Goal: Task Accomplishment & Management: Manage account settings

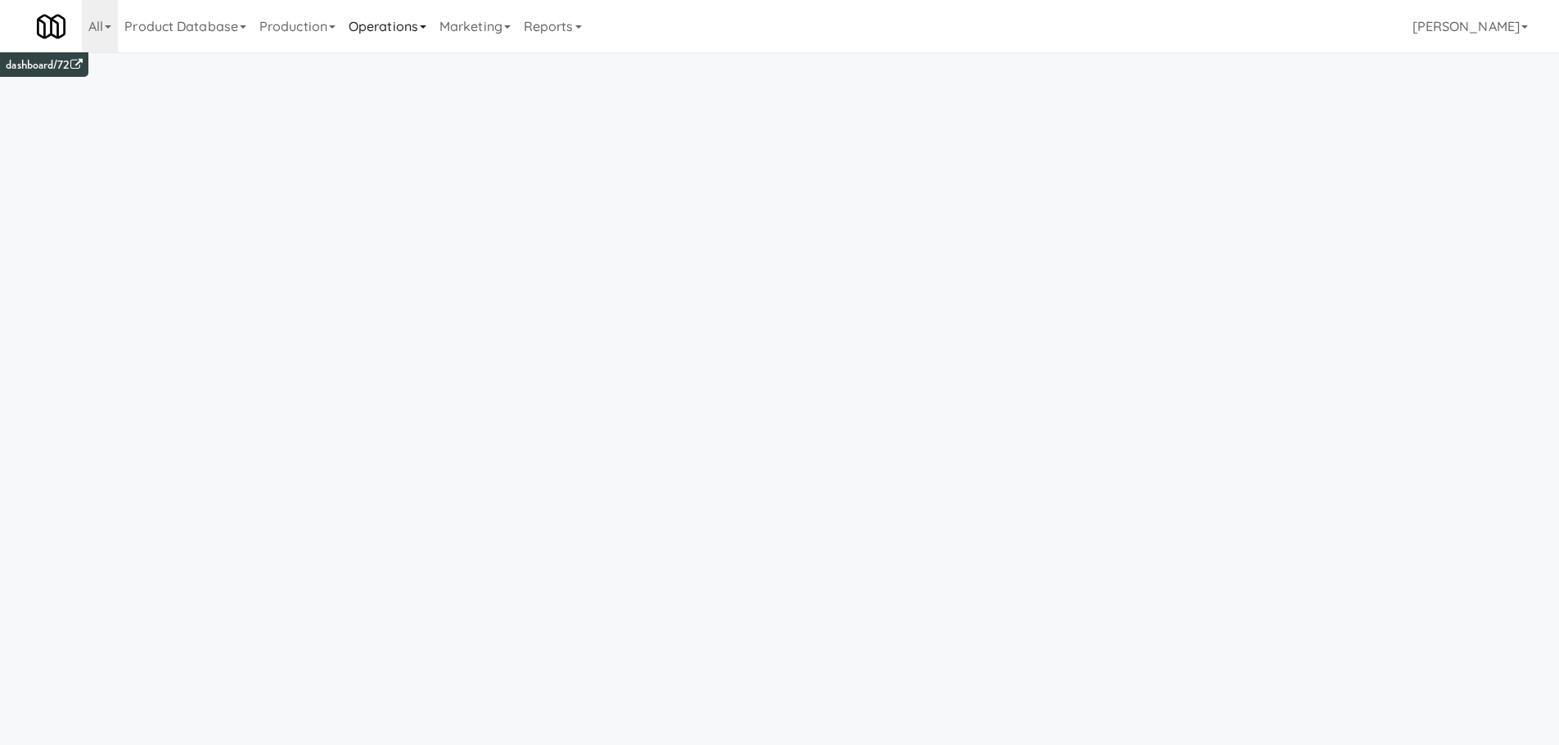
click at [380, 20] on link "Operations" at bounding box center [387, 26] width 91 height 52
click at [402, 336] on link "Vision Orders" at bounding box center [407, 339] width 131 height 29
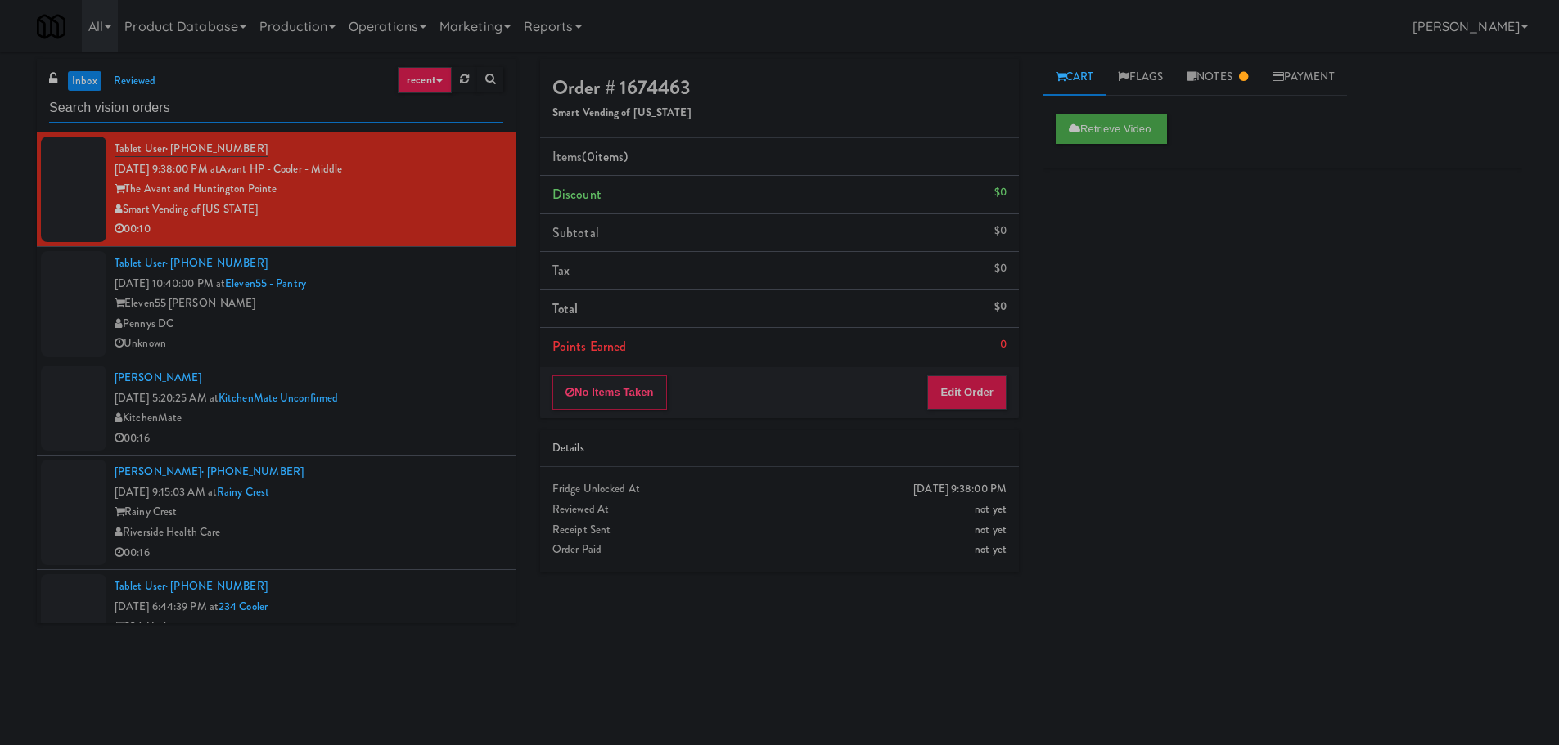
click at [241, 101] on input "text" at bounding box center [276, 108] width 454 height 30
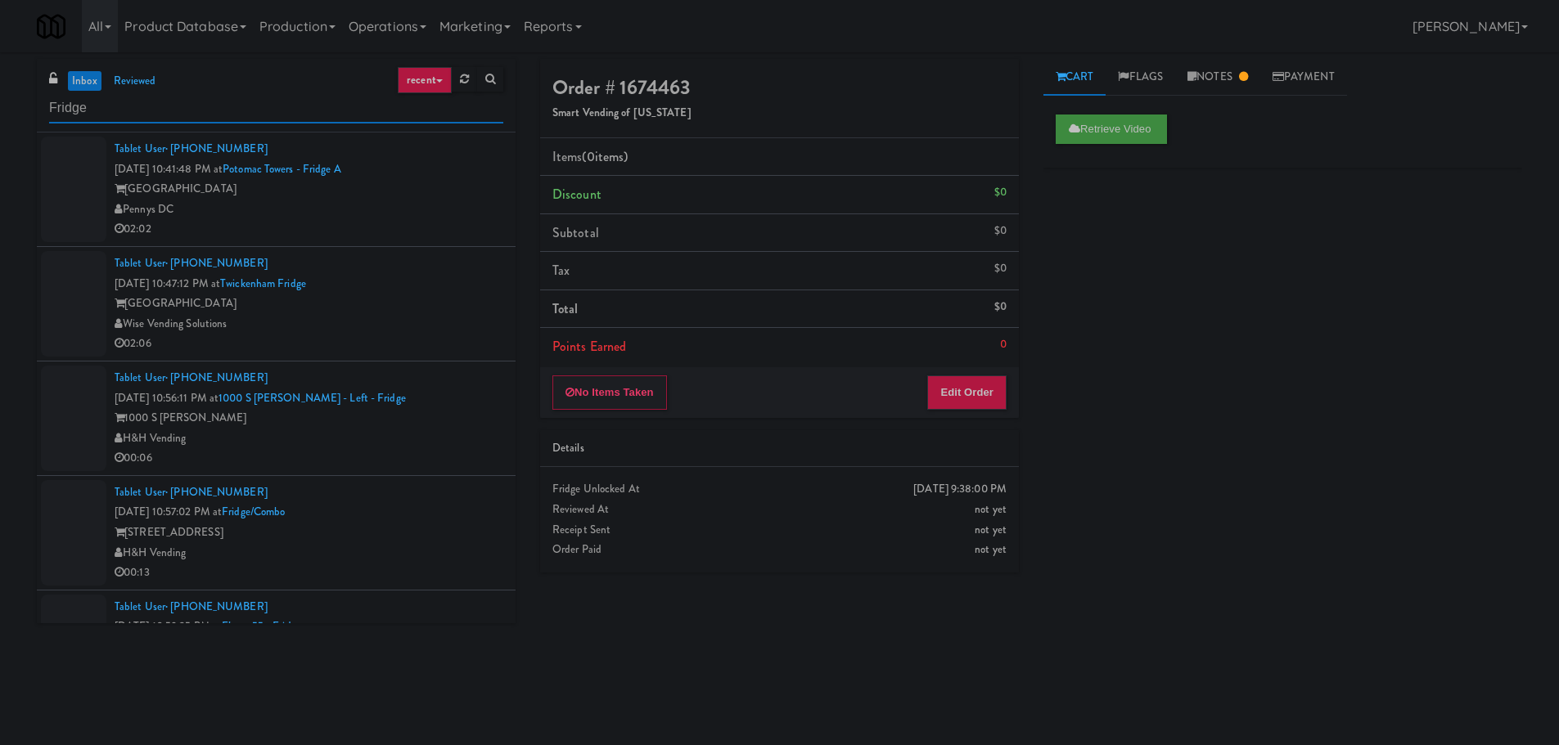
type input "Fridge"
click at [457, 206] on div "Pennys DC" at bounding box center [309, 210] width 389 height 20
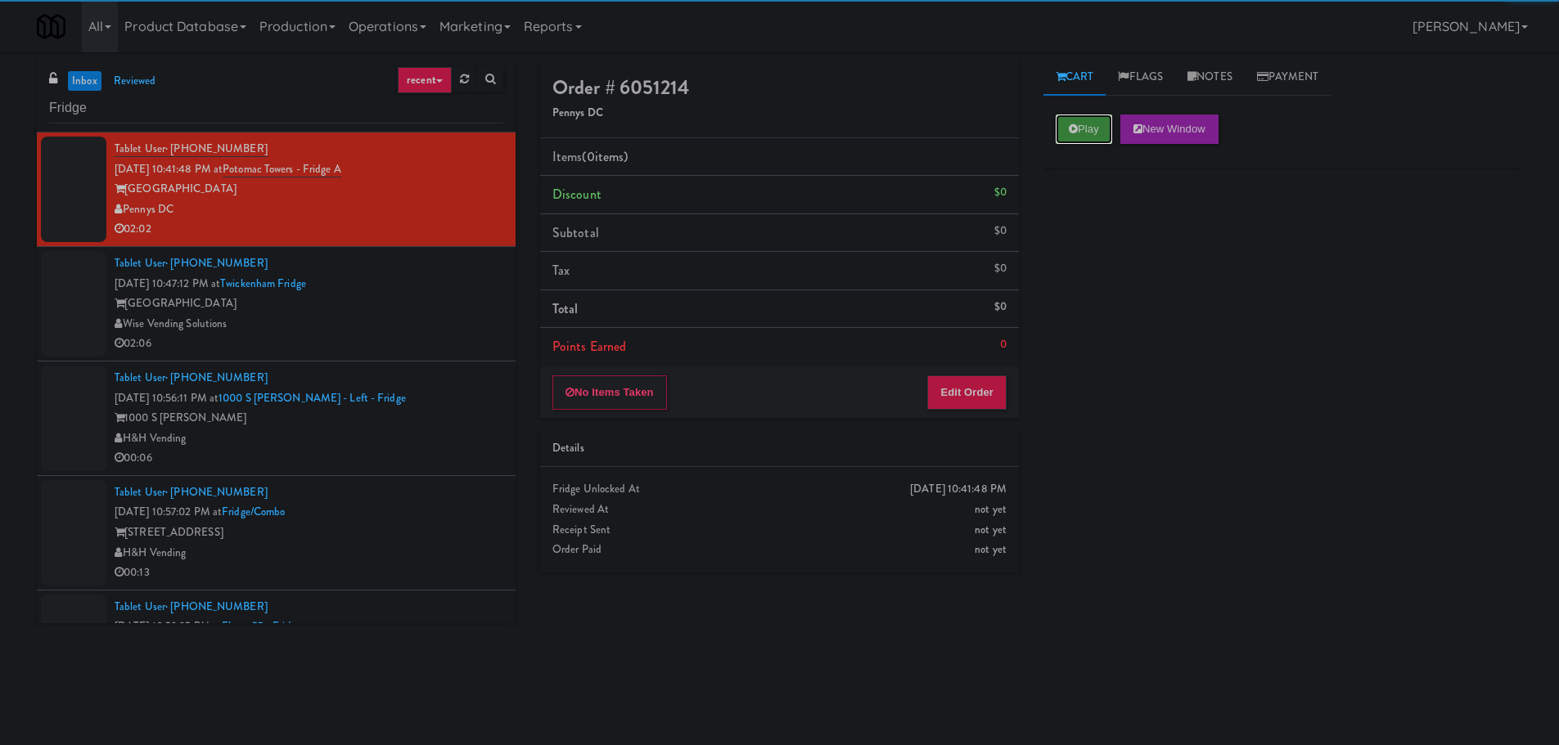
click at [1061, 131] on button "Play" at bounding box center [1083, 129] width 56 height 29
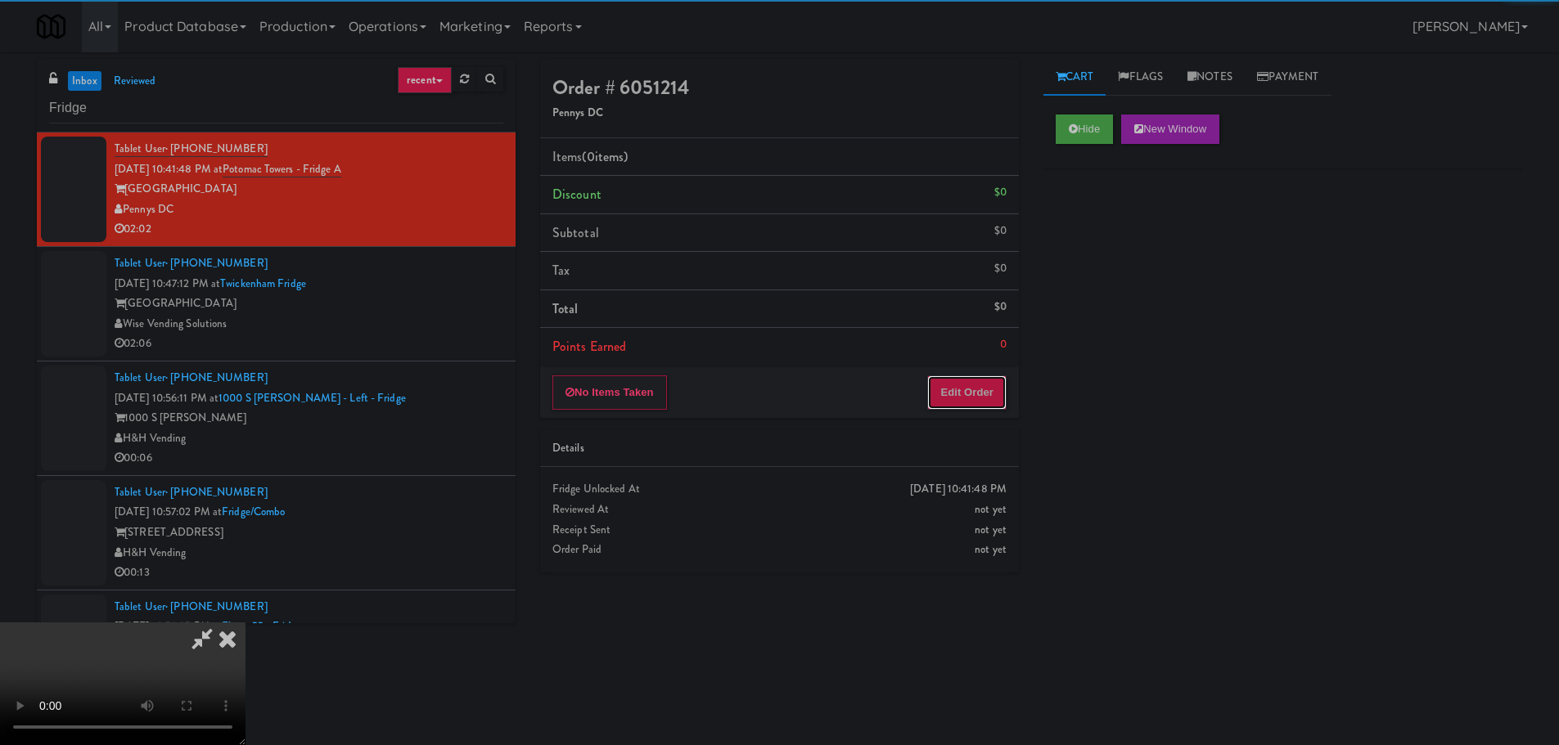
click at [965, 396] on button "Edit Order" at bounding box center [966, 393] width 79 height 34
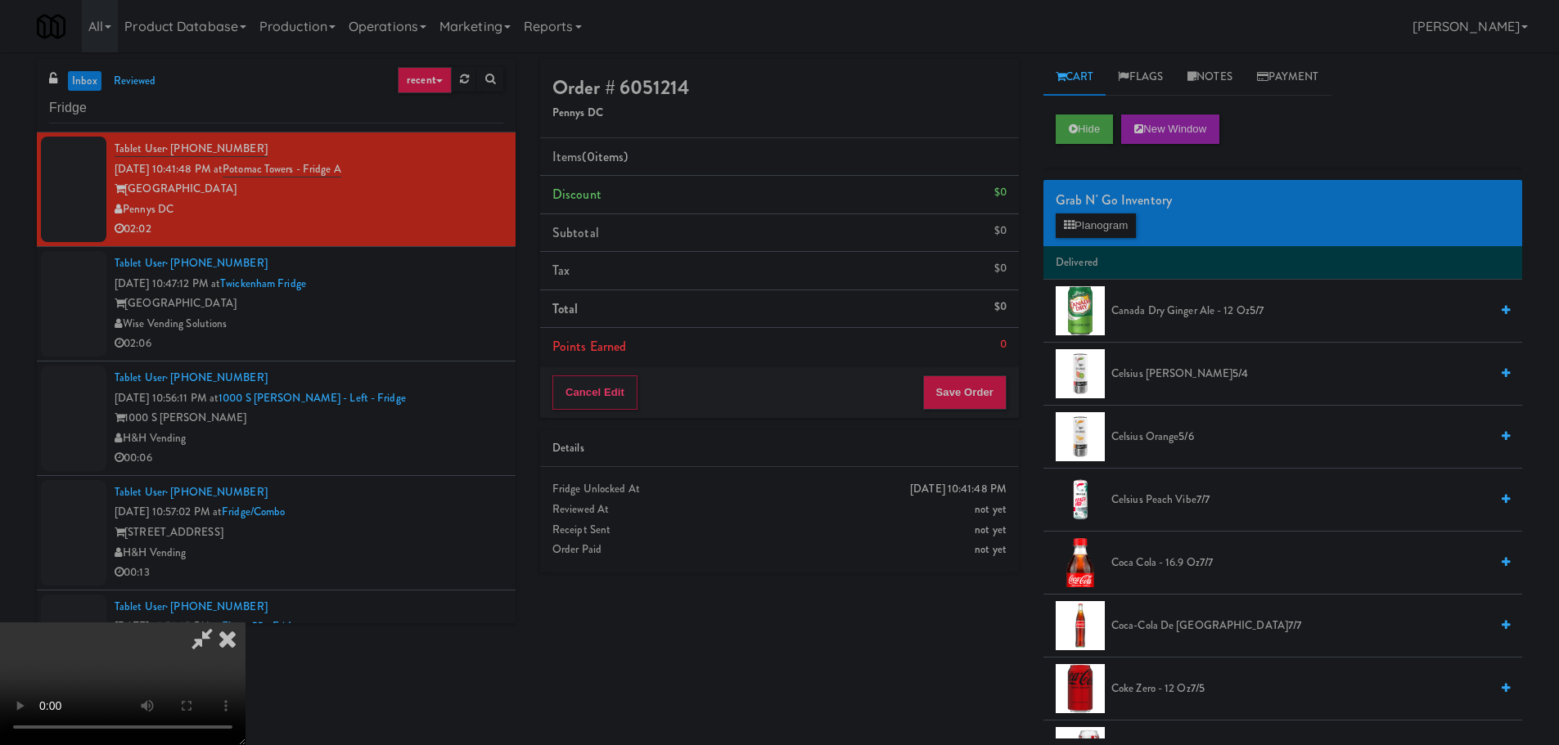
click at [245, 623] on video at bounding box center [122, 684] width 245 height 123
click at [1112, 230] on button "Planogram" at bounding box center [1095, 226] width 80 height 25
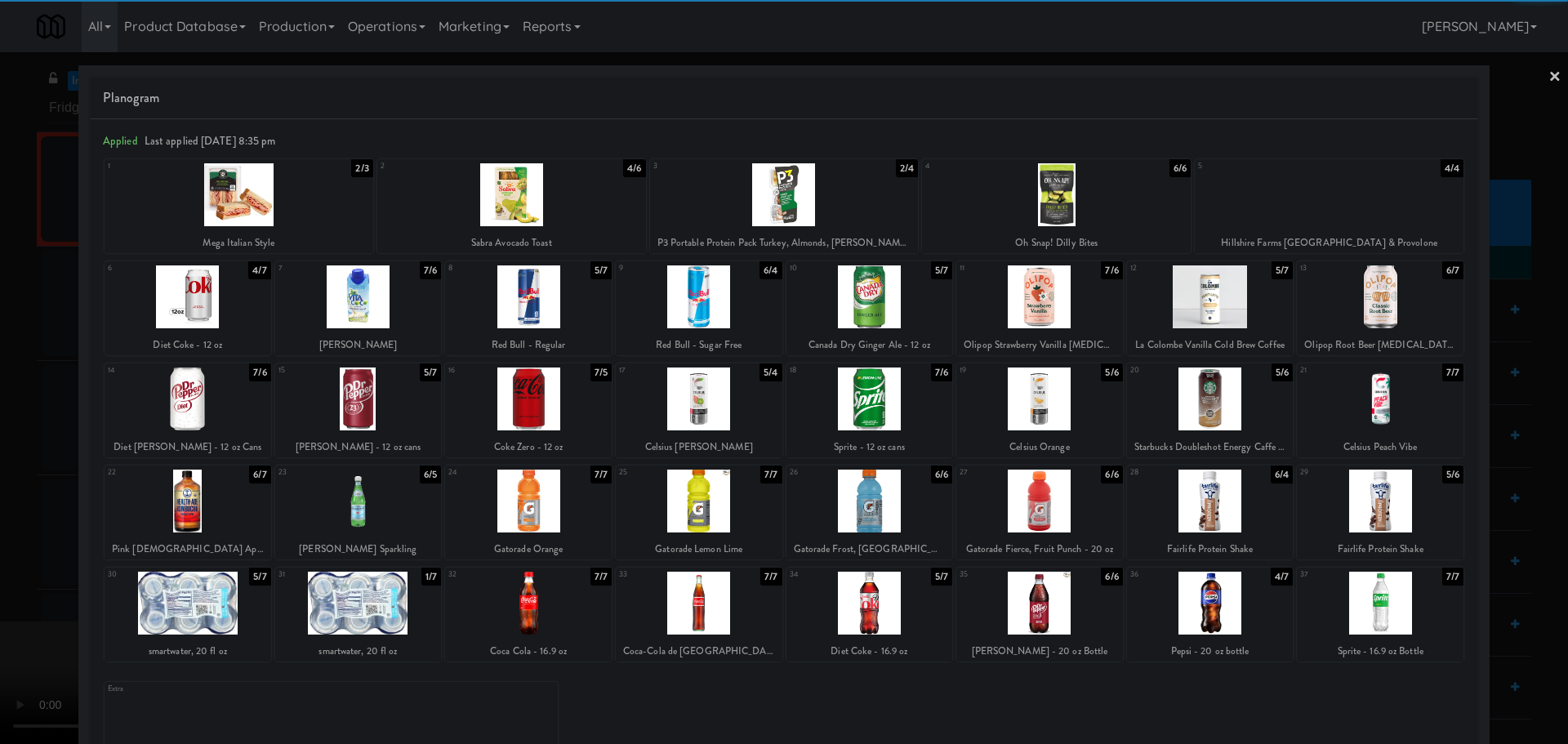
click at [1364, 409] on div at bounding box center [1379, 398] width 167 height 63
drag, startPoint x: 0, startPoint y: 438, endPoint x: 133, endPoint y: 388, distance: 142.1
click at [1, 442] on div at bounding box center [784, 372] width 1568 height 744
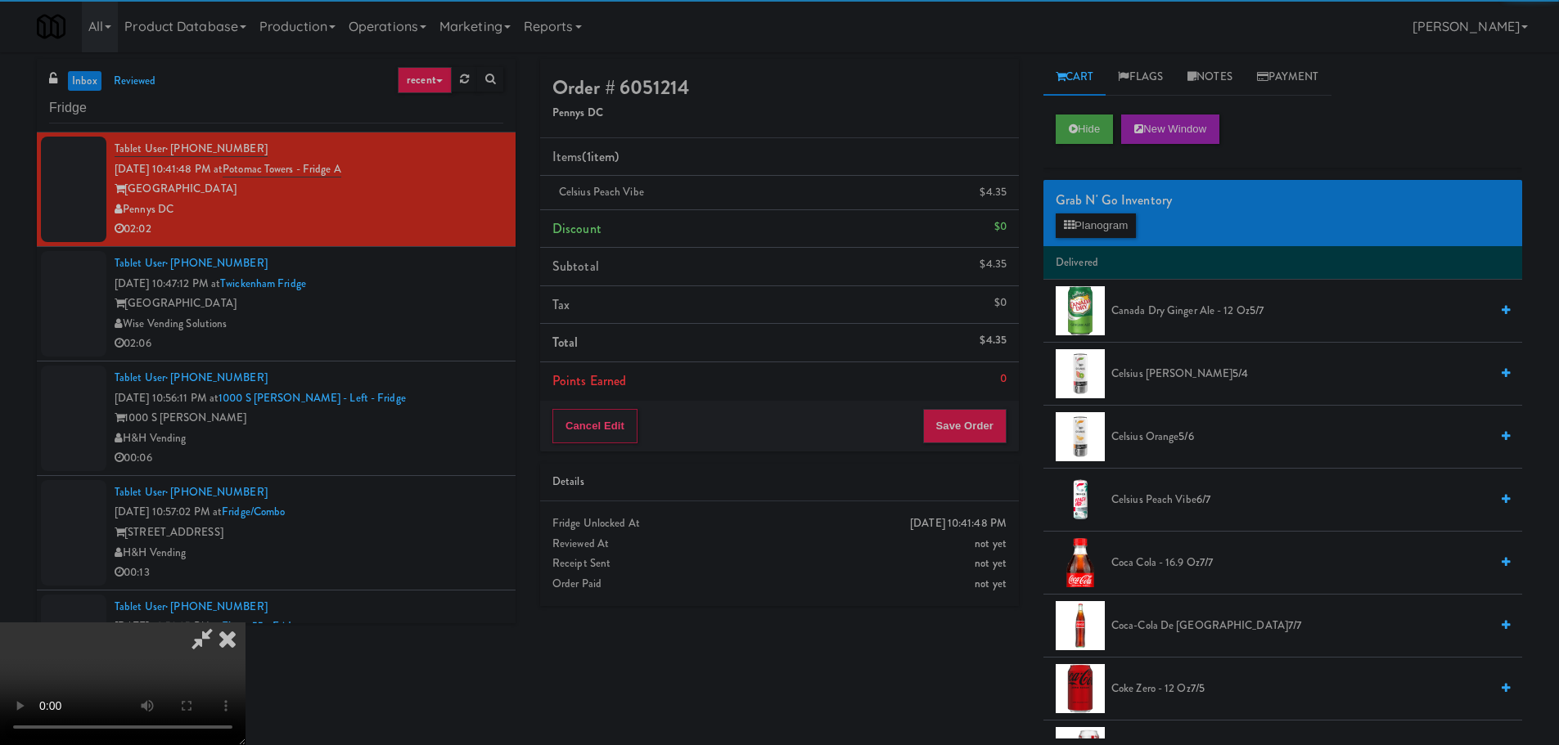
click at [245, 623] on video at bounding box center [122, 684] width 245 height 123
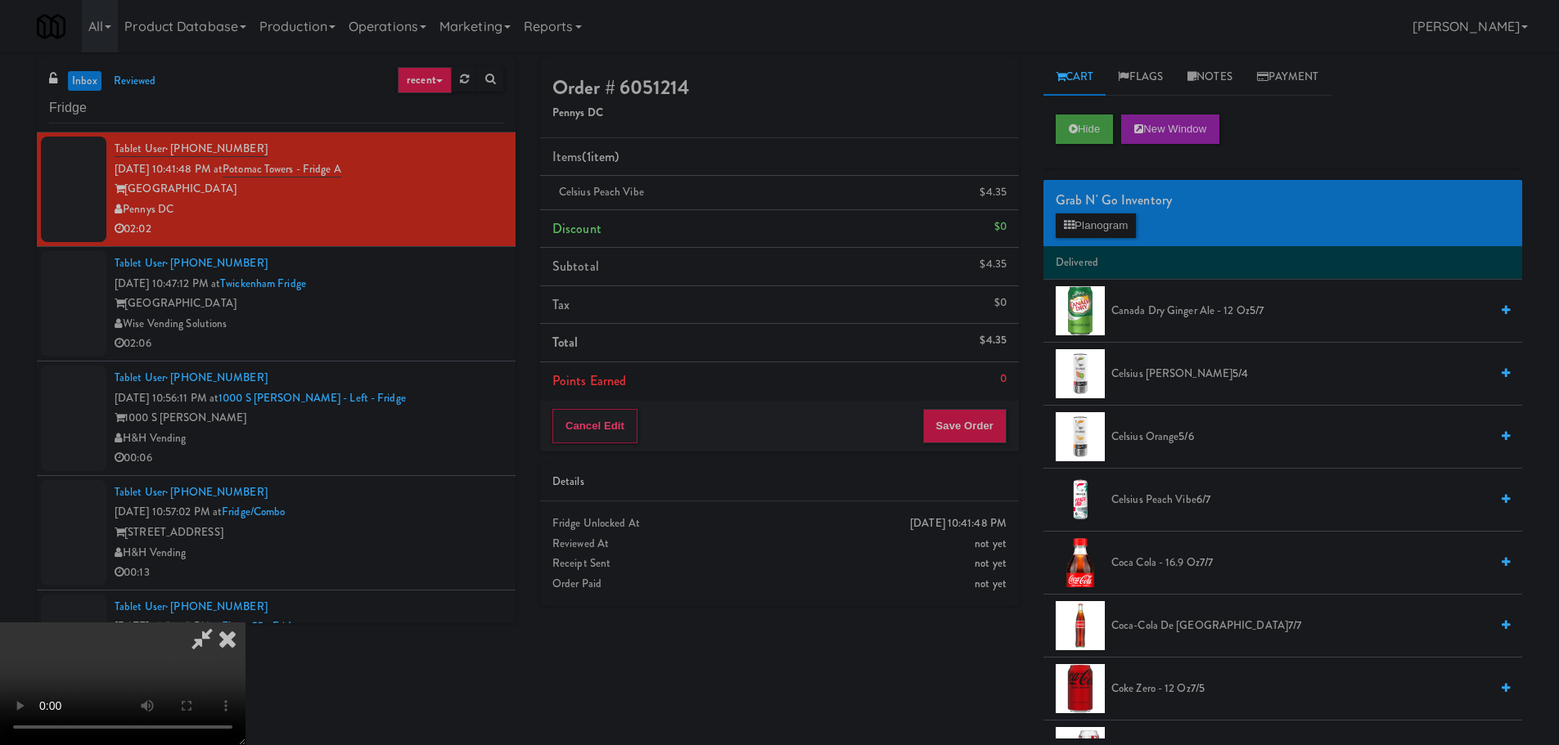
scroll to position [200, 0]
click at [1010, 194] on icon at bounding box center [1008, 198] width 8 height 11
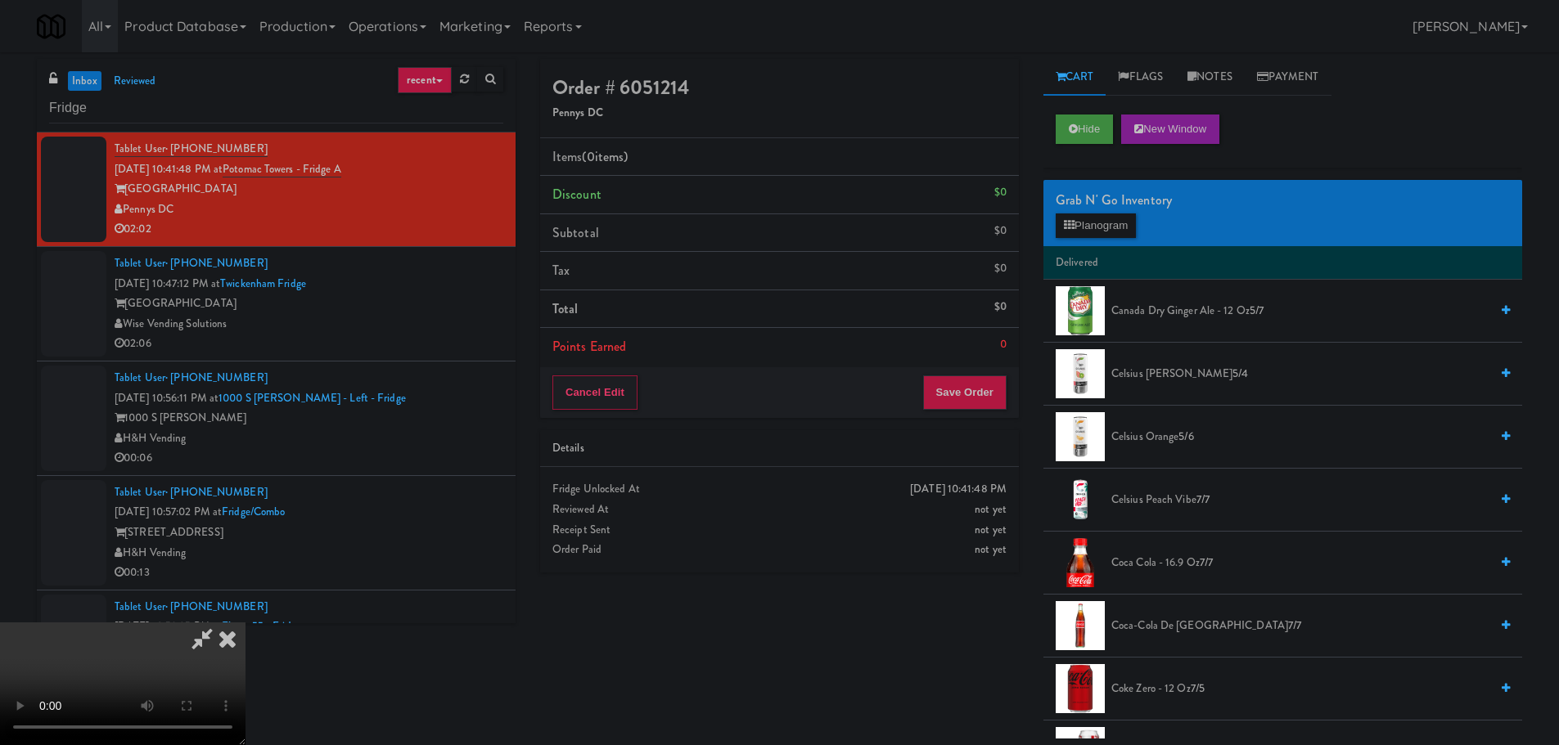
click at [245, 623] on video at bounding box center [122, 684] width 245 height 123
click at [1075, 212] on div "Grab N' Go Inventory Planogram" at bounding box center [1282, 213] width 479 height 66
click at [1079, 221] on button "Planogram" at bounding box center [1095, 226] width 80 height 25
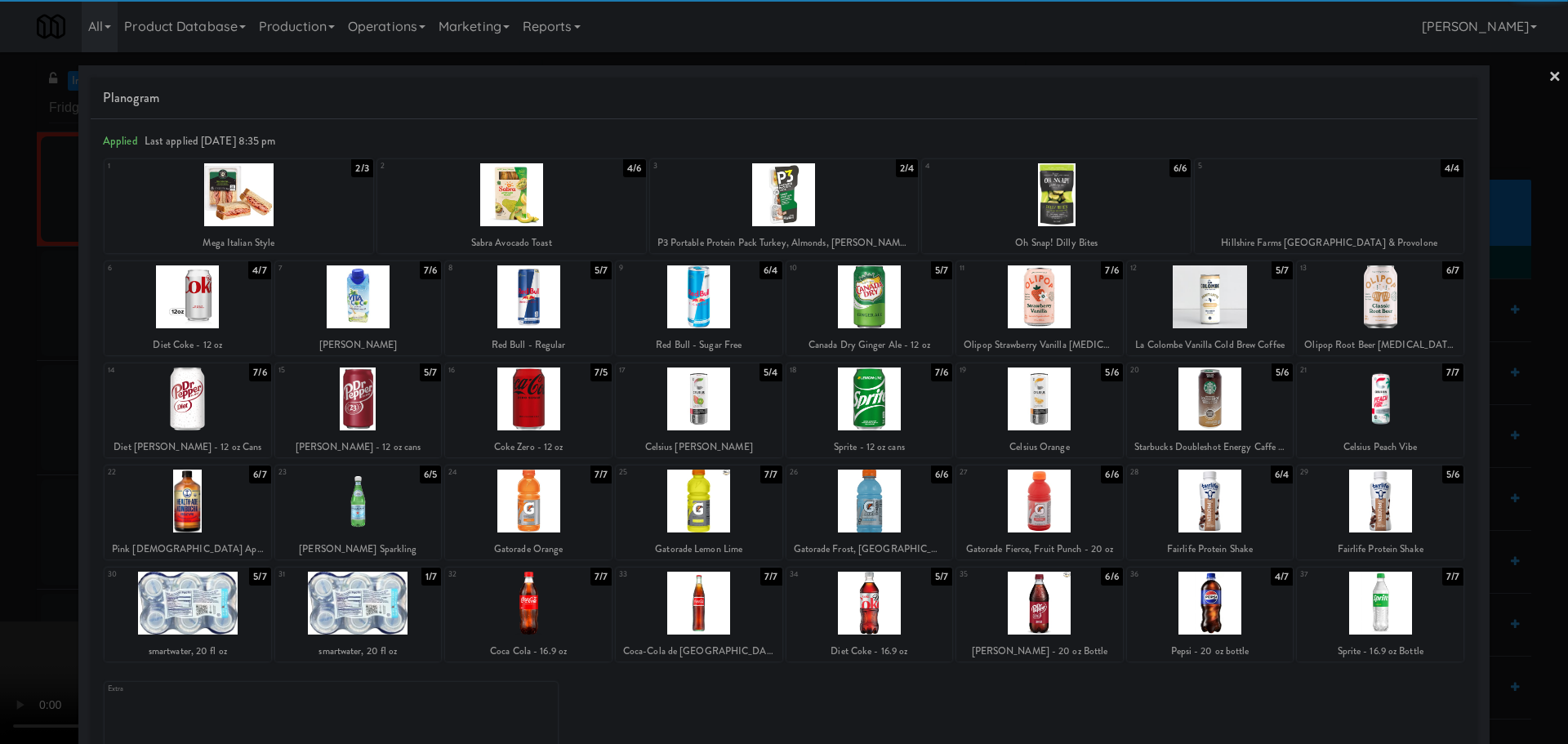
click at [1376, 411] on div at bounding box center [1379, 398] width 167 height 63
click at [0, 415] on div at bounding box center [784, 372] width 1568 height 744
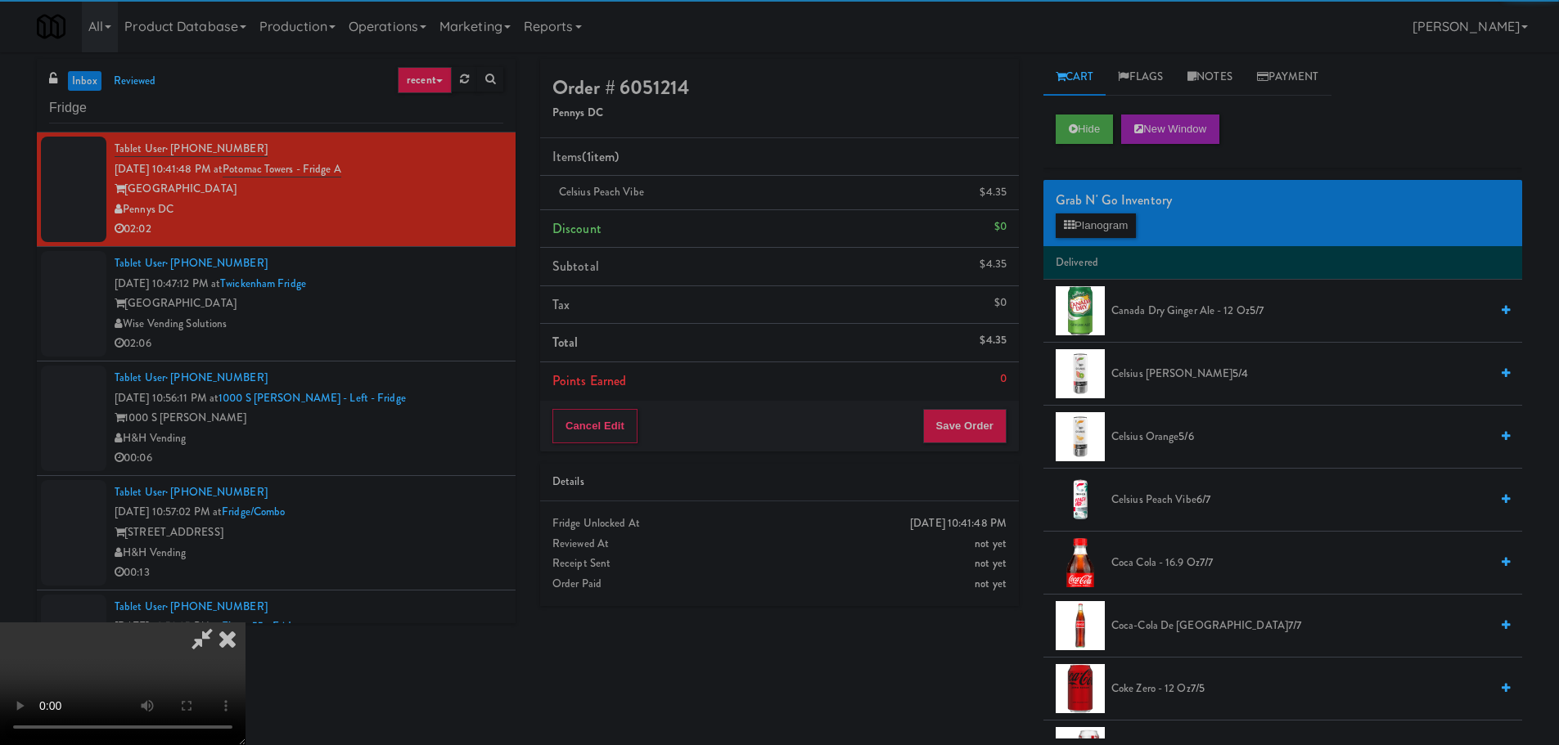
click at [245, 623] on video at bounding box center [122, 684] width 245 height 123
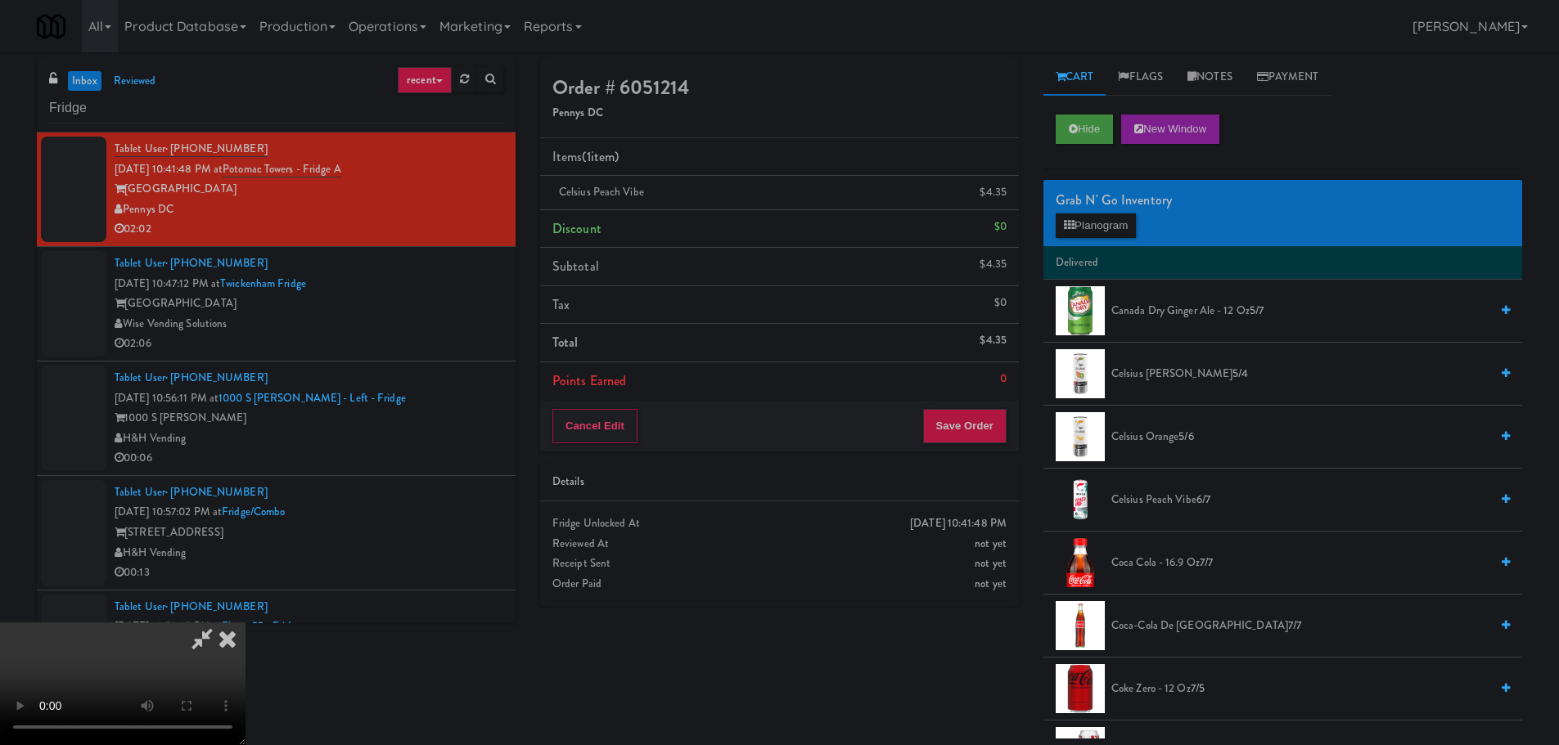
scroll to position [281, 0]
drag, startPoint x: 705, startPoint y: 362, endPoint x: 710, endPoint y: 376, distance: 15.5
click at [245, 623] on video at bounding box center [122, 684] width 245 height 123
drag, startPoint x: 682, startPoint y: 347, endPoint x: 679, endPoint y: 370, distance: 23.1
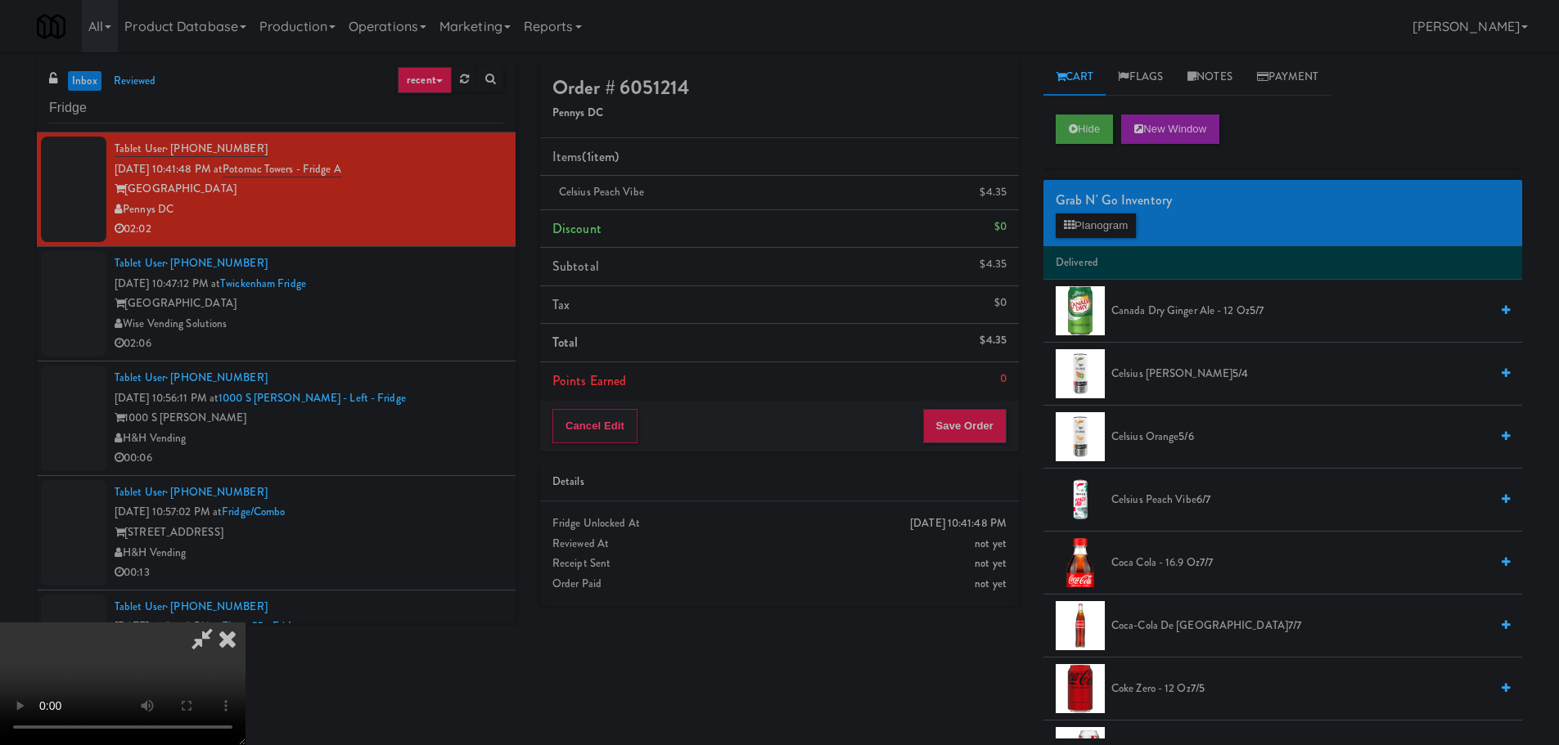
click at [245, 623] on video at bounding box center [122, 684] width 245 height 123
click at [1004, 198] on icon at bounding box center [1008, 198] width 8 height 11
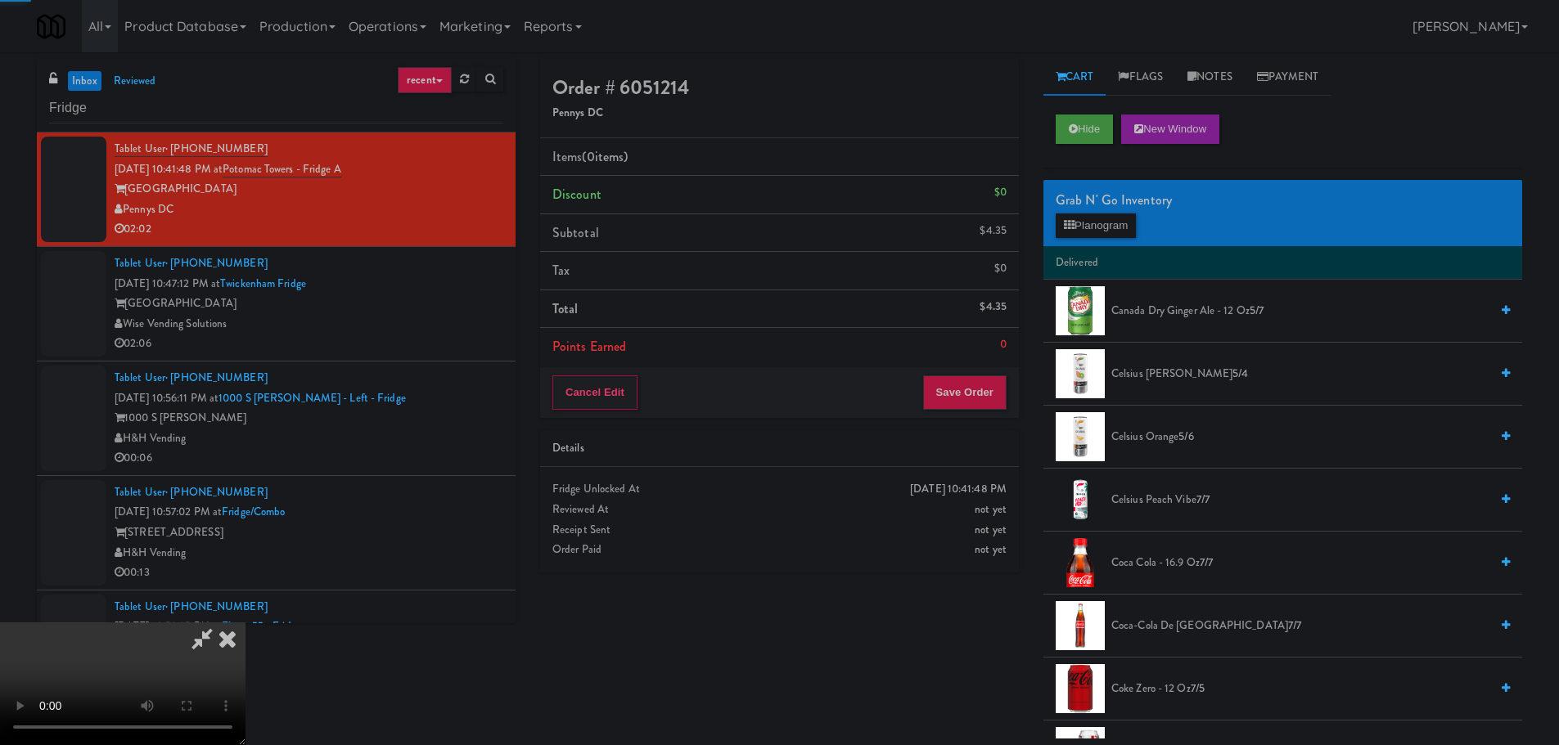
click at [245, 623] on video at bounding box center [122, 684] width 245 height 123
click at [245, 623] on icon at bounding box center [227, 639] width 36 height 33
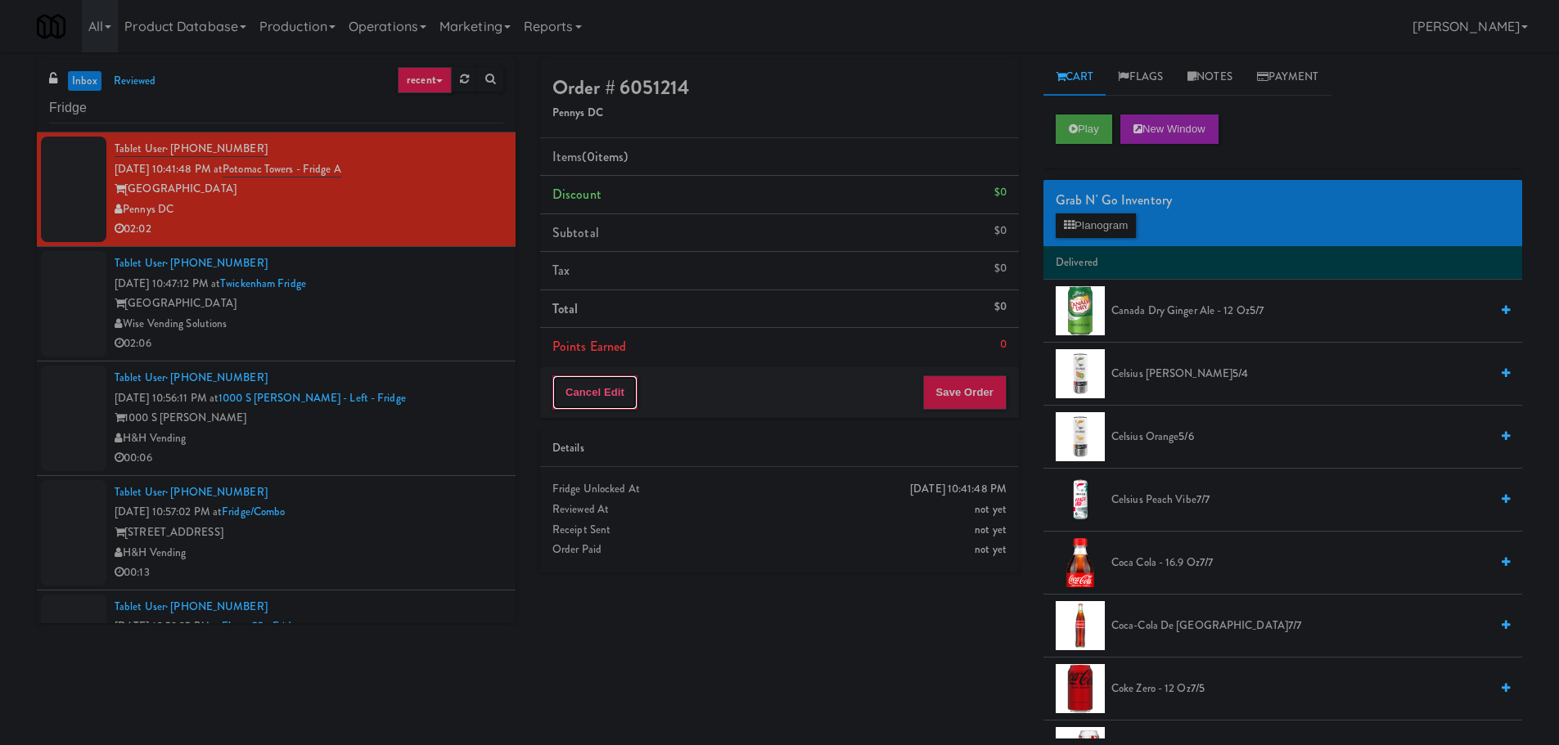
click at [561, 401] on button "Cancel Edit" at bounding box center [594, 393] width 85 height 34
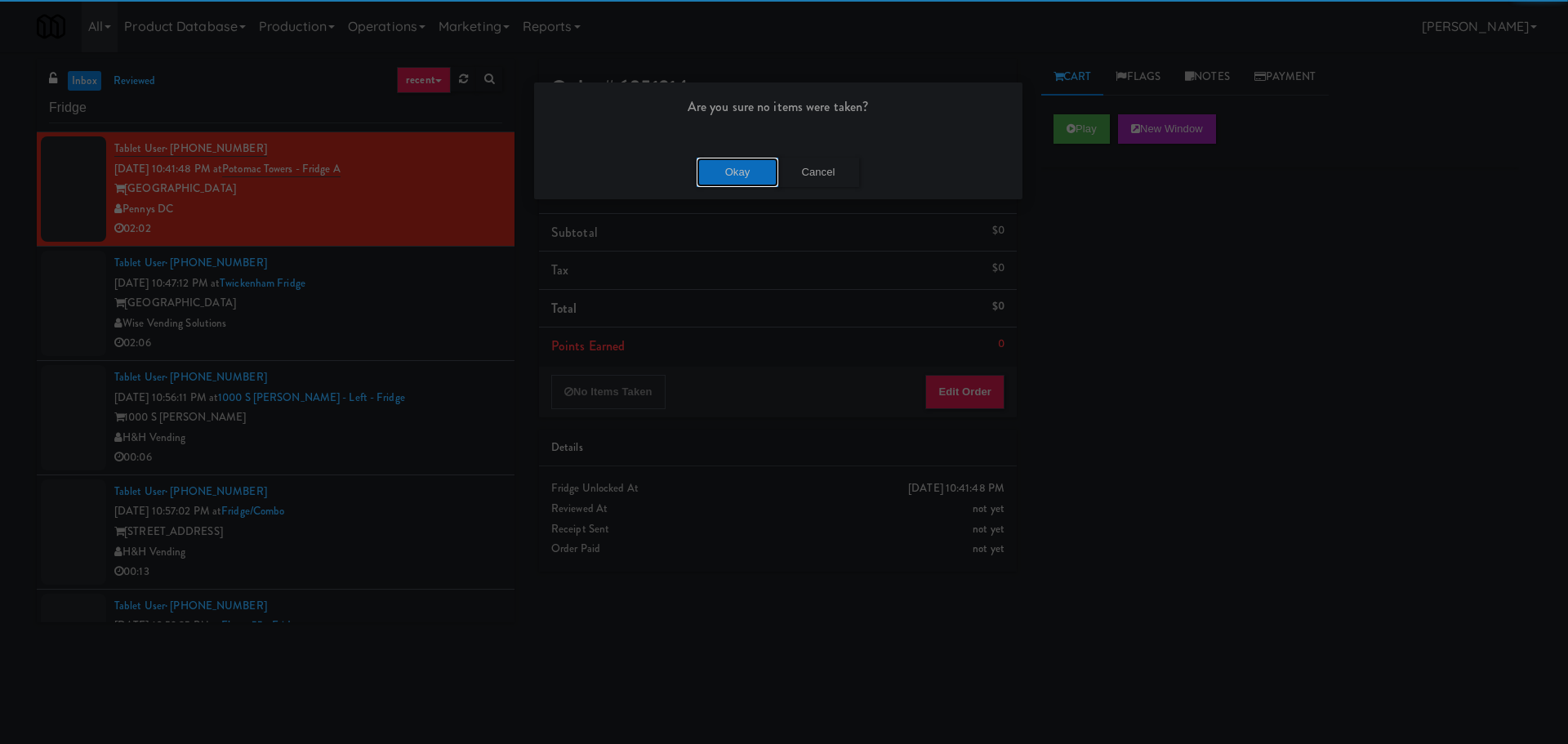
click at [721, 171] on button "Okay" at bounding box center [738, 172] width 82 height 29
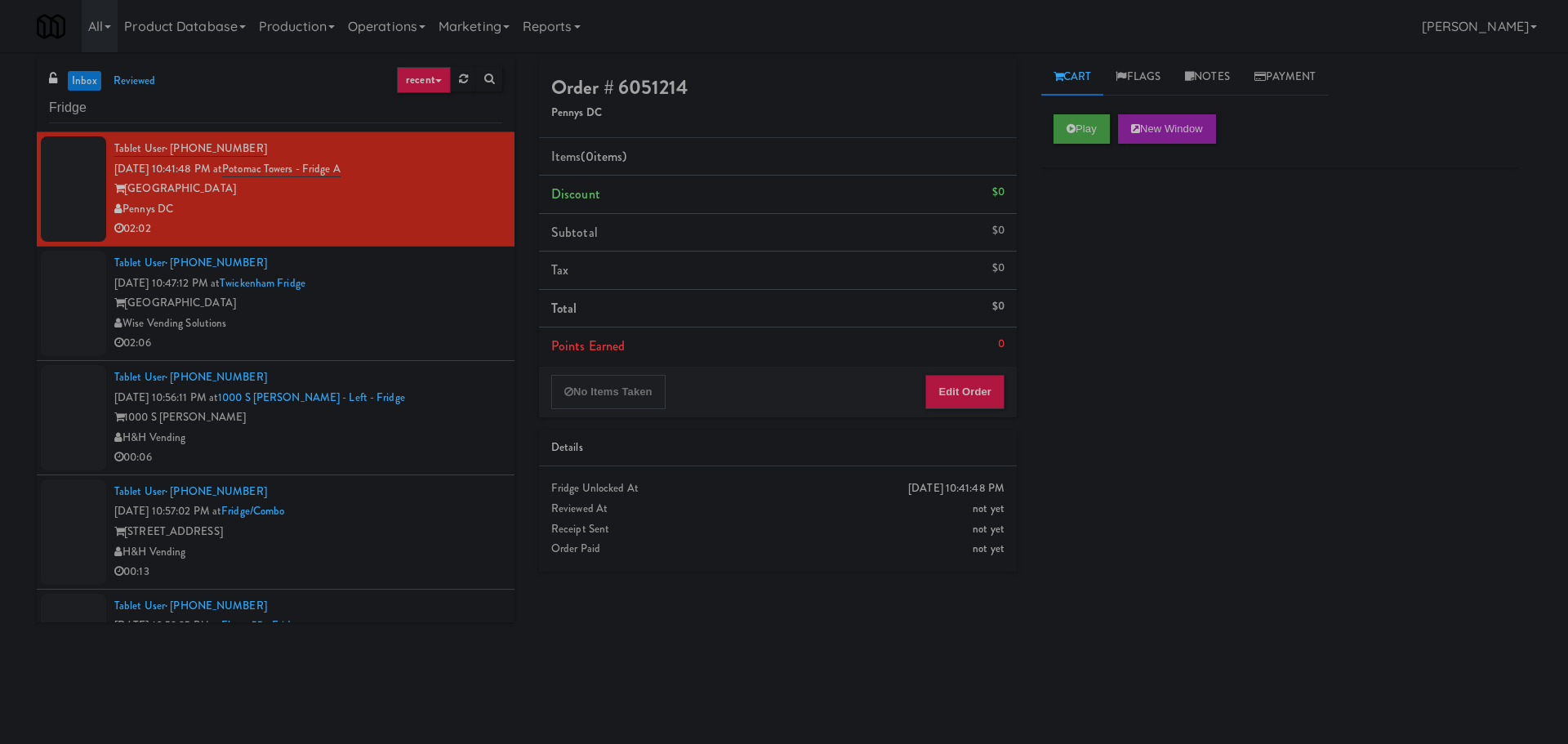
click at [391, 284] on div at bounding box center [784, 372] width 1568 height 744
click at [389, 292] on div "Tablet User · (256) 665-5548 Oct 6, 2025 10:47:12 PM at Twickenham Fridge Twick…" at bounding box center [308, 304] width 388 height 101
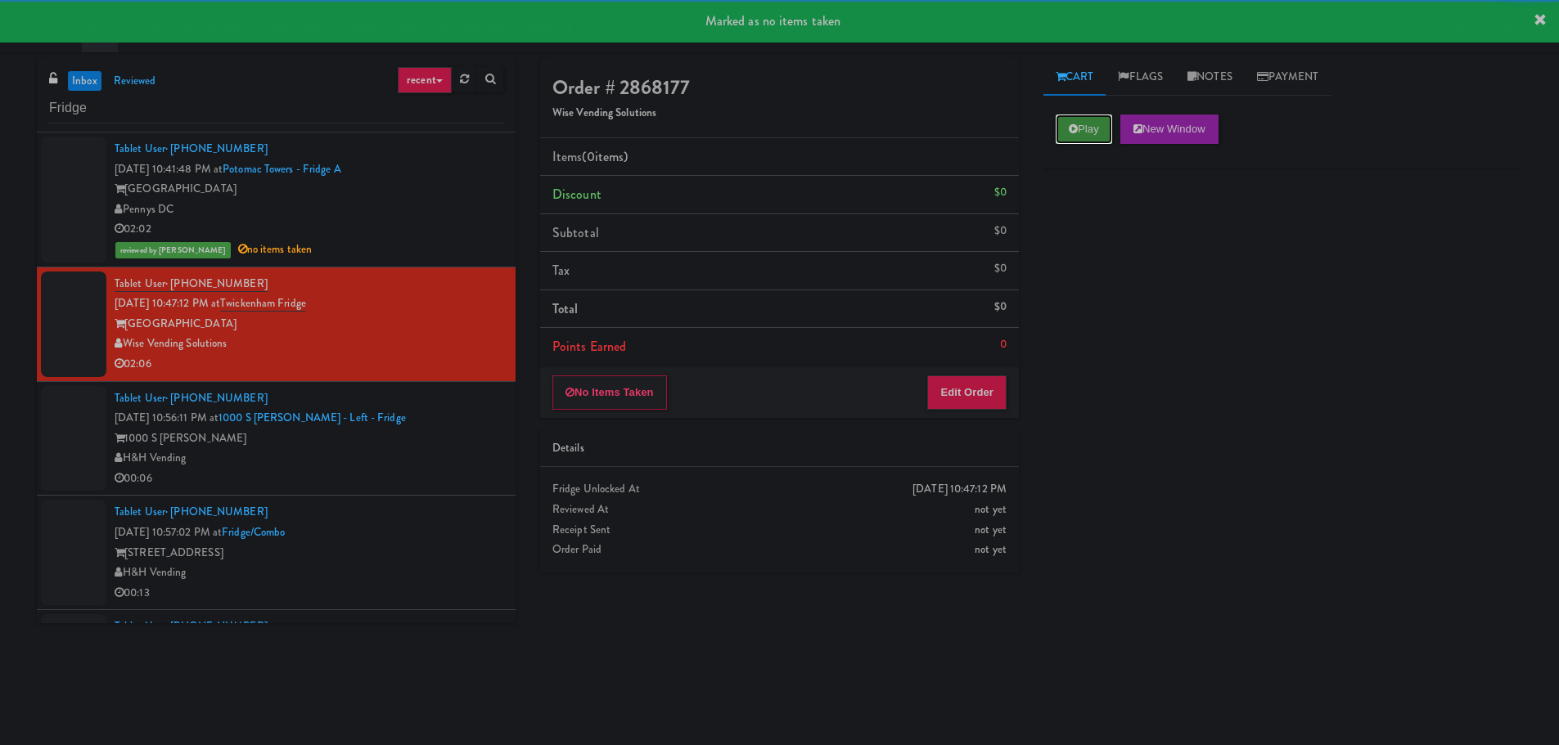
click at [1066, 124] on button "Play" at bounding box center [1083, 129] width 56 height 29
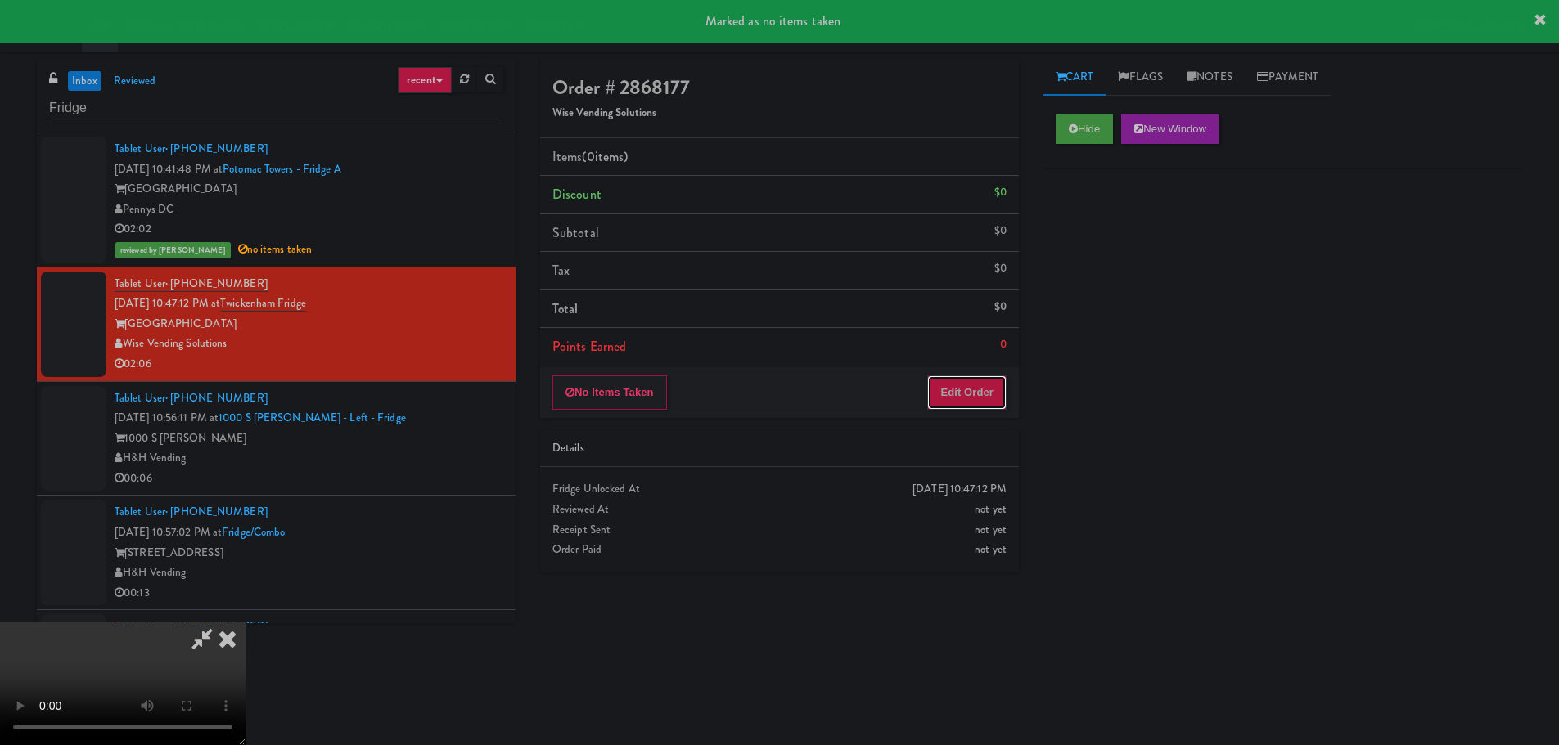
click at [933, 379] on button "Edit Order" at bounding box center [966, 393] width 79 height 34
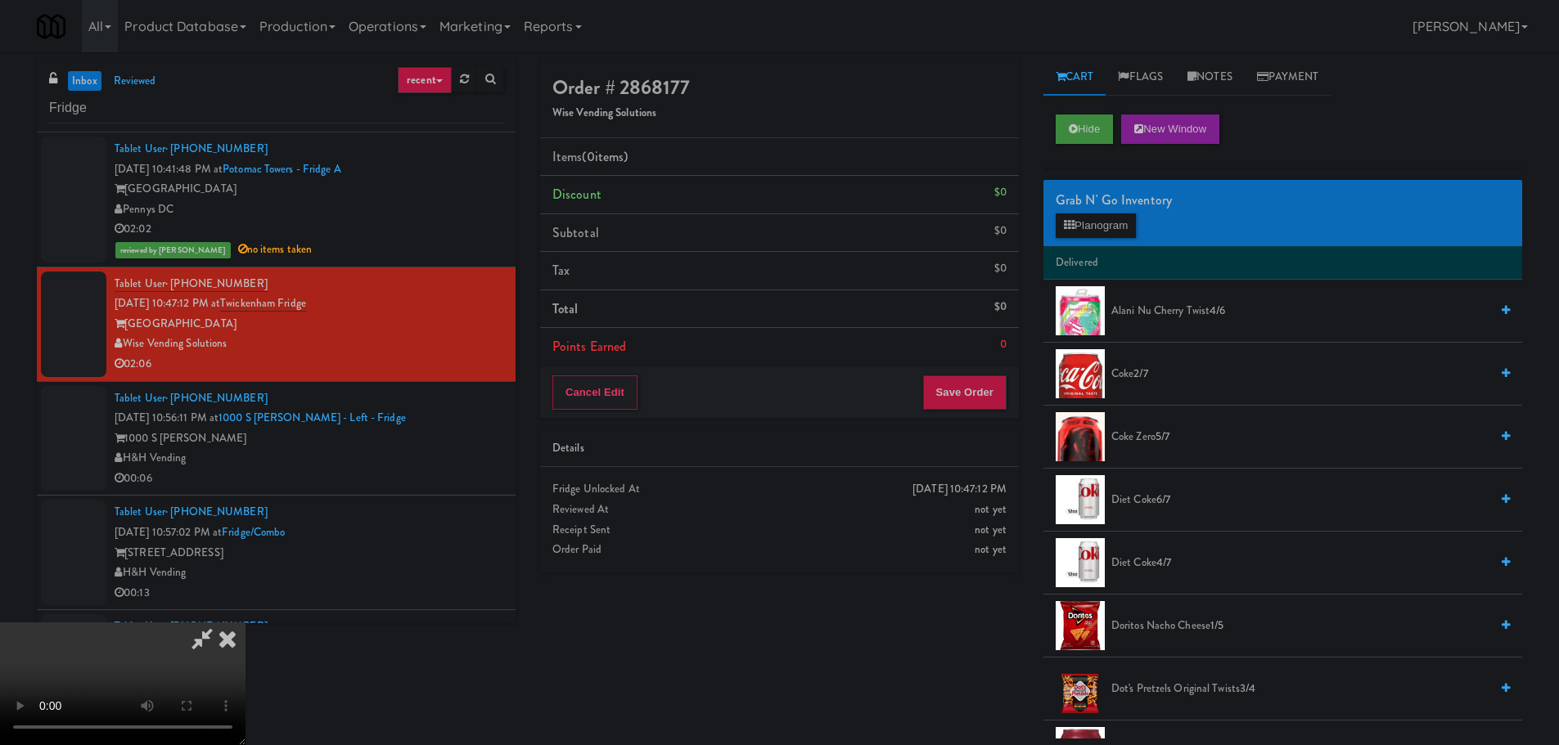
click at [245, 623] on video at bounding box center [122, 684] width 245 height 123
click at [1087, 230] on button "Planogram" at bounding box center [1095, 226] width 80 height 25
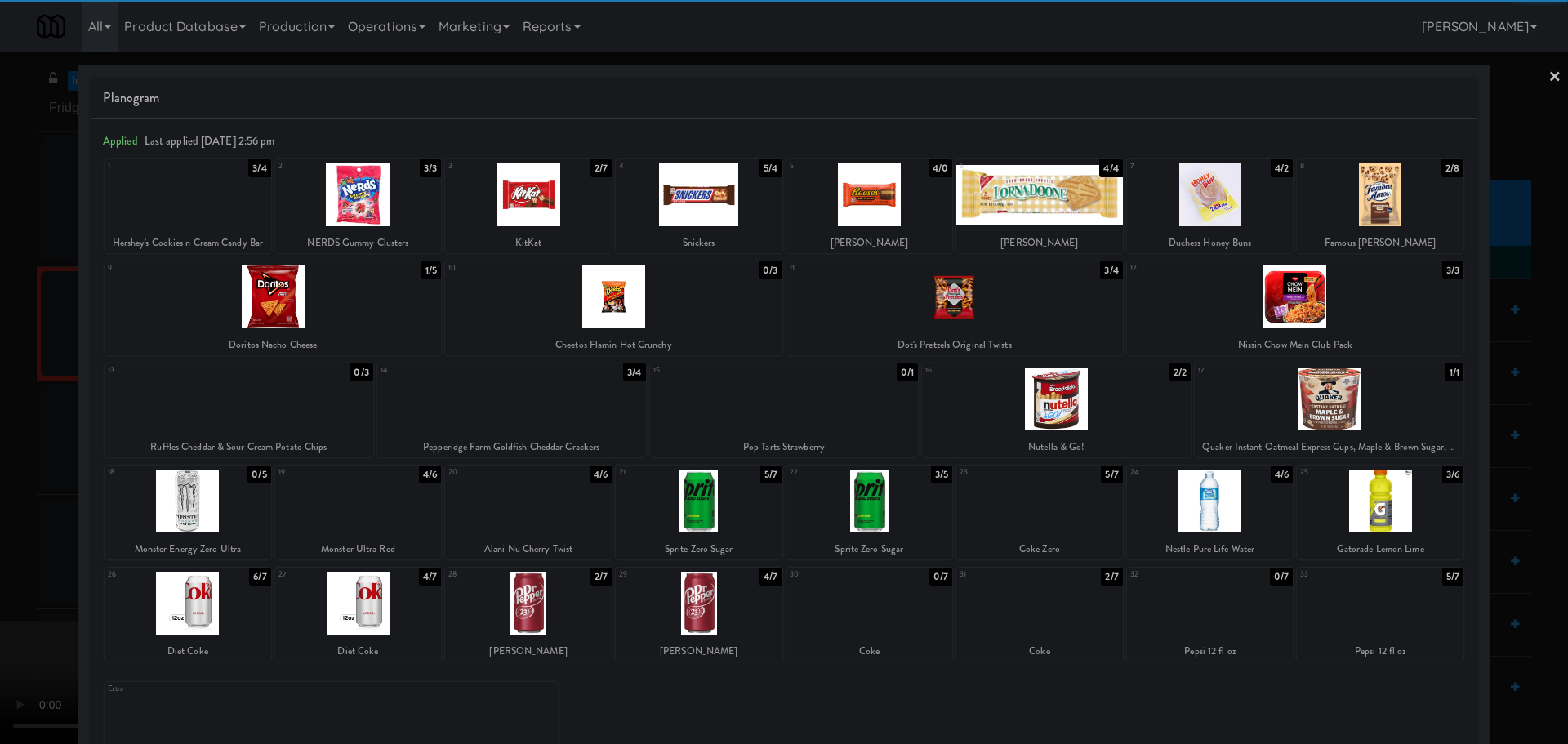
click at [1384, 501] on div at bounding box center [1379, 500] width 167 height 63
drag, startPoint x: 0, startPoint y: 433, endPoint x: 36, endPoint y: 433, distance: 36.0
click at [0, 441] on div at bounding box center [784, 372] width 1568 height 744
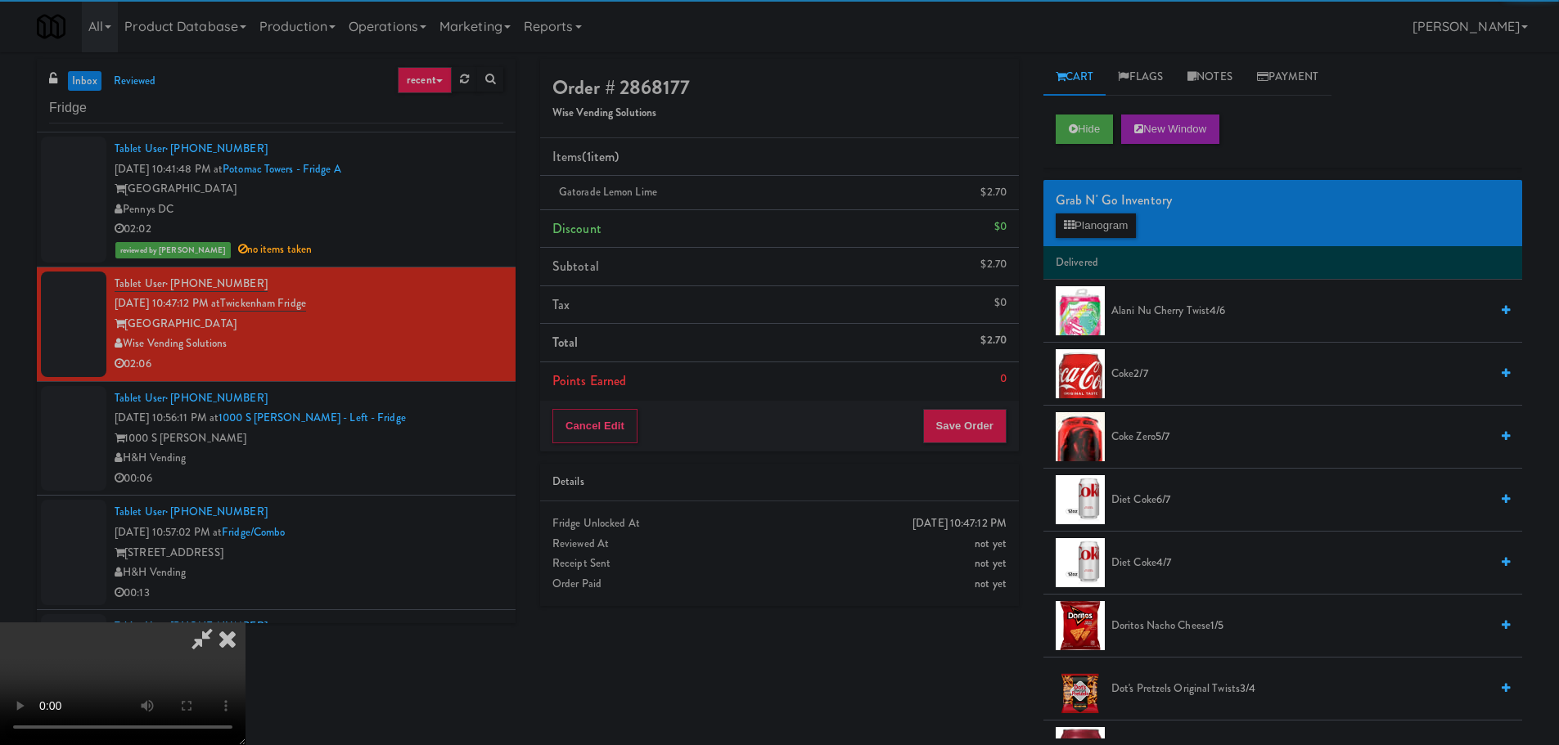
click at [245, 623] on video at bounding box center [122, 684] width 245 height 123
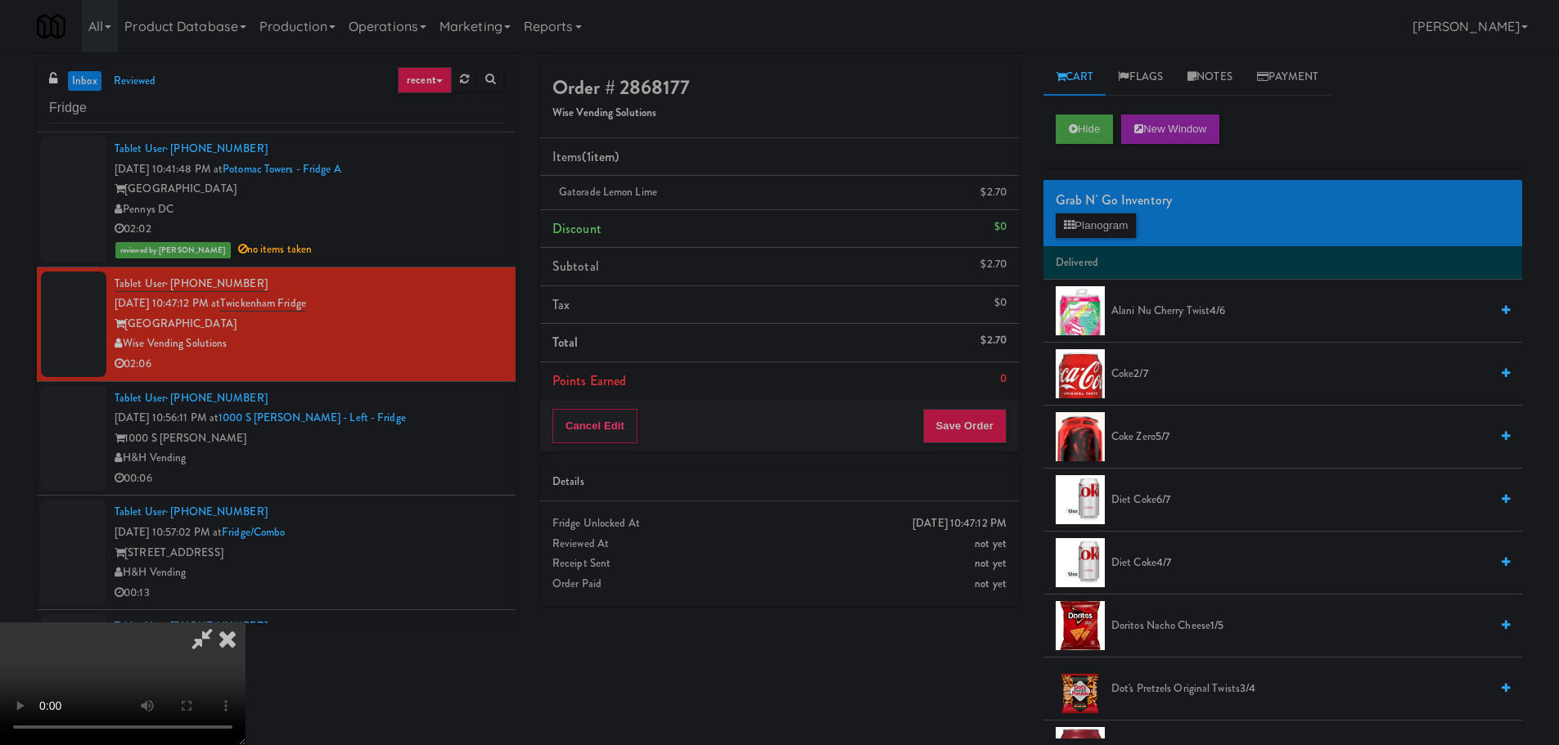
click at [245, 623] on video at bounding box center [122, 684] width 245 height 123
drag, startPoint x: 689, startPoint y: 308, endPoint x: 694, endPoint y: 319, distance: 12.5
click at [245, 623] on video at bounding box center [122, 684] width 245 height 123
click at [1091, 215] on button "Planogram" at bounding box center [1095, 226] width 80 height 25
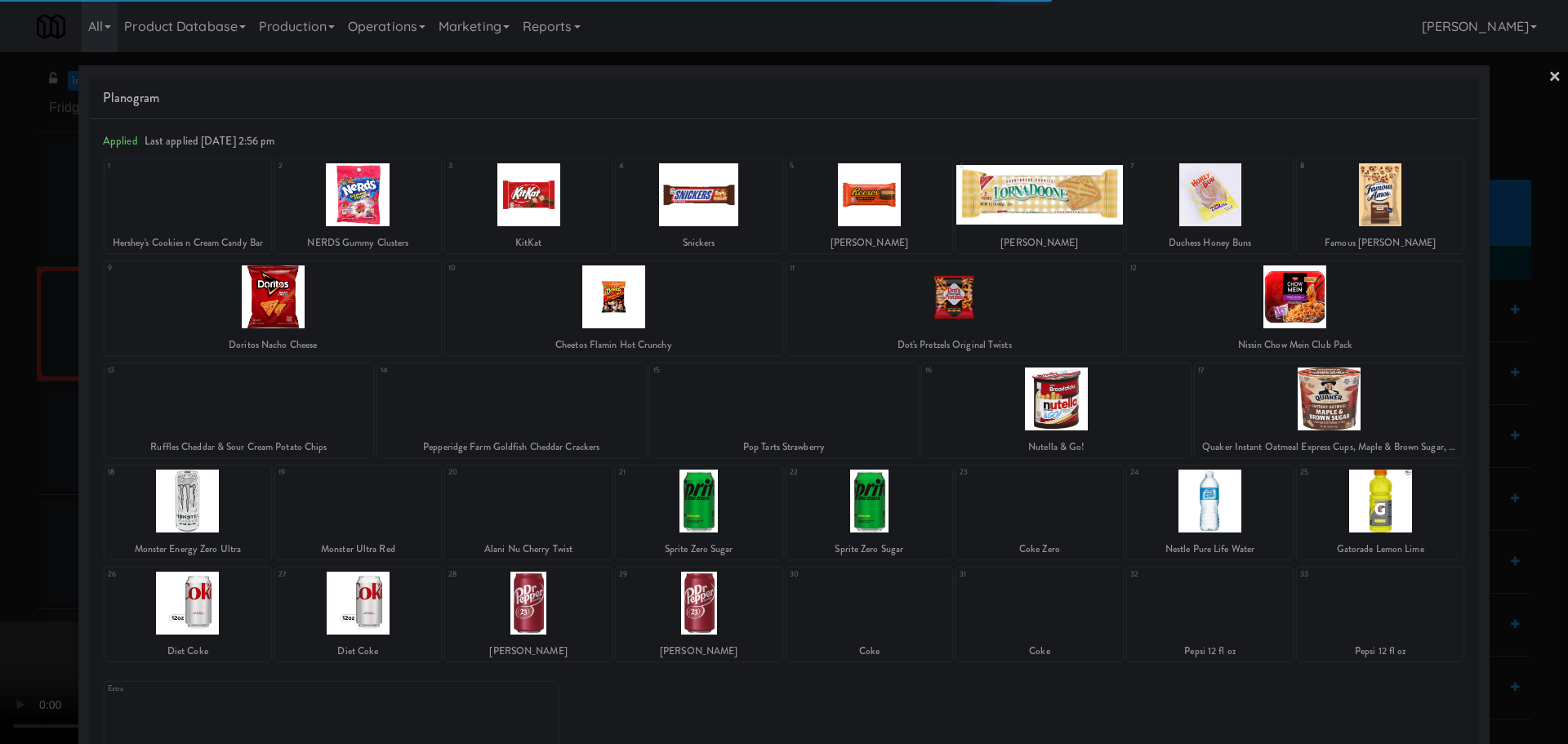
click at [1365, 214] on div at bounding box center [1379, 195] width 167 height 63
drag, startPoint x: 0, startPoint y: 375, endPoint x: 83, endPoint y: 369, distance: 83.2
click at [0, 386] on div at bounding box center [784, 372] width 1568 height 744
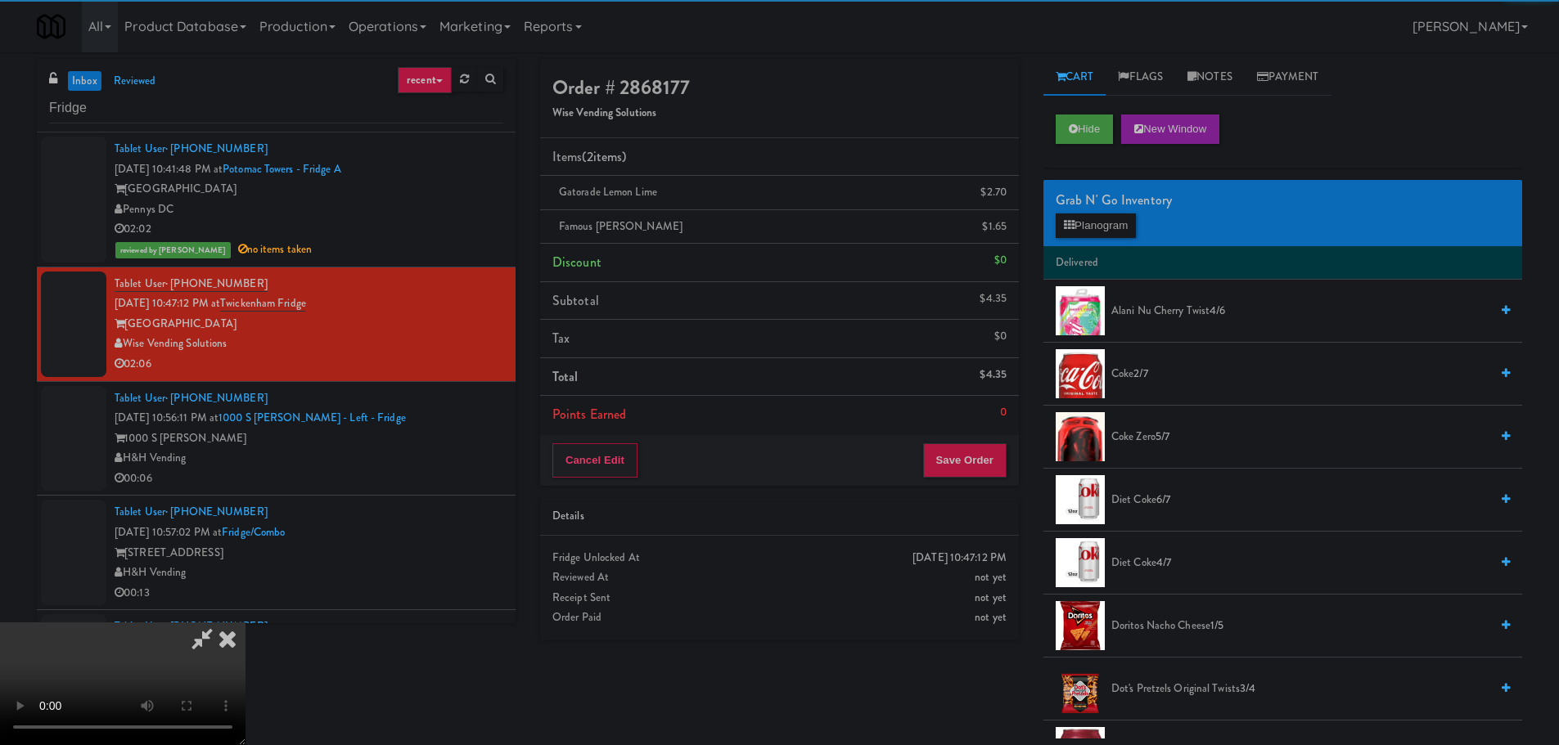
click at [245, 623] on video at bounding box center [122, 684] width 245 height 123
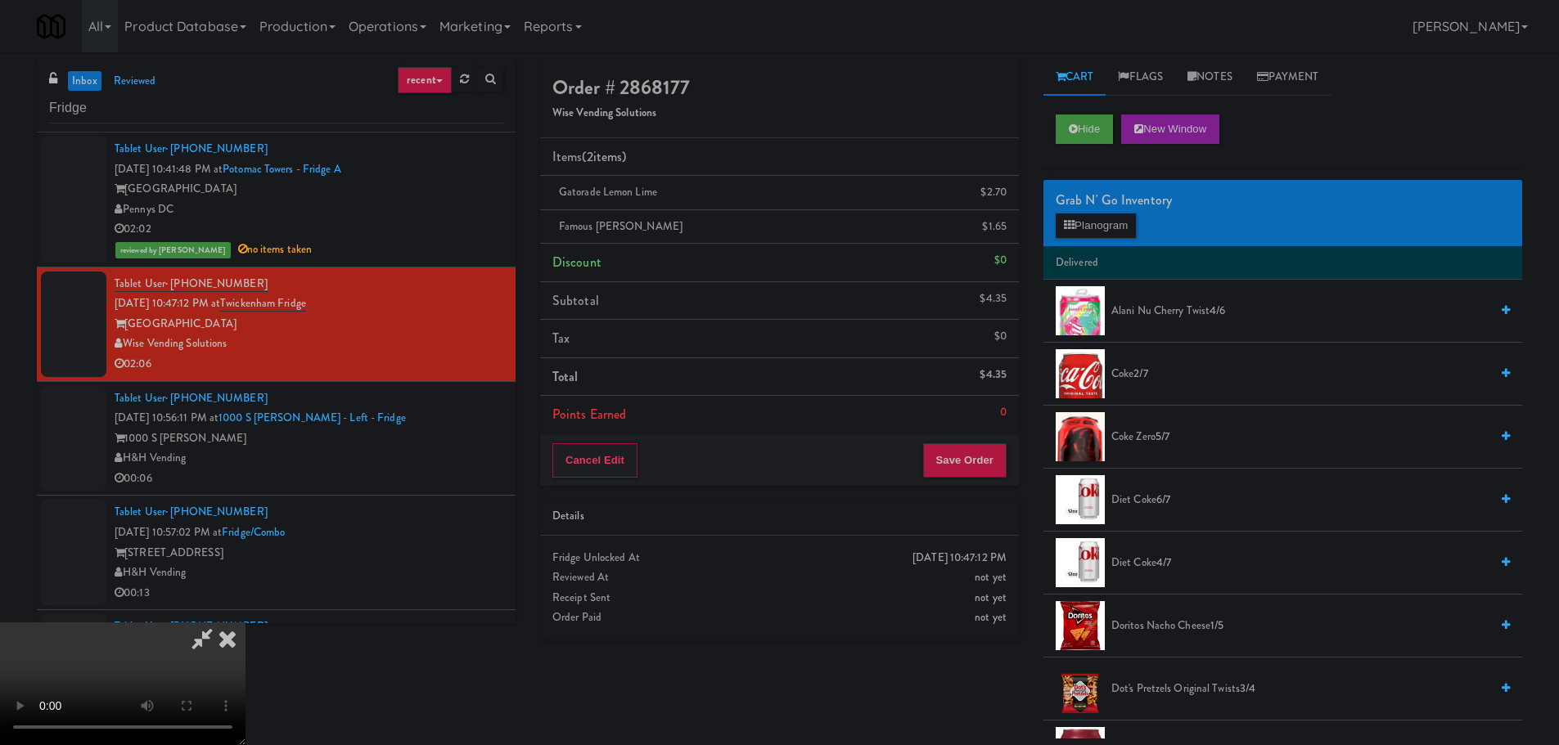
scroll to position [36, 0]
click at [245, 623] on video at bounding box center [122, 684] width 245 height 123
click at [1071, 229] on icon at bounding box center [1069, 225] width 11 height 11
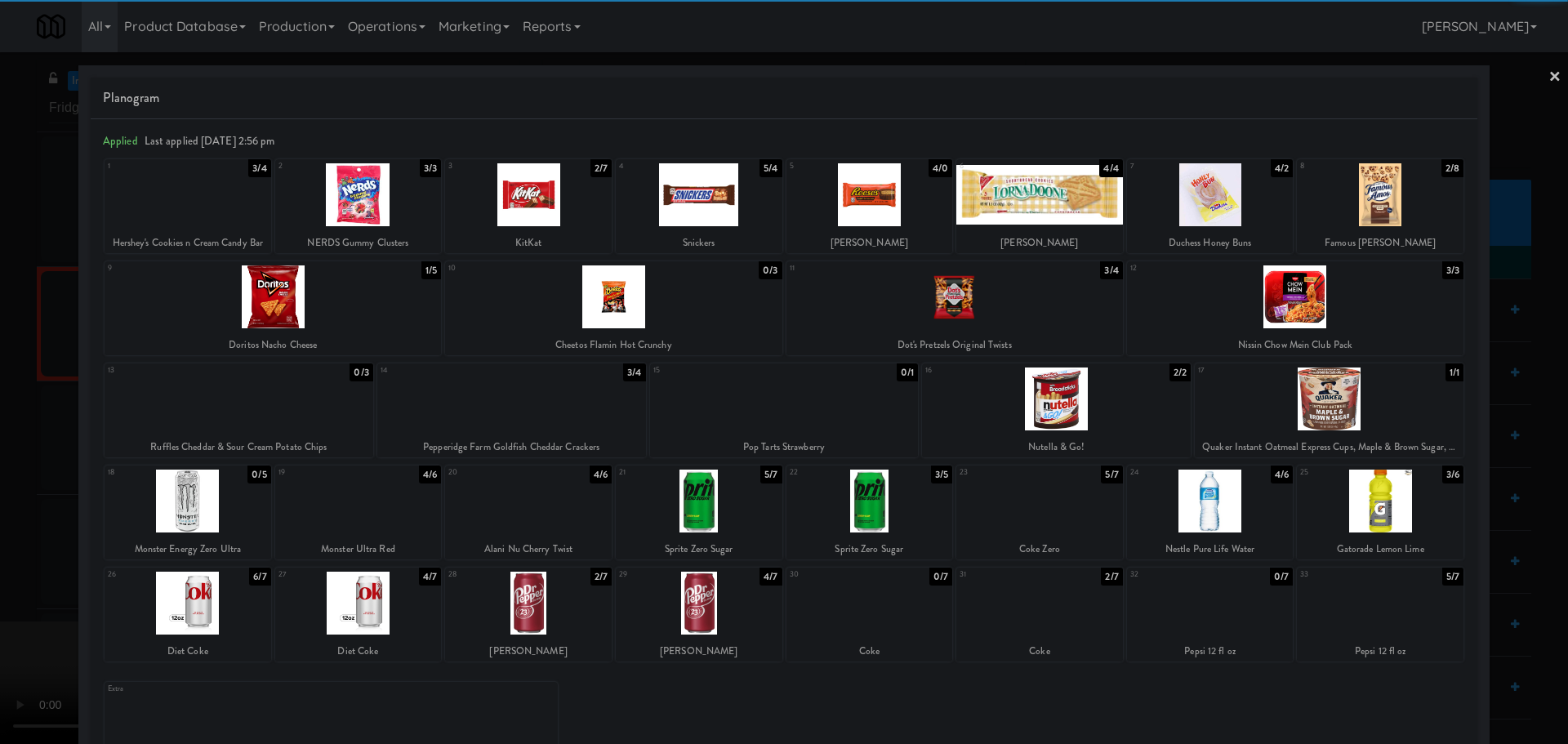
click at [1061, 200] on div at bounding box center [1039, 195] width 167 height 63
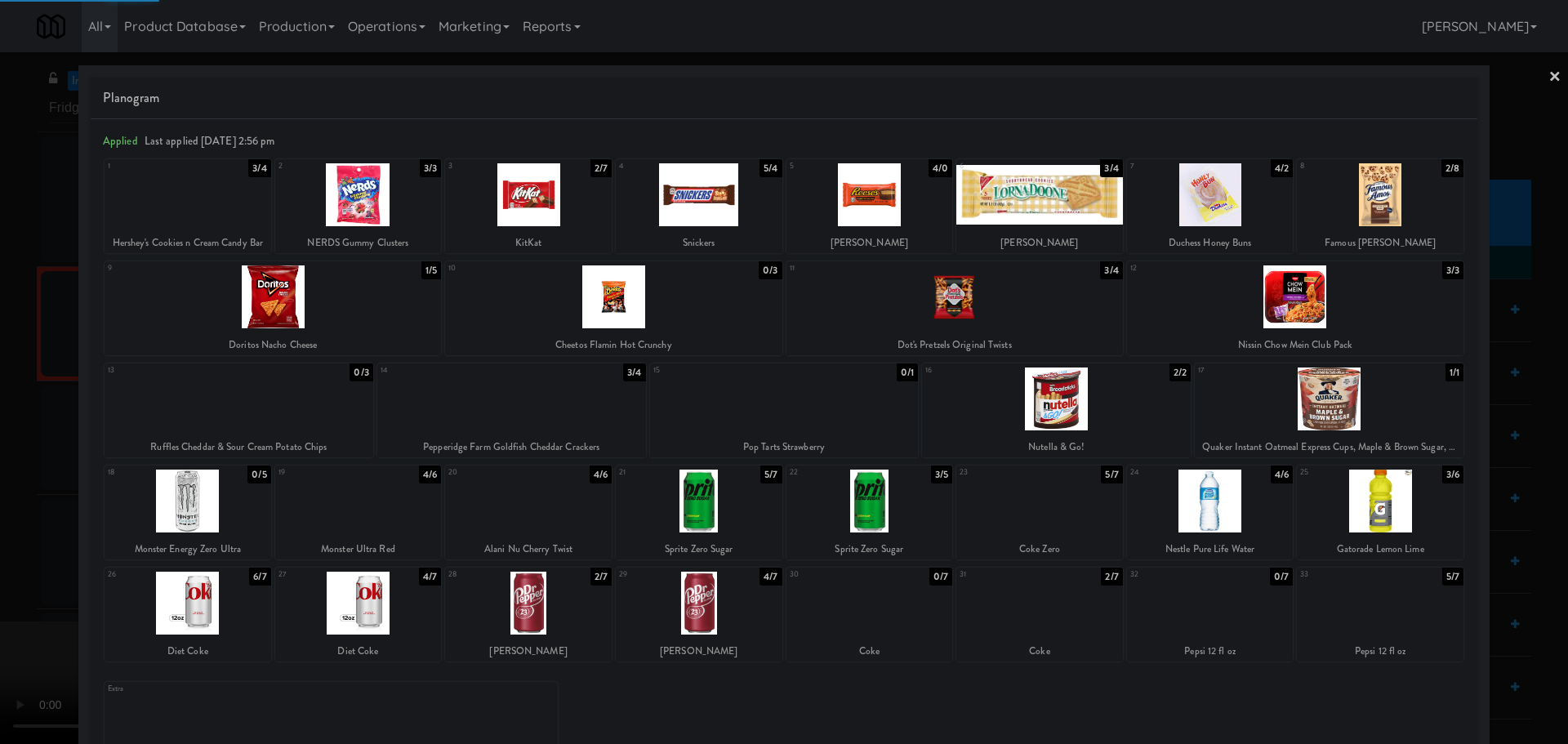
click at [0, 371] on div at bounding box center [784, 372] width 1568 height 744
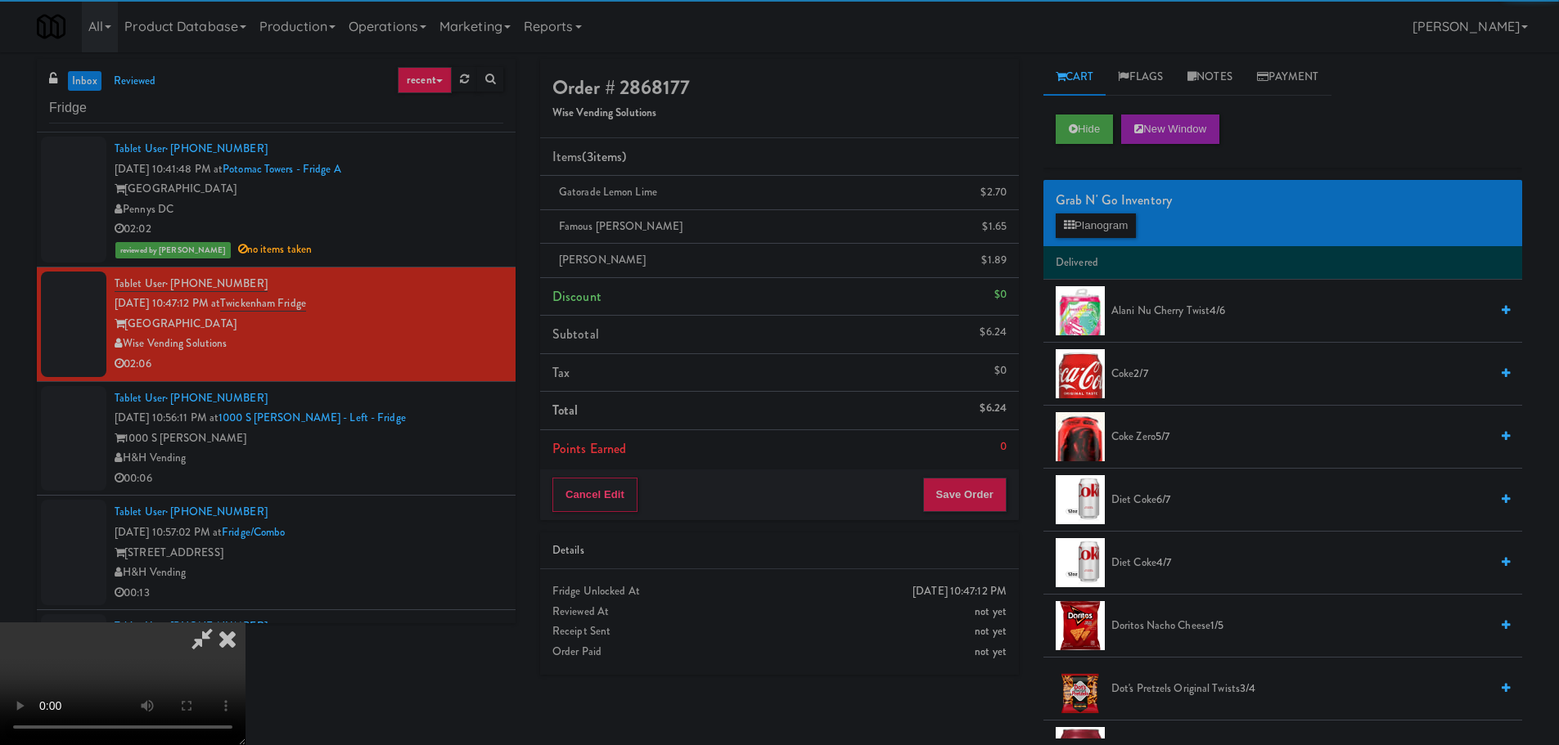
drag, startPoint x: 447, startPoint y: 312, endPoint x: 461, endPoint y: 313, distance: 13.9
click at [245, 623] on video at bounding box center [122, 684] width 245 height 123
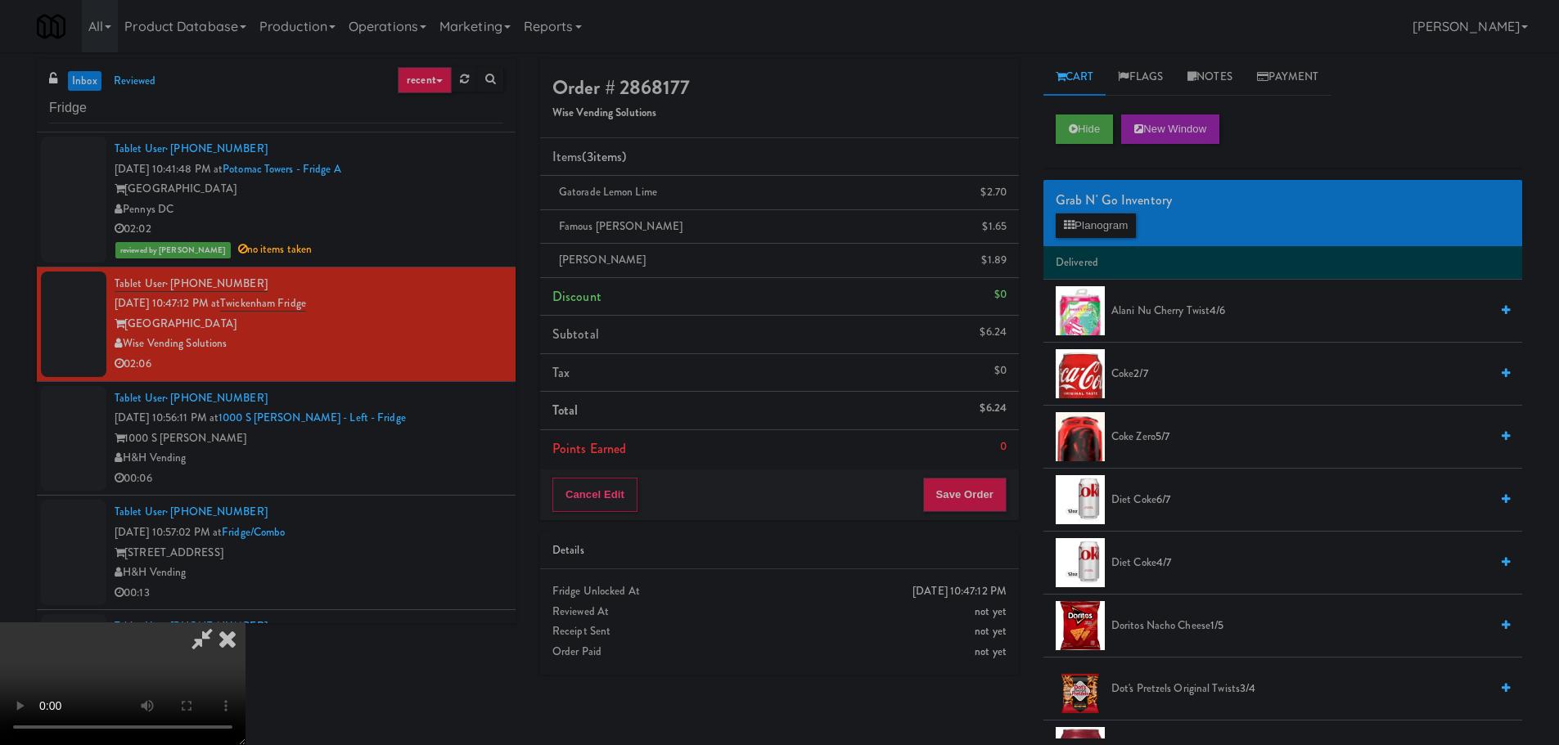
drag, startPoint x: 717, startPoint y: 310, endPoint x: 749, endPoint y: 317, distance: 32.6
click at [245, 623] on video at bounding box center [122, 684] width 245 height 123
click at [1111, 214] on button "Planogram" at bounding box center [1095, 226] width 80 height 25
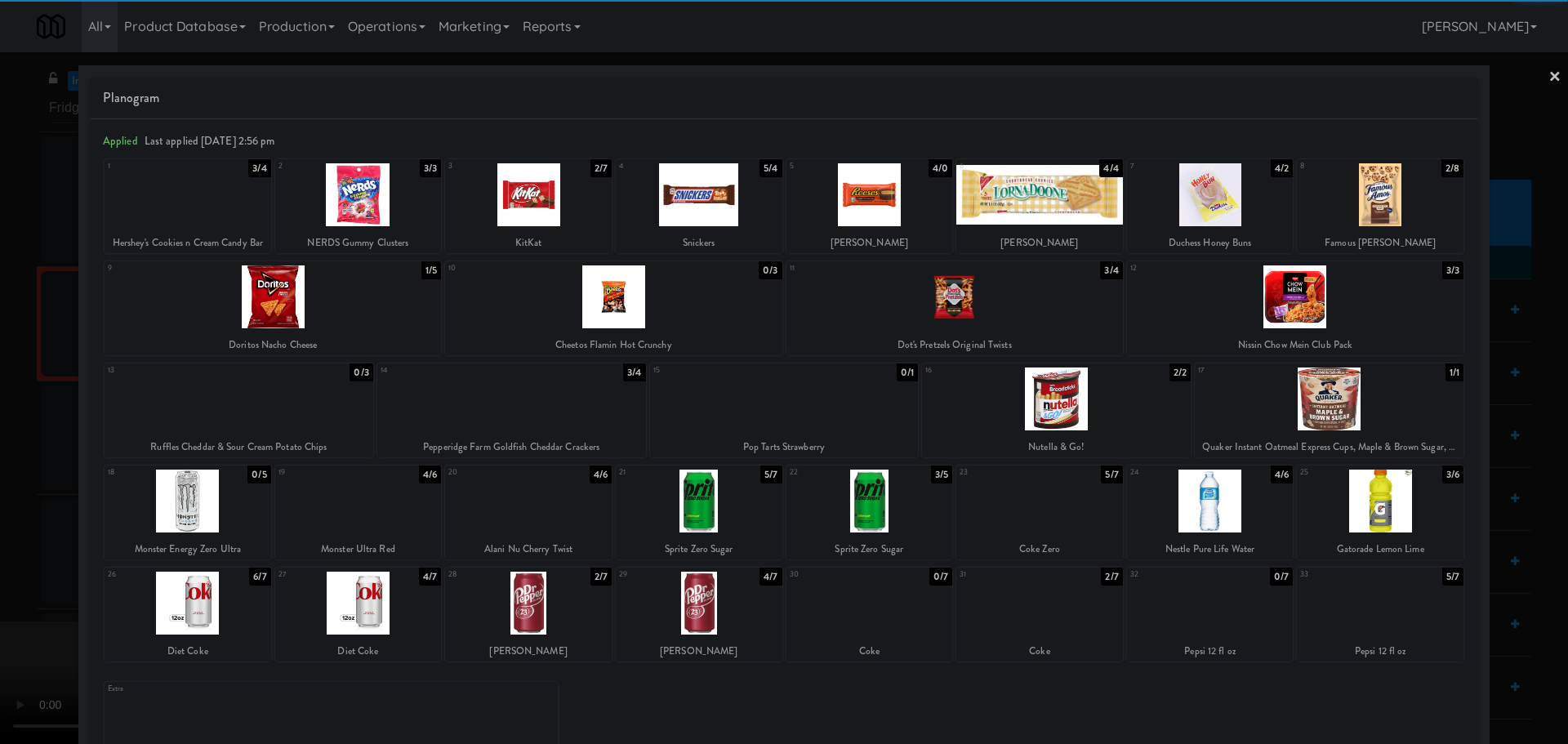
click at [1031, 213] on div at bounding box center [1039, 195] width 167 height 63
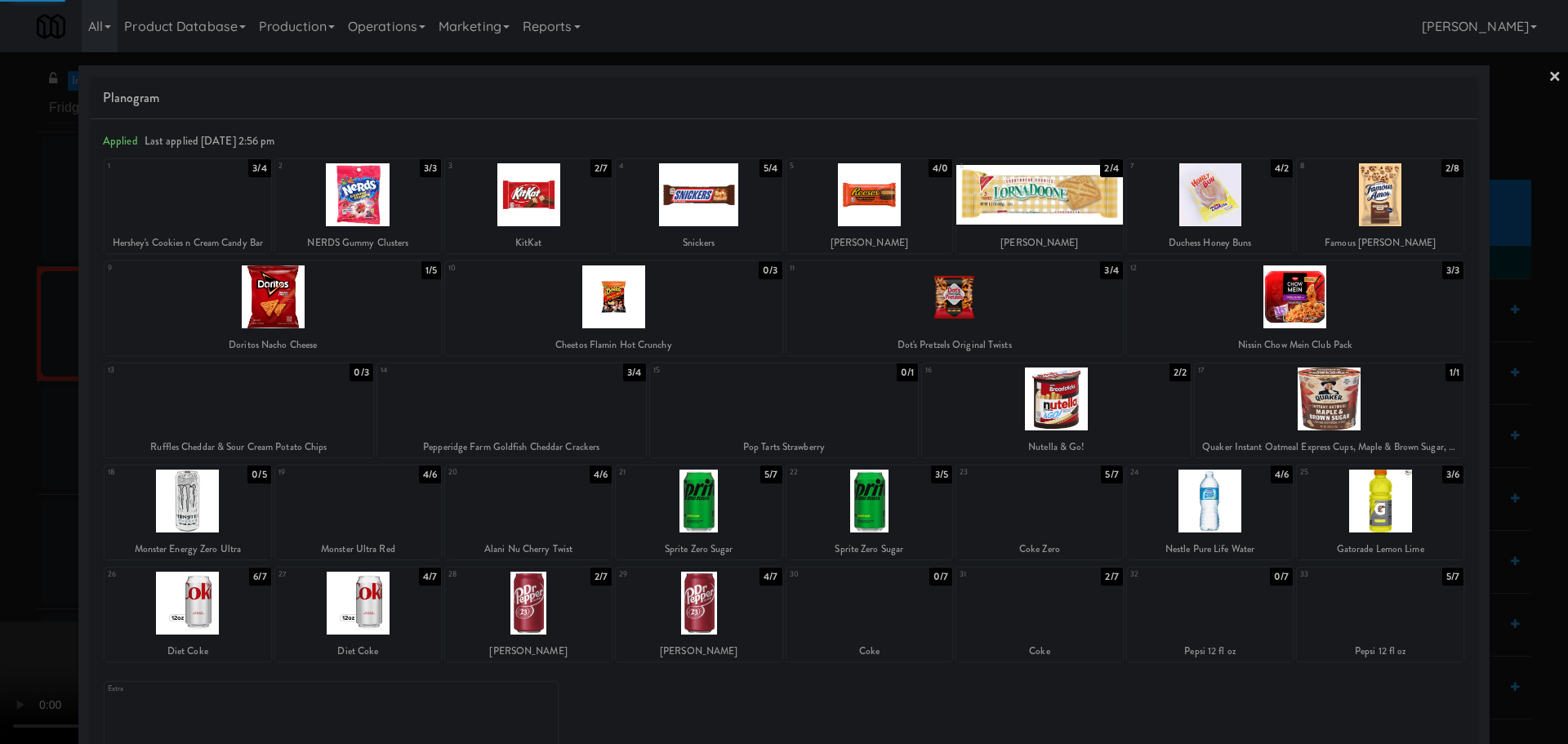
click at [0, 451] on div at bounding box center [784, 372] width 1568 height 744
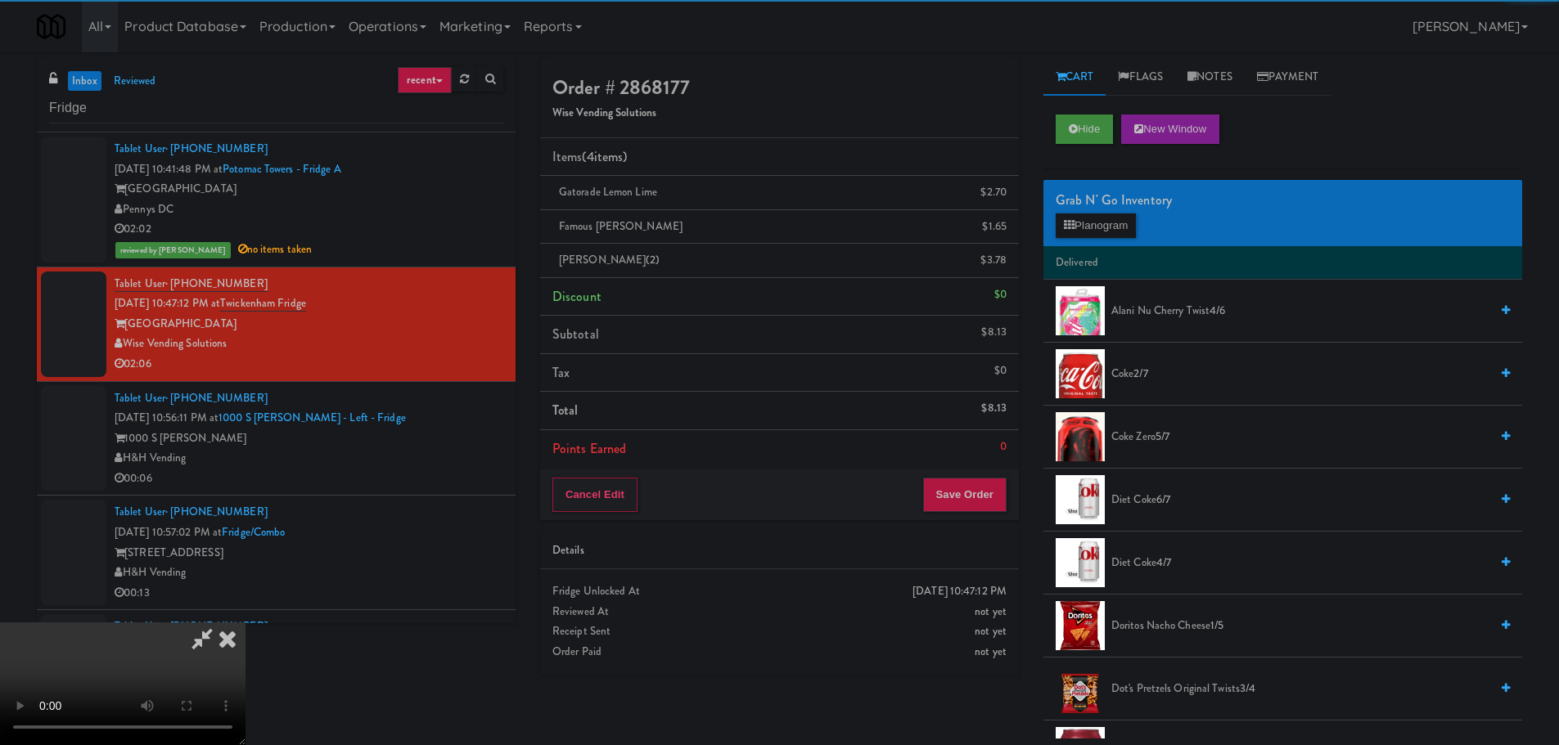
drag, startPoint x: 253, startPoint y: 423, endPoint x: 303, endPoint y: 425, distance: 50.0
click at [245, 623] on video at bounding box center [122, 684] width 245 height 123
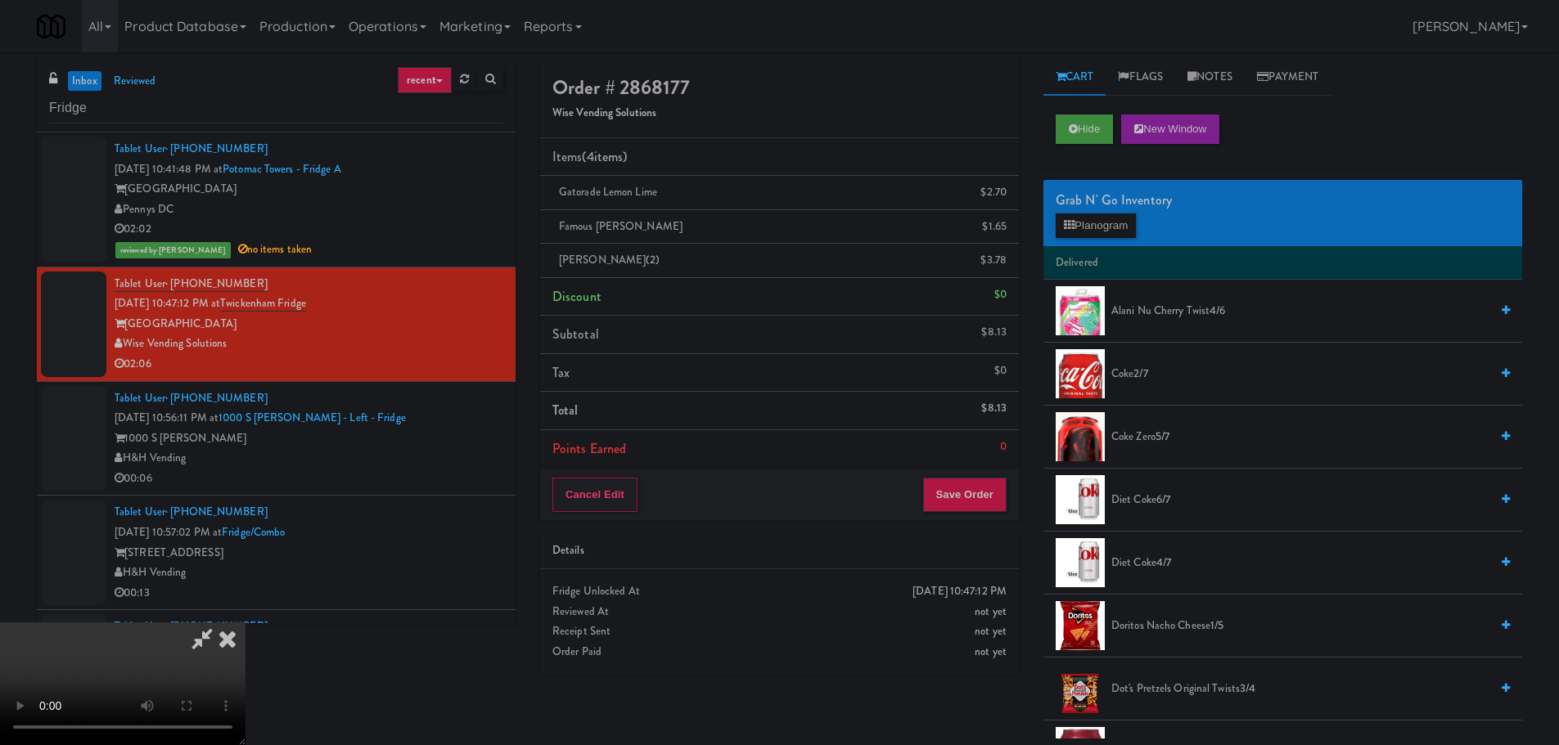
scroll to position [281, 0]
click at [960, 491] on button "Save Order" at bounding box center [964, 495] width 83 height 34
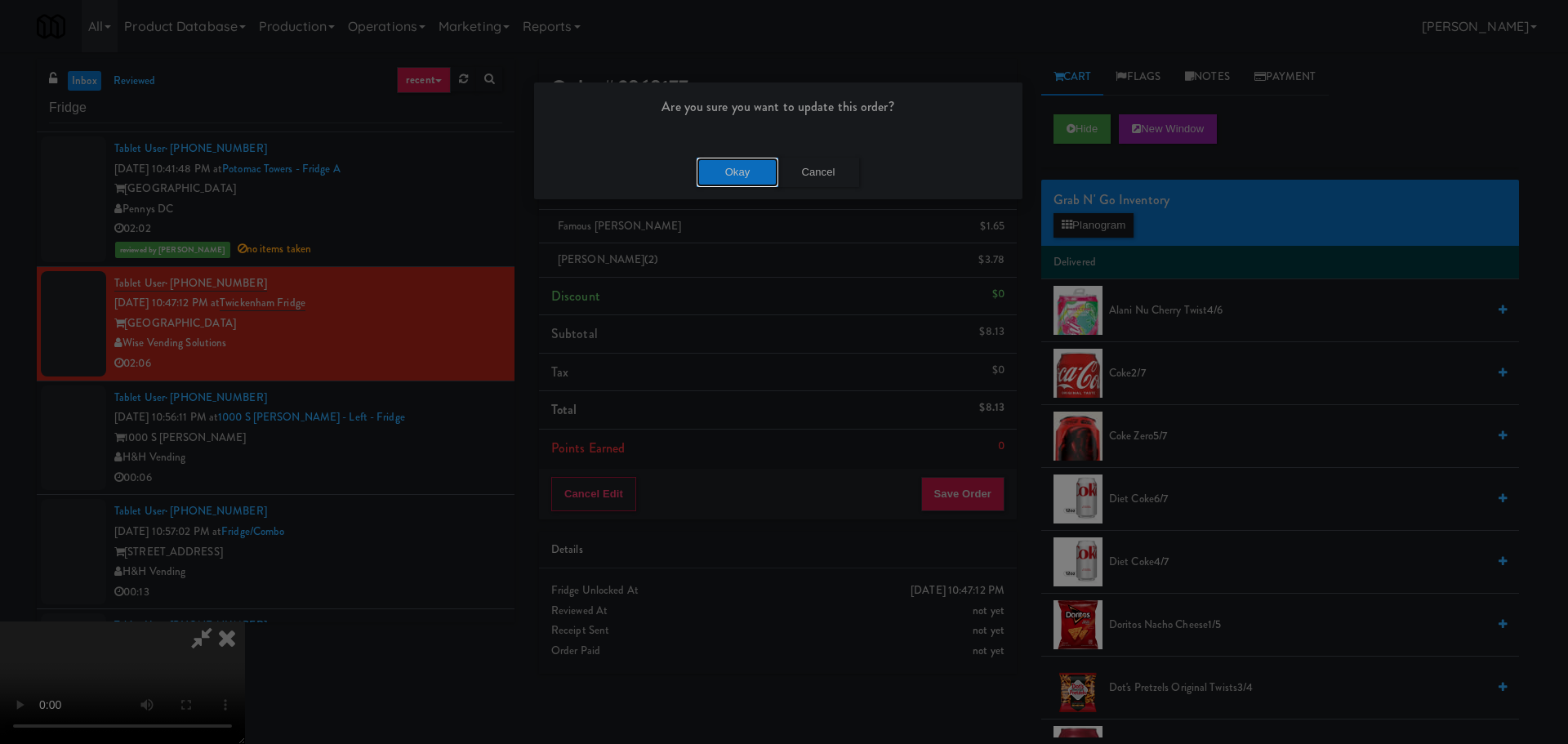
click at [744, 184] on button "Okay" at bounding box center [738, 172] width 82 height 29
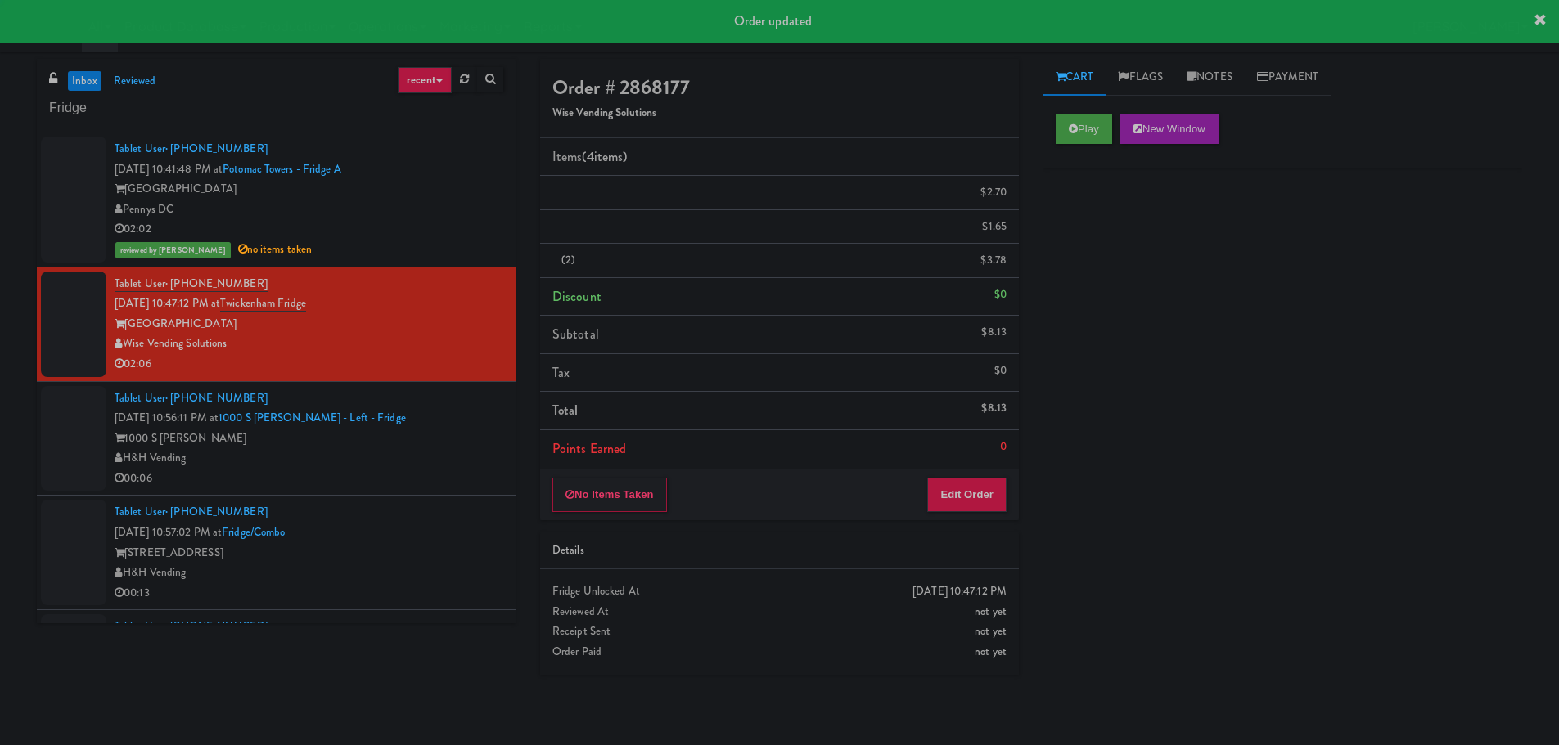
scroll to position [0, 0]
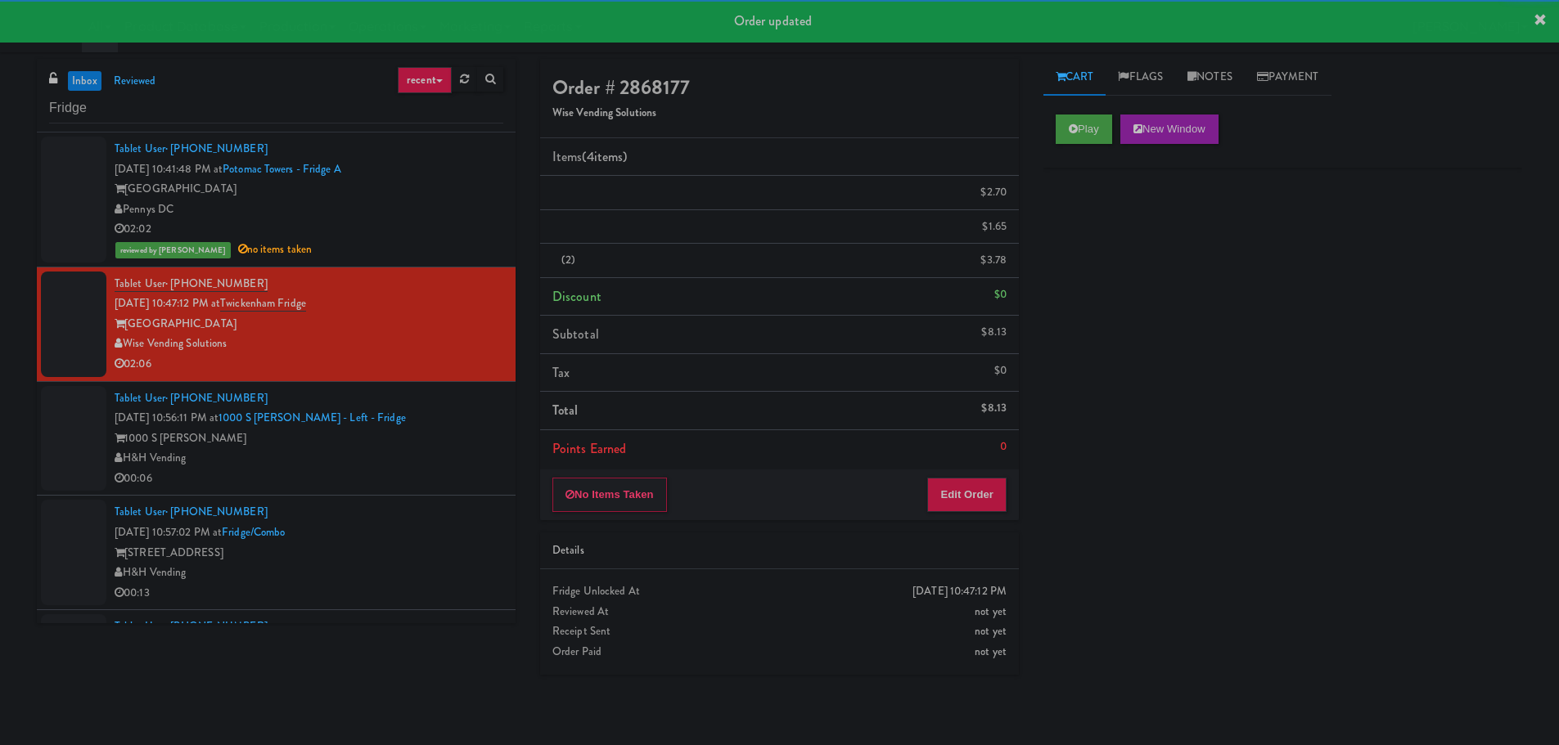
click at [421, 355] on div "02:06" at bounding box center [309, 364] width 389 height 20
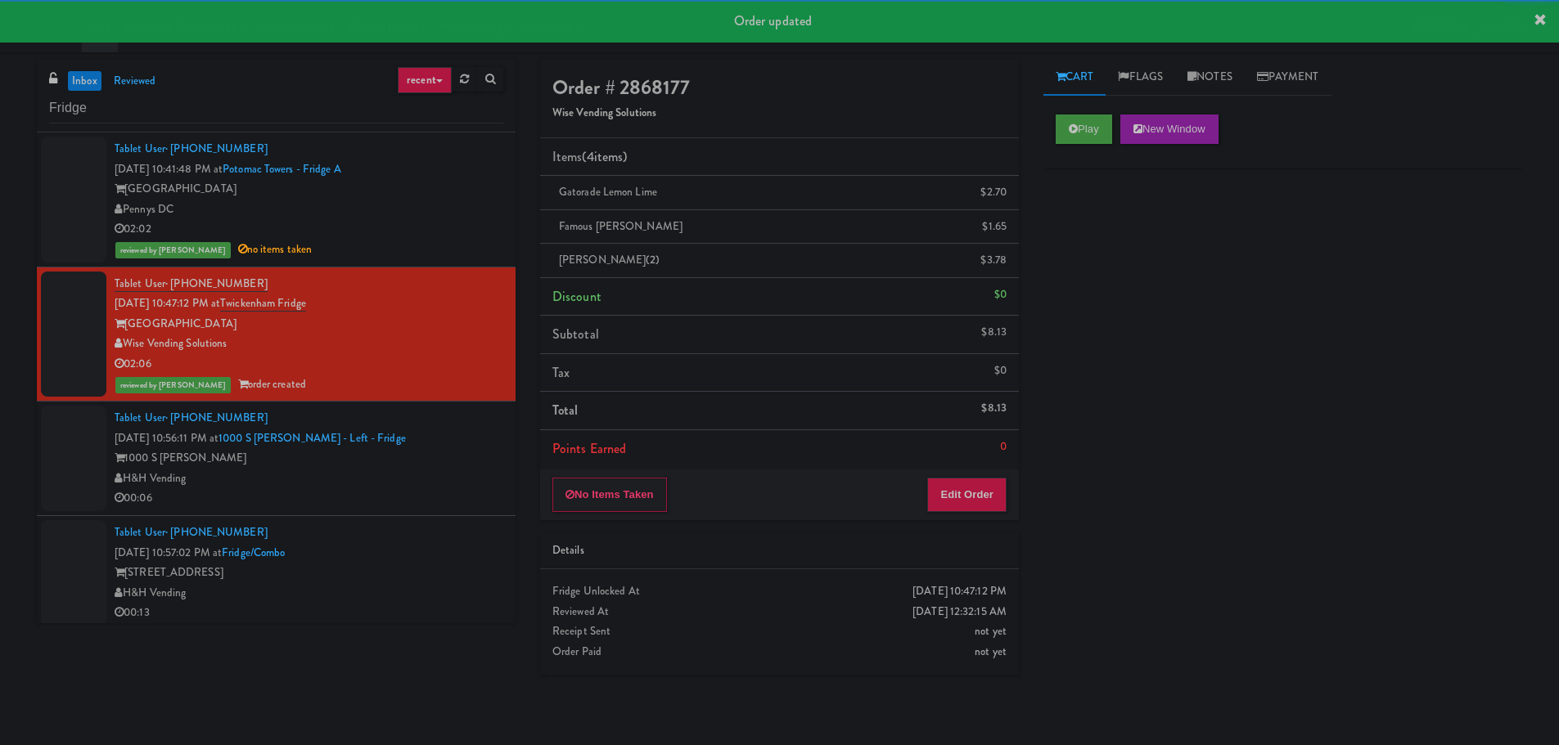
click at [424, 479] on div "H&H Vending" at bounding box center [309, 479] width 389 height 20
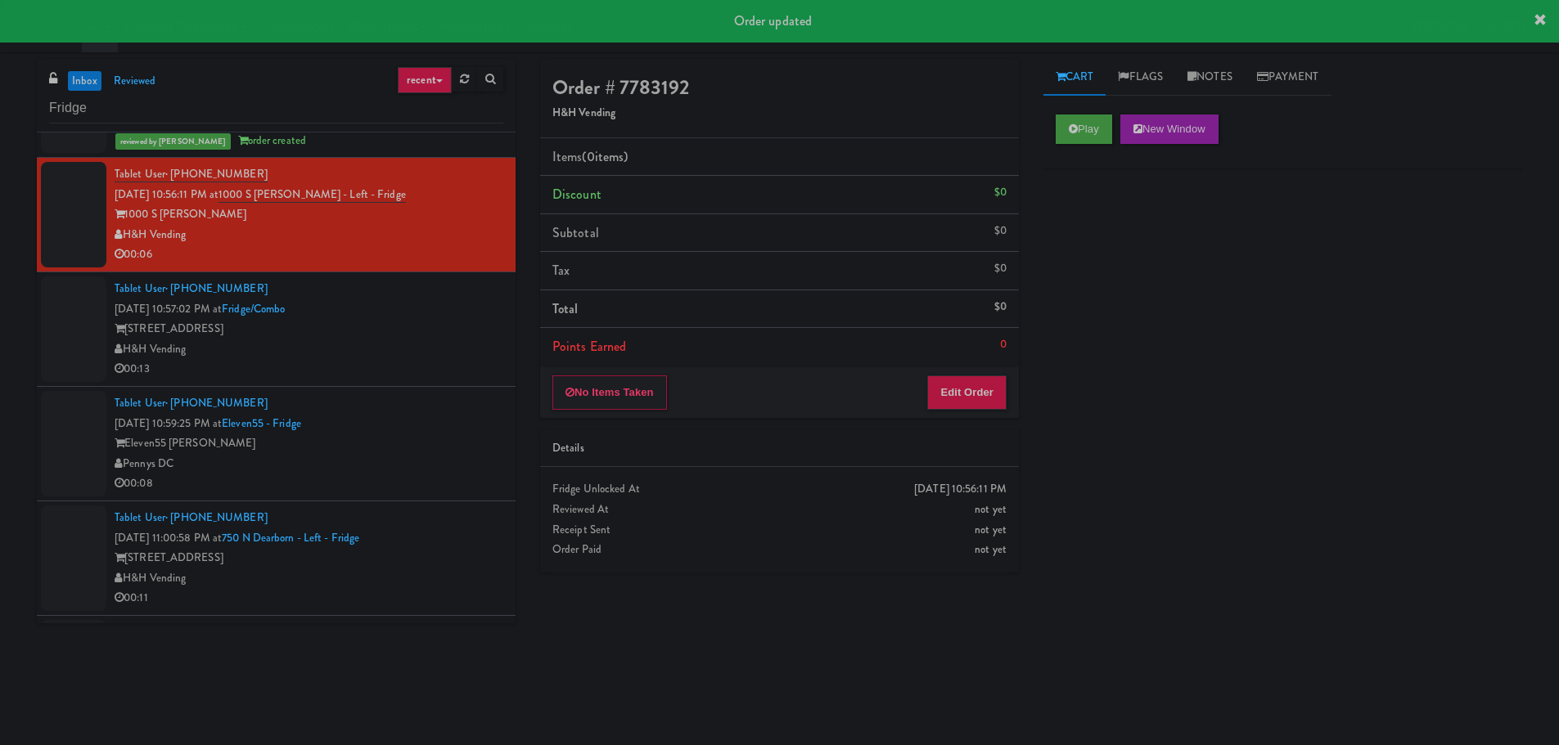
scroll to position [245, 0]
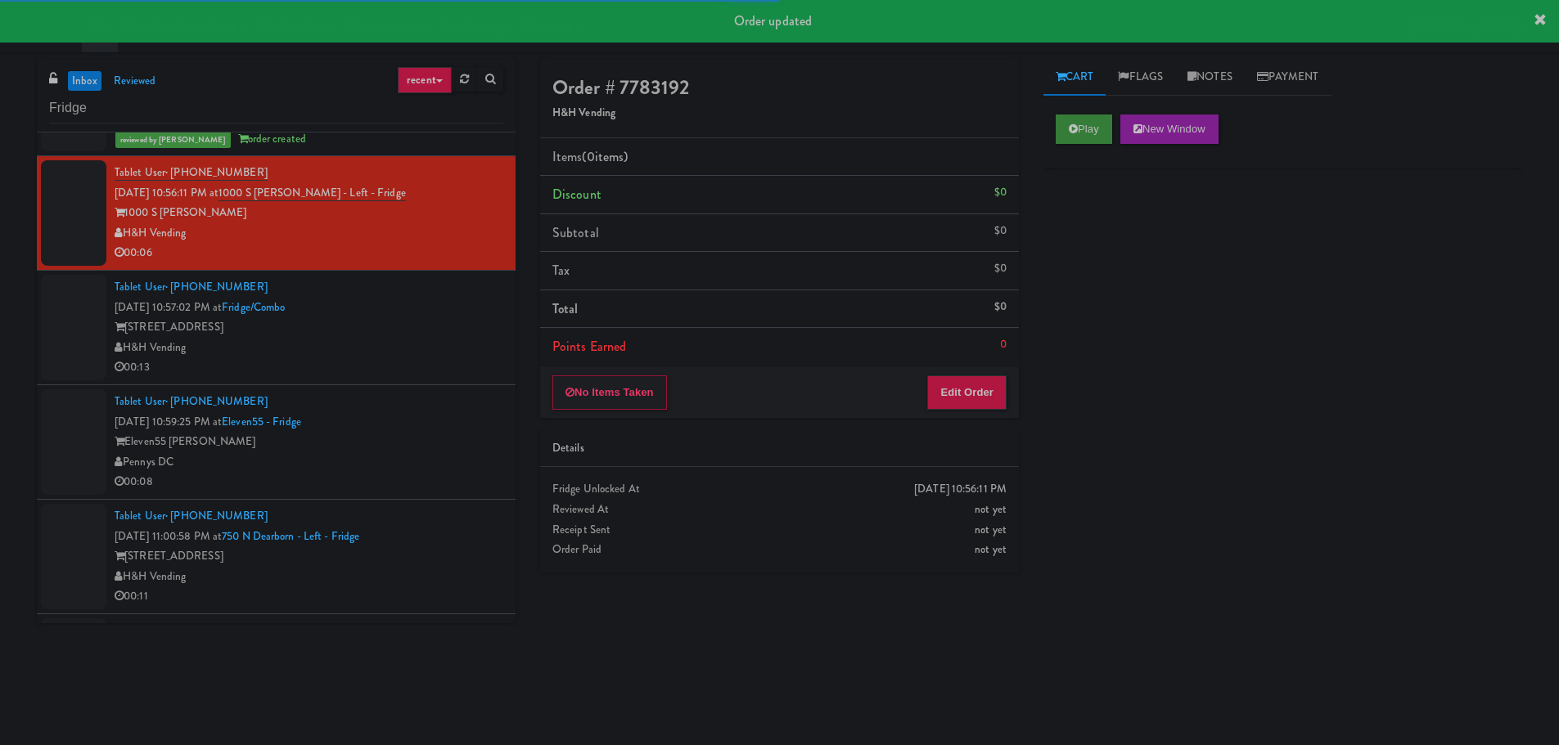
click at [1074, 151] on div "Play New Window" at bounding box center [1282, 134] width 479 height 65
click at [1073, 122] on button "Play" at bounding box center [1083, 129] width 56 height 29
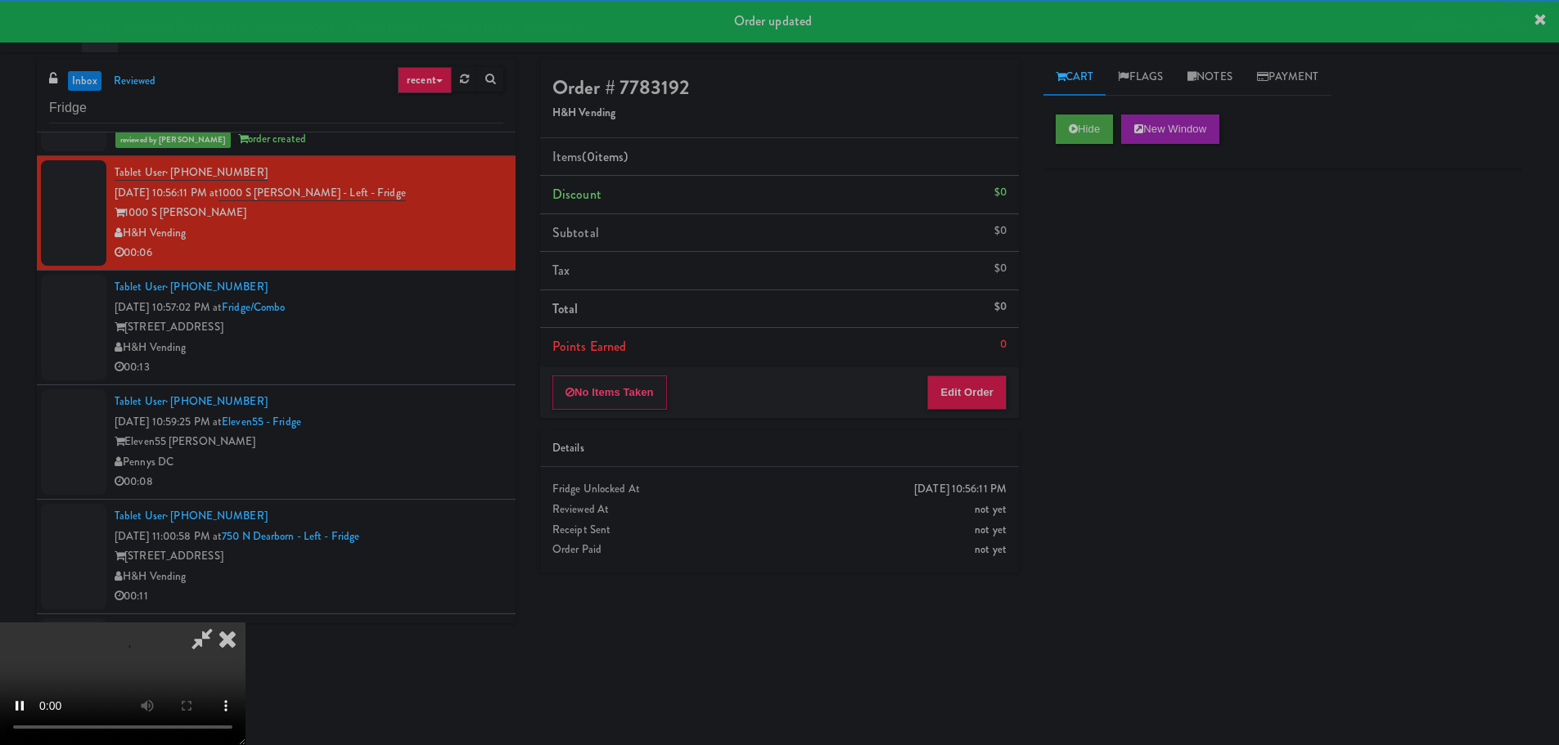
click at [973, 434] on div "Details" at bounding box center [779, 449] width 479 height 38
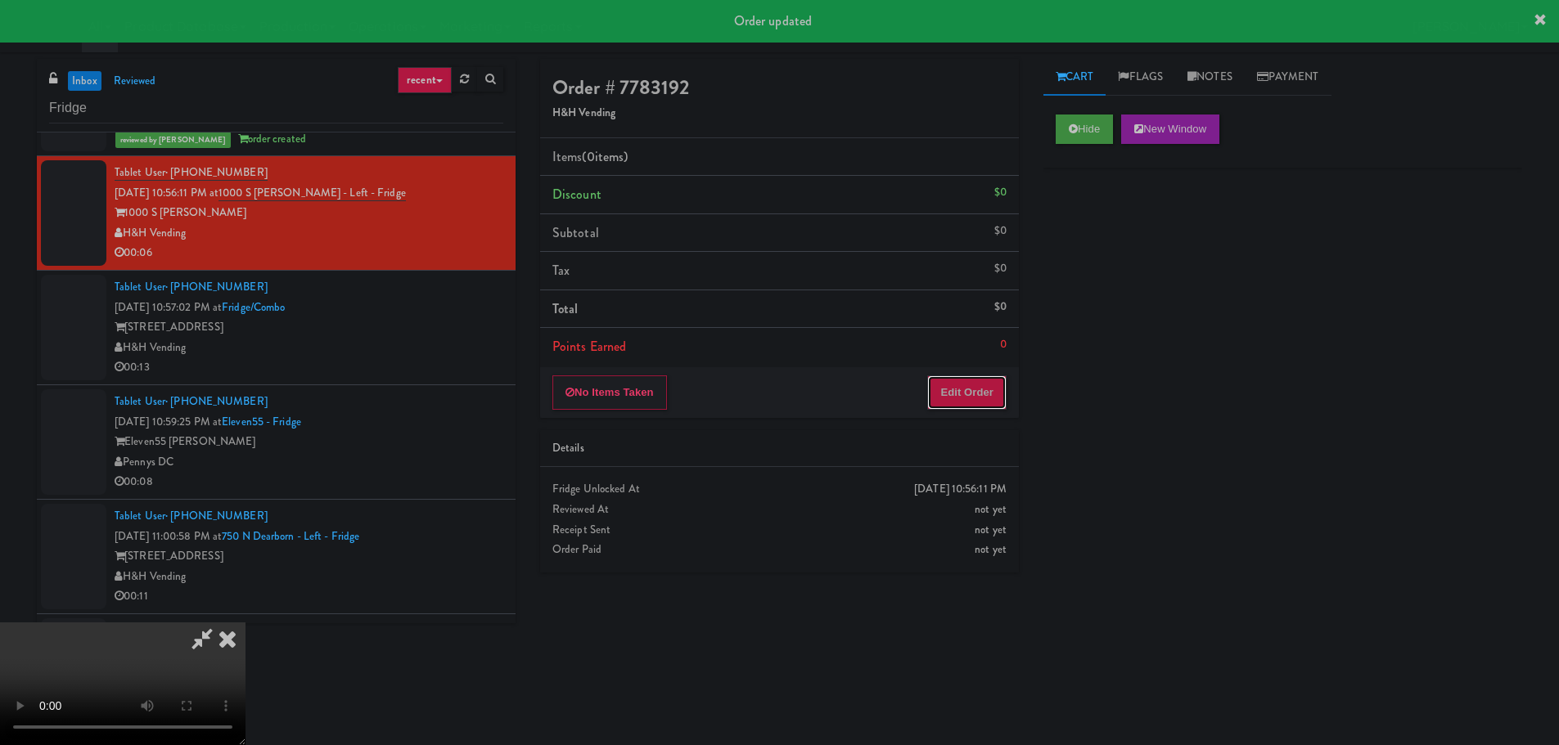
click at [969, 392] on button "Edit Order" at bounding box center [966, 393] width 79 height 34
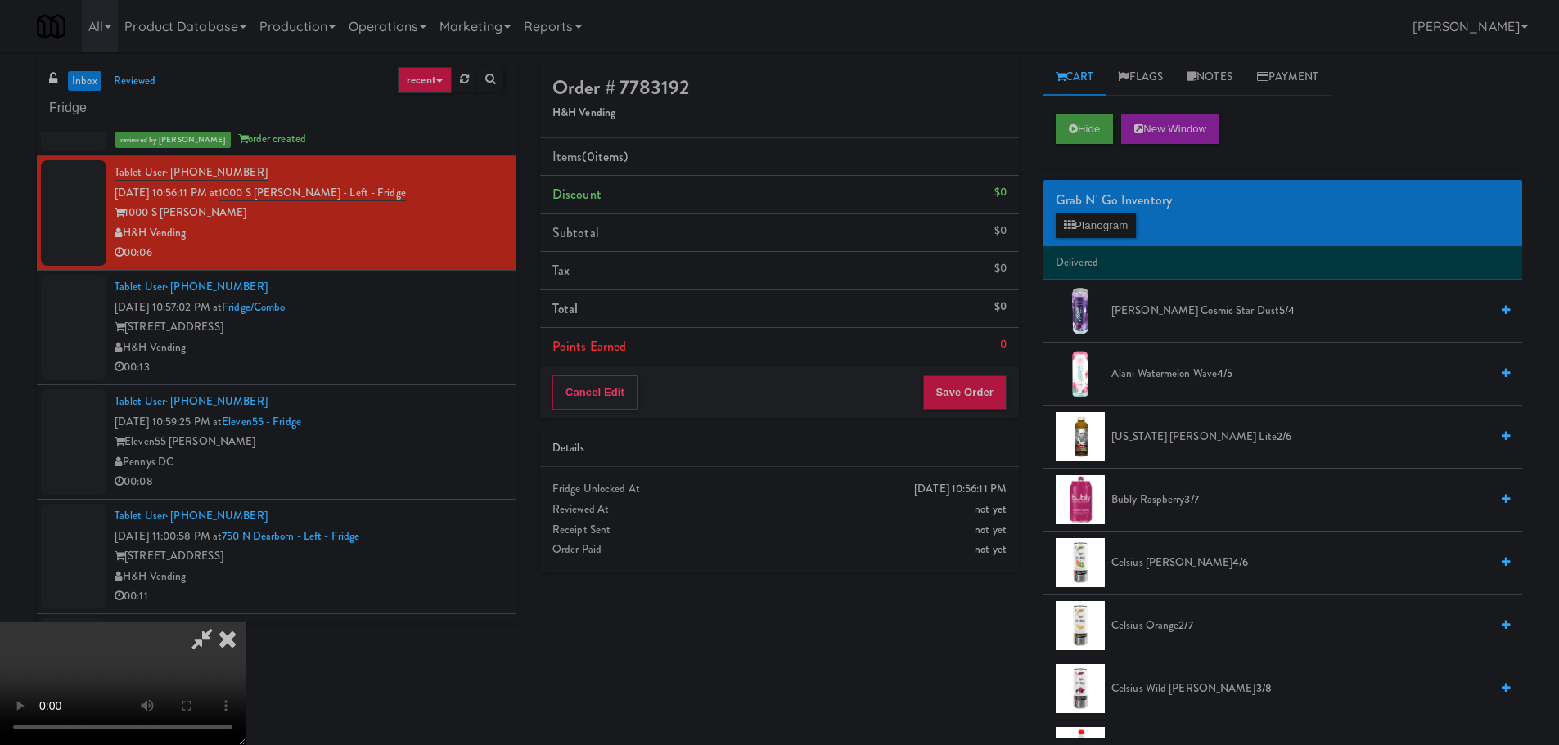
drag, startPoint x: 675, startPoint y: 406, endPoint x: 723, endPoint y: 408, distance: 48.3
click at [245, 623] on video at bounding box center [122, 684] width 245 height 123
click at [1082, 233] on button "Planogram" at bounding box center [1095, 226] width 80 height 25
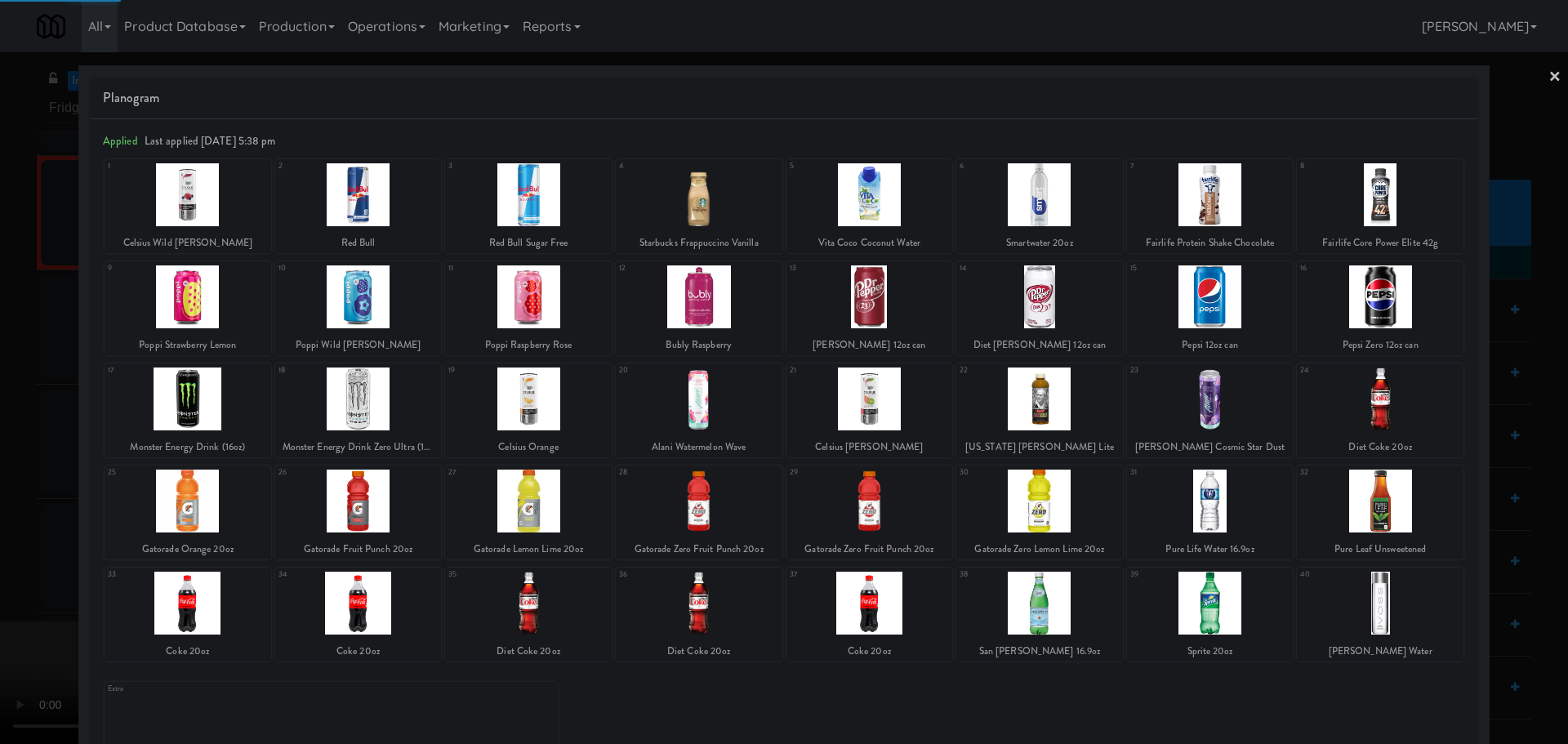
click at [879, 507] on div at bounding box center [869, 500] width 167 height 63
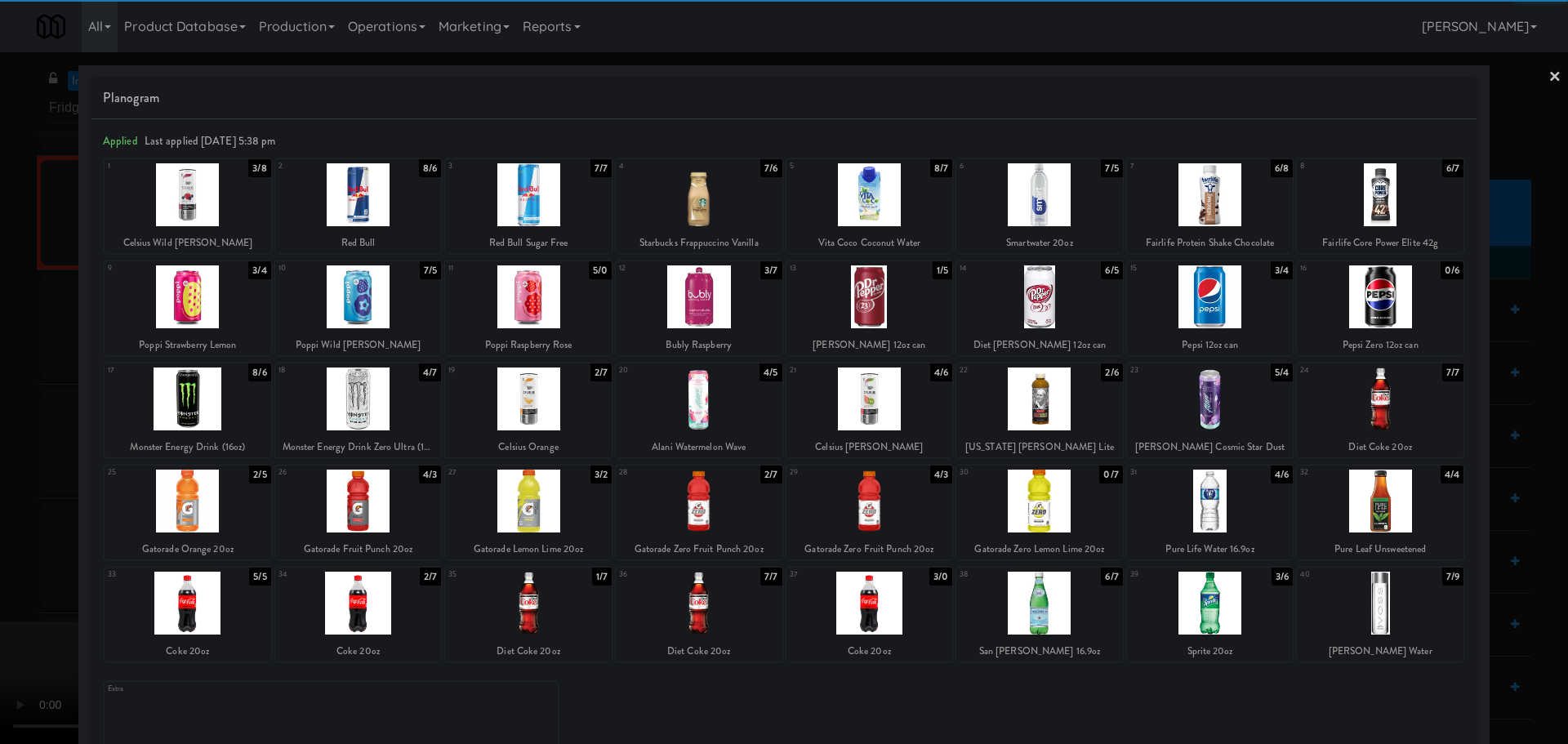
click at [878, 499] on div at bounding box center [869, 500] width 167 height 63
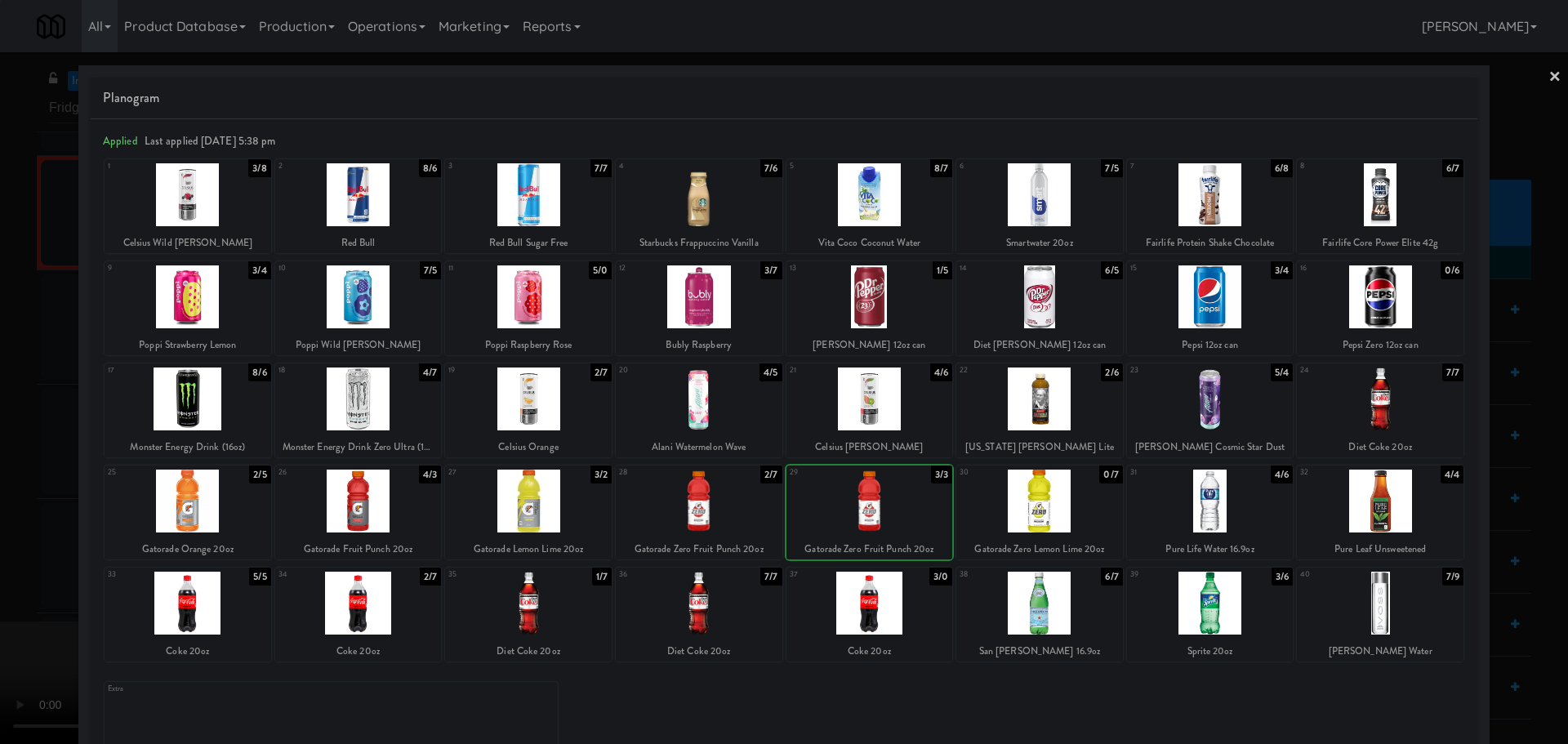
click at [0, 550] on div at bounding box center [784, 372] width 1568 height 744
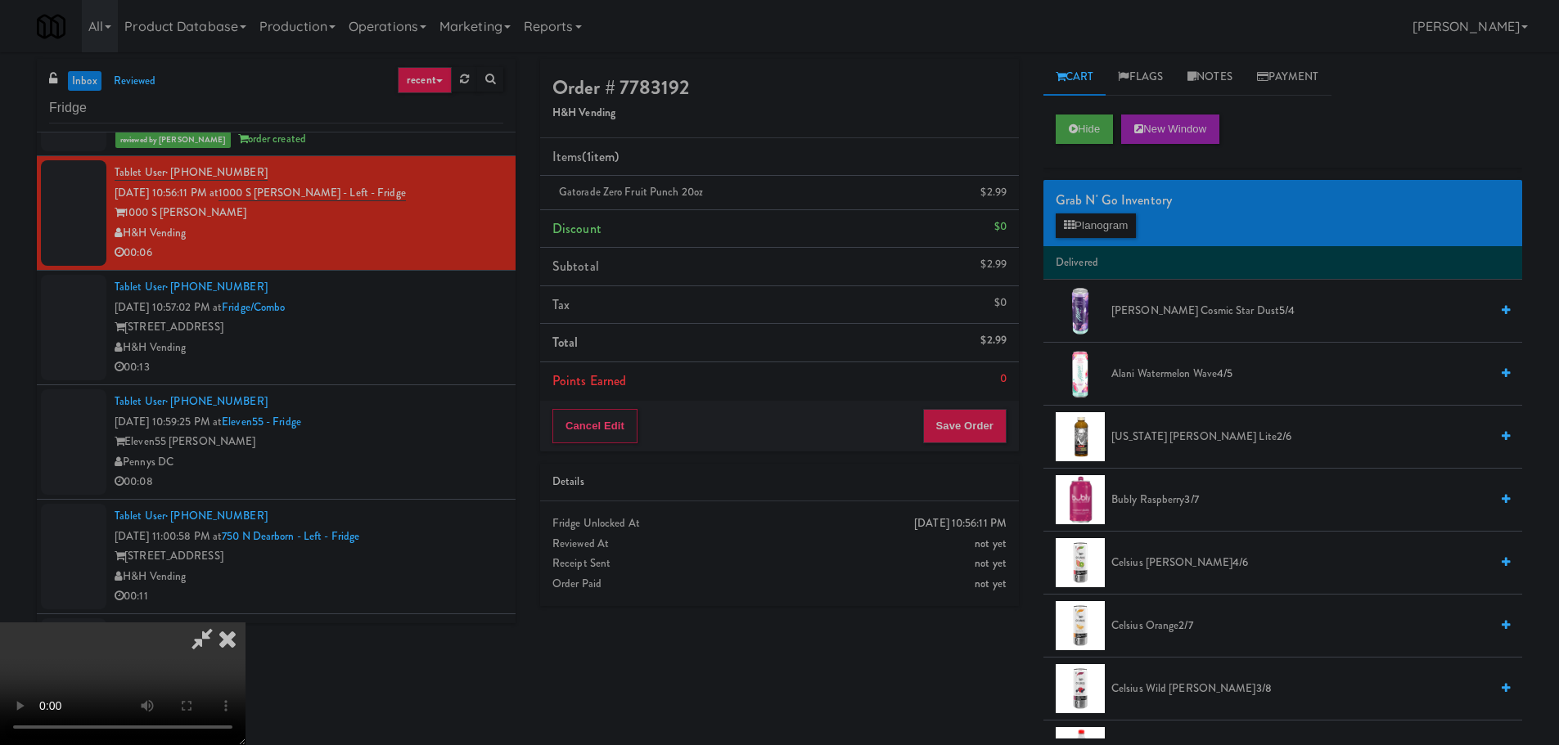
click at [245, 623] on video at bounding box center [122, 684] width 245 height 123
click at [938, 713] on div "Order # 7783192 H&H Vending Items (1 item ) Gatorade Zero Fruit Punch 20oz $2.9…" at bounding box center [1031, 399] width 1006 height 680
click at [958, 440] on button "Save Order" at bounding box center [964, 426] width 83 height 34
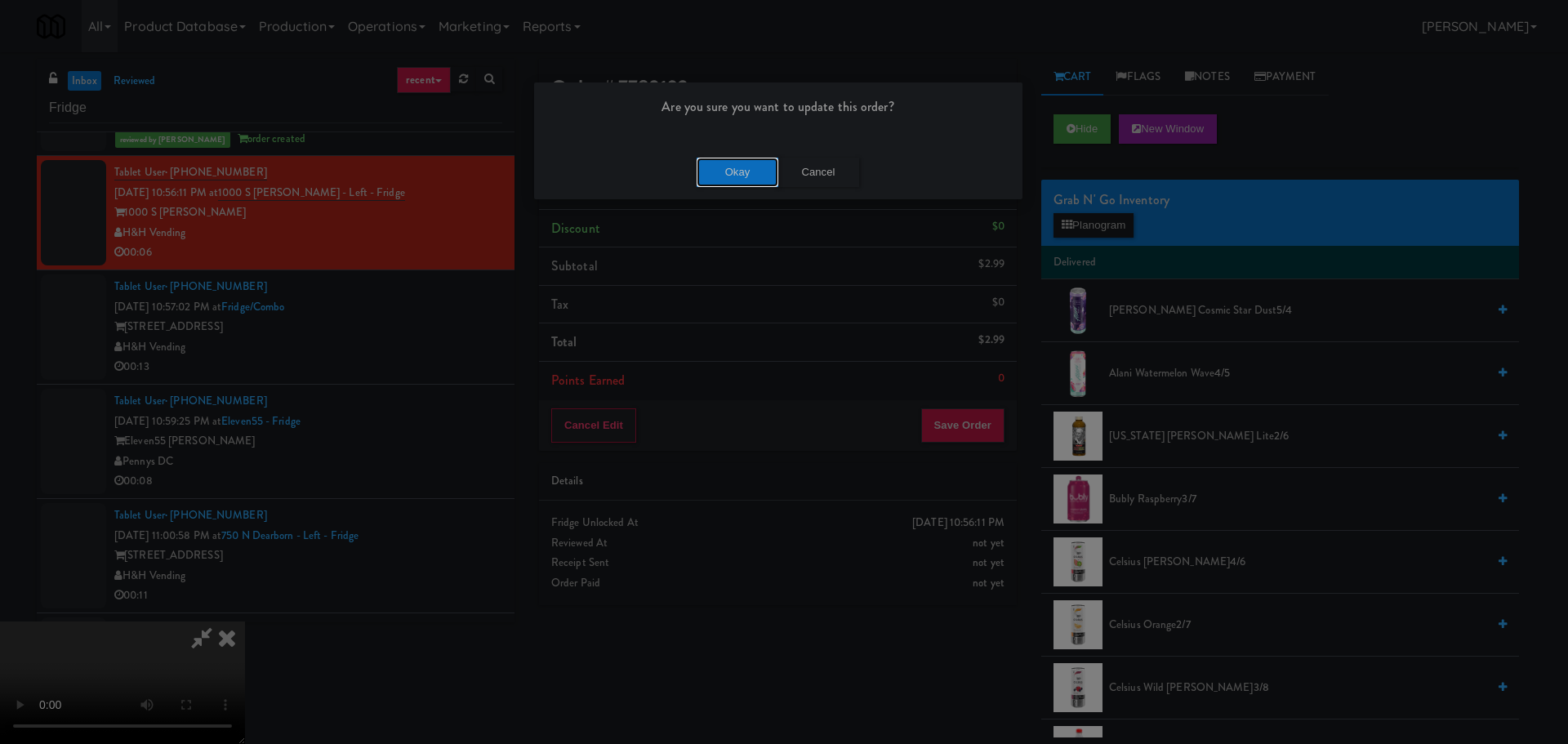
click at [748, 180] on button "Okay" at bounding box center [738, 172] width 82 height 29
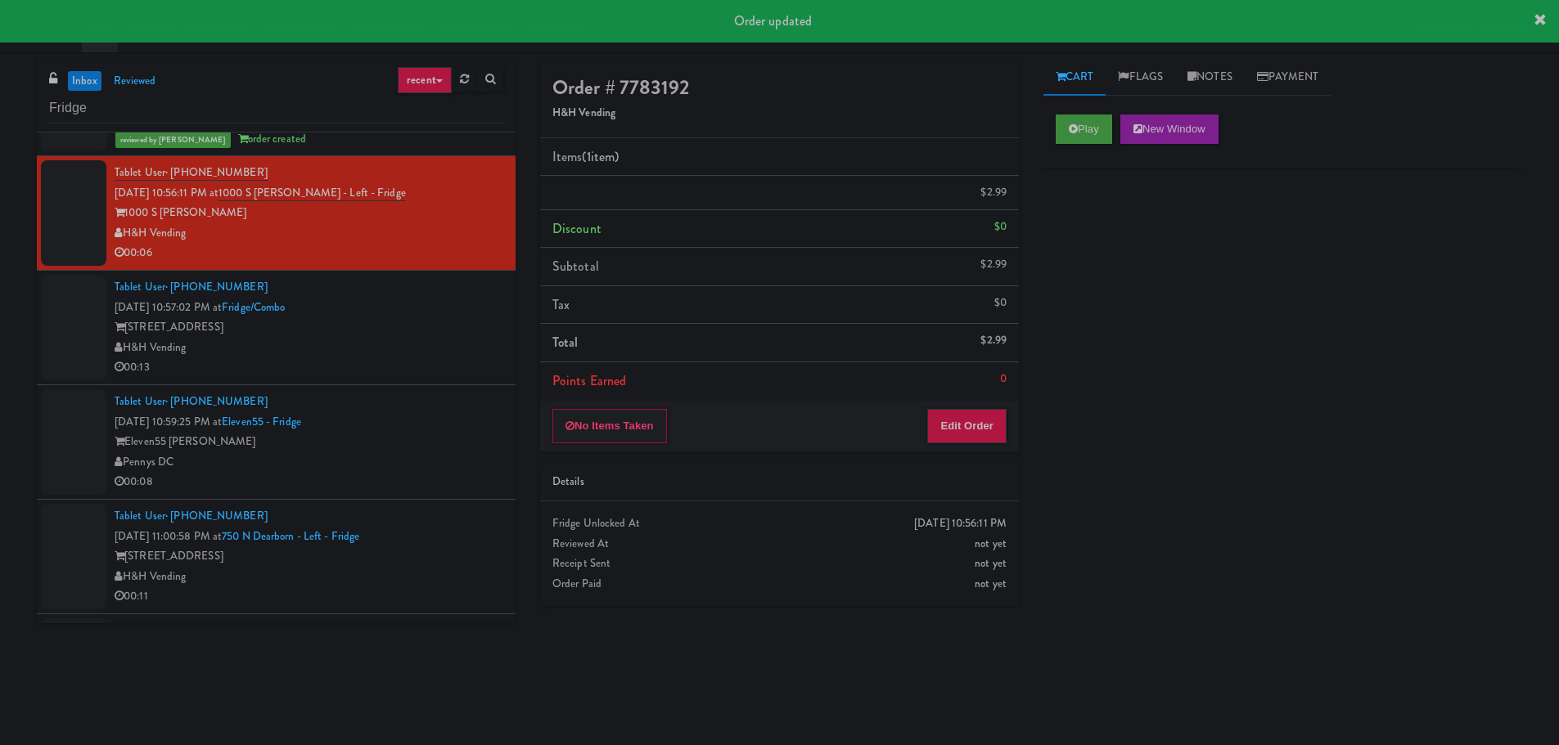
click at [454, 338] on div "H&H Vending" at bounding box center [309, 348] width 389 height 20
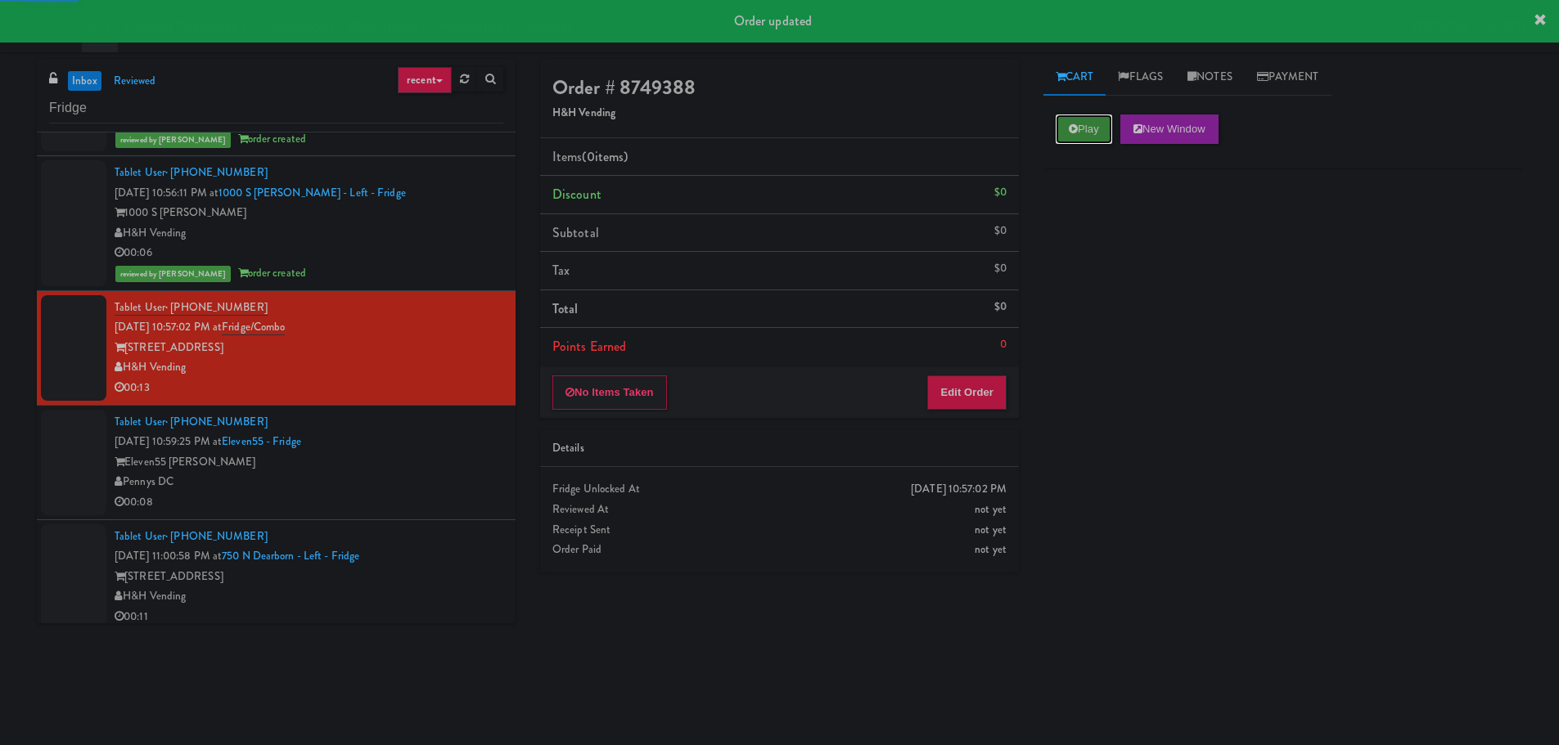
click at [1094, 132] on button "Play" at bounding box center [1083, 129] width 56 height 29
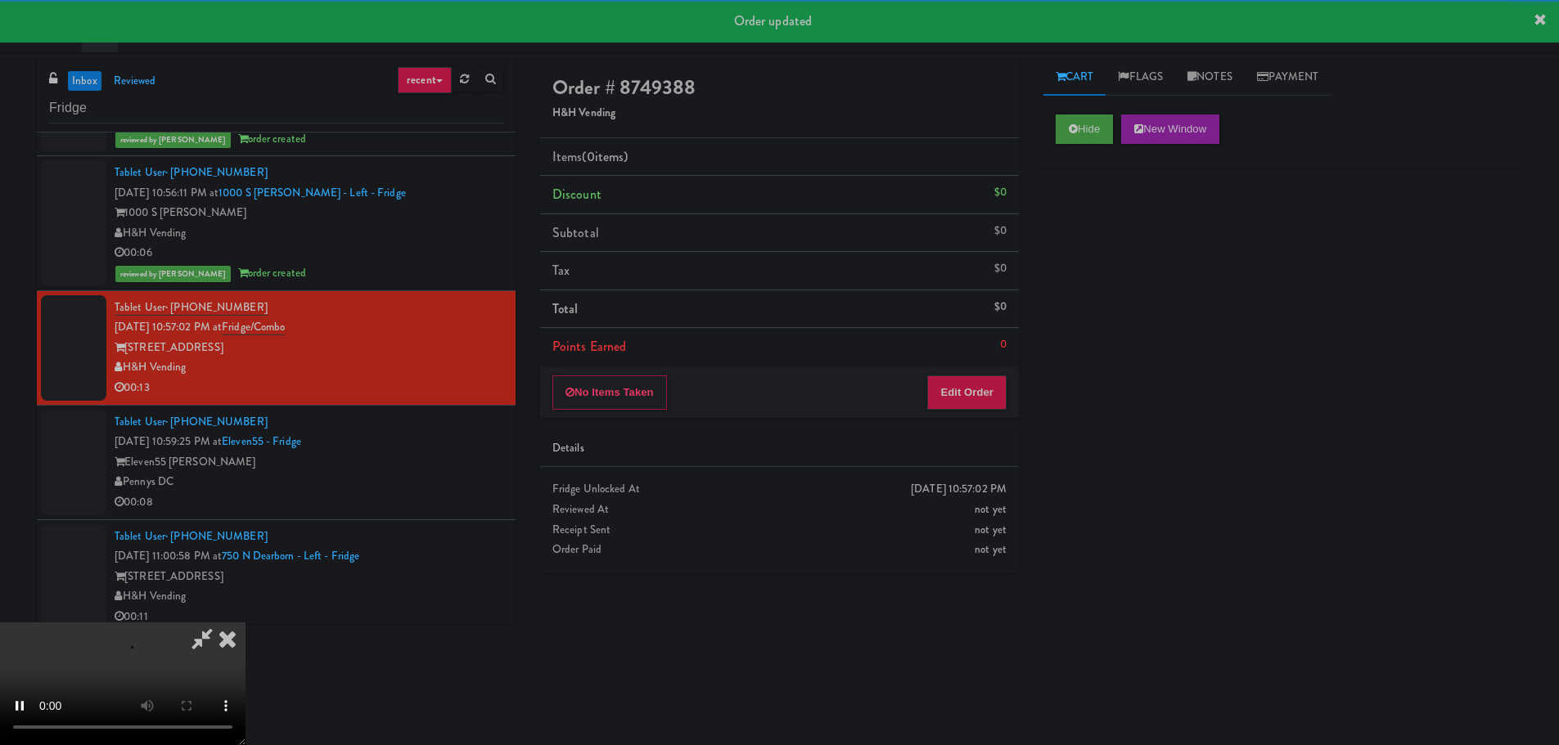
click at [981, 367] on div "No Items Taken Edit Order" at bounding box center [779, 392] width 479 height 51
click at [988, 391] on button "Edit Order" at bounding box center [966, 393] width 79 height 34
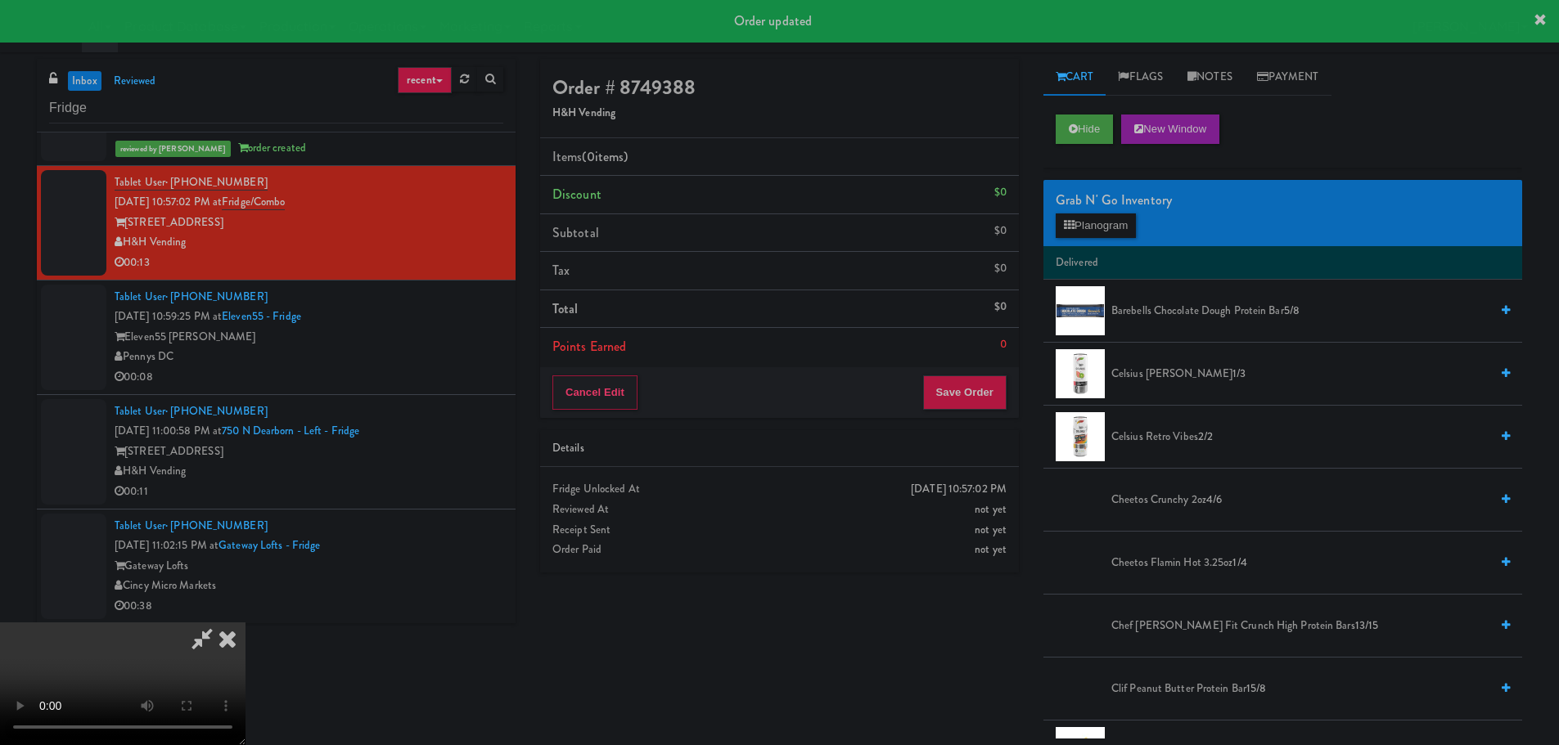
scroll to position [409, 0]
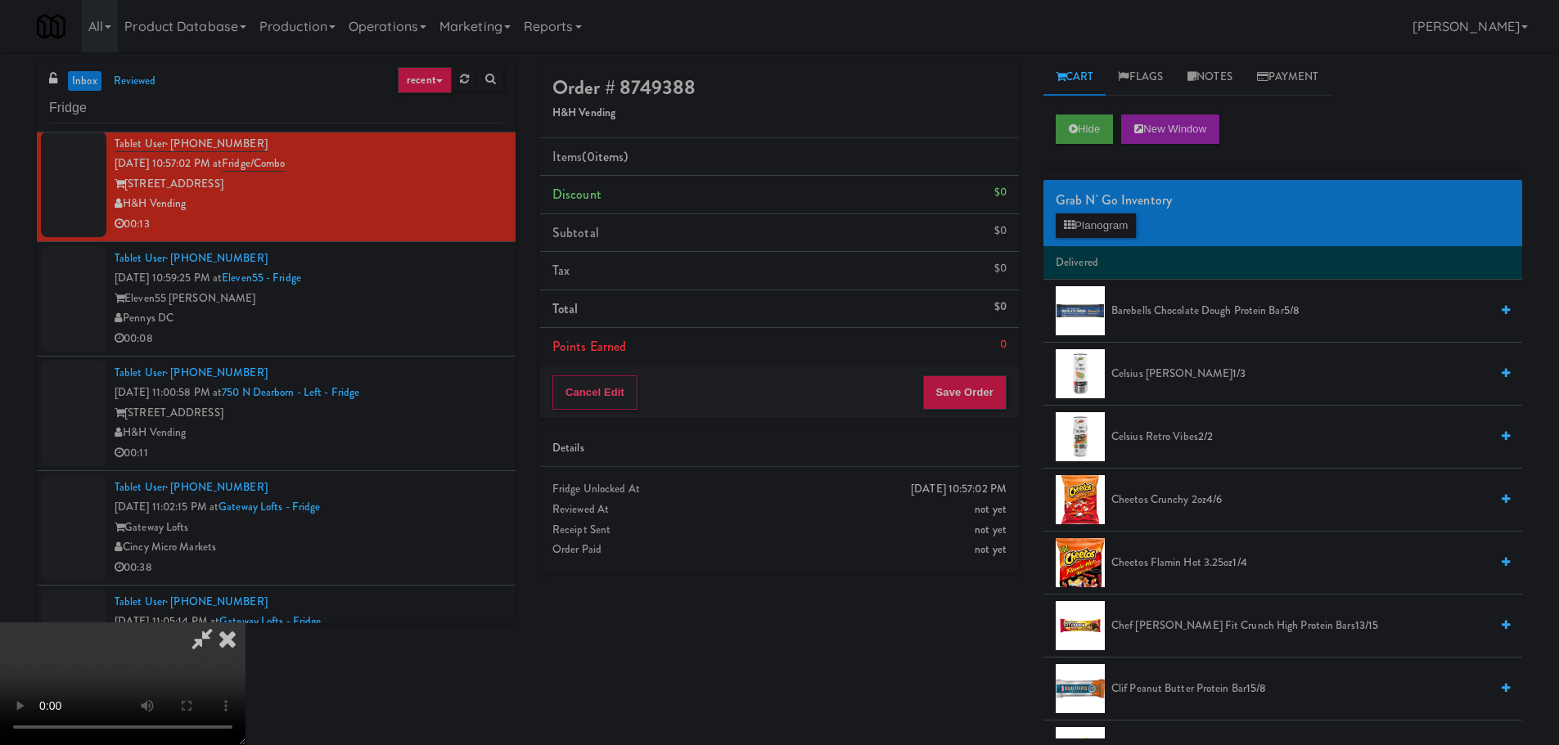
click at [245, 623] on video at bounding box center [122, 684] width 245 height 123
drag, startPoint x: 696, startPoint y: 440, endPoint x: 716, endPoint y: 439, distance: 19.7
click at [245, 623] on video at bounding box center [122, 684] width 245 height 123
click at [1124, 238] on div "Grab N' Go Inventory Planogram" at bounding box center [1282, 213] width 479 height 66
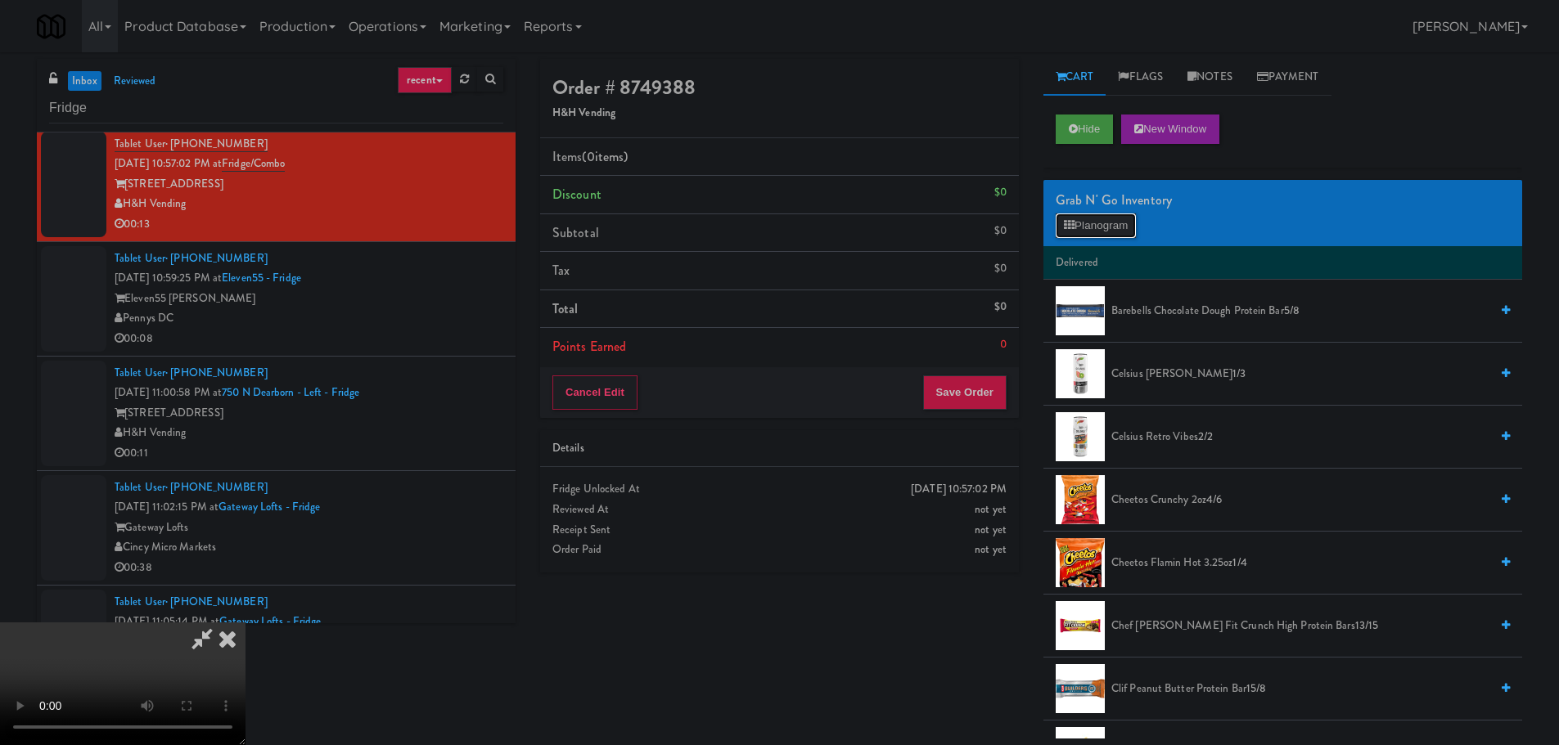
click at [1129, 219] on button "Planogram" at bounding box center [1095, 226] width 80 height 25
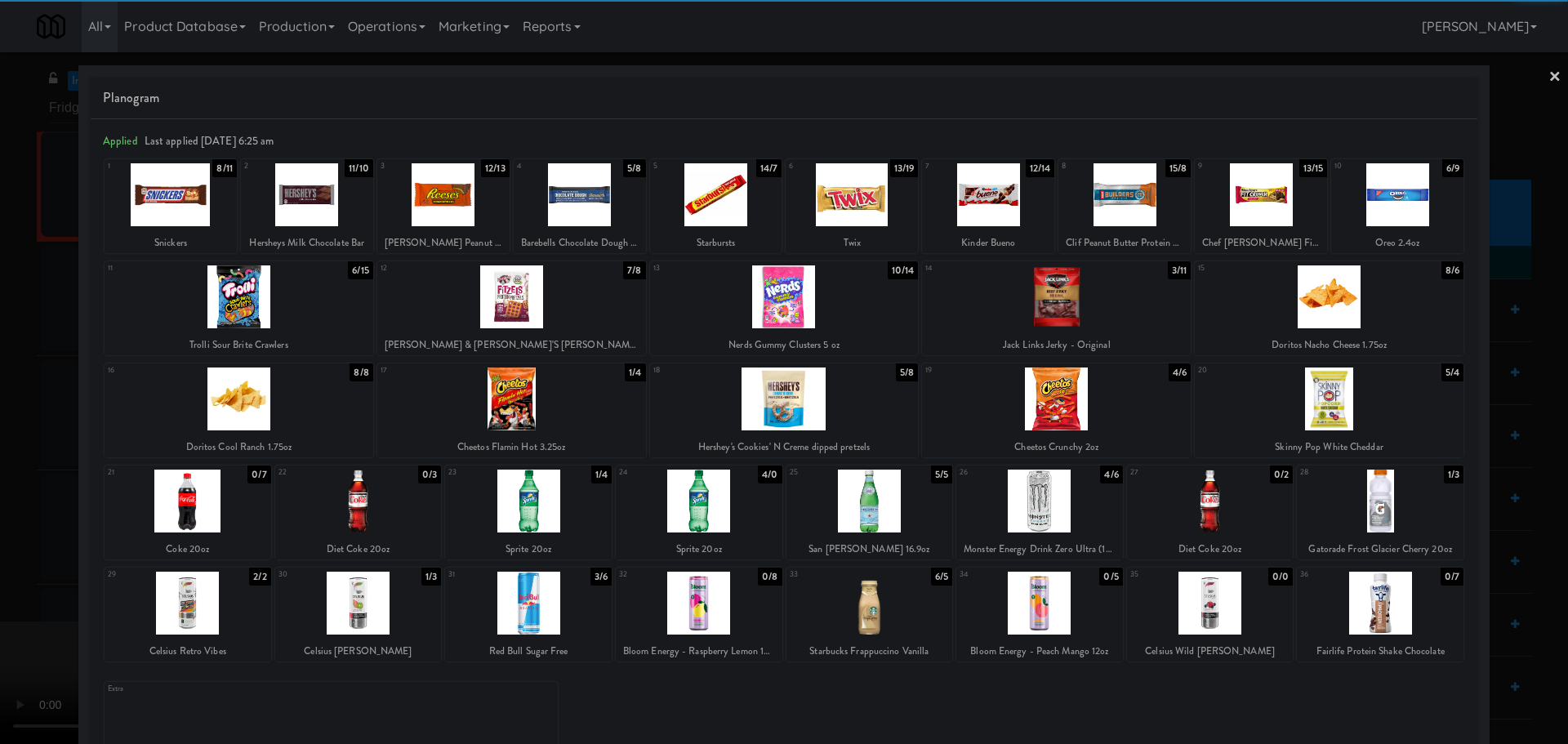
click at [239, 329] on div at bounding box center [239, 297] width 268 height 63
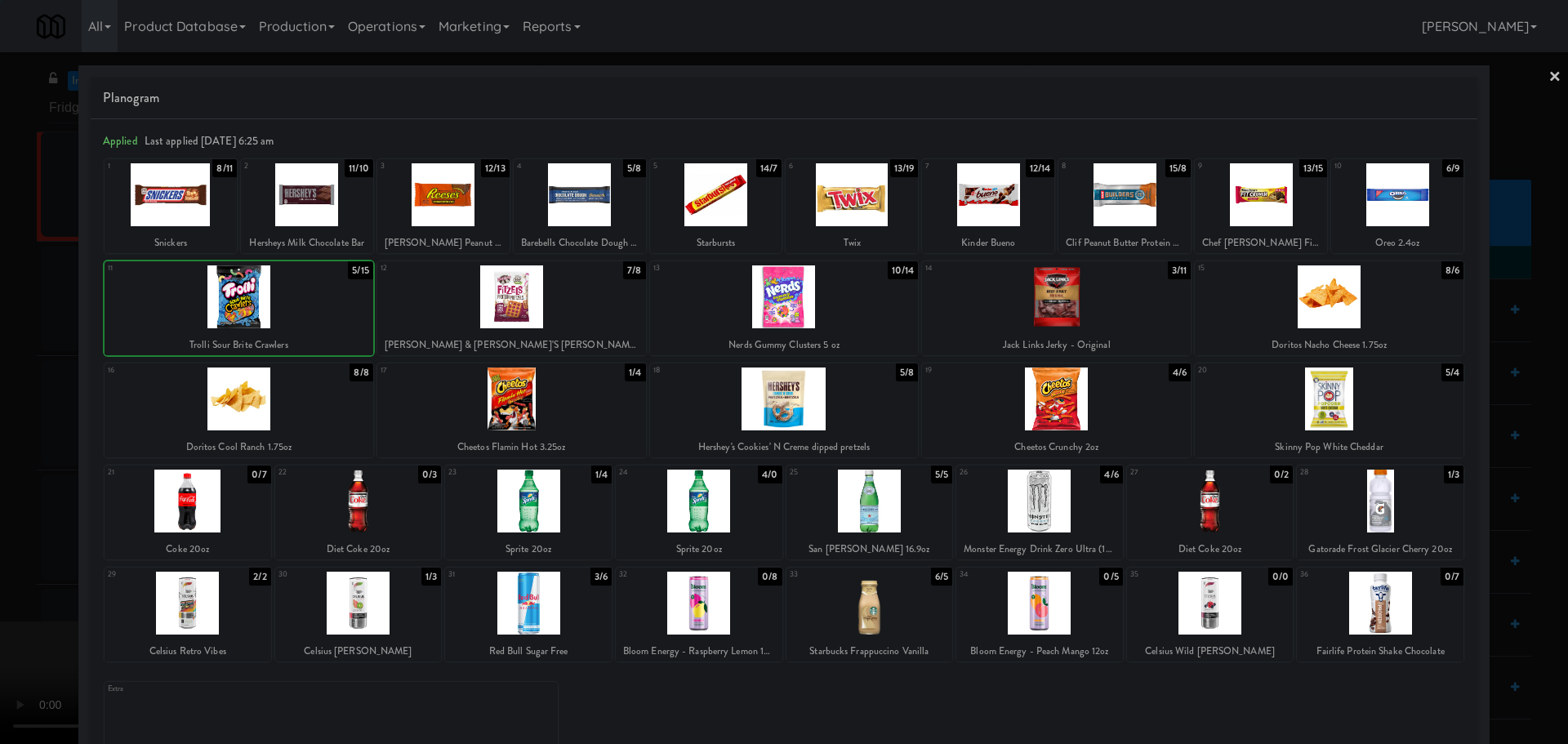
click at [0, 451] on div at bounding box center [784, 372] width 1568 height 744
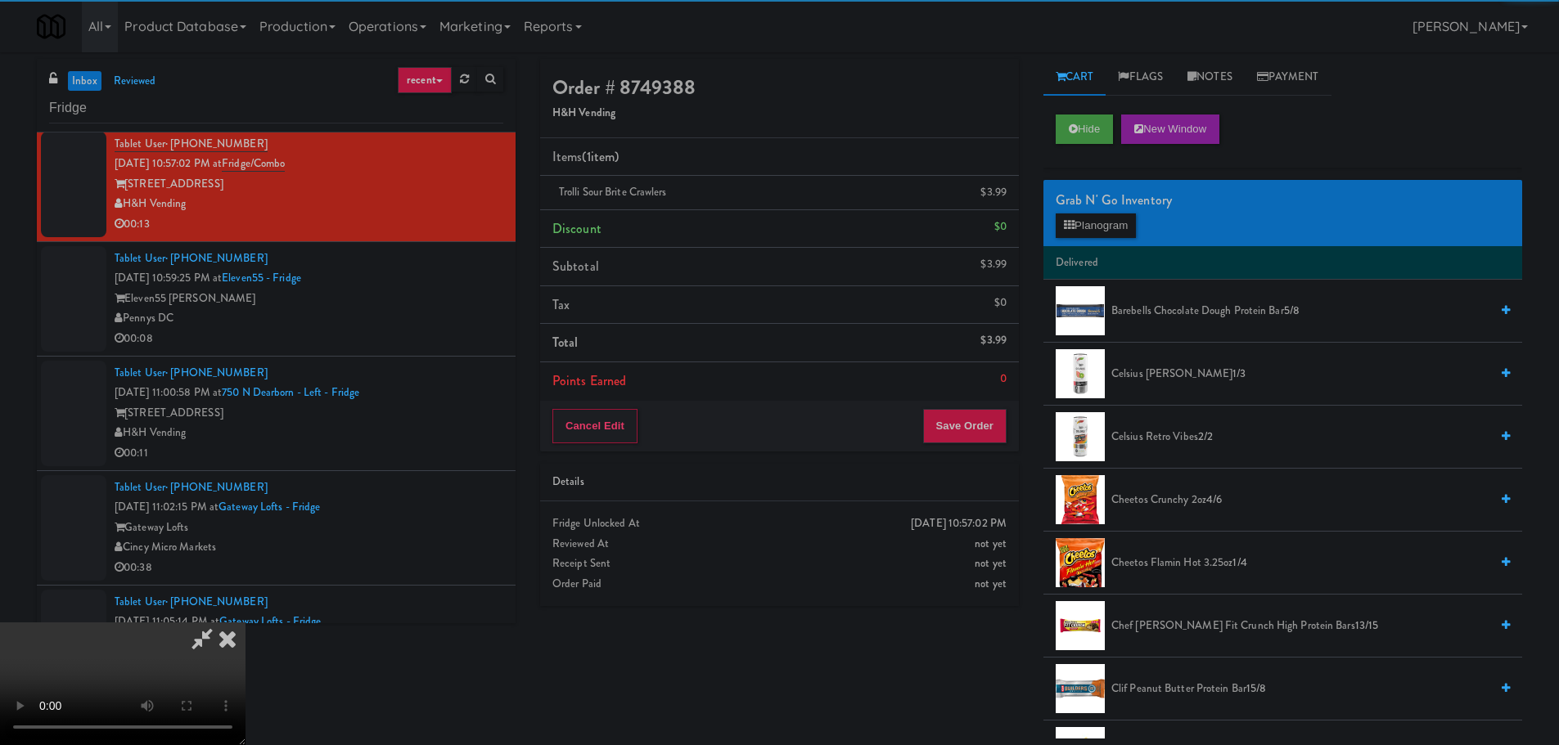
drag, startPoint x: 666, startPoint y: 401, endPoint x: 709, endPoint y: 399, distance: 42.6
click at [245, 623] on video at bounding box center [122, 684] width 245 height 123
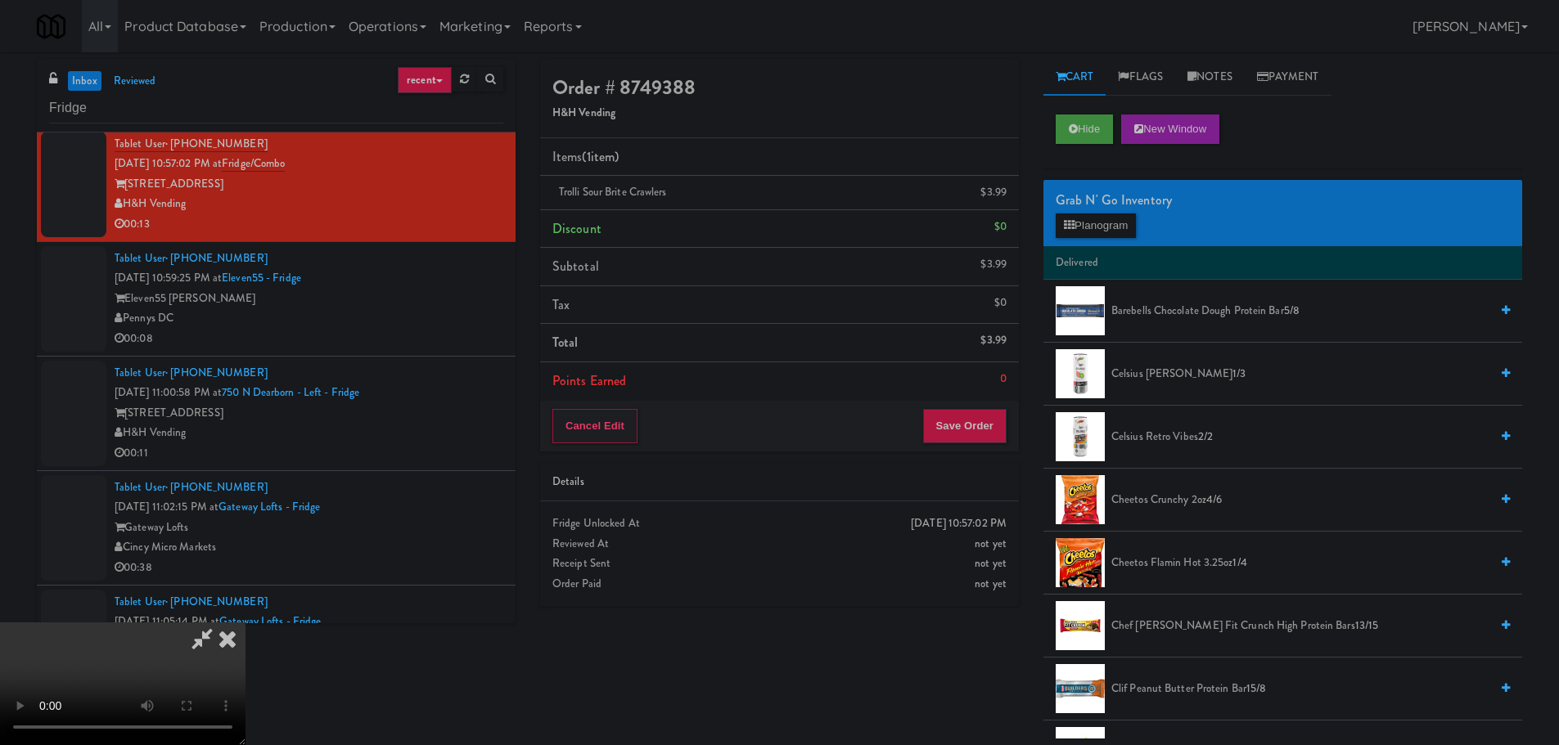
click at [245, 623] on video at bounding box center [122, 684] width 245 height 123
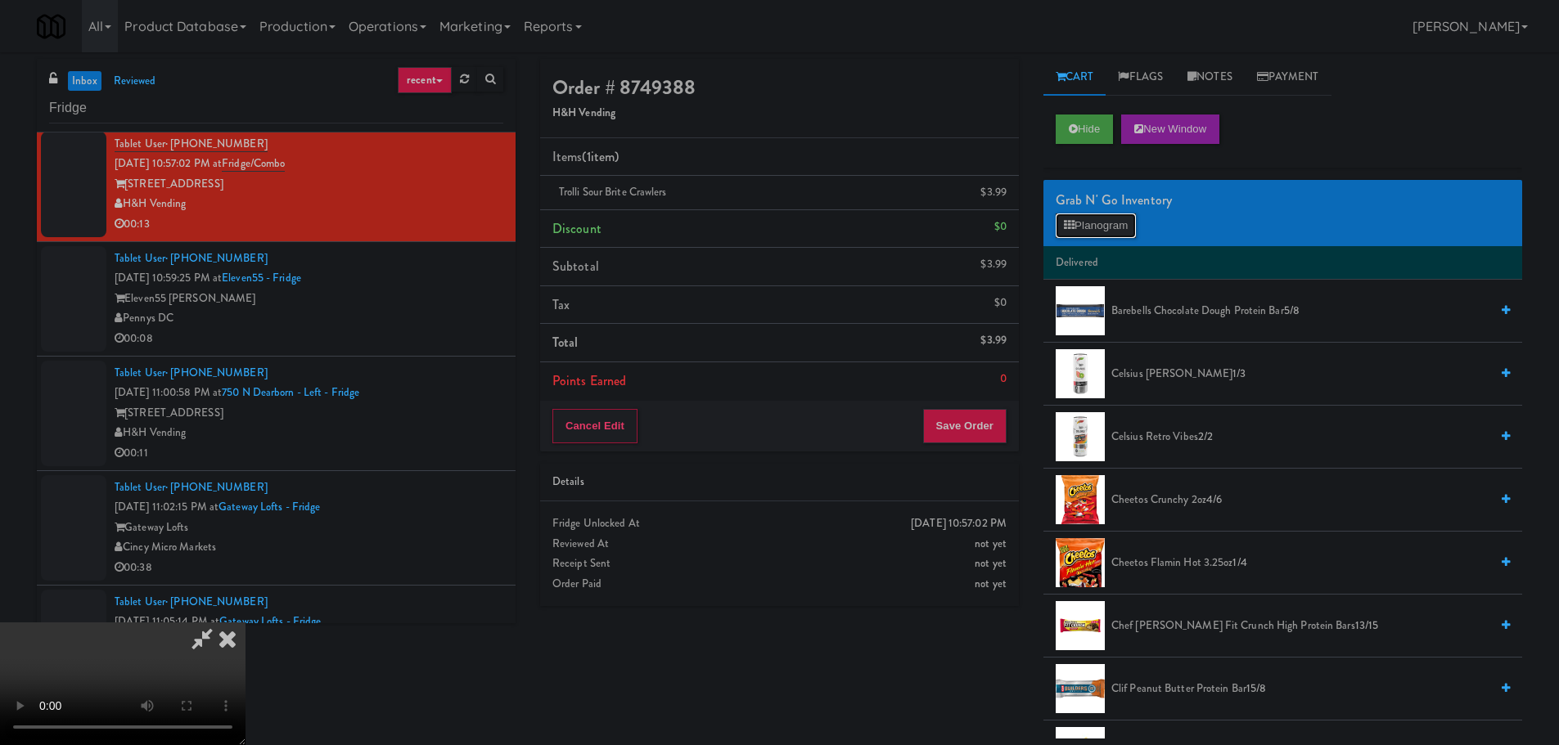
click at [1094, 227] on button "Planogram" at bounding box center [1095, 226] width 80 height 25
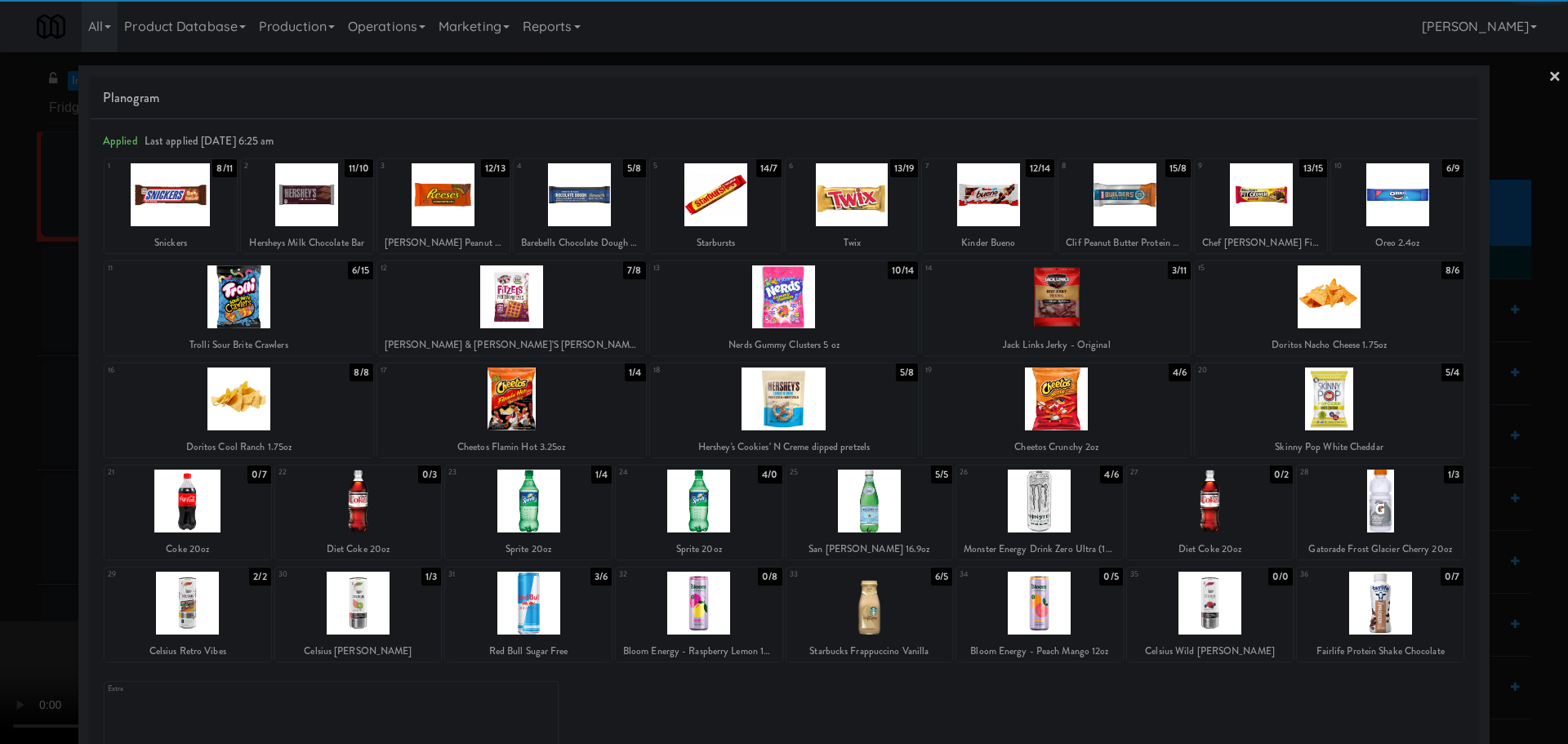
click at [861, 199] on div at bounding box center [851, 195] width 133 height 63
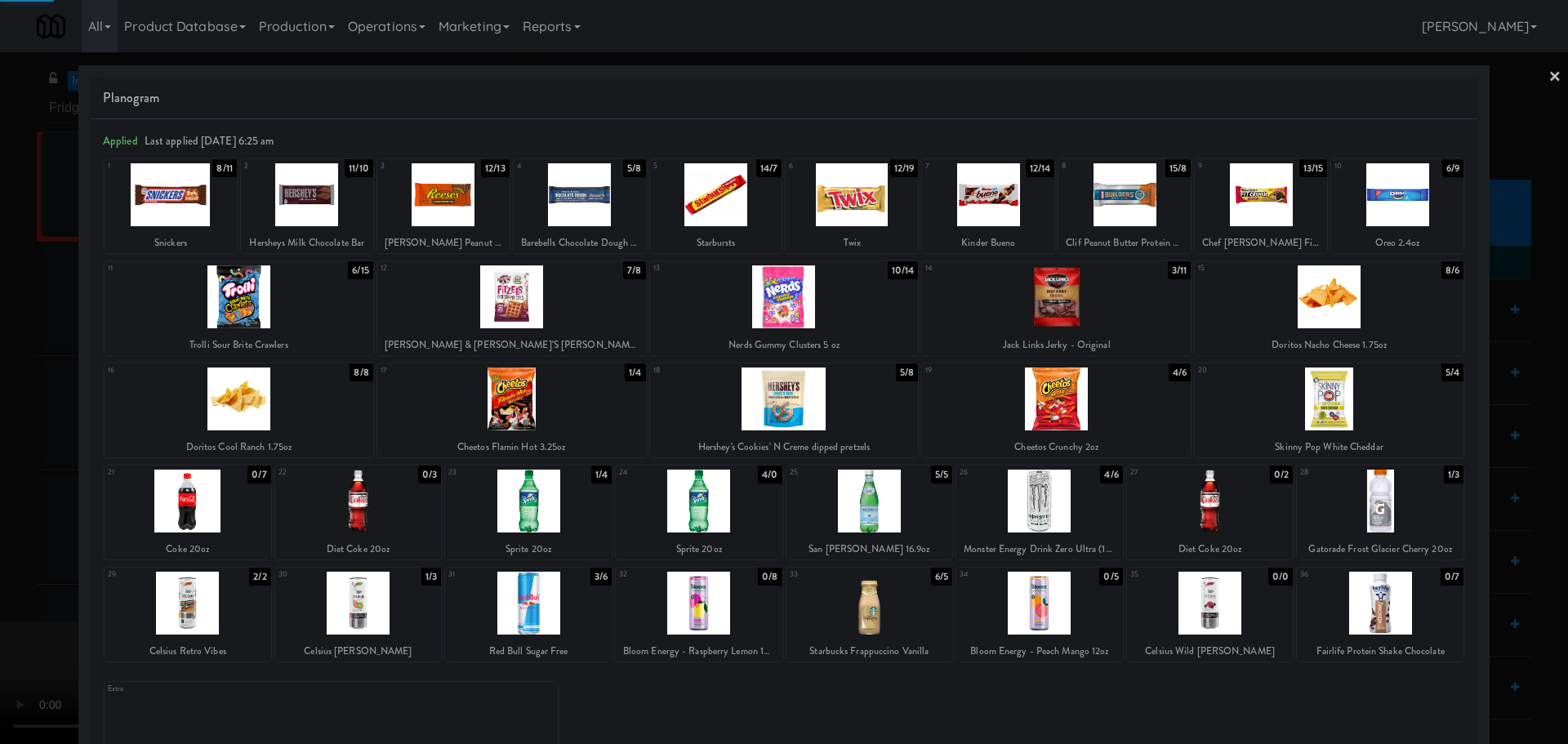
drag, startPoint x: 0, startPoint y: 458, endPoint x: 486, endPoint y: 371, distance: 493.7
click at [0, 460] on div at bounding box center [784, 372] width 1568 height 744
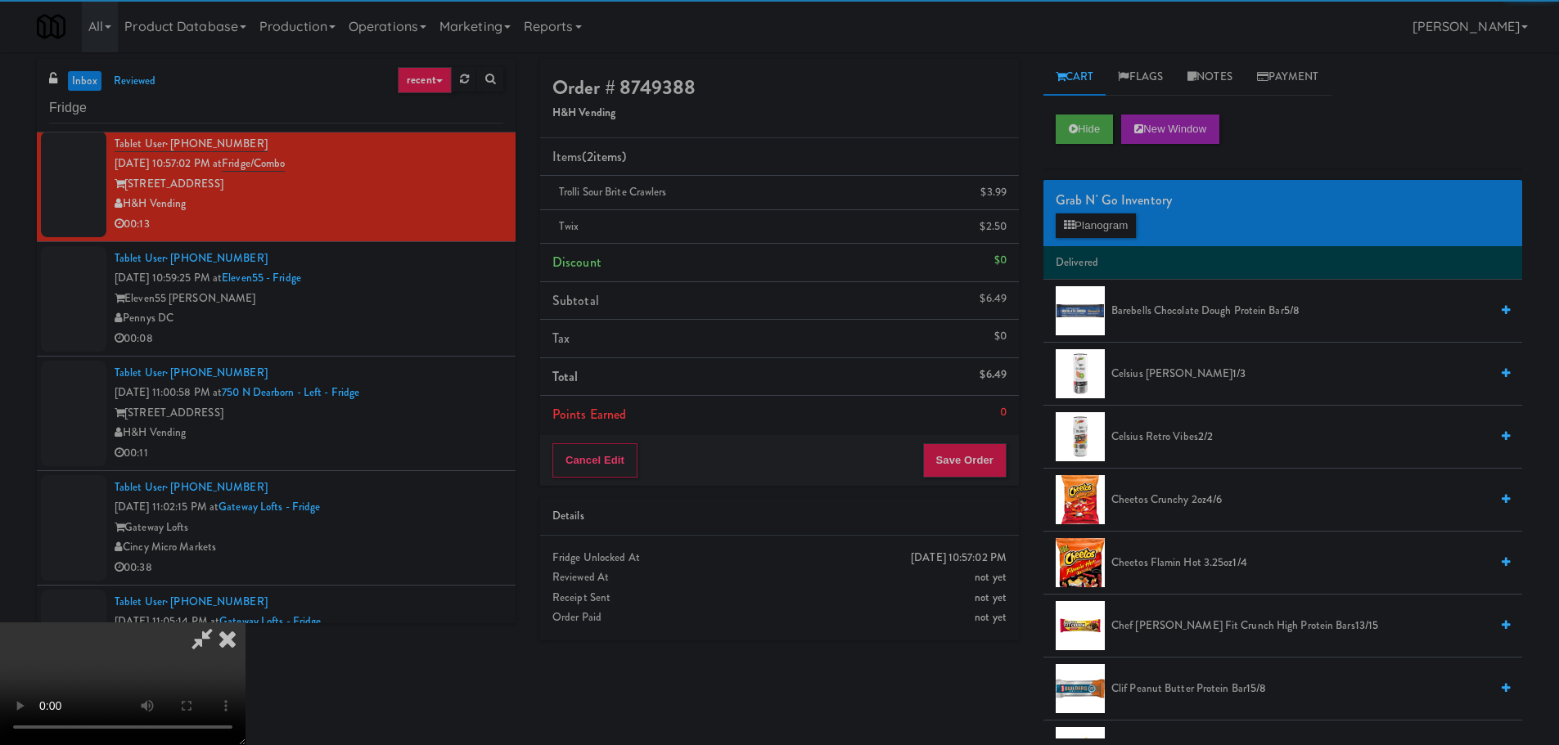
drag, startPoint x: 640, startPoint y: 365, endPoint x: 690, endPoint y: 365, distance: 49.9
click at [245, 623] on video at bounding box center [122, 684] width 245 height 123
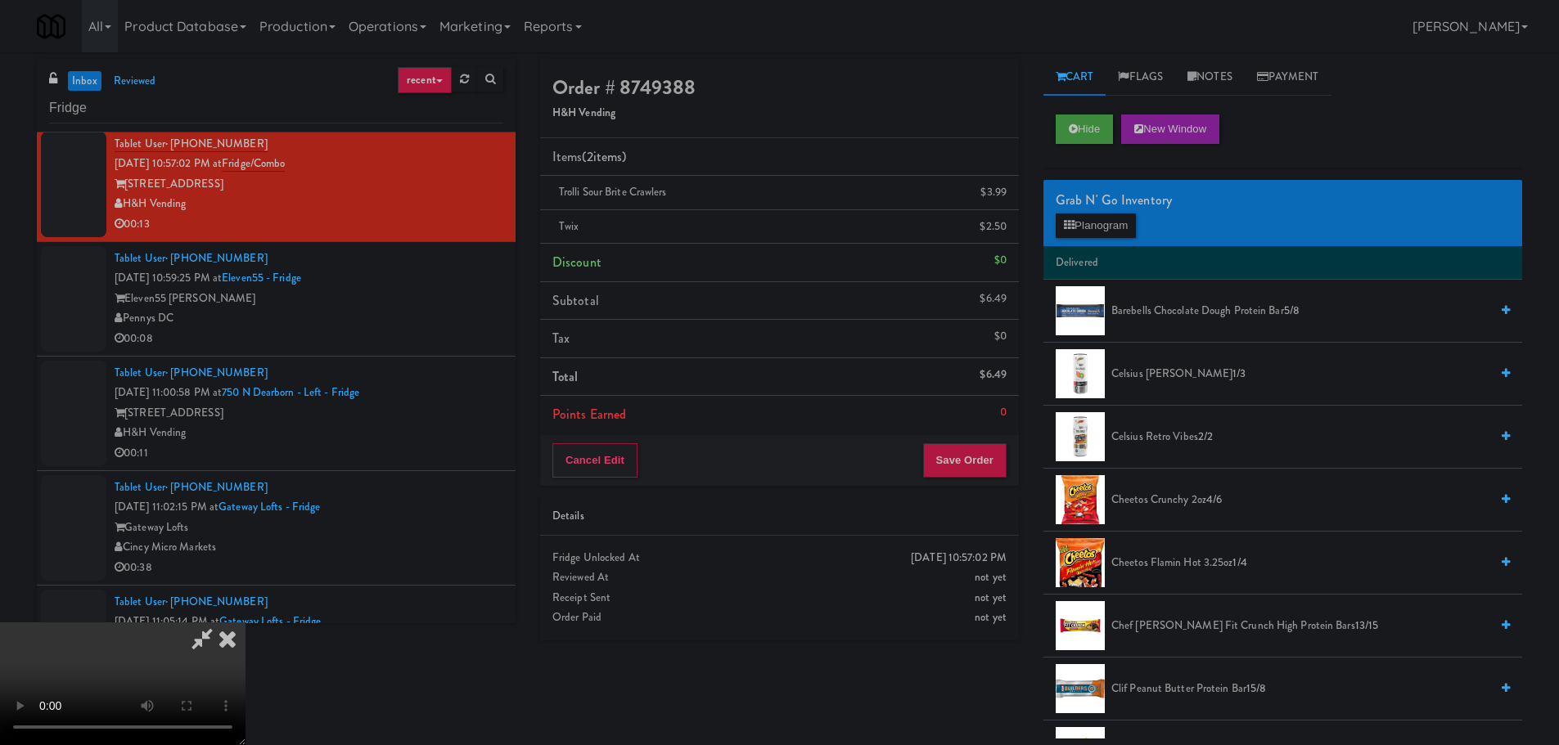
click at [245, 623] on video at bounding box center [122, 684] width 245 height 123
drag, startPoint x: 697, startPoint y: 419, endPoint x: 713, endPoint y: 426, distance: 17.2
click at [245, 623] on video at bounding box center [122, 684] width 245 height 123
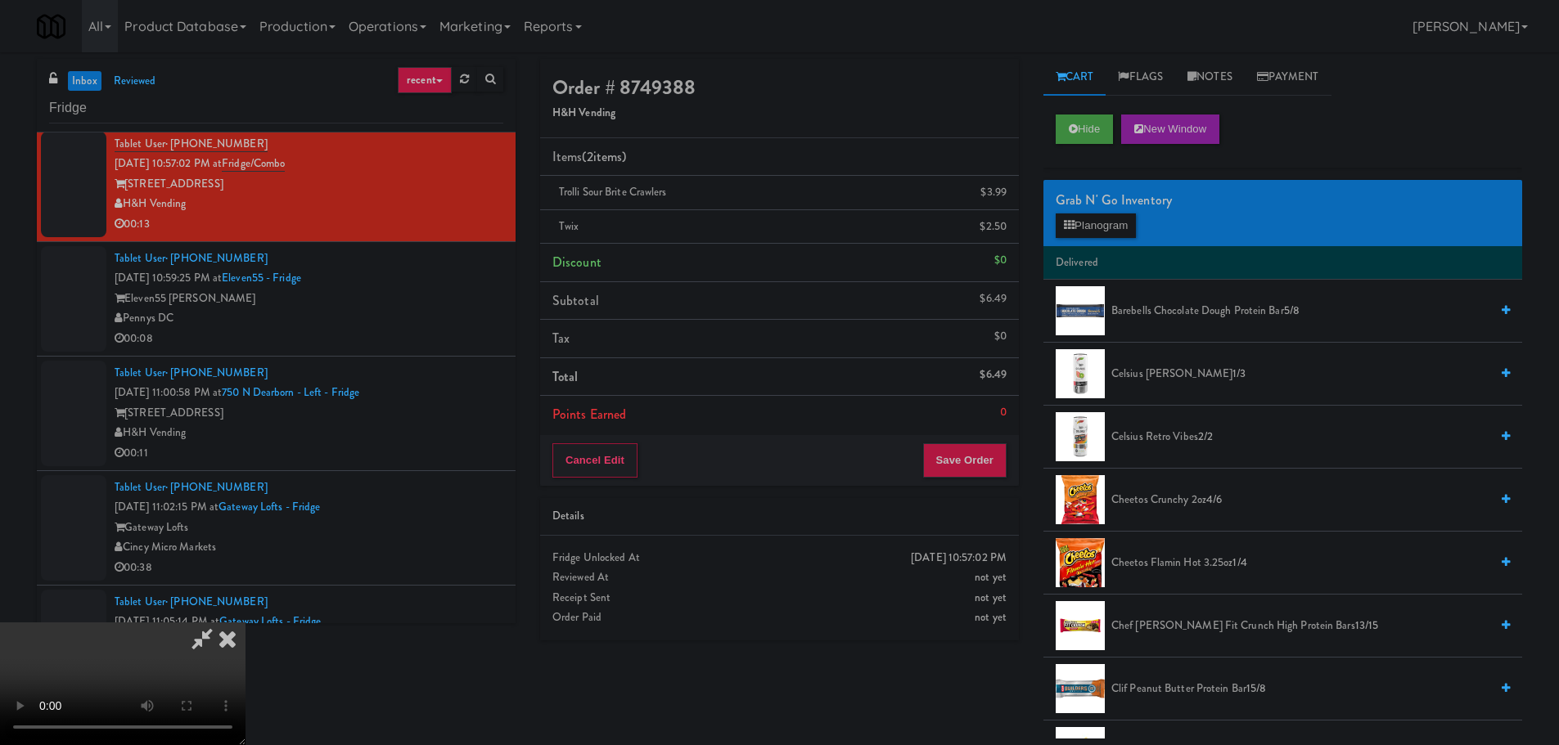
drag, startPoint x: 712, startPoint y: 442, endPoint x: 803, endPoint y: 382, distance: 109.4
click at [245, 623] on video at bounding box center [122, 684] width 245 height 123
click at [1078, 225] on button "Planogram" at bounding box center [1095, 226] width 80 height 25
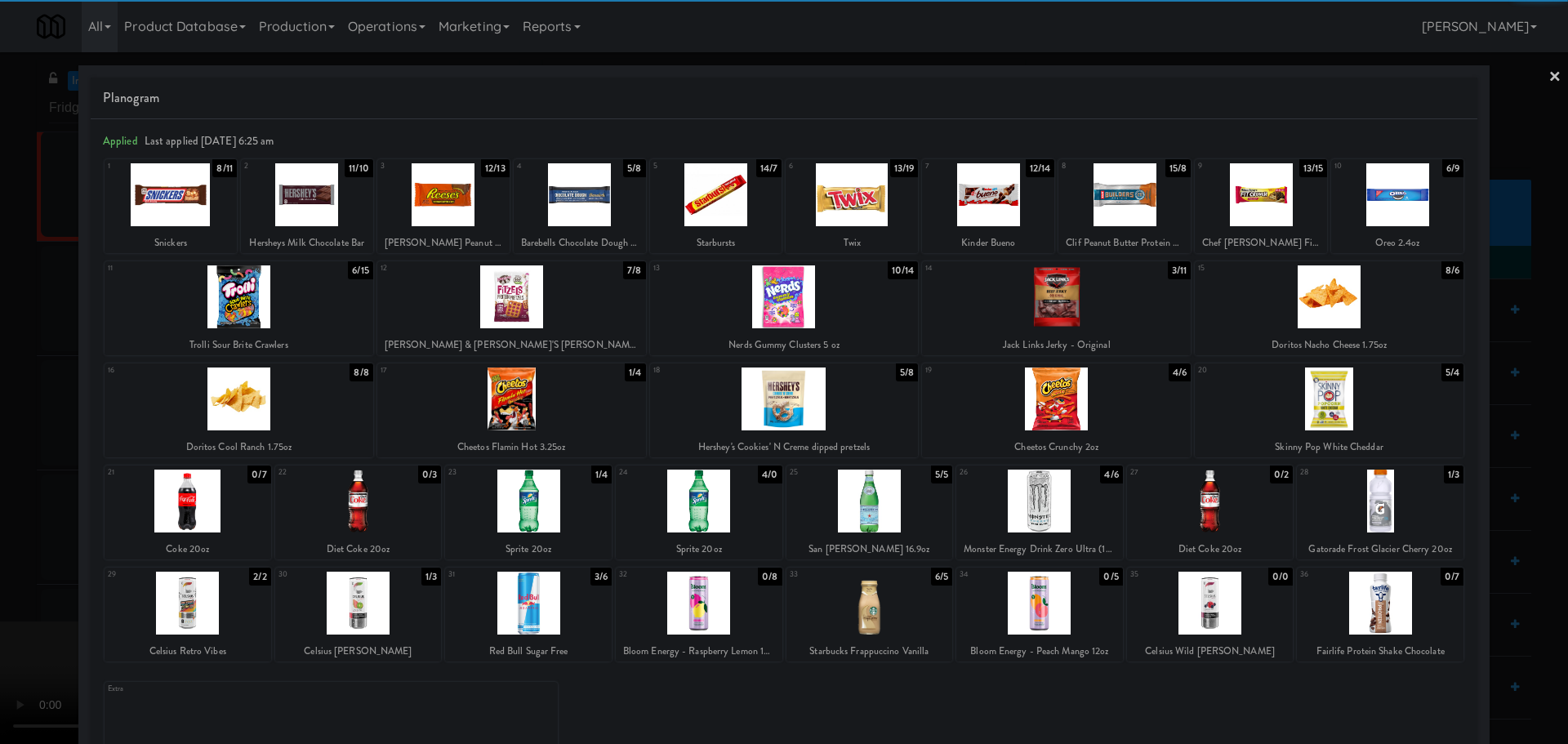
click at [1397, 200] on div at bounding box center [1397, 195] width 133 height 63
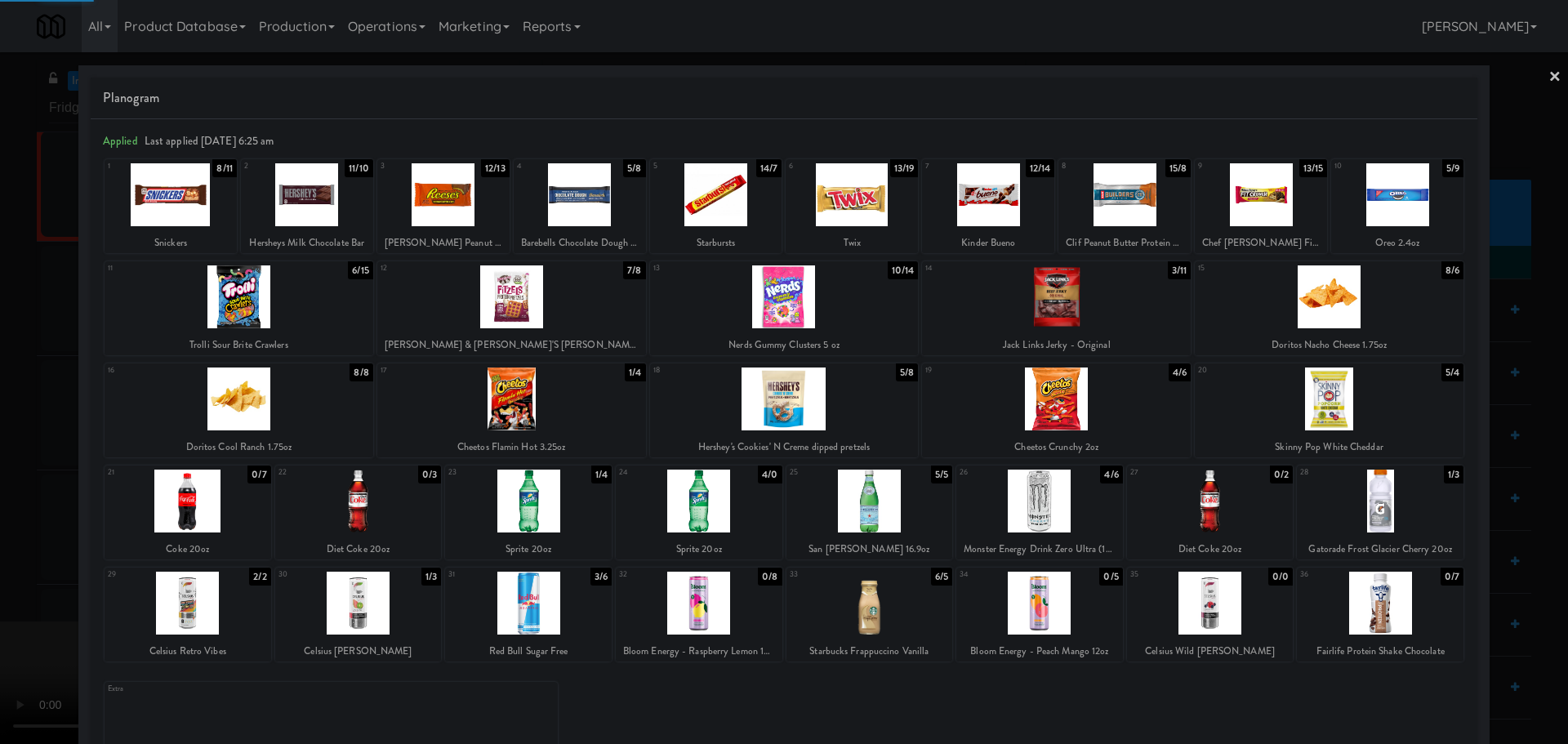
drag, startPoint x: 0, startPoint y: 546, endPoint x: 74, endPoint y: 515, distance: 80.2
click at [4, 556] on div at bounding box center [784, 372] width 1568 height 744
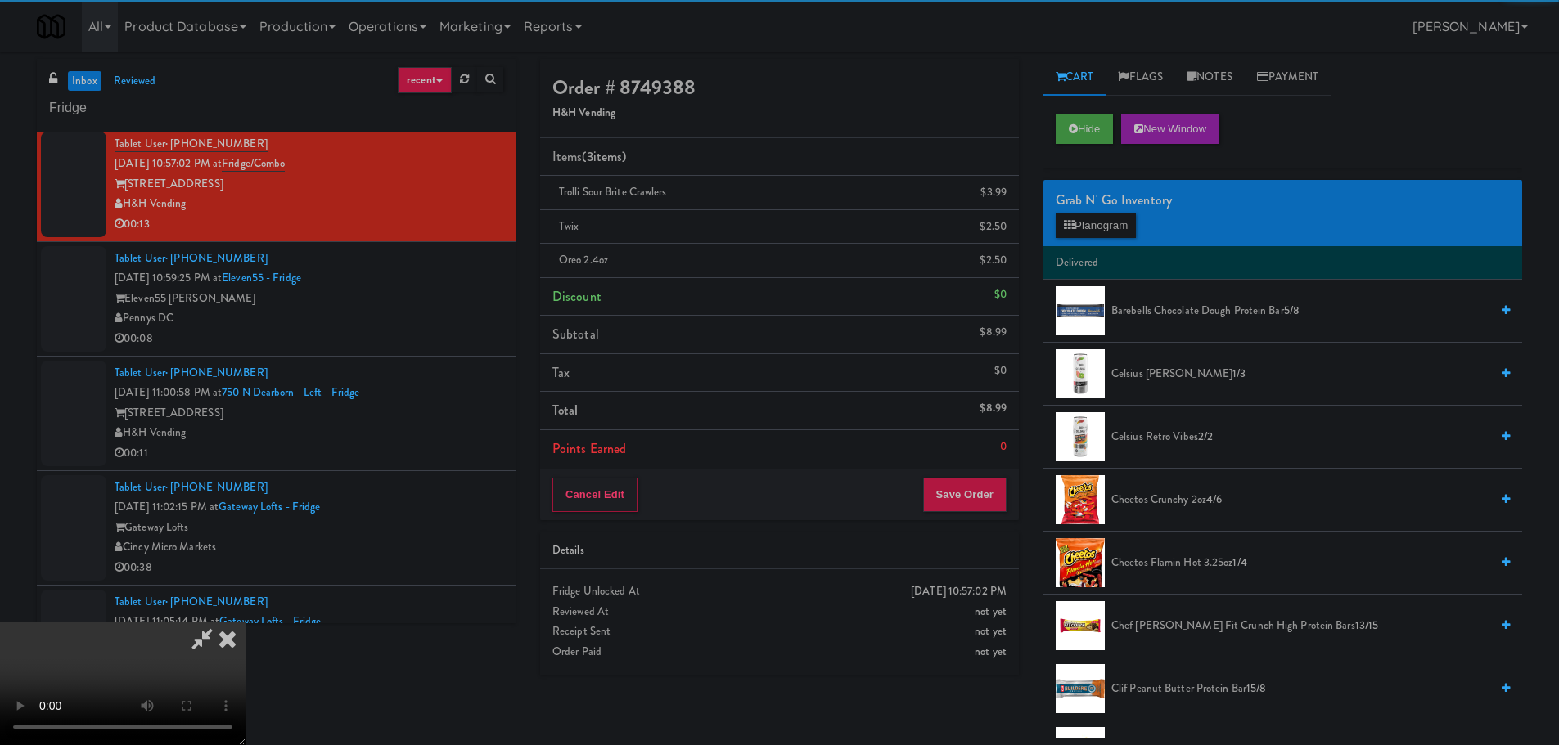
click at [245, 623] on video at bounding box center [122, 684] width 245 height 123
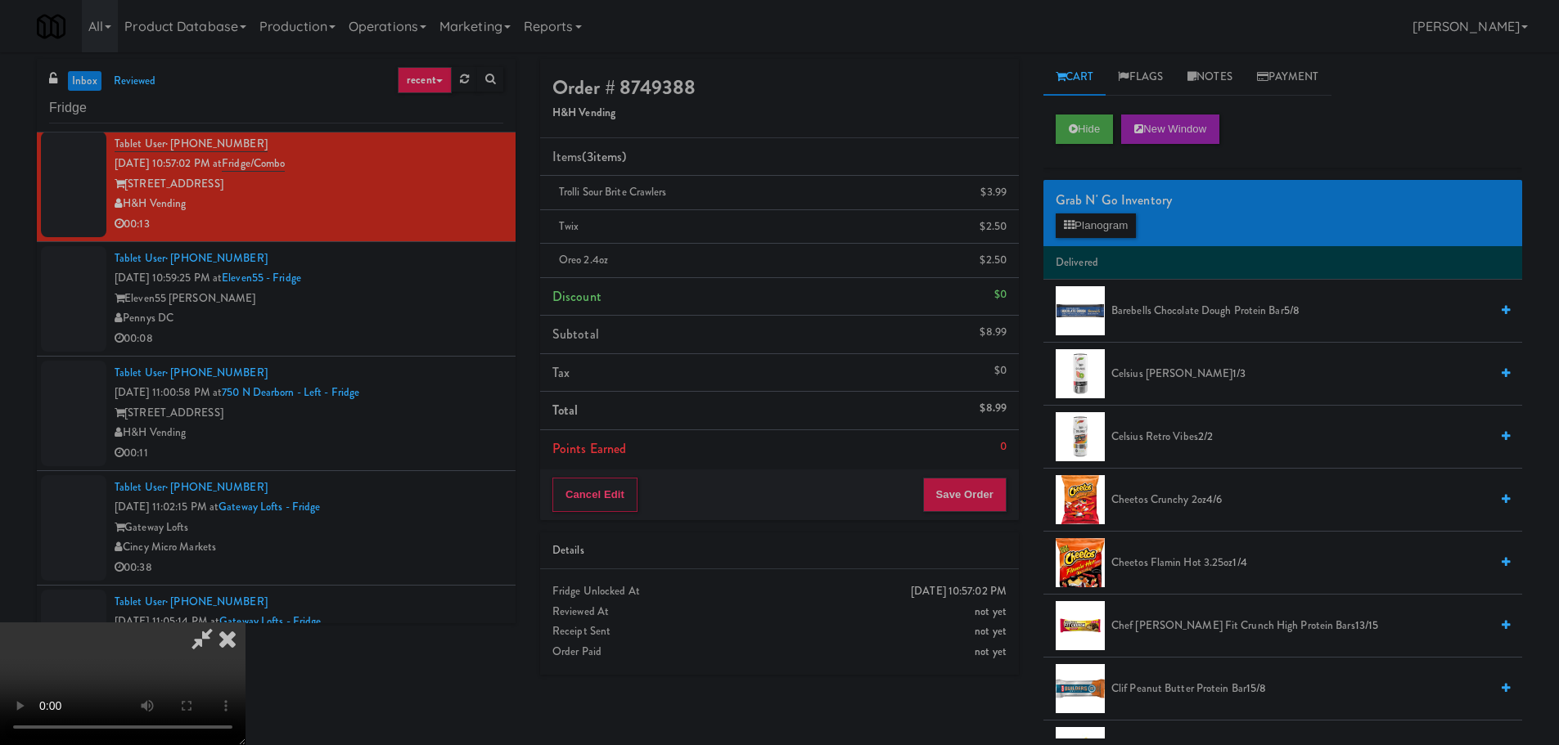
click at [245, 623] on video at bounding box center [122, 684] width 245 height 123
click at [1087, 220] on button "Planogram" at bounding box center [1095, 226] width 80 height 25
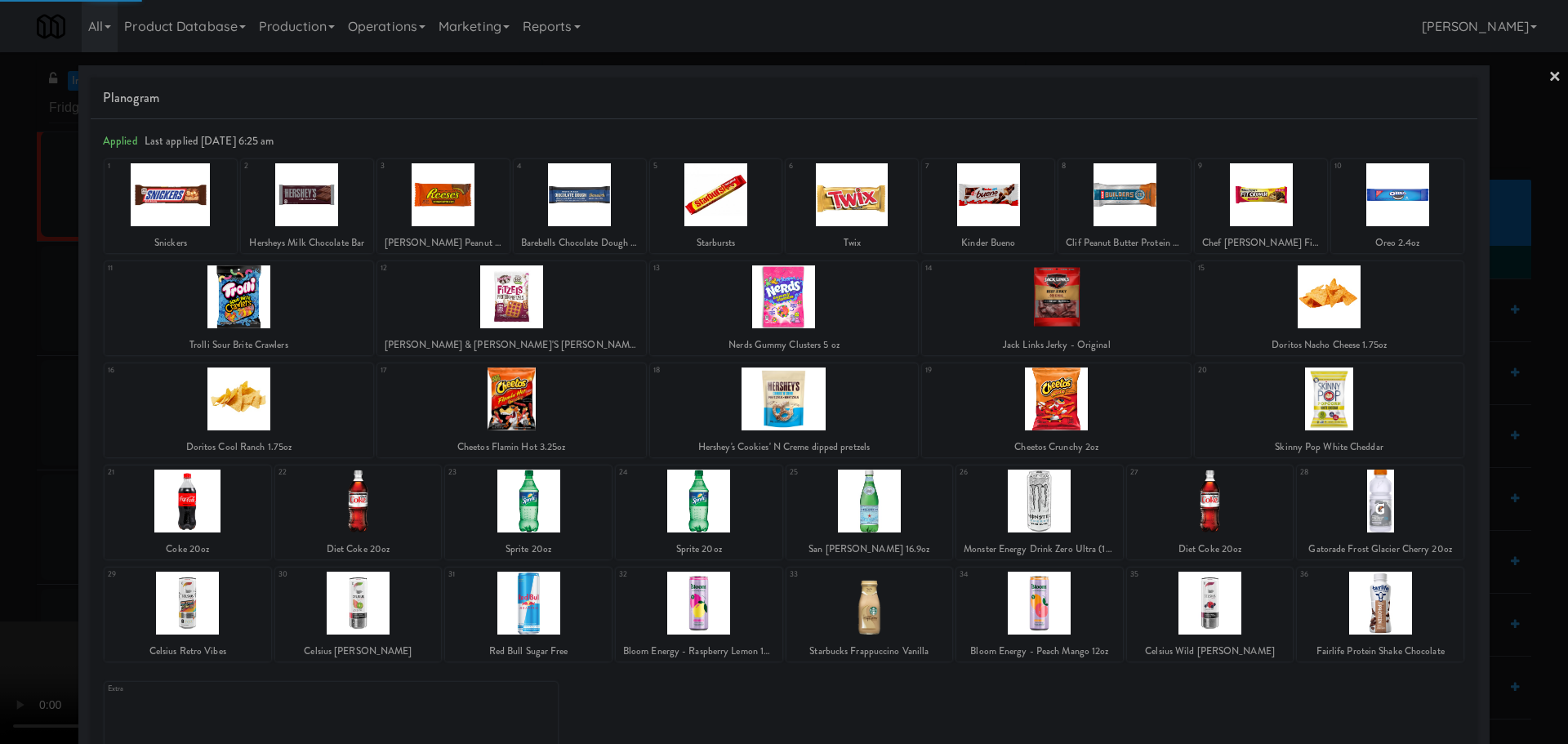
click at [801, 403] on div at bounding box center [784, 398] width 268 height 63
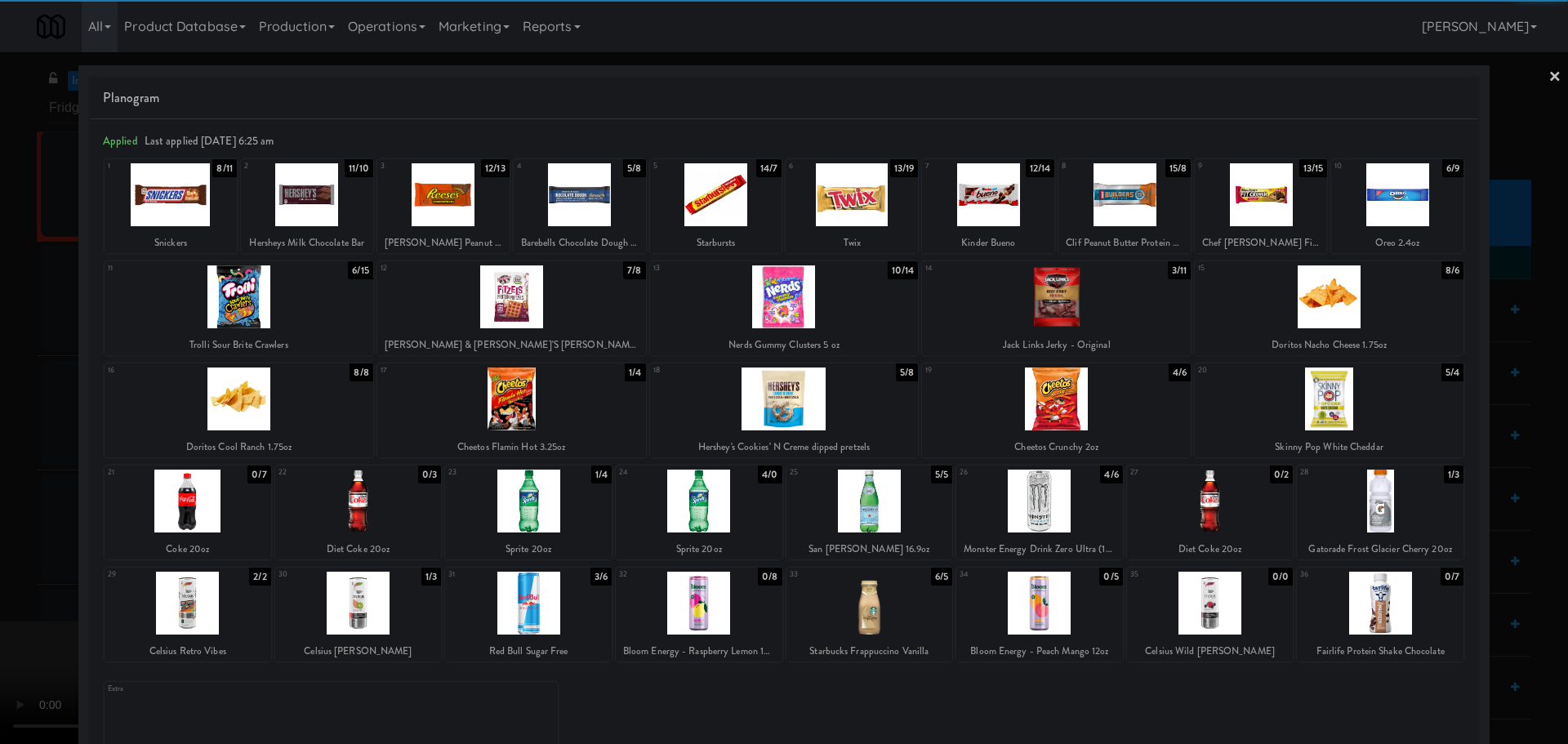
click at [803, 402] on div at bounding box center [784, 398] width 268 height 63
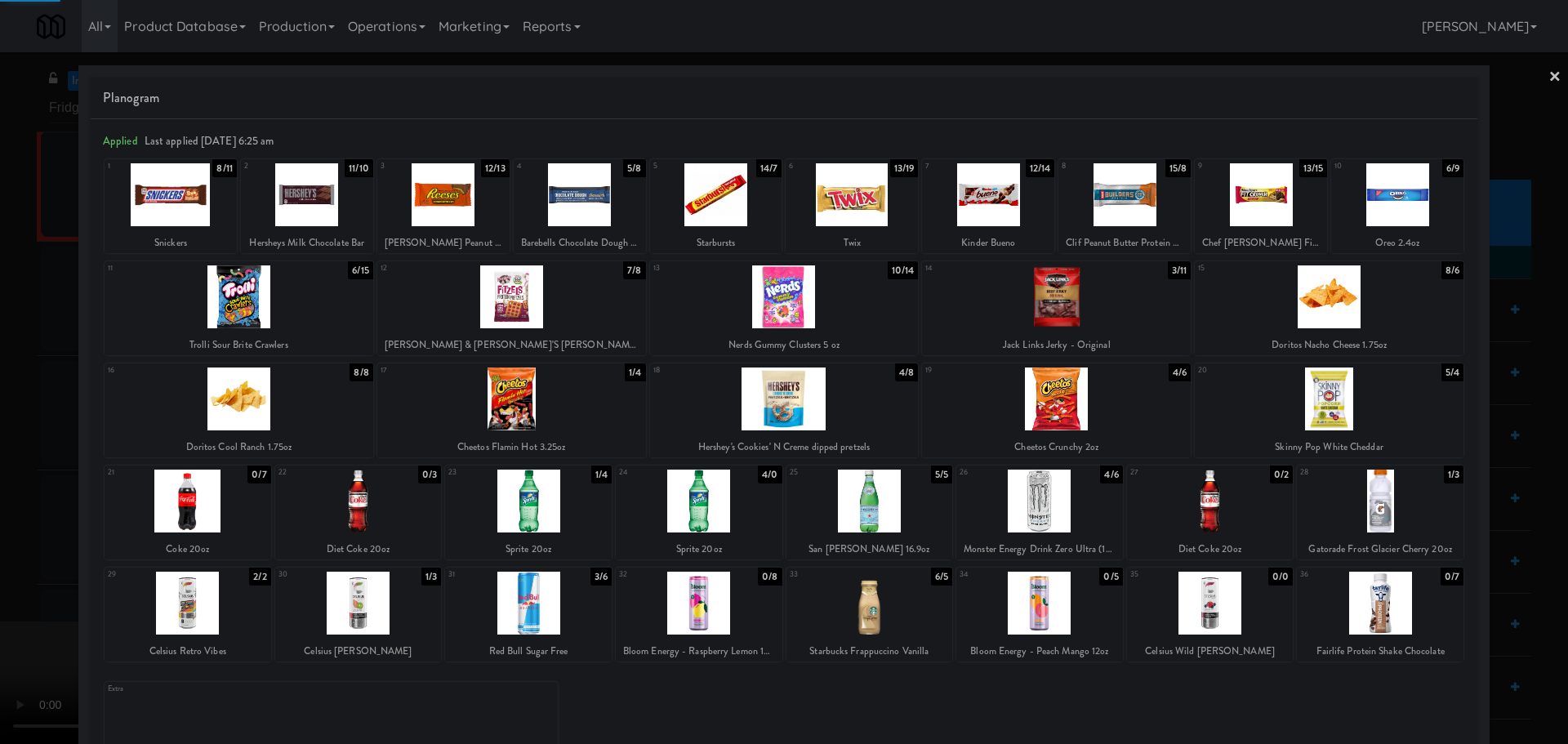
click at [0, 591] on div at bounding box center [784, 372] width 1568 height 744
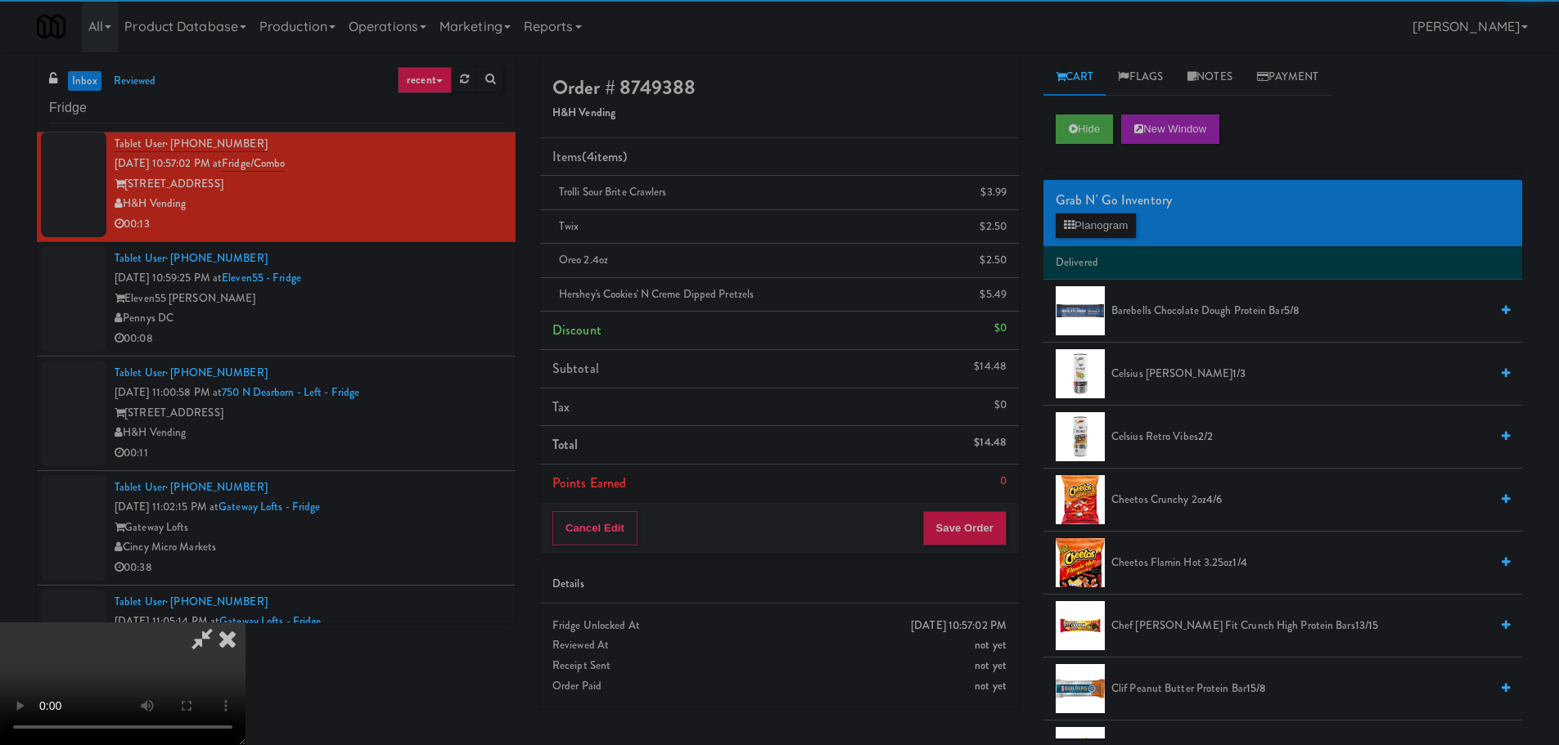
click at [245, 623] on video at bounding box center [122, 684] width 245 height 123
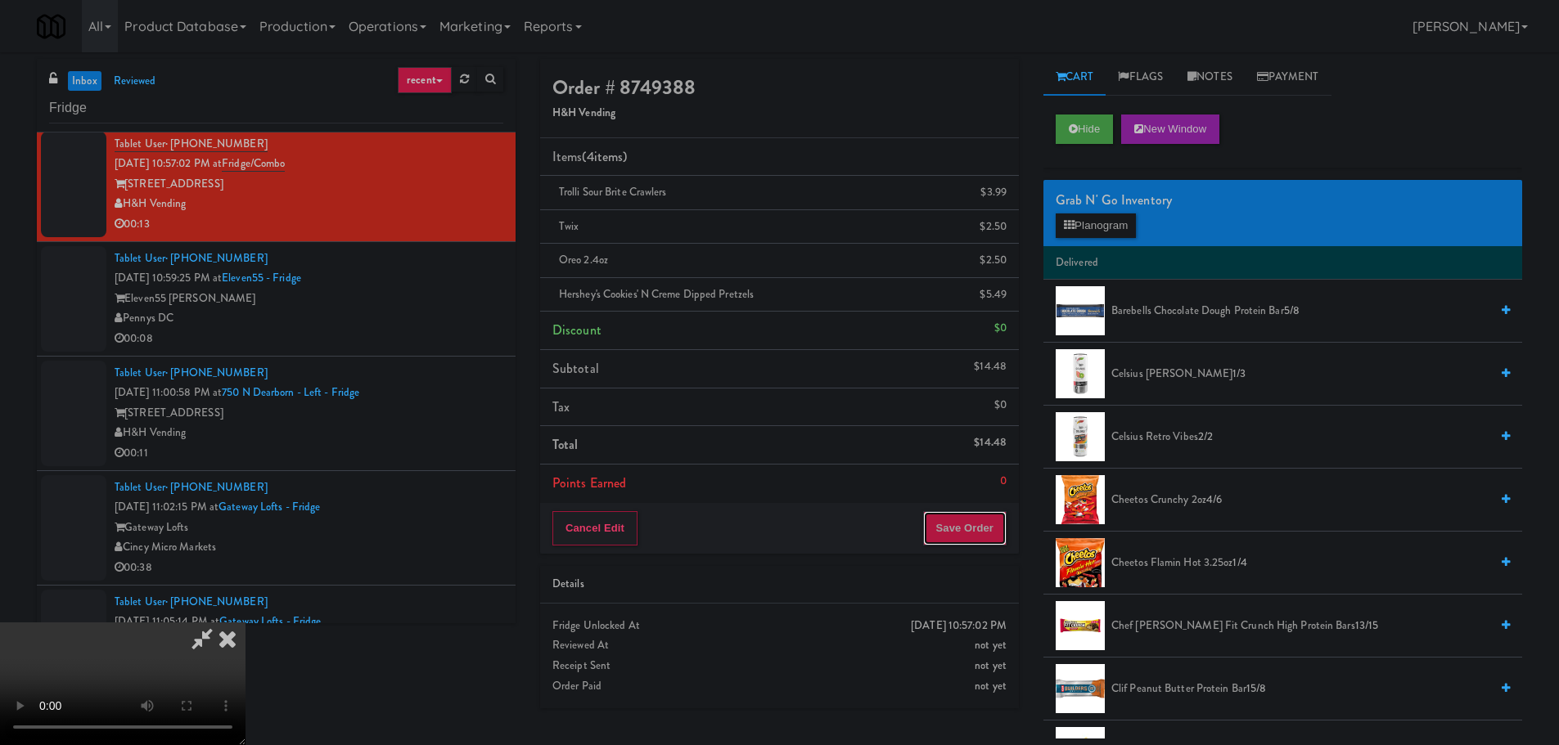
click at [971, 534] on button "Save Order" at bounding box center [964, 528] width 83 height 34
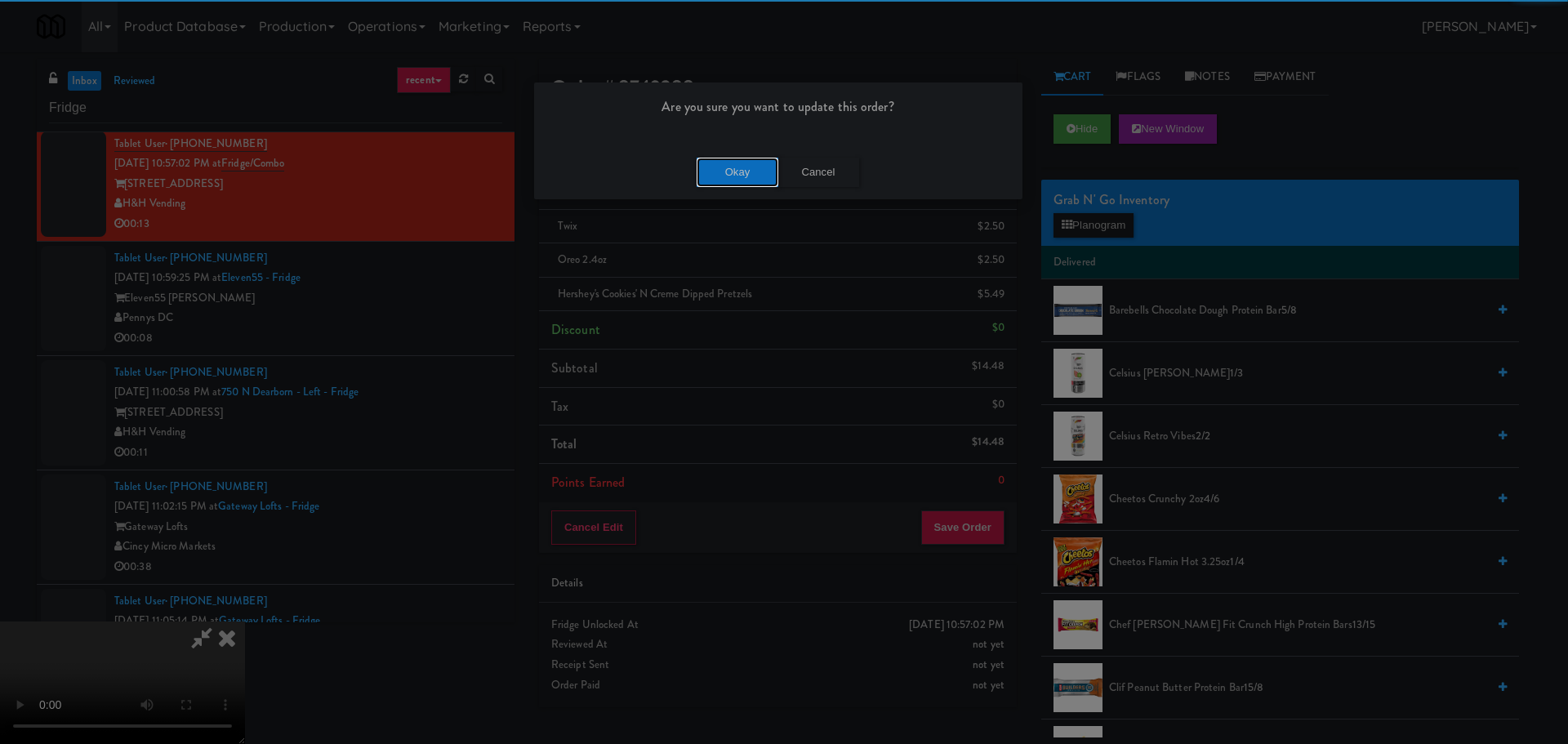
click at [723, 165] on button "Okay" at bounding box center [738, 172] width 82 height 29
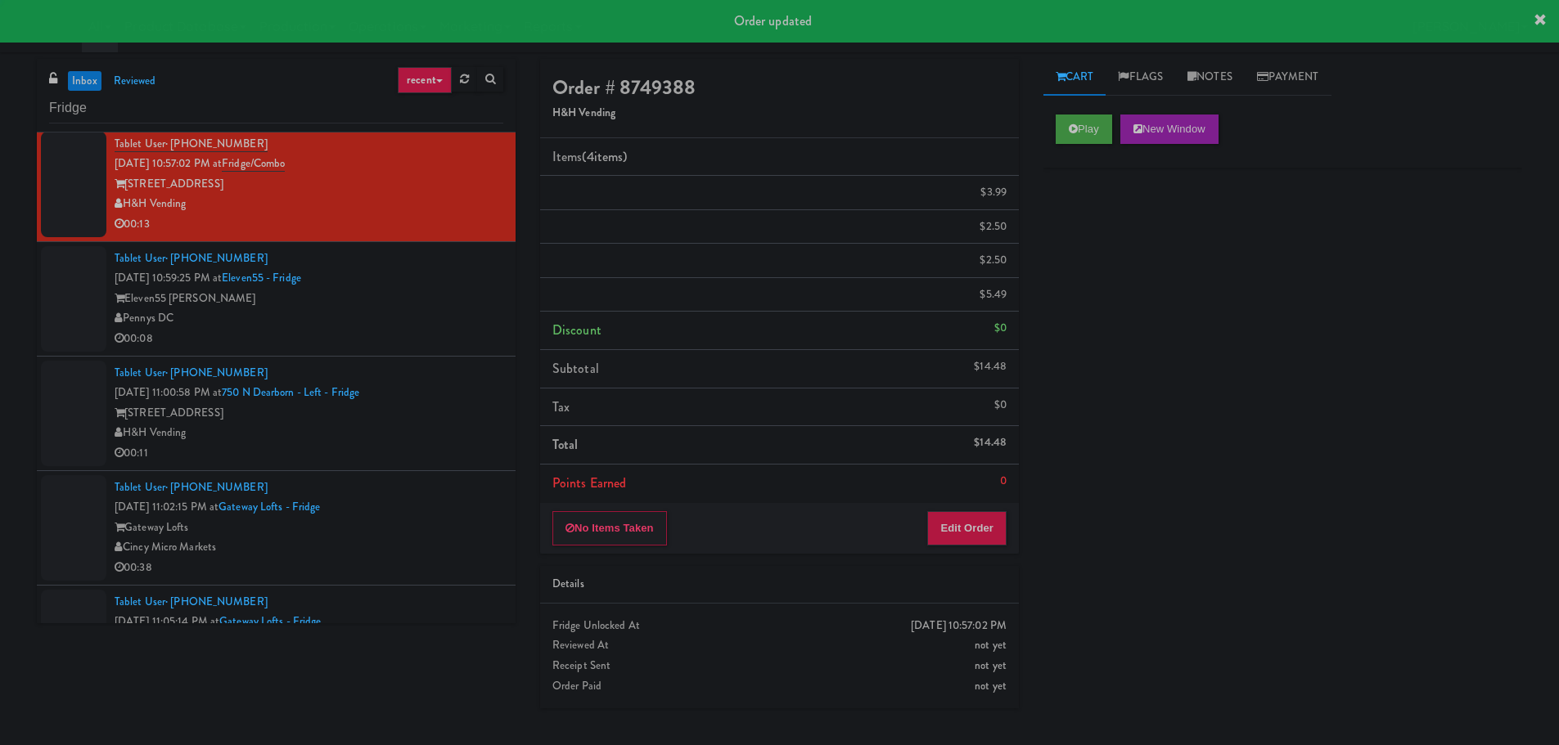
click at [446, 331] on div "00:08" at bounding box center [309, 339] width 389 height 20
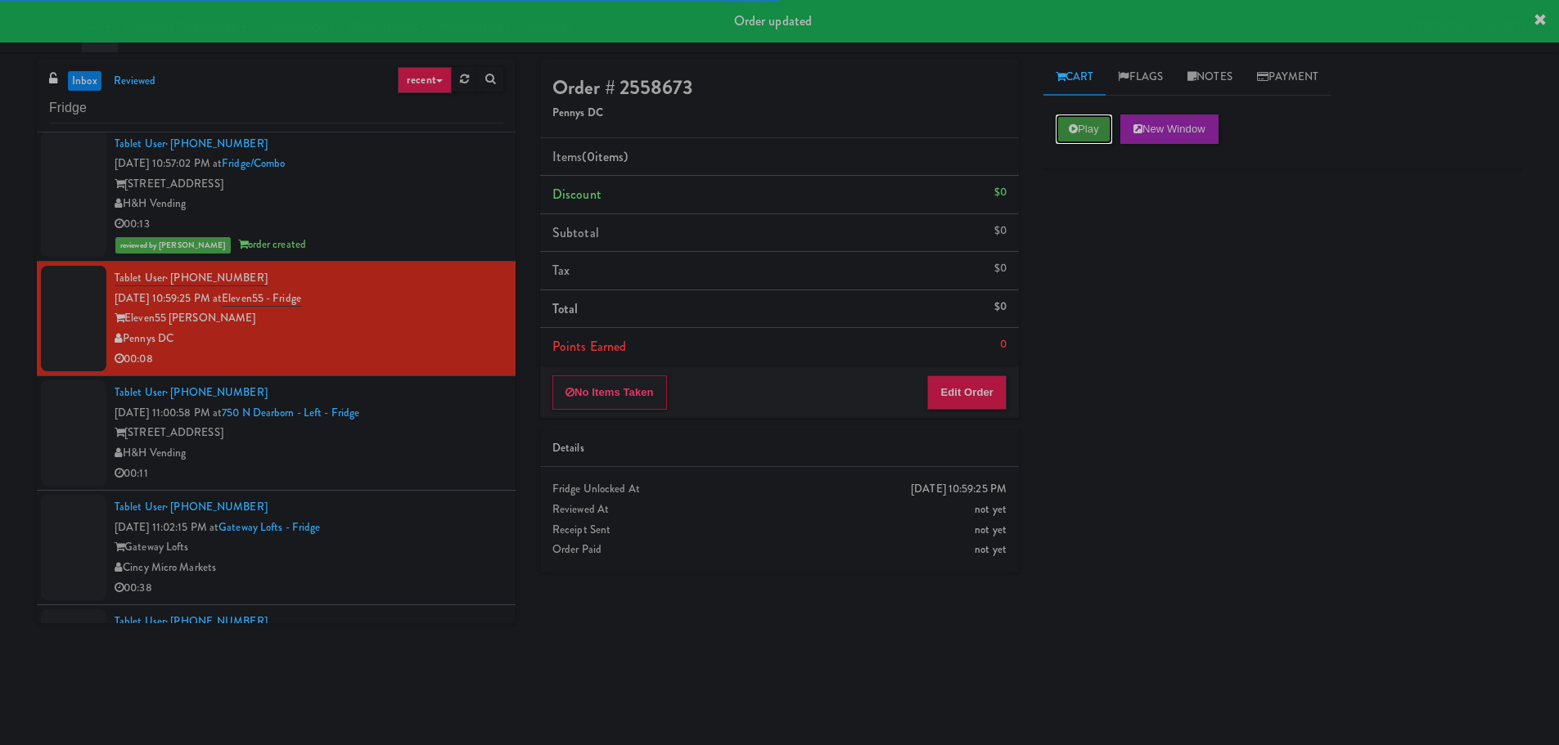
drag, startPoint x: 1085, startPoint y: 129, endPoint x: 1013, endPoint y: 281, distance: 168.3
click at [1086, 128] on button "Play" at bounding box center [1083, 129] width 56 height 29
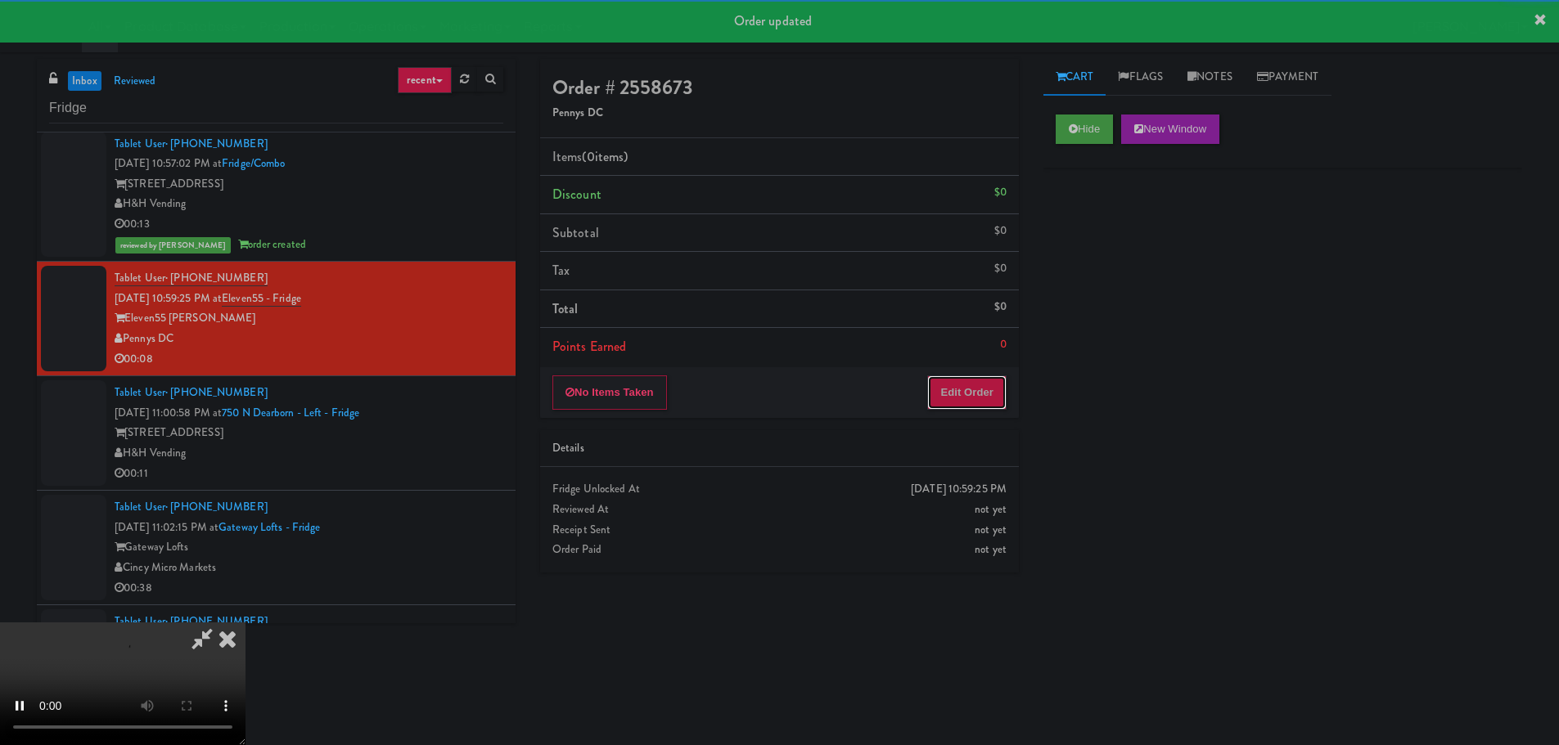
click at [966, 387] on button "Edit Order" at bounding box center [966, 393] width 79 height 34
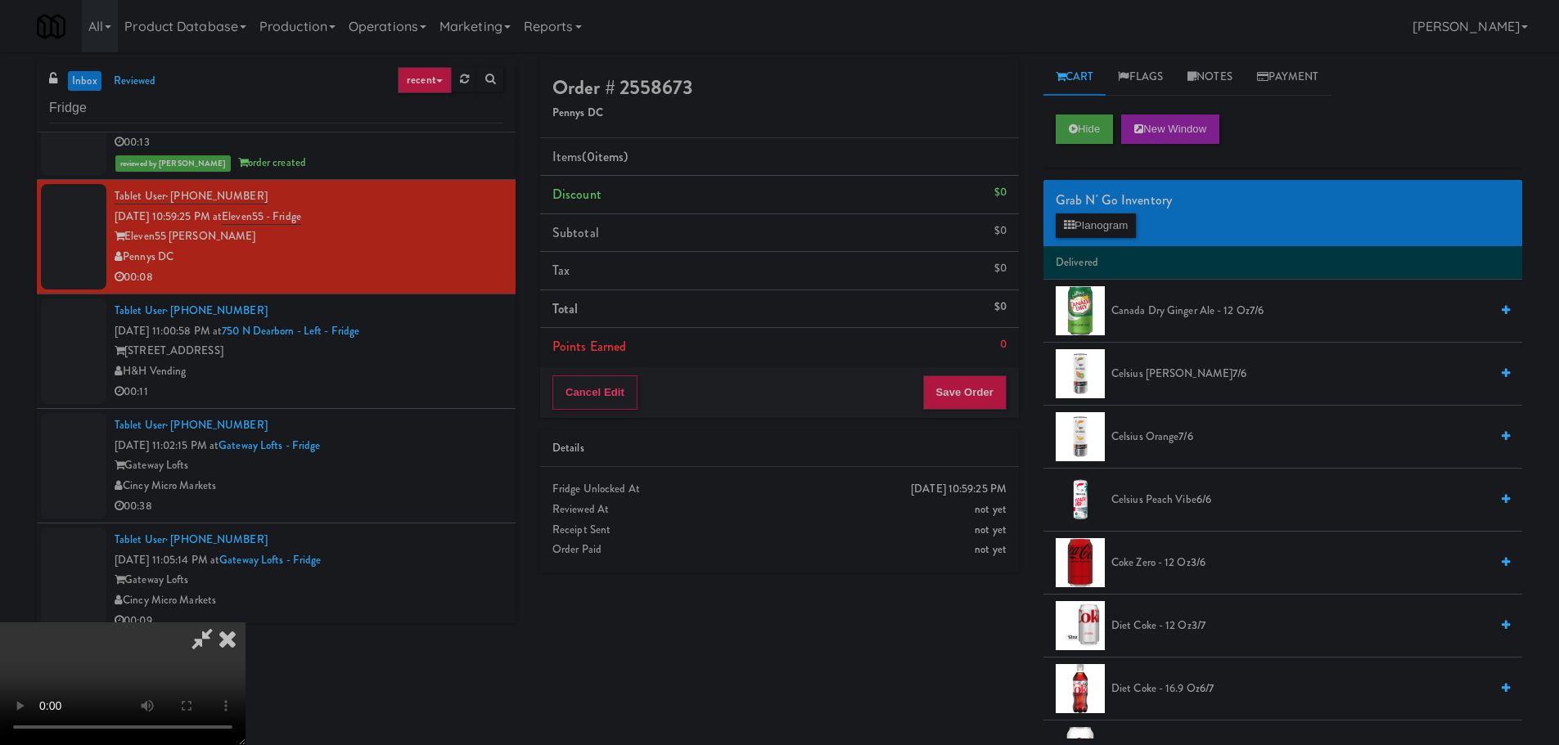
click at [245, 623] on video at bounding box center [122, 684] width 245 height 123
click at [1086, 233] on button "Planogram" at bounding box center [1095, 226] width 80 height 25
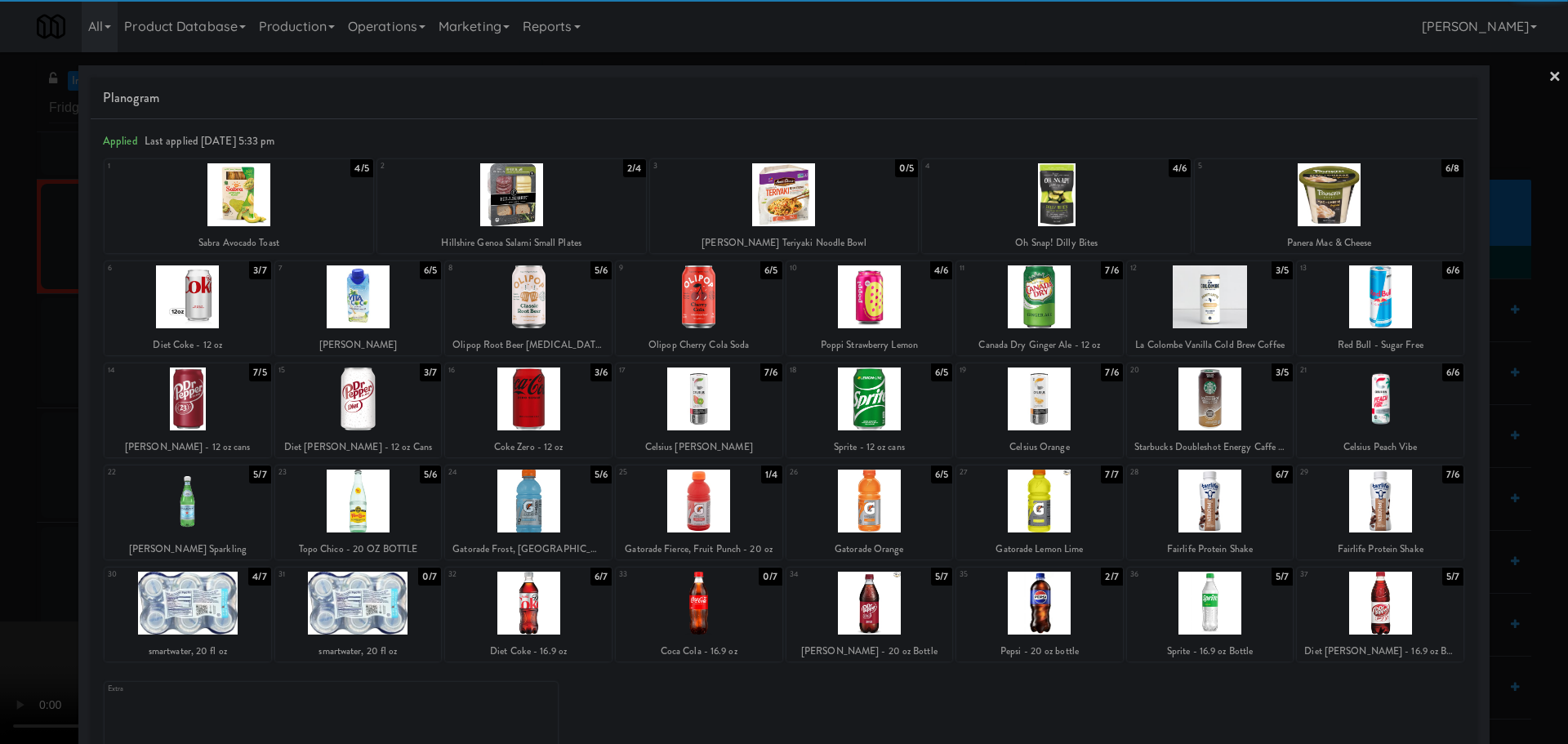
click at [1225, 497] on div at bounding box center [1210, 500] width 167 height 63
drag, startPoint x: 0, startPoint y: 602, endPoint x: 237, endPoint y: 485, distance: 264.3
click at [0, 609] on div at bounding box center [784, 372] width 1568 height 744
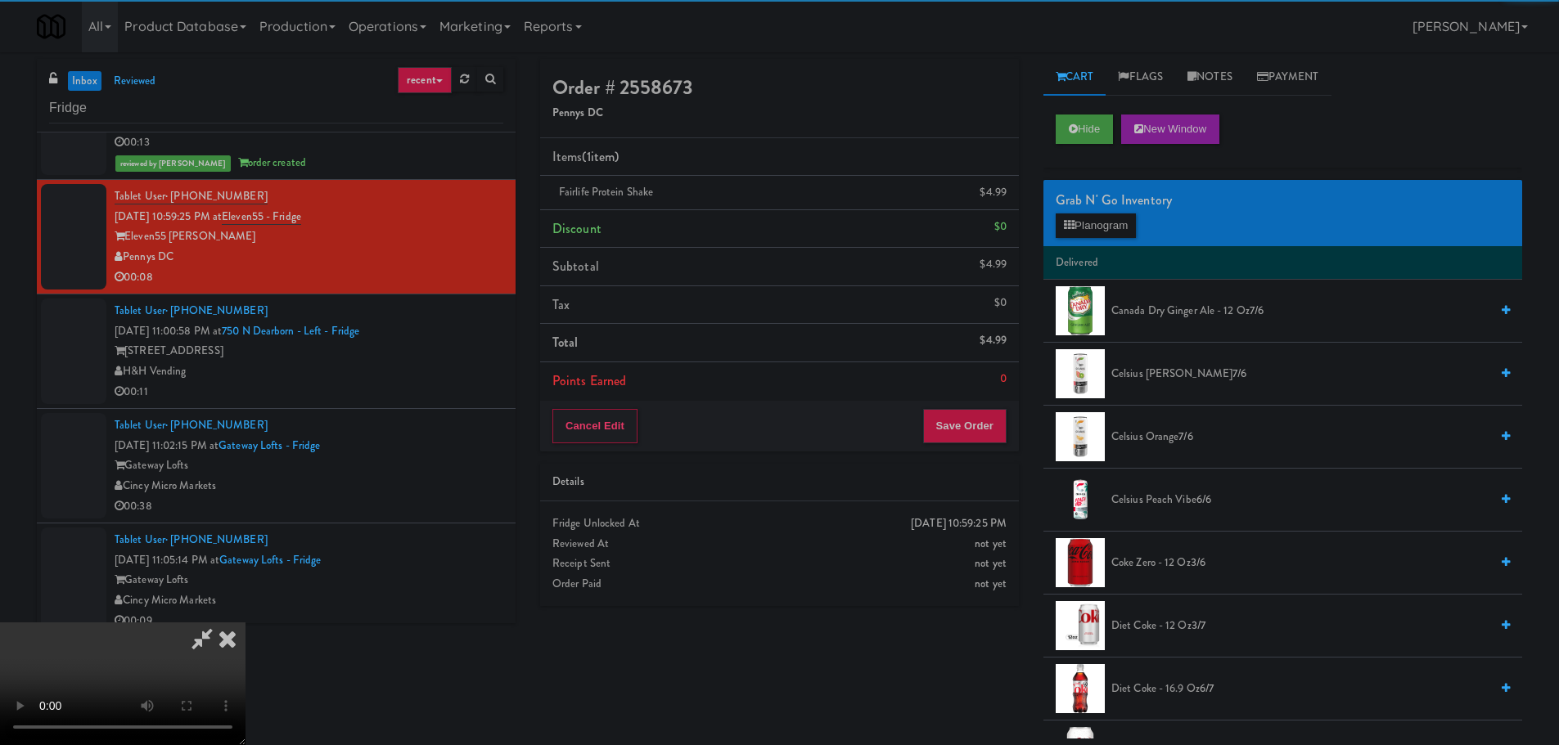
drag, startPoint x: 388, startPoint y: 441, endPoint x: 427, endPoint y: 439, distance: 39.3
click at [245, 623] on video at bounding box center [122, 684] width 245 height 123
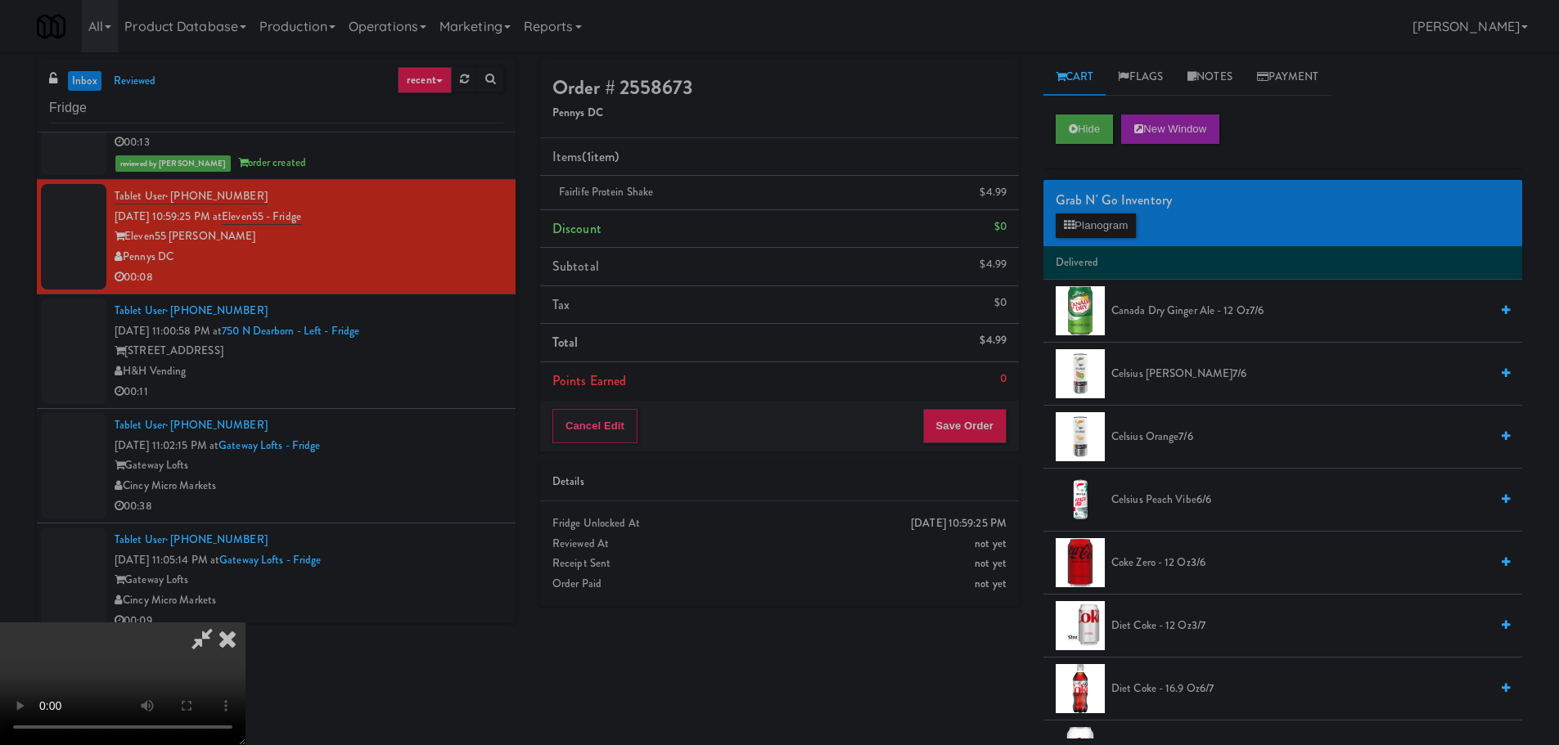
scroll to position [281, 0]
click at [962, 430] on button "Save Order" at bounding box center [964, 426] width 83 height 34
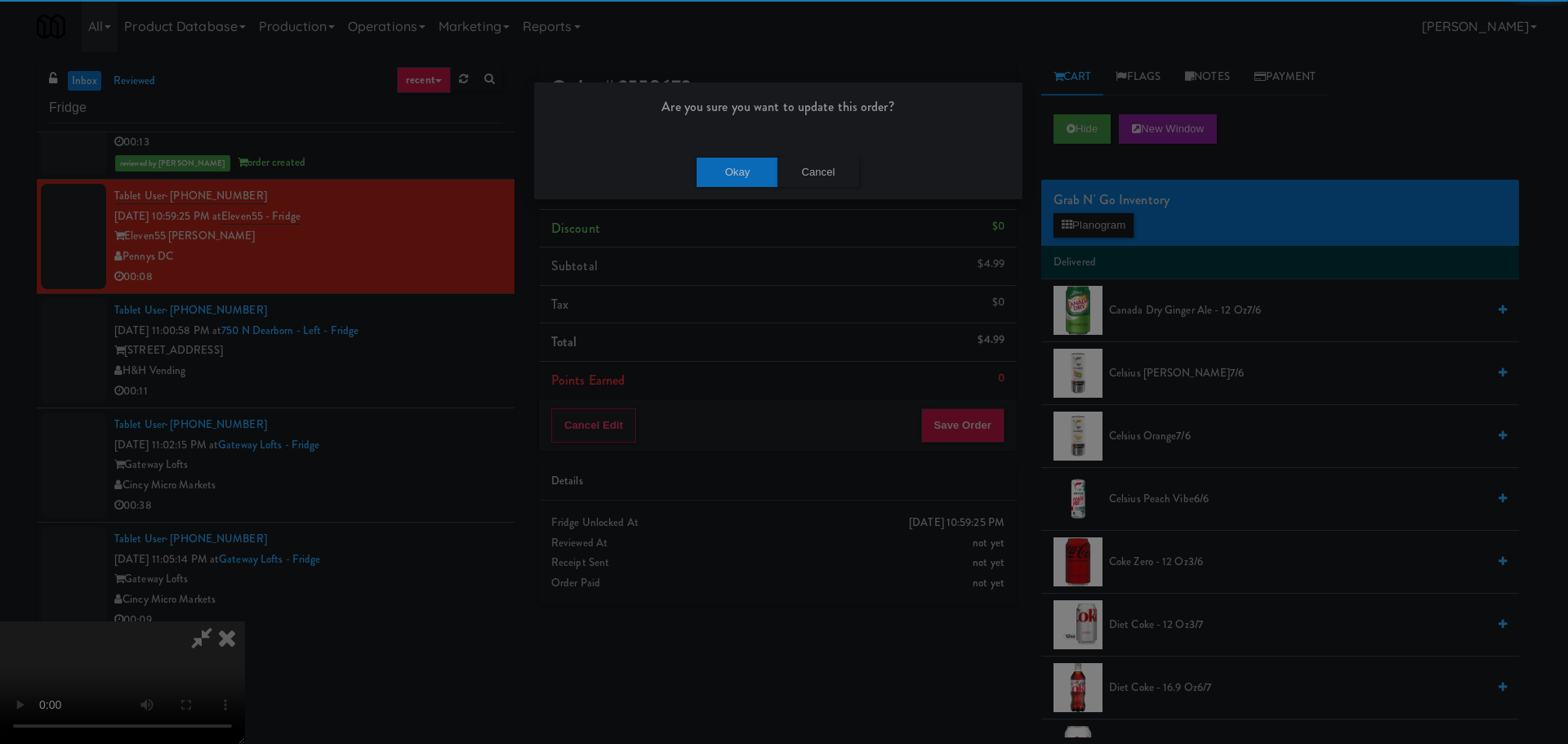
click at [698, 153] on div "Okay Cancel" at bounding box center [778, 172] width 488 height 55
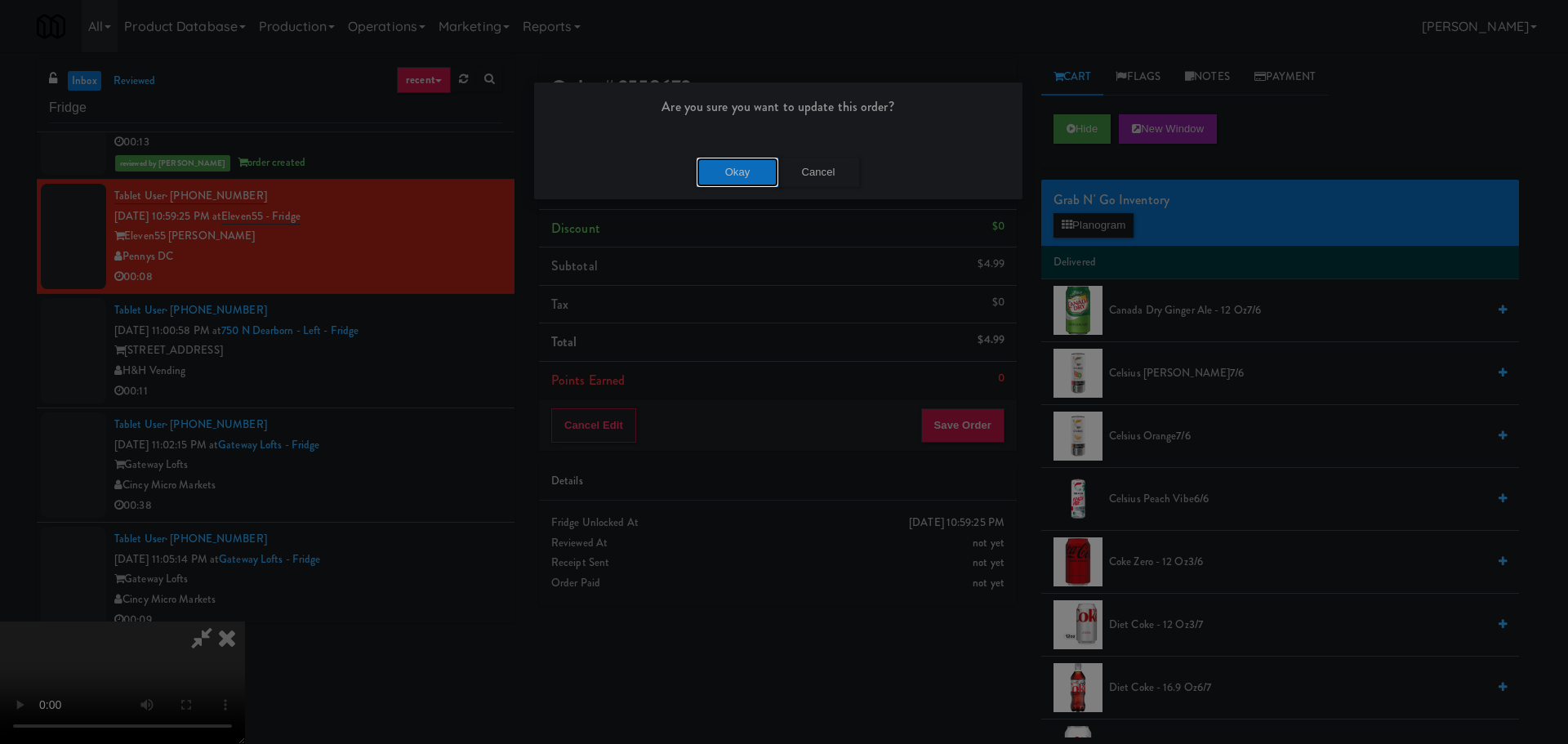
click at [713, 164] on button "Okay" at bounding box center [738, 172] width 82 height 29
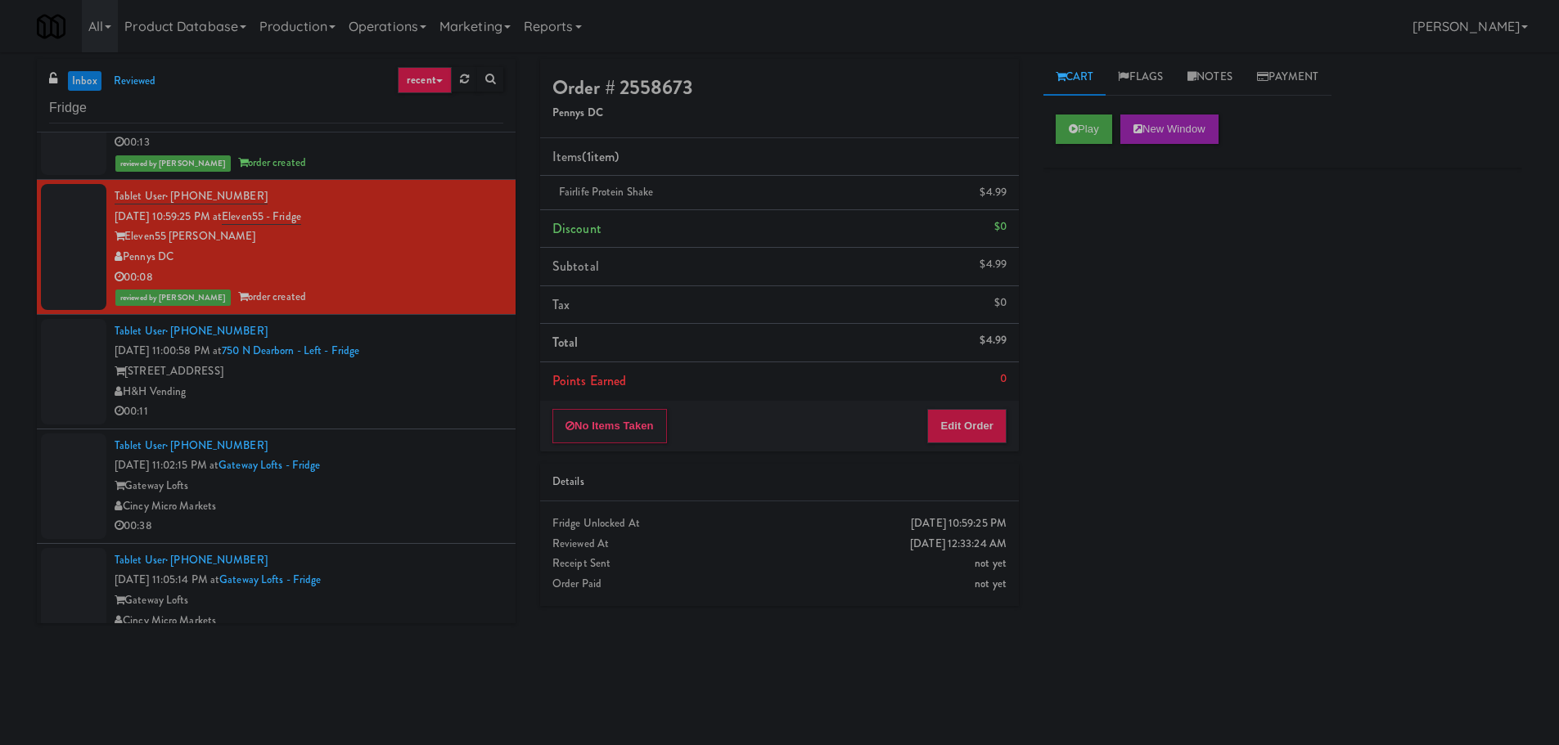
scroll to position [0, 0]
click at [415, 413] on div "00:11" at bounding box center [309, 412] width 389 height 20
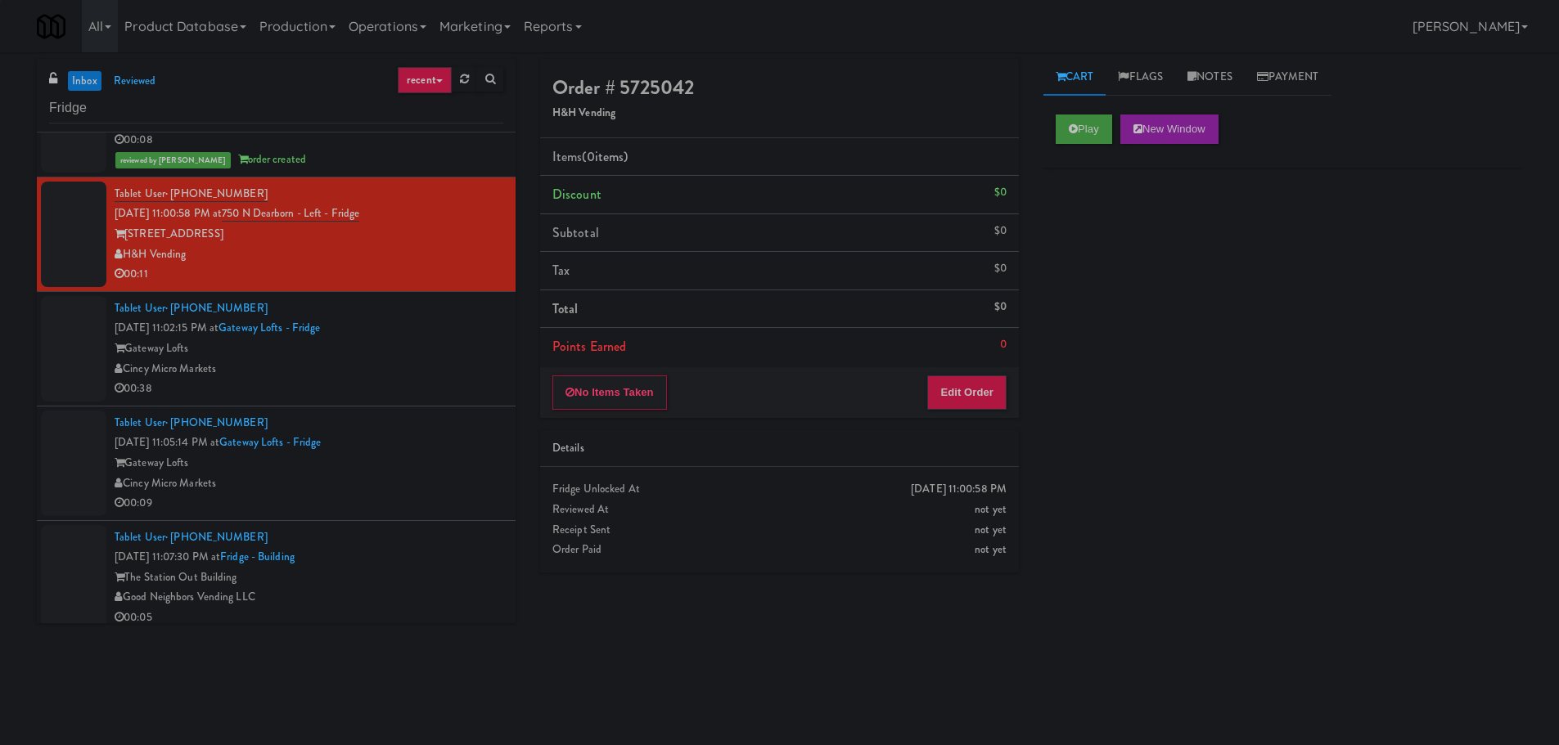
scroll to position [655, 0]
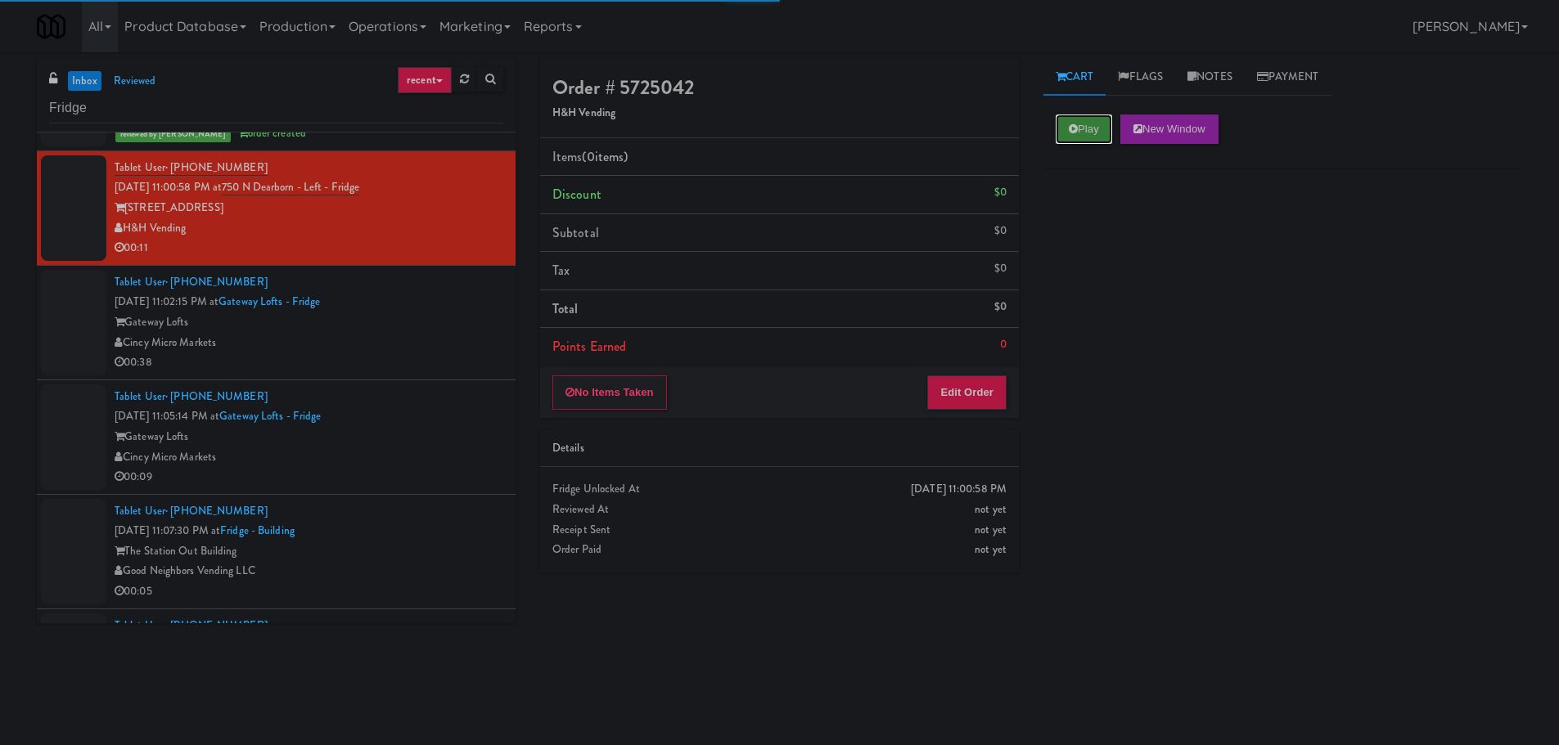
click at [1093, 120] on button "Play" at bounding box center [1083, 129] width 56 height 29
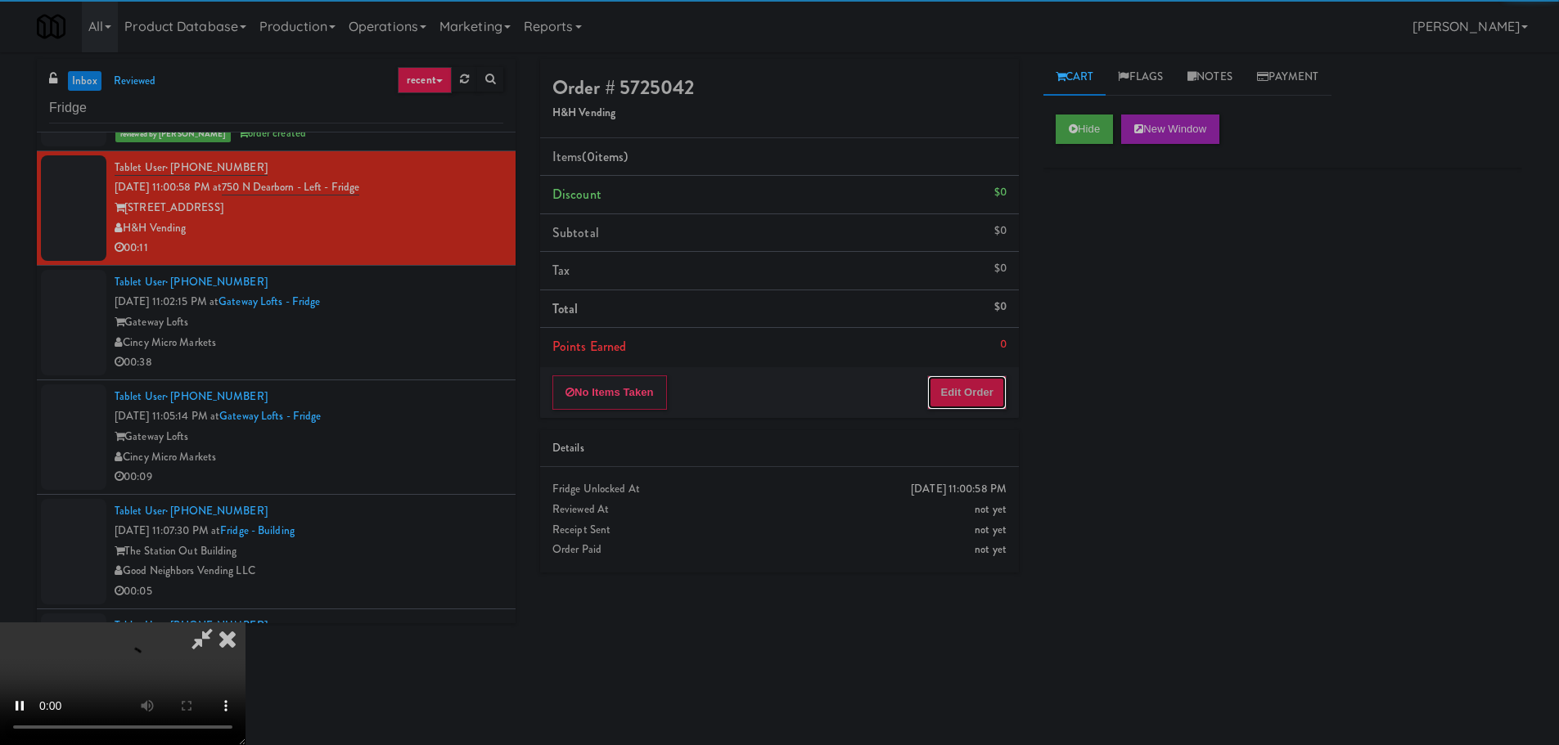
click at [956, 407] on button "Edit Order" at bounding box center [966, 393] width 79 height 34
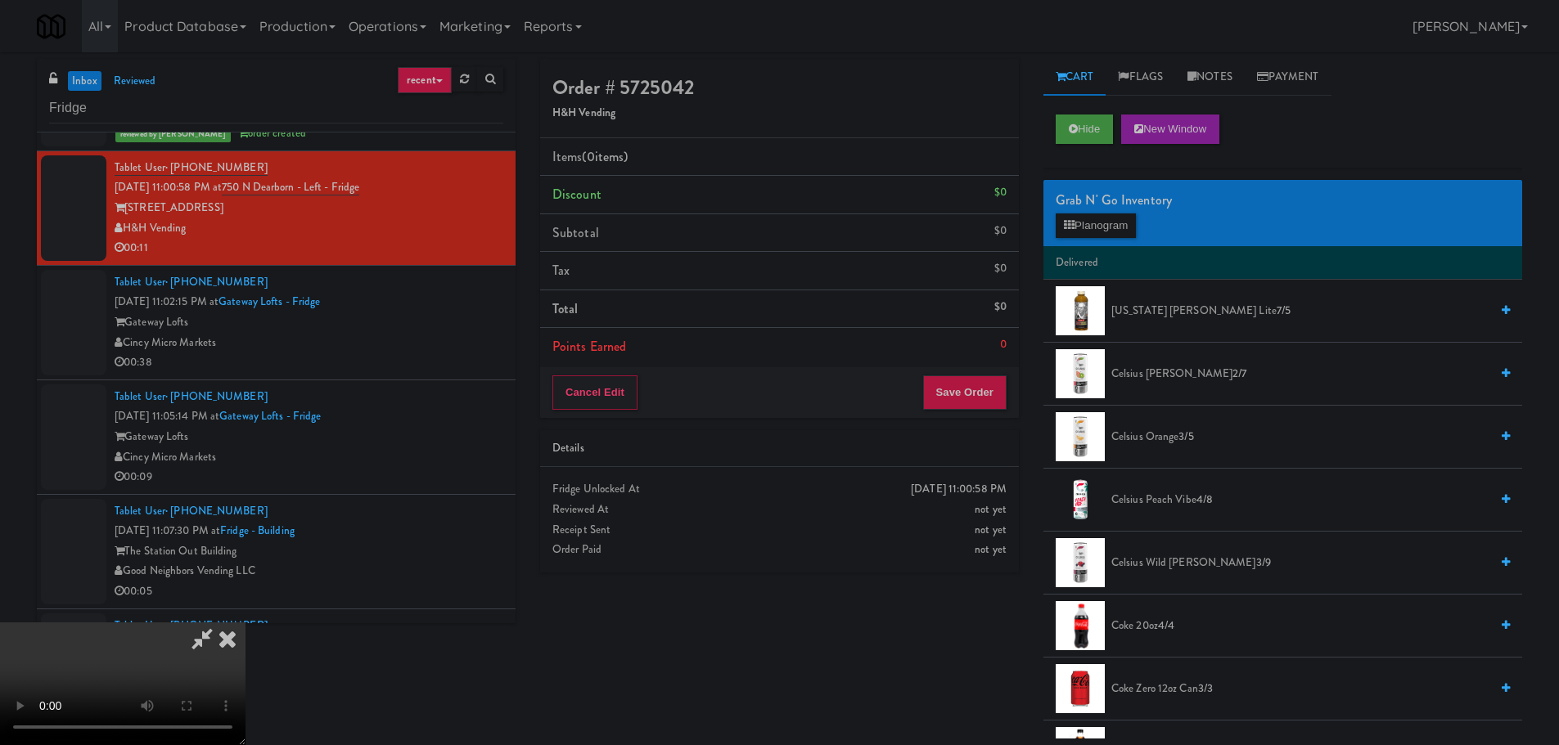
scroll to position [0, 0]
drag, startPoint x: 650, startPoint y: 408, endPoint x: 762, endPoint y: 398, distance: 112.6
click at [245, 623] on video at bounding box center [122, 684] width 245 height 123
click at [1063, 236] on button "Planogram" at bounding box center [1095, 226] width 80 height 25
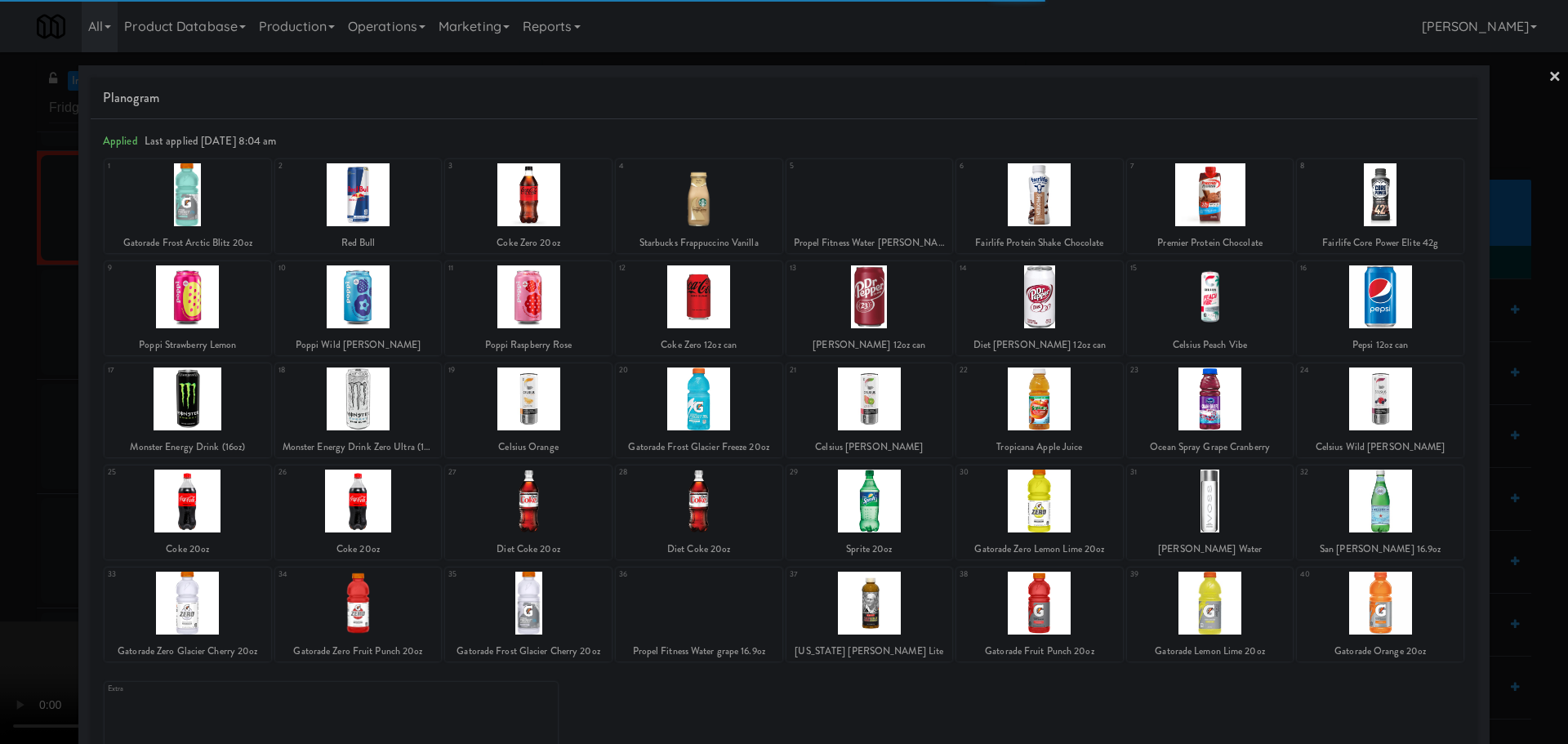
click at [219, 488] on div at bounding box center [188, 500] width 167 height 63
click at [202, 499] on div at bounding box center [188, 500] width 167 height 63
click at [0, 492] on div at bounding box center [784, 372] width 1568 height 744
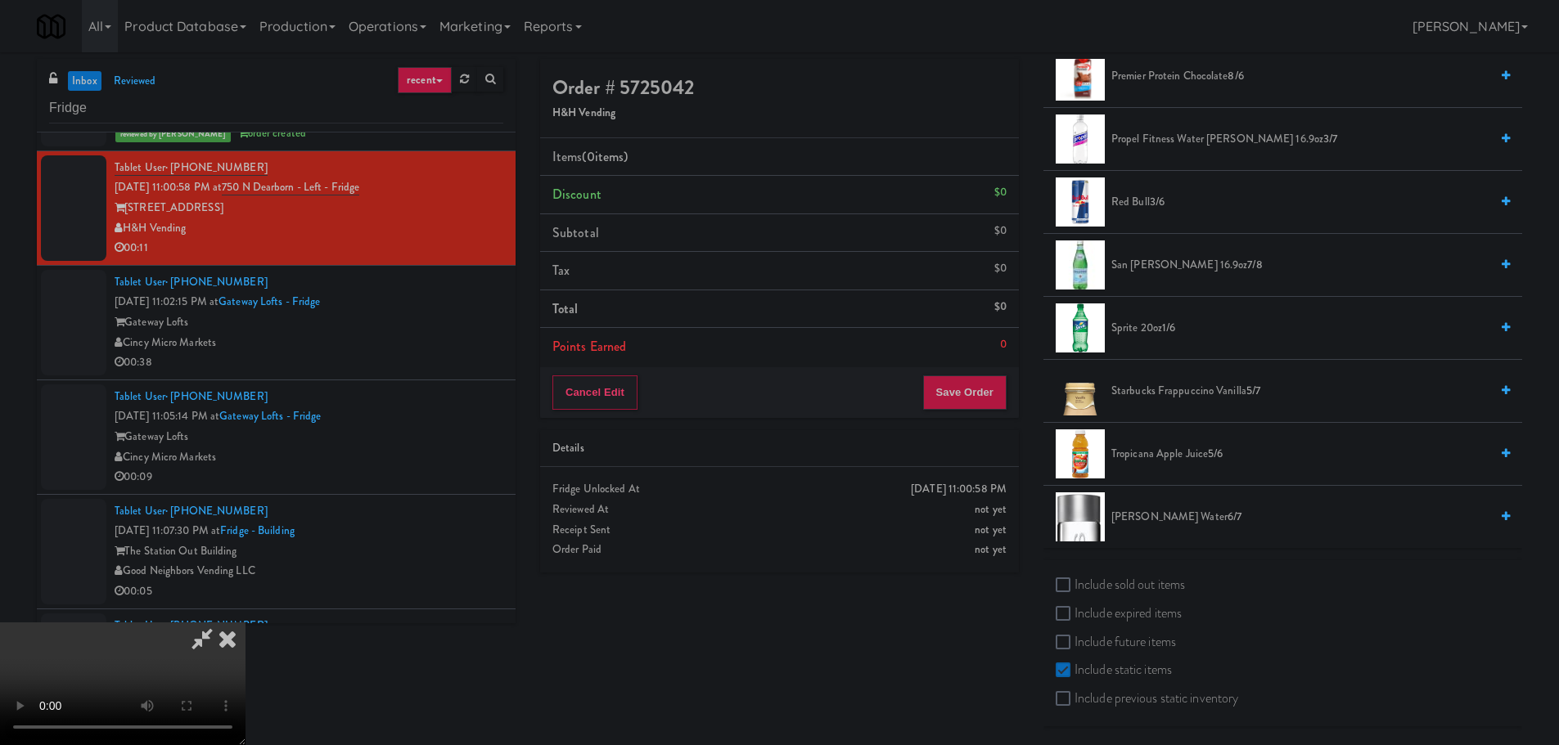
click at [1136, 582] on label "Include sold out items" at bounding box center [1119, 585] width 129 height 25
click at [1074, 582] on input "Include sold out items" at bounding box center [1064, 585] width 19 height 13
checkbox input "true"
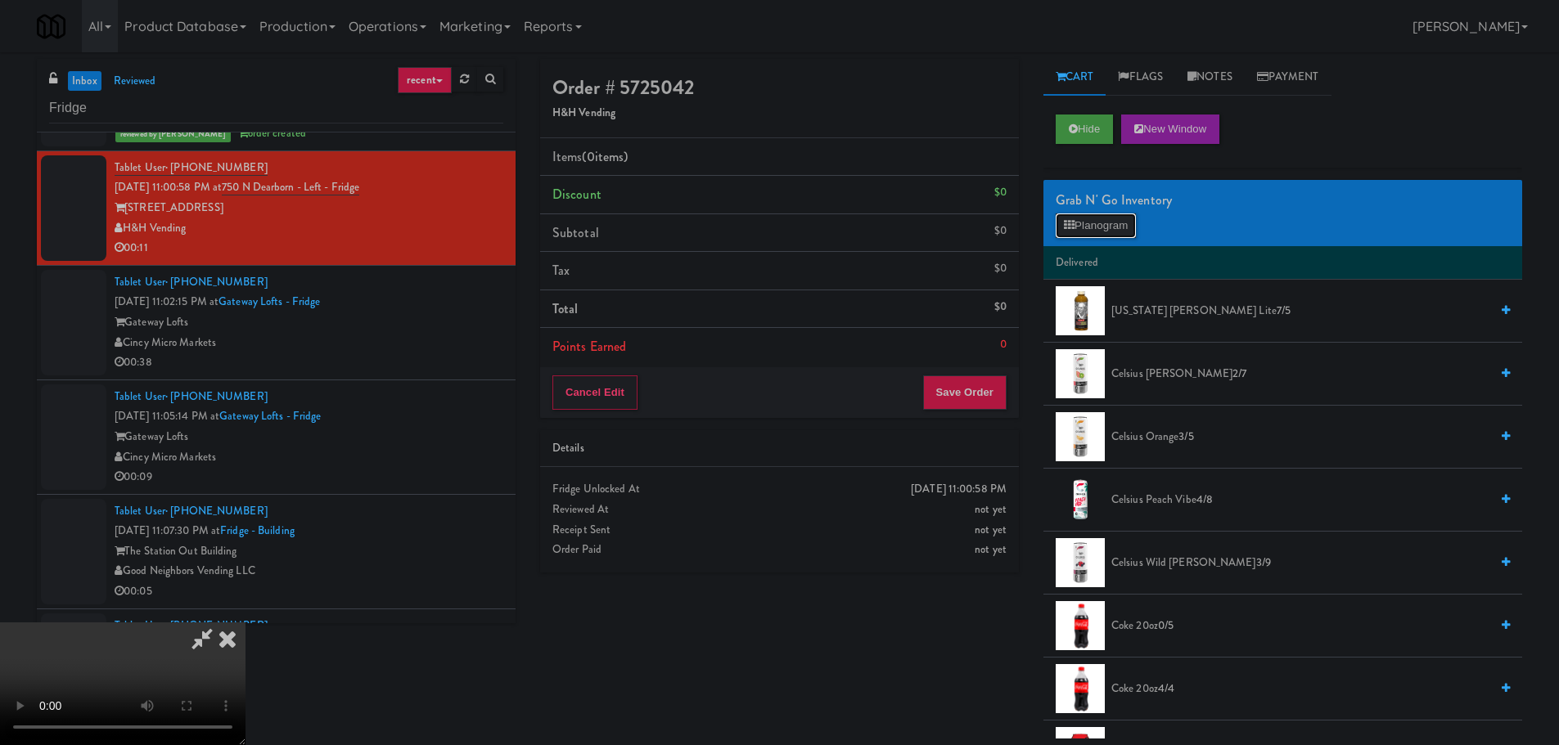
click at [1125, 226] on button "Planogram" at bounding box center [1095, 226] width 80 height 25
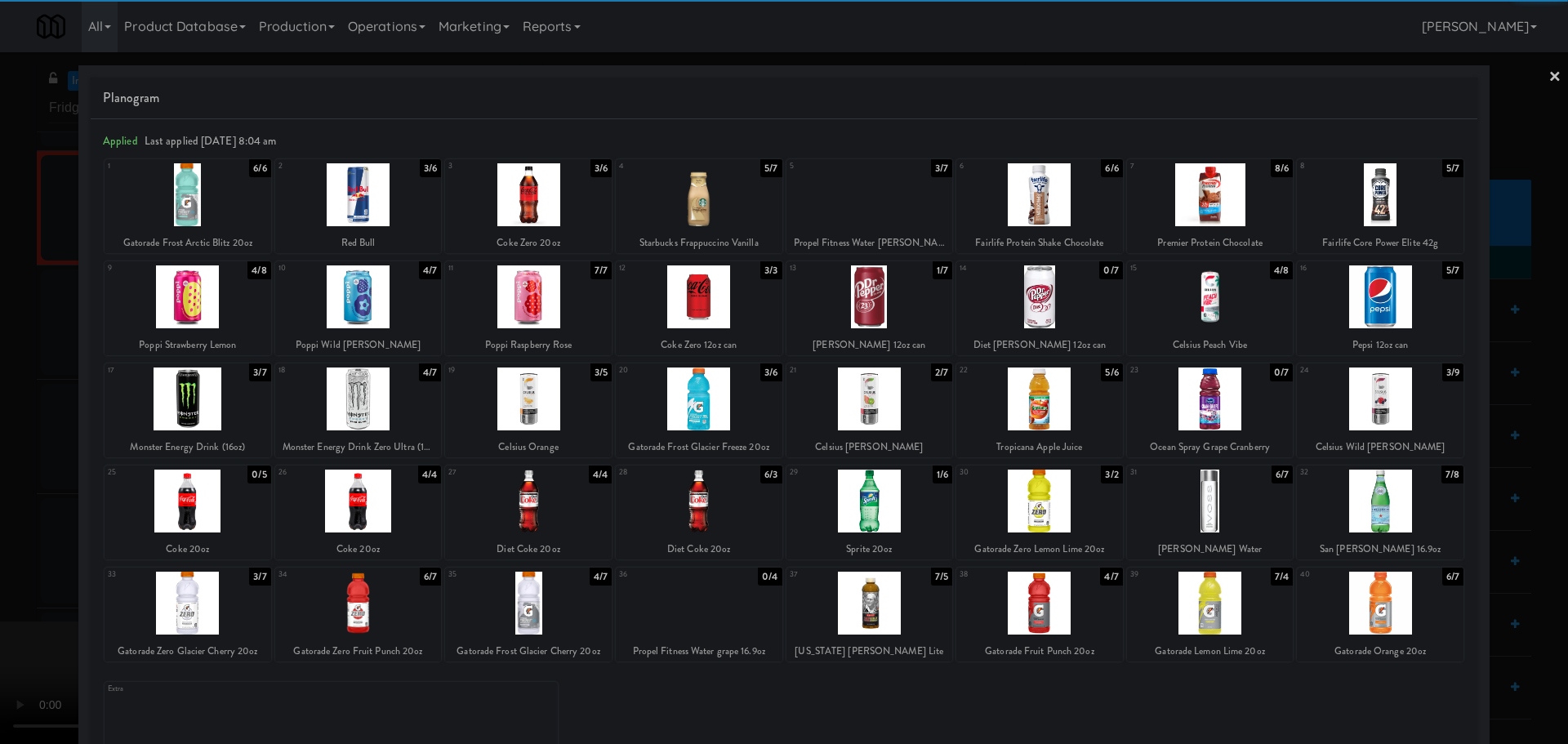
click at [206, 507] on div at bounding box center [188, 500] width 167 height 63
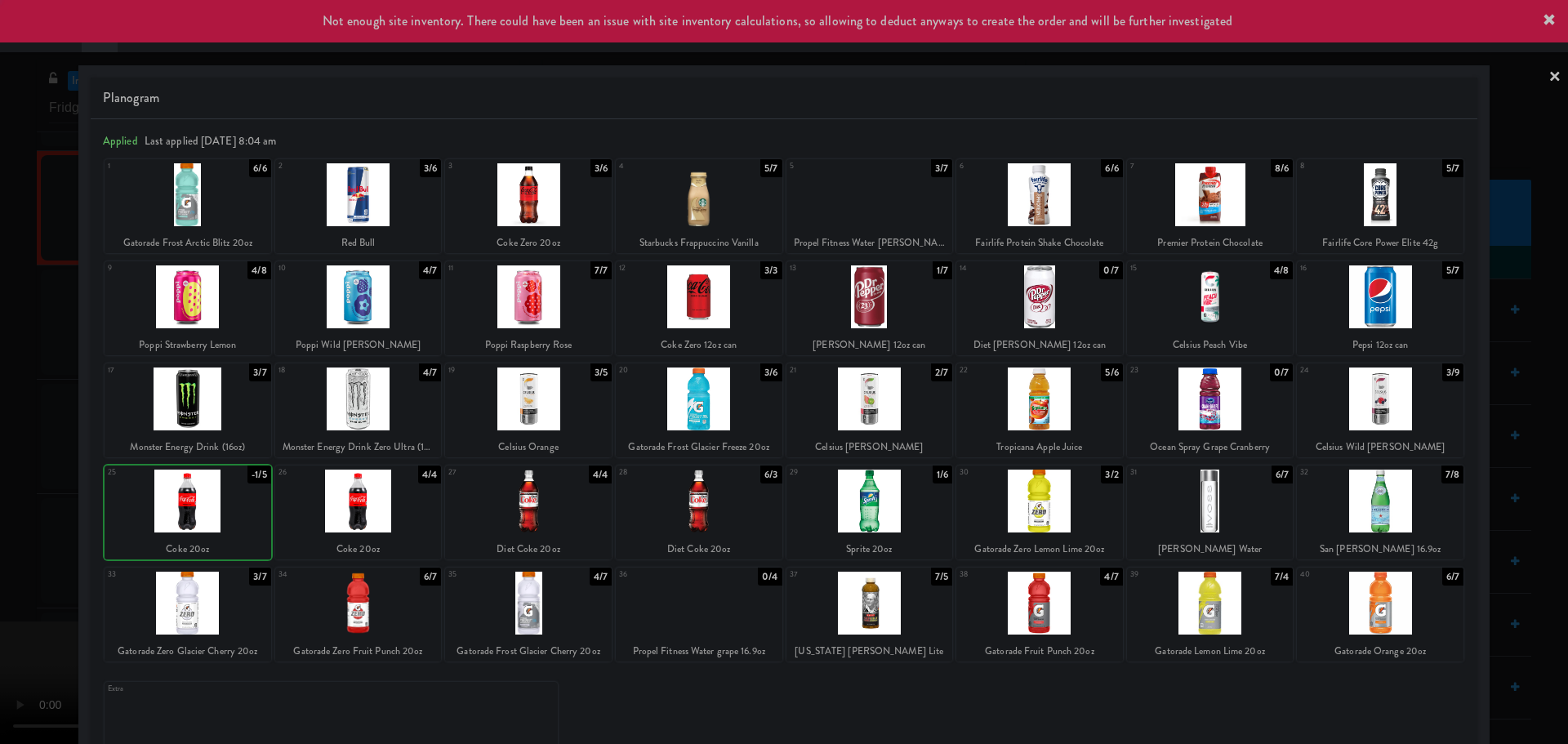
drag, startPoint x: 0, startPoint y: 542, endPoint x: 286, endPoint y: 478, distance: 293.1
click at [2, 542] on div at bounding box center [784, 372] width 1568 height 744
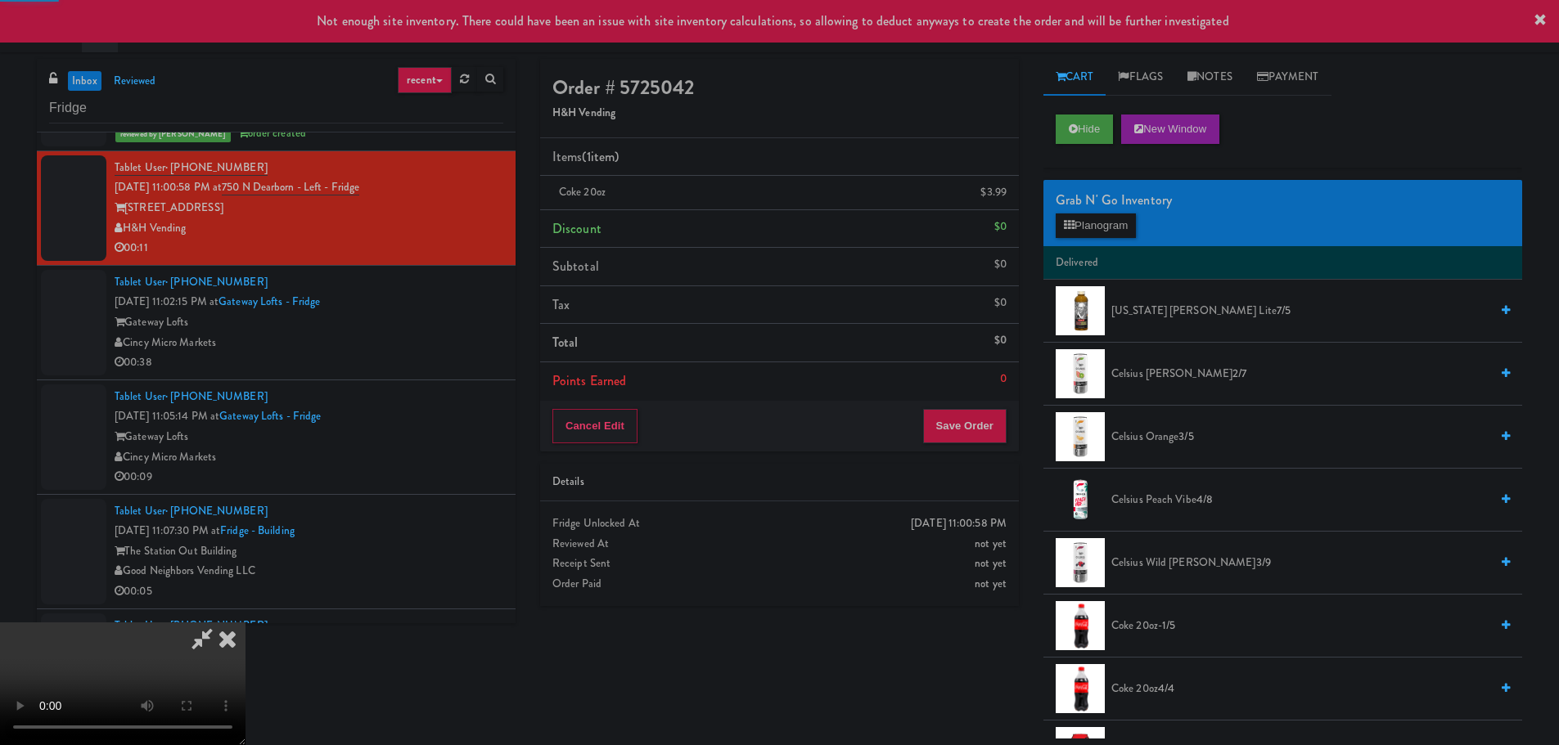
drag, startPoint x: 528, startPoint y: 439, endPoint x: 623, endPoint y: 439, distance: 94.9
click at [245, 623] on video at bounding box center [122, 684] width 245 height 123
click at [1087, 255] on li "Delivered" at bounding box center [1282, 263] width 479 height 34
click at [1099, 241] on div "Grab N' Go Inventory Planogram" at bounding box center [1282, 213] width 479 height 66
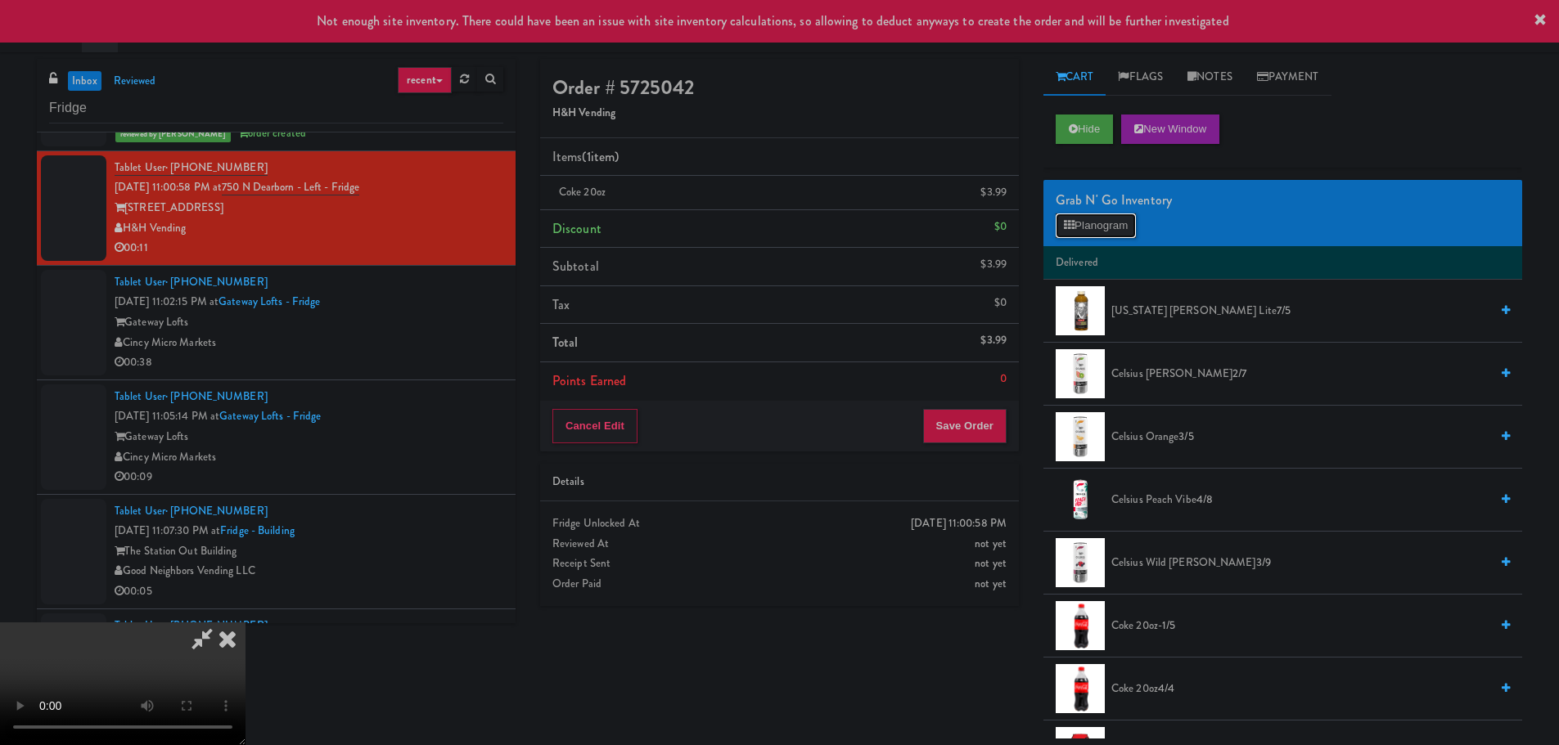
click at [1109, 232] on button "Planogram" at bounding box center [1095, 226] width 80 height 25
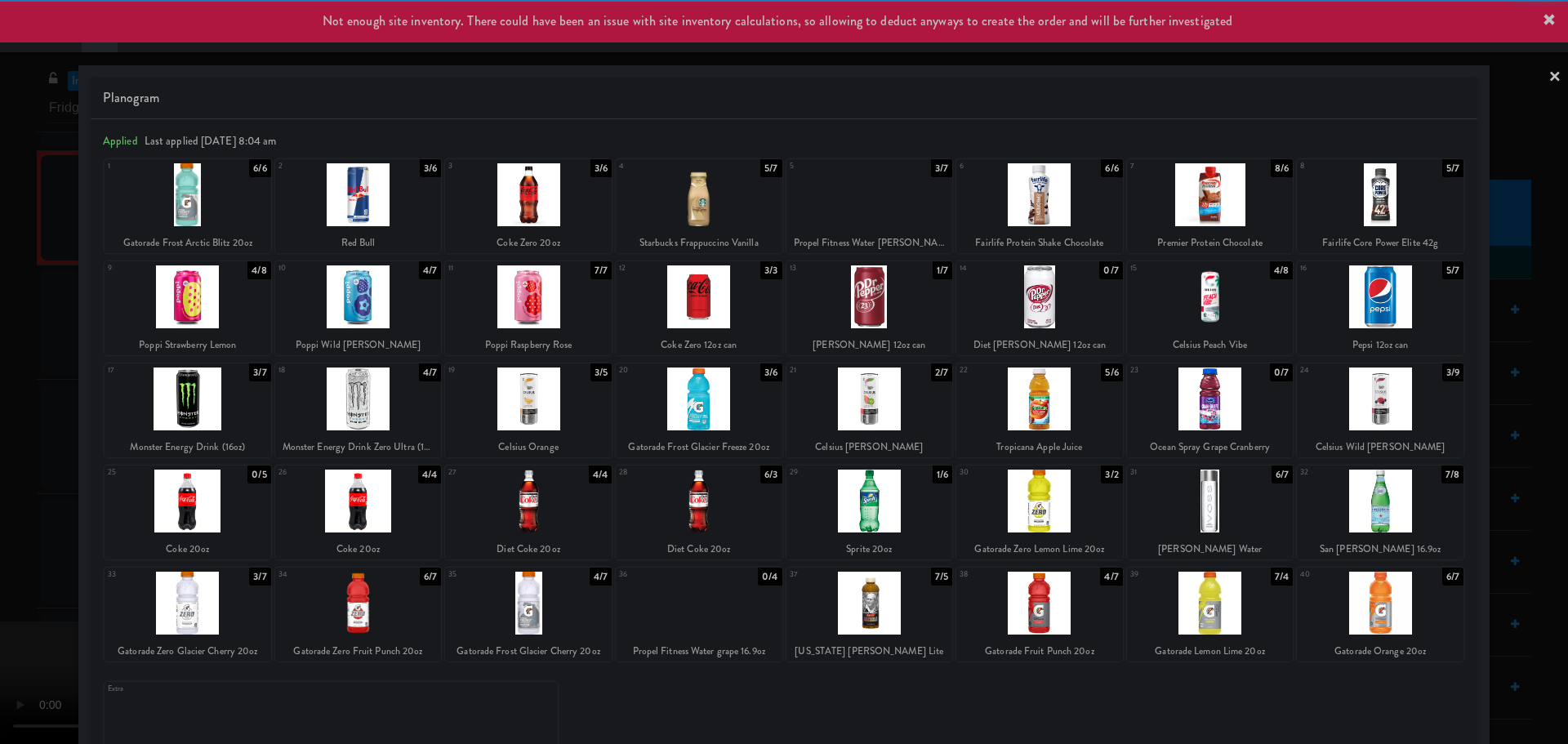
click at [384, 506] on div at bounding box center [358, 500] width 167 height 63
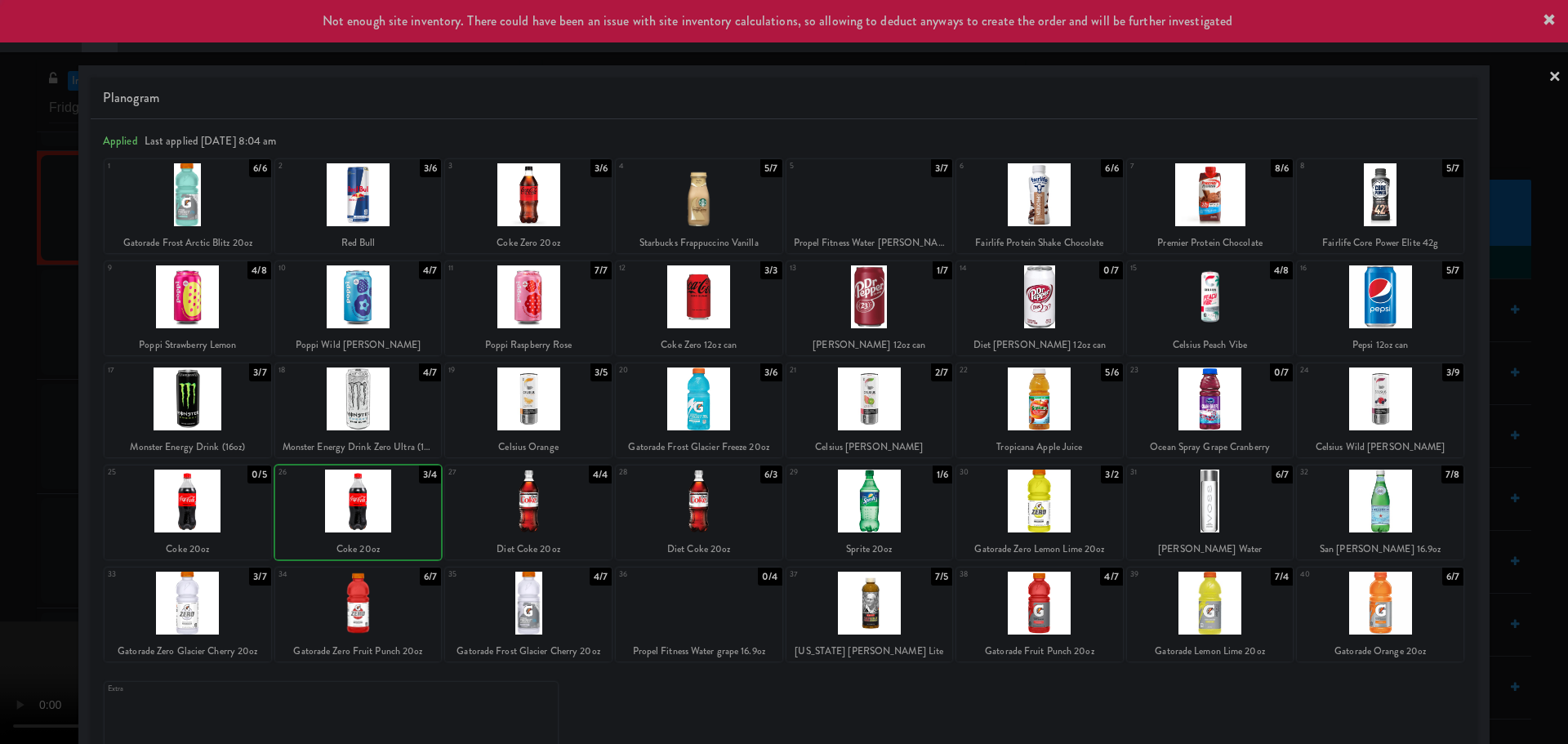
drag, startPoint x: 0, startPoint y: 576, endPoint x: 29, endPoint y: 568, distance: 30.1
click at [0, 577] on div at bounding box center [784, 372] width 1568 height 744
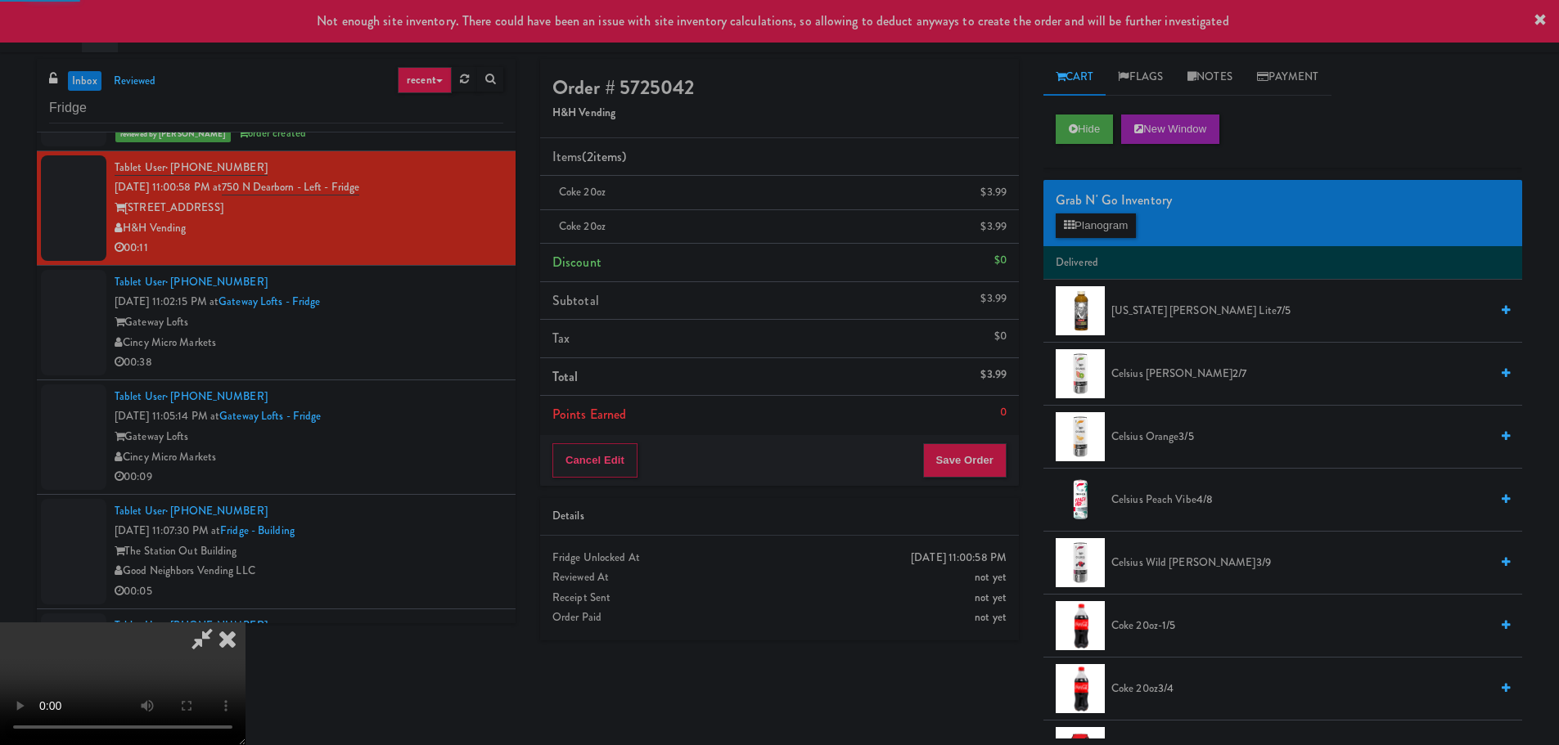
click at [245, 623] on video at bounding box center [122, 684] width 245 height 123
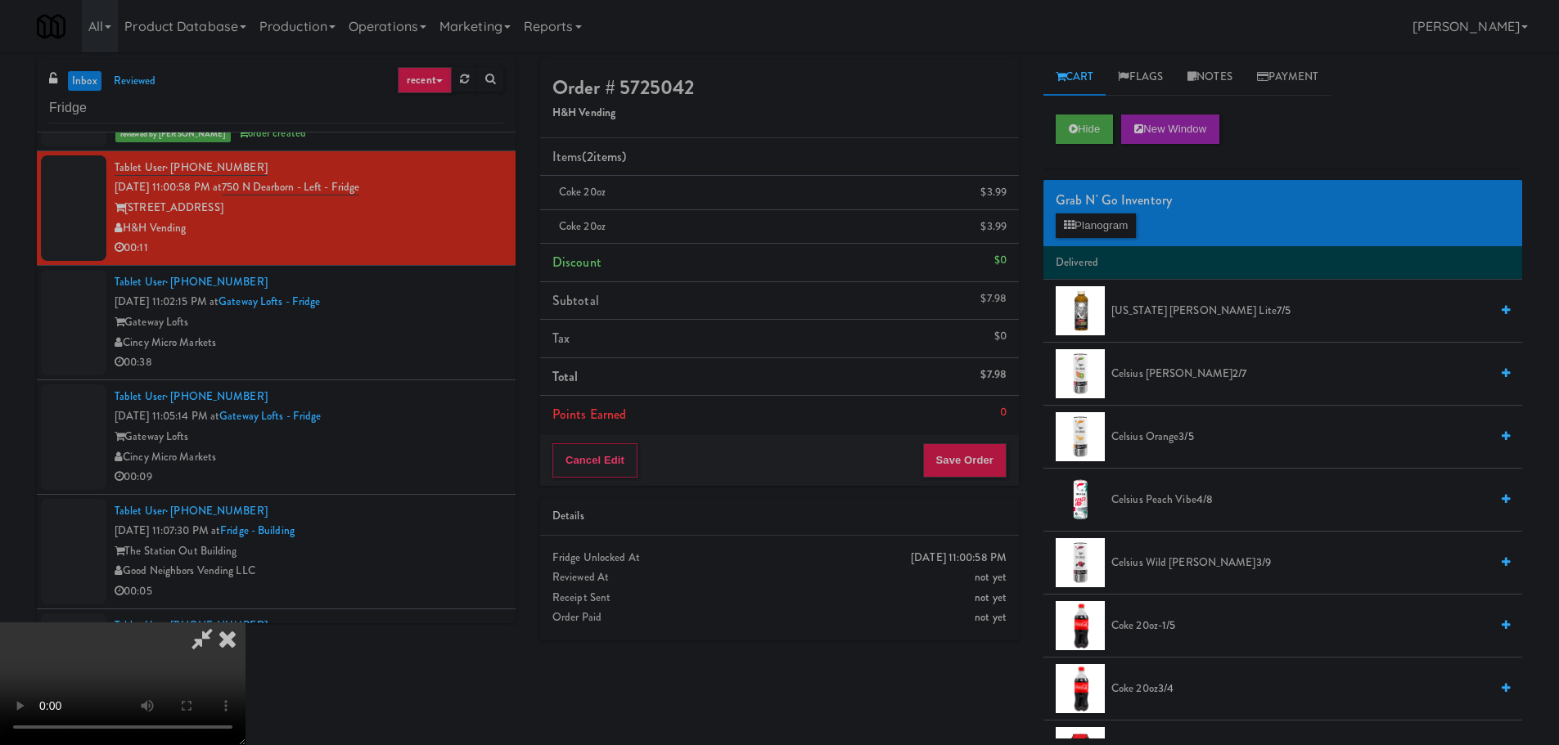
scroll to position [281, 0]
click at [988, 453] on button "Save Order" at bounding box center [964, 460] width 83 height 34
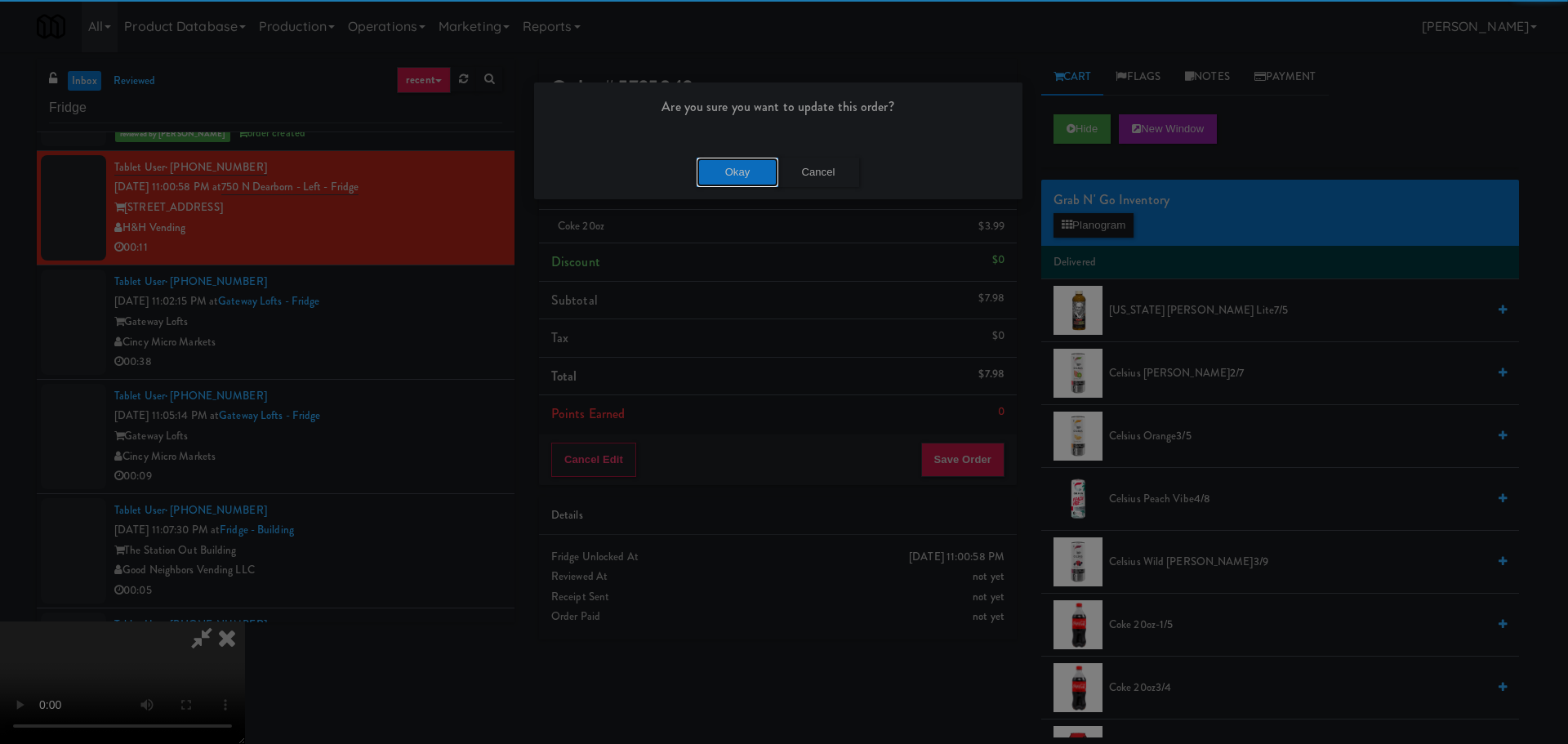
click at [738, 162] on button "Okay" at bounding box center [738, 172] width 82 height 29
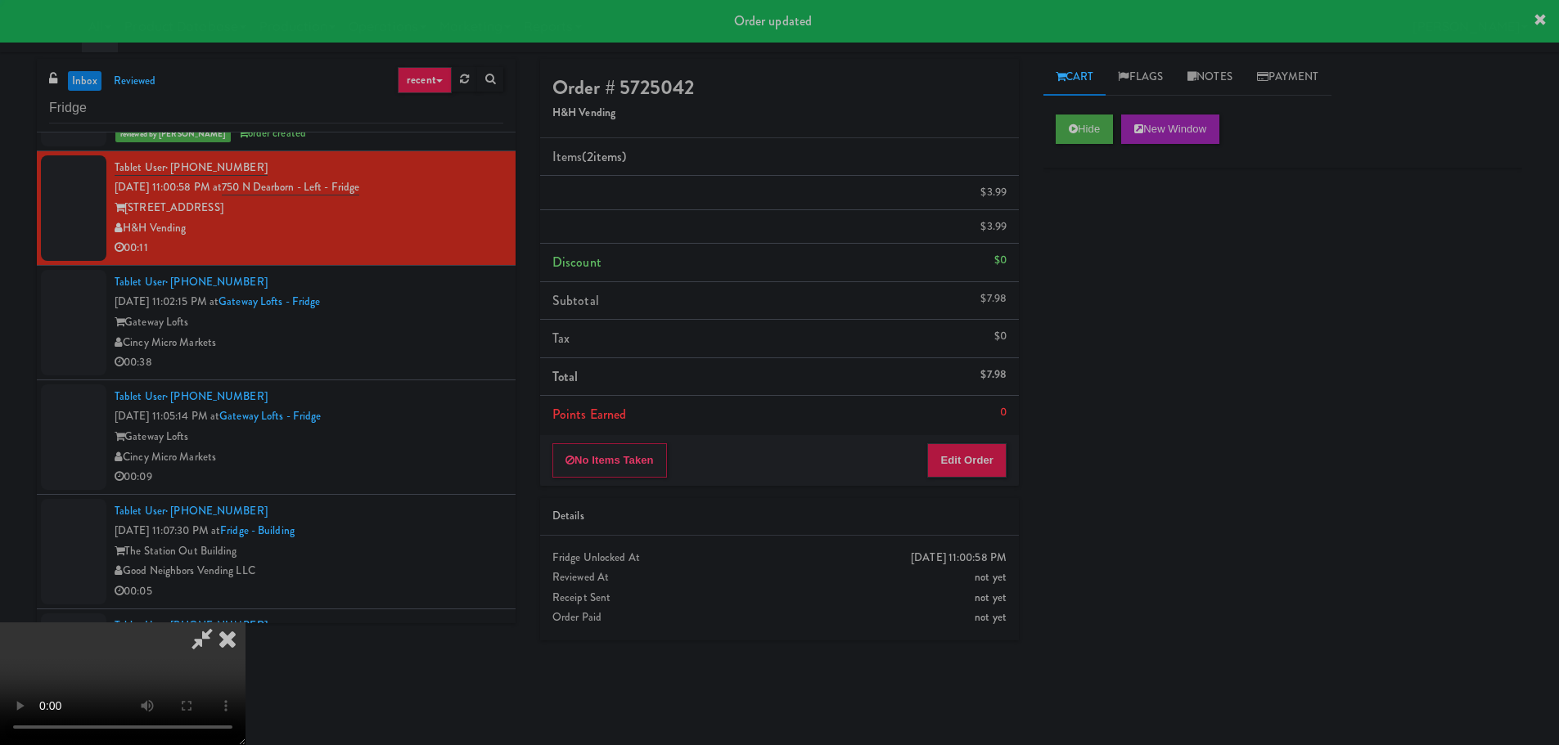
scroll to position [0, 0]
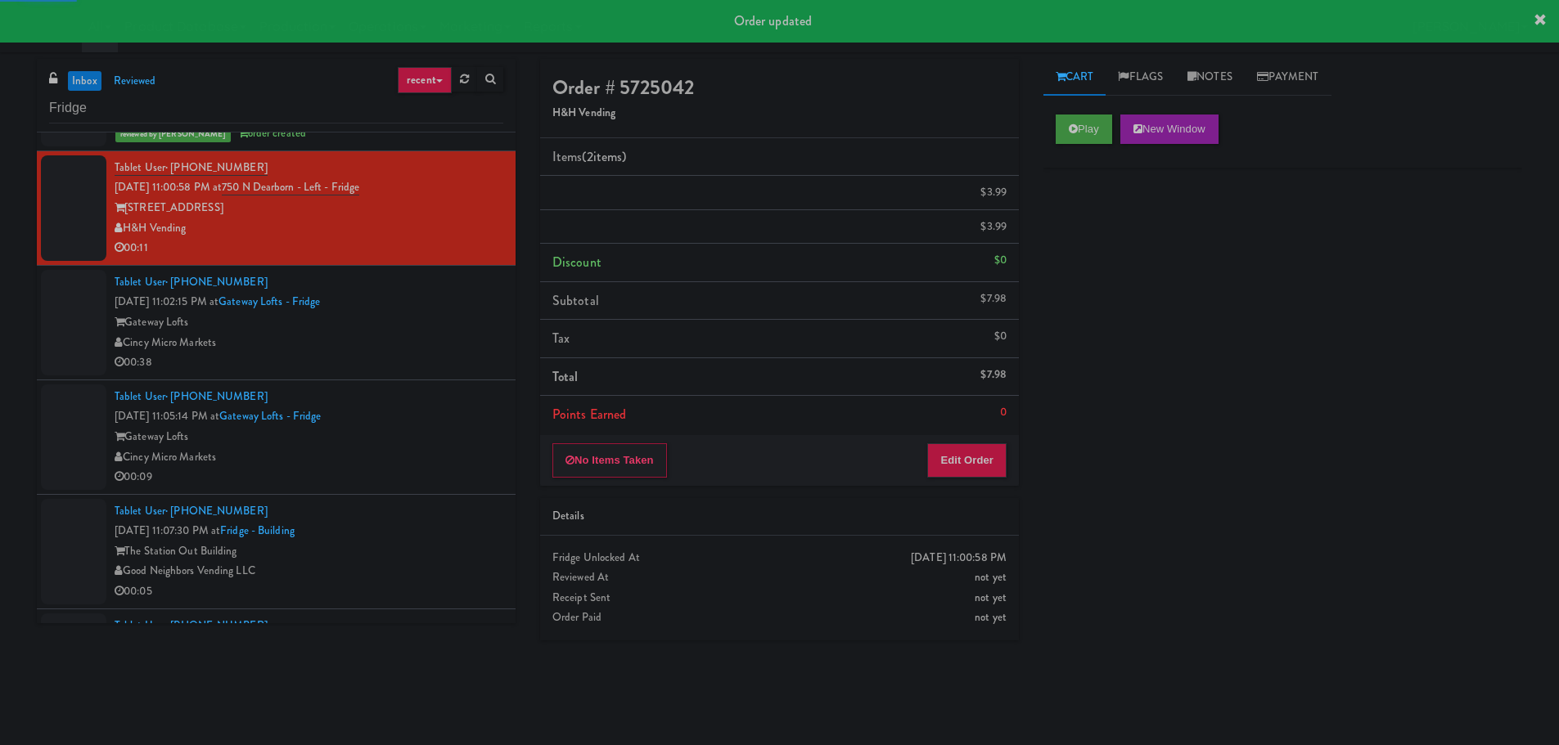
click at [438, 353] on div "00:38" at bounding box center [309, 363] width 389 height 20
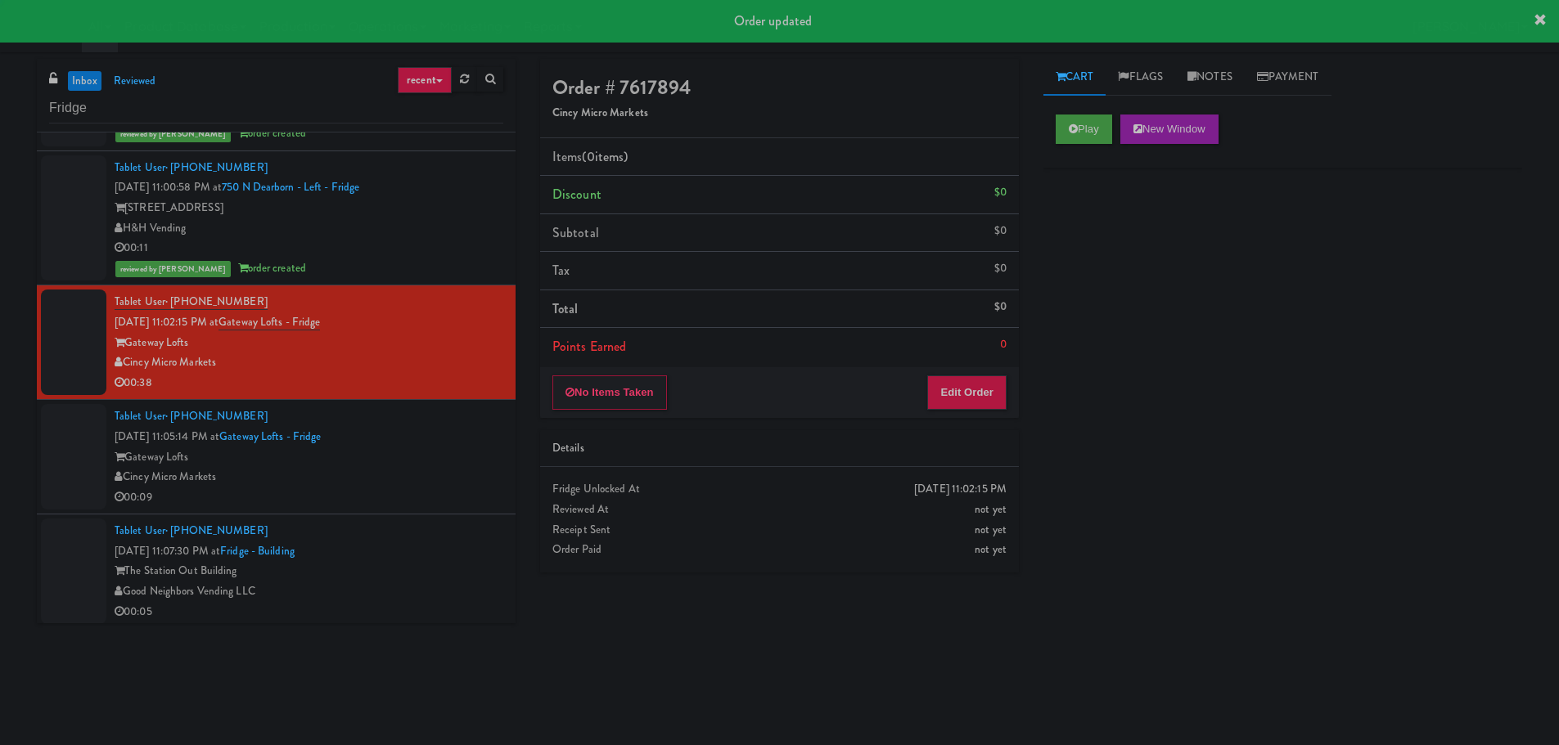
click at [1093, 110] on div "Play New Window" at bounding box center [1282, 134] width 479 height 65
click at [1085, 131] on button "Play" at bounding box center [1083, 129] width 56 height 29
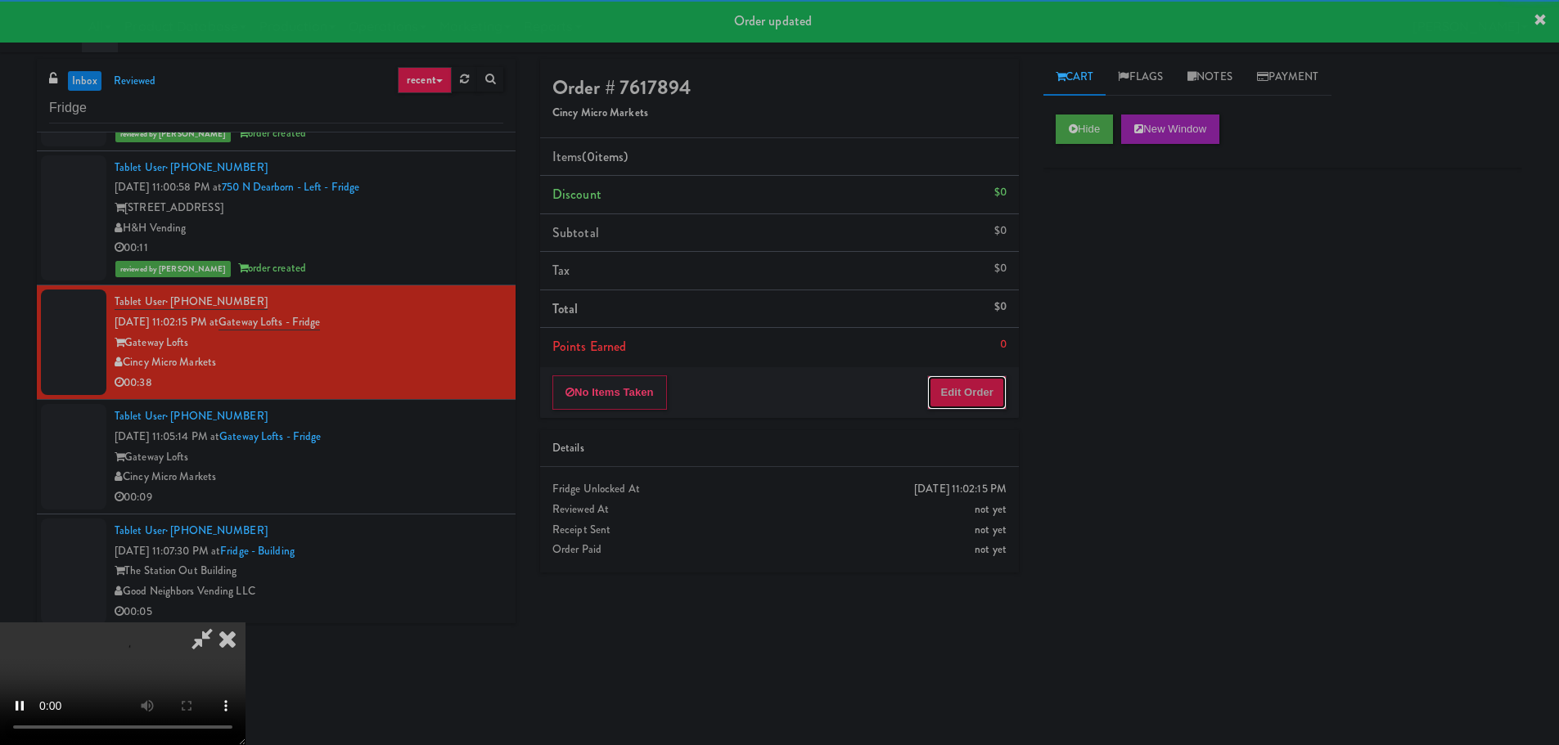
click at [962, 397] on button "Edit Order" at bounding box center [966, 393] width 79 height 34
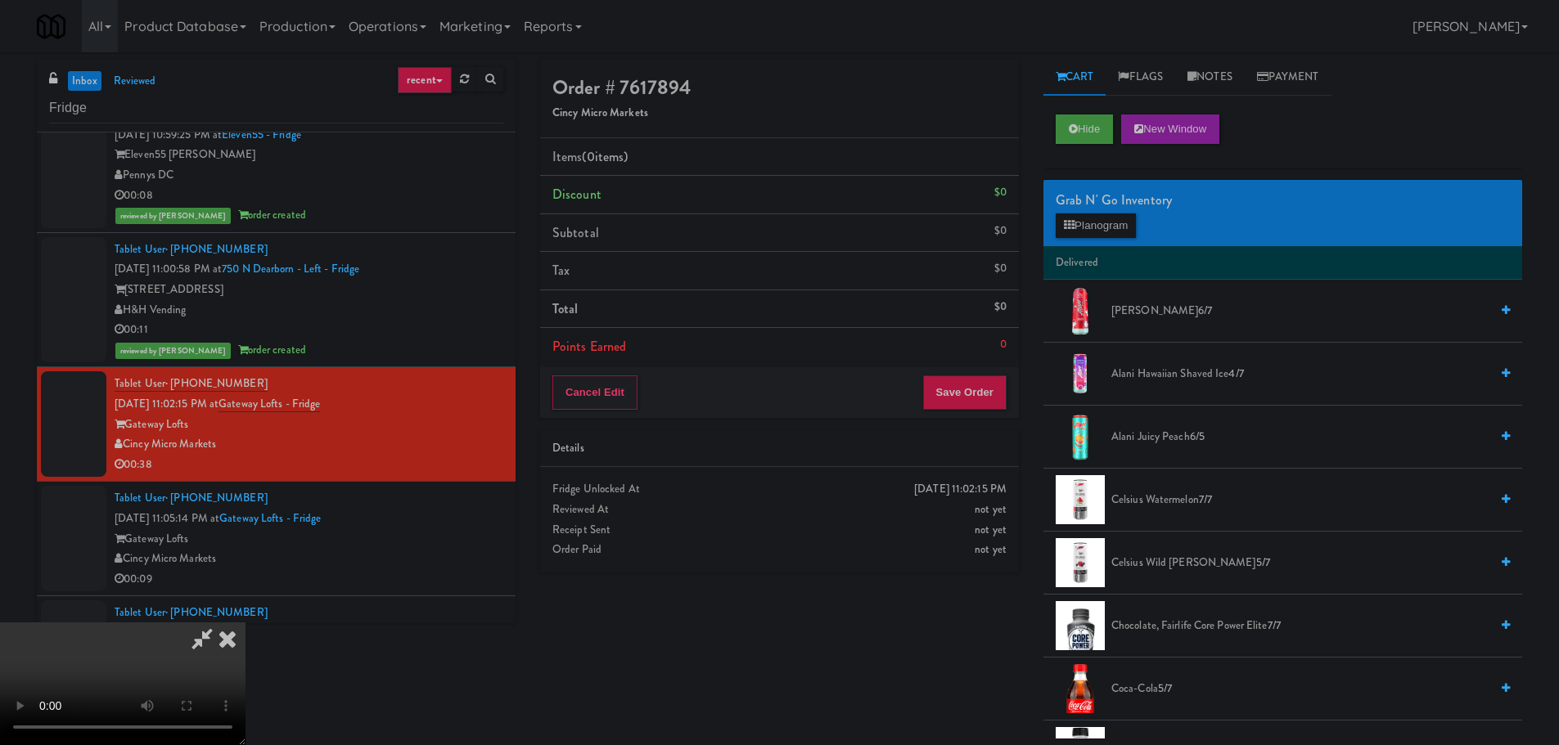
drag, startPoint x: 682, startPoint y: 359, endPoint x: 769, endPoint y: 353, distance: 86.9
click at [245, 623] on video at bounding box center [122, 684] width 245 height 123
click at [1130, 209] on div "Grab N' Go Inventory" at bounding box center [1282, 200] width 454 height 25
click at [1125, 218] on button "Planogram" at bounding box center [1095, 226] width 80 height 25
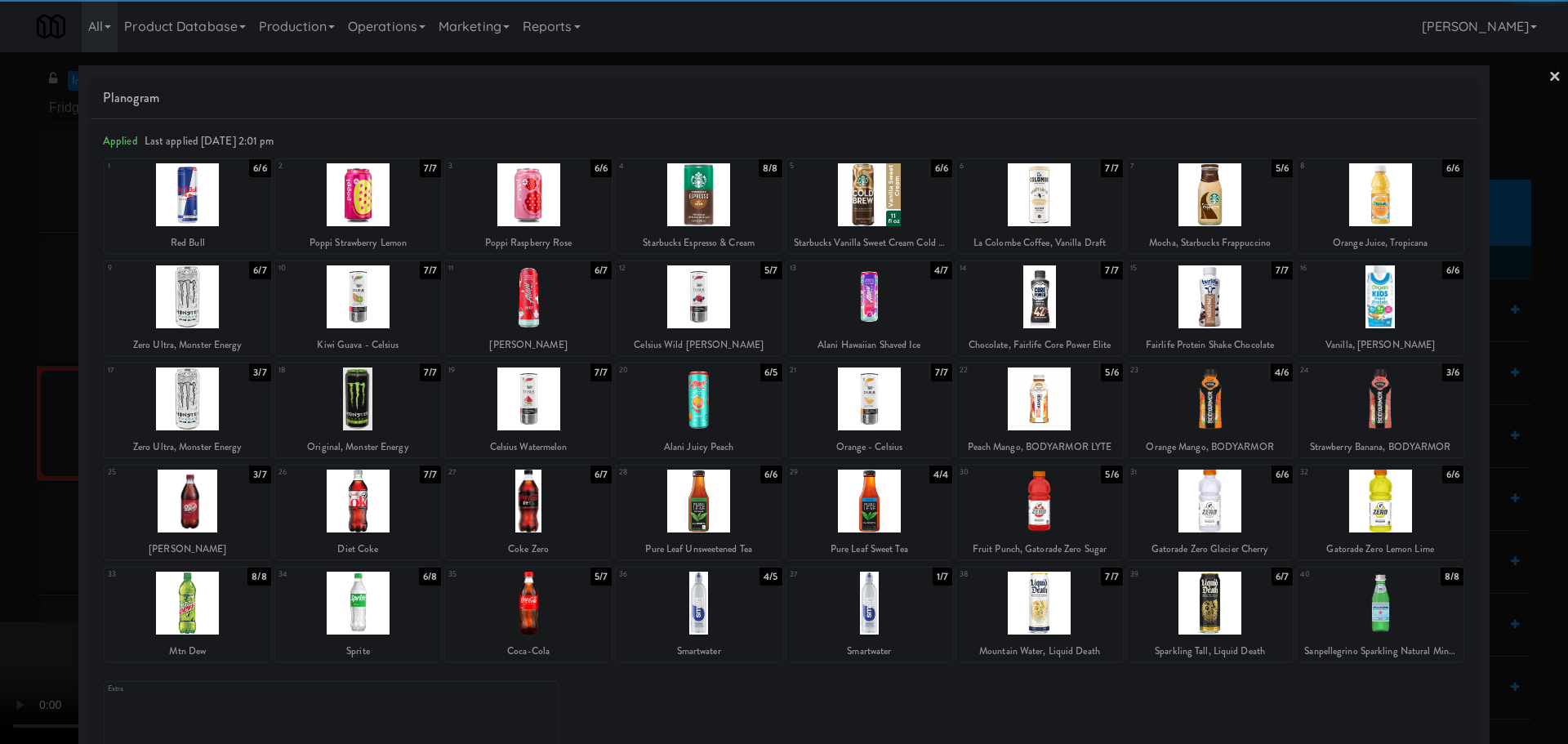
click at [1397, 395] on div at bounding box center [1379, 398] width 167 height 63
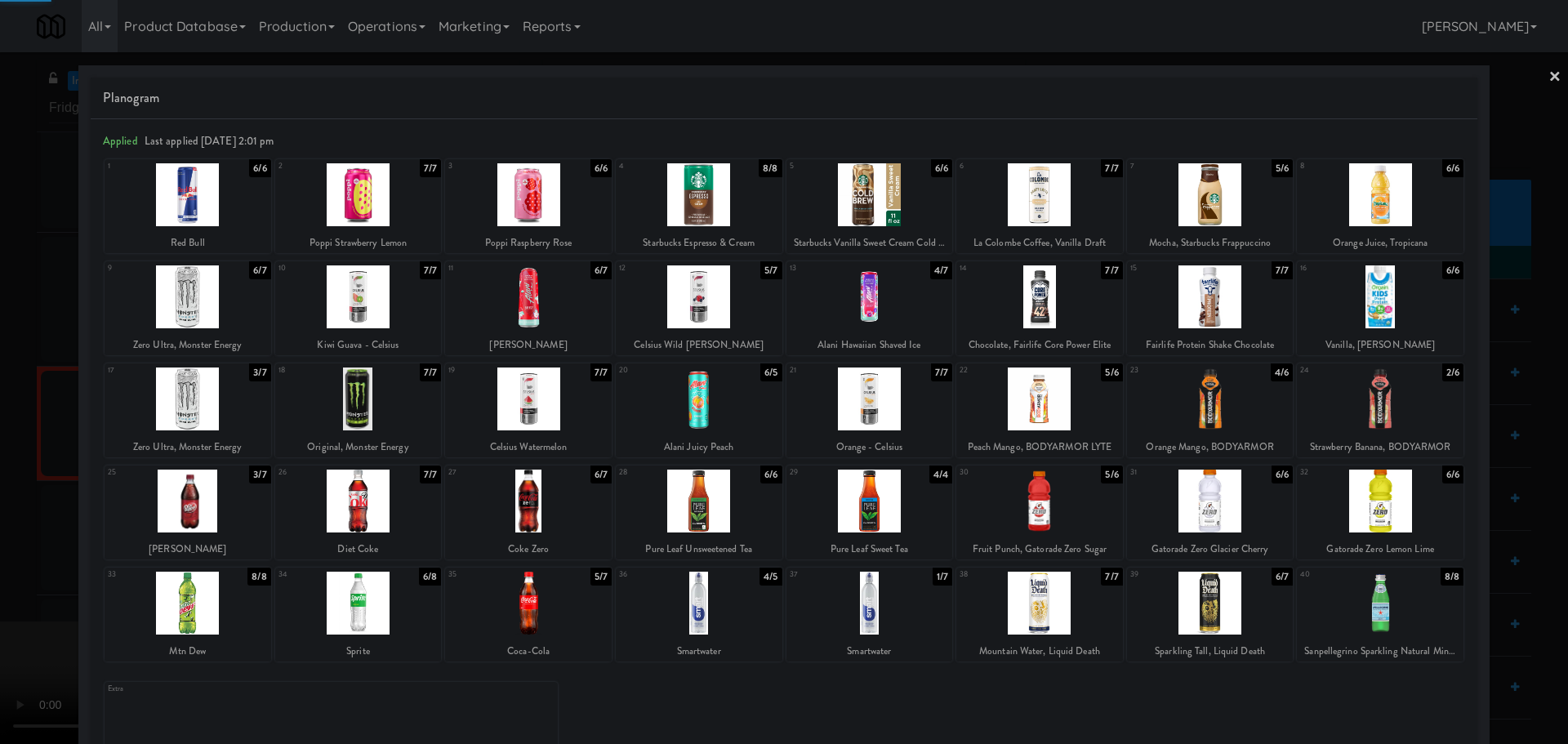
click at [0, 408] on div at bounding box center [784, 372] width 1568 height 744
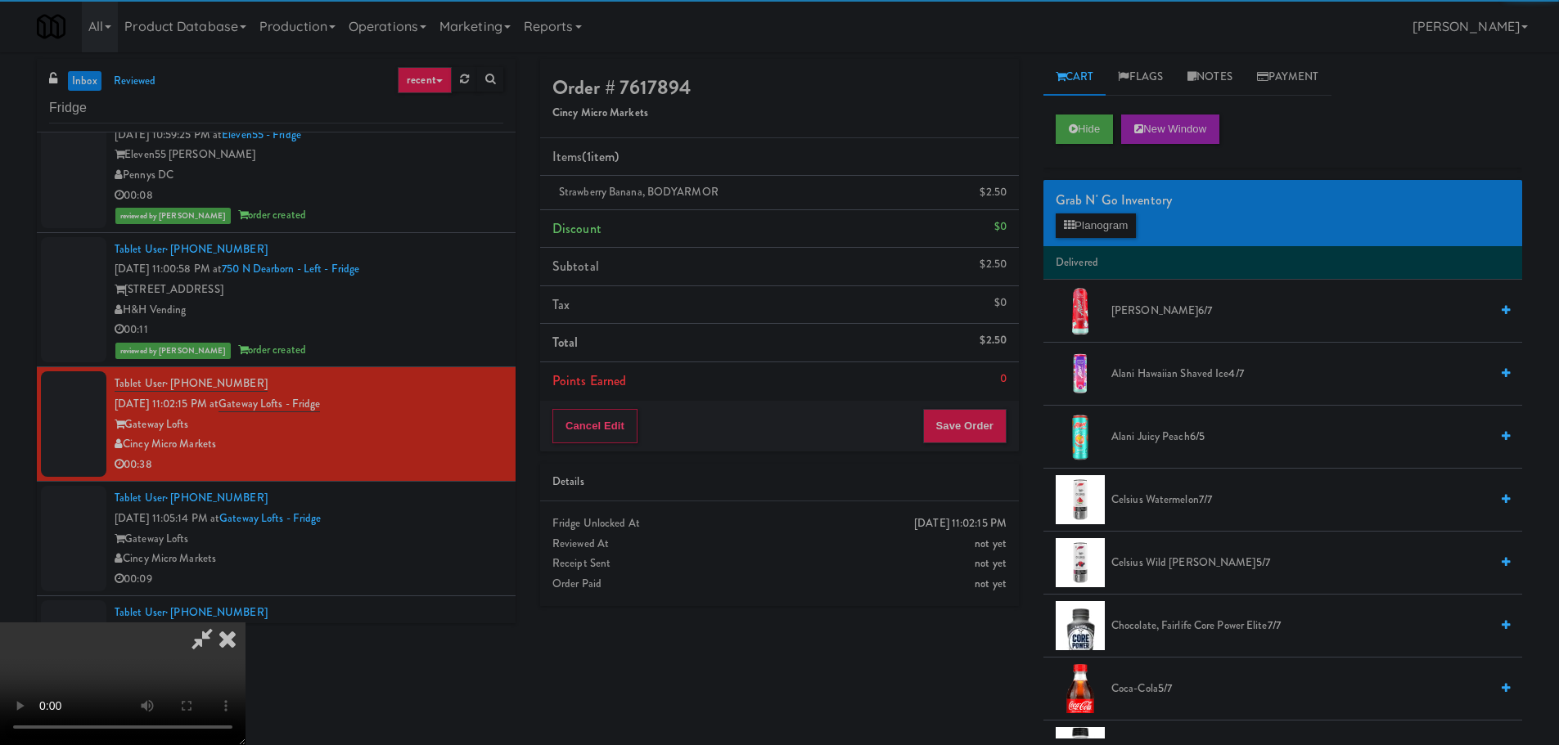
click at [245, 623] on video at bounding box center [122, 684] width 245 height 123
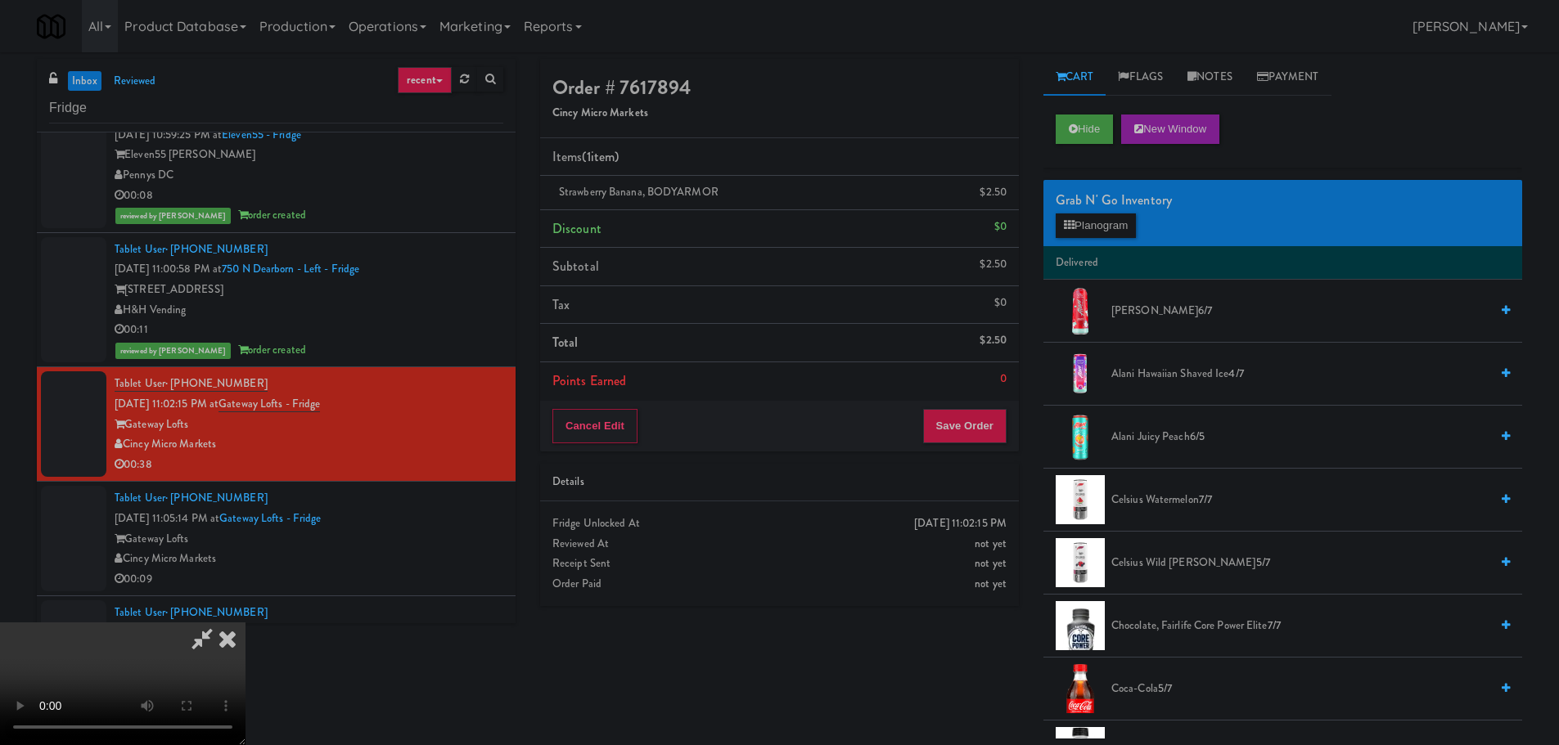
click at [245, 623] on video at bounding box center [122, 684] width 245 height 123
click at [960, 421] on button "Save Order" at bounding box center [964, 426] width 83 height 34
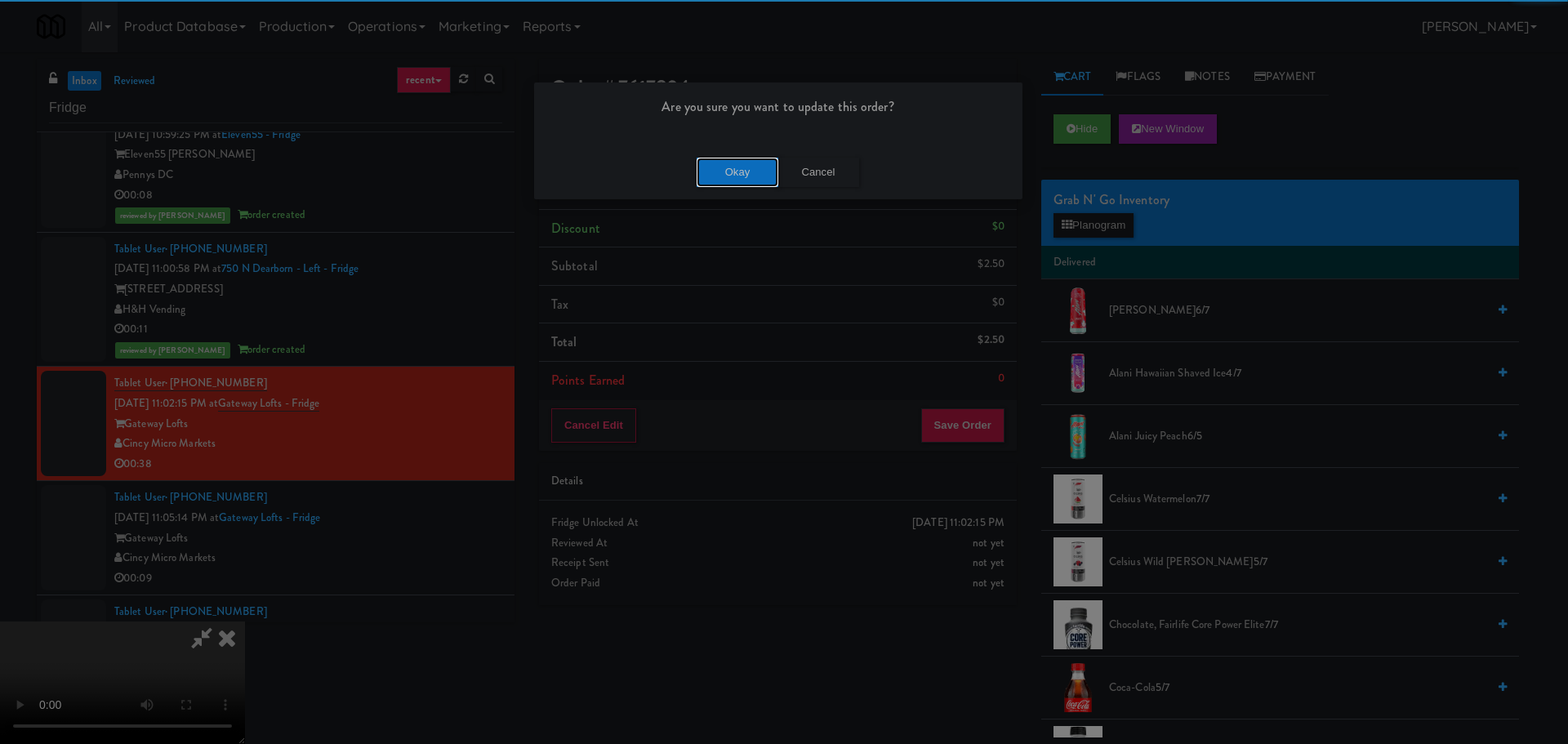
click at [727, 177] on button "Okay" at bounding box center [738, 172] width 82 height 29
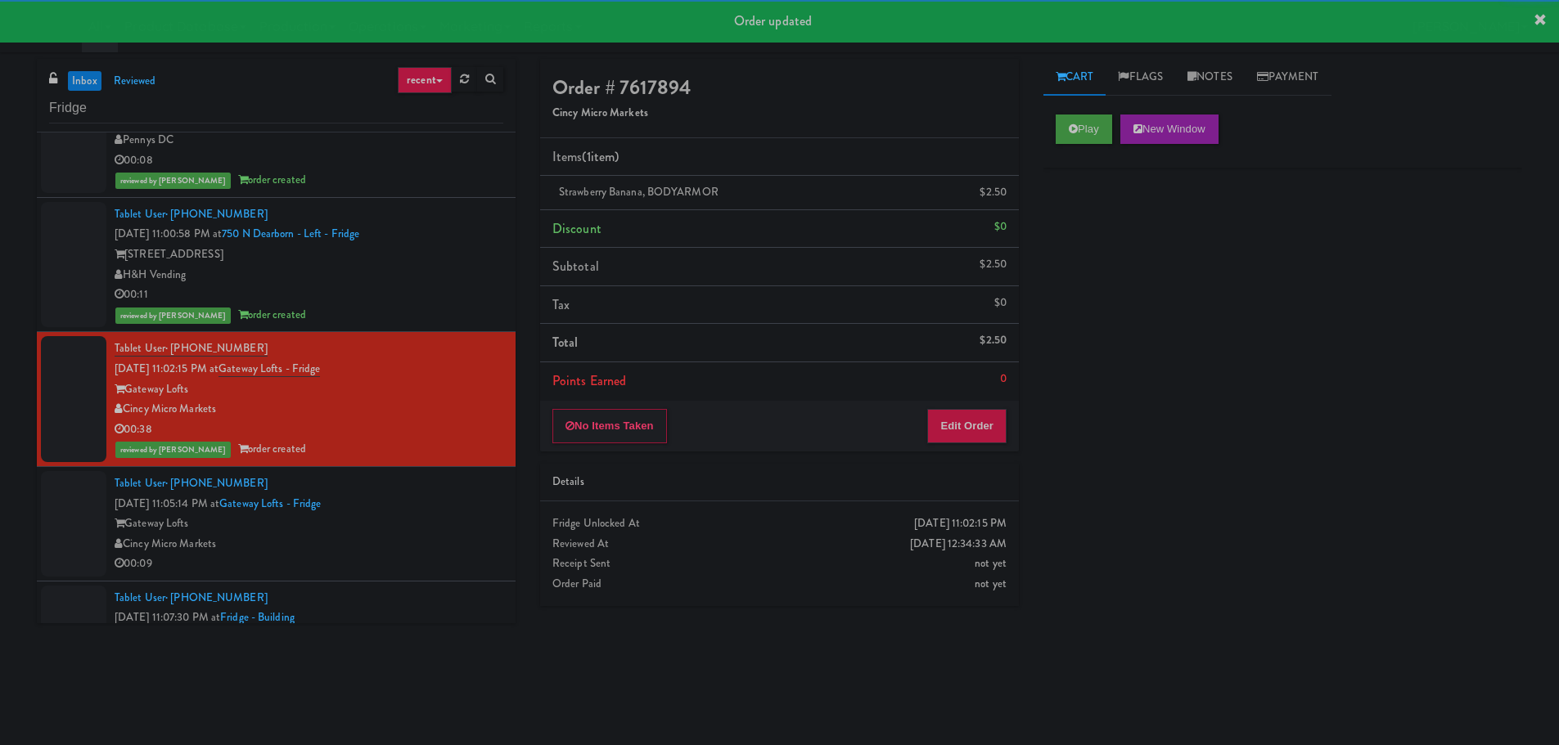
scroll to position [818, 0]
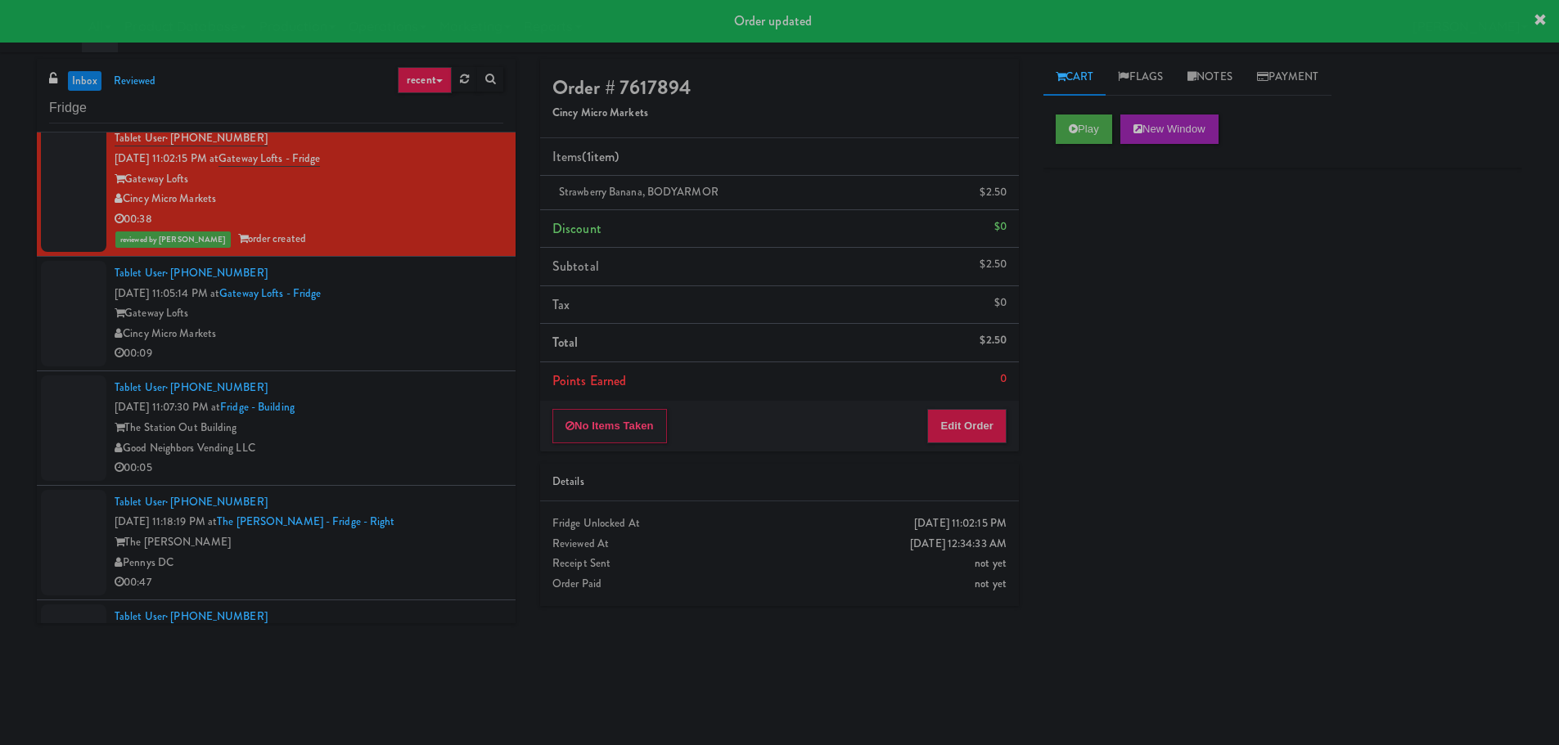
click at [443, 371] on li "Tablet User · (646) 866-1315 Oct 6, 2025 11:07:30 PM at Fridge - Building The S…" at bounding box center [276, 428] width 479 height 115
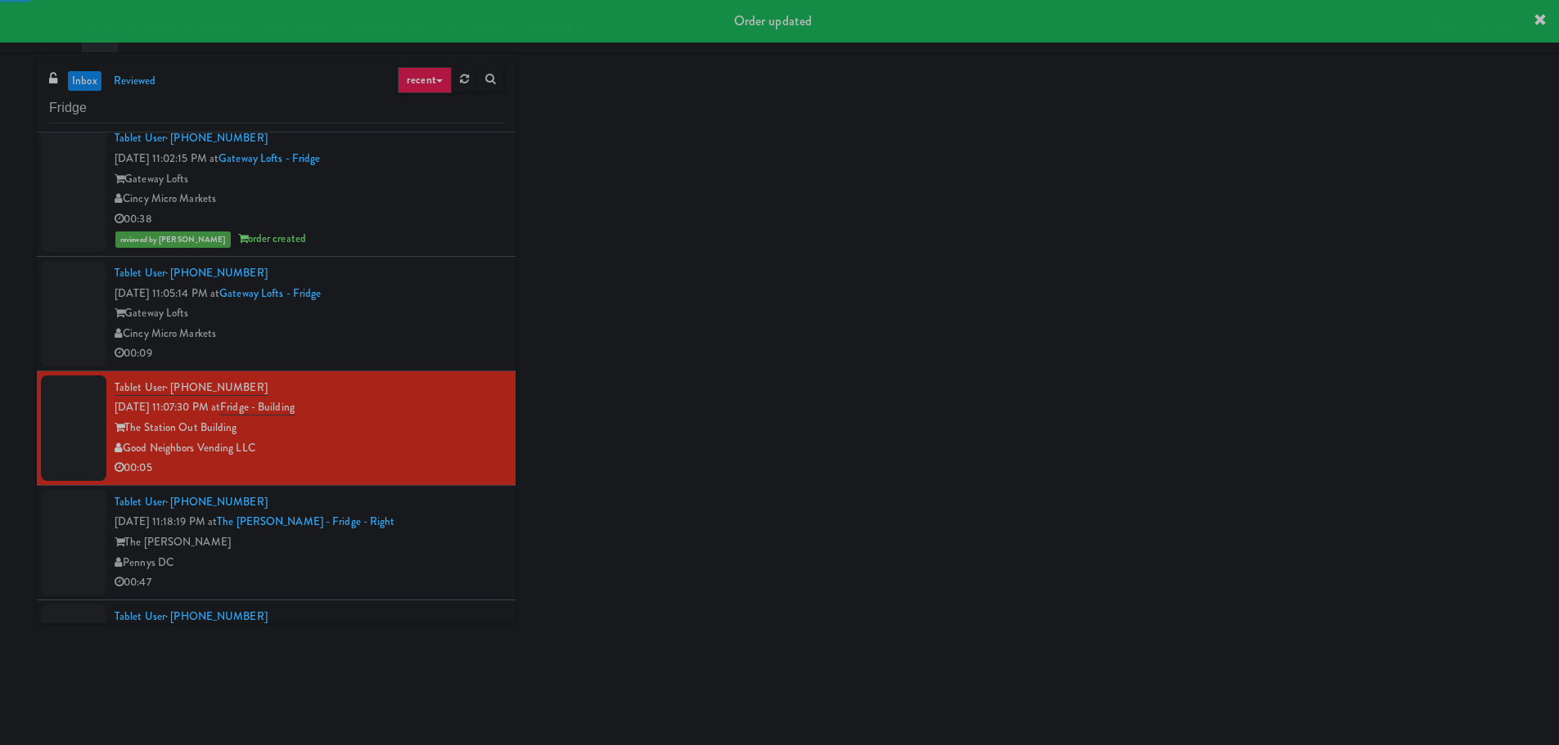
click at [438, 336] on div "Cincy Micro Markets" at bounding box center [309, 334] width 389 height 20
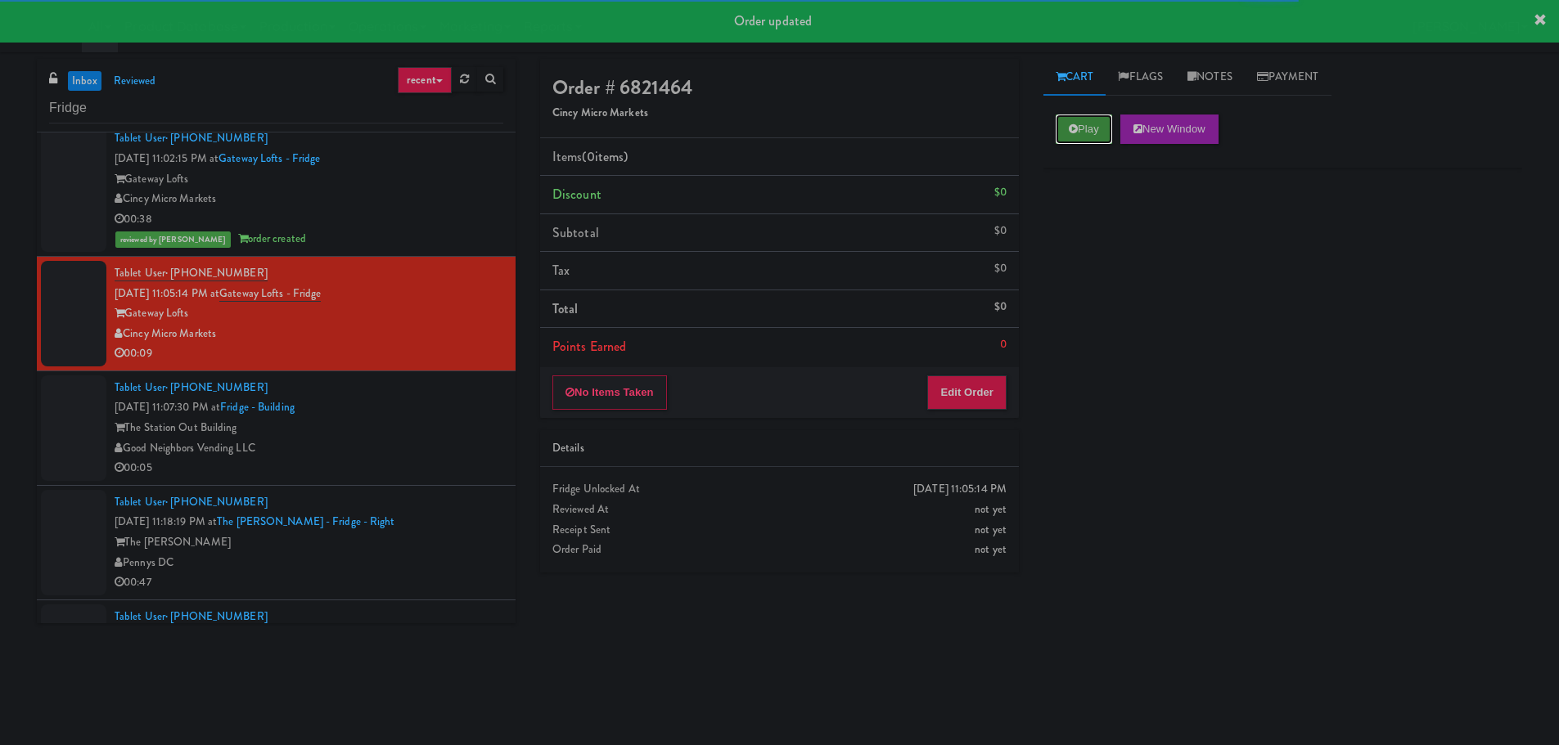
click at [1069, 131] on icon at bounding box center [1073, 129] width 9 height 11
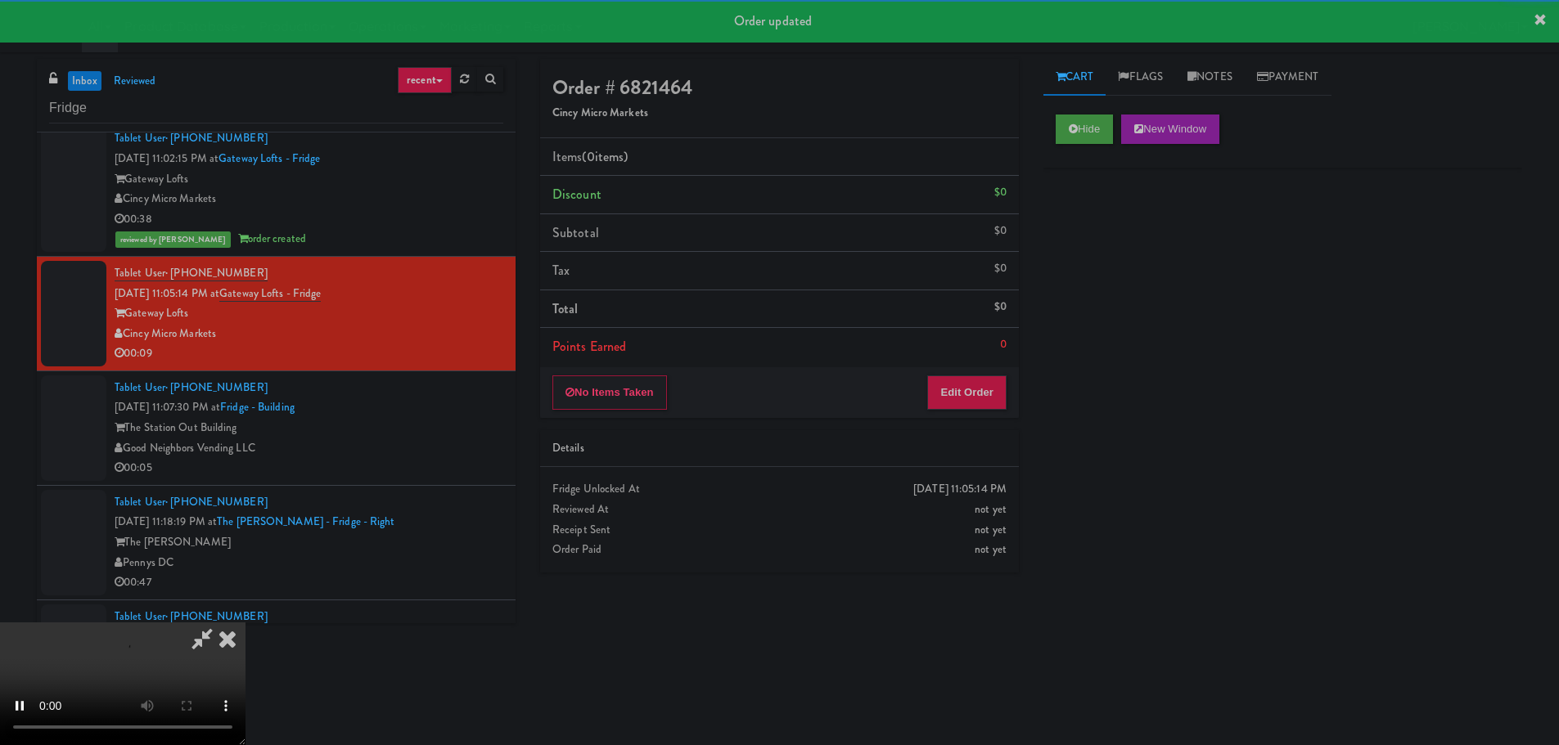
click at [969, 348] on li "Points Earned 0" at bounding box center [779, 347] width 479 height 38
click at [965, 381] on button "Edit Order" at bounding box center [966, 393] width 79 height 34
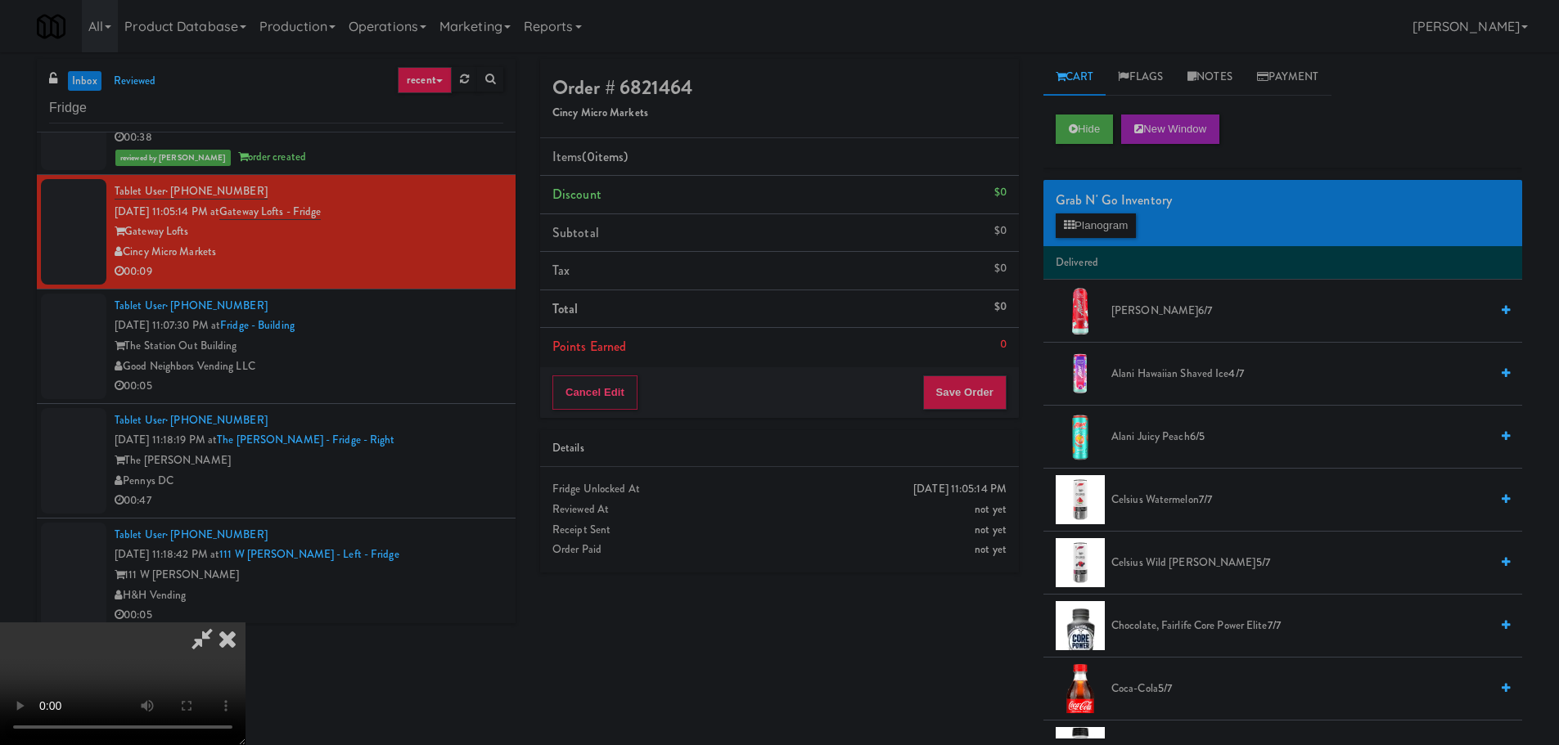
drag, startPoint x: 716, startPoint y: 461, endPoint x: 736, endPoint y: 459, distance: 19.8
click at [245, 623] on video at bounding box center [122, 684] width 245 height 123
click at [1101, 231] on button "Planogram" at bounding box center [1095, 226] width 80 height 25
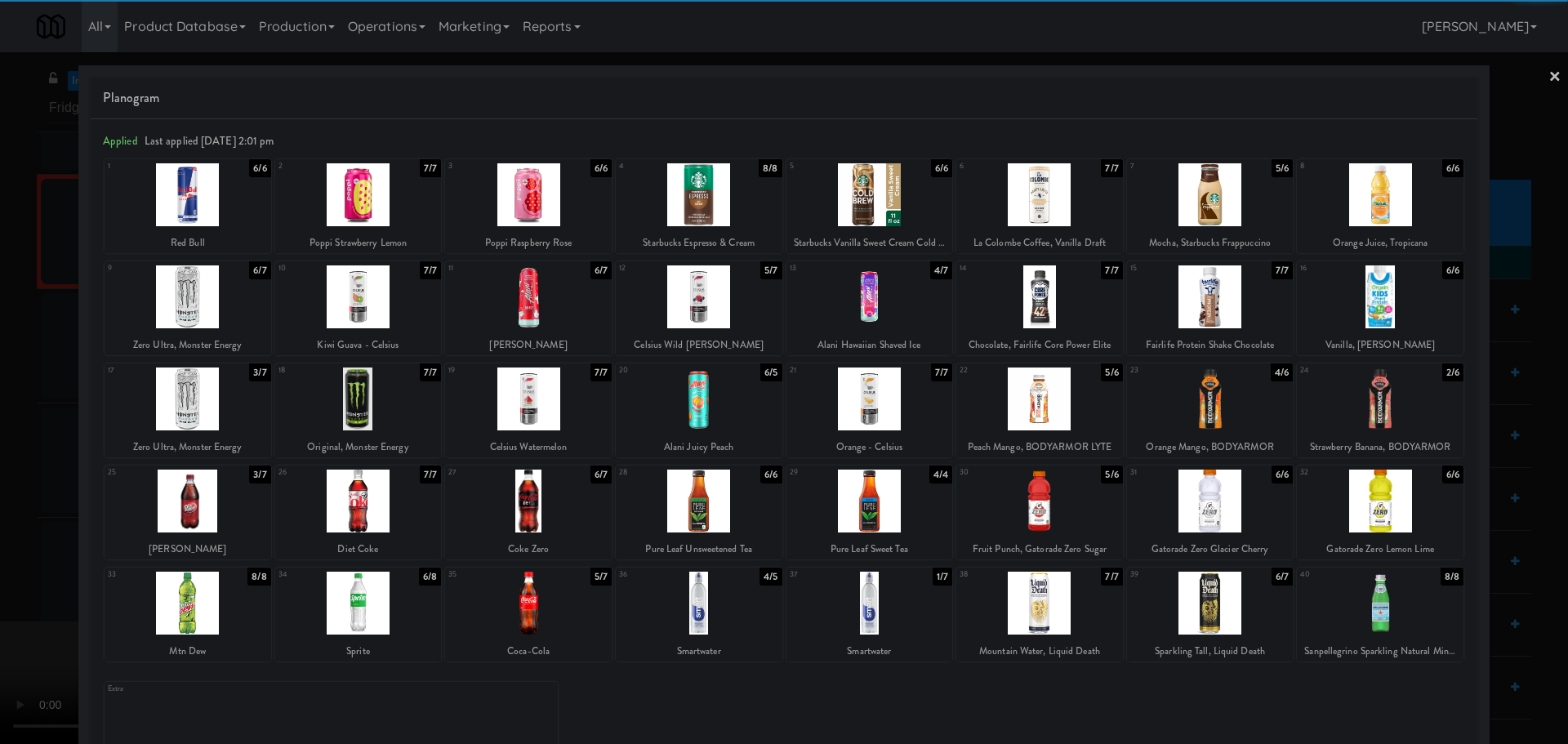
click at [1358, 386] on div at bounding box center [1379, 398] width 167 height 63
click at [0, 410] on div at bounding box center [784, 372] width 1568 height 744
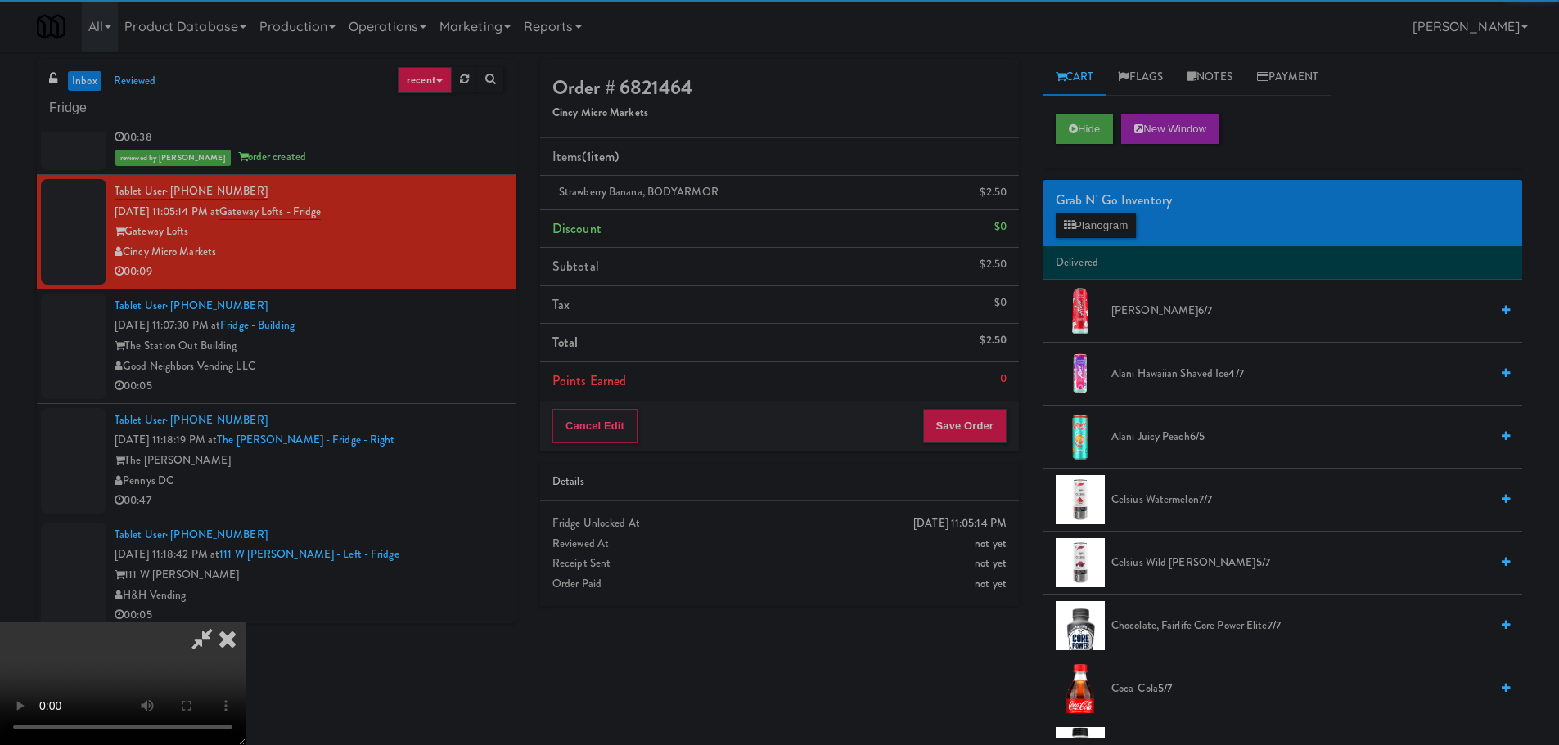
drag, startPoint x: 477, startPoint y: 302, endPoint x: 678, endPoint y: 308, distance: 201.4
click at [245, 623] on video at bounding box center [122, 684] width 245 height 123
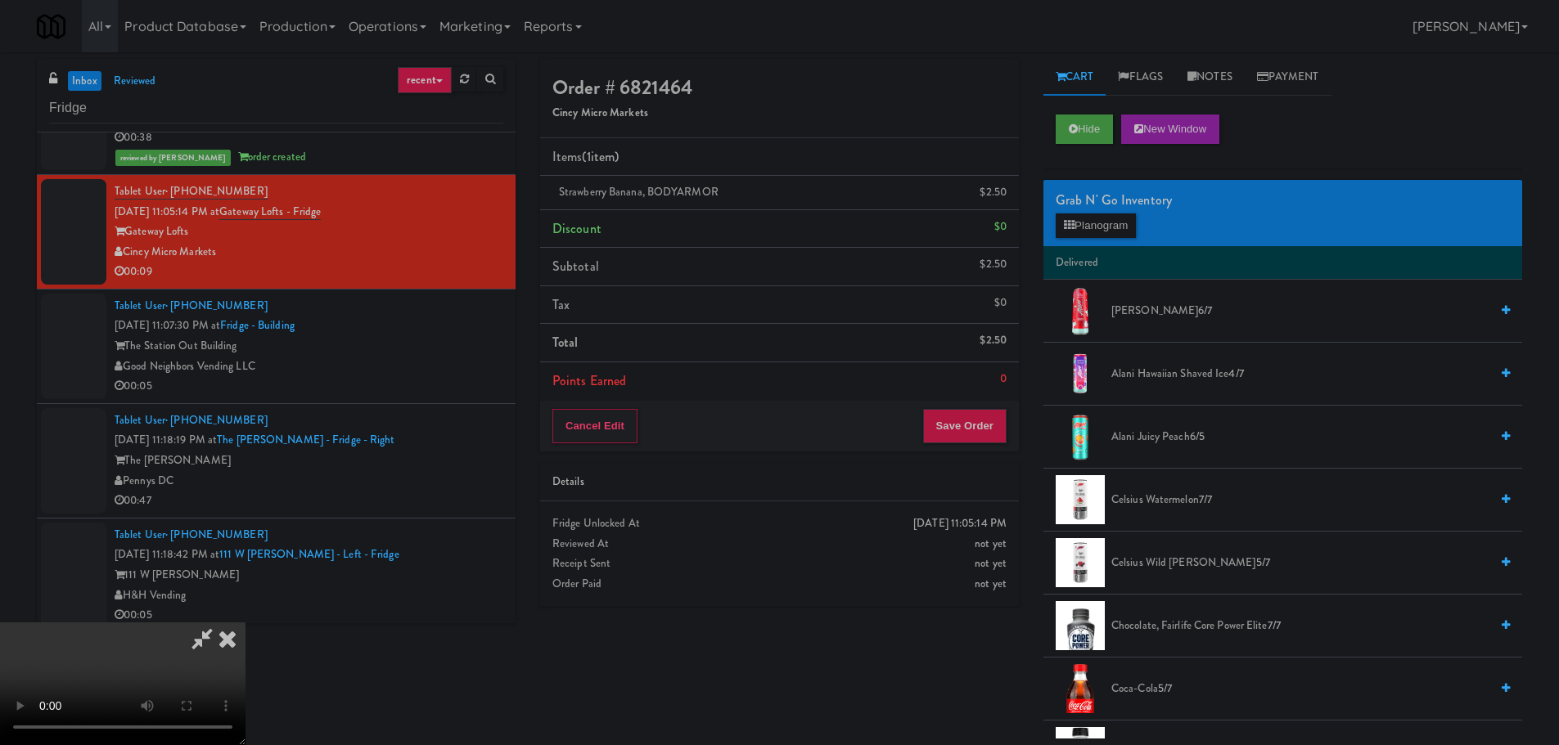
scroll to position [281, 0]
click at [957, 409] on button "Save Order" at bounding box center [964, 426] width 83 height 34
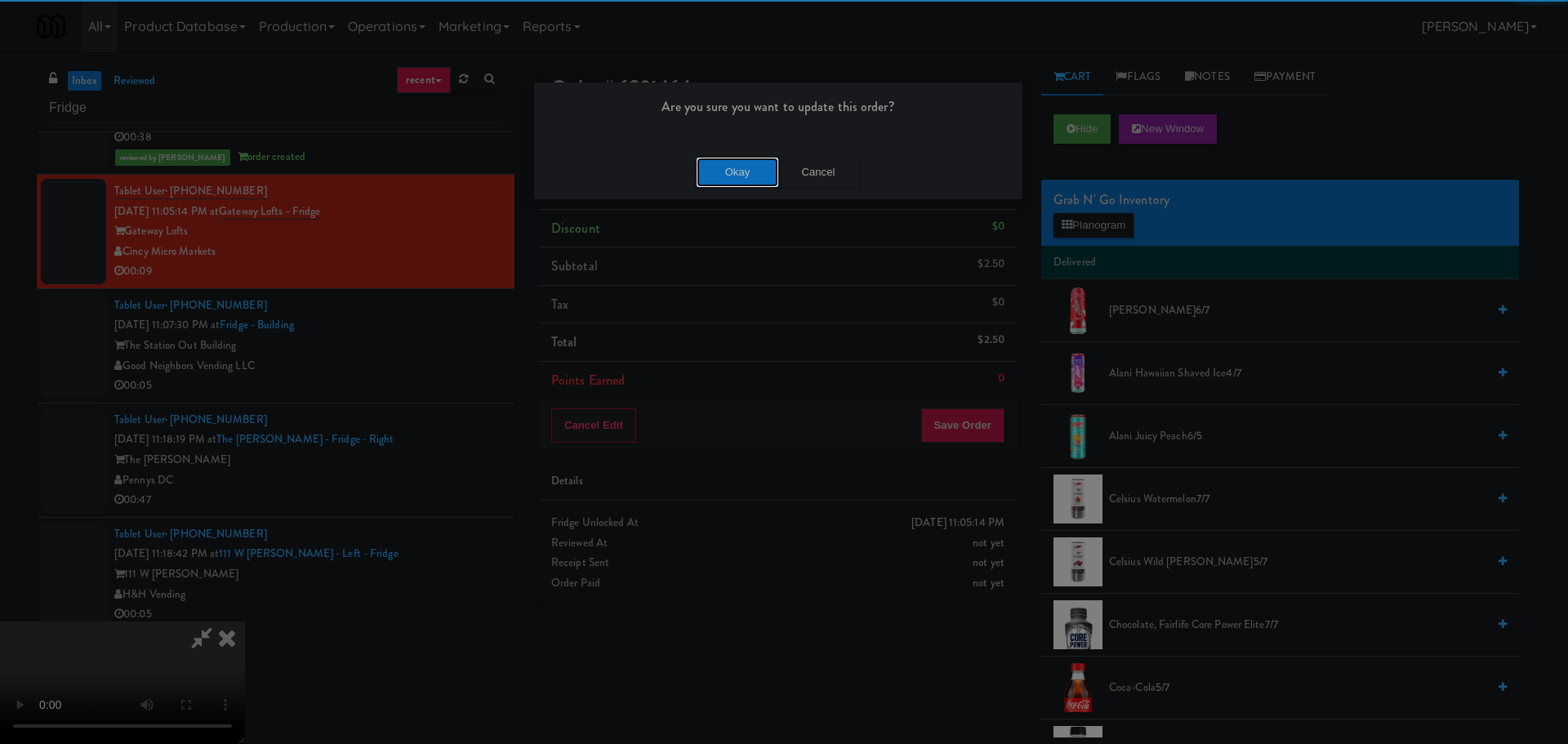
click at [752, 168] on button "Okay" at bounding box center [738, 172] width 82 height 29
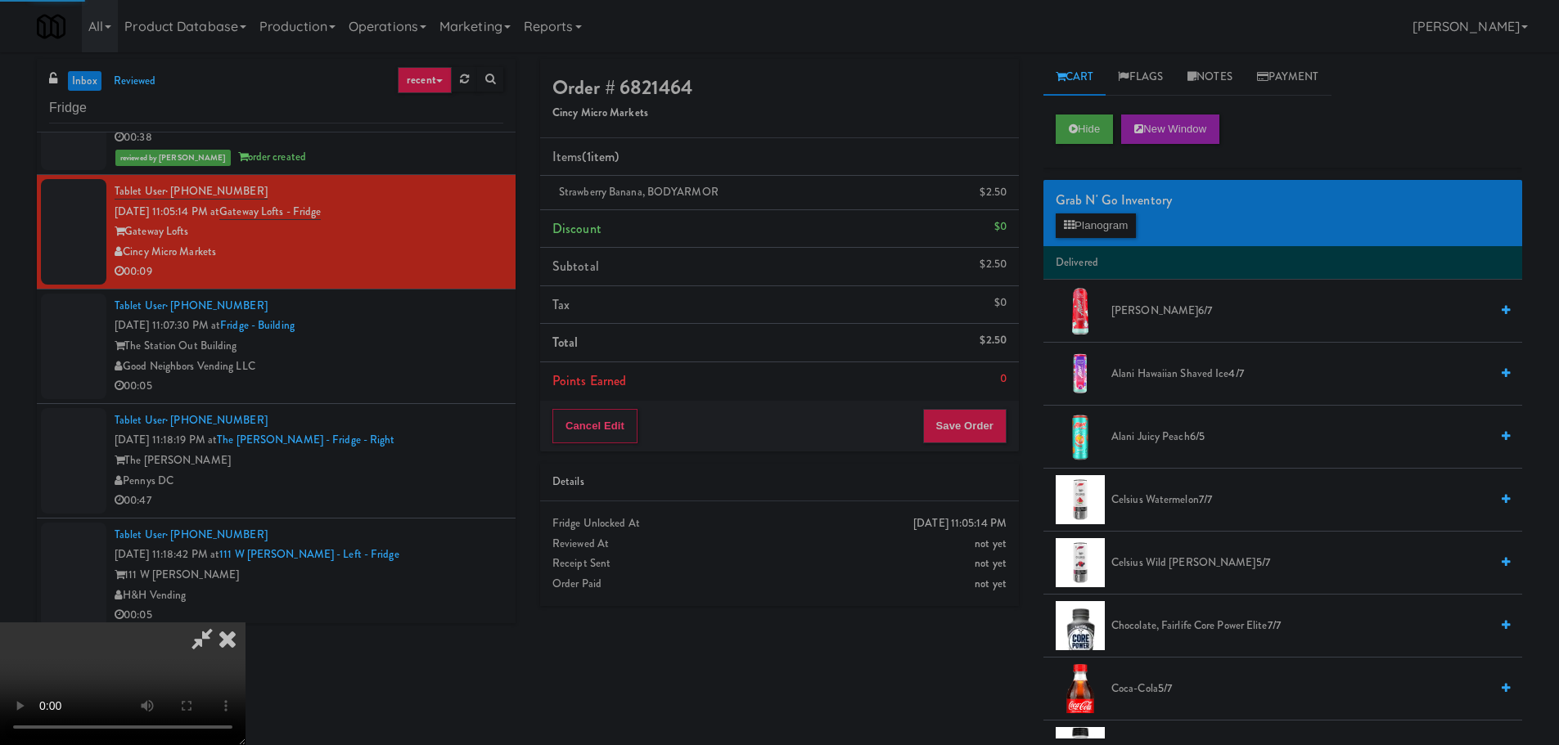
scroll to position [0, 0]
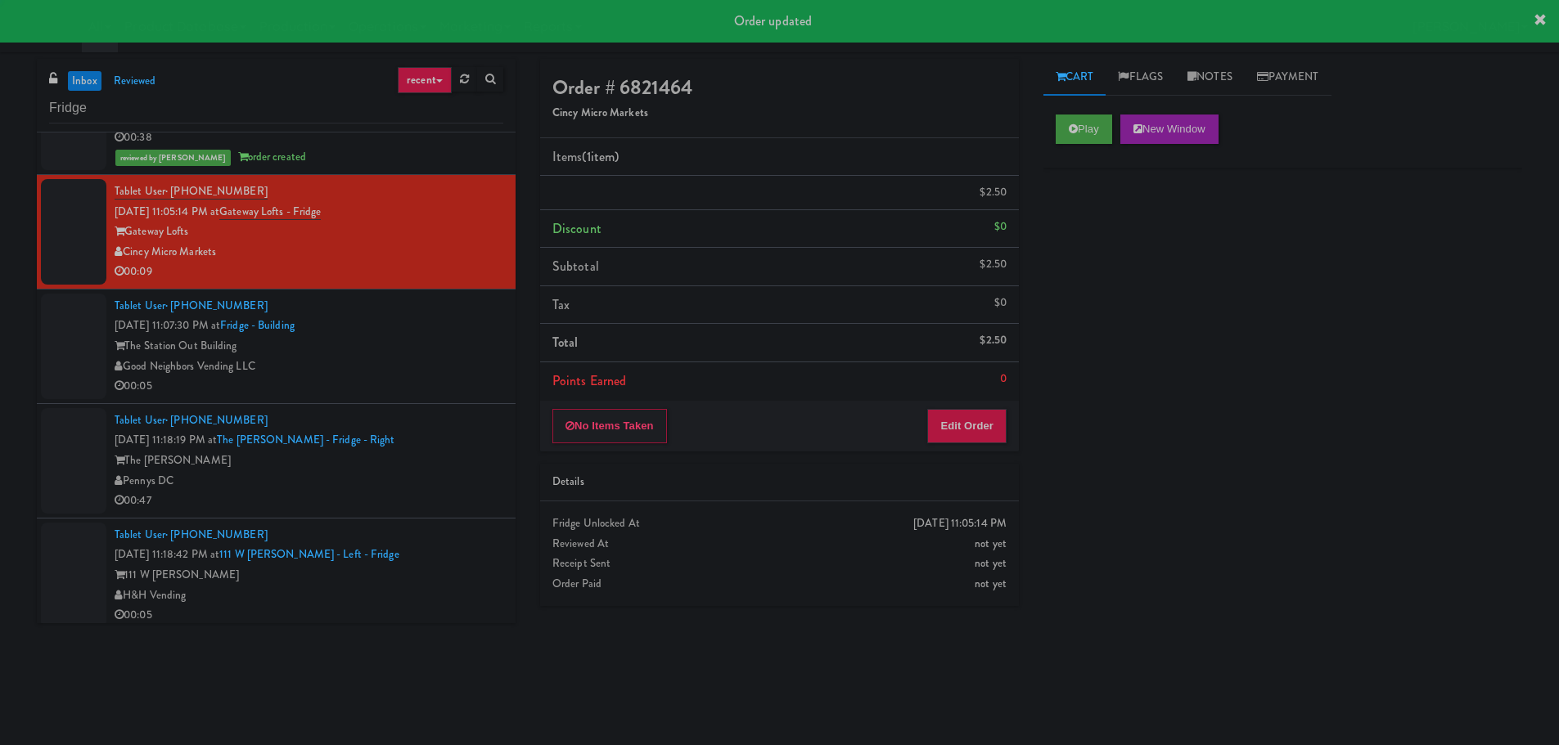
click at [466, 357] on div "Good Neighbors Vending LLC" at bounding box center [309, 367] width 389 height 20
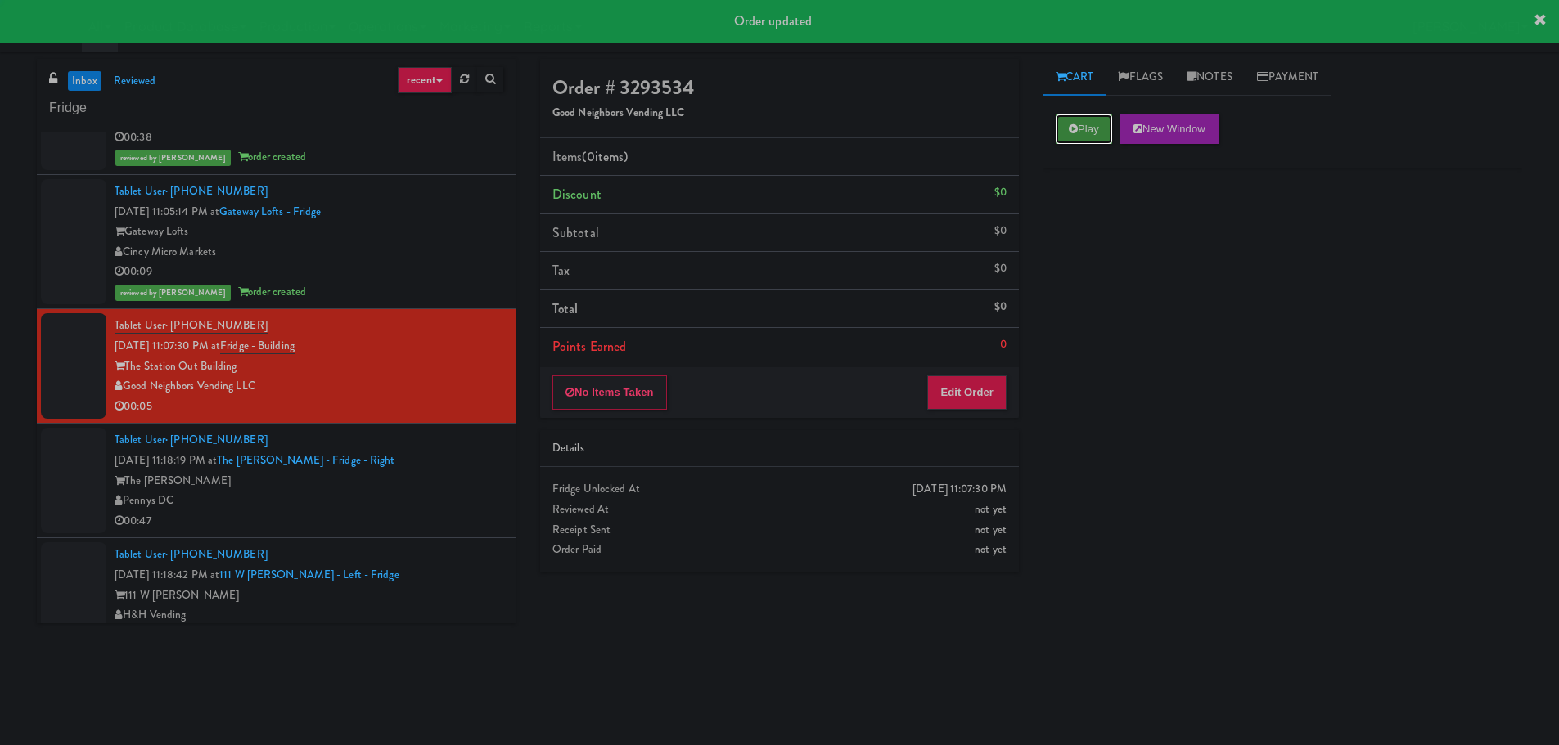
click at [1073, 131] on icon at bounding box center [1073, 129] width 9 height 11
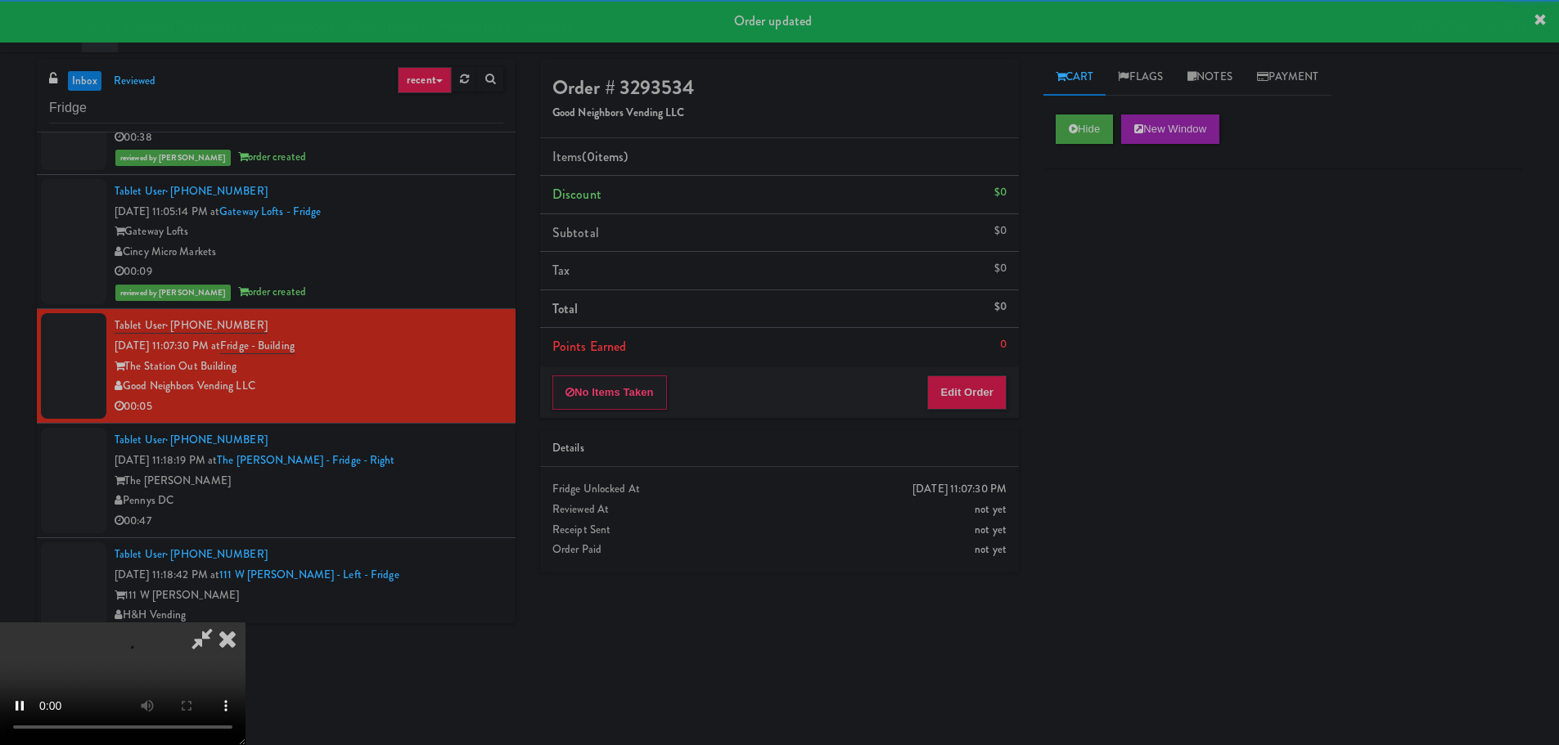
click at [947, 368] on div "No Items Taken Edit Order" at bounding box center [779, 392] width 479 height 51
click at [951, 382] on button "Edit Order" at bounding box center [966, 393] width 79 height 34
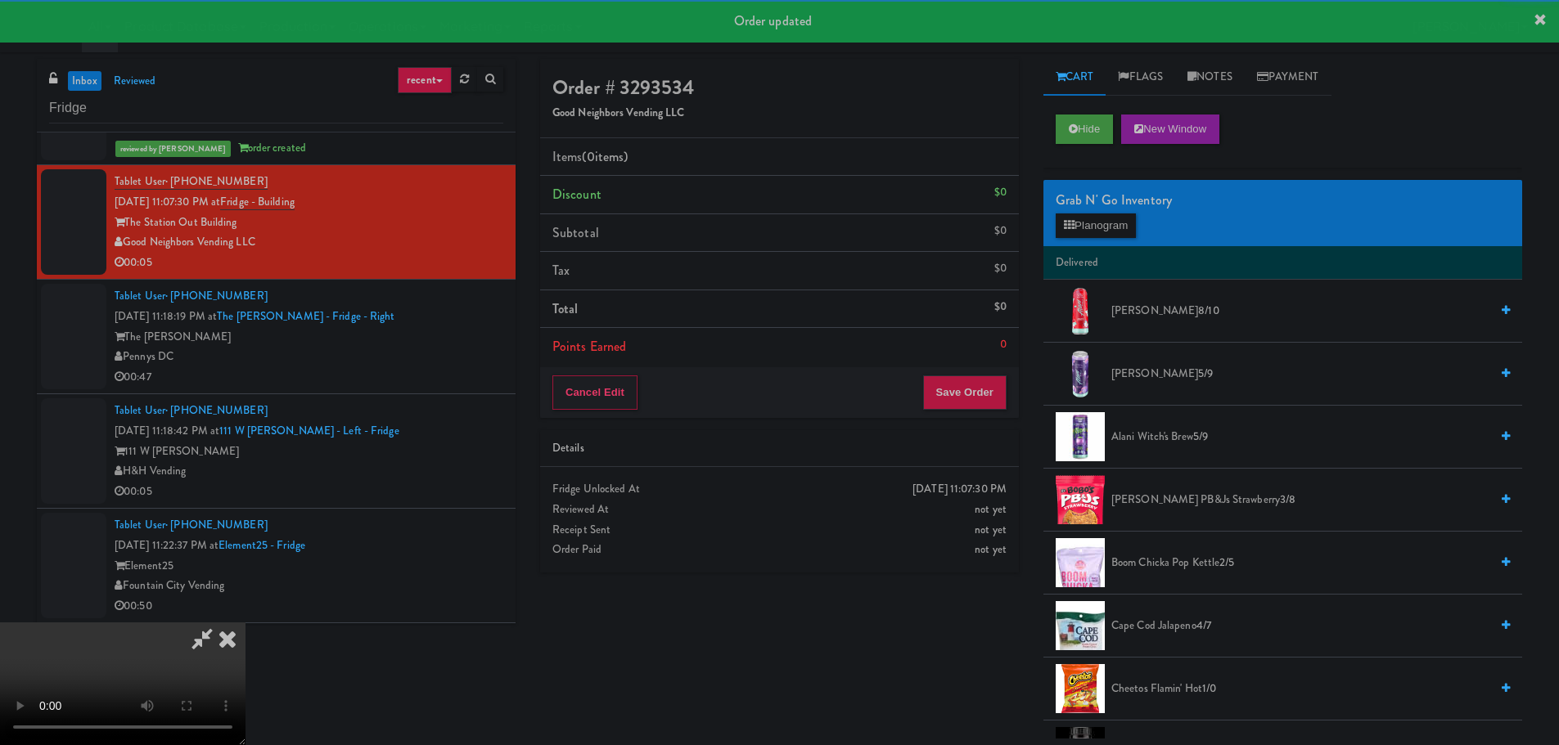
scroll to position [1064, 0]
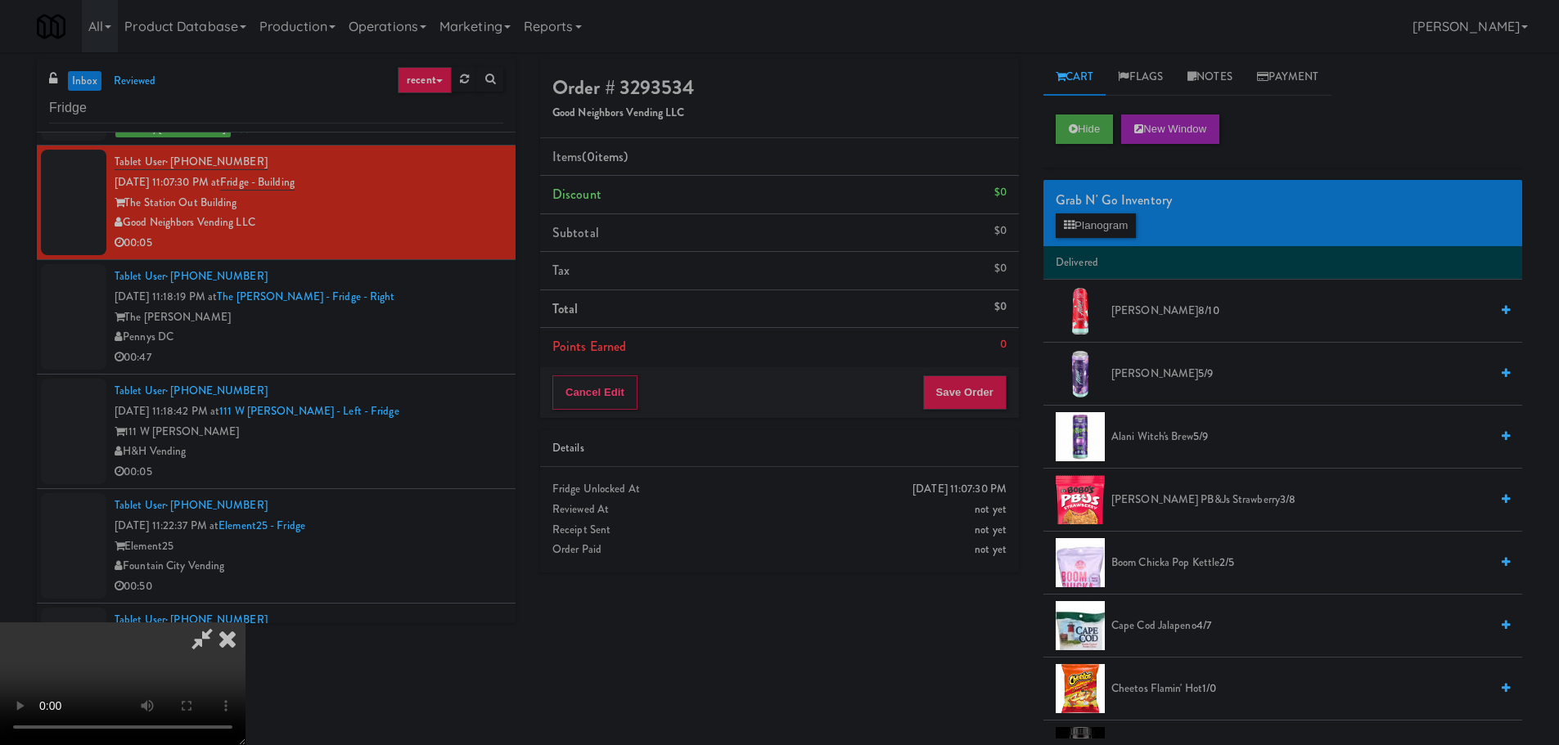
click at [245, 623] on video at bounding box center [122, 684] width 245 height 123
click at [1081, 221] on button "Planogram" at bounding box center [1095, 226] width 80 height 25
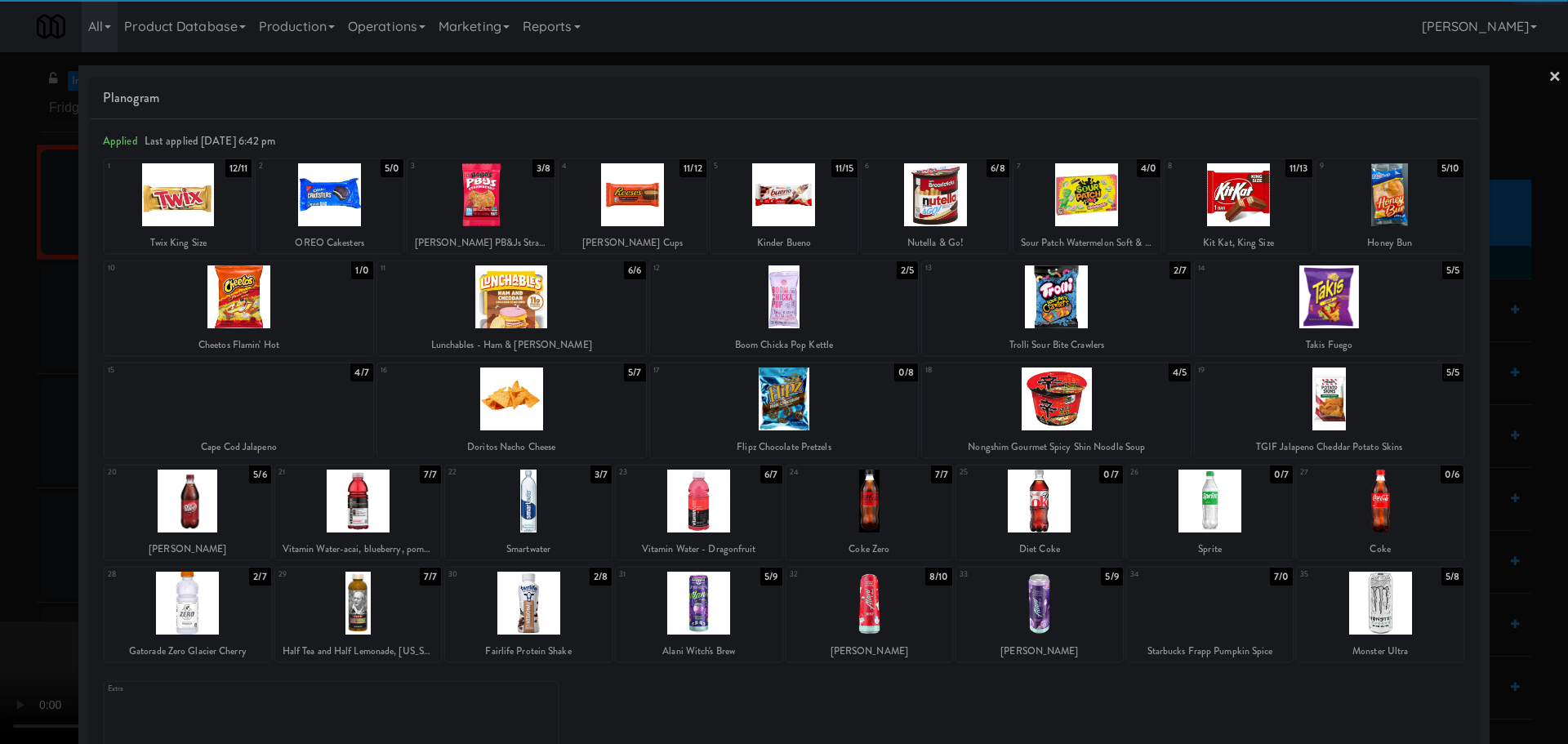
click at [1105, 321] on div at bounding box center [1056, 297] width 268 height 63
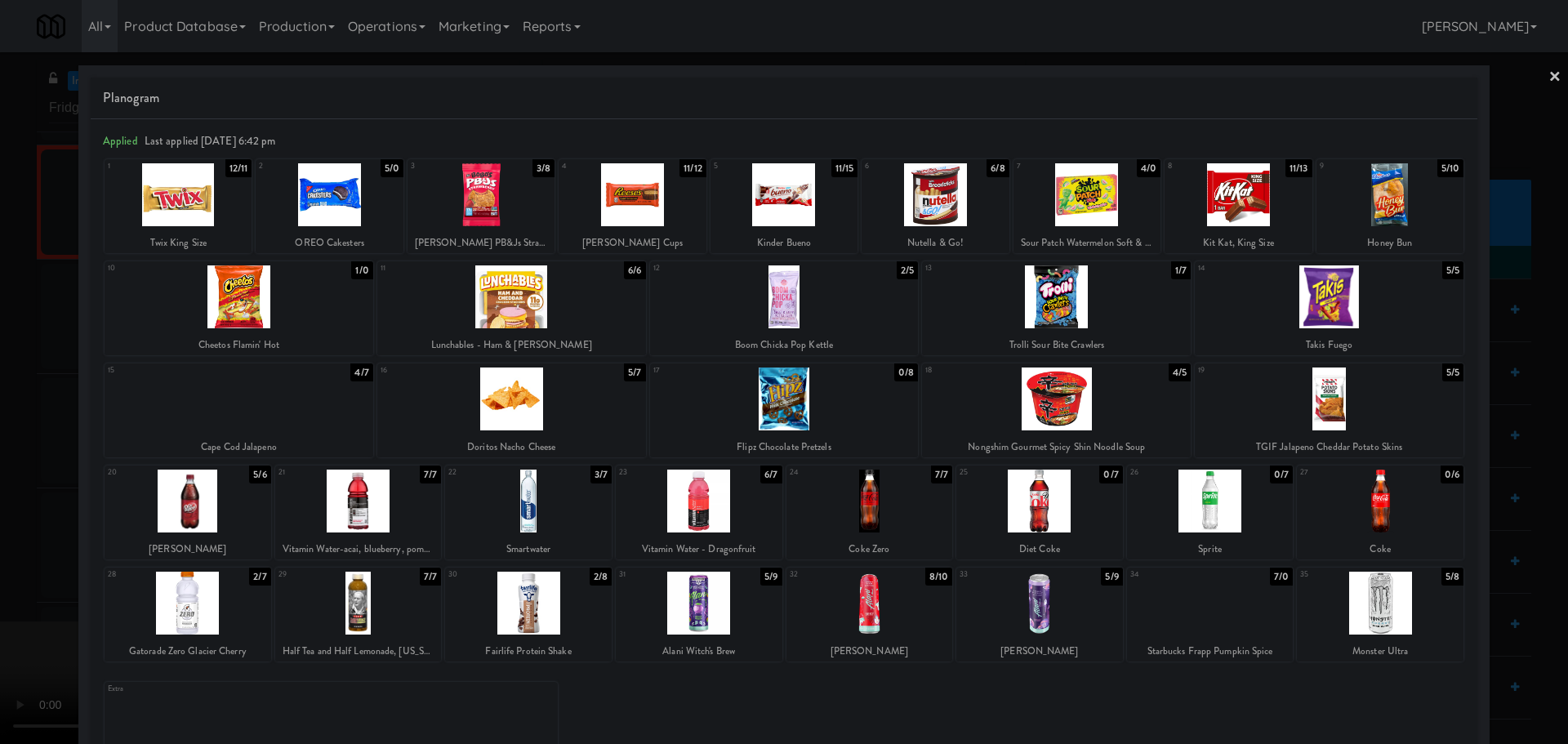
click at [0, 554] on div at bounding box center [784, 372] width 1568 height 744
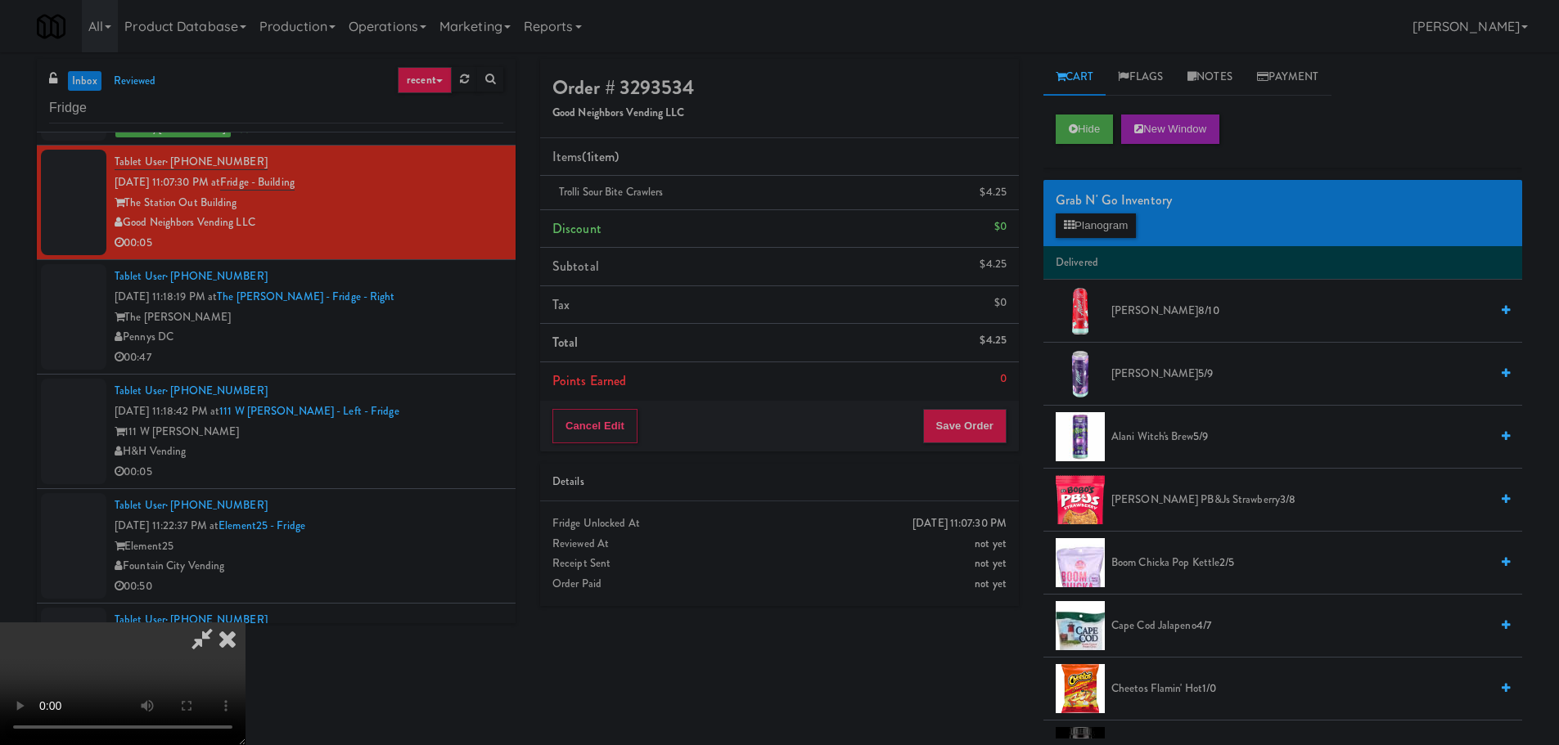
click at [245, 623] on video at bounding box center [122, 684] width 245 height 123
click at [957, 427] on button "Save Order" at bounding box center [964, 426] width 83 height 34
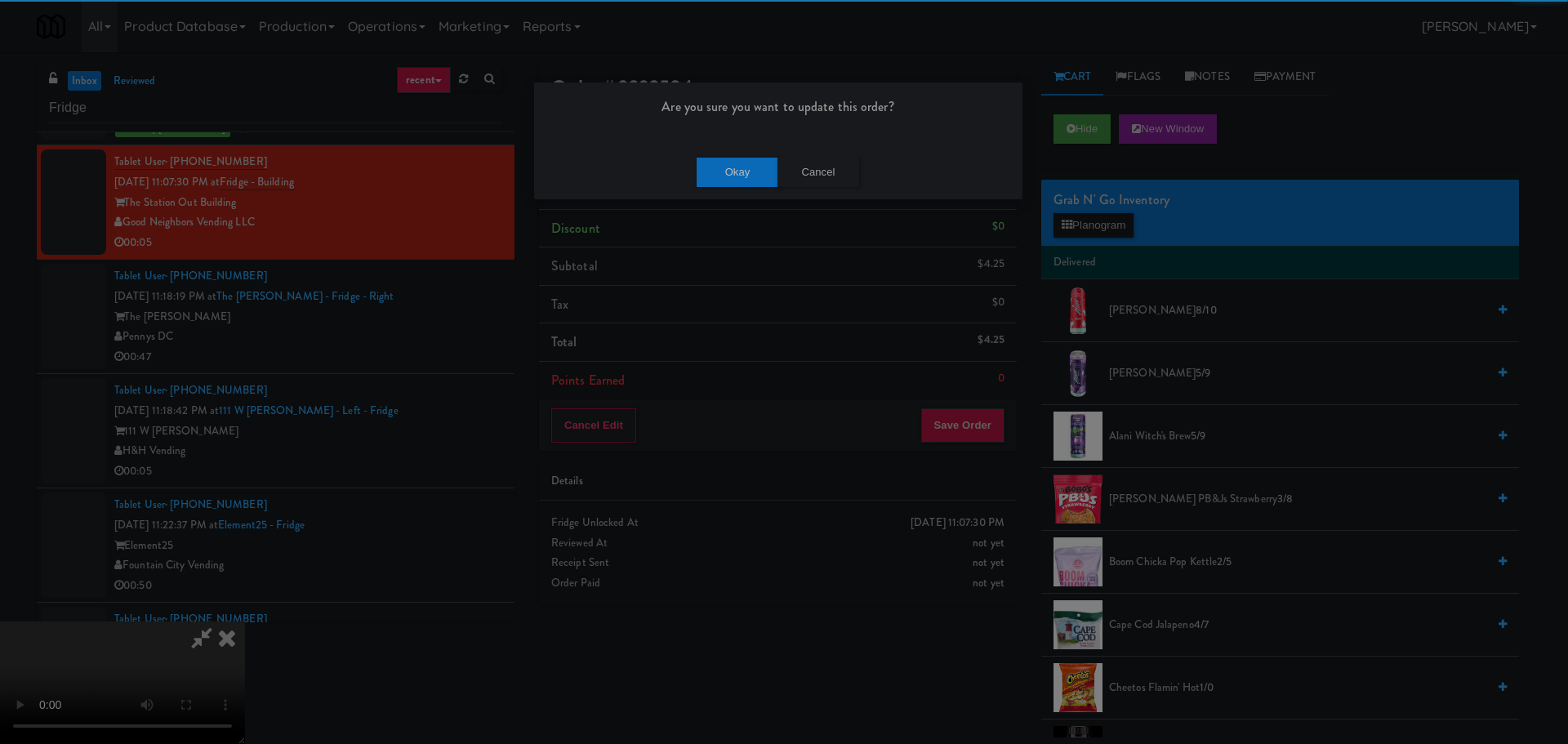
click at [735, 190] on div "Okay Cancel" at bounding box center [778, 172] width 488 height 55
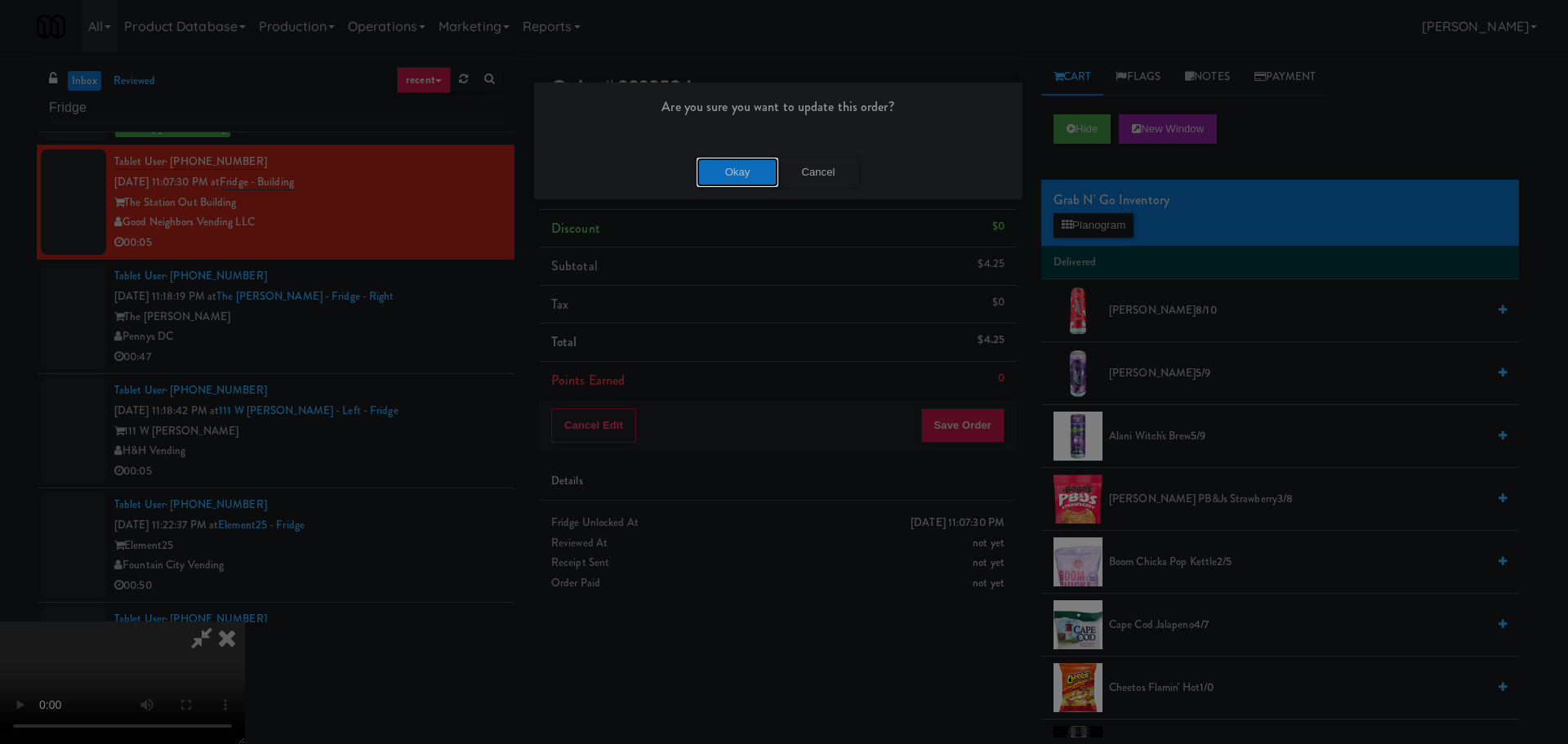
click at [741, 177] on button "Okay" at bounding box center [738, 172] width 82 height 29
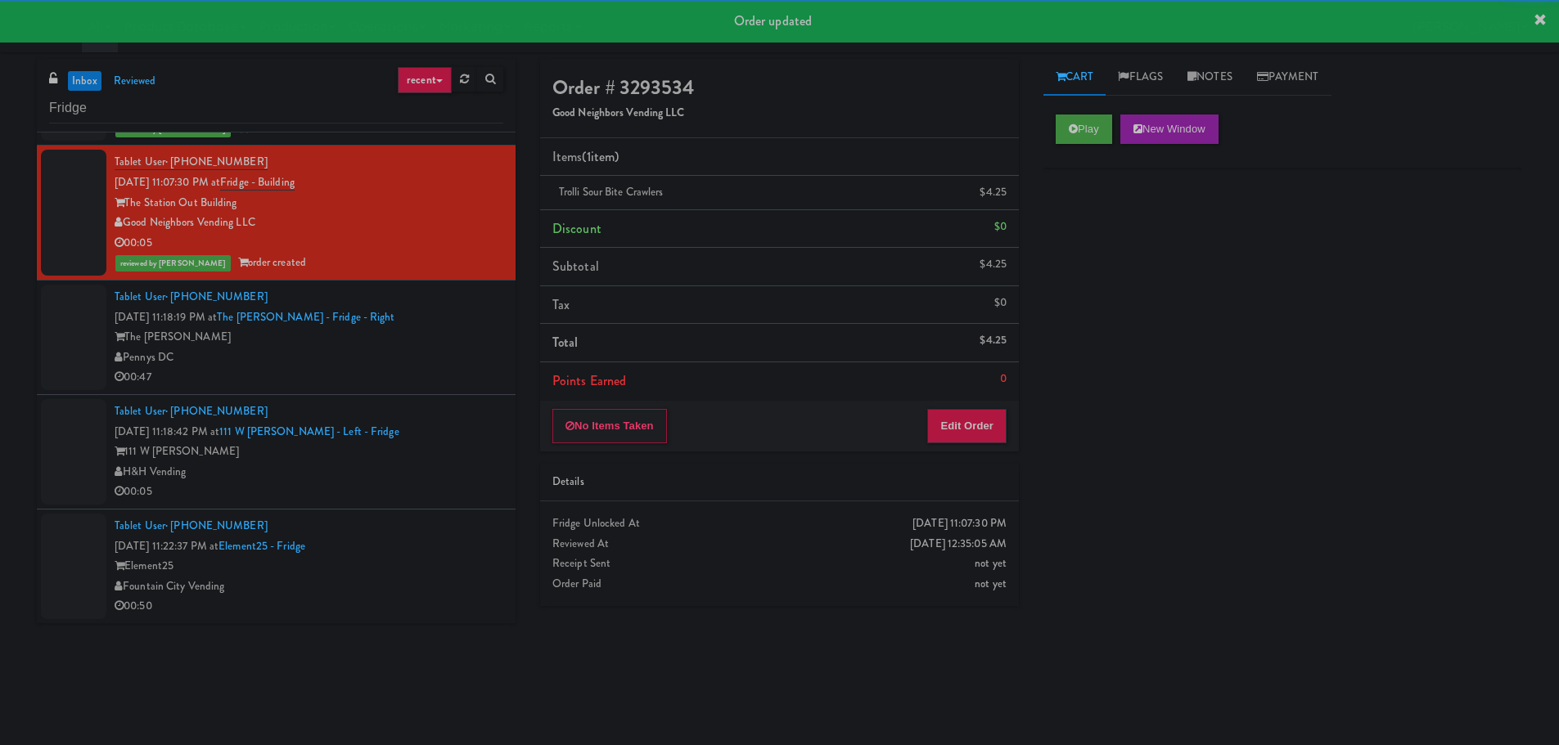
click at [419, 299] on div "Tablet User · (929) 773-8866 Oct 6, 2025 11:18:19 PM at The Whitmore - Fridge -…" at bounding box center [309, 337] width 389 height 101
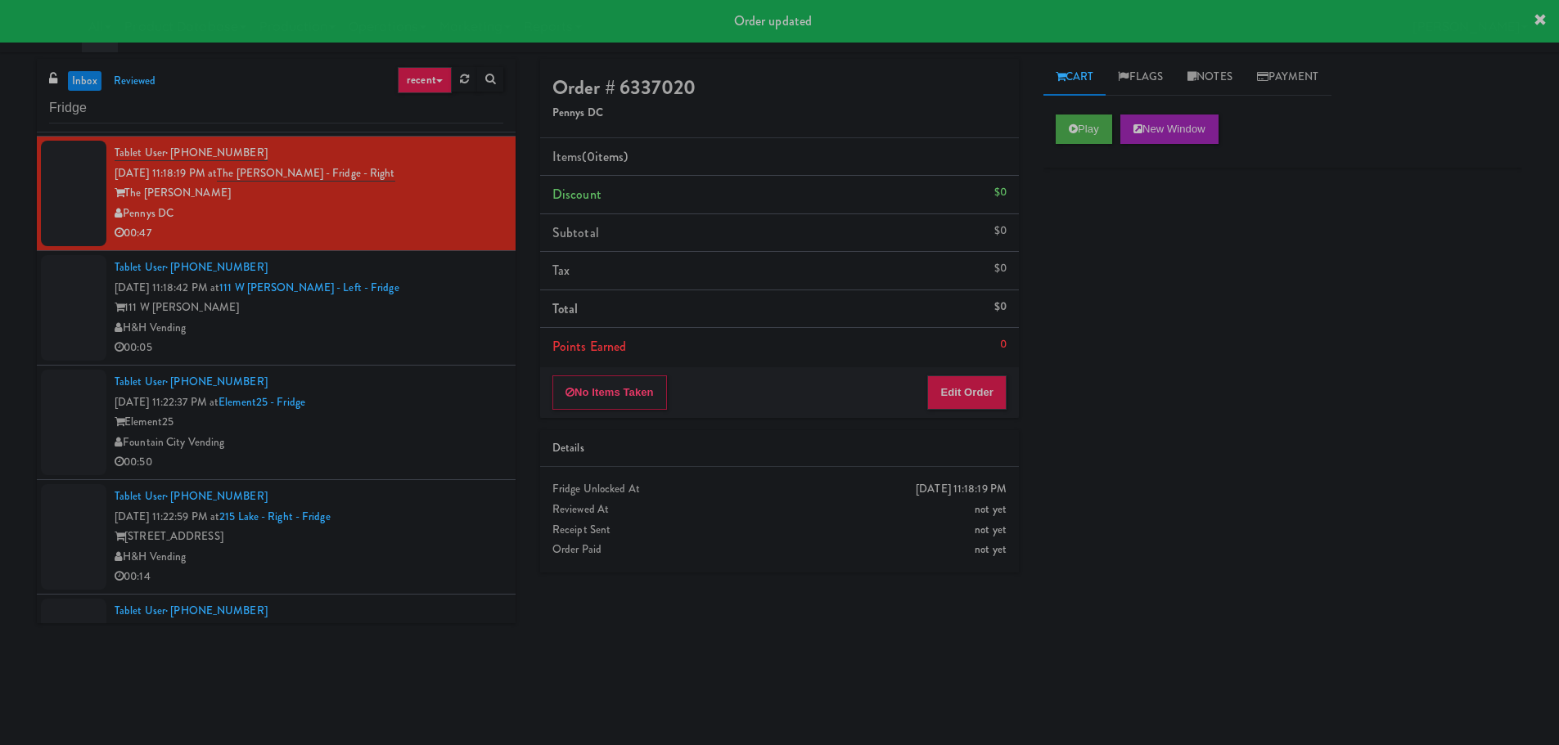
scroll to position [1227, 0]
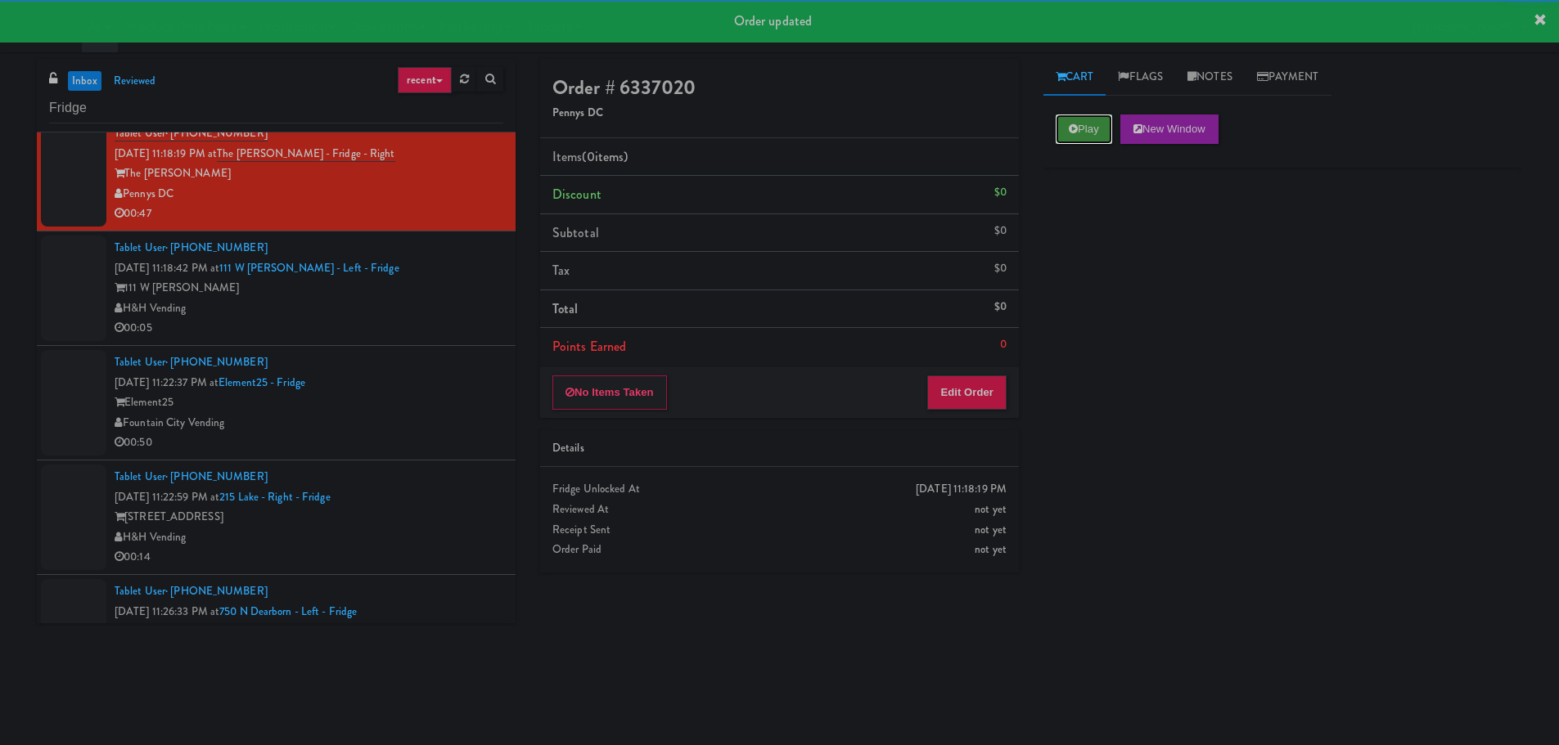
click at [1069, 137] on button "Play" at bounding box center [1083, 129] width 56 height 29
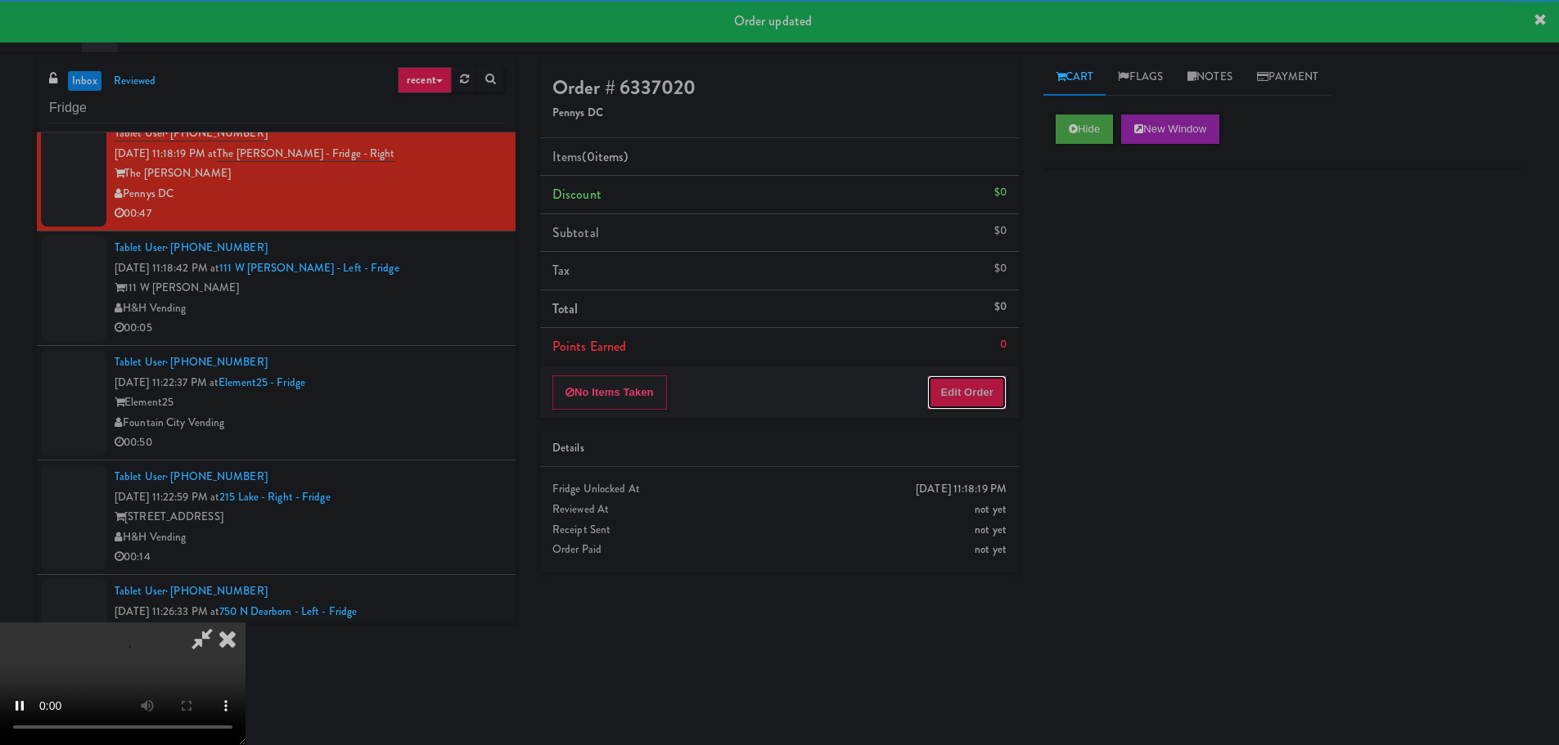
click at [986, 402] on button "Edit Order" at bounding box center [966, 393] width 79 height 34
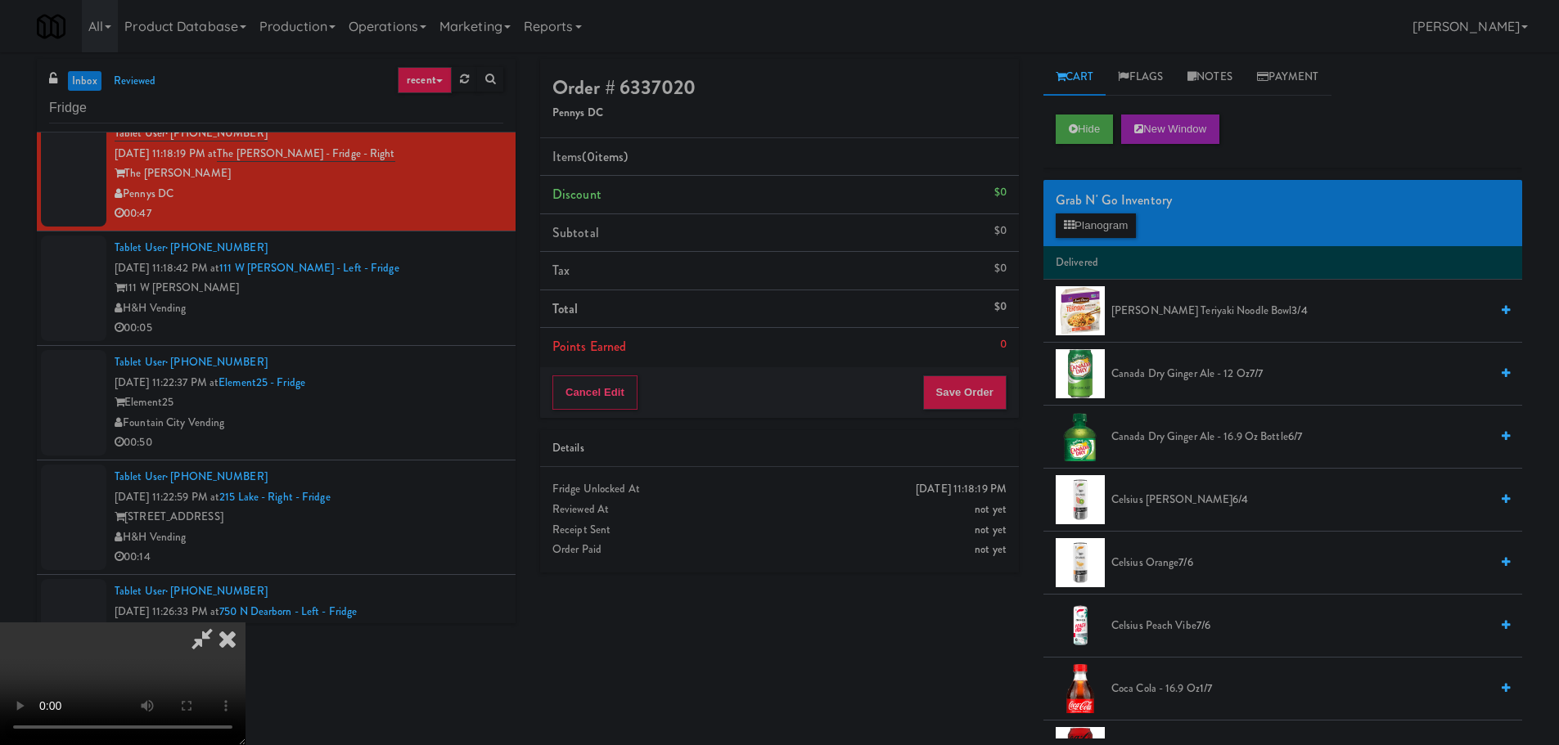
scroll to position [0, 0]
click at [245, 623] on video at bounding box center [122, 684] width 245 height 123
click at [1098, 218] on button "Planogram" at bounding box center [1095, 226] width 80 height 25
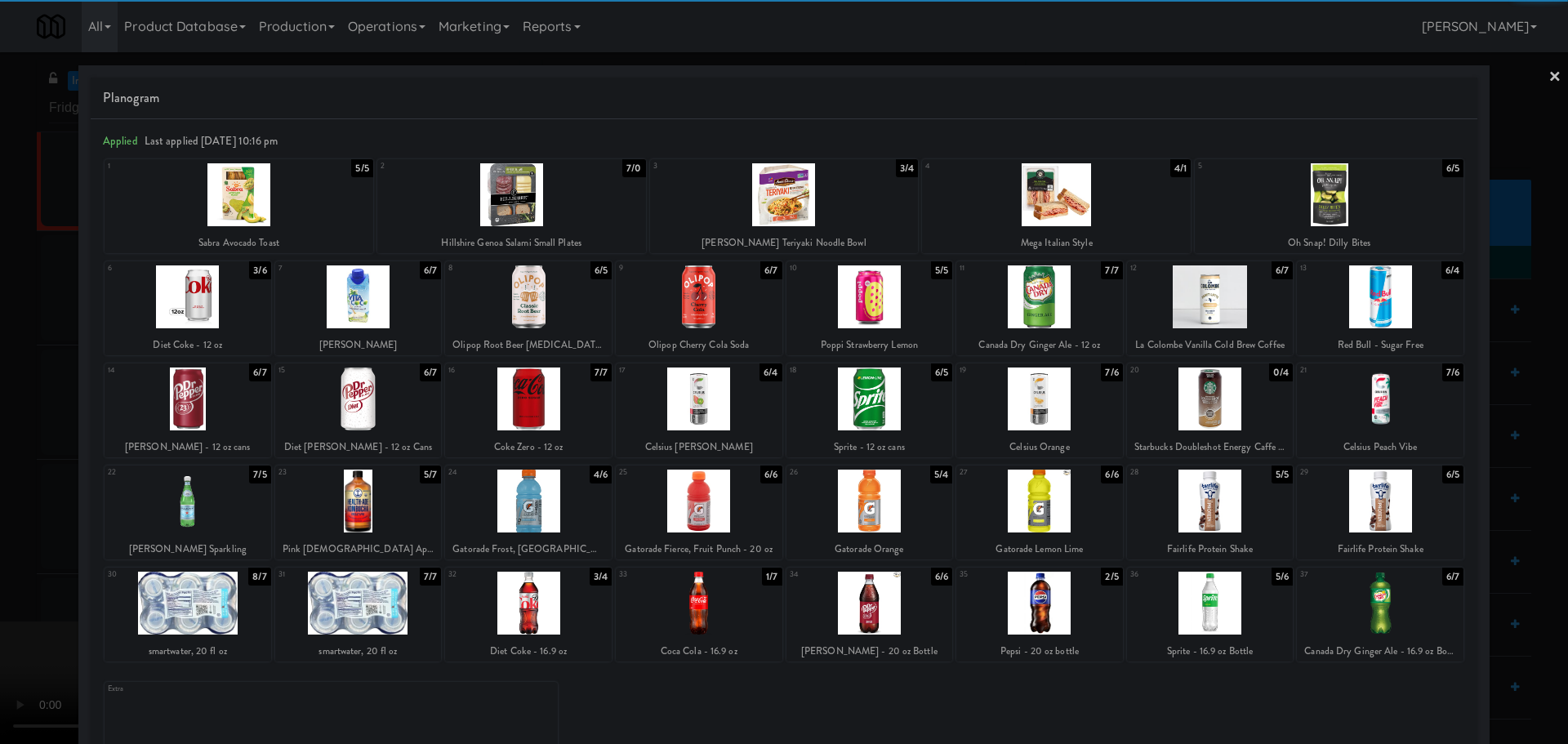
click at [701, 513] on div at bounding box center [699, 500] width 167 height 63
drag, startPoint x: 0, startPoint y: 521, endPoint x: 232, endPoint y: 450, distance: 242.6
click at [0, 522] on div at bounding box center [784, 372] width 1568 height 744
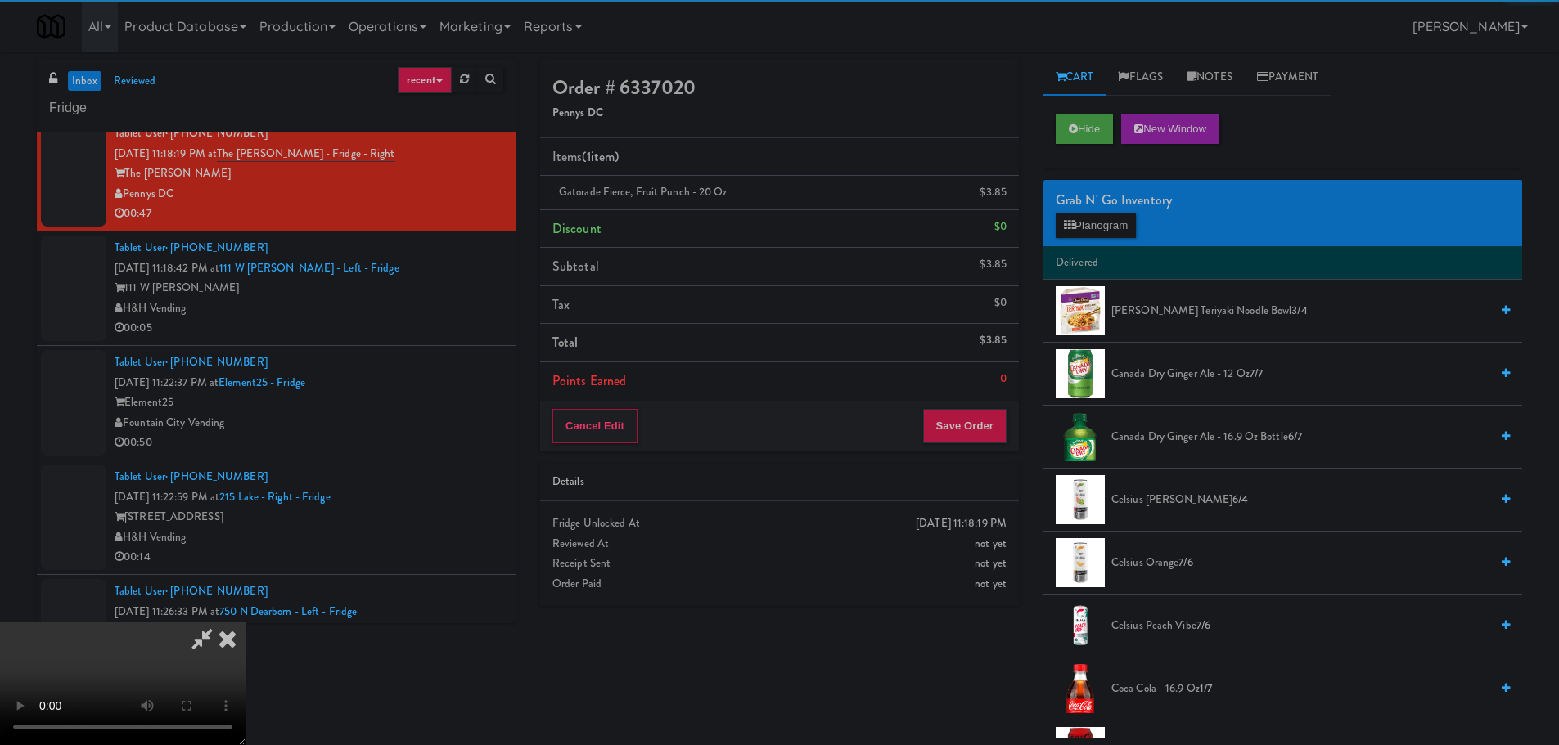
click at [245, 623] on video at bounding box center [122, 684] width 245 height 123
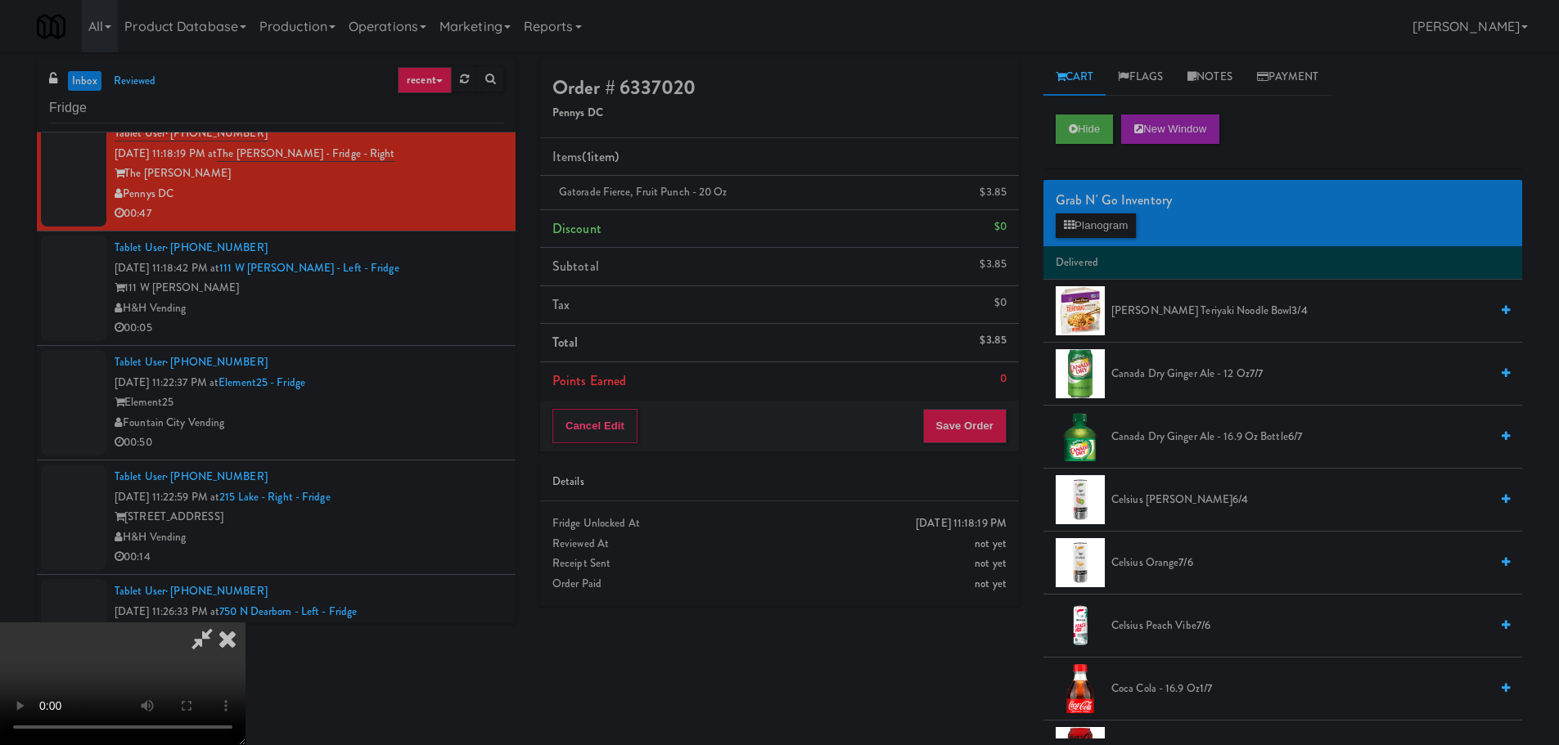
scroll to position [281, 0]
click at [961, 432] on button "Save Order" at bounding box center [964, 426] width 83 height 34
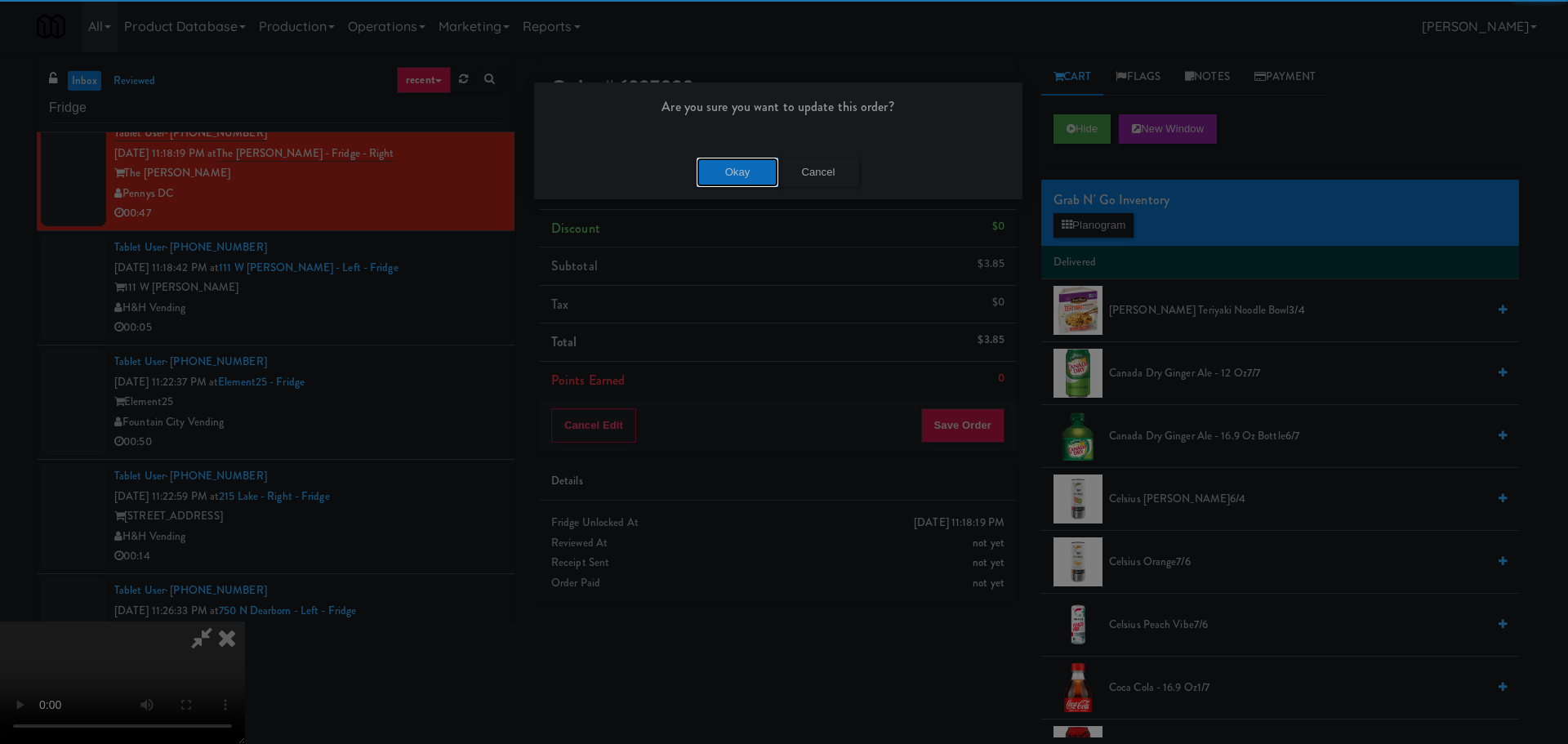
click at [740, 180] on button "Okay" at bounding box center [738, 172] width 82 height 29
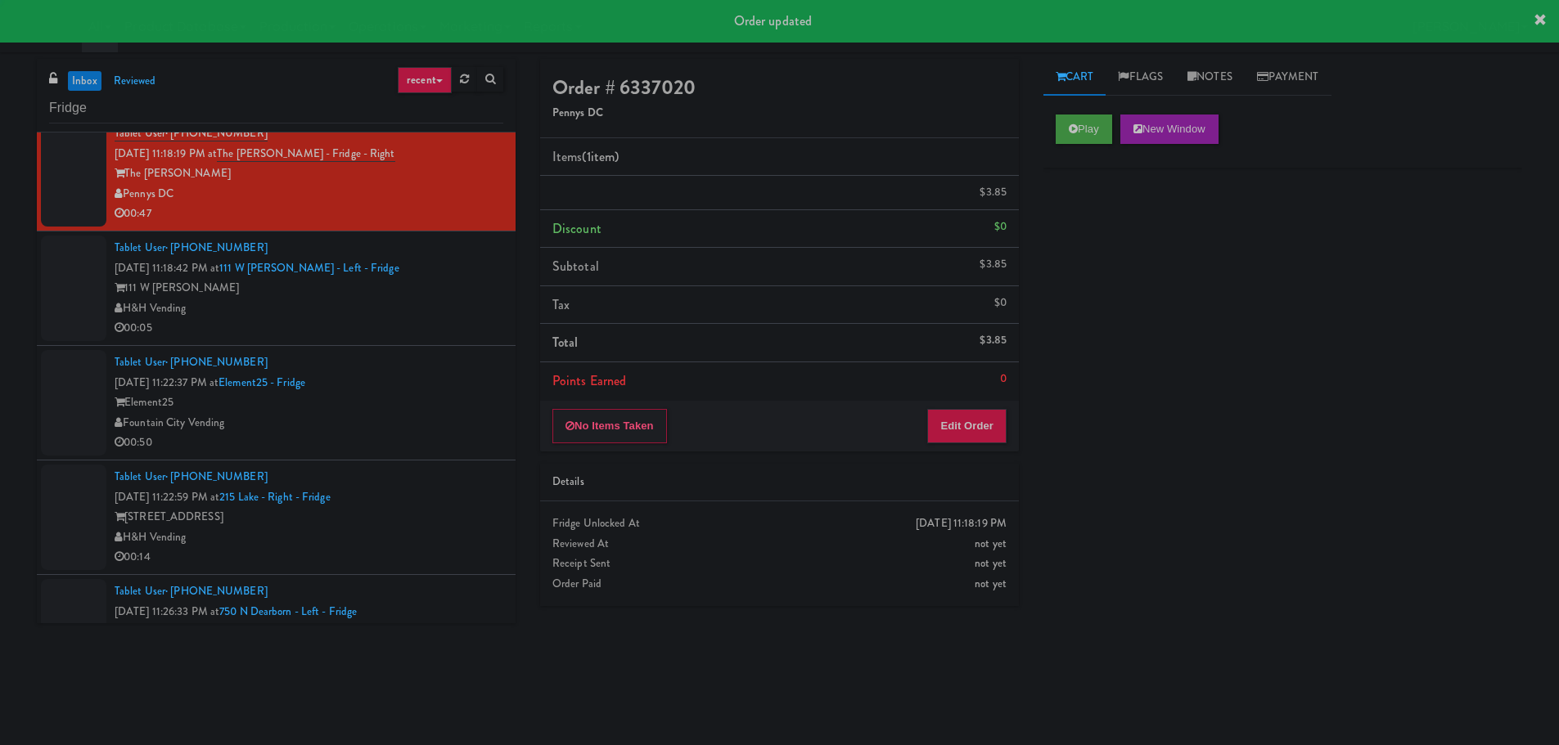
scroll to position [0, 0]
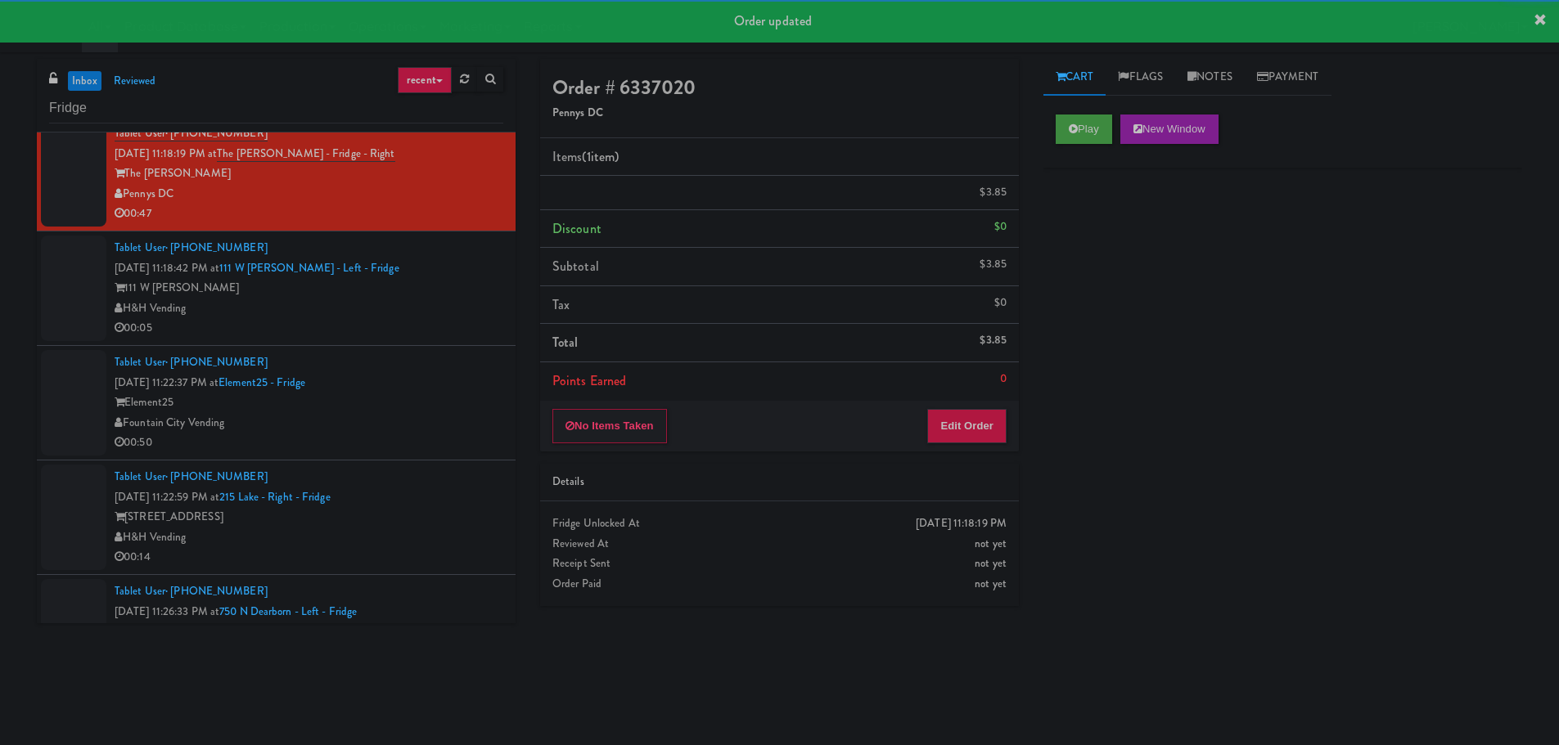
click at [410, 316] on div "Tablet User · (925) 209-8486 Oct 6, 2025 11:18:42 PM at 111 W Wacker - Left - F…" at bounding box center [309, 288] width 389 height 101
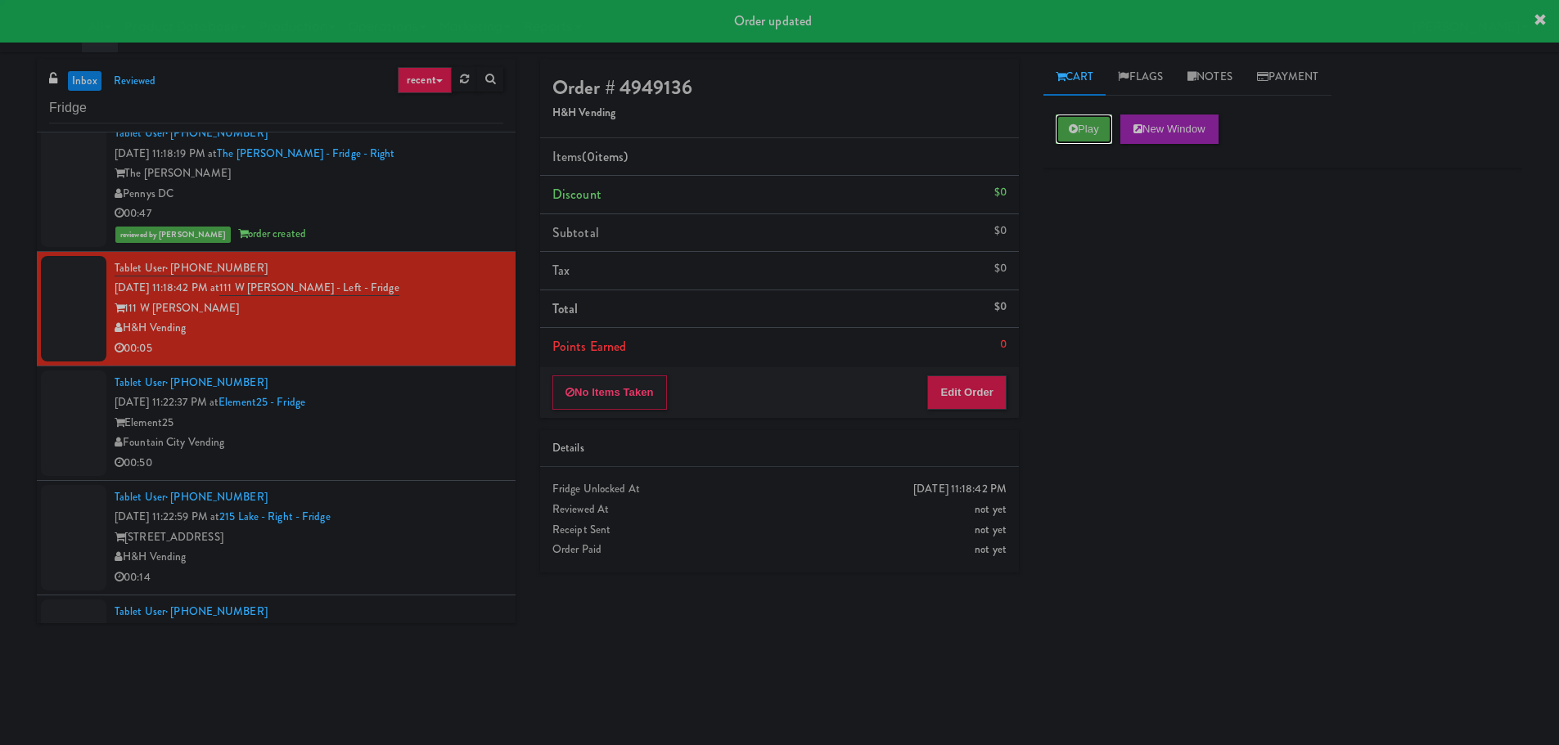
click at [1069, 130] on icon at bounding box center [1073, 129] width 9 height 11
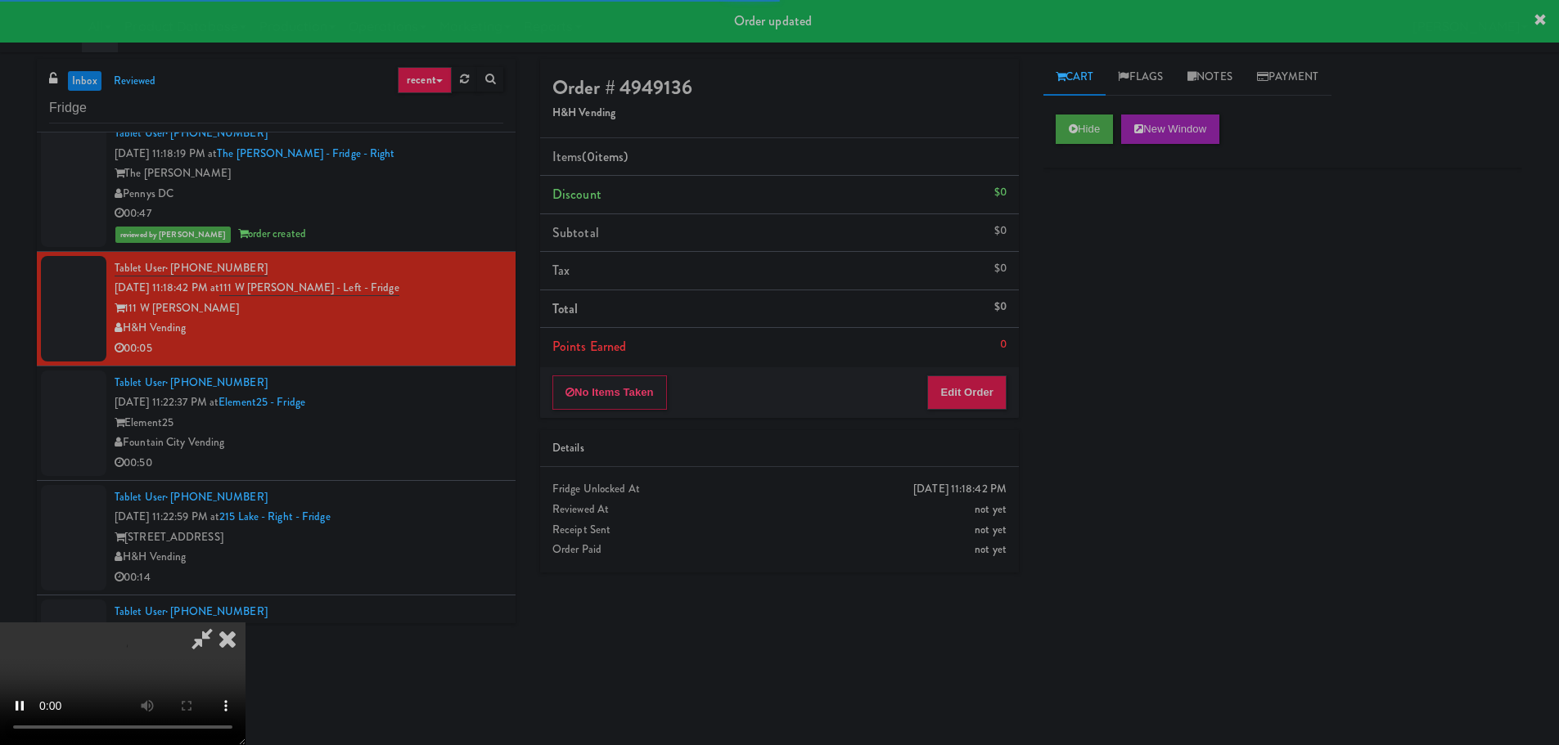
click at [965, 411] on div "No Items Taken Edit Order" at bounding box center [779, 392] width 479 height 51
click at [973, 384] on button "Edit Order" at bounding box center [966, 393] width 79 height 34
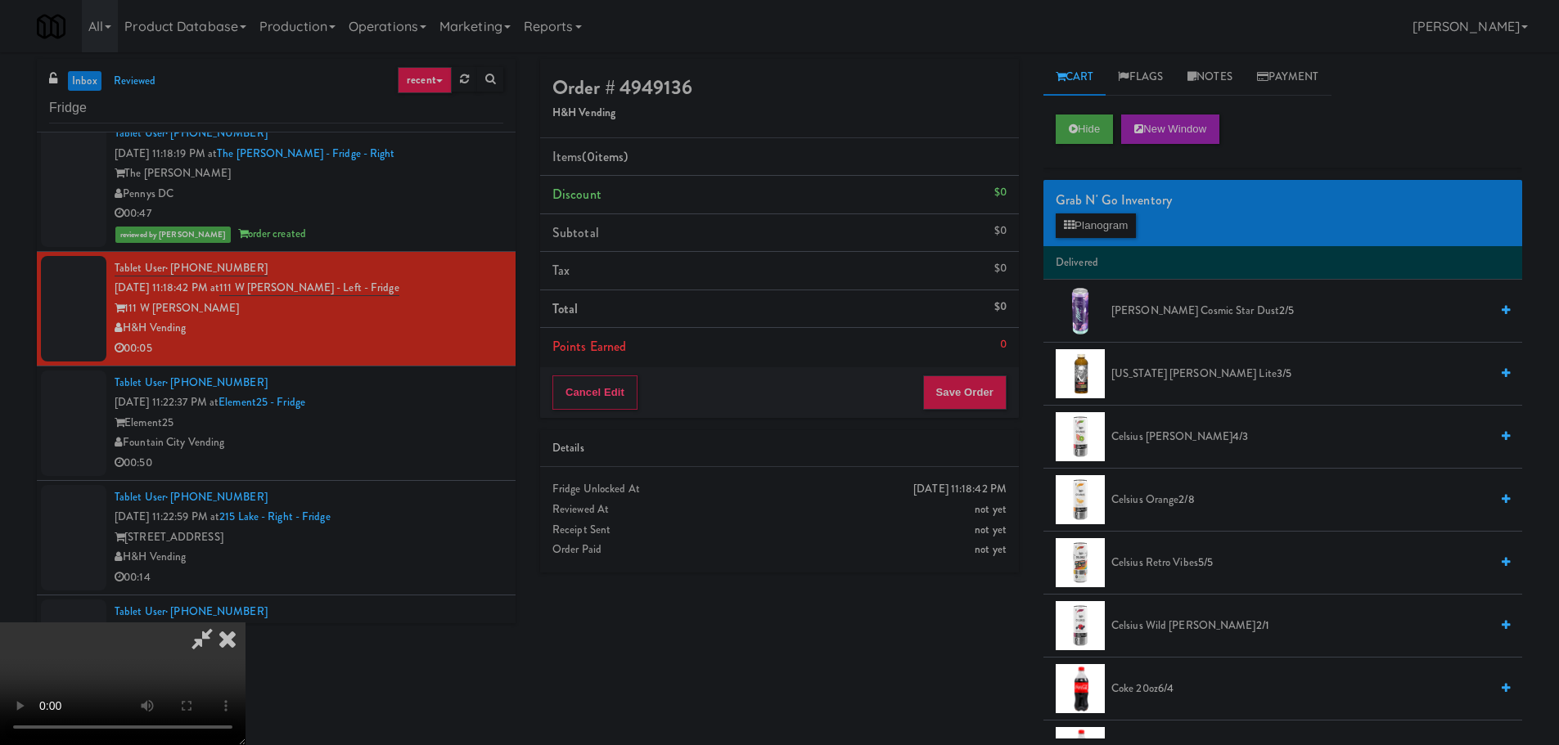
click at [245, 623] on video at bounding box center [122, 684] width 245 height 123
click at [1109, 230] on button "Planogram" at bounding box center [1095, 226] width 80 height 25
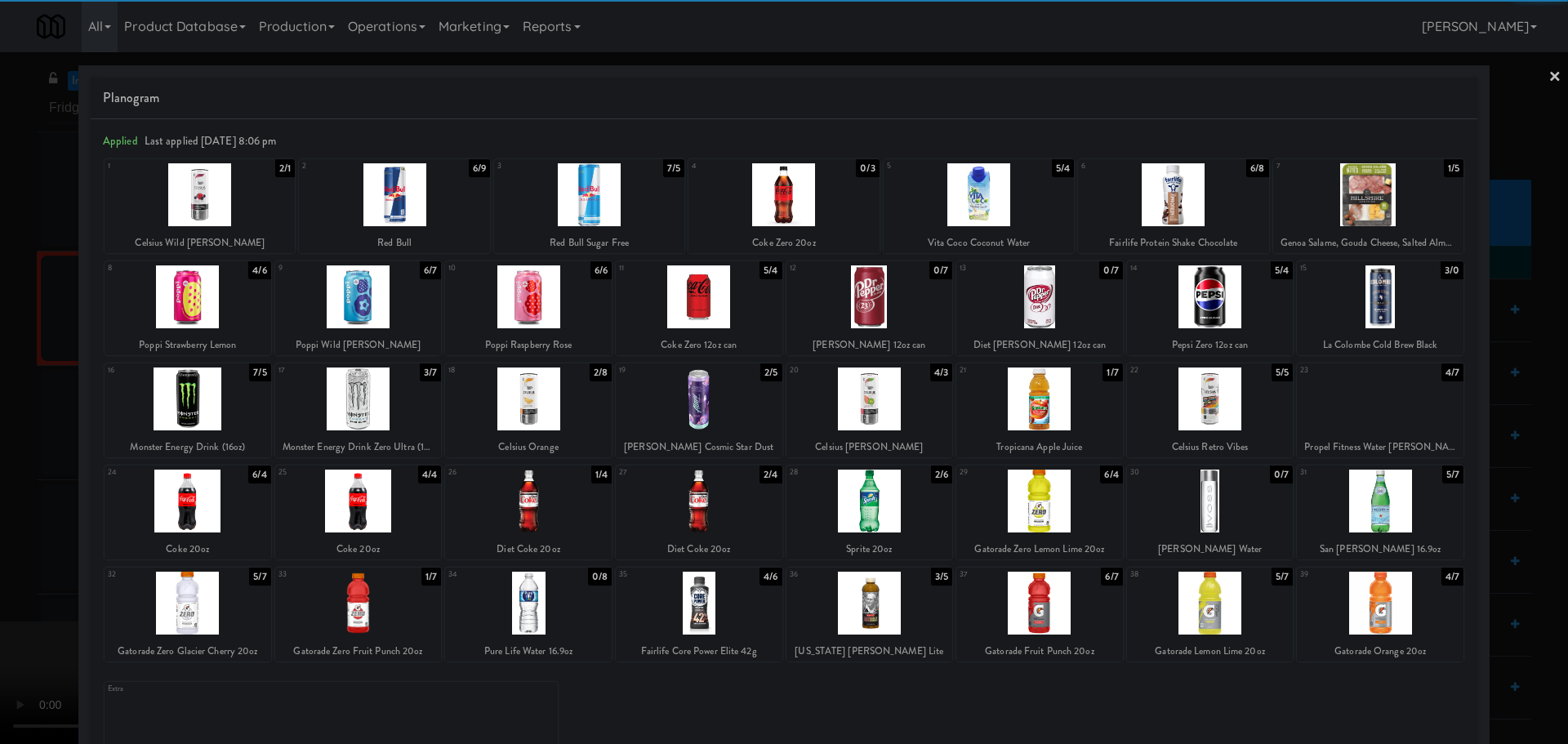
click at [699, 311] on div at bounding box center [699, 297] width 167 height 63
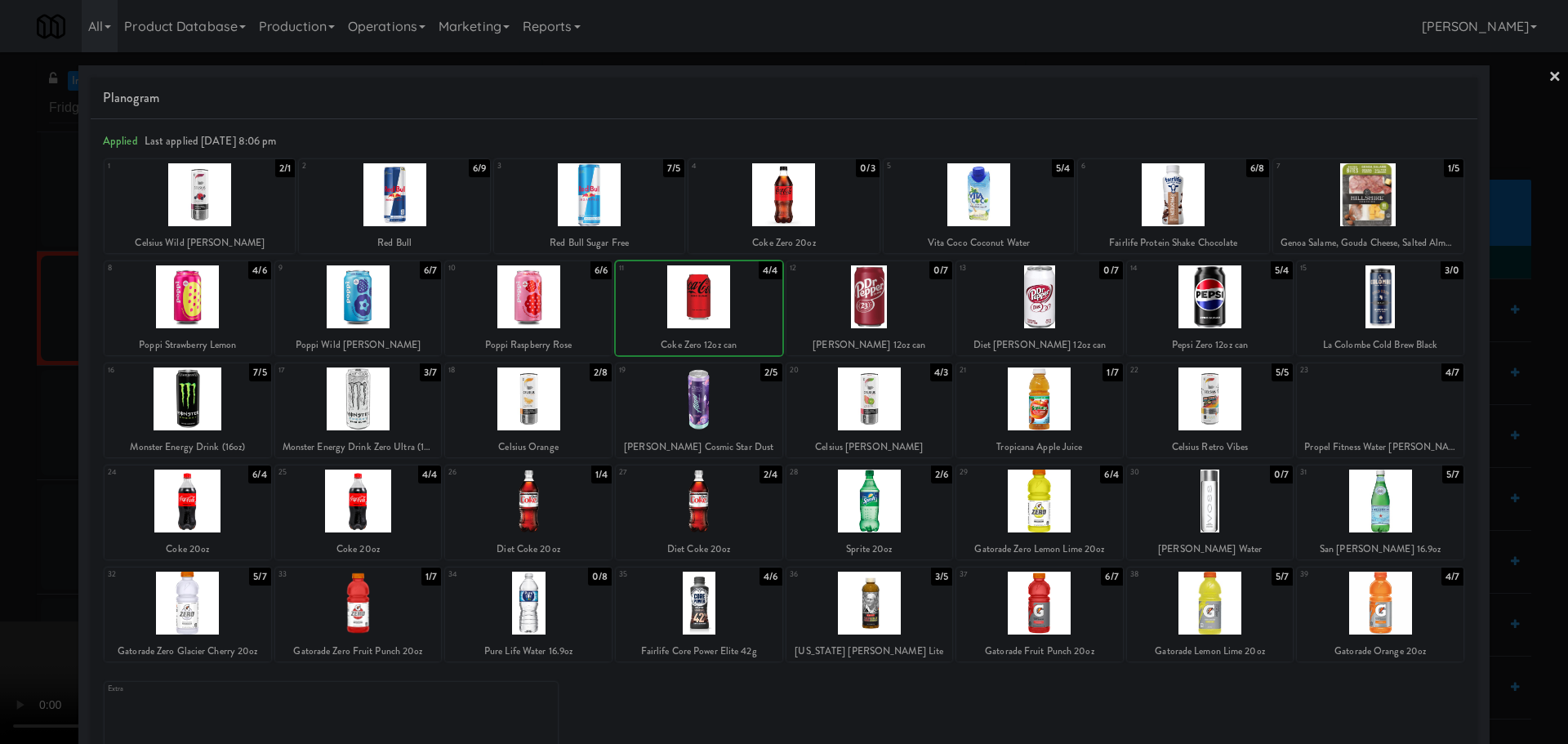
click at [0, 480] on div at bounding box center [784, 372] width 1568 height 744
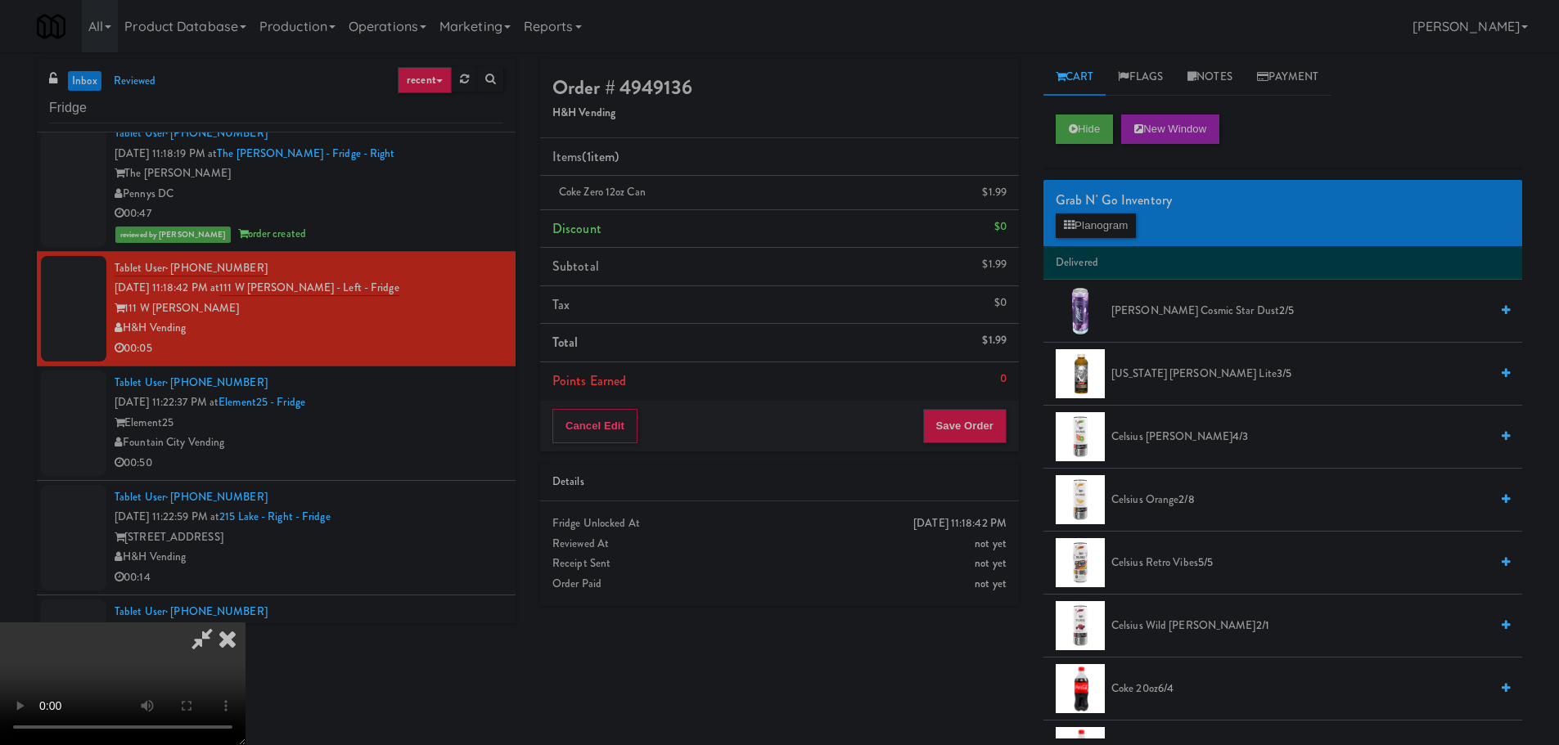
drag, startPoint x: 818, startPoint y: 417, endPoint x: 841, endPoint y: 421, distance: 23.1
click at [245, 623] on video at bounding box center [122, 684] width 245 height 123
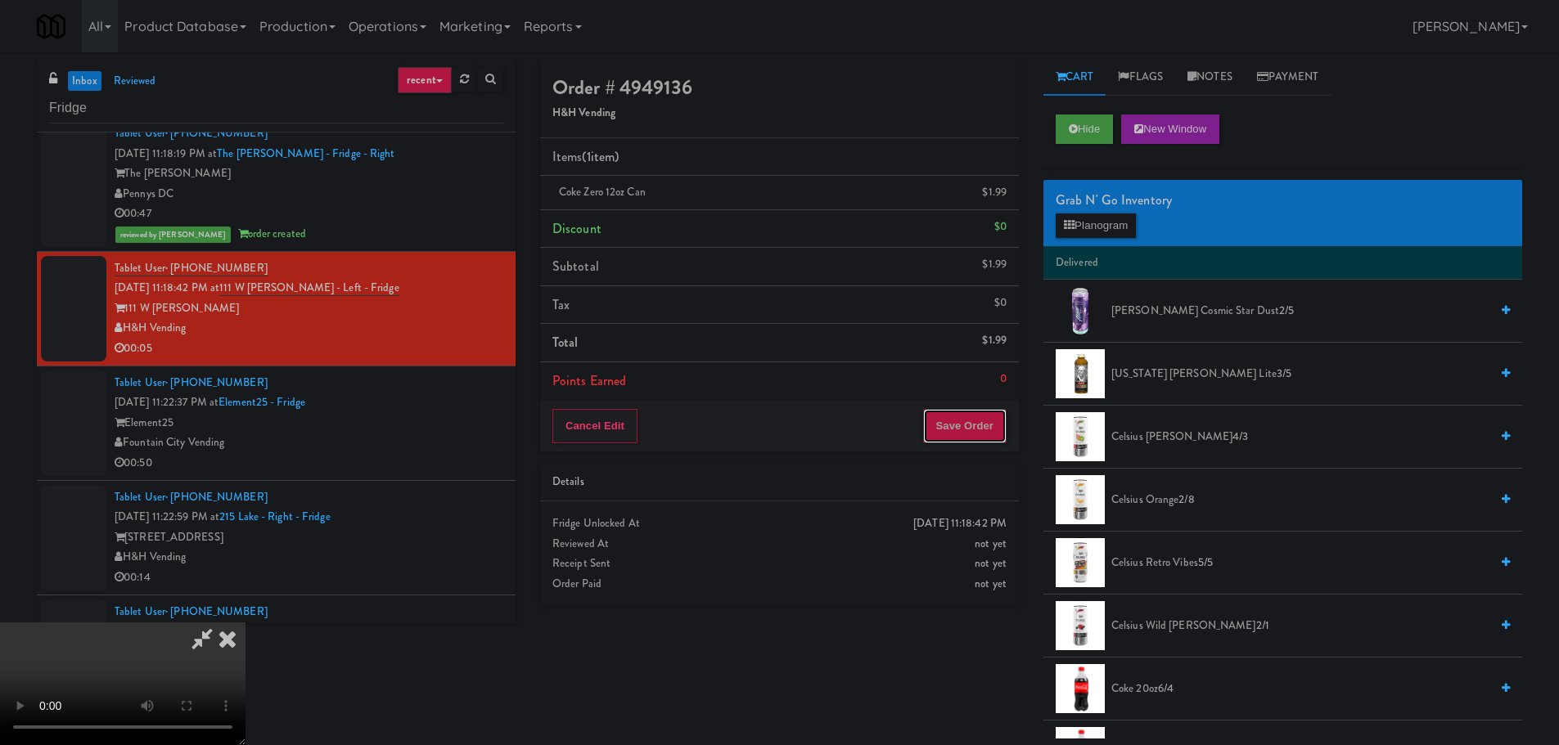
click at [1001, 412] on button "Save Order" at bounding box center [964, 426] width 83 height 34
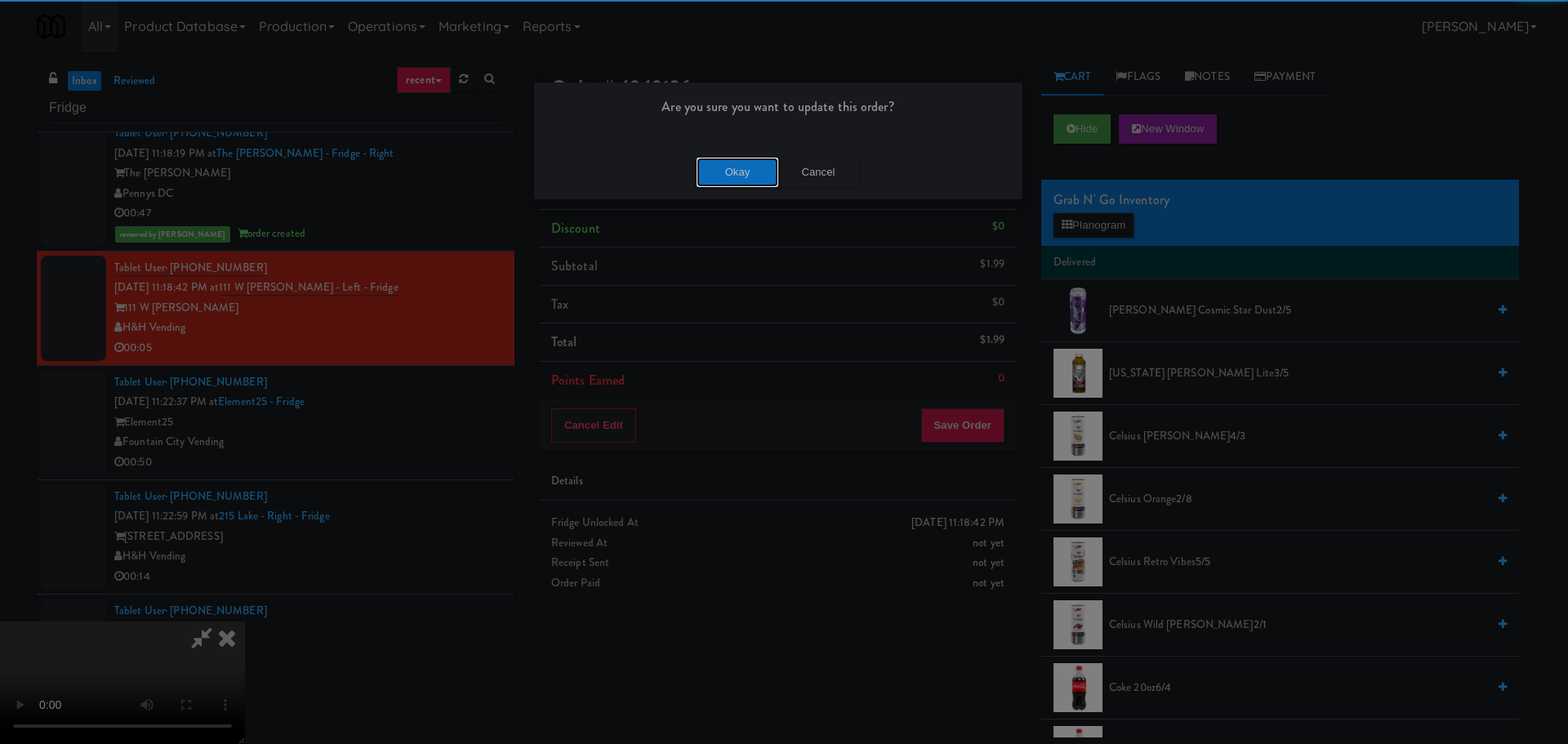
click at [724, 158] on button "Okay" at bounding box center [738, 172] width 82 height 29
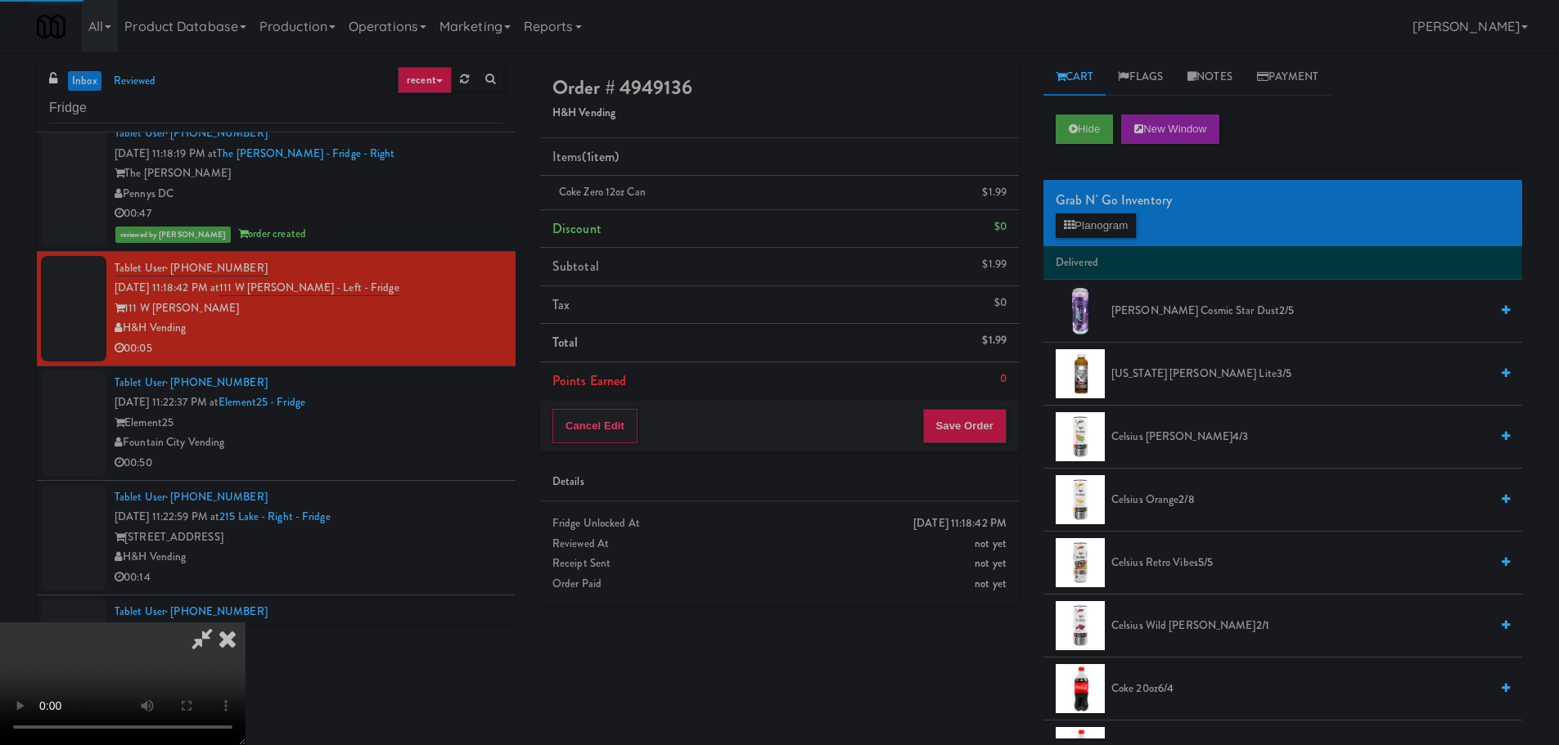
scroll to position [0, 0]
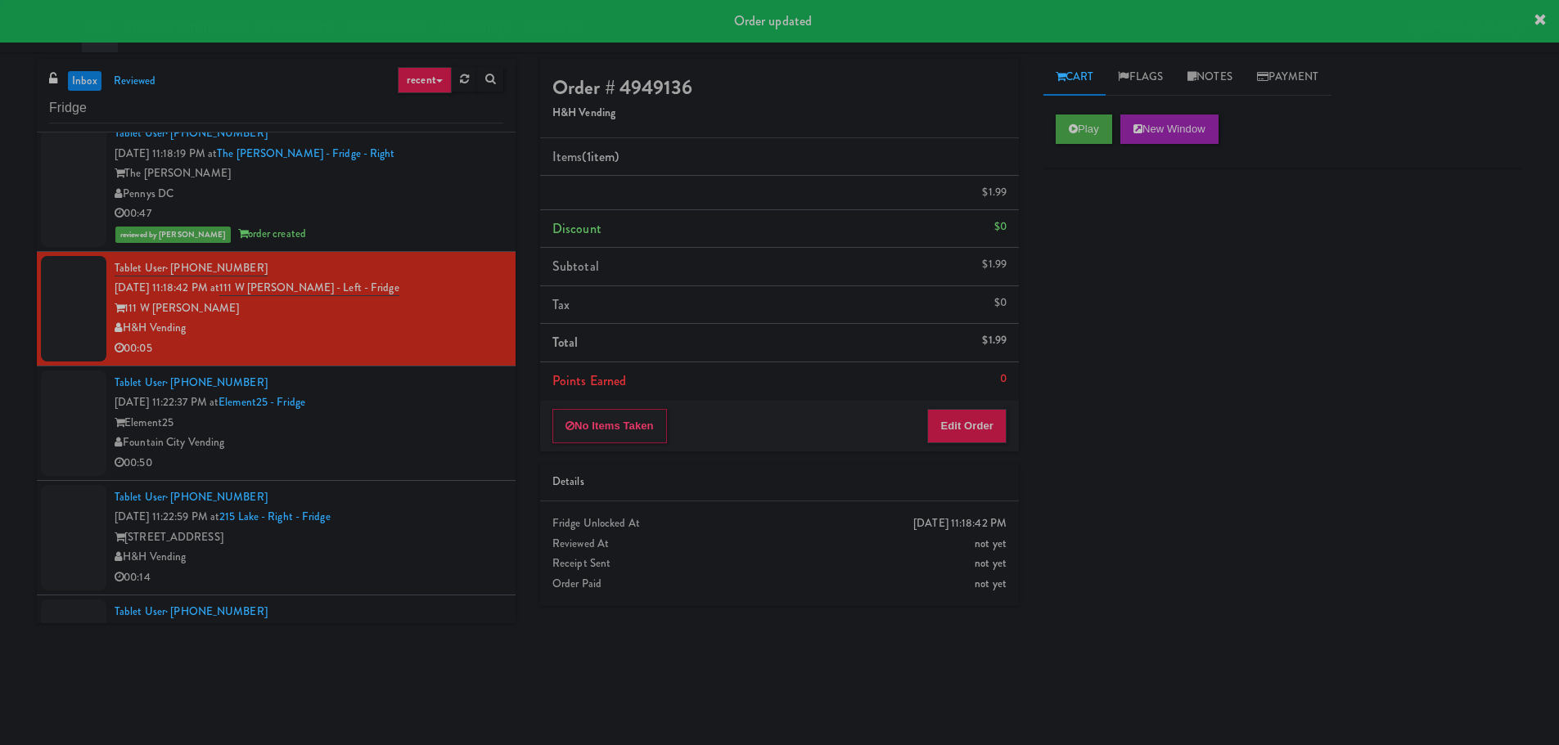
click at [478, 353] on div "00:05" at bounding box center [309, 349] width 389 height 20
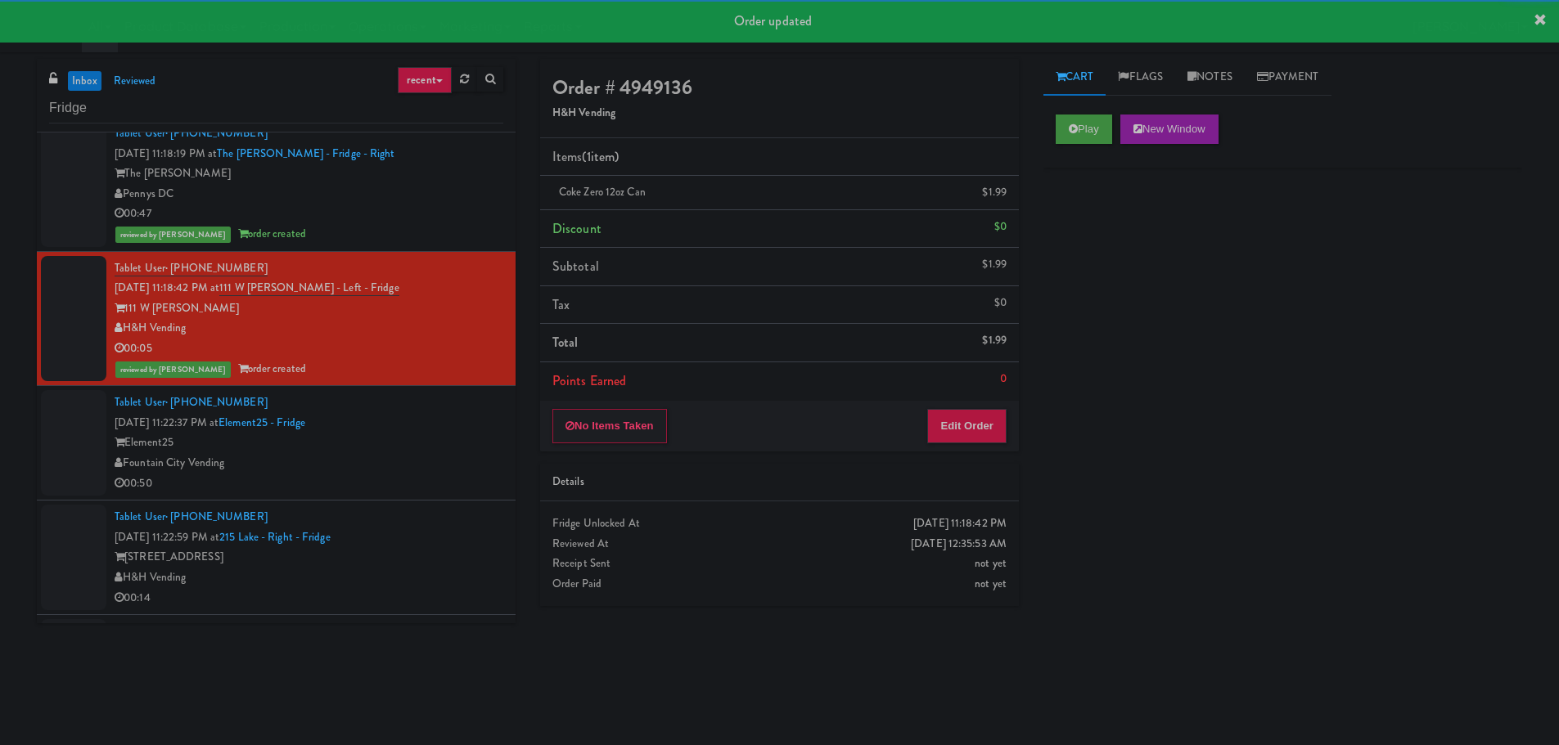
click at [405, 429] on div "Tablet User · (573) 355-3415 Oct 6, 2025 11:22:37 PM at Element25 - Fridge Elem…" at bounding box center [309, 443] width 389 height 101
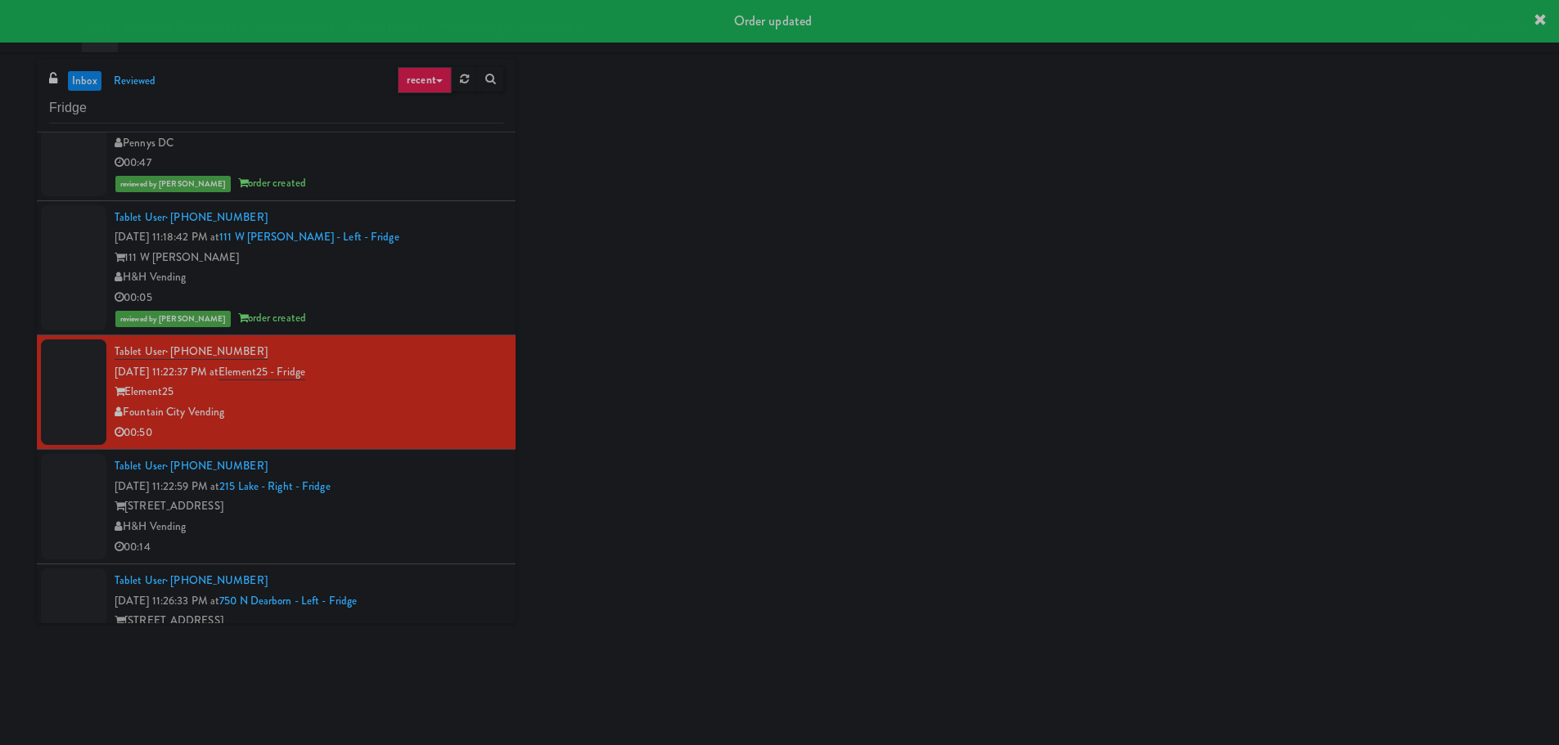
scroll to position [1473, 0]
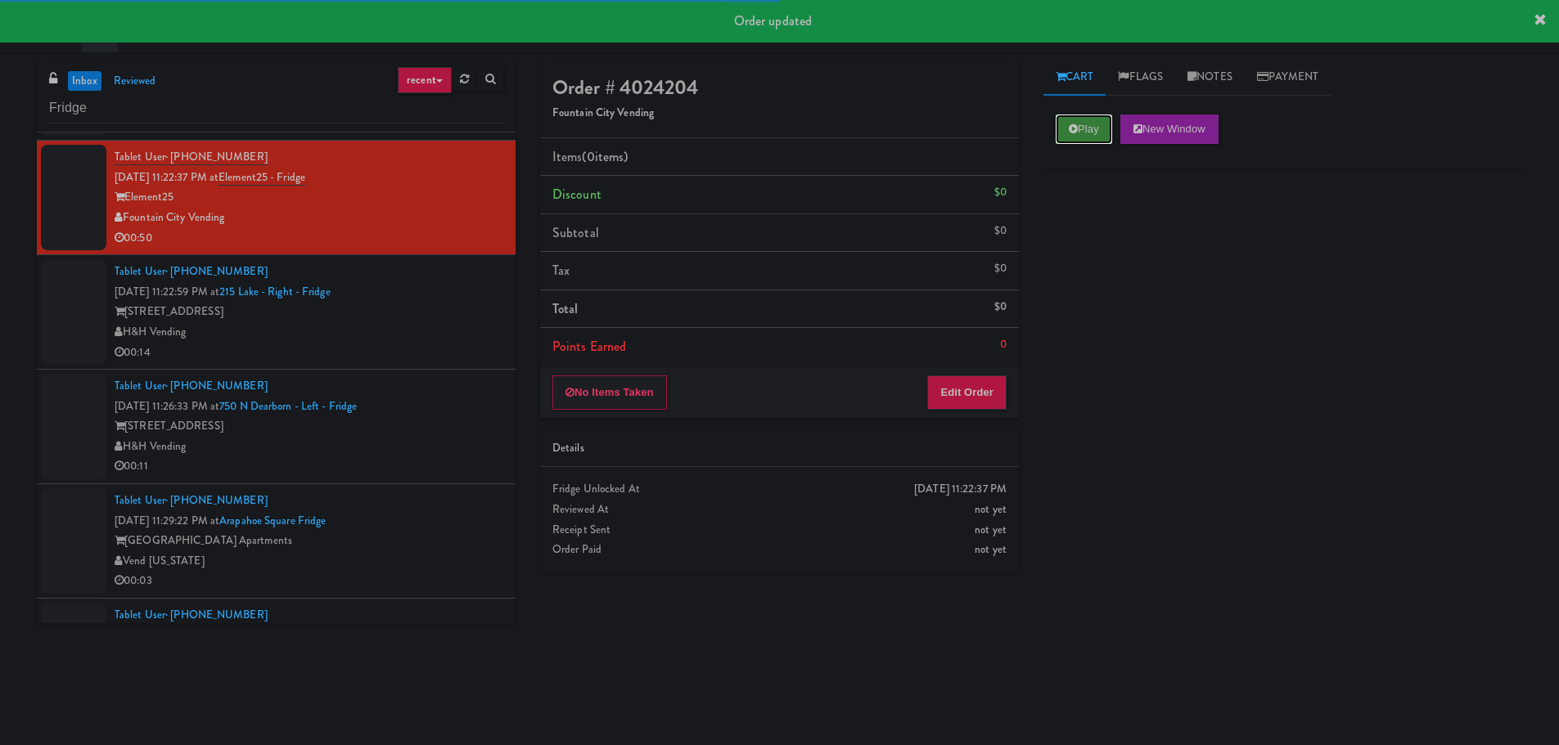
click at [1060, 128] on button "Play" at bounding box center [1083, 129] width 56 height 29
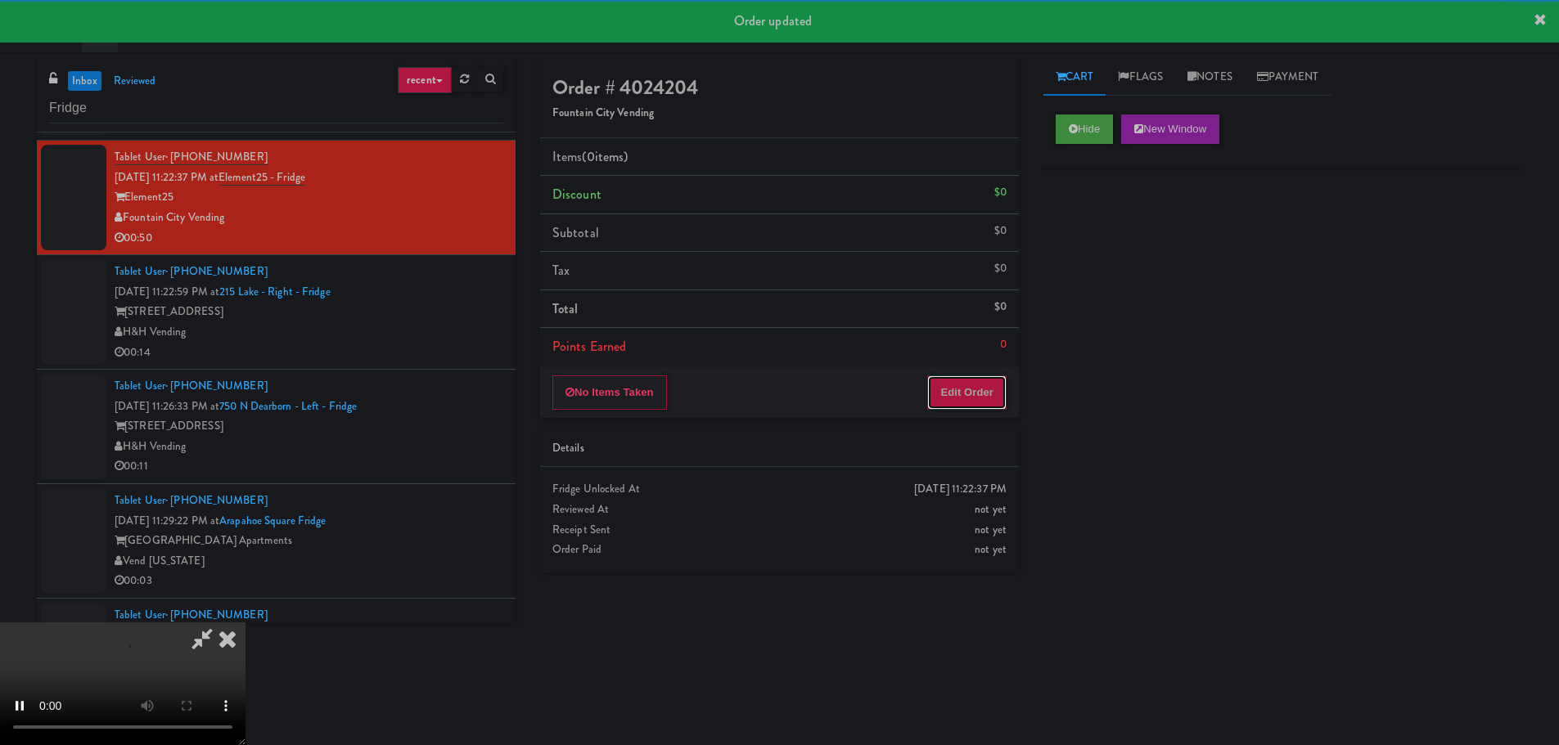
click at [966, 409] on button "Edit Order" at bounding box center [966, 393] width 79 height 34
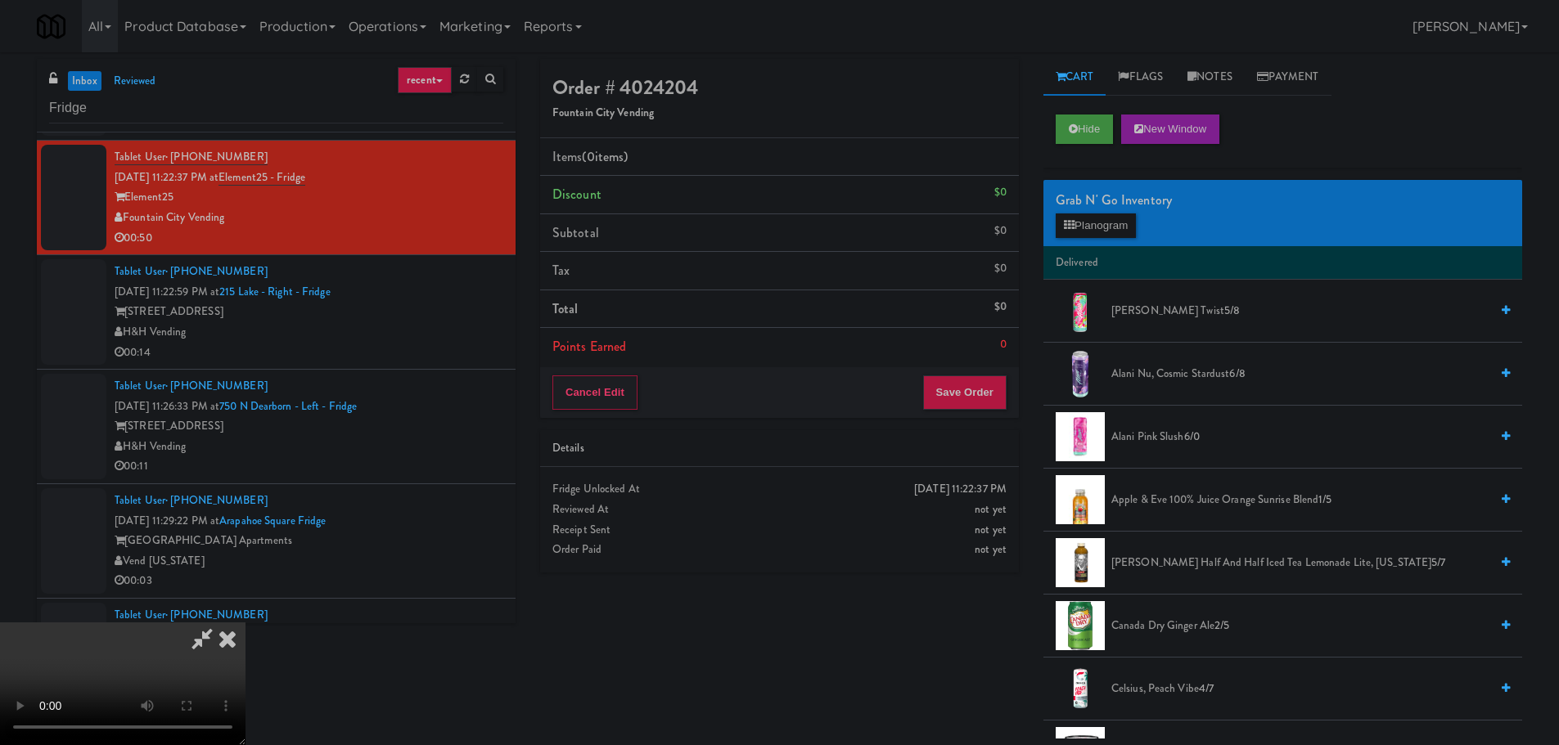
scroll to position [0, 0]
drag, startPoint x: 567, startPoint y: 444, endPoint x: 594, endPoint y: 452, distance: 28.2
click at [245, 623] on video at bounding box center [122, 684] width 245 height 123
drag, startPoint x: 741, startPoint y: 405, endPoint x: 890, endPoint y: 351, distance: 158.4
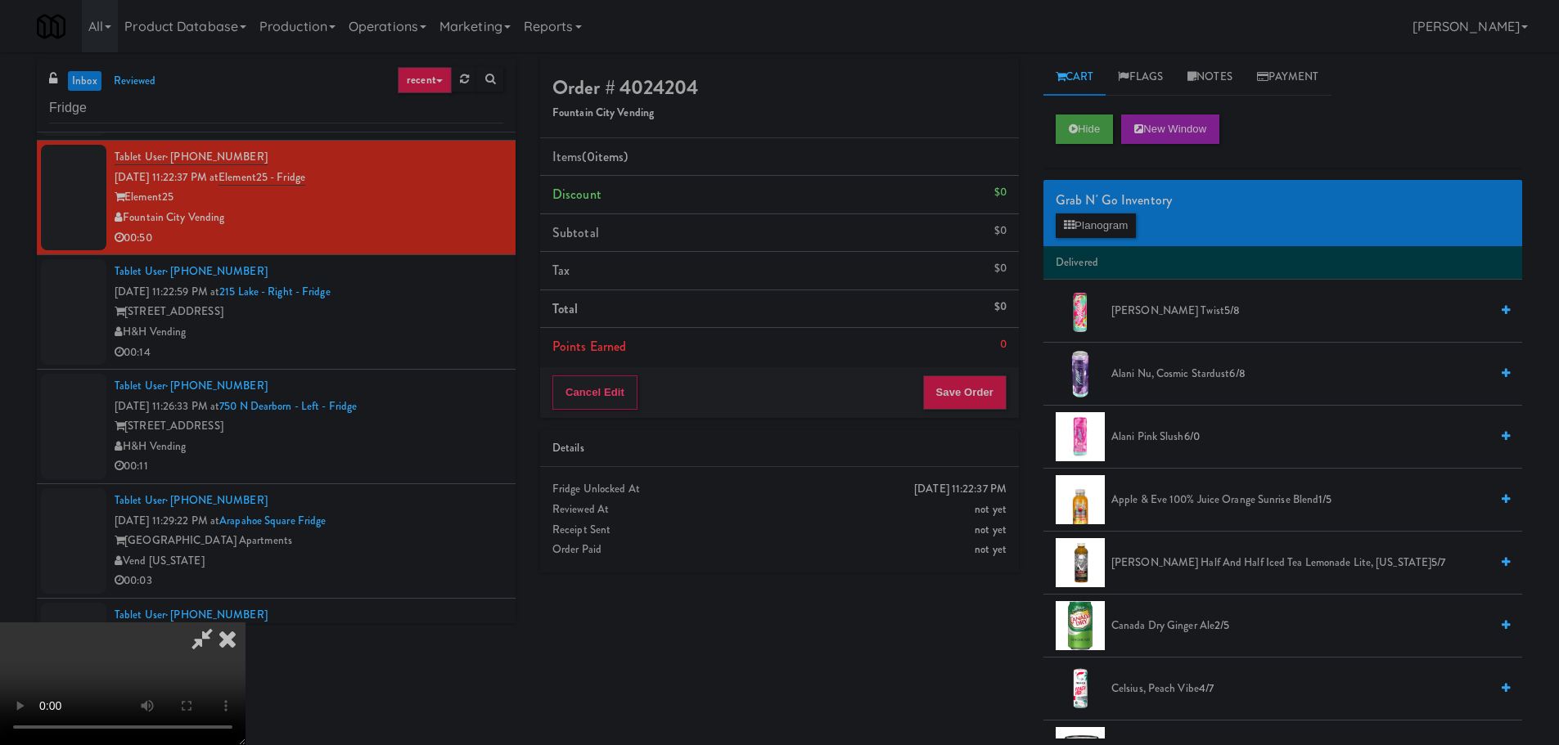
click at [245, 623] on video at bounding box center [122, 684] width 245 height 123
click at [1051, 225] on div "Grab N' Go Inventory Planogram" at bounding box center [1282, 213] width 479 height 66
click at [1074, 227] on button "Planogram" at bounding box center [1095, 226] width 80 height 25
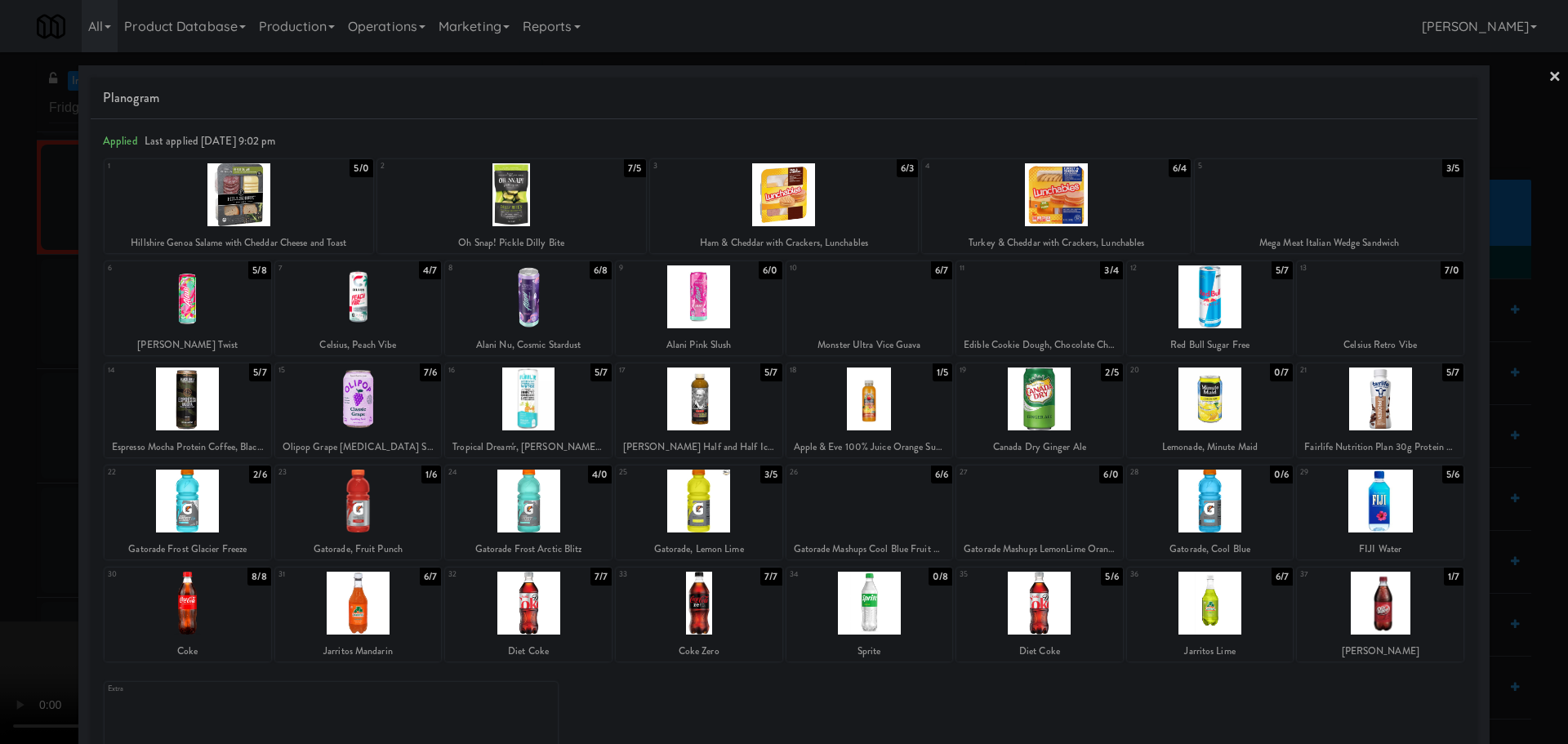
click at [1307, 223] on div at bounding box center [1328, 195] width 268 height 63
click at [4, 523] on div at bounding box center [784, 372] width 1568 height 744
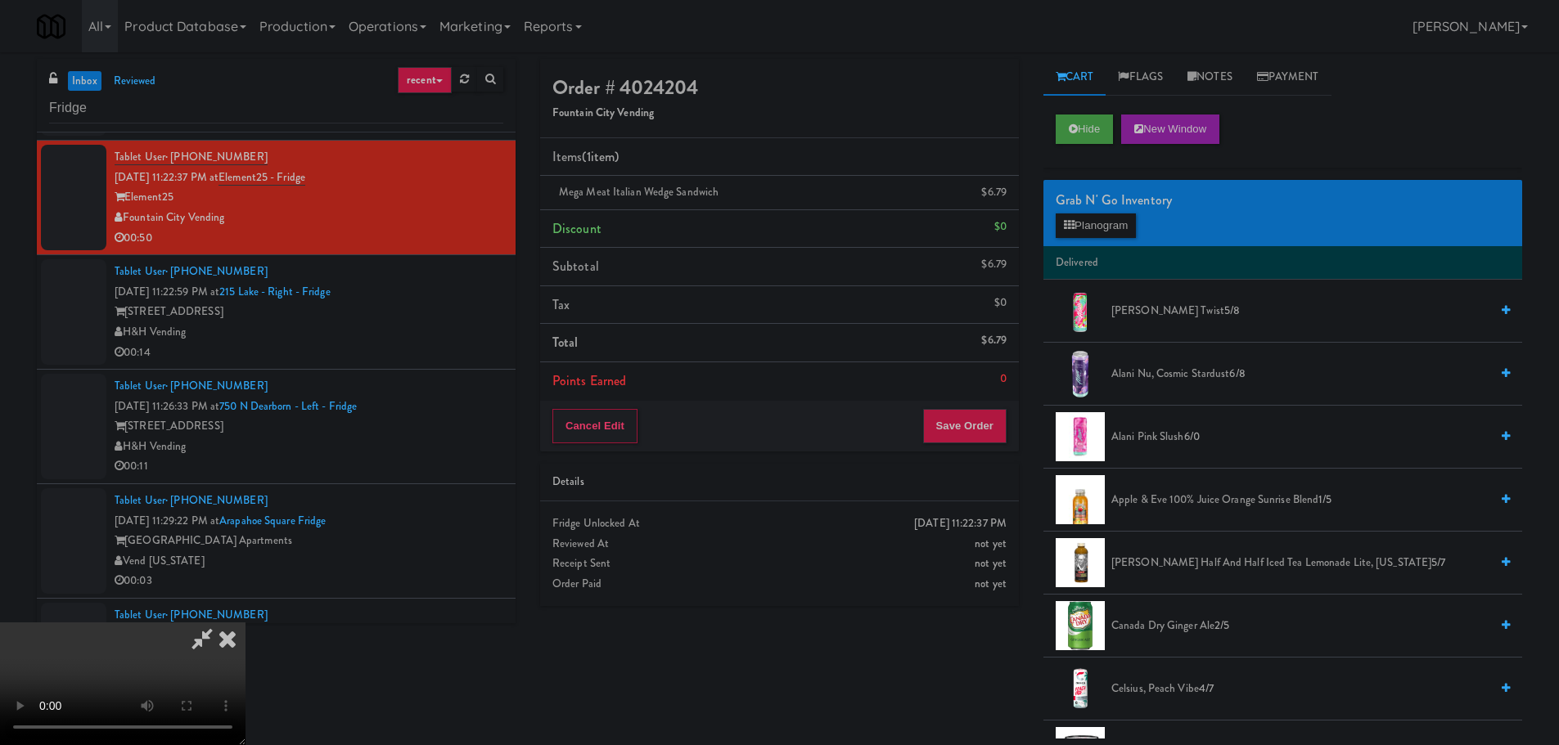
drag, startPoint x: 457, startPoint y: 414, endPoint x: 593, endPoint y: 383, distance: 140.1
click at [245, 623] on video at bounding box center [122, 684] width 245 height 123
drag, startPoint x: 772, startPoint y: 466, endPoint x: 782, endPoint y: 461, distance: 11.7
click at [245, 623] on video at bounding box center [122, 684] width 245 height 123
click at [1111, 224] on button "Planogram" at bounding box center [1095, 226] width 80 height 25
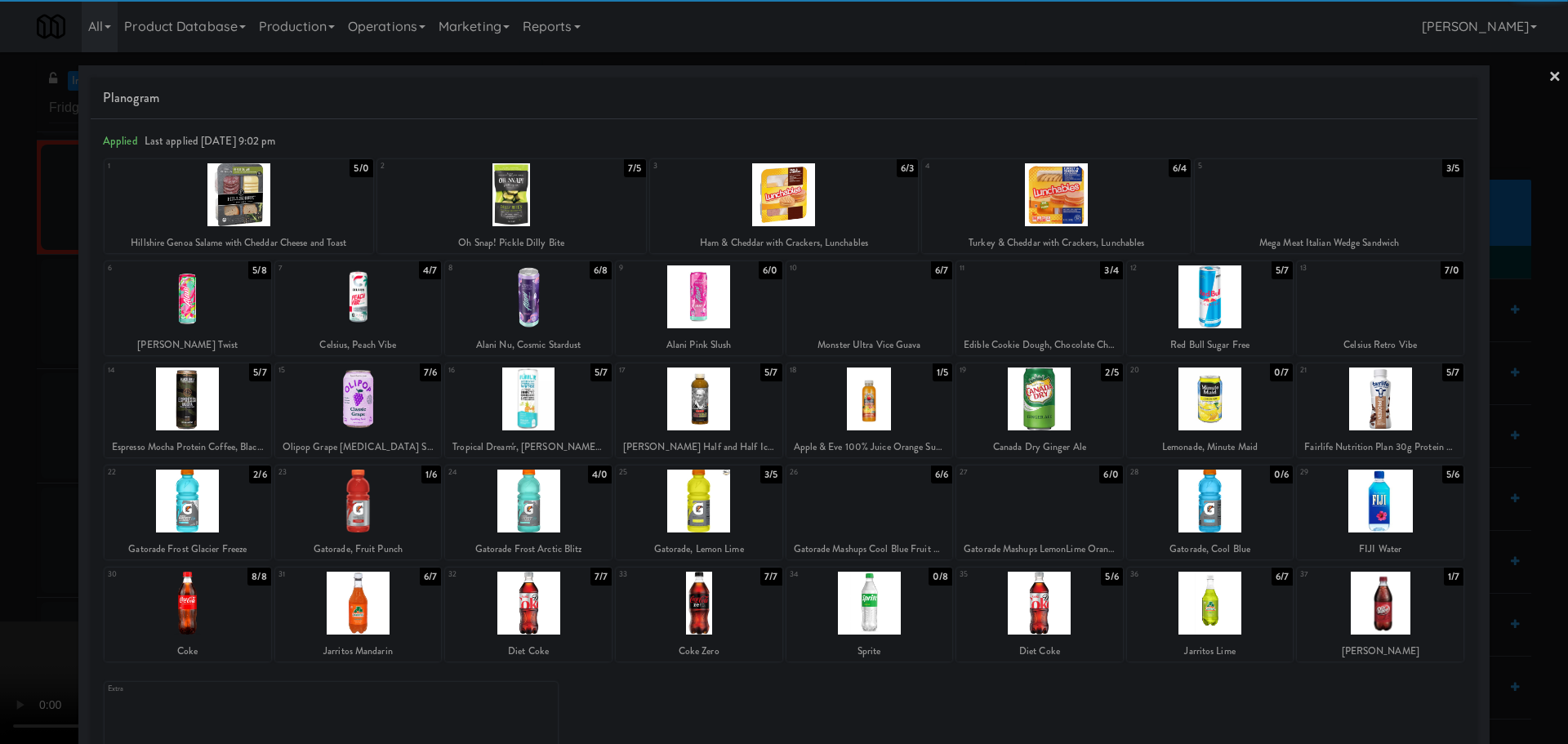
click at [808, 199] on div at bounding box center [784, 195] width 268 height 63
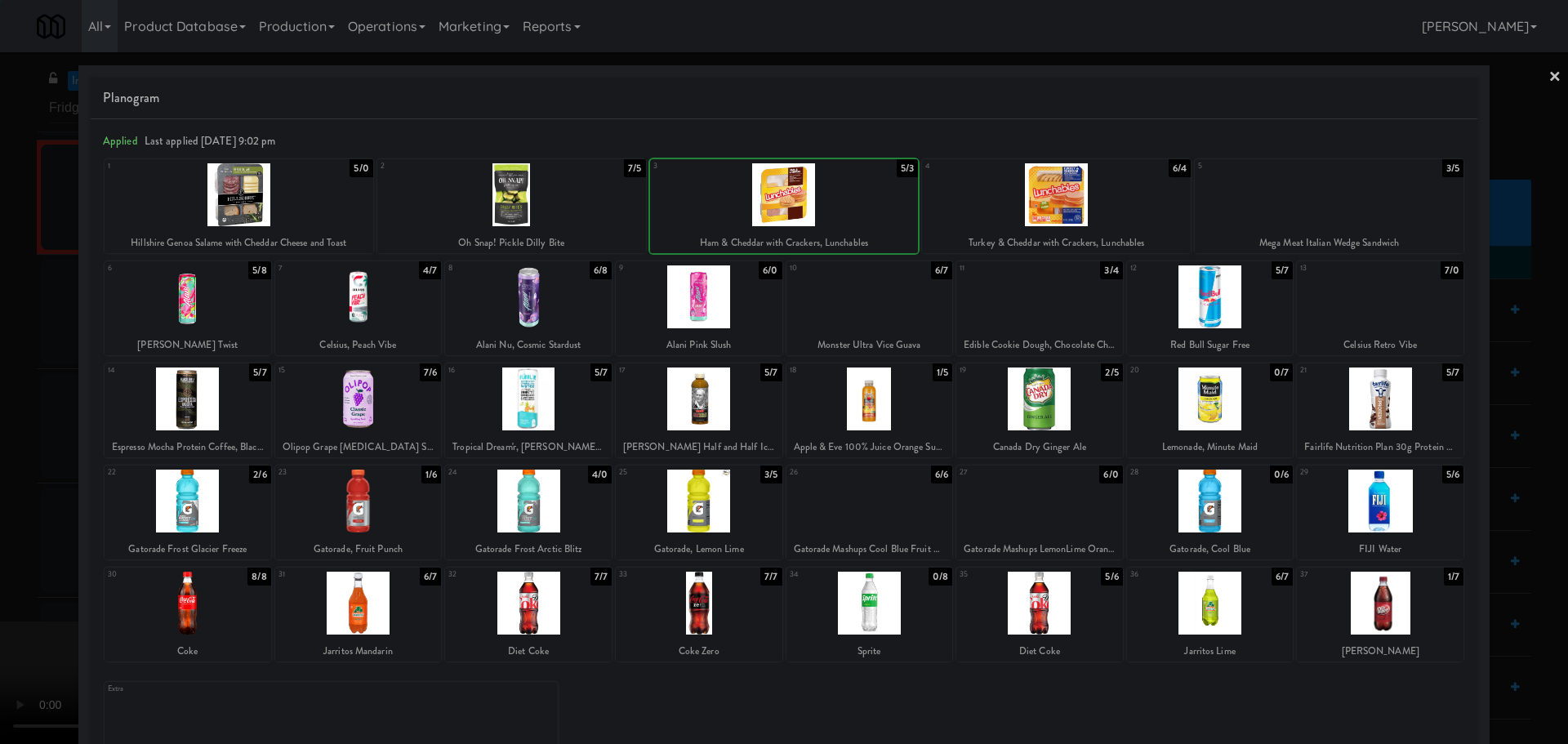
drag, startPoint x: 0, startPoint y: 432, endPoint x: 15, endPoint y: 436, distance: 15.5
click at [0, 434] on div at bounding box center [784, 372] width 1568 height 744
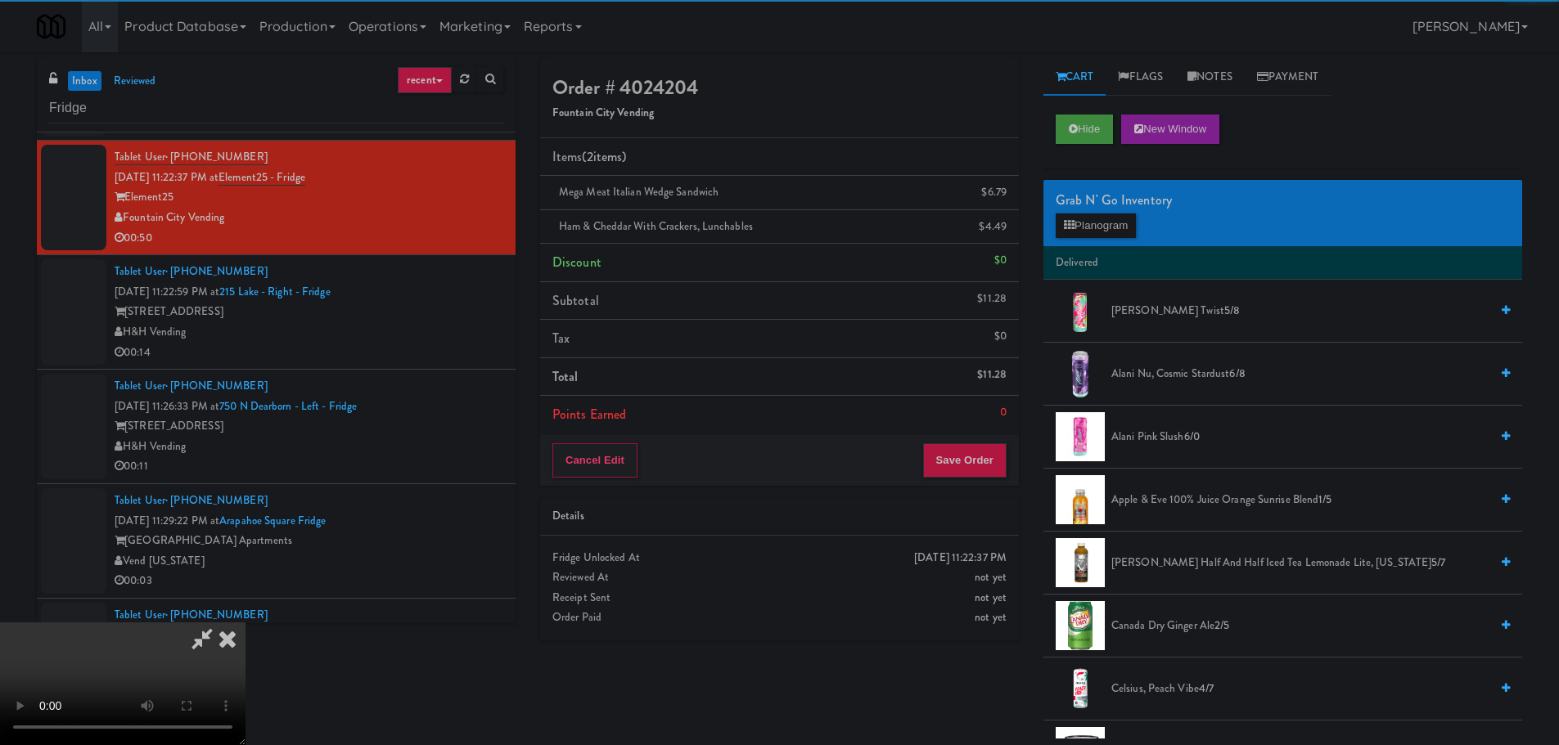
click at [245, 623] on video at bounding box center [122, 684] width 245 height 123
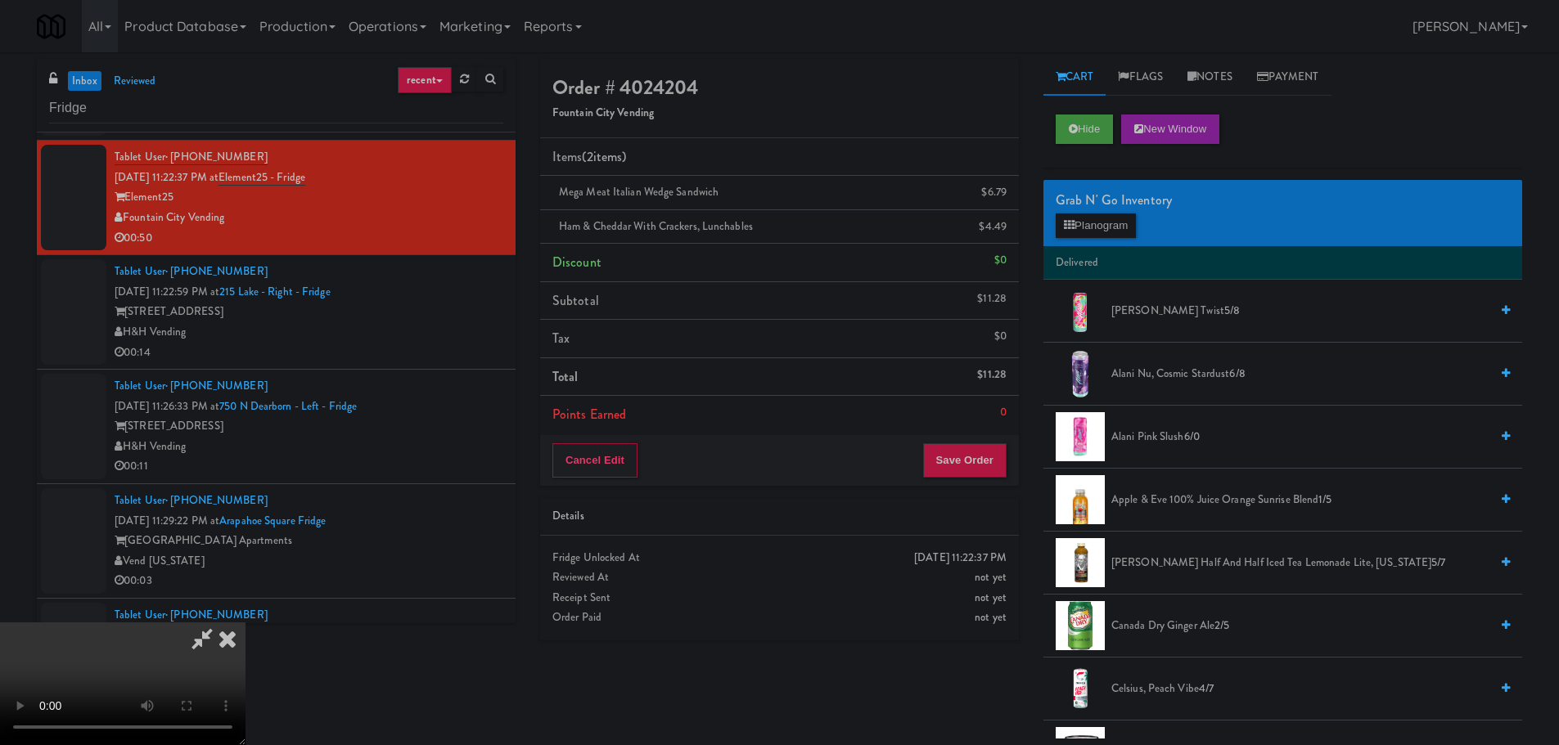
click at [245, 623] on video at bounding box center [122, 684] width 245 height 123
click at [1109, 223] on button "Planogram" at bounding box center [1095, 226] width 80 height 25
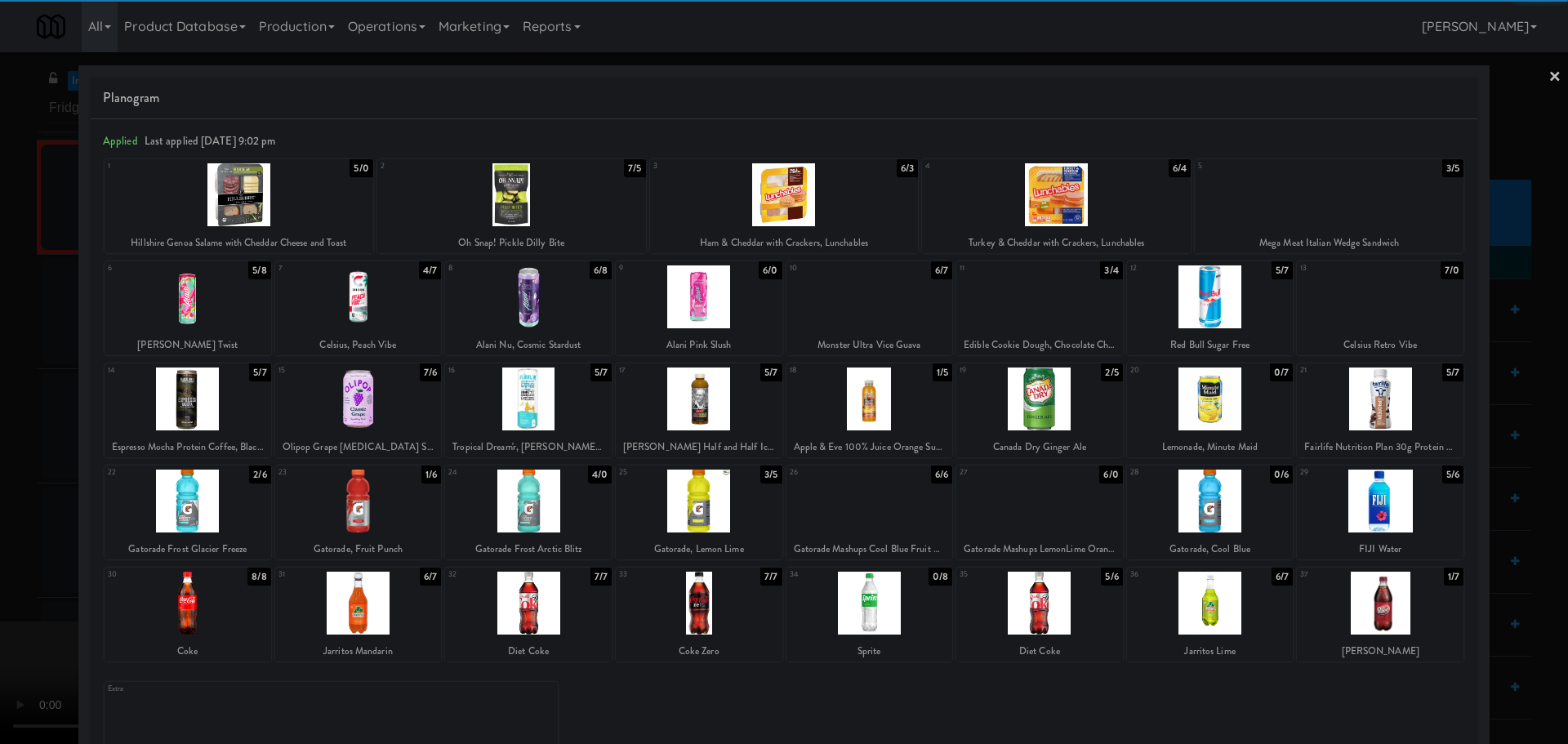
click at [1358, 194] on div at bounding box center [1328, 195] width 268 height 63
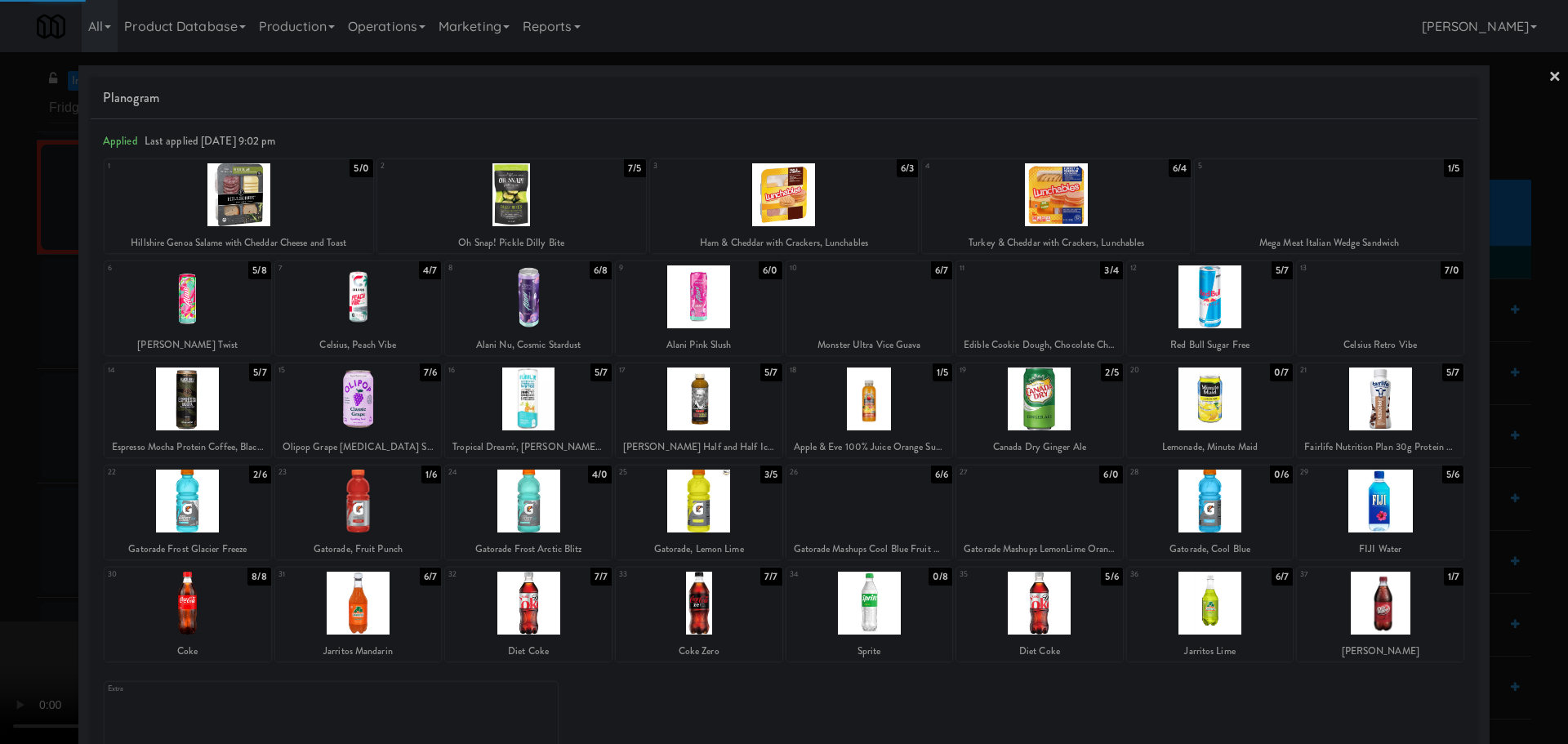
click at [0, 462] on div at bounding box center [784, 372] width 1568 height 744
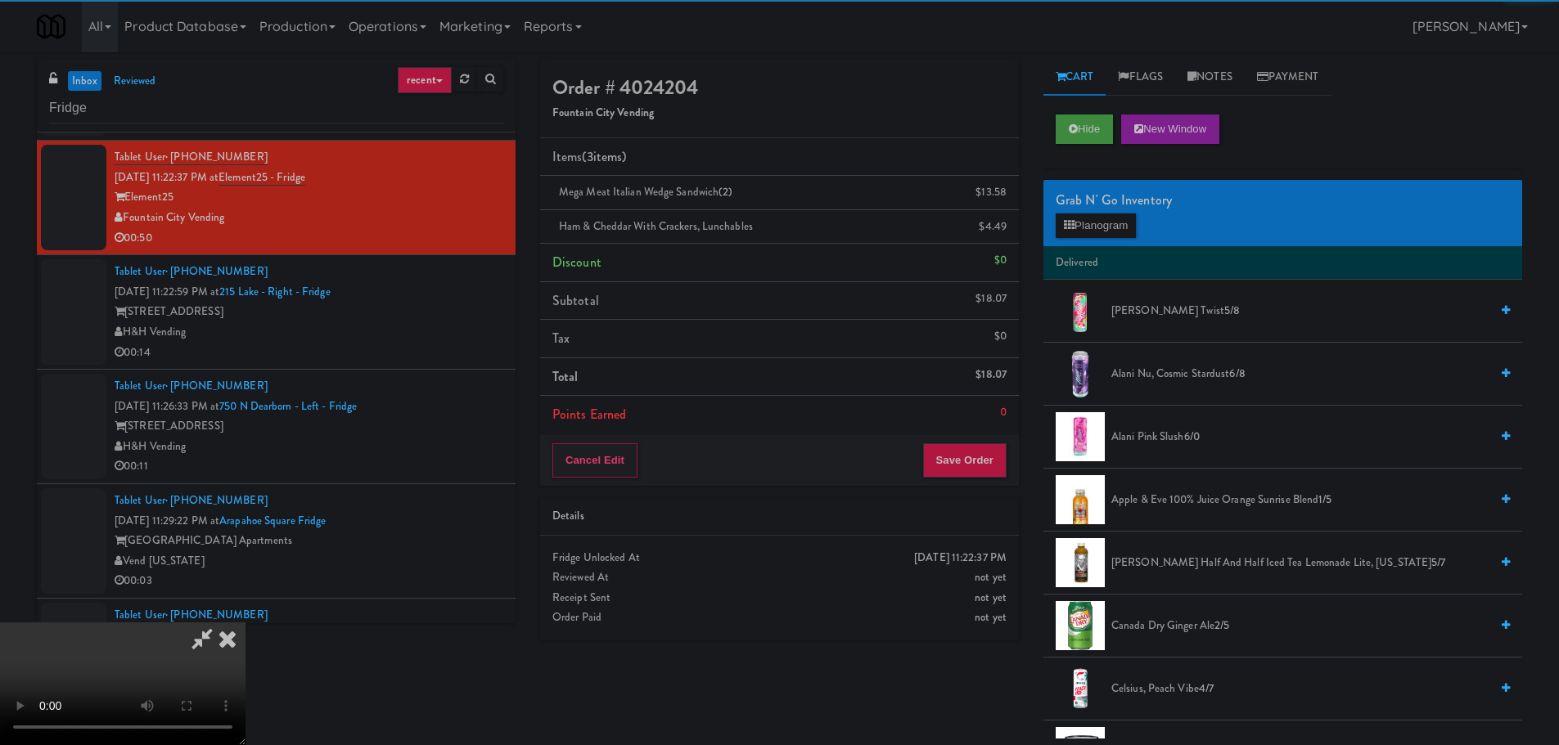
drag, startPoint x: 514, startPoint y: 363, endPoint x: 562, endPoint y: 363, distance: 48.3
click at [245, 623] on video at bounding box center [122, 684] width 245 height 123
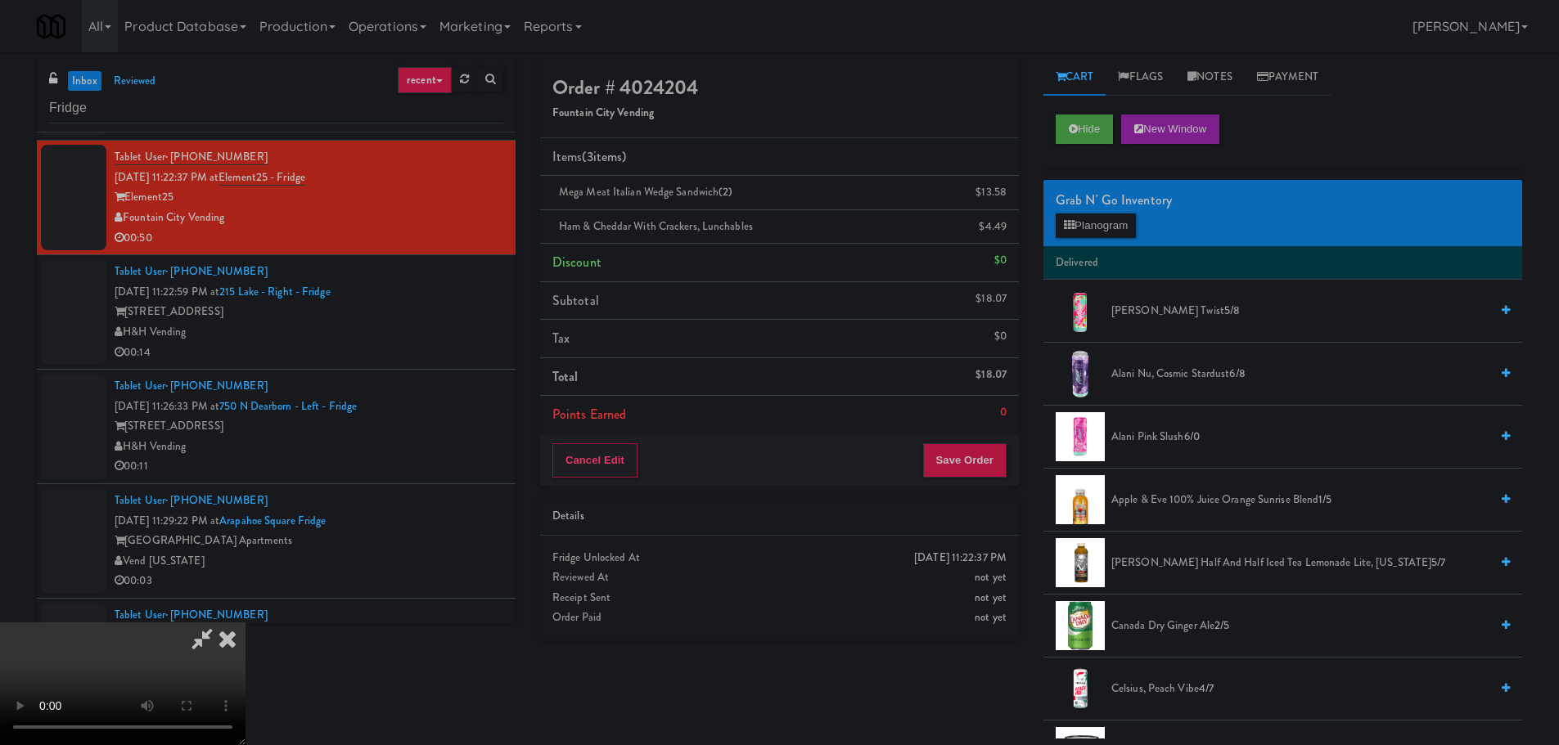
drag, startPoint x: 733, startPoint y: 404, endPoint x: 764, endPoint y: 403, distance: 31.1
click at [245, 623] on video at bounding box center [122, 684] width 245 height 123
click at [1136, 234] on button "Planogram" at bounding box center [1095, 226] width 80 height 25
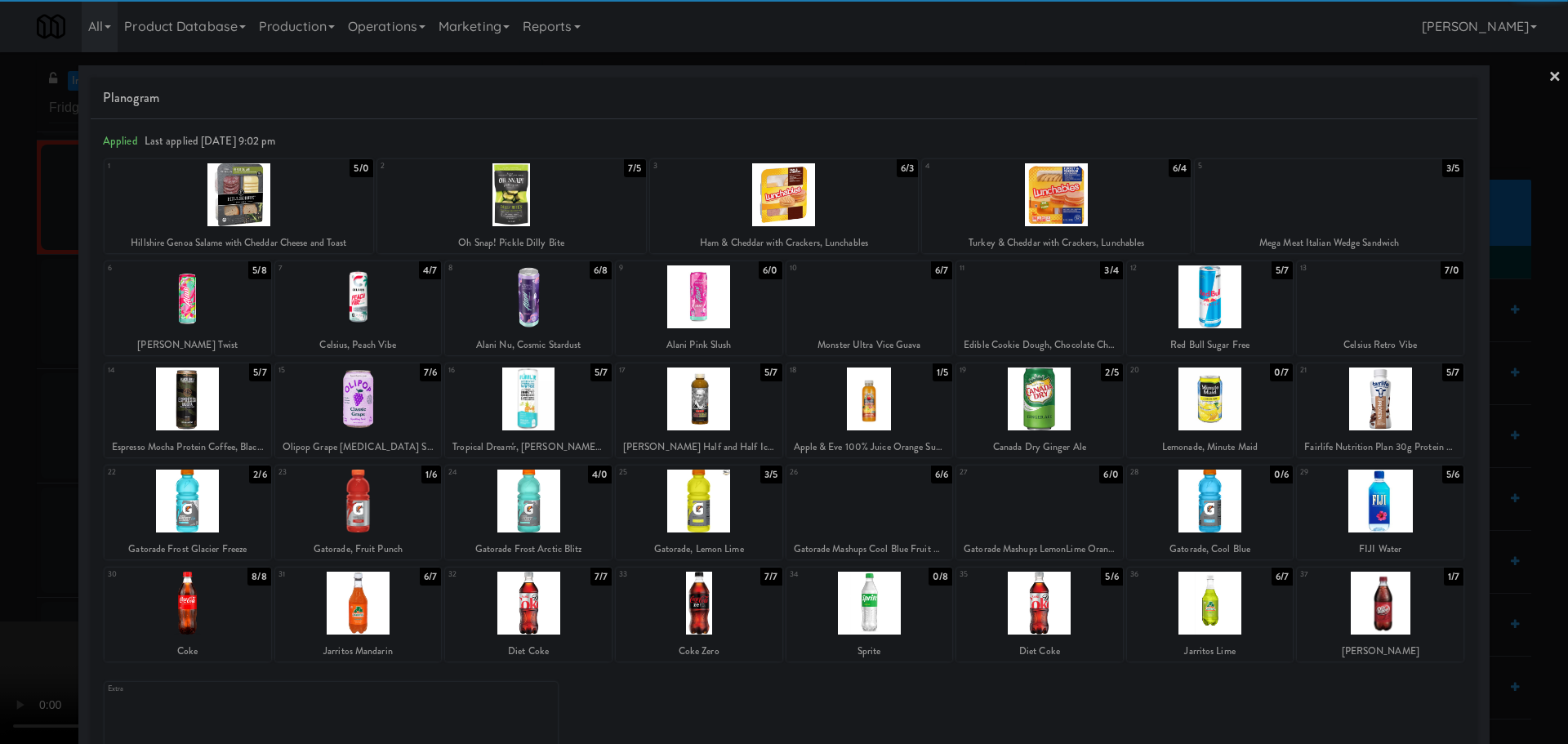
click at [727, 398] on div at bounding box center [699, 398] width 167 height 63
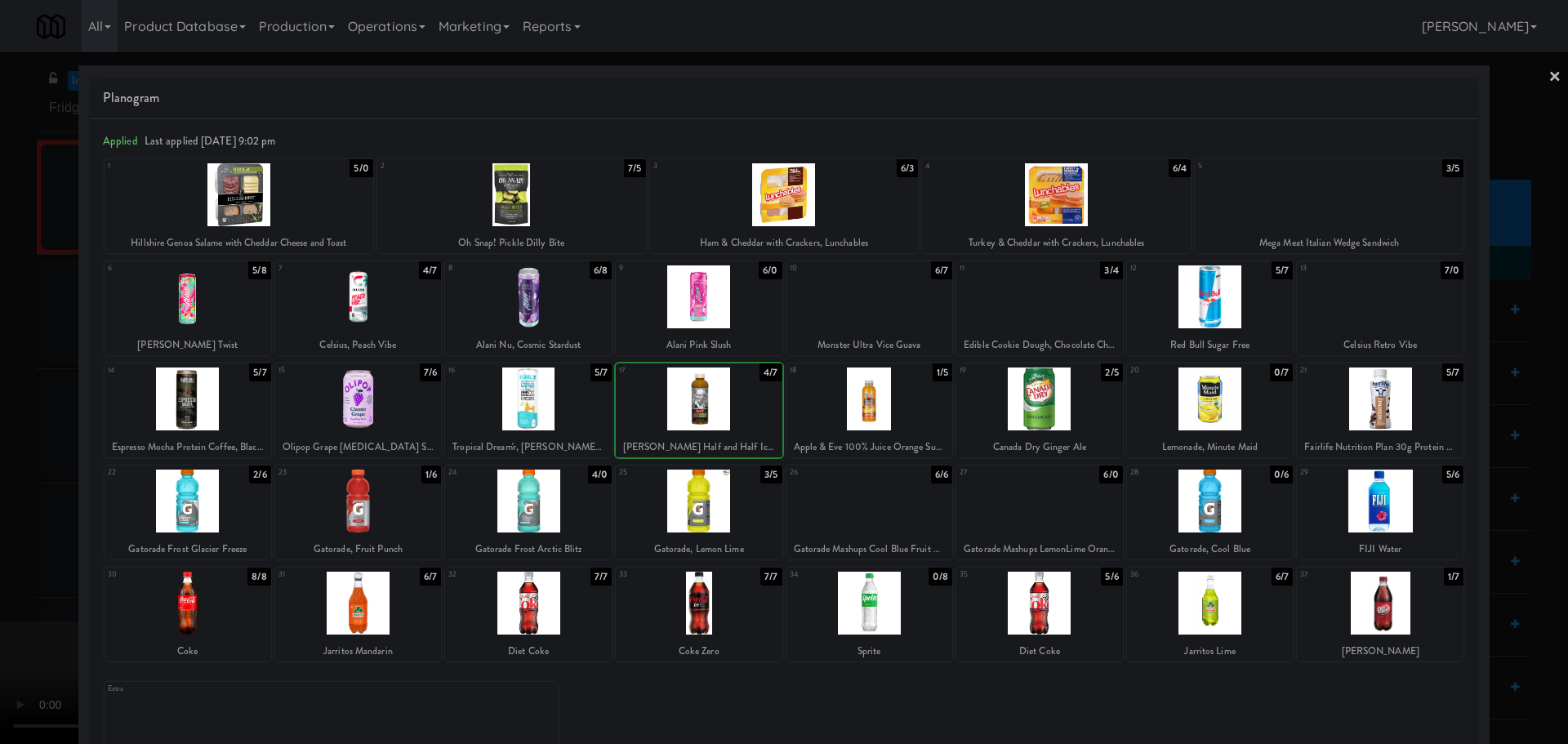
click at [0, 432] on div at bounding box center [784, 372] width 1568 height 744
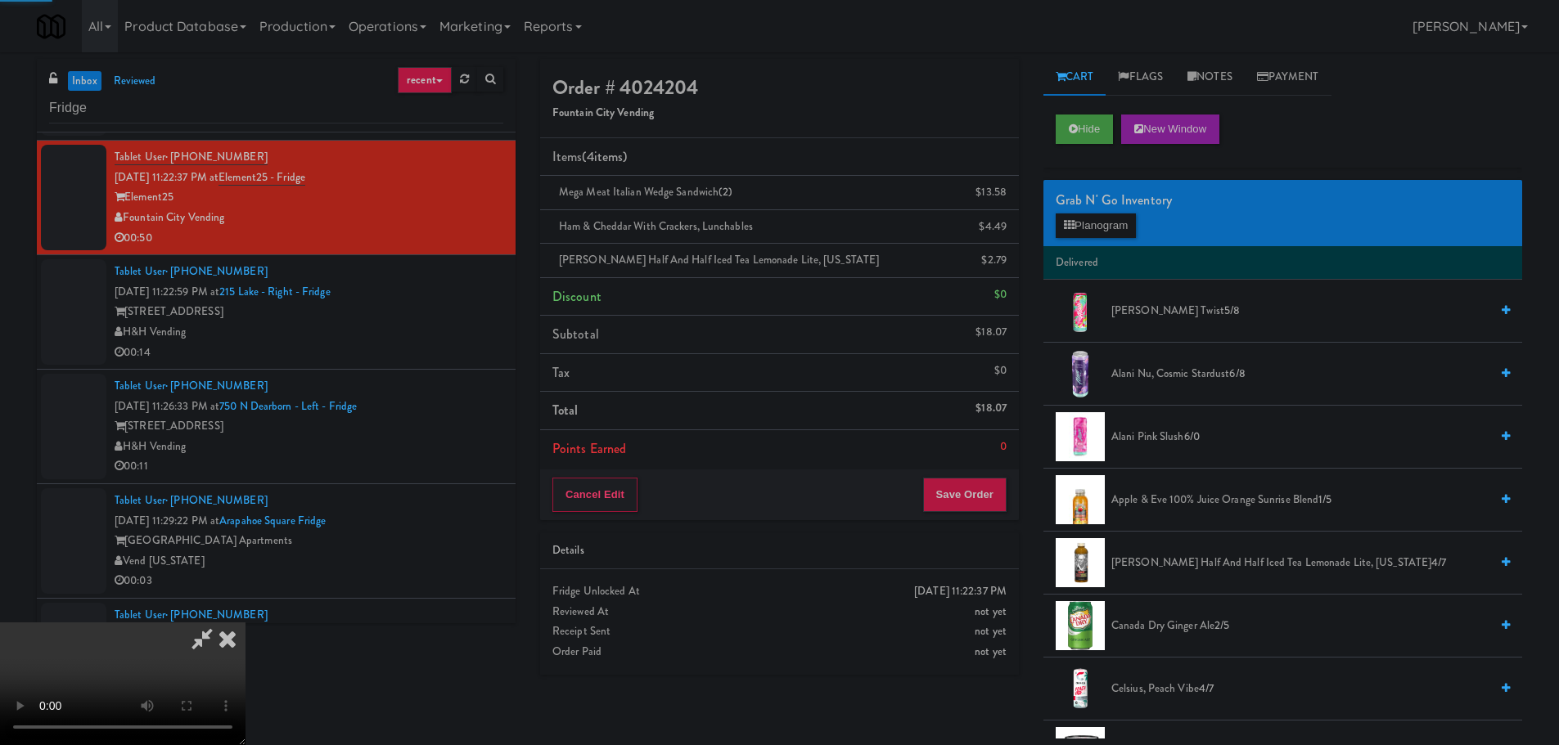
drag, startPoint x: 576, startPoint y: 351, endPoint x: 592, endPoint y: 352, distance: 15.6
click at [245, 623] on video at bounding box center [122, 684] width 245 height 123
click at [1085, 232] on button "Planogram" at bounding box center [1095, 226] width 80 height 25
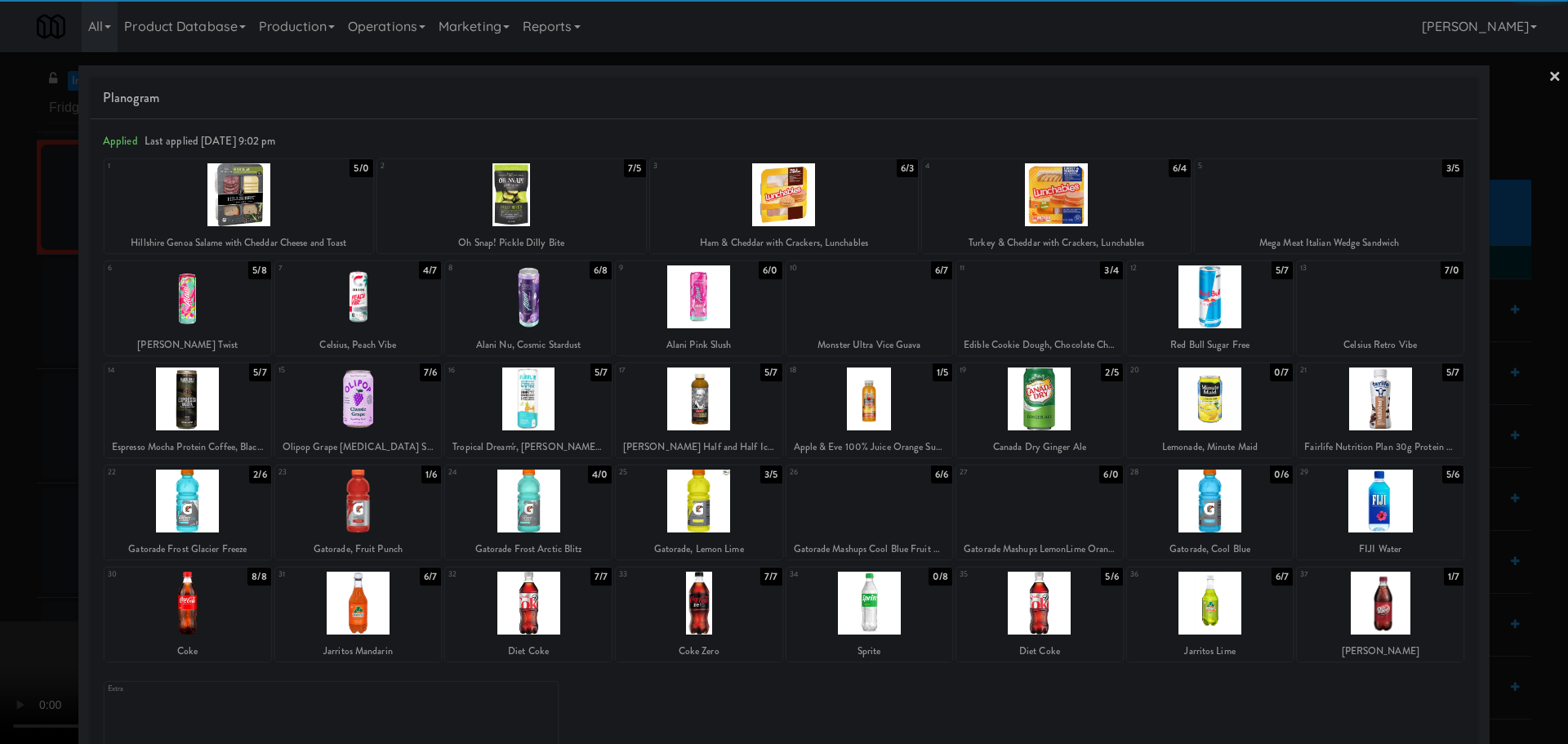
click at [1371, 604] on div at bounding box center [1379, 603] width 167 height 63
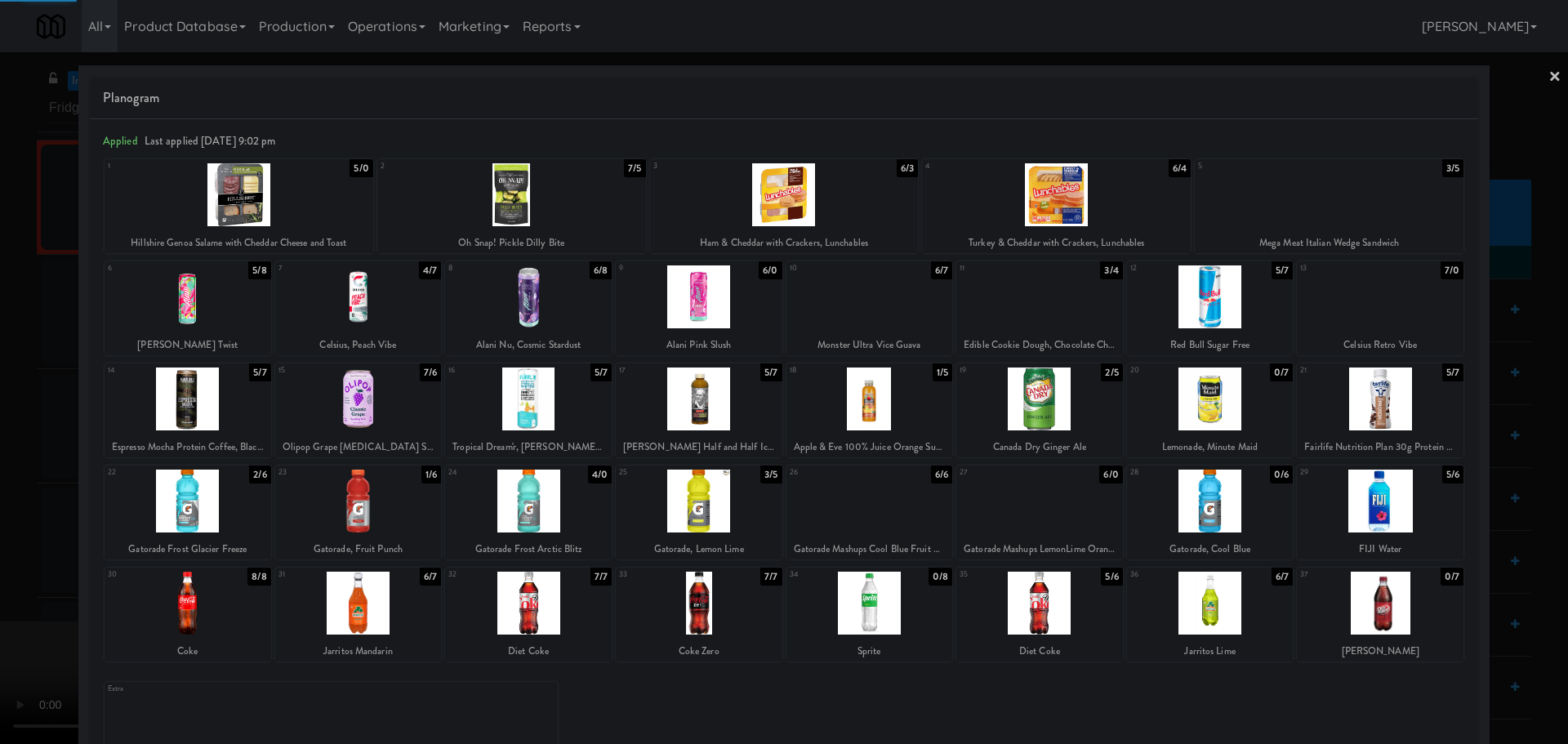
drag, startPoint x: 2, startPoint y: 585, endPoint x: 363, endPoint y: 448, distance: 386.1
click at [6, 585] on div at bounding box center [784, 372] width 1568 height 744
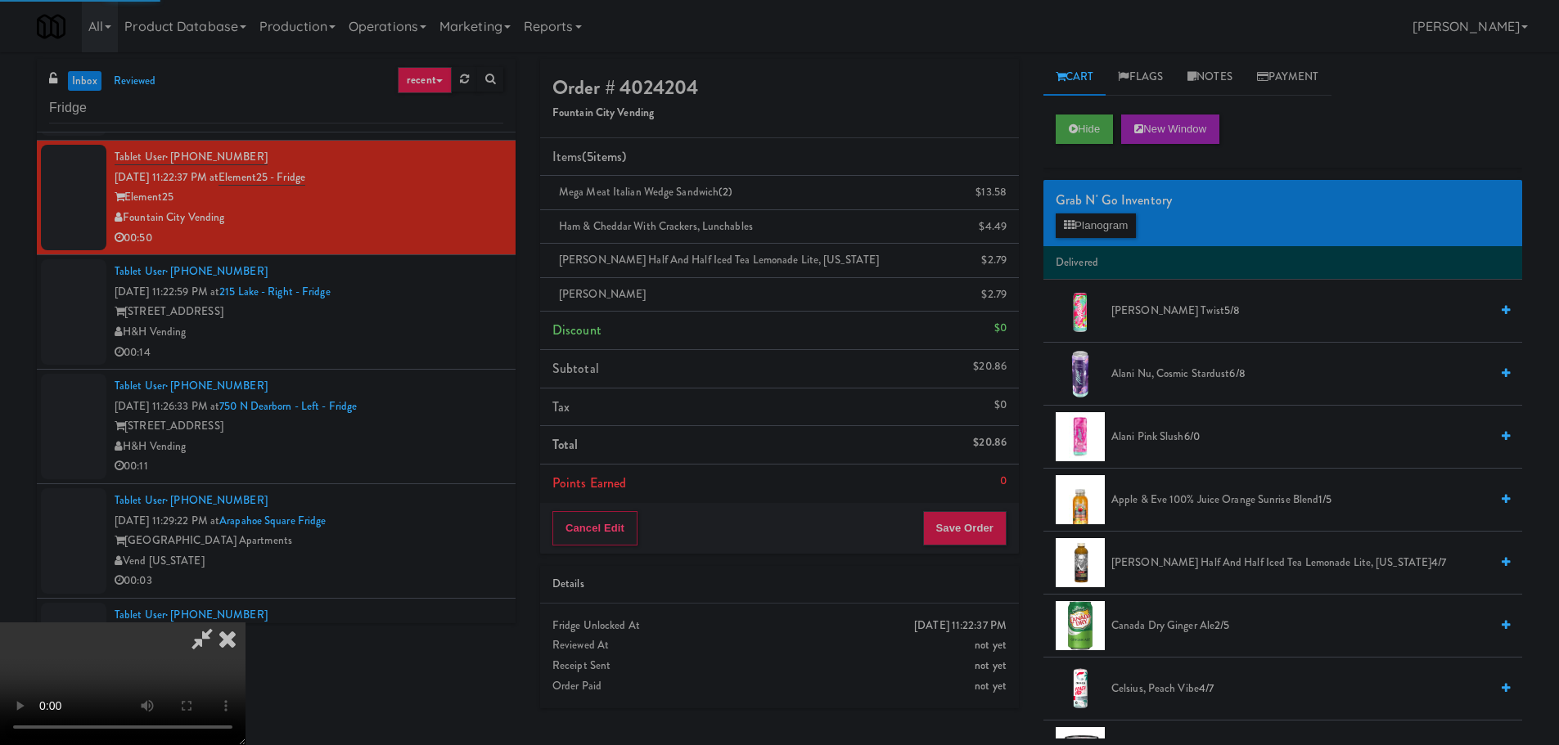
drag, startPoint x: 364, startPoint y: 449, endPoint x: 432, endPoint y: 445, distance: 68.0
click at [245, 623] on video at bounding box center [122, 684] width 245 height 123
click at [970, 533] on button "Save Order" at bounding box center [964, 528] width 83 height 34
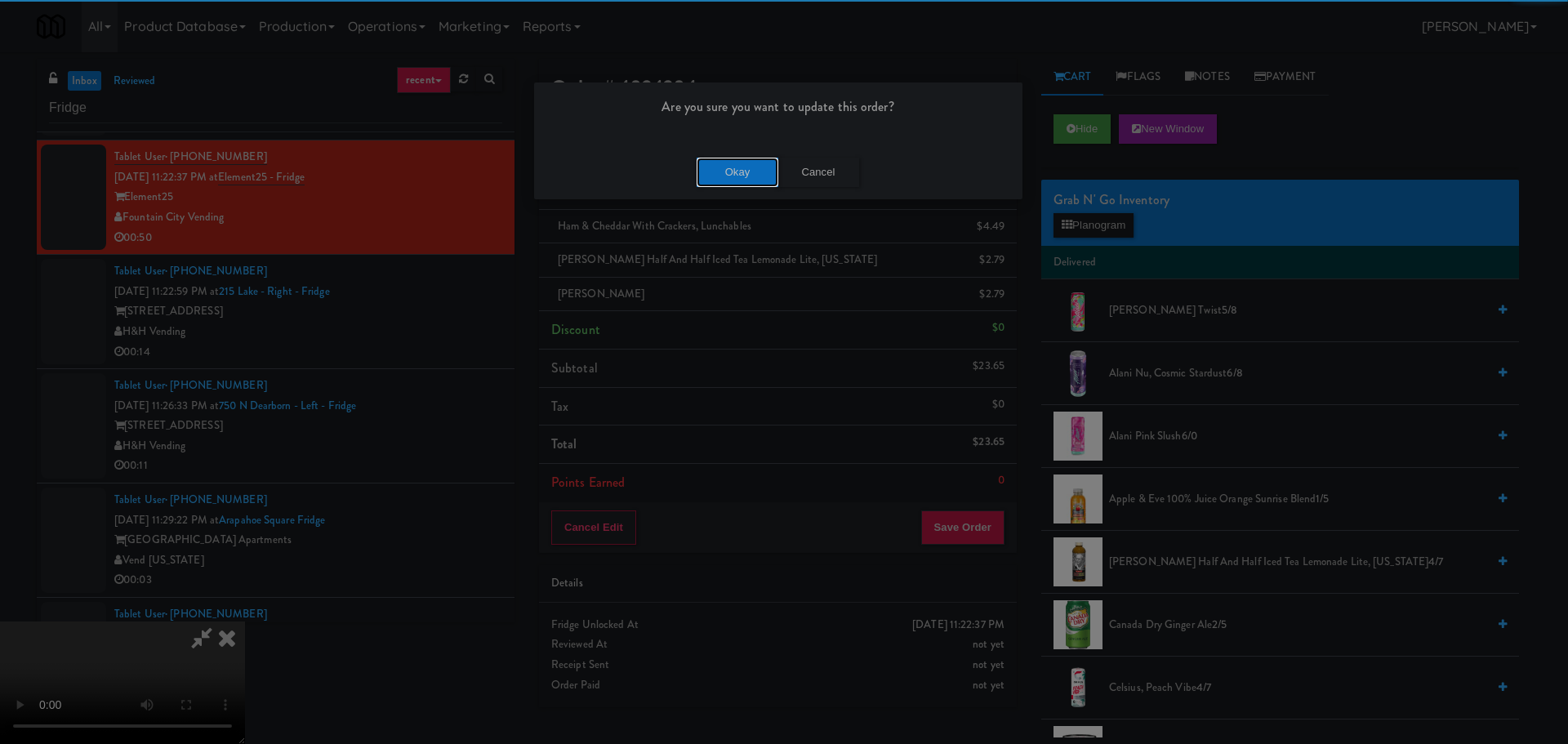
click at [748, 173] on button "Okay" at bounding box center [738, 172] width 82 height 29
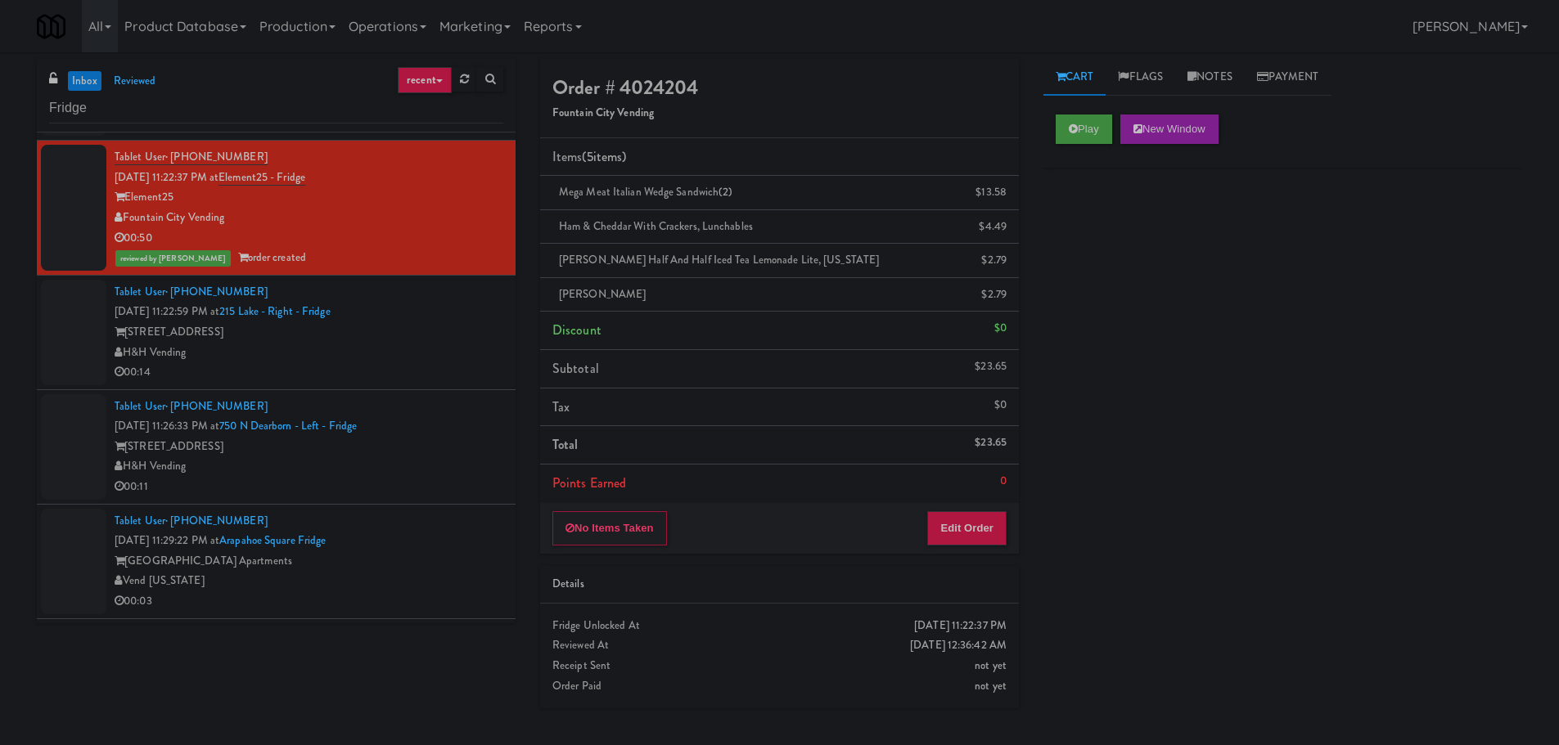
scroll to position [0, 0]
click at [461, 352] on div "H&H Vending" at bounding box center [309, 353] width 389 height 20
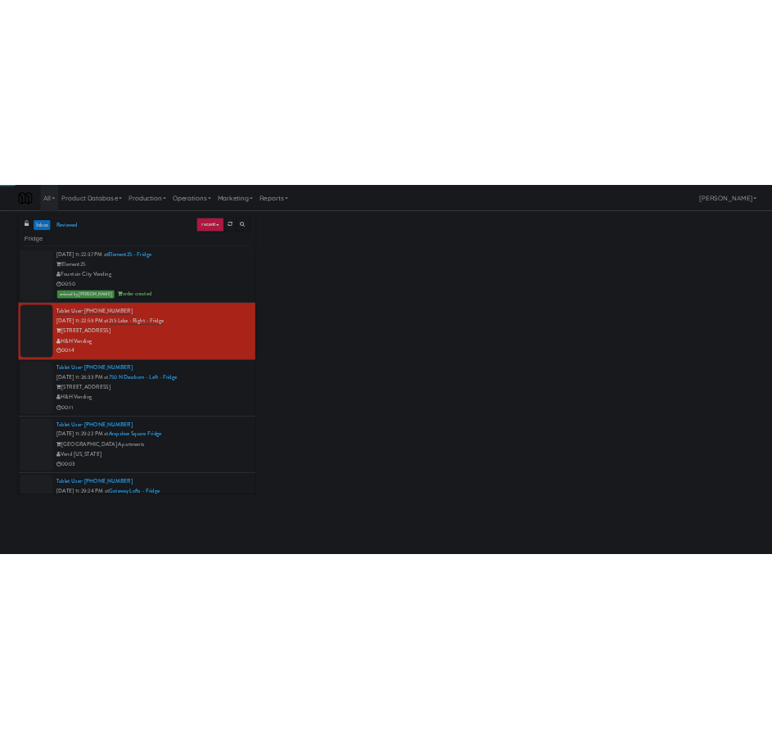
scroll to position [1636, 0]
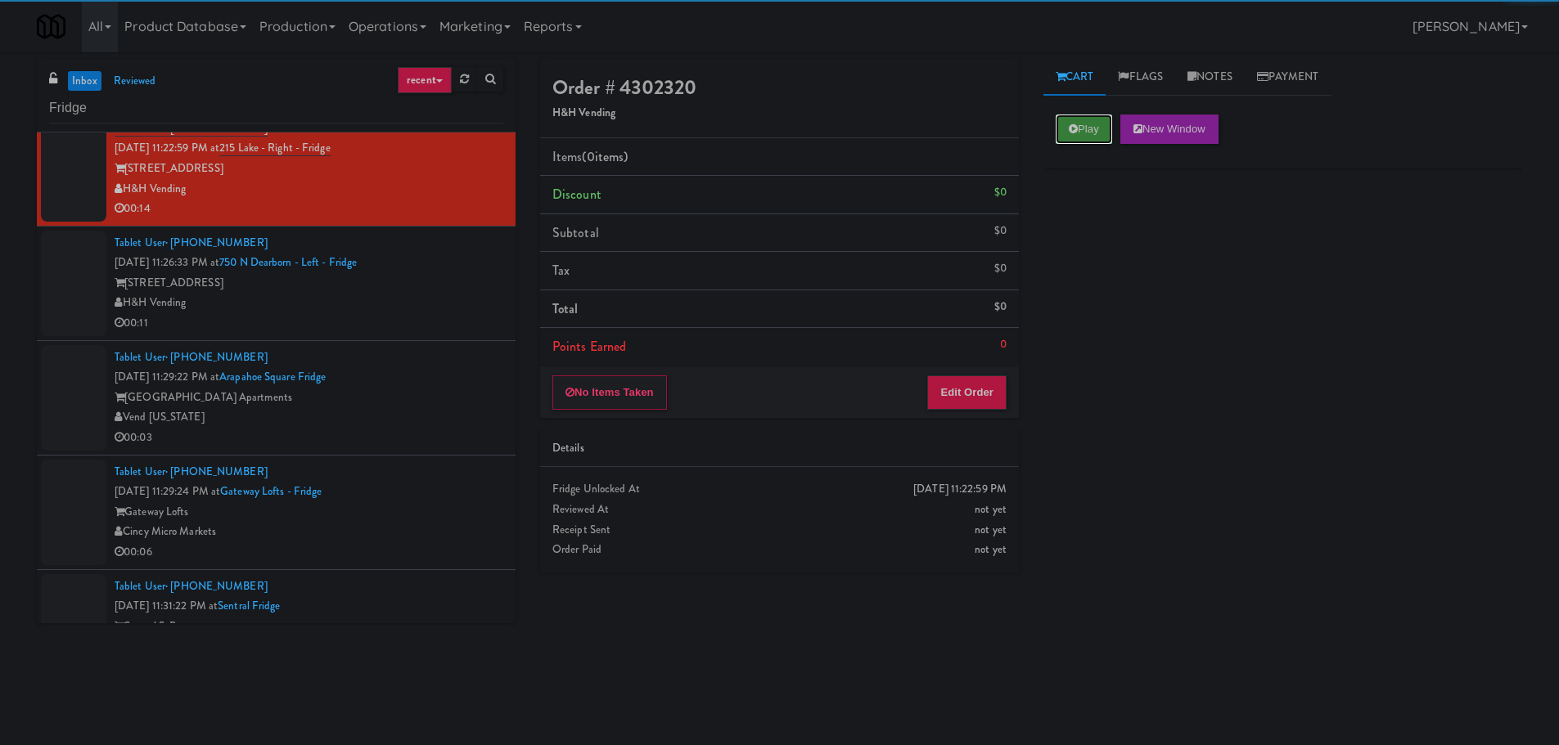
click at [1073, 122] on button "Play" at bounding box center [1083, 129] width 56 height 29
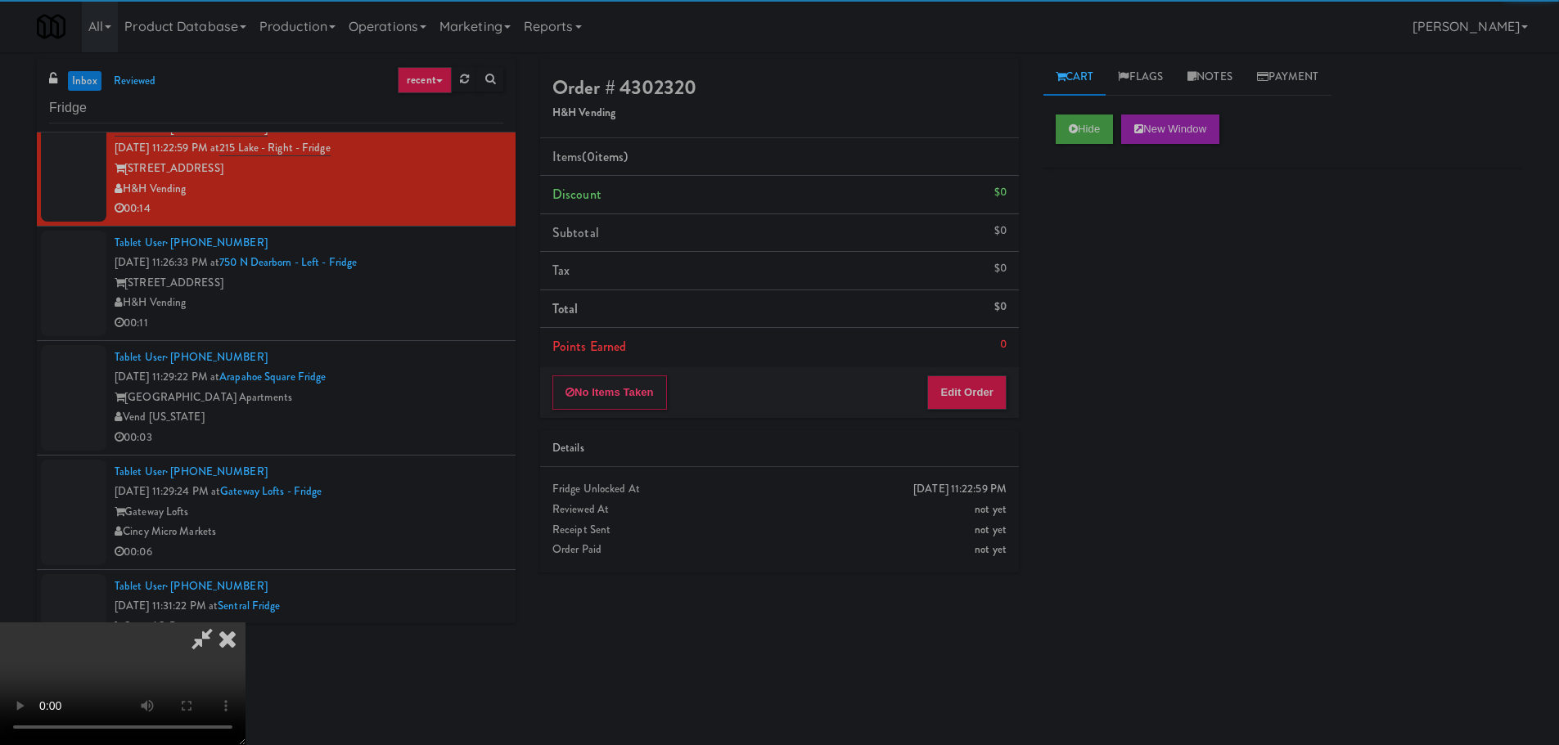
click at [997, 356] on li "Points Earned 0" at bounding box center [779, 347] width 479 height 38
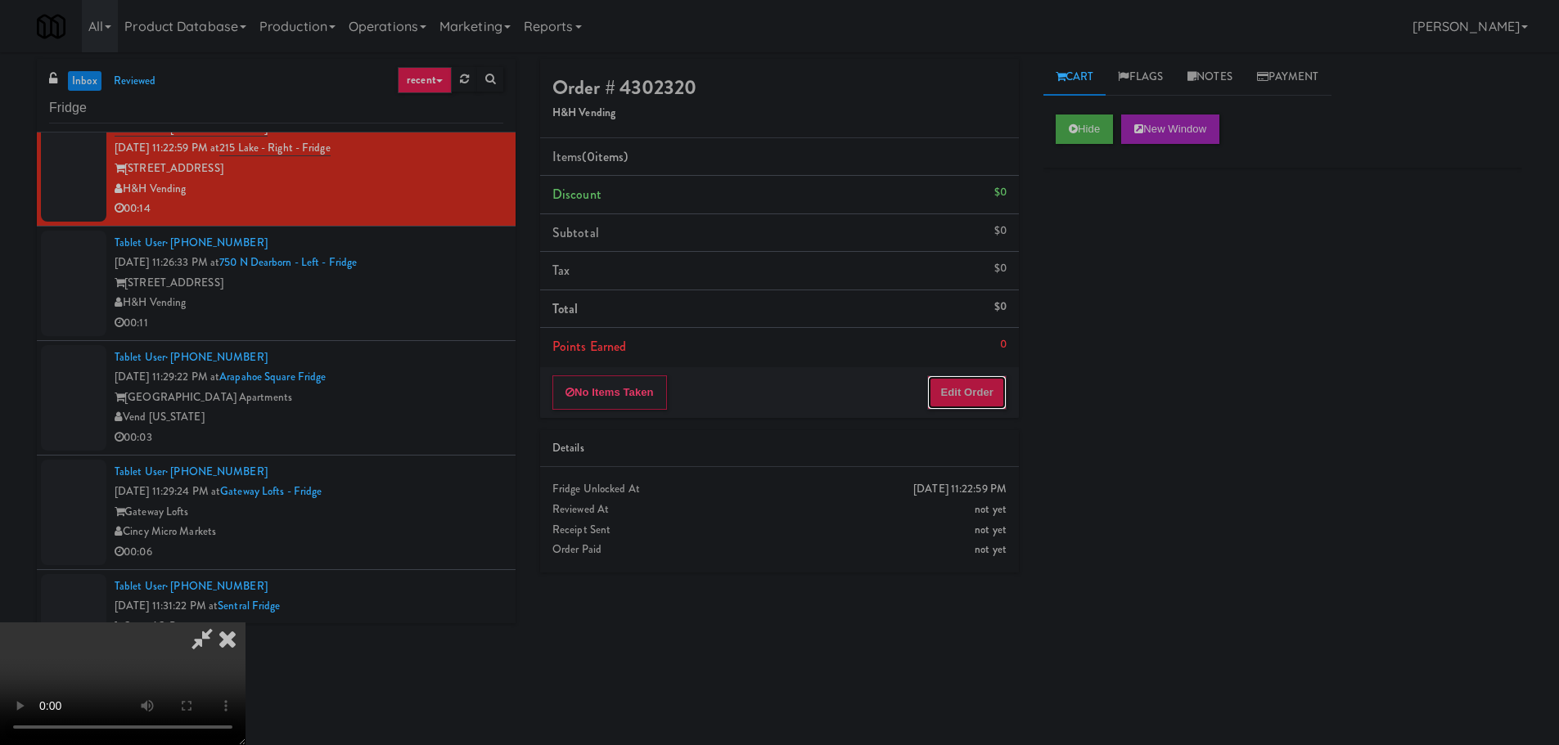
click at [978, 394] on button "Edit Order" at bounding box center [966, 393] width 79 height 34
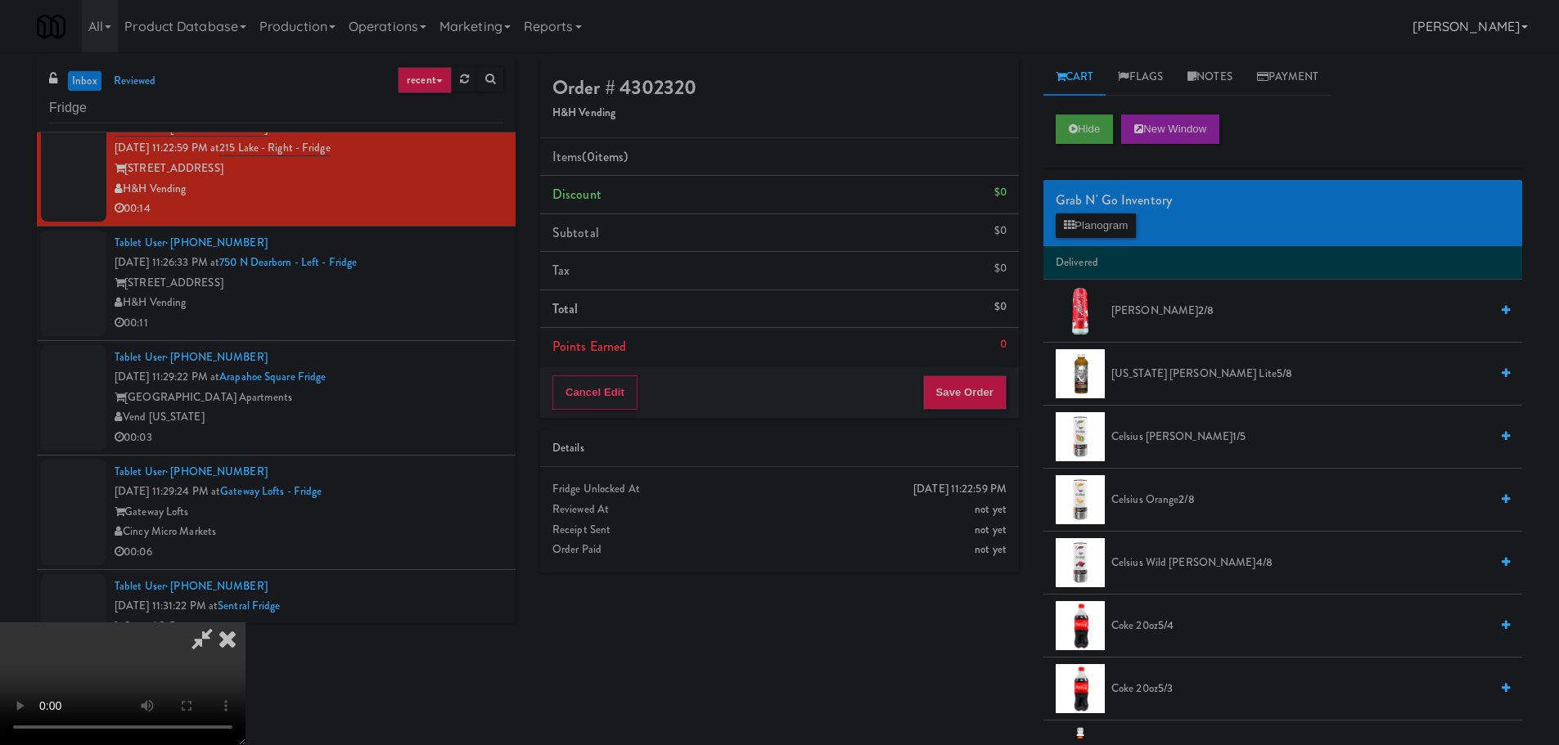
scroll to position [0, 0]
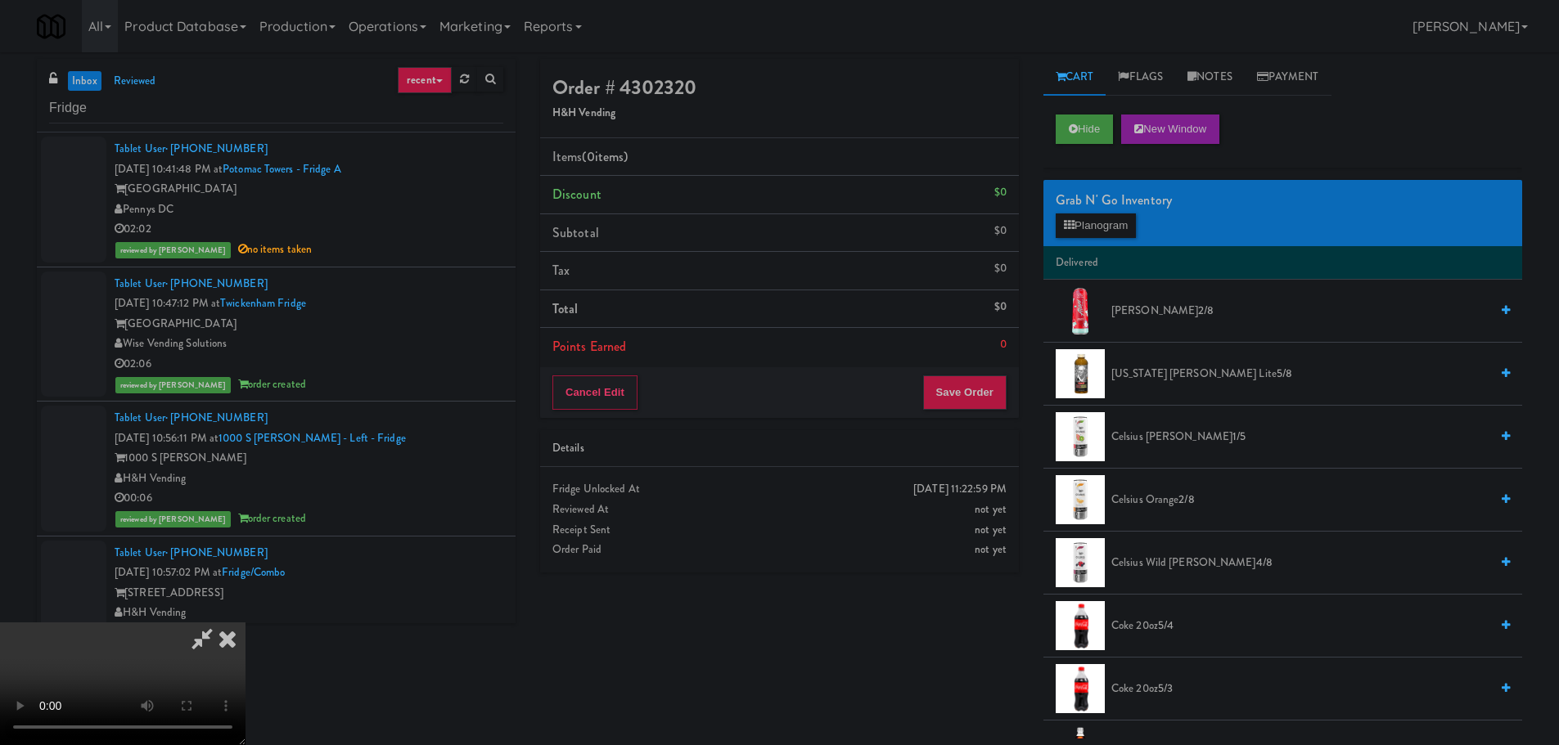
drag, startPoint x: 587, startPoint y: 379, endPoint x: 604, endPoint y: 385, distance: 18.1
click at [245, 623] on video at bounding box center [122, 684] width 245 height 123
drag, startPoint x: 686, startPoint y: 455, endPoint x: 913, endPoint y: 346, distance: 251.4
click at [245, 623] on video at bounding box center [122, 684] width 245 height 123
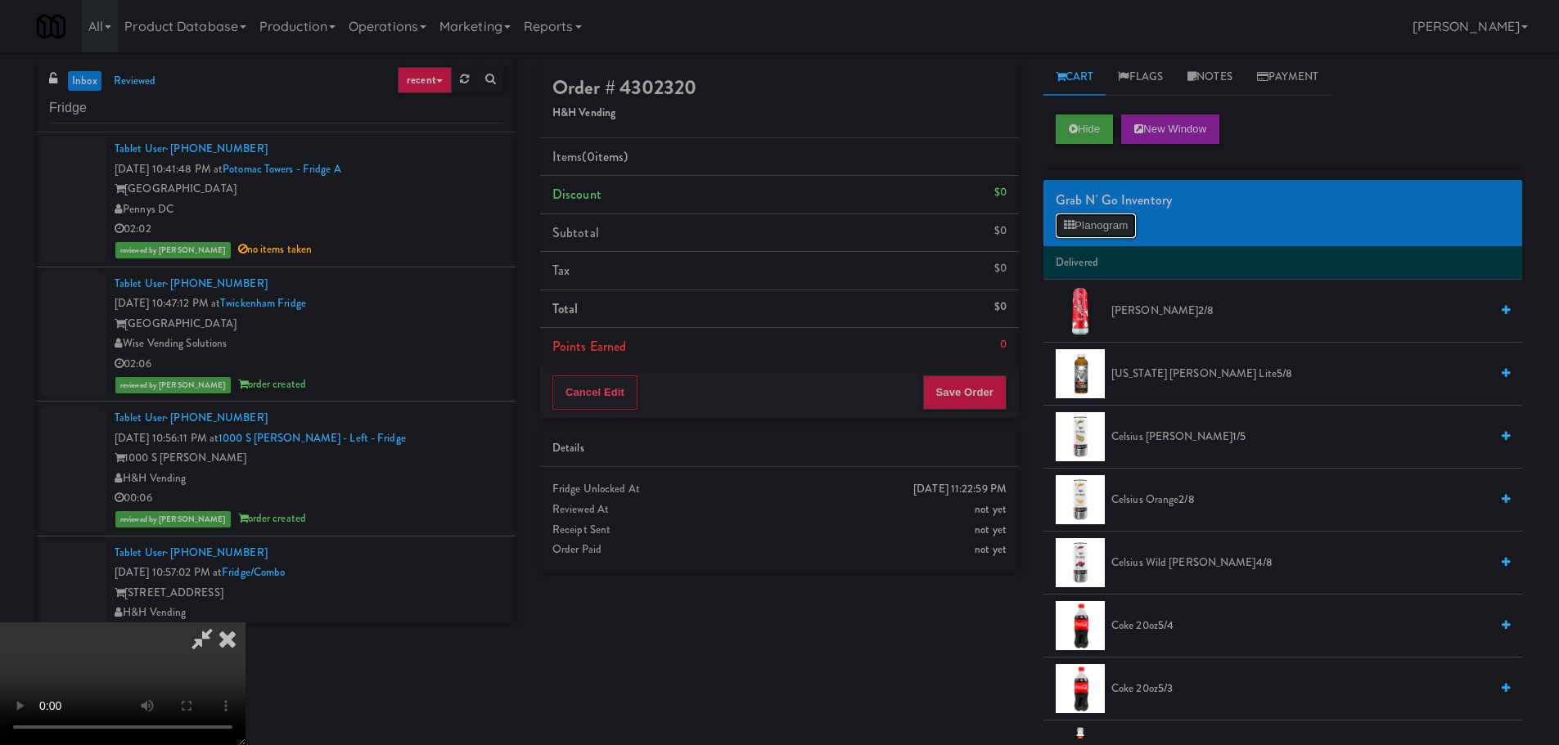
click at [1116, 235] on button "Planogram" at bounding box center [1095, 226] width 80 height 25
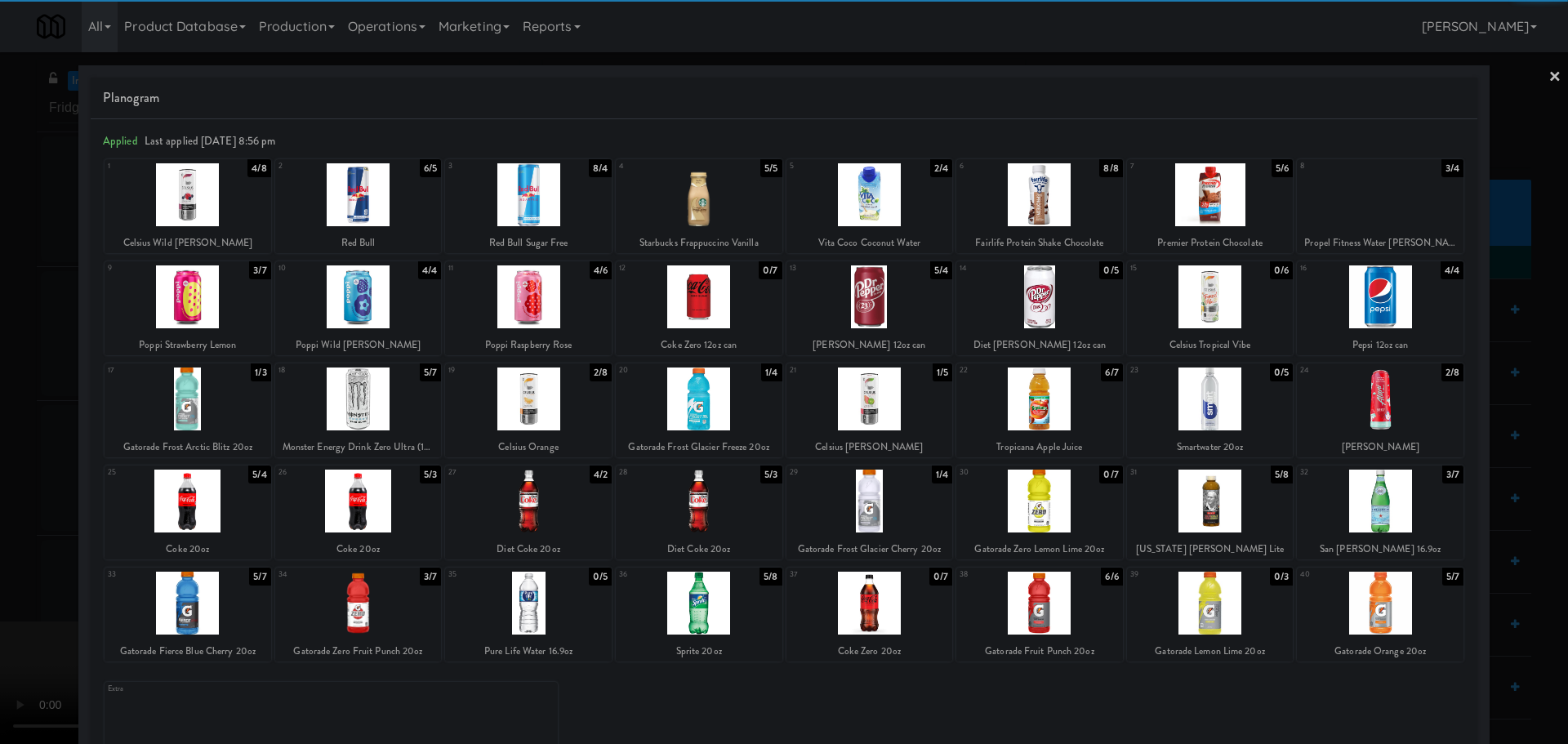
click at [219, 600] on div at bounding box center [188, 603] width 167 height 63
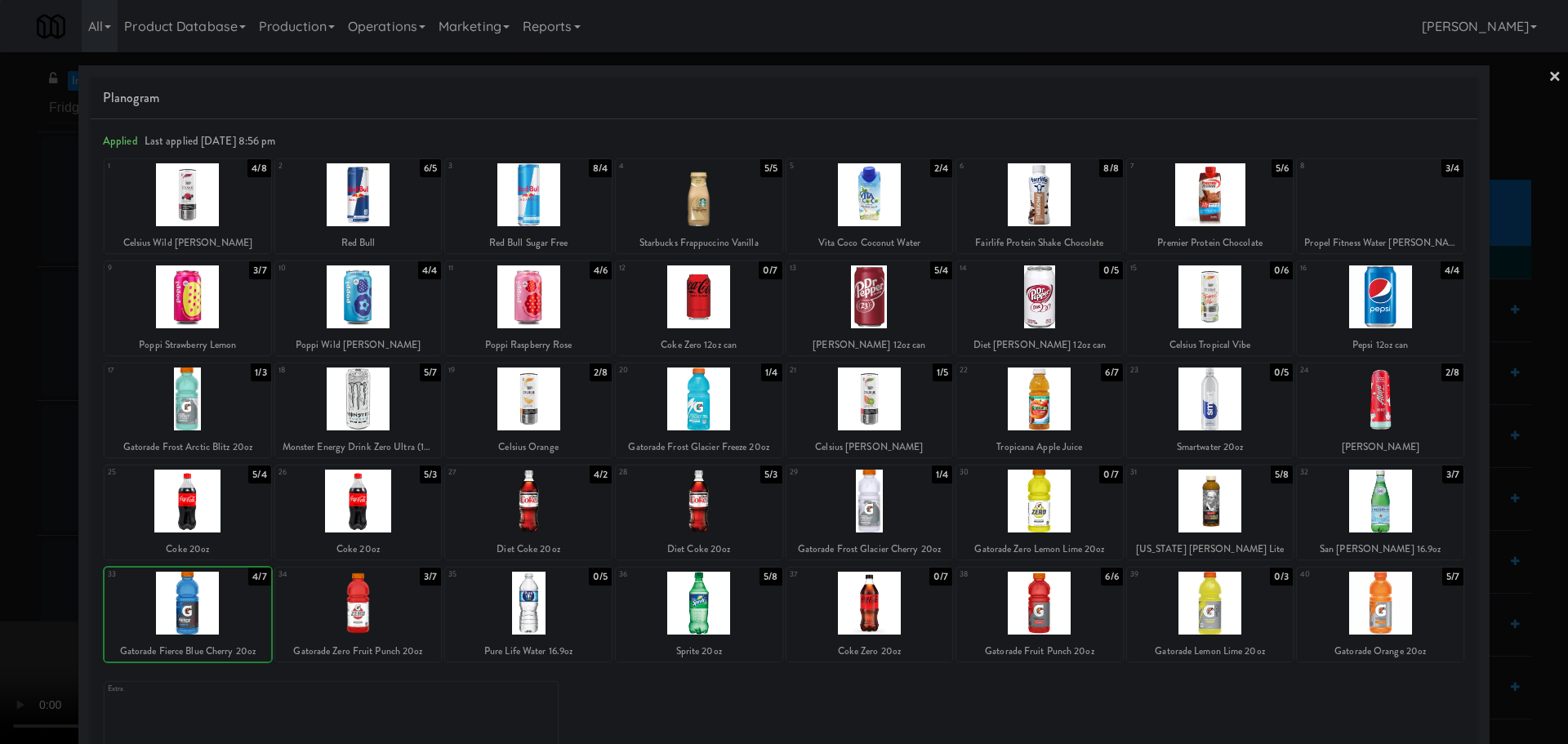
click at [2, 585] on div at bounding box center [784, 372] width 1568 height 744
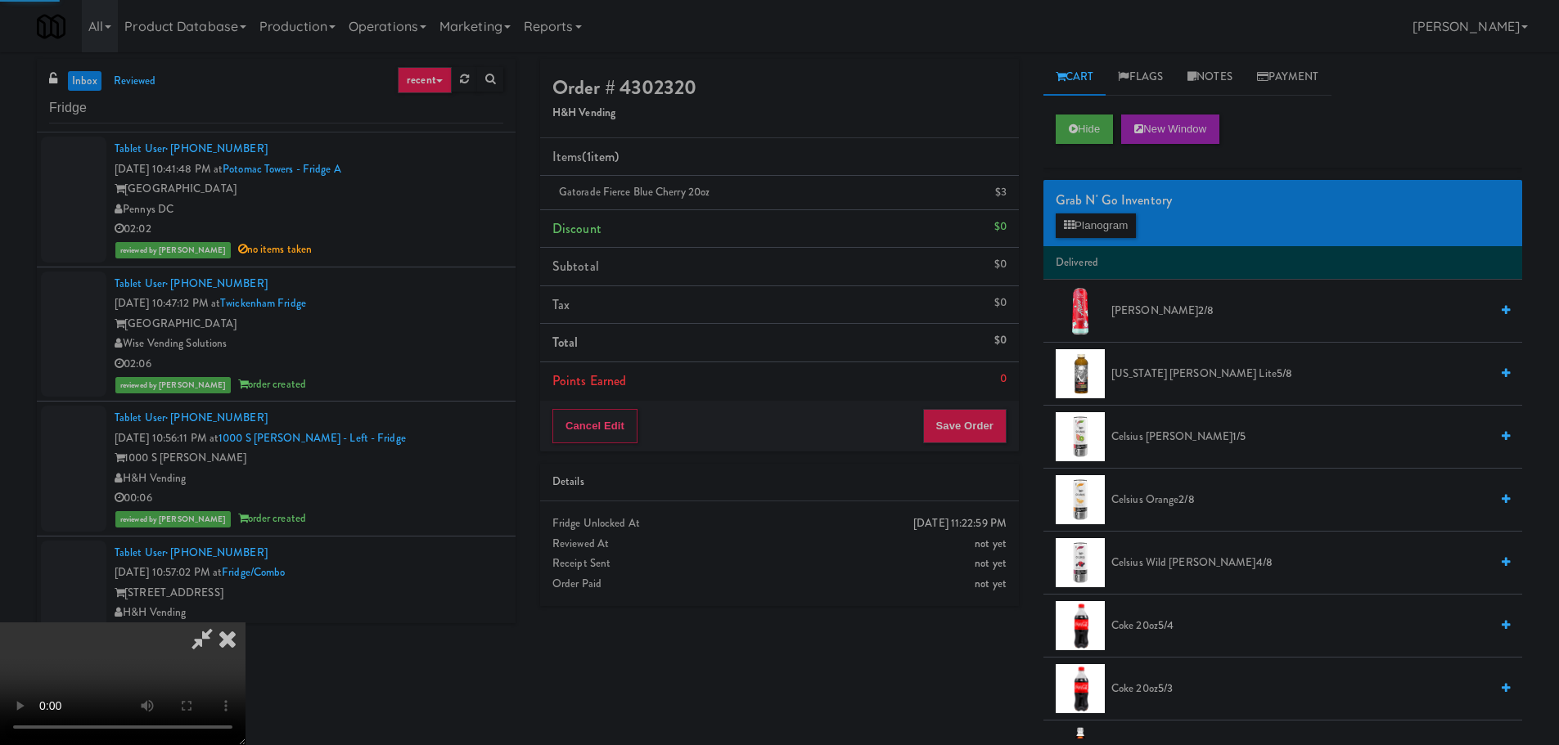
click at [245, 623] on video at bounding box center [122, 684] width 245 height 123
drag, startPoint x: 603, startPoint y: 390, endPoint x: 659, endPoint y: 388, distance: 56.5
click at [245, 623] on video at bounding box center [122, 684] width 245 height 123
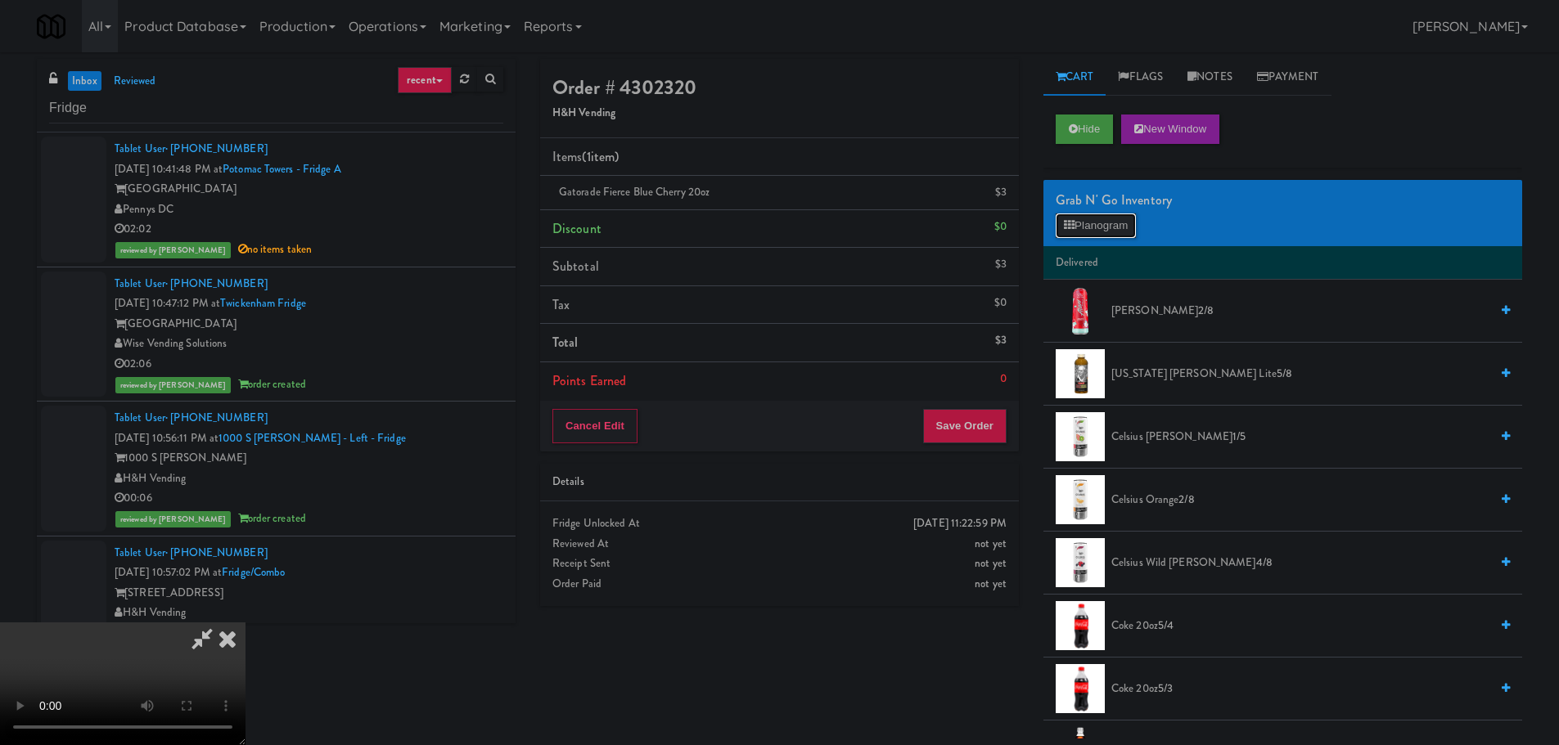
click at [1097, 232] on button "Planogram" at bounding box center [1095, 226] width 80 height 25
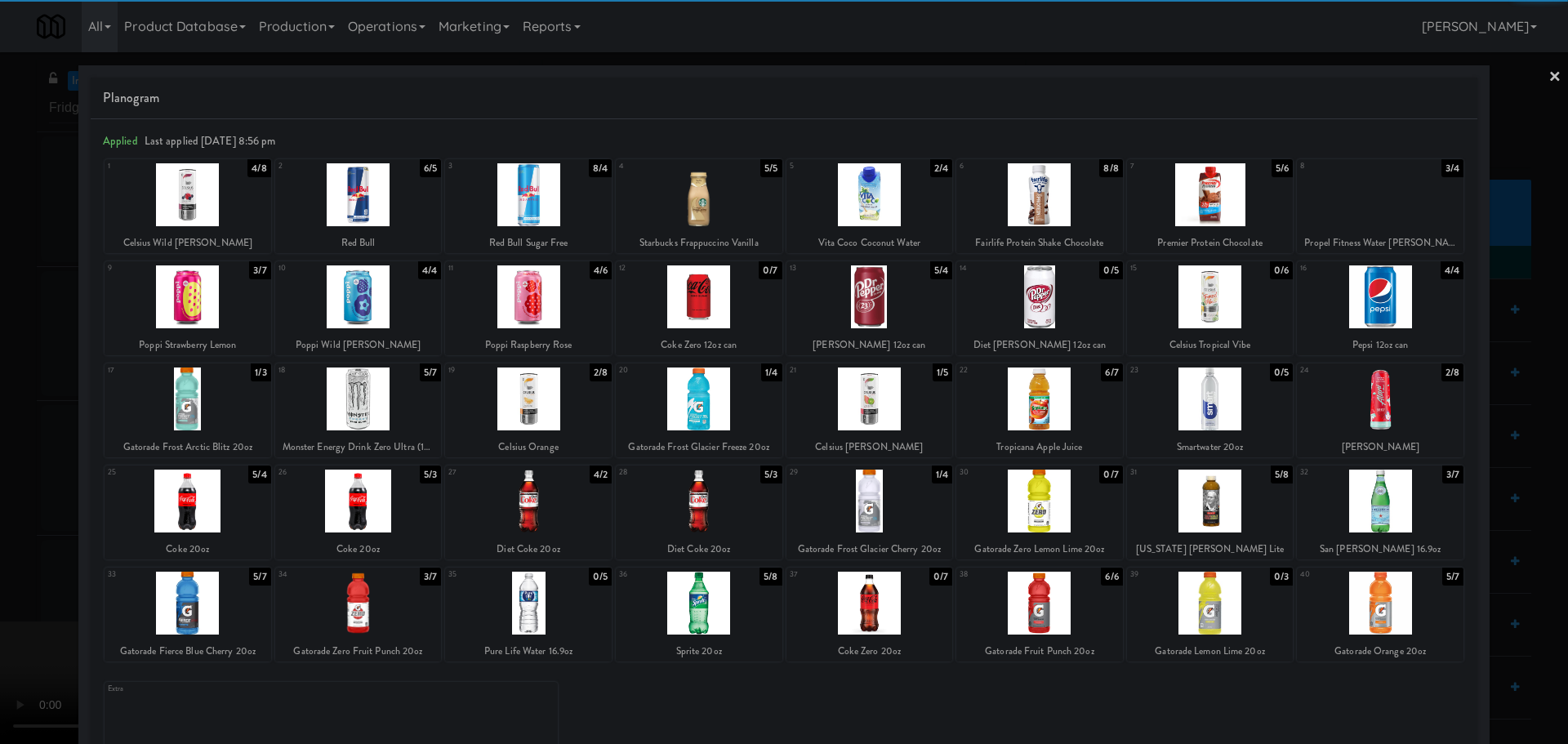
click at [1063, 607] on div at bounding box center [1039, 603] width 167 height 63
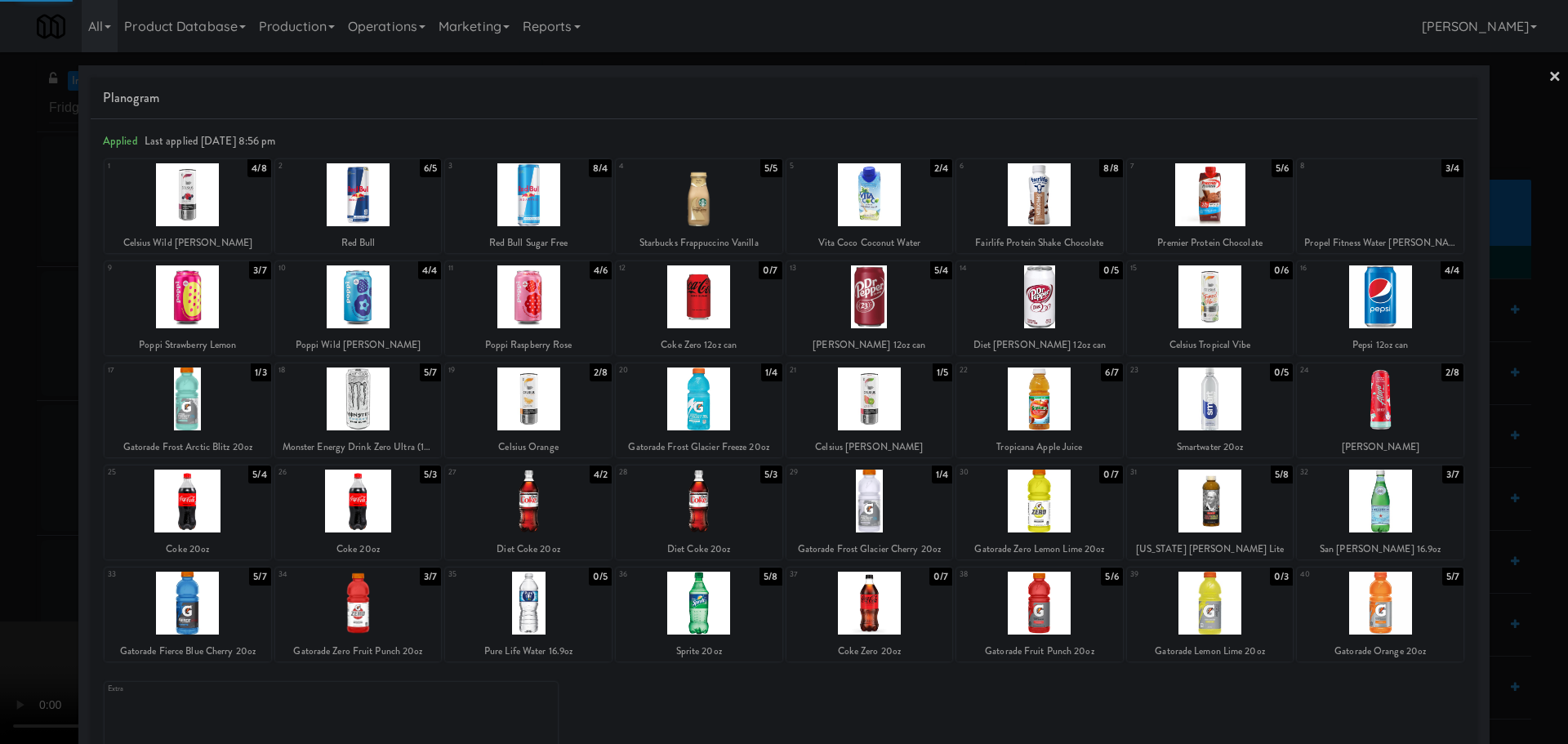
click at [2, 588] on div at bounding box center [784, 372] width 1568 height 744
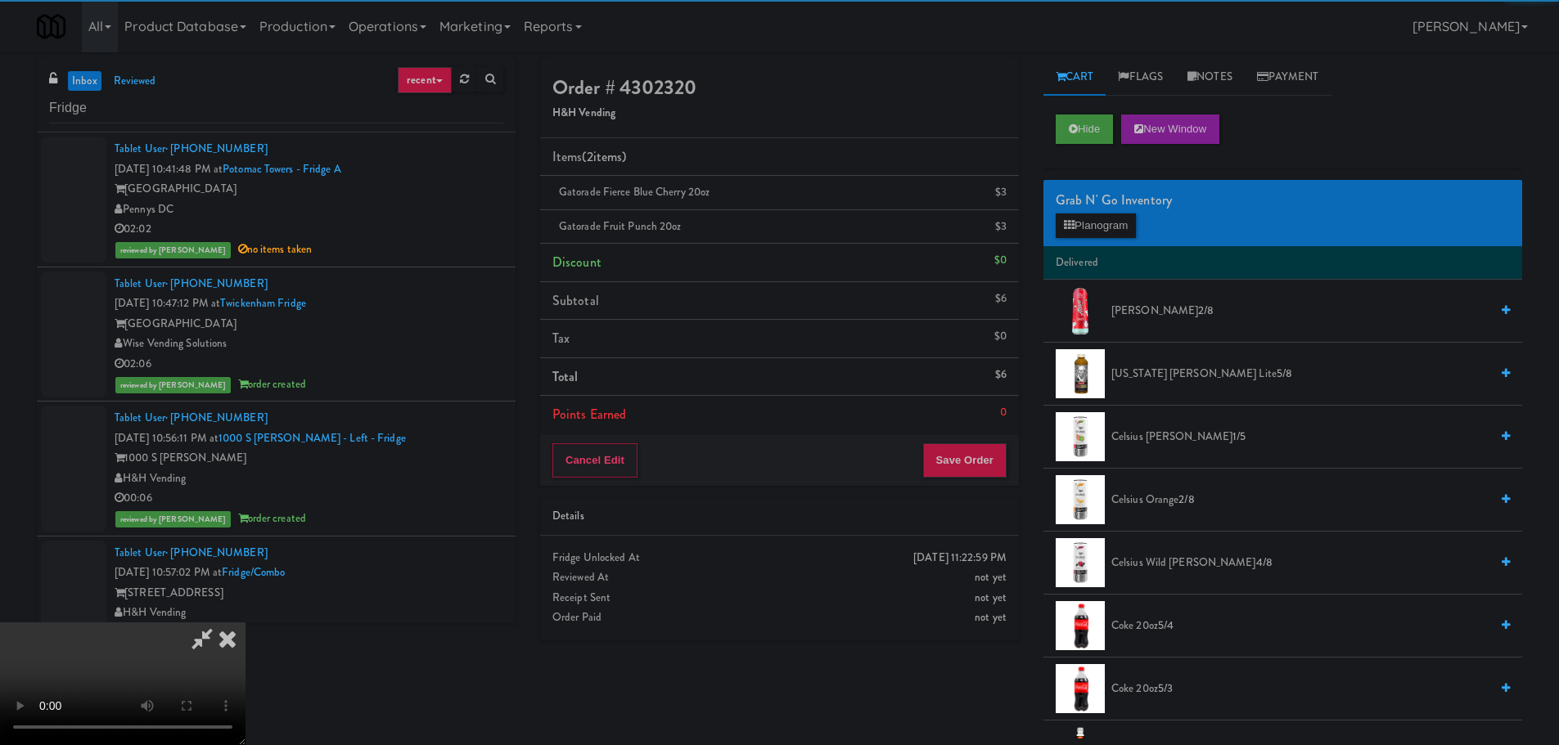
click at [245, 623] on video at bounding box center [122, 684] width 245 height 123
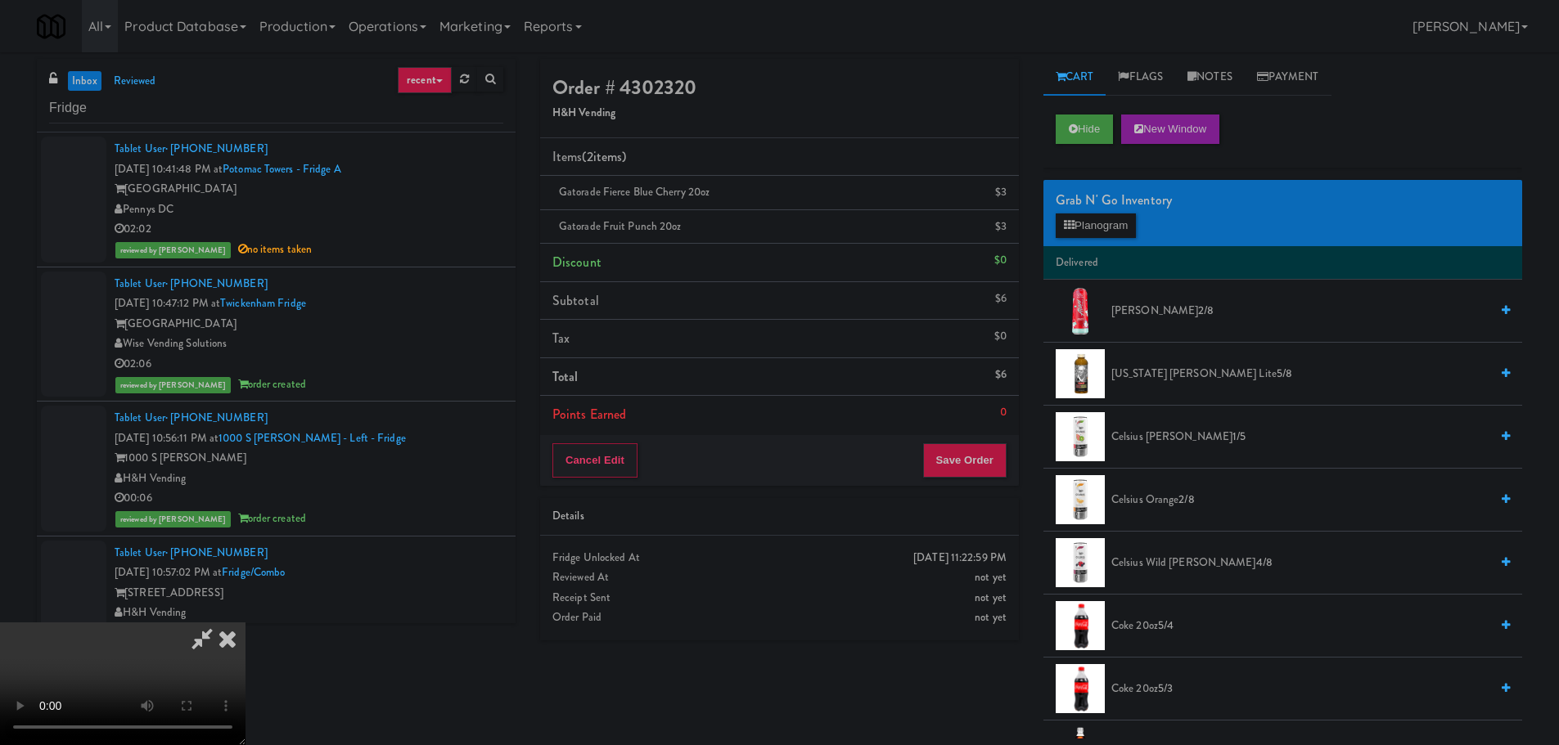
click at [961, 439] on div "Cancel Edit Save Order" at bounding box center [779, 460] width 479 height 51
click at [958, 453] on button "Save Order" at bounding box center [964, 460] width 83 height 34
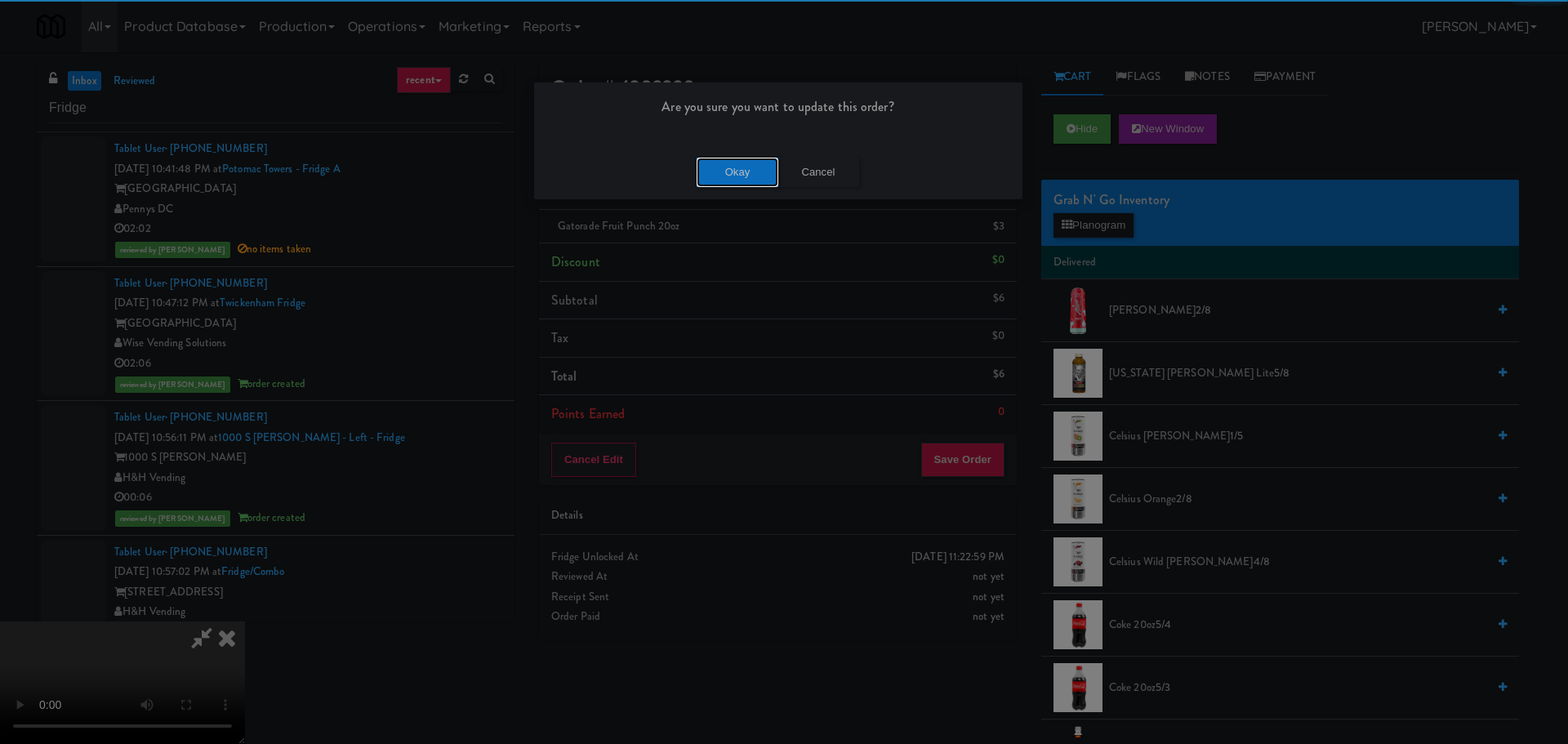
click at [713, 159] on button "Okay" at bounding box center [738, 172] width 82 height 29
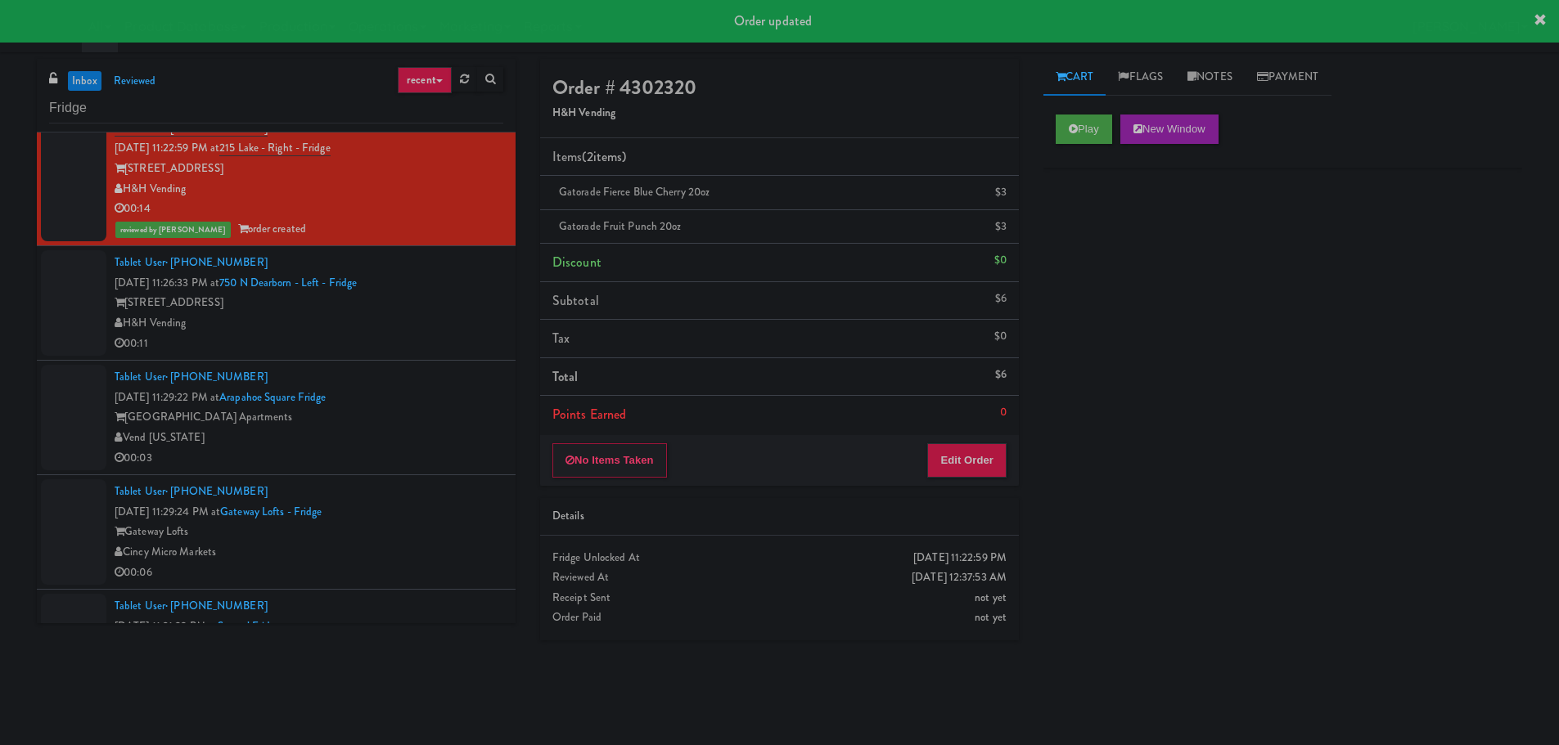
click at [463, 290] on div "Tablet User · (415) 378-7729 Oct 6, 2025 11:26:33 PM at 750 N Dearborn - Left -…" at bounding box center [309, 303] width 389 height 101
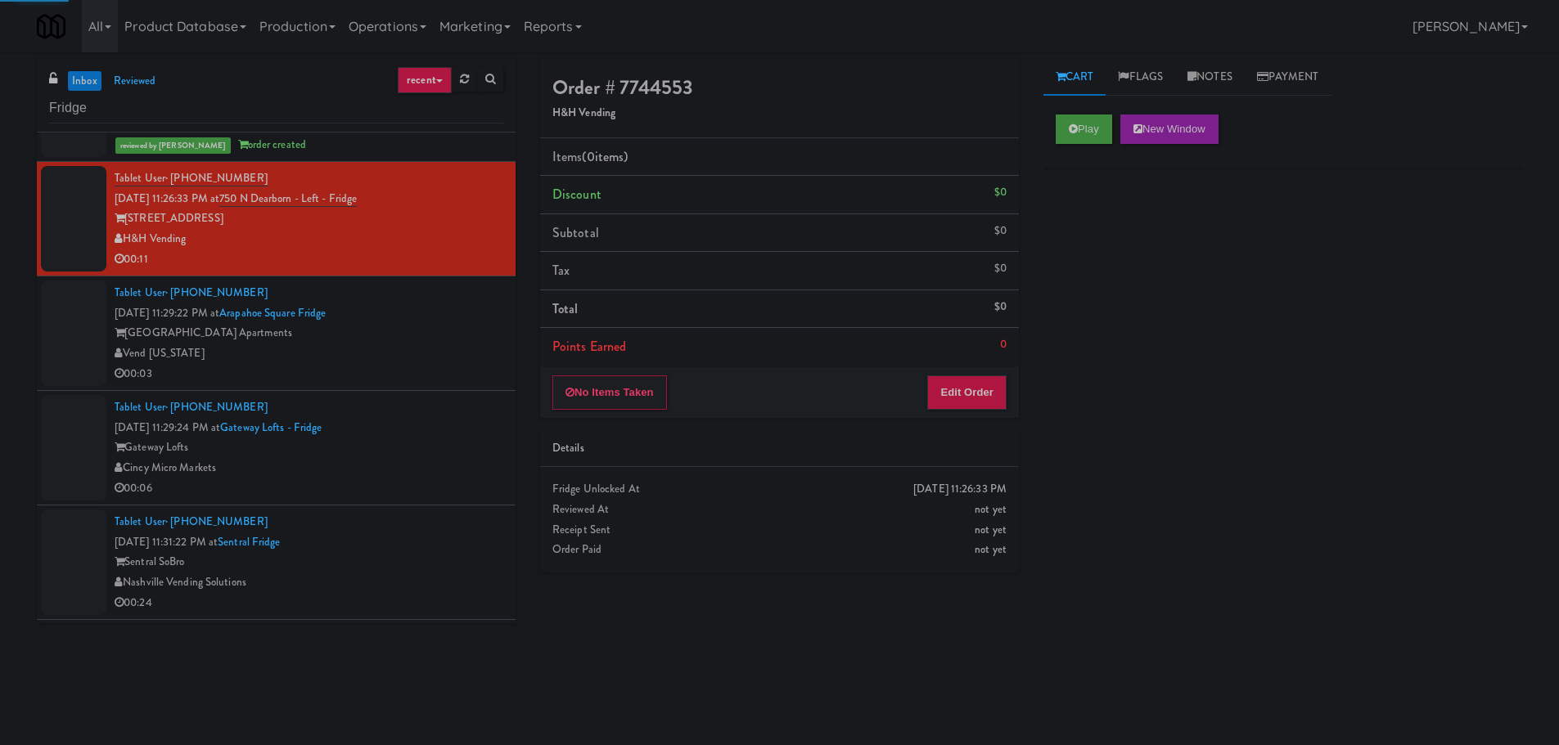
scroll to position [1718, 0]
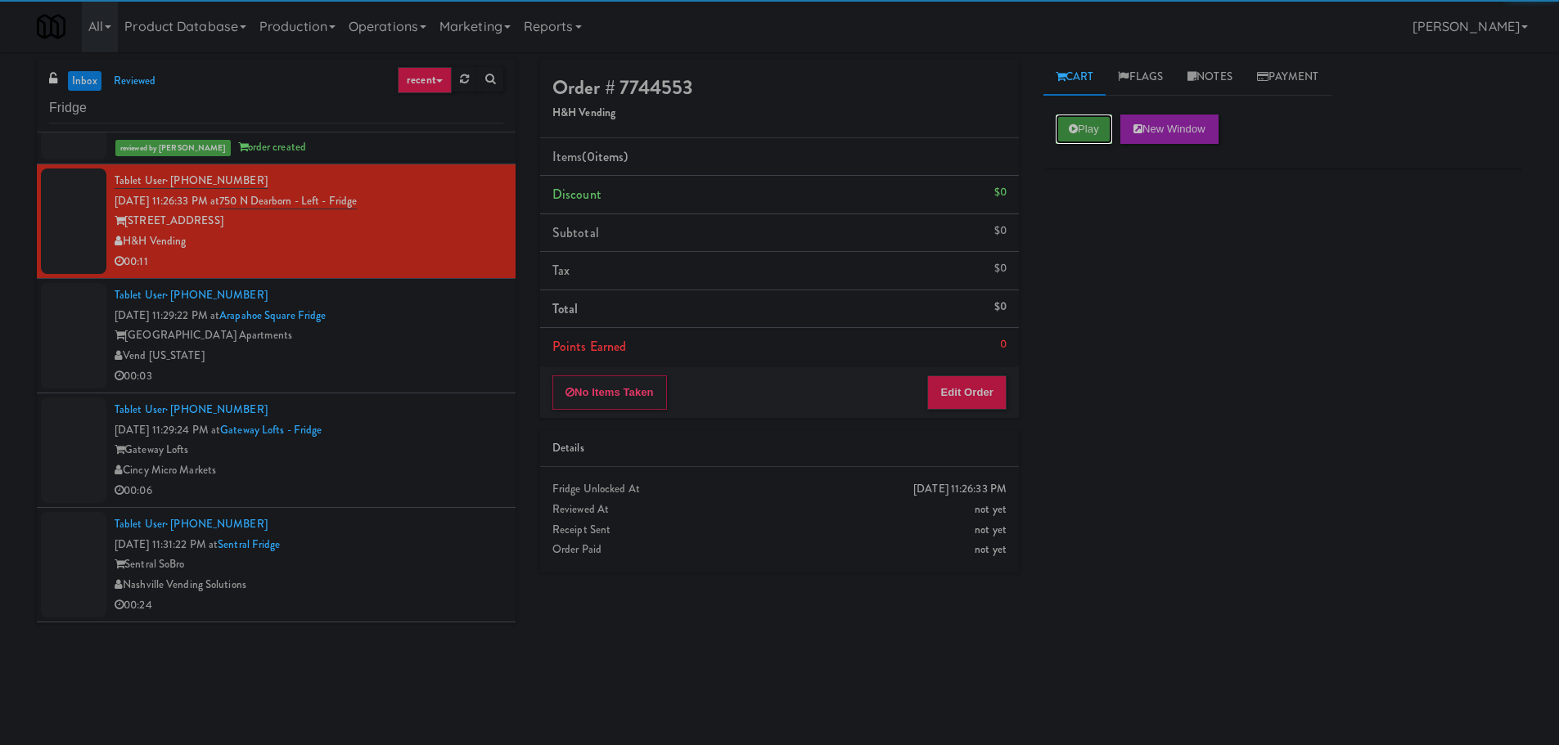
click at [1098, 129] on button "Play" at bounding box center [1083, 129] width 56 height 29
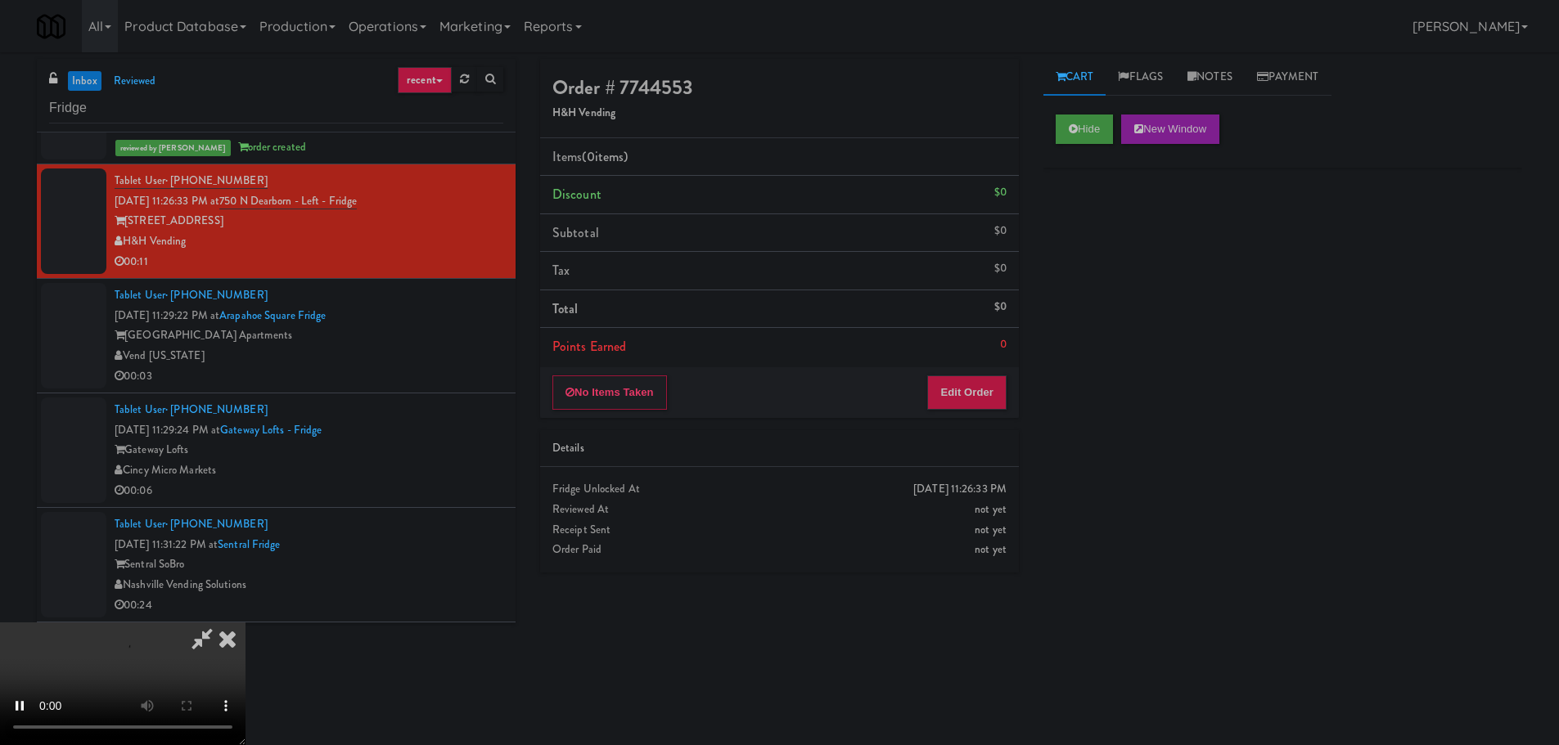
click at [970, 363] on li "Points Earned 0" at bounding box center [779, 347] width 479 height 38
click at [970, 390] on button "Edit Order" at bounding box center [966, 393] width 79 height 34
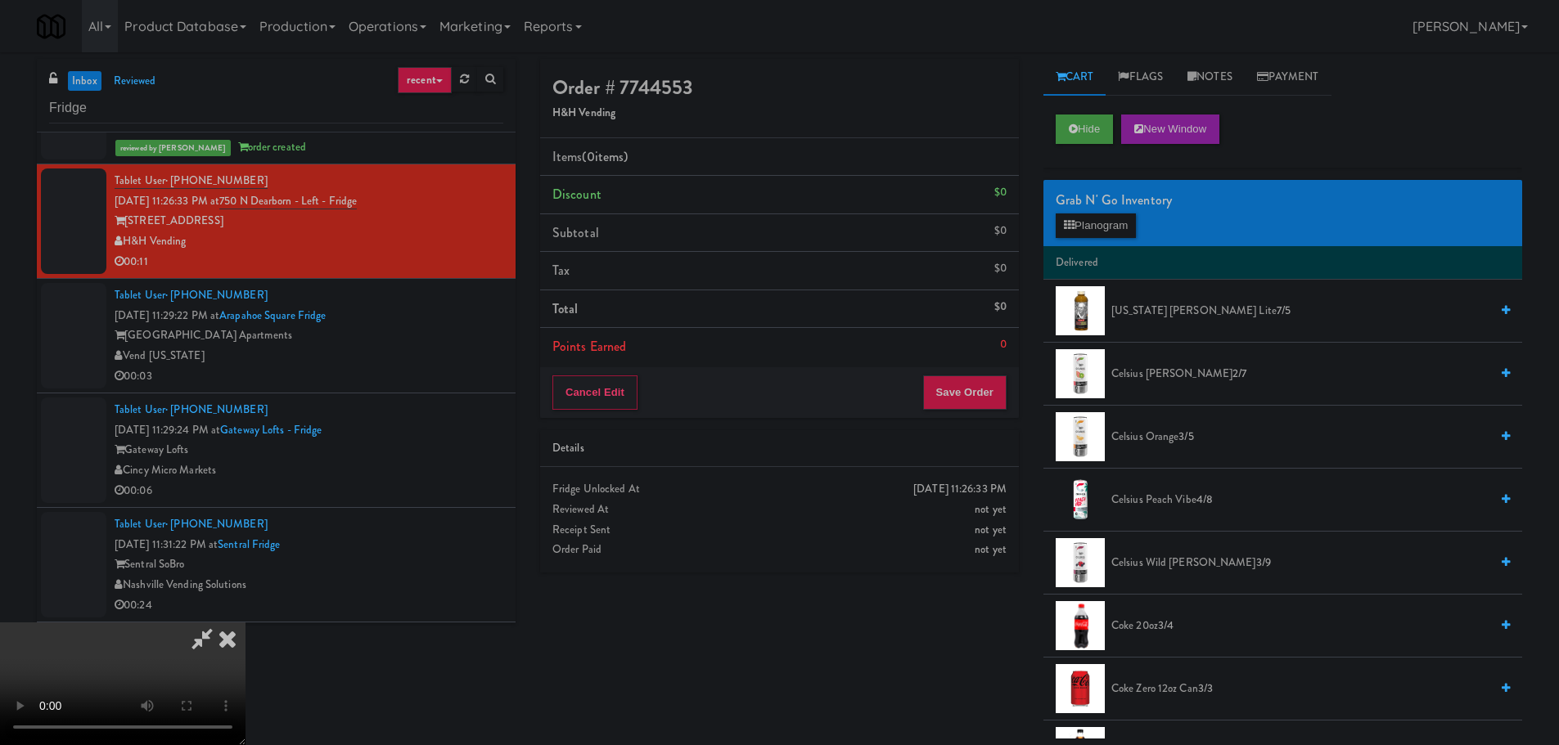
scroll to position [0, 0]
drag, startPoint x: 709, startPoint y: 410, endPoint x: 722, endPoint y: 403, distance: 15.7
click at [245, 623] on video at bounding box center [122, 684] width 245 height 123
click at [1064, 225] on icon at bounding box center [1069, 225] width 11 height 11
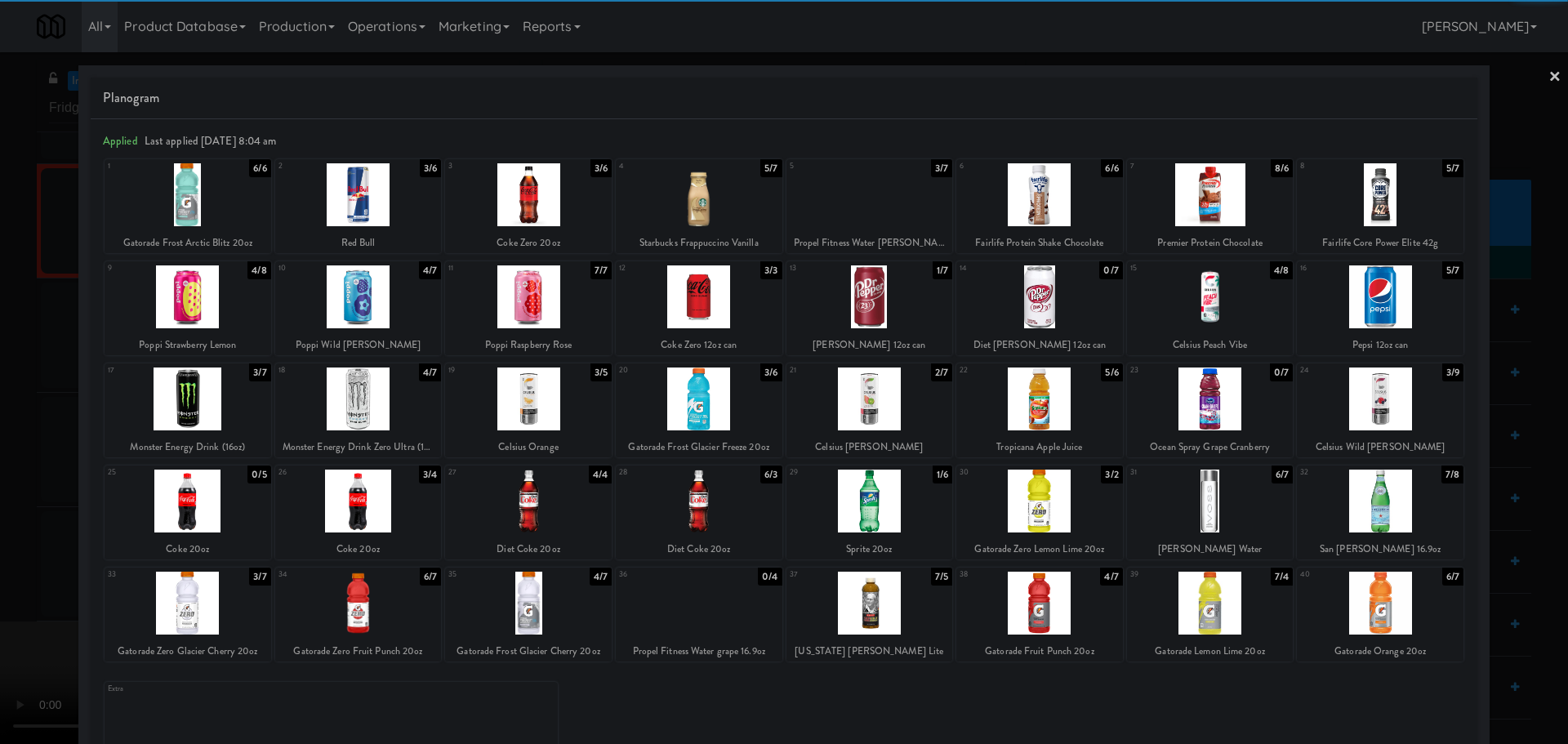
click at [560, 300] on div at bounding box center [528, 297] width 167 height 63
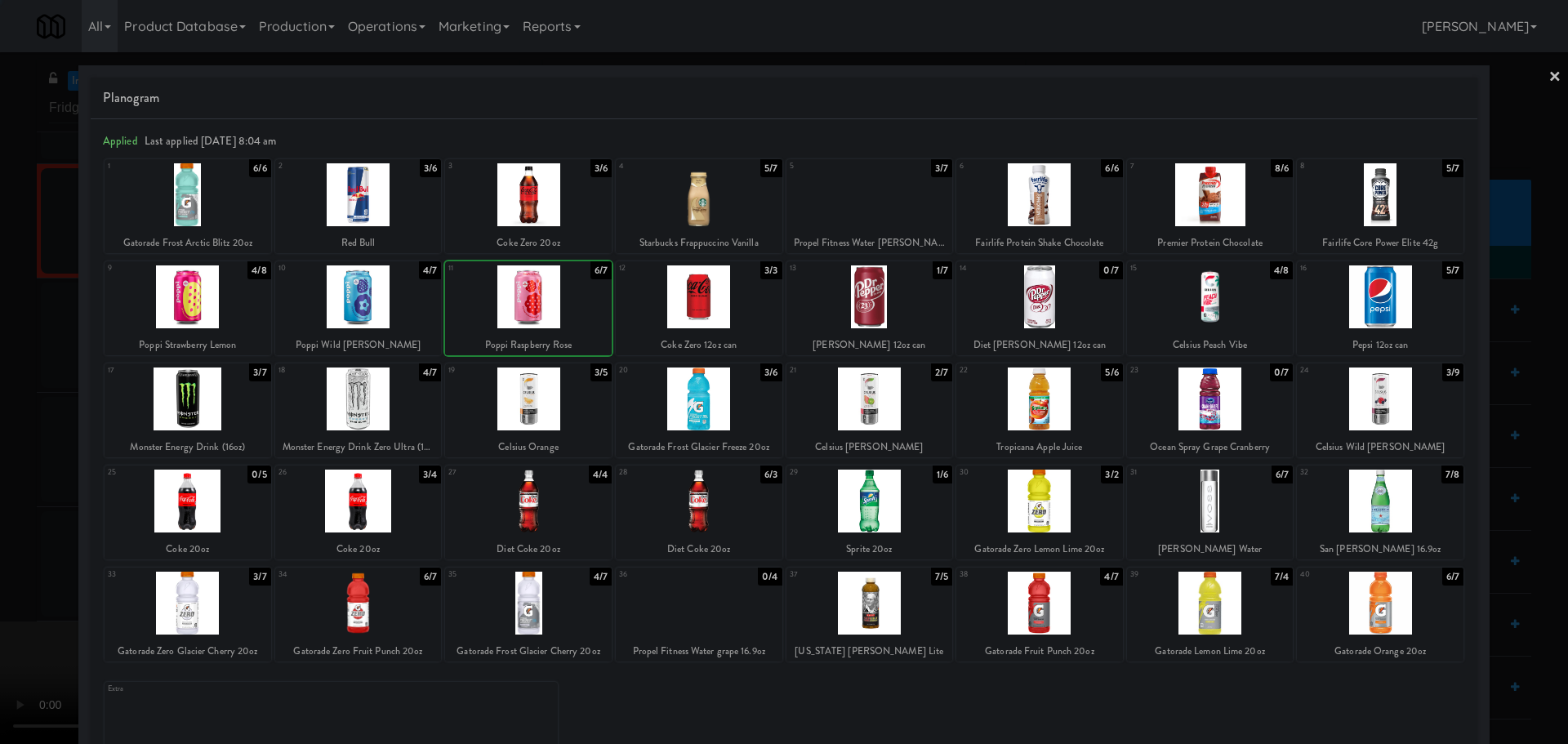
click at [2, 438] on div at bounding box center [784, 372] width 1568 height 744
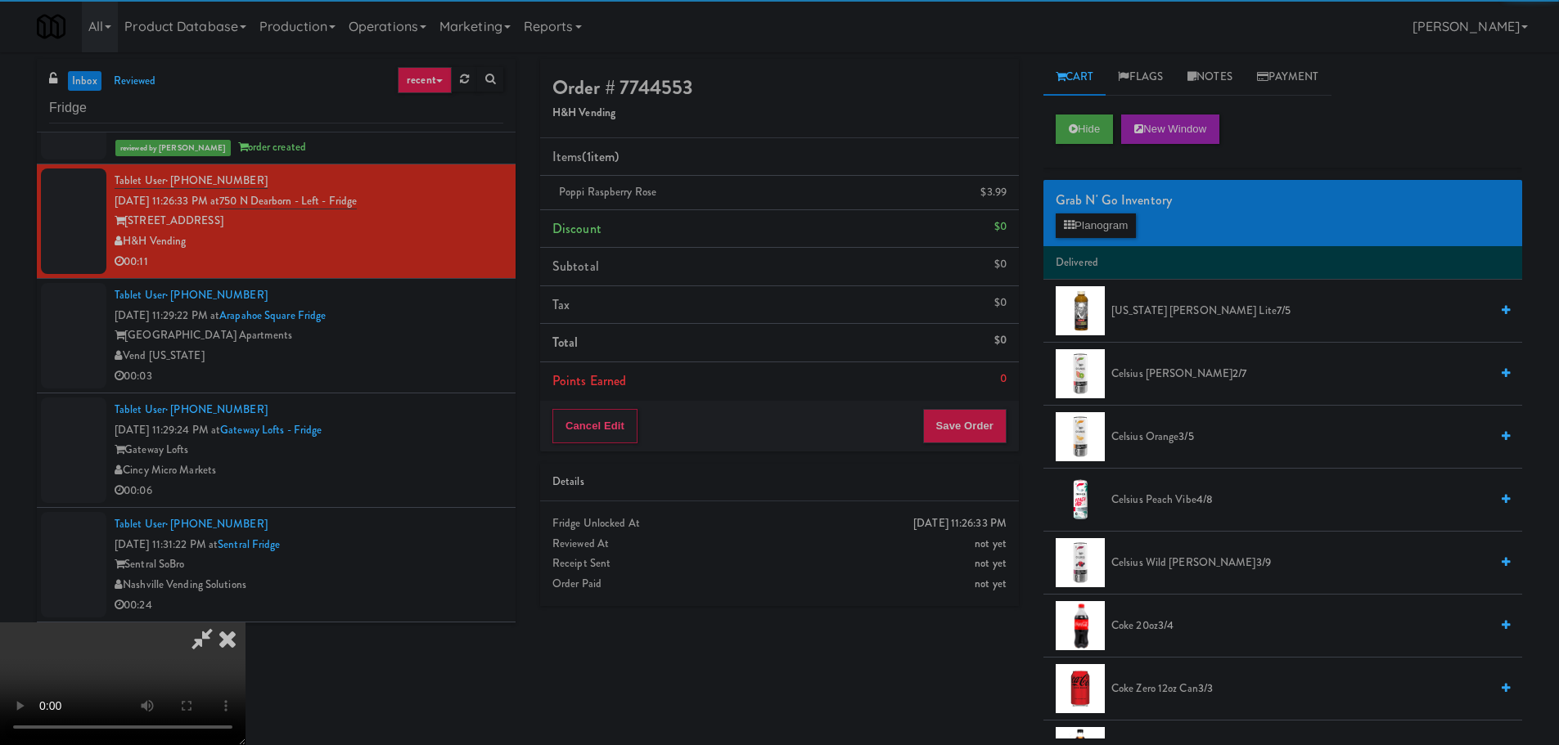
click at [245, 623] on video at bounding box center [122, 684] width 245 height 123
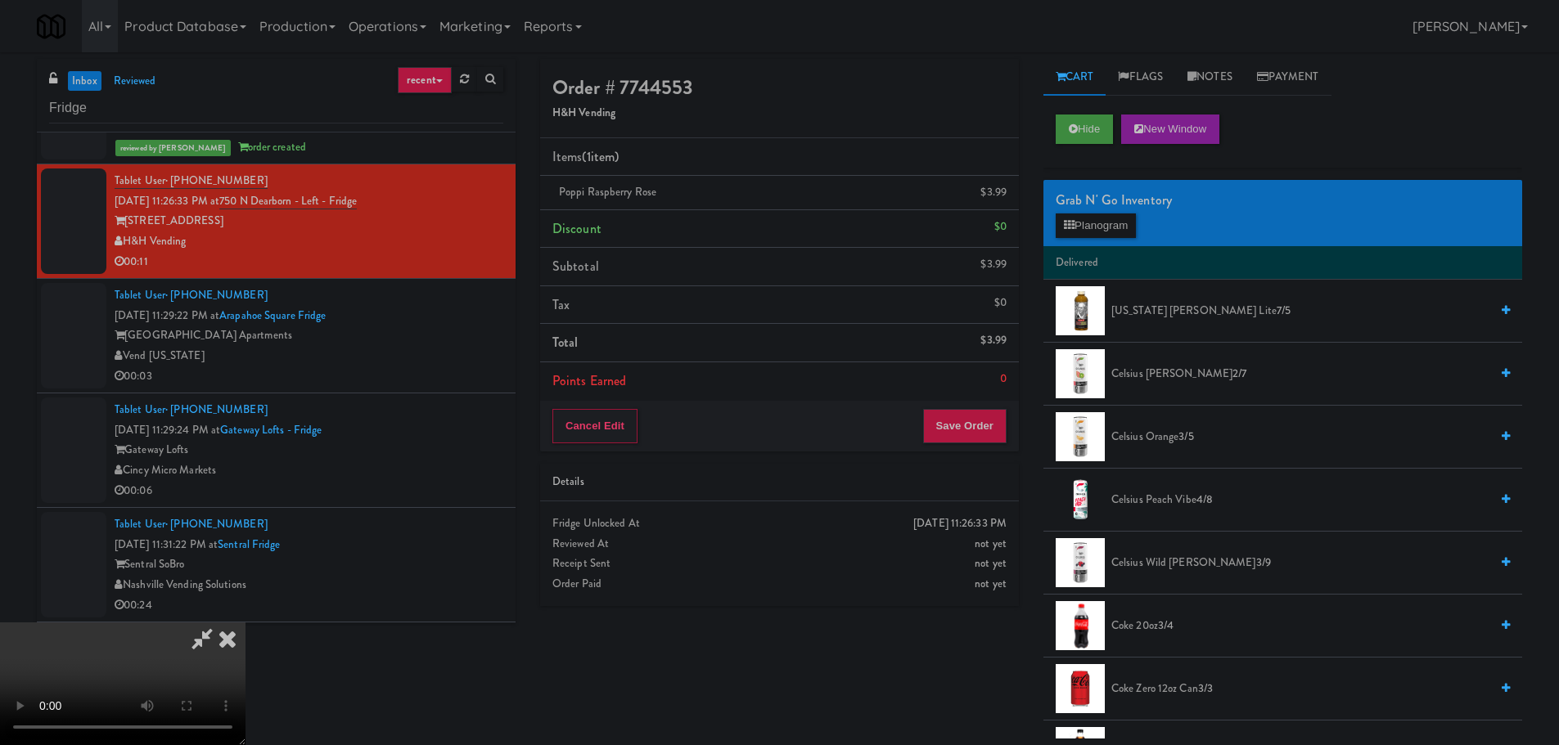
click at [245, 623] on video at bounding box center [122, 684] width 245 height 123
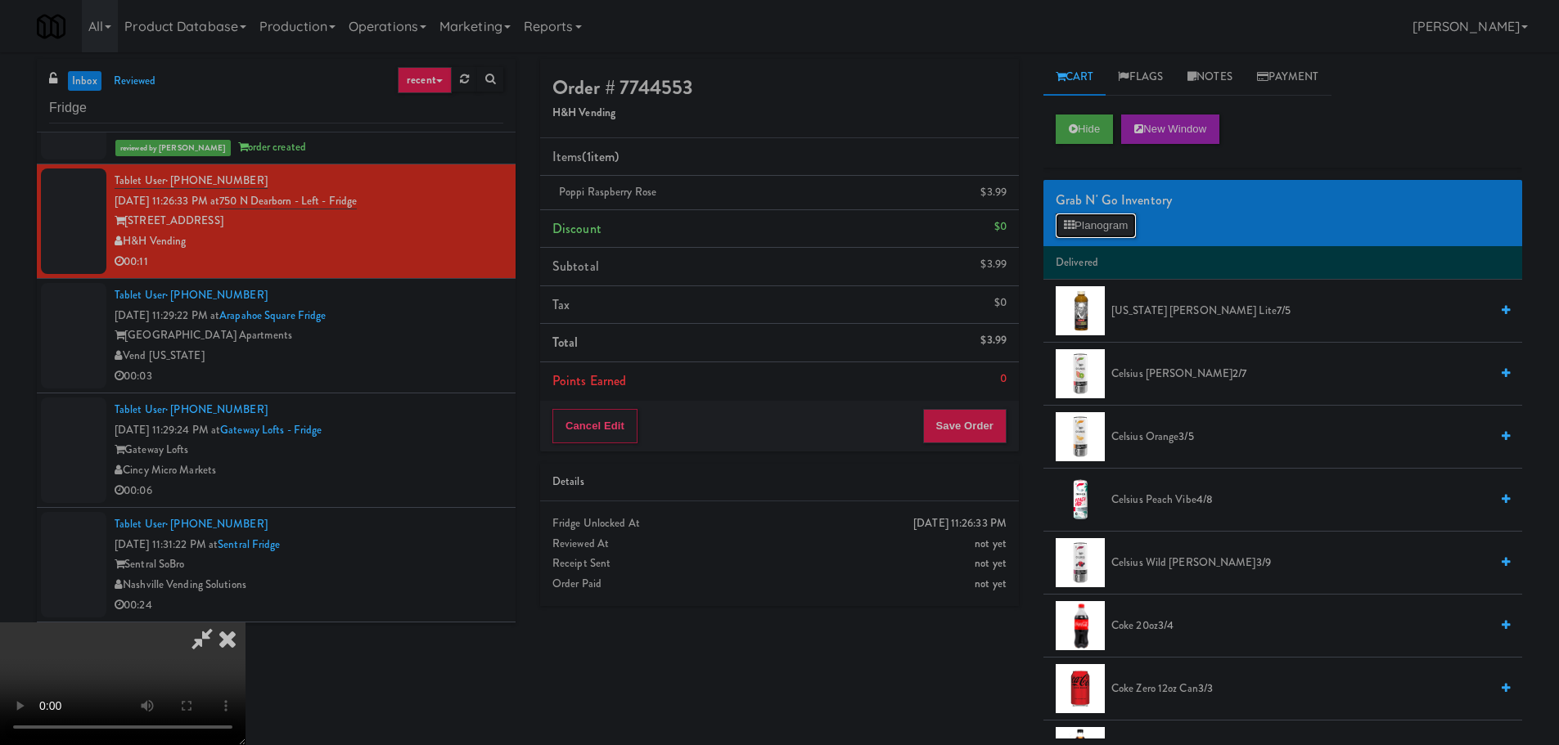
click at [1112, 224] on button "Planogram" at bounding box center [1095, 226] width 80 height 25
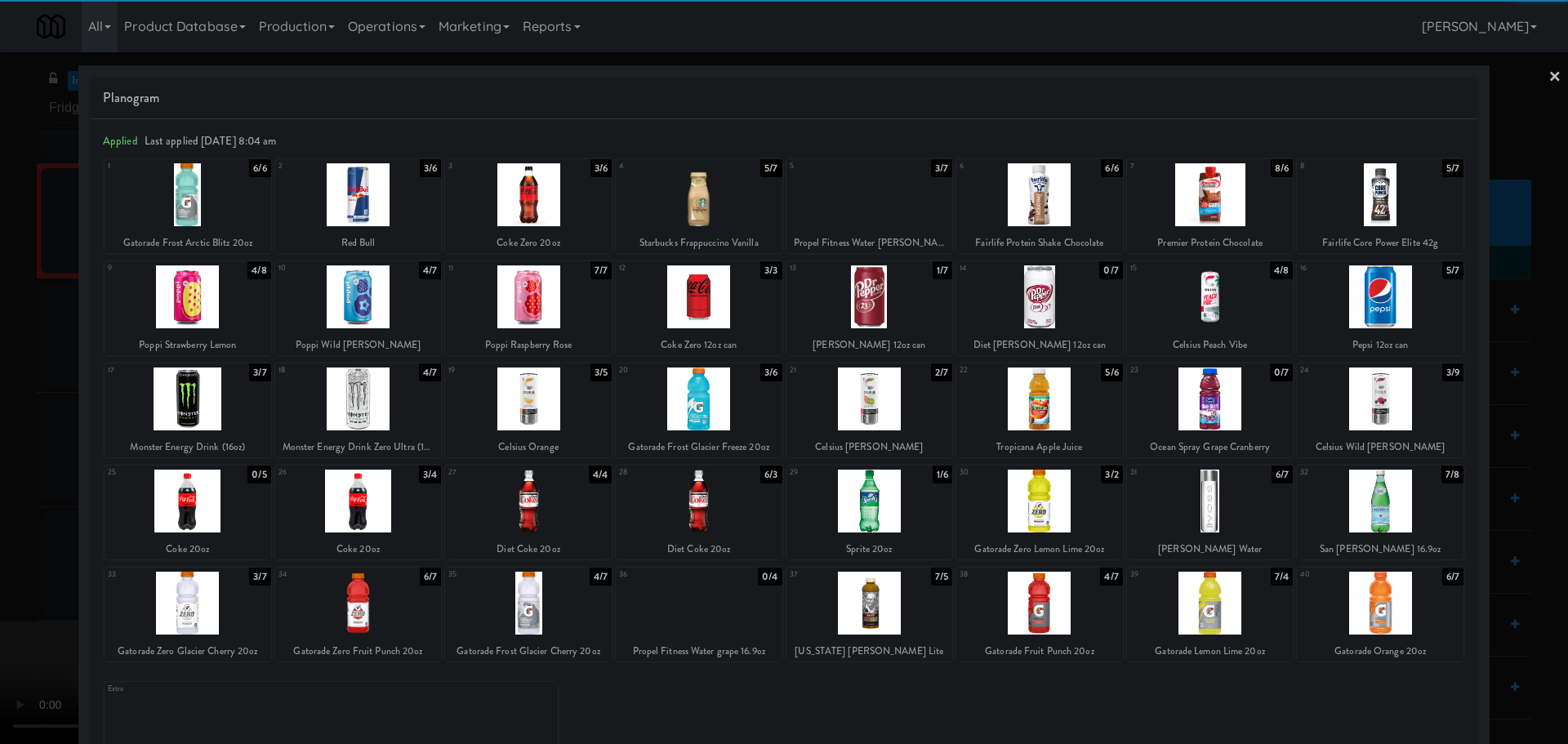
click at [902, 198] on div at bounding box center [869, 195] width 167 height 63
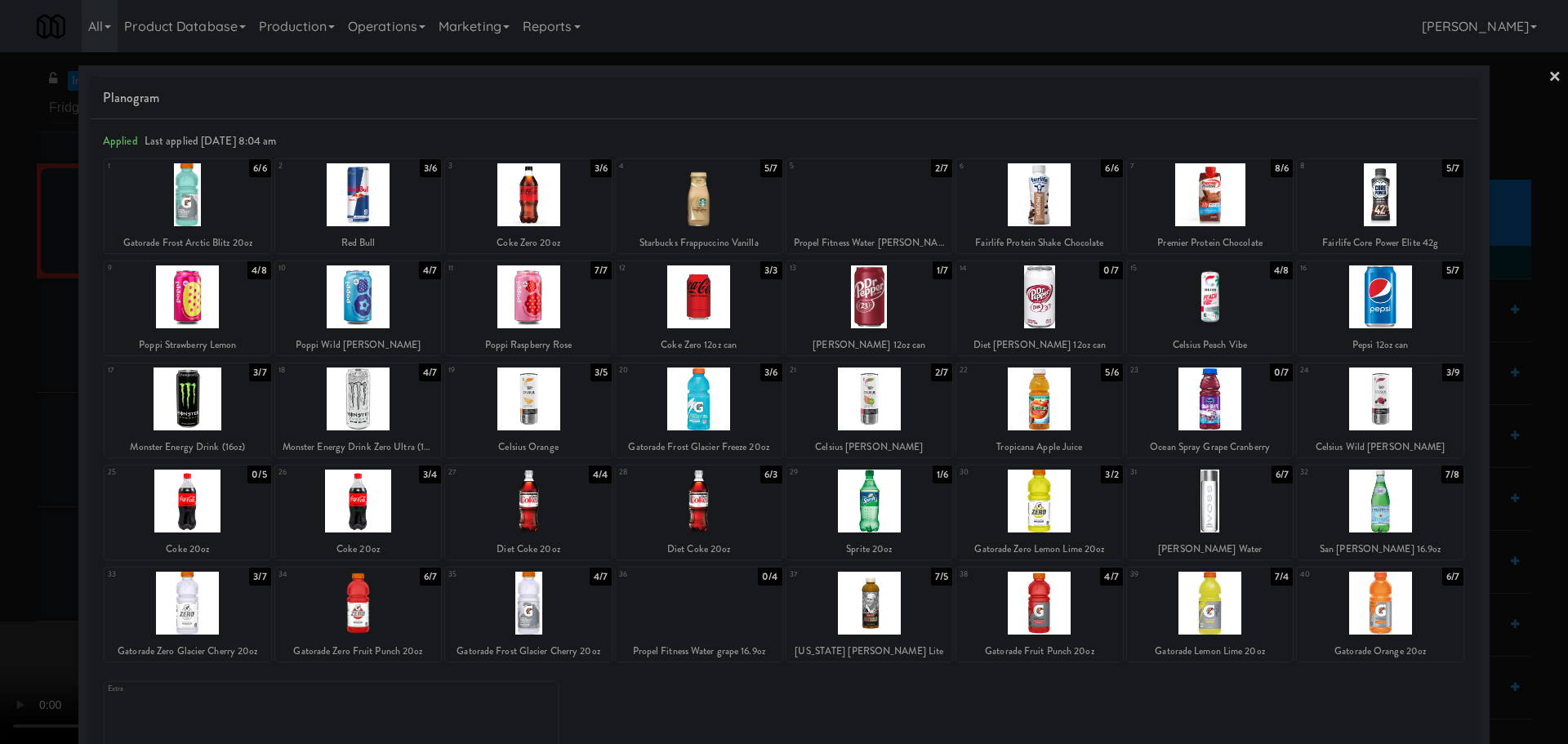
drag, startPoint x: 0, startPoint y: 317, endPoint x: 471, endPoint y: 296, distance: 471.5
click at [4, 318] on div at bounding box center [784, 372] width 1568 height 744
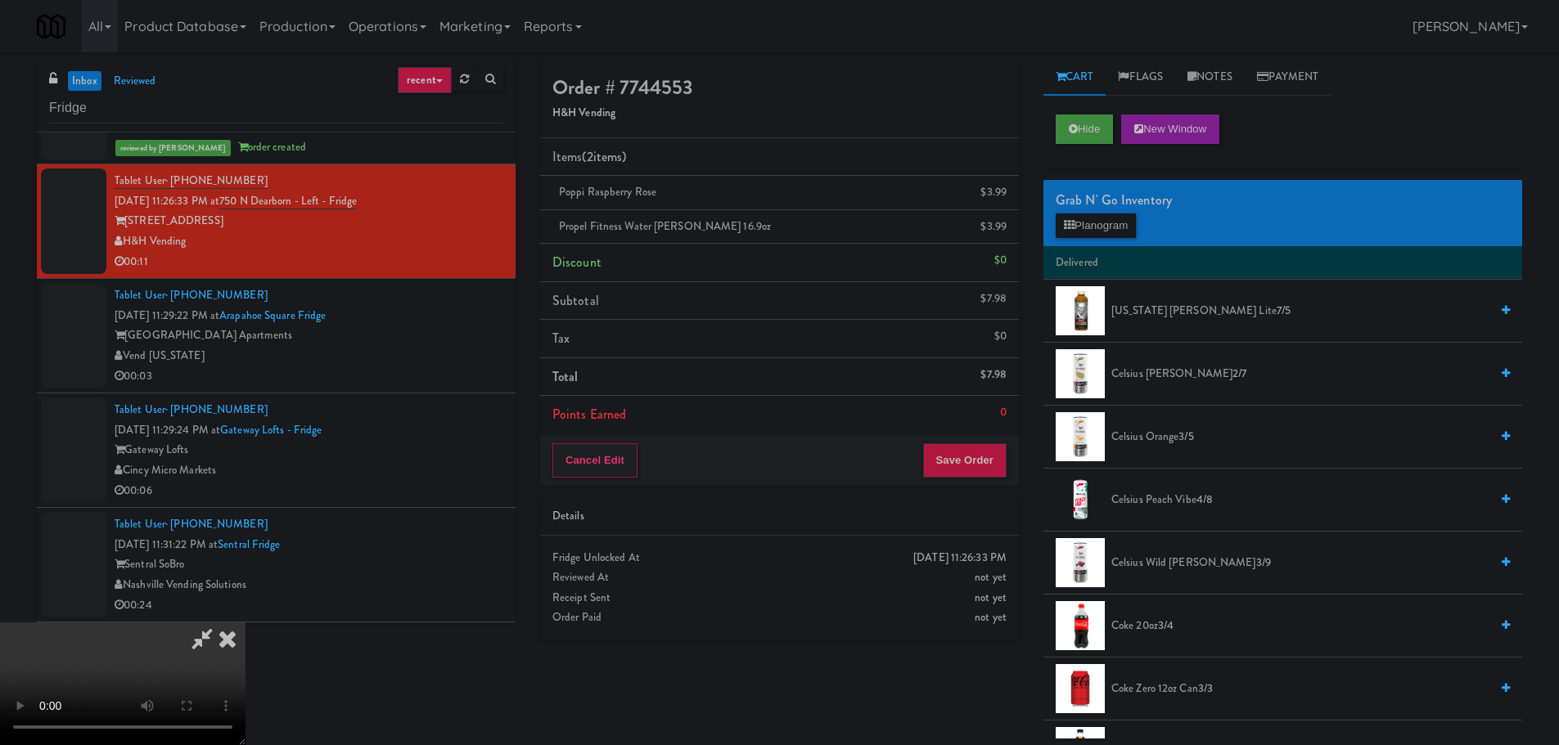
click at [245, 623] on video at bounding box center [122, 684] width 245 height 123
click at [966, 465] on button "Save Order" at bounding box center [964, 460] width 83 height 34
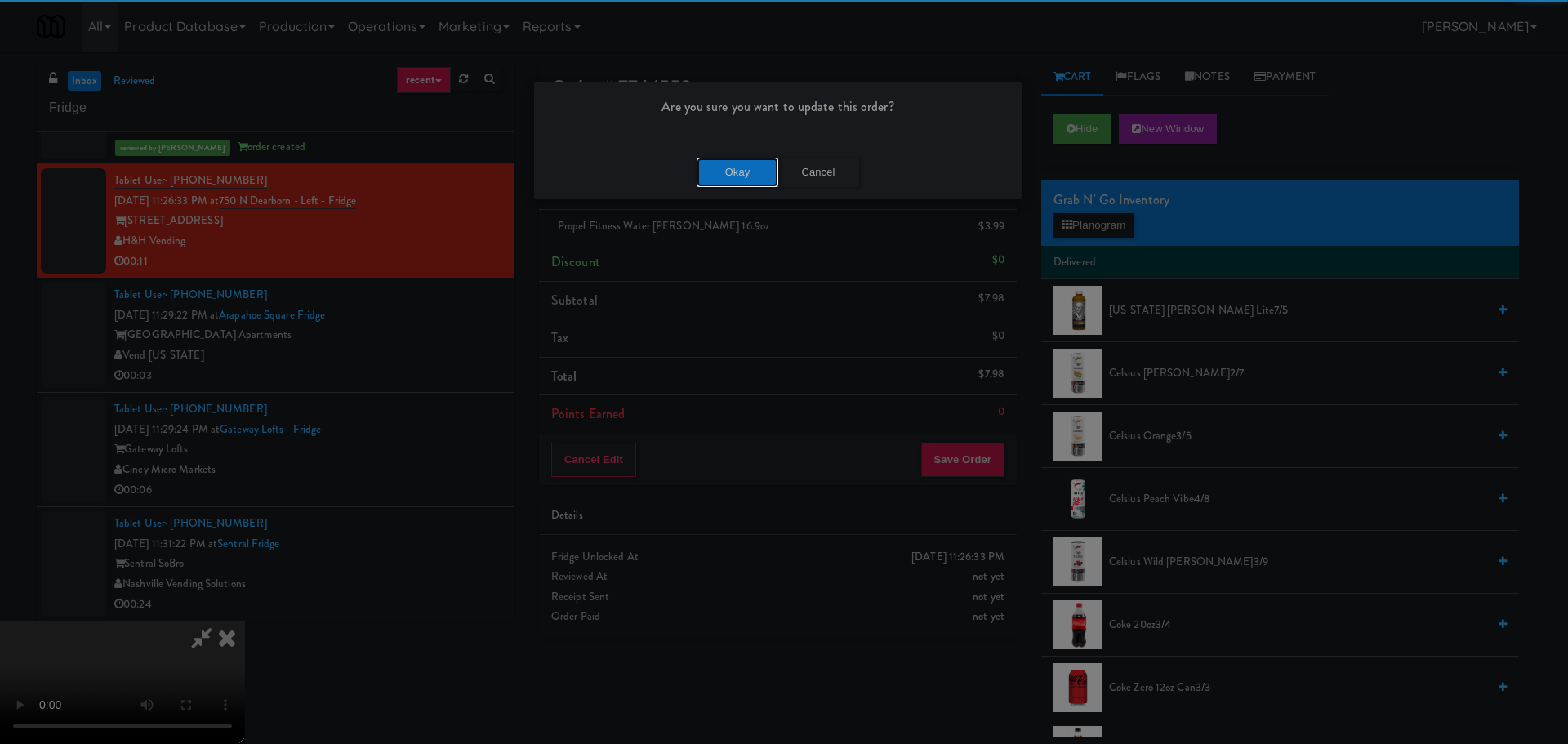
click at [740, 174] on button "Okay" at bounding box center [738, 172] width 82 height 29
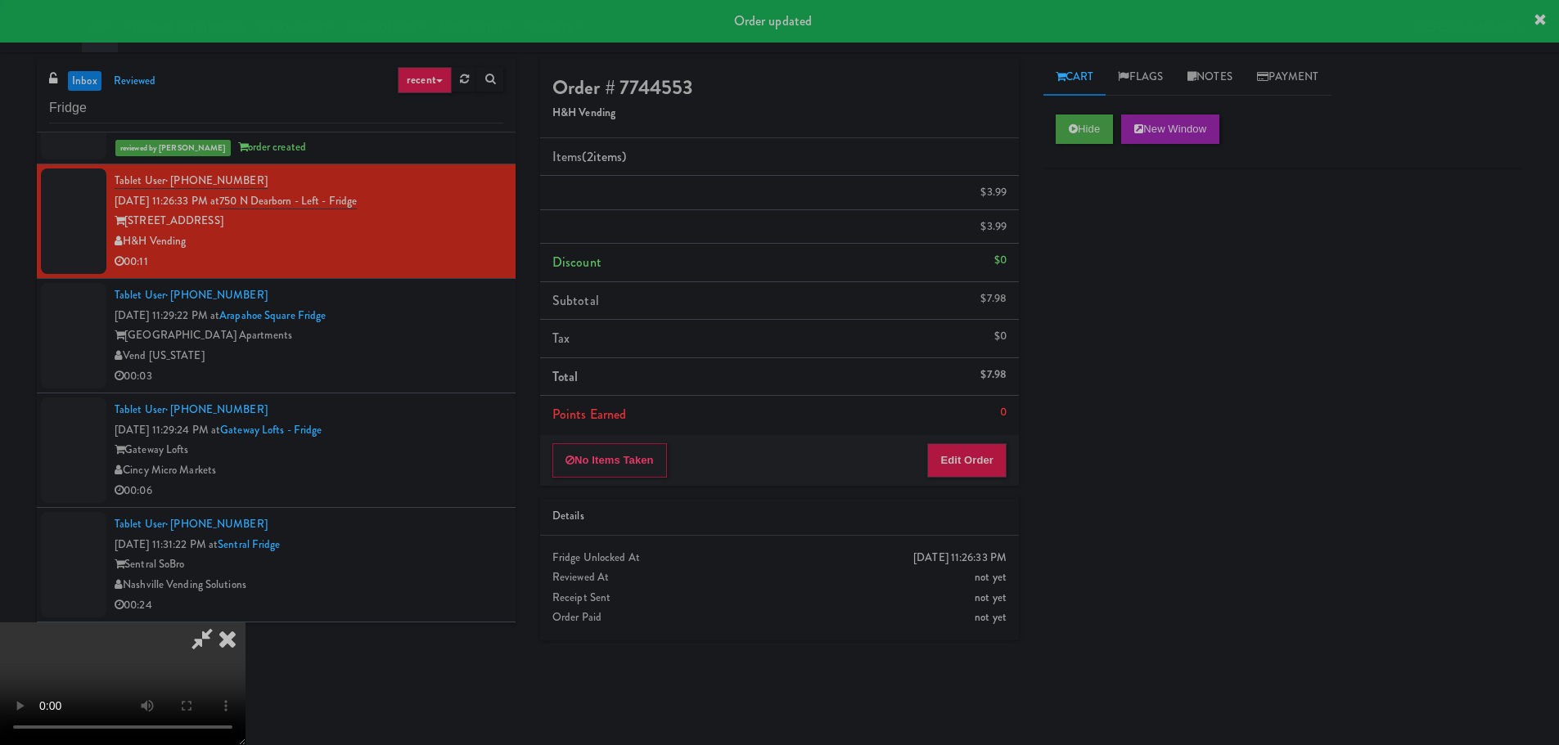
scroll to position [0, 0]
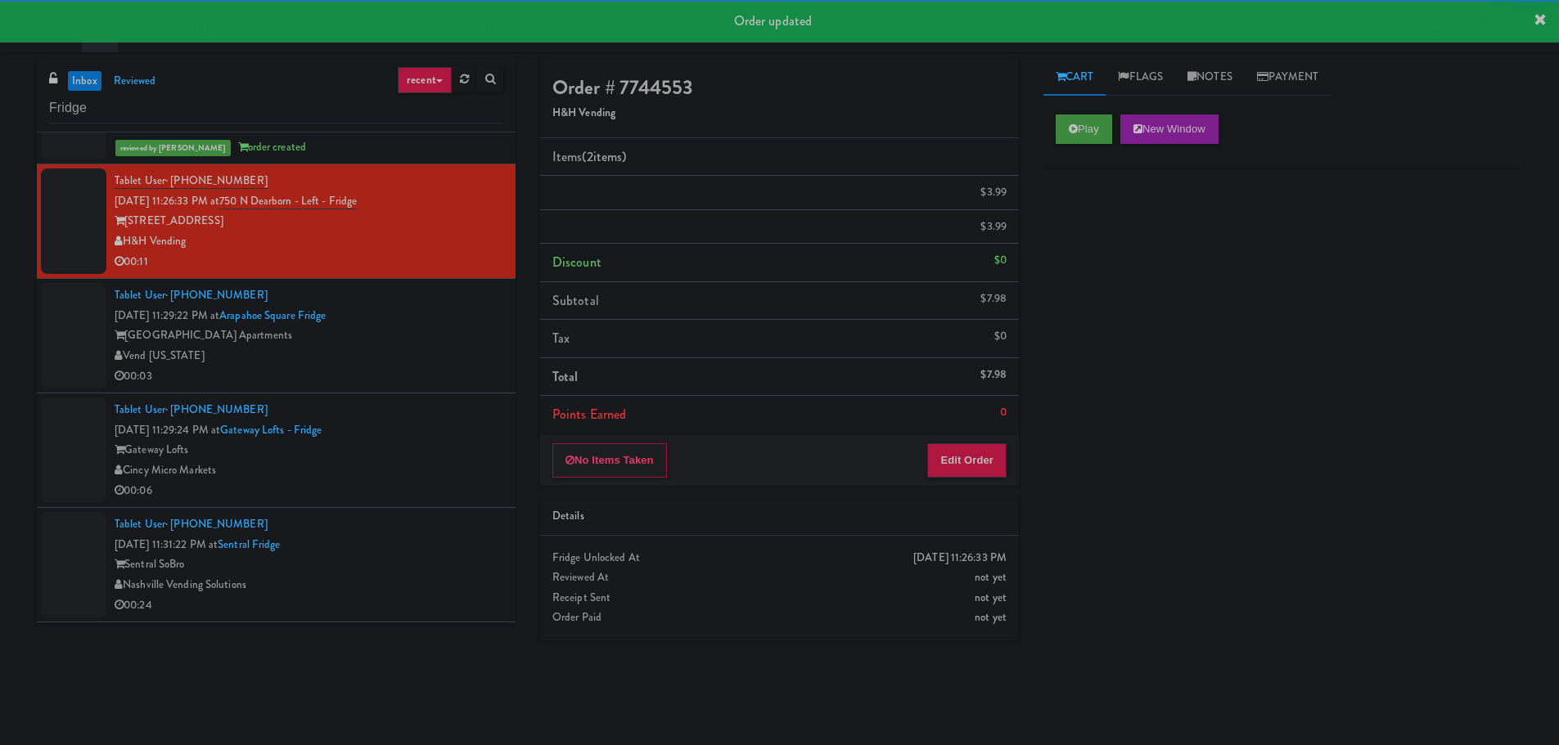
click at [443, 362] on div "Vend [US_STATE]" at bounding box center [309, 356] width 389 height 20
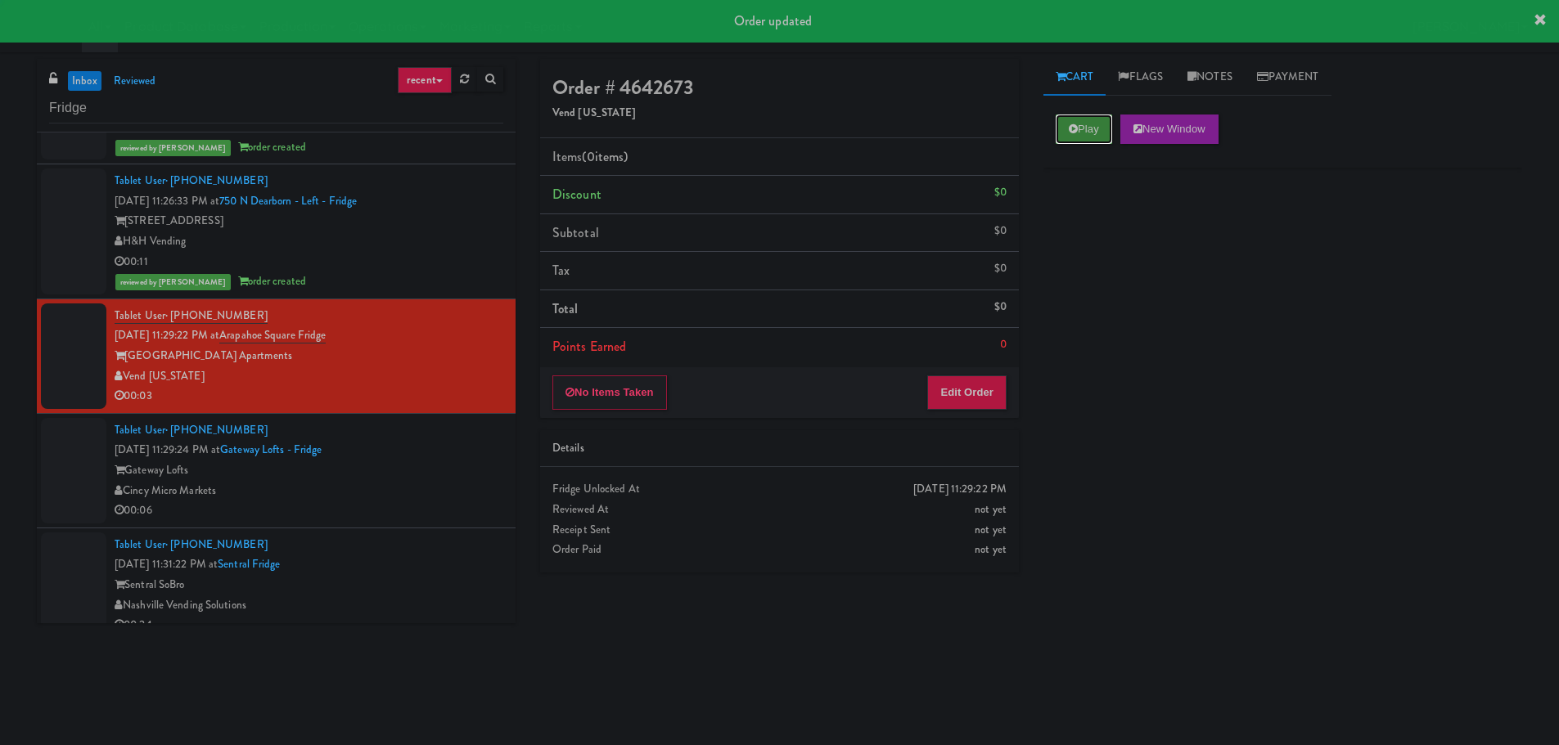
click at [1087, 136] on button "Play" at bounding box center [1083, 129] width 56 height 29
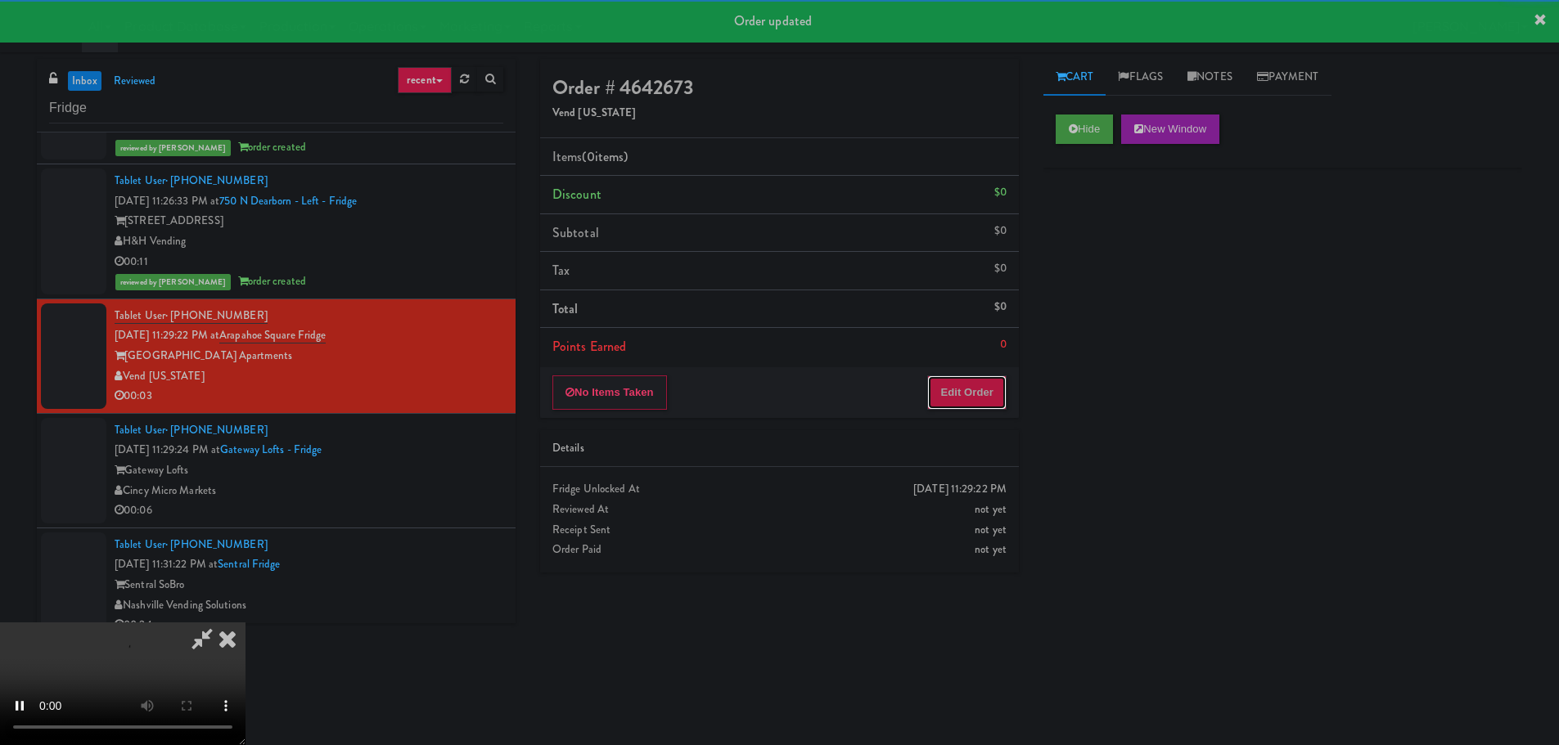
click at [990, 387] on button "Edit Order" at bounding box center [966, 393] width 79 height 34
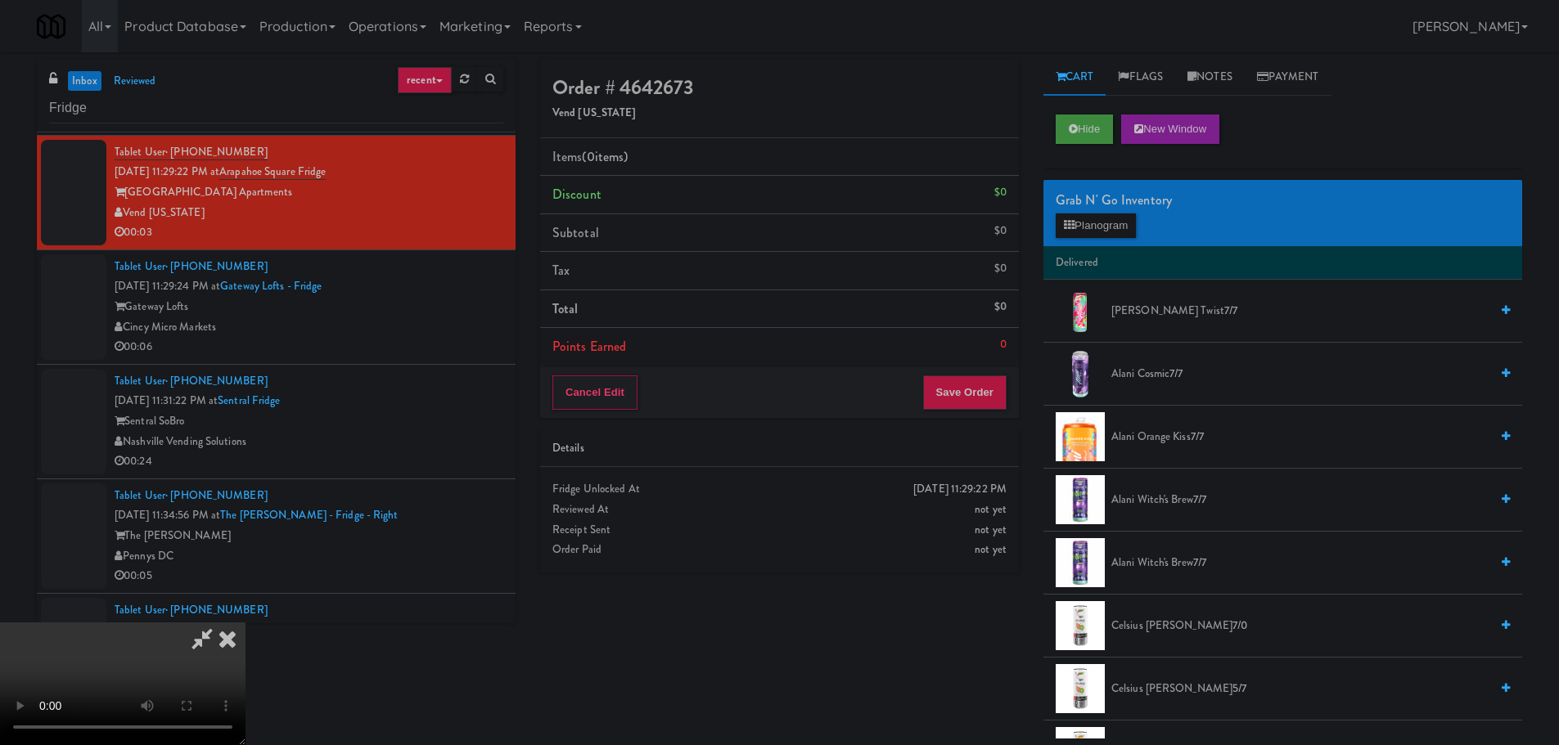
click at [245, 623] on video at bounding box center [122, 684] width 245 height 123
click at [1112, 223] on button "Planogram" at bounding box center [1095, 226] width 80 height 25
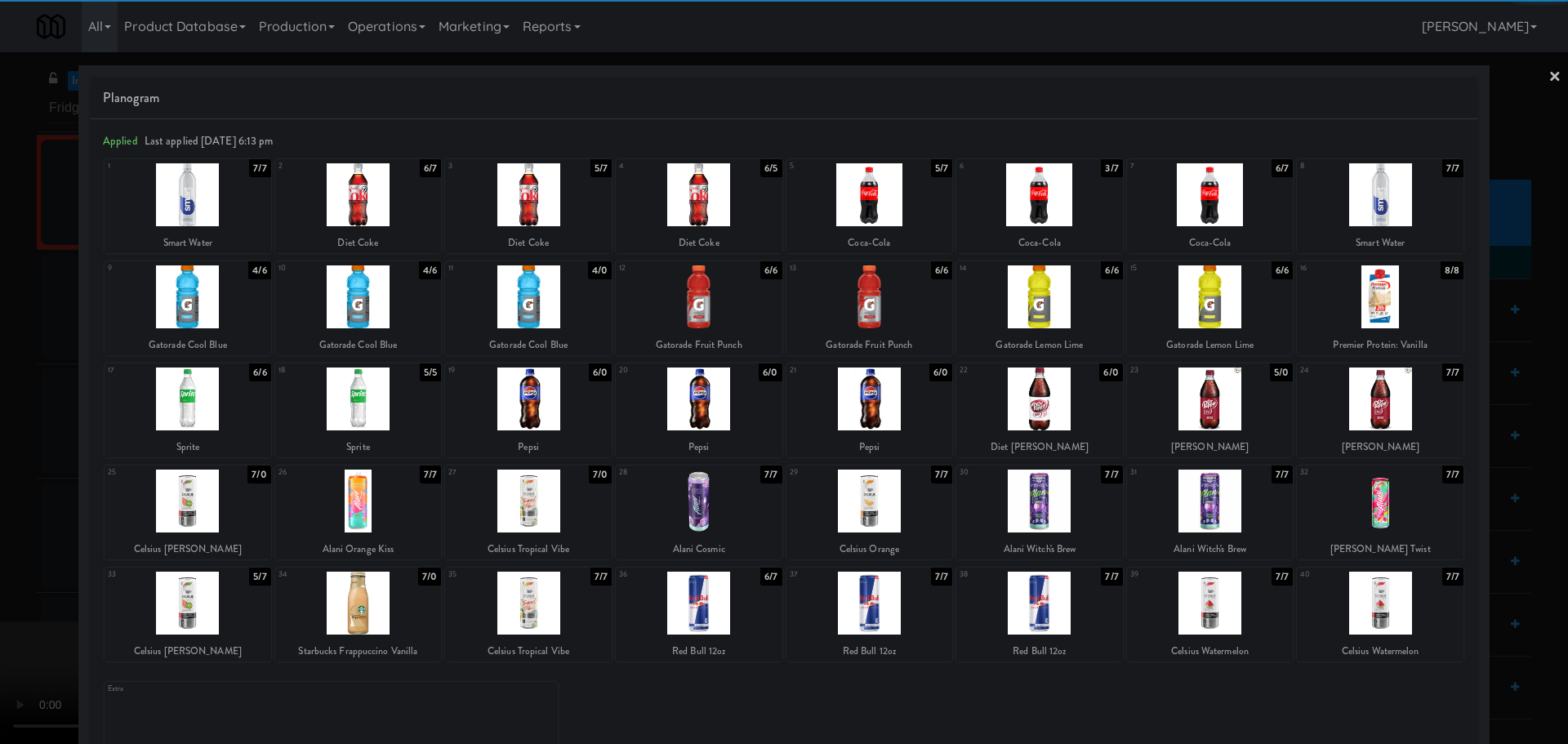
drag, startPoint x: 379, startPoint y: 406, endPoint x: 315, endPoint y: 417, distance: 64.9
click at [379, 405] on div at bounding box center [358, 398] width 167 height 63
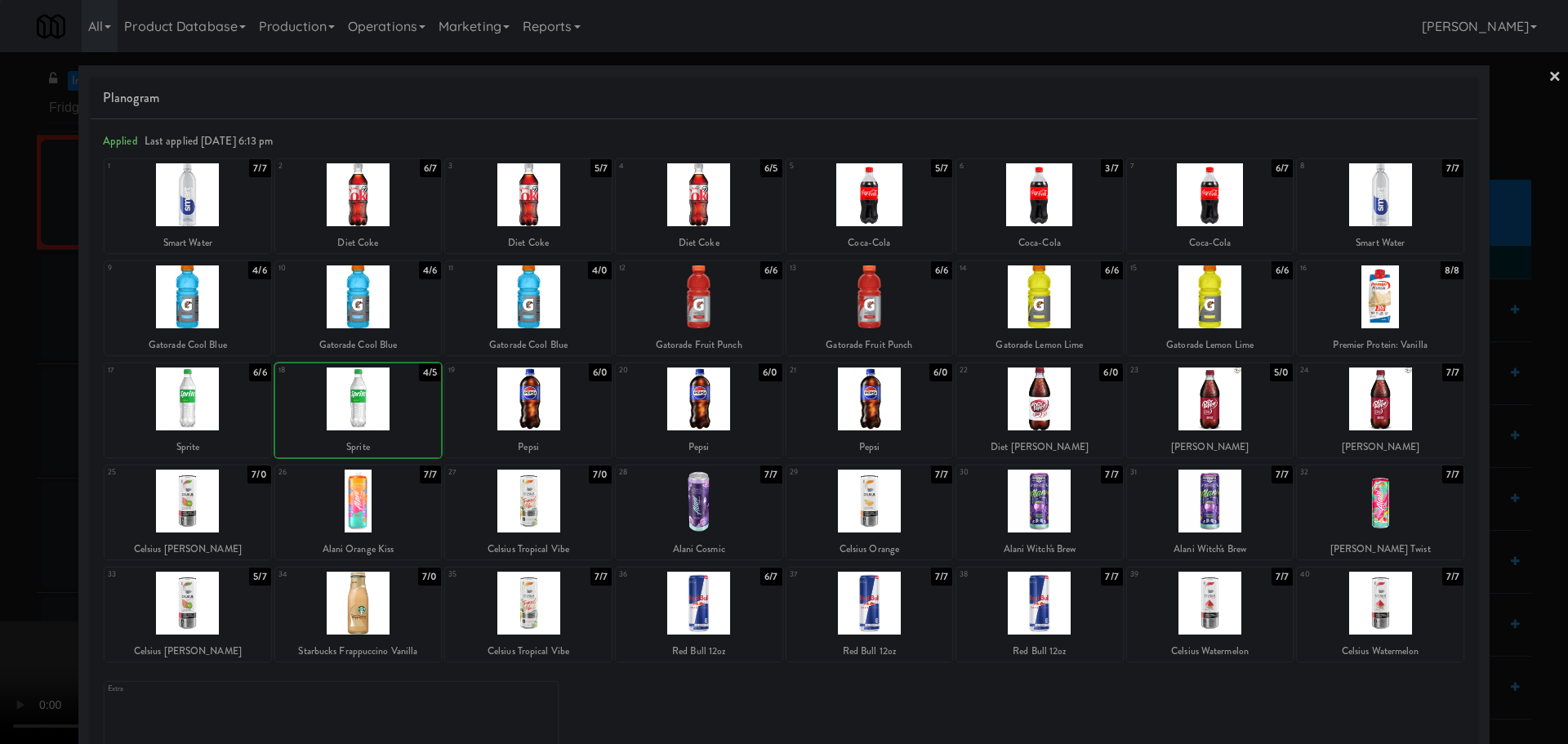
drag, startPoint x: 0, startPoint y: 440, endPoint x: 252, endPoint y: 373, distance: 260.8
click at [1, 440] on div at bounding box center [784, 372] width 1568 height 744
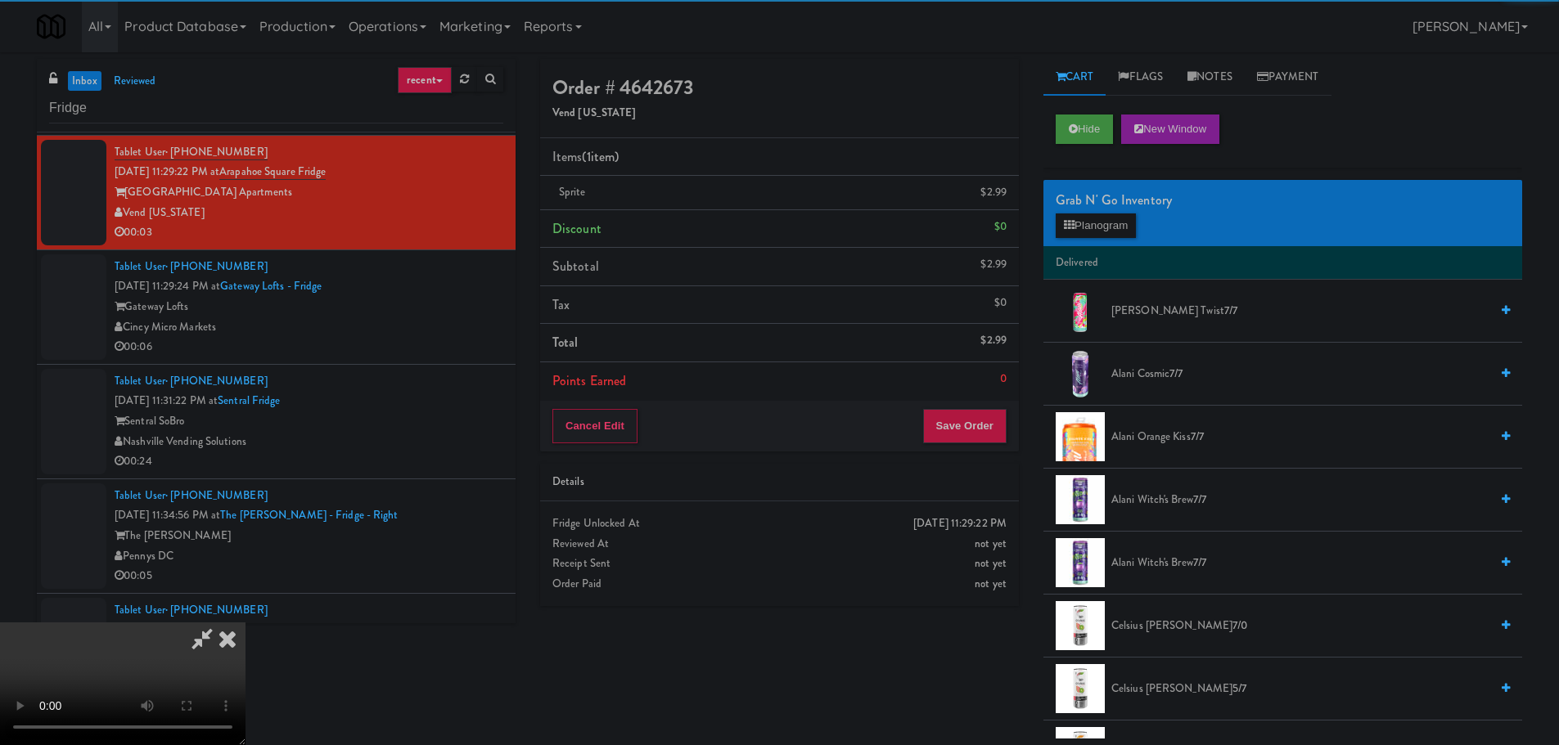
click at [245, 623] on video at bounding box center [122, 684] width 245 height 123
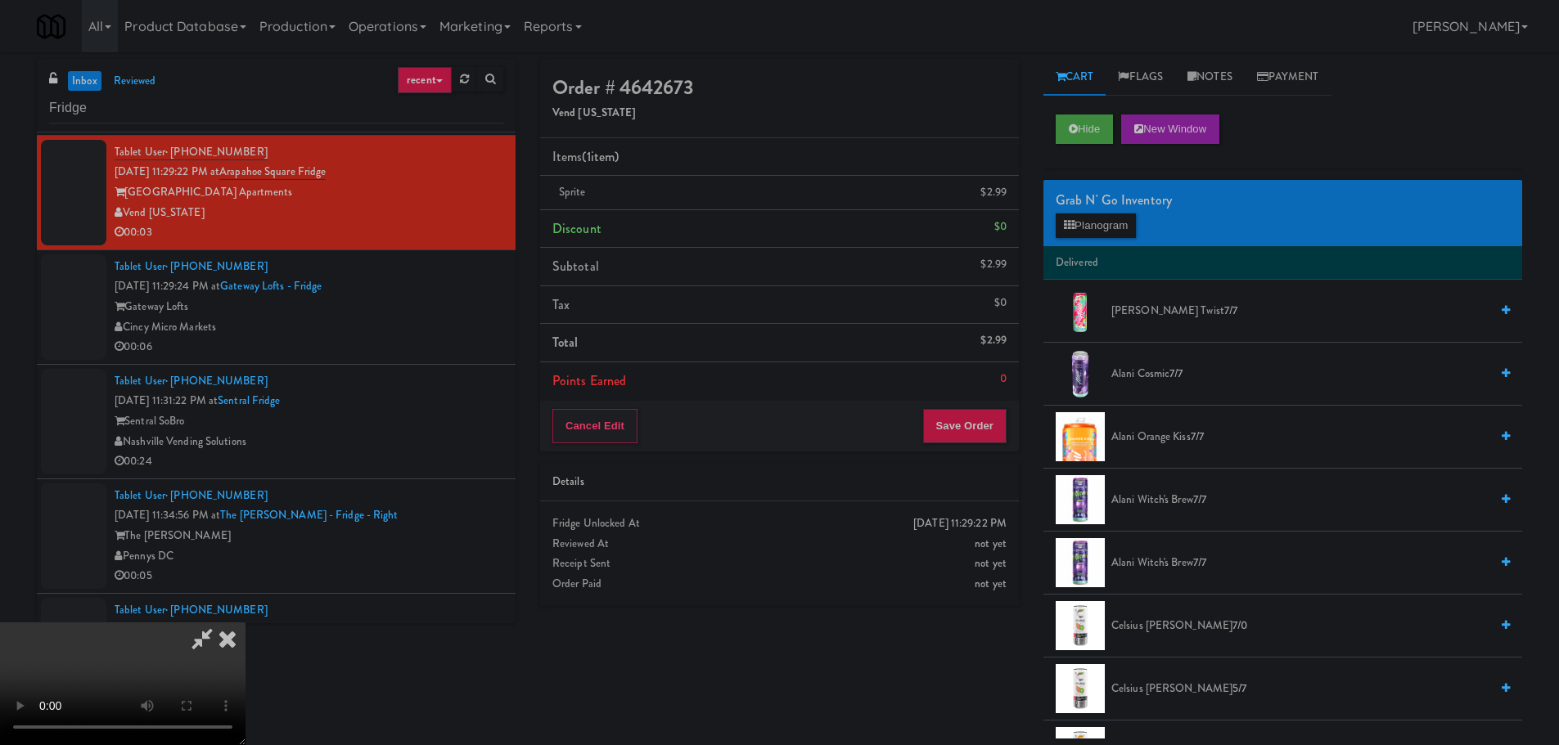
scroll to position [281, 0]
click at [962, 421] on button "Save Order" at bounding box center [964, 426] width 83 height 34
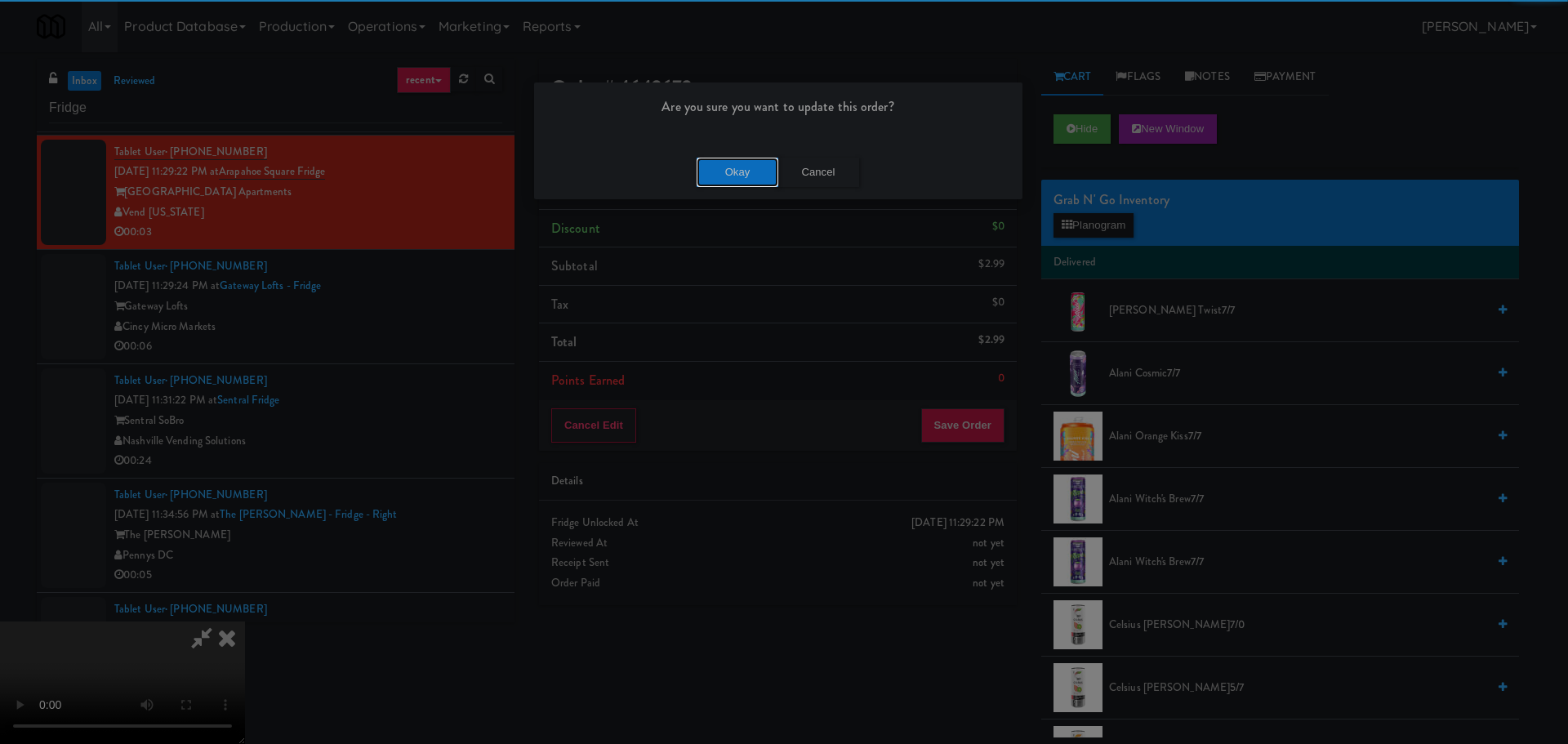
click at [721, 166] on button "Okay" at bounding box center [738, 172] width 82 height 29
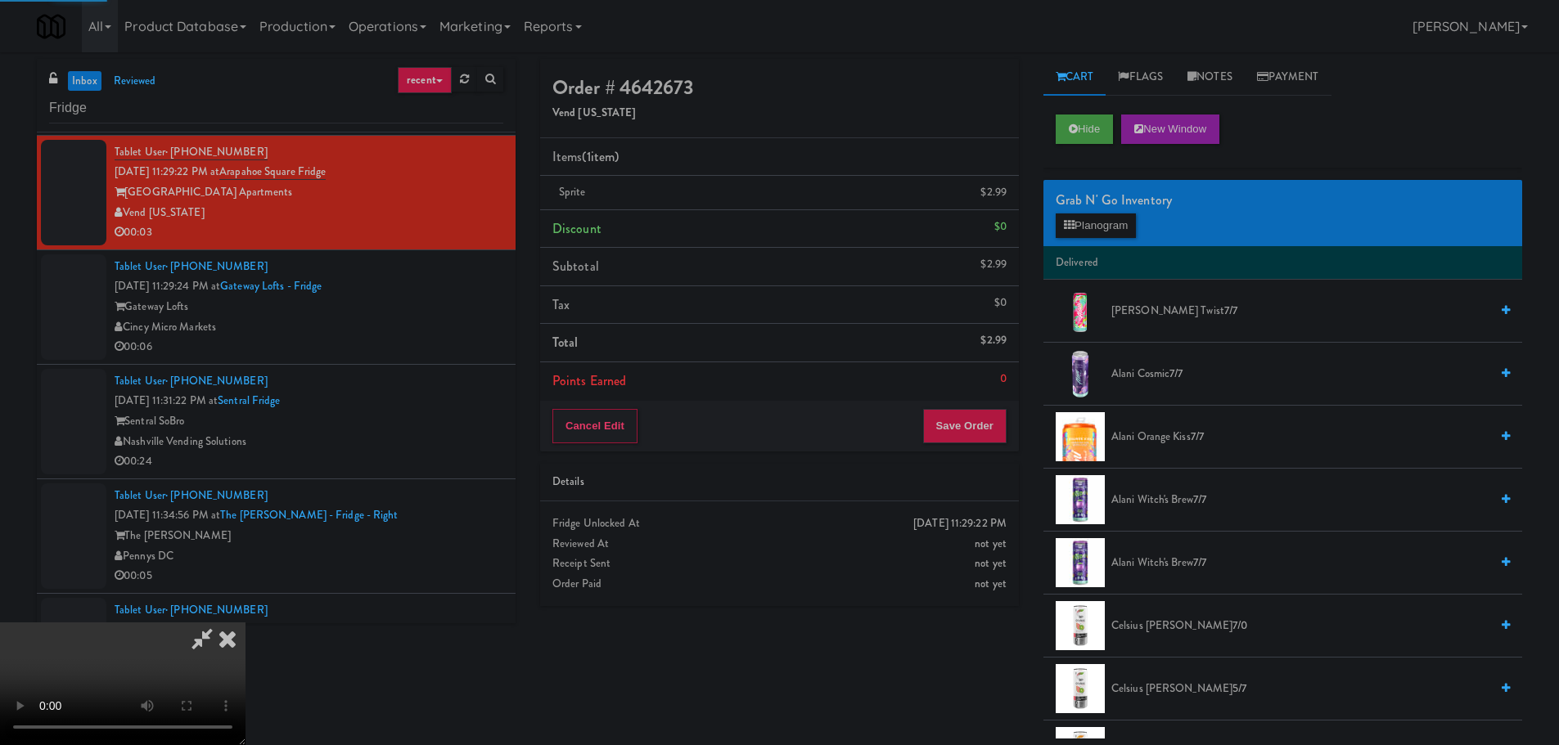
scroll to position [0, 0]
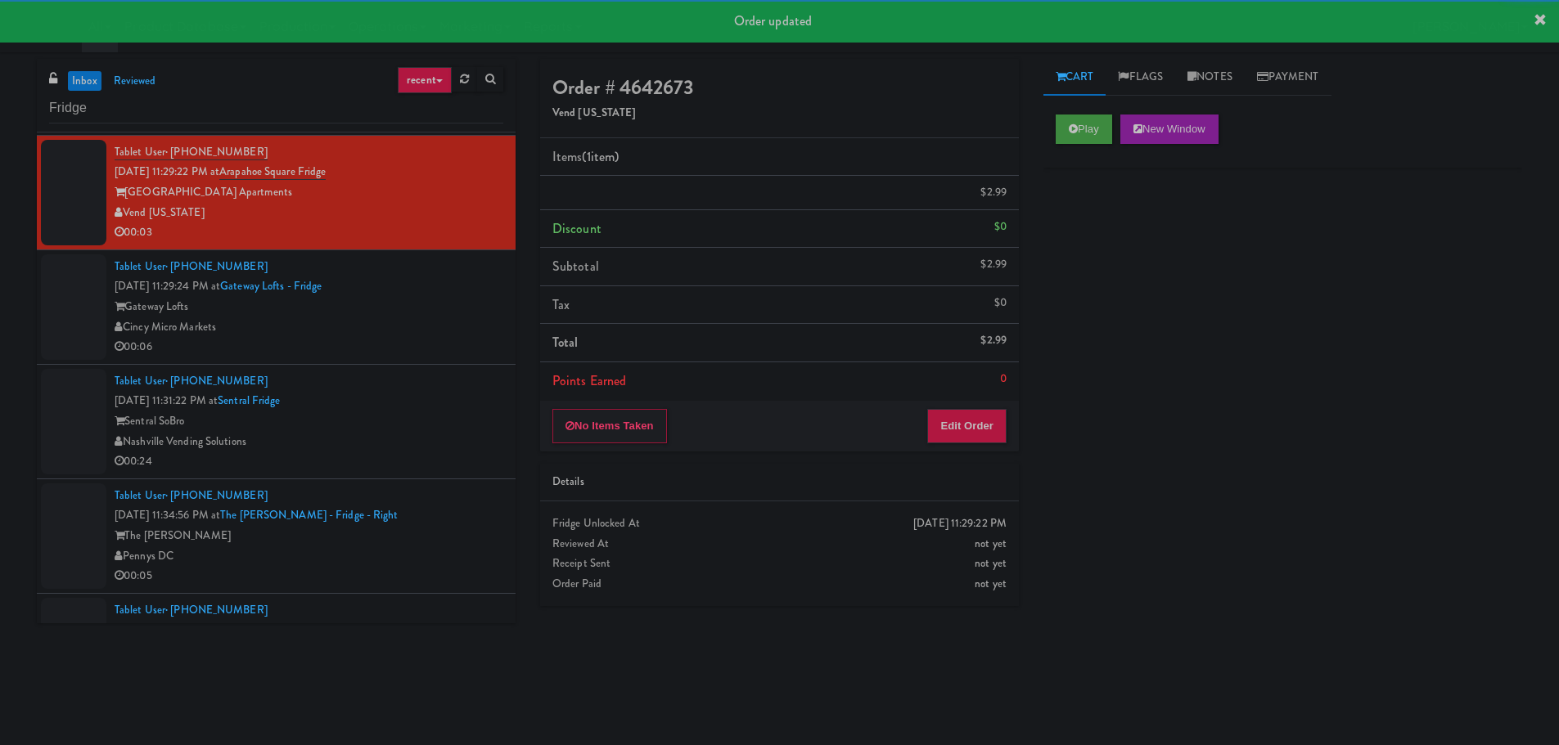
click at [424, 334] on div "Cincy Micro Markets" at bounding box center [309, 327] width 389 height 20
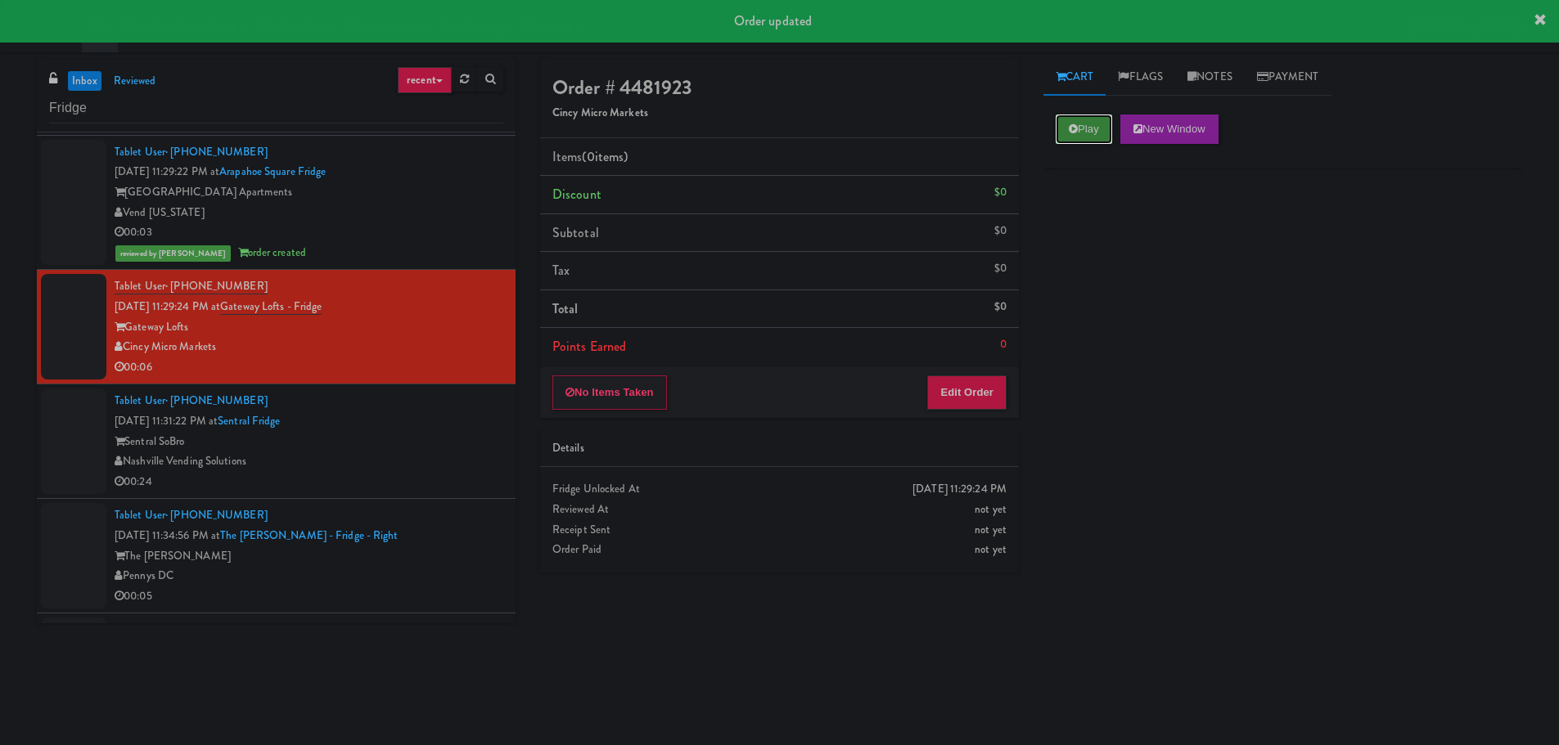
click at [1069, 122] on button "Play" at bounding box center [1083, 129] width 56 height 29
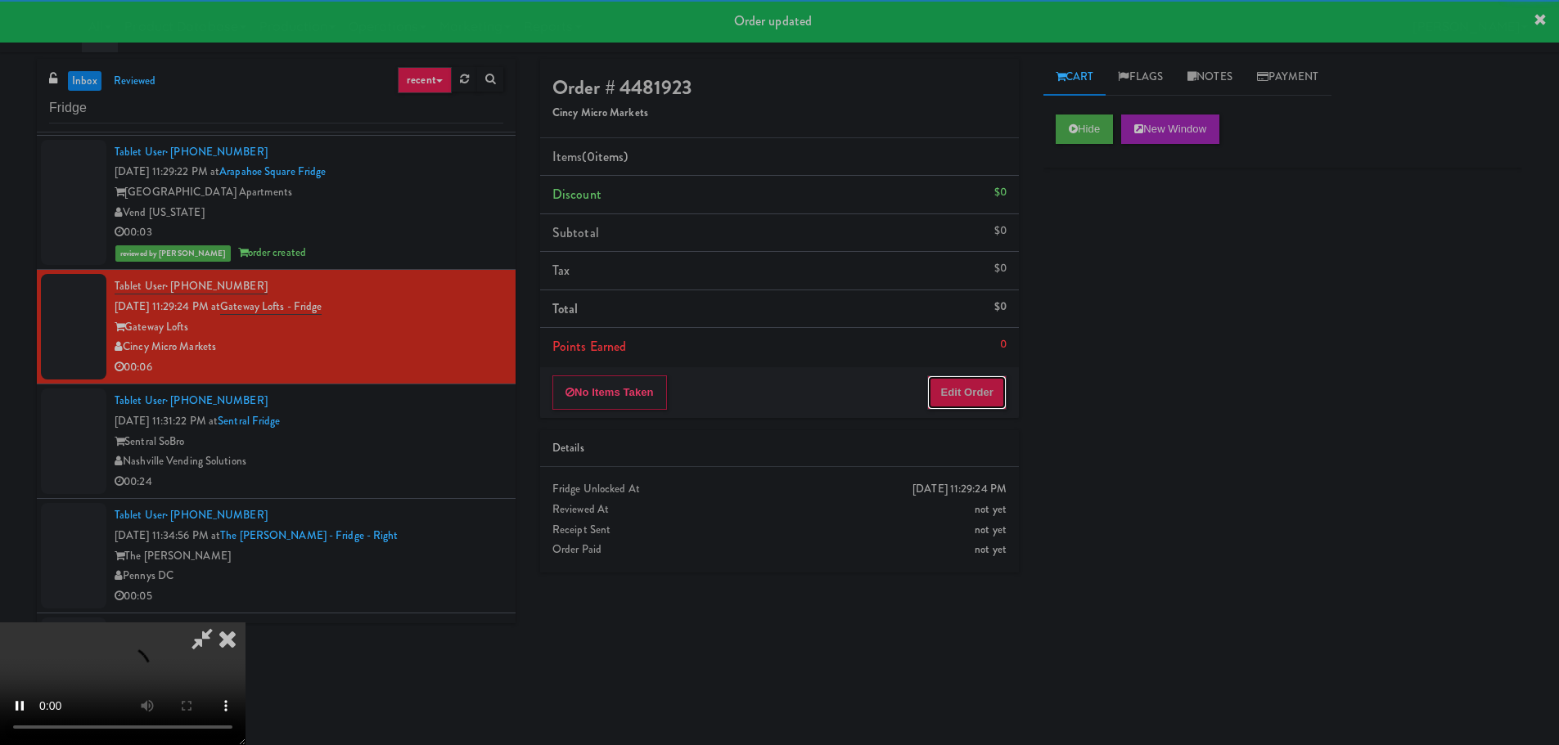
click at [959, 395] on button "Edit Order" at bounding box center [966, 393] width 79 height 34
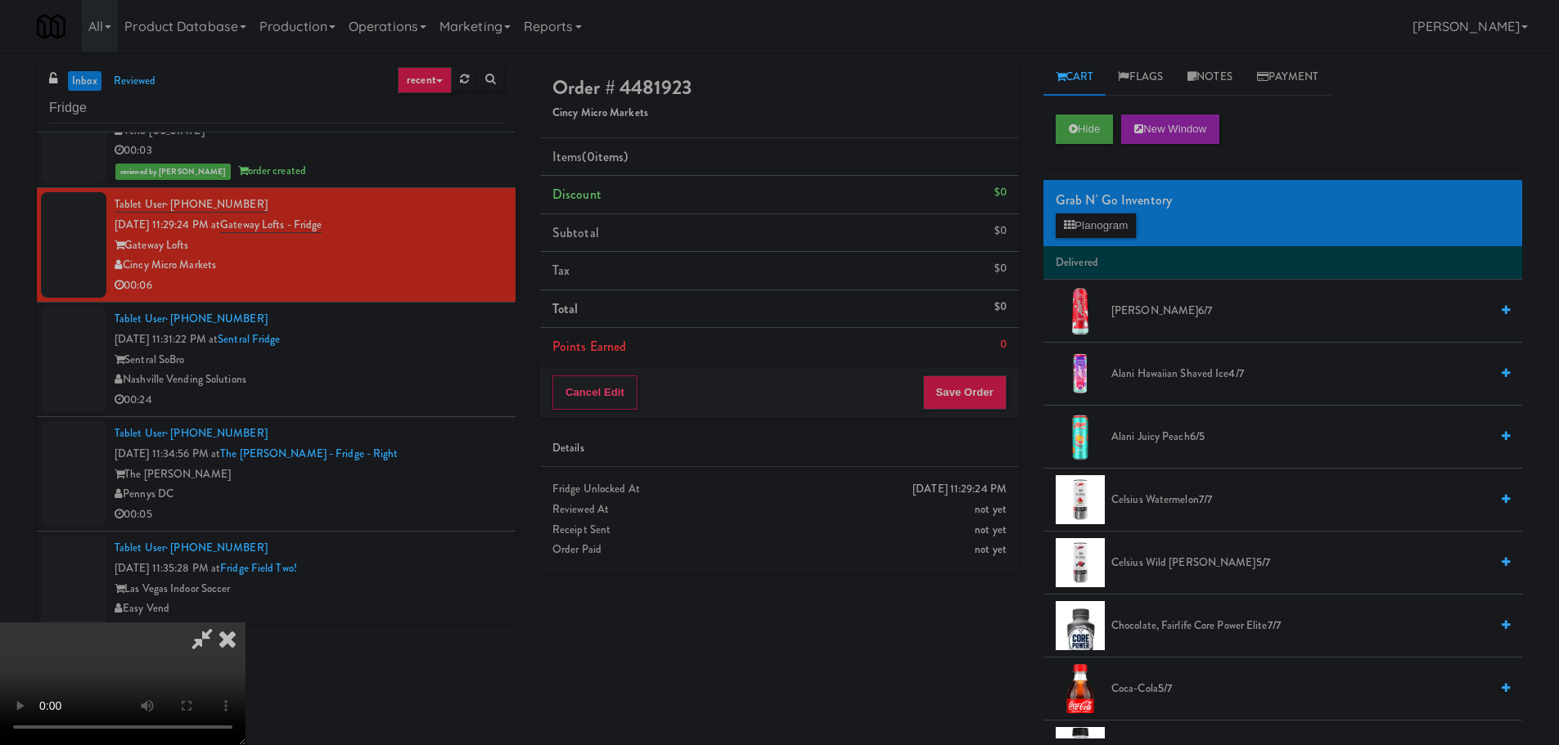
click at [245, 623] on video at bounding box center [122, 684] width 245 height 123
drag, startPoint x: 818, startPoint y: 493, endPoint x: 989, endPoint y: 358, distance: 217.9
click at [245, 623] on video at bounding box center [122, 684] width 245 height 123
click at [1102, 234] on button "Planogram" at bounding box center [1095, 226] width 80 height 25
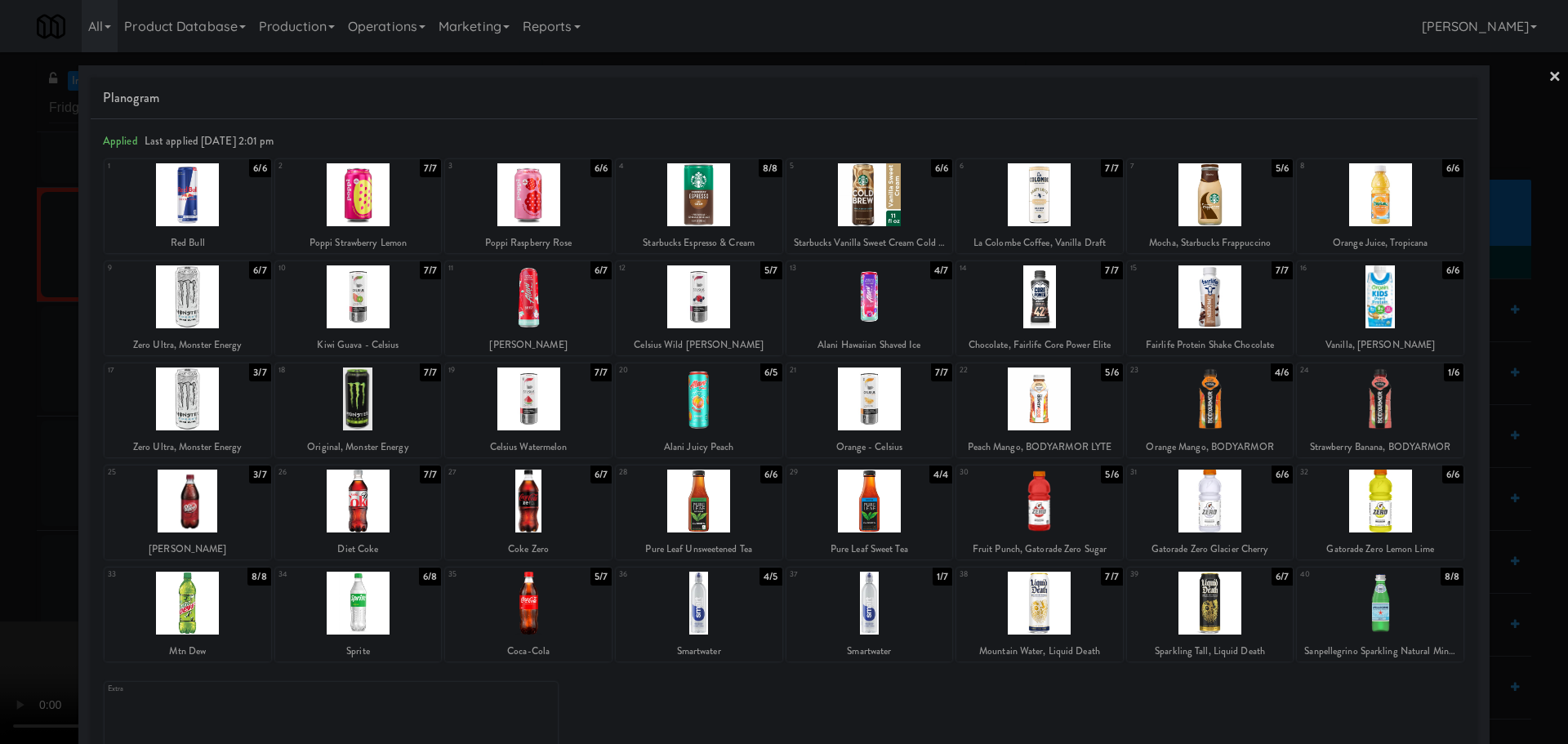
click at [1357, 514] on div at bounding box center [1379, 500] width 167 height 63
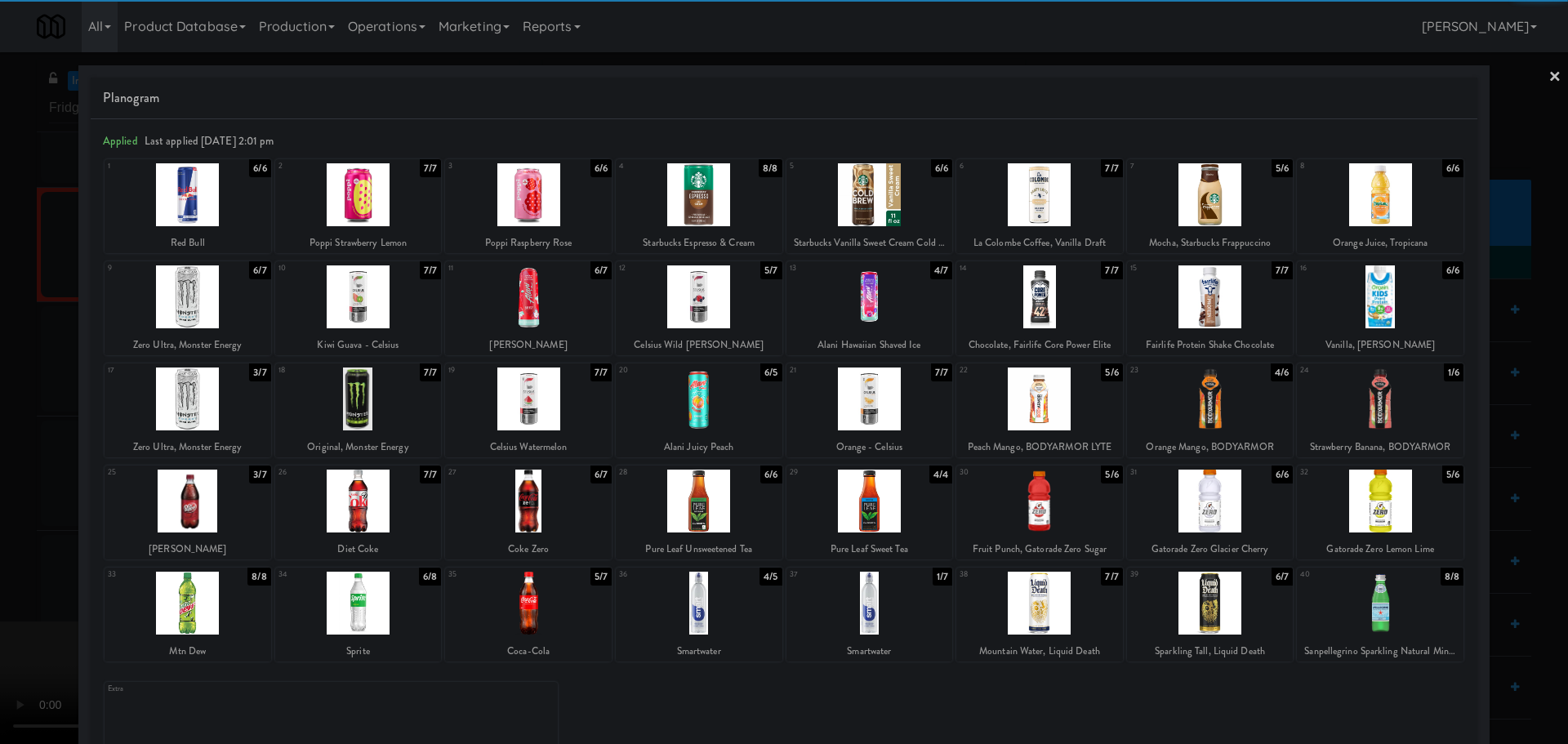
click at [0, 441] on div at bounding box center [784, 372] width 1568 height 744
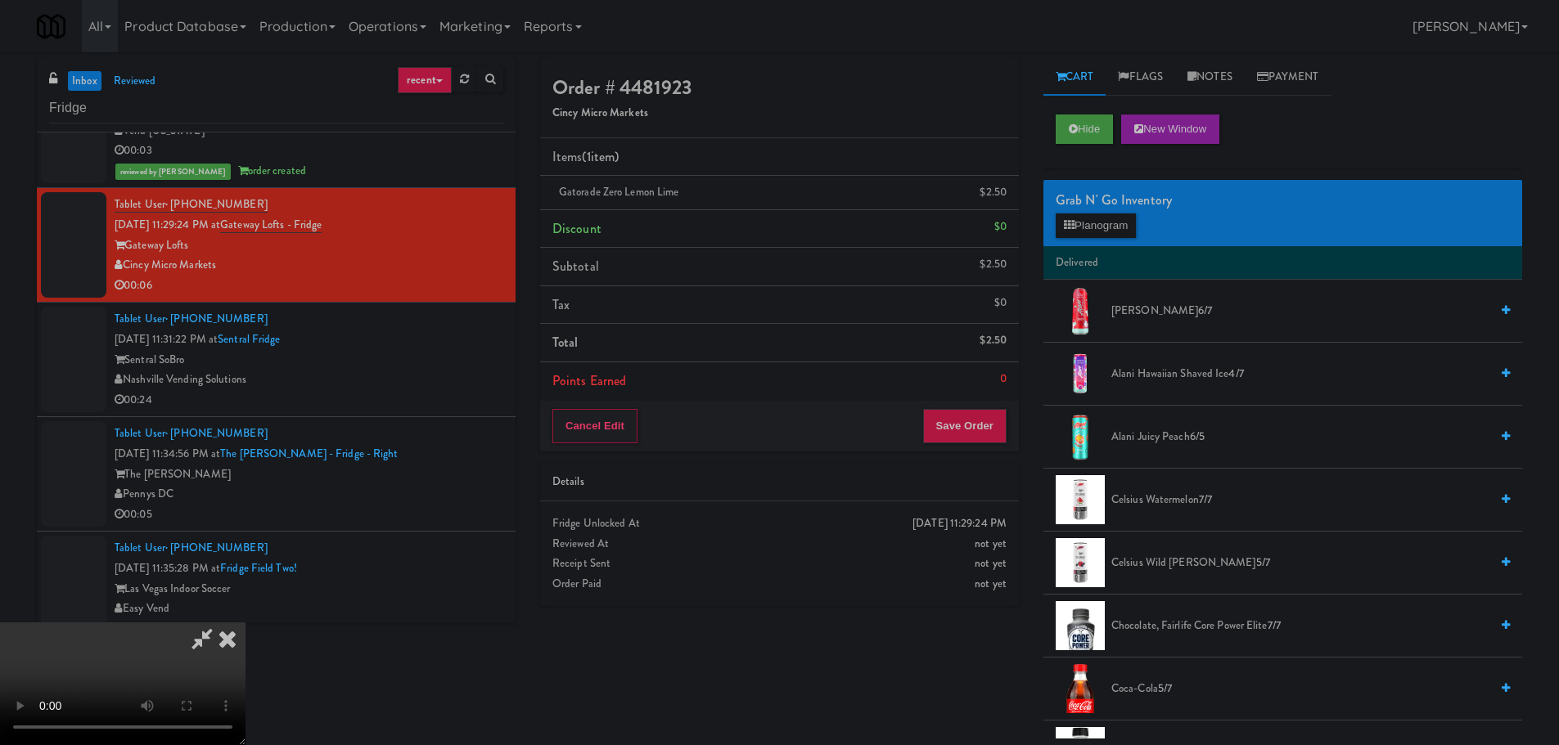
click at [245, 623] on video at bounding box center [122, 684] width 245 height 123
click at [987, 419] on button "Save Order" at bounding box center [964, 426] width 83 height 34
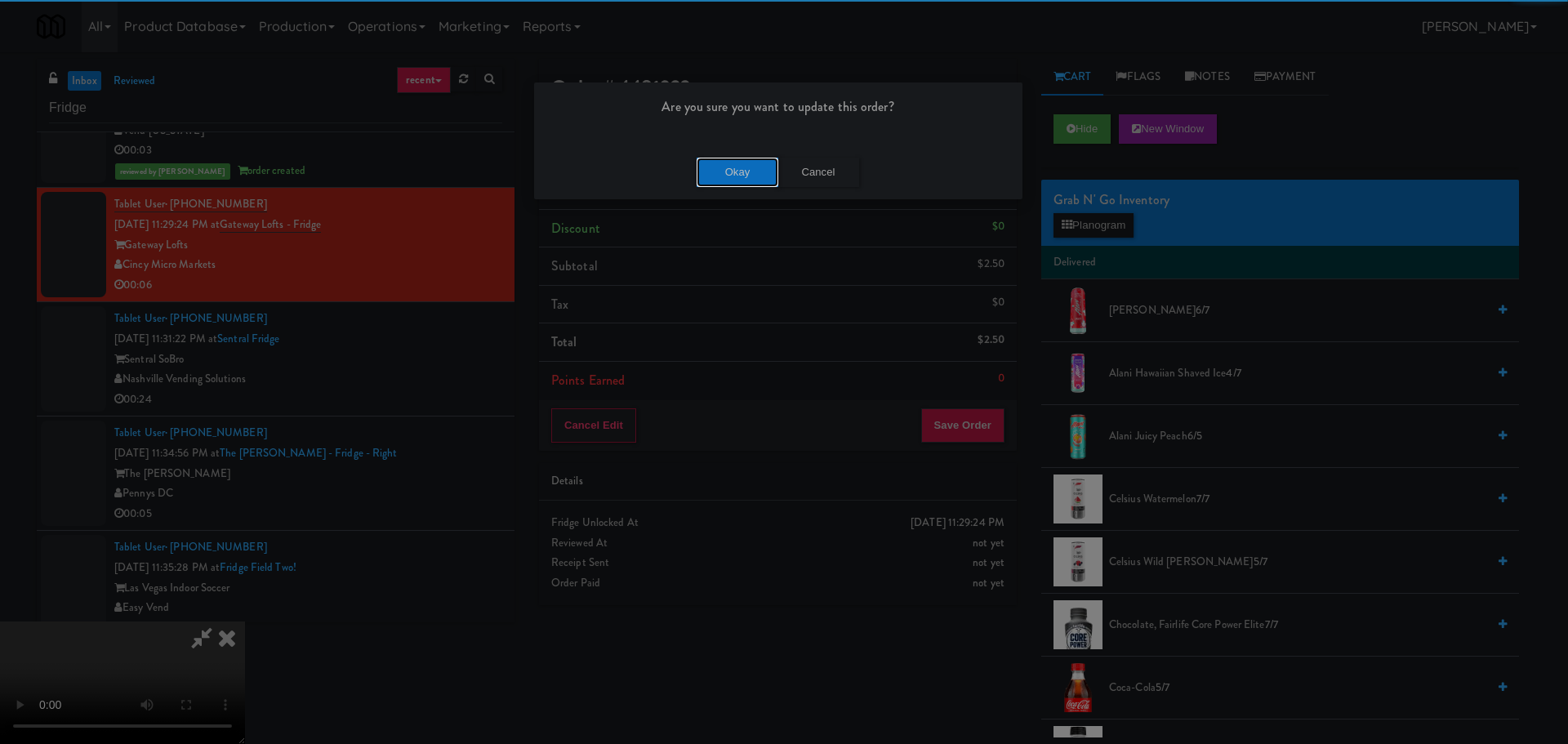
click at [756, 165] on button "Okay" at bounding box center [738, 172] width 82 height 29
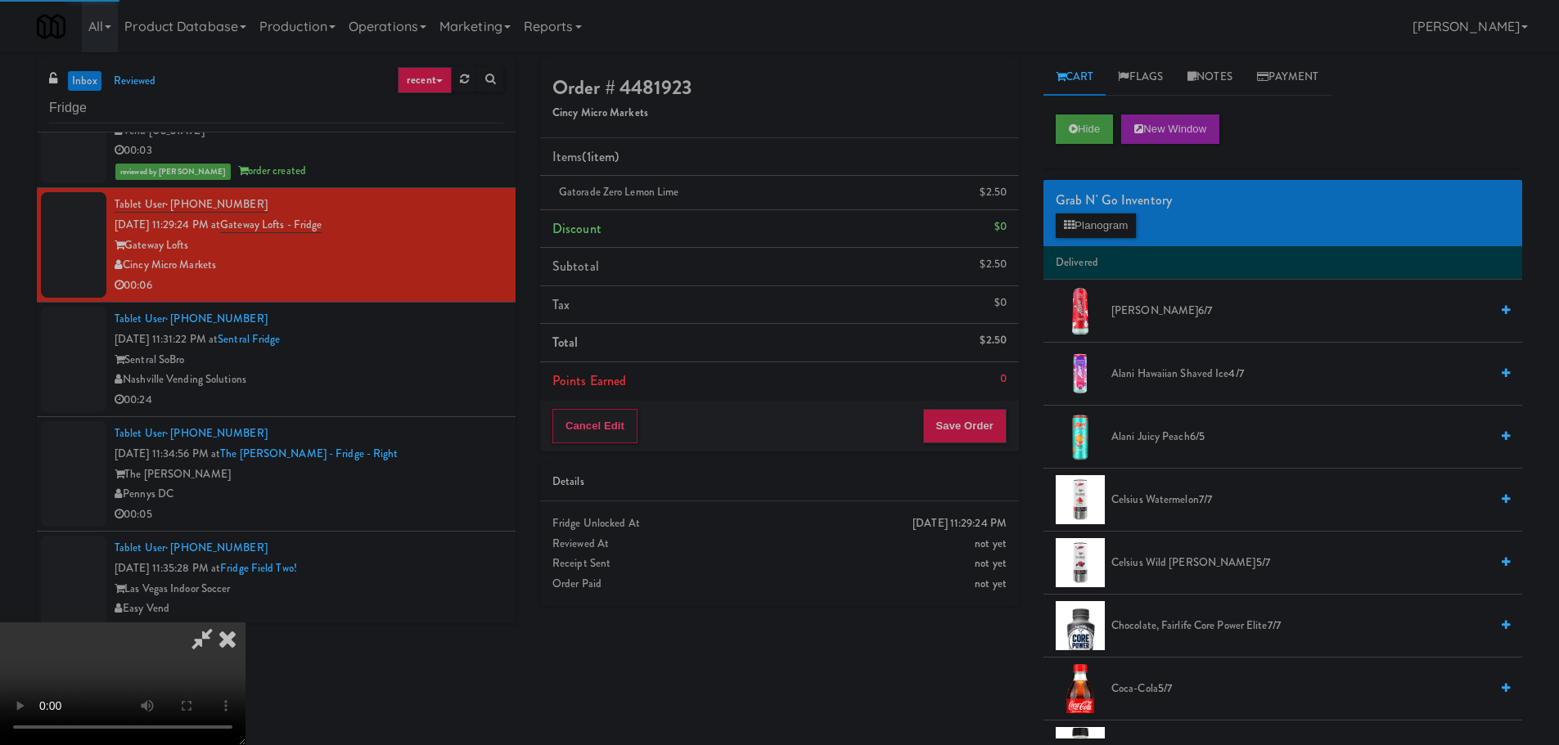
scroll to position [0, 0]
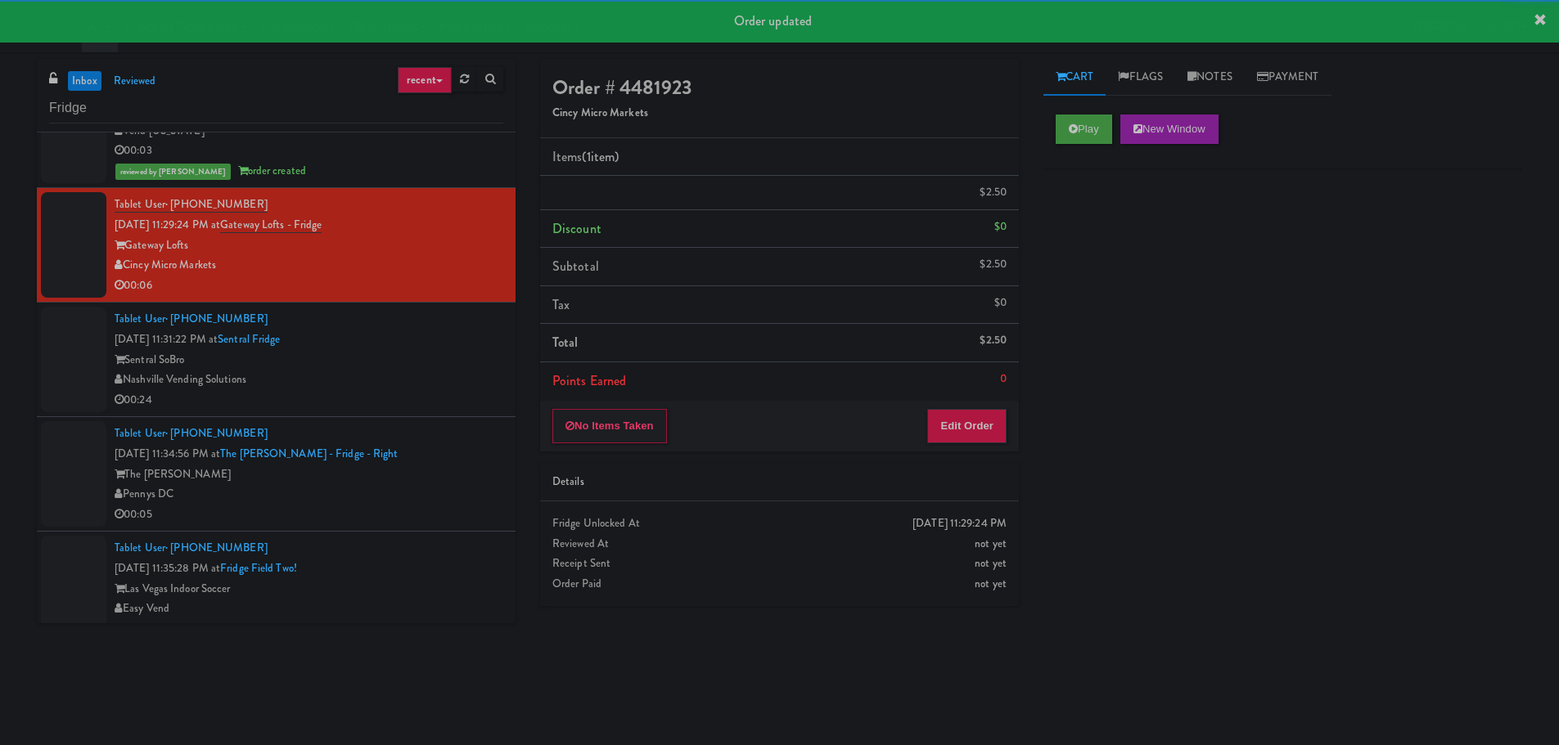
click at [372, 391] on div "00:24" at bounding box center [309, 400] width 389 height 20
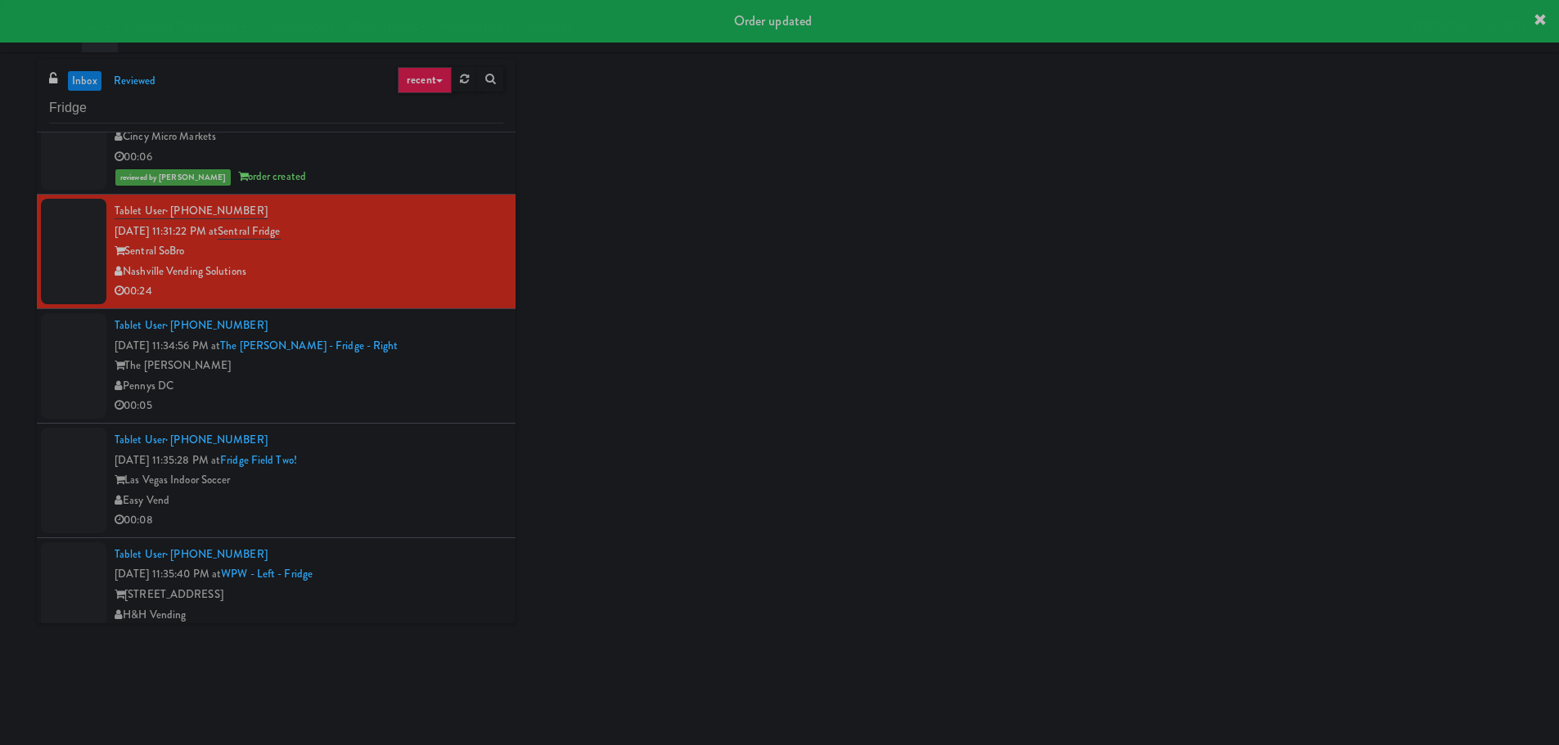
scroll to position [2127, 0]
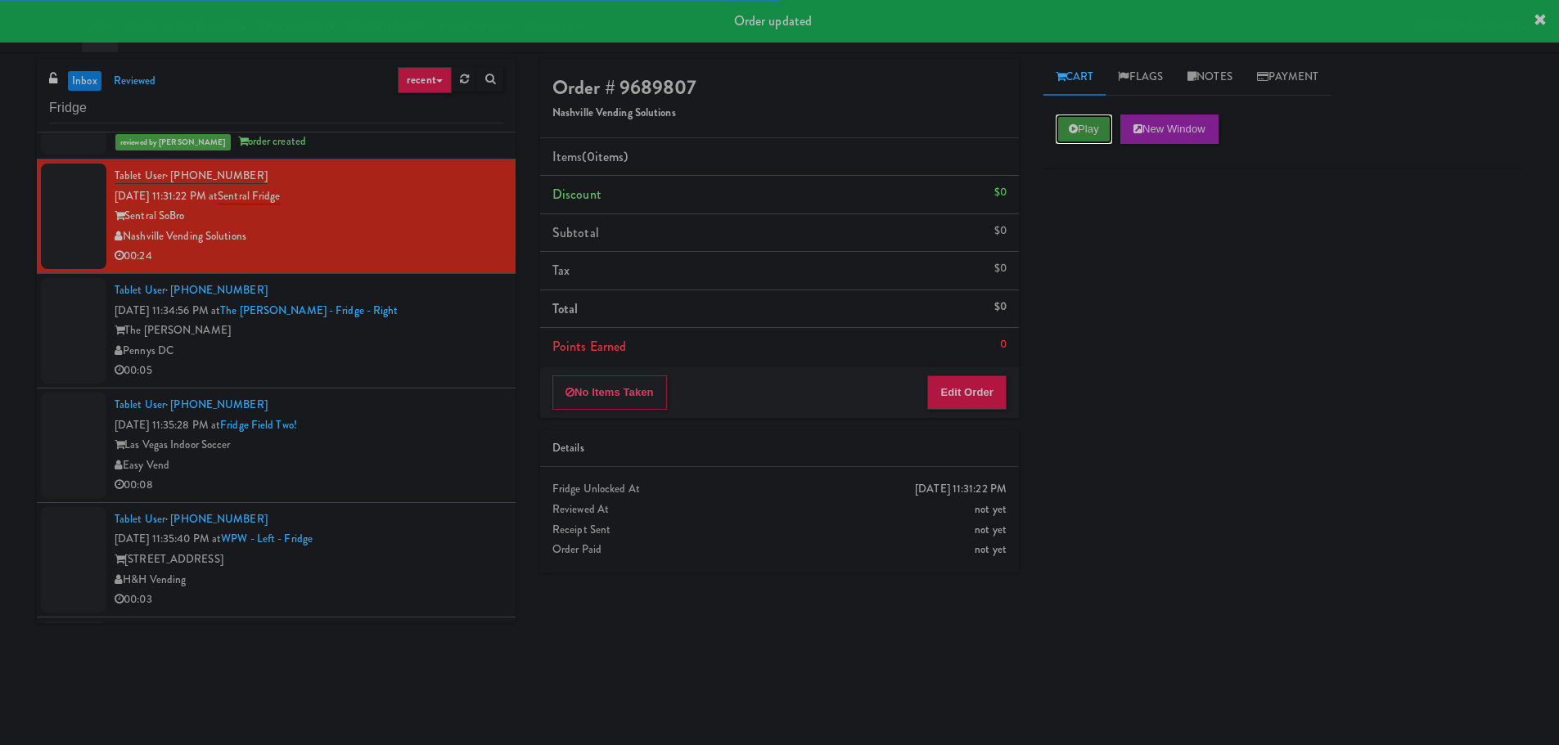
click at [1109, 124] on button "Play" at bounding box center [1083, 129] width 56 height 29
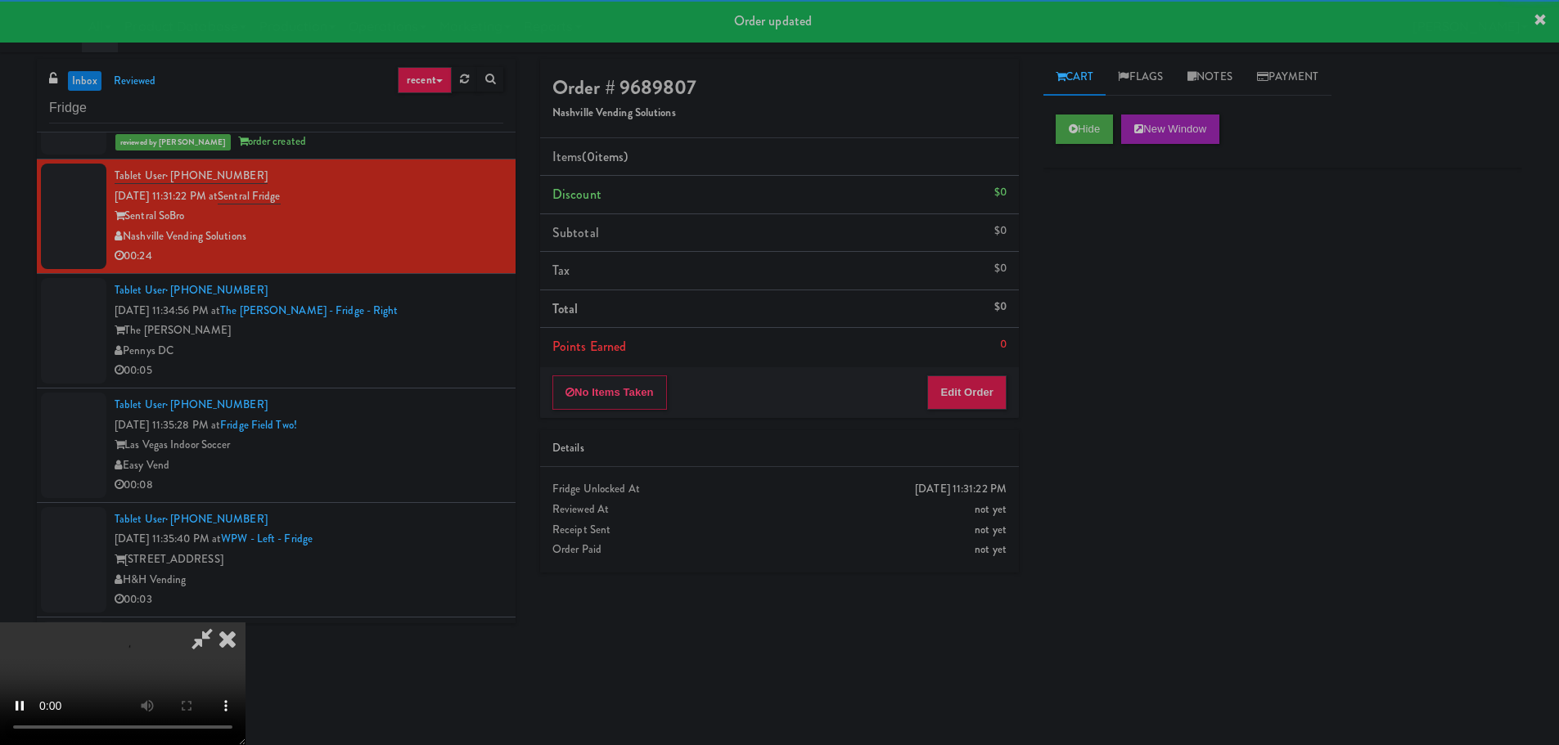
click at [968, 370] on div "No Items Taken Edit Order" at bounding box center [779, 392] width 479 height 51
click at [967, 380] on button "Edit Order" at bounding box center [966, 393] width 79 height 34
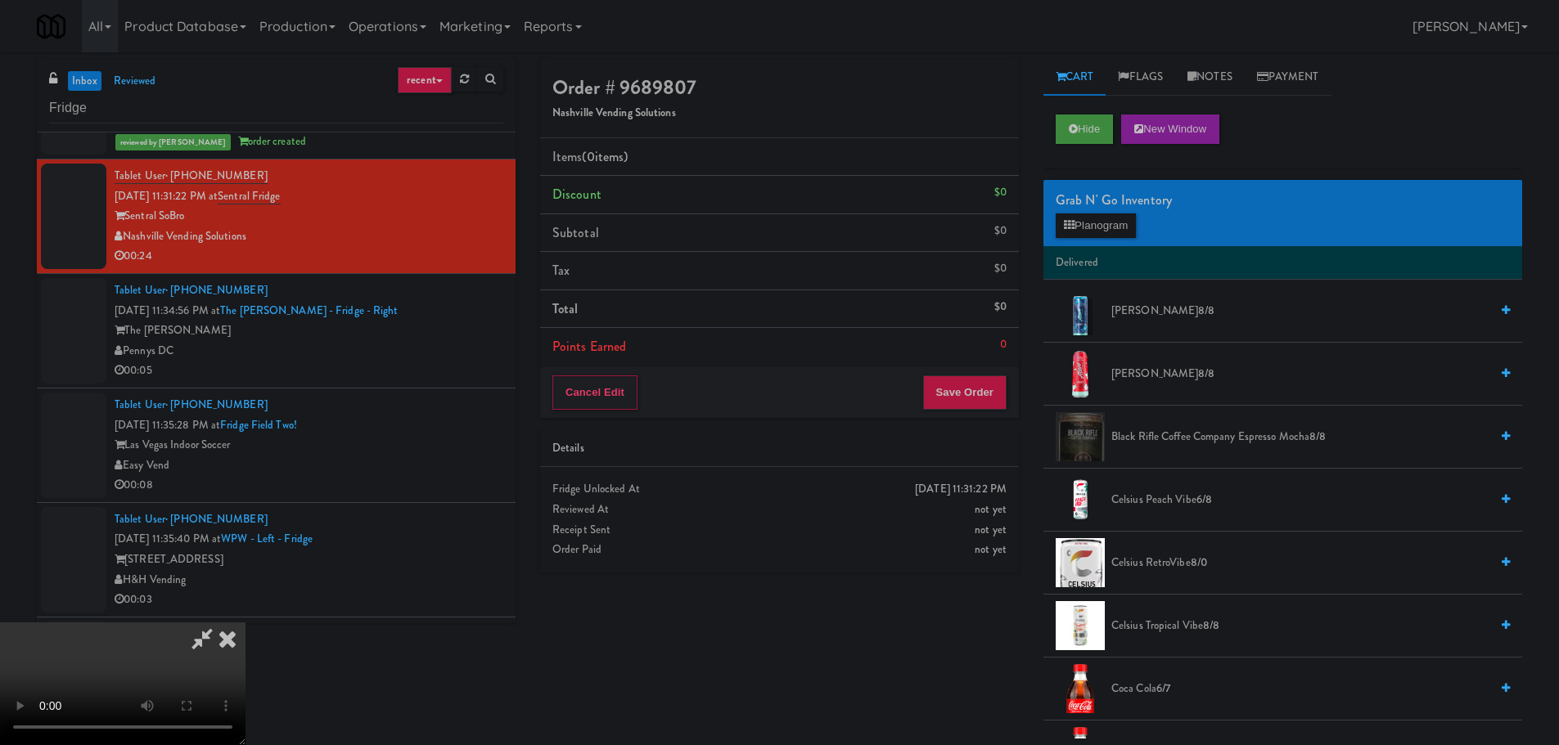
scroll to position [281, 0]
click at [245, 684] on video at bounding box center [122, 684] width 245 height 123
drag, startPoint x: 776, startPoint y: 495, endPoint x: 771, endPoint y: 470, distance: 26.0
click at [245, 623] on video at bounding box center [122, 684] width 245 height 123
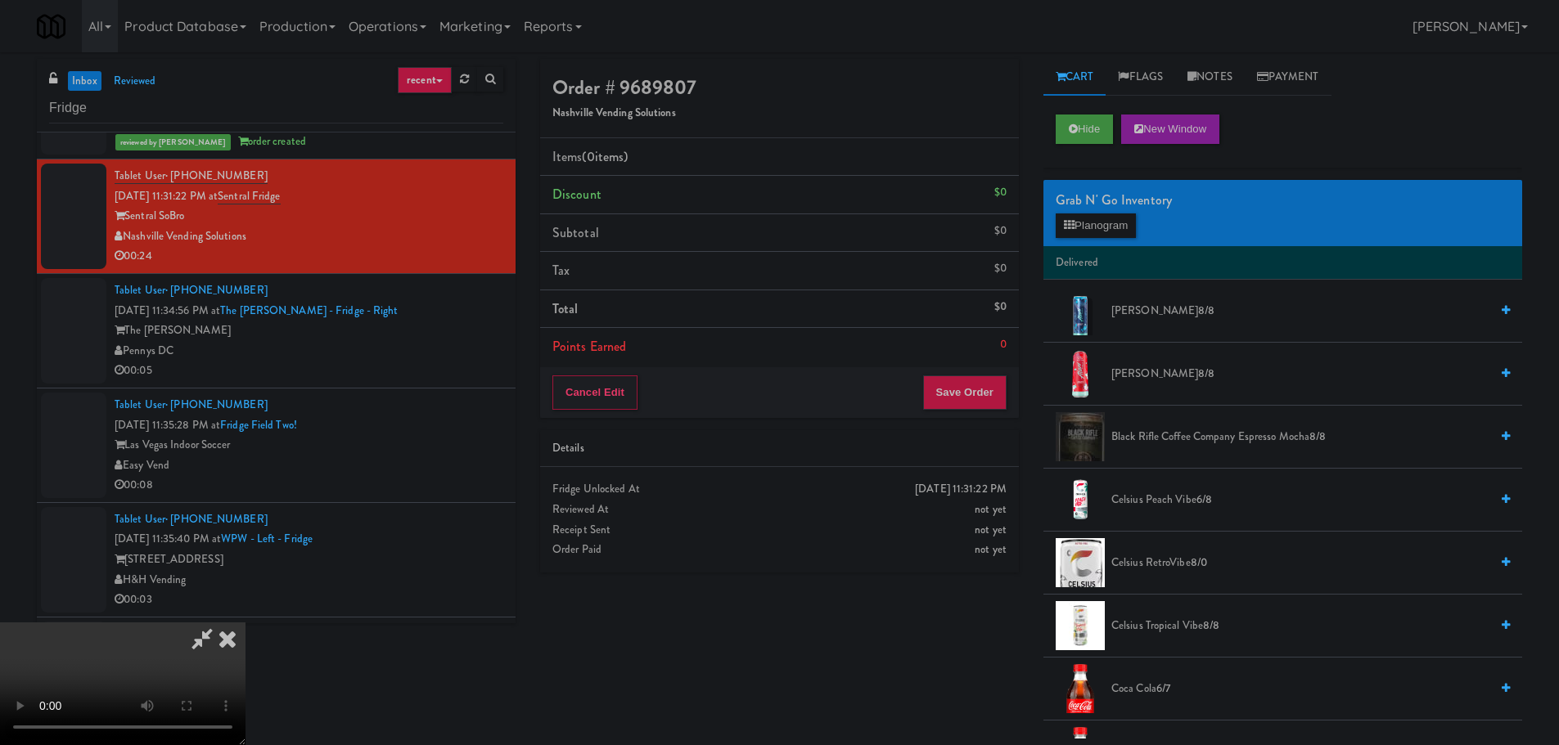
click at [245, 623] on video at bounding box center [122, 684] width 245 height 123
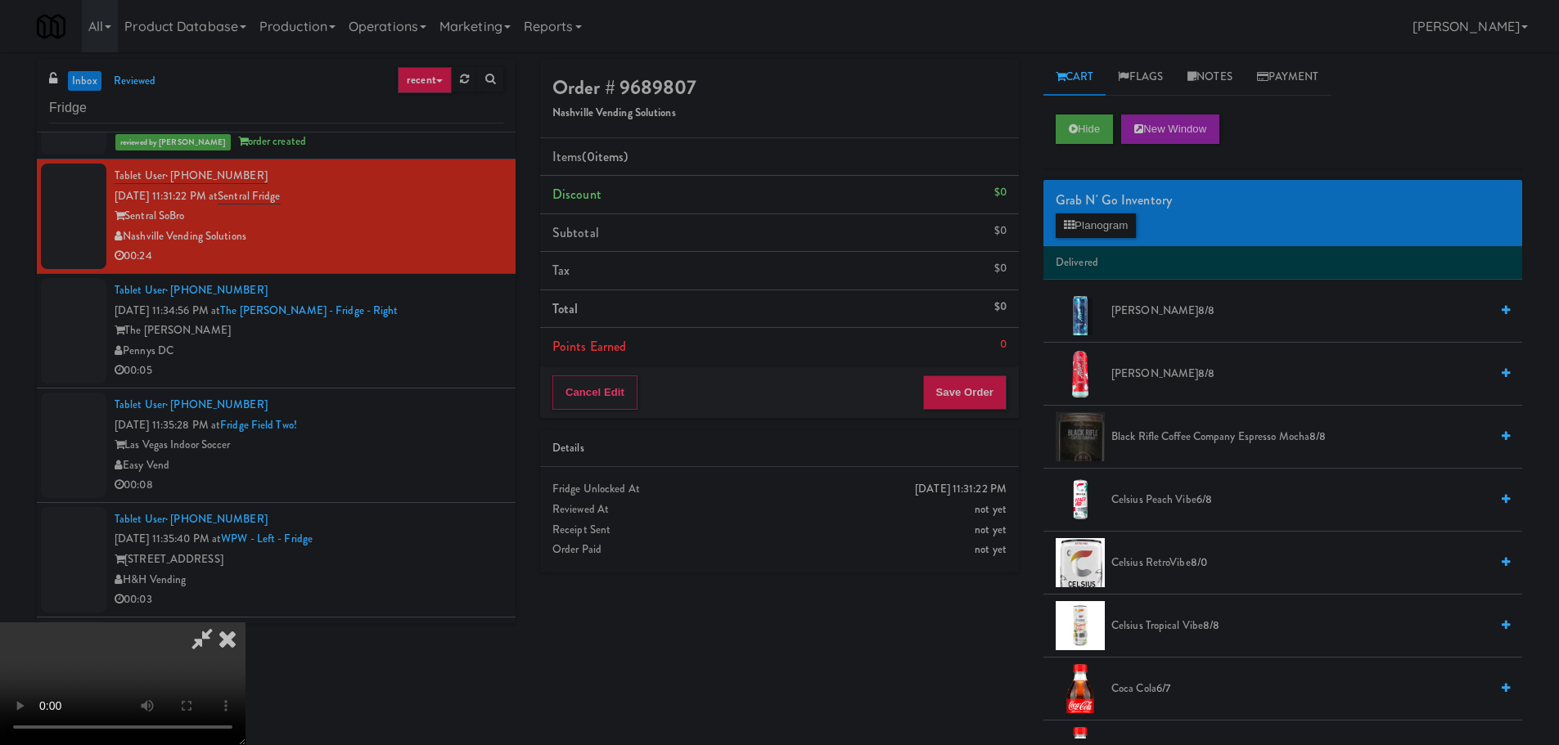
click at [245, 623] on video at bounding box center [122, 684] width 245 height 123
click at [1069, 214] on button "Planogram" at bounding box center [1095, 226] width 80 height 25
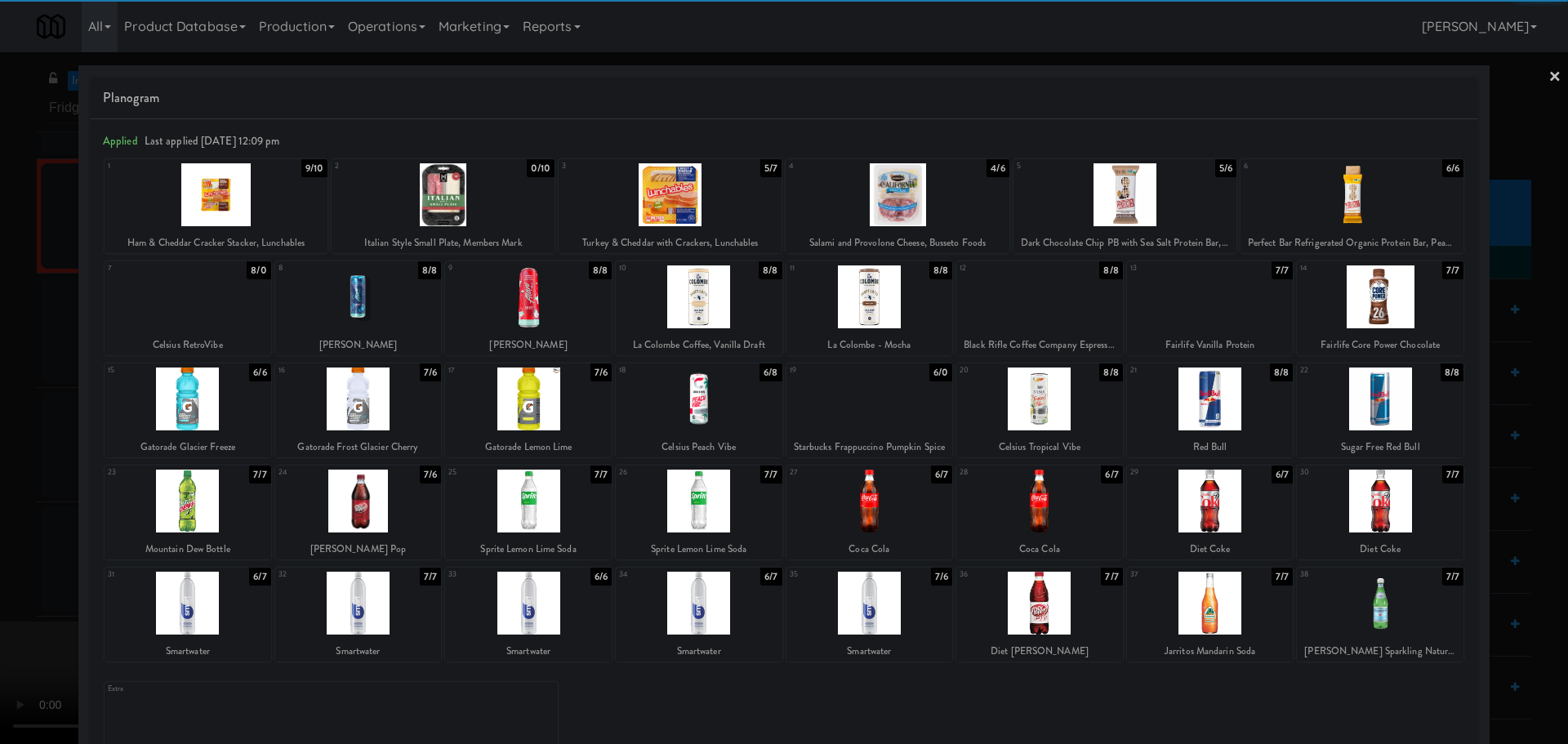
click at [225, 608] on div at bounding box center [188, 603] width 167 height 63
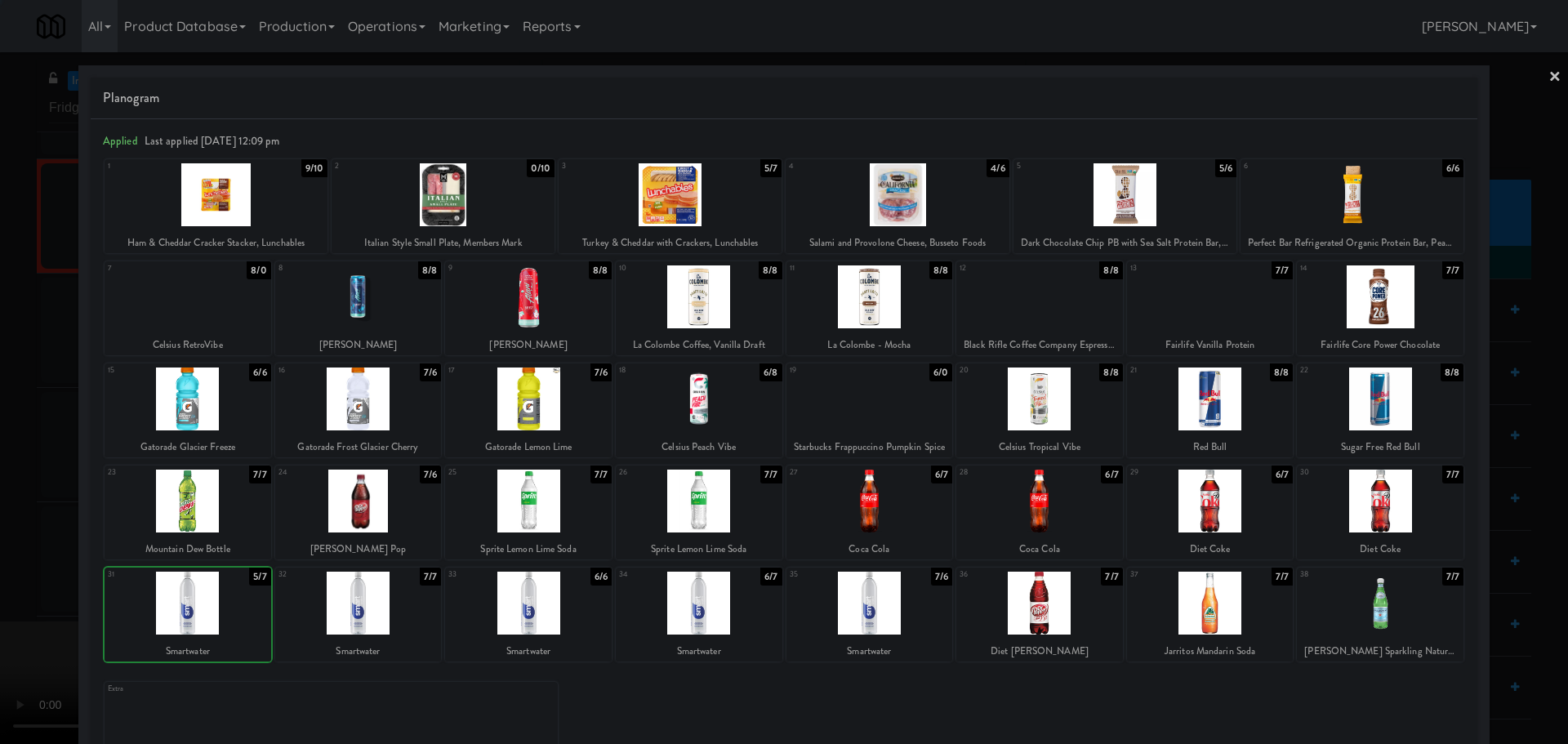
click at [0, 582] on div at bounding box center [784, 372] width 1568 height 744
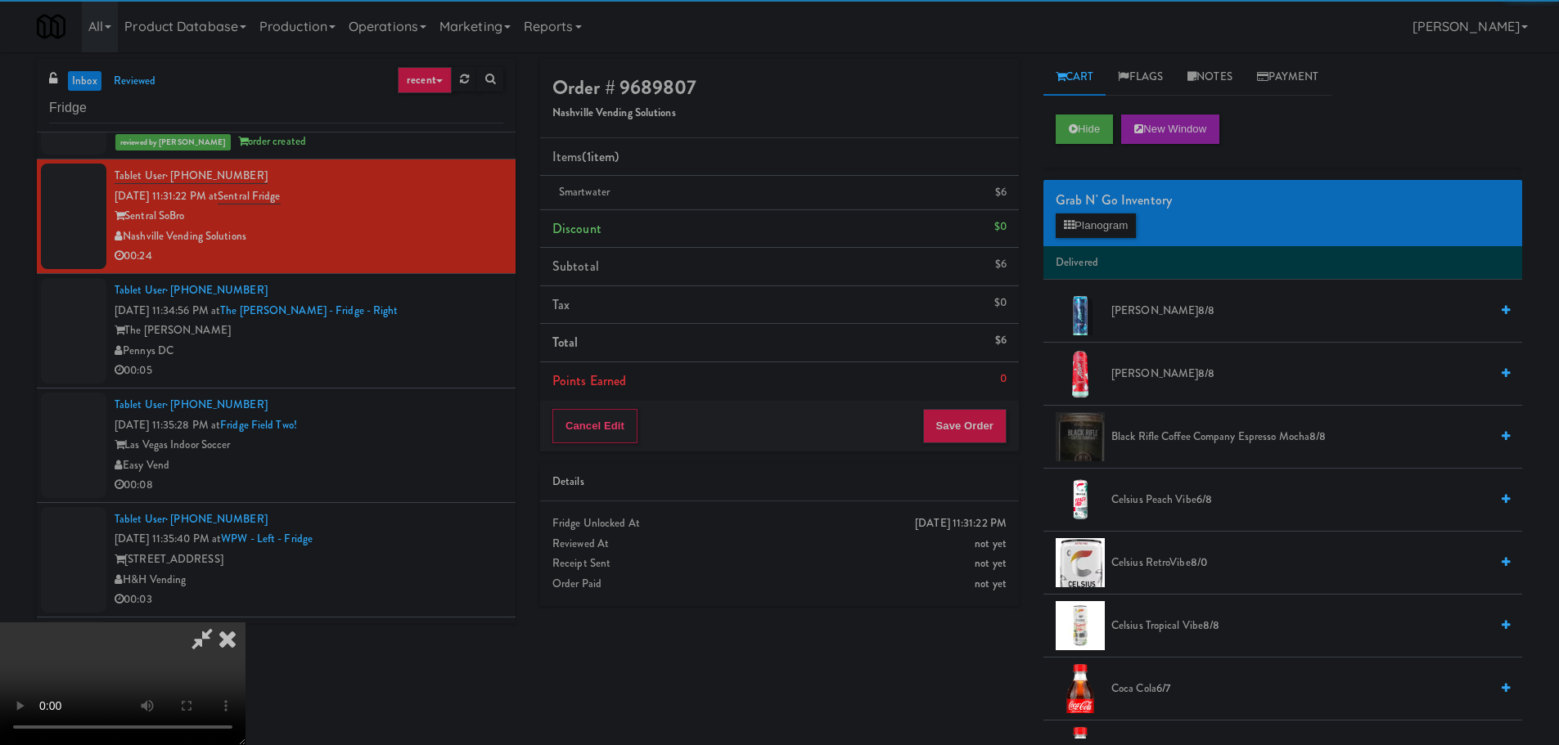
drag, startPoint x: 475, startPoint y: 348, endPoint x: 506, endPoint y: 344, distance: 31.3
click at [245, 623] on video at bounding box center [122, 684] width 245 height 123
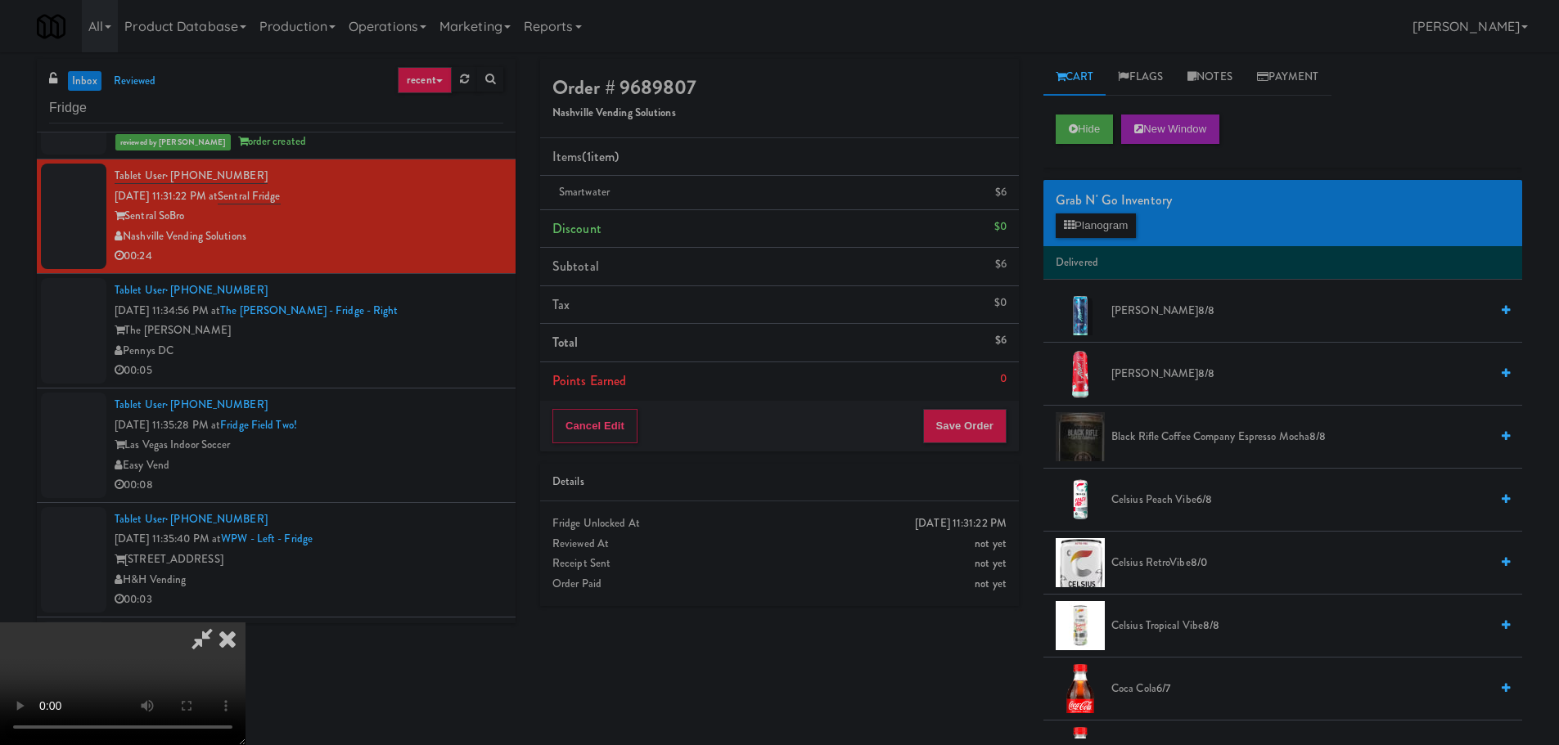
scroll to position [118, 0]
click at [245, 623] on video at bounding box center [122, 684] width 245 height 123
click at [1095, 219] on button "Planogram" at bounding box center [1095, 226] width 80 height 25
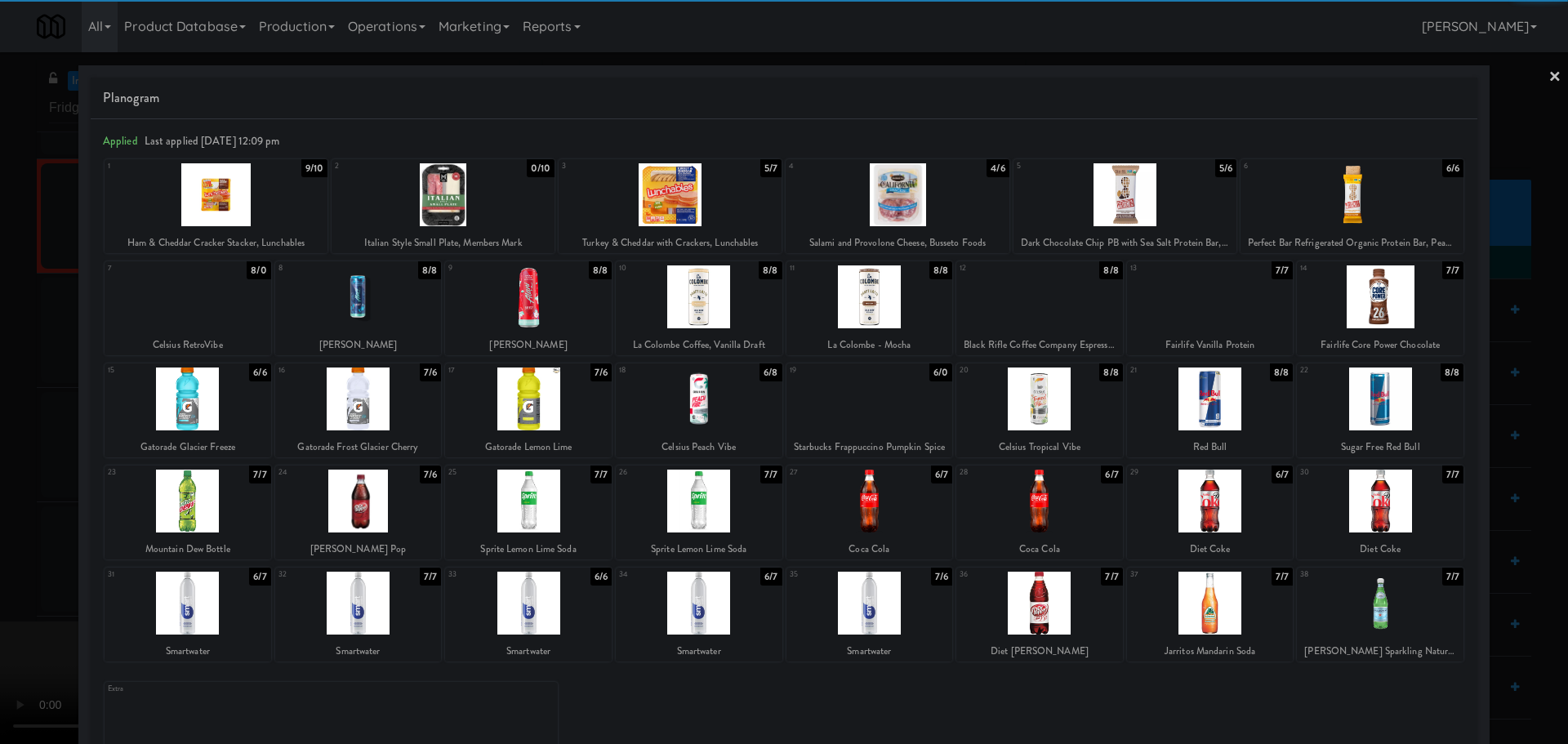
click at [215, 596] on div at bounding box center [188, 603] width 167 height 63
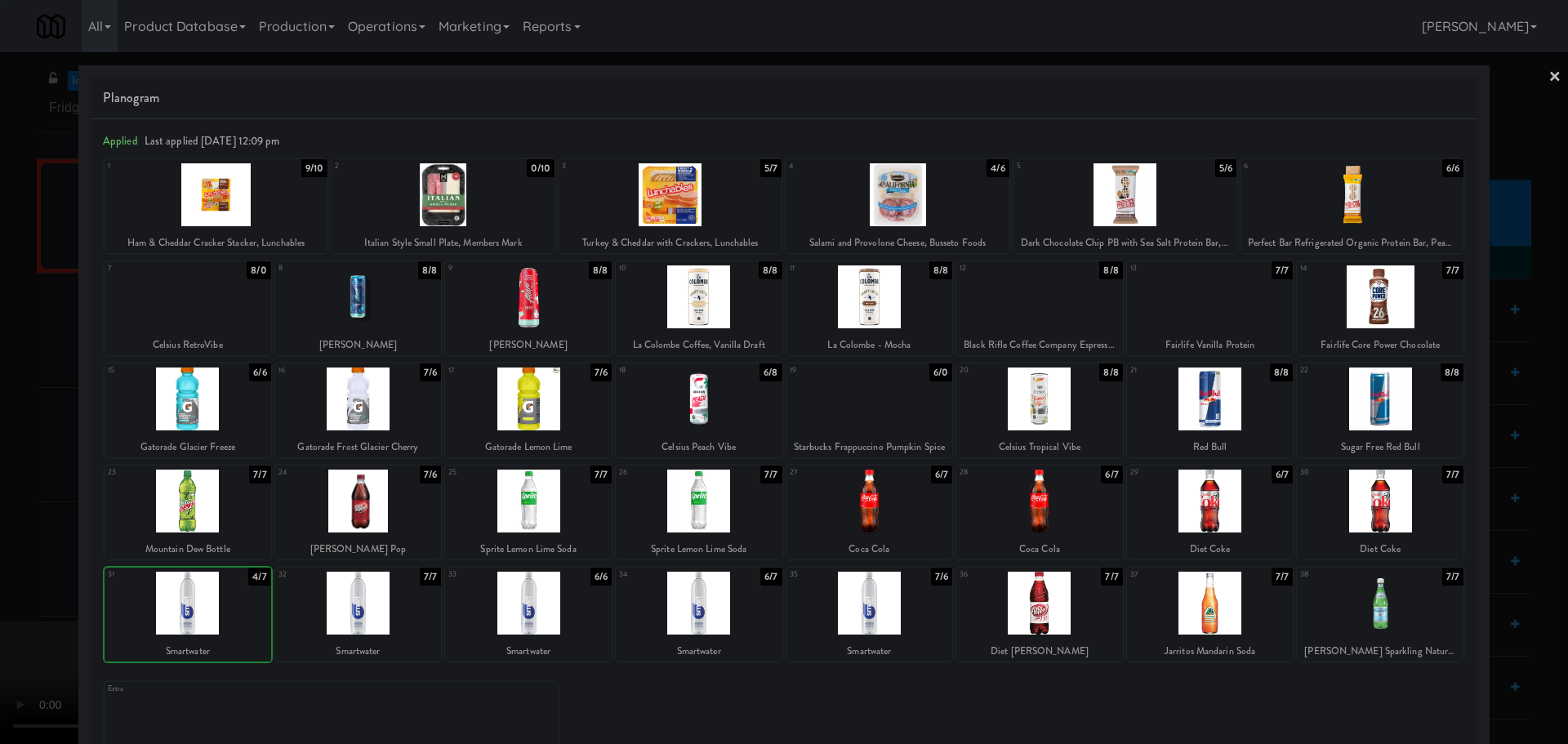
click at [13, 568] on div at bounding box center [784, 372] width 1568 height 744
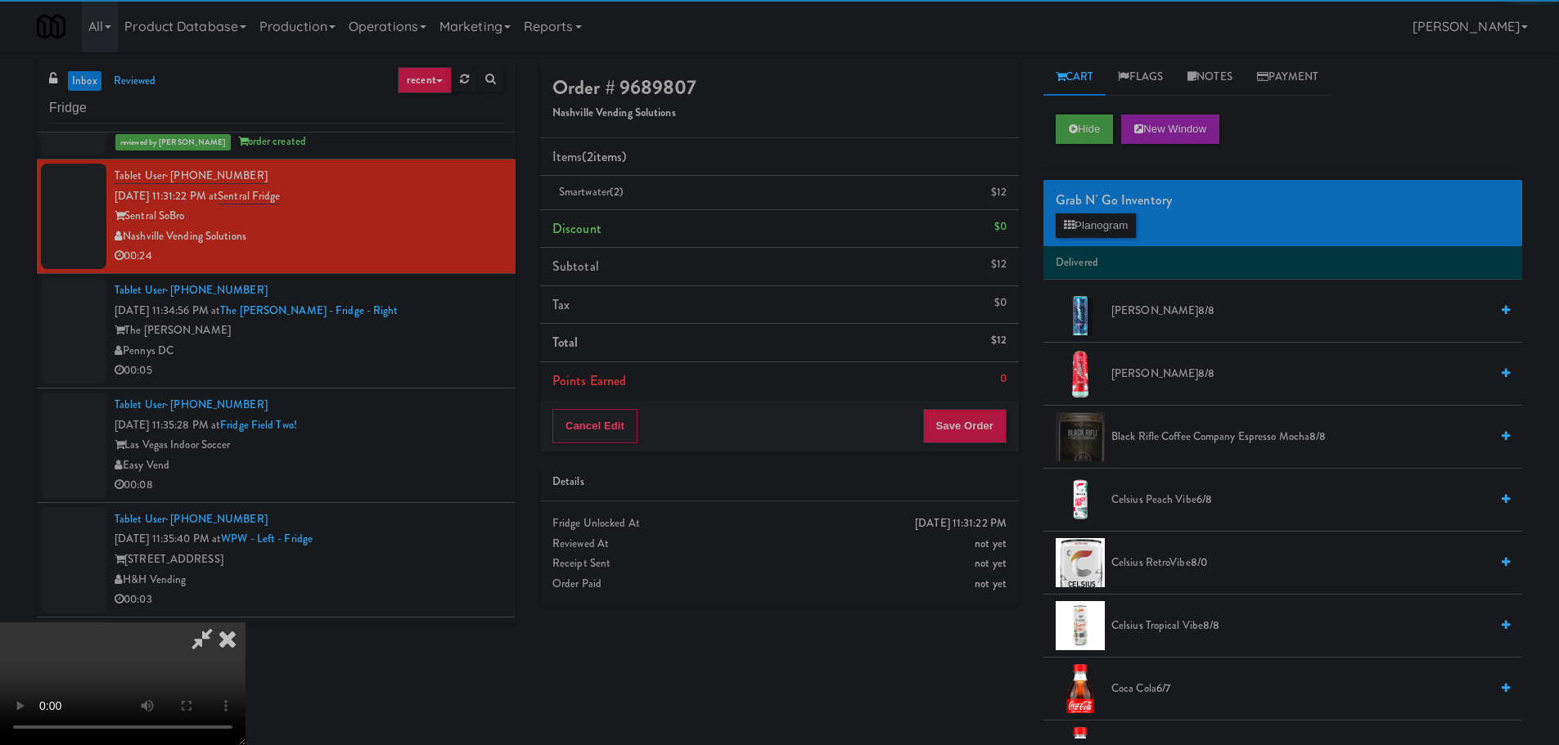
click at [245, 623] on video at bounding box center [122, 684] width 245 height 123
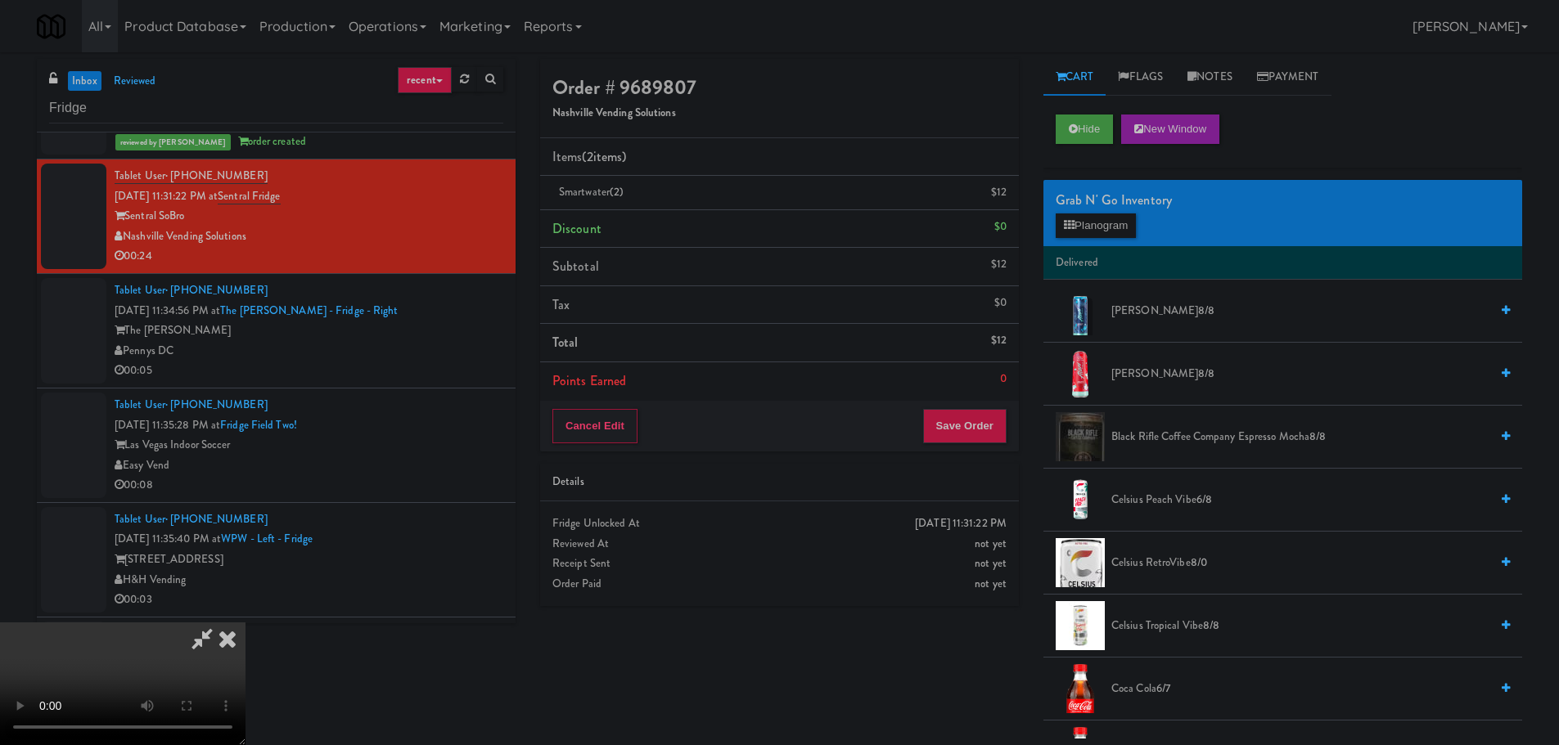
click at [245, 623] on video at bounding box center [122, 684] width 245 height 123
click at [971, 450] on div "Cancel Edit Save Order" at bounding box center [779, 426] width 479 height 51
click at [972, 439] on button "Save Order" at bounding box center [964, 426] width 83 height 34
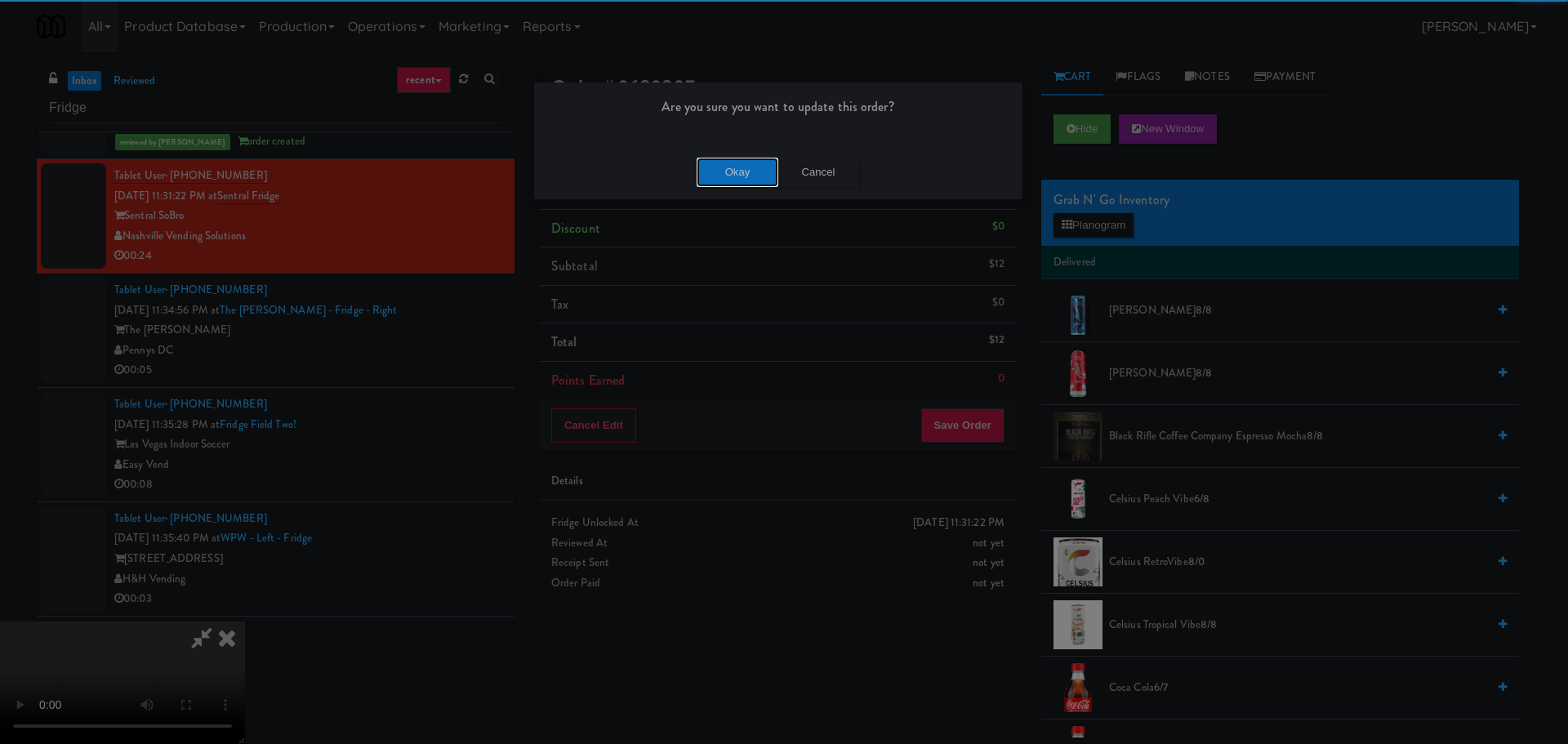
click at [738, 161] on button "Okay" at bounding box center [738, 172] width 82 height 29
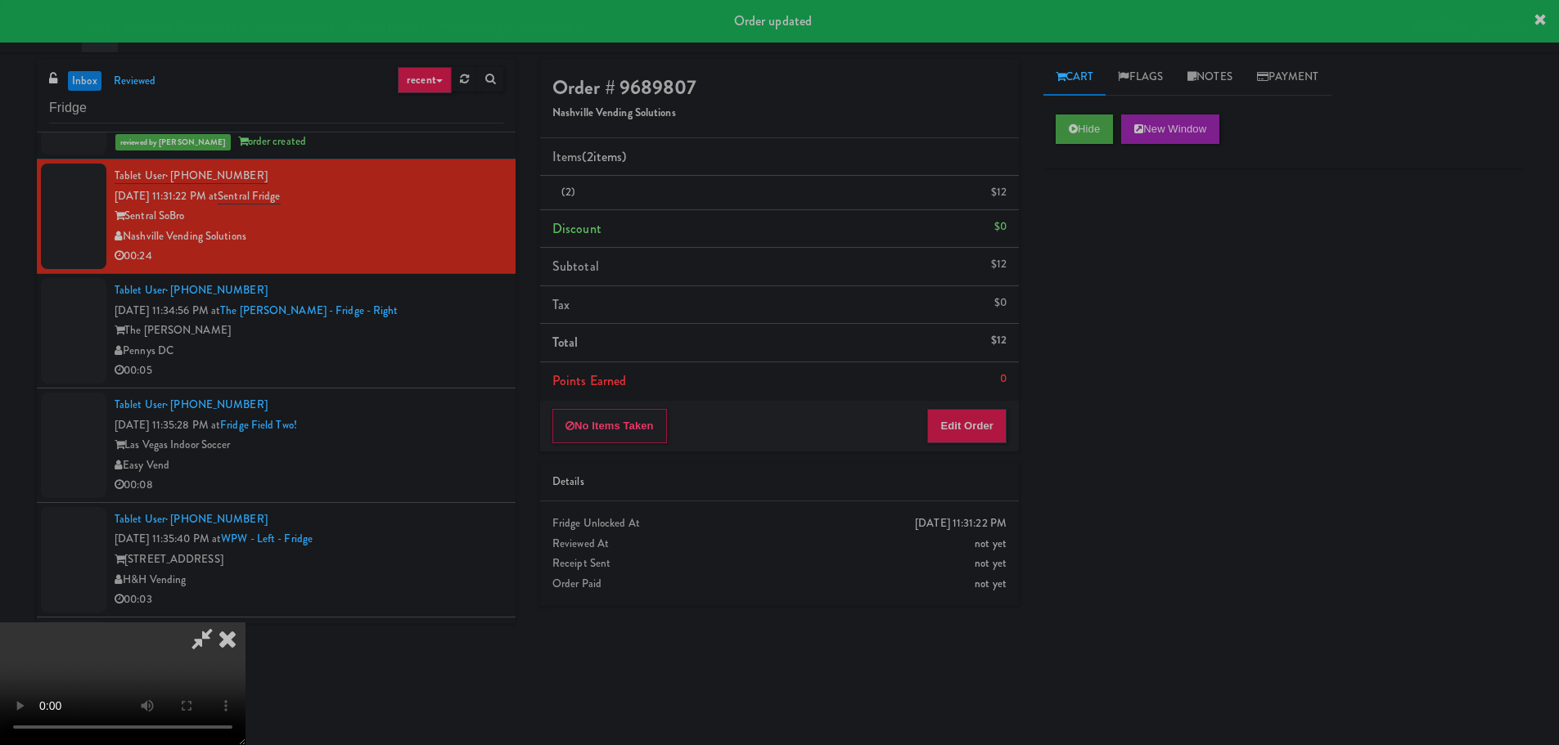
scroll to position [0, 0]
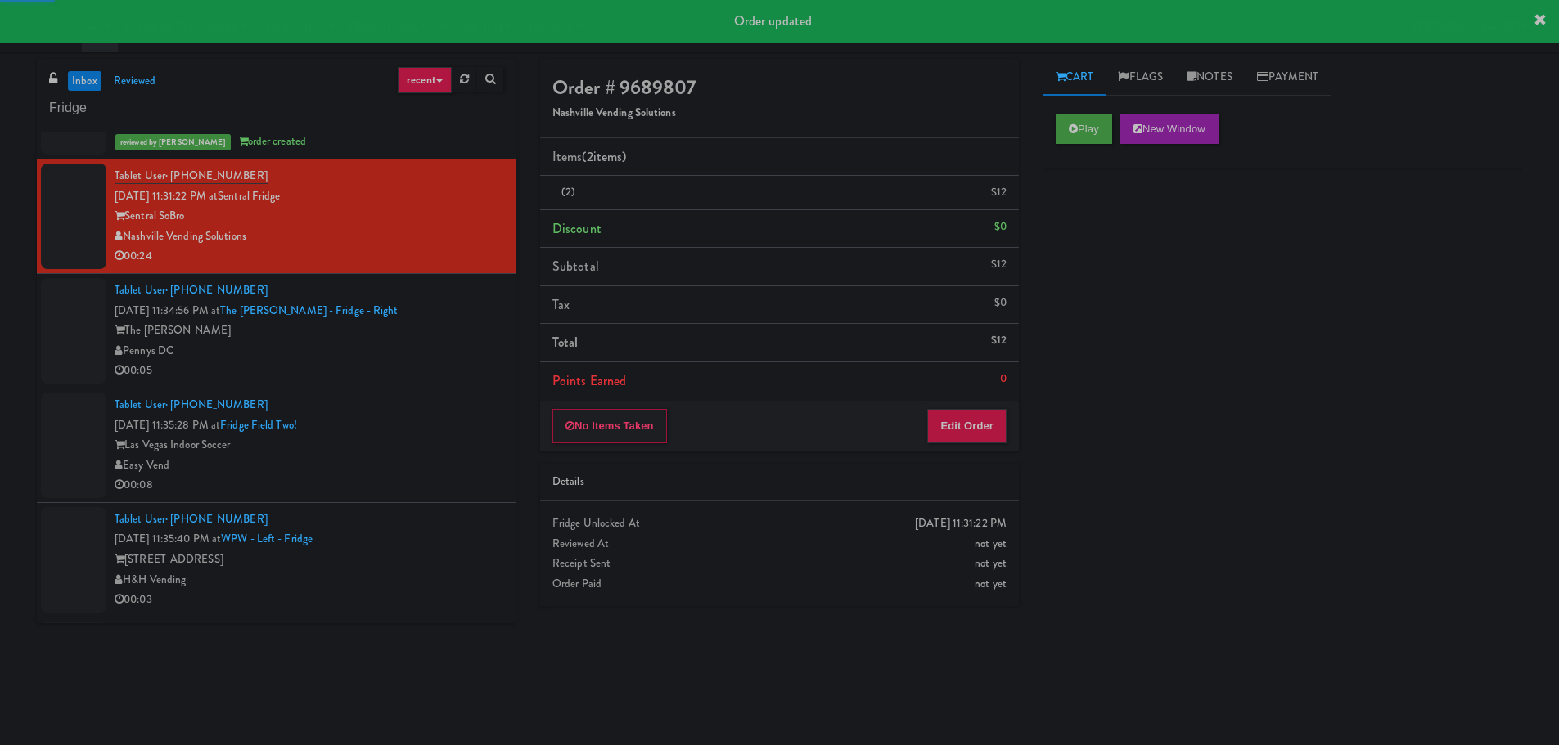
click at [473, 348] on div "Pennys DC" at bounding box center [309, 351] width 389 height 20
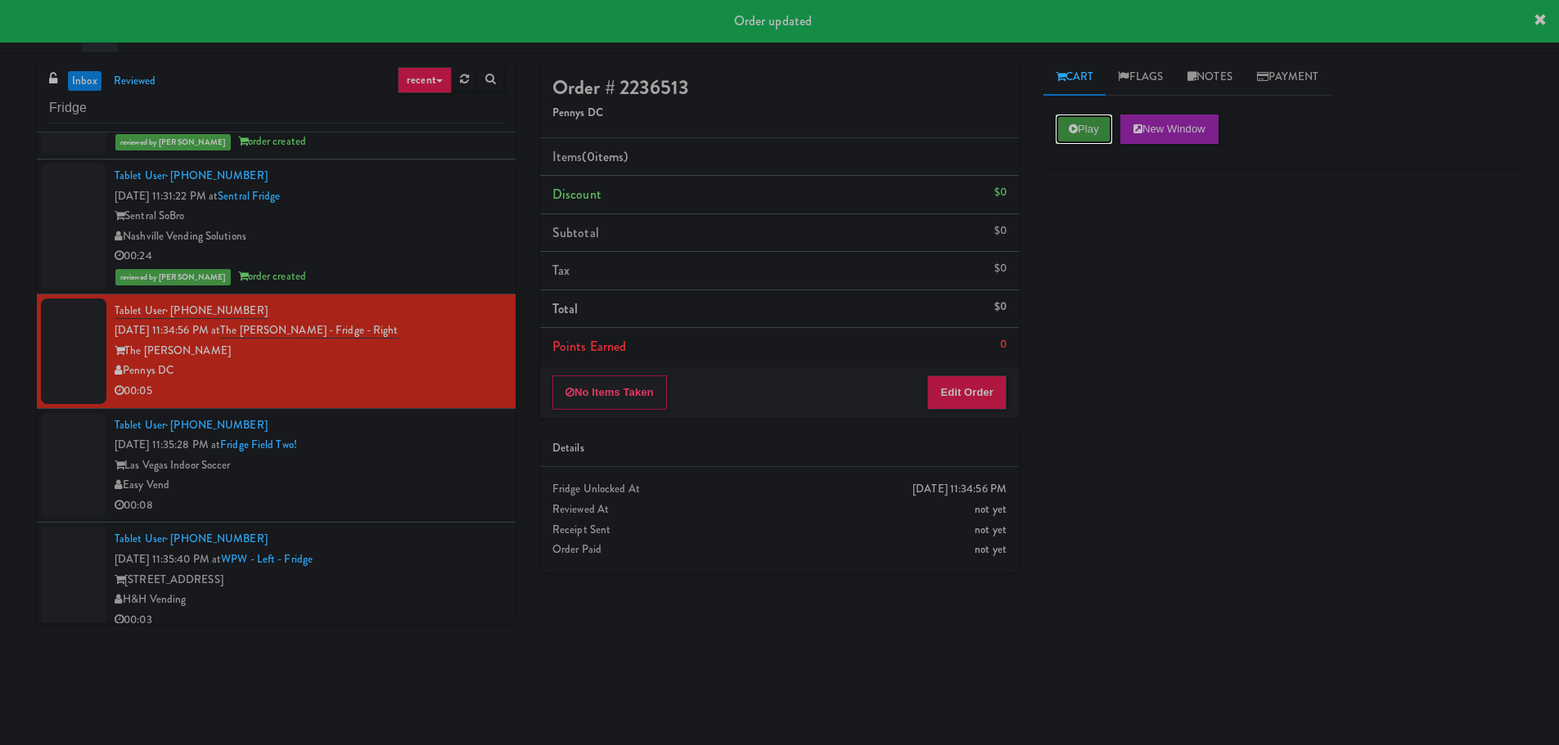
click at [1069, 126] on icon at bounding box center [1073, 129] width 9 height 11
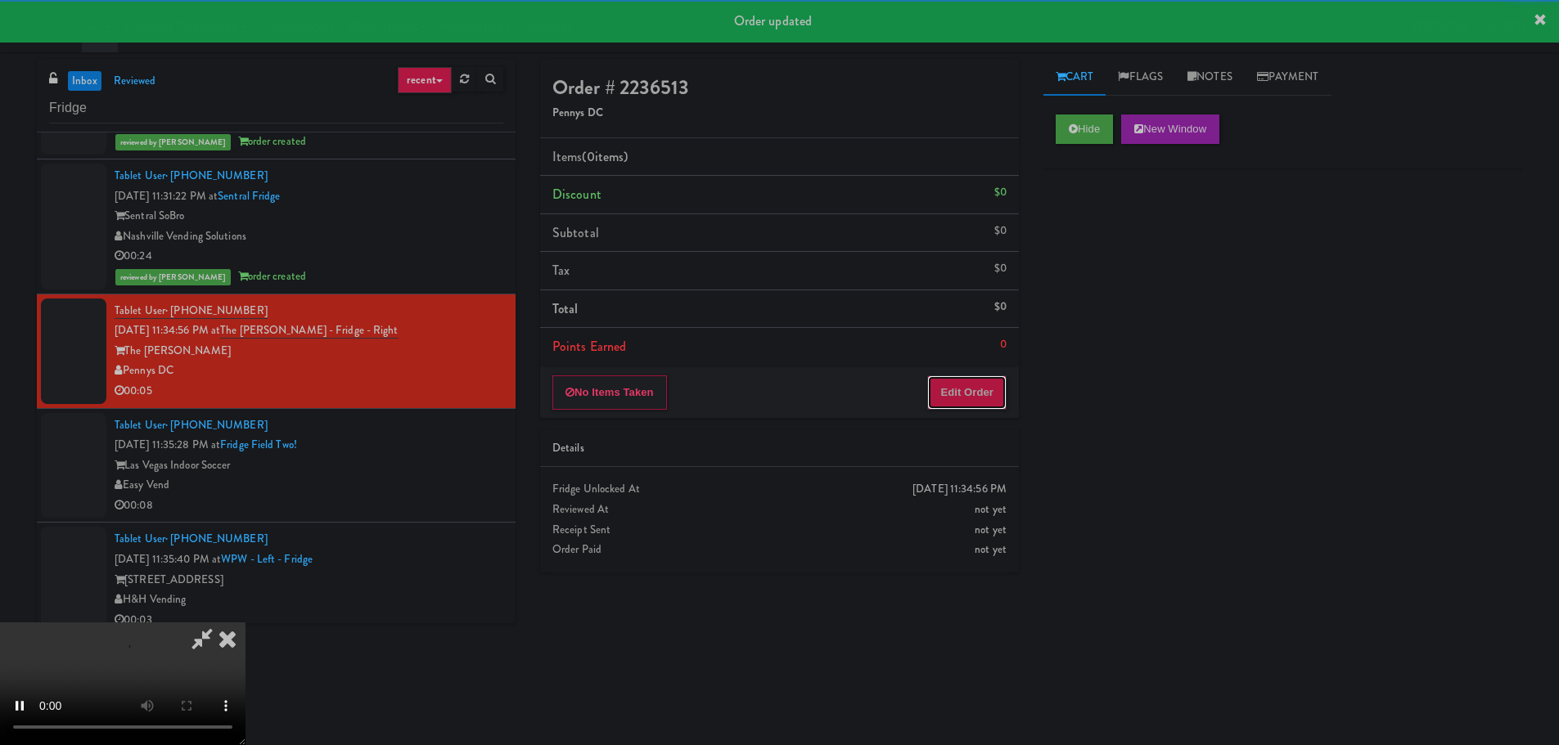
click at [970, 392] on button "Edit Order" at bounding box center [966, 393] width 79 height 34
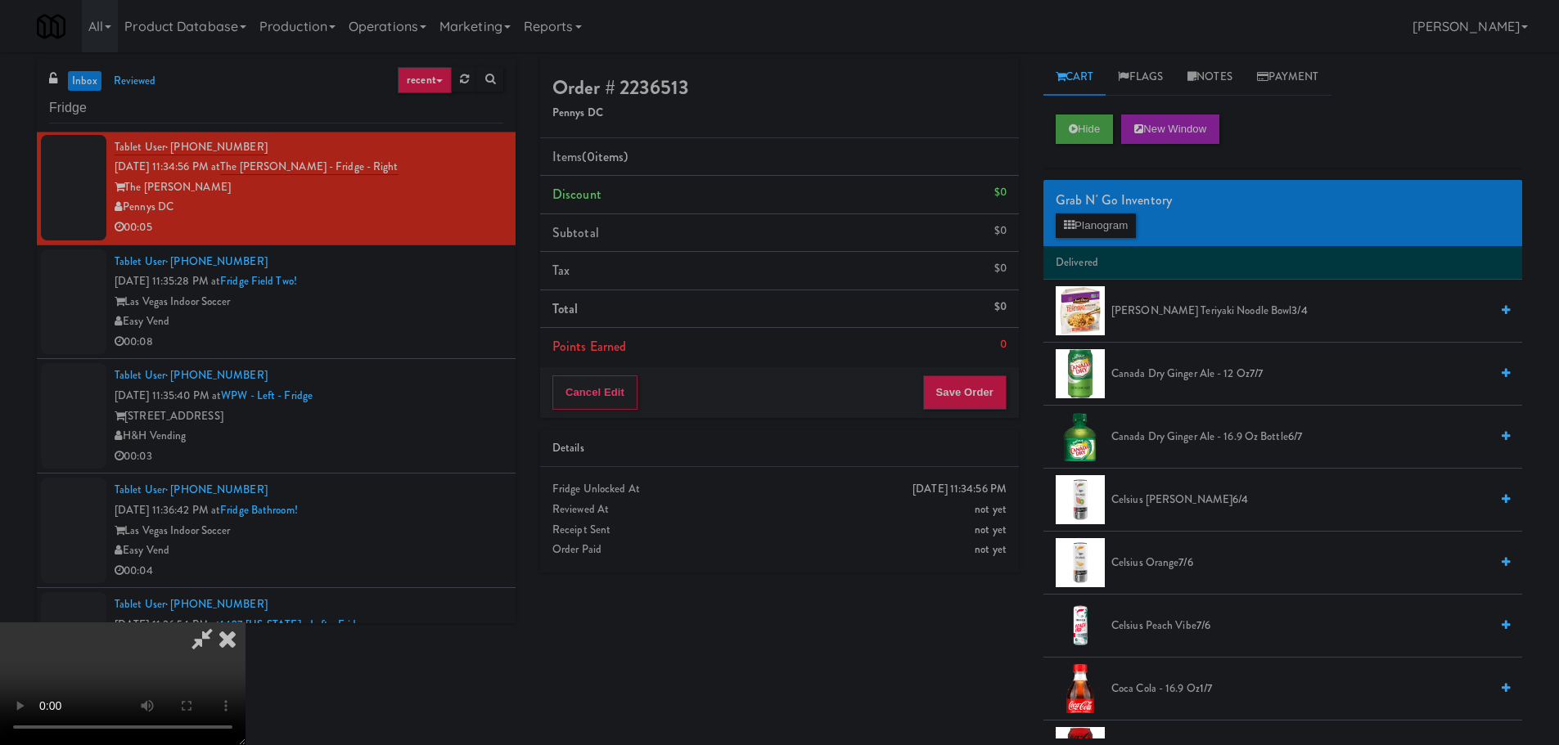
click at [245, 623] on video at bounding box center [122, 684] width 245 height 123
click at [1087, 232] on button "Planogram" at bounding box center [1095, 226] width 80 height 25
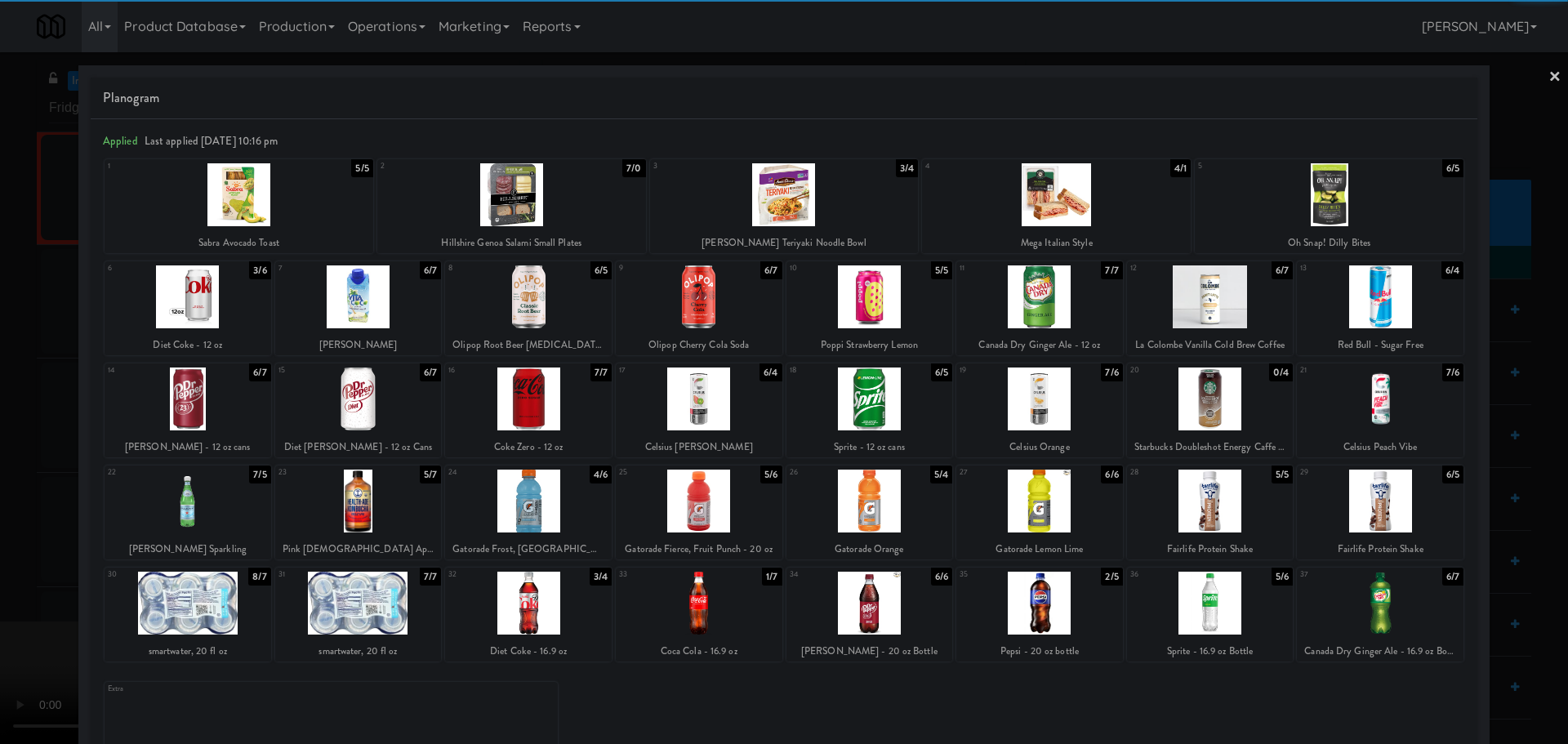
click at [877, 498] on div at bounding box center [869, 500] width 167 height 63
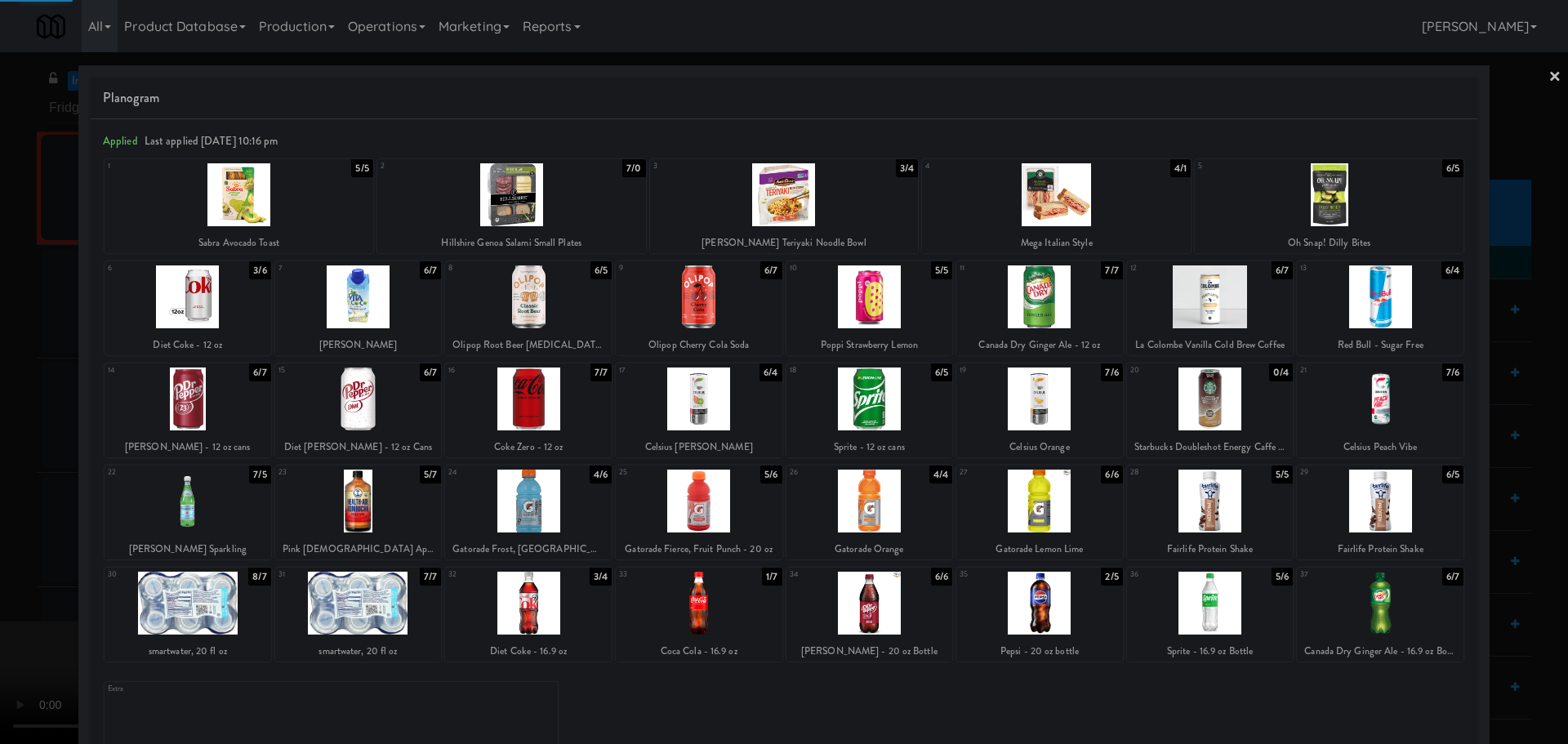
drag, startPoint x: 0, startPoint y: 514, endPoint x: 305, endPoint y: 449, distance: 311.8
click at [0, 518] on div at bounding box center [784, 372] width 1568 height 744
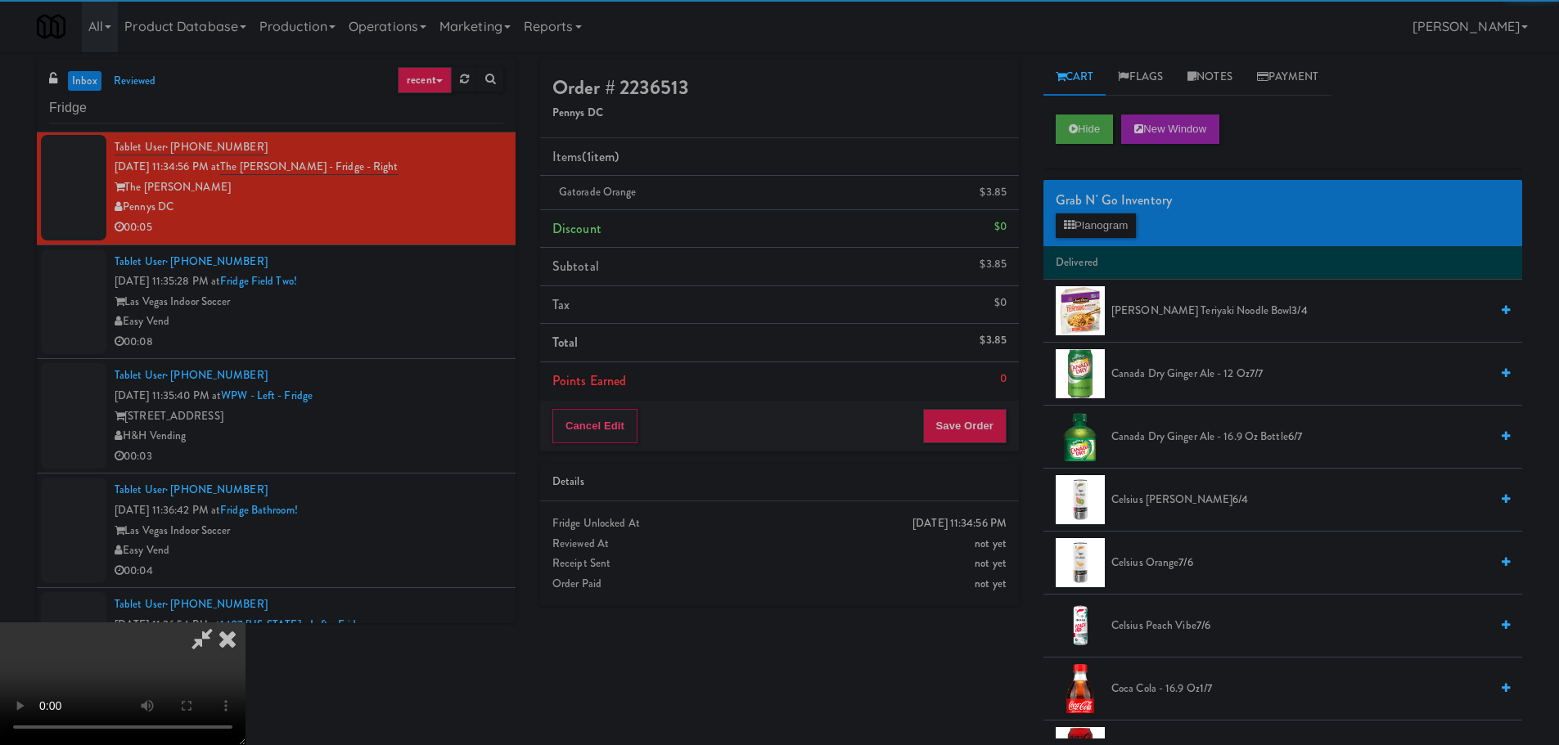
click at [245, 623] on video at bounding box center [122, 684] width 245 height 123
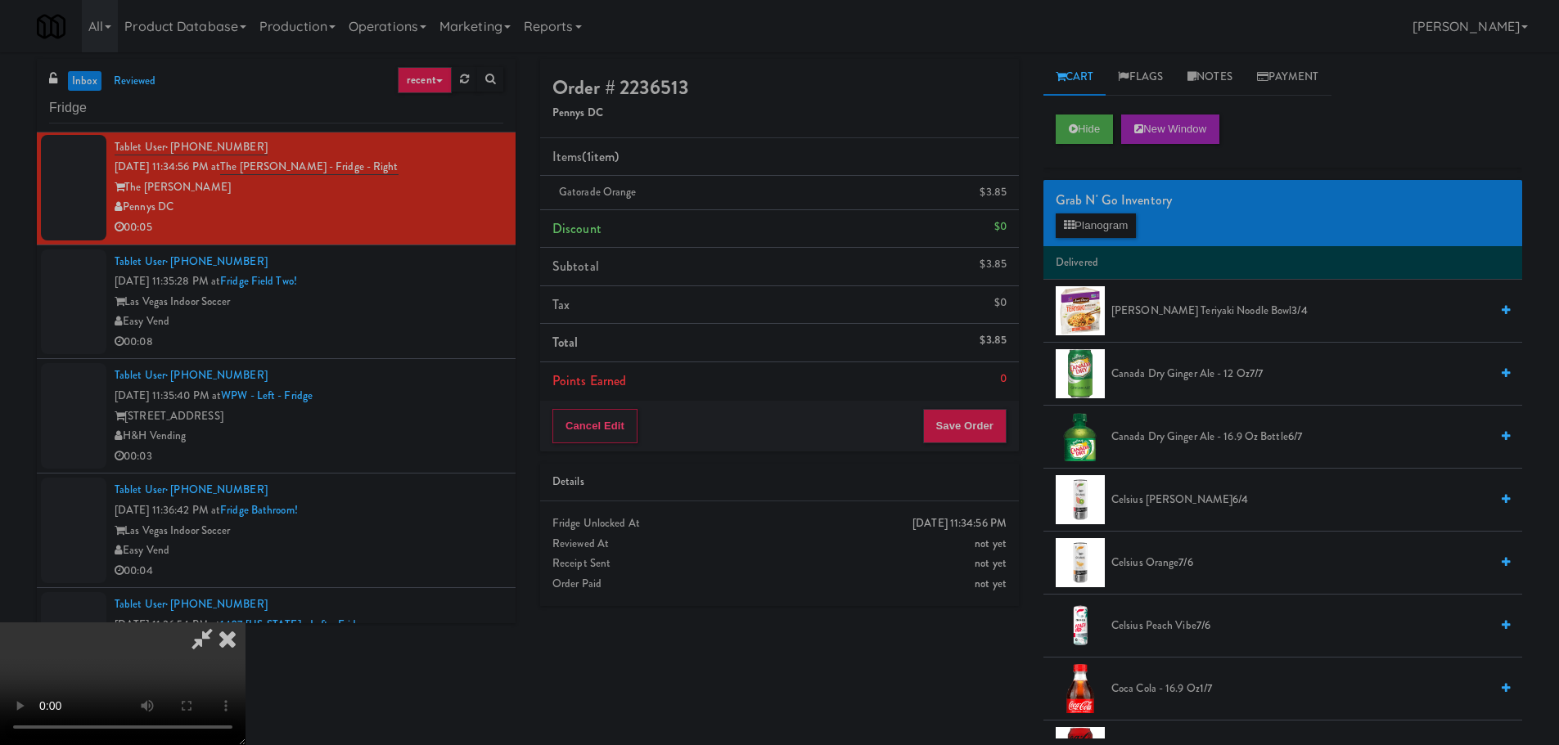
scroll to position [281, 0]
click at [987, 419] on button "Save Order" at bounding box center [964, 426] width 83 height 34
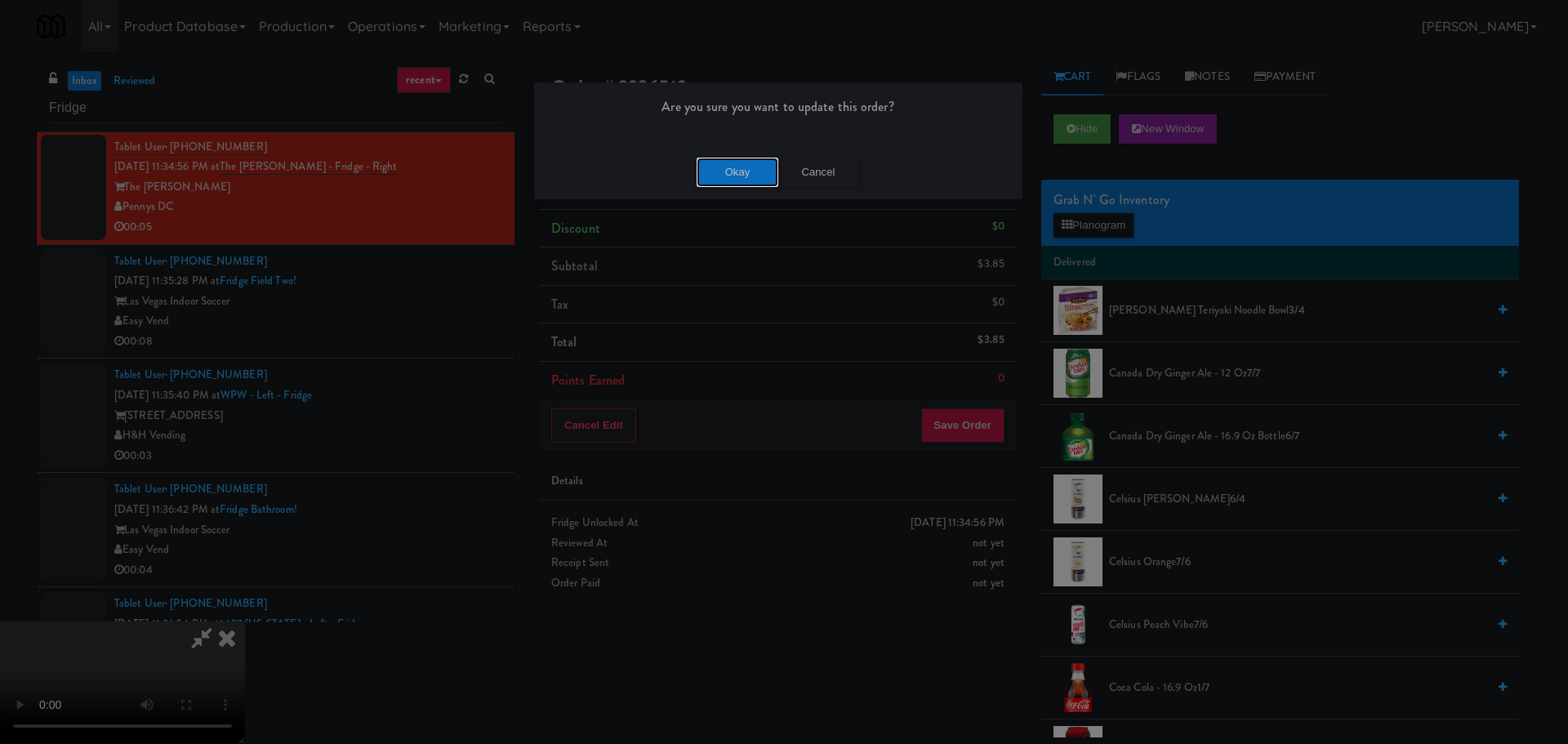
click at [758, 176] on button "Okay" at bounding box center [738, 172] width 82 height 29
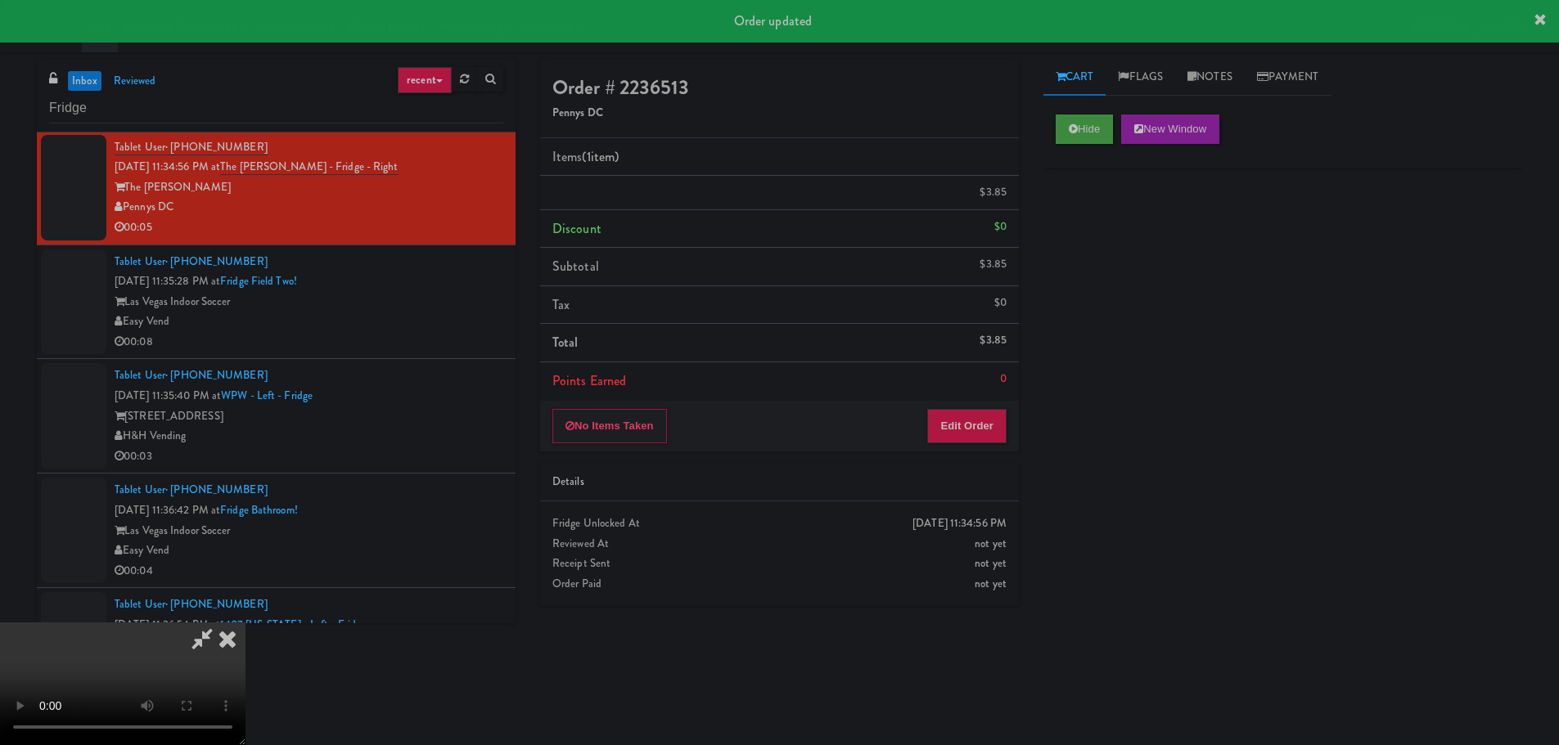
scroll to position [0, 0]
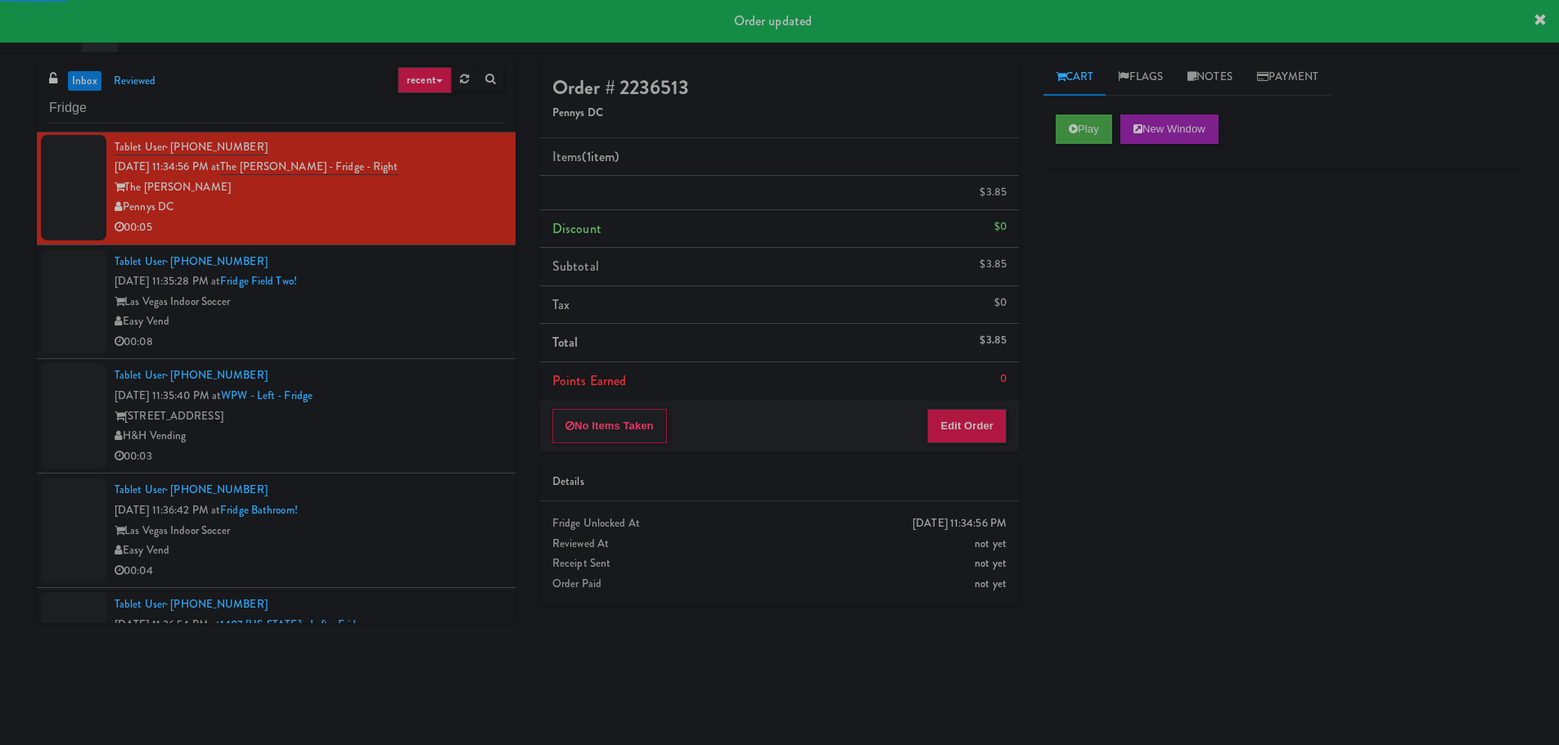
click at [478, 387] on div "Tablet User · (724) 831-9070 Oct 6, 2025 11:35:40 PM at WPW - Left - Fridge 343…" at bounding box center [309, 416] width 389 height 101
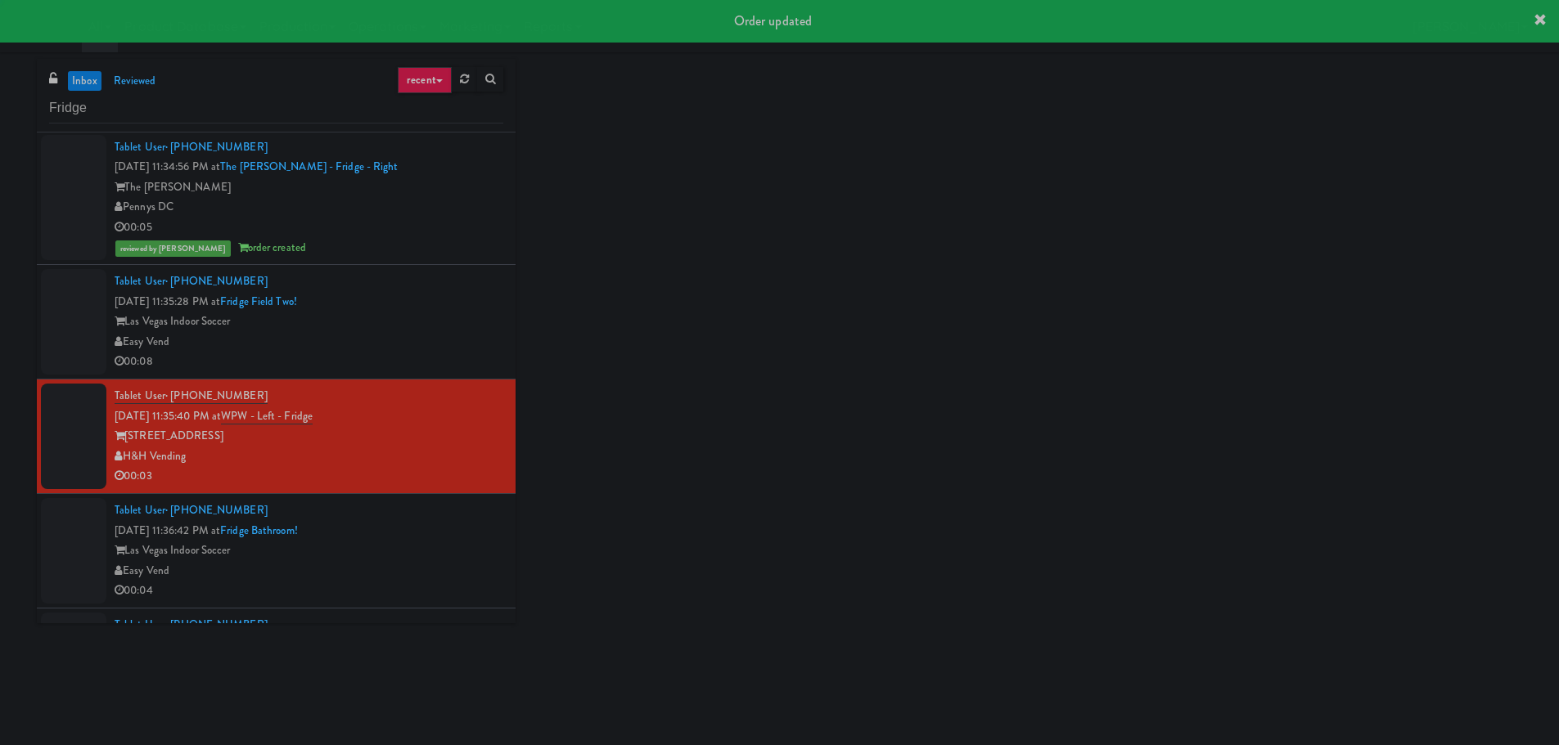
click at [443, 333] on div "Easy Vend" at bounding box center [309, 342] width 389 height 20
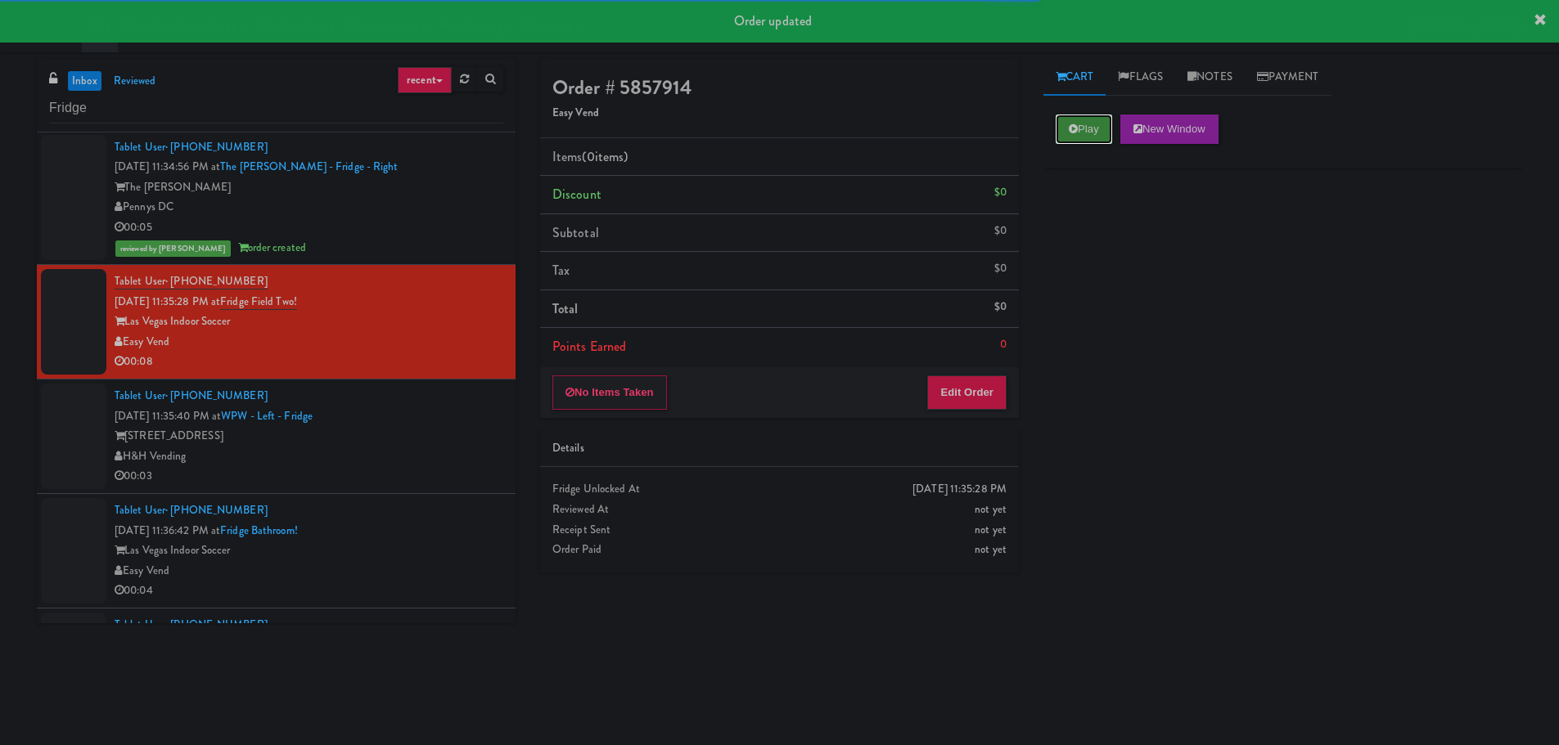
click at [1087, 129] on button "Play" at bounding box center [1083, 129] width 56 height 29
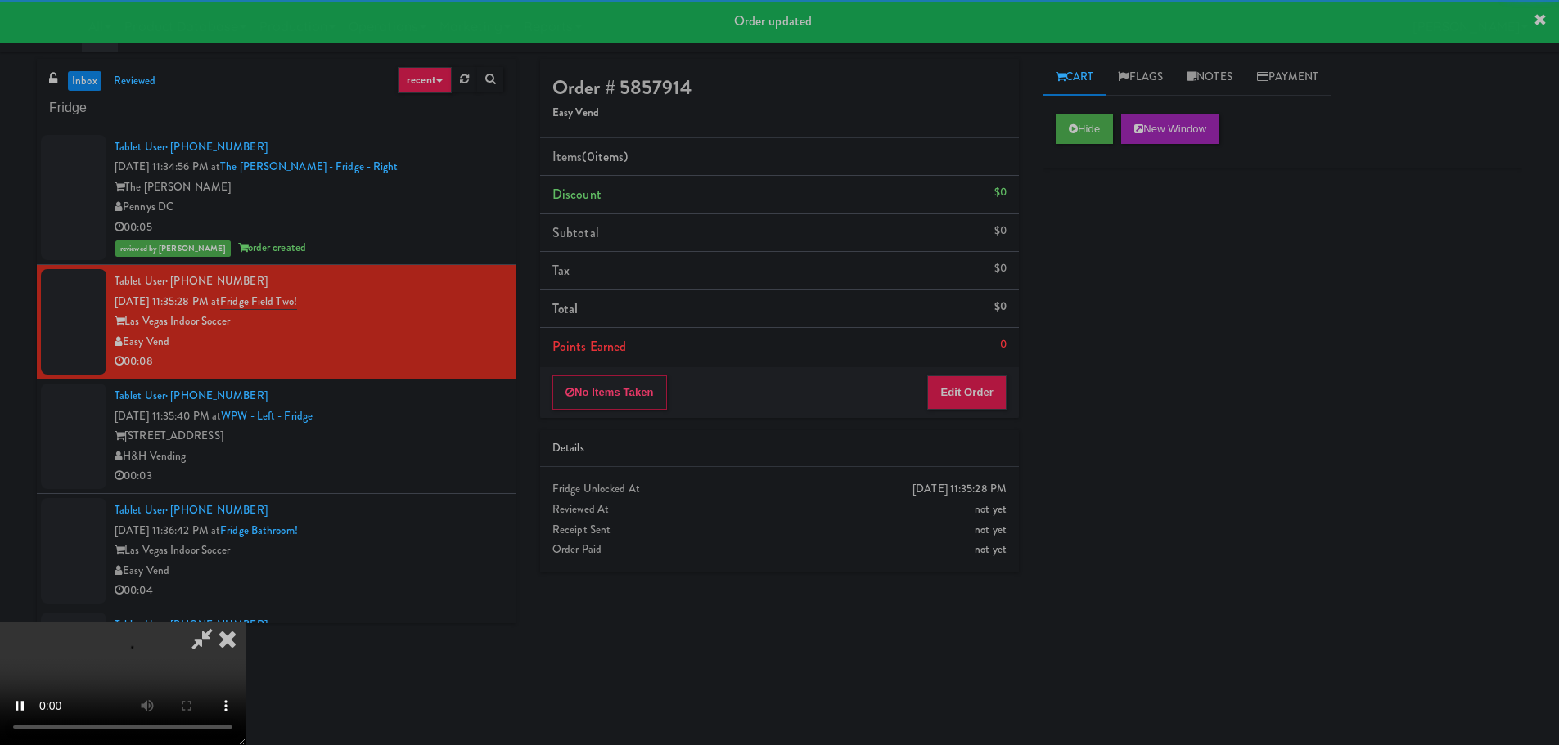
click at [952, 416] on div "No Items Taken Edit Order" at bounding box center [779, 392] width 479 height 51
click at [953, 397] on button "Edit Order" at bounding box center [966, 393] width 79 height 34
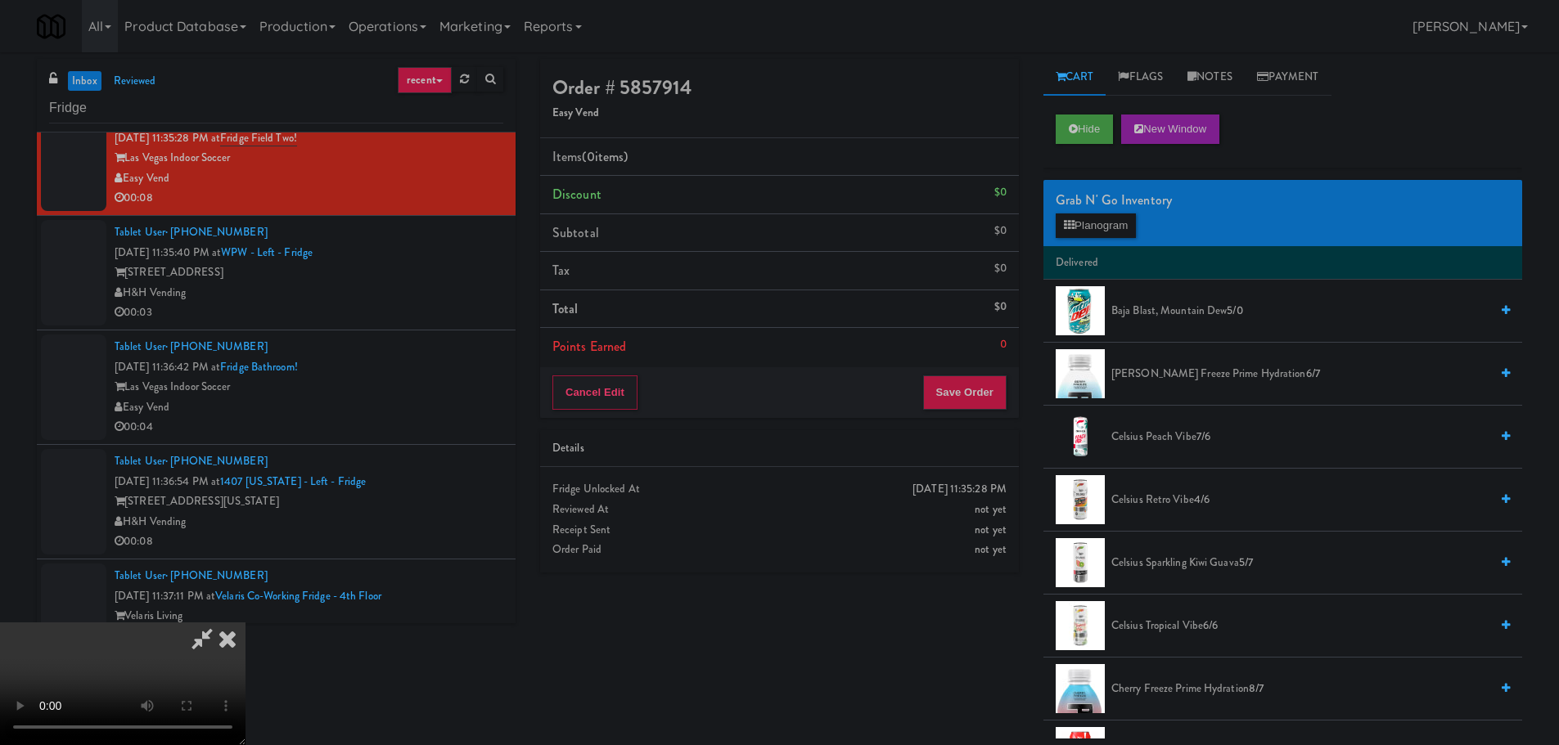
click at [245, 623] on video at bounding box center [122, 684] width 245 height 123
drag, startPoint x: 718, startPoint y: 395, endPoint x: 939, endPoint y: 312, distance: 236.1
click at [245, 623] on video at bounding box center [122, 684] width 245 height 123
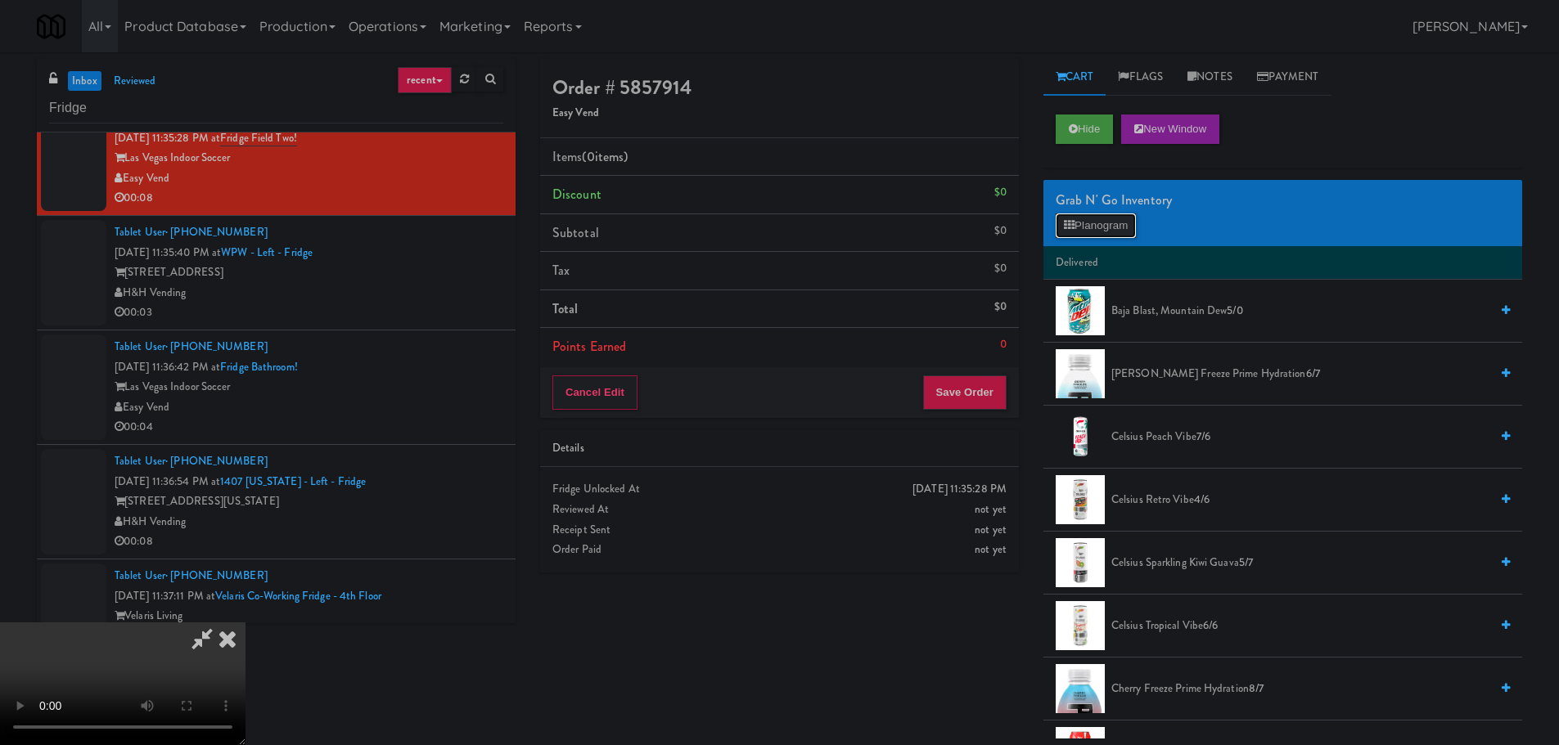
click at [1085, 230] on button "Planogram" at bounding box center [1095, 226] width 80 height 25
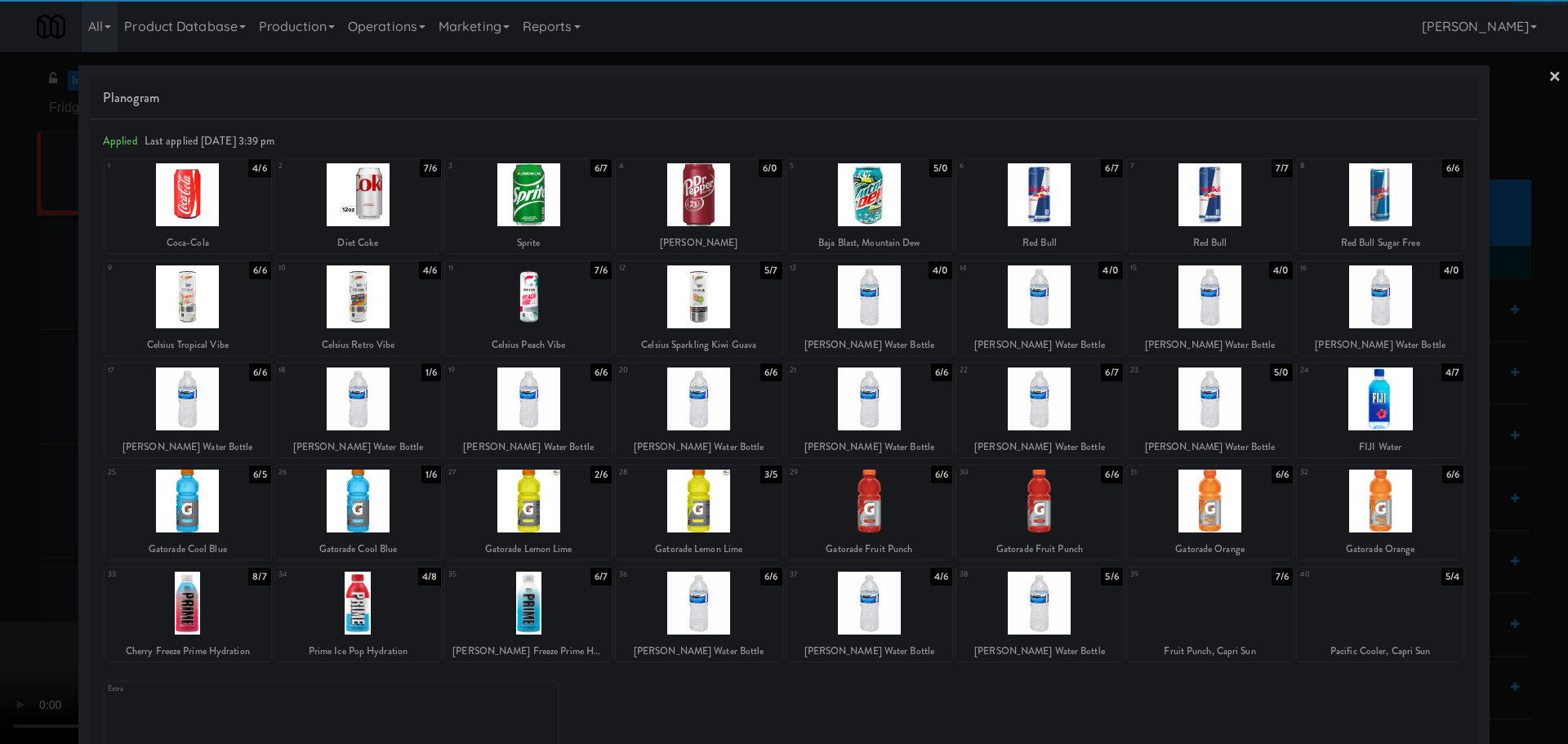
click at [366, 523] on div at bounding box center [358, 500] width 167 height 63
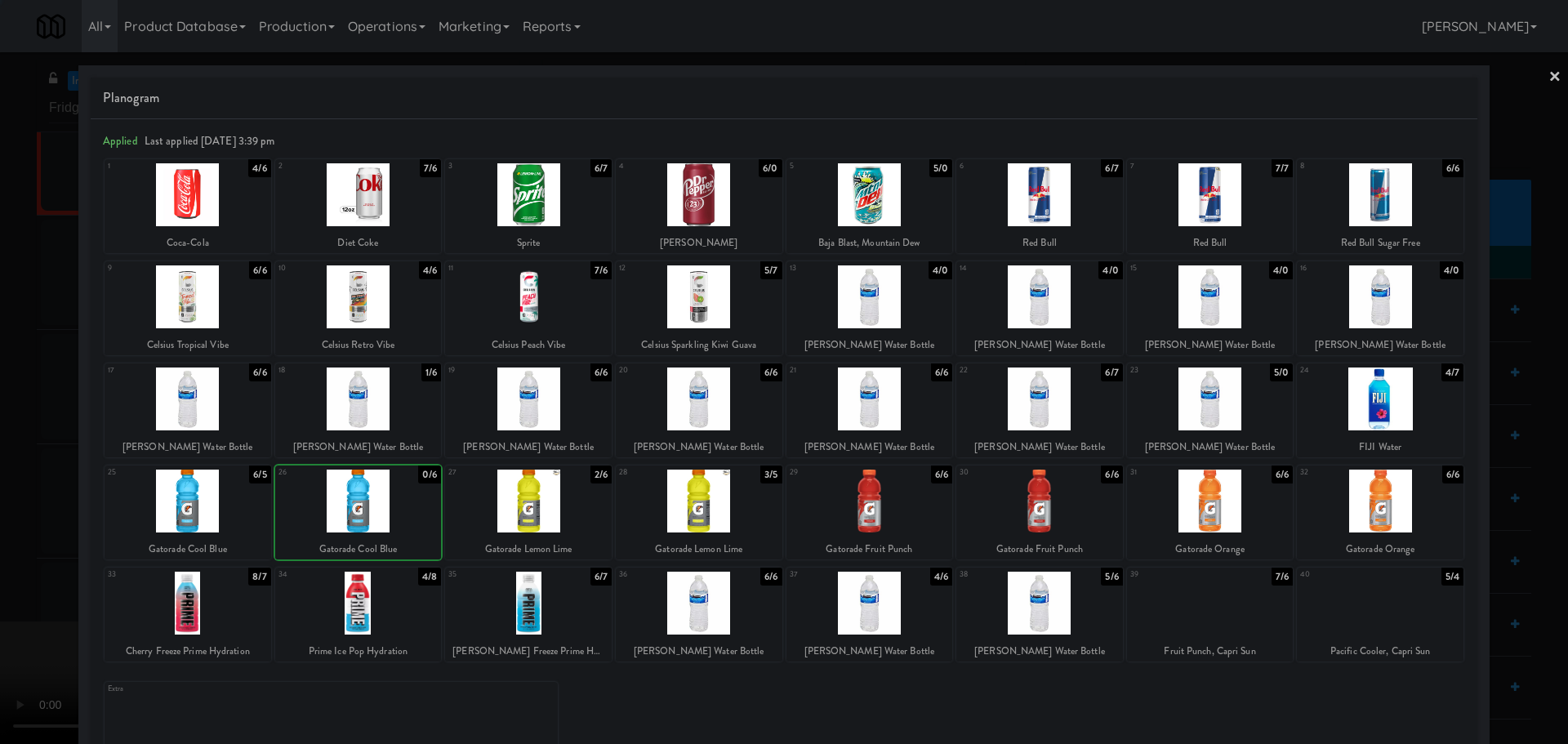
drag, startPoint x: 0, startPoint y: 535, endPoint x: 63, endPoint y: 511, distance: 67.4
click at [2, 535] on div at bounding box center [784, 372] width 1568 height 744
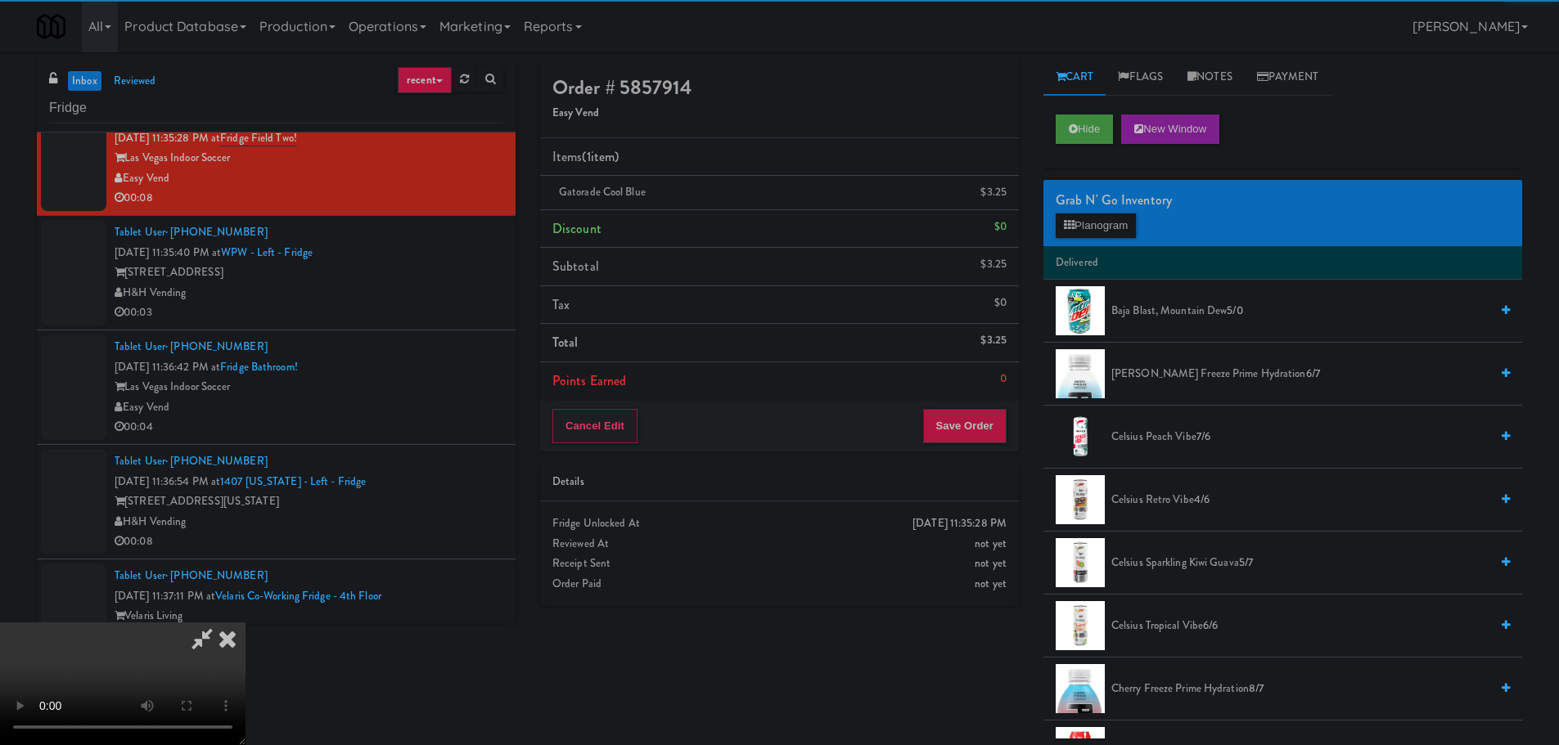
drag, startPoint x: 610, startPoint y: 332, endPoint x: 648, endPoint y: 325, distance: 39.2
click at [245, 623] on video at bounding box center [122, 684] width 245 height 123
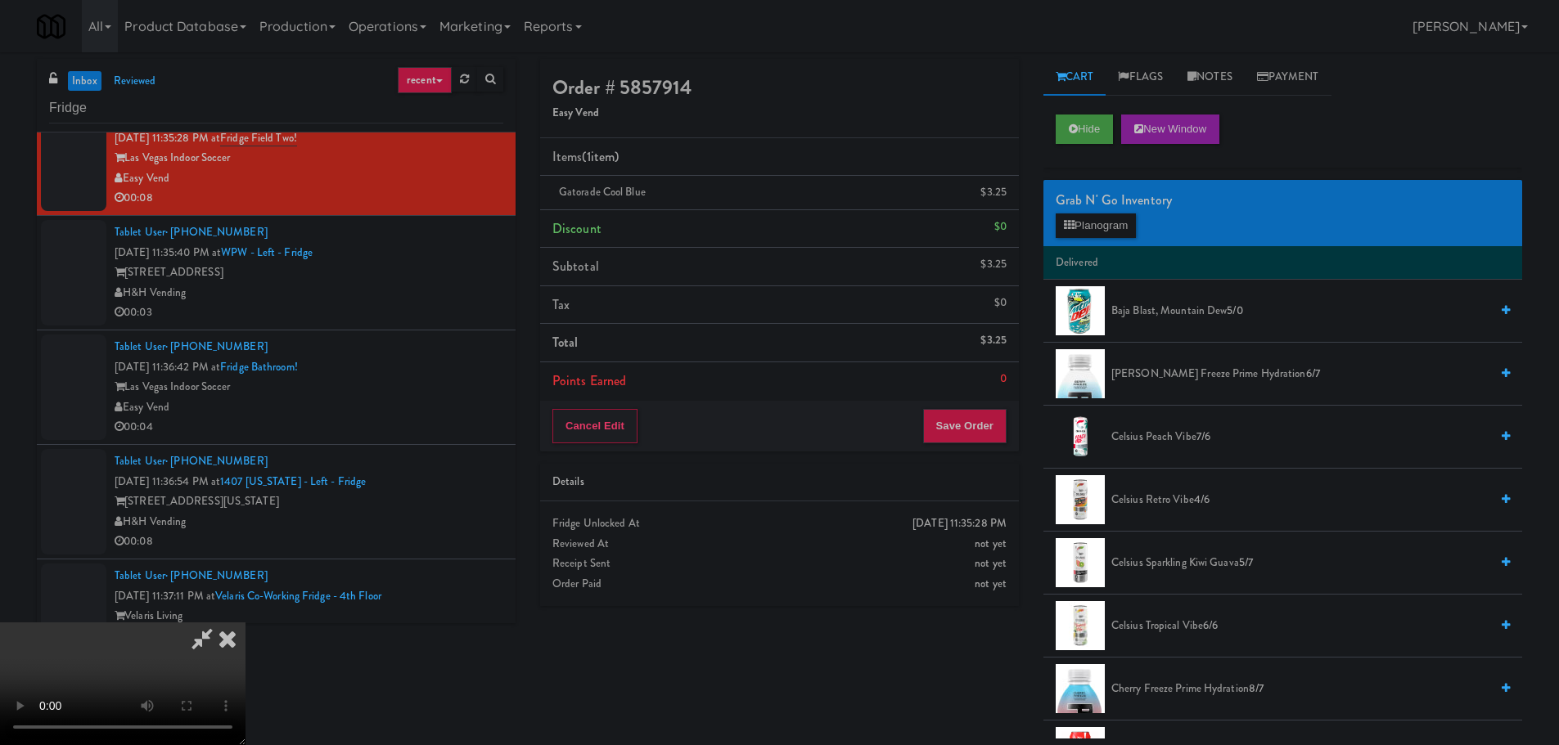
drag, startPoint x: 753, startPoint y: 331, endPoint x: 825, endPoint y: 325, distance: 72.2
click at [245, 623] on video at bounding box center [122, 684] width 245 height 123
click at [1133, 232] on button "Planogram" at bounding box center [1095, 226] width 80 height 25
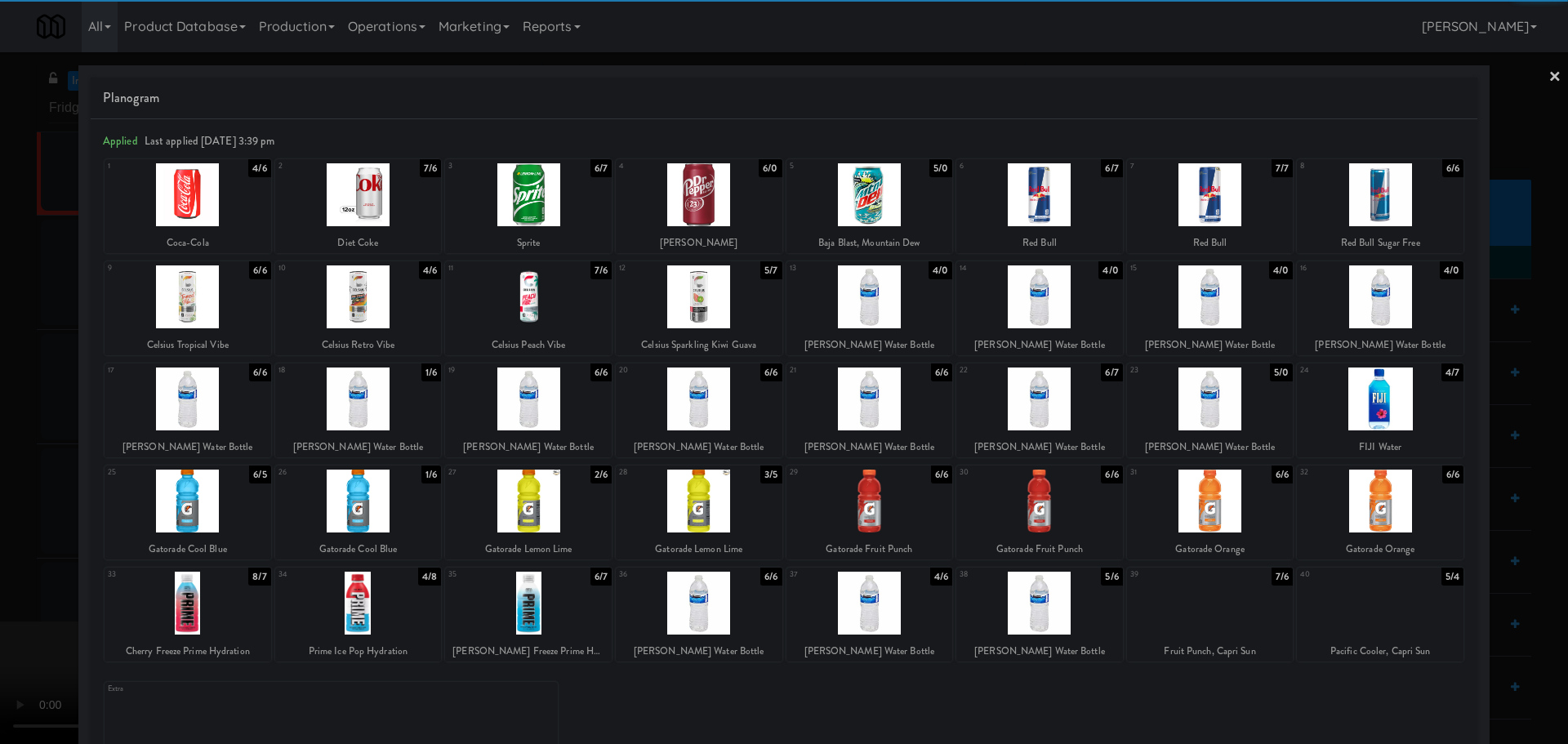
click at [893, 492] on div at bounding box center [869, 500] width 167 height 63
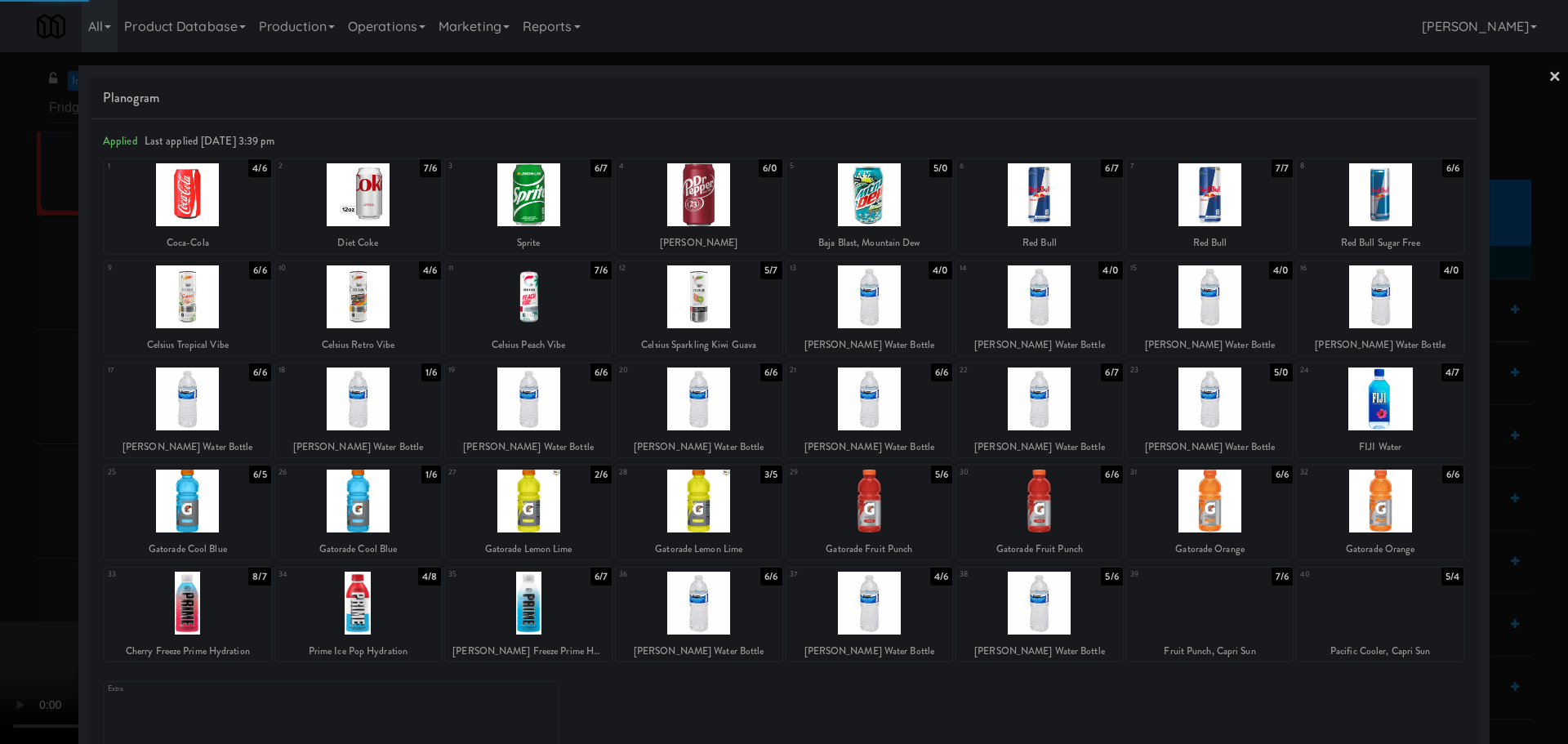
drag, startPoint x: 0, startPoint y: 496, endPoint x: 137, endPoint y: 443, distance: 146.9
click at [0, 497] on div at bounding box center [784, 372] width 1568 height 744
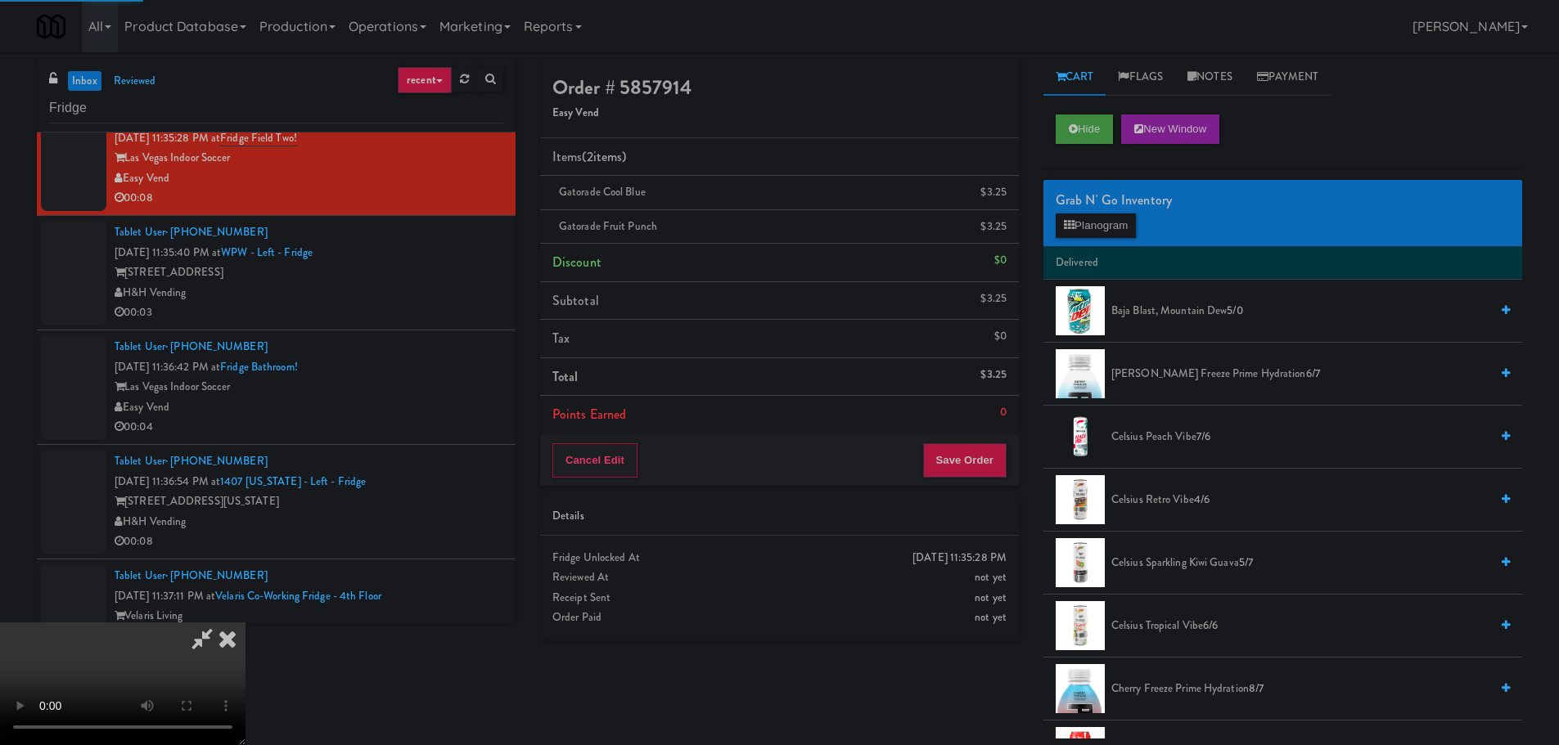
click at [245, 623] on video at bounding box center [122, 684] width 245 height 123
click at [964, 460] on button "Save Order" at bounding box center [964, 460] width 83 height 34
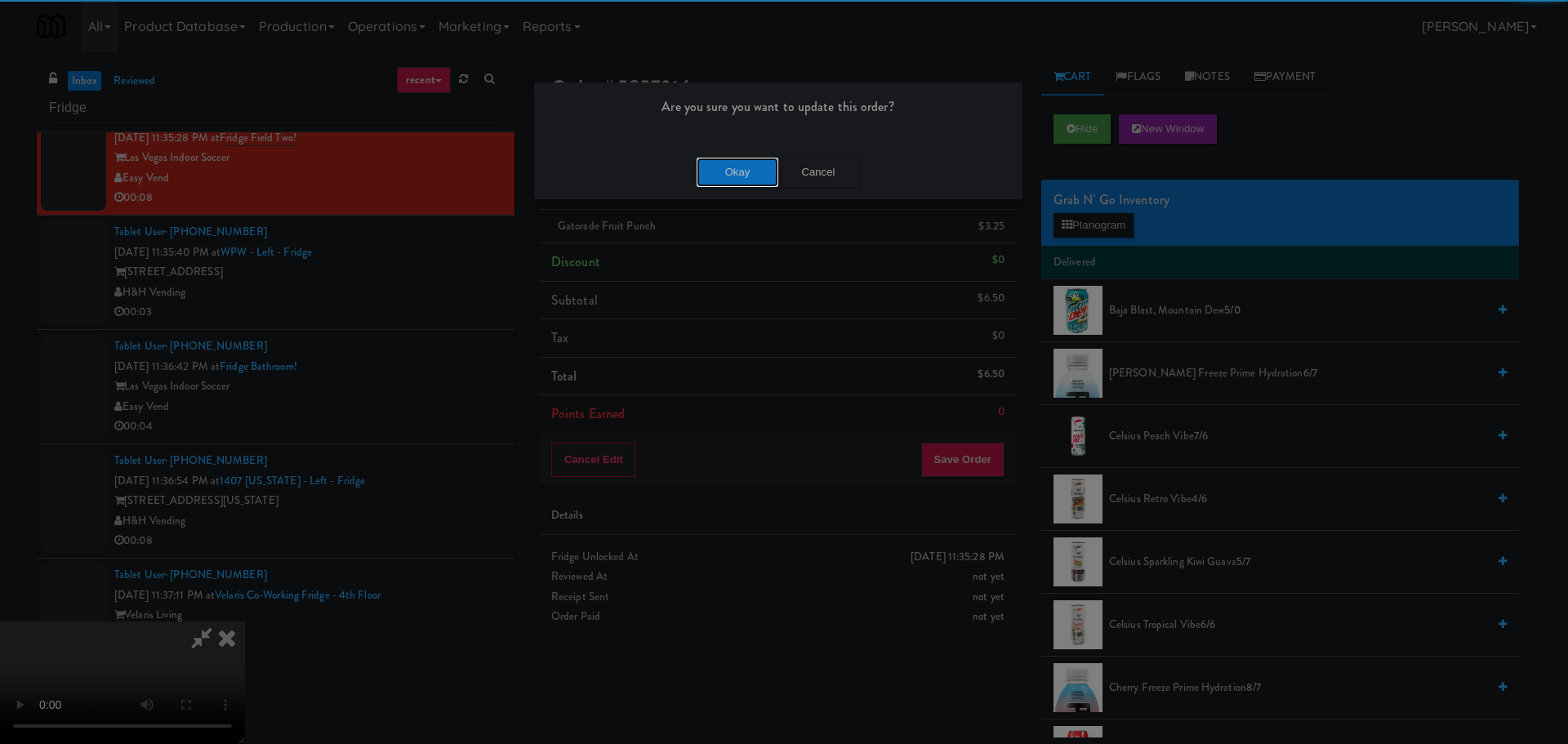
click at [748, 168] on button "Okay" at bounding box center [738, 172] width 82 height 29
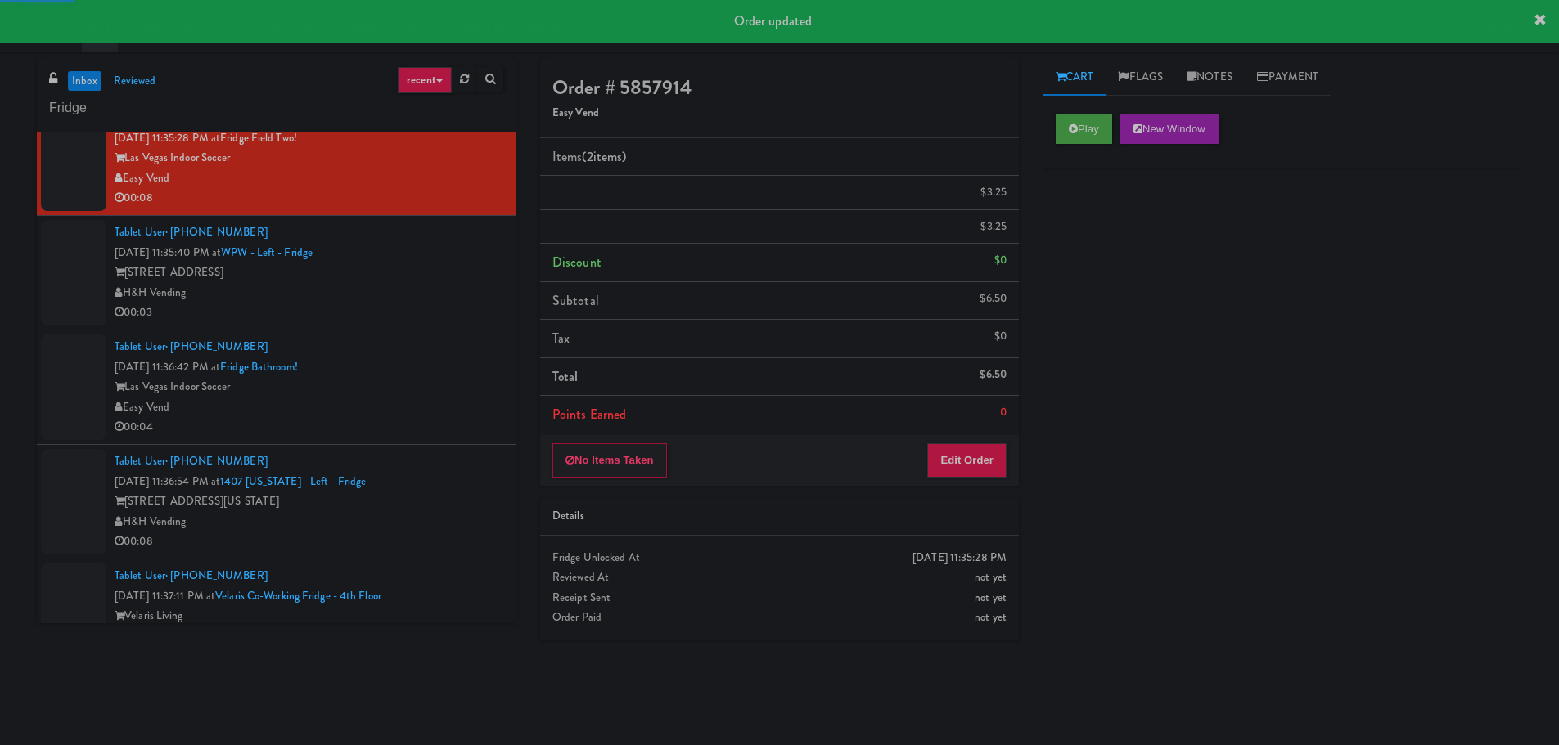
drag, startPoint x: 453, startPoint y: 378, endPoint x: 429, endPoint y: 348, distance: 39.0
click at [451, 375] on div "Tablet User · (702) 523-1538 Oct 6, 2025 11:36:42 PM at Fridge Bathroom! Las Ve…" at bounding box center [309, 387] width 389 height 101
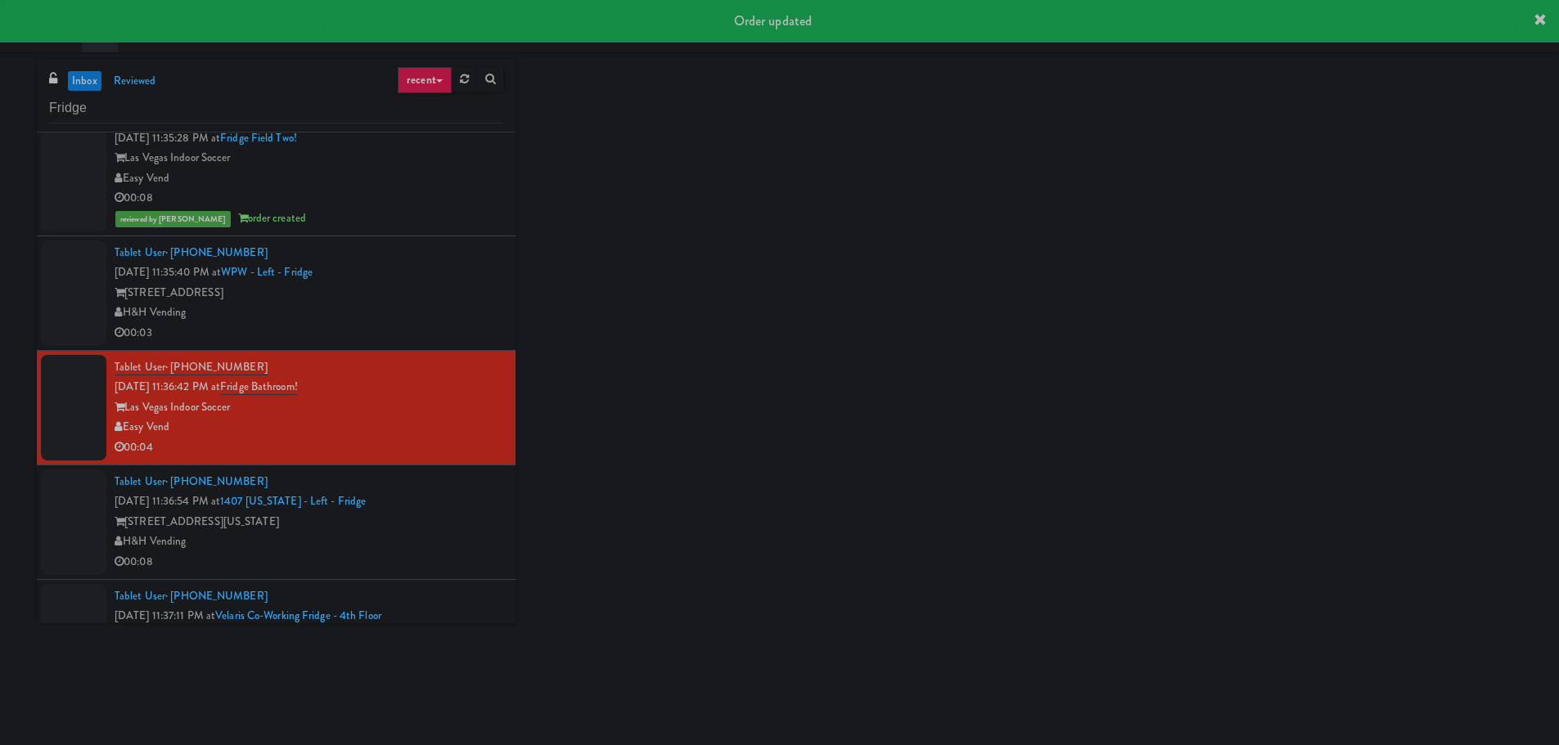
click at [424, 313] on div "H&H Vending" at bounding box center [309, 313] width 389 height 20
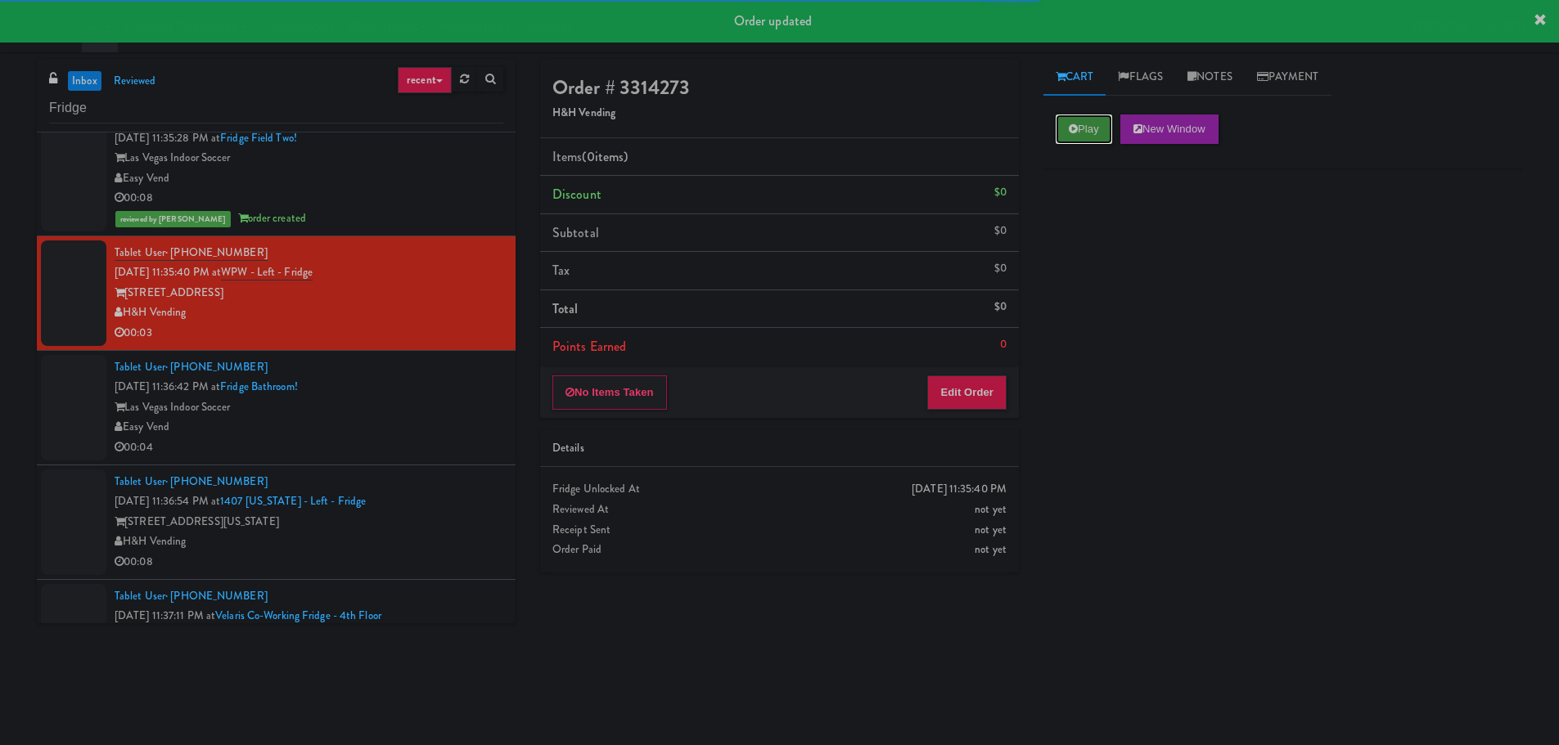
click at [1072, 124] on icon at bounding box center [1073, 129] width 9 height 11
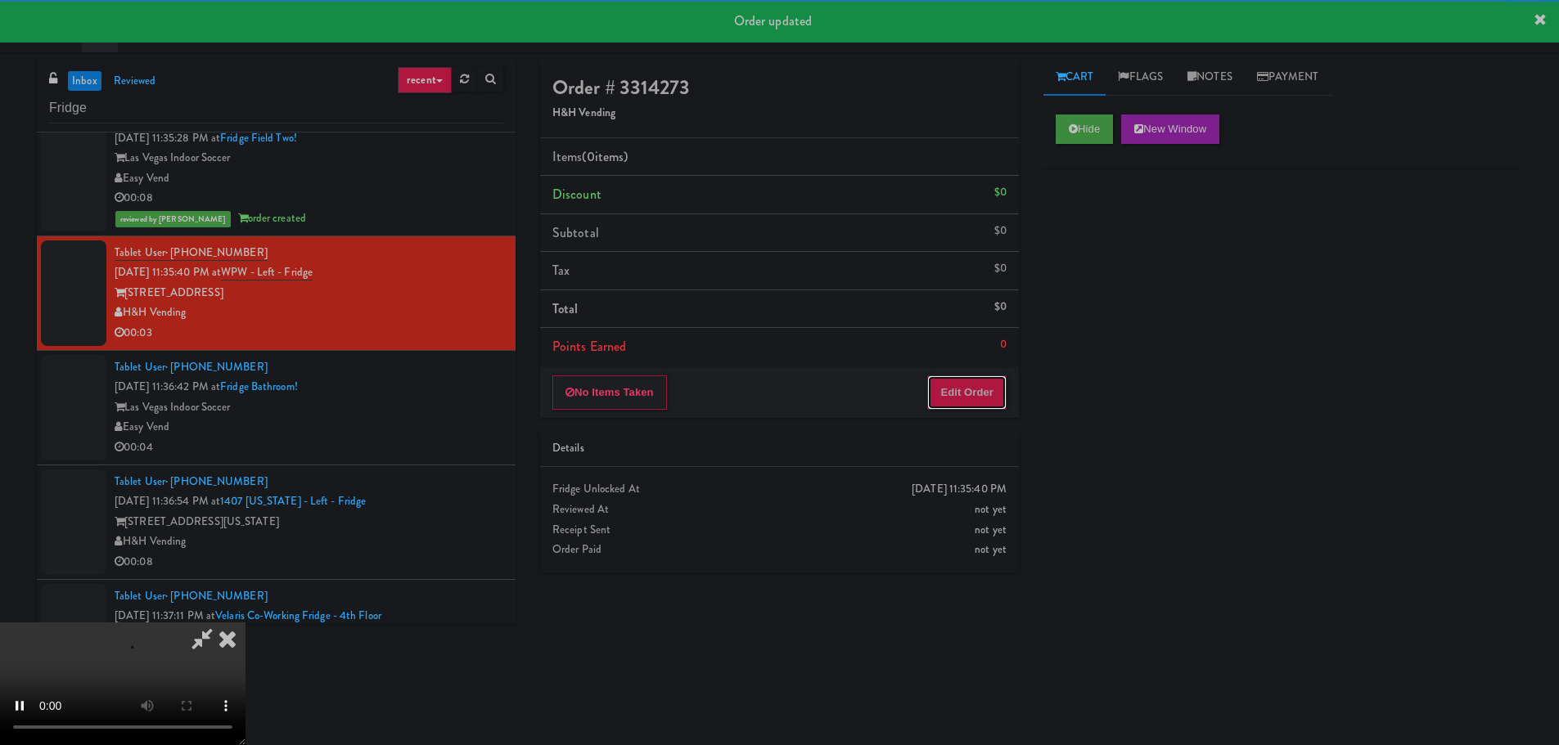
click at [957, 385] on button "Edit Order" at bounding box center [966, 393] width 79 height 34
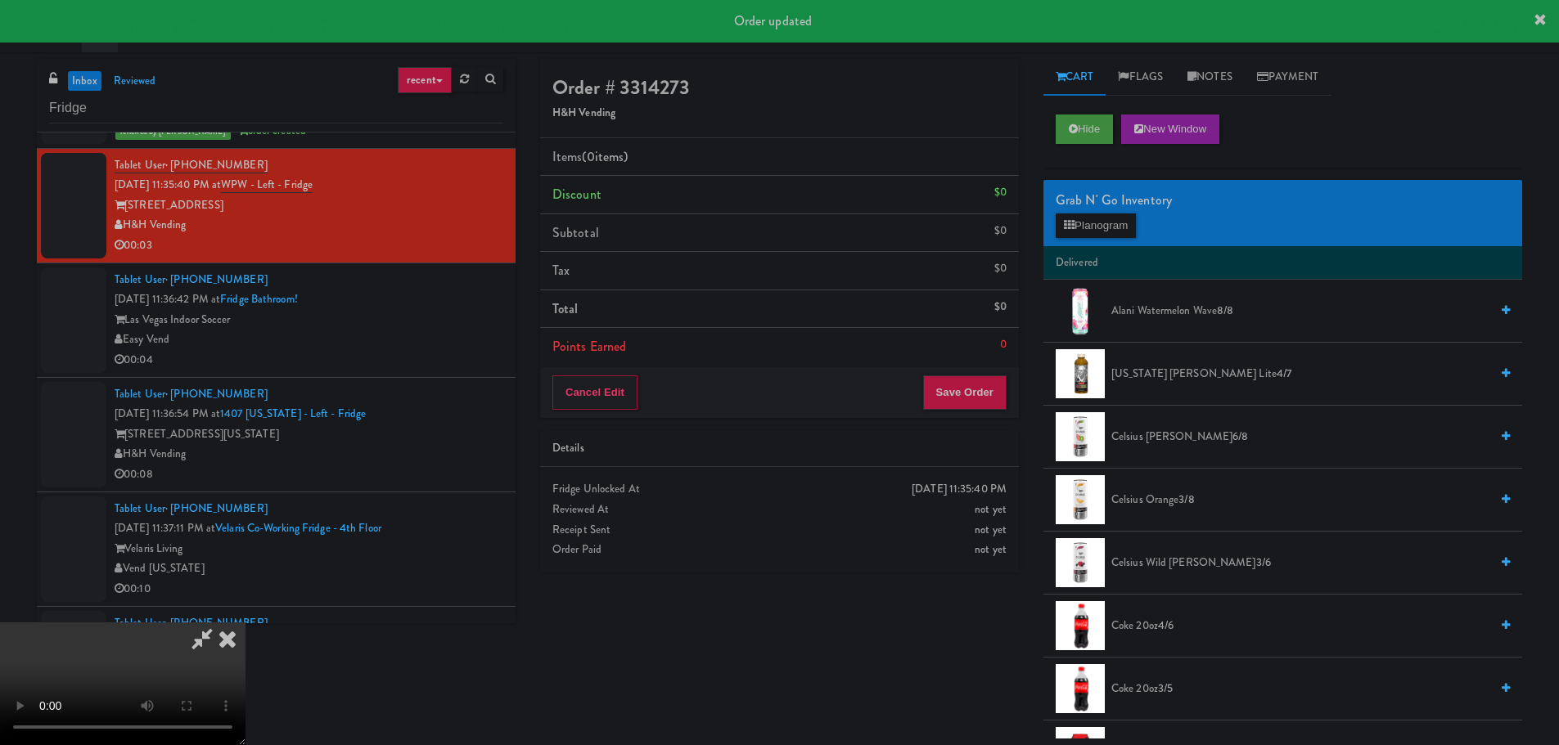
scroll to position [2536, 0]
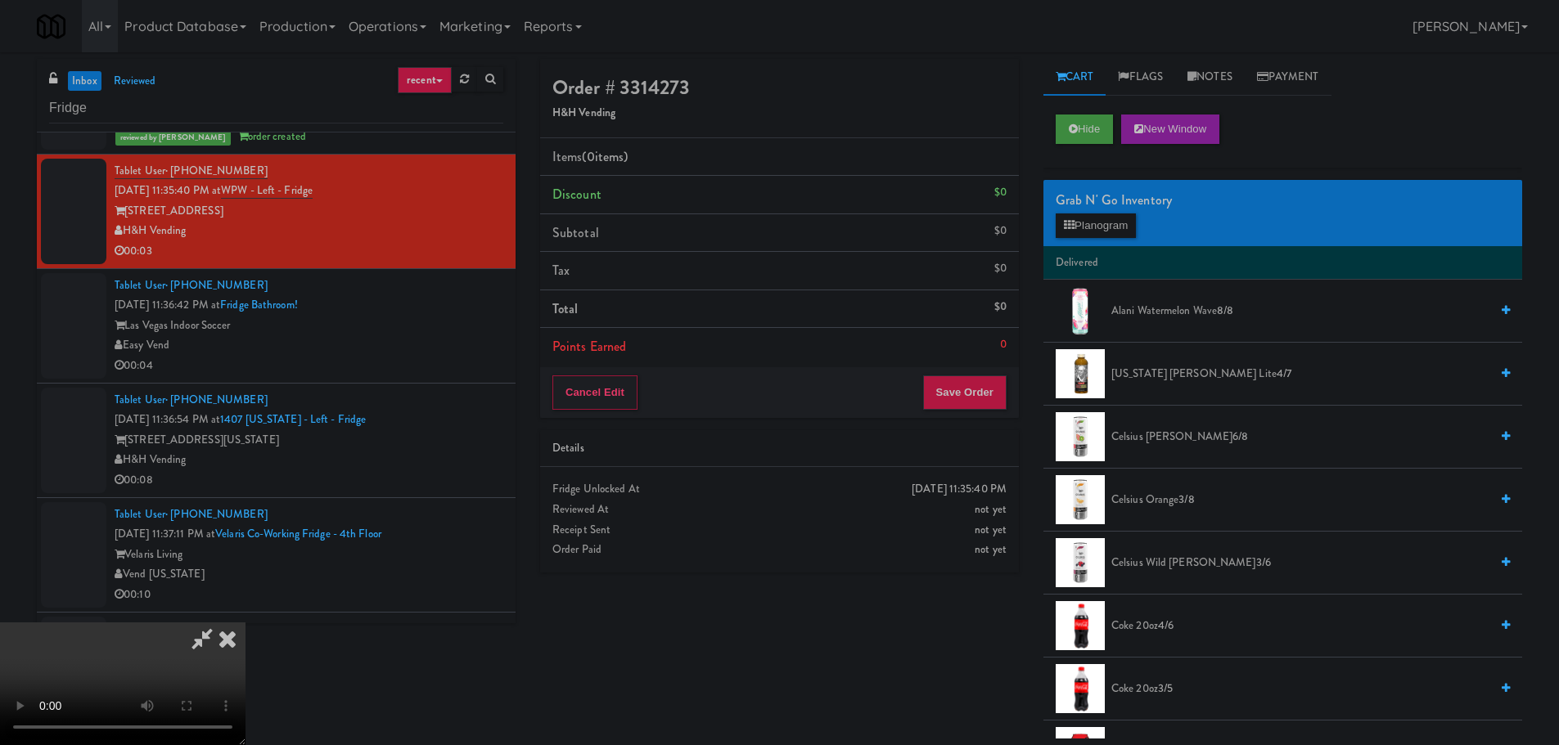
click at [245, 623] on video at bounding box center [122, 684] width 245 height 123
click at [1100, 230] on button "Planogram" at bounding box center [1095, 226] width 80 height 25
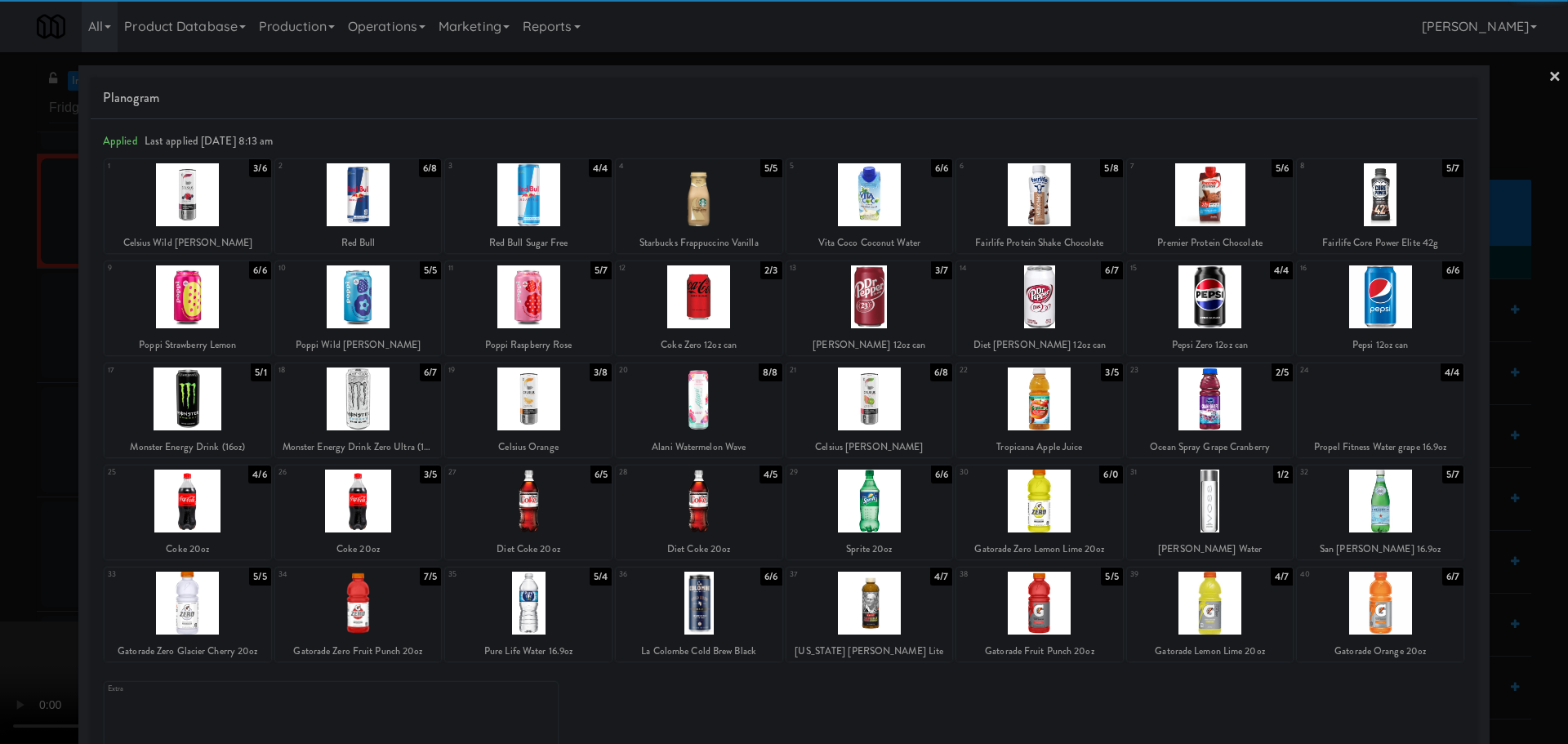
click at [1369, 402] on div at bounding box center [1379, 398] width 167 height 63
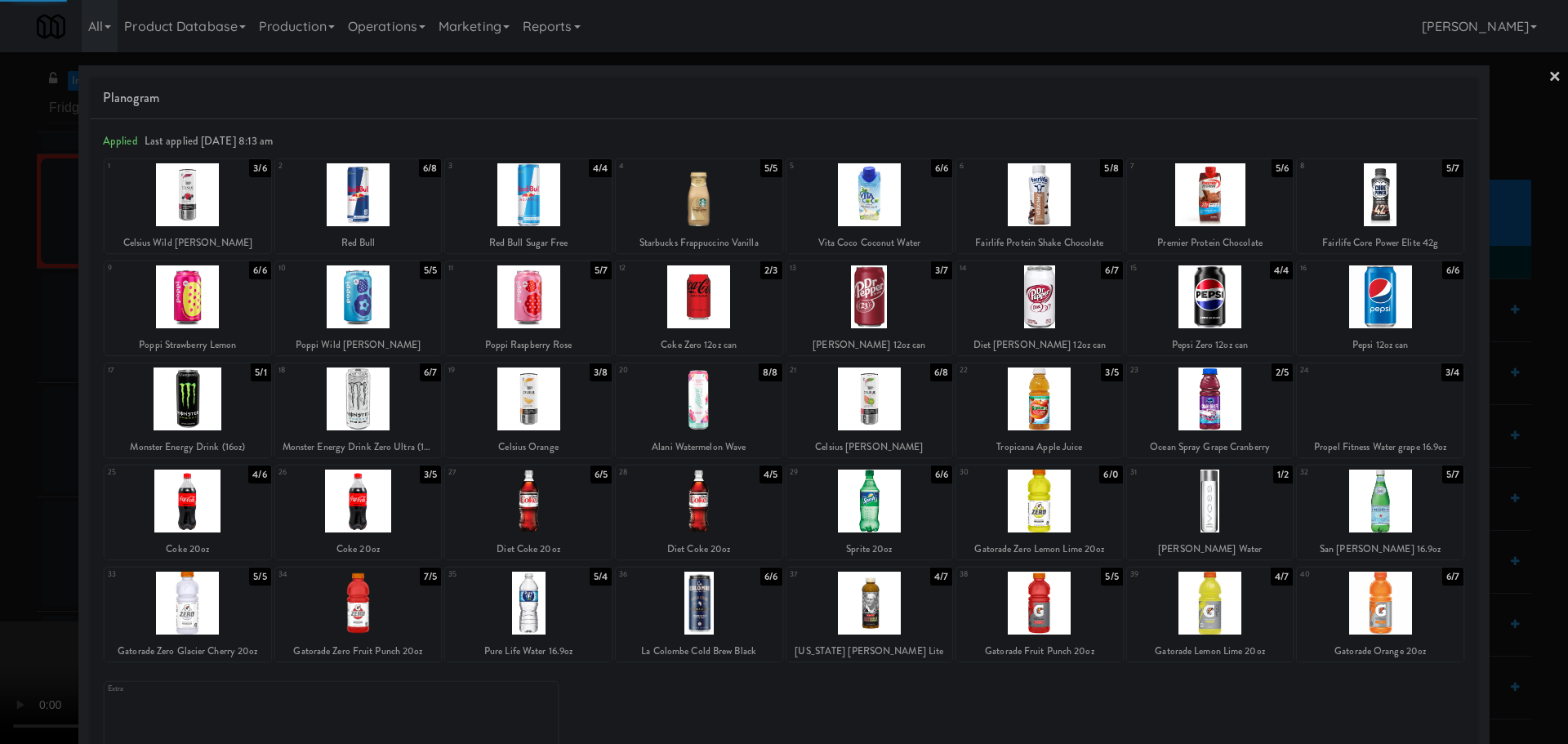
click at [0, 438] on div at bounding box center [784, 372] width 1568 height 744
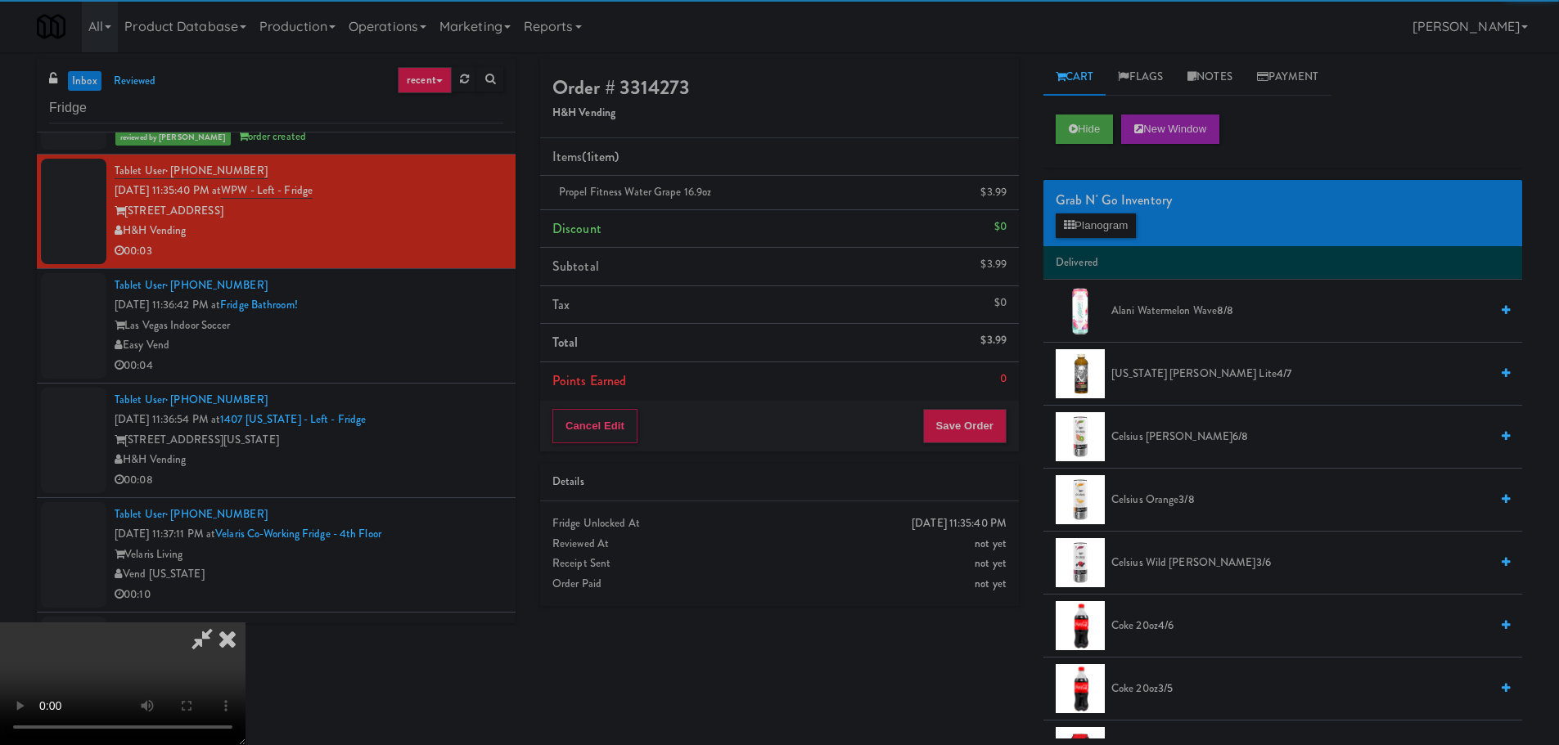
click at [245, 623] on video at bounding box center [122, 684] width 245 height 123
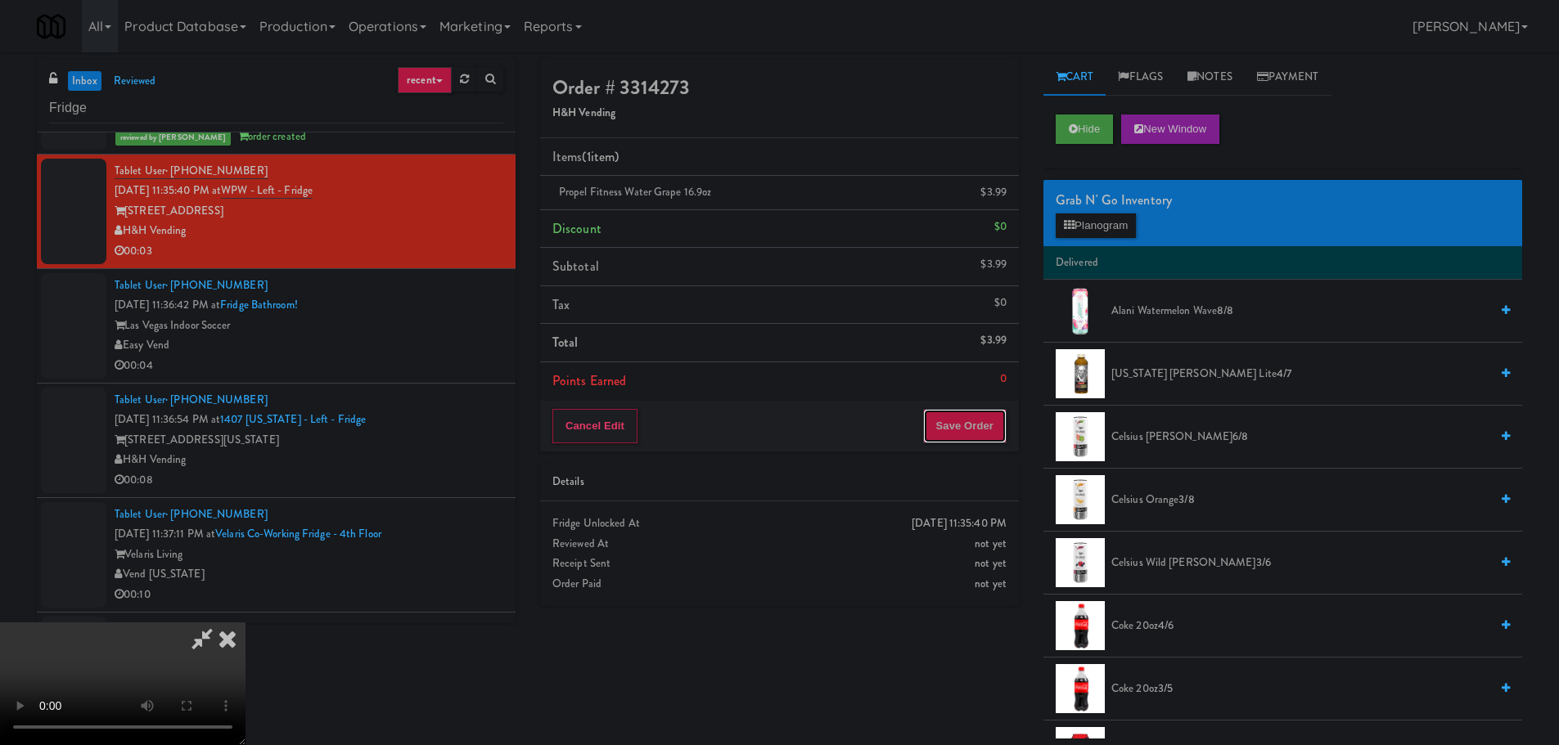
click at [970, 430] on button "Save Order" at bounding box center [964, 426] width 83 height 34
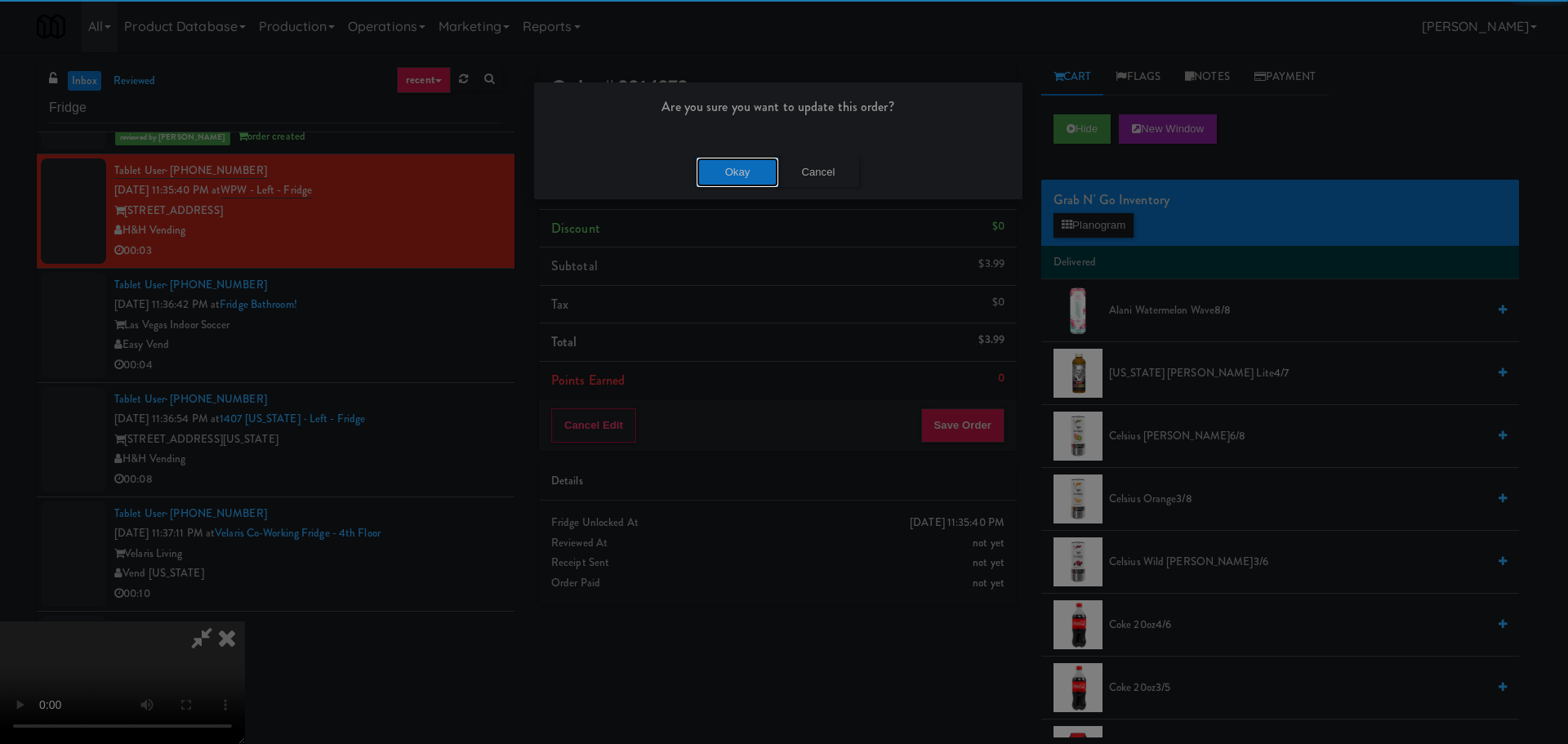
click at [753, 176] on button "Okay" at bounding box center [738, 172] width 82 height 29
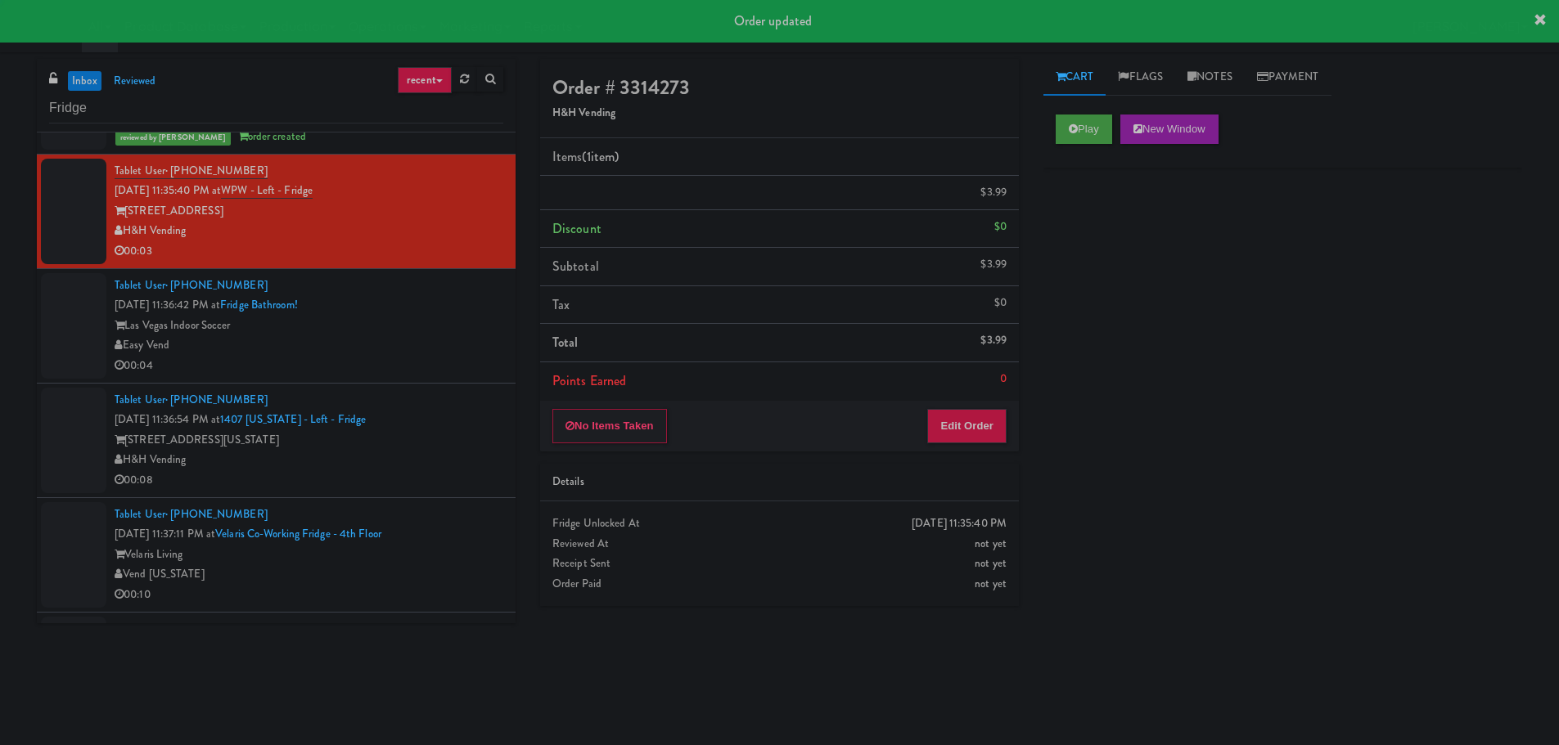
click at [425, 354] on div "Easy Vend" at bounding box center [309, 345] width 389 height 20
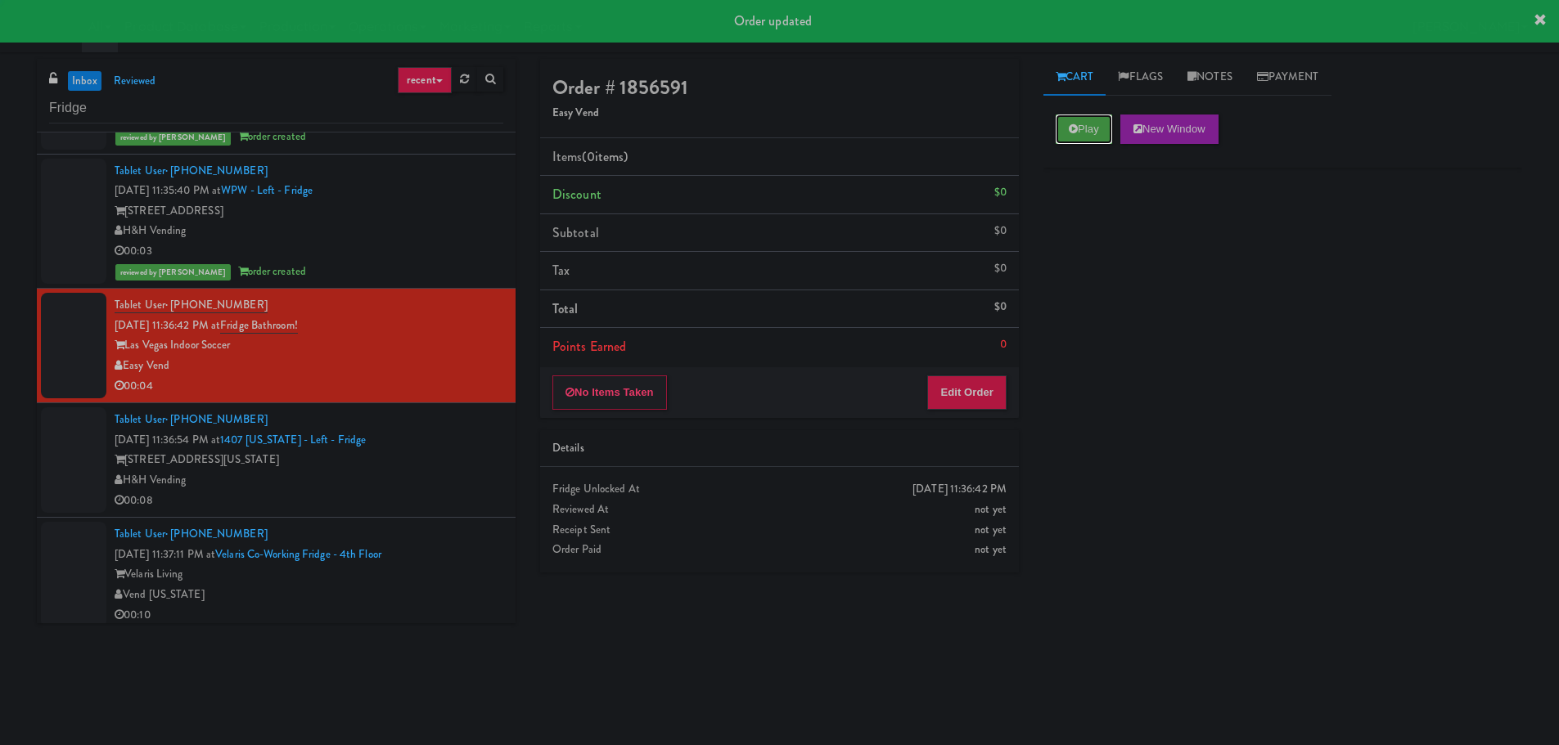
click at [1063, 117] on button "Play" at bounding box center [1083, 129] width 56 height 29
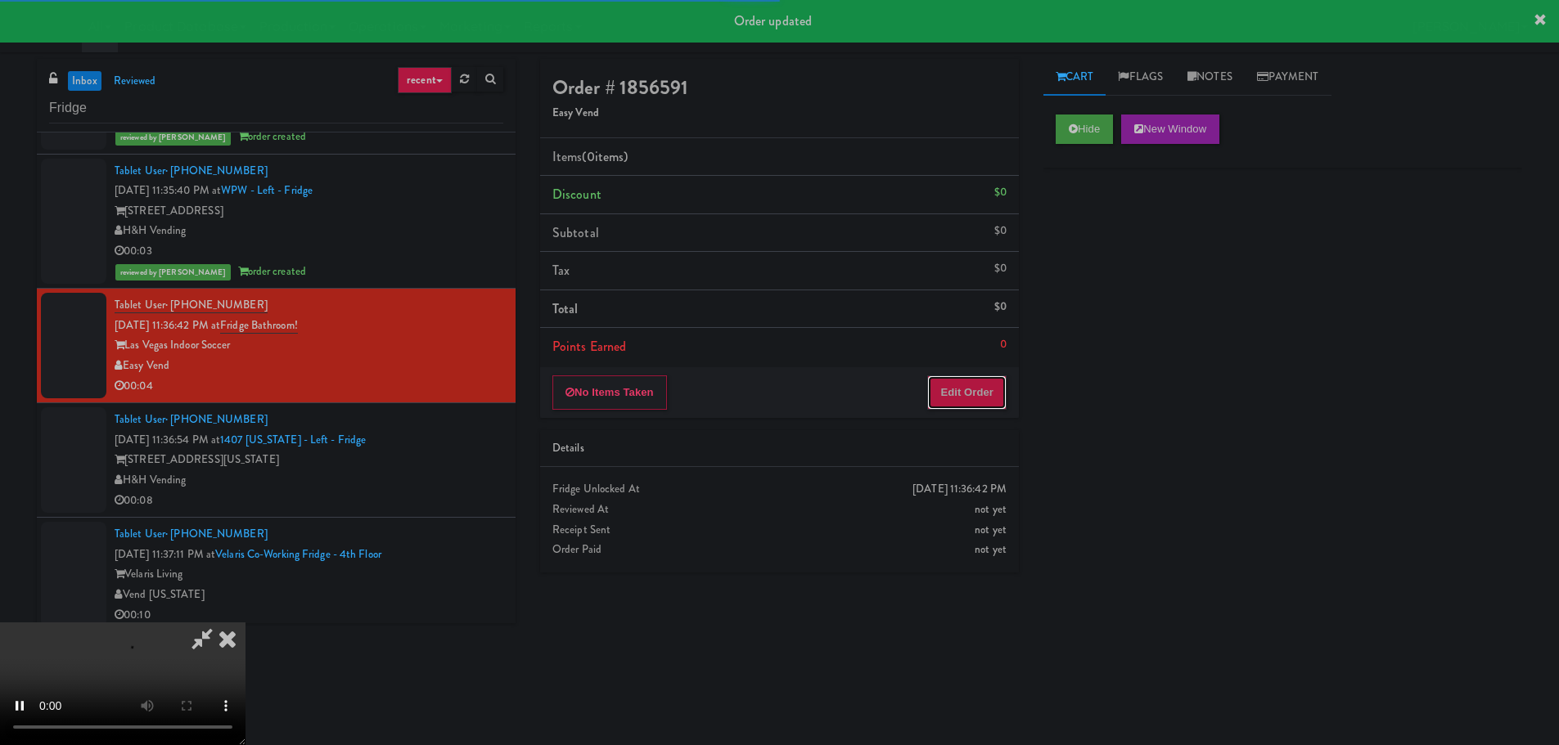
click at [979, 393] on button "Edit Order" at bounding box center [966, 393] width 79 height 34
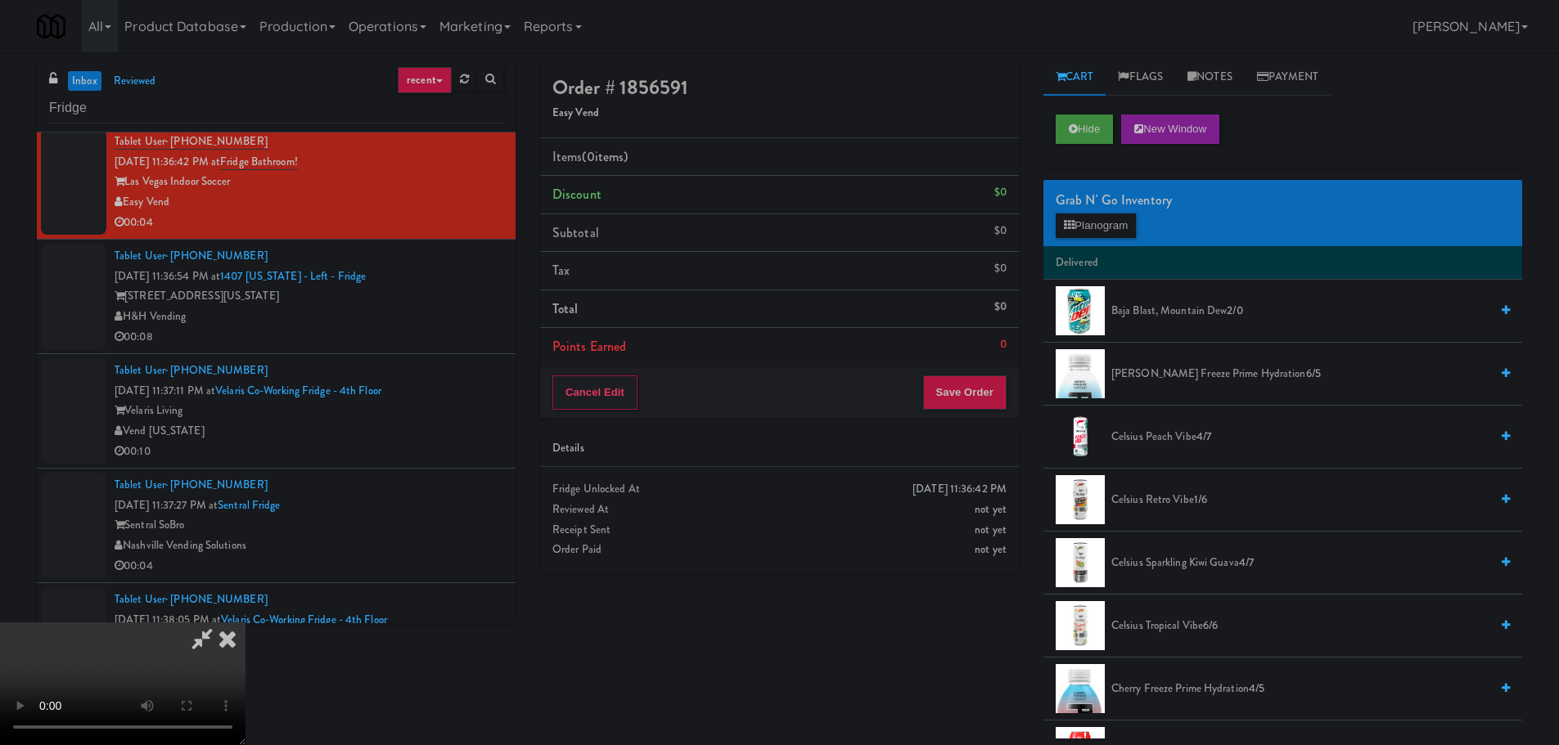
click at [245, 623] on video at bounding box center [122, 684] width 245 height 123
click at [1086, 231] on button "Planogram" at bounding box center [1095, 226] width 80 height 25
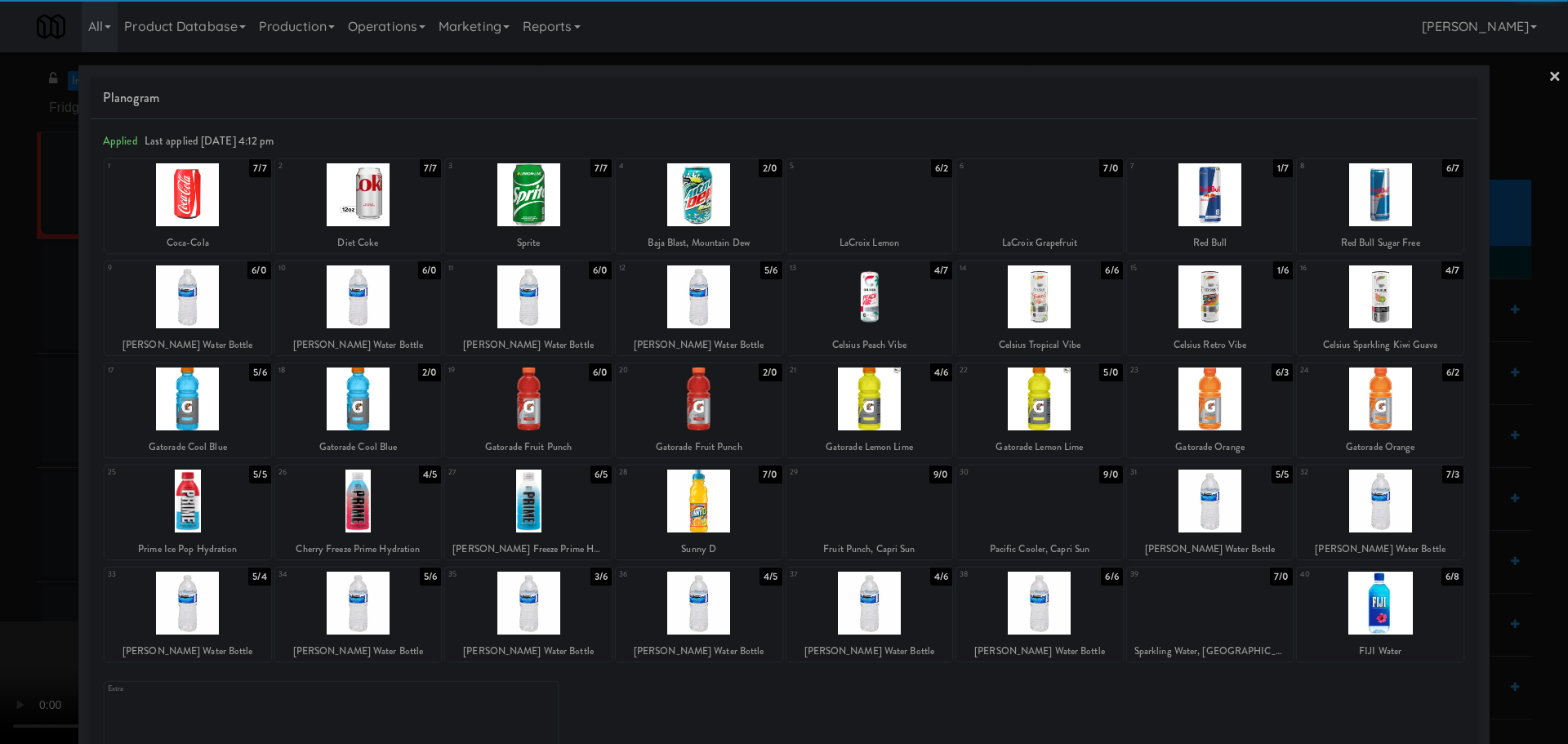
click at [1038, 317] on div at bounding box center [1039, 297] width 167 height 63
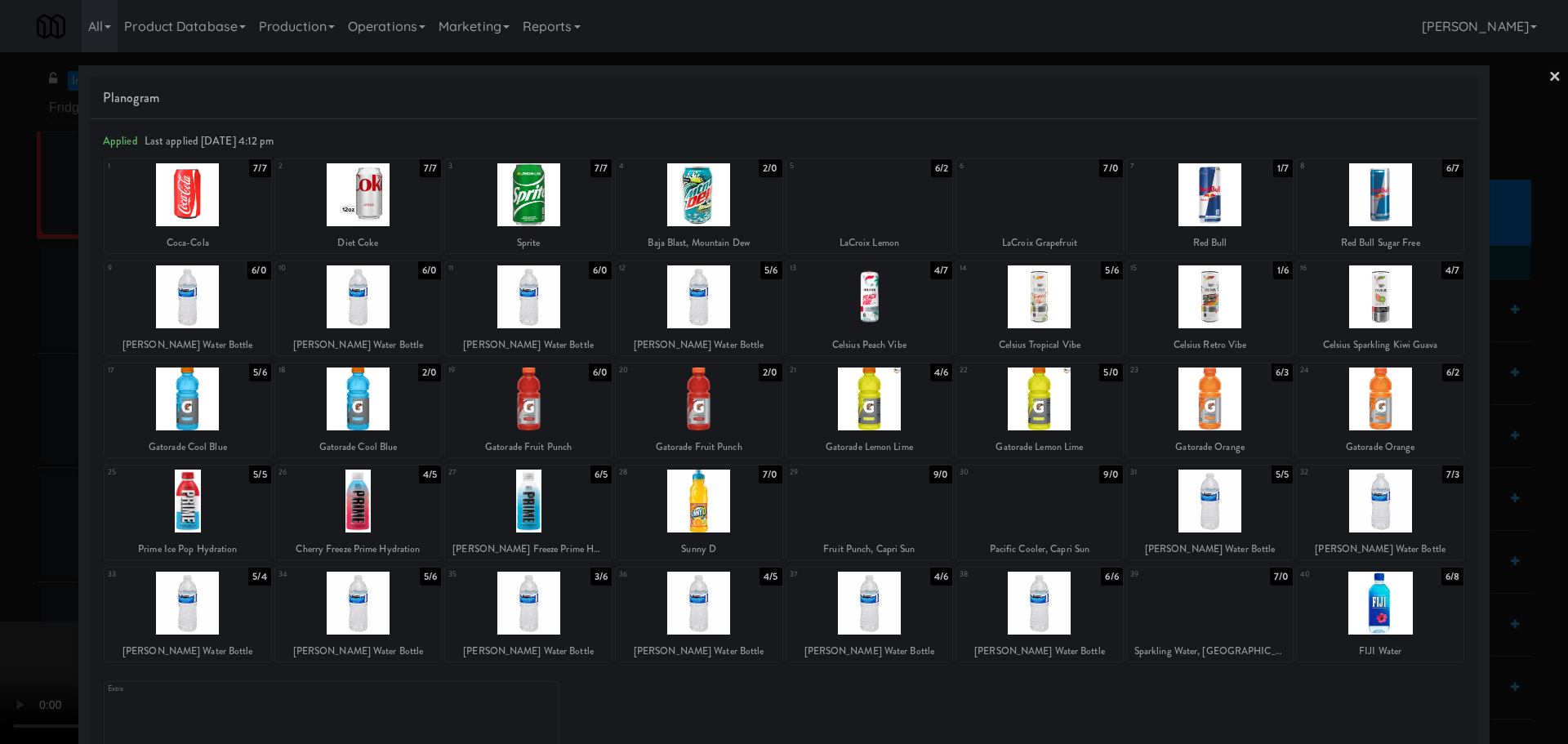
click at [6, 496] on div at bounding box center [784, 372] width 1568 height 744
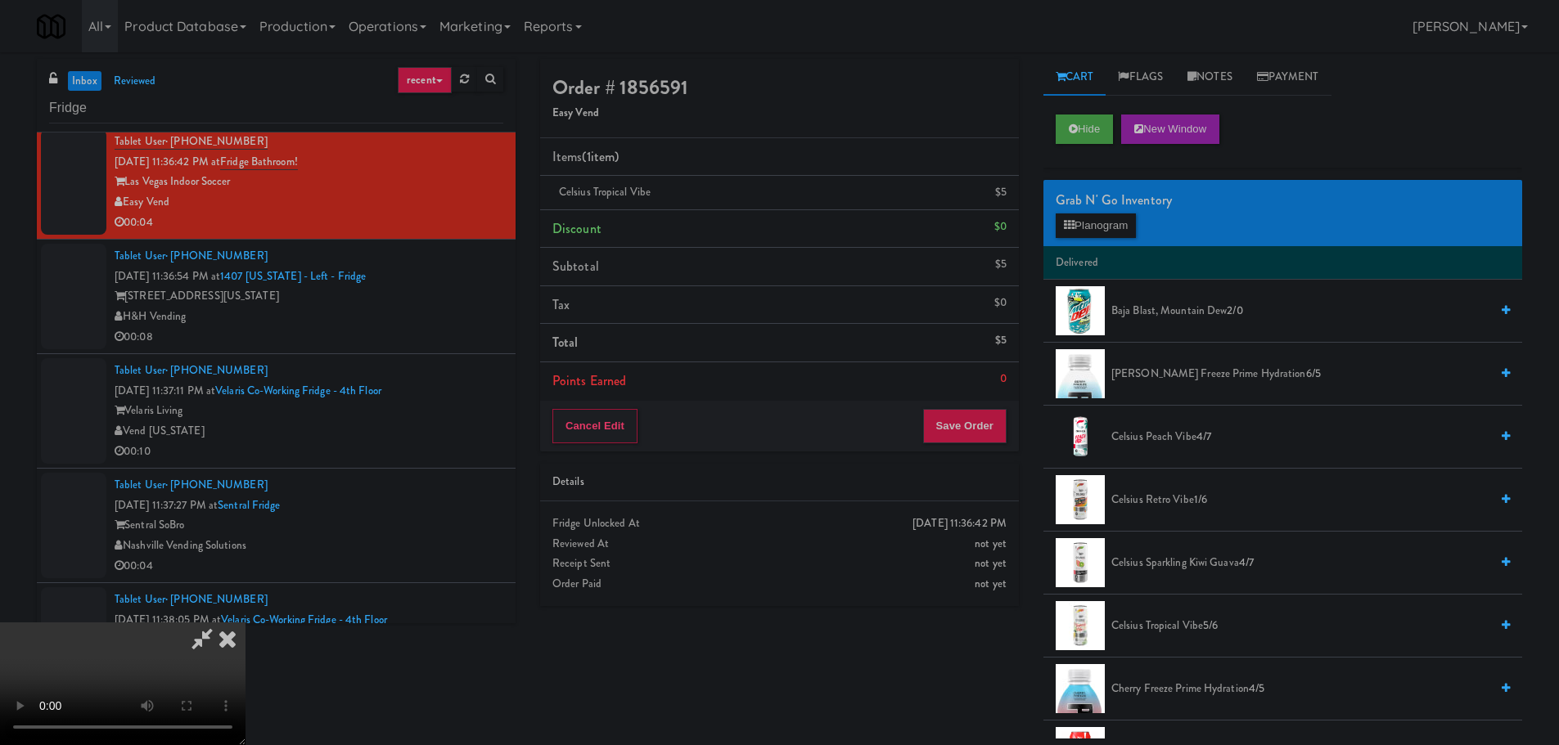
click at [245, 623] on video at bounding box center [122, 684] width 245 height 123
click at [952, 425] on button "Save Order" at bounding box center [964, 426] width 83 height 34
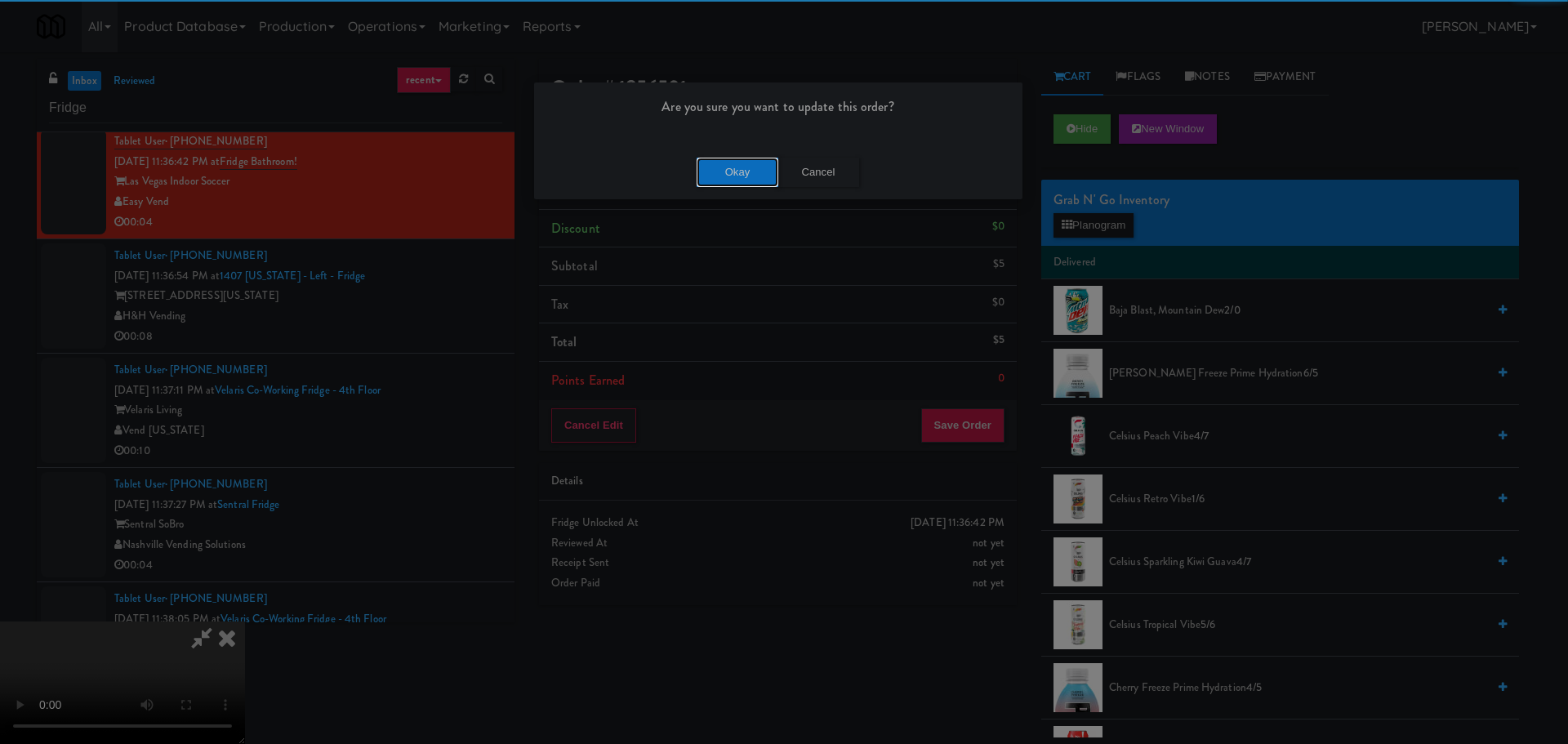
click at [731, 161] on button "Okay" at bounding box center [738, 172] width 82 height 29
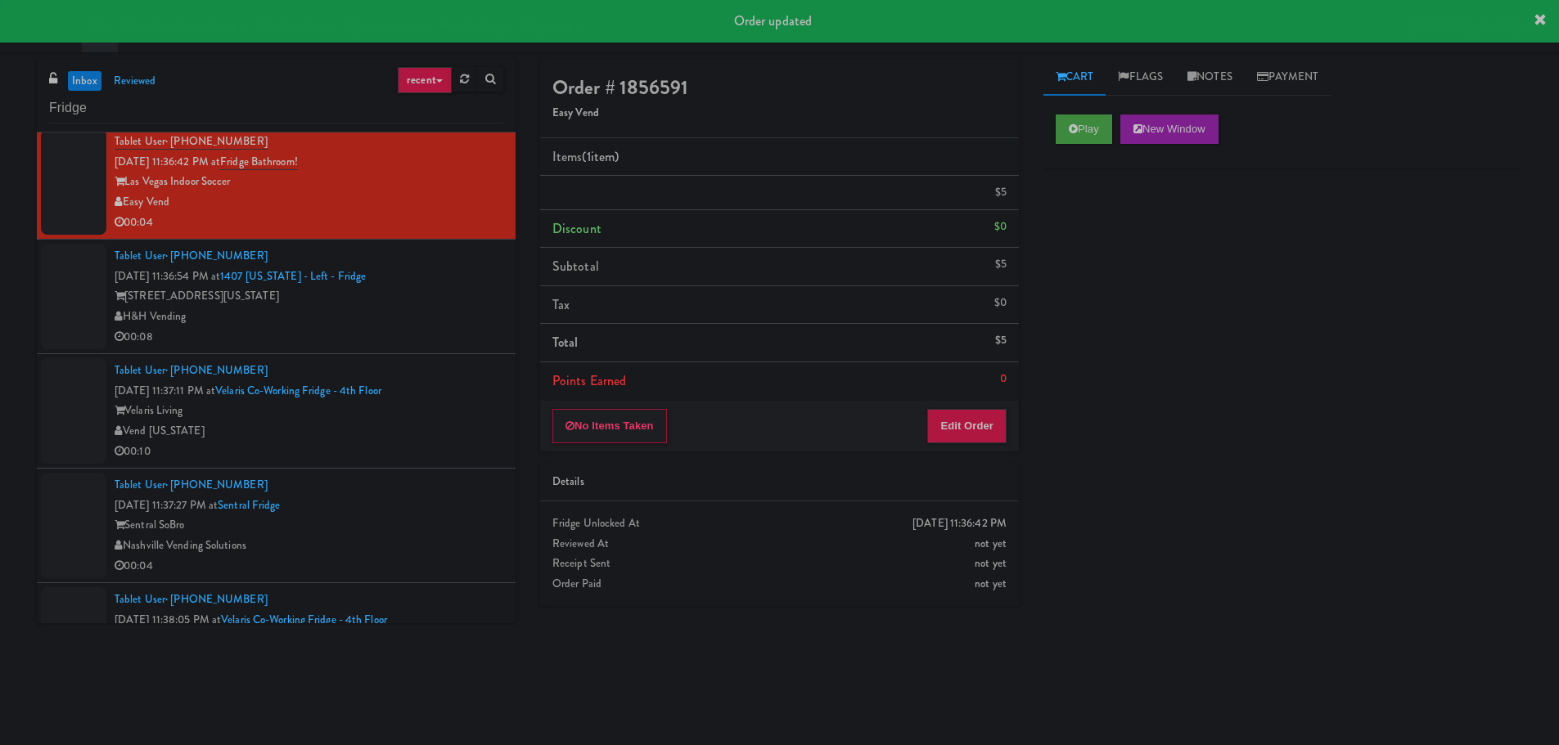
scroll to position [0, 0]
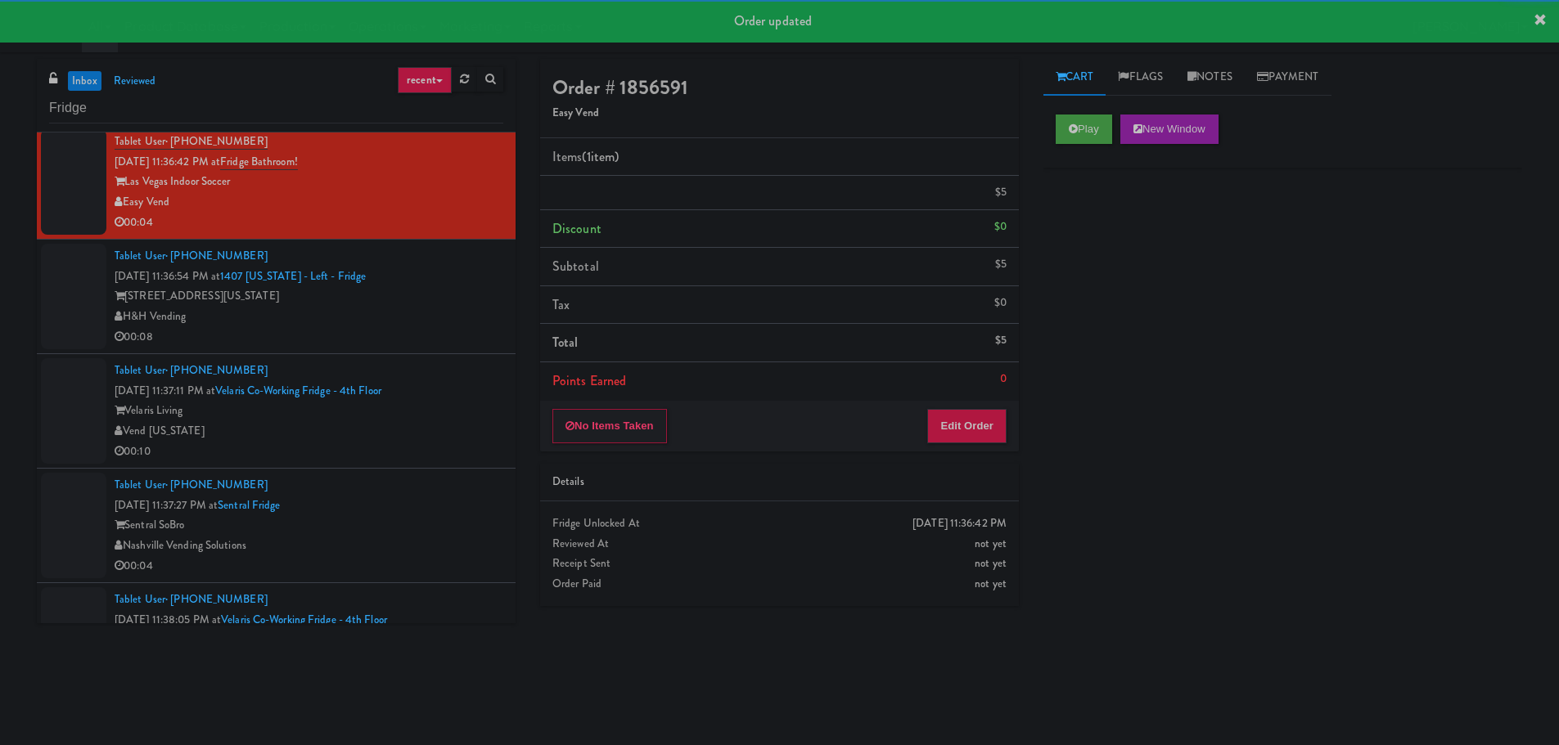
click at [457, 324] on div "H&H Vending" at bounding box center [309, 317] width 389 height 20
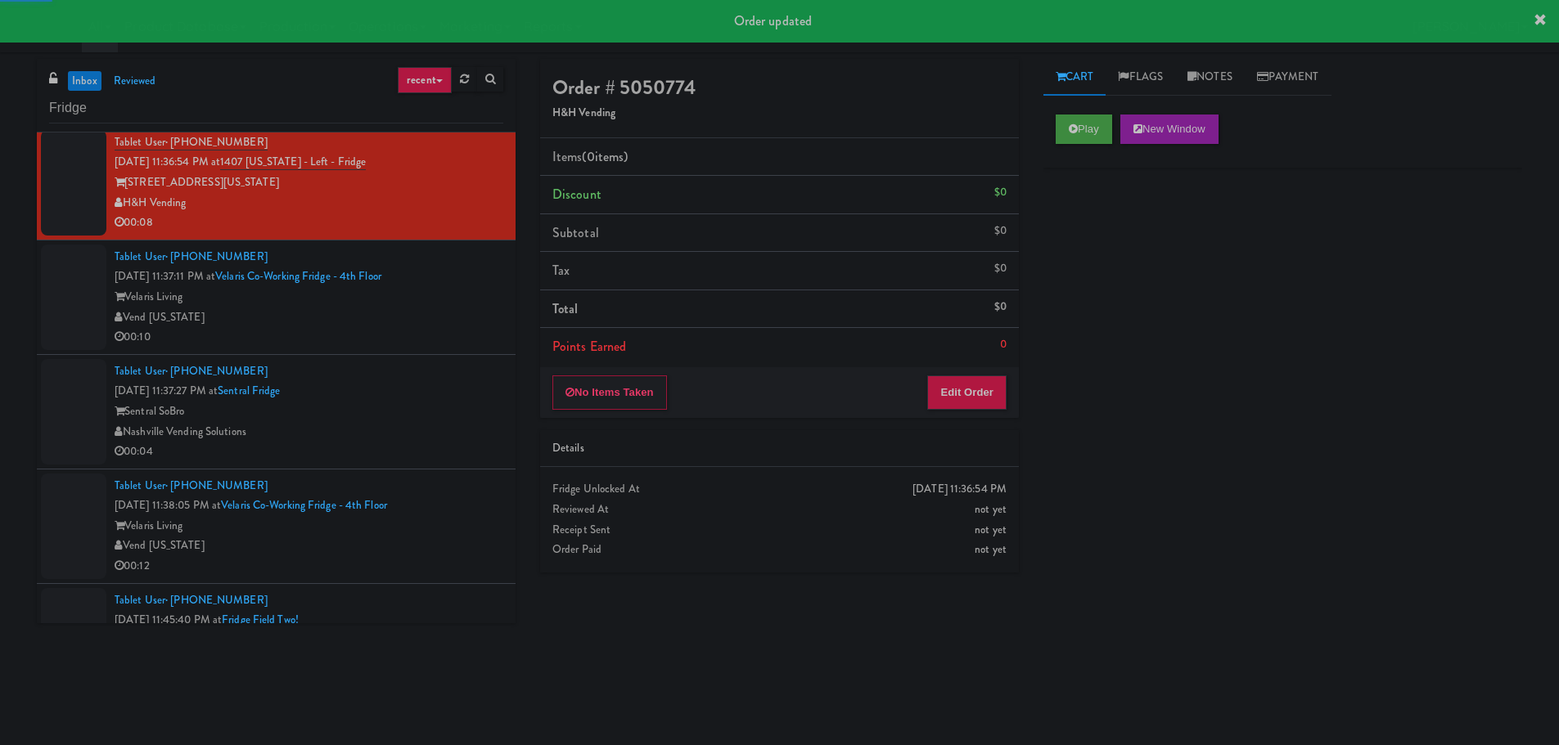
scroll to position [2782, 0]
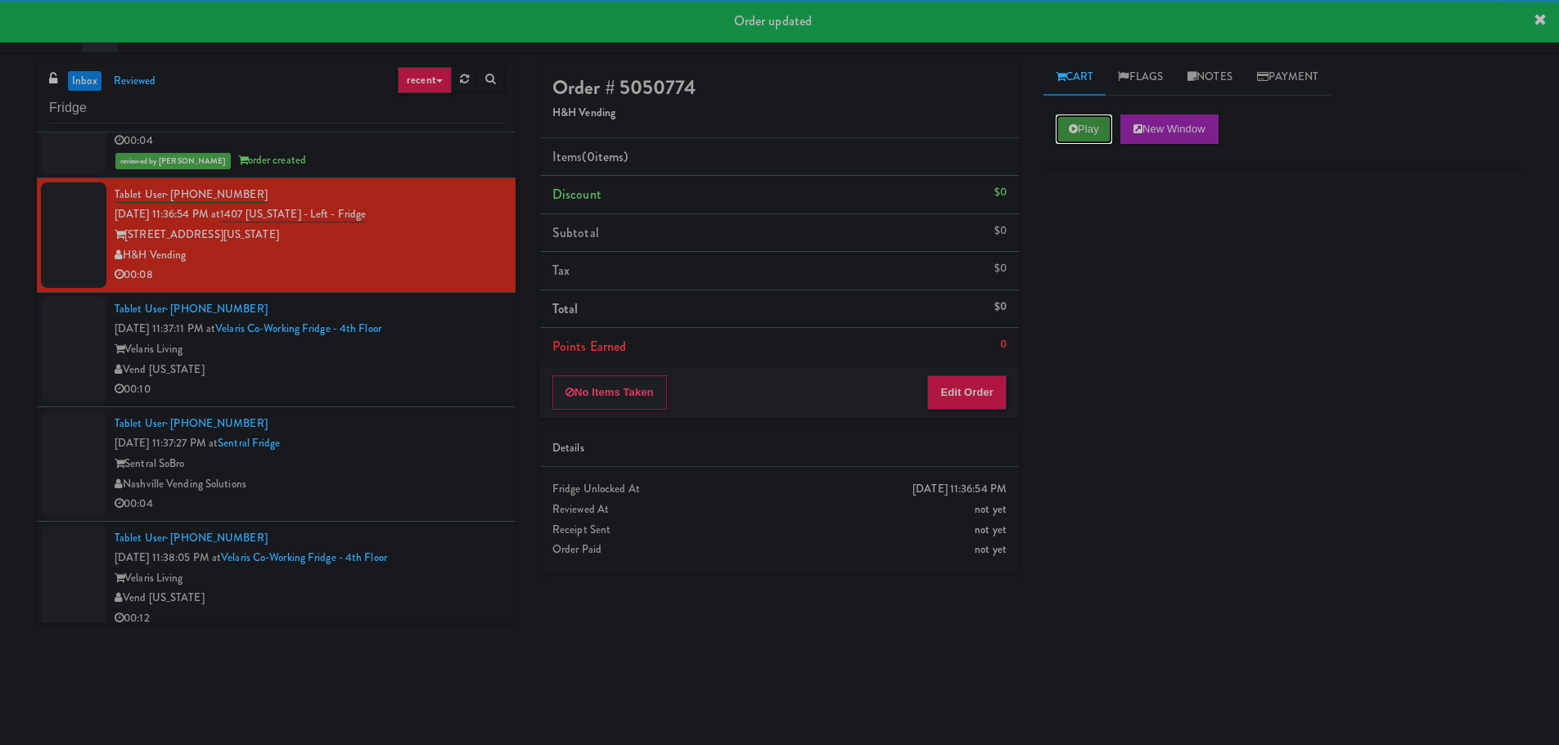
click at [1089, 137] on button "Play" at bounding box center [1083, 129] width 56 height 29
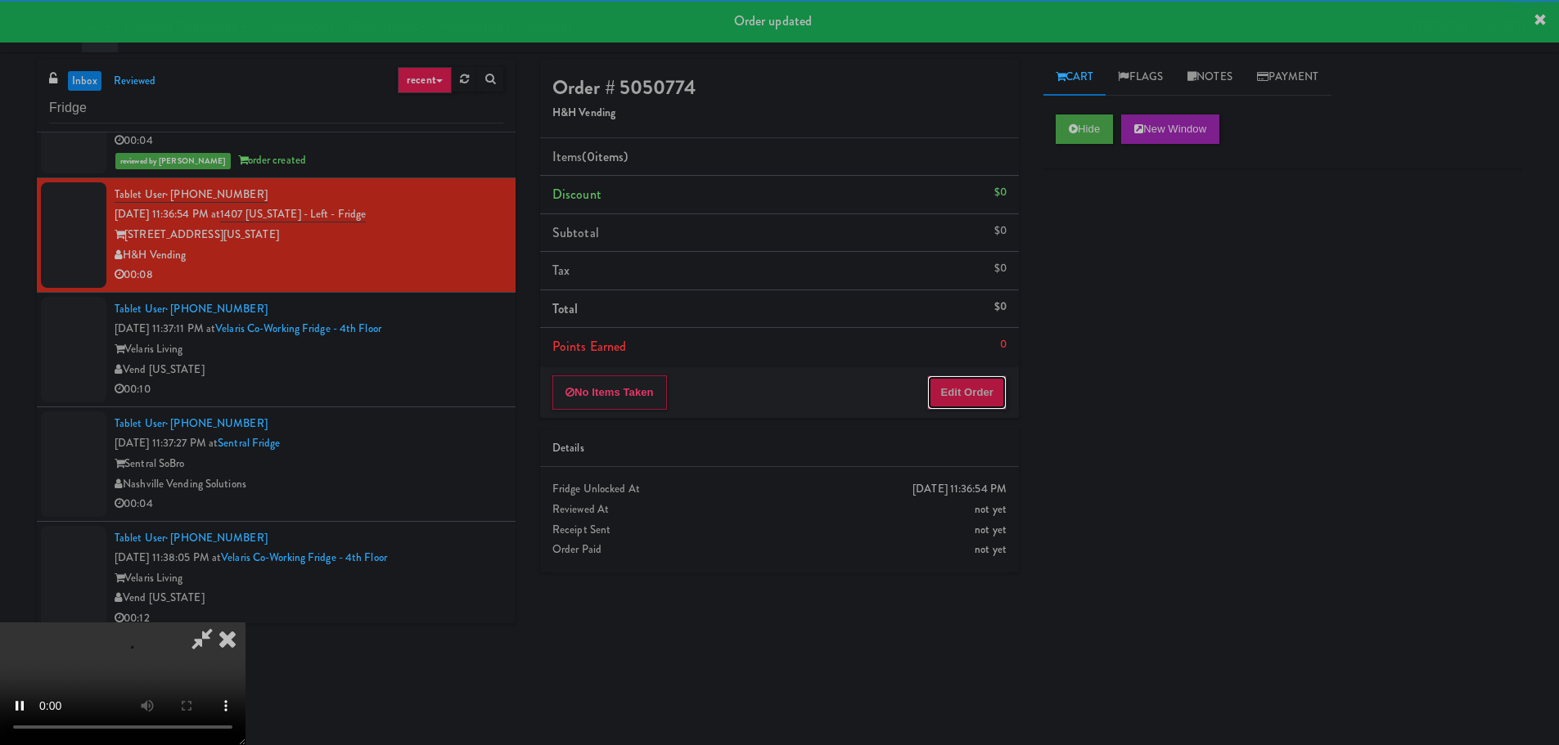
click at [991, 388] on button "Edit Order" at bounding box center [966, 393] width 79 height 34
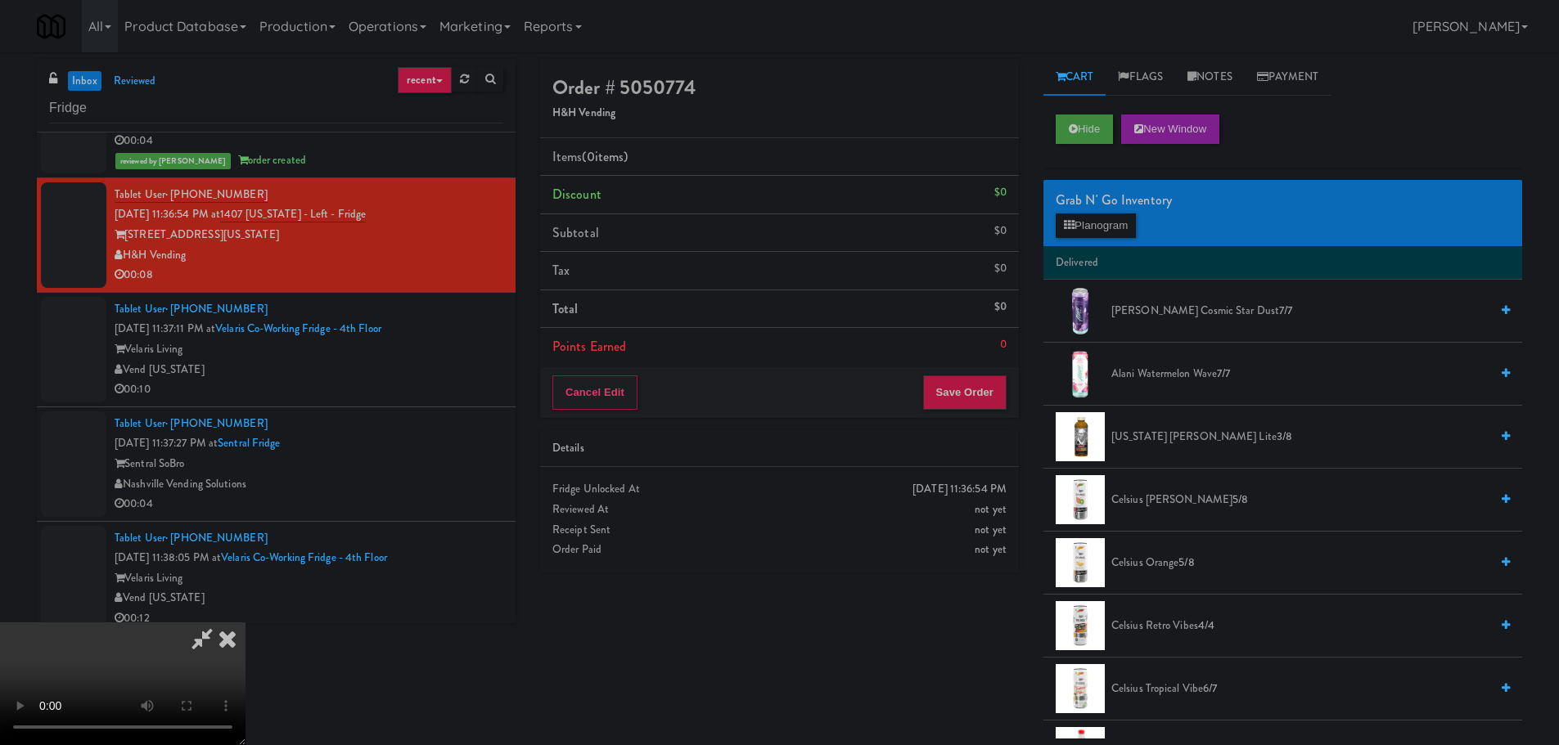
click at [245, 623] on video at bounding box center [122, 684] width 245 height 123
drag, startPoint x: 684, startPoint y: 412, endPoint x: 694, endPoint y: 428, distance: 18.4
click at [245, 623] on video at bounding box center [122, 684] width 245 height 123
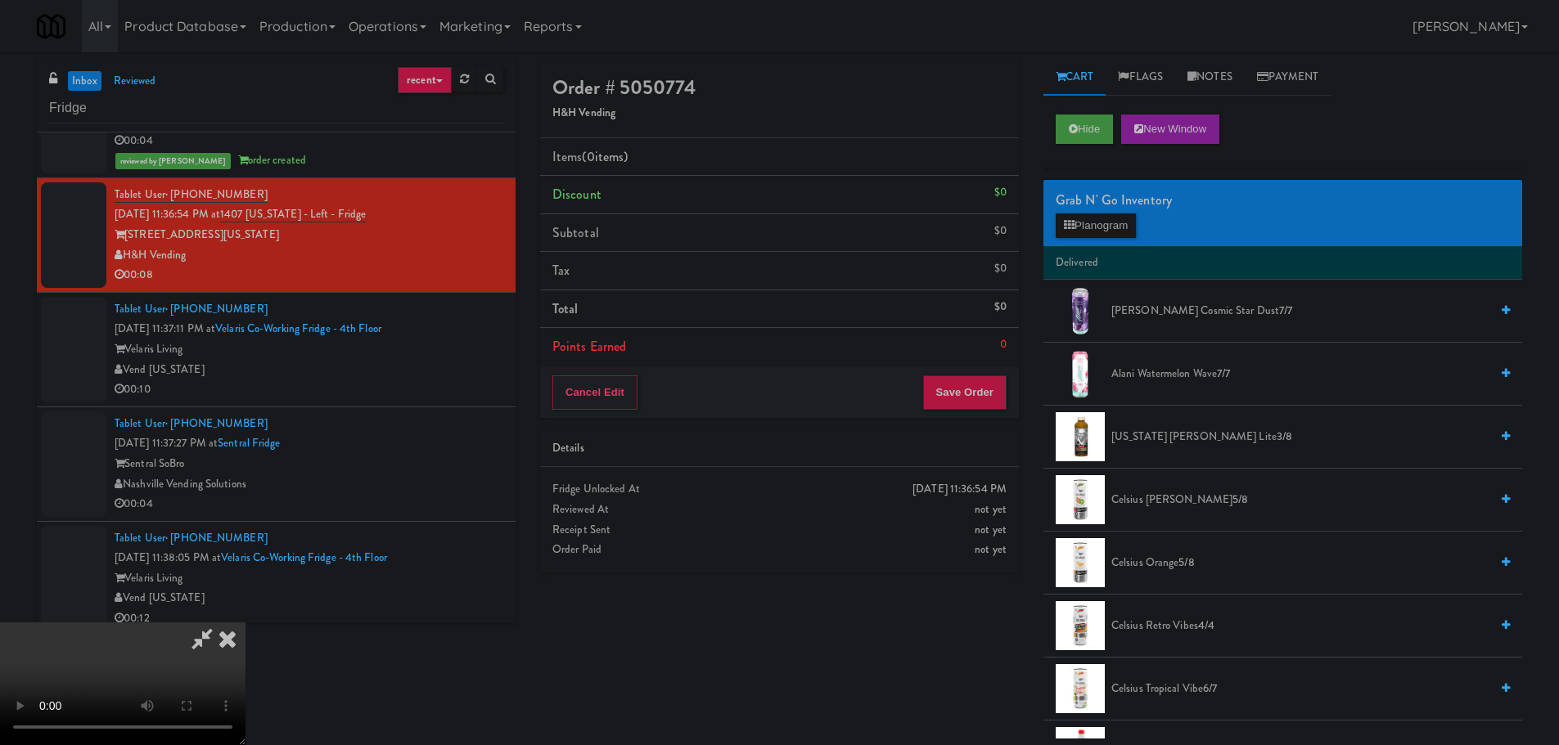
click at [245, 623] on video at bounding box center [122, 684] width 245 height 123
click at [1140, 220] on div "Grab N' Go Inventory Planogram" at bounding box center [1282, 213] width 479 height 66
click at [1101, 224] on button "Planogram" at bounding box center [1095, 226] width 80 height 25
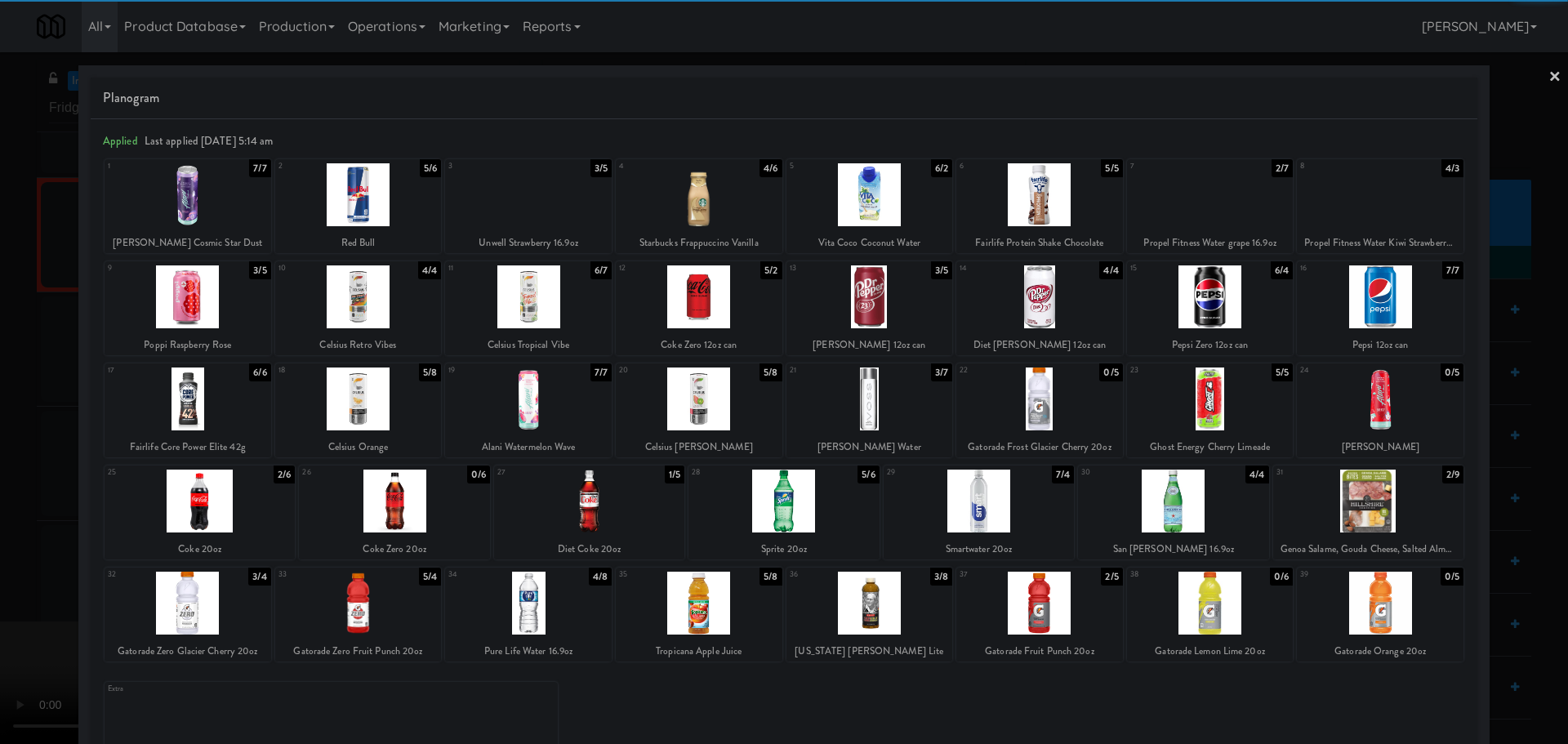
click at [869, 208] on div at bounding box center [869, 195] width 167 height 63
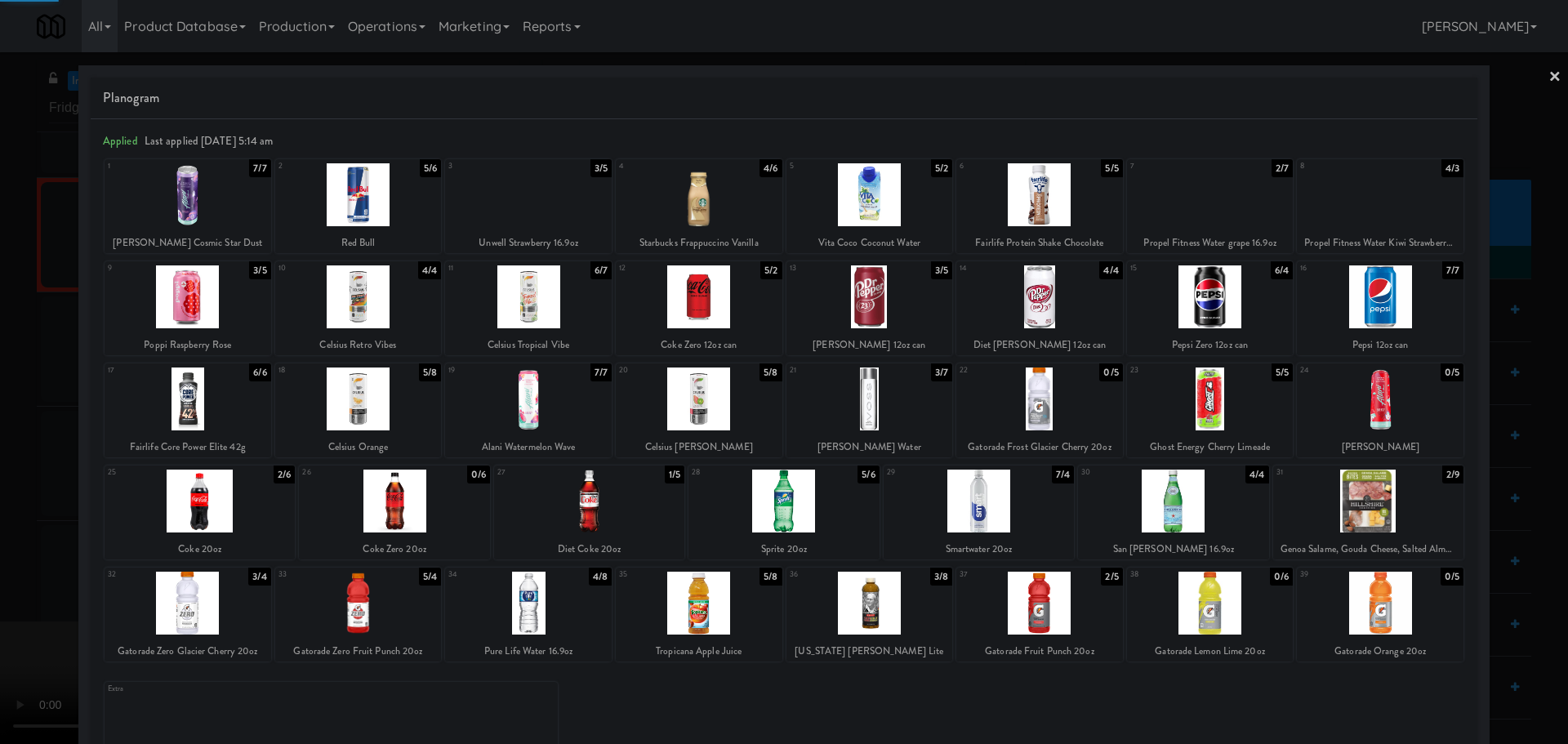
click at [0, 399] on div at bounding box center [784, 372] width 1568 height 744
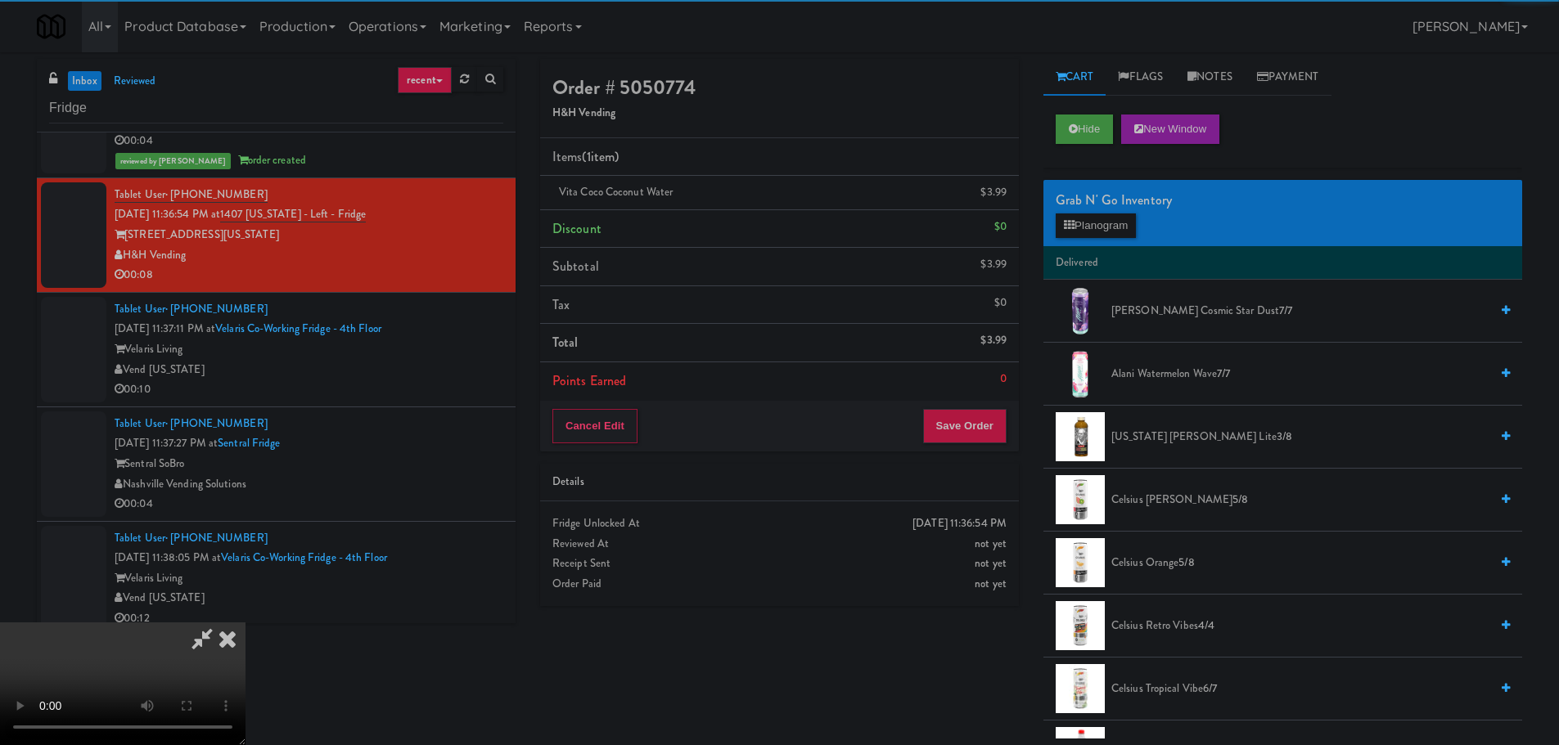
drag, startPoint x: 393, startPoint y: 371, endPoint x: 416, endPoint y: 372, distance: 23.7
click at [245, 623] on video at bounding box center [122, 684] width 245 height 123
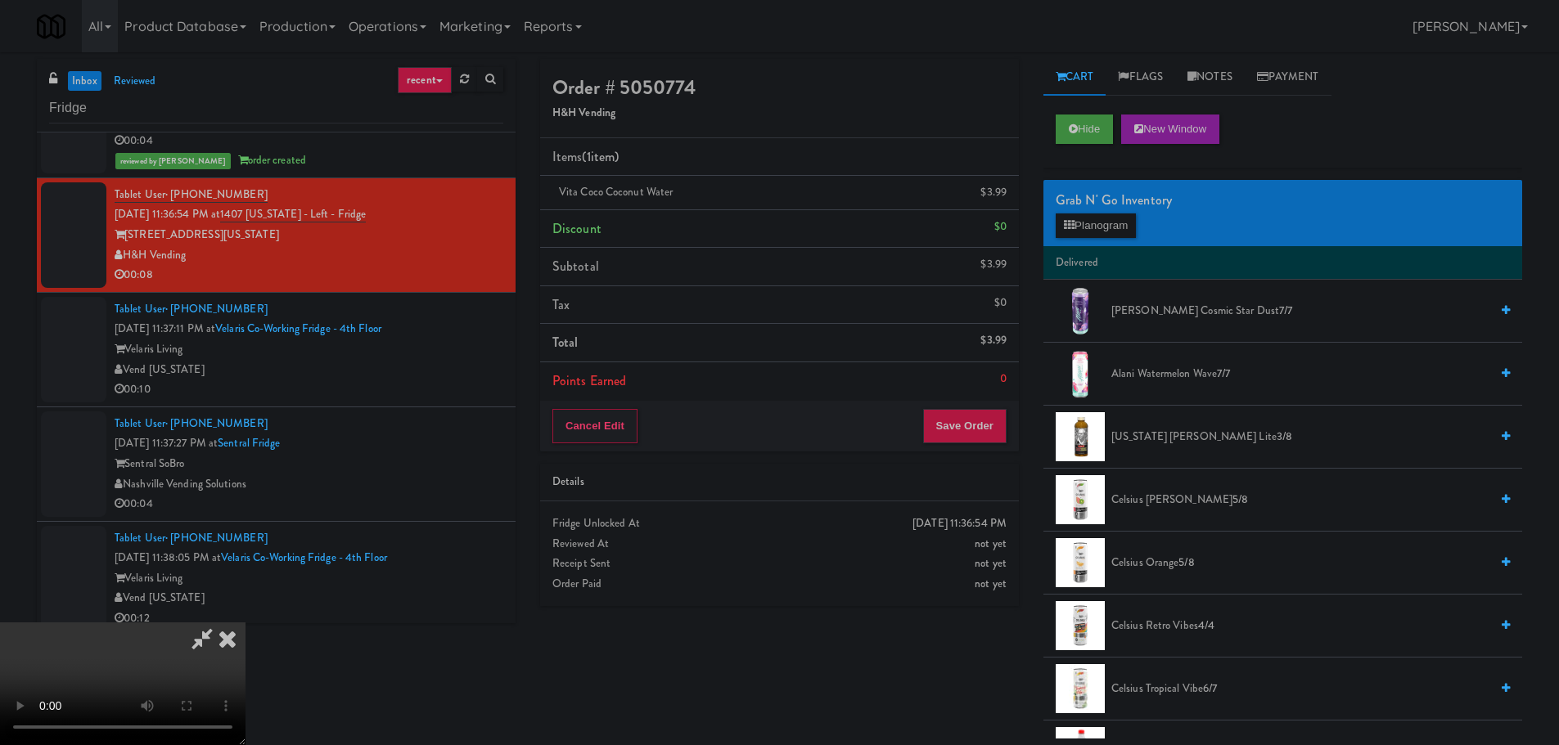
click at [245, 623] on video at bounding box center [122, 684] width 245 height 123
click at [1073, 216] on button "Planogram" at bounding box center [1095, 226] width 80 height 25
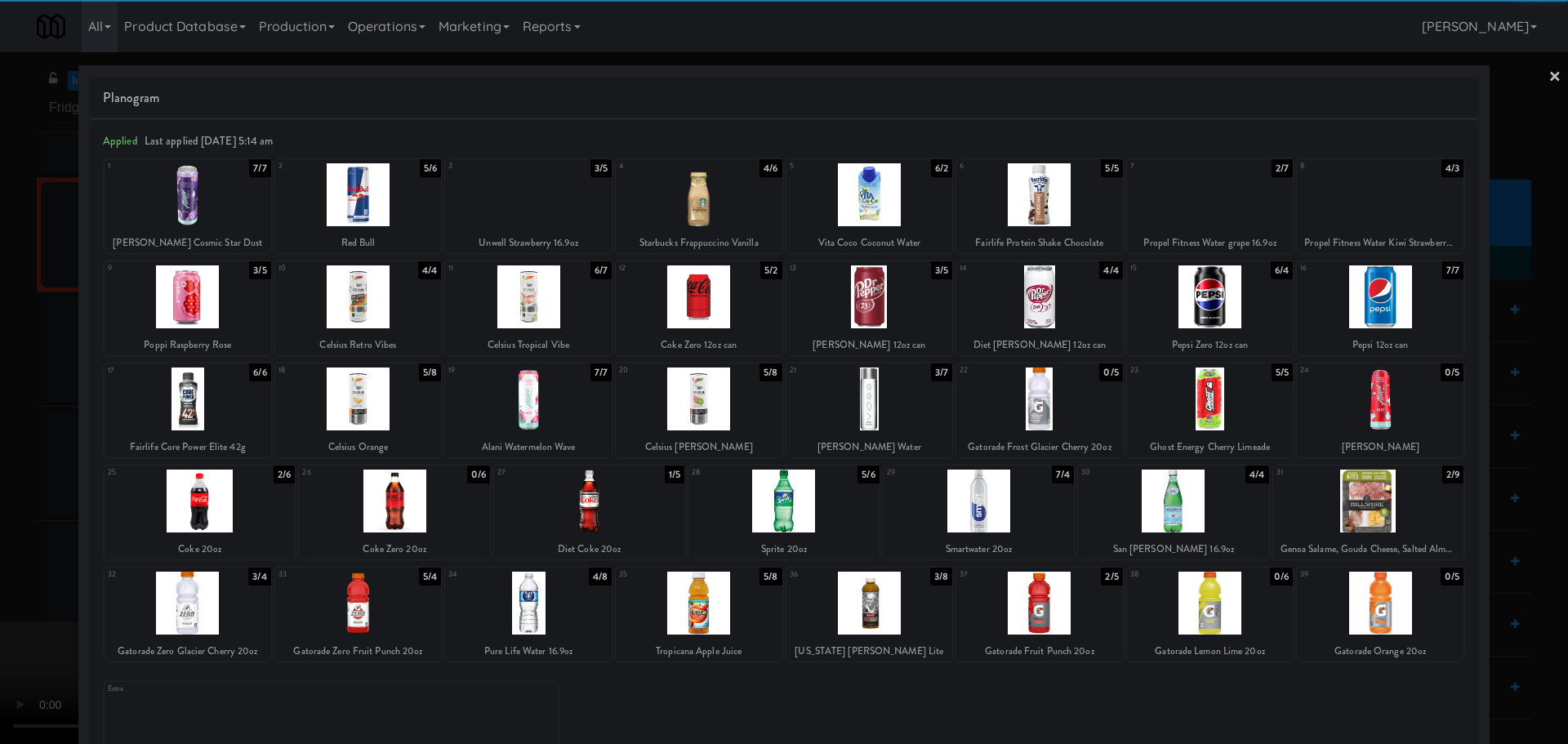
click at [1194, 214] on div at bounding box center [1210, 195] width 167 height 63
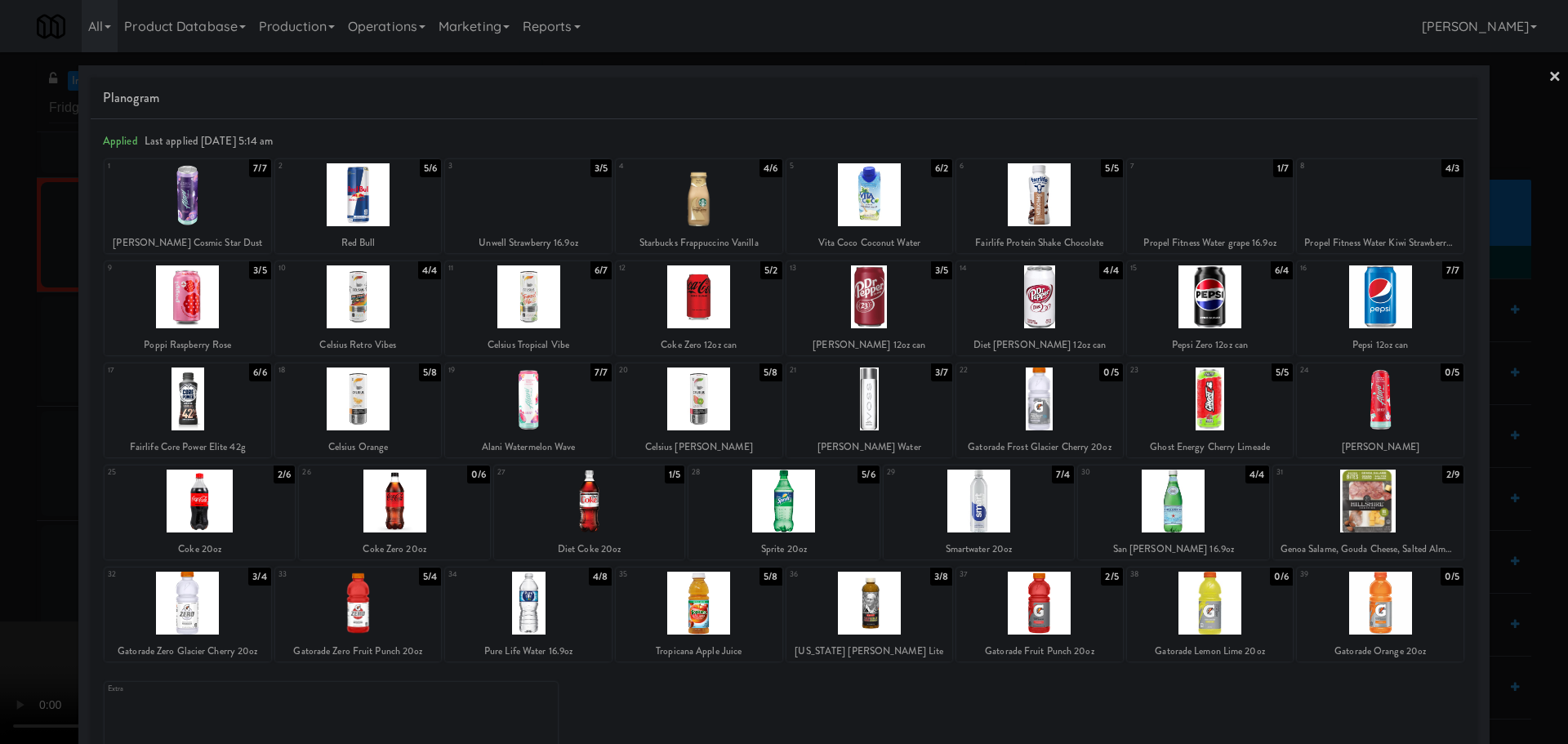
drag, startPoint x: 0, startPoint y: 632, endPoint x: 156, endPoint y: 744, distance: 192.0
click at [0, 633] on div at bounding box center [784, 372] width 1568 height 744
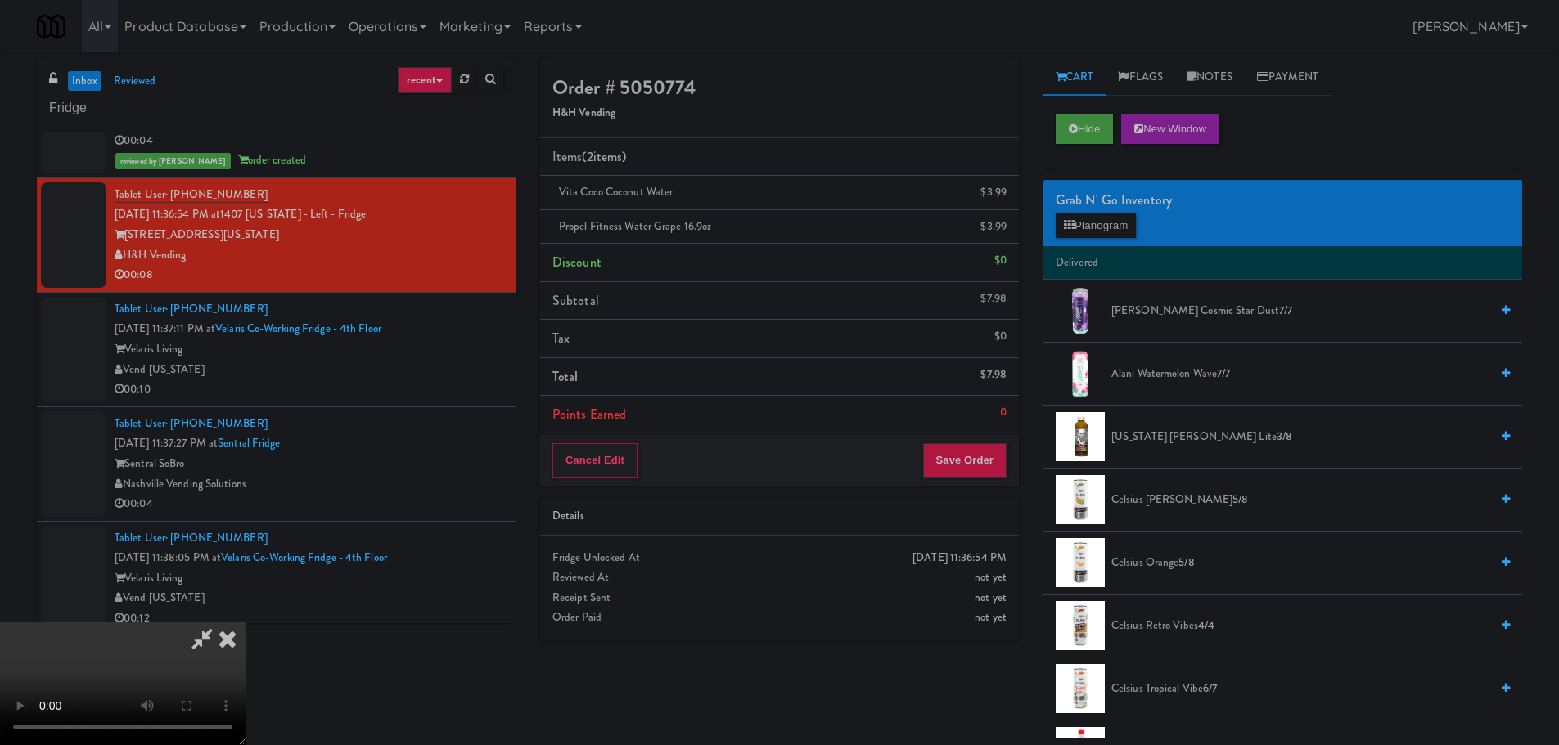
click at [245, 623] on video at bounding box center [122, 684] width 245 height 123
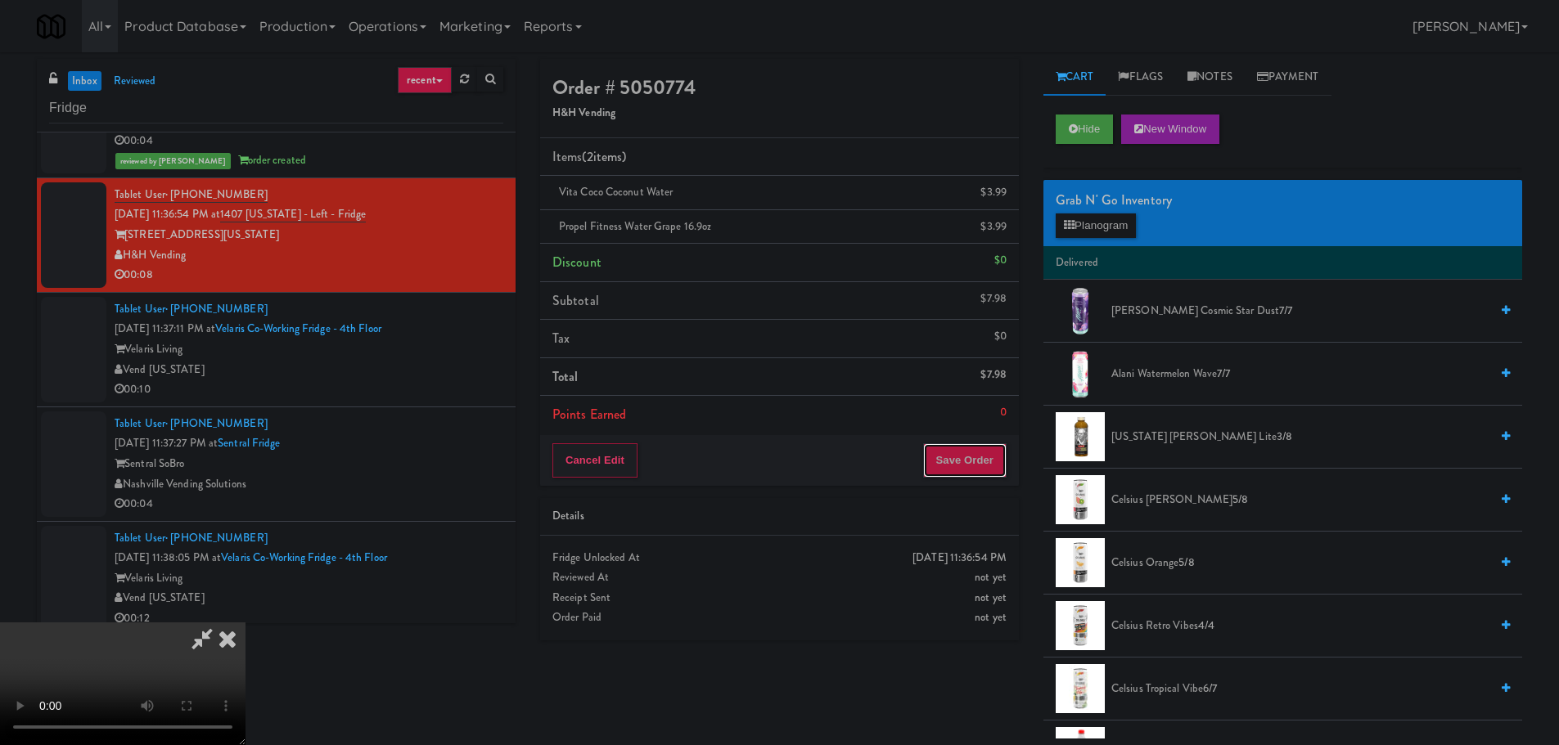
click at [970, 455] on button "Save Order" at bounding box center [964, 460] width 83 height 34
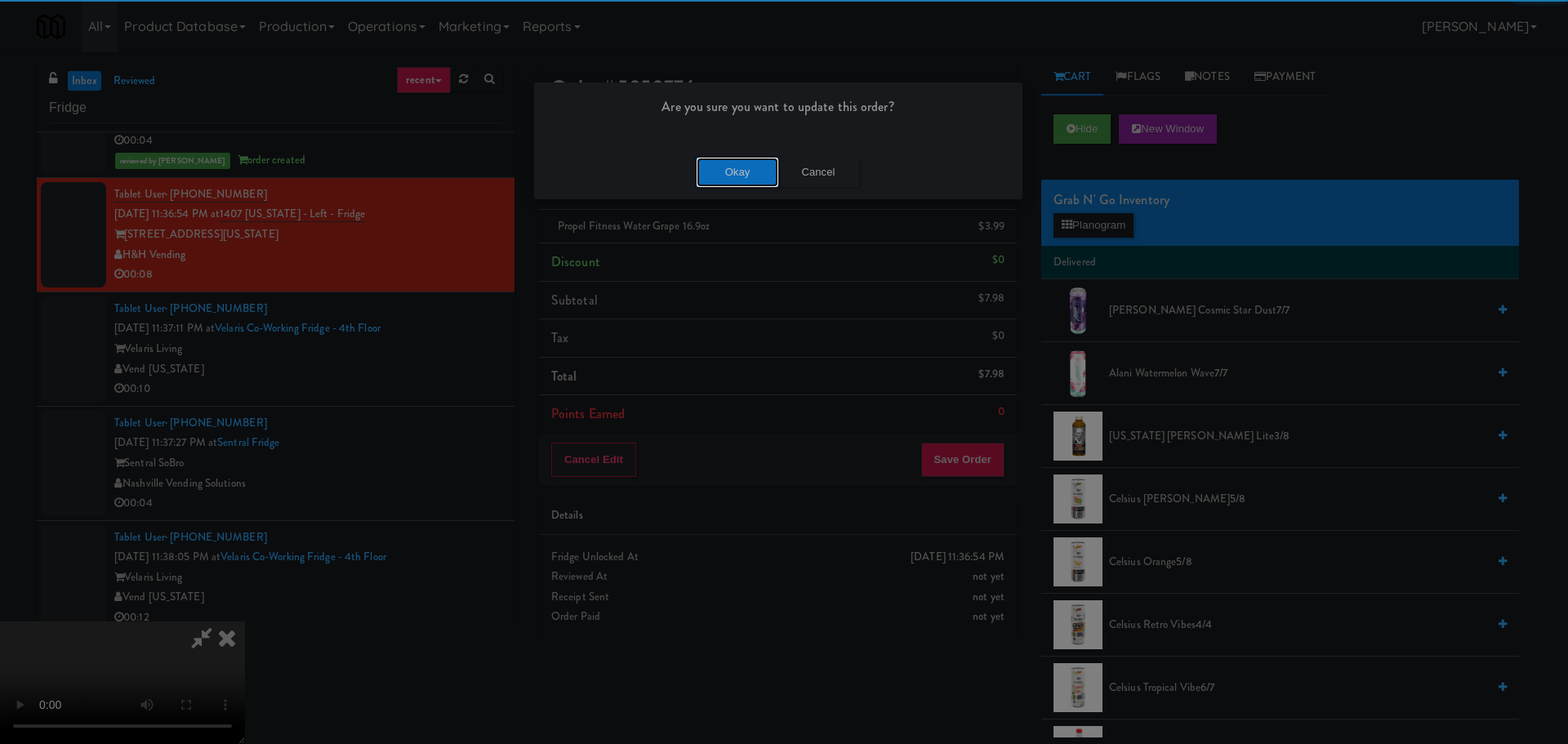
click at [754, 169] on button "Okay" at bounding box center [738, 172] width 82 height 29
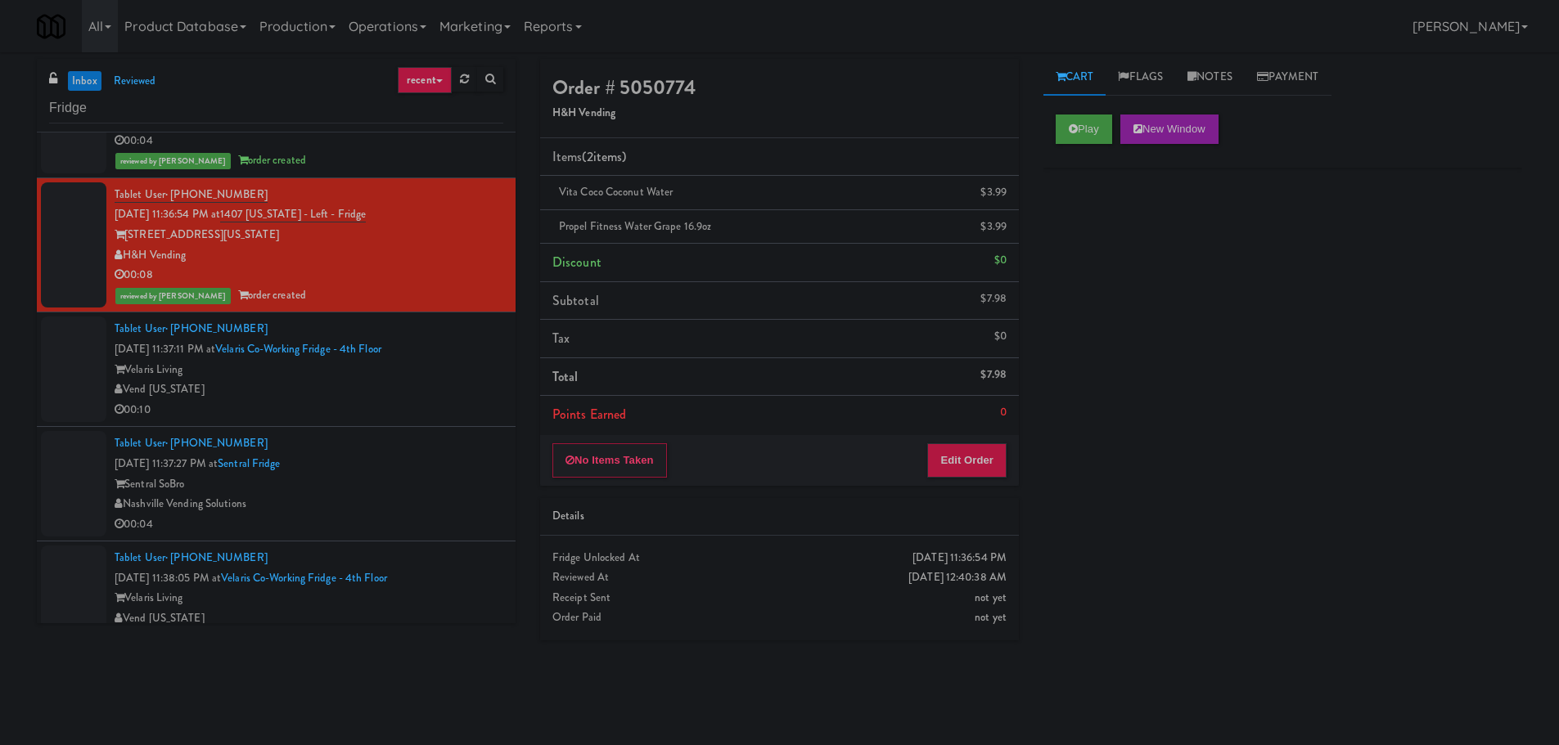
click at [400, 402] on div "00:10" at bounding box center [309, 410] width 389 height 20
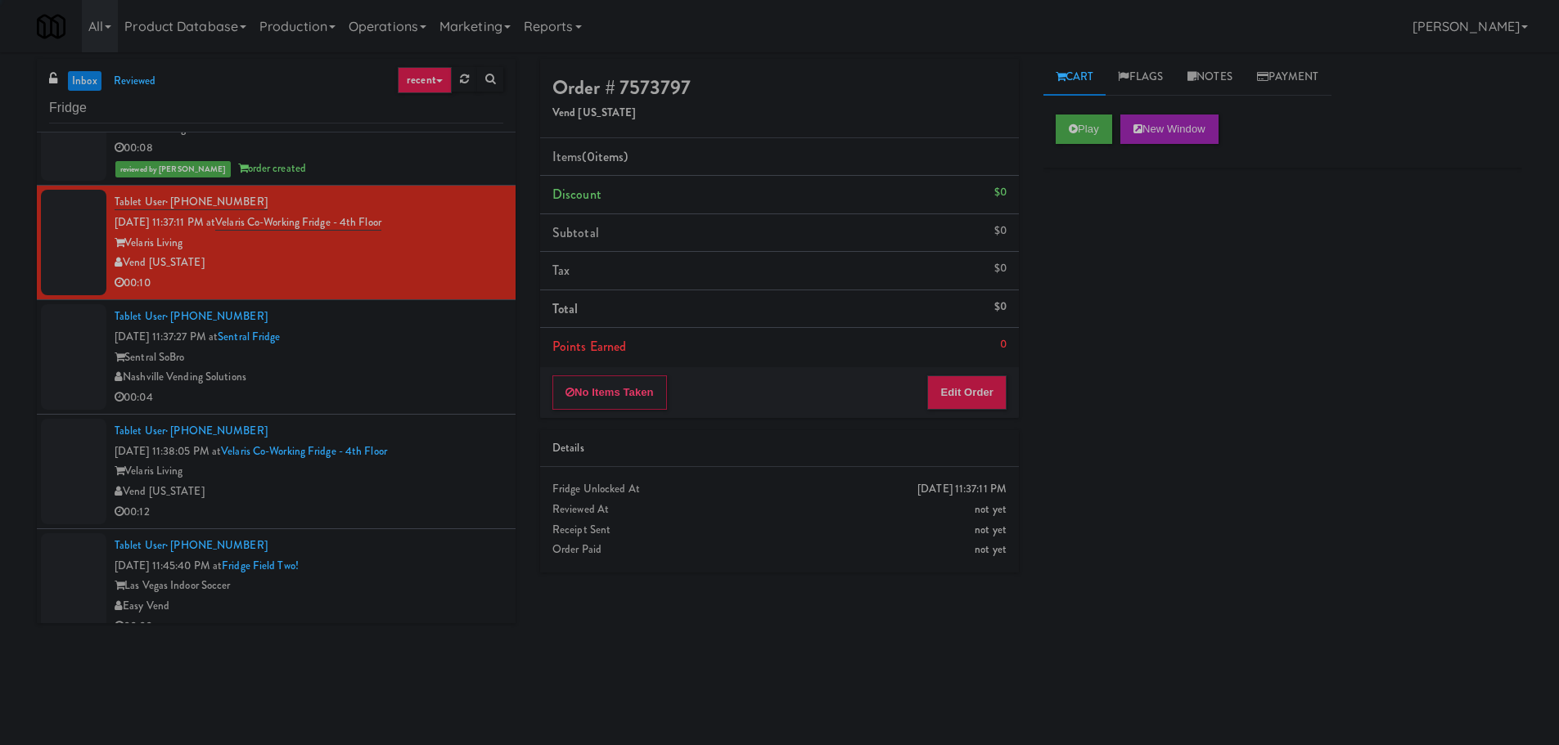
scroll to position [2945, 0]
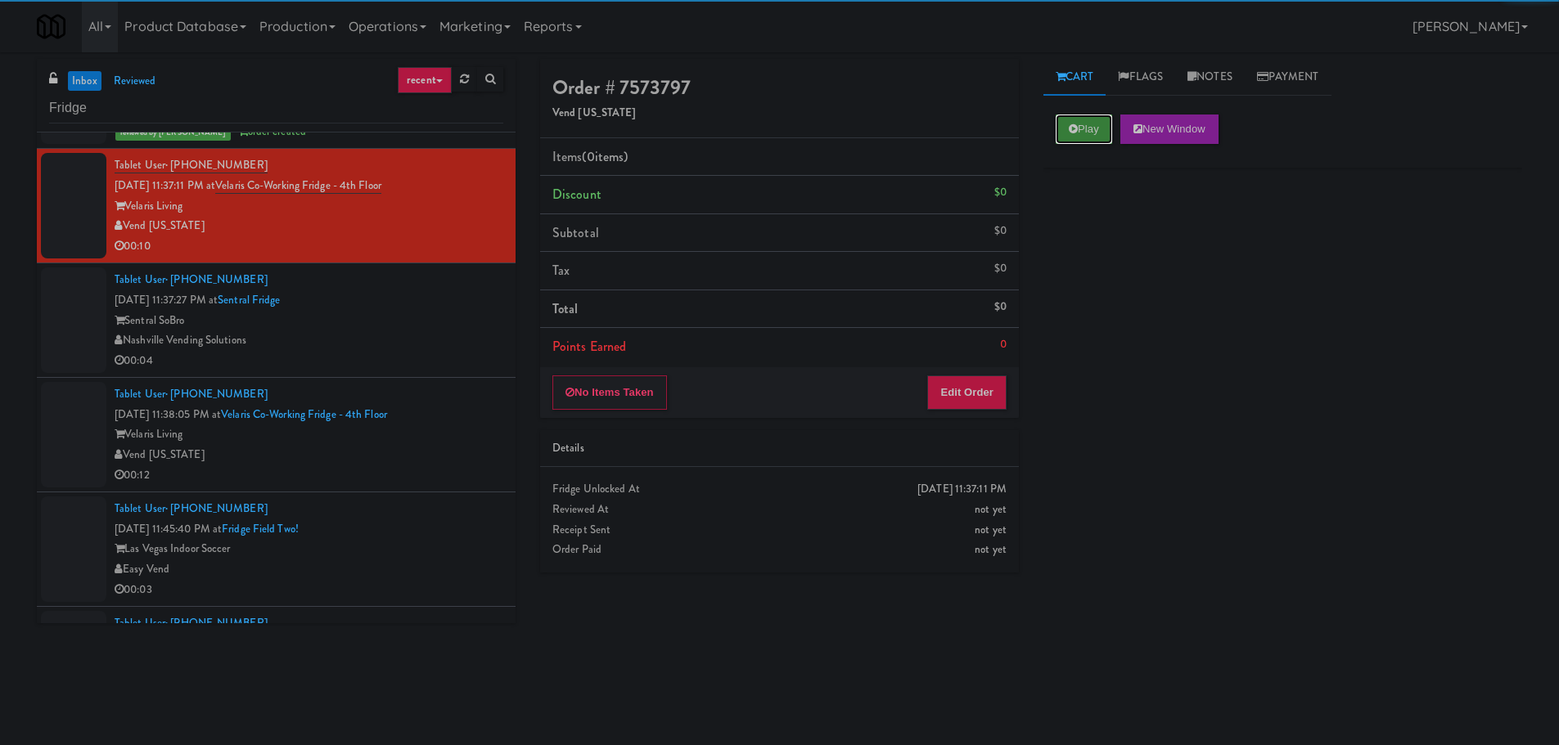
click at [1077, 133] on icon at bounding box center [1073, 129] width 9 height 11
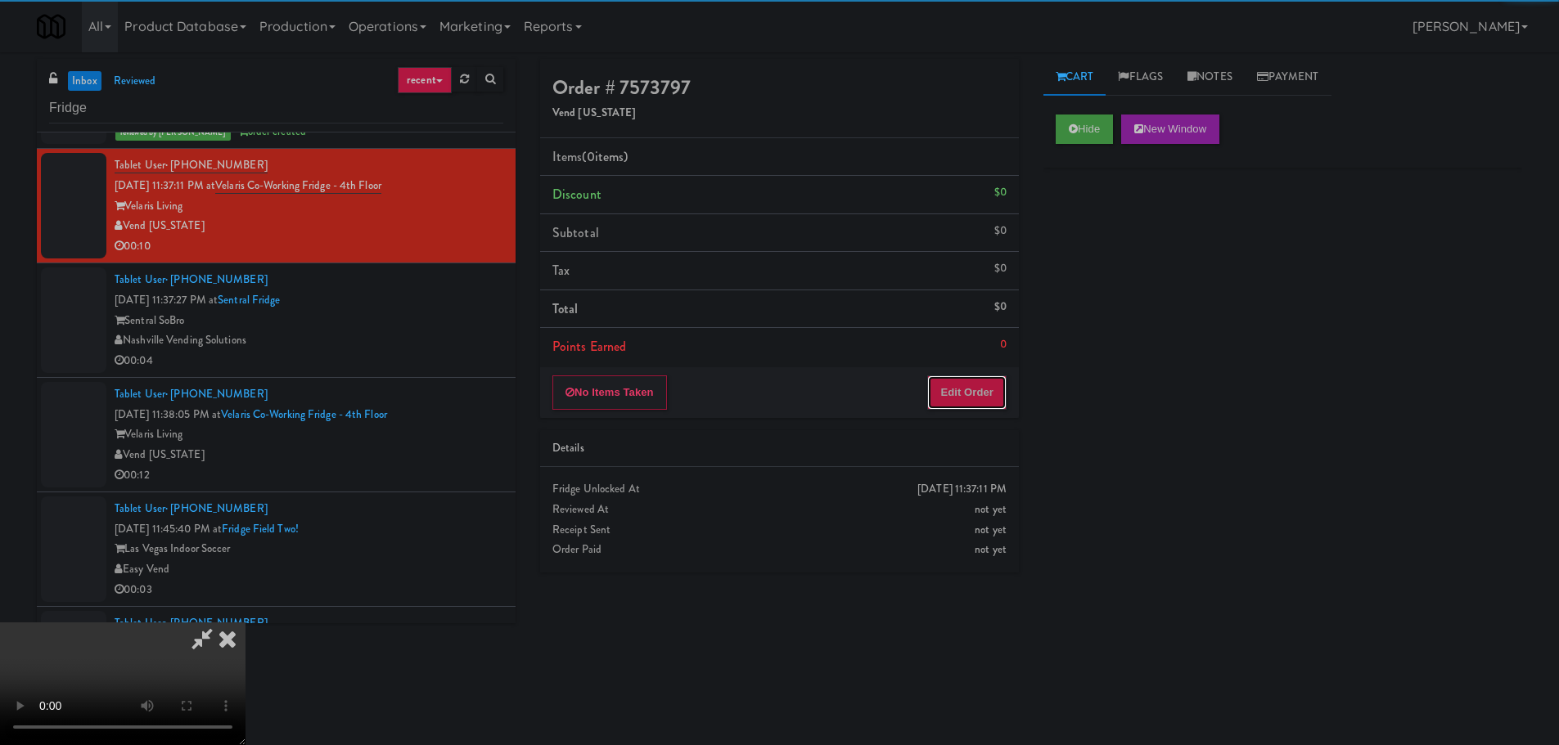
click at [974, 377] on button "Edit Order" at bounding box center [966, 393] width 79 height 34
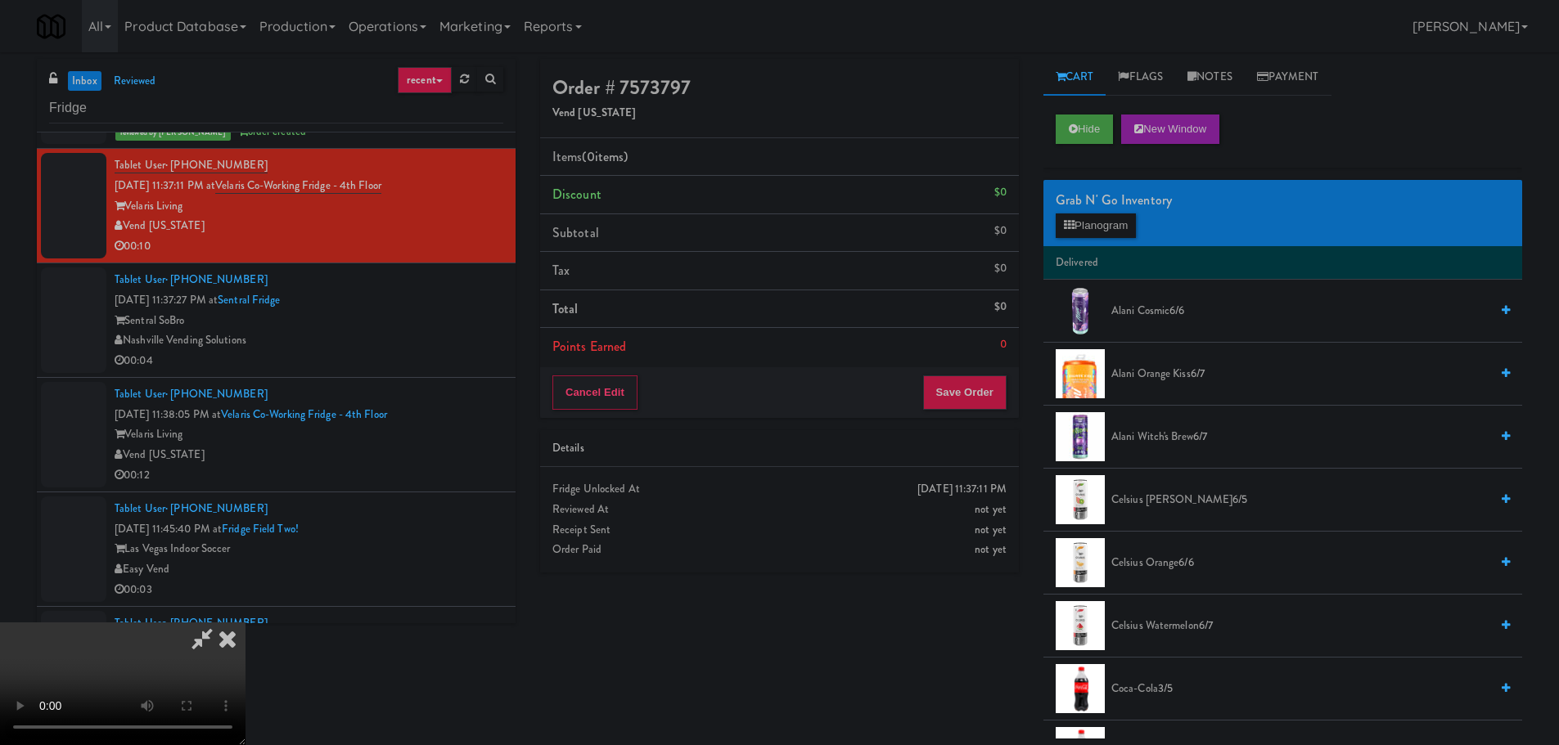
scroll to position [0, 0]
drag, startPoint x: 657, startPoint y: 517, endPoint x: 673, endPoint y: 511, distance: 16.9
click at [245, 623] on video at bounding box center [122, 684] width 245 height 123
click at [152, 729] on video at bounding box center [122, 684] width 245 height 123
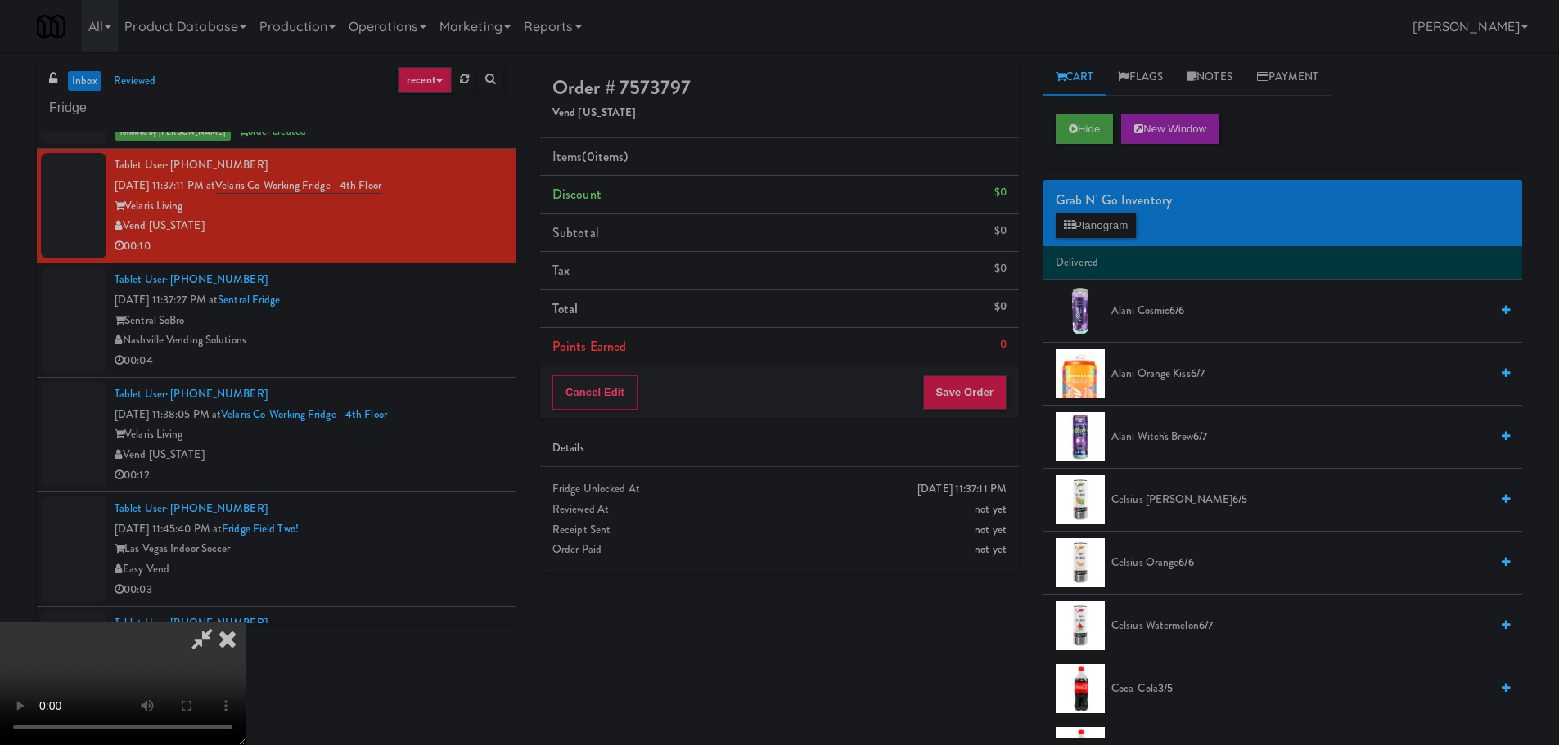
click at [245, 623] on video at bounding box center [122, 684] width 245 height 123
click at [1101, 214] on button "Planogram" at bounding box center [1095, 226] width 80 height 25
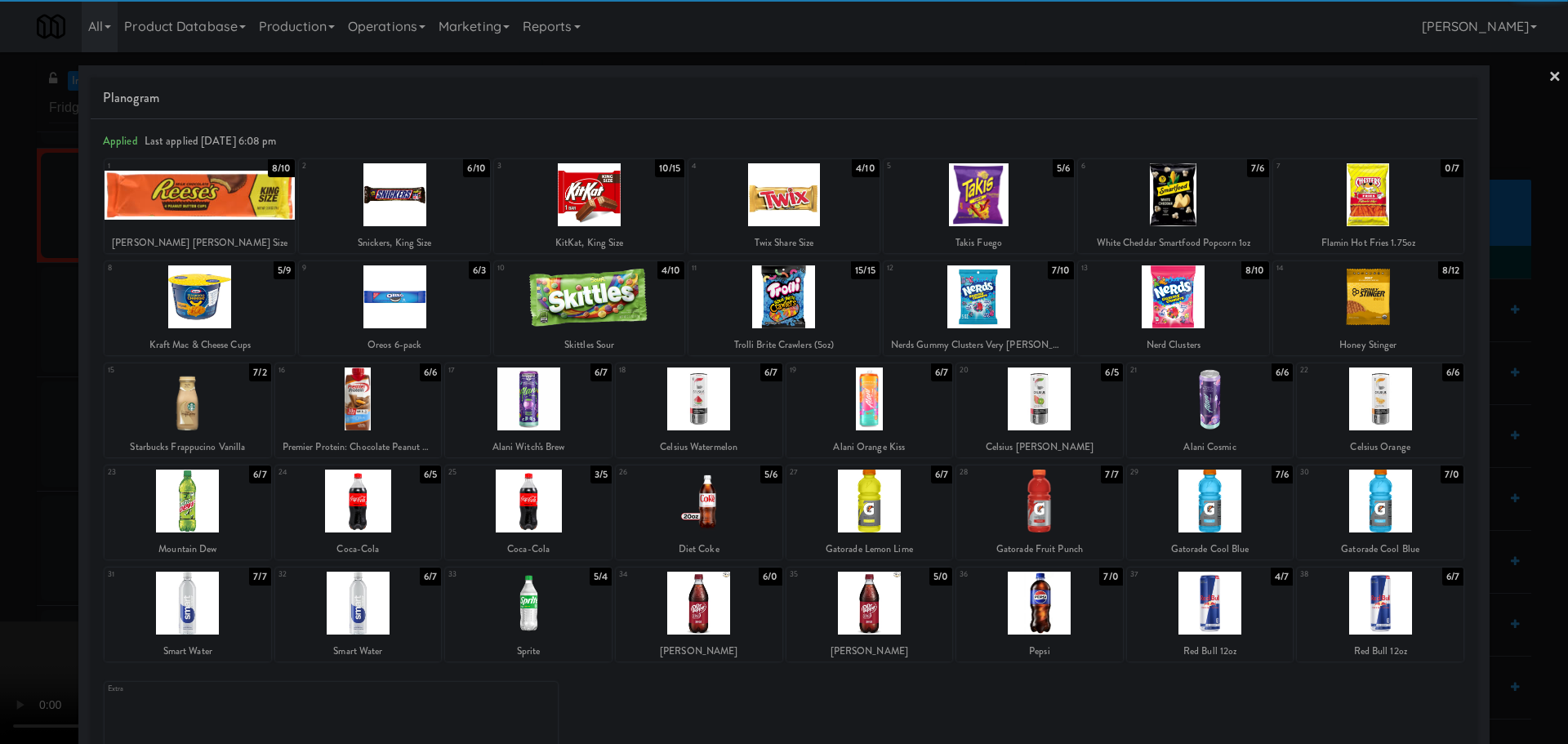
click at [375, 607] on div at bounding box center [358, 603] width 167 height 63
click at [0, 567] on div at bounding box center [784, 372] width 1568 height 744
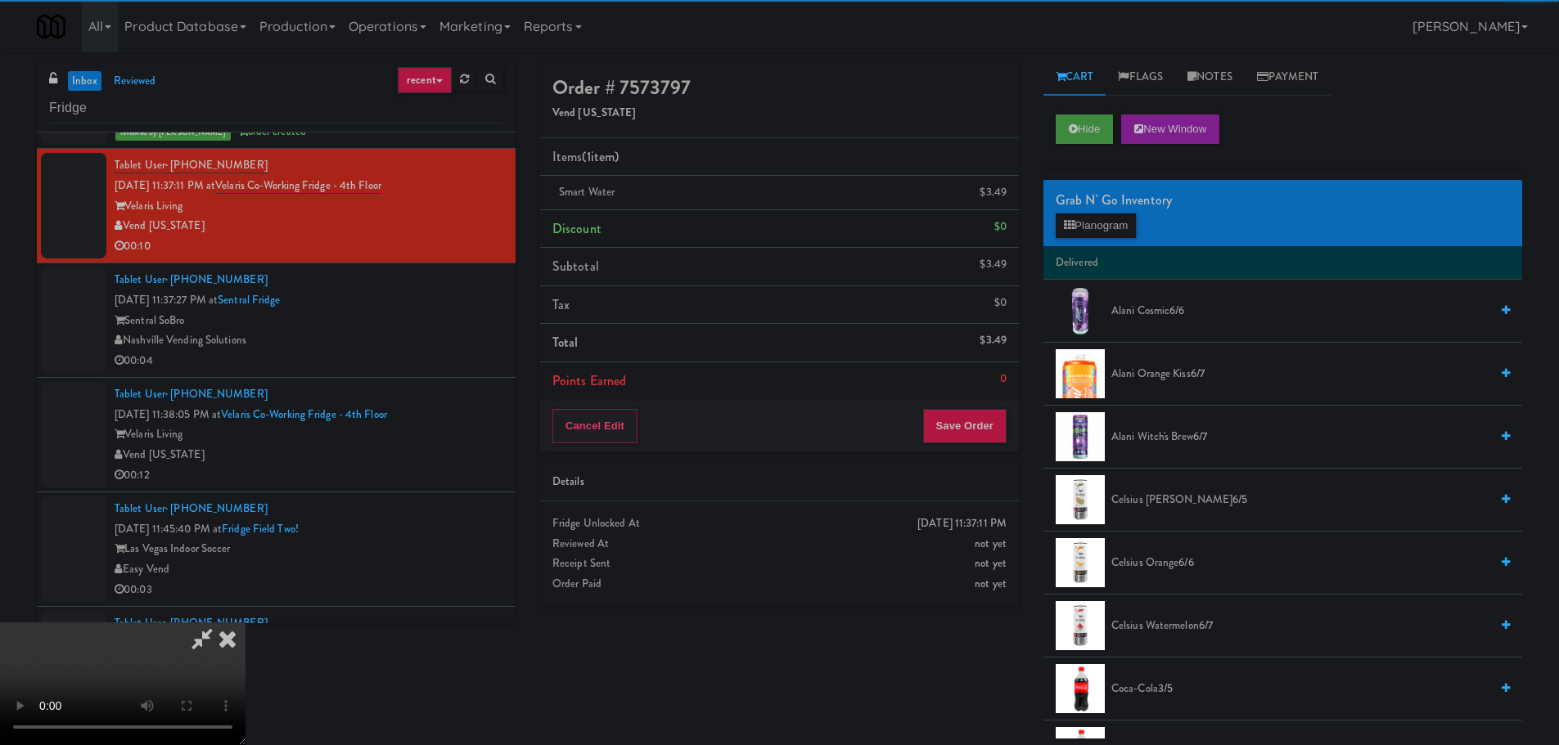
drag, startPoint x: 442, startPoint y: 425, endPoint x: 613, endPoint y: 448, distance: 172.6
click at [245, 623] on video at bounding box center [122, 684] width 245 height 123
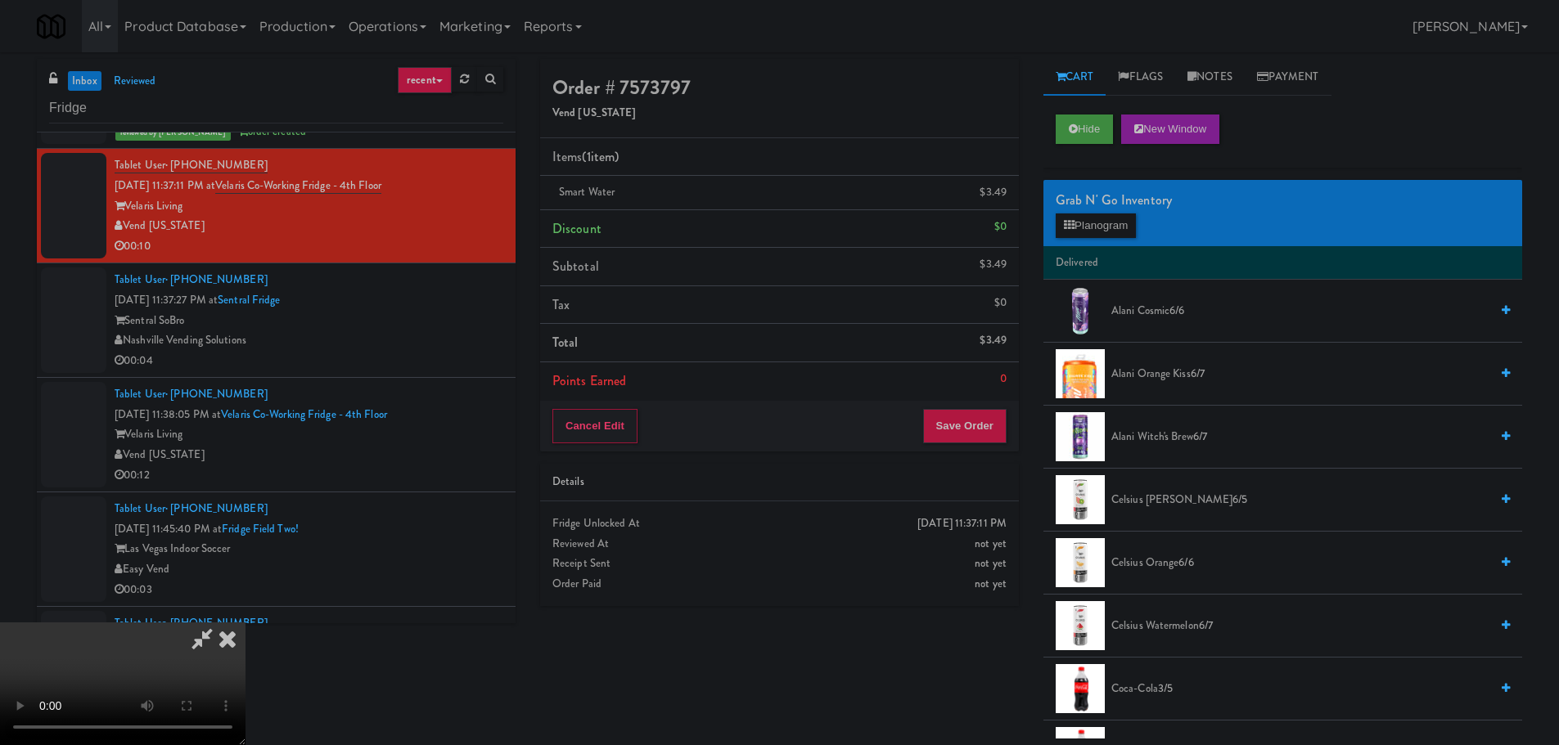
click at [245, 623] on video at bounding box center [122, 684] width 245 height 123
drag, startPoint x: 662, startPoint y: 440, endPoint x: 670, endPoint y: 443, distance: 8.8
click at [245, 623] on video at bounding box center [122, 684] width 245 height 123
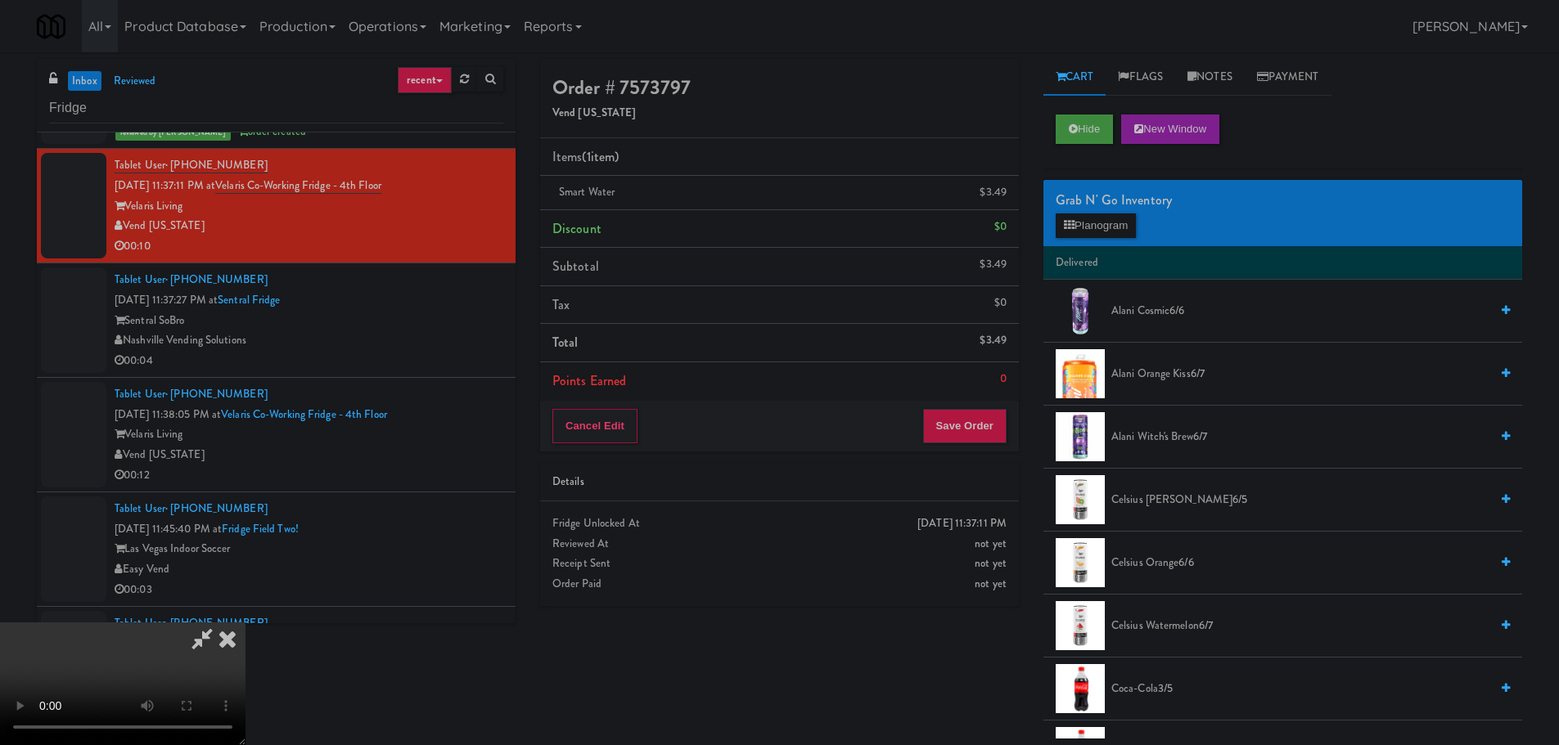
drag, startPoint x: 709, startPoint y: 443, endPoint x: 723, endPoint y: 447, distance: 15.1
click at [245, 623] on video at bounding box center [122, 684] width 245 height 123
click at [1115, 239] on div "Grab N' Go Inventory Planogram" at bounding box center [1282, 213] width 479 height 66
click at [1114, 231] on button "Planogram" at bounding box center [1095, 226] width 80 height 25
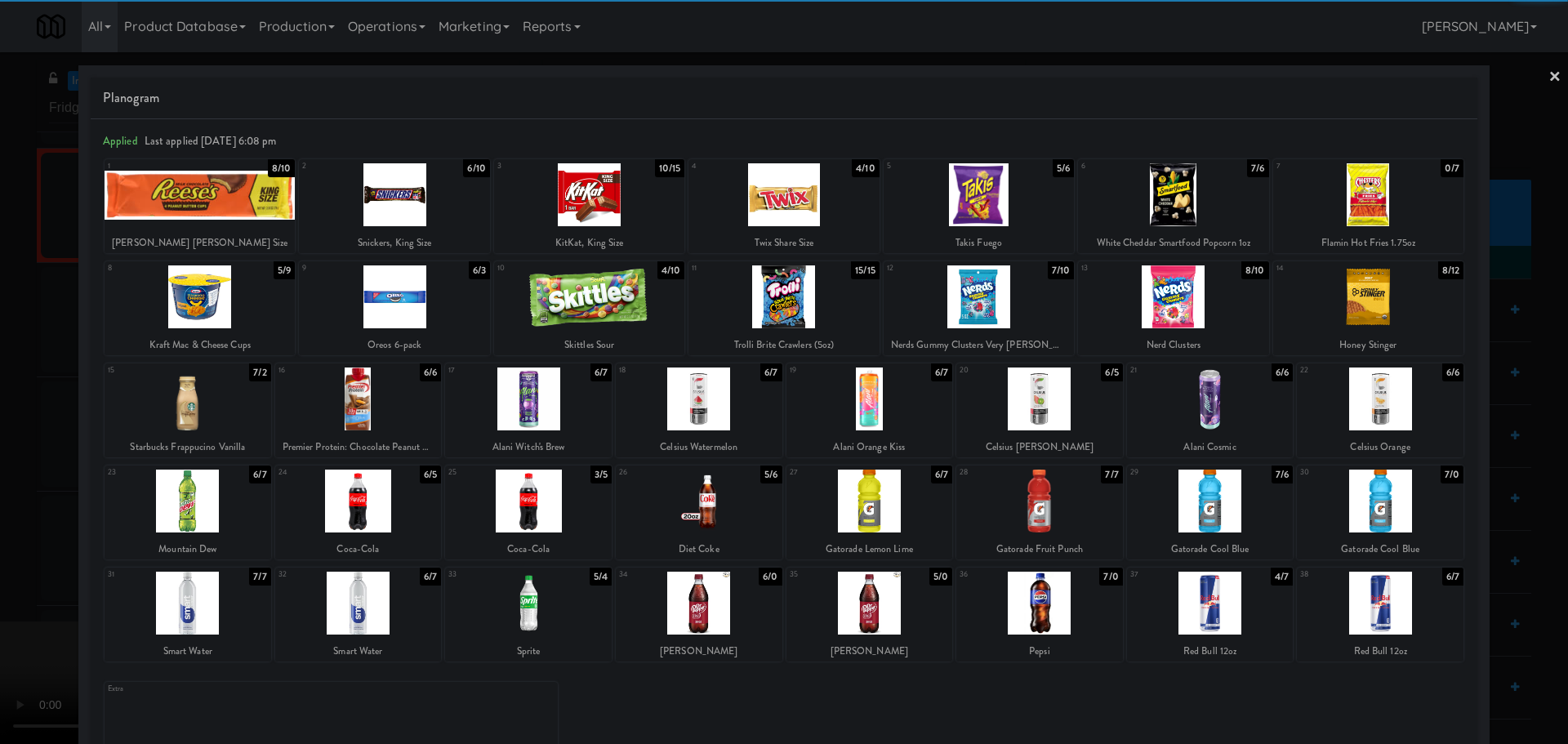
click at [1232, 513] on div at bounding box center [1210, 500] width 167 height 63
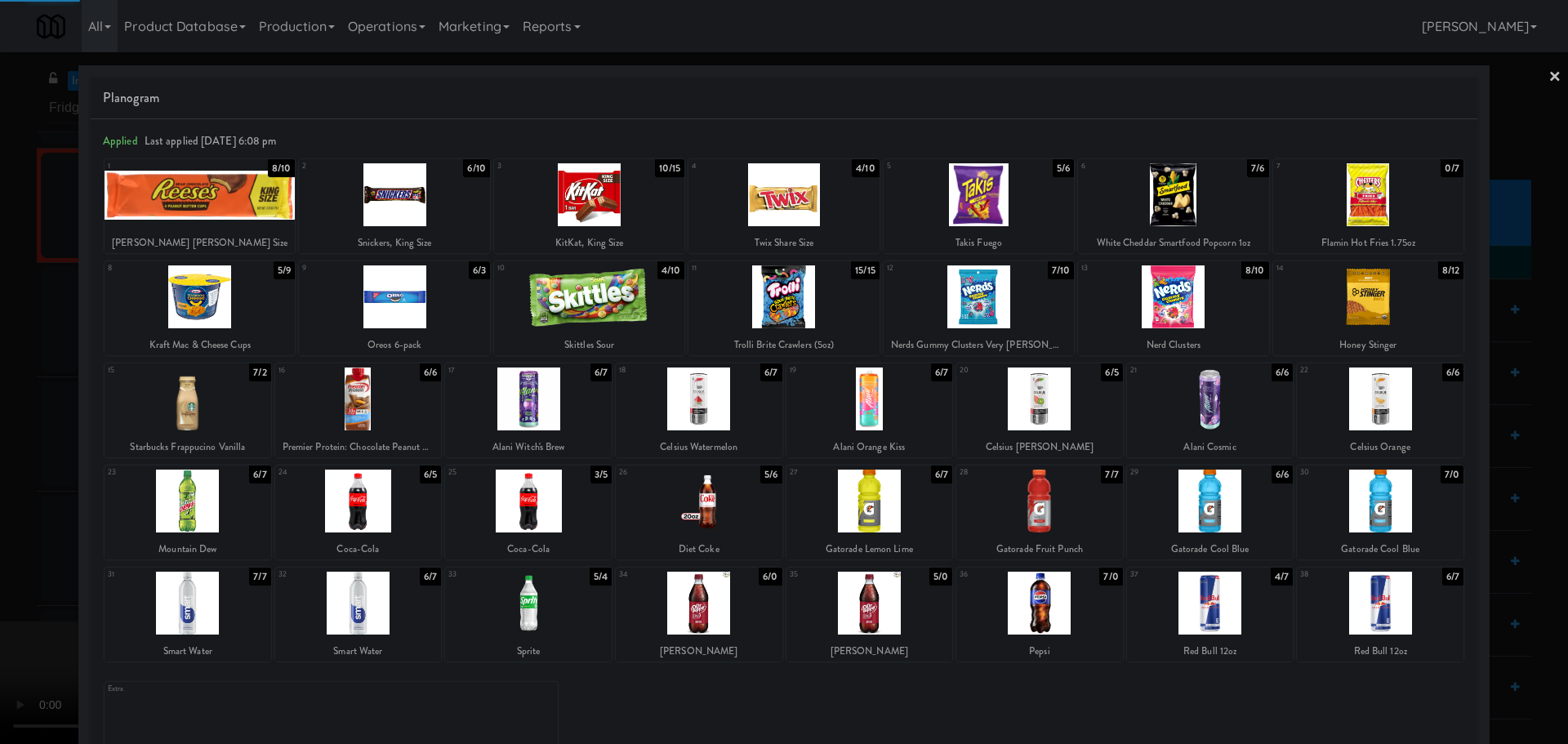
click at [6, 561] on div at bounding box center [784, 372] width 1568 height 744
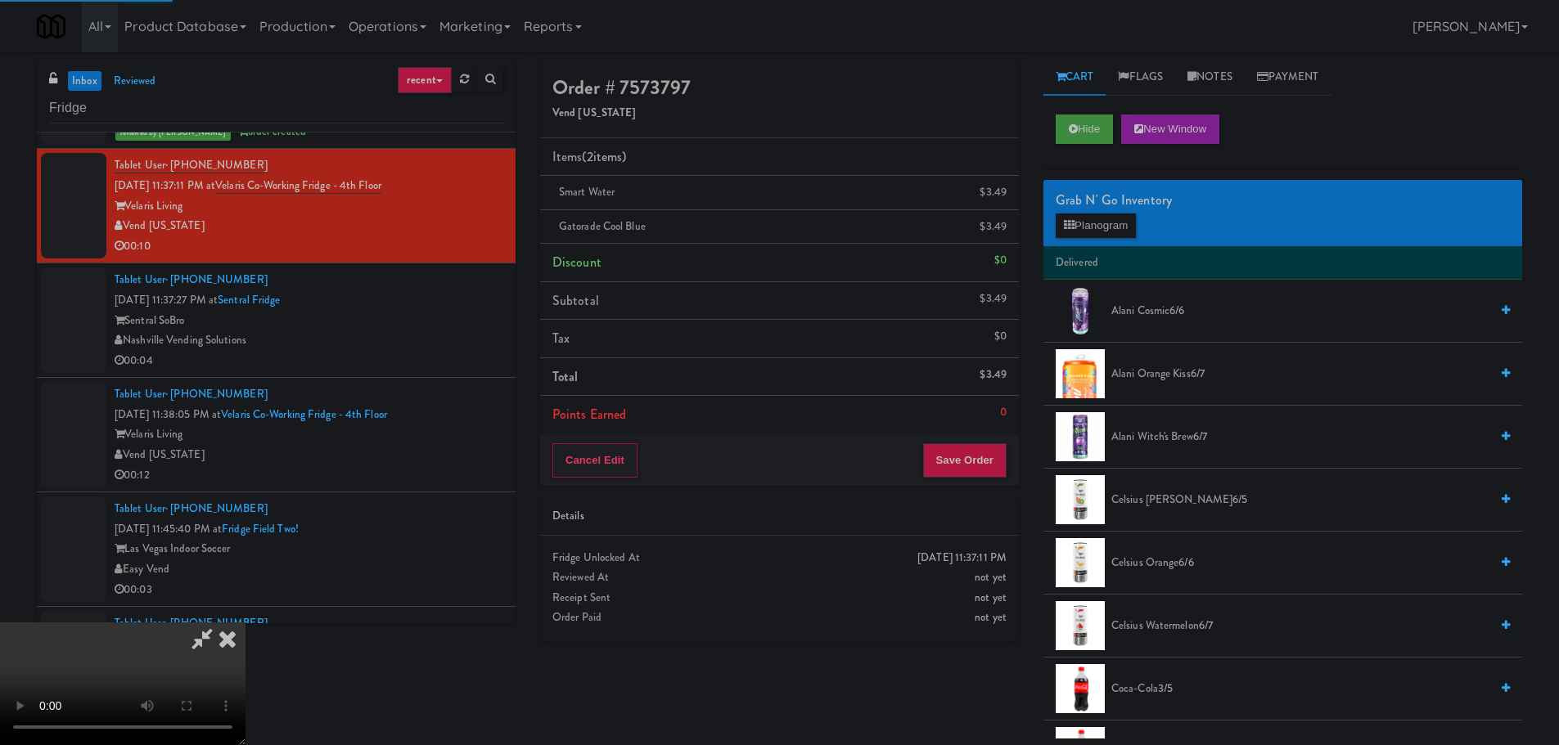
click at [245, 623] on video at bounding box center [122, 684] width 245 height 123
click at [245, 669] on video at bounding box center [122, 684] width 245 height 123
click at [245, 623] on video at bounding box center [122, 684] width 245 height 123
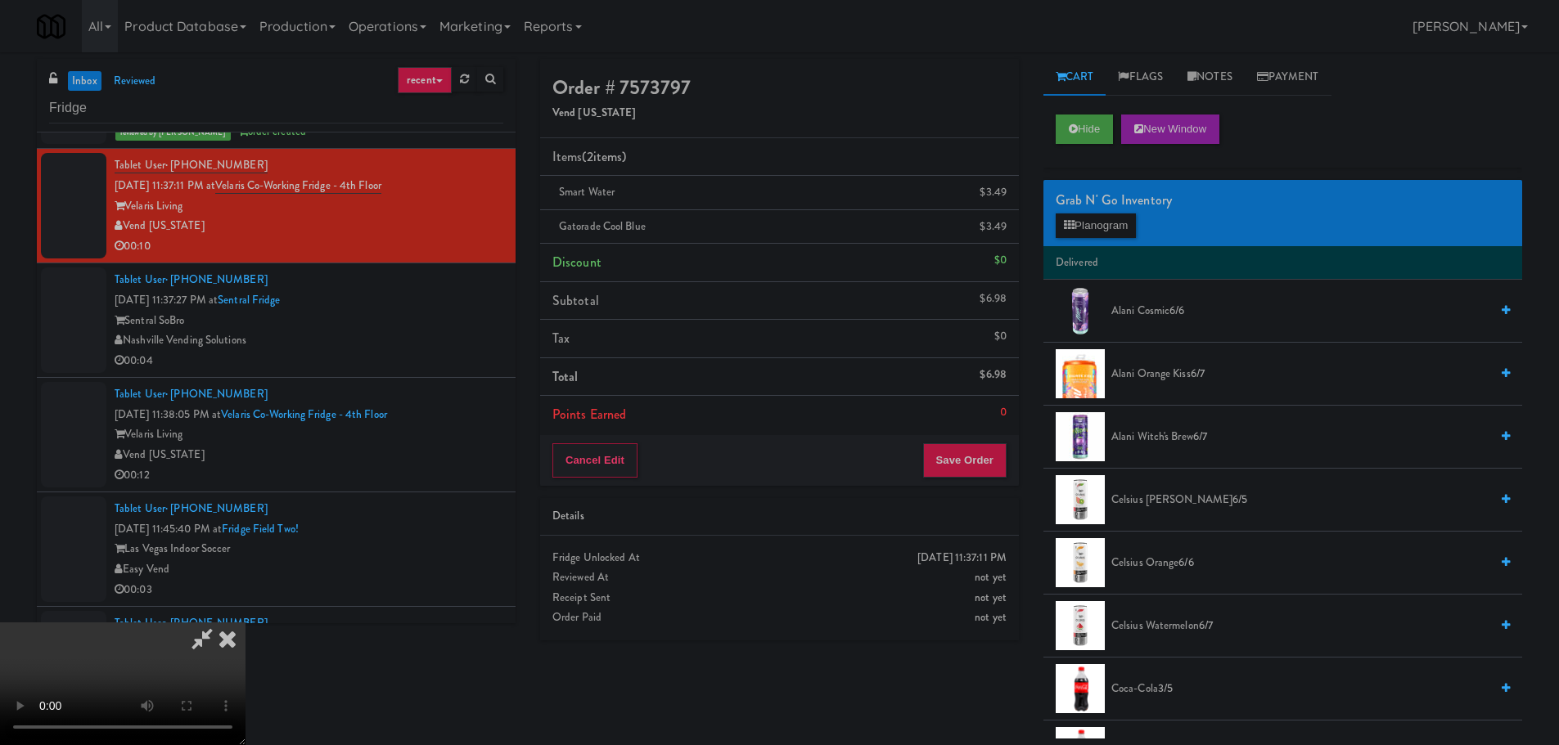
click at [245, 623] on video at bounding box center [122, 684] width 245 height 123
click at [1116, 219] on button "Planogram" at bounding box center [1095, 226] width 80 height 25
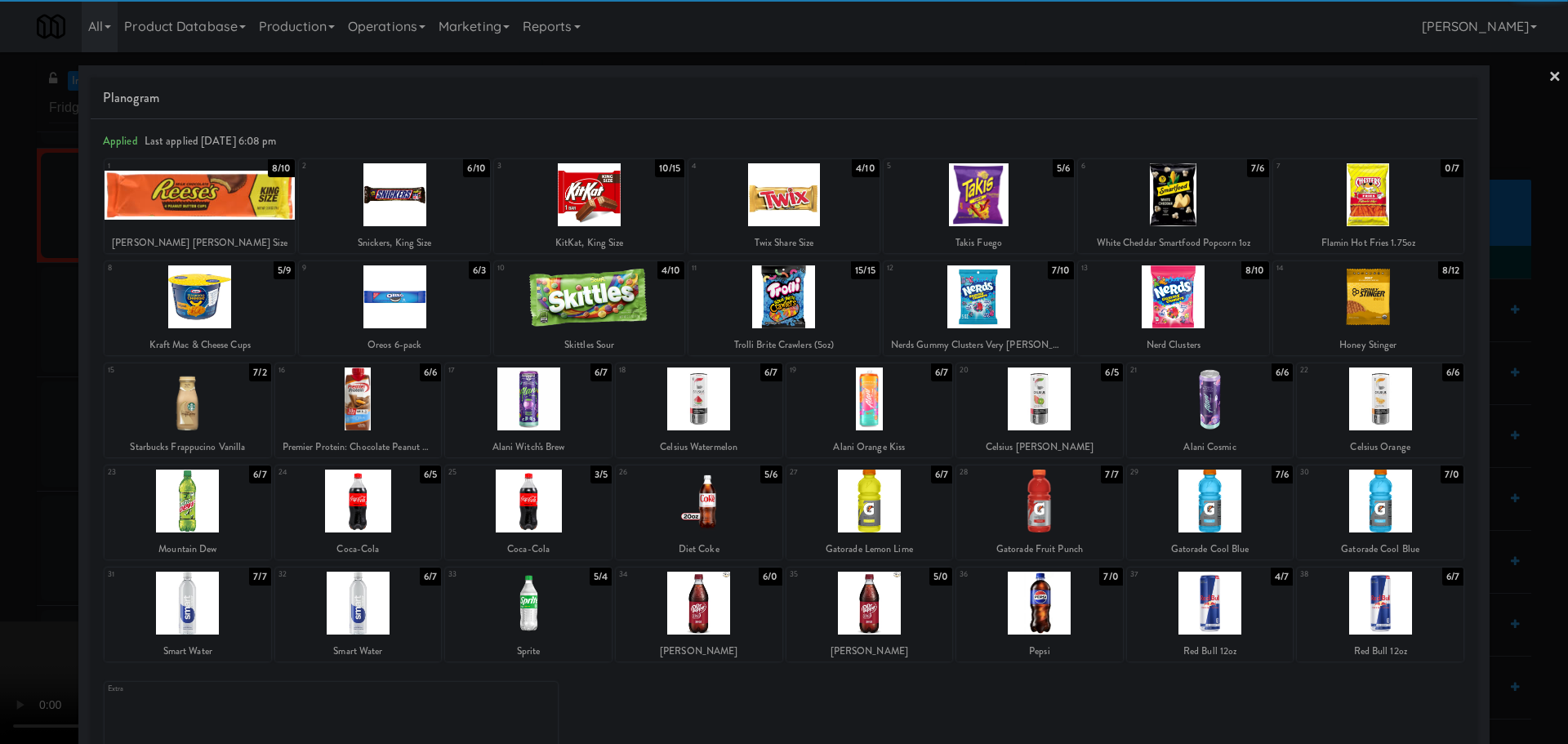
click at [973, 209] on div at bounding box center [978, 195] width 191 height 63
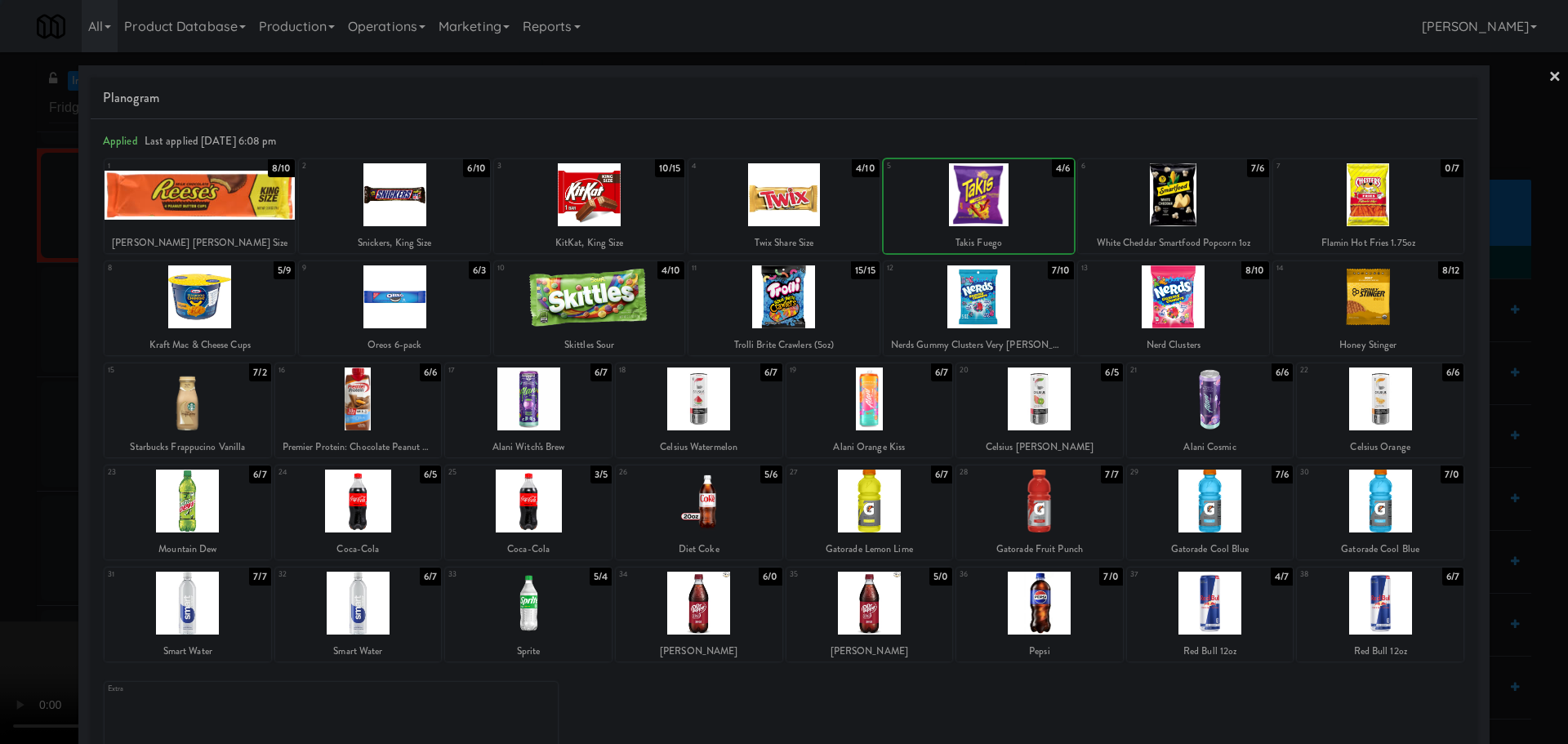
click at [1205, 200] on div at bounding box center [1173, 195] width 191 height 63
drag, startPoint x: 0, startPoint y: 424, endPoint x: 65, endPoint y: 416, distance: 65.5
click at [7, 429] on div at bounding box center [784, 372] width 1568 height 744
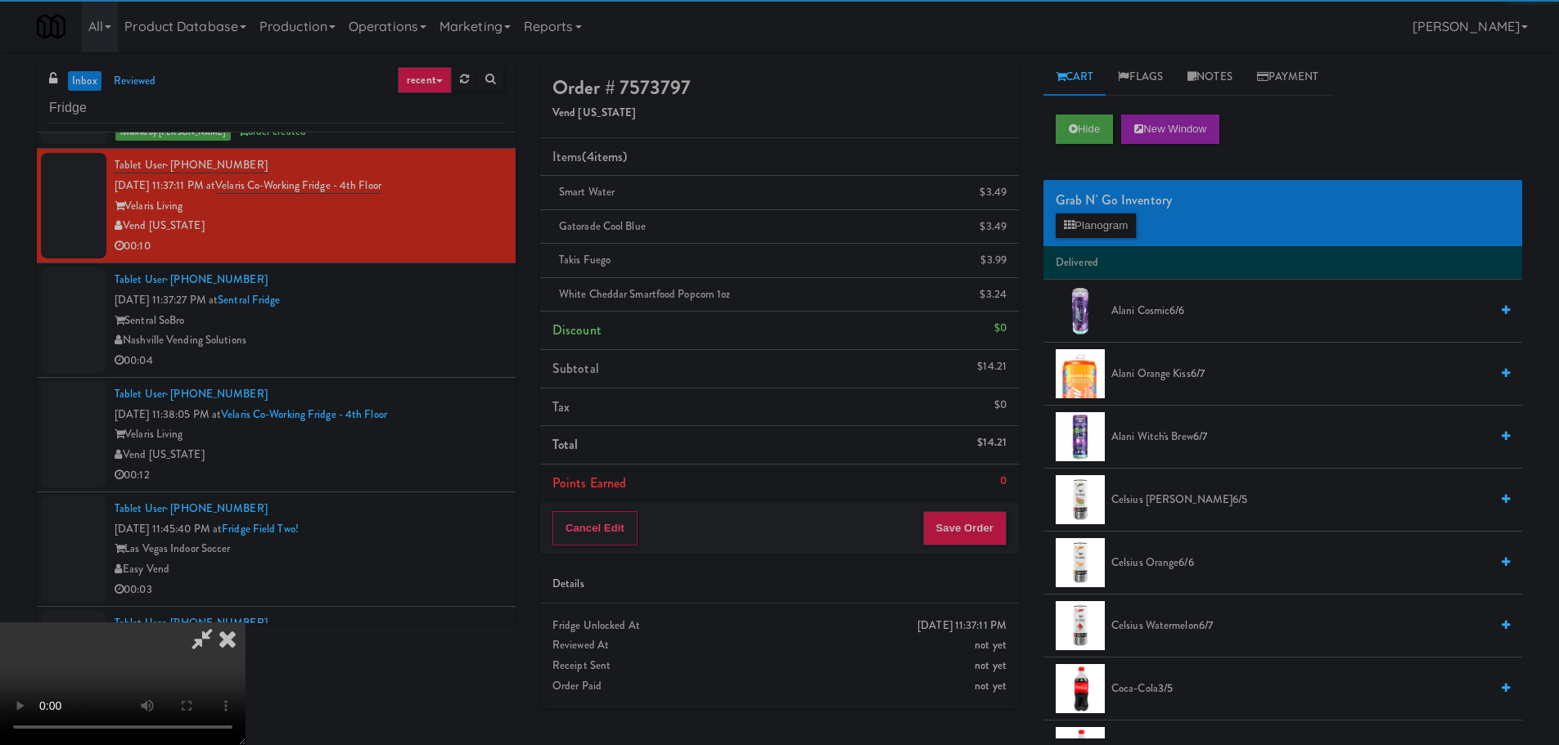
click at [245, 623] on video at bounding box center [122, 684] width 245 height 123
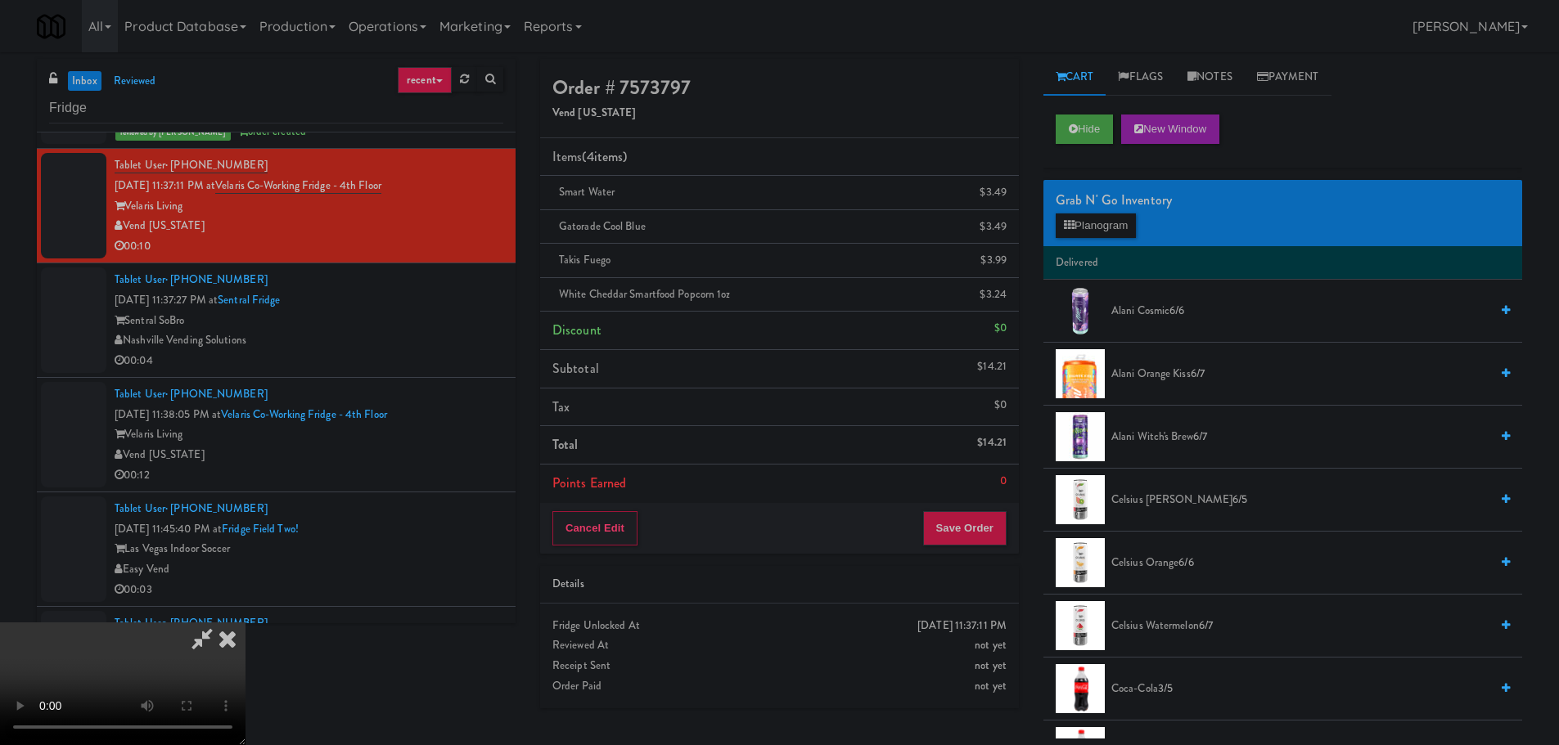
scroll to position [281, 0]
click at [982, 506] on div "Cancel Edit Save Order" at bounding box center [779, 528] width 479 height 51
click at [974, 527] on button "Save Order" at bounding box center [964, 528] width 83 height 34
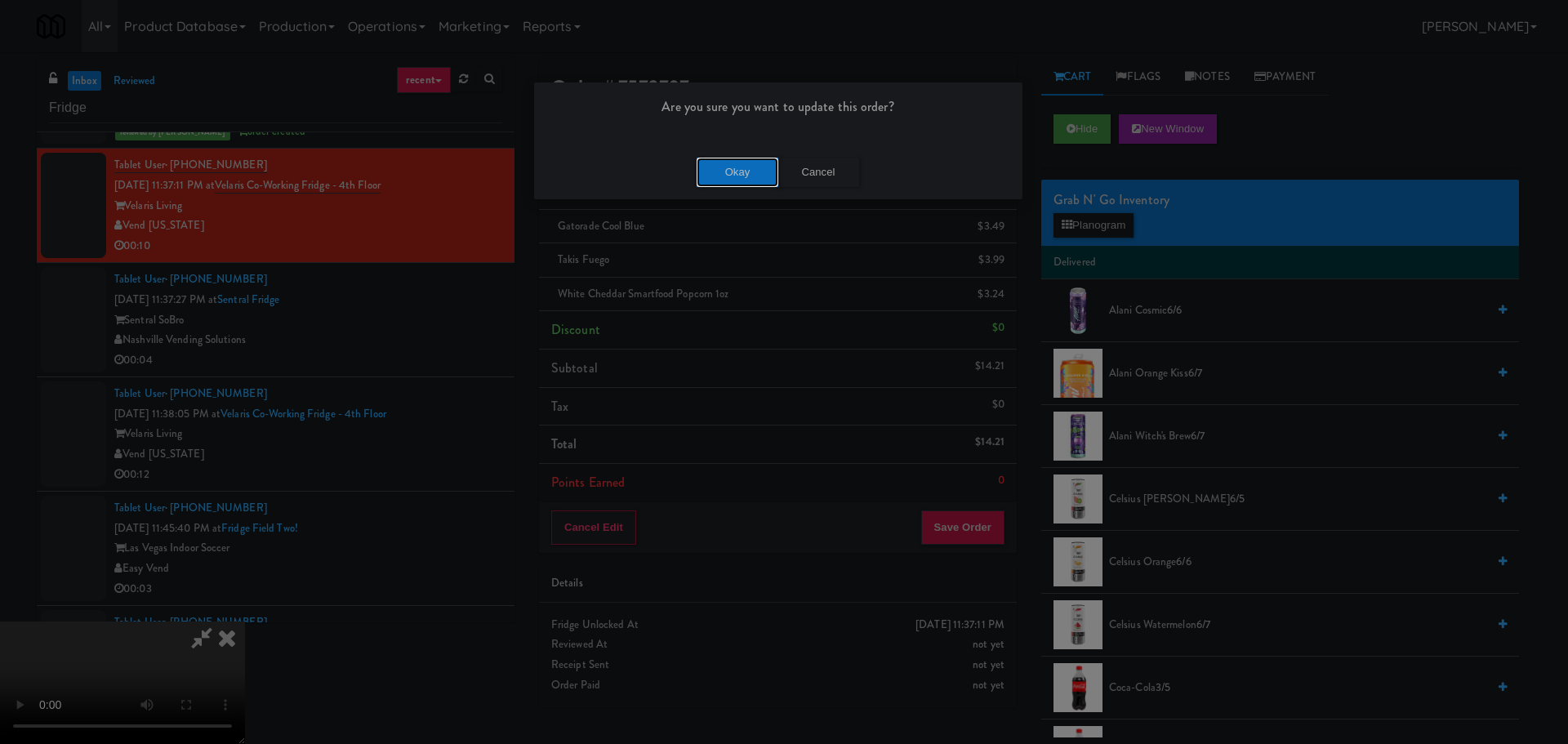
click at [762, 181] on button "Okay" at bounding box center [738, 172] width 82 height 29
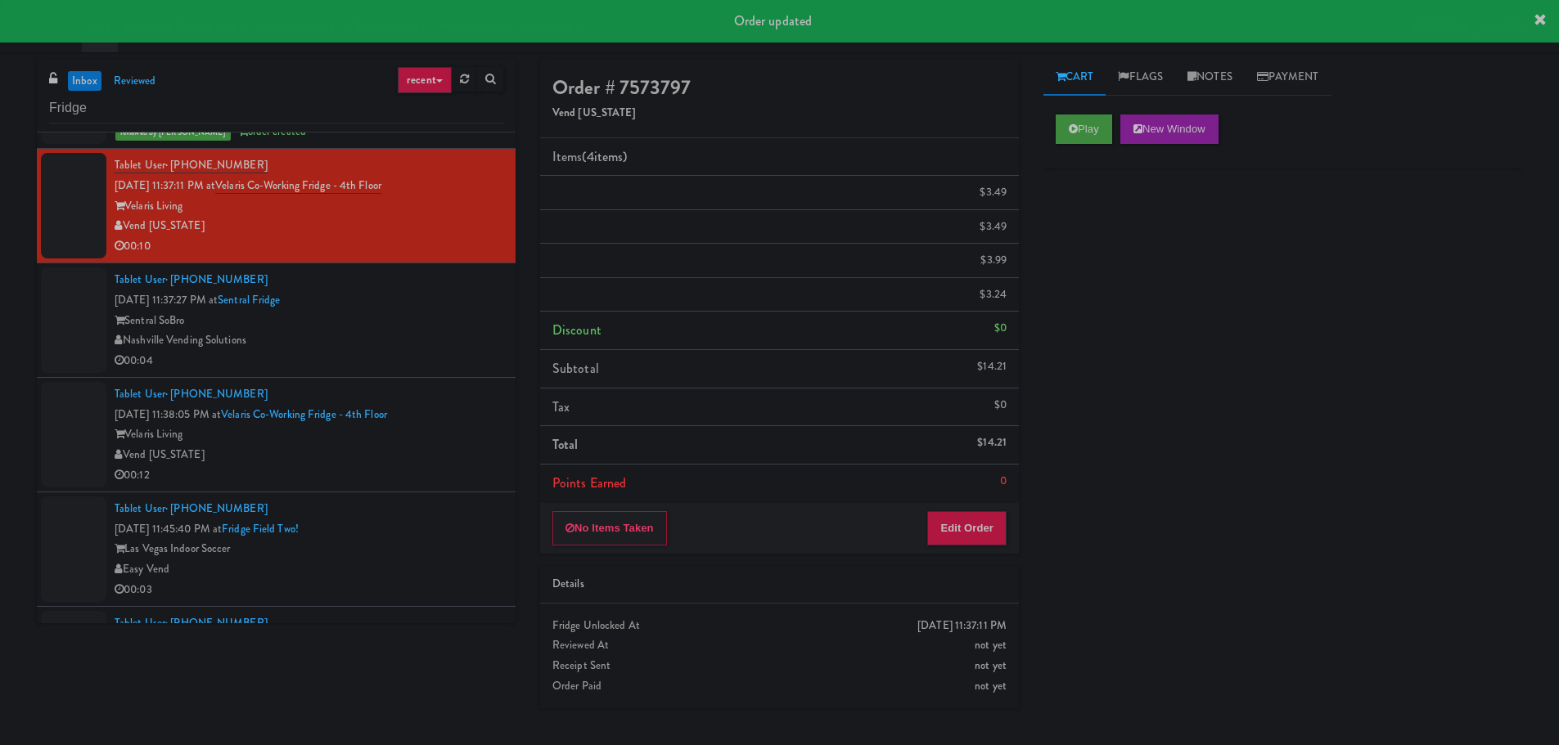
scroll to position [0, 0]
click at [421, 362] on div "00:04" at bounding box center [309, 361] width 389 height 20
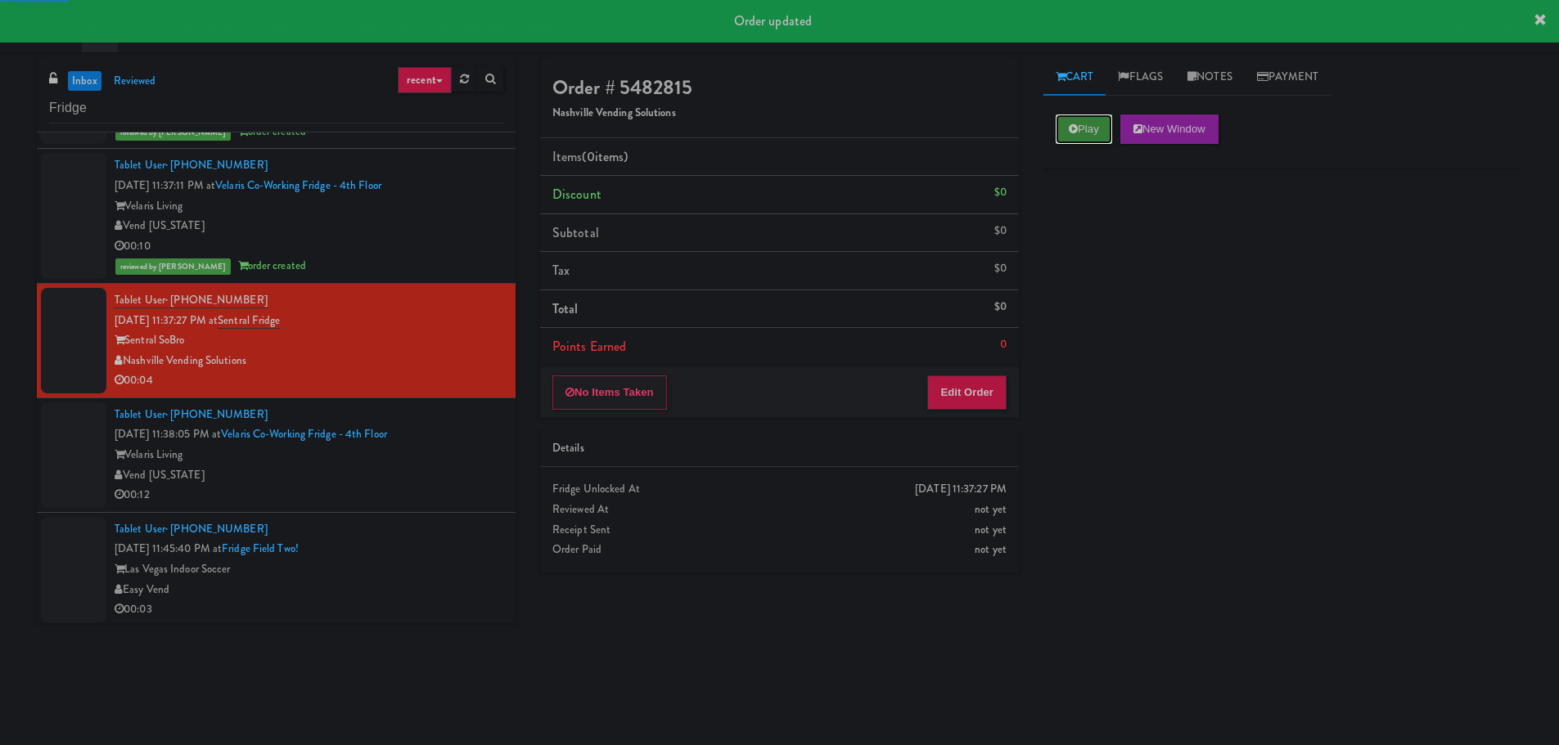
click at [1074, 124] on icon at bounding box center [1073, 129] width 9 height 11
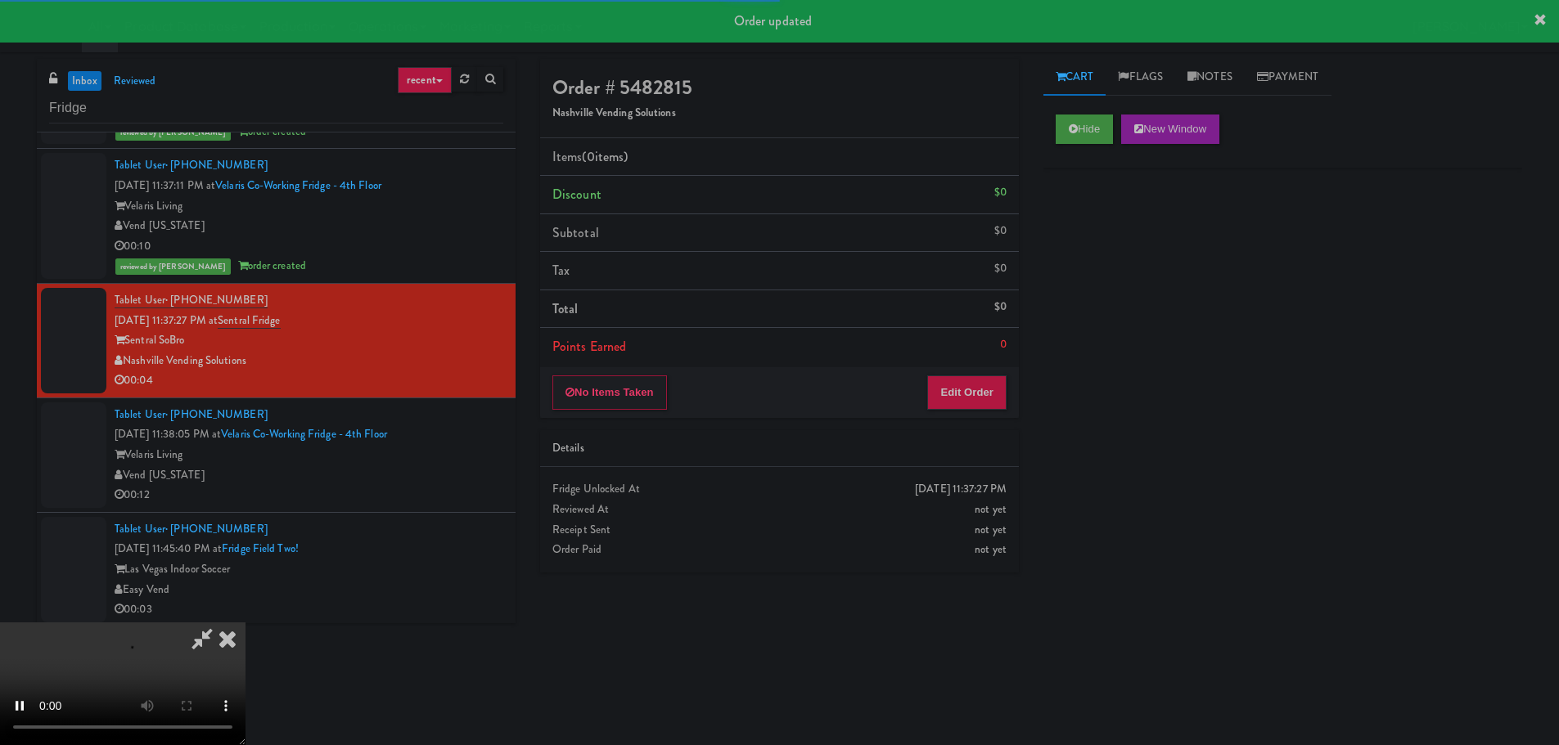
click at [956, 371] on div "No Items Taken Edit Order" at bounding box center [779, 392] width 479 height 51
click at [956, 381] on button "Edit Order" at bounding box center [966, 393] width 79 height 34
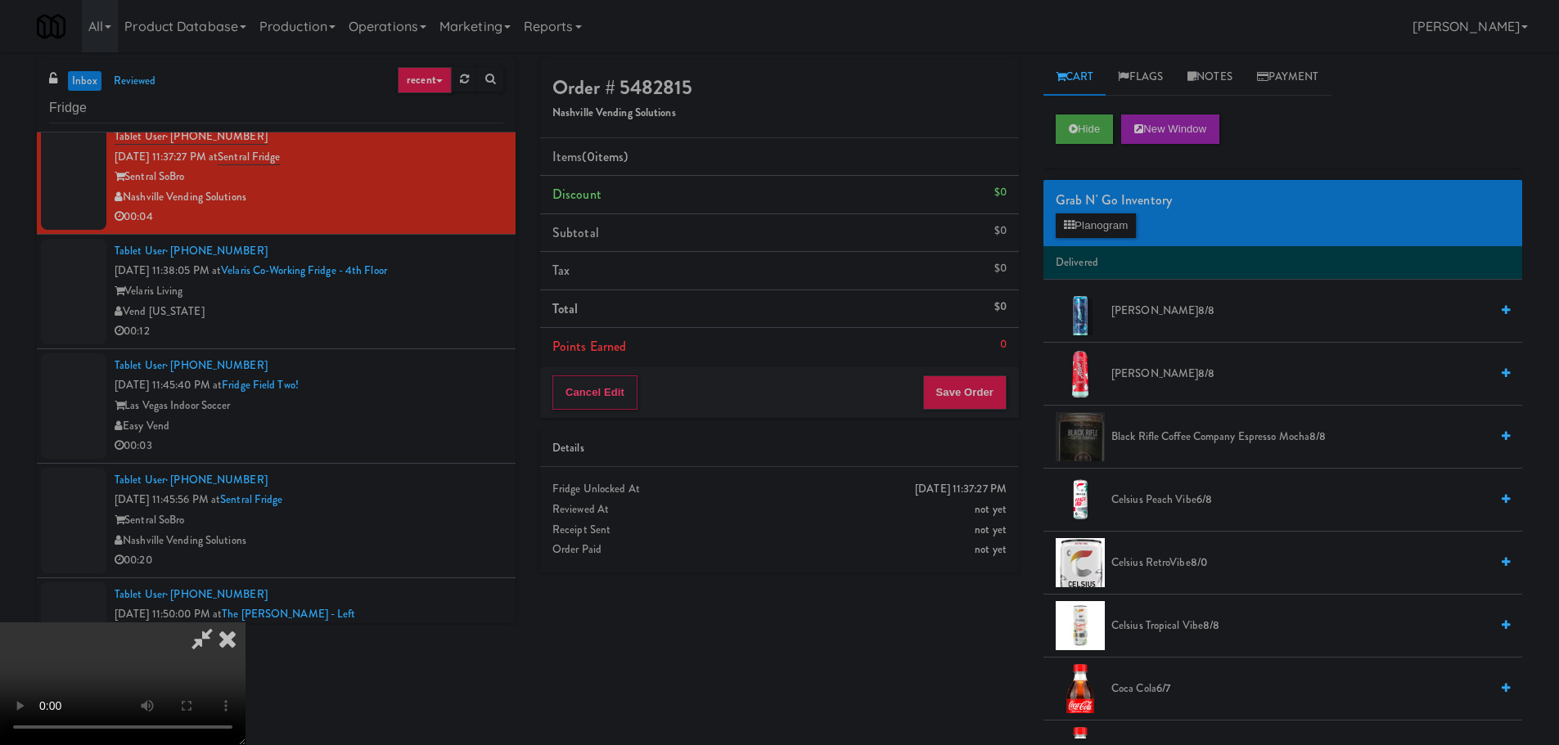
drag, startPoint x: 706, startPoint y: 488, endPoint x: 771, endPoint y: 478, distance: 65.4
click at [245, 623] on video at bounding box center [122, 684] width 245 height 123
click at [1092, 233] on button "Planogram" at bounding box center [1095, 226] width 80 height 25
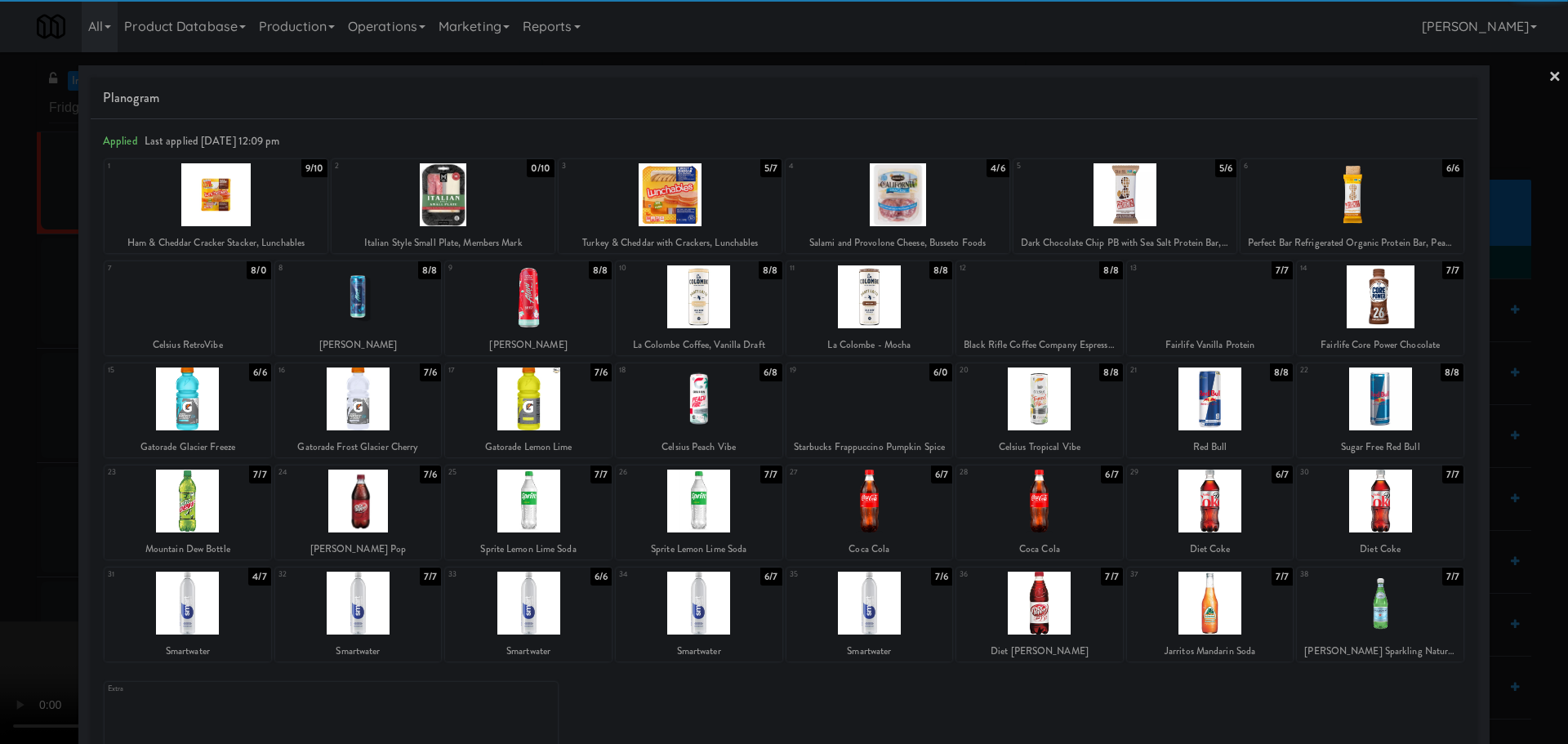
click at [1207, 618] on div at bounding box center [1210, 603] width 167 height 63
drag, startPoint x: 0, startPoint y: 493, endPoint x: 29, endPoint y: 492, distance: 29.0
click at [4, 494] on div at bounding box center [784, 372] width 1568 height 744
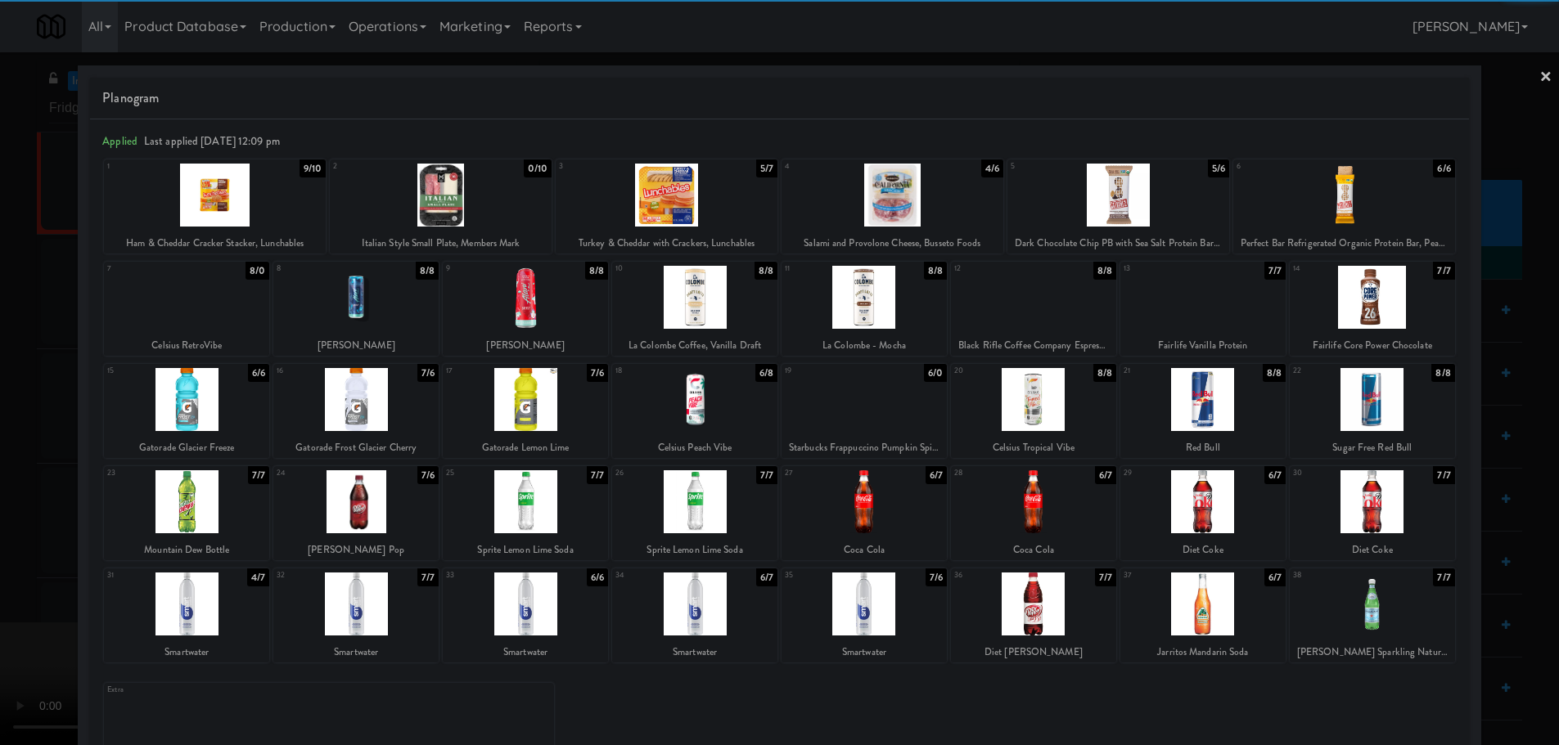
click at [245, 623] on video at bounding box center [122, 684] width 245 height 123
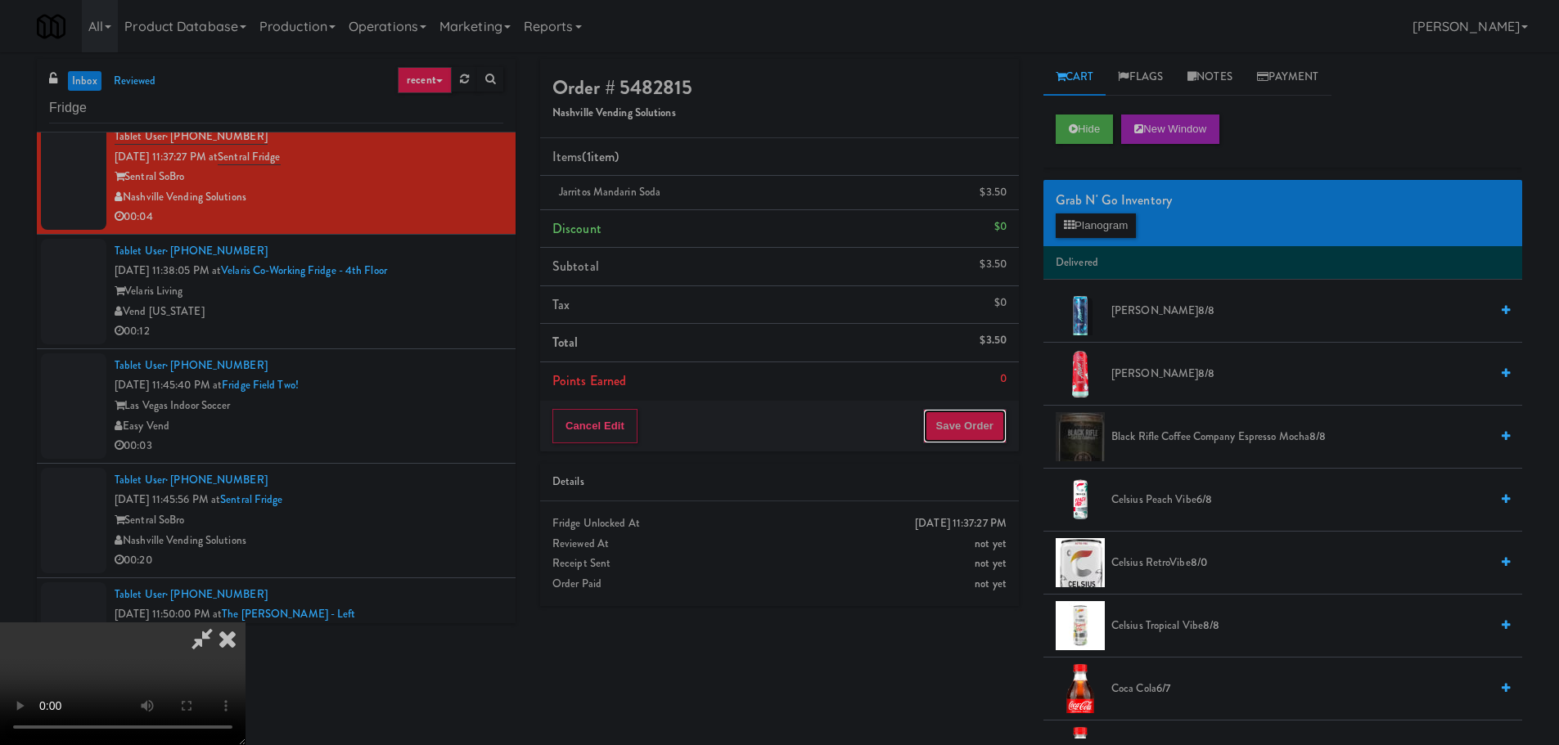
click at [972, 425] on button "Save Order" at bounding box center [964, 426] width 83 height 34
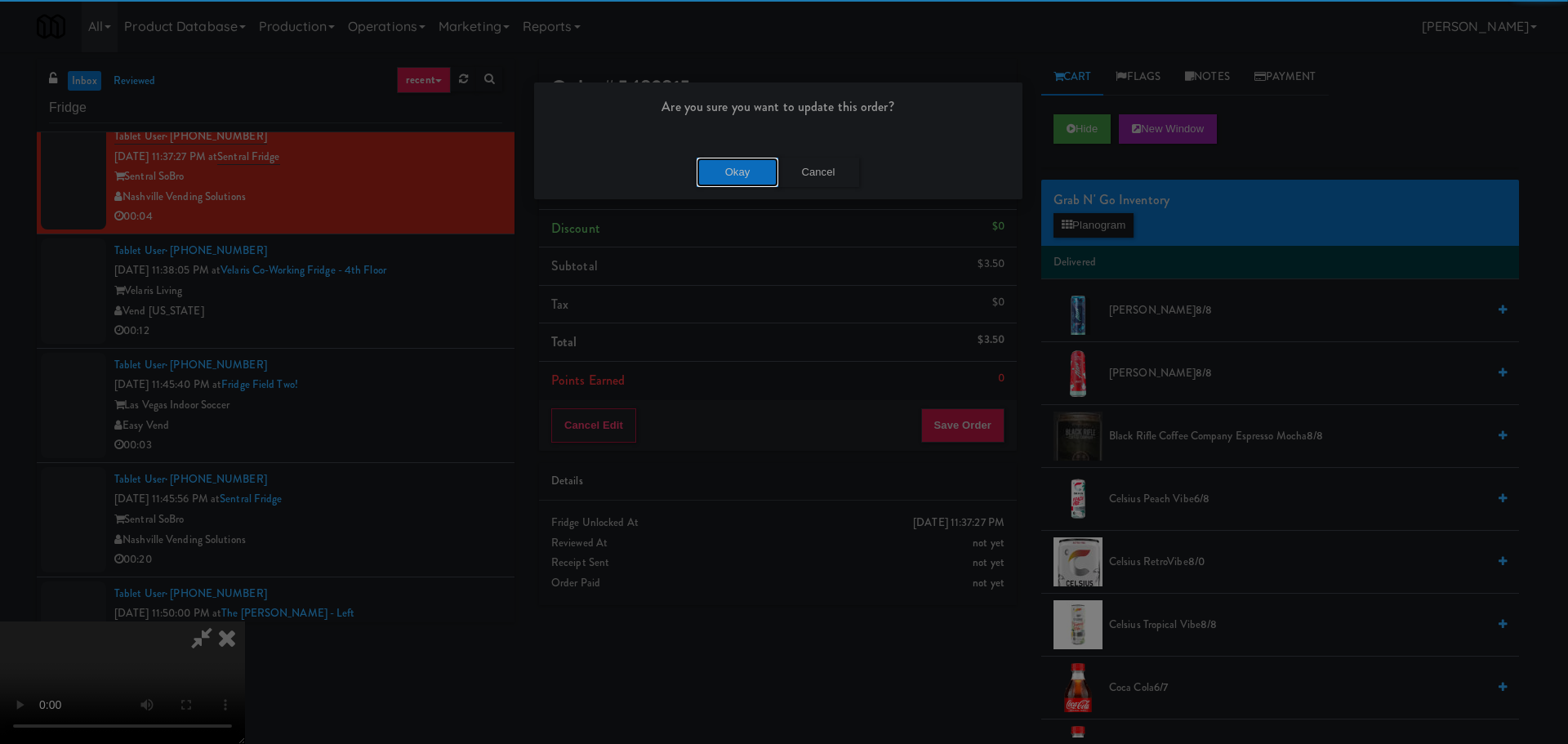
click at [741, 182] on button "Okay" at bounding box center [738, 172] width 82 height 29
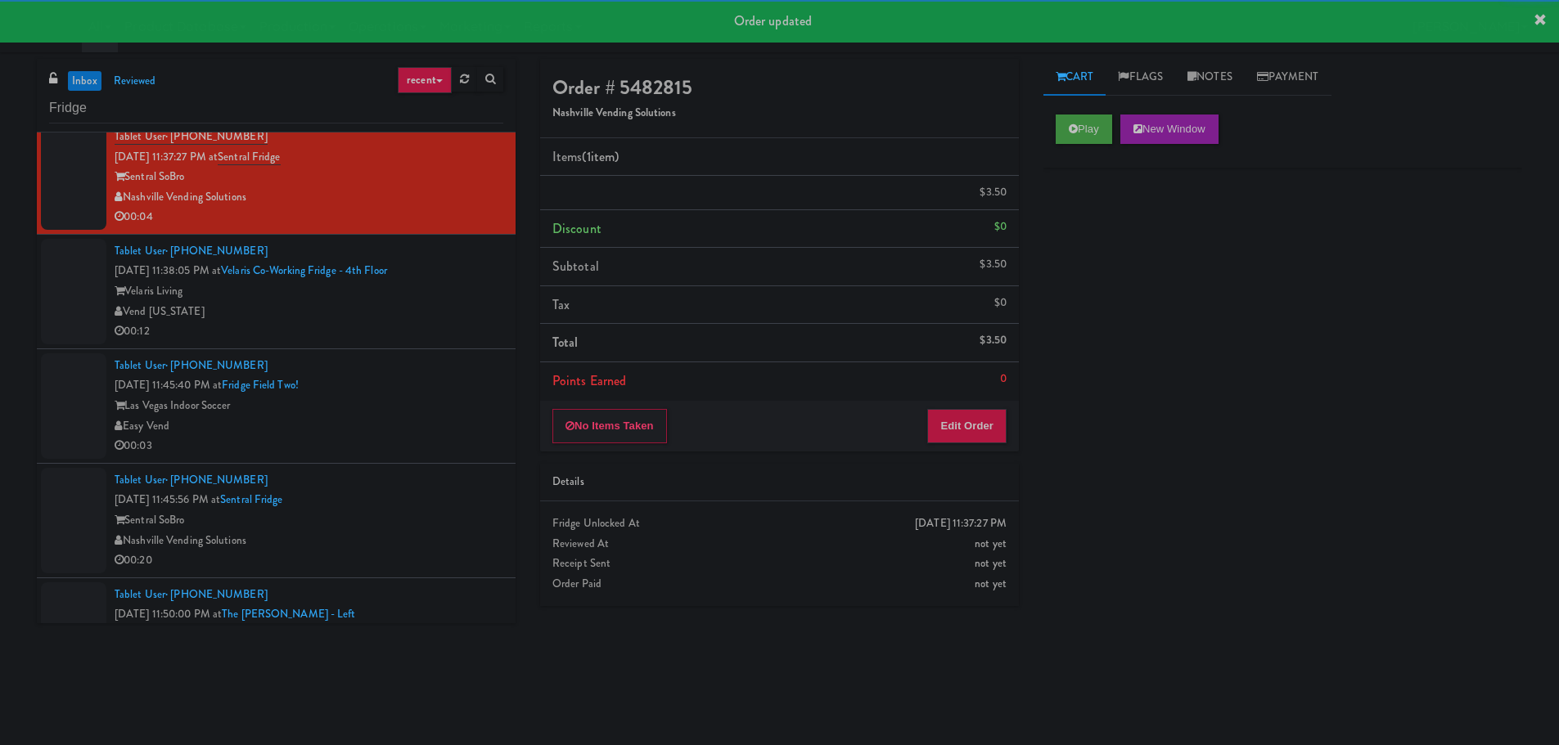
click at [404, 335] on div "00:12" at bounding box center [309, 332] width 389 height 20
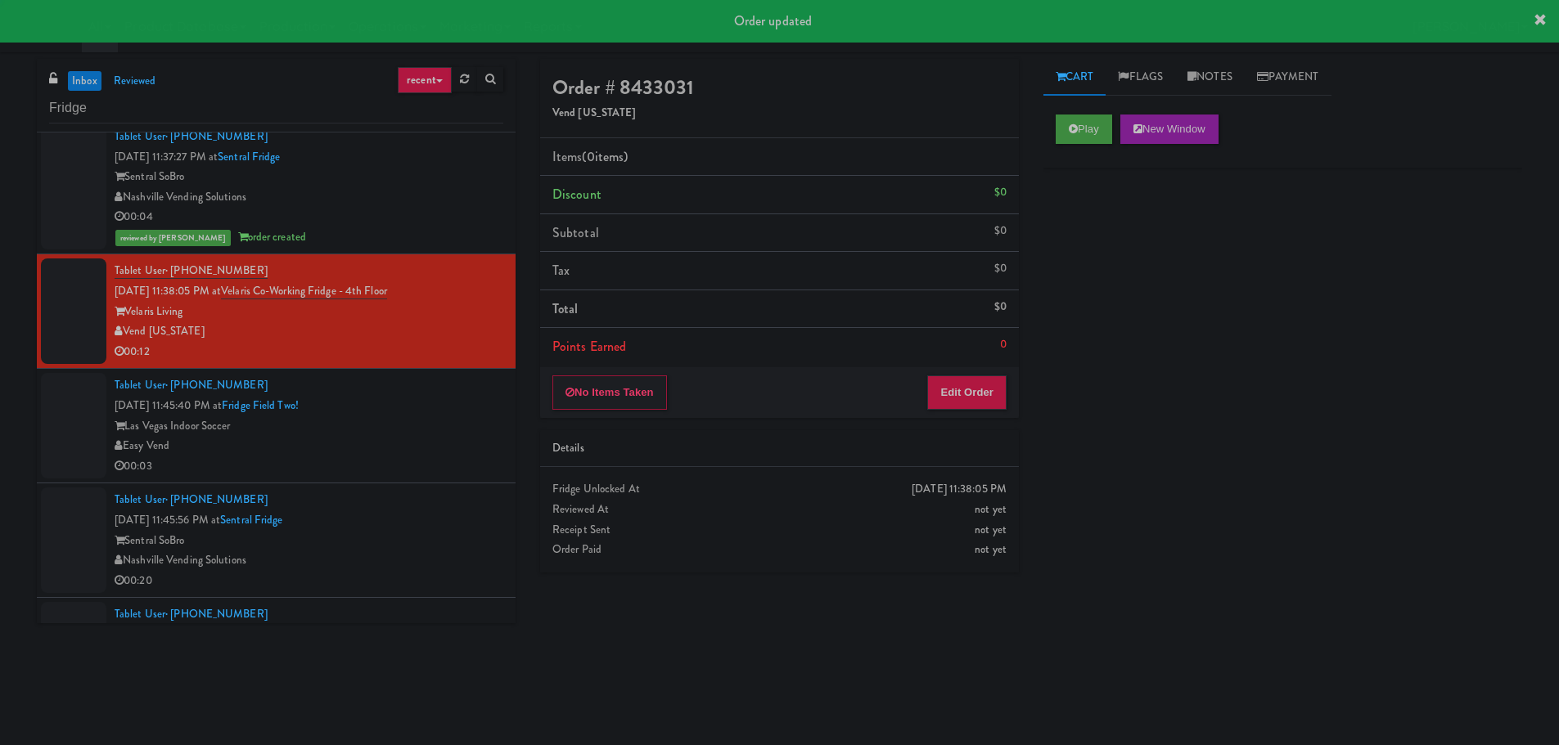
click at [1035, 126] on div "Cart Flags Notes Payment Play New Window Primary Flag Clear Flag if unable to d…" at bounding box center [1282, 387] width 503 height 657
click at [1061, 123] on button "Play" at bounding box center [1083, 129] width 56 height 29
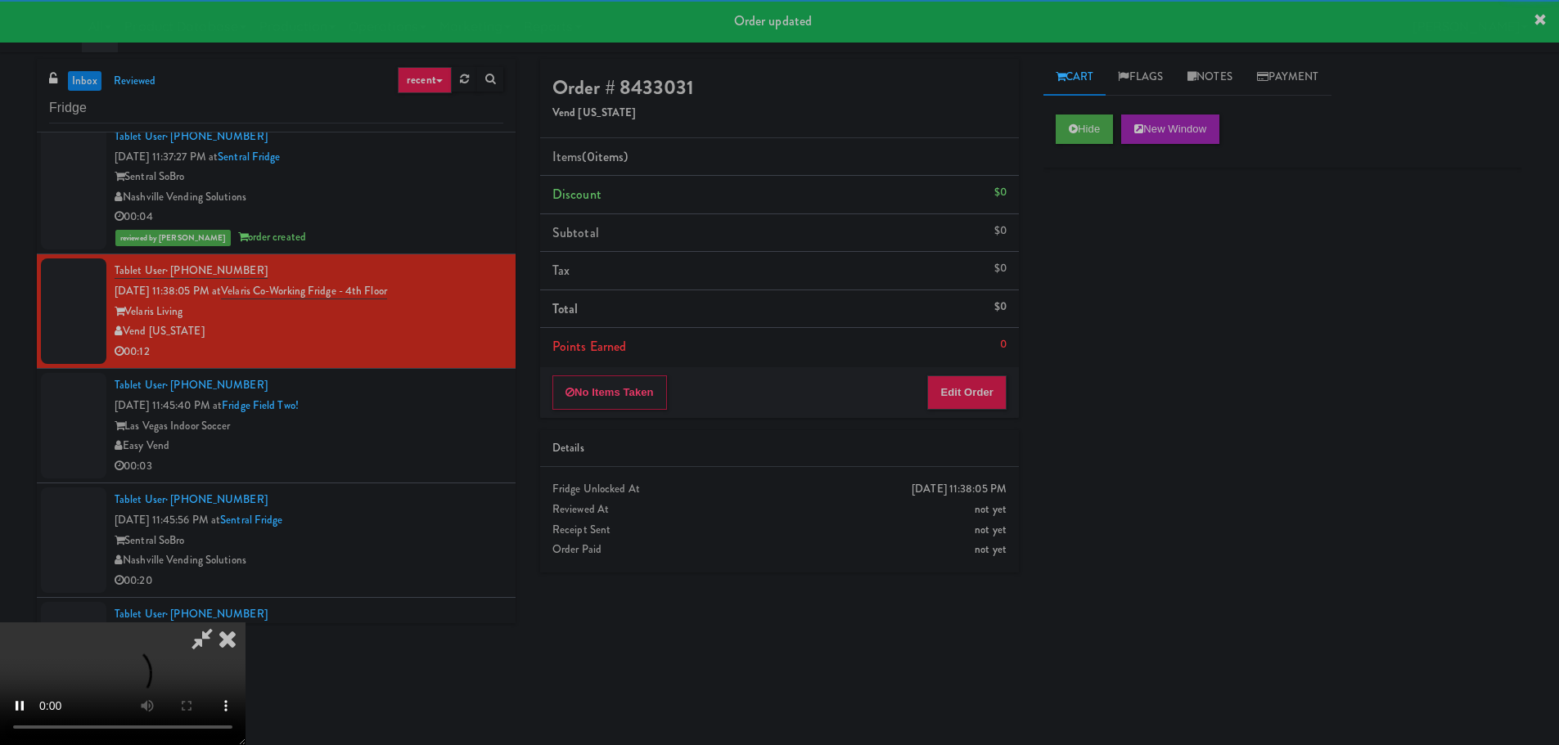
click at [957, 413] on div "No Items Taken Edit Order" at bounding box center [779, 392] width 479 height 51
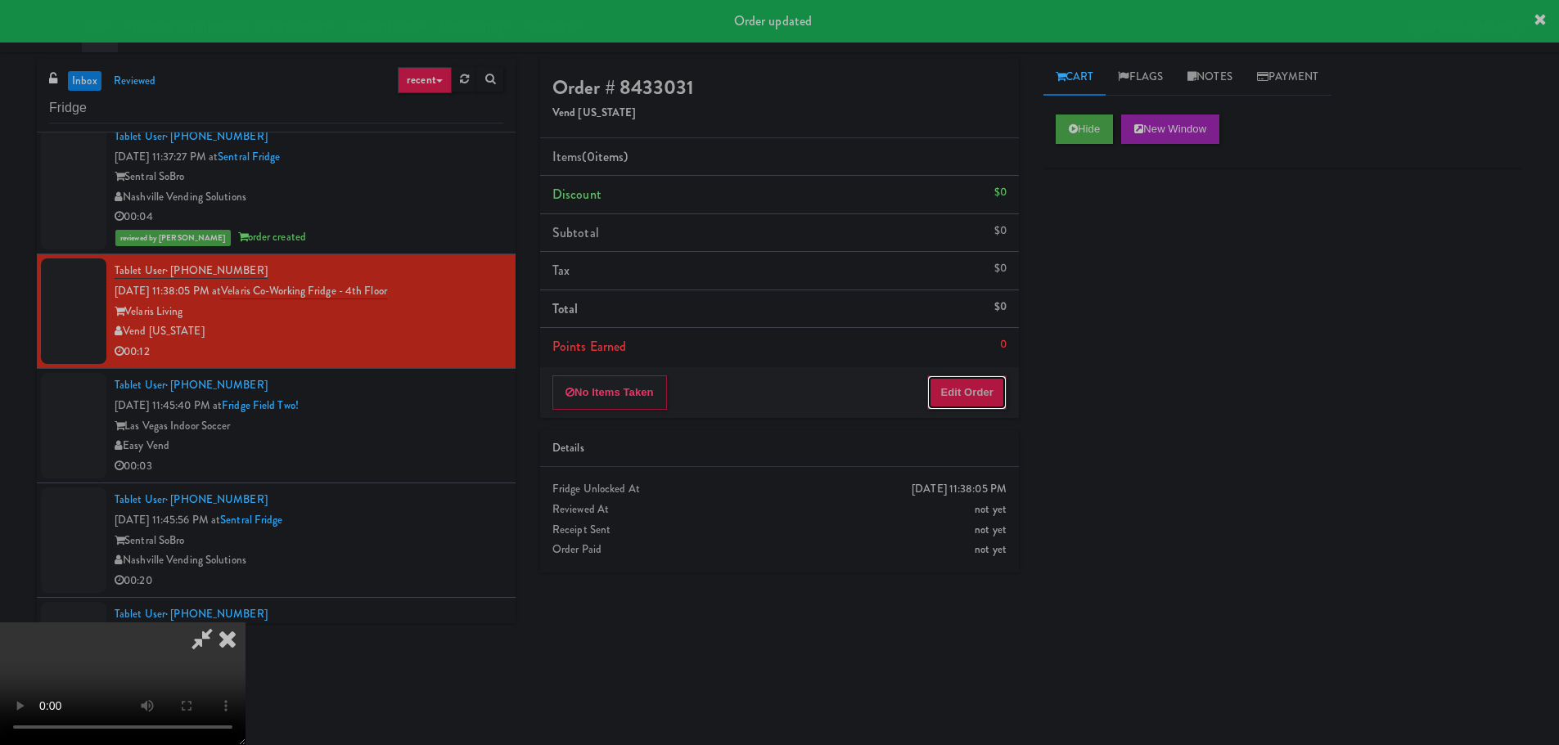
click at [963, 398] on button "Edit Order" at bounding box center [966, 393] width 79 height 34
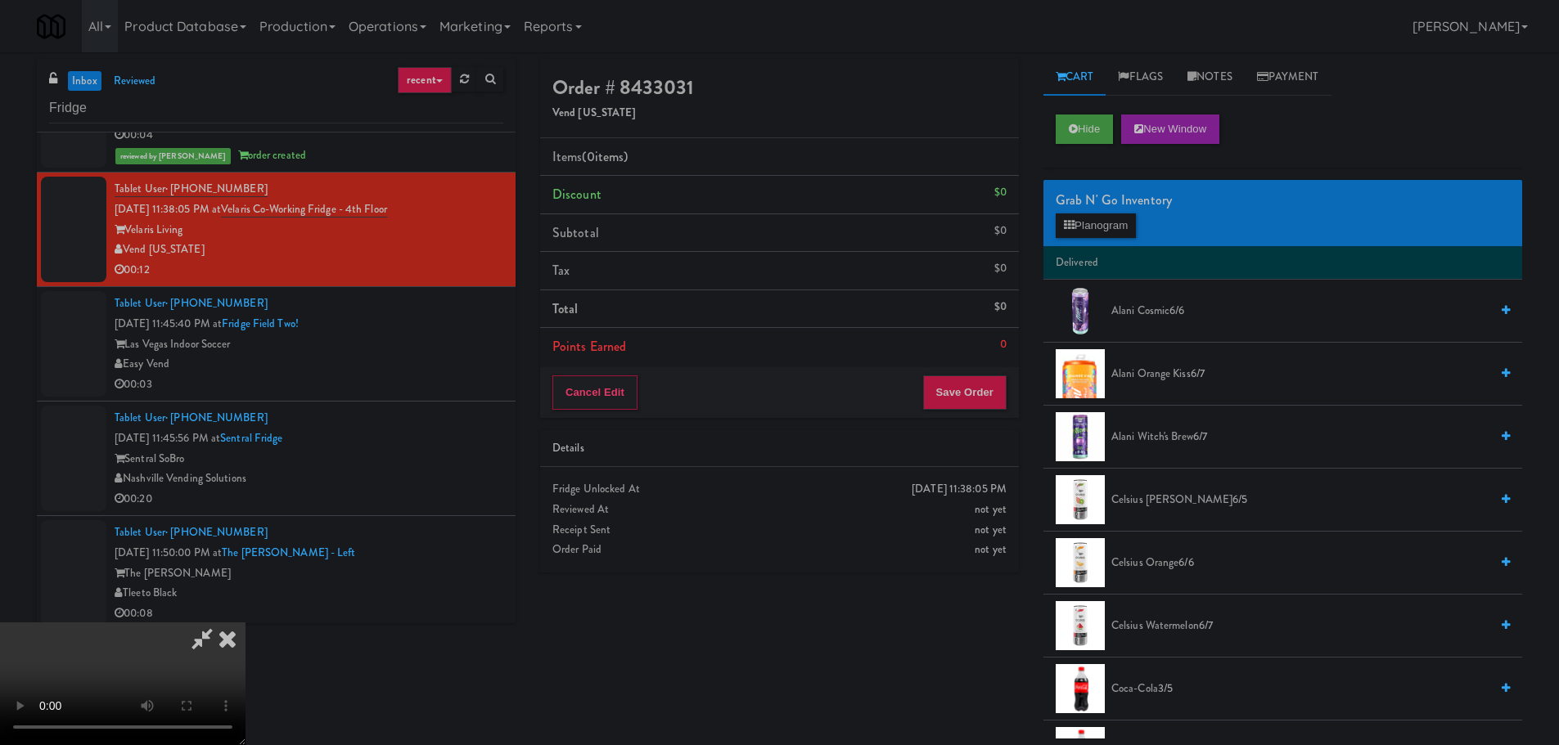
click at [245, 623] on video at bounding box center [122, 684] width 245 height 123
click at [1098, 223] on button "Planogram" at bounding box center [1095, 226] width 80 height 25
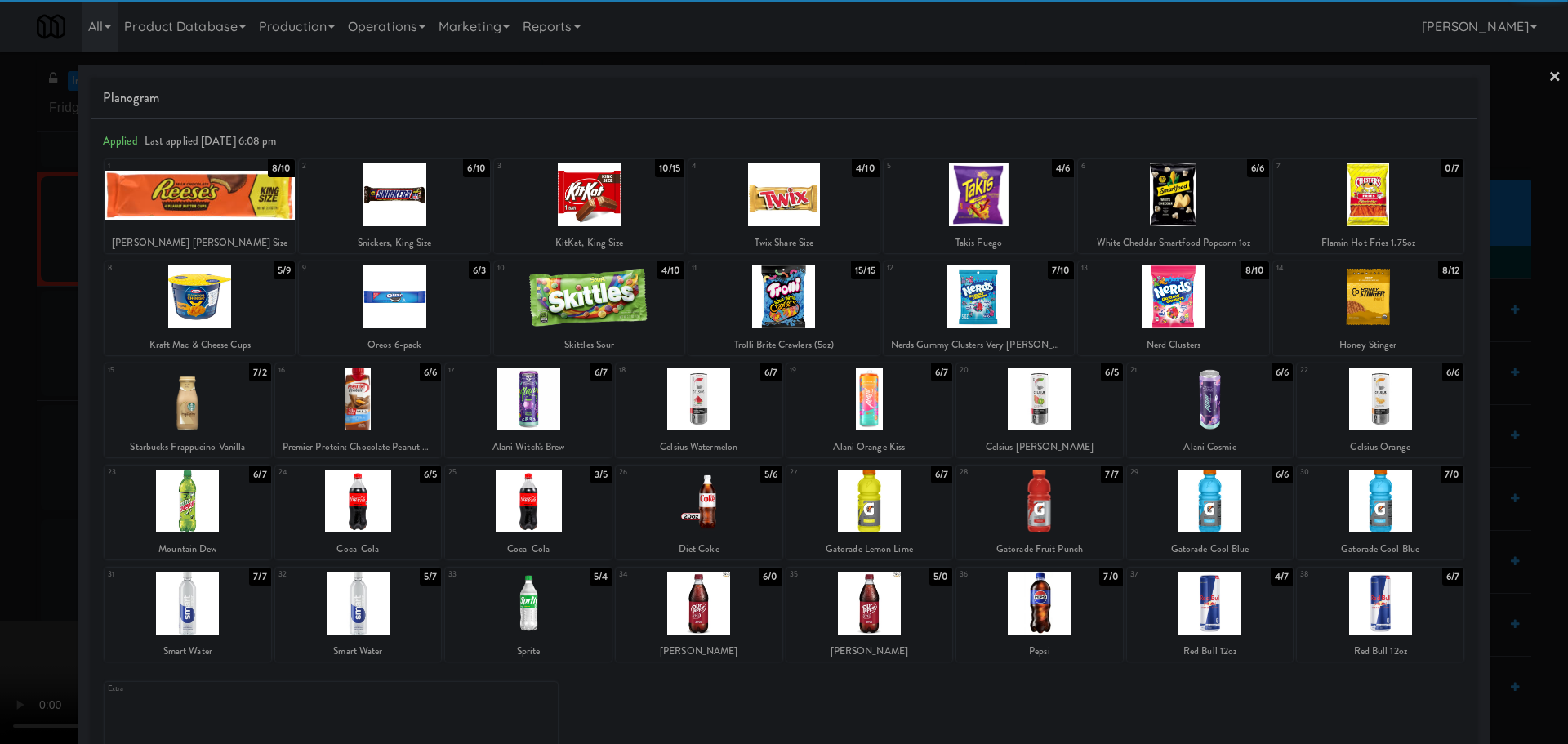
click at [227, 304] on div at bounding box center [200, 297] width 191 height 63
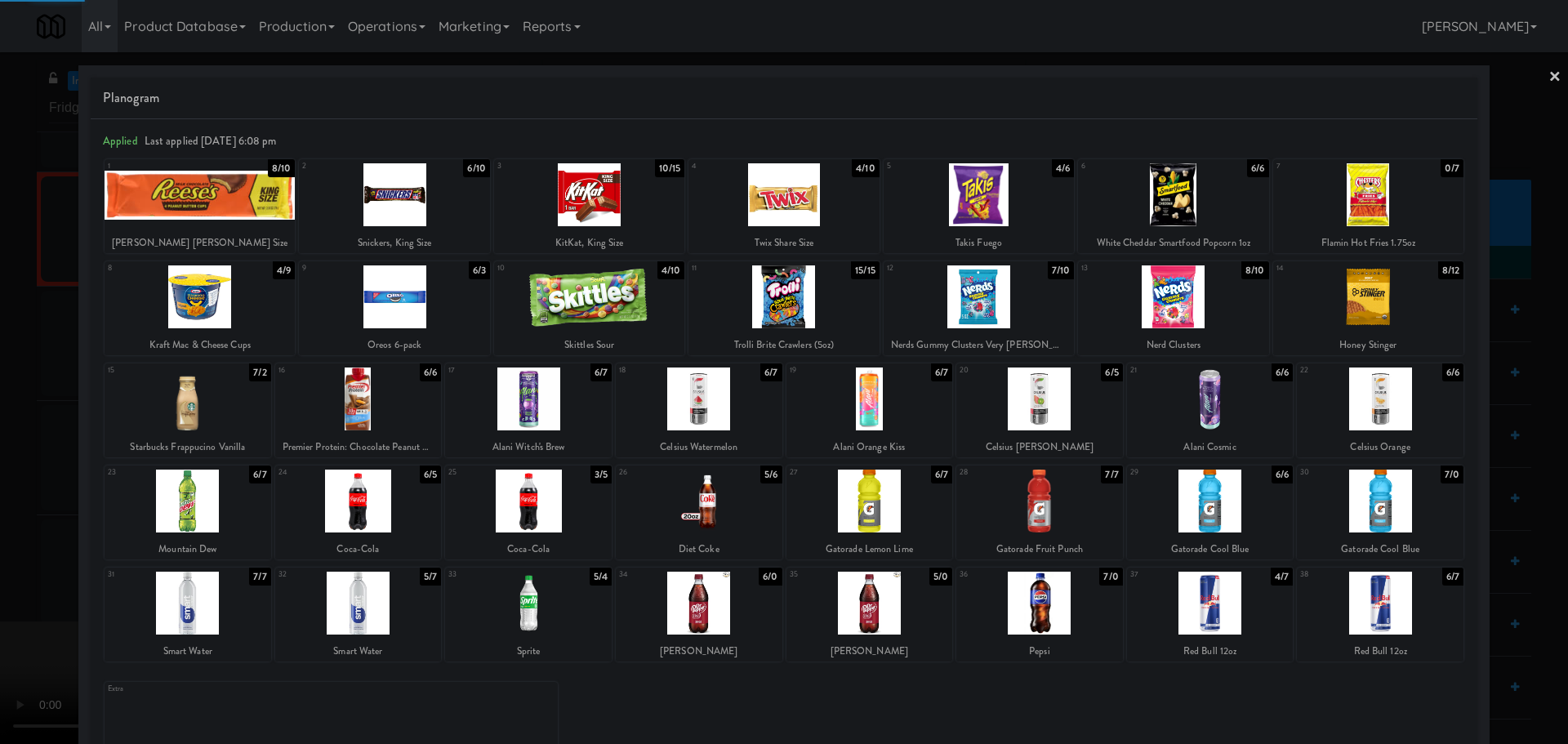
drag, startPoint x: 0, startPoint y: 433, endPoint x: 52, endPoint y: 435, distance: 52.0
click at [1, 433] on div at bounding box center [784, 372] width 1568 height 744
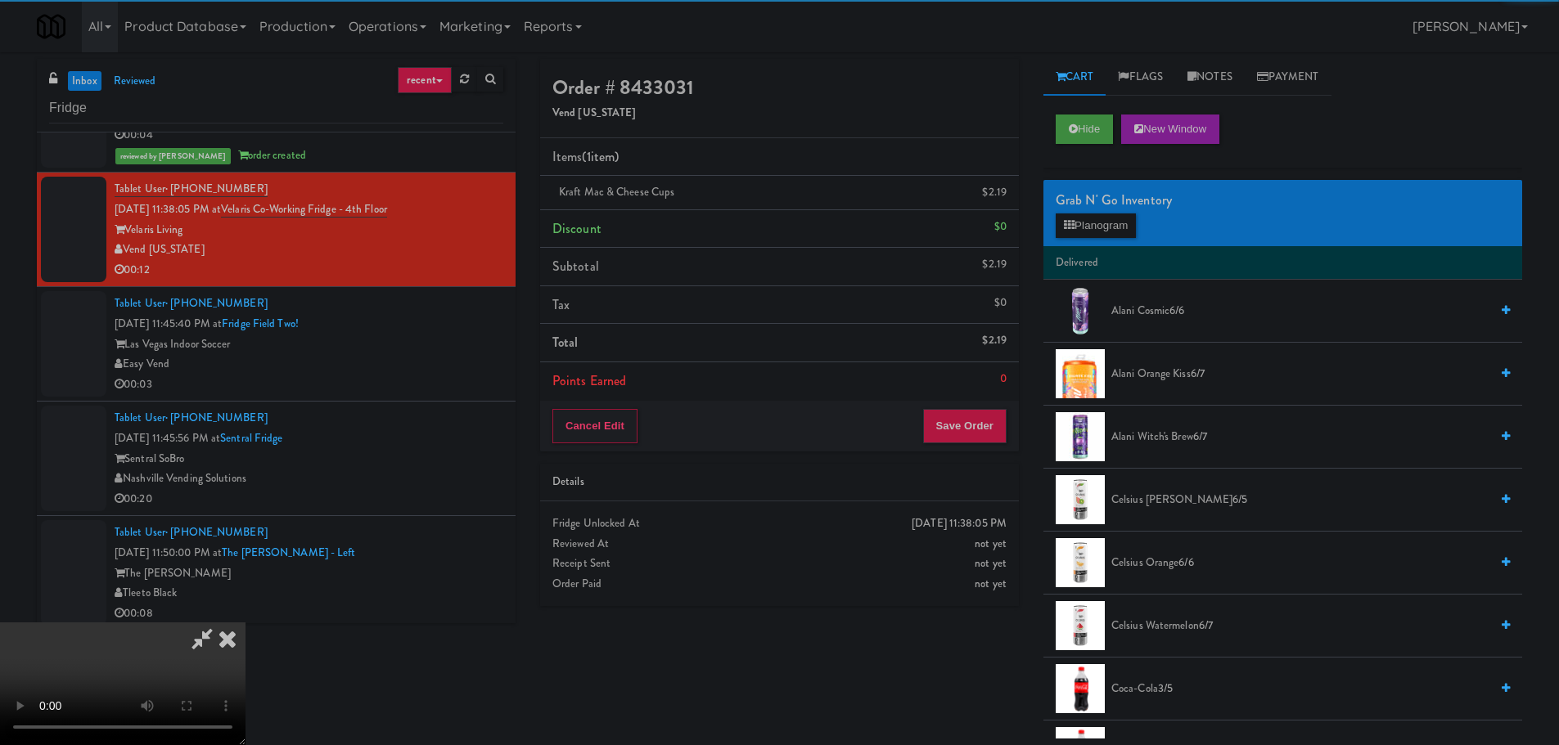
drag, startPoint x: 426, startPoint y: 442, endPoint x: 578, endPoint y: 470, distance: 153.9
click at [245, 623] on video at bounding box center [122, 684] width 245 height 123
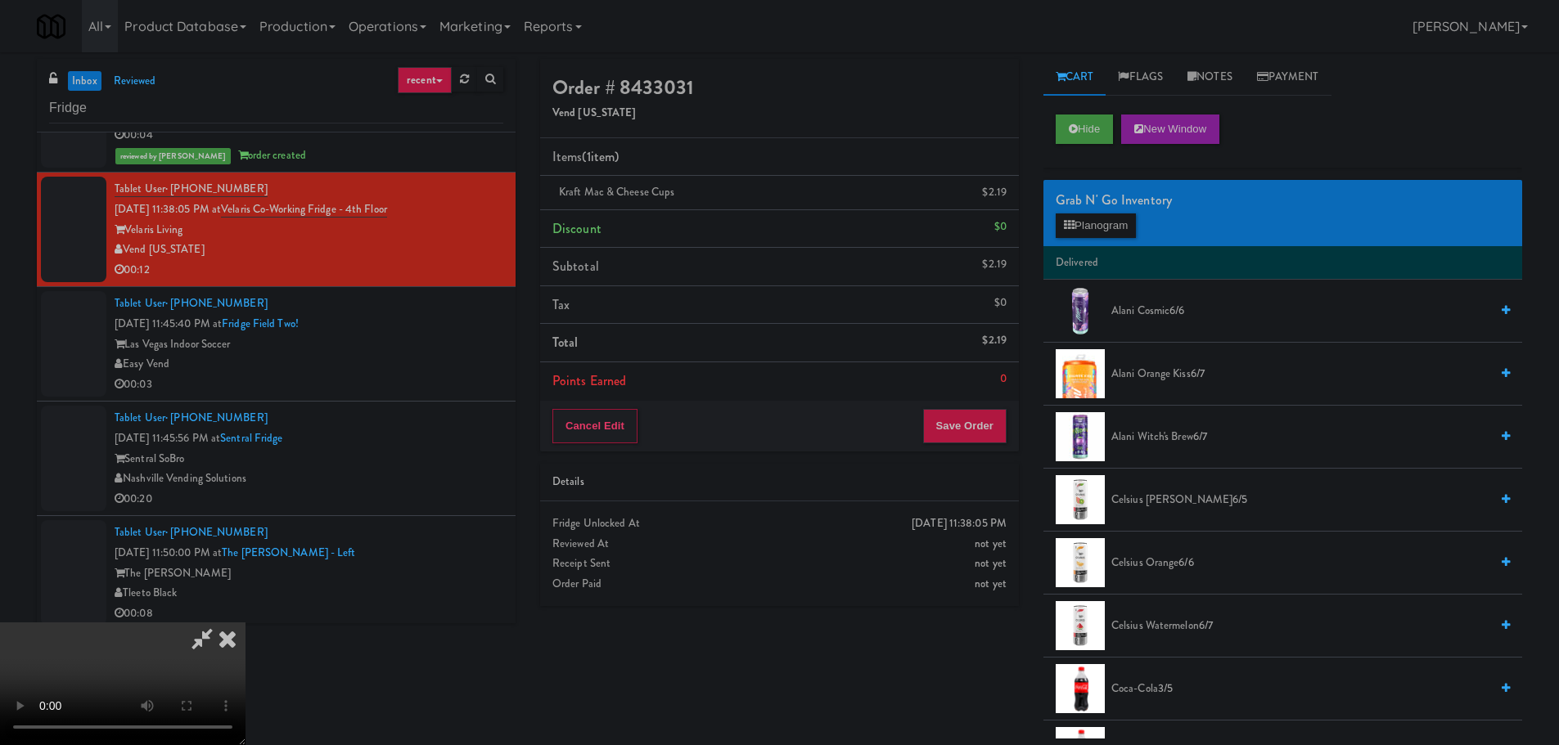
click at [245, 623] on video at bounding box center [122, 684] width 245 height 123
click at [1078, 242] on div "Grab N' Go Inventory Planogram" at bounding box center [1282, 213] width 479 height 66
click at [1083, 234] on button "Planogram" at bounding box center [1095, 226] width 80 height 25
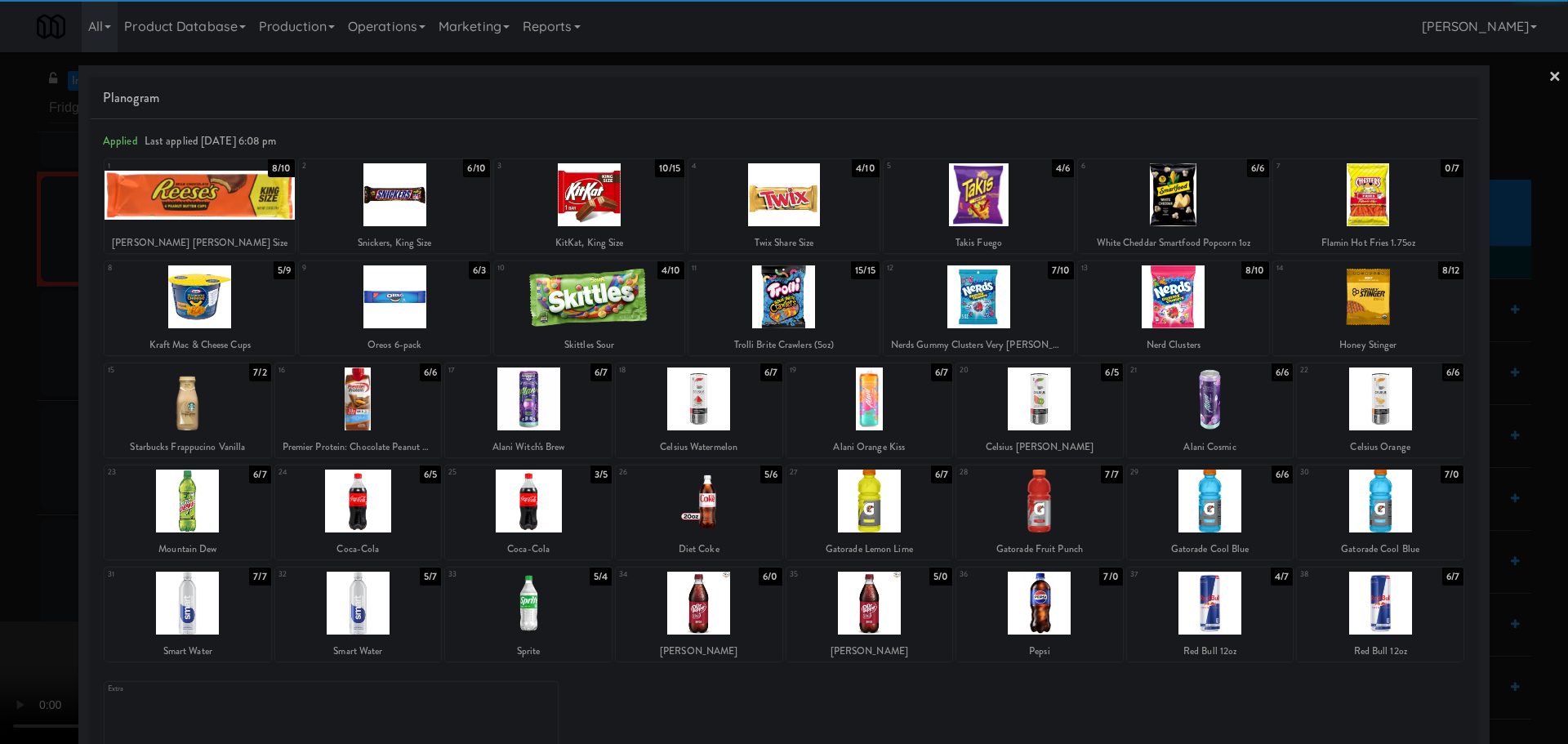
click at [1179, 200] on div at bounding box center [1173, 195] width 191 height 63
click at [4, 557] on div at bounding box center [784, 372] width 1568 height 744
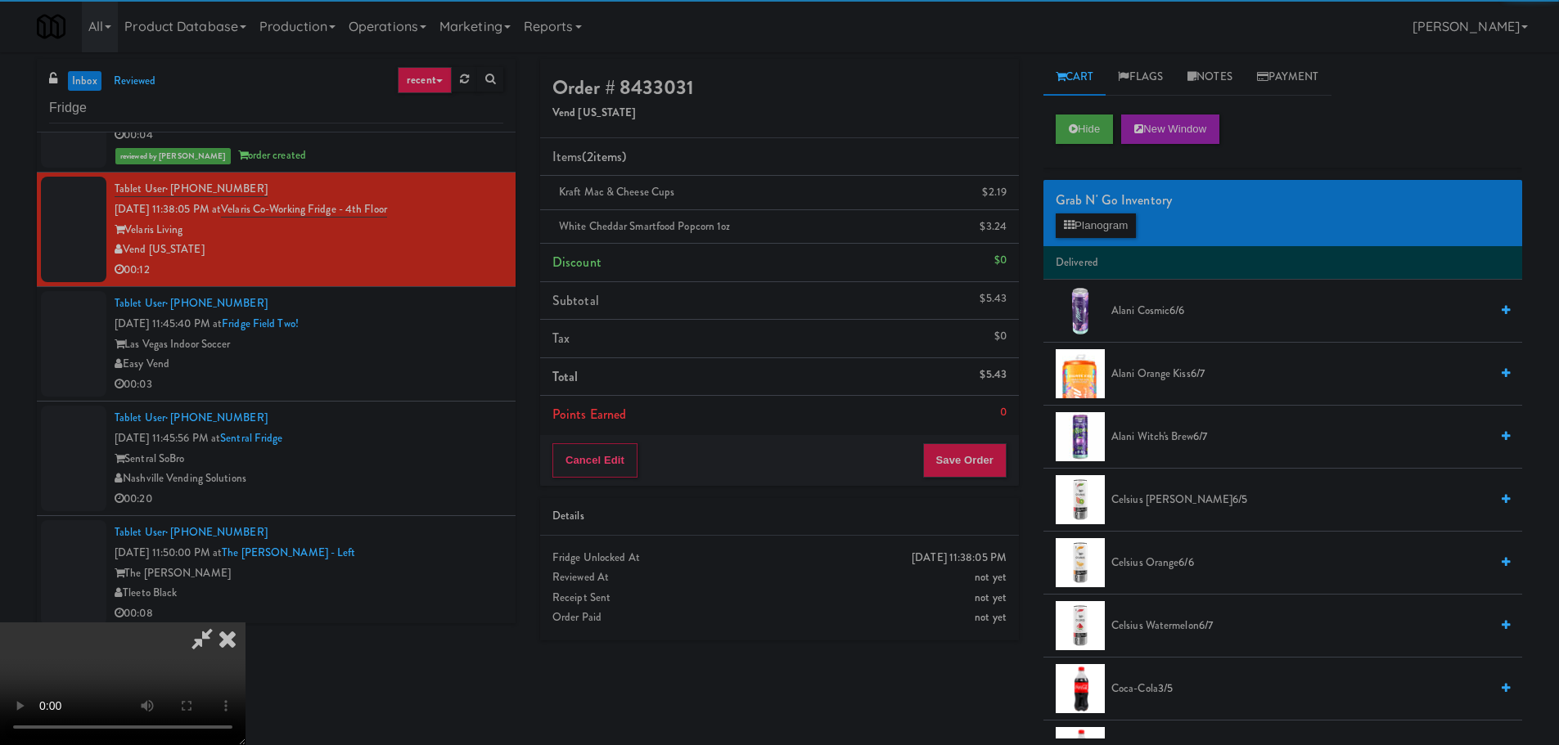
drag, startPoint x: 684, startPoint y: 436, endPoint x: 739, endPoint y: 439, distance: 54.9
click at [245, 623] on video at bounding box center [122, 684] width 245 height 123
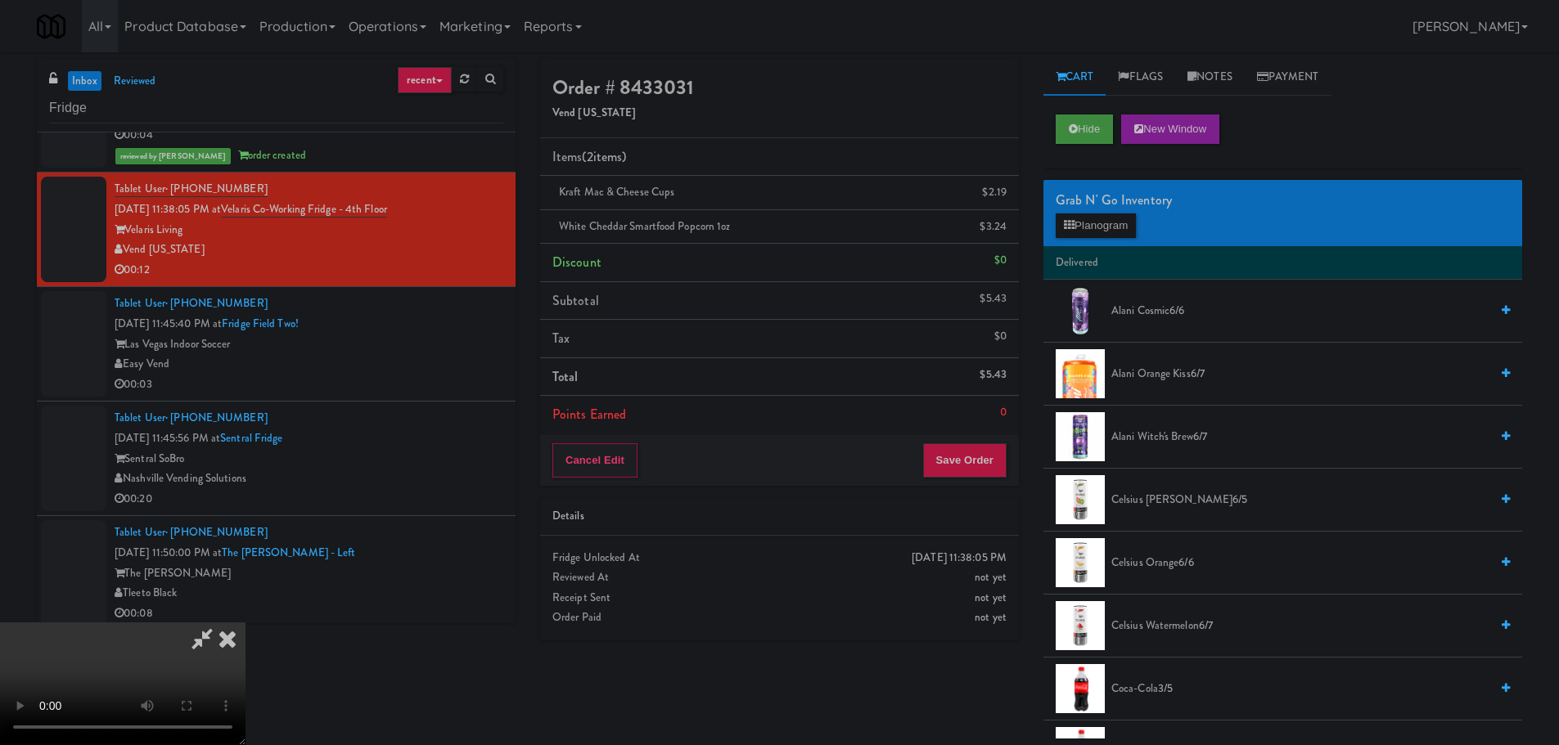
drag, startPoint x: 727, startPoint y: 548, endPoint x: 746, endPoint y: 542, distance: 20.7
click at [245, 623] on video at bounding box center [122, 684] width 245 height 123
drag, startPoint x: 599, startPoint y: 601, endPoint x: 688, endPoint y: 580, distance: 91.5
click at [245, 623] on video at bounding box center [122, 684] width 245 height 123
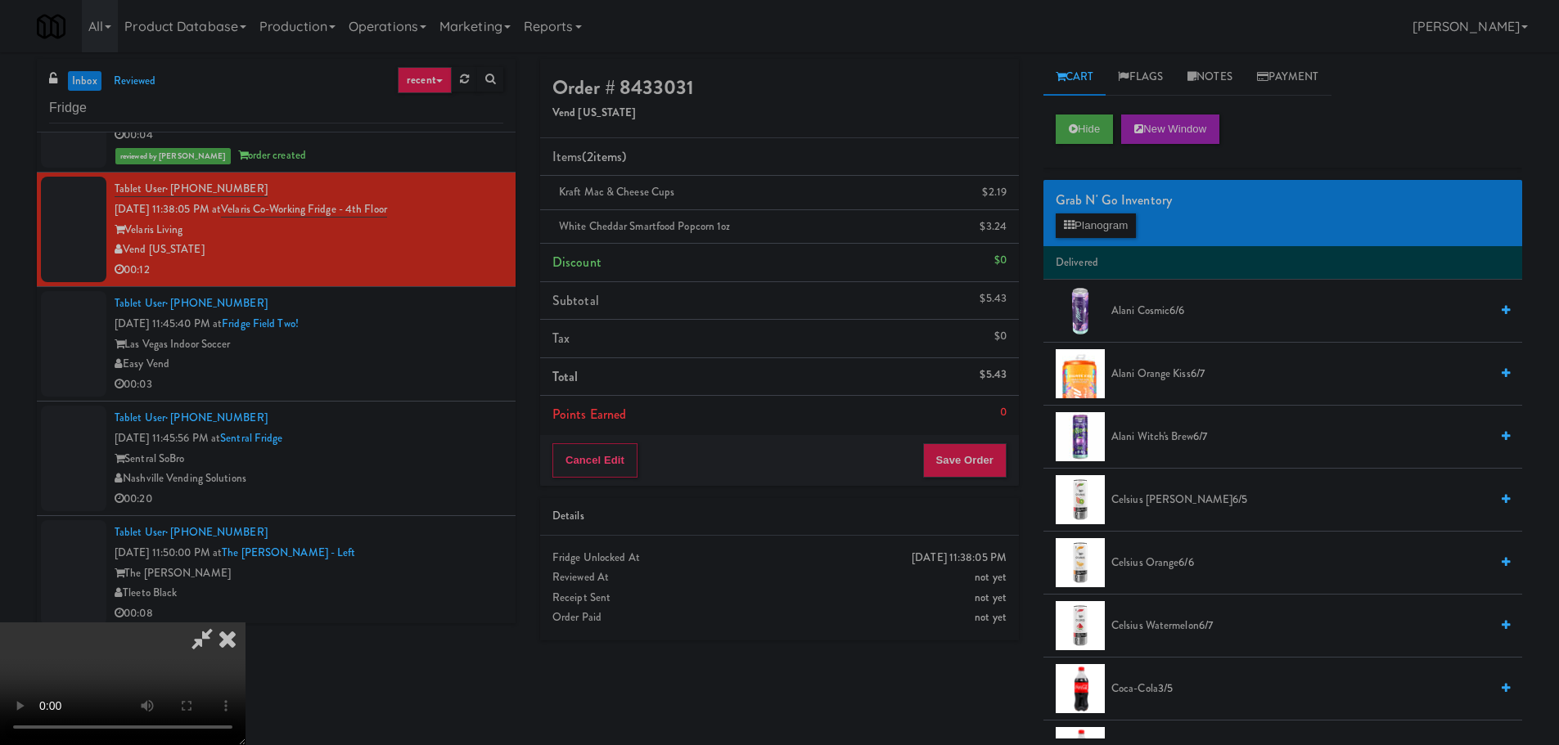
click at [1109, 241] on div "Grab N' Go Inventory Planogram" at bounding box center [1282, 213] width 479 height 66
click at [1110, 232] on button "Planogram" at bounding box center [1095, 226] width 80 height 25
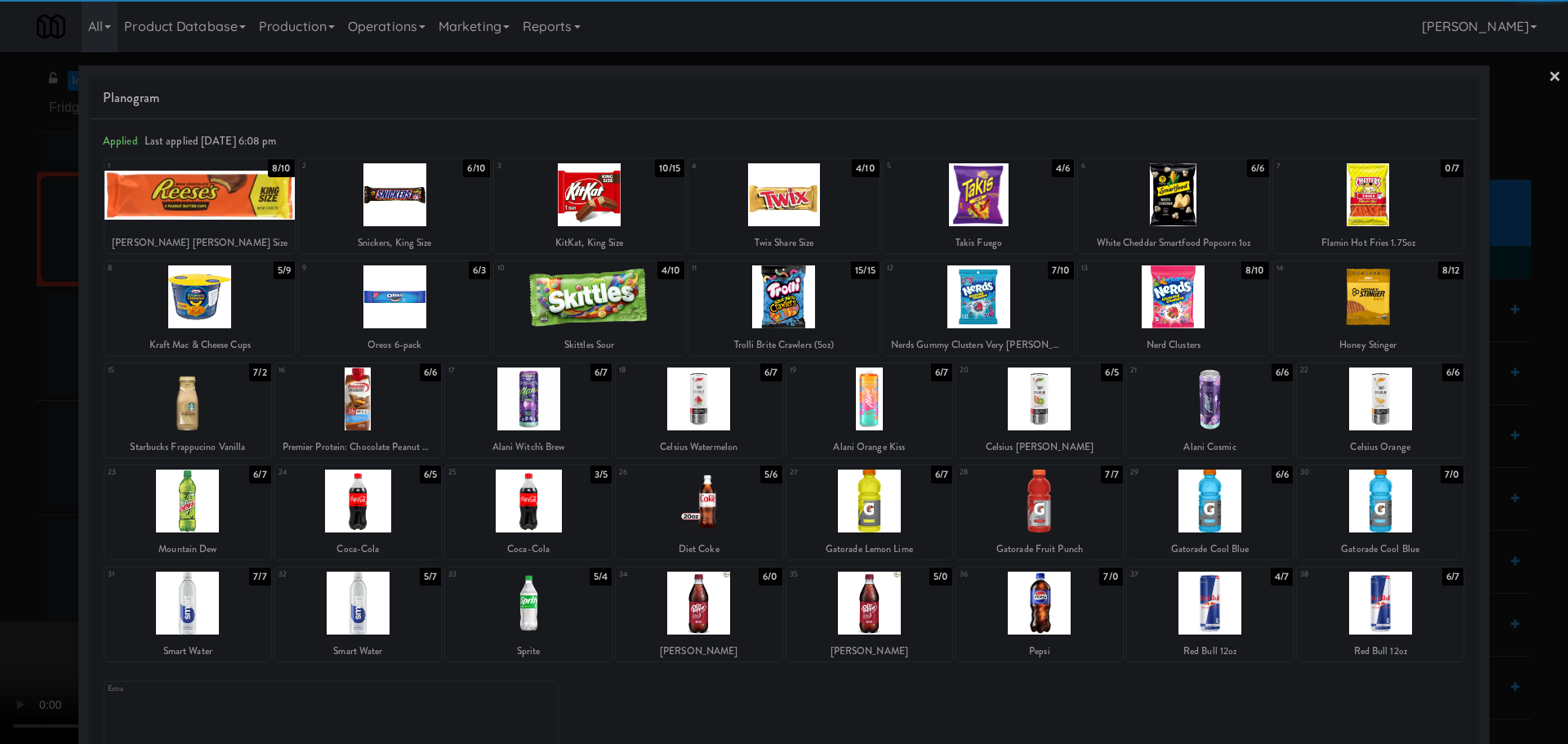
drag, startPoint x: 775, startPoint y: 298, endPoint x: 784, endPoint y: 300, distance: 9.2
click at [775, 297] on div at bounding box center [784, 297] width 191 height 63
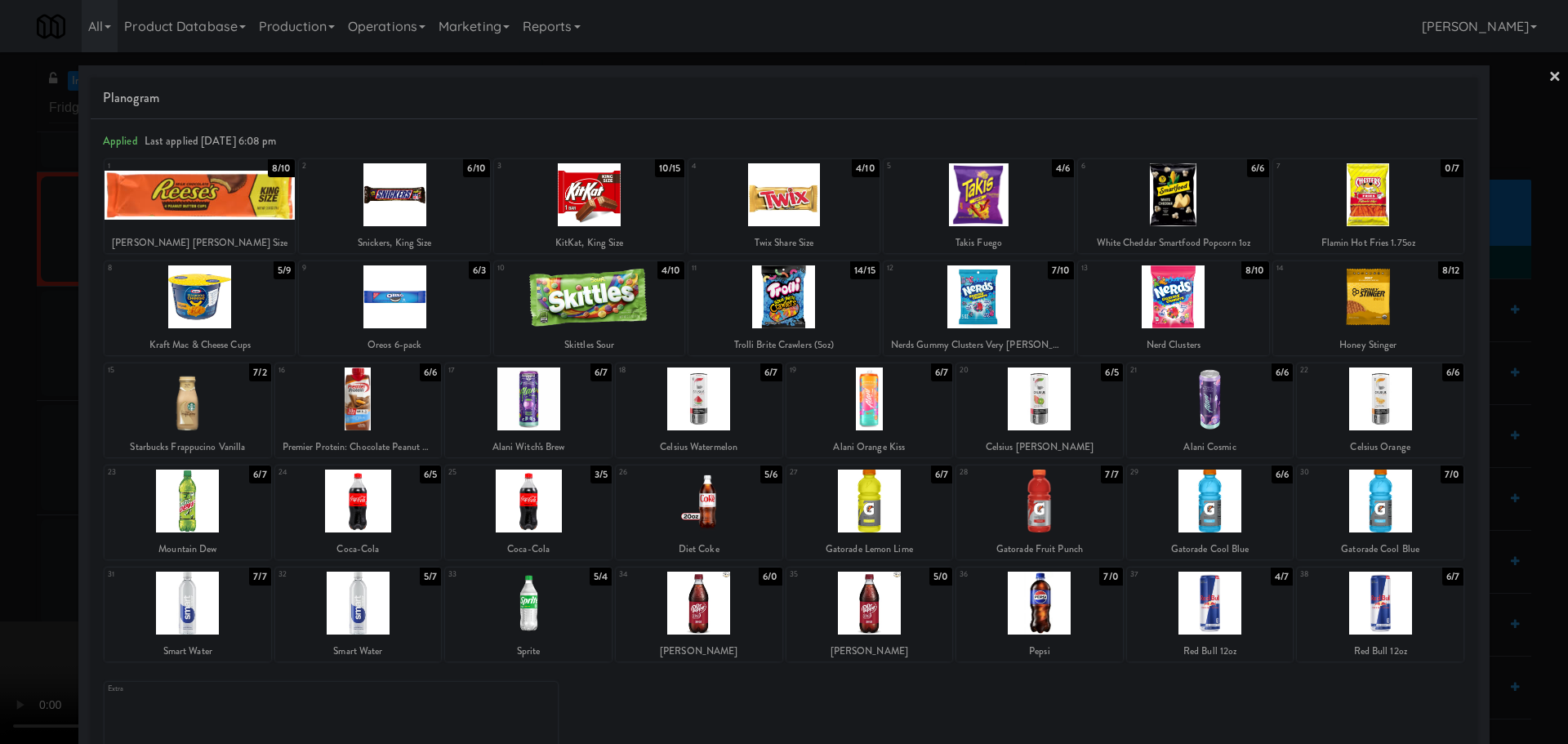
drag, startPoint x: 0, startPoint y: 492, endPoint x: 369, endPoint y: 431, distance: 374.0
click at [2, 494] on div at bounding box center [784, 372] width 1568 height 744
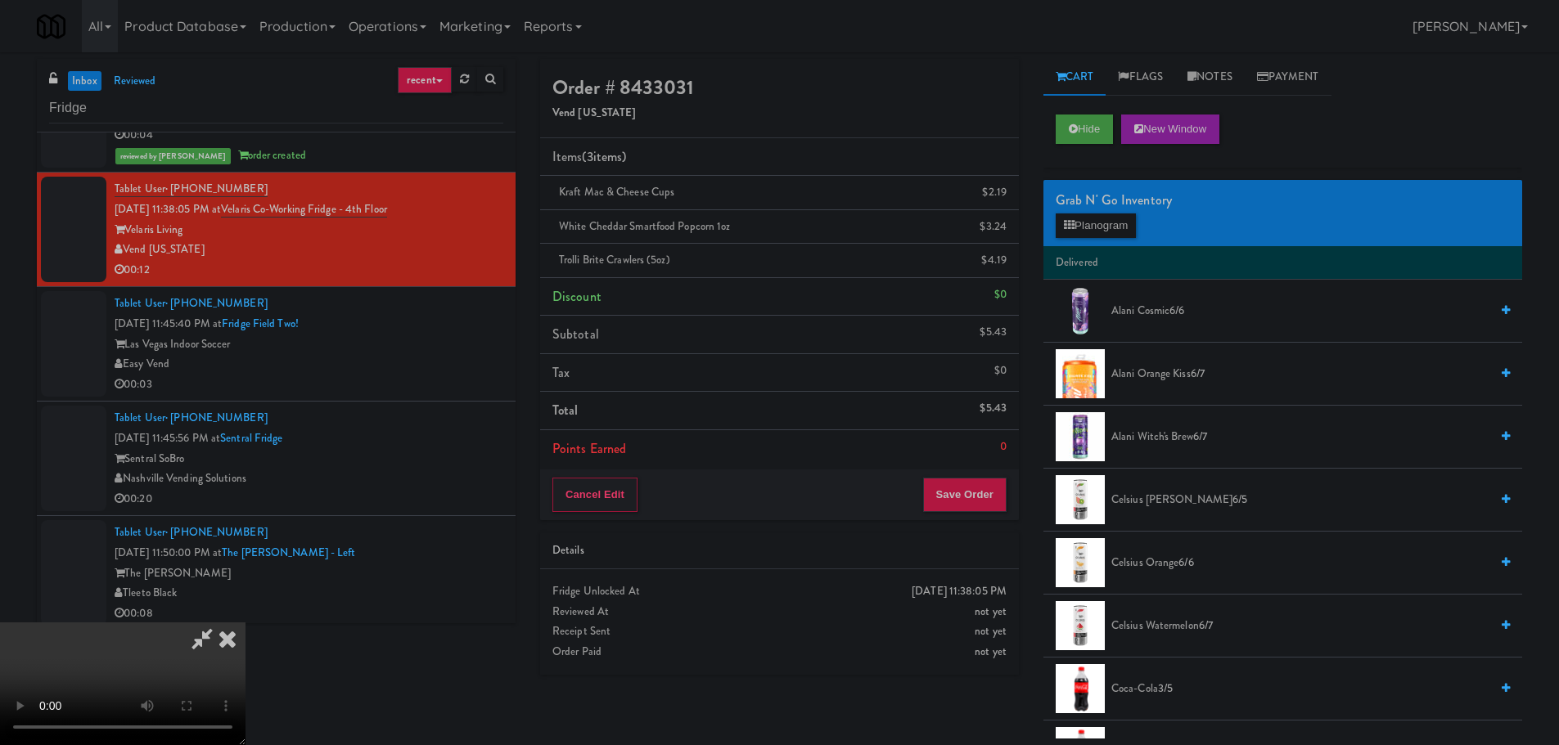
click at [245, 623] on video at bounding box center [122, 684] width 245 height 123
click at [965, 475] on div "Cancel Edit Save Order" at bounding box center [779, 495] width 479 height 51
click at [969, 486] on button "Save Order" at bounding box center [964, 495] width 83 height 34
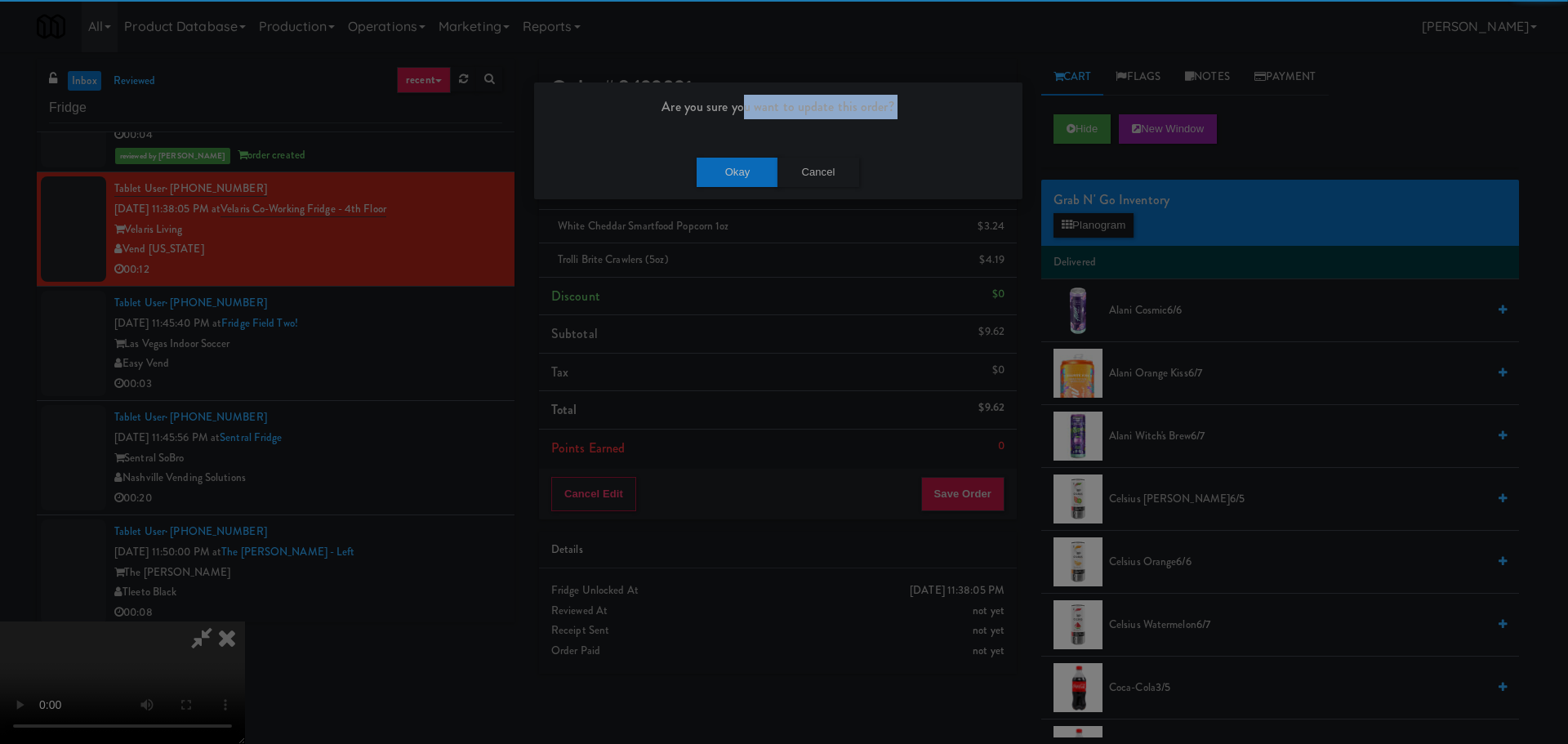
click at [751, 151] on div "Are you sure you want to update this order? Okay Cancel" at bounding box center [778, 141] width 490 height 119
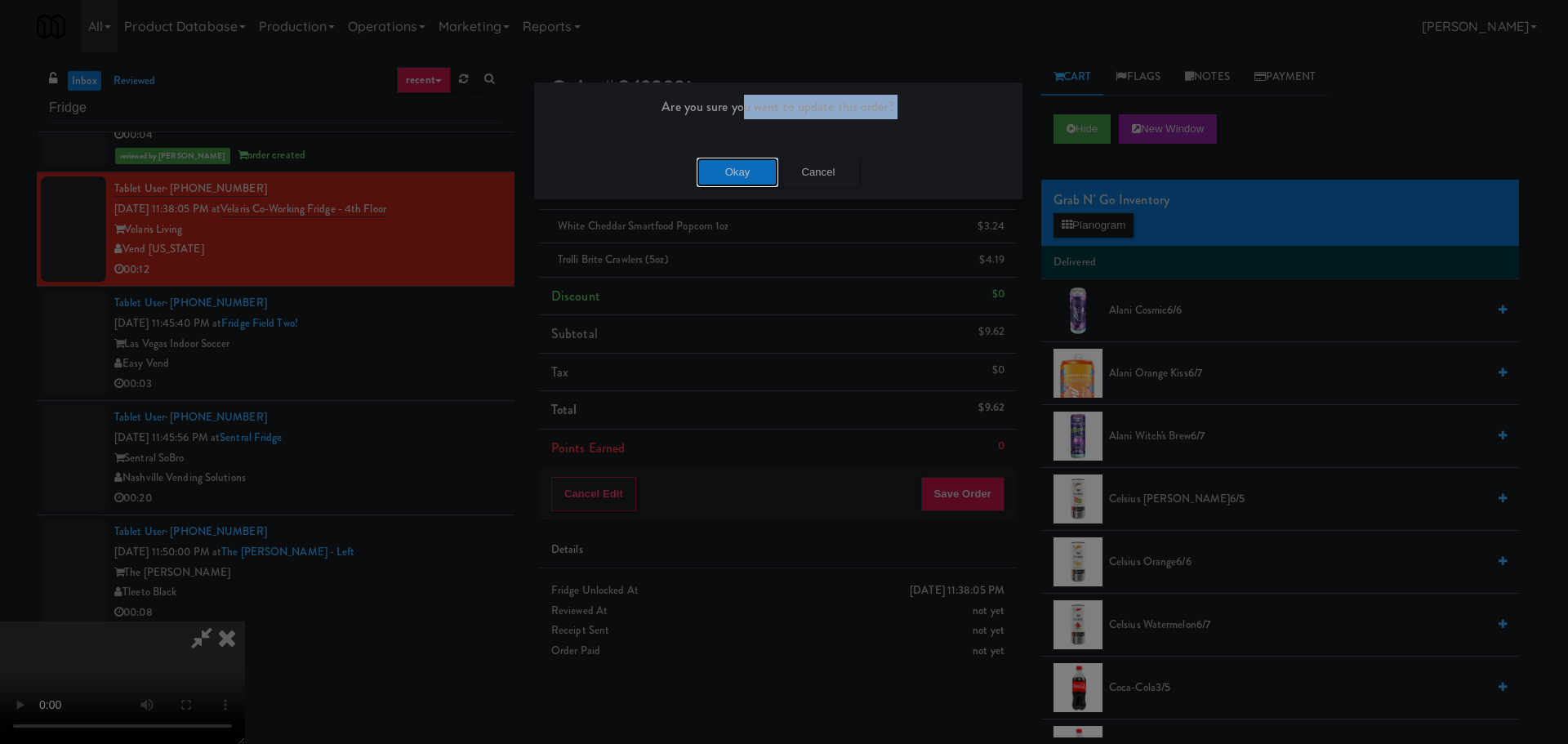
click at [748, 164] on button "Okay" at bounding box center [738, 172] width 82 height 29
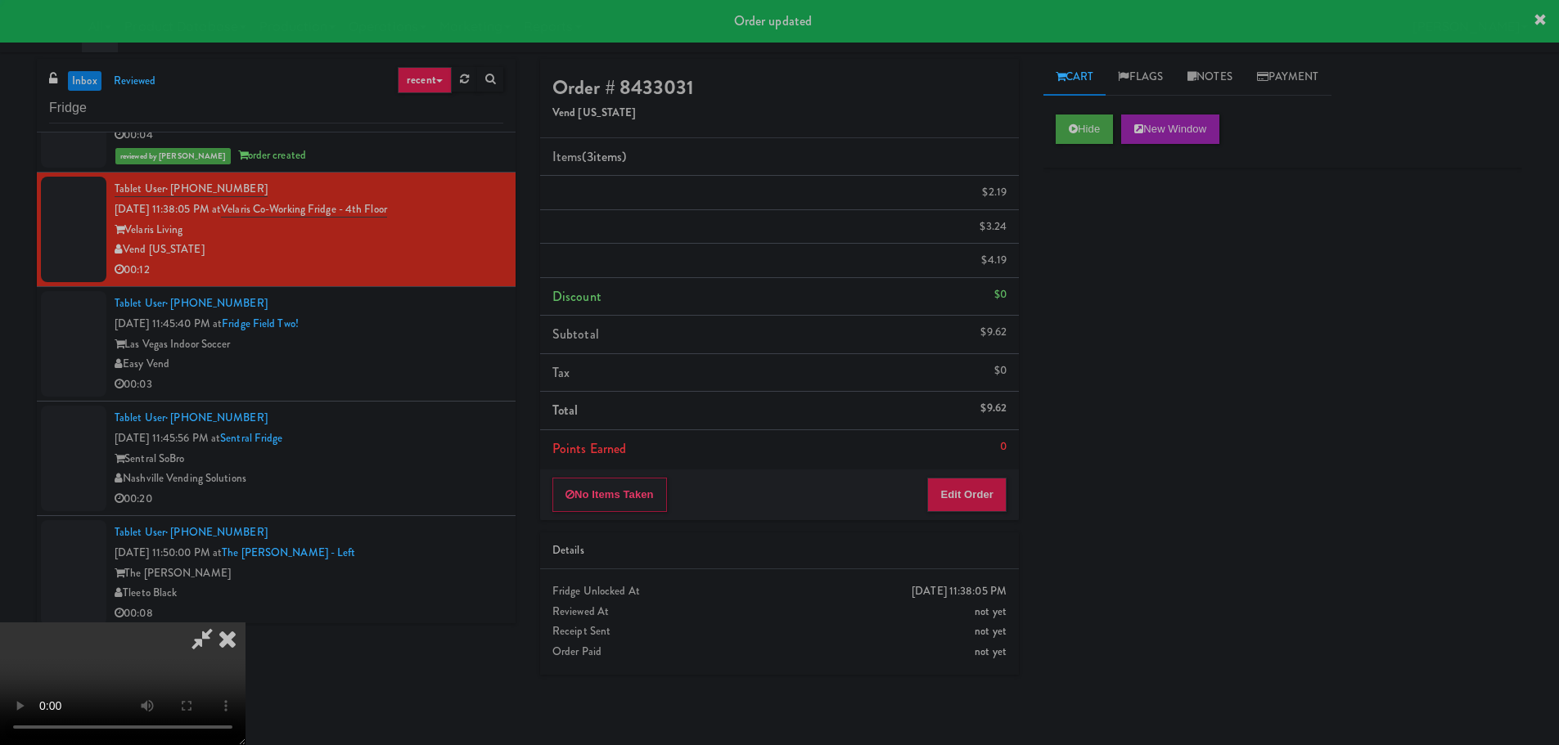
scroll to position [0, 0]
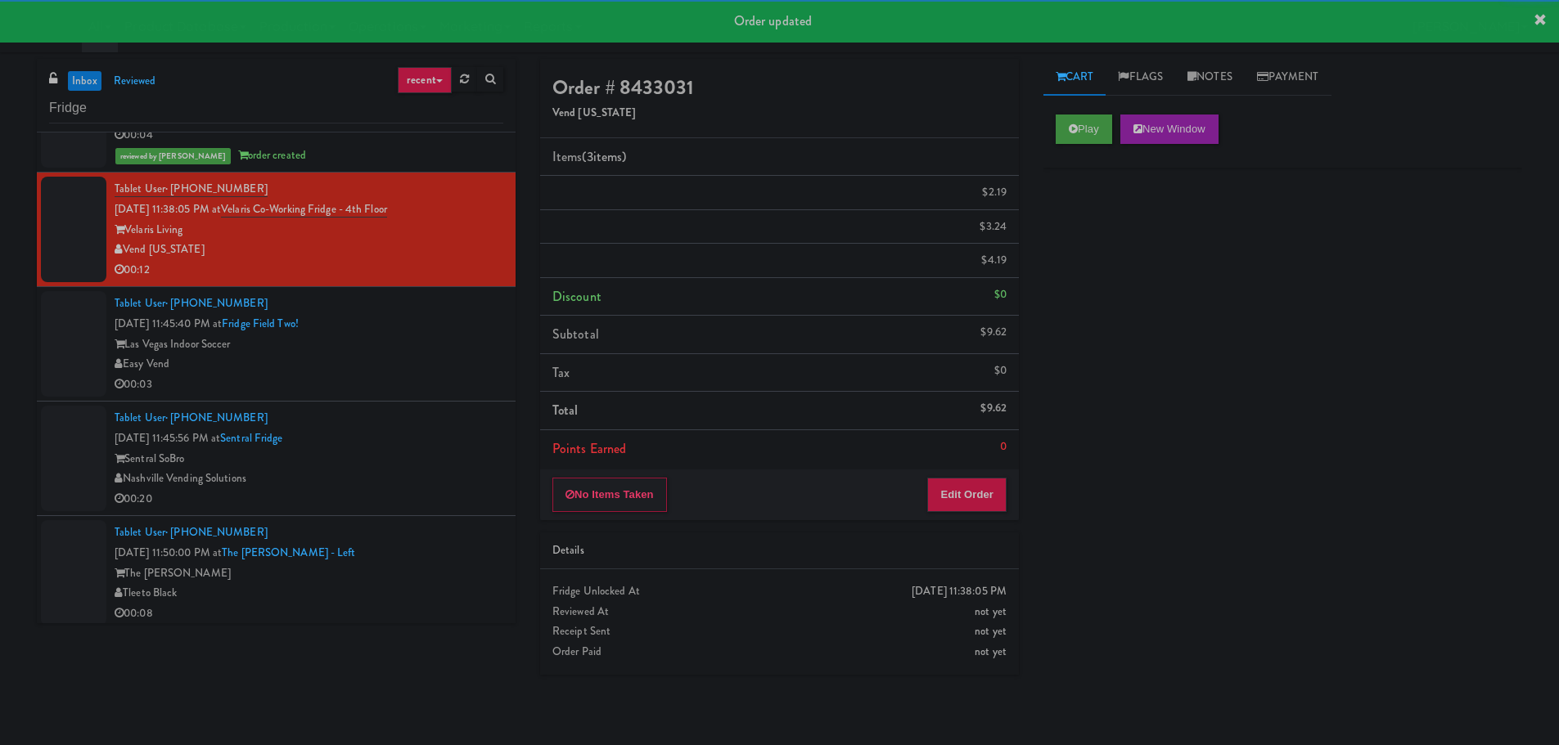
click at [460, 362] on div "Easy Vend" at bounding box center [309, 364] width 389 height 20
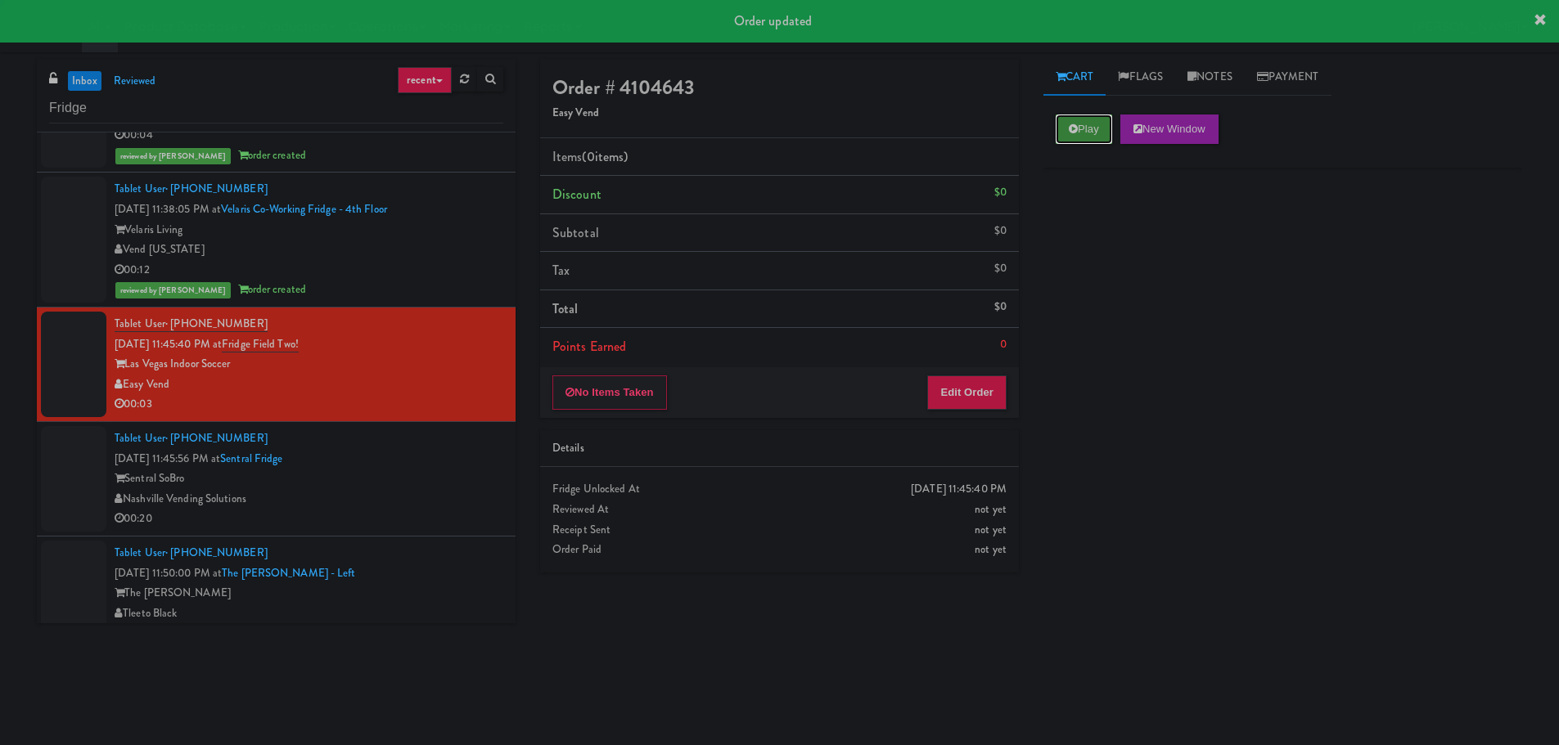
click at [1111, 117] on button "Play" at bounding box center [1083, 129] width 56 height 29
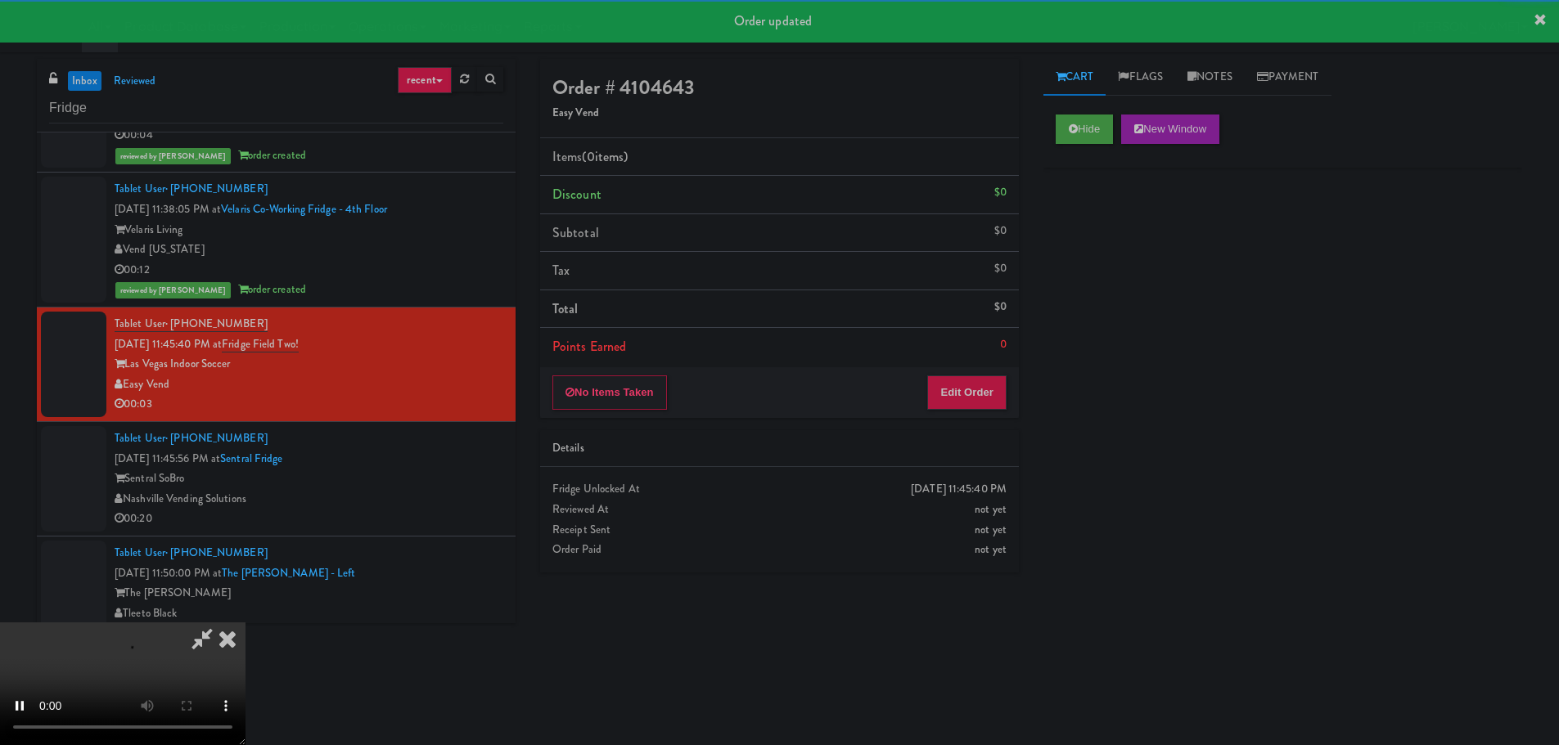
click at [985, 367] on div "No Items Taken Edit Order" at bounding box center [779, 392] width 479 height 51
click at [979, 398] on button "Edit Order" at bounding box center [966, 393] width 79 height 34
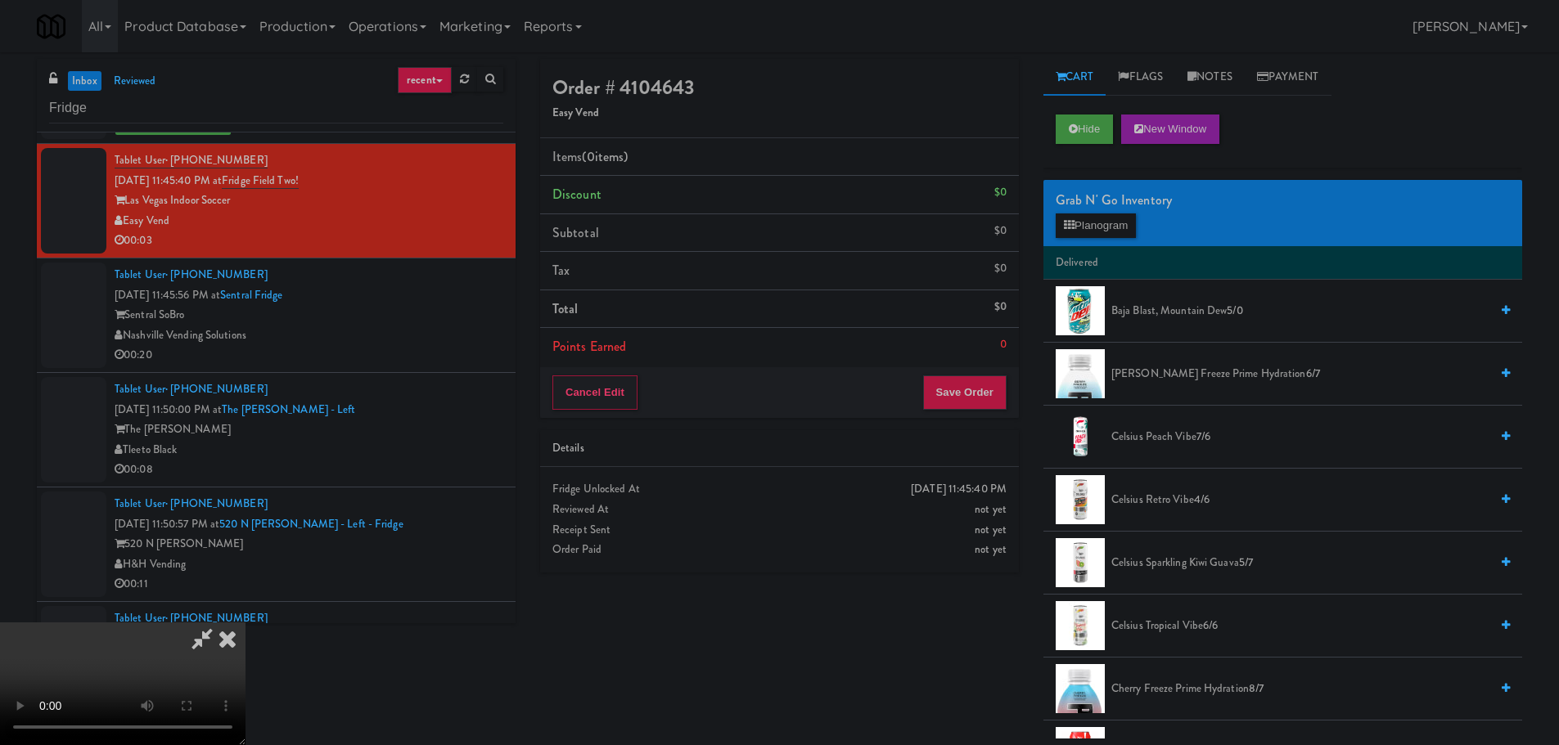
click at [245, 623] on video at bounding box center [122, 684] width 245 height 123
click at [1114, 215] on button "Planogram" at bounding box center [1095, 226] width 80 height 25
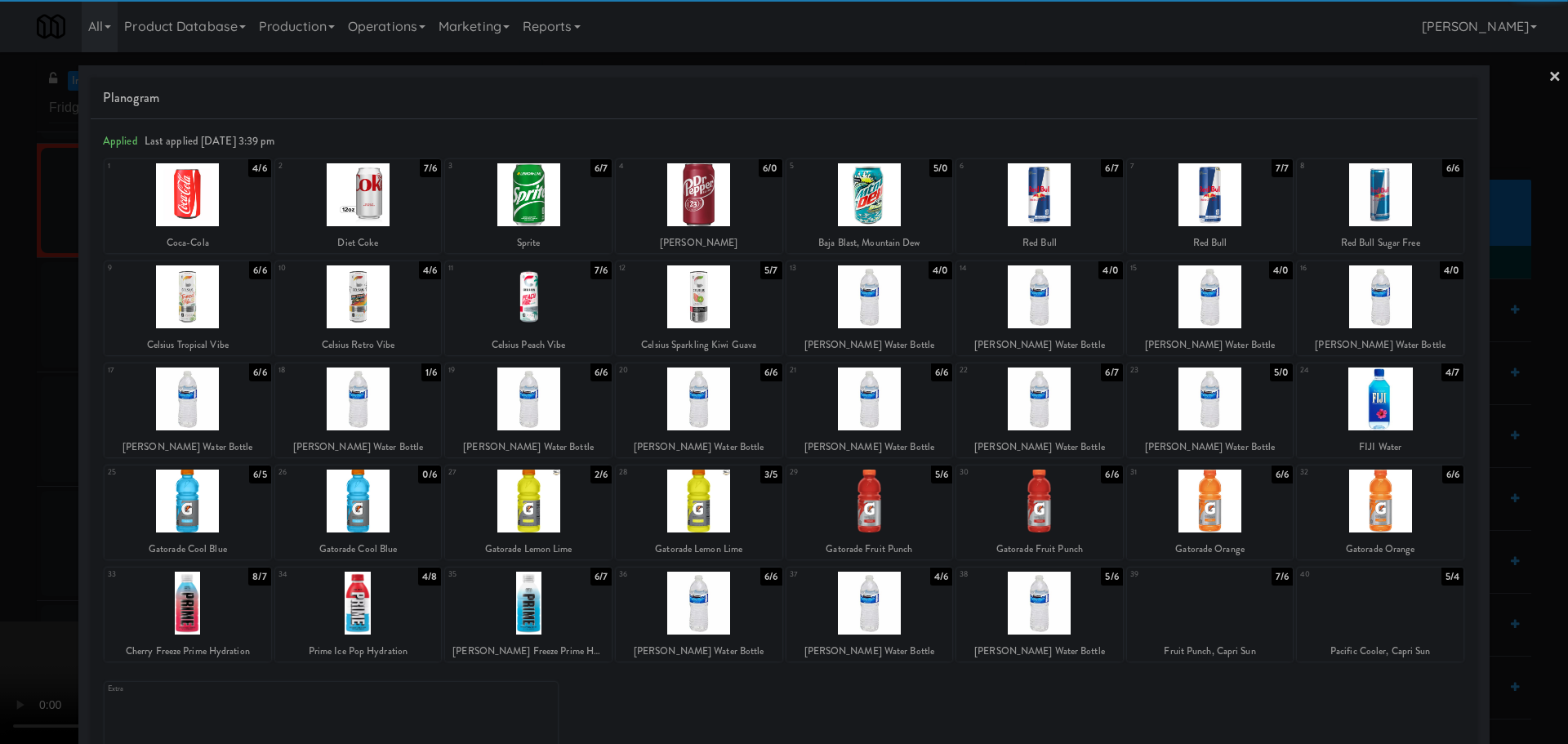
click at [538, 513] on div at bounding box center [528, 500] width 167 height 63
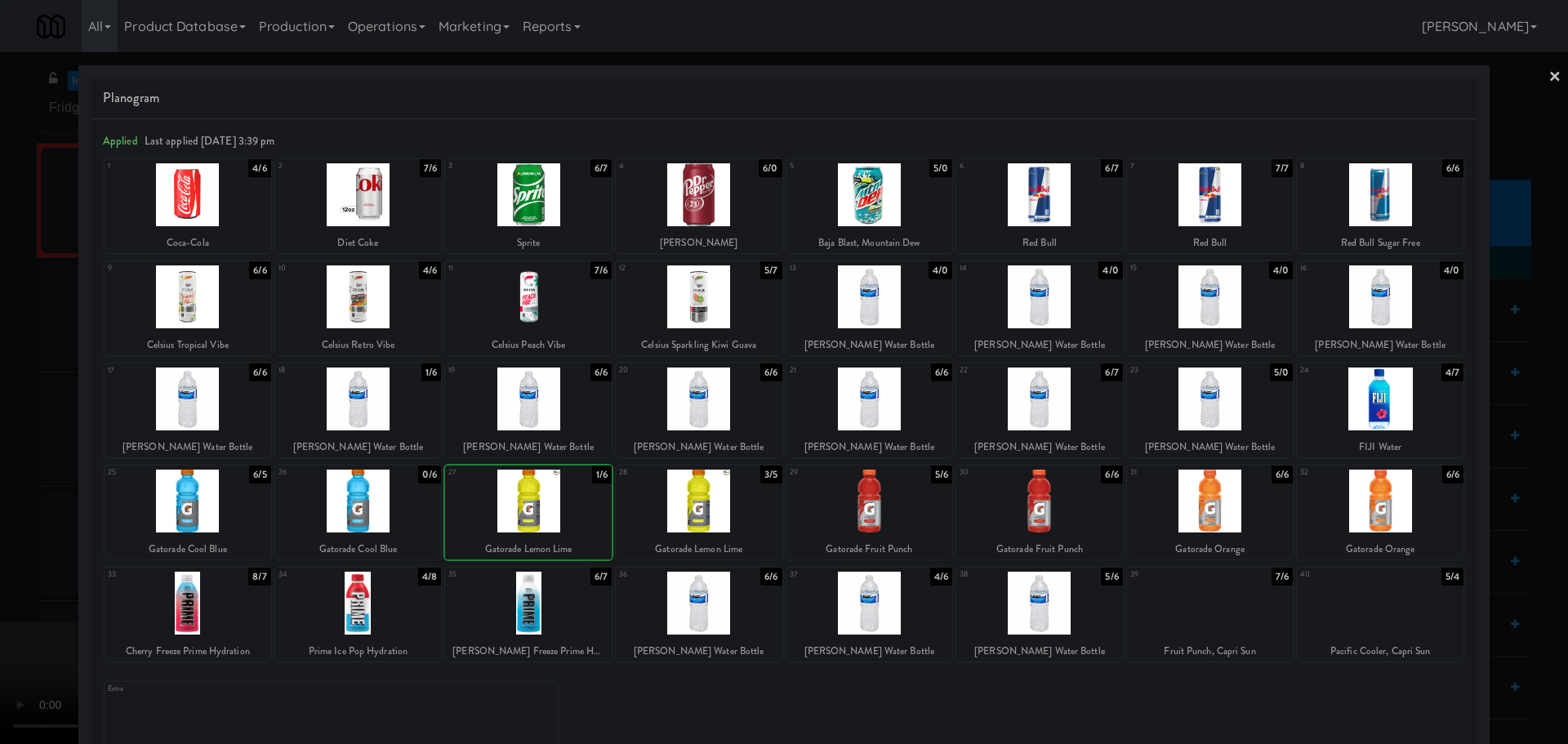
click at [0, 537] on div at bounding box center [784, 372] width 1568 height 744
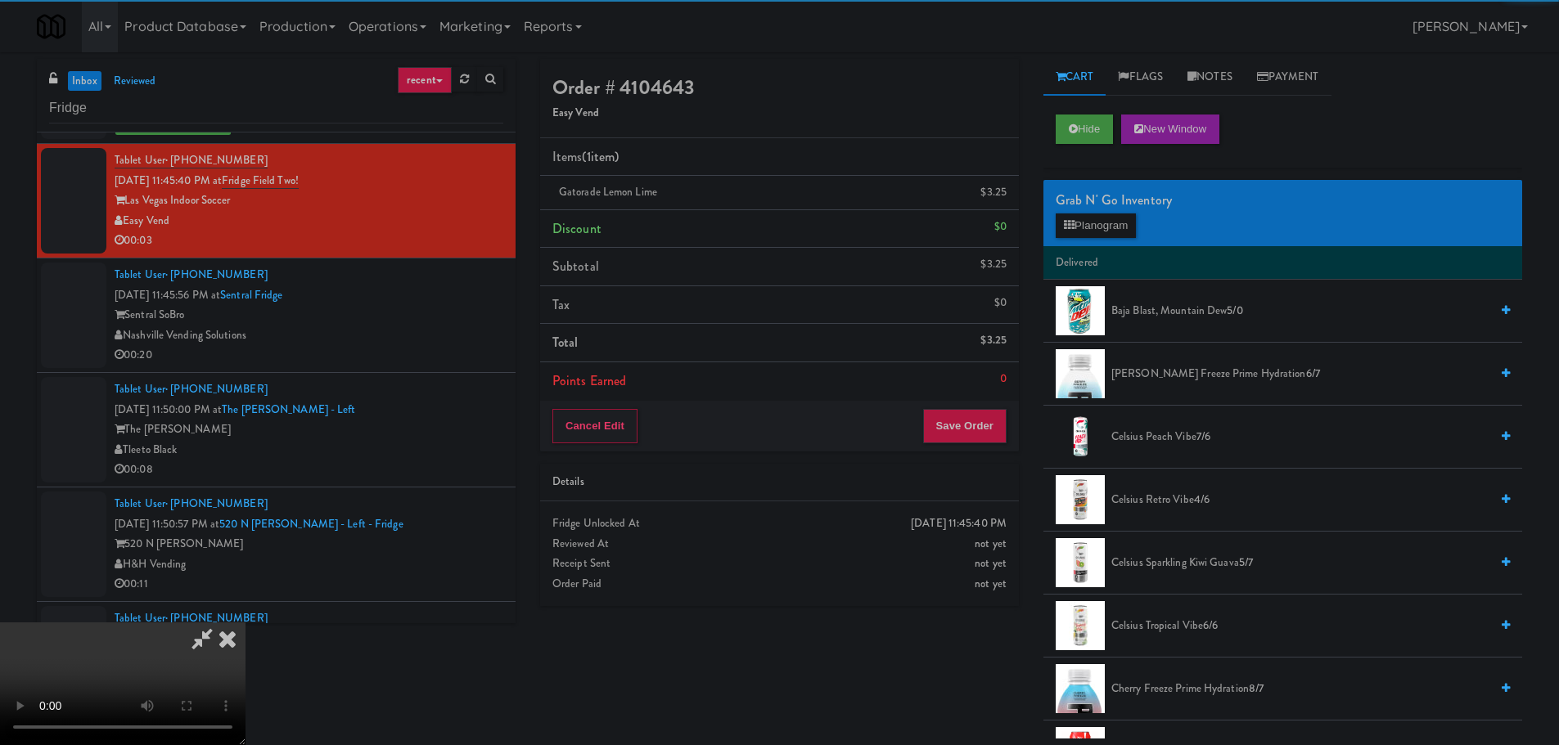
scroll to position [281, 0]
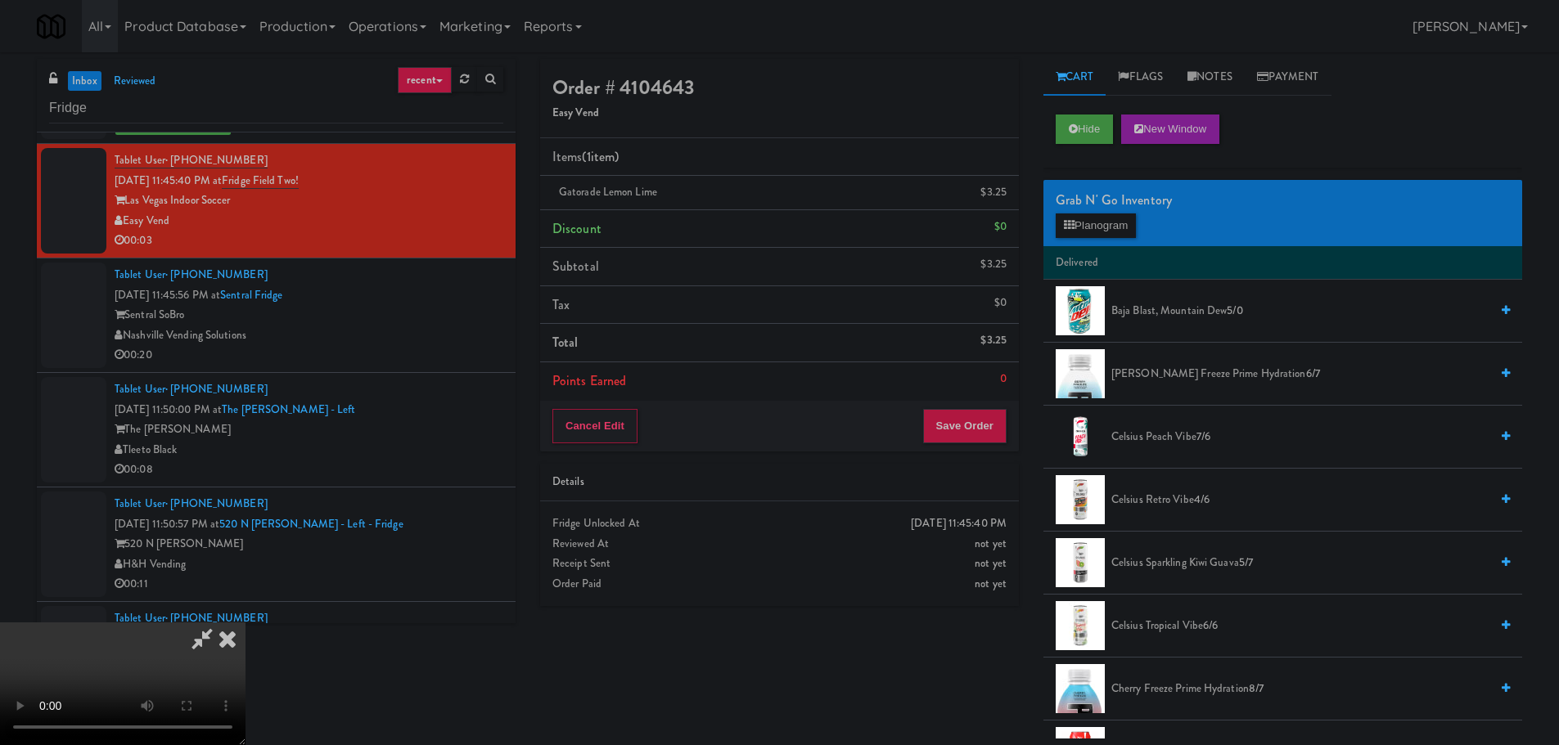
drag, startPoint x: 440, startPoint y: 557, endPoint x: 506, endPoint y: 564, distance: 66.6
click at [245, 623] on video at bounding box center [122, 684] width 245 height 123
click at [960, 421] on button "Save Order" at bounding box center [964, 426] width 83 height 34
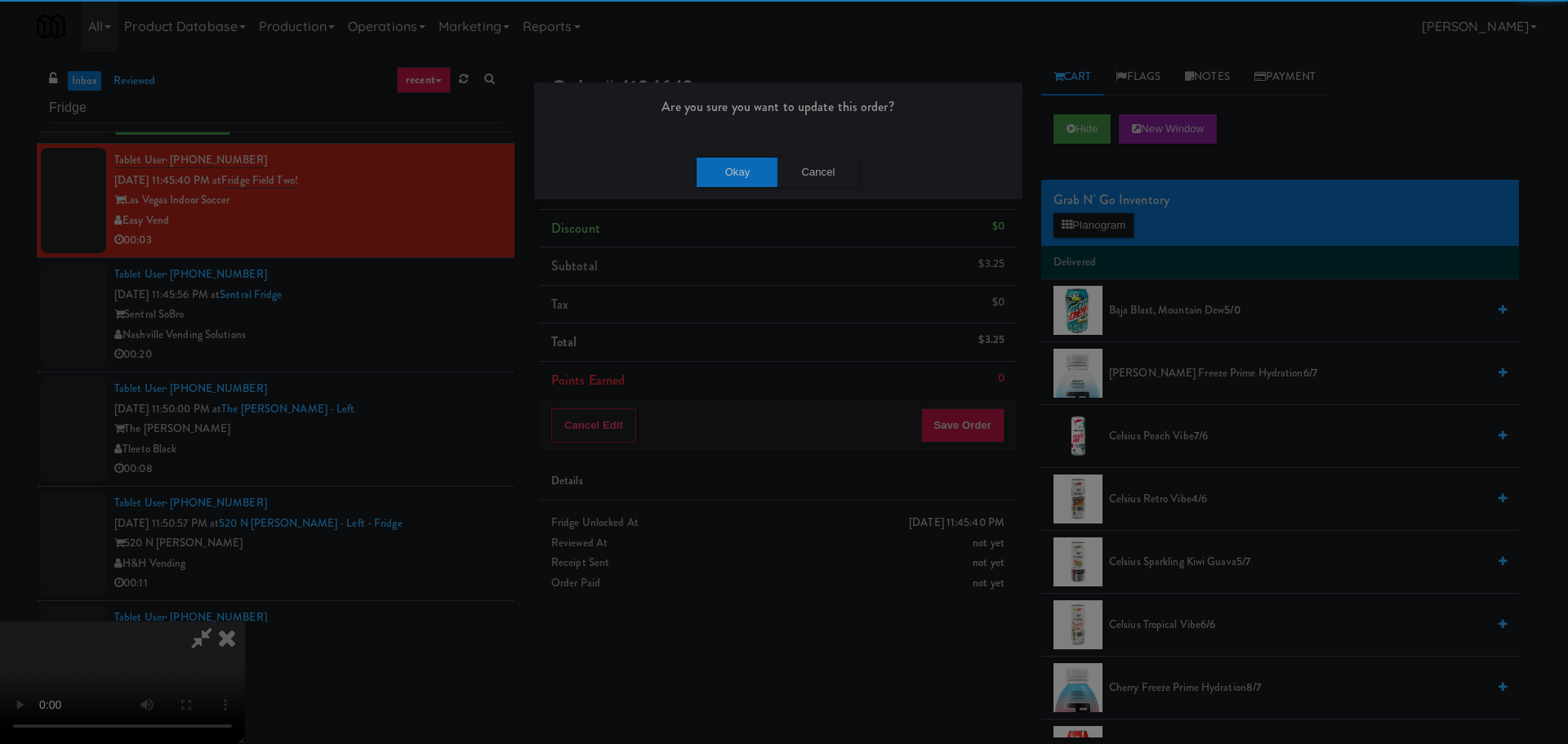
click at [740, 188] on div "Okay Cancel" at bounding box center [778, 172] width 488 height 55
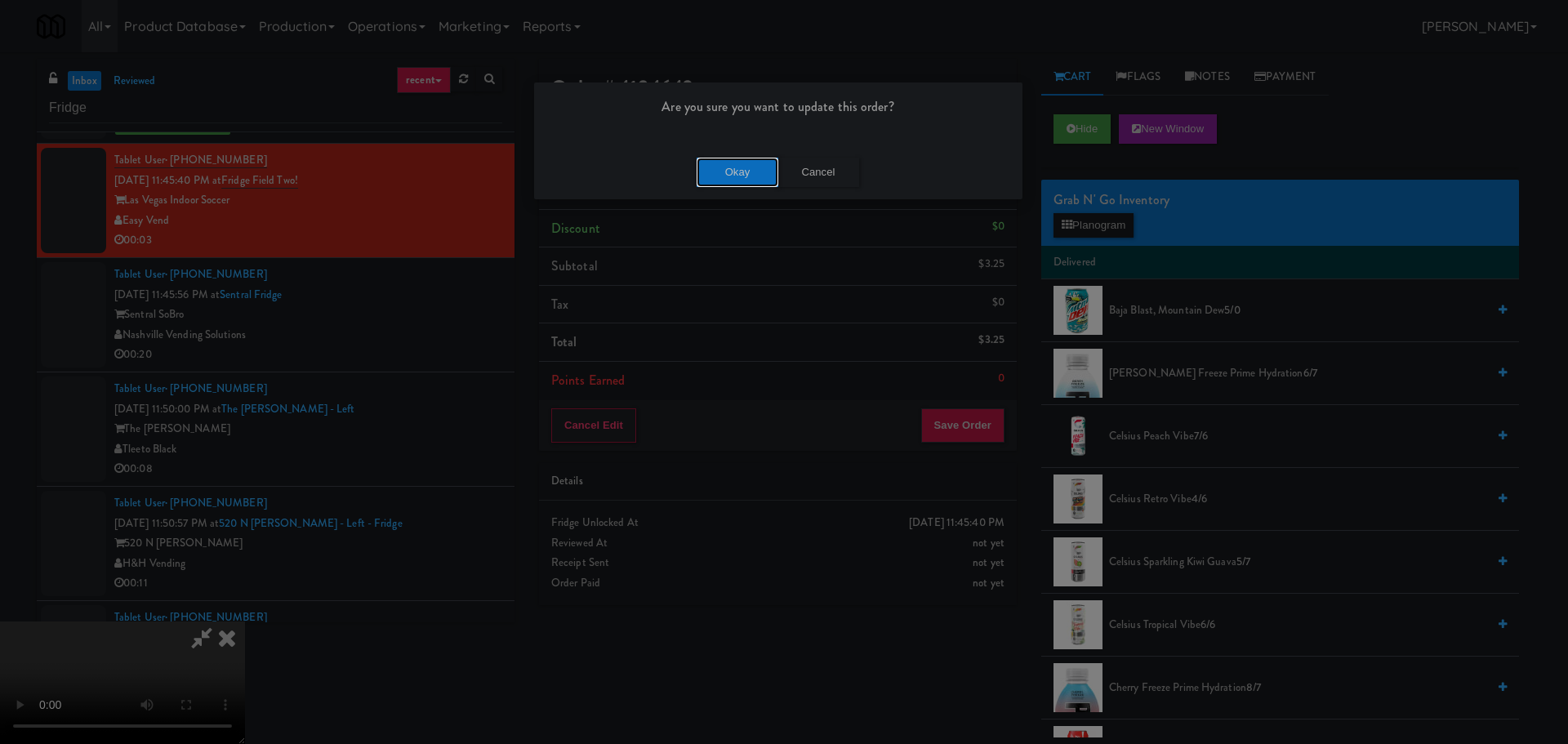
click at [739, 182] on button "Okay" at bounding box center [738, 172] width 82 height 29
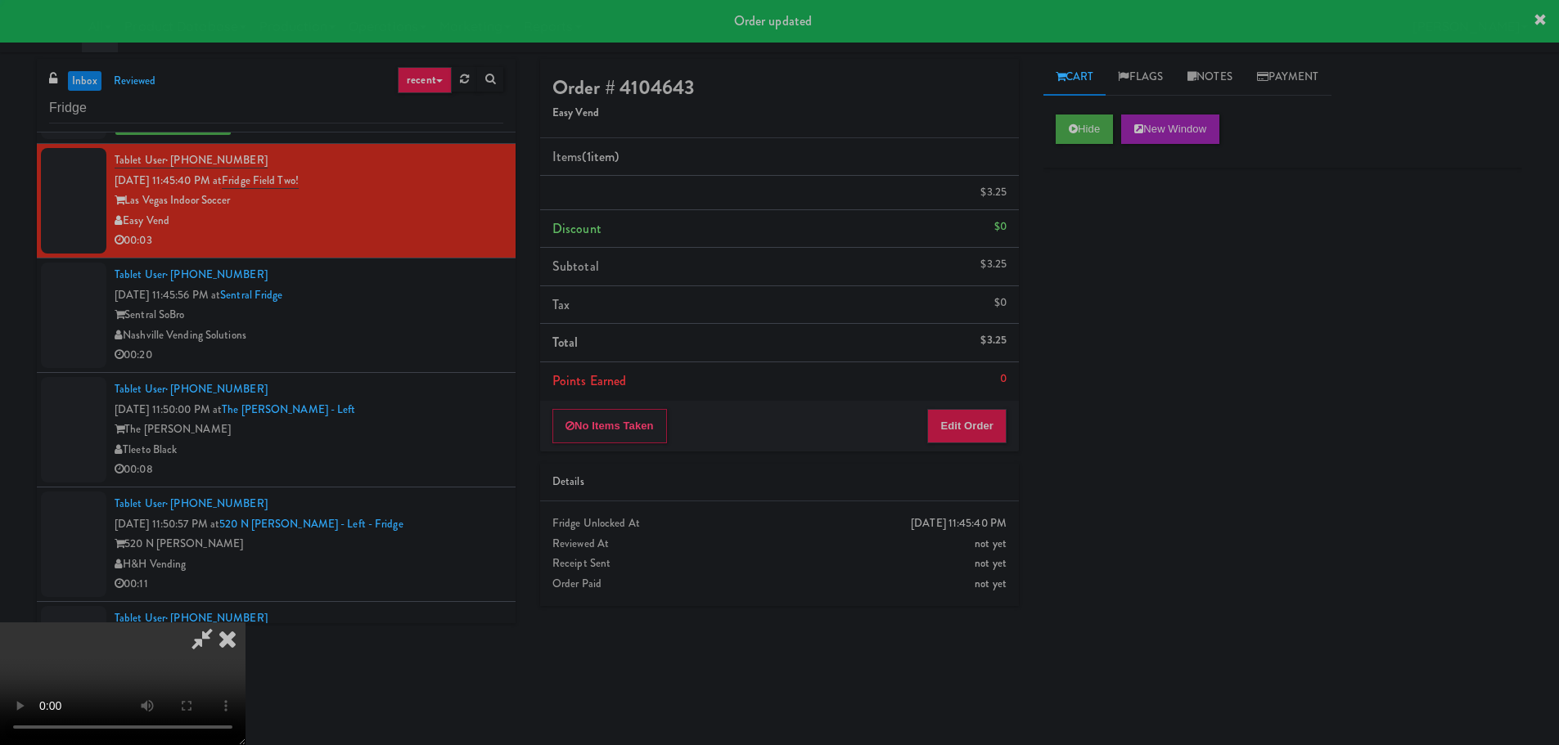
scroll to position [0, 0]
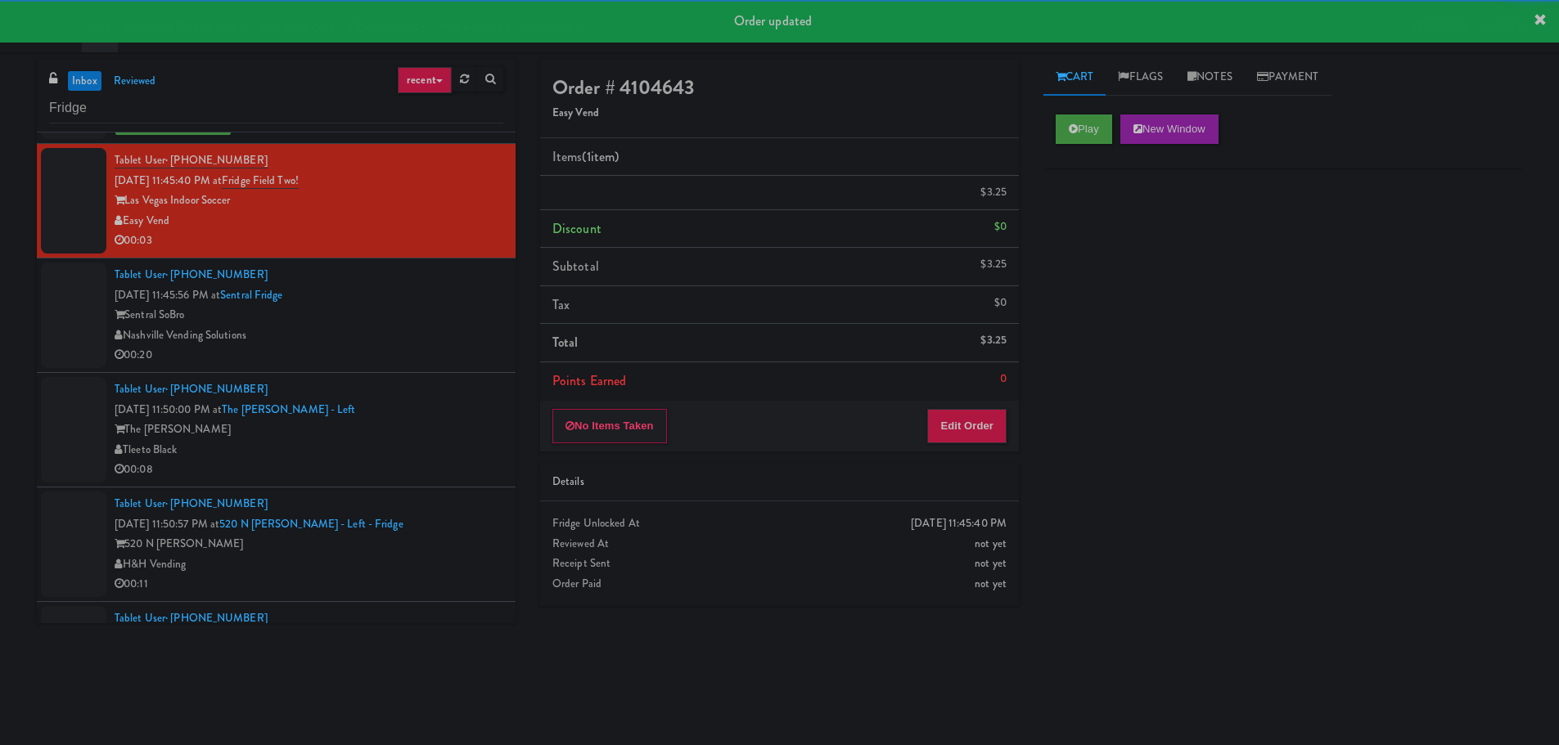
click at [457, 334] on div "Nashville Vending Solutions" at bounding box center [309, 336] width 389 height 20
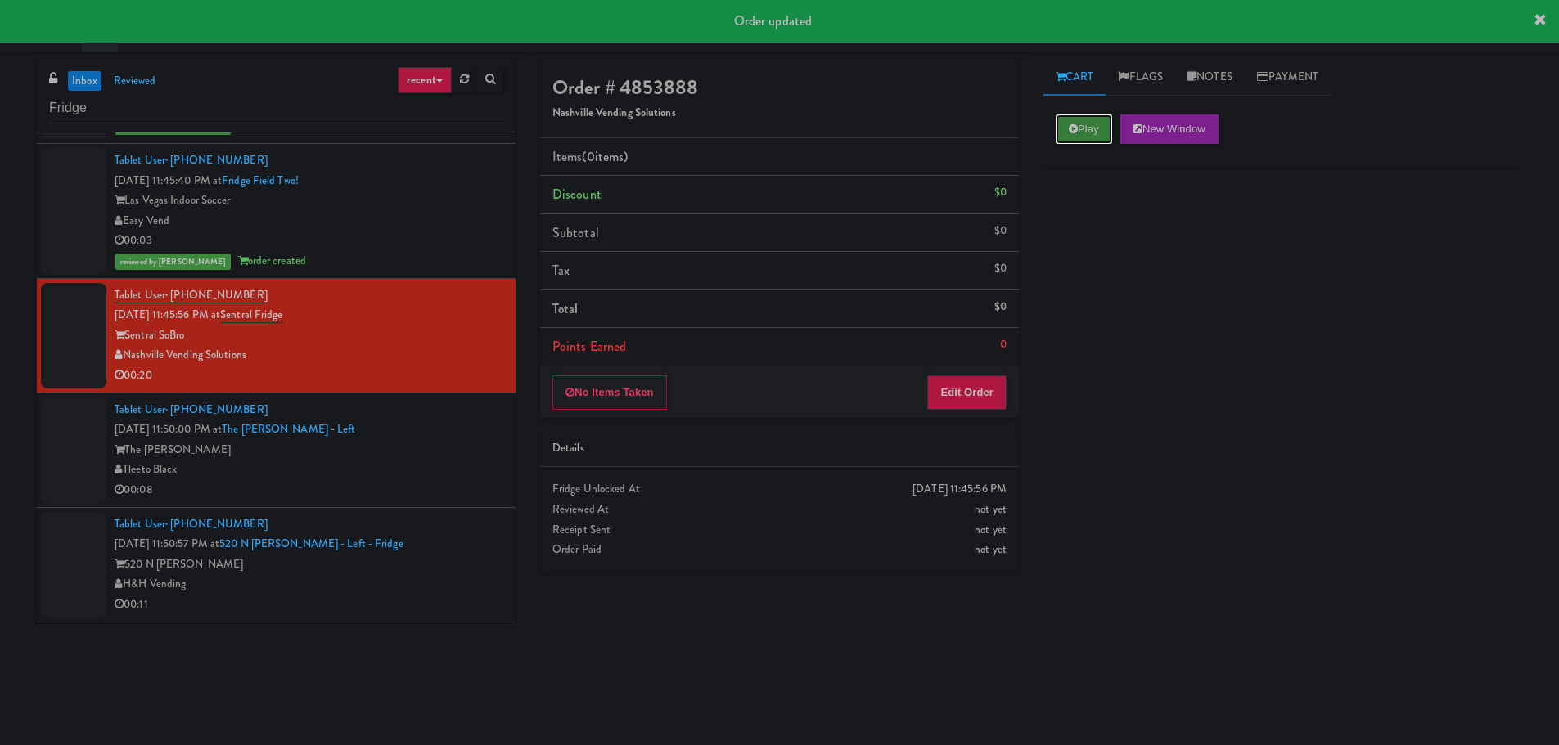
click at [1078, 127] on button "Play" at bounding box center [1083, 129] width 56 height 29
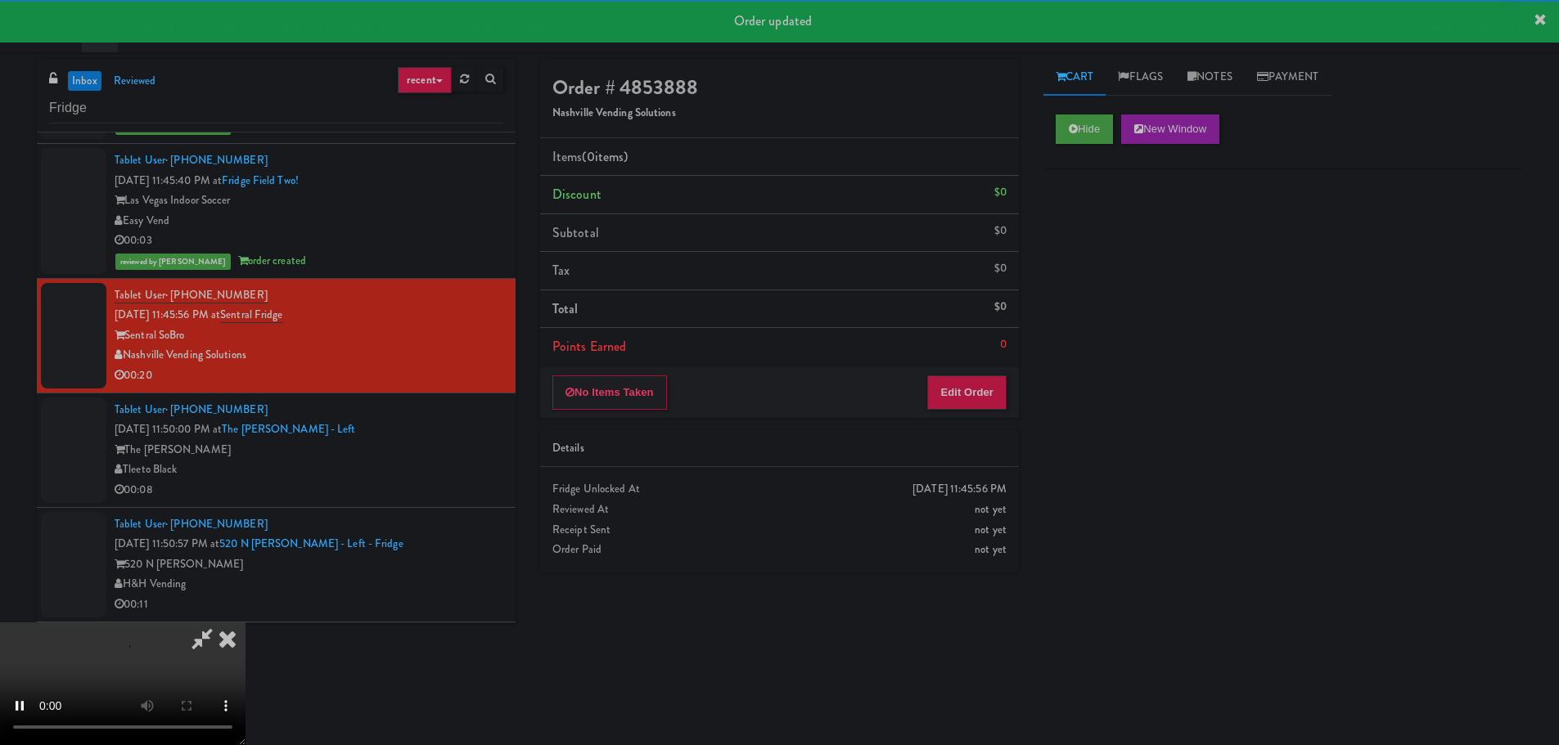
click at [1015, 397] on div "No Items Taken Edit Order" at bounding box center [779, 392] width 479 height 51
click at [988, 396] on button "Edit Order" at bounding box center [966, 393] width 79 height 34
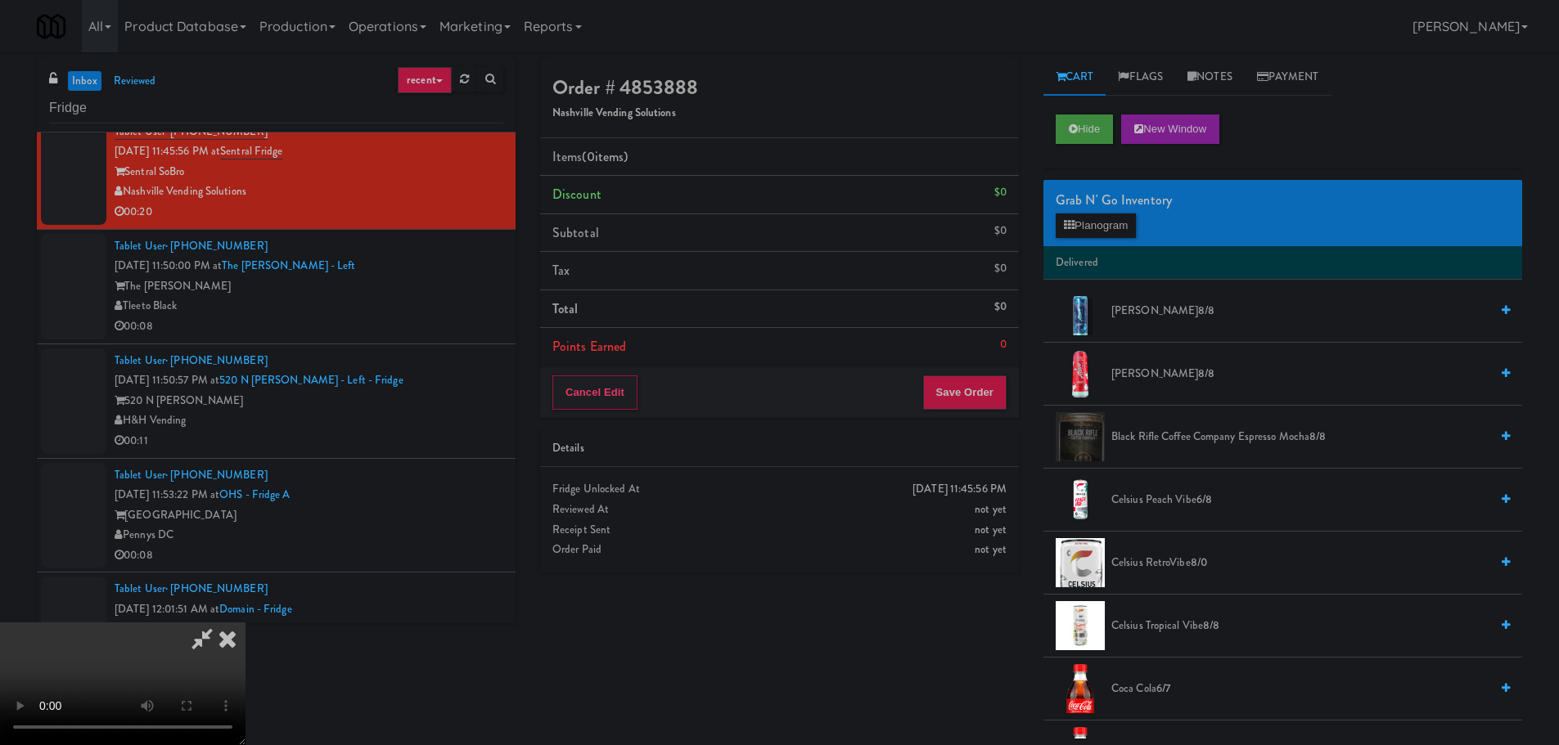
click at [245, 623] on video at bounding box center [122, 684] width 245 height 123
click at [1096, 230] on button "Planogram" at bounding box center [1095, 226] width 80 height 25
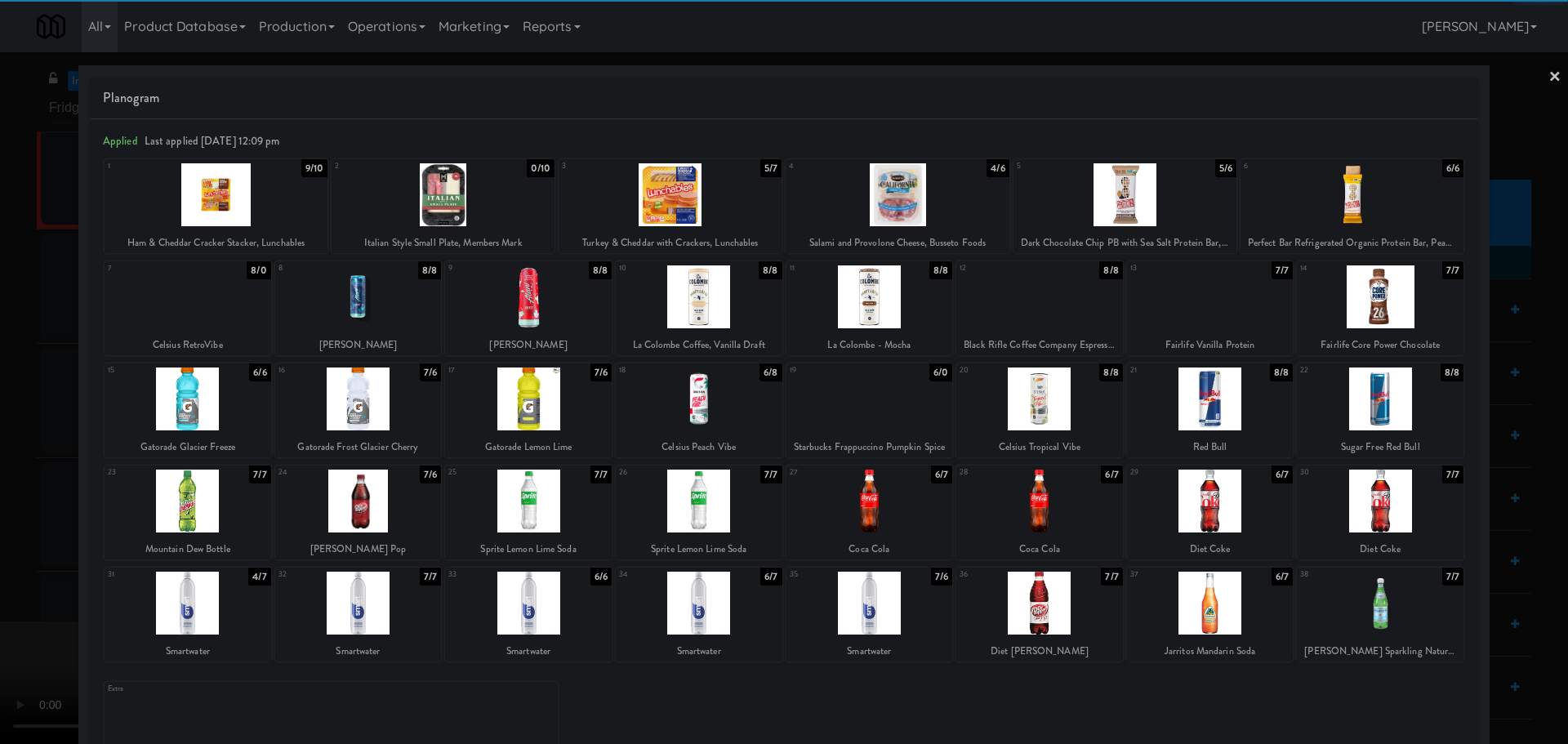
click at [710, 615] on div at bounding box center [699, 603] width 167 height 63
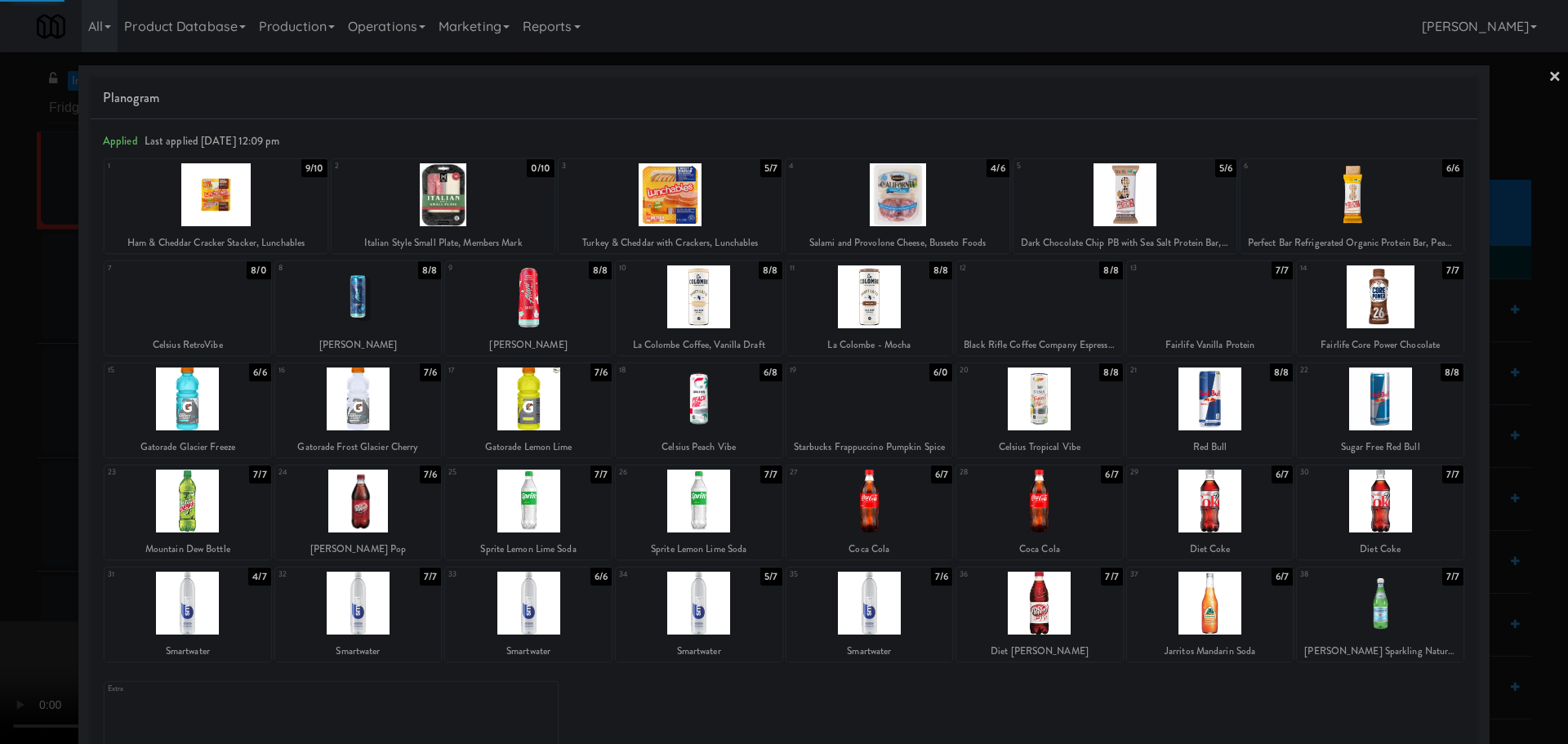
drag, startPoint x: 0, startPoint y: 563, endPoint x: 512, endPoint y: 372, distance: 546.5
click at [0, 564] on div at bounding box center [784, 372] width 1568 height 744
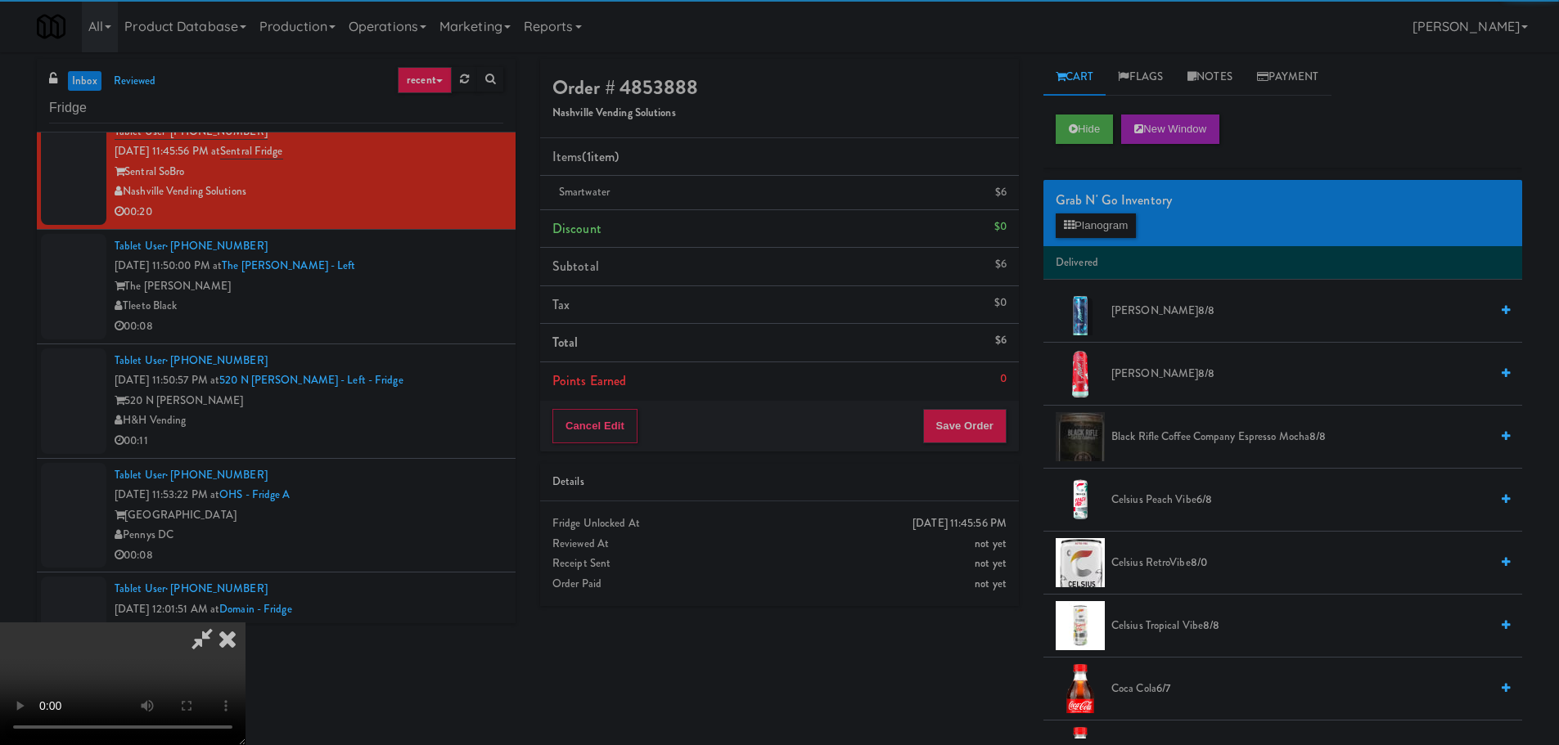
click at [245, 623] on video at bounding box center [122, 684] width 245 height 123
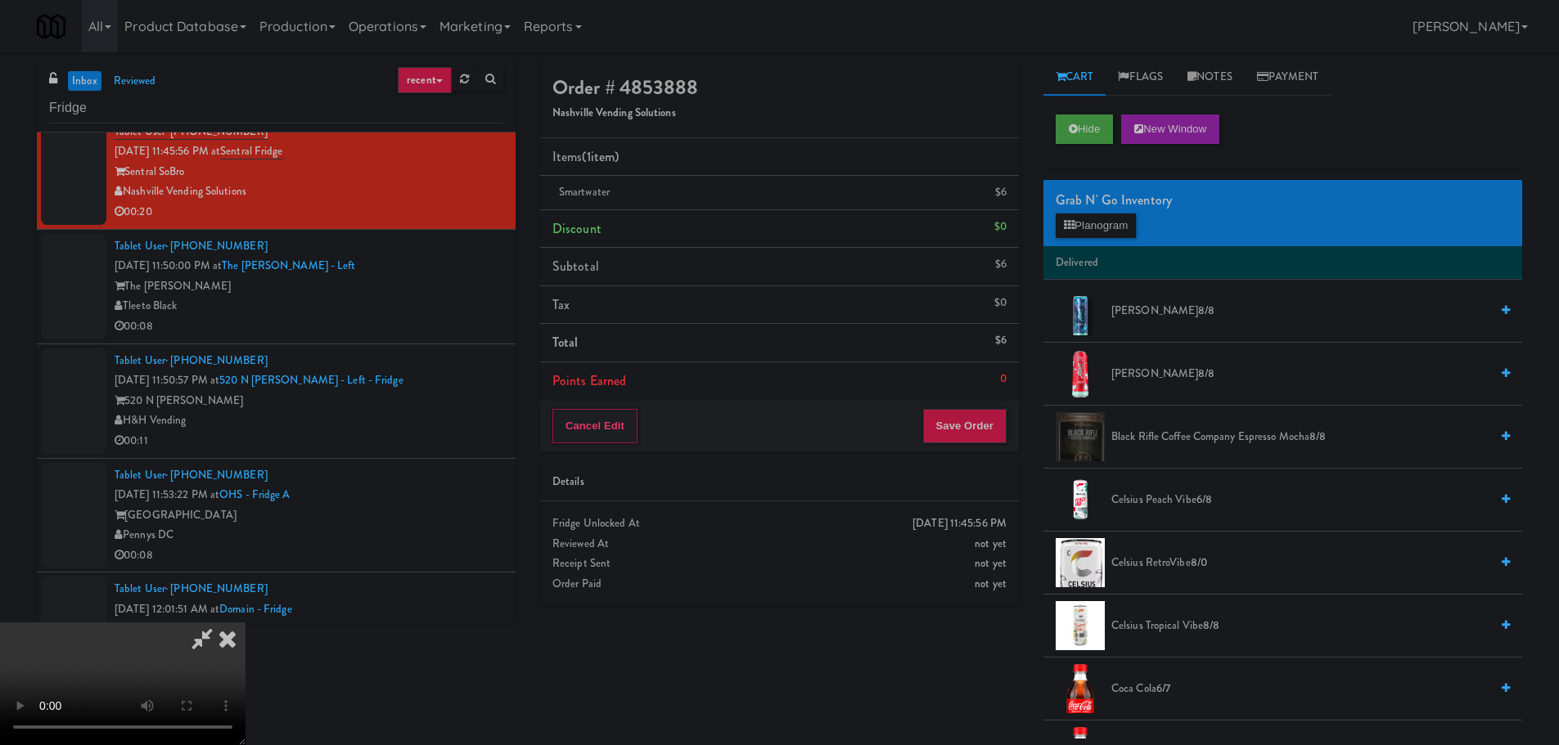
click at [245, 623] on video at bounding box center [122, 684] width 245 height 123
click at [1128, 223] on button "Planogram" at bounding box center [1095, 226] width 80 height 25
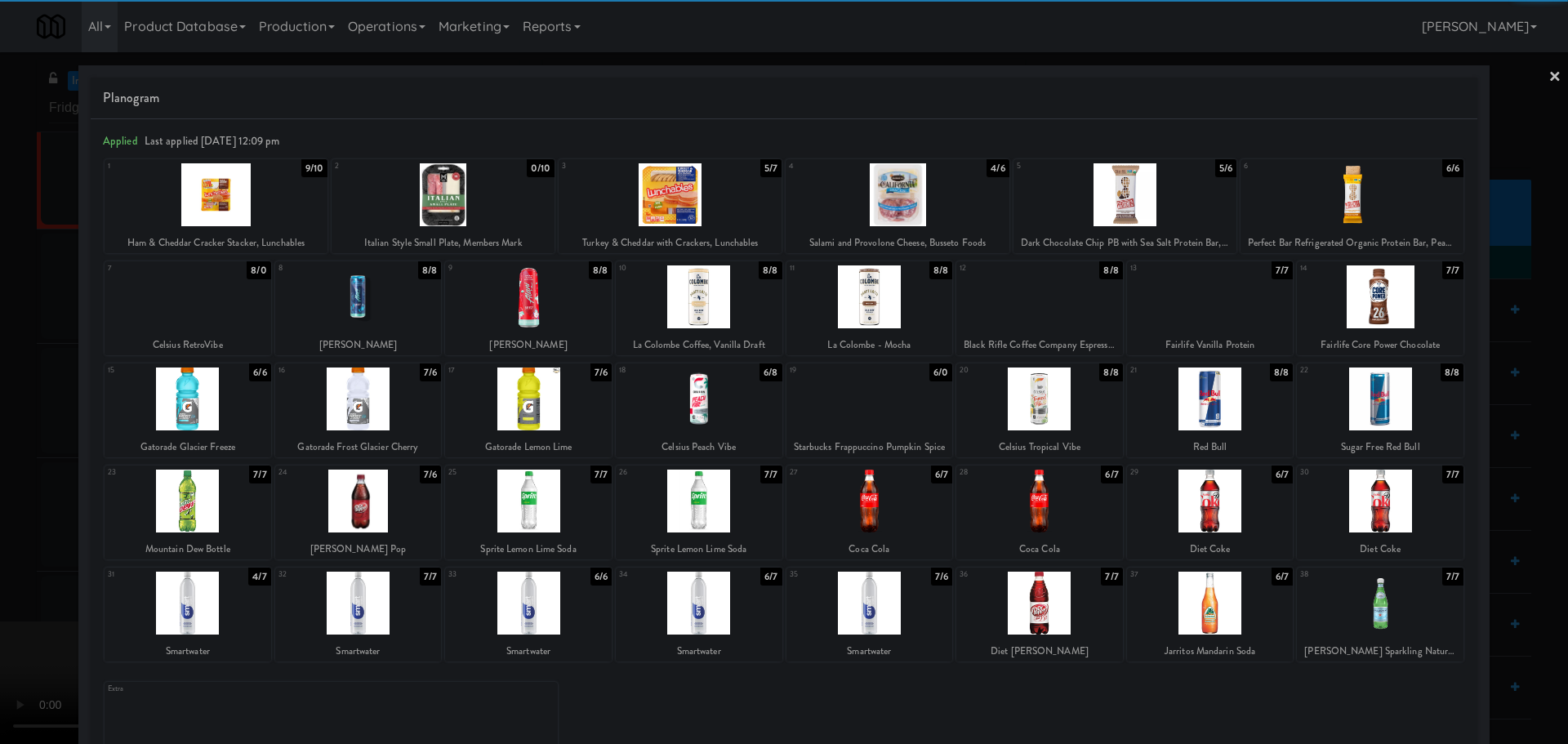
click at [472, 205] on div at bounding box center [442, 195] width 223 height 63
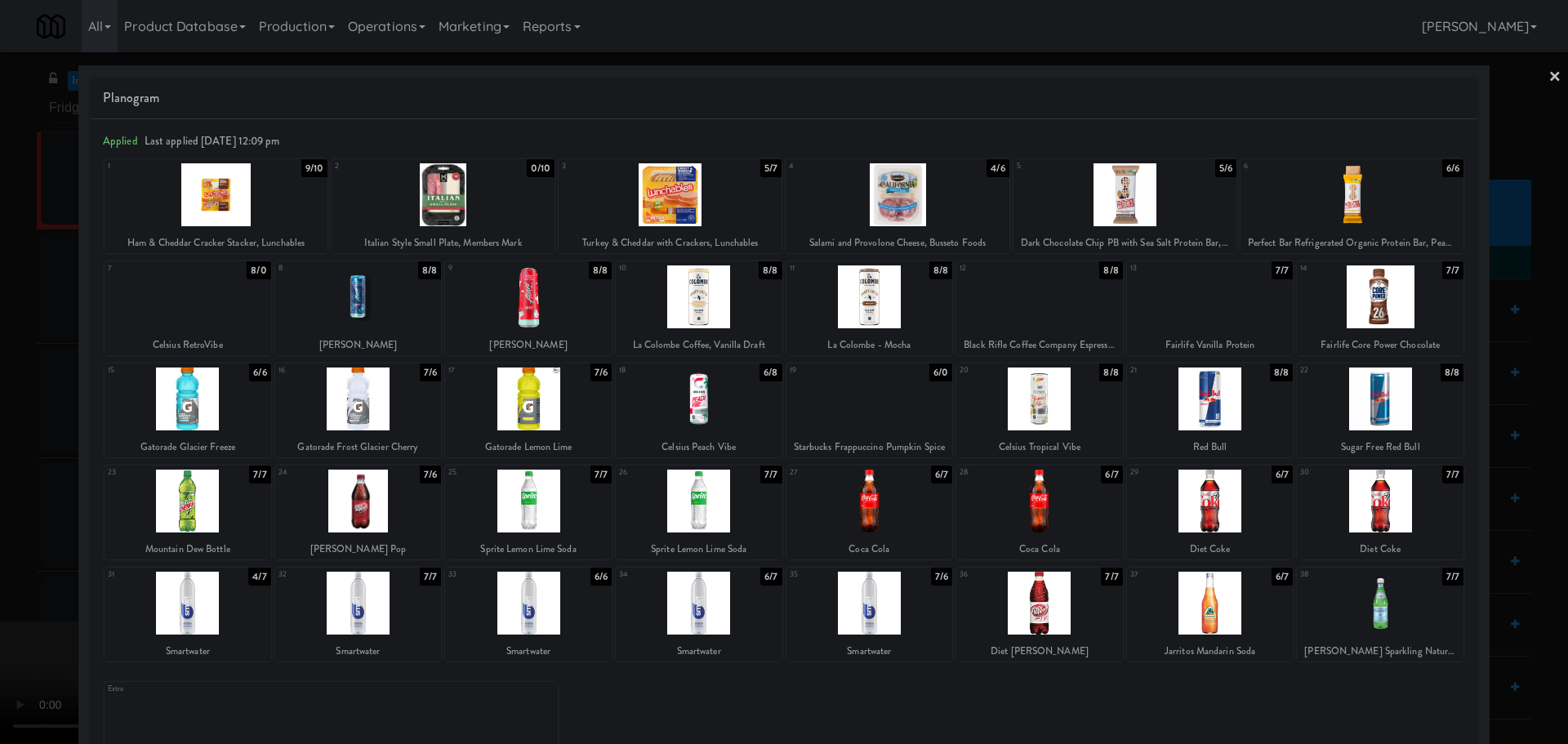
click at [0, 355] on div at bounding box center [784, 372] width 1568 height 744
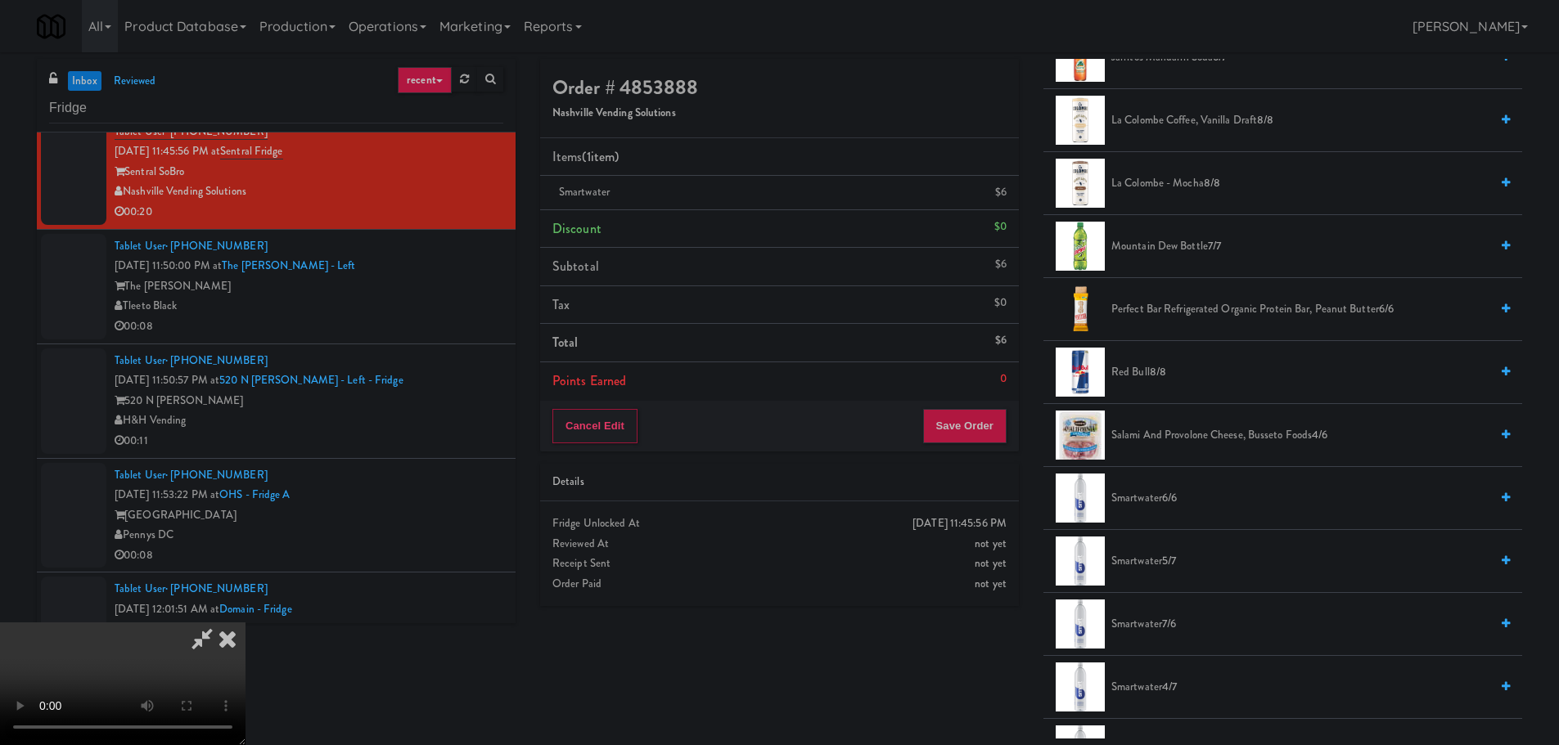
scroll to position [1964, 0]
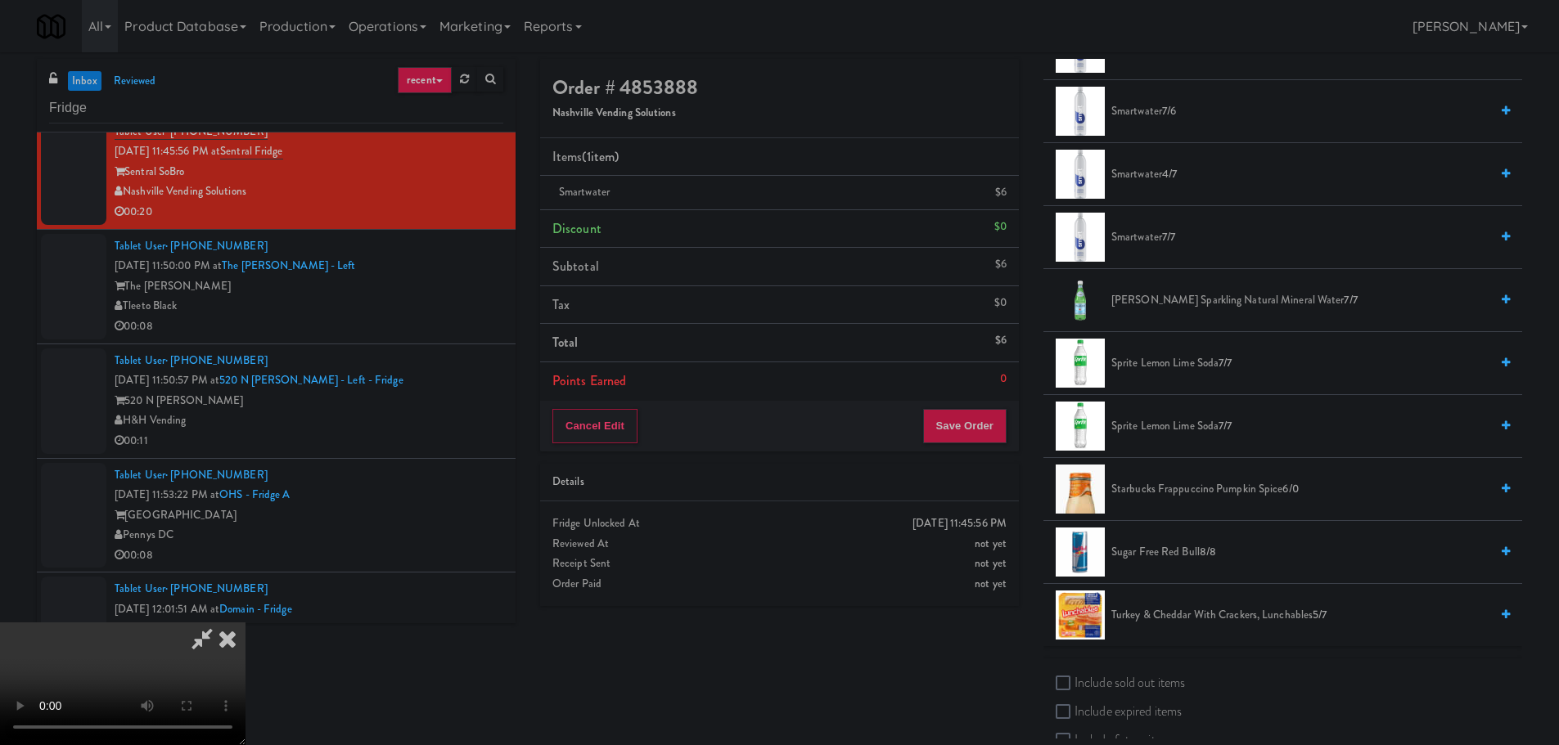
click at [1111, 675] on label "Include sold out items" at bounding box center [1119, 683] width 129 height 25
click at [1074, 677] on input "Include sold out items" at bounding box center [1064, 683] width 19 height 13
checkbox input "true"
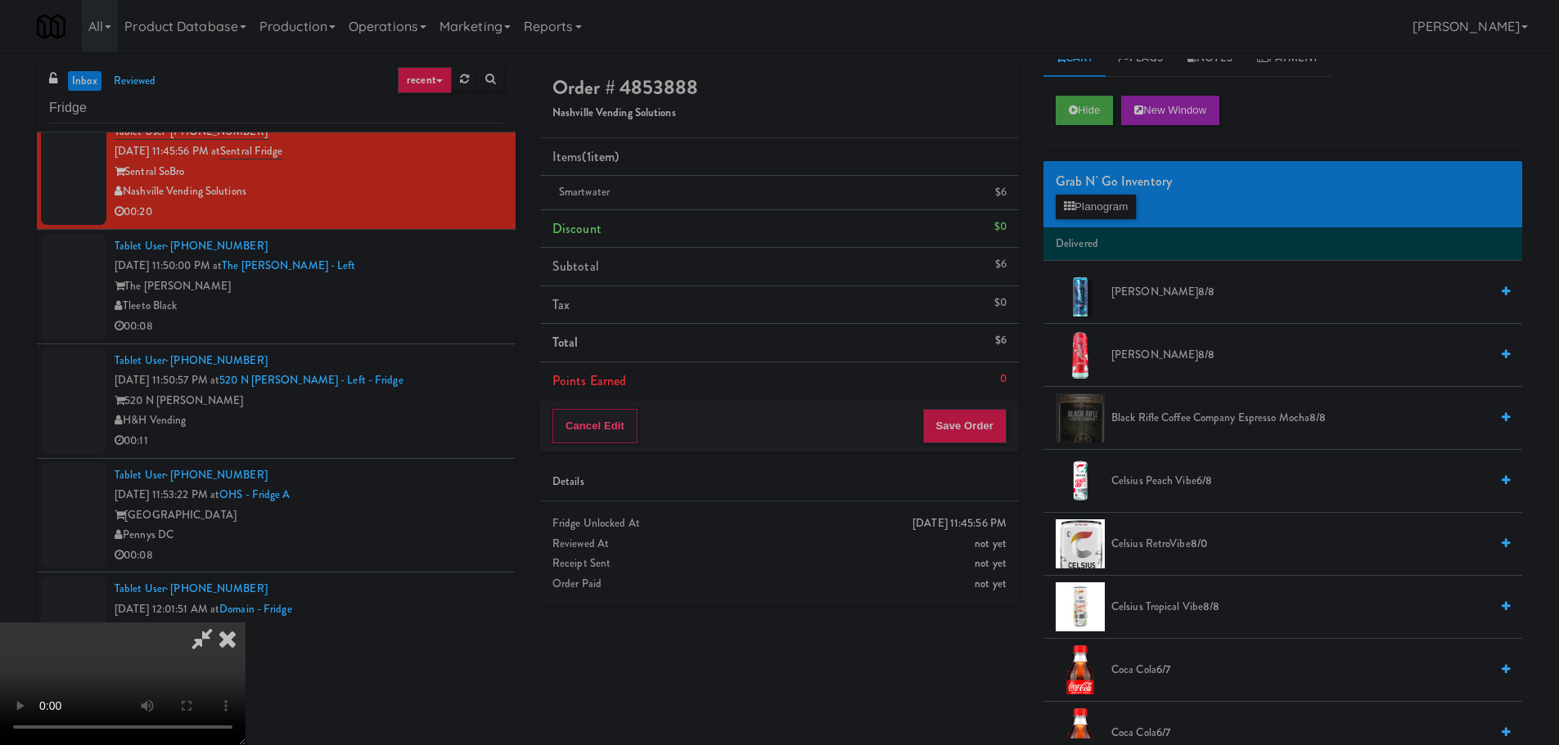
scroll to position [0, 0]
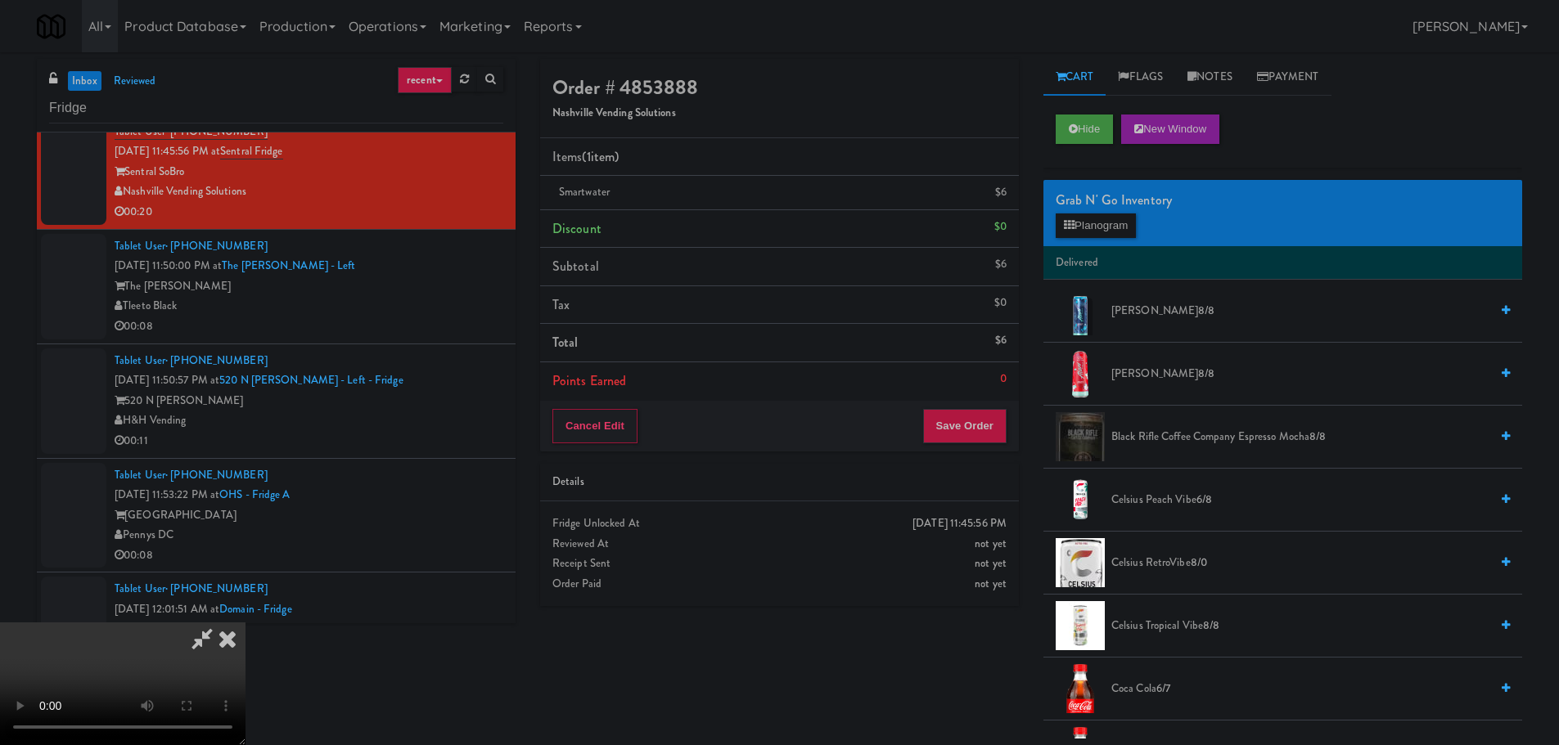
click at [1096, 212] on div "Grab N' Go Inventory Planogram" at bounding box center [1282, 213] width 479 height 66
click at [1103, 223] on button "Planogram" at bounding box center [1095, 226] width 80 height 25
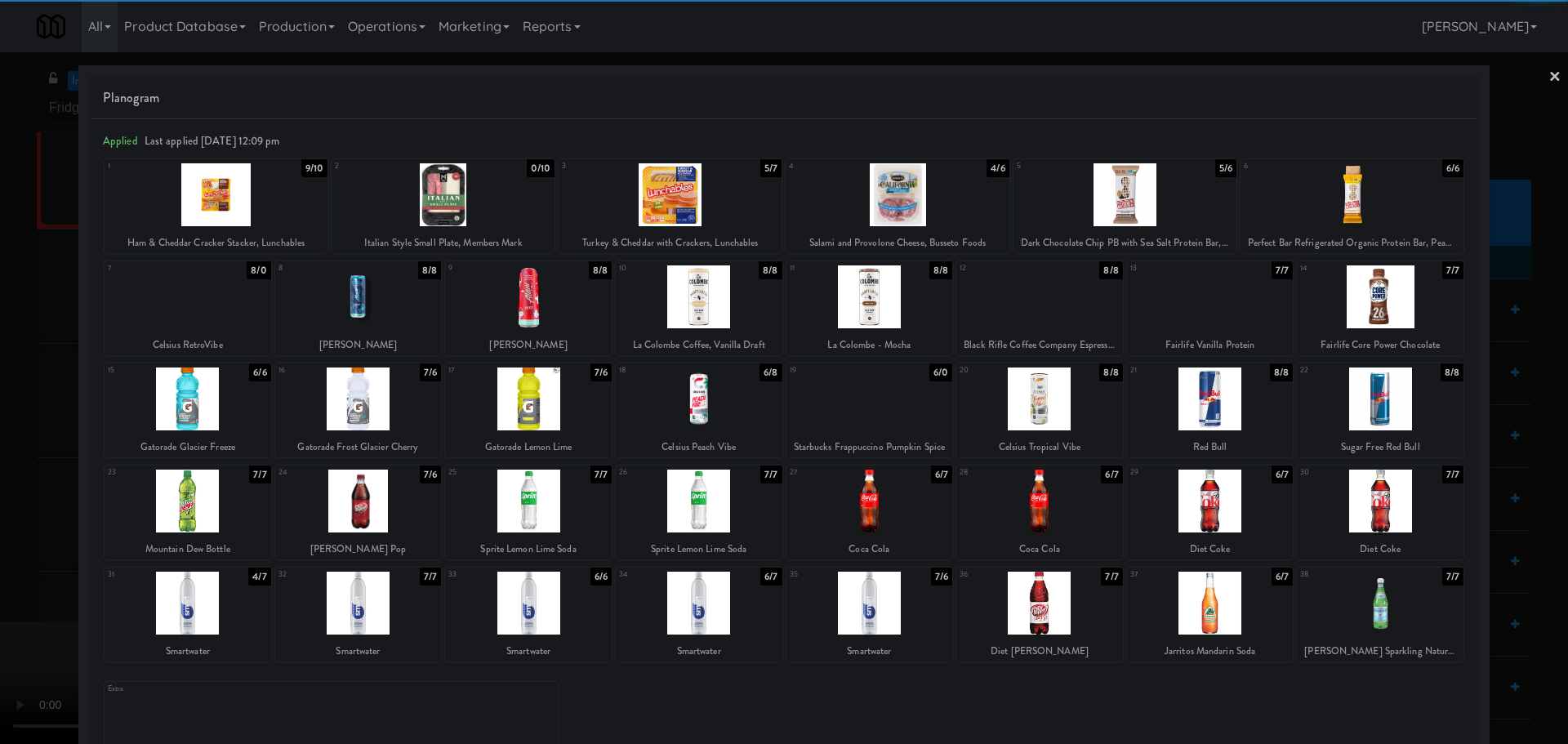
click at [491, 200] on div at bounding box center [442, 195] width 223 height 63
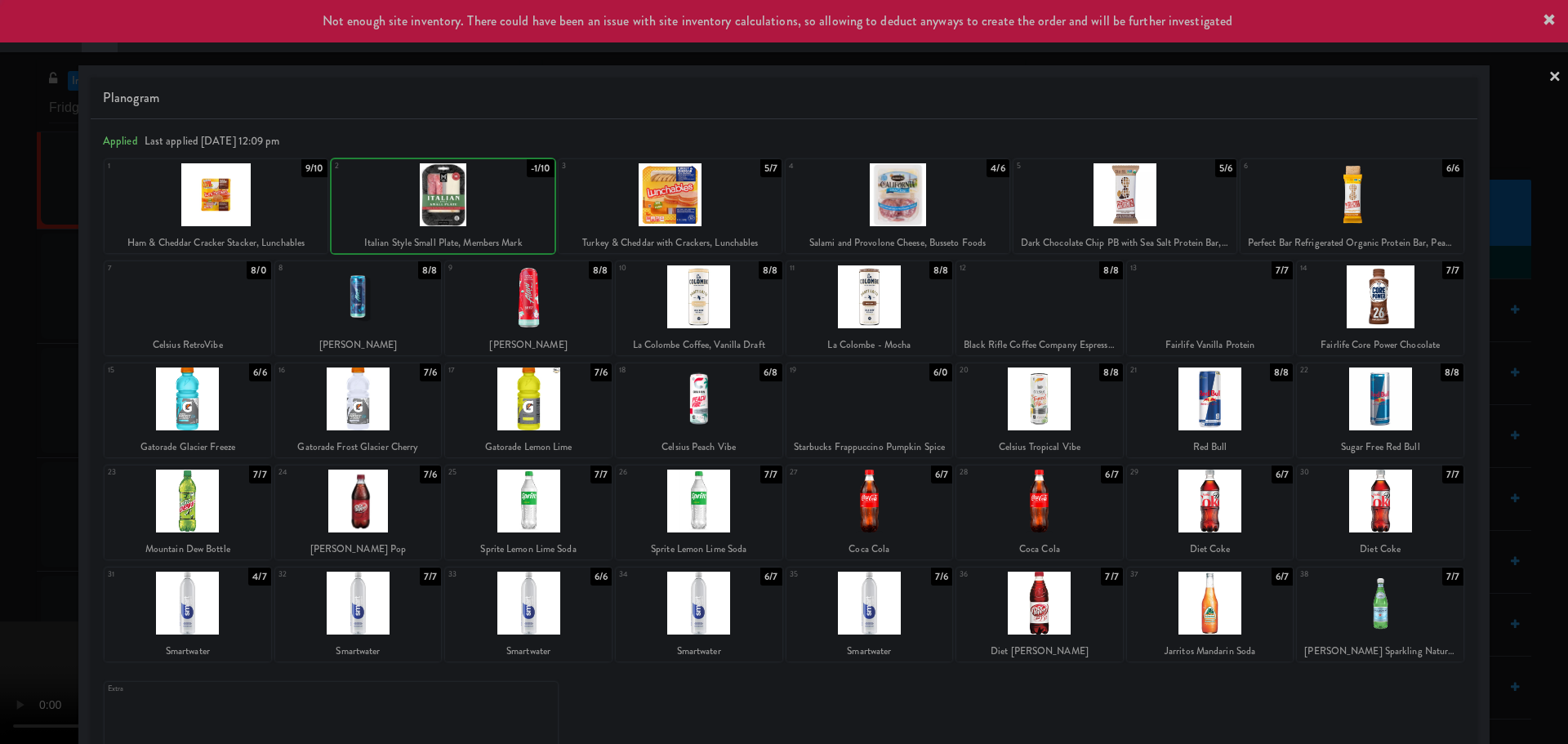
click at [0, 352] on div at bounding box center [784, 372] width 1568 height 744
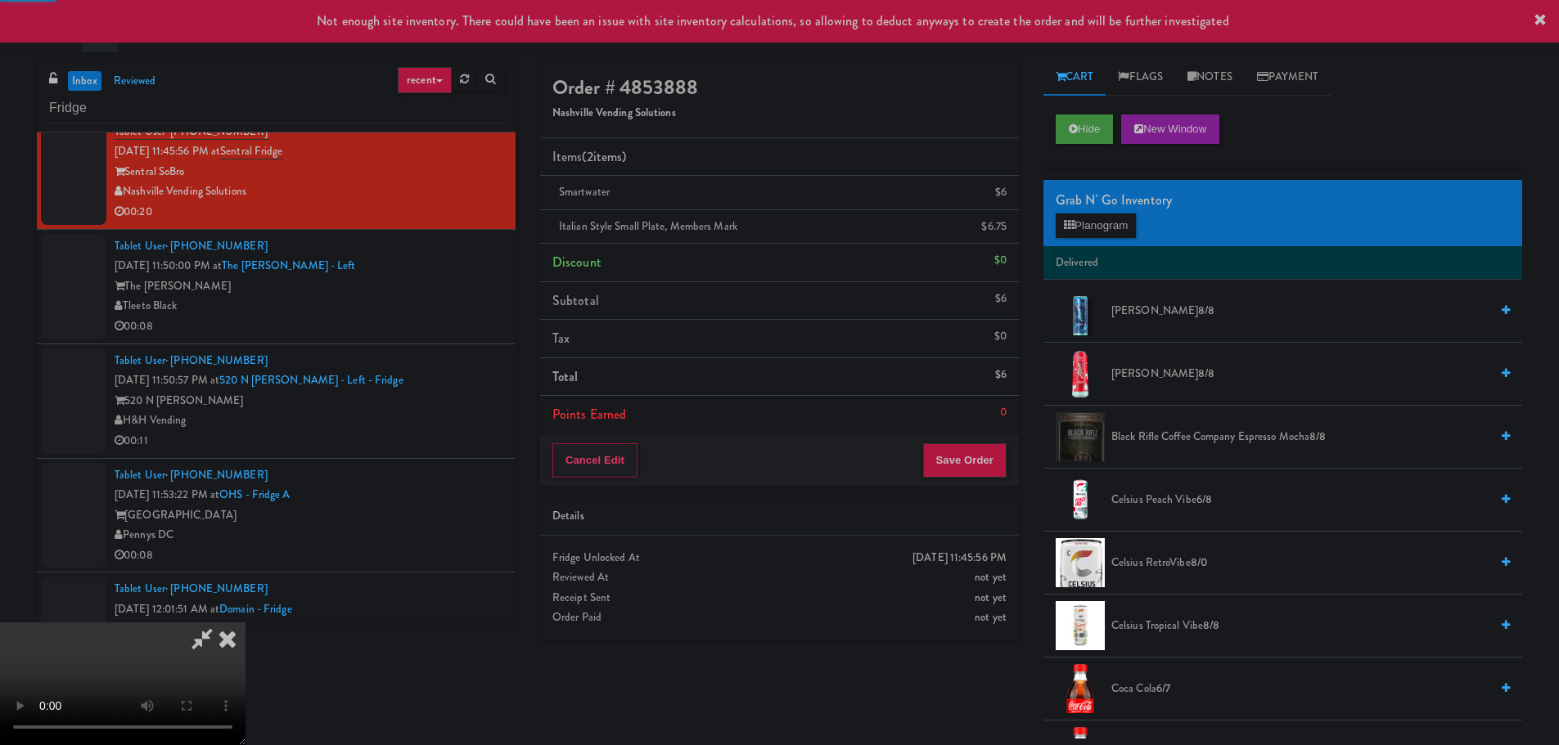
click at [245, 623] on video at bounding box center [122, 684] width 245 height 123
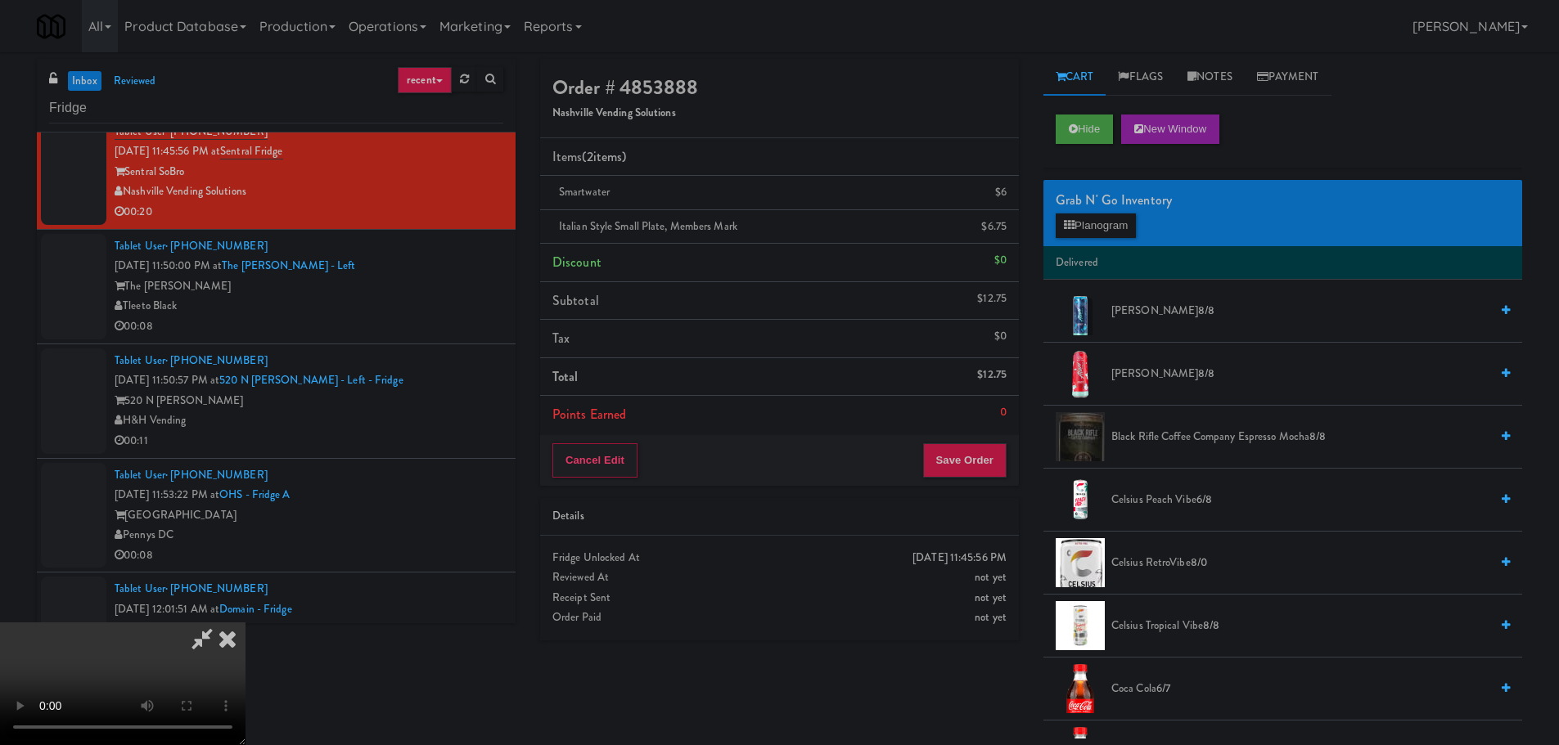
drag, startPoint x: 664, startPoint y: 421, endPoint x: 675, endPoint y: 423, distance: 10.9
click at [245, 623] on video at bounding box center [122, 684] width 245 height 123
click at [1095, 231] on button "Planogram" at bounding box center [1095, 226] width 80 height 25
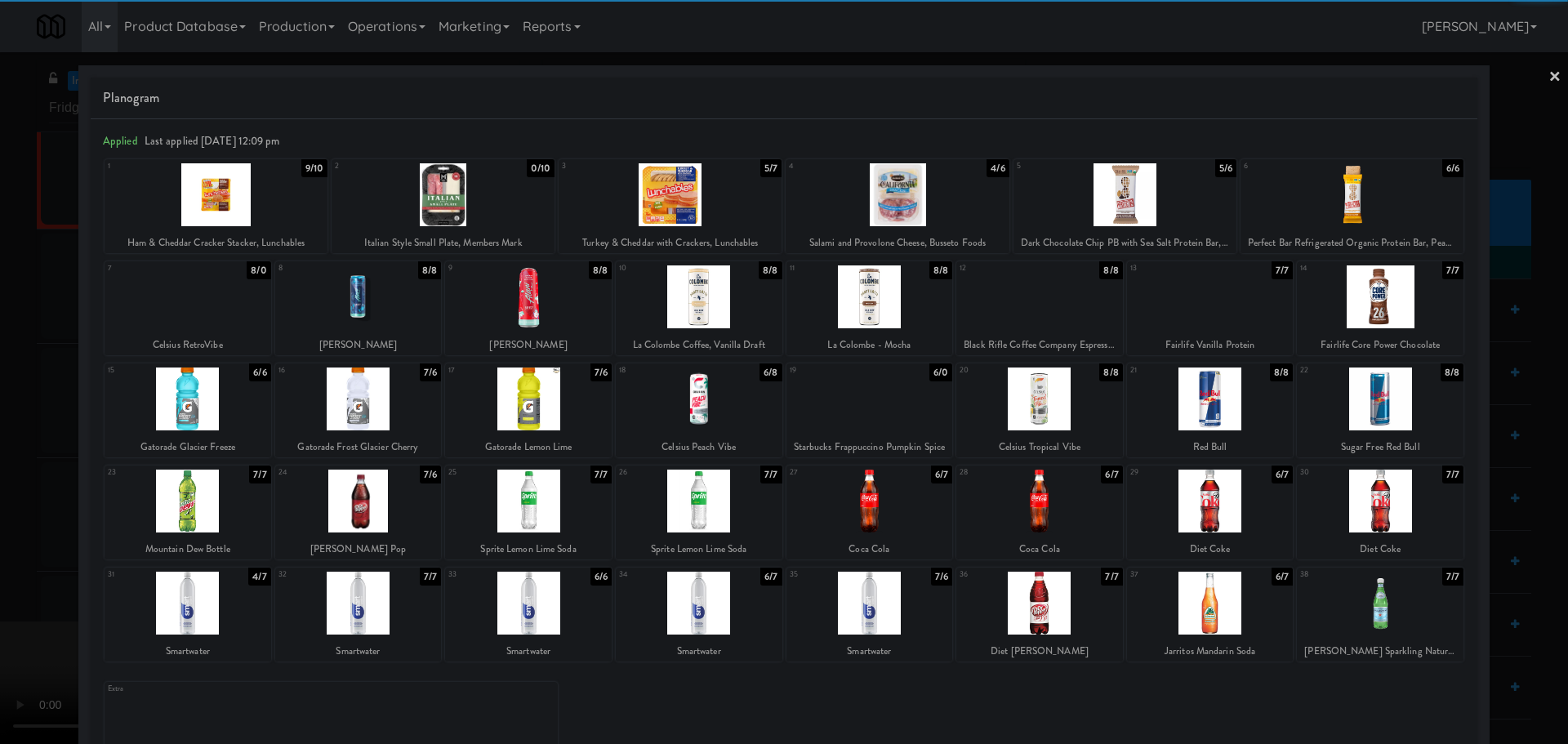
click at [932, 218] on div at bounding box center [896, 195] width 223 height 63
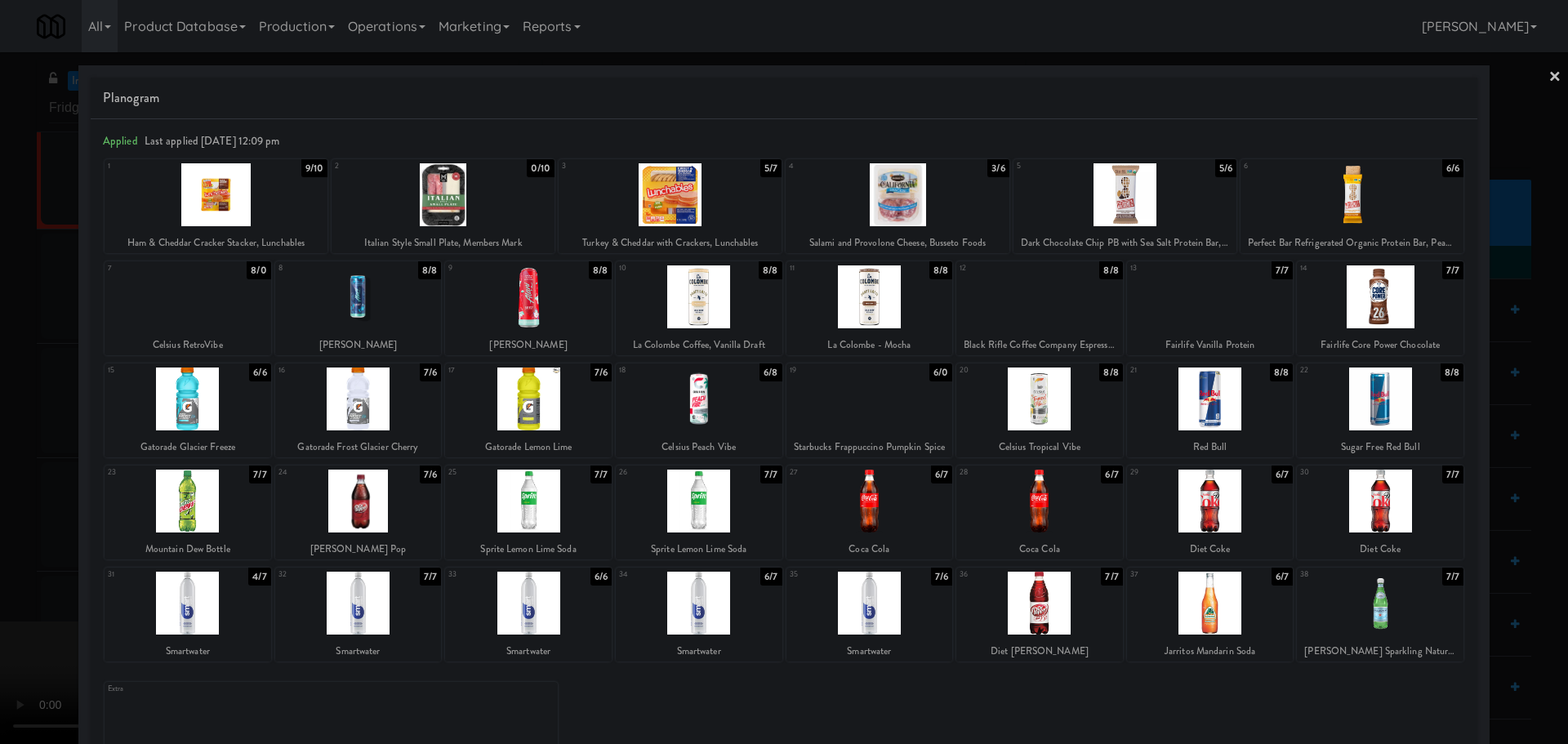
click at [0, 286] on div at bounding box center [784, 372] width 1568 height 744
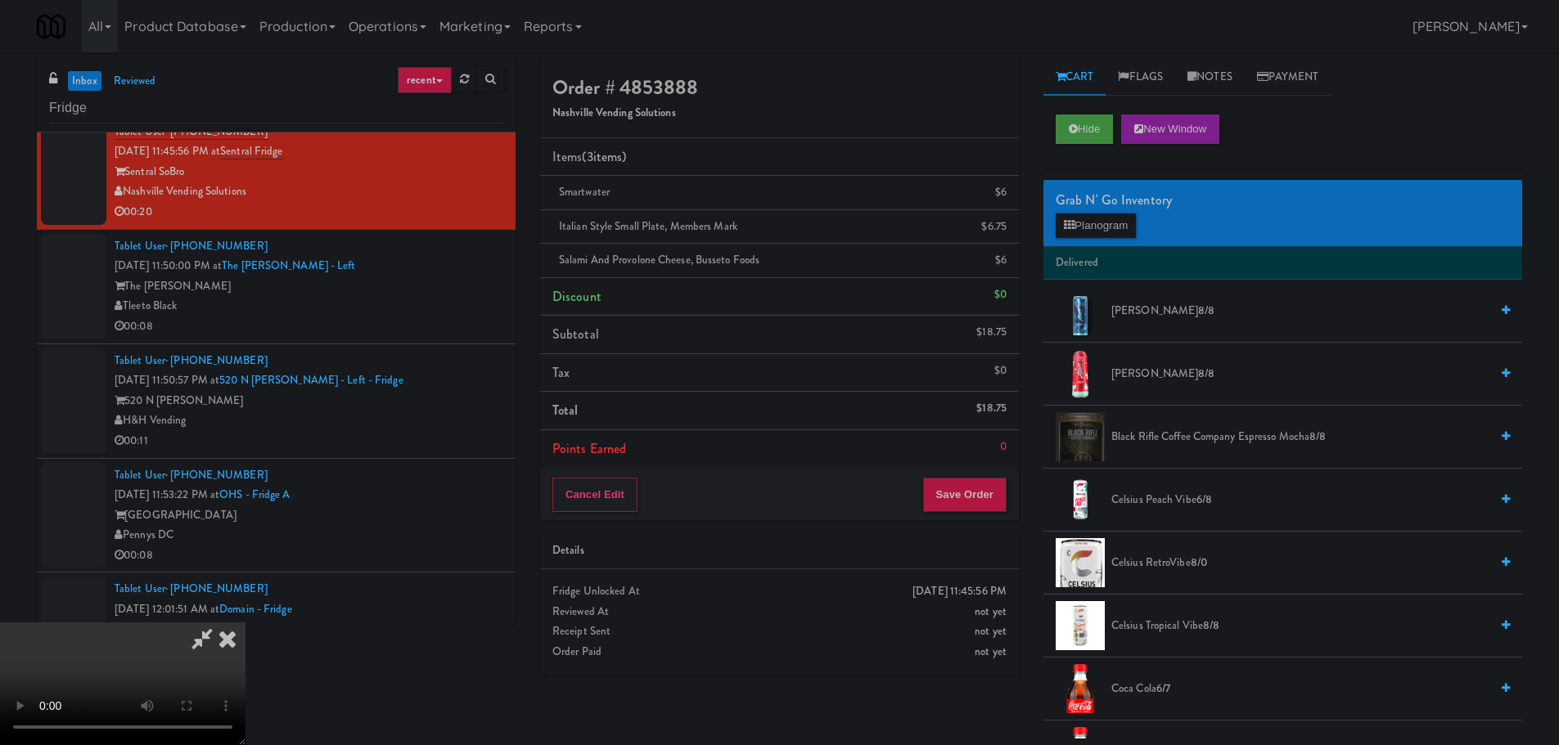
scroll to position [35, 0]
click at [245, 623] on video at bounding box center [122, 684] width 245 height 123
click at [965, 506] on button "Save Order" at bounding box center [964, 495] width 83 height 34
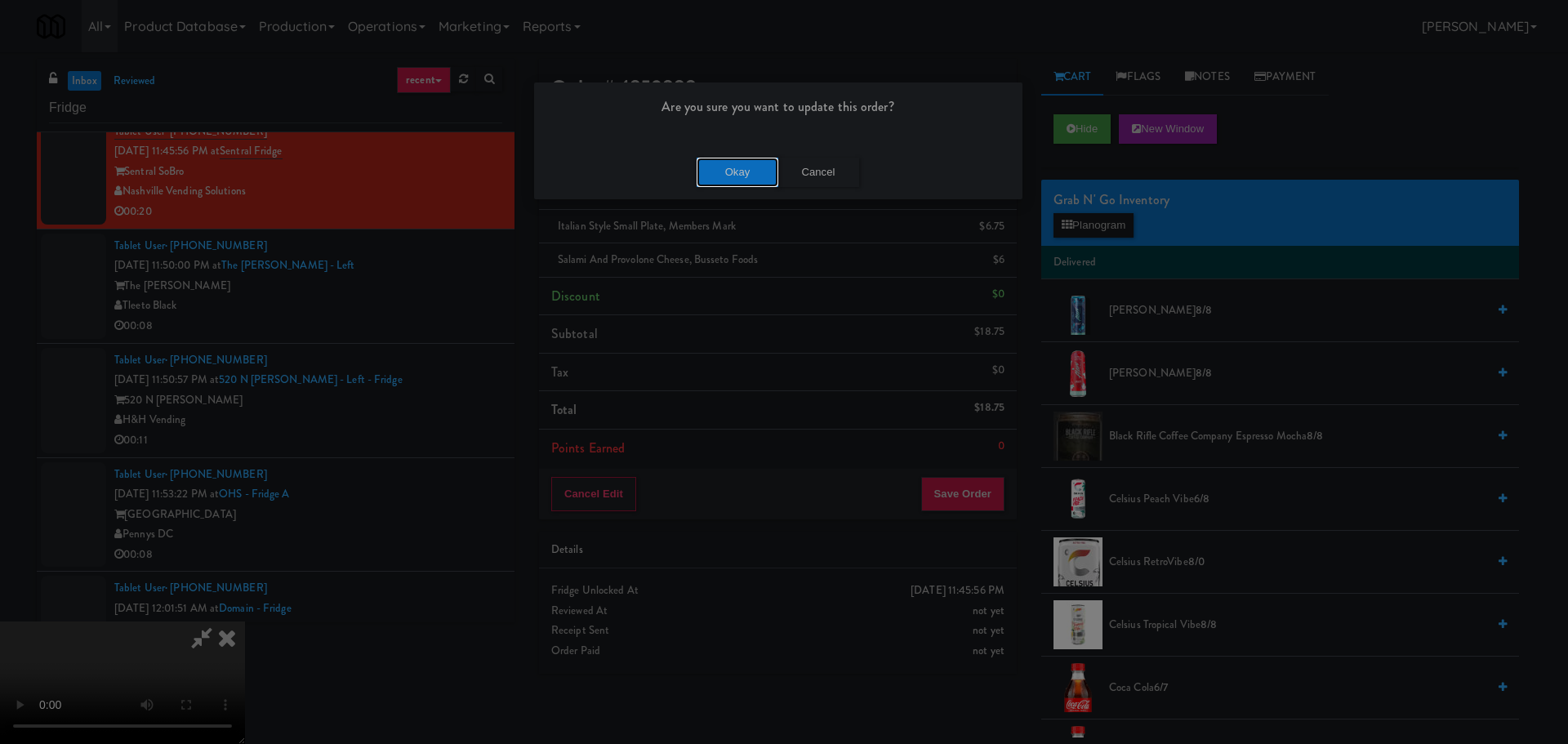
click at [744, 168] on button "Okay" at bounding box center [738, 172] width 82 height 29
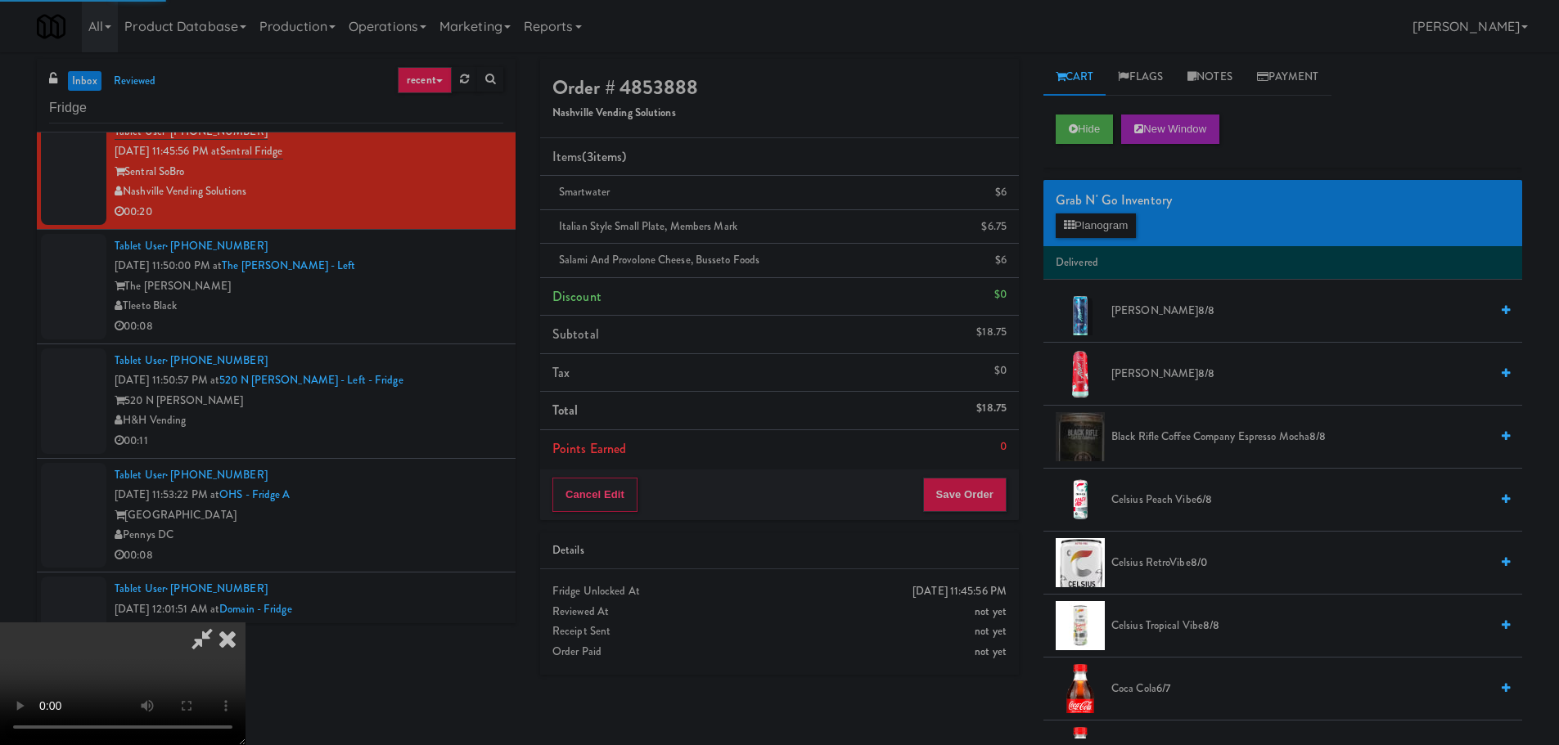
scroll to position [0, 0]
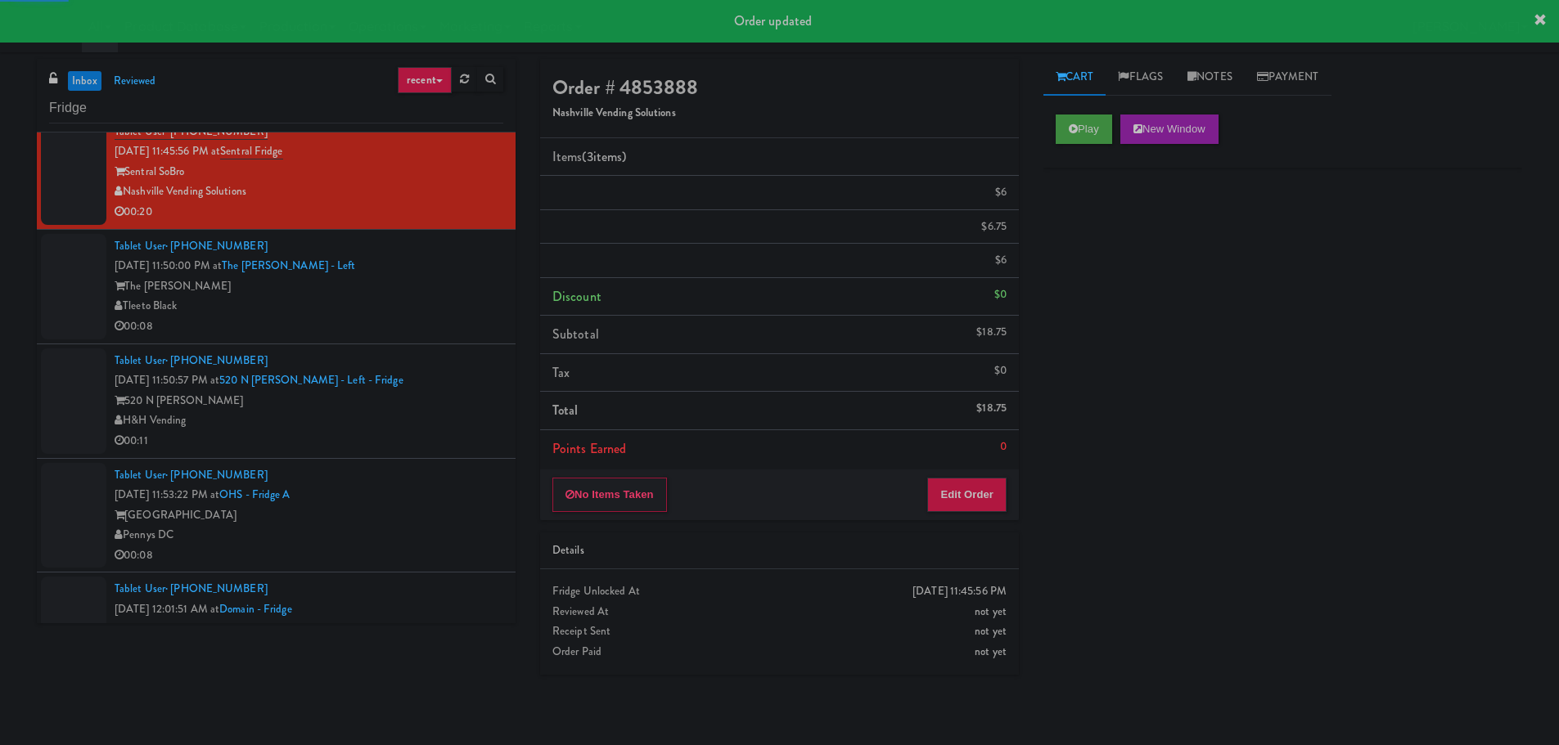
click at [400, 311] on div "Tleeto Black" at bounding box center [309, 306] width 389 height 20
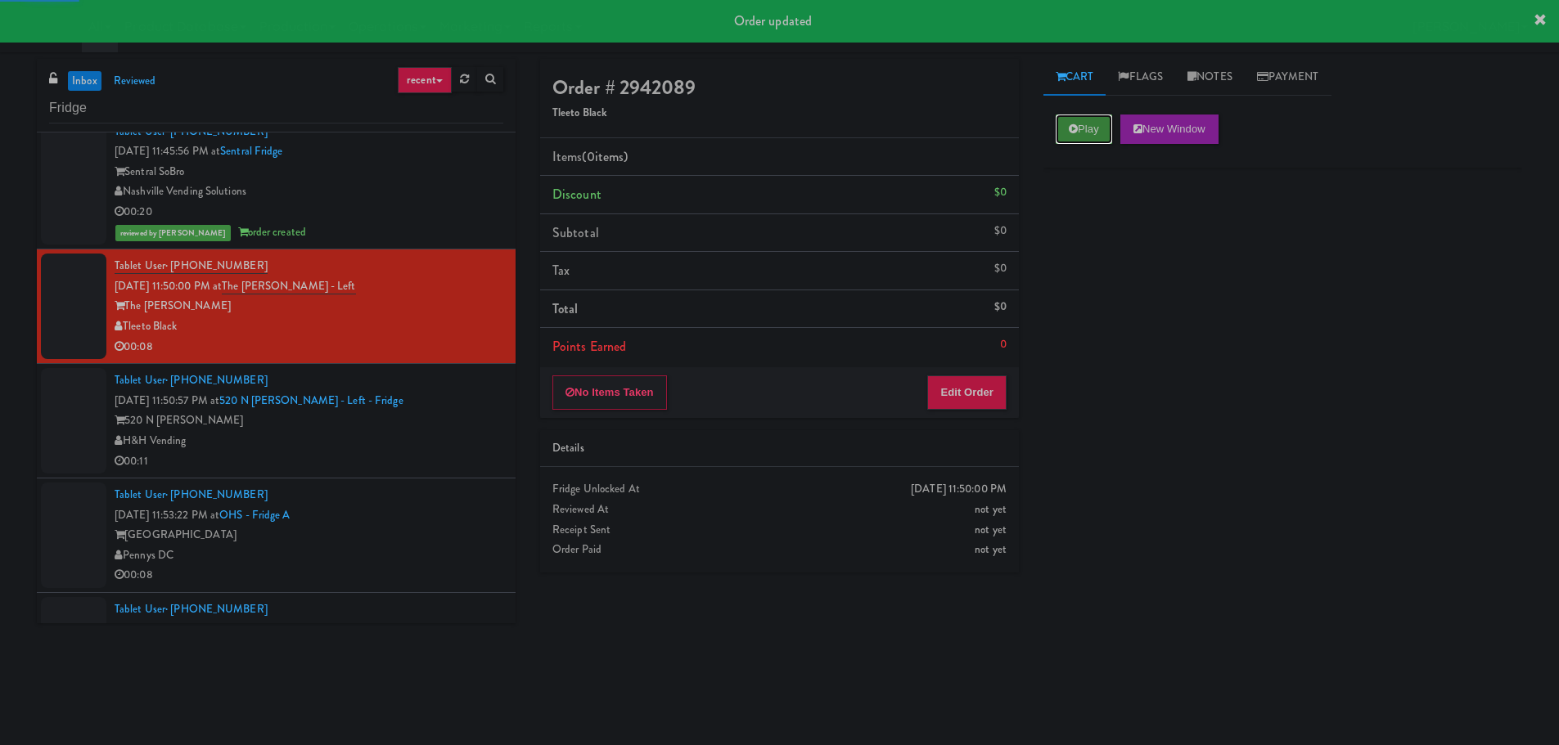
click at [1088, 125] on button "Play" at bounding box center [1083, 129] width 56 height 29
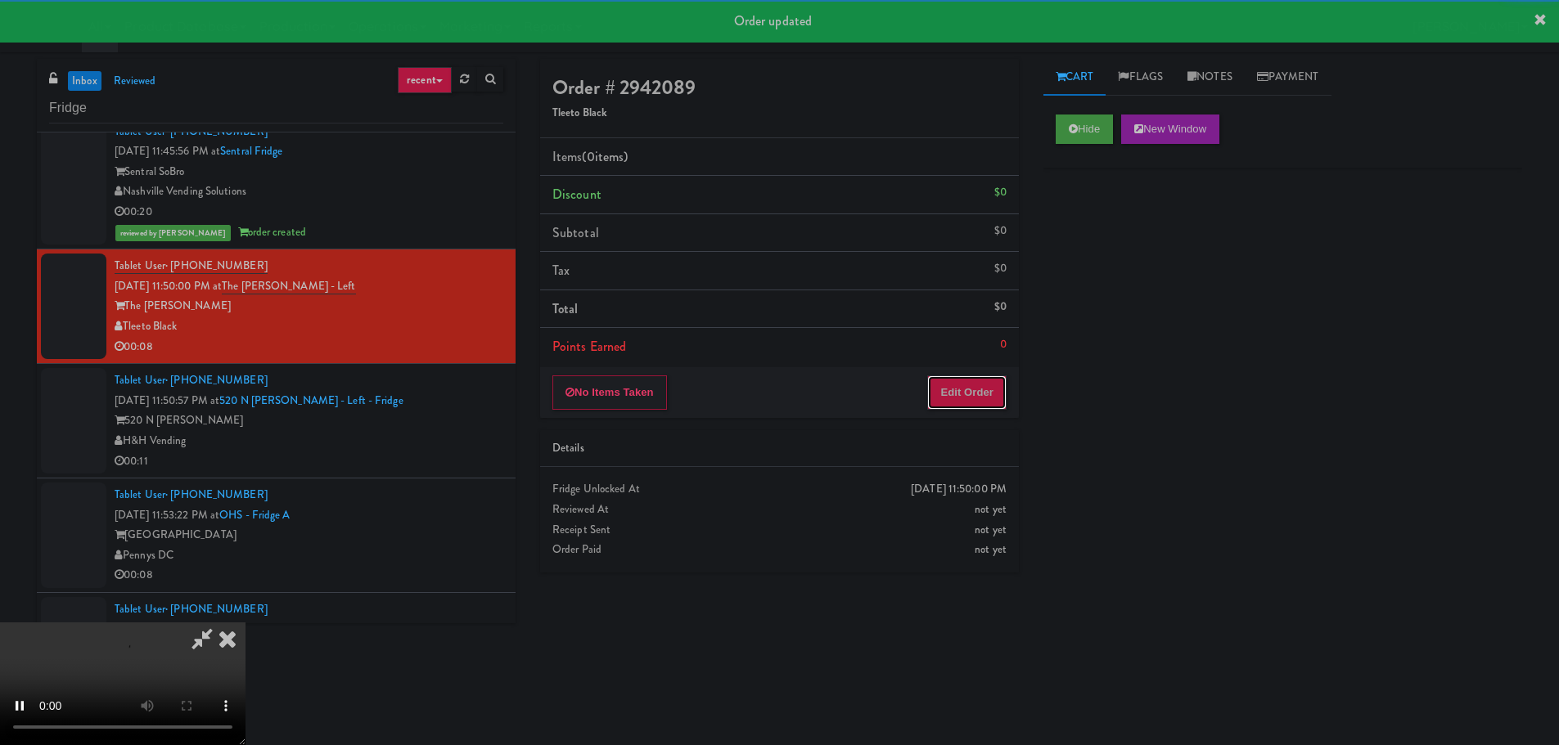
click at [963, 386] on button "Edit Order" at bounding box center [966, 393] width 79 height 34
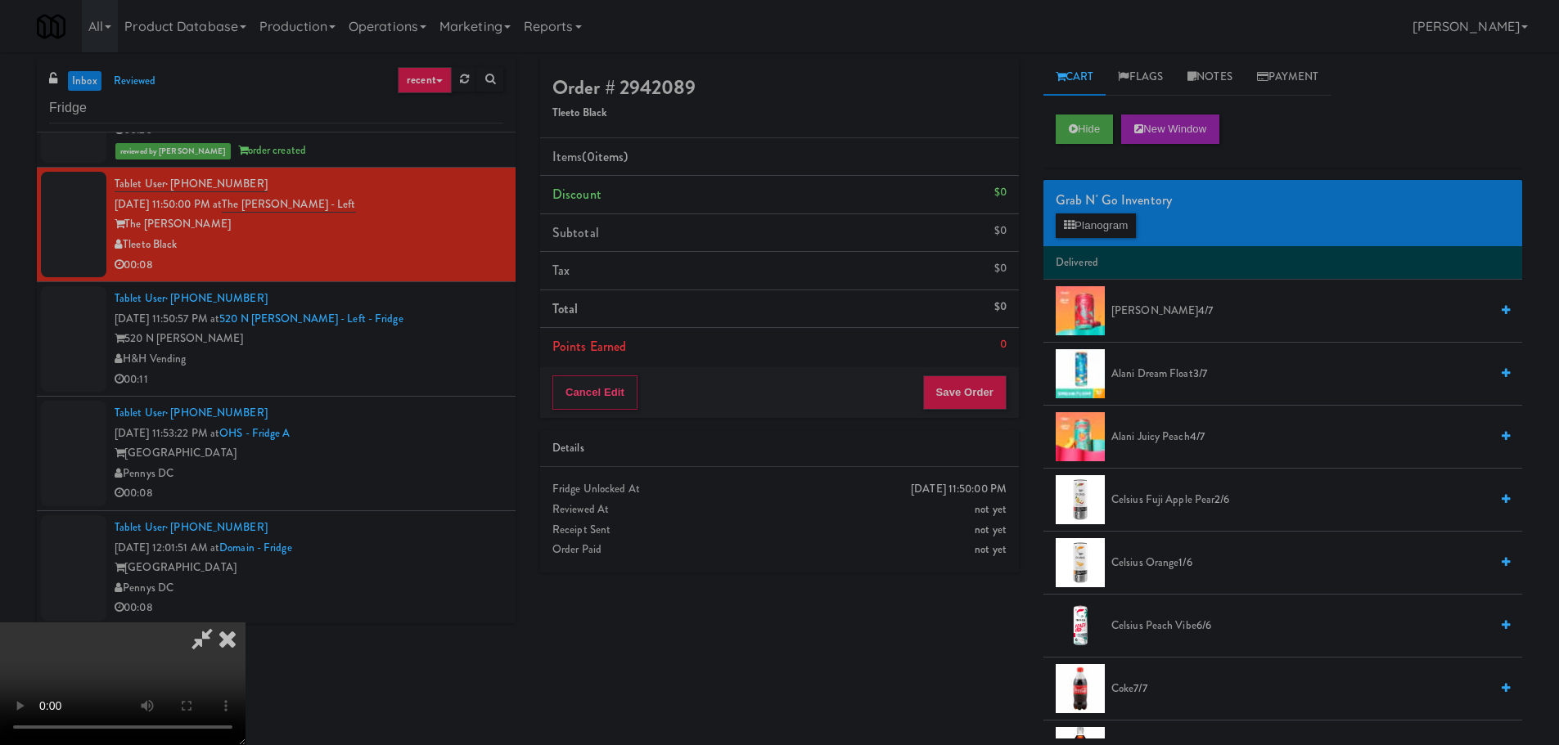
scroll to position [281, 0]
click at [245, 623] on video at bounding box center [122, 684] width 245 height 123
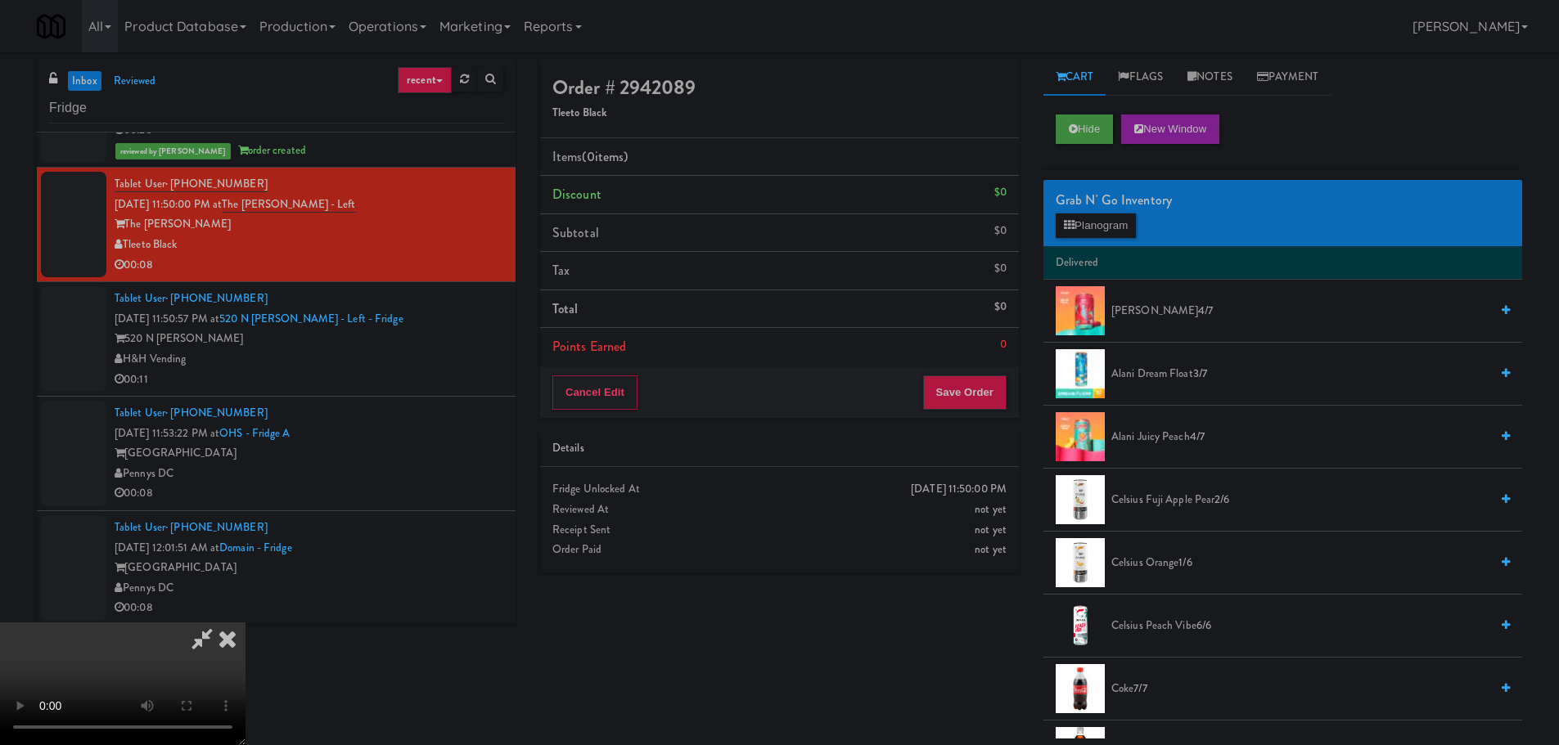
drag, startPoint x: 1127, startPoint y: 205, endPoint x: 1118, endPoint y: 219, distance: 17.7
click at [1127, 205] on div "Grab N' Go Inventory" at bounding box center [1282, 200] width 454 height 25
click at [1117, 220] on button "Planogram" at bounding box center [1095, 226] width 80 height 25
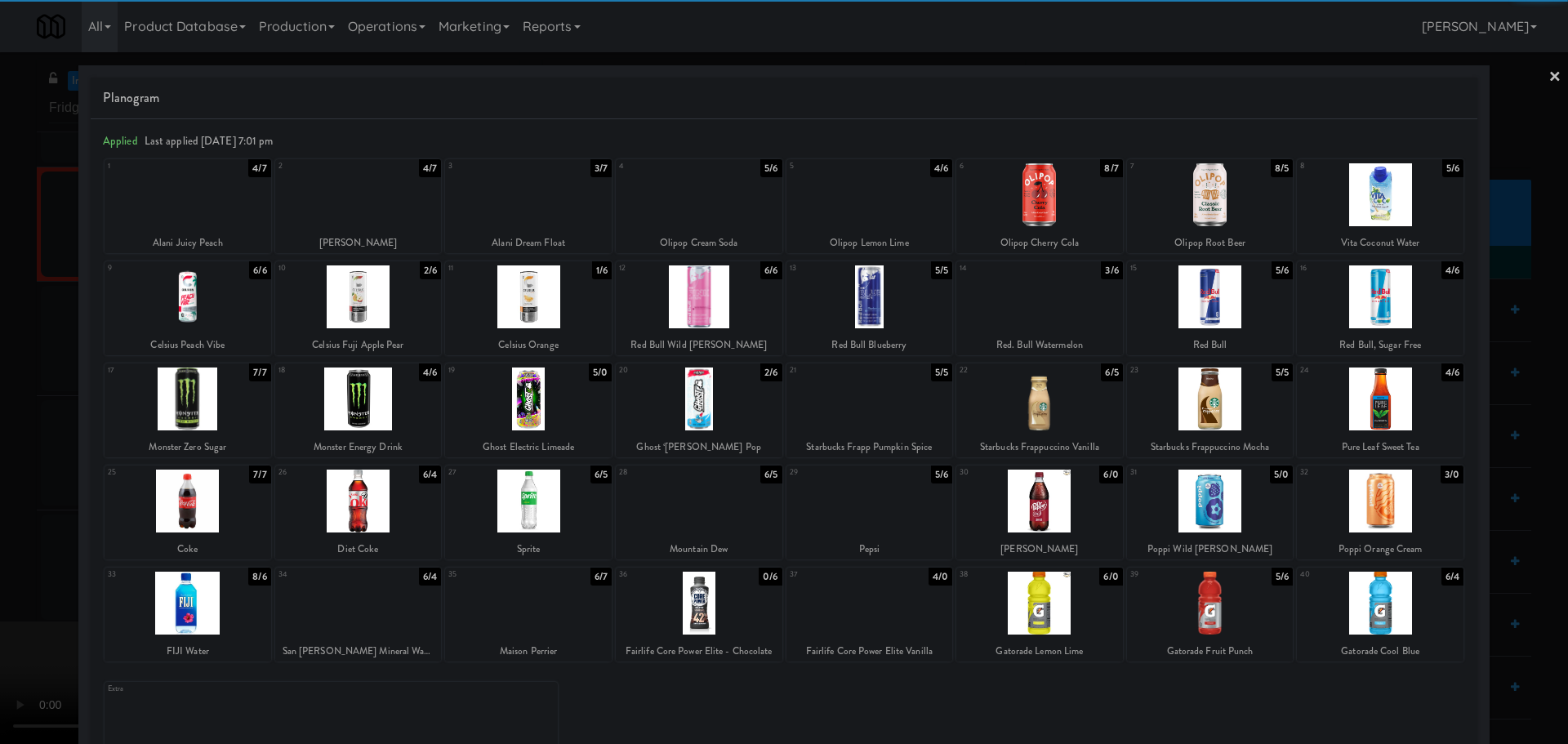
click at [1373, 313] on div at bounding box center [1379, 297] width 167 height 63
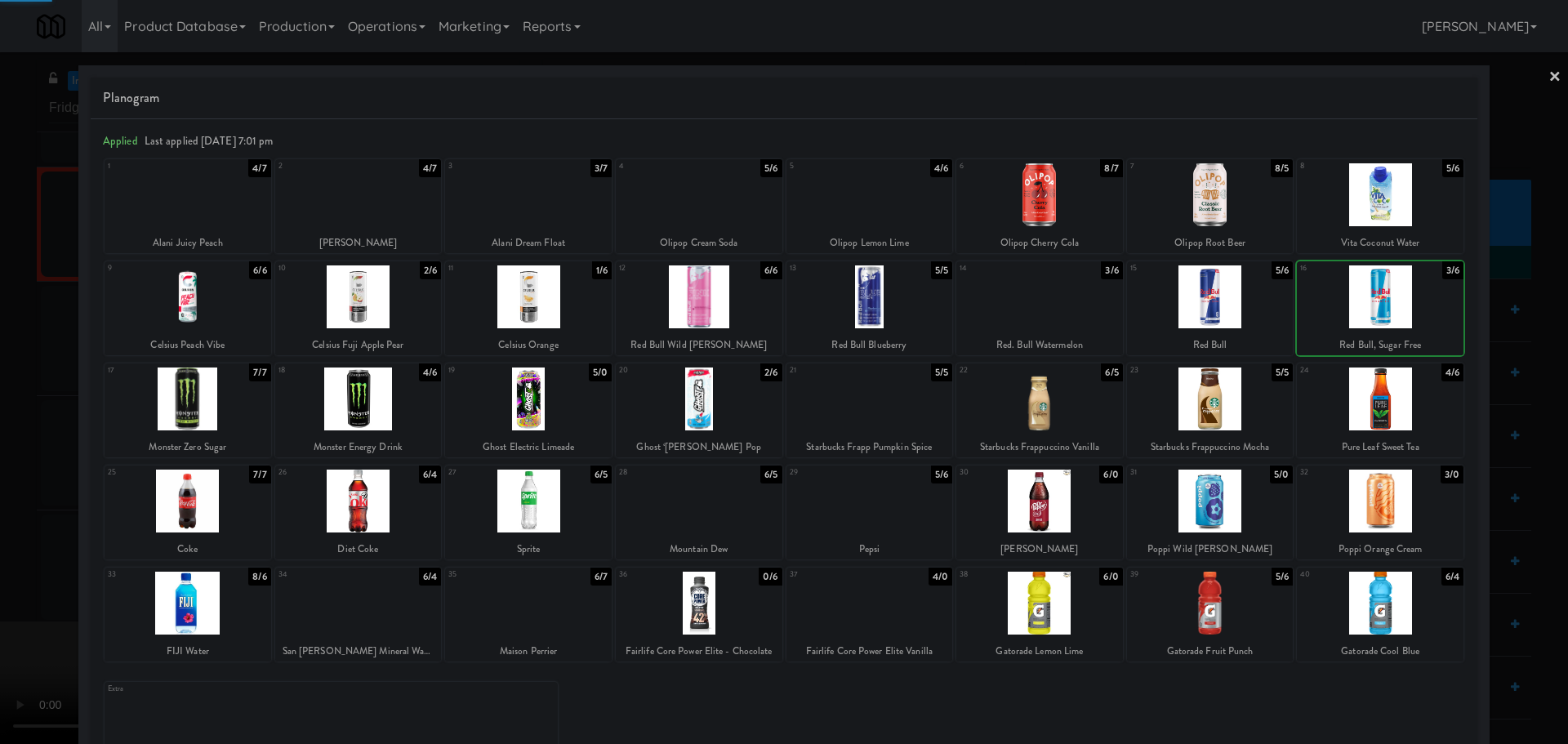
drag, startPoint x: 0, startPoint y: 456, endPoint x: 11, endPoint y: 459, distance: 11.4
click at [0, 465] on div at bounding box center [784, 372] width 1568 height 744
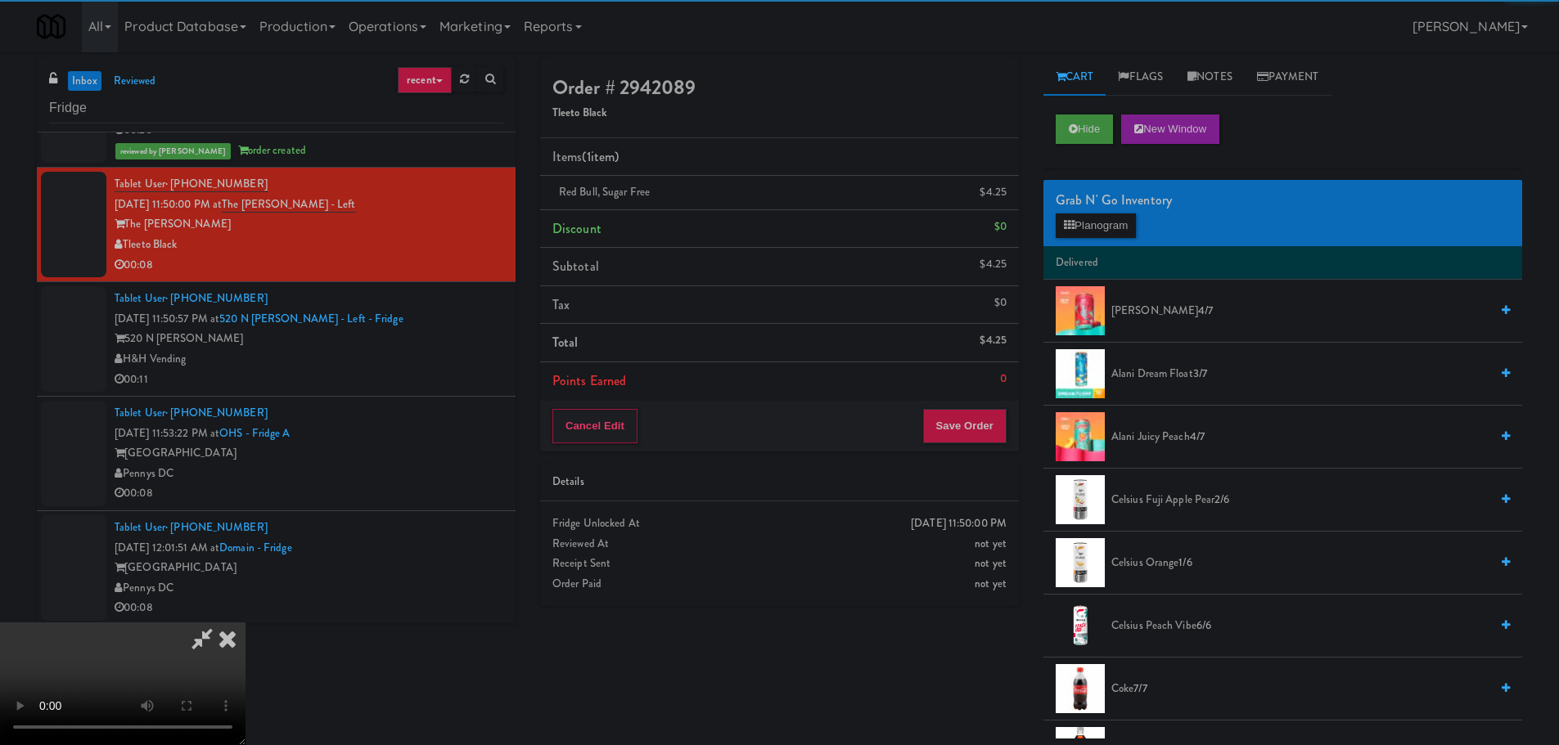
click at [245, 623] on video at bounding box center [122, 684] width 245 height 123
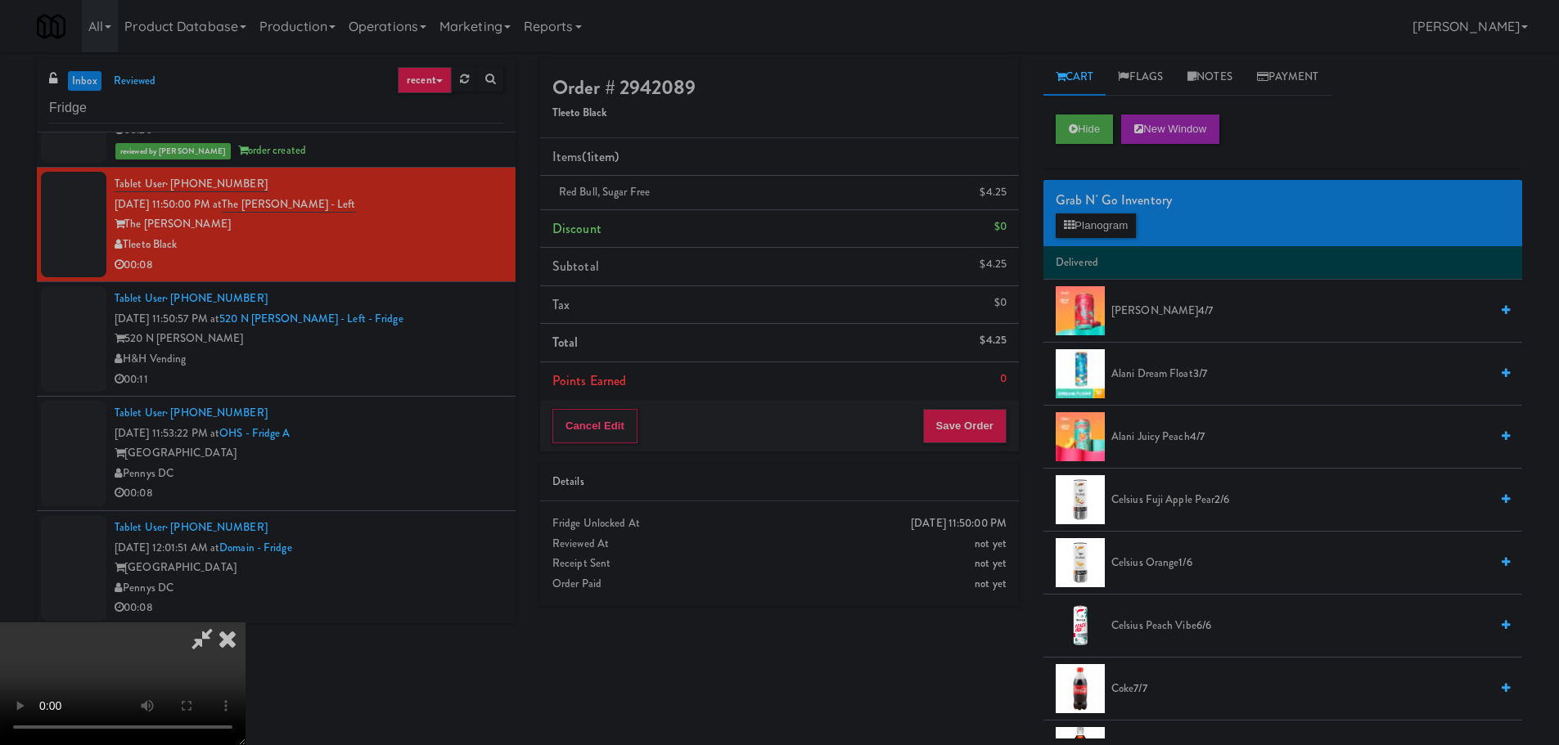
scroll to position [281, 0]
click at [989, 449] on div "Cancel Edit Save Order" at bounding box center [779, 426] width 479 height 51
click at [988, 439] on button "Save Order" at bounding box center [964, 426] width 83 height 34
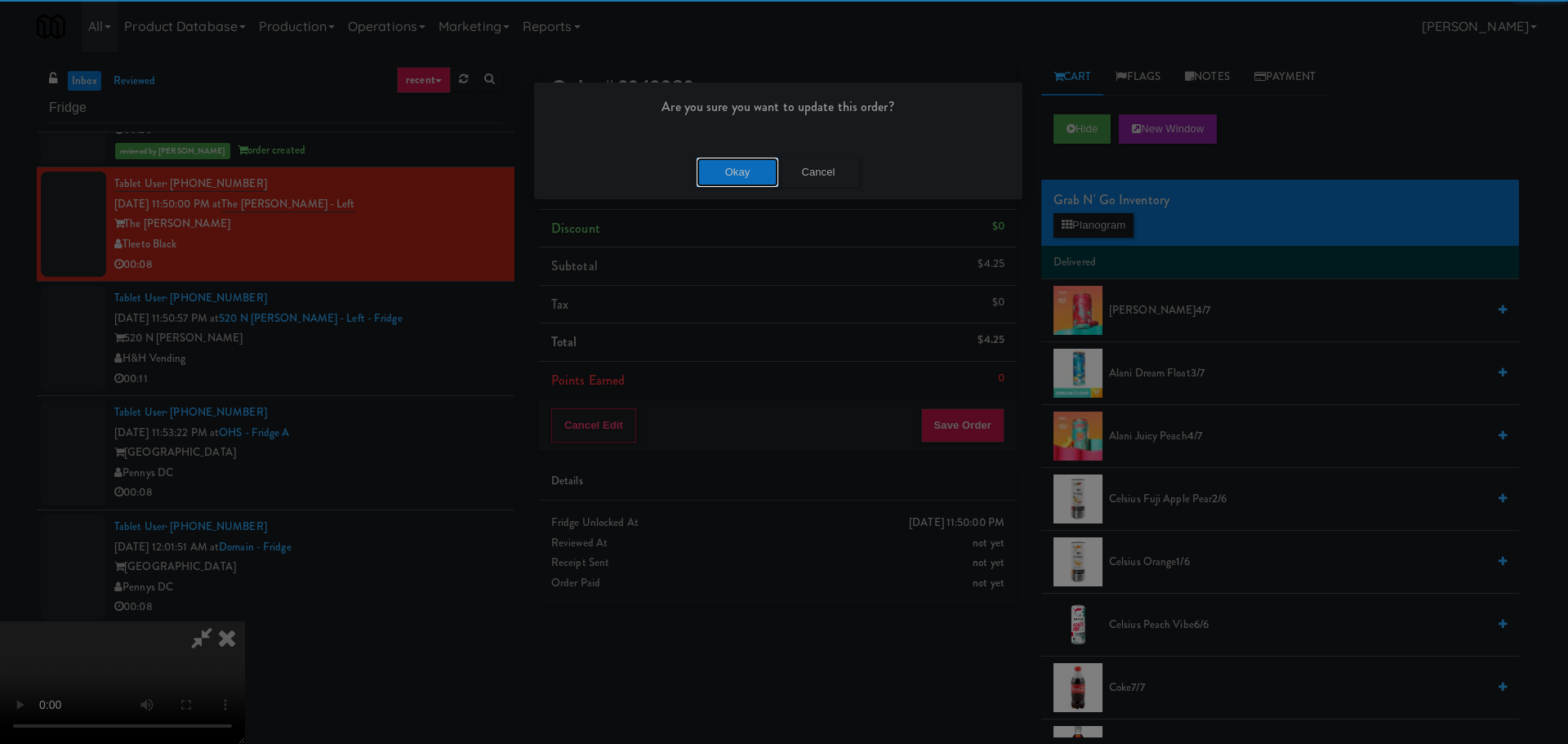
click at [741, 181] on button "Okay" at bounding box center [738, 172] width 82 height 29
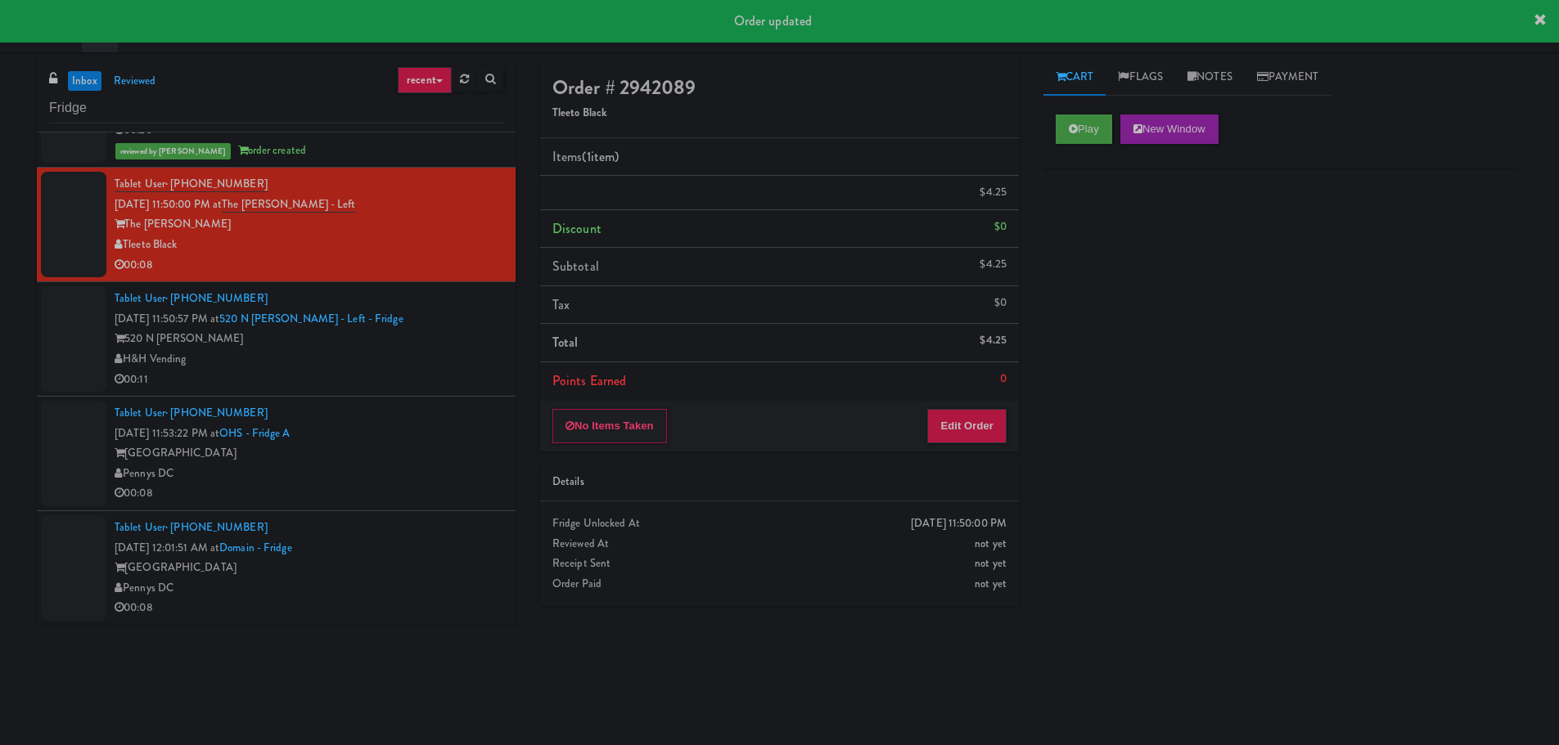
scroll to position [0, 0]
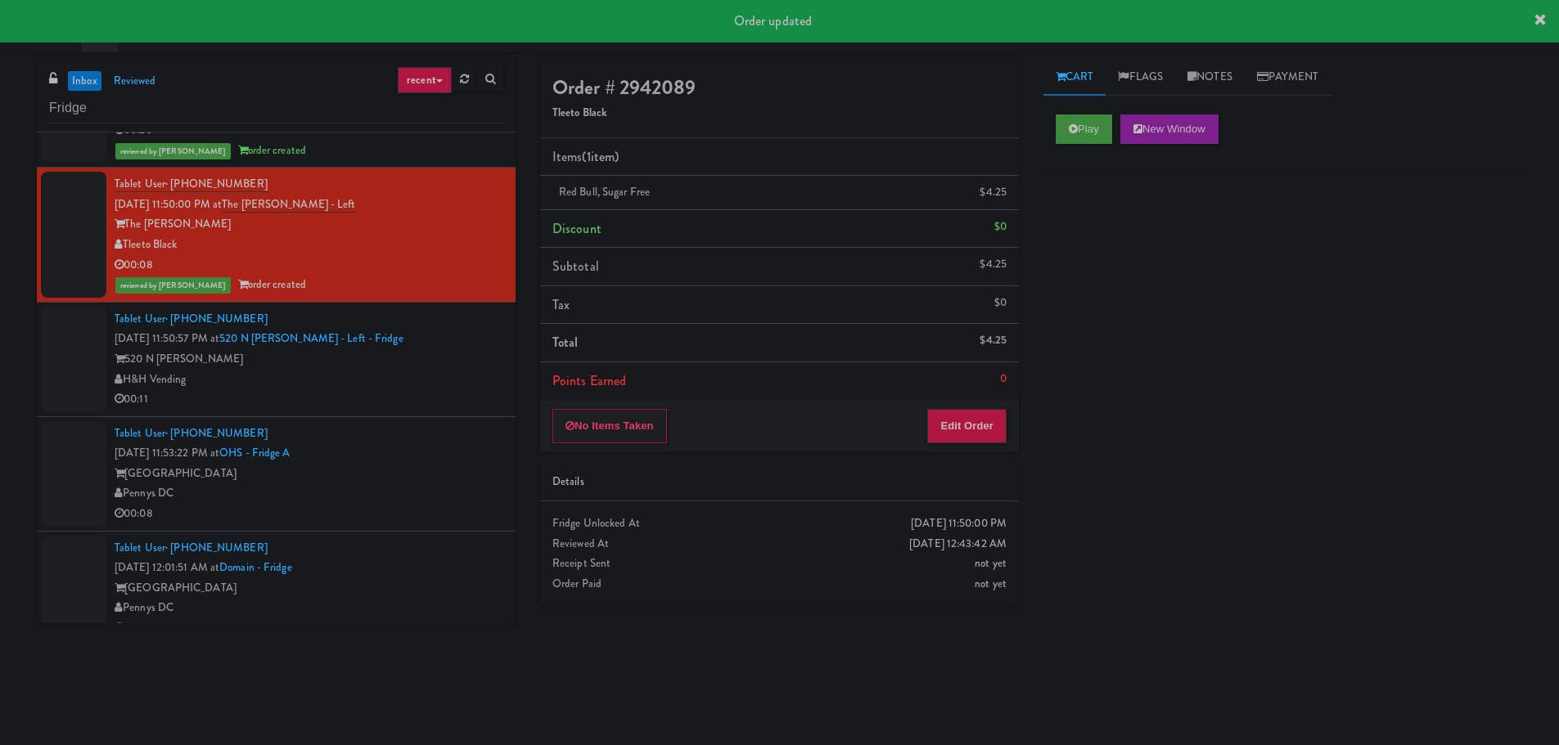
click at [420, 337] on div "Tablet User · (949) 630-7443 Oct 6, 2025 11:50:57 PM at 520 N Kingsbury - Left …" at bounding box center [309, 359] width 389 height 101
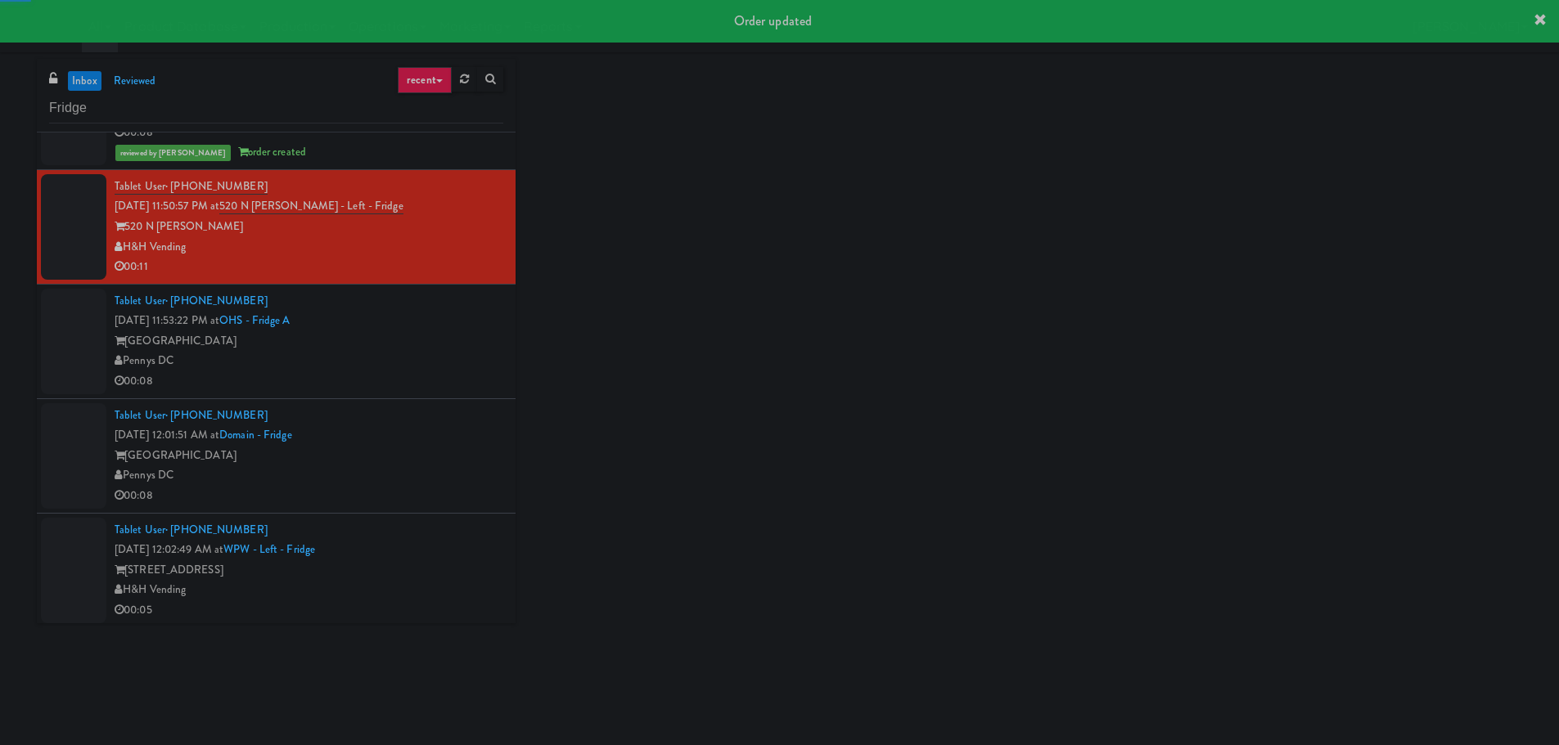
scroll to position [3764, 0]
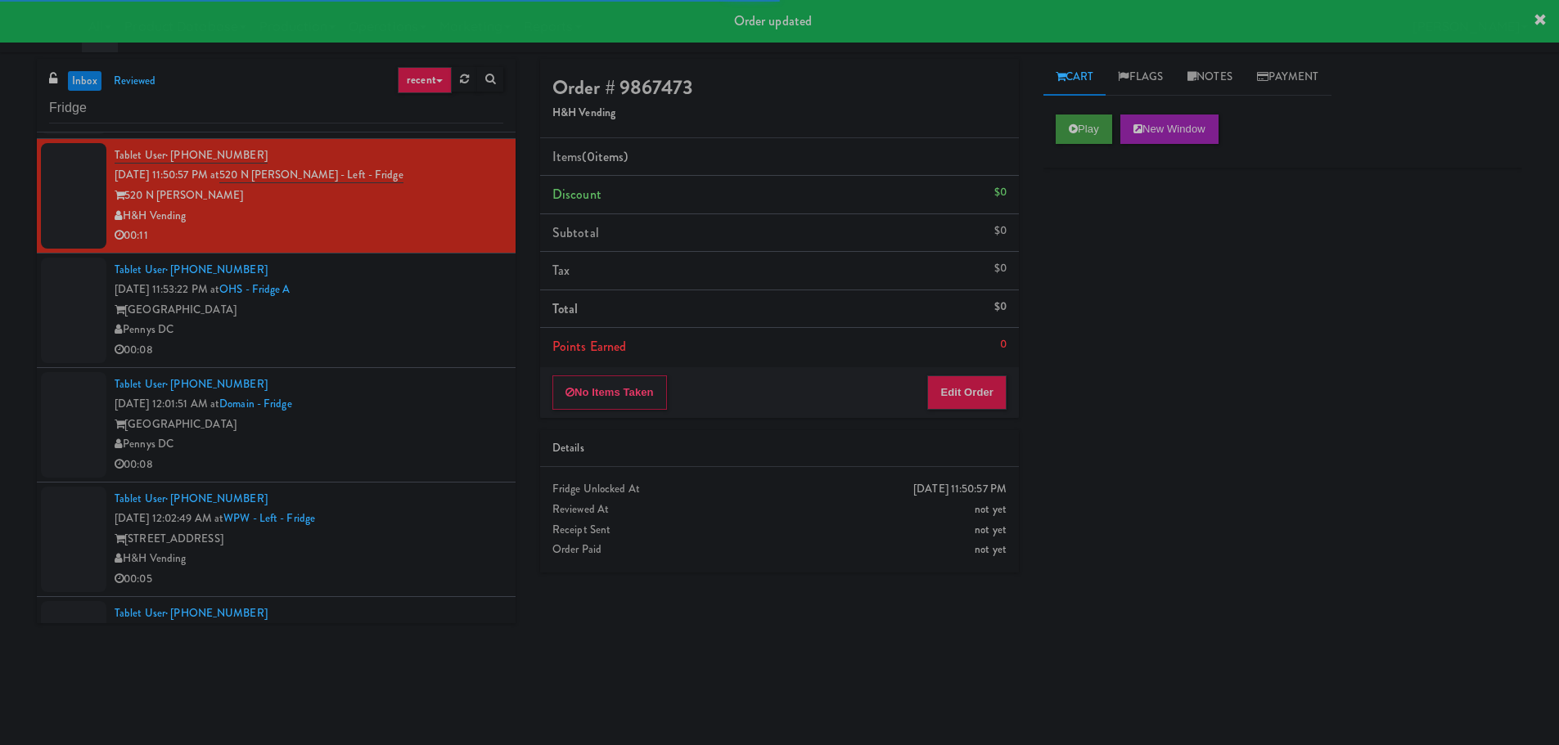
drag, startPoint x: 1117, startPoint y: 98, endPoint x: 1073, endPoint y: 128, distance: 53.6
click at [1109, 104] on div "Cart Flags Notes Payment Play New Window Primary Flag Clear Flag if unable to d…" at bounding box center [1282, 387] width 503 height 657
click at [1073, 128] on icon at bounding box center [1073, 129] width 9 height 11
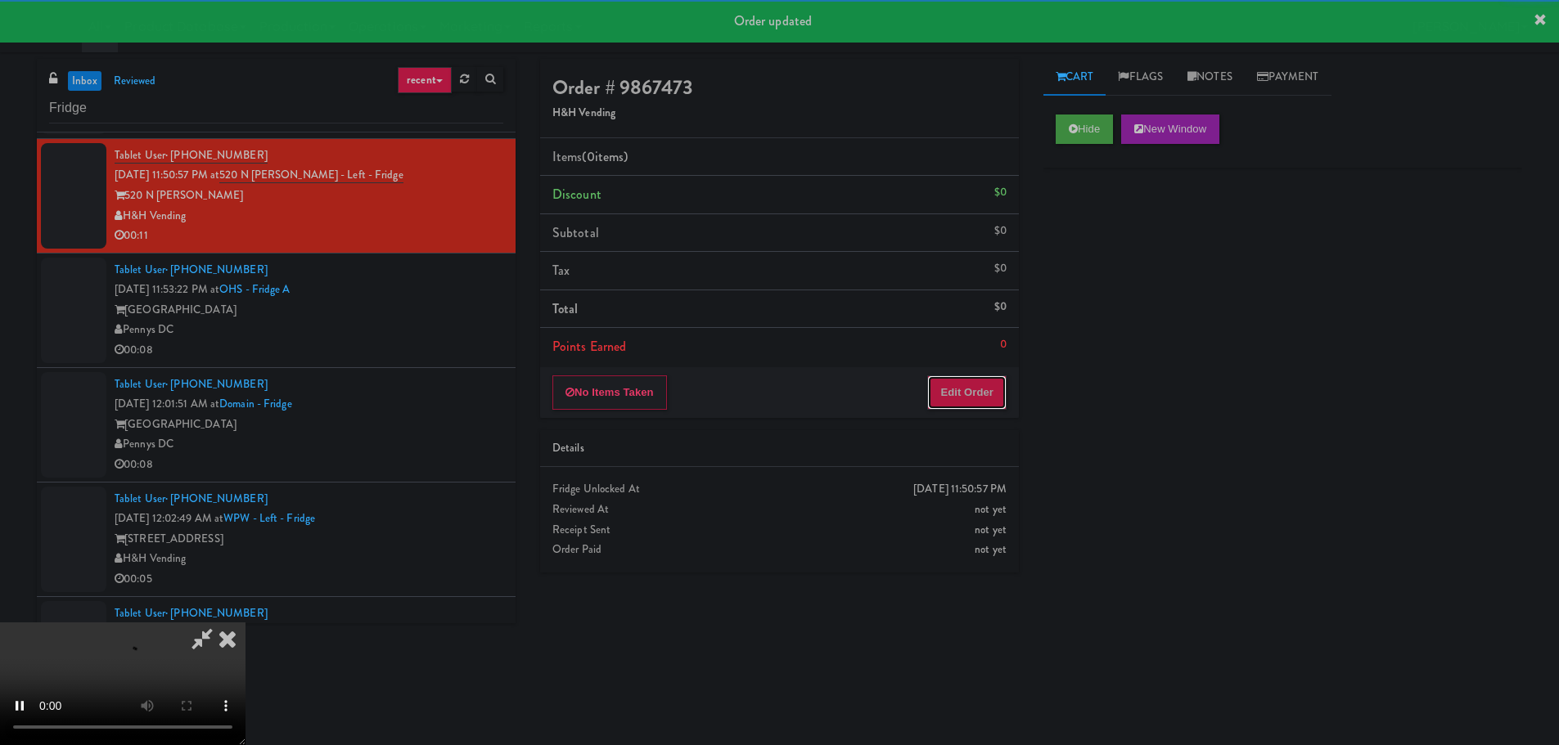
click at [947, 381] on button "Edit Order" at bounding box center [966, 393] width 79 height 34
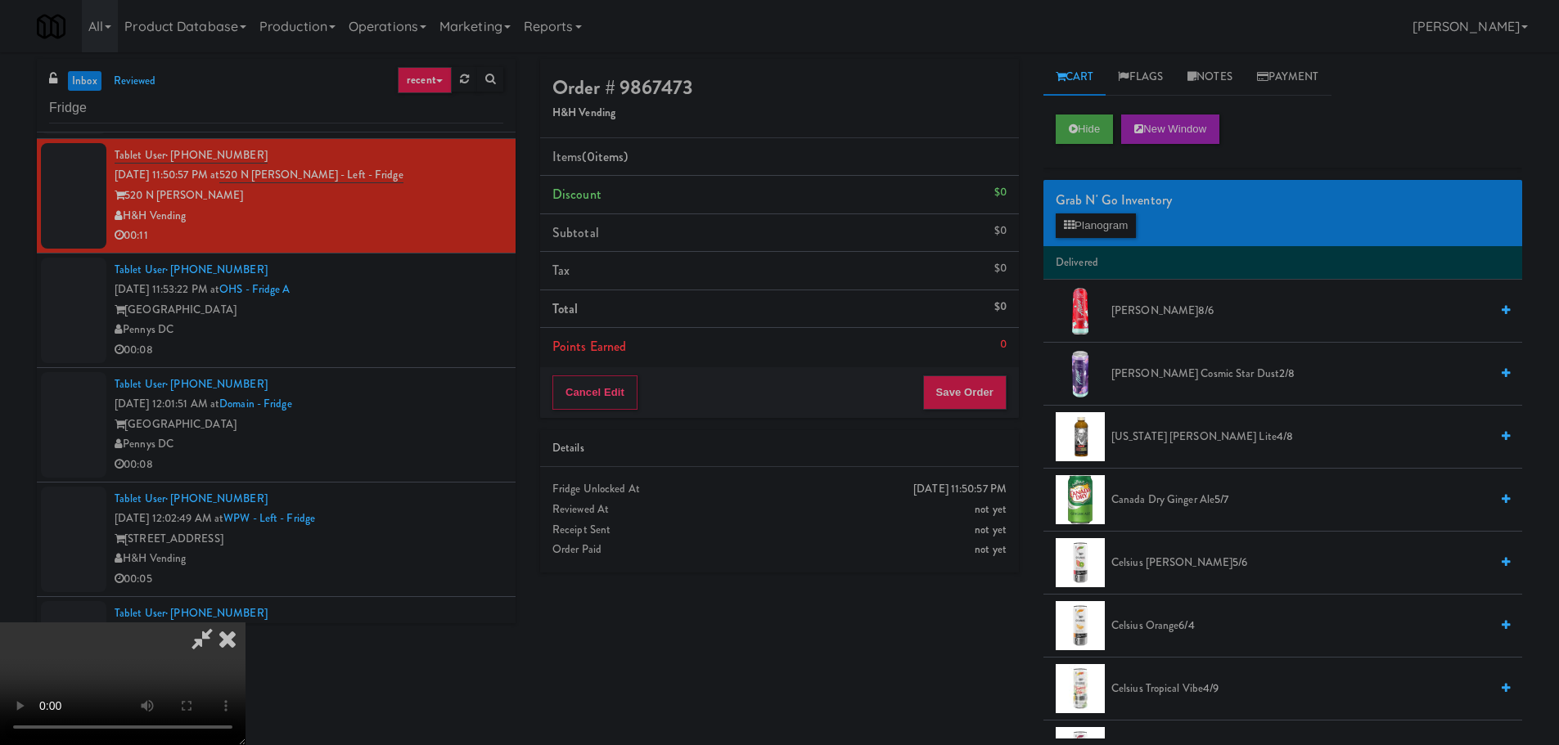
click at [245, 623] on video at bounding box center [122, 684] width 245 height 123
click at [1099, 232] on button "Planogram" at bounding box center [1095, 226] width 80 height 25
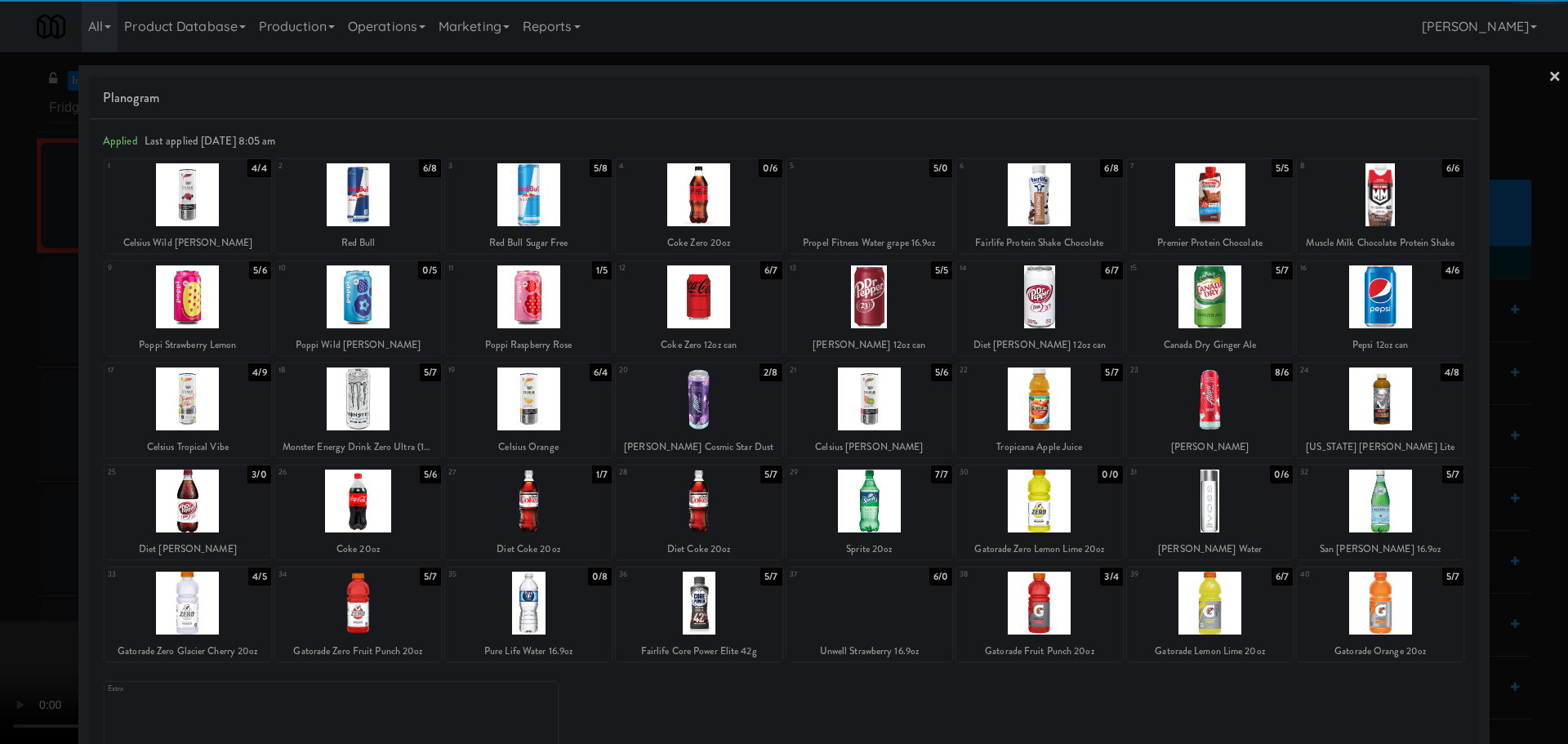
click at [402, 310] on div at bounding box center [358, 297] width 167 height 63
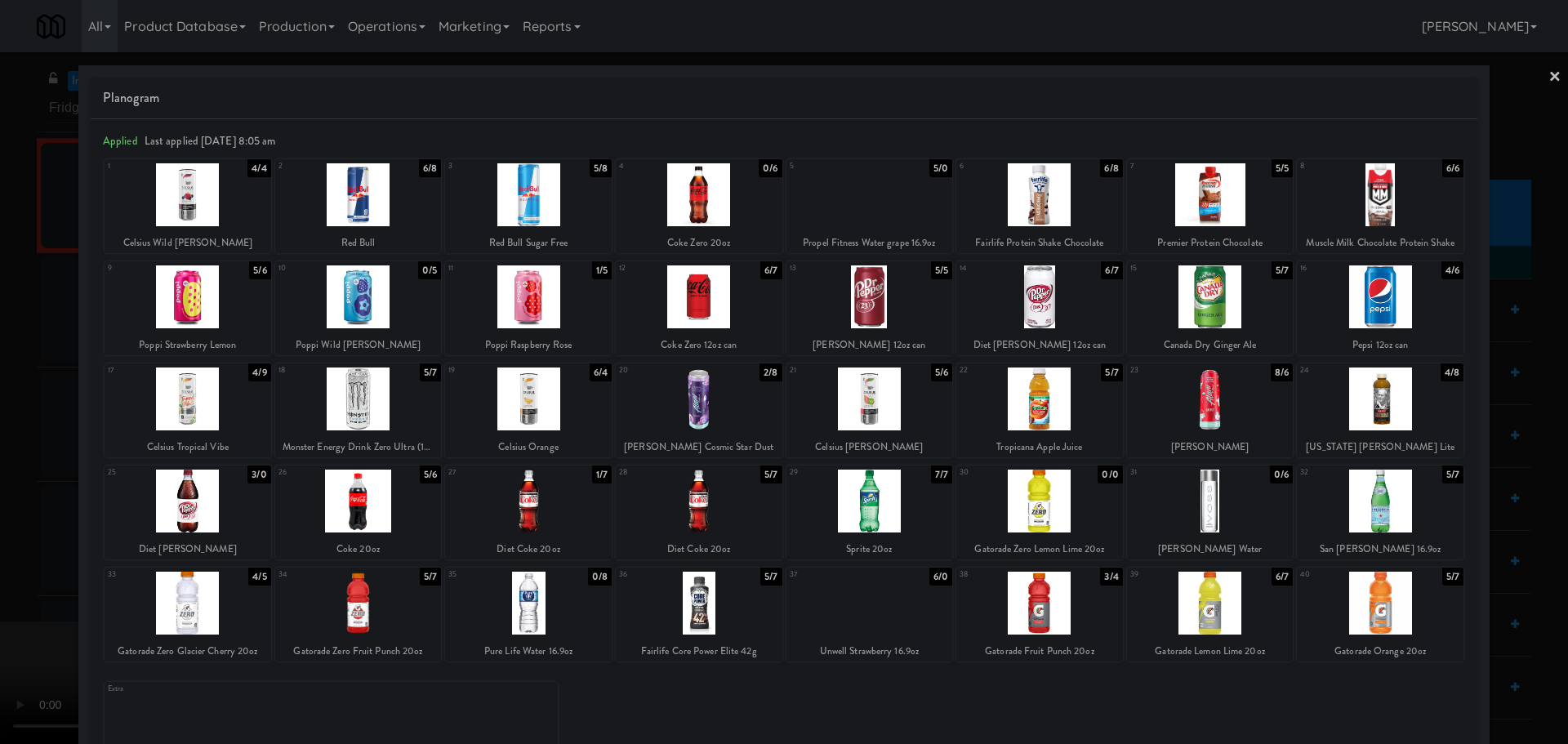
click at [51, 439] on div at bounding box center [784, 372] width 1568 height 744
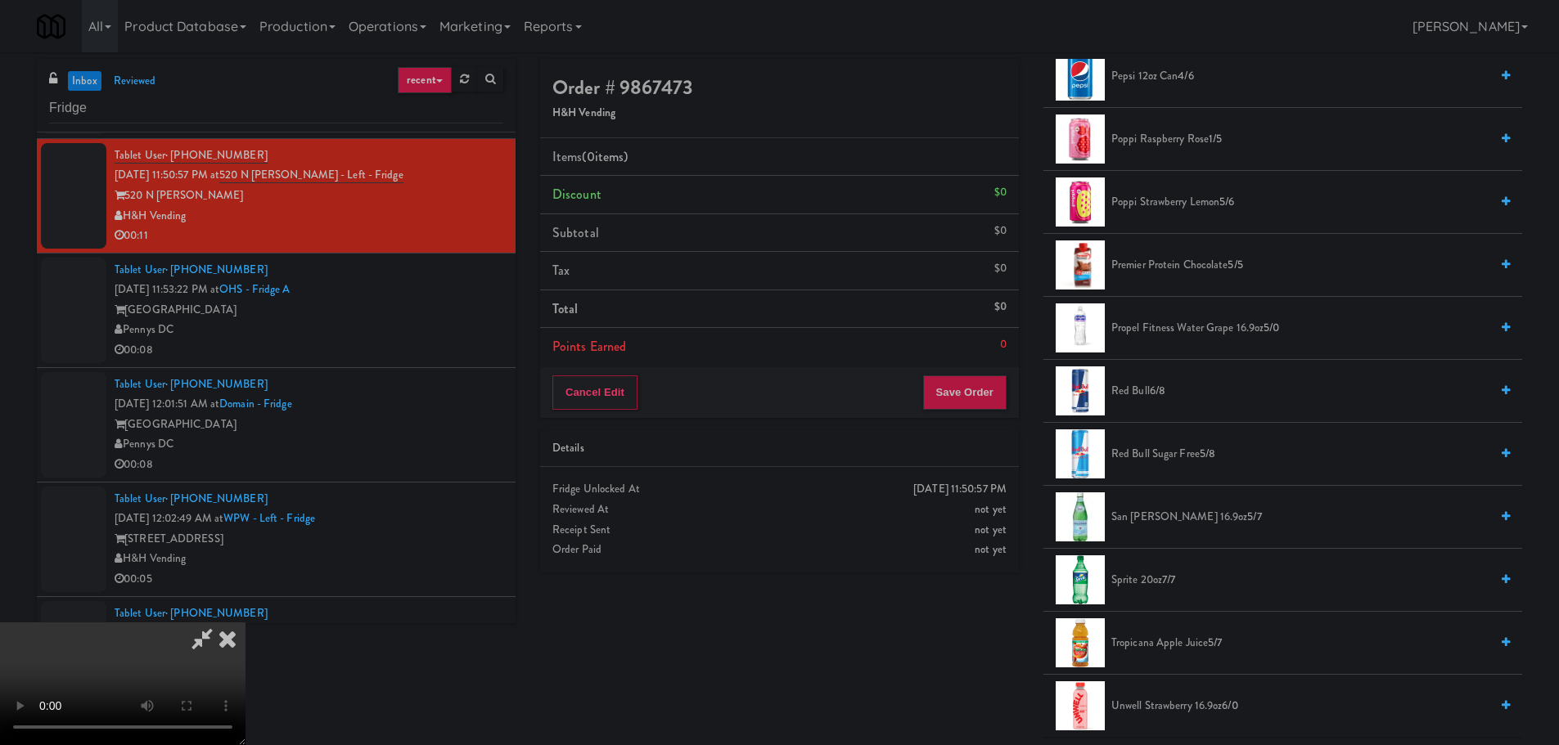
scroll to position [1936, 0]
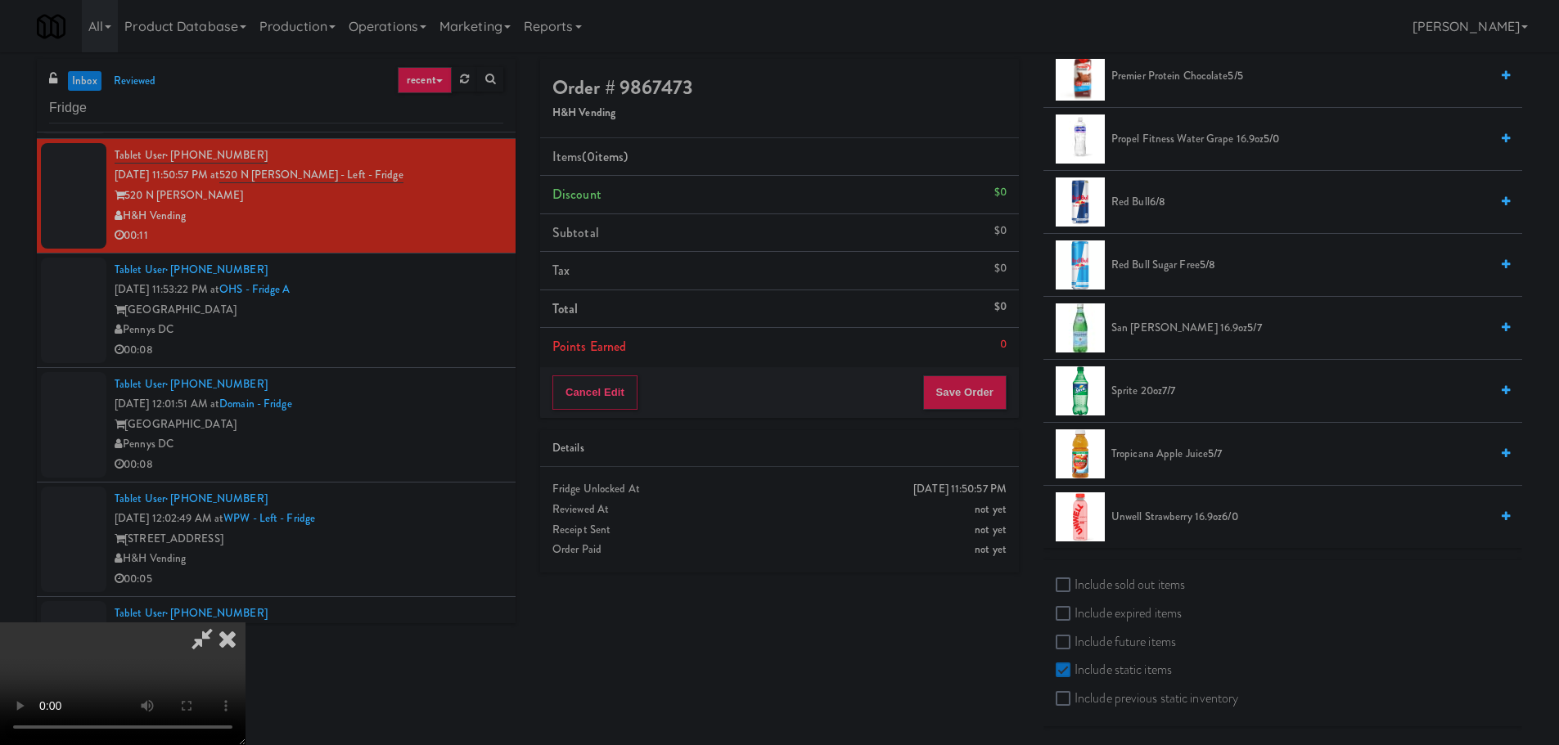
click at [1139, 585] on label "Include sold out items" at bounding box center [1119, 585] width 129 height 25
click at [1074, 585] on input "Include sold out items" at bounding box center [1064, 585] width 19 height 13
checkbox input "true"
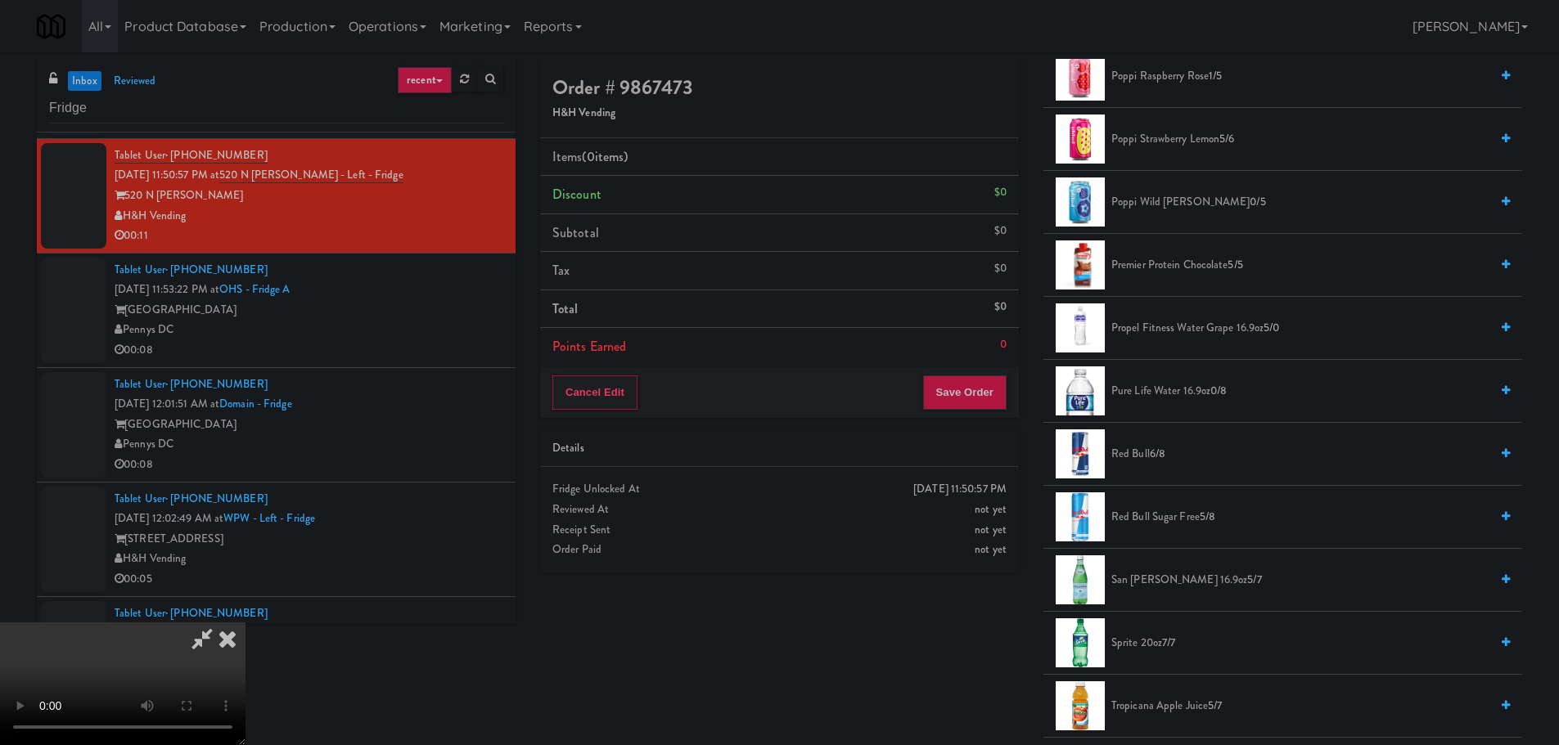
click at [1172, 205] on span "Poppi Wild Berry 0/5" at bounding box center [1300, 202] width 378 height 20
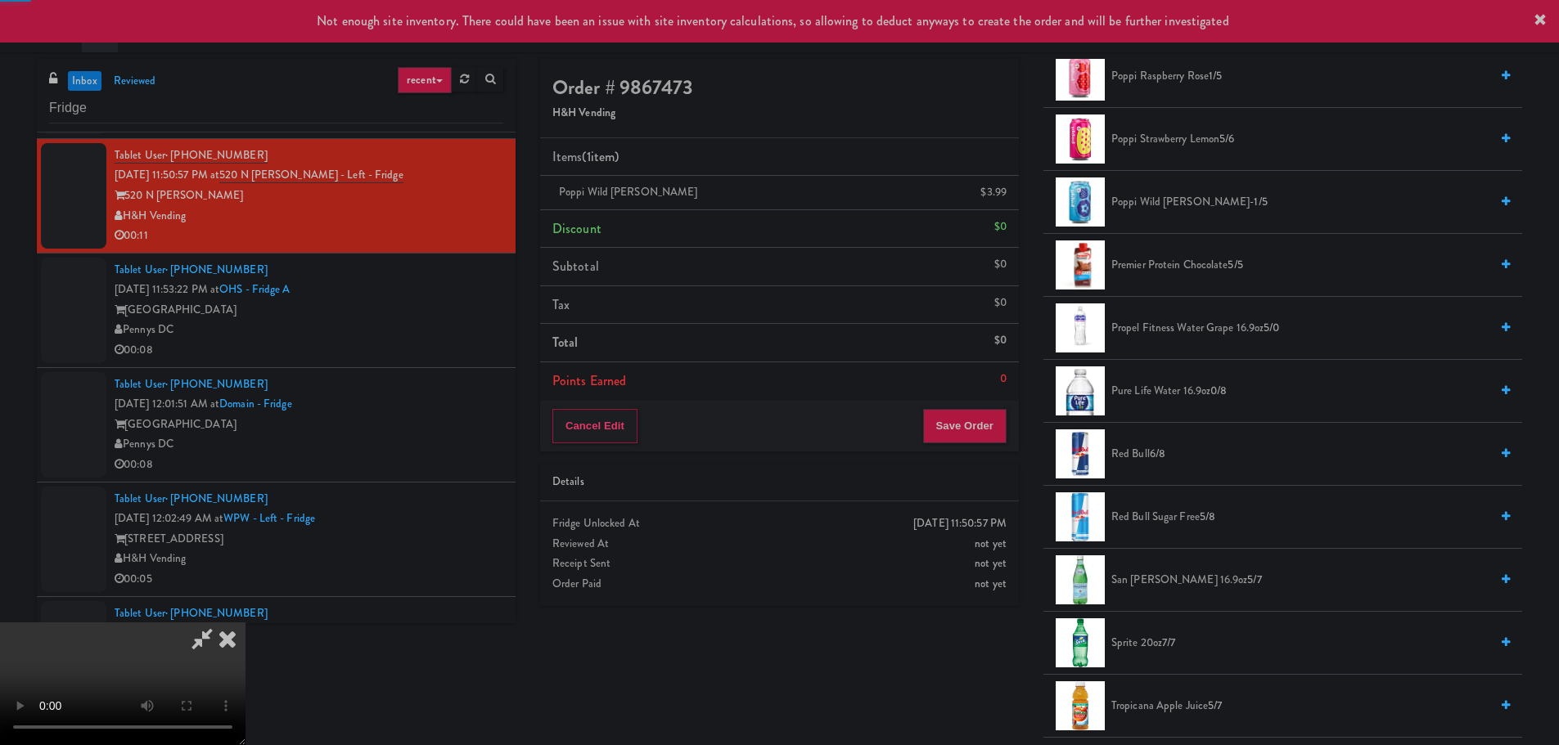
click at [245, 623] on video at bounding box center [122, 684] width 245 height 123
click at [972, 429] on button "Save Order" at bounding box center [964, 426] width 83 height 34
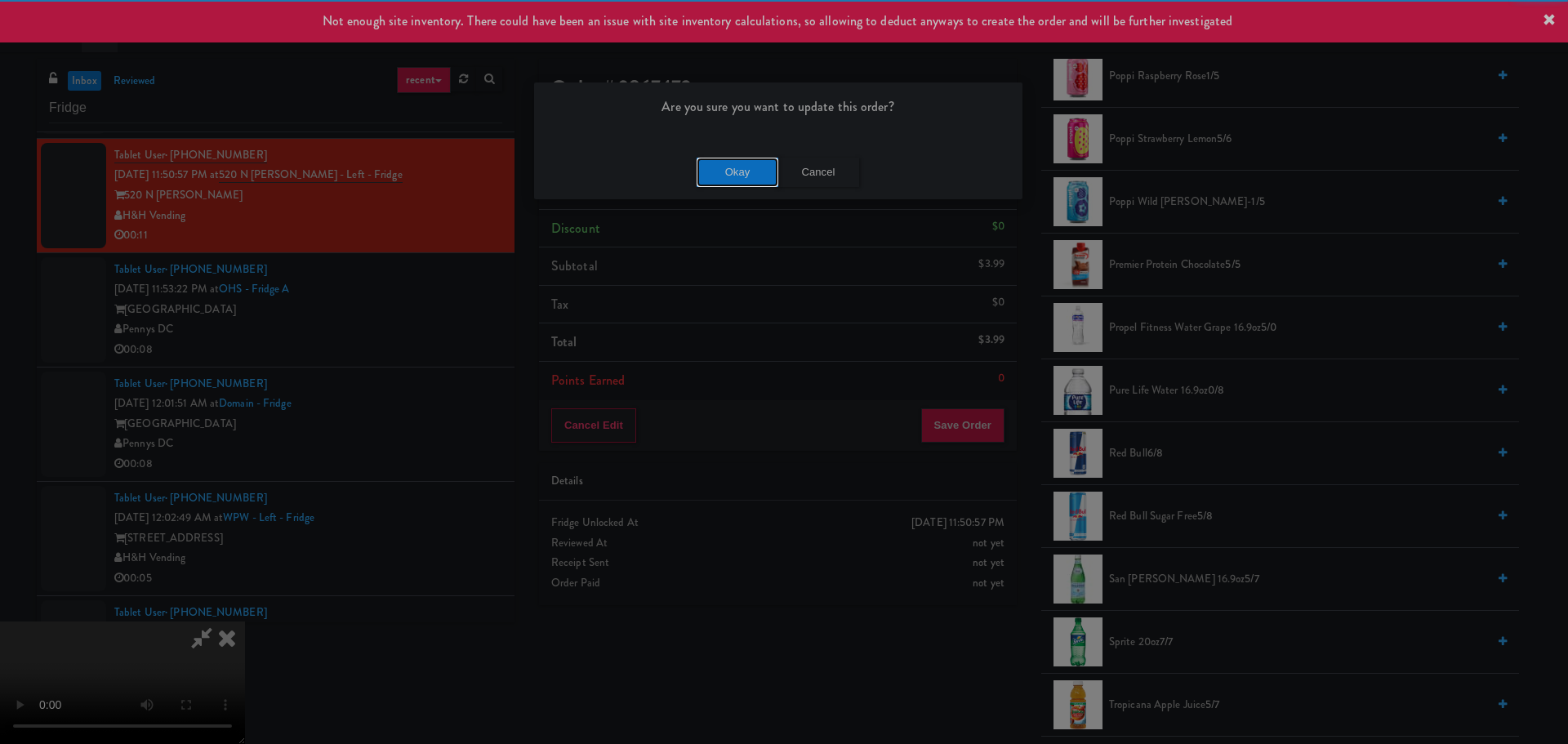
click at [732, 181] on button "Okay" at bounding box center [738, 172] width 82 height 29
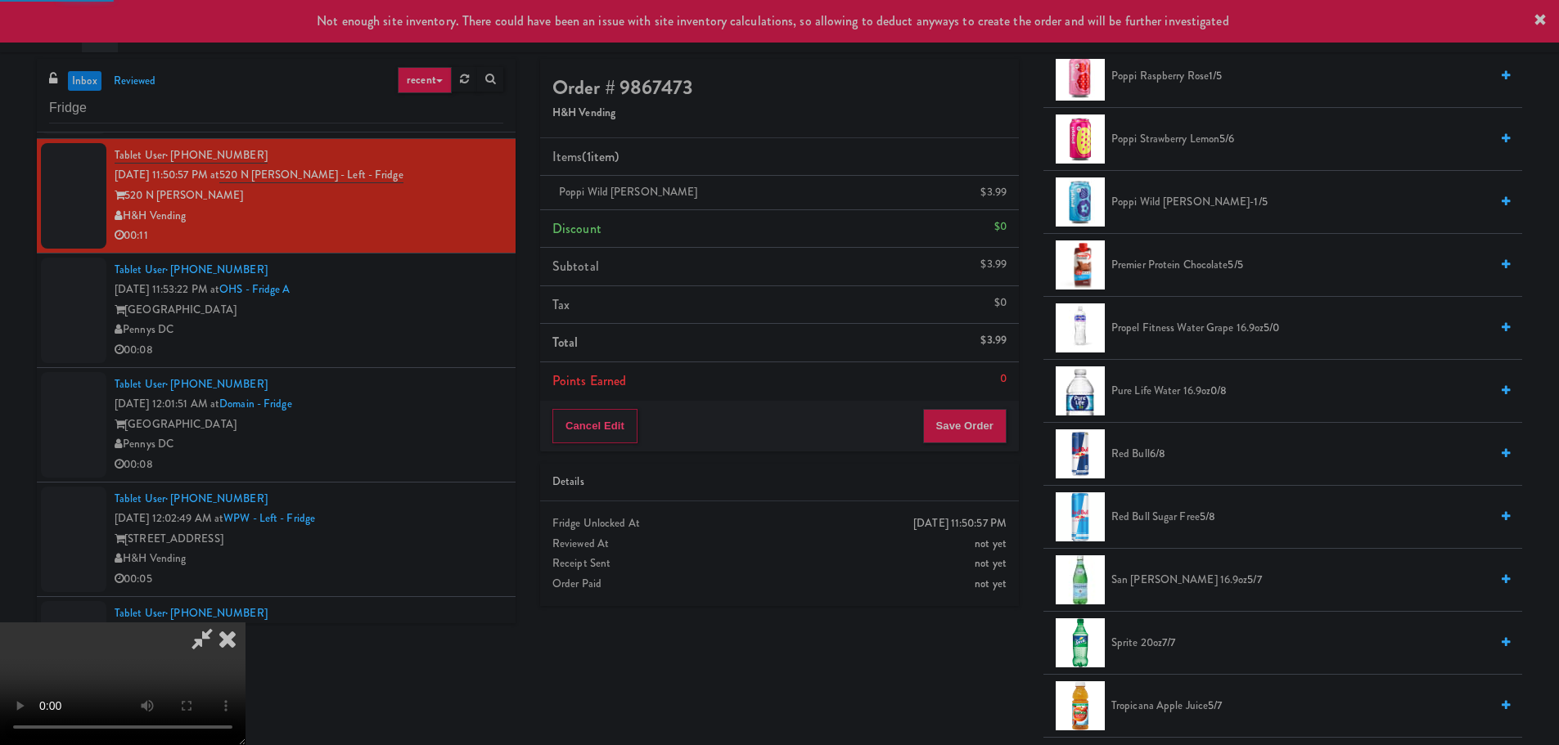
scroll to position [0, 0]
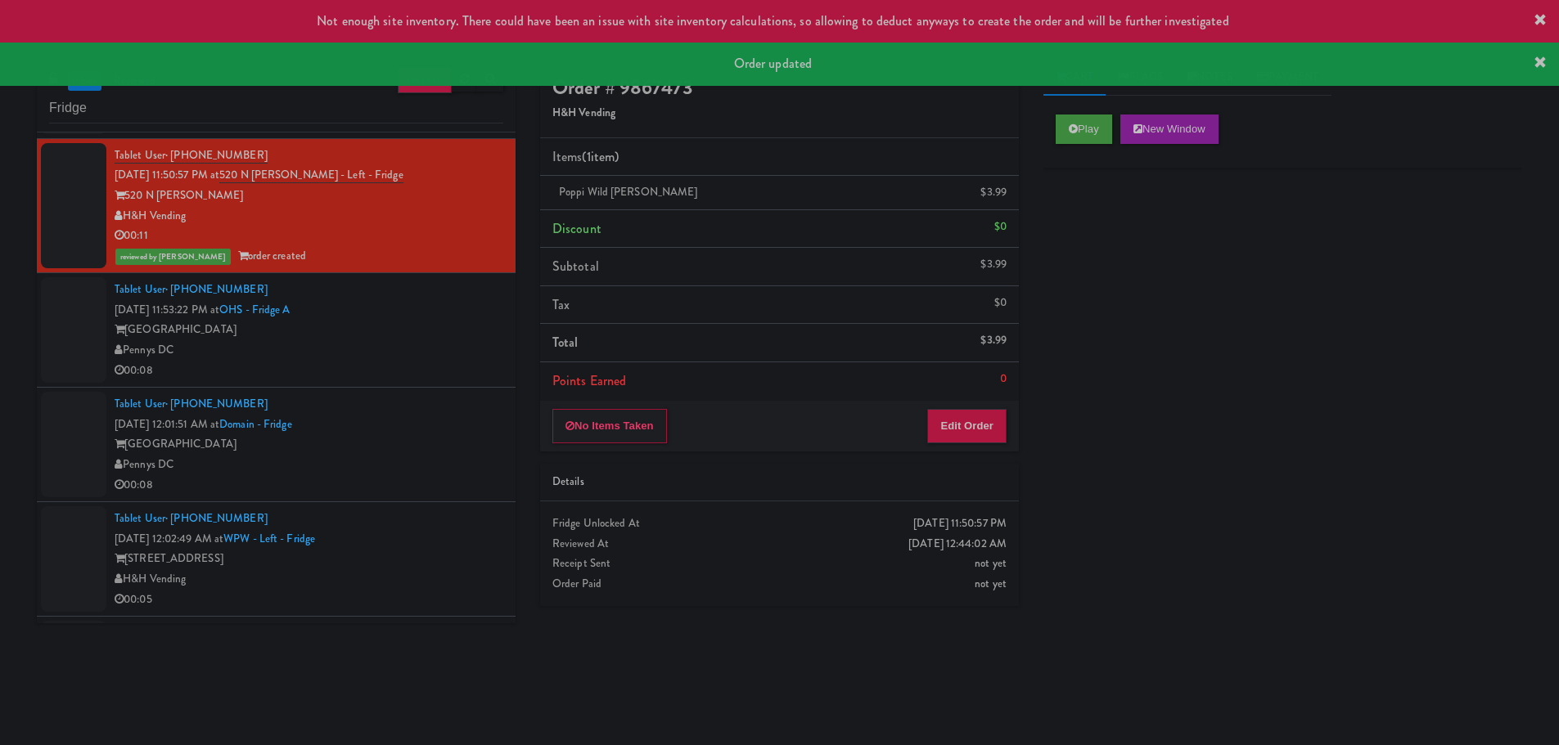
click at [1545, 60] on icon at bounding box center [1539, 62] width 13 height 13
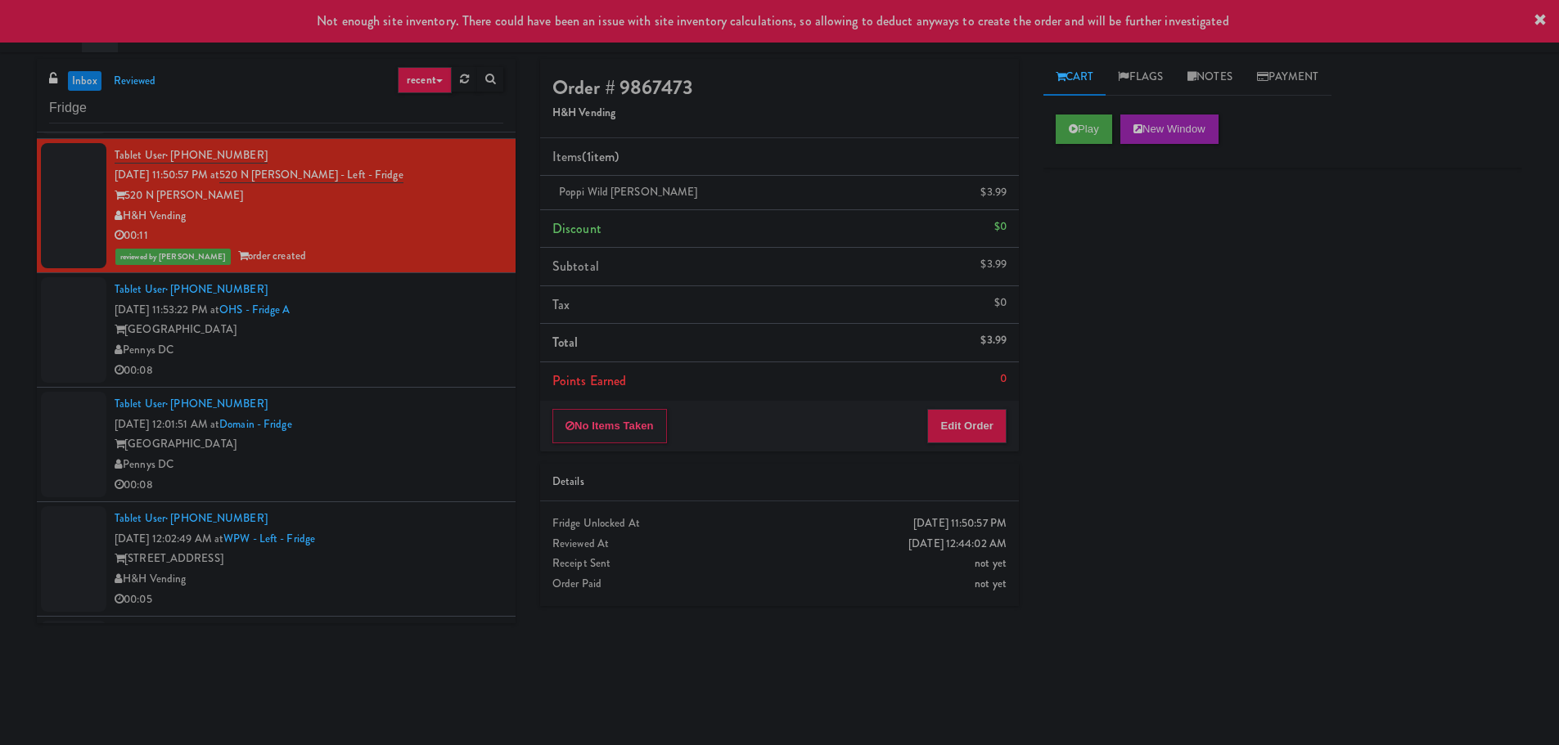
click at [1542, 20] on div "Toggle navigation All 325 Vending https://classic.micromart.com/vision-orders?o…" at bounding box center [779, 26] width 1559 height 52
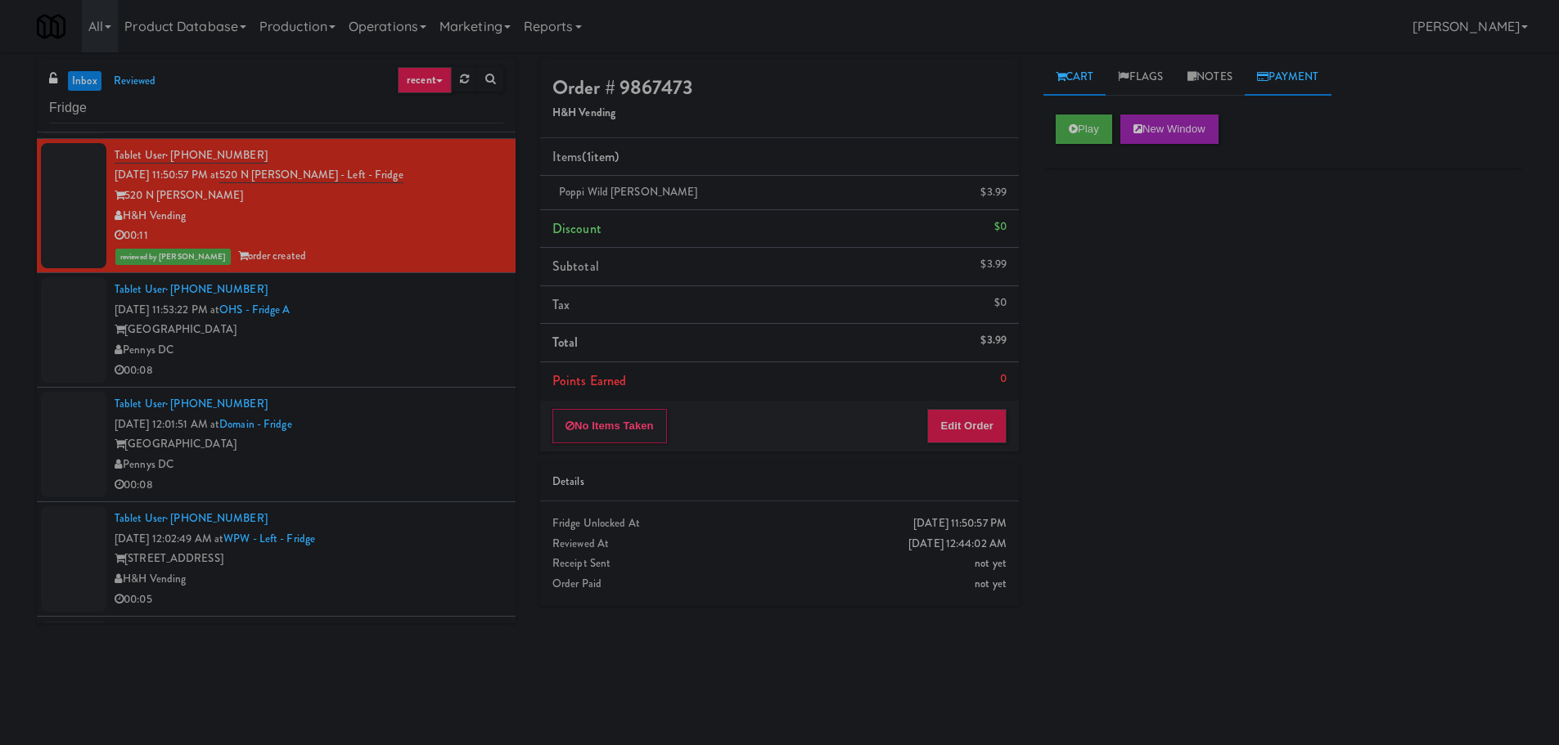
click at [1331, 64] on link "Payment" at bounding box center [1287, 77] width 87 height 37
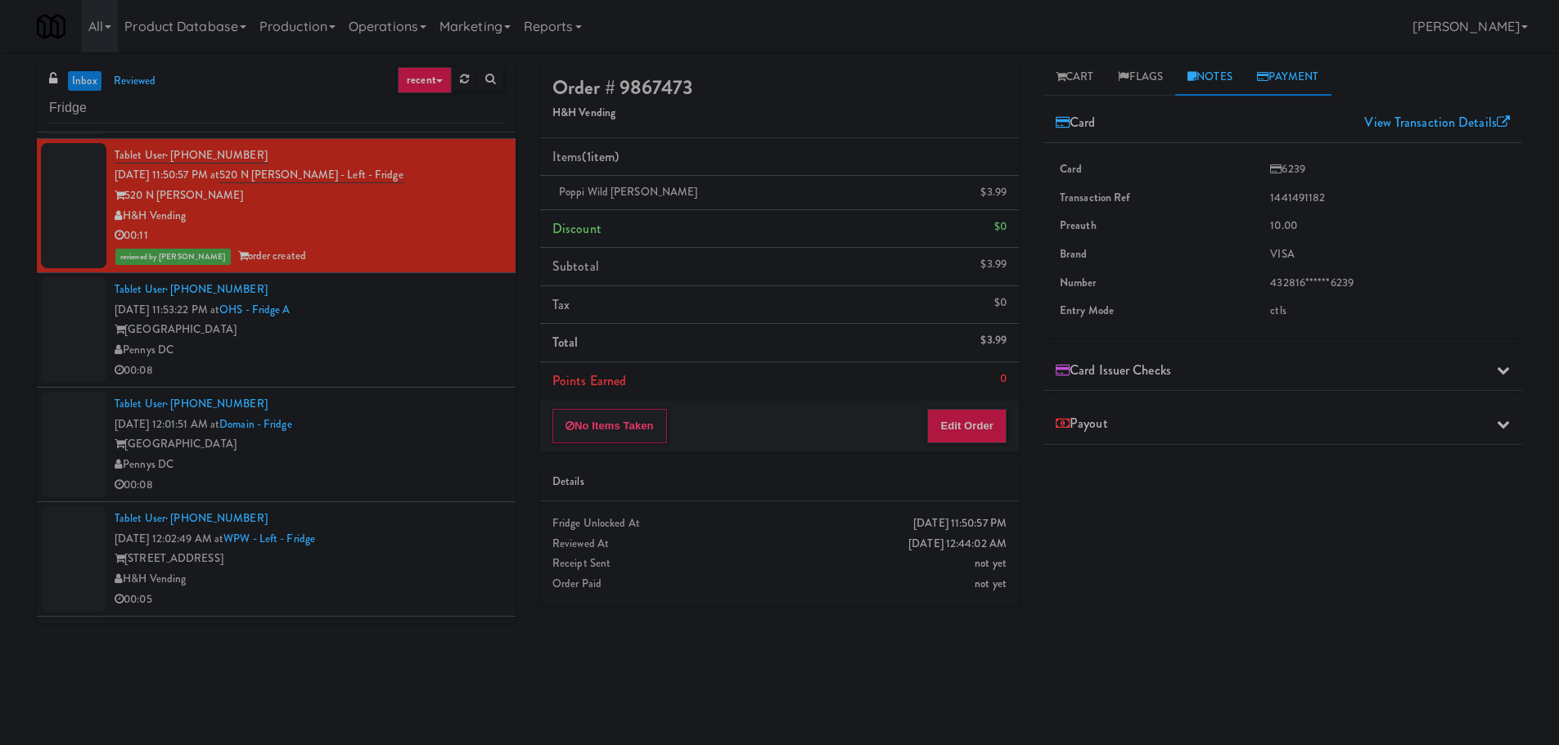
click at [1205, 77] on link "Notes" at bounding box center [1210, 77] width 70 height 37
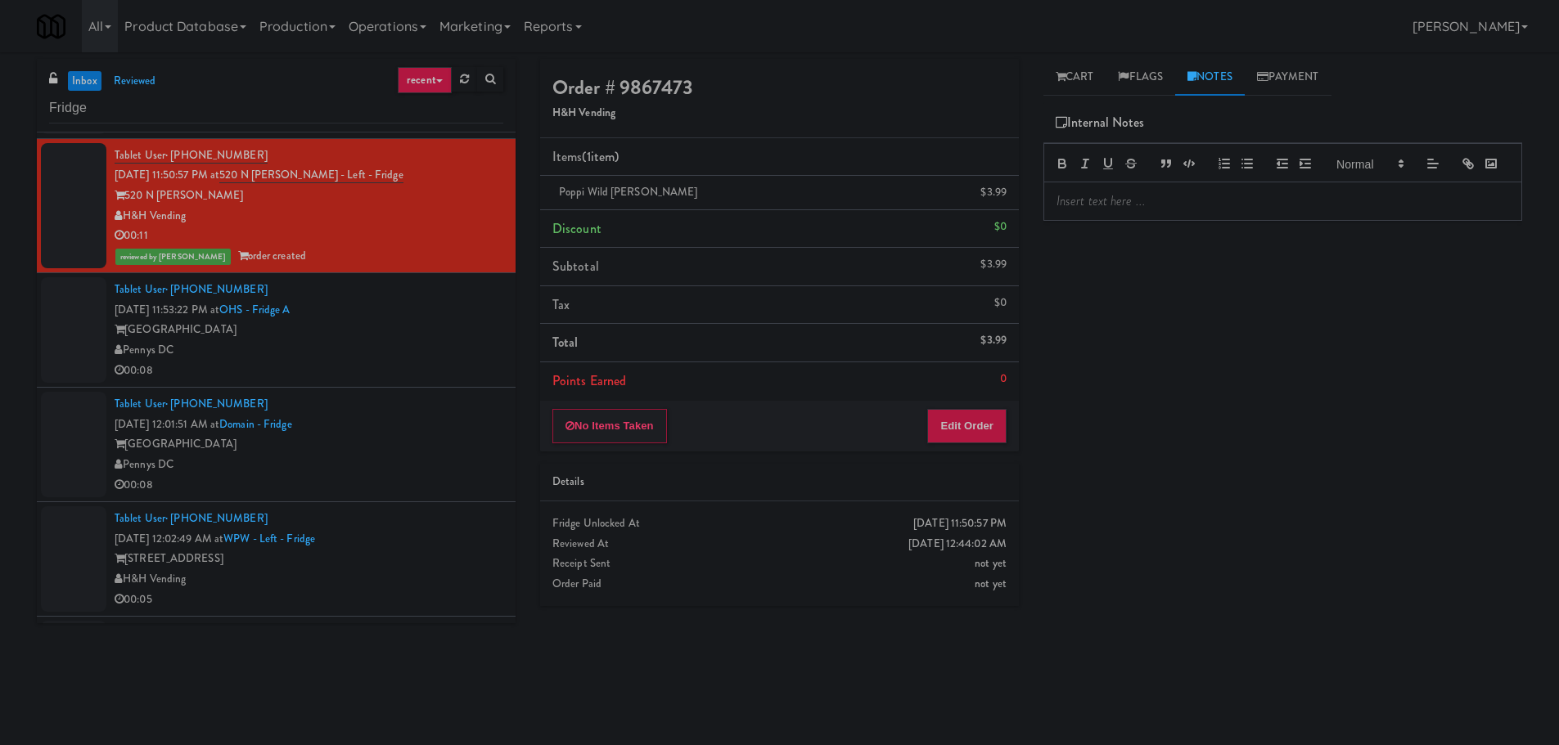
click at [1109, 210] on p at bounding box center [1282, 201] width 452 height 18
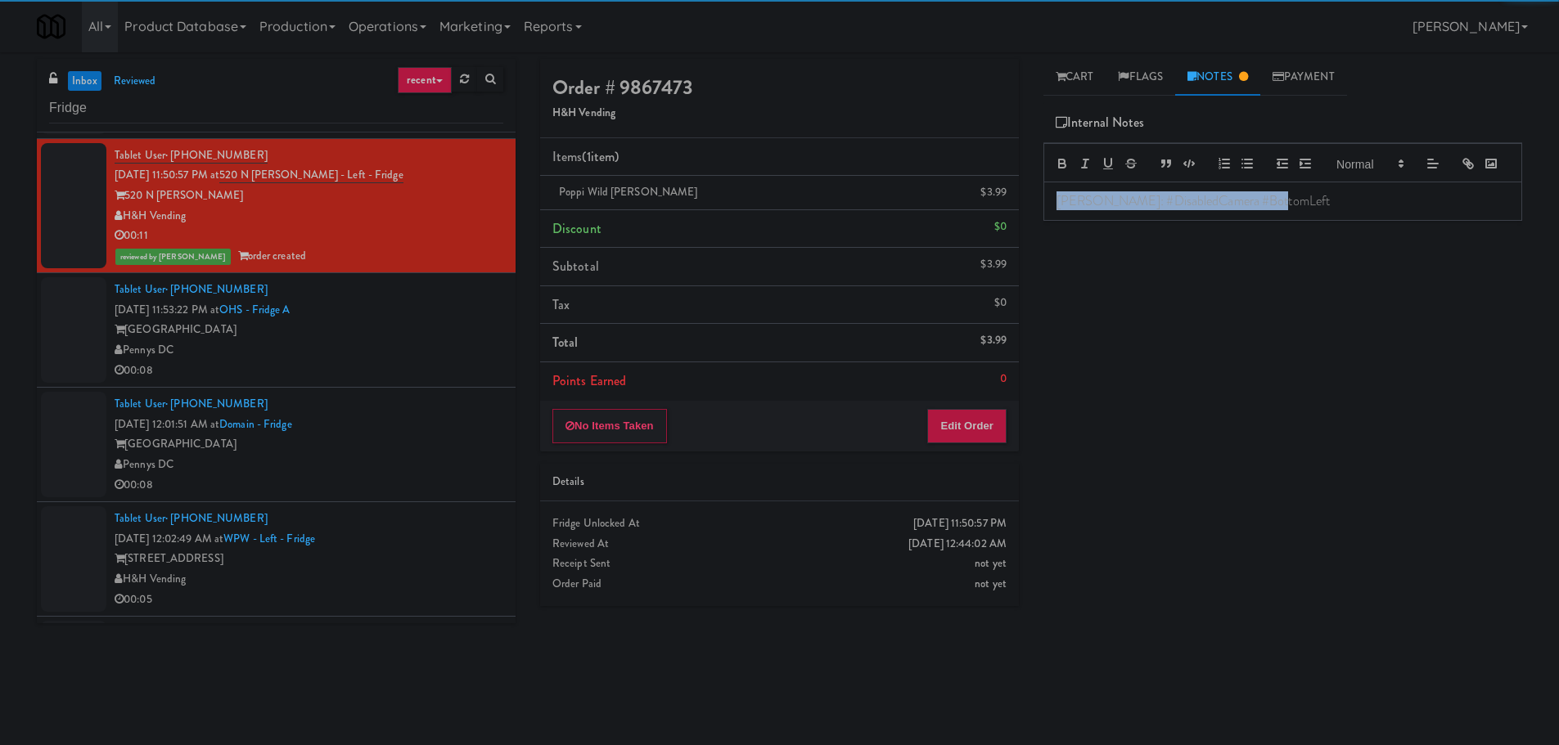
copy p "Claude: #DisabledCamera #BottomLeft"
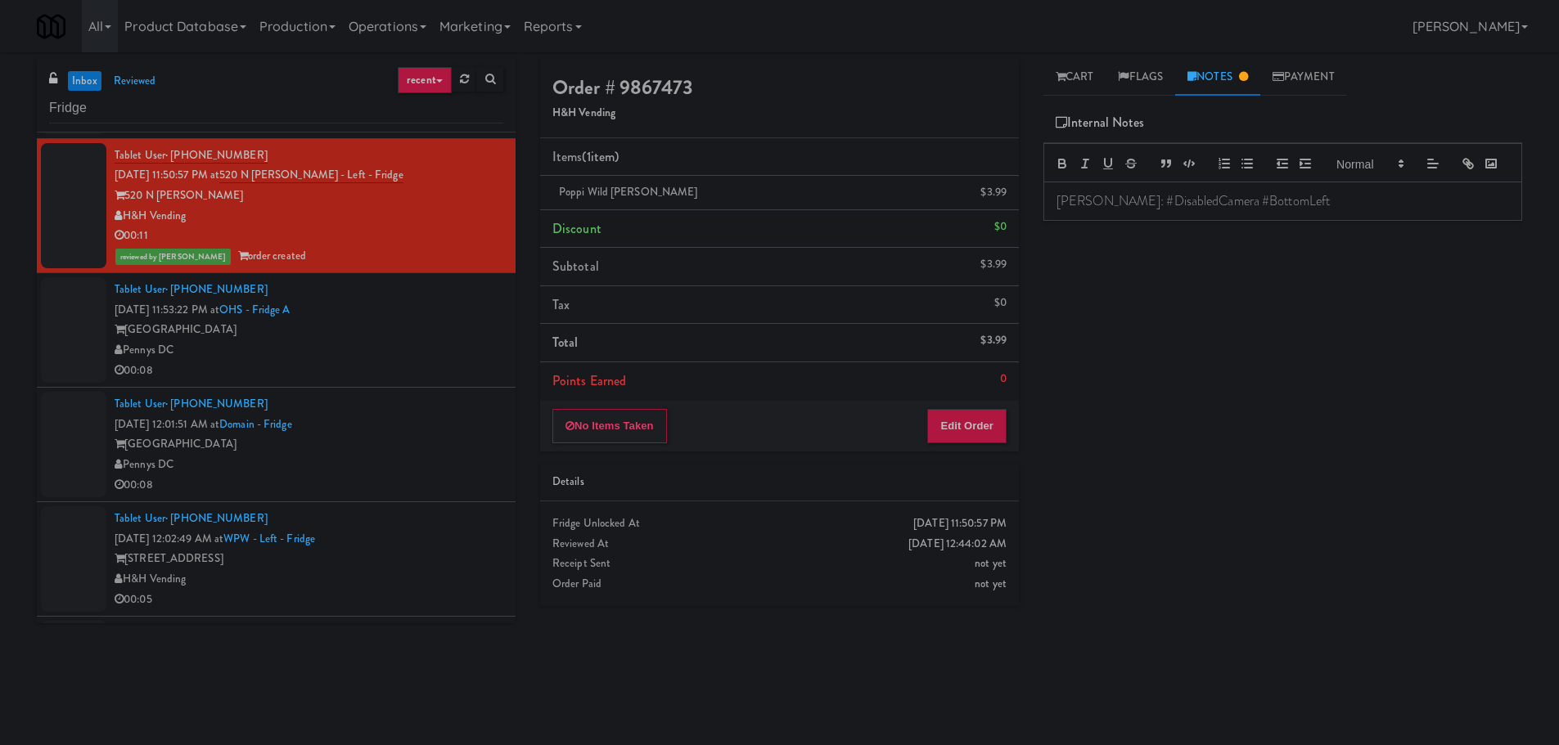
click at [1151, 311] on div "Play New Window Primary Flag Clear Flag if unable to determine what was taken o…" at bounding box center [1282, 409] width 479 height 614
click at [412, 366] on div "00:08" at bounding box center [309, 371] width 389 height 20
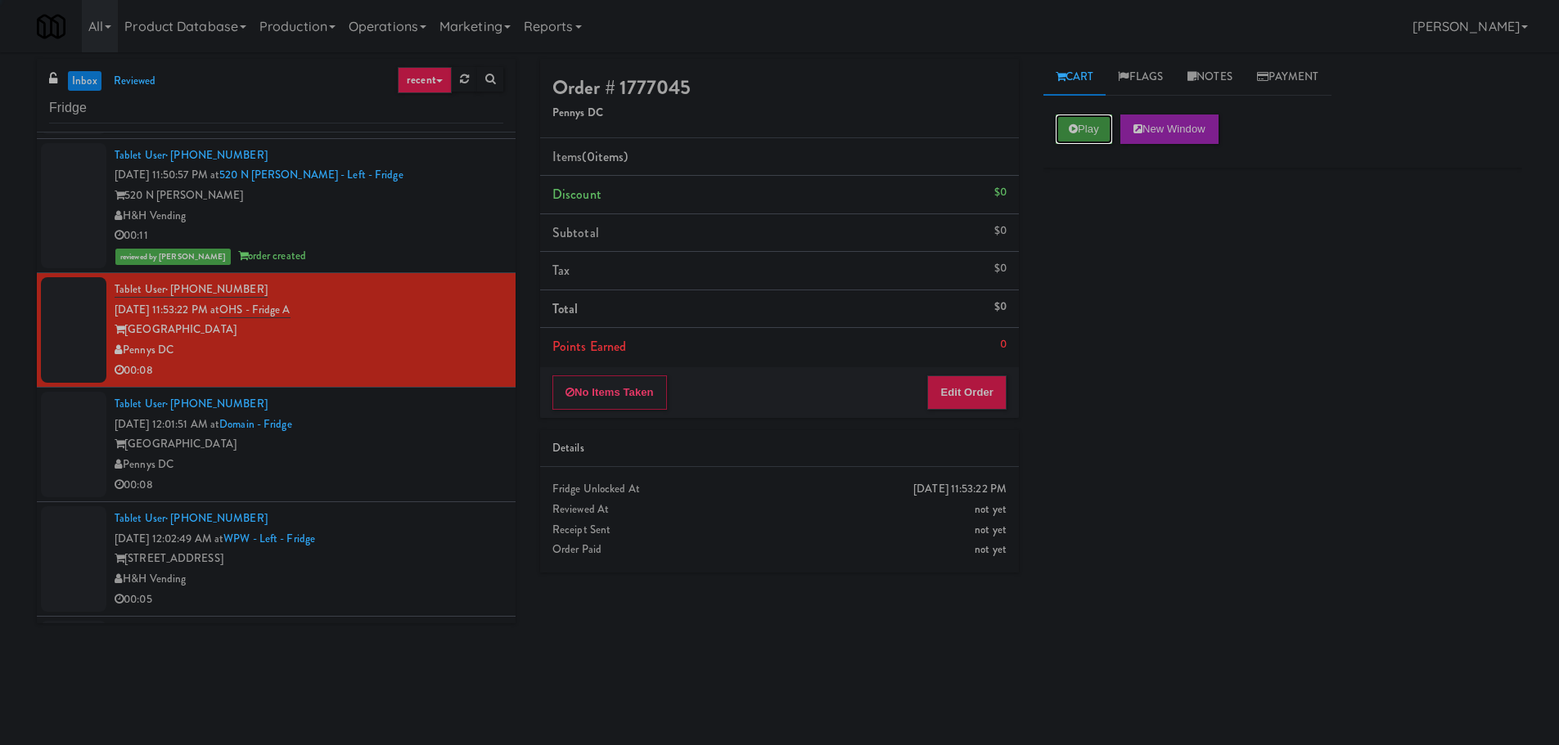
click at [1061, 120] on button "Play" at bounding box center [1083, 129] width 56 height 29
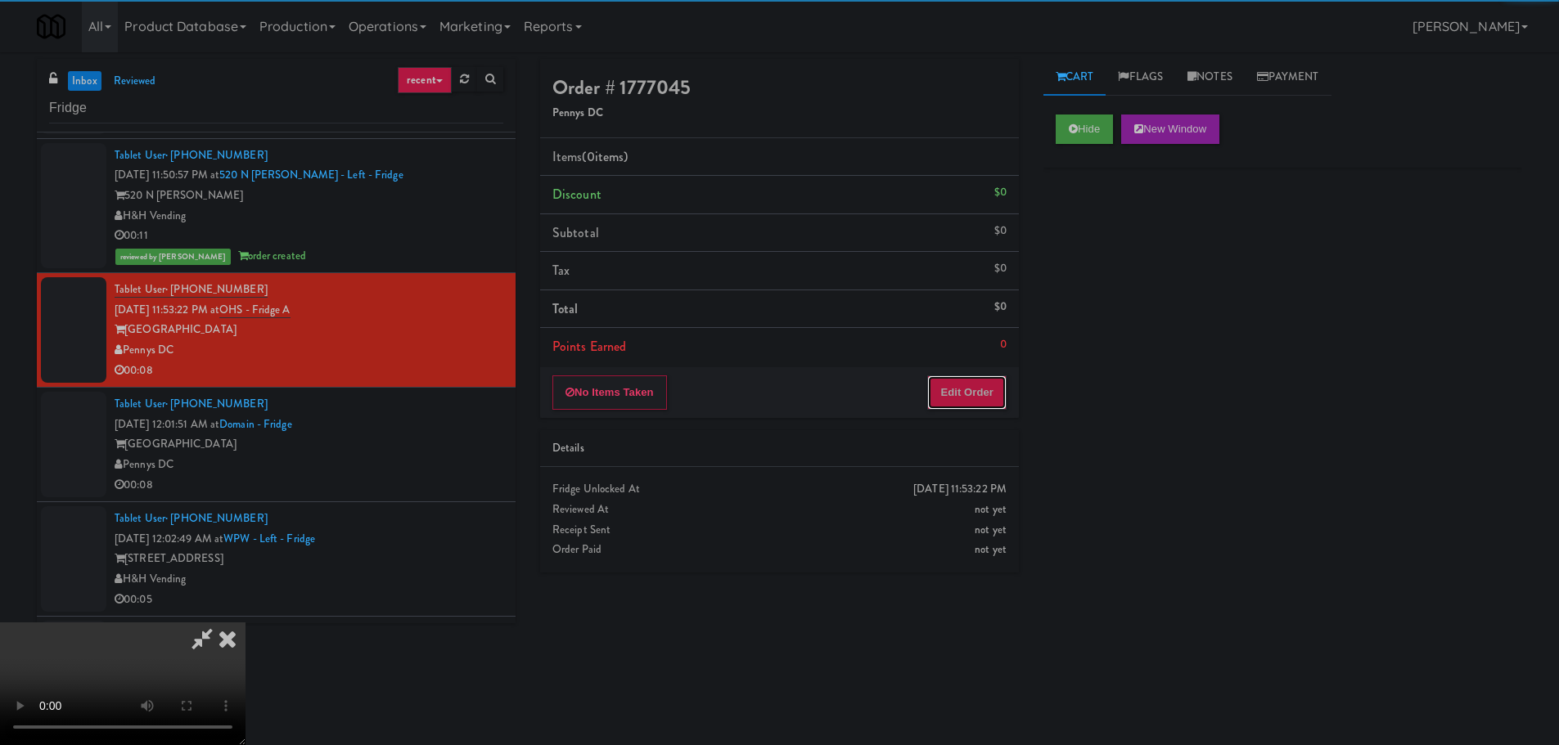
click at [953, 379] on button "Edit Order" at bounding box center [966, 393] width 79 height 34
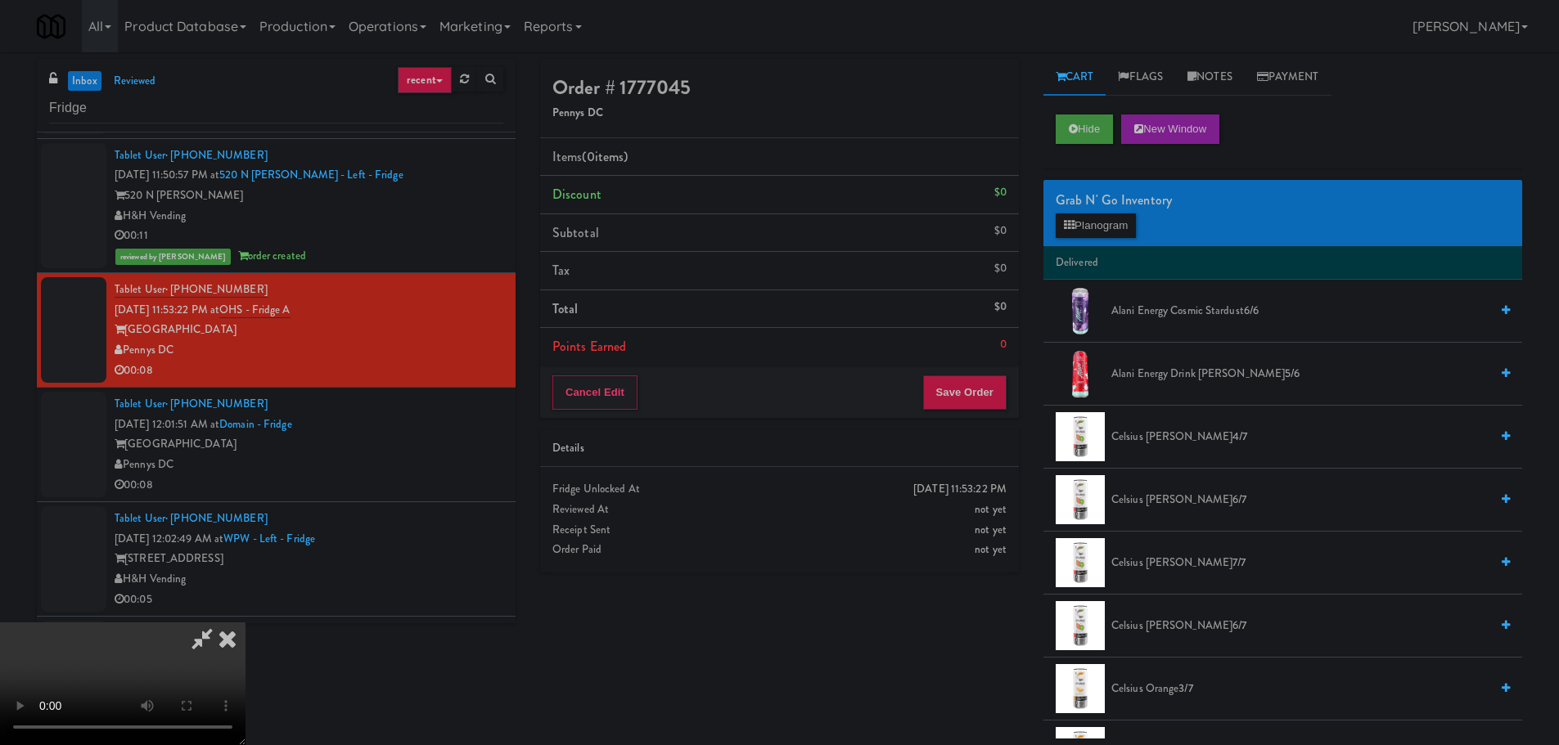
scroll to position [281, 0]
click at [245, 623] on video at bounding box center [122, 684] width 245 height 123
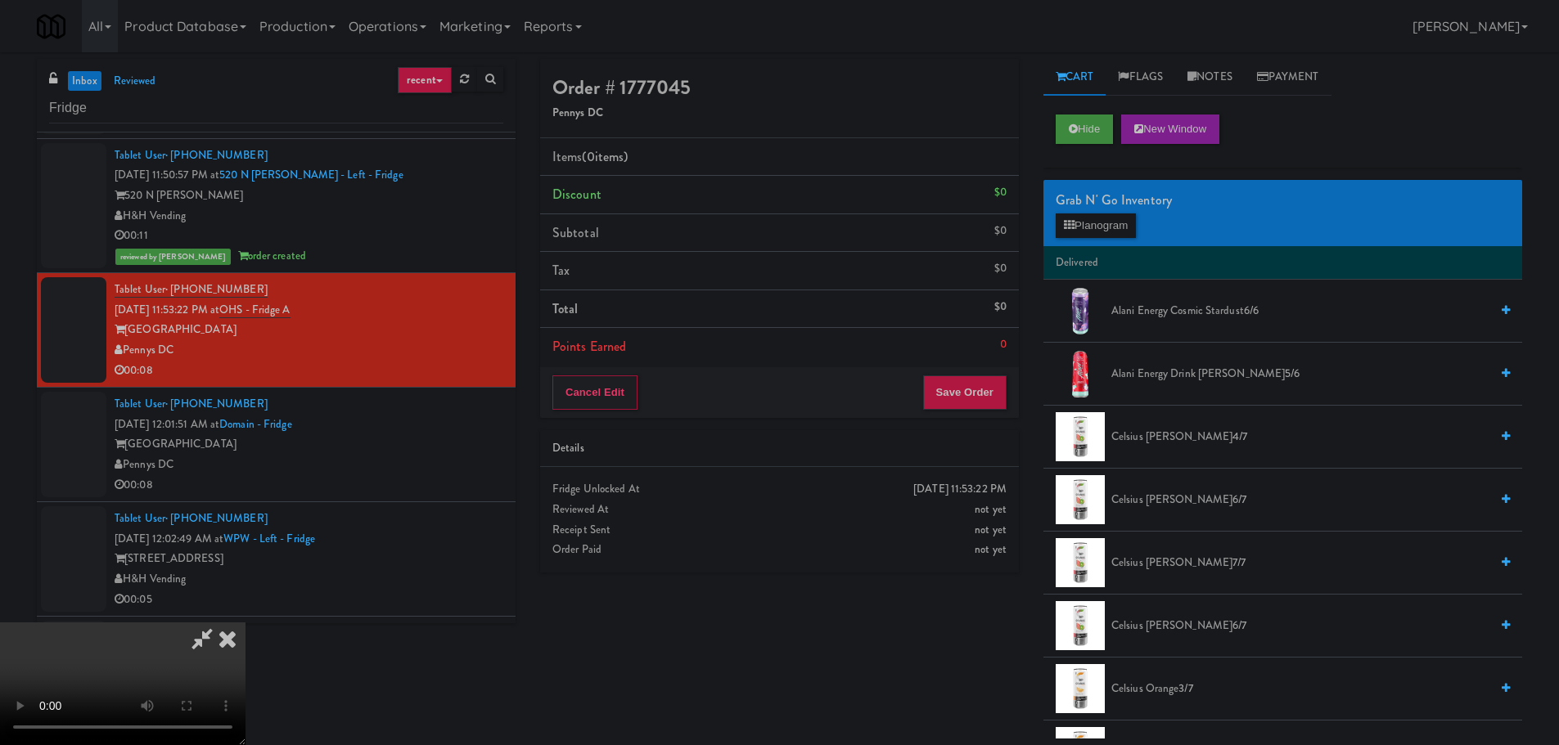
scroll to position [281, 0]
click at [245, 623] on video at bounding box center [122, 684] width 245 height 123
drag, startPoint x: 674, startPoint y: 441, endPoint x: 911, endPoint y: 323, distance: 264.9
click at [245, 623] on video at bounding box center [122, 684] width 245 height 123
click at [1076, 230] on button "Planogram" at bounding box center [1095, 226] width 80 height 25
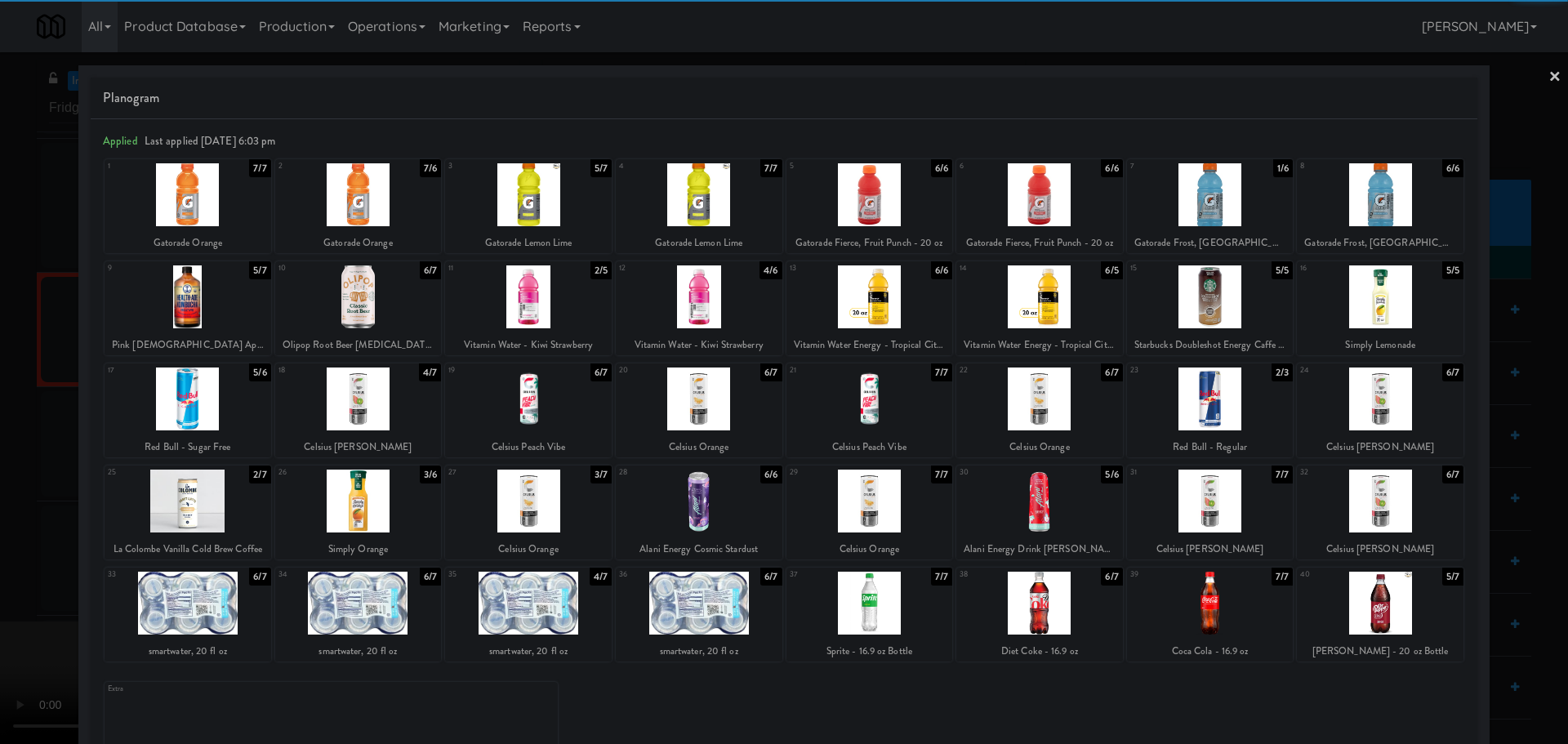
click at [1023, 606] on div at bounding box center [1039, 603] width 167 height 63
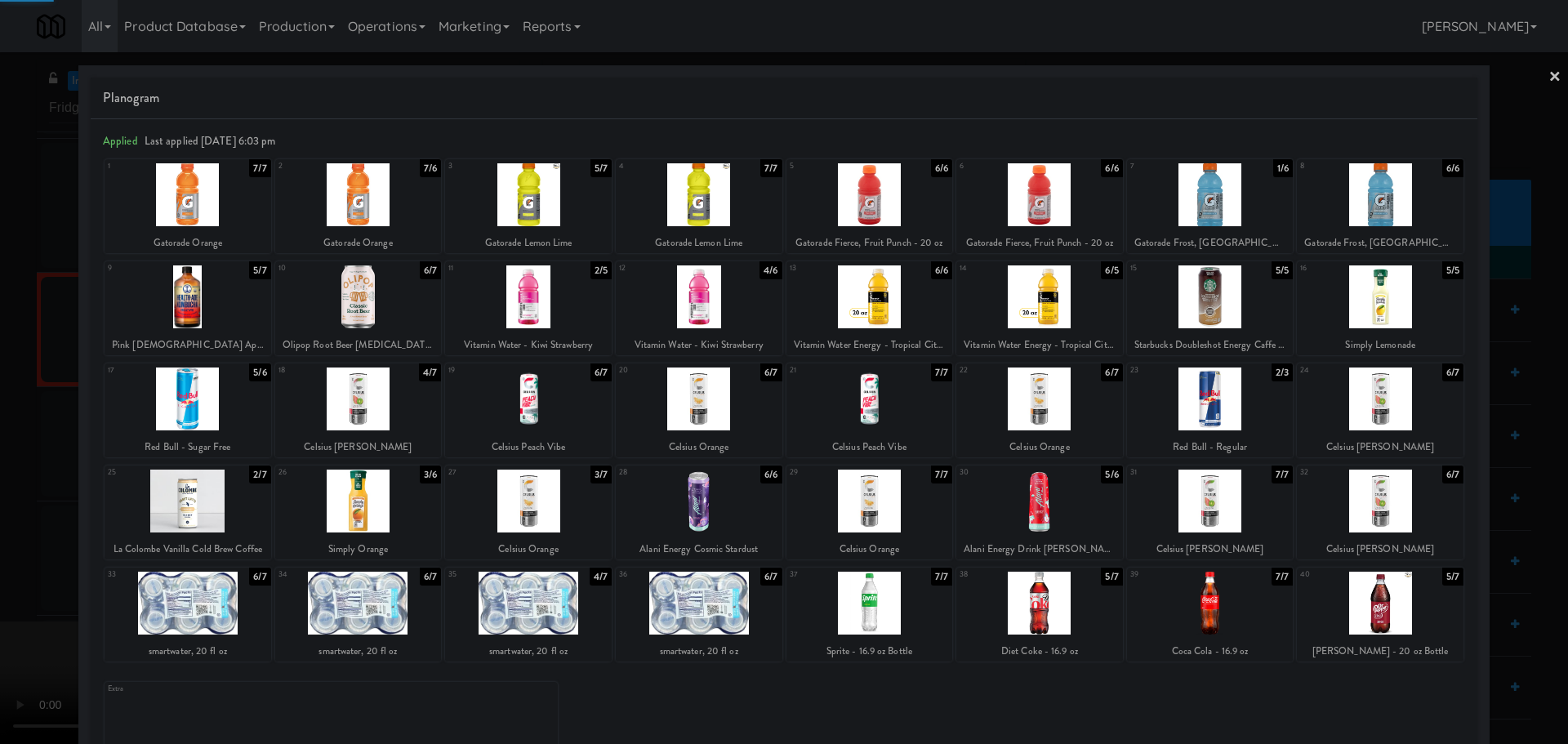
click at [0, 490] on div at bounding box center [784, 372] width 1568 height 744
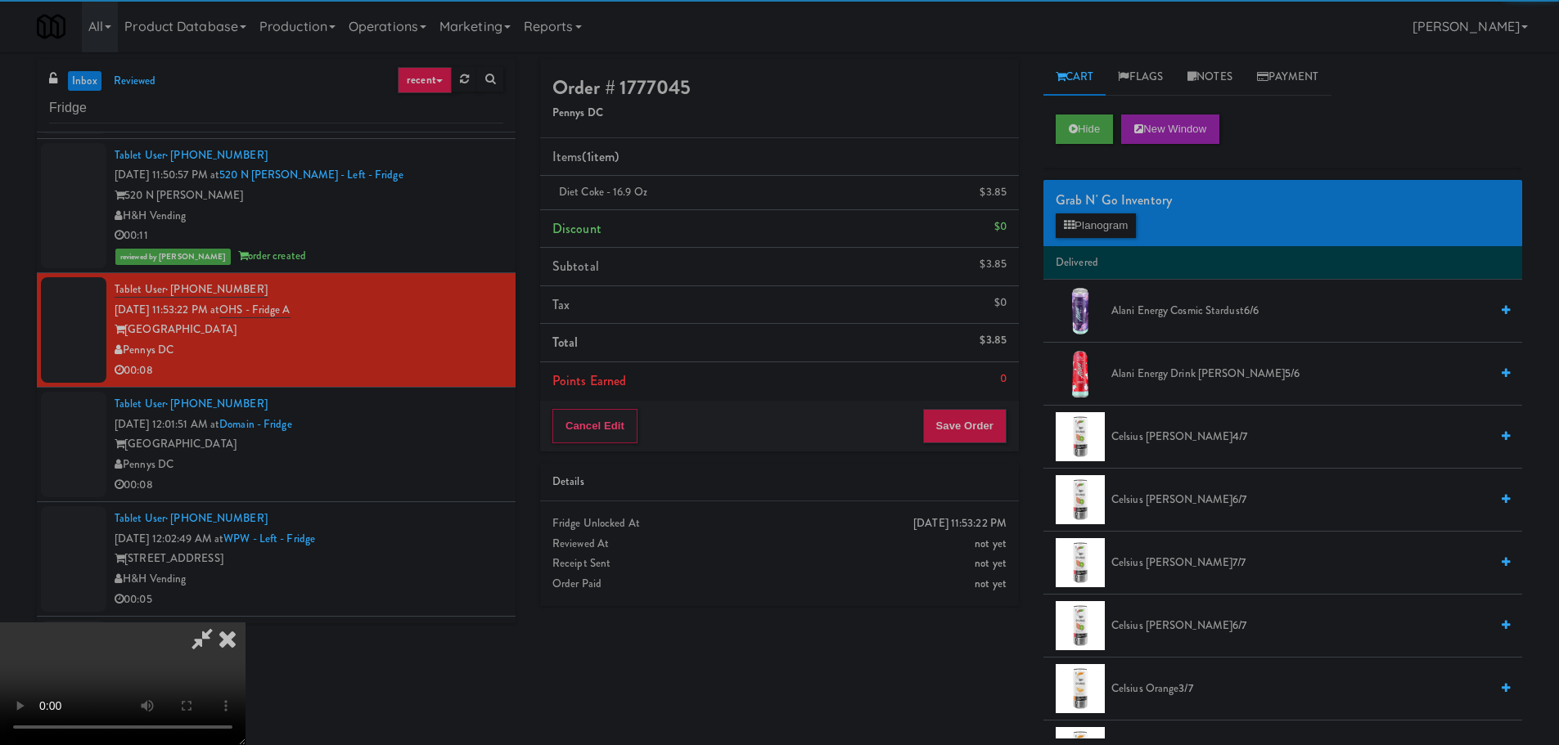
click at [245, 623] on video at bounding box center [122, 684] width 245 height 123
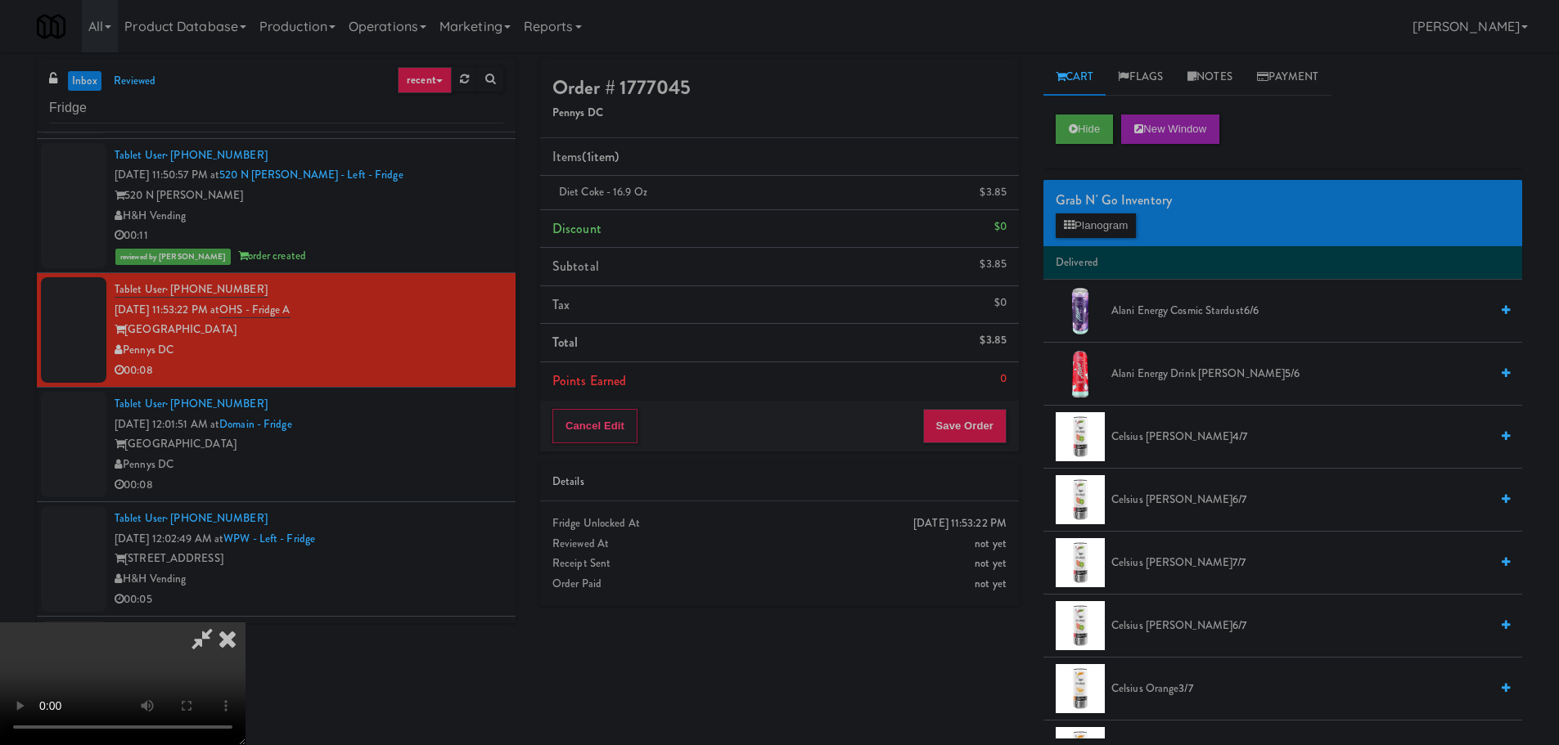
scroll to position [281, 0]
click at [986, 419] on button "Save Order" at bounding box center [964, 426] width 83 height 34
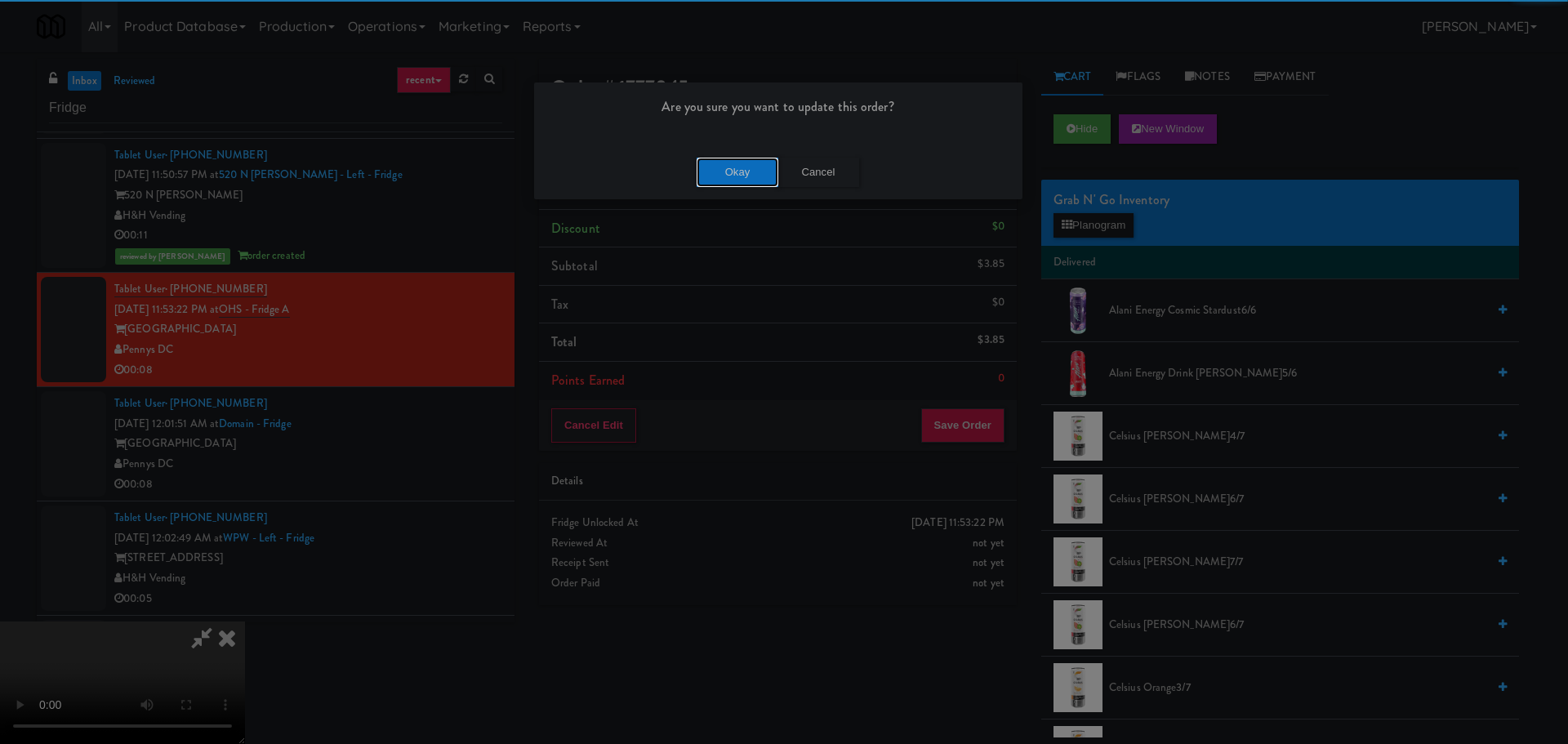
click at [751, 179] on button "Okay" at bounding box center [738, 172] width 82 height 29
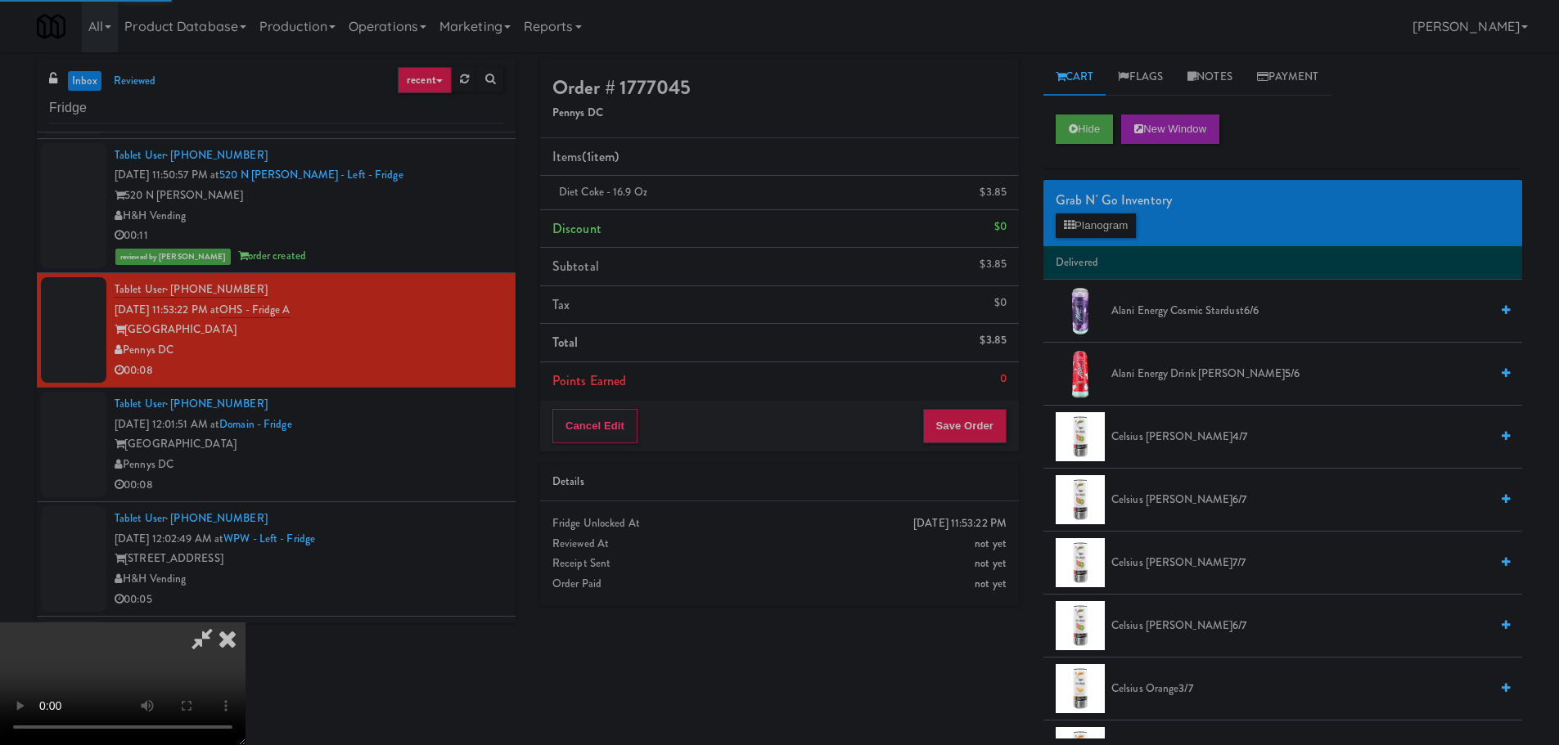
scroll to position [0, 0]
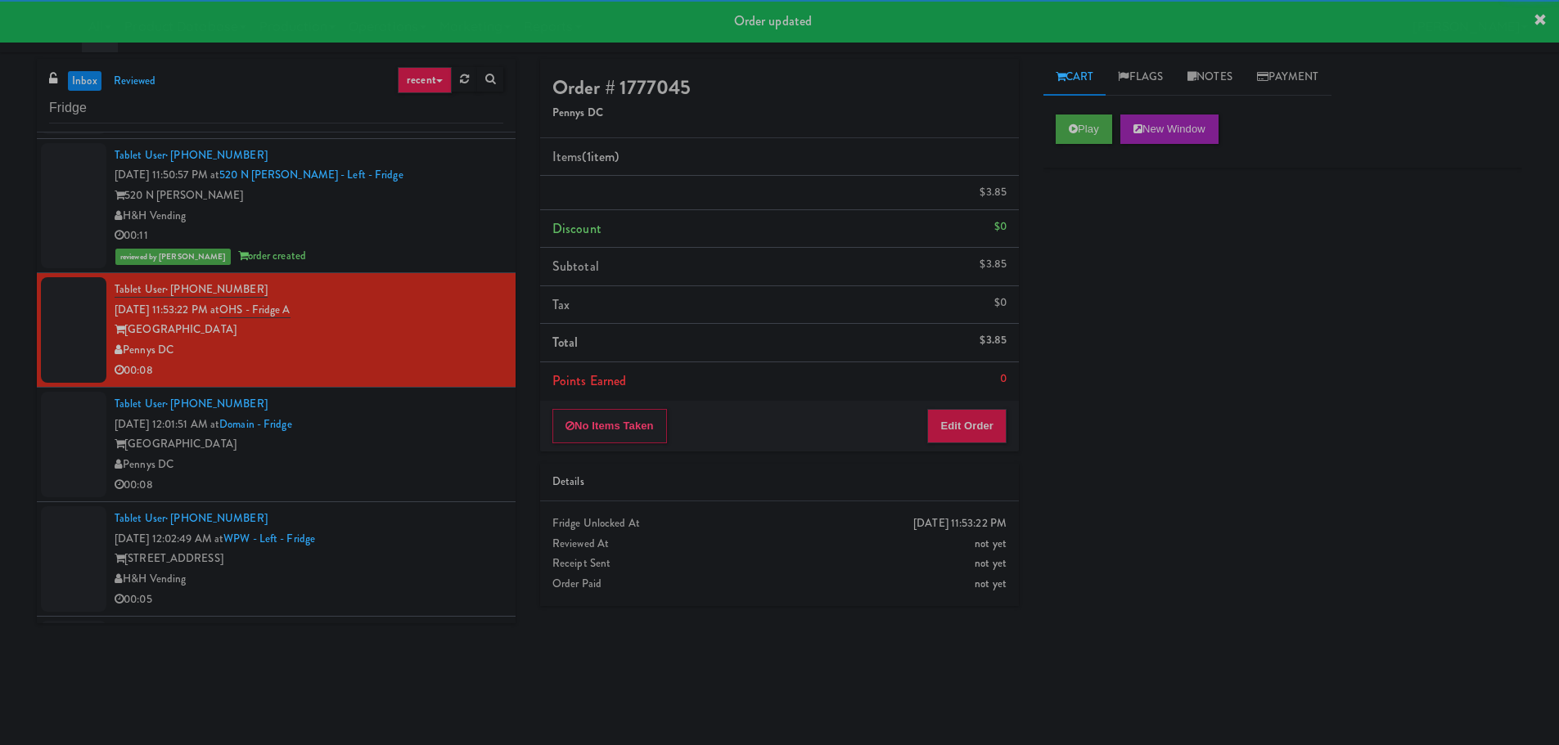
click at [454, 447] on div "Tablet User · (804) 400-1748 Oct 7, 2025 12:01:51 AM at Domain - Fridge Domain …" at bounding box center [309, 444] width 389 height 101
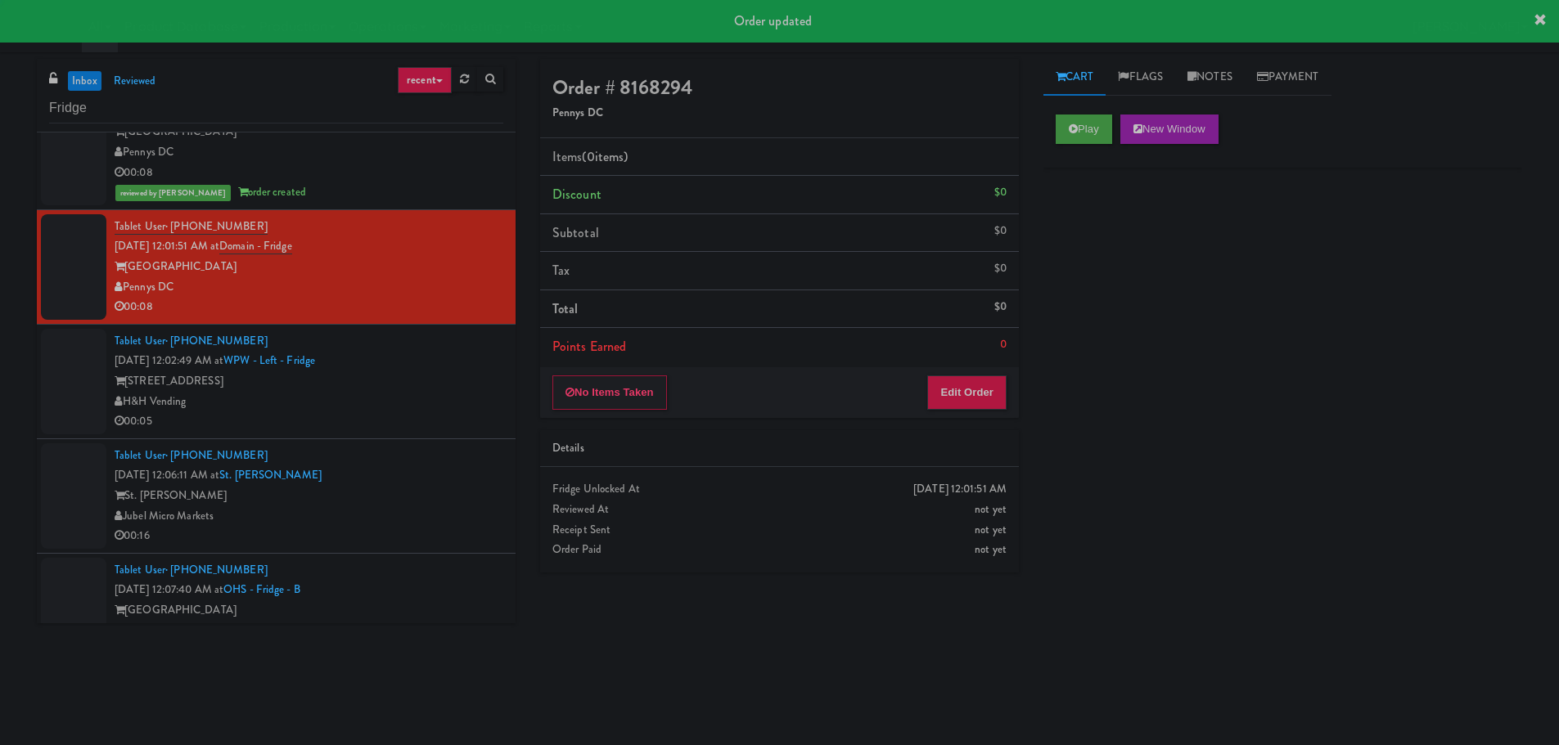
scroll to position [4009, 0]
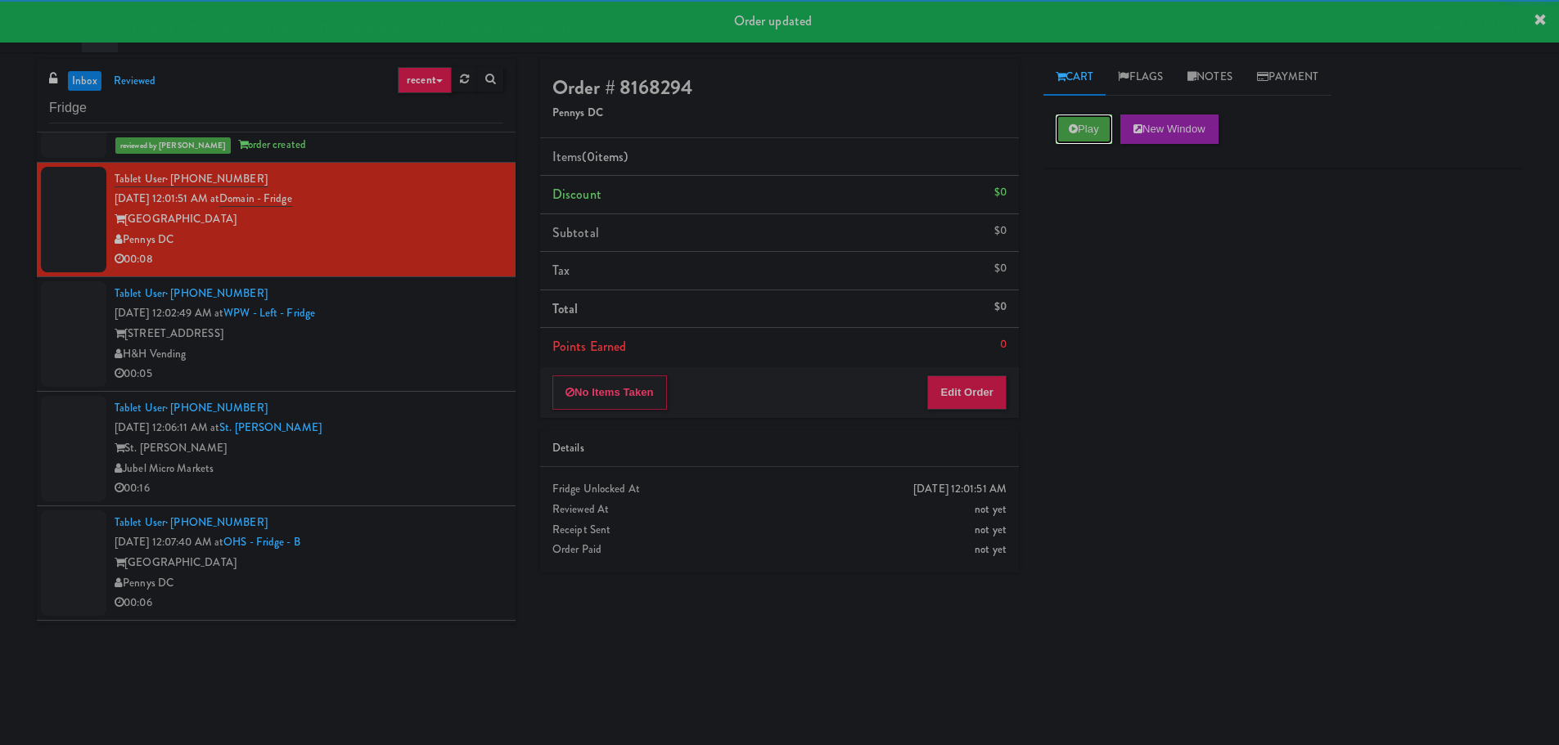
drag, startPoint x: 1076, startPoint y: 128, endPoint x: 1023, endPoint y: 253, distance: 135.3
click at [1077, 128] on icon at bounding box center [1073, 129] width 9 height 11
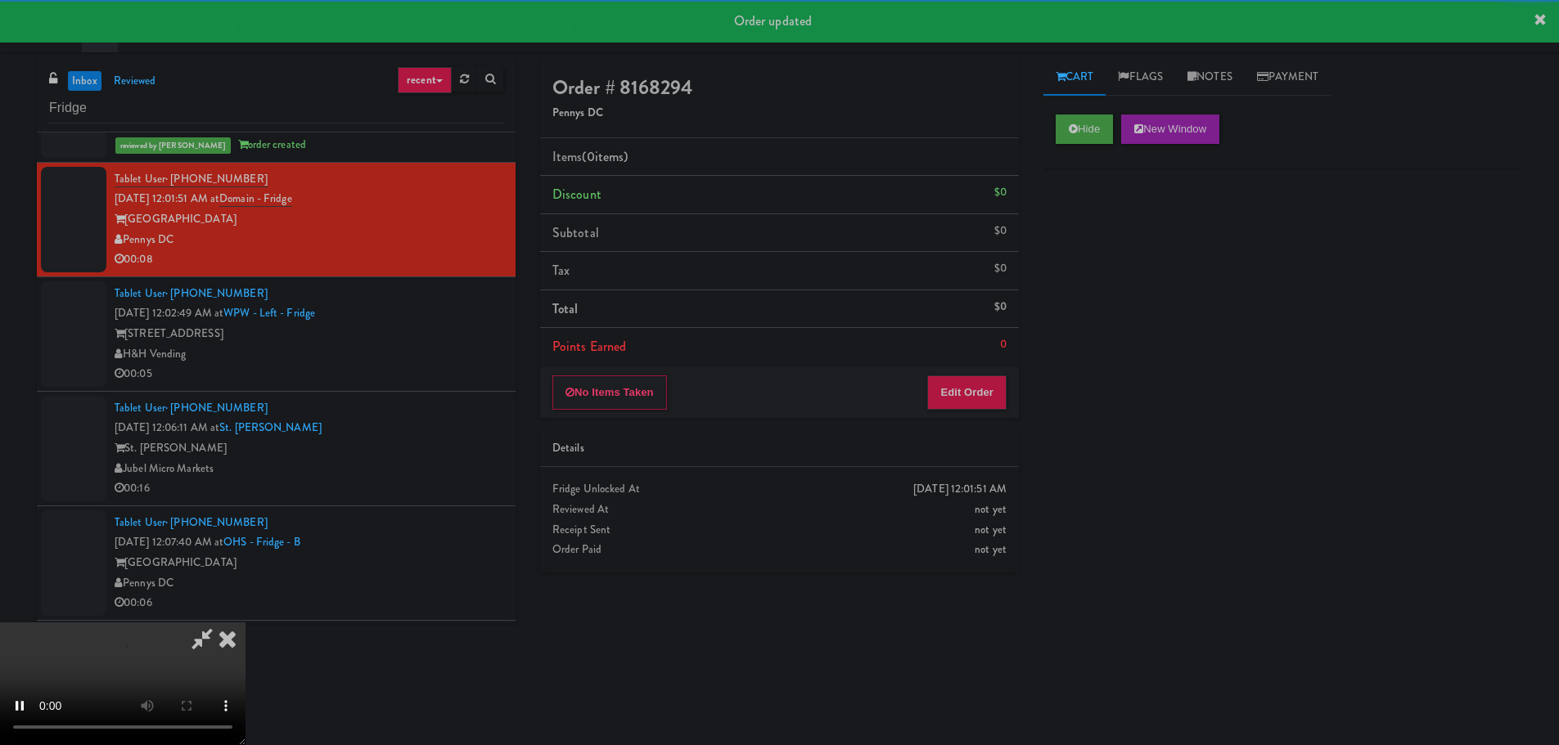
click at [968, 365] on li "Points Earned 0" at bounding box center [779, 347] width 479 height 38
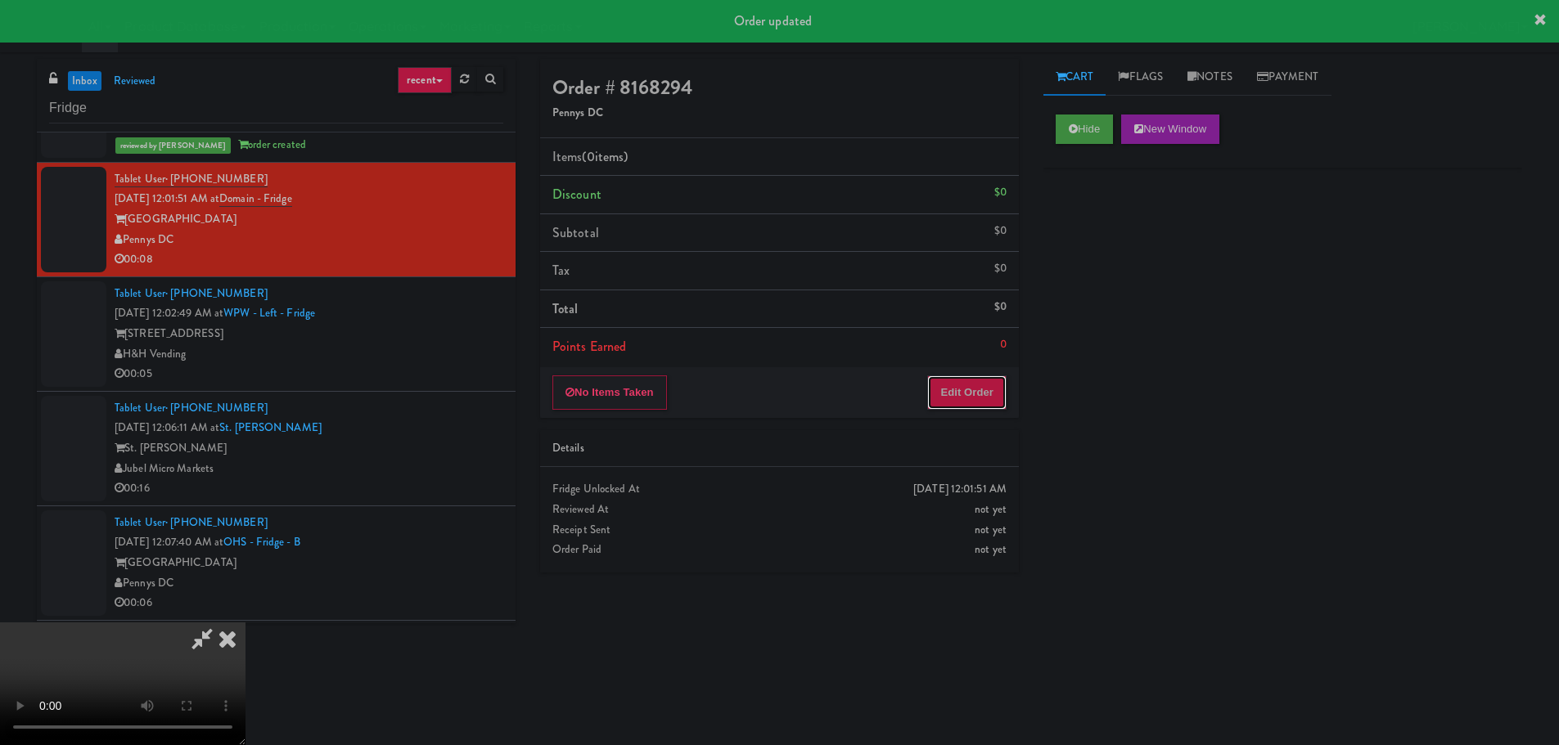
click at [968, 380] on button "Edit Order" at bounding box center [966, 393] width 79 height 34
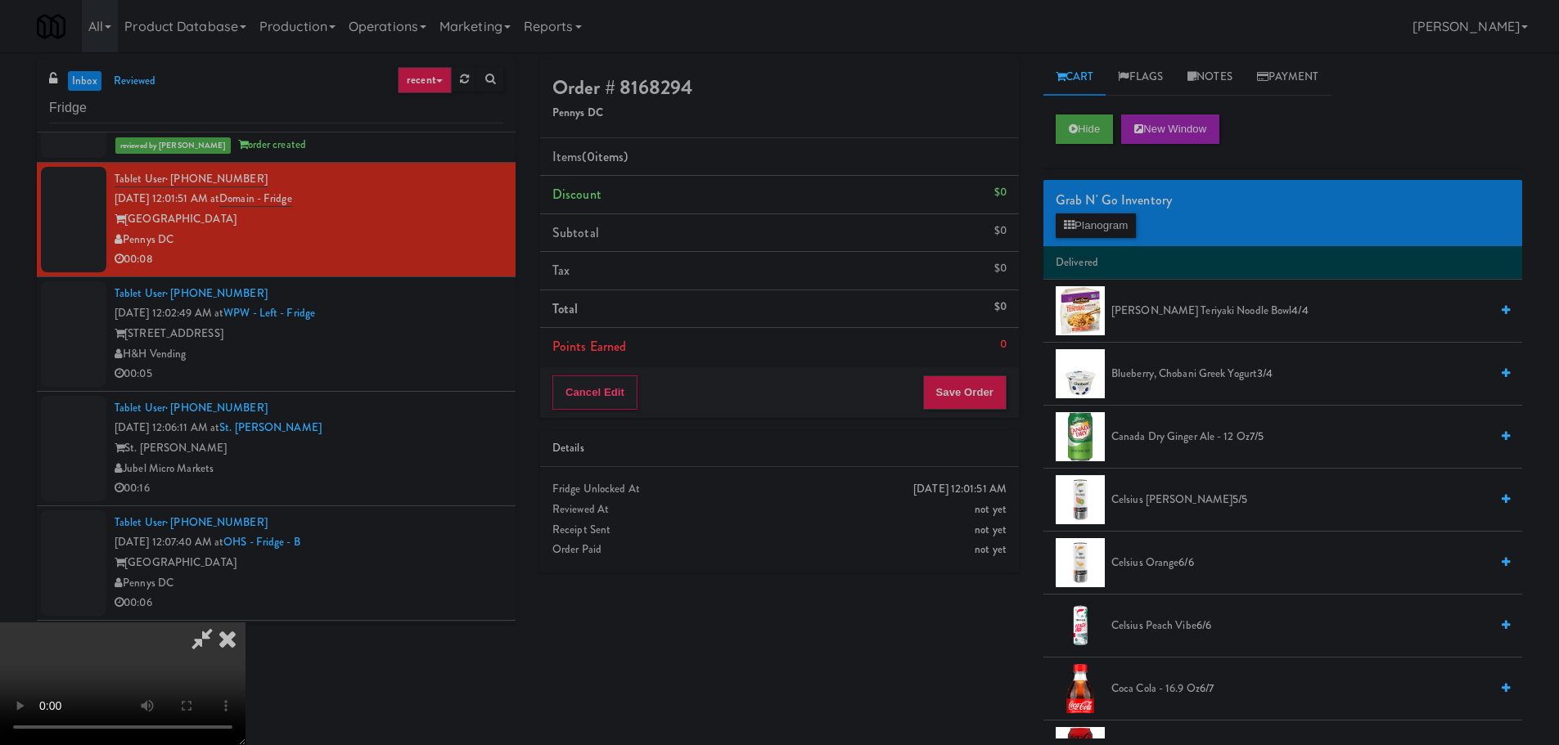
scroll to position [0, 0]
click at [245, 623] on video at bounding box center [122, 684] width 245 height 123
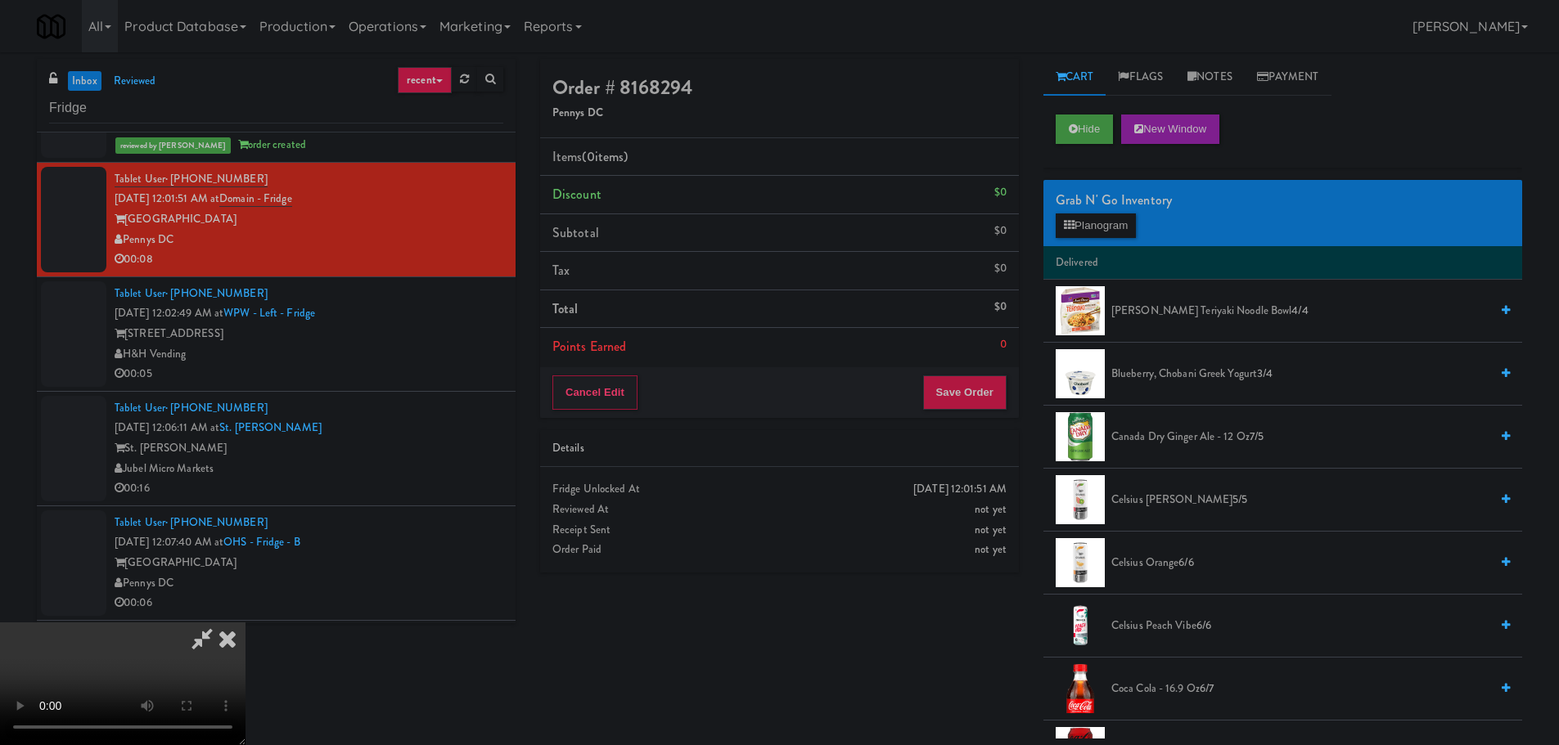
drag, startPoint x: 819, startPoint y: 475, endPoint x: 902, endPoint y: 415, distance: 102.4
click at [245, 623] on video at bounding box center [122, 684] width 245 height 123
click at [1095, 241] on div "Grab N' Go Inventory Planogram" at bounding box center [1282, 213] width 479 height 66
click at [1102, 233] on button "Planogram" at bounding box center [1095, 226] width 80 height 25
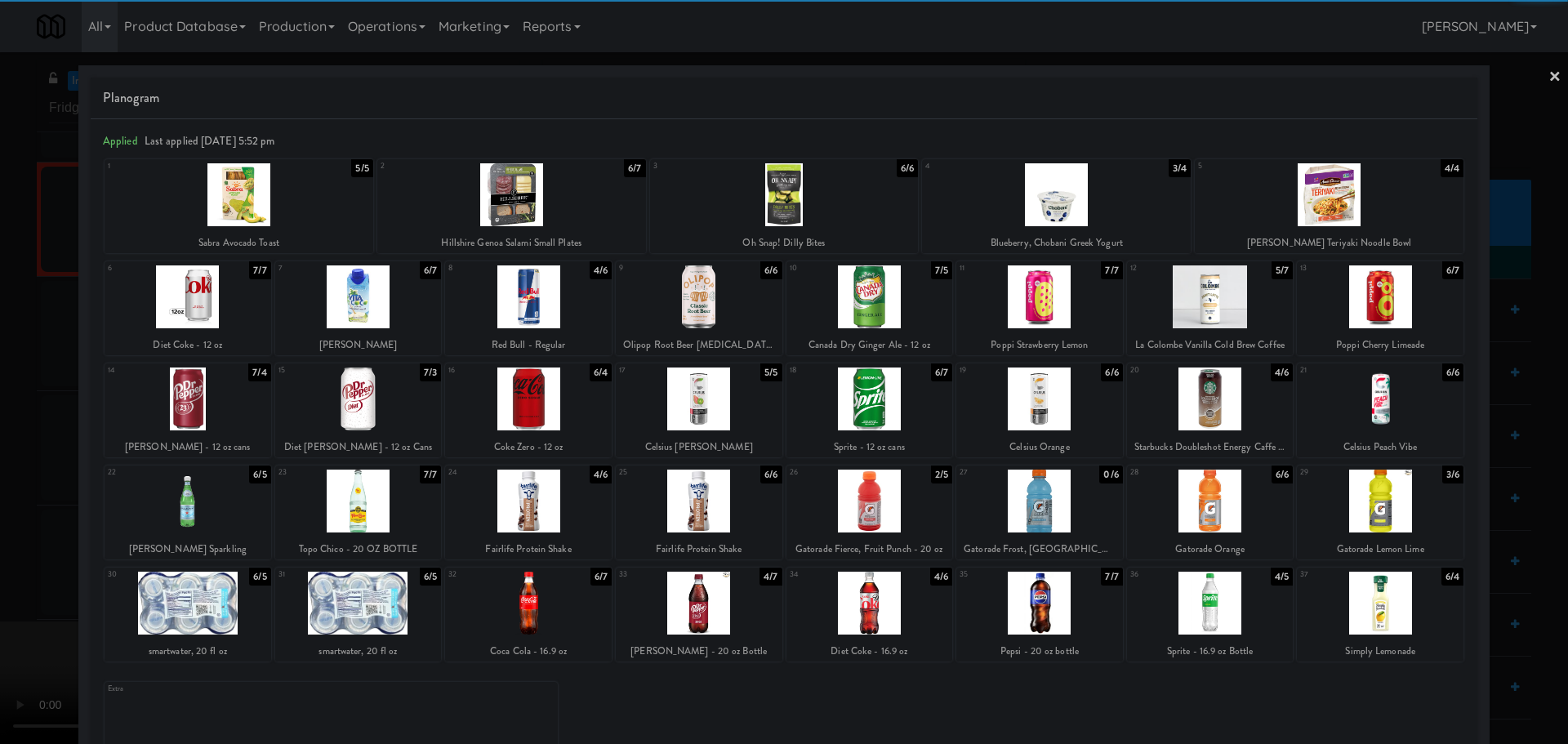
click at [1201, 608] on div at bounding box center [1210, 603] width 167 height 63
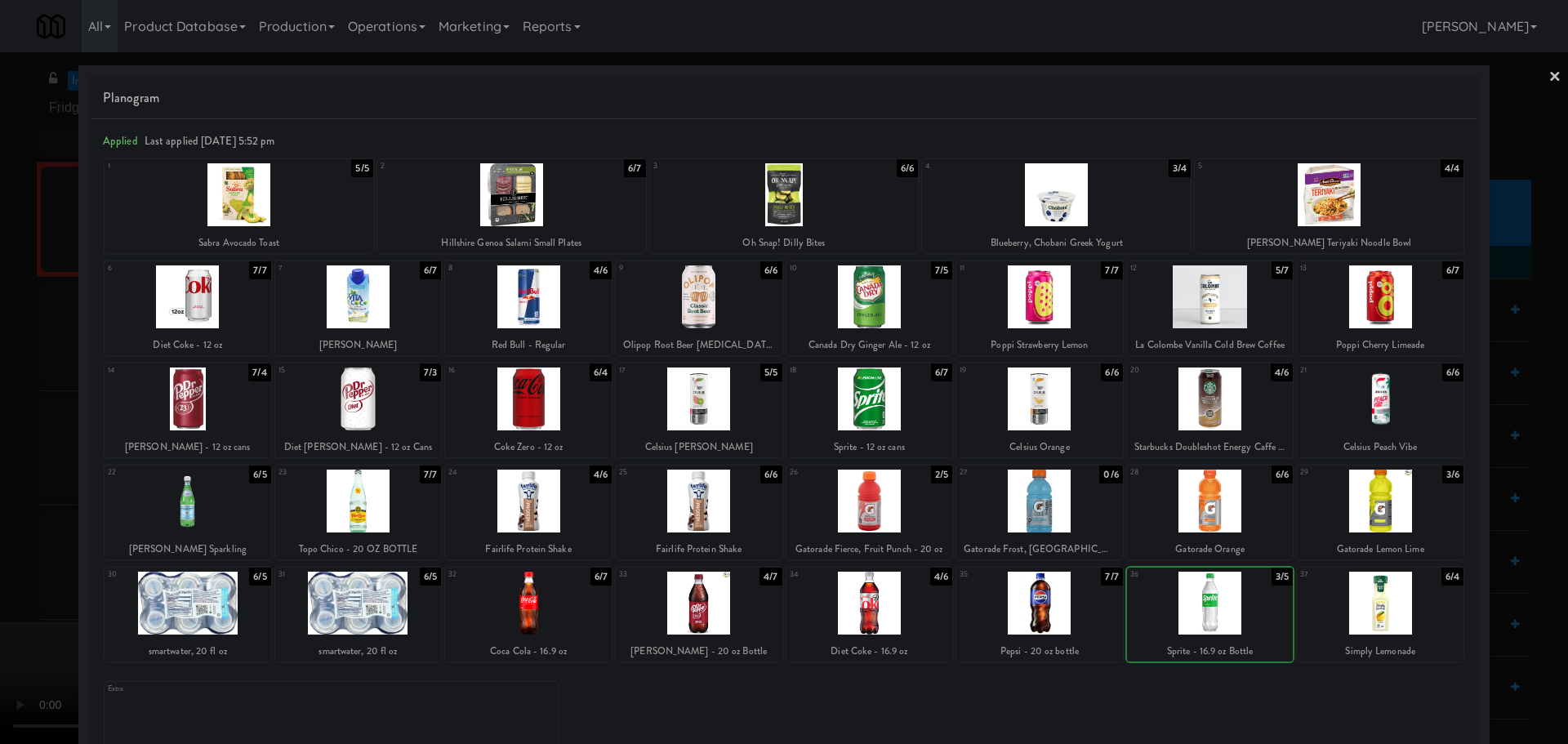
click at [1232, 610] on div at bounding box center [1210, 603] width 167 height 63
drag, startPoint x: 0, startPoint y: 478, endPoint x: 119, endPoint y: 418, distance: 133.3
click at [0, 485] on div at bounding box center [784, 372] width 1568 height 744
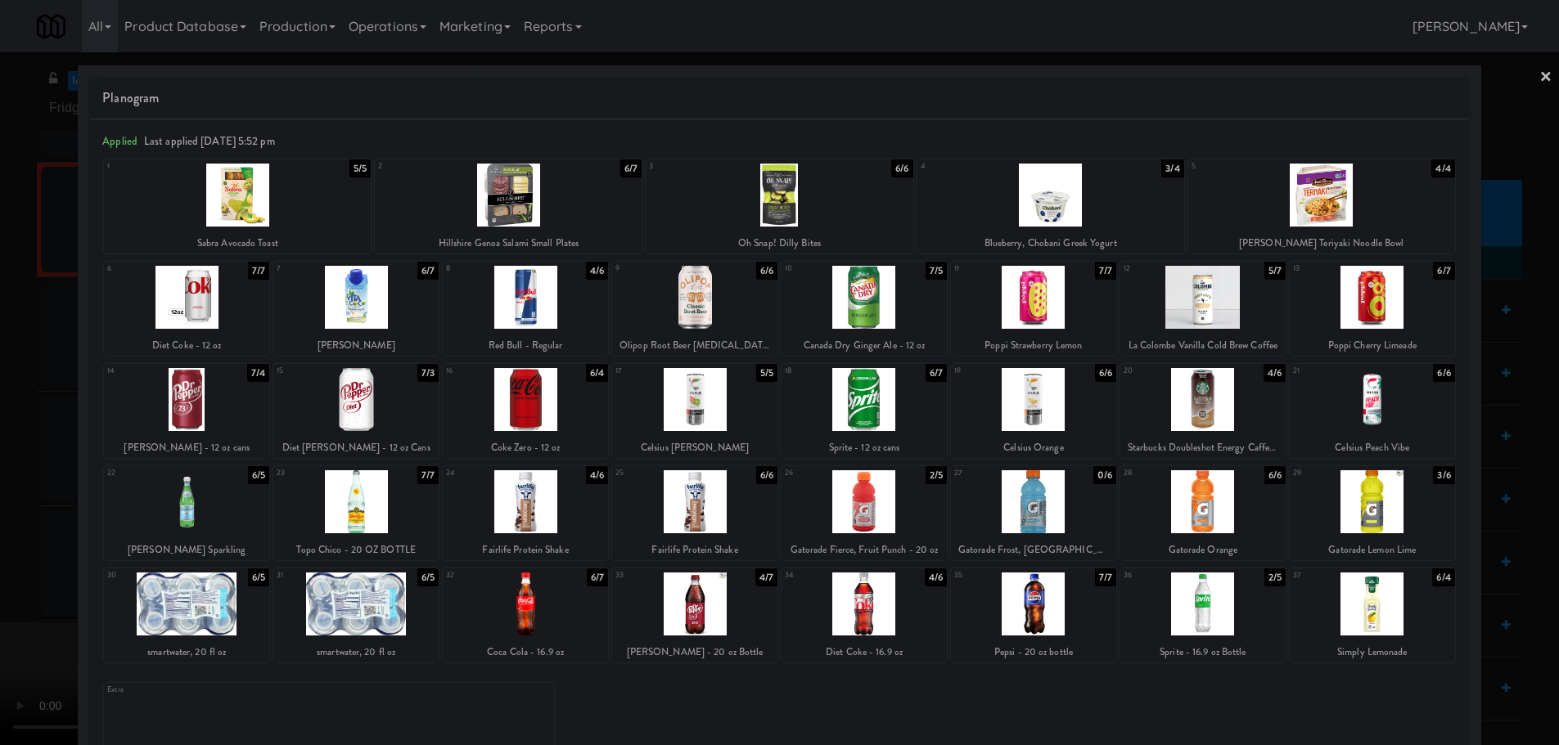
click at [245, 623] on video at bounding box center [122, 684] width 245 height 123
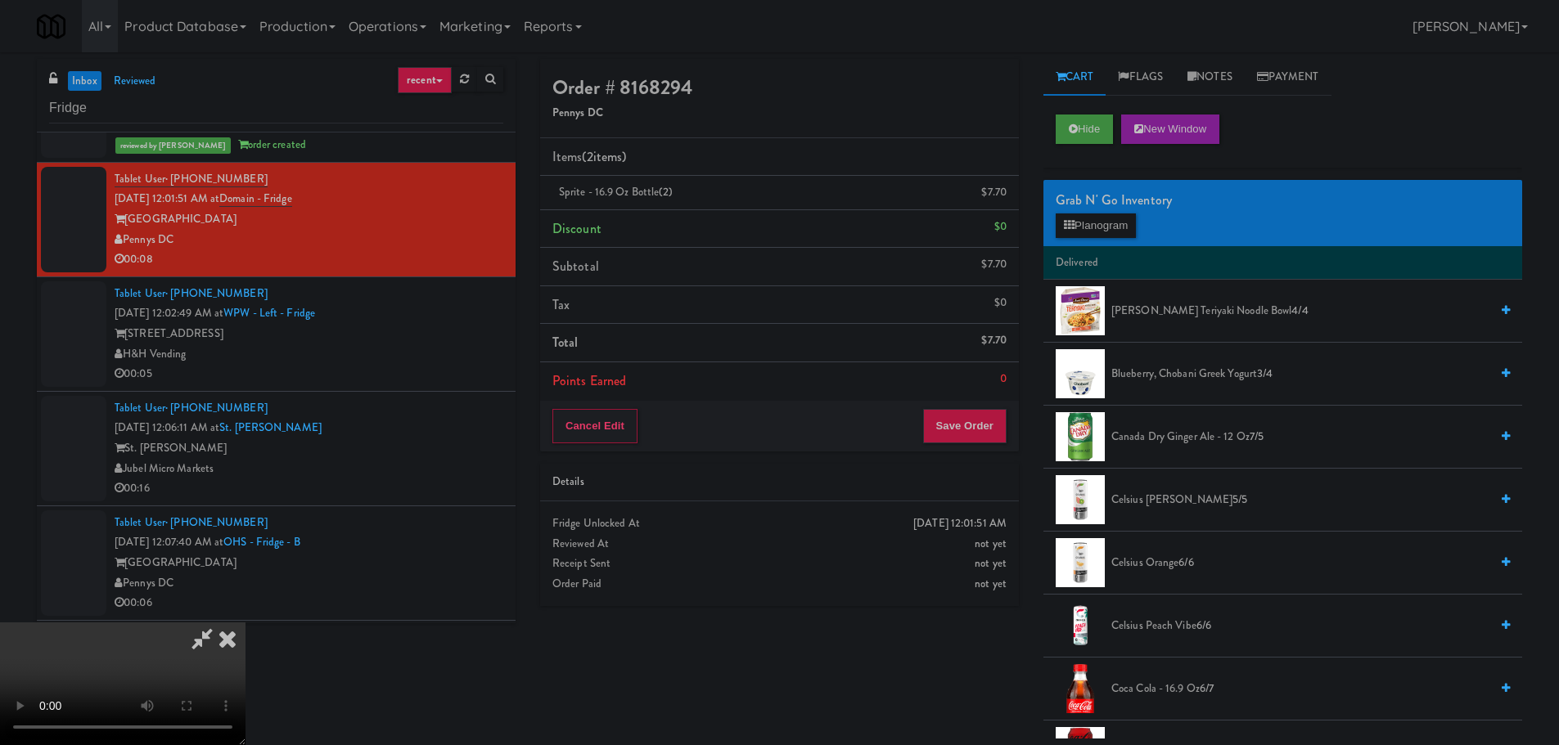
scroll to position [281, 0]
click at [952, 415] on button "Save Order" at bounding box center [964, 426] width 83 height 34
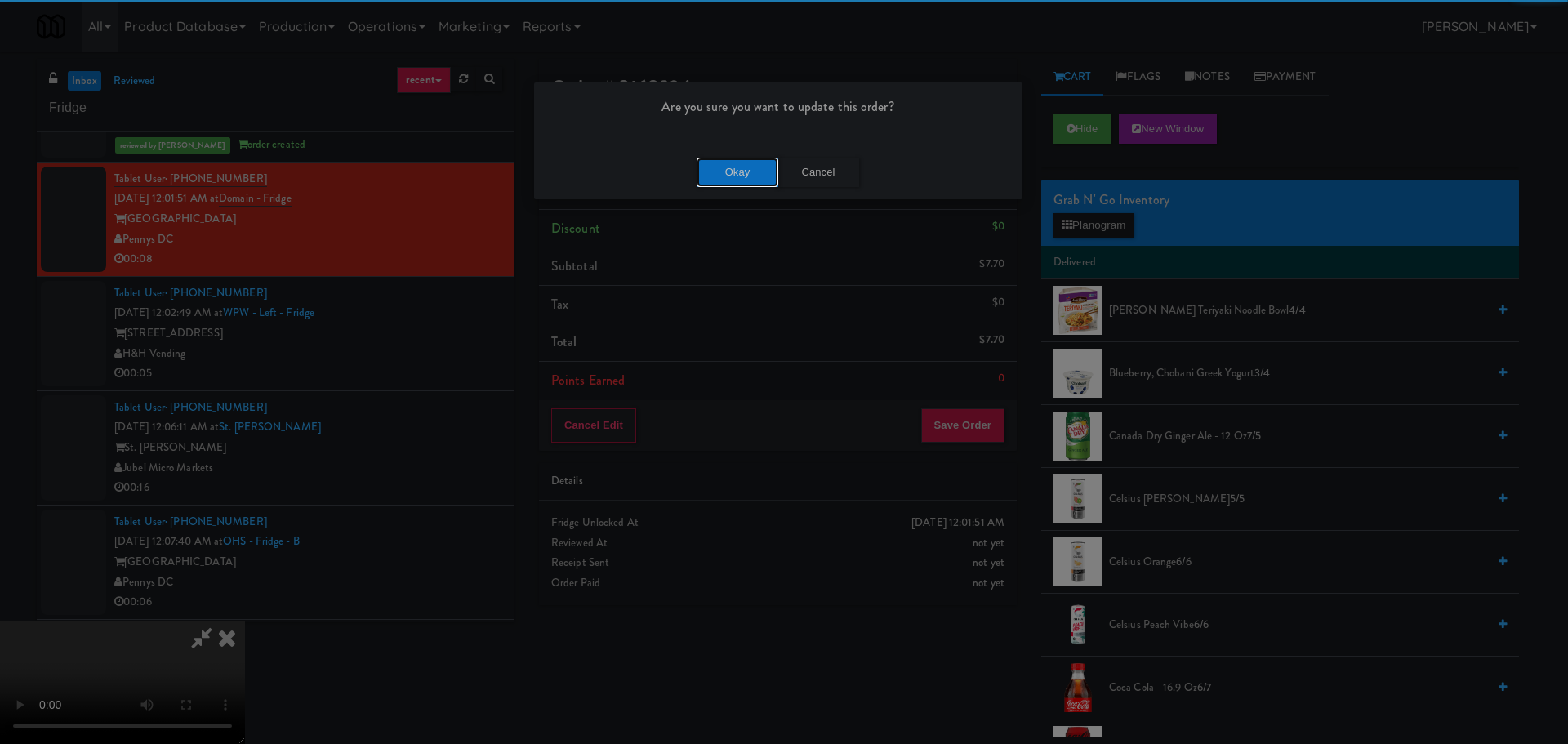
click at [740, 169] on button "Okay" at bounding box center [738, 172] width 82 height 29
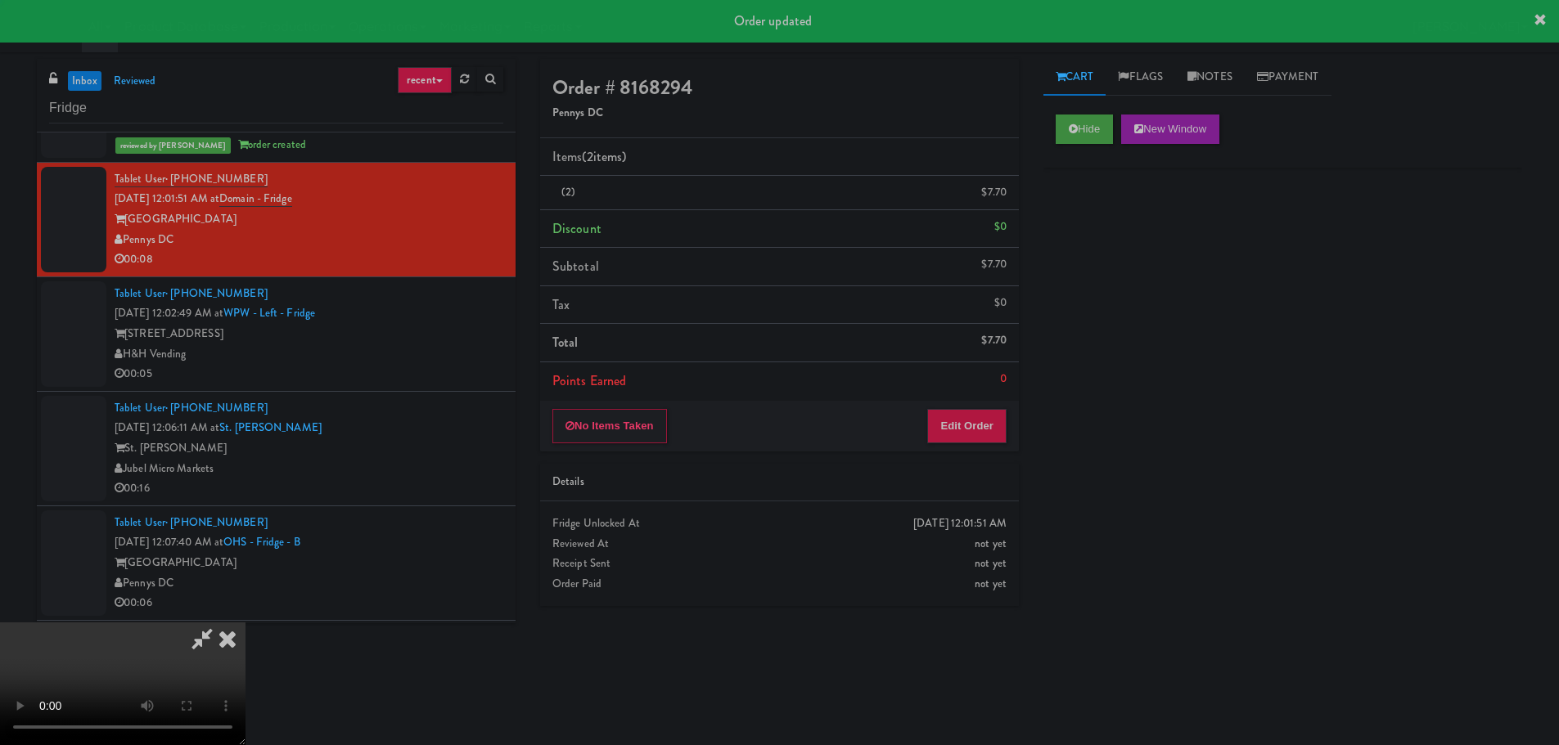
scroll to position [0, 0]
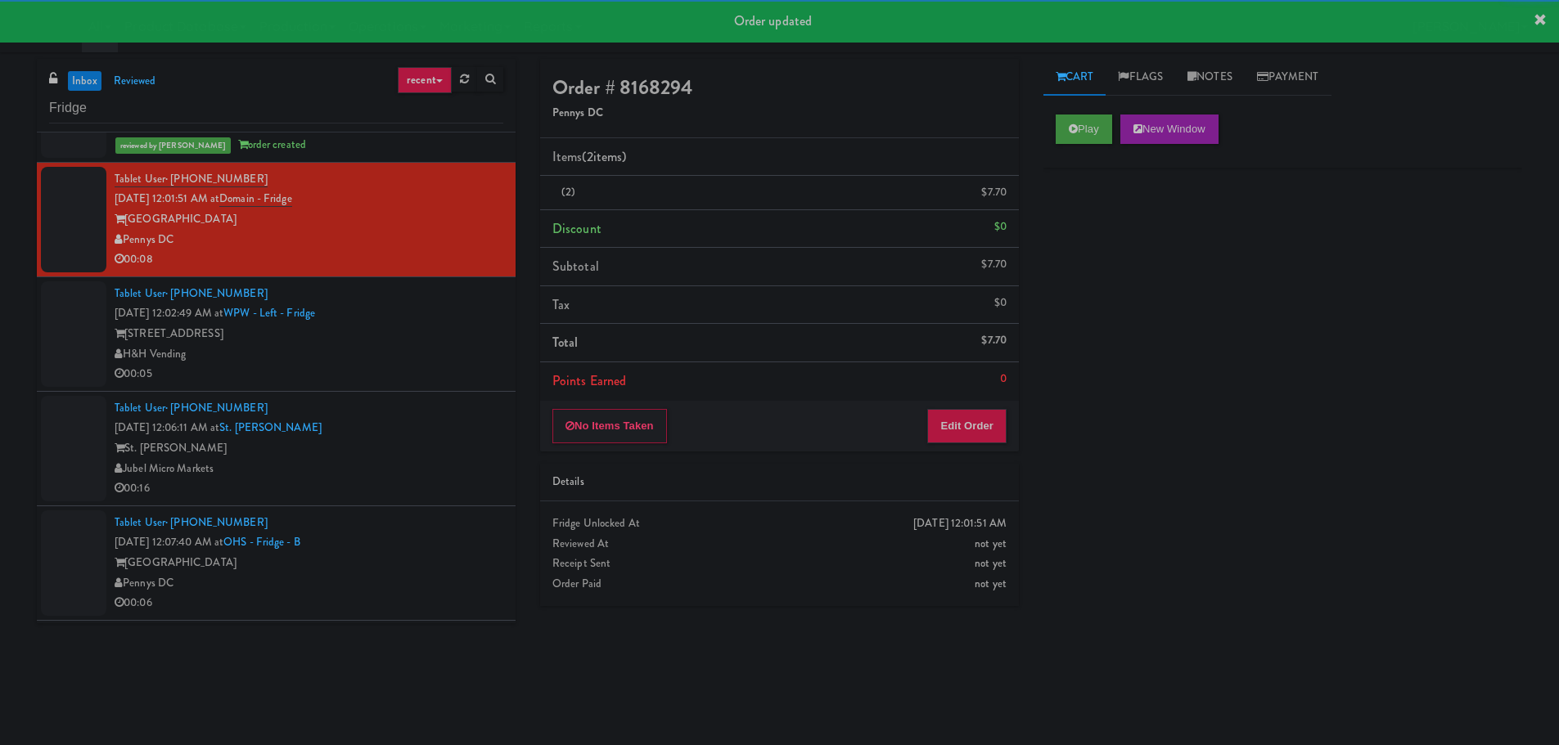
click at [425, 358] on div "H&H Vending" at bounding box center [309, 354] width 389 height 20
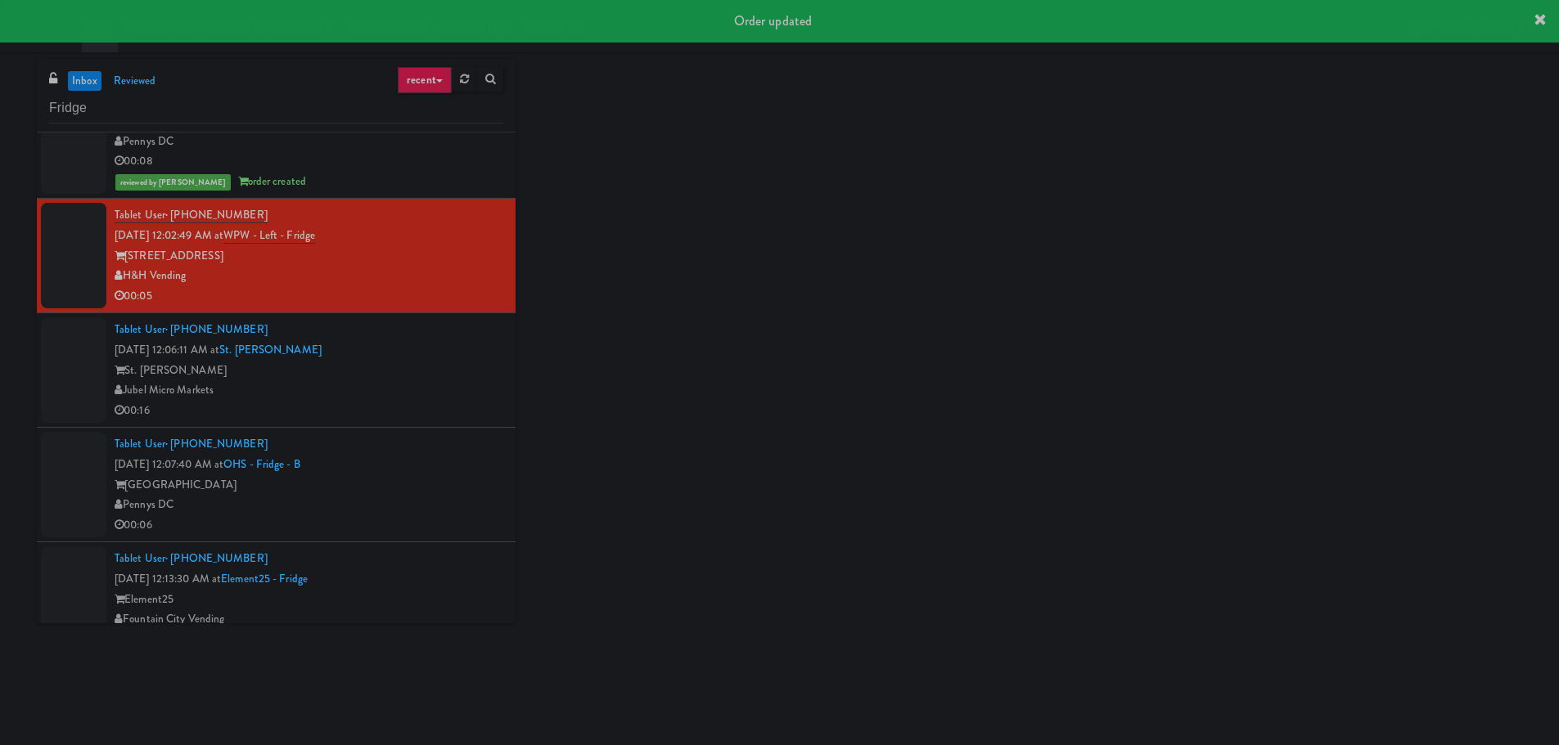
scroll to position [4173, 0]
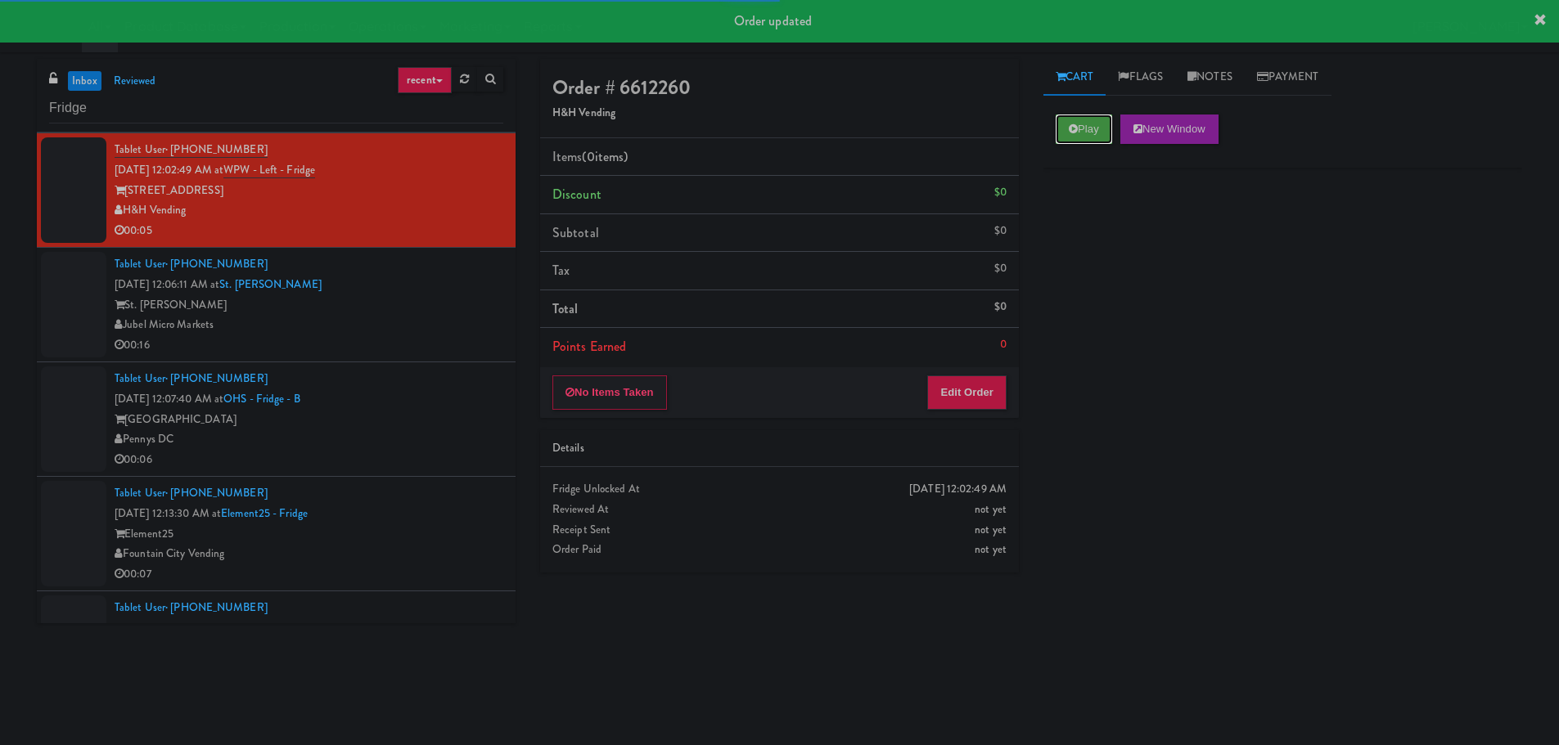
click at [1078, 138] on button "Play" at bounding box center [1083, 129] width 56 height 29
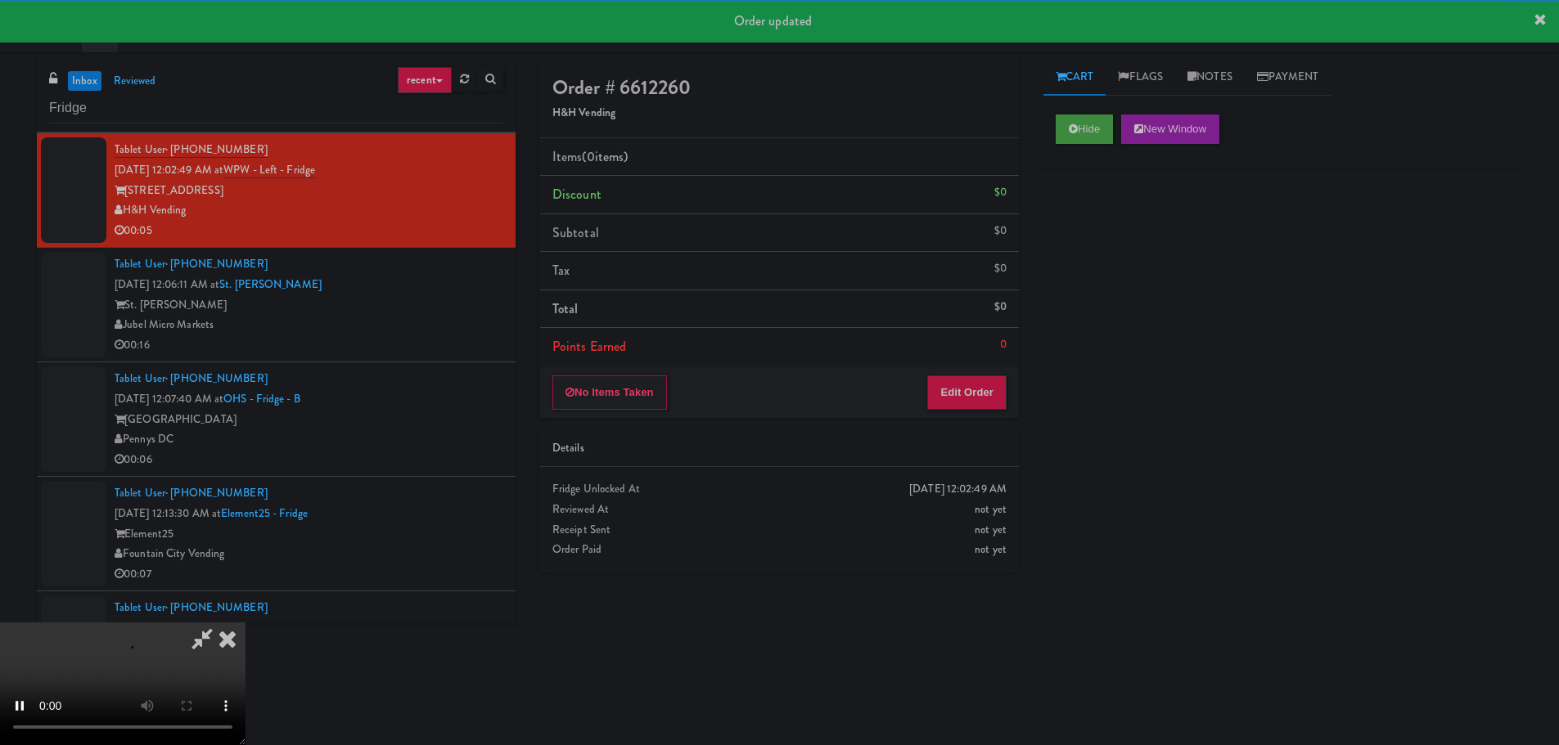
click at [981, 354] on li "Points Earned 0" at bounding box center [779, 347] width 479 height 38
click at [963, 389] on button "Edit Order" at bounding box center [966, 393] width 79 height 34
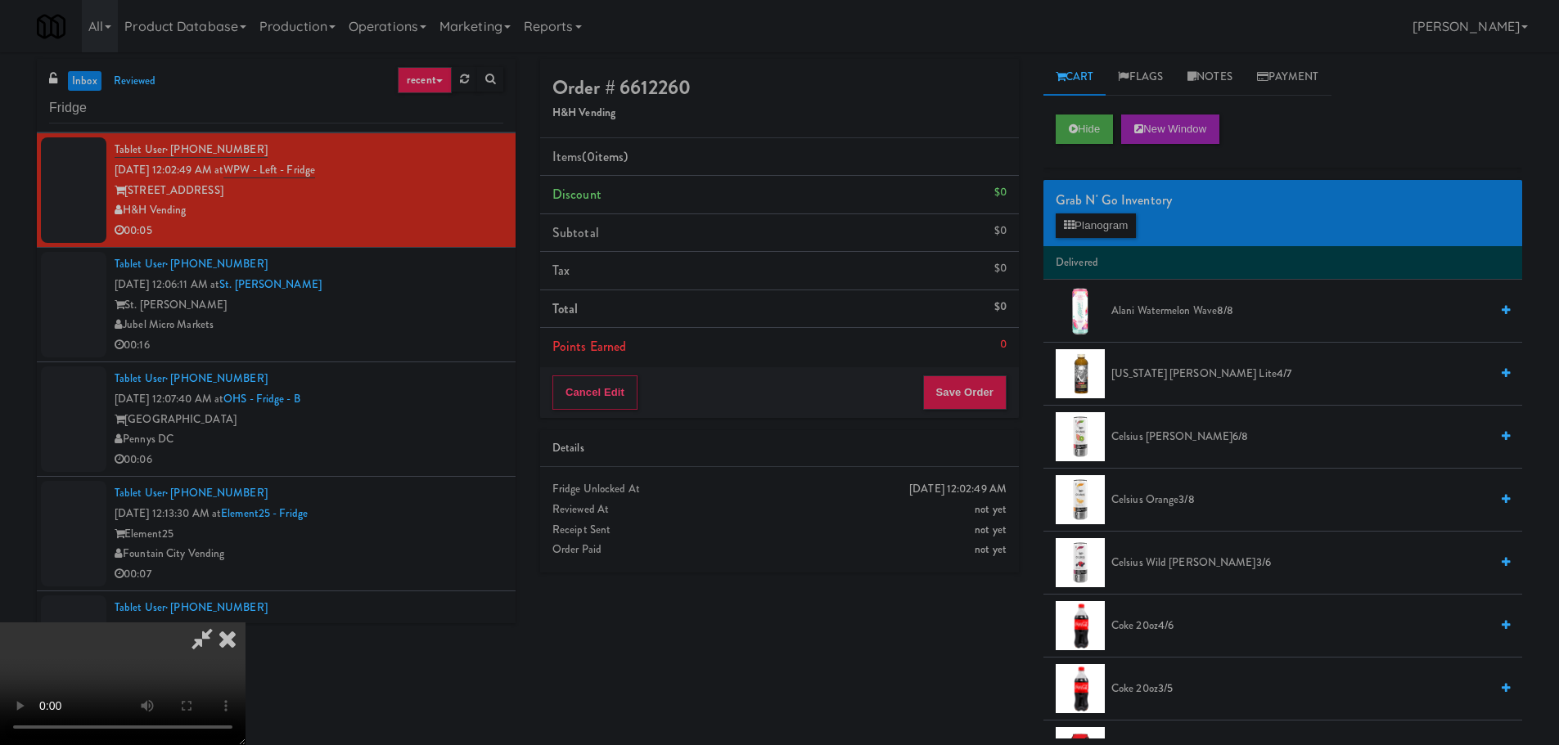
click at [245, 623] on video at bounding box center [122, 684] width 245 height 123
click at [1091, 223] on button "Planogram" at bounding box center [1095, 226] width 80 height 25
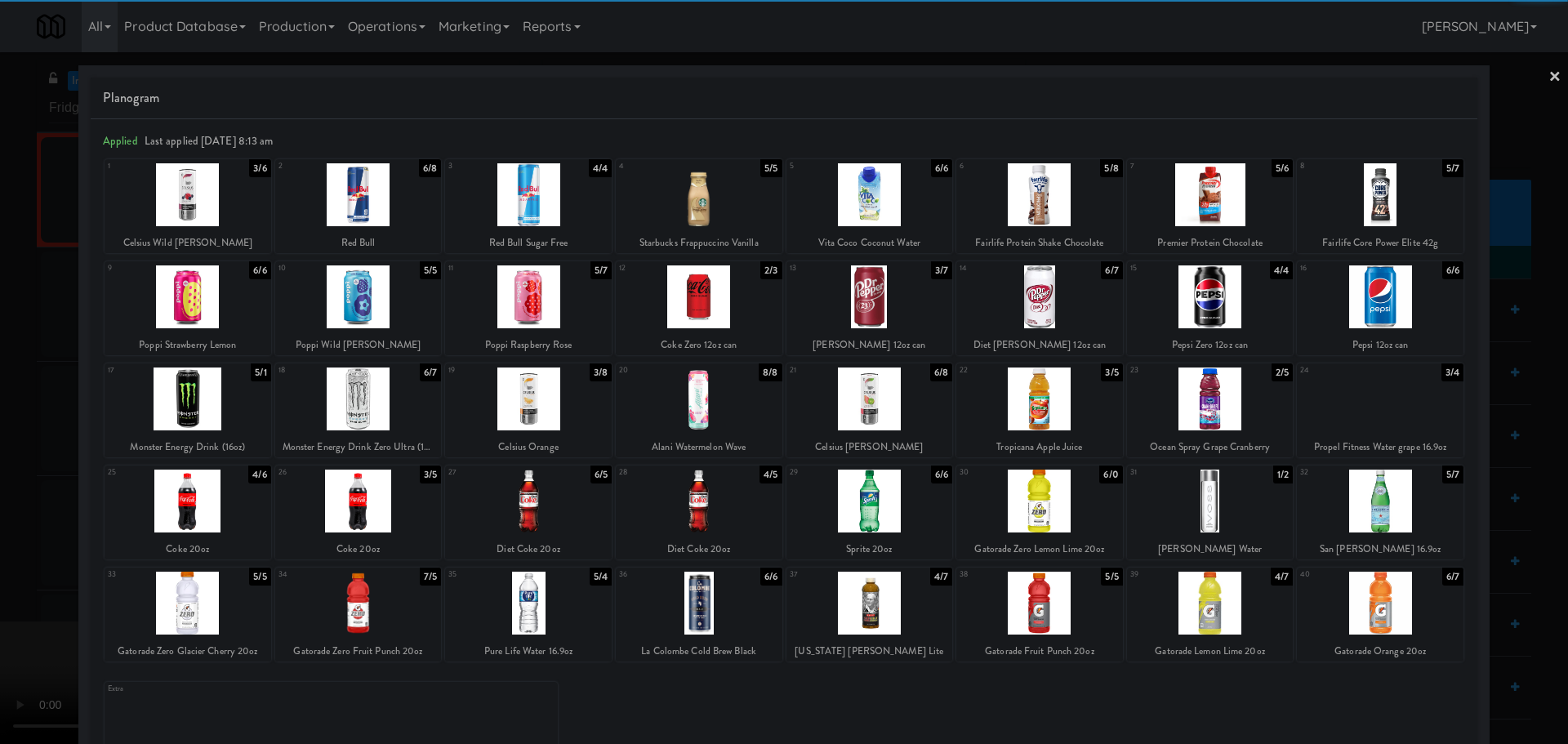
click at [881, 600] on div at bounding box center [869, 603] width 167 height 63
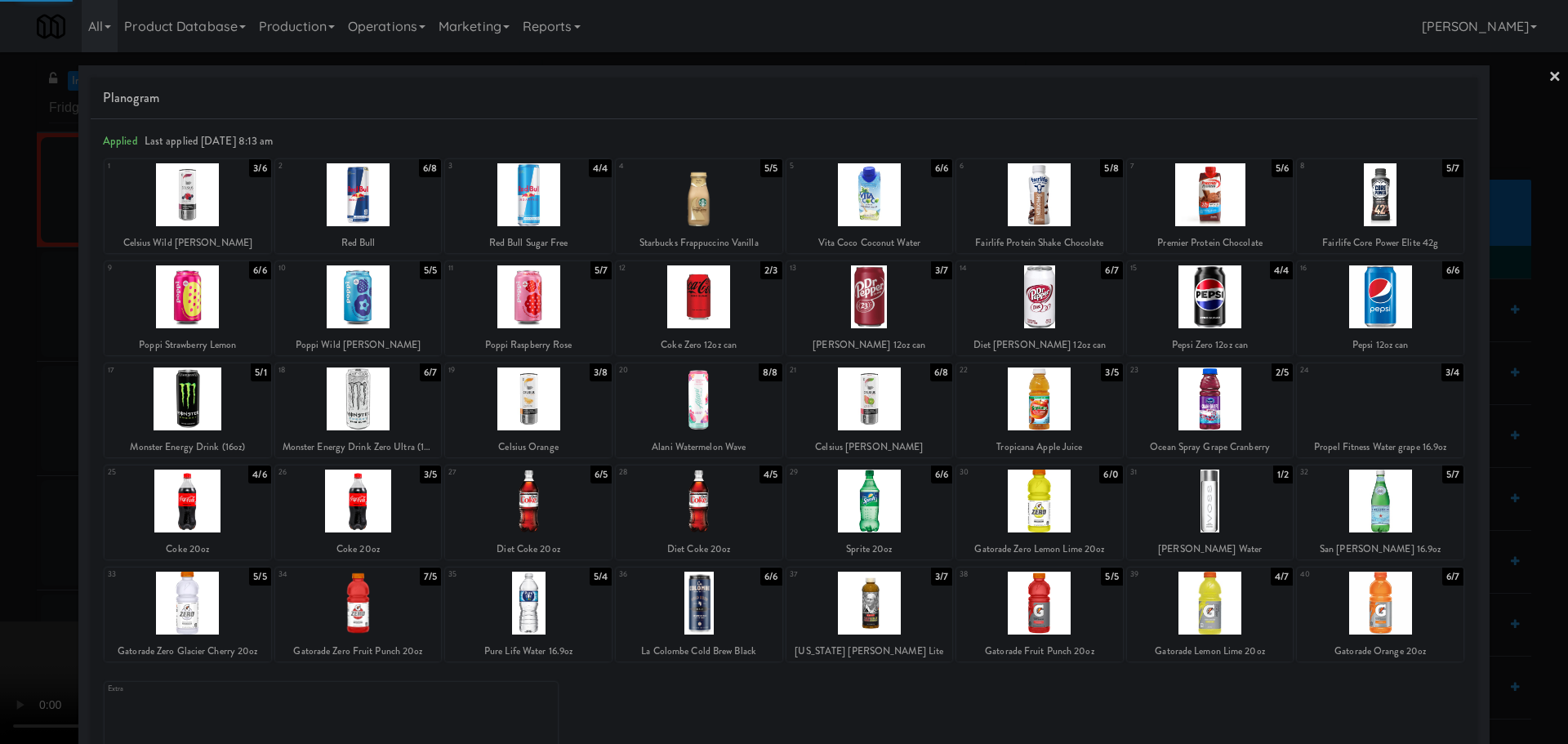
click at [0, 544] on div at bounding box center [784, 372] width 1568 height 744
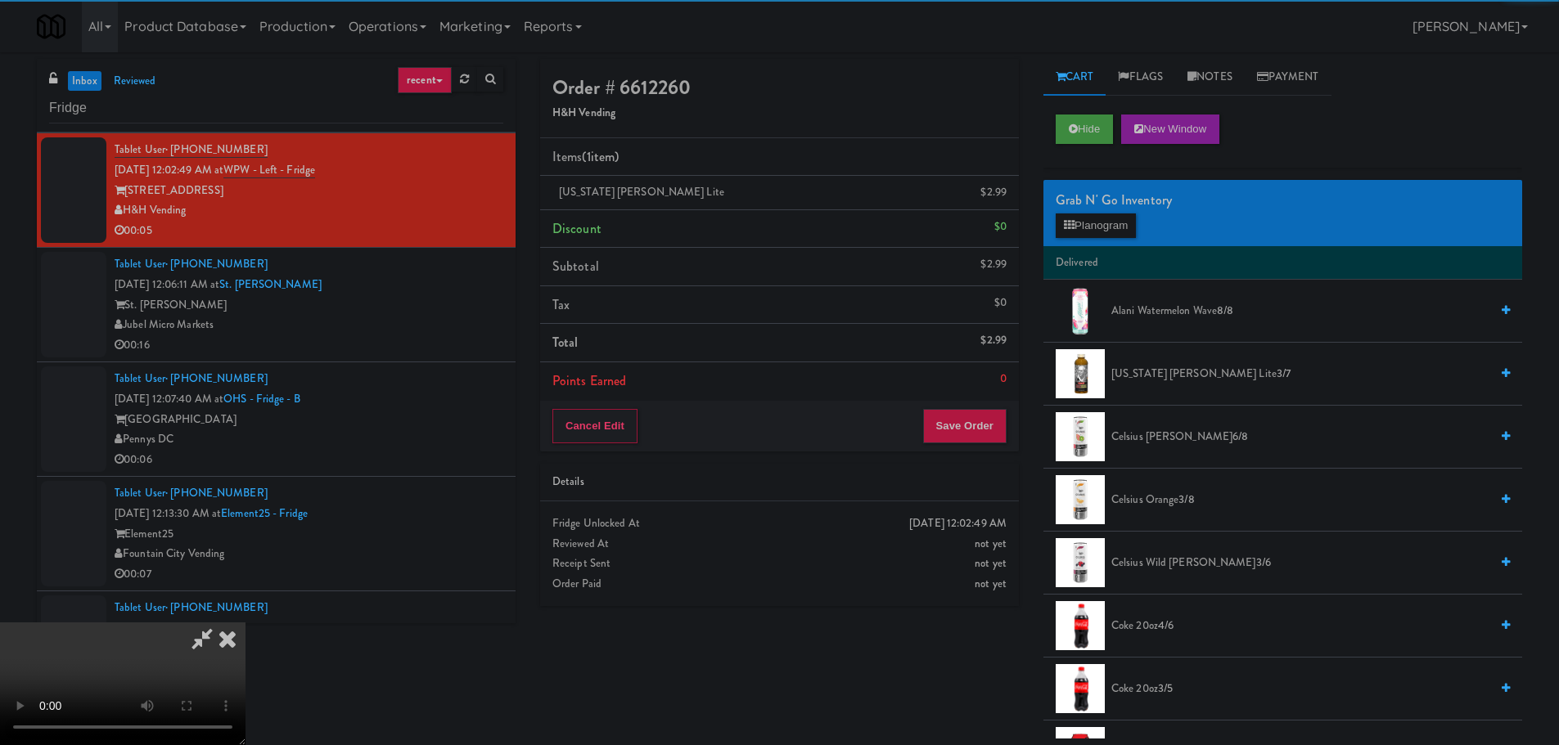
drag, startPoint x: 453, startPoint y: 462, endPoint x: 511, endPoint y: 456, distance: 58.5
click at [245, 623] on video at bounding box center [122, 684] width 245 height 123
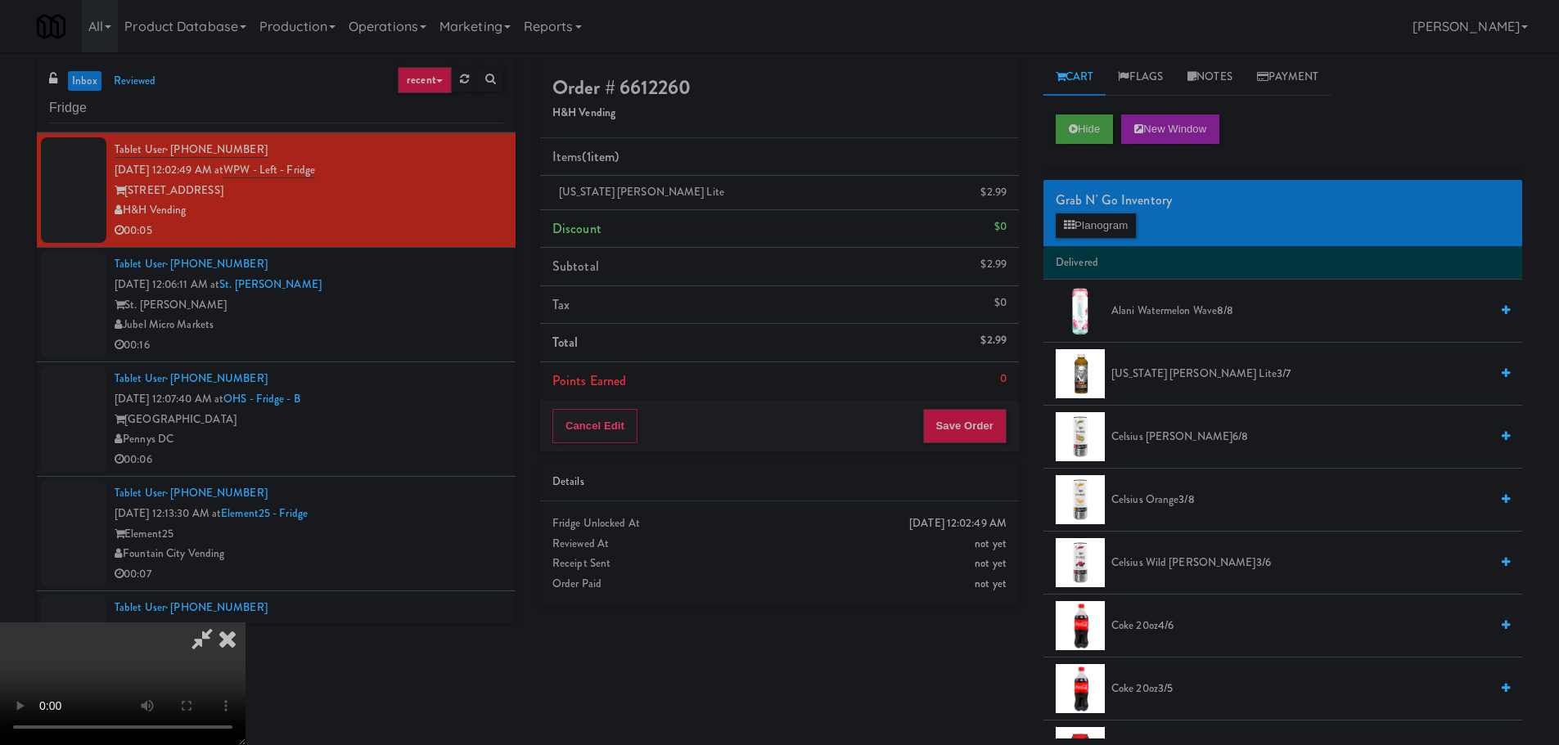
click at [245, 623] on video at bounding box center [122, 684] width 245 height 123
click at [1120, 208] on div "Grab N' Go Inventory" at bounding box center [1282, 200] width 454 height 25
click at [1122, 223] on button "Planogram" at bounding box center [1095, 226] width 80 height 25
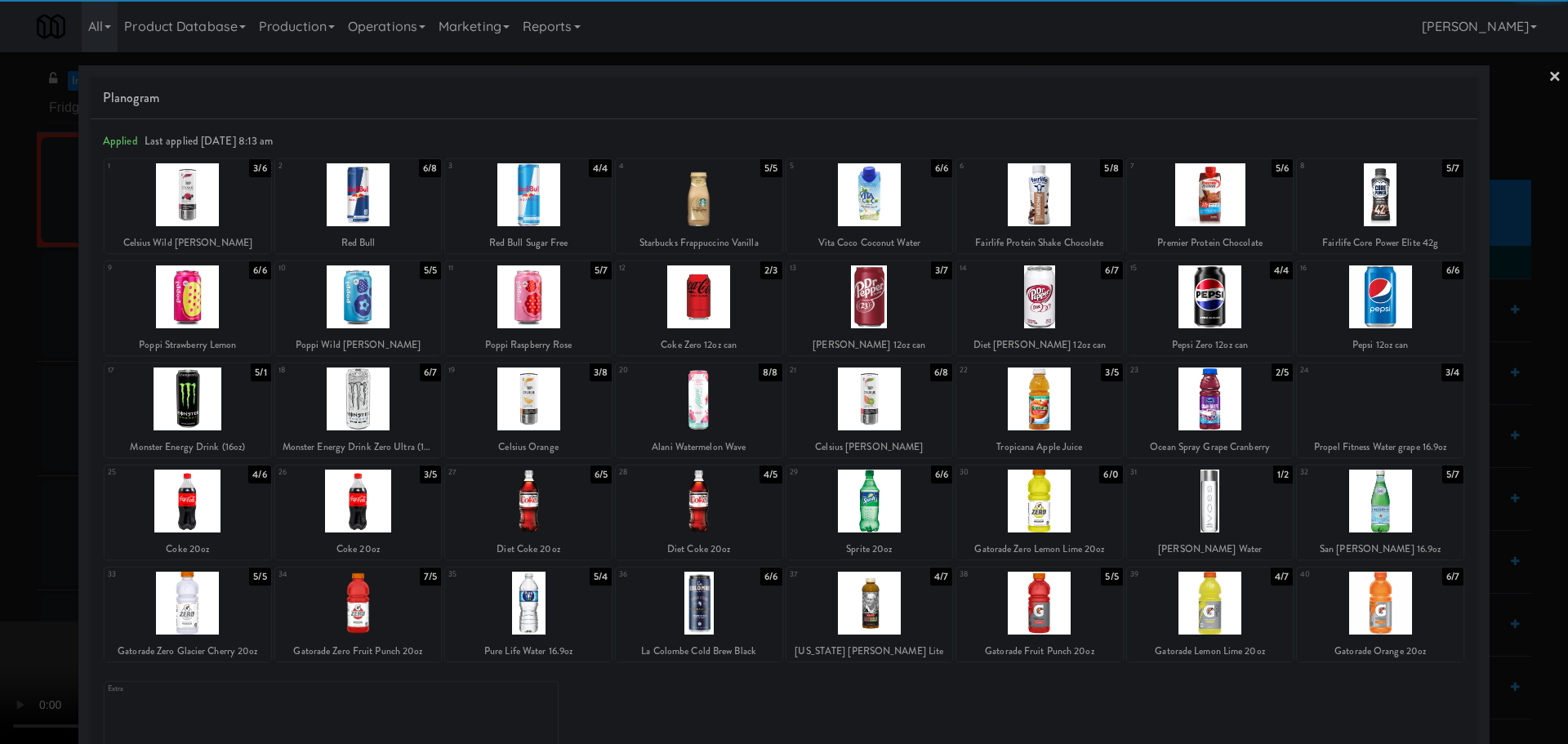
click at [1066, 397] on div at bounding box center [1039, 398] width 167 height 63
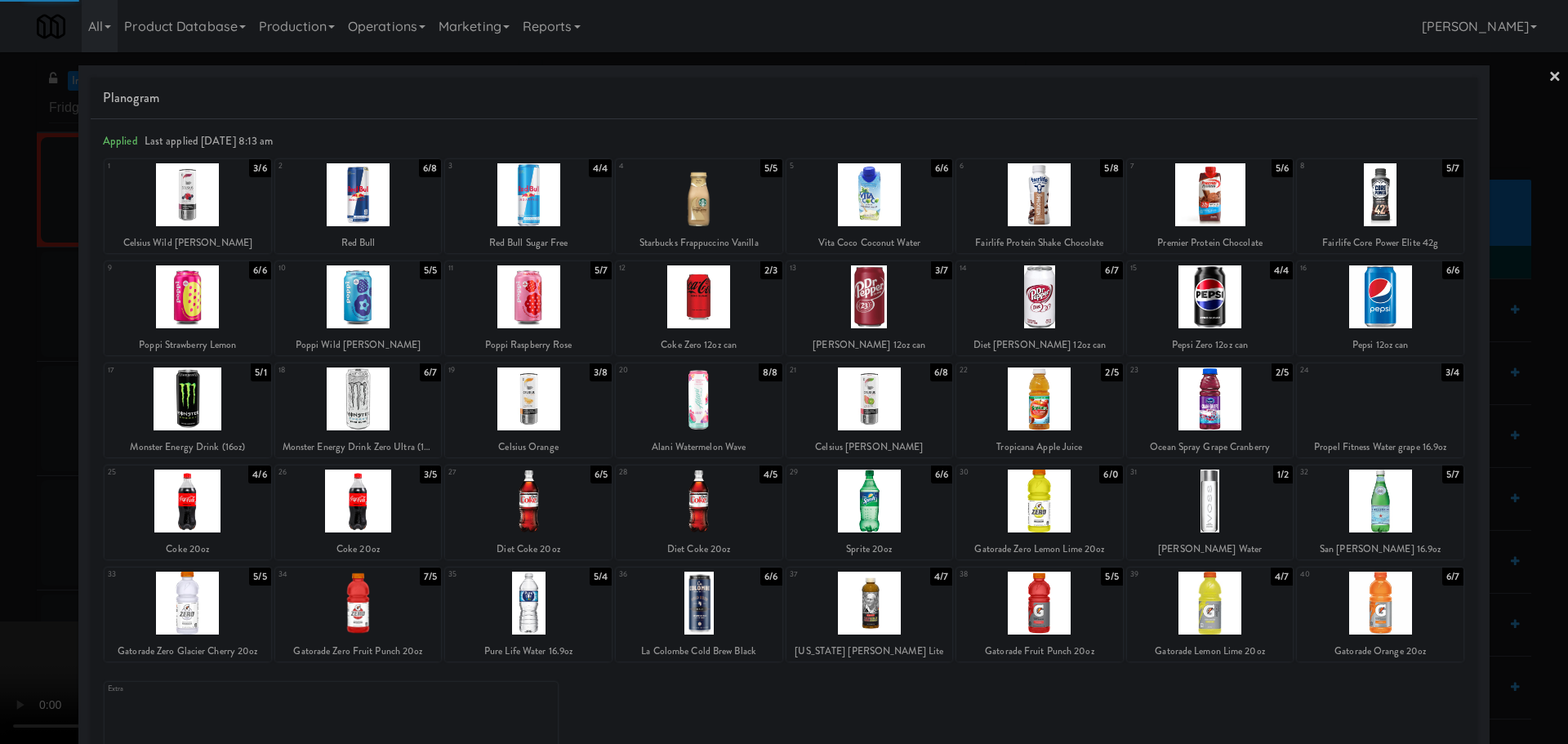
click at [0, 433] on div at bounding box center [784, 372] width 1568 height 744
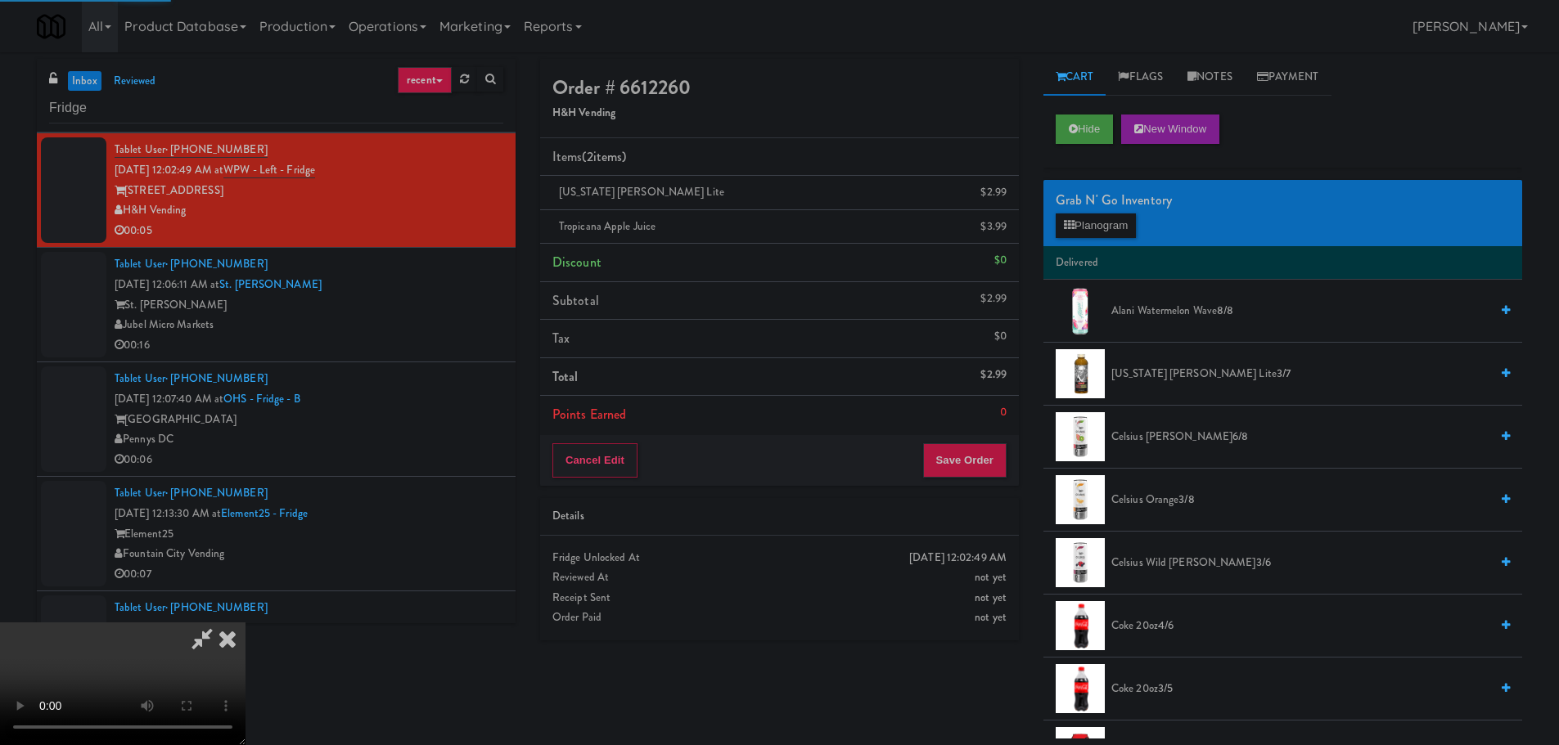
drag, startPoint x: 492, startPoint y: 346, endPoint x: 665, endPoint y: 349, distance: 173.5
click at [245, 623] on video at bounding box center [122, 684] width 245 height 123
click at [993, 457] on button "Save Order" at bounding box center [964, 460] width 83 height 34
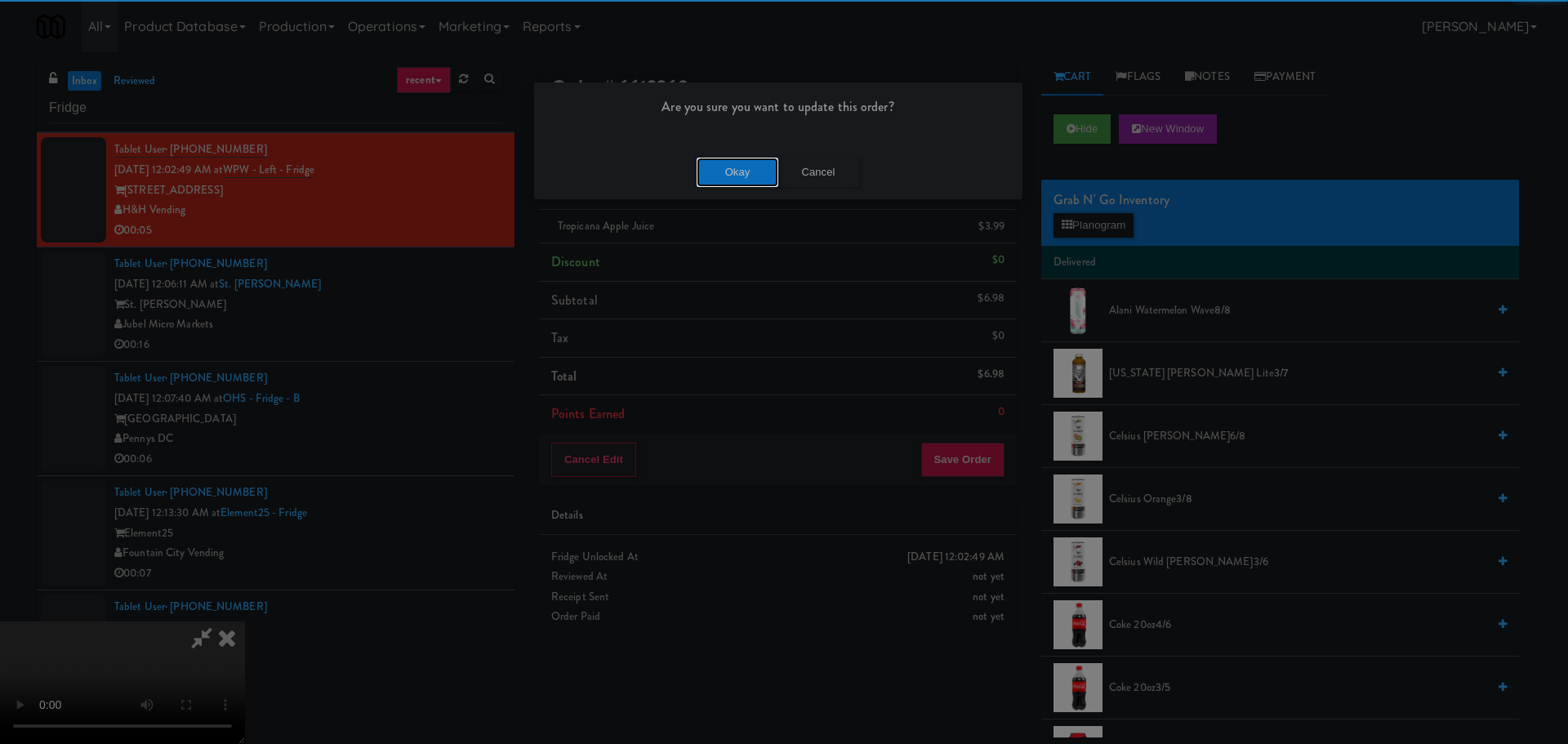
click at [725, 166] on button "Okay" at bounding box center [738, 172] width 82 height 29
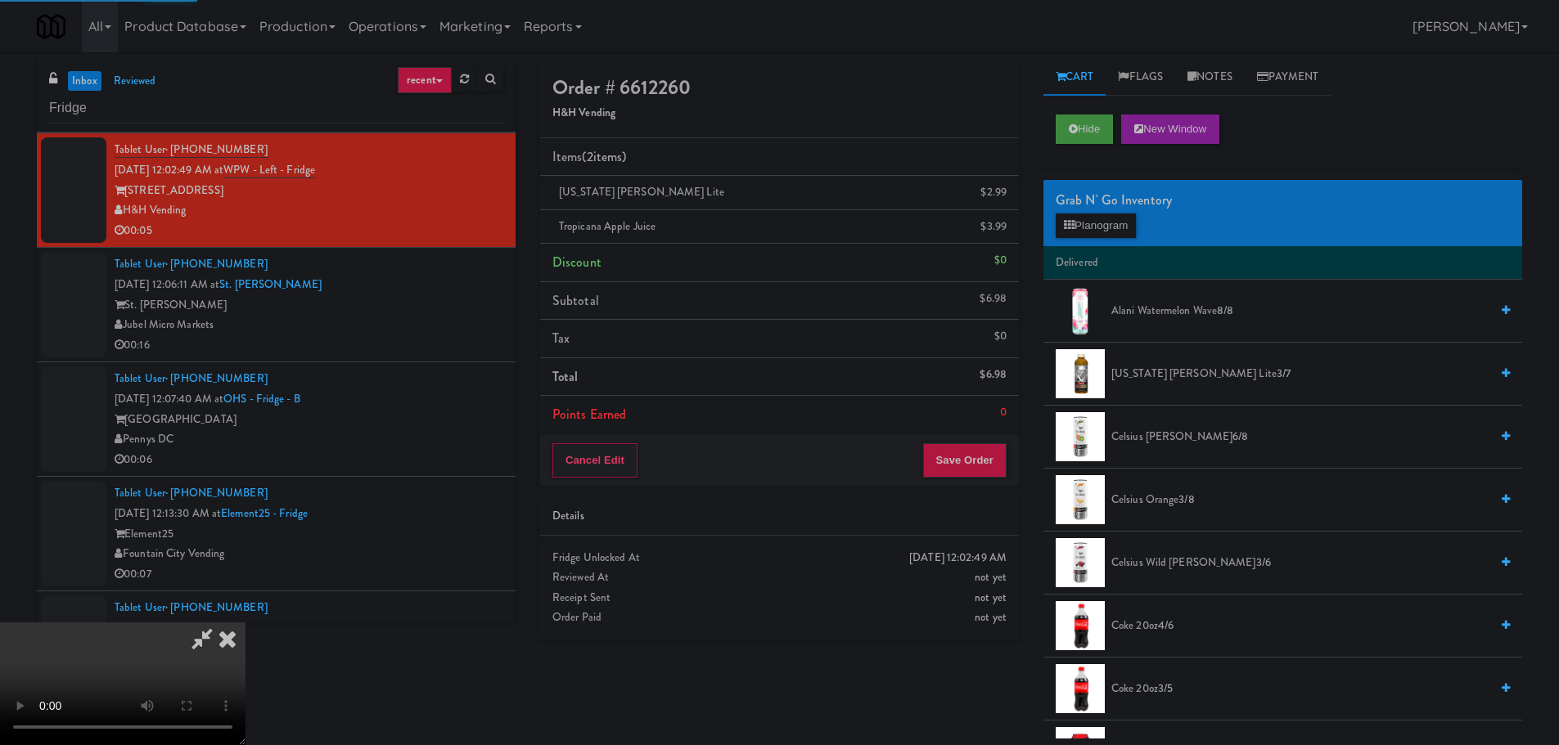
click at [245, 623] on video at bounding box center [122, 684] width 245 height 123
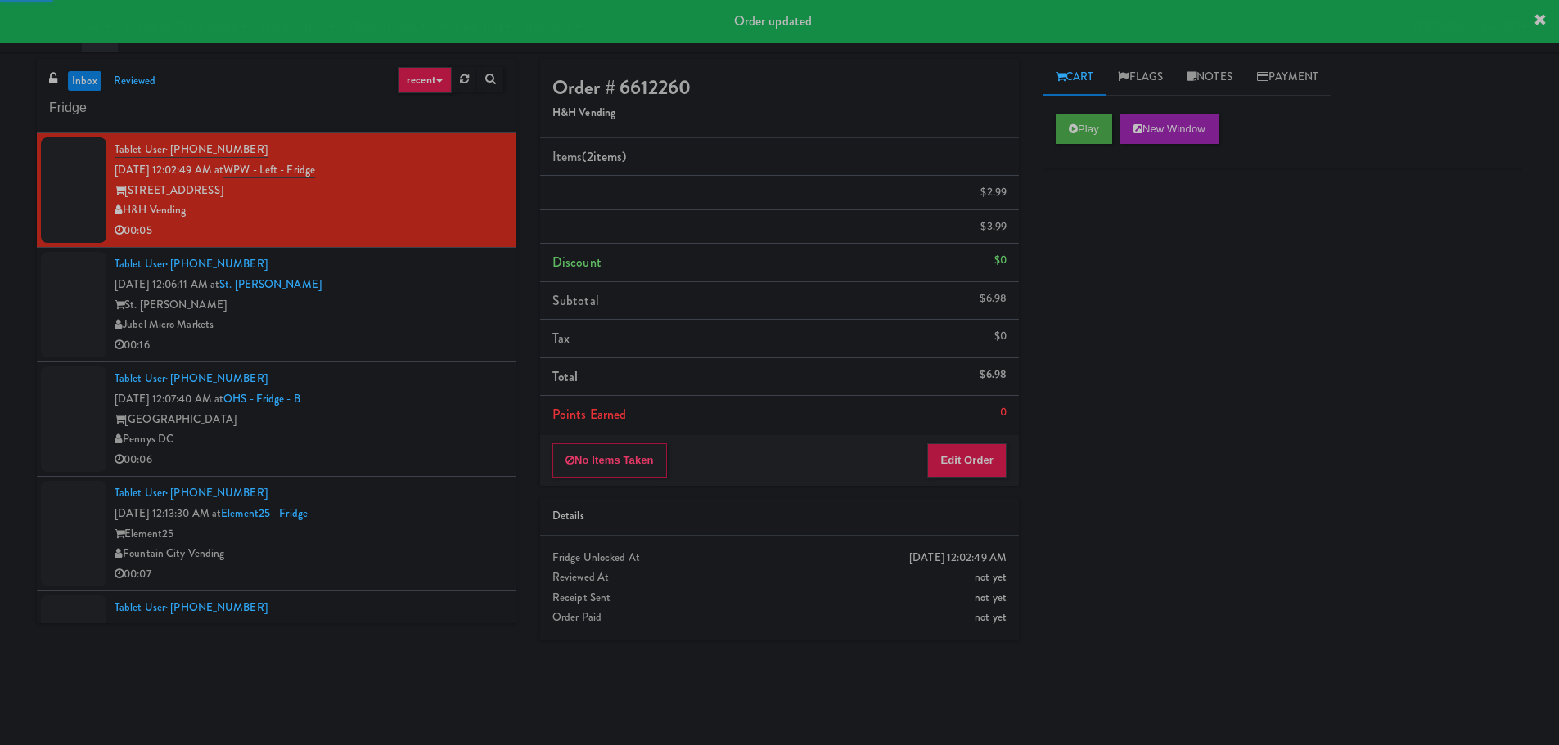
click at [445, 333] on div "Jubel Micro Markets" at bounding box center [309, 325] width 389 height 20
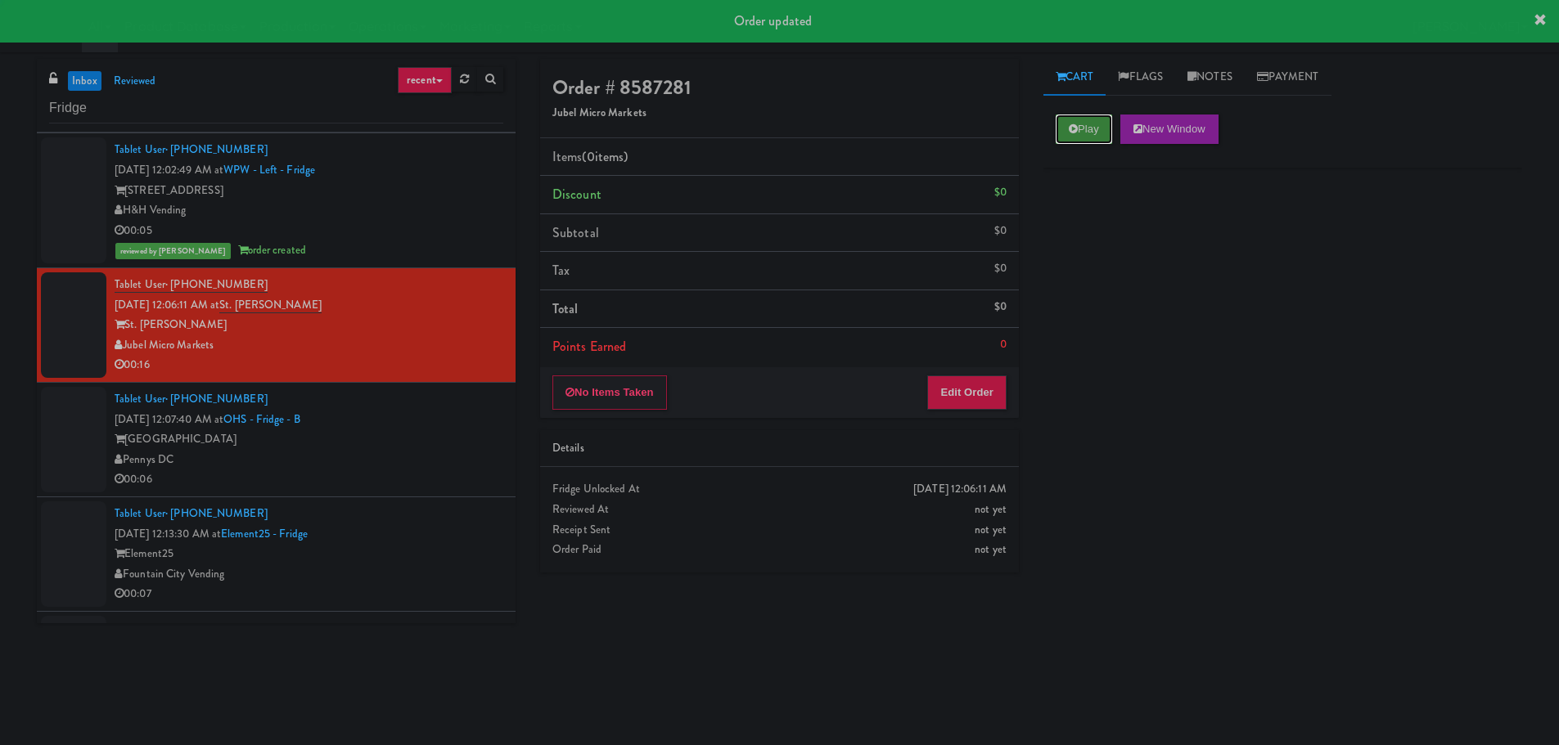
click at [1084, 134] on button "Play" at bounding box center [1083, 129] width 56 height 29
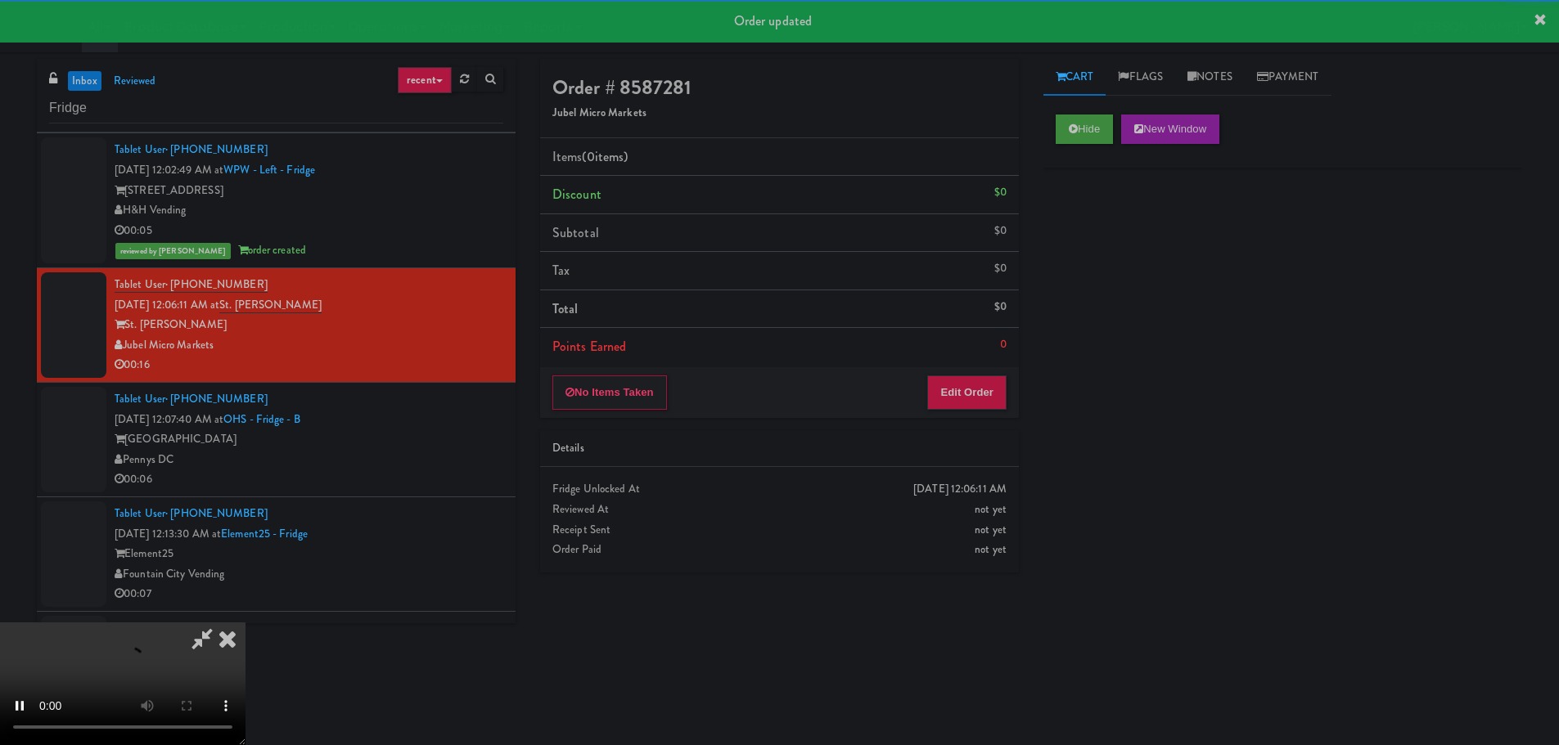
click at [976, 372] on div "No Items Taken Edit Order" at bounding box center [779, 392] width 479 height 51
click at [981, 395] on button "Edit Order" at bounding box center [966, 393] width 79 height 34
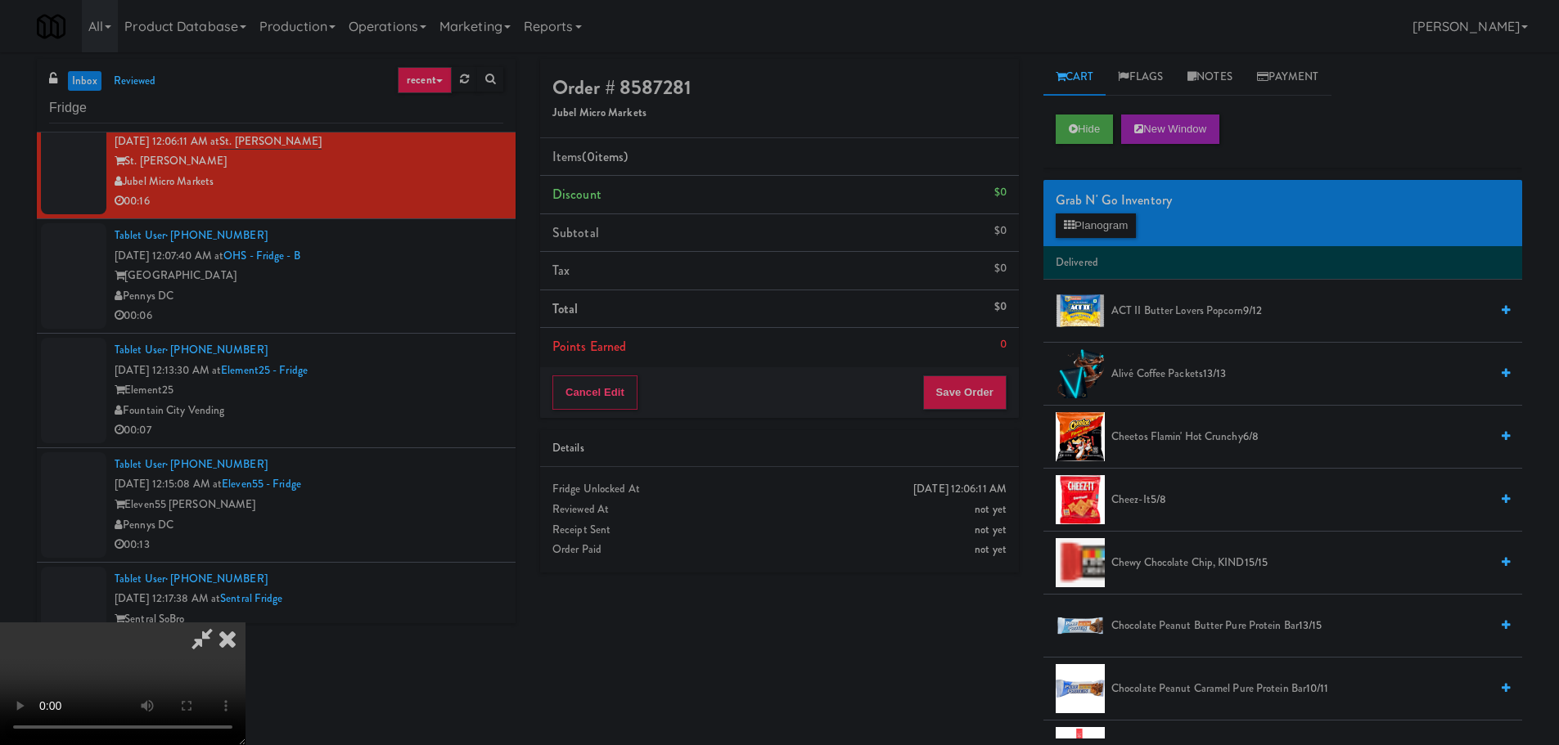
drag, startPoint x: 721, startPoint y: 452, endPoint x: 838, endPoint y: 398, distance: 128.9
click at [245, 623] on video at bounding box center [122, 684] width 245 height 123
click at [1096, 211] on div "Grab N' Go Inventory" at bounding box center [1282, 200] width 454 height 25
click at [1109, 226] on button "Planogram" at bounding box center [1095, 226] width 80 height 25
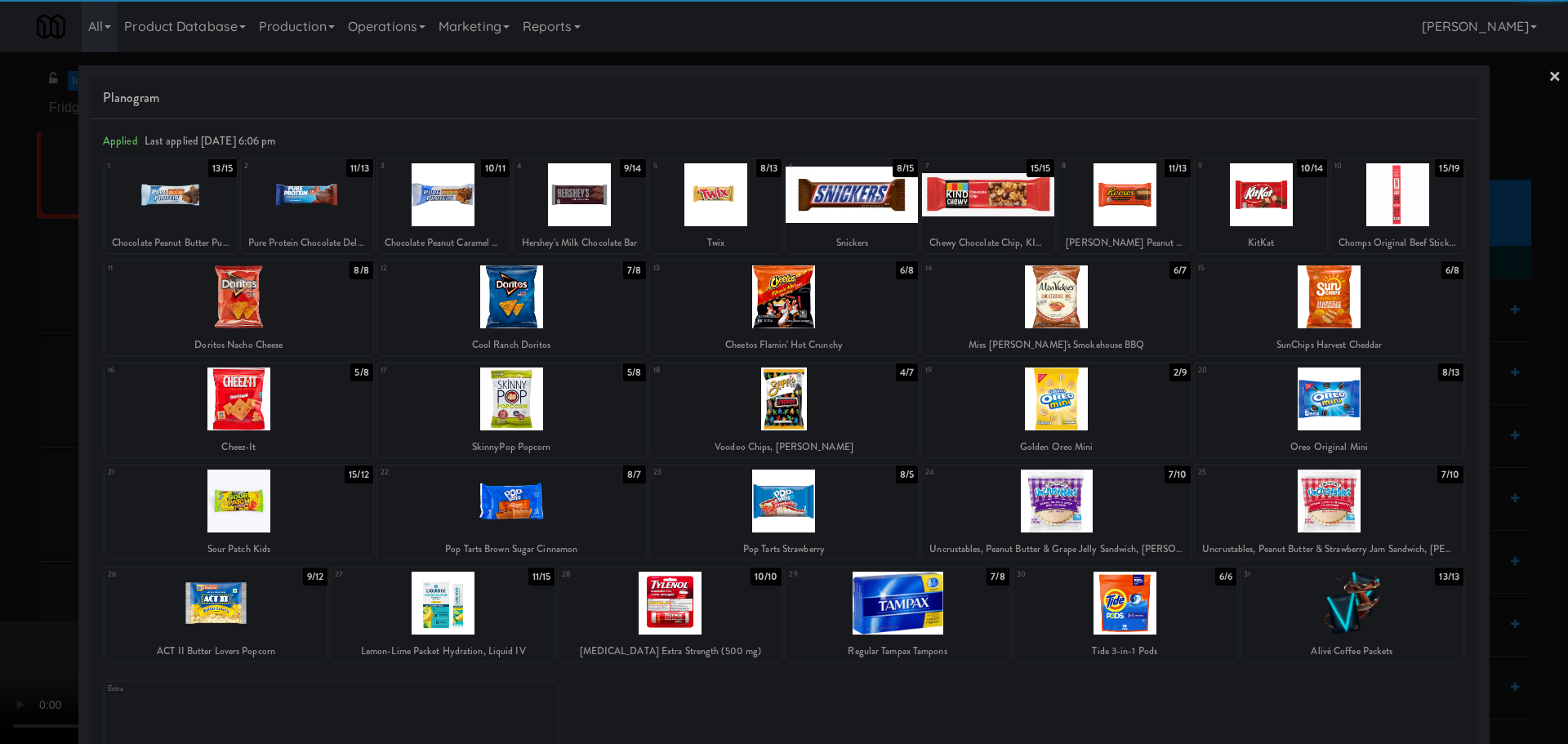
click at [1362, 310] on div at bounding box center [1328, 297] width 268 height 63
drag, startPoint x: 0, startPoint y: 388, endPoint x: 79, endPoint y: 376, distance: 79.9
click at [0, 398] on div at bounding box center [784, 372] width 1568 height 744
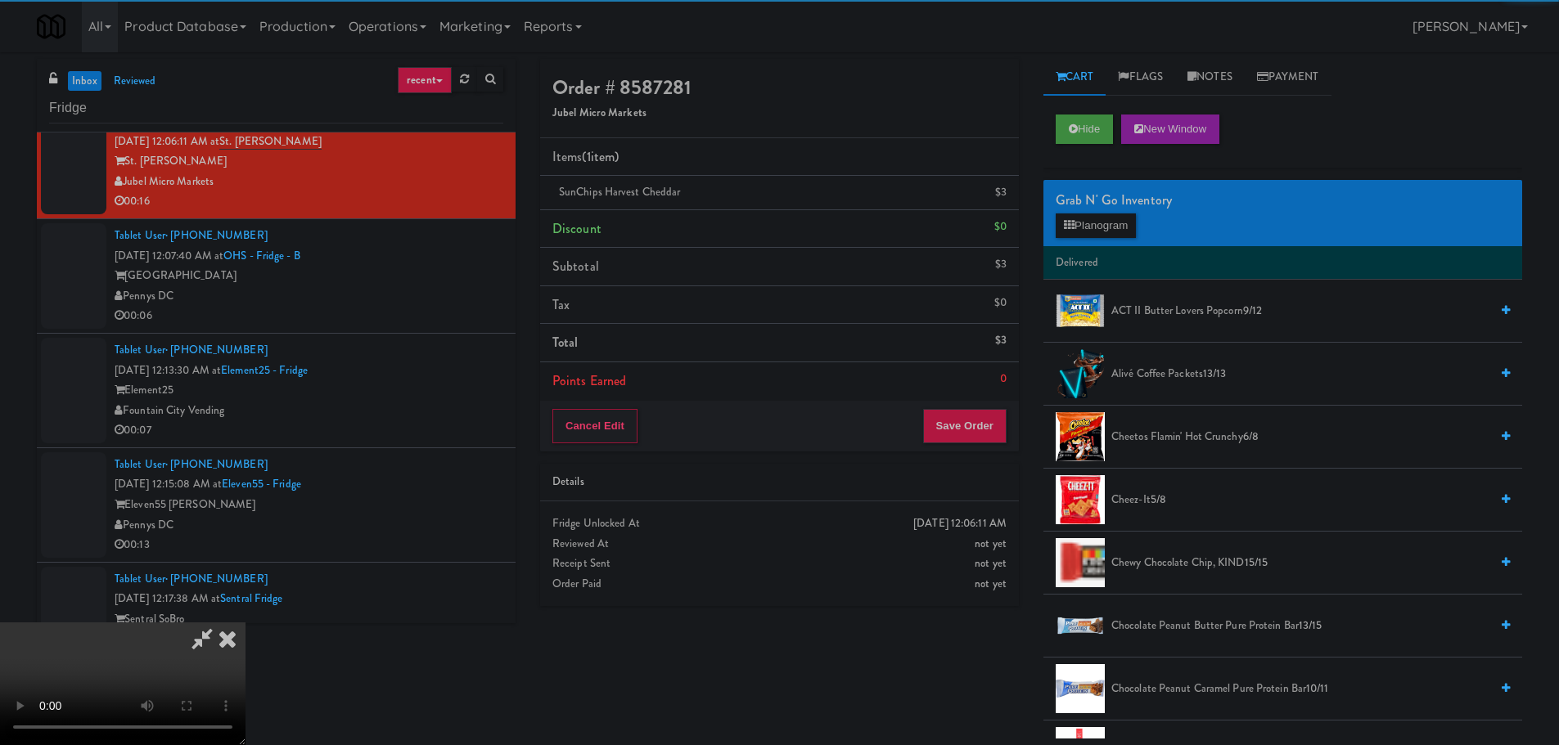
click at [245, 623] on video at bounding box center [122, 684] width 245 height 123
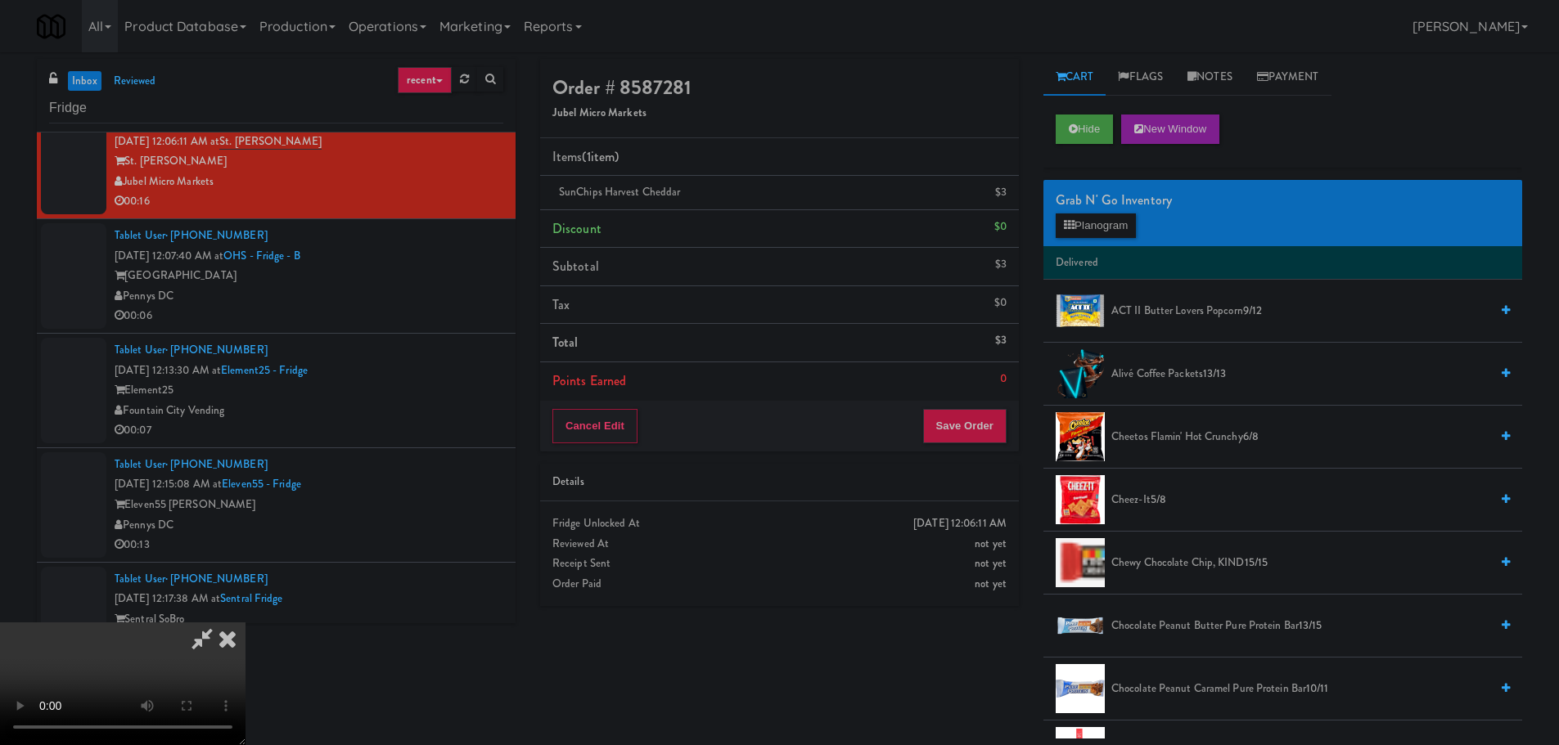
drag, startPoint x: 825, startPoint y: 374, endPoint x: 862, endPoint y: 382, distance: 37.7
click at [245, 623] on video at bounding box center [122, 684] width 245 height 123
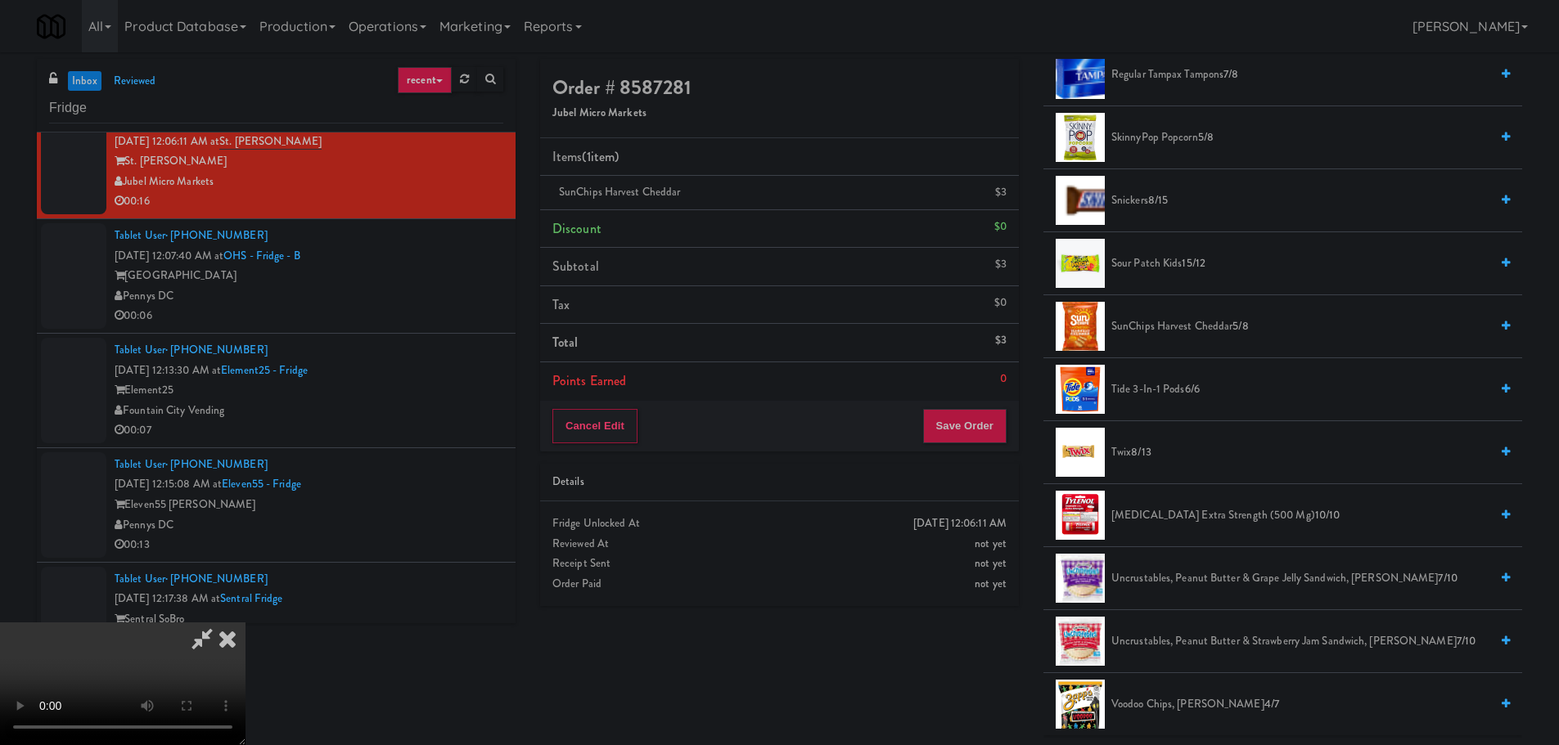
scroll to position [1227, 0]
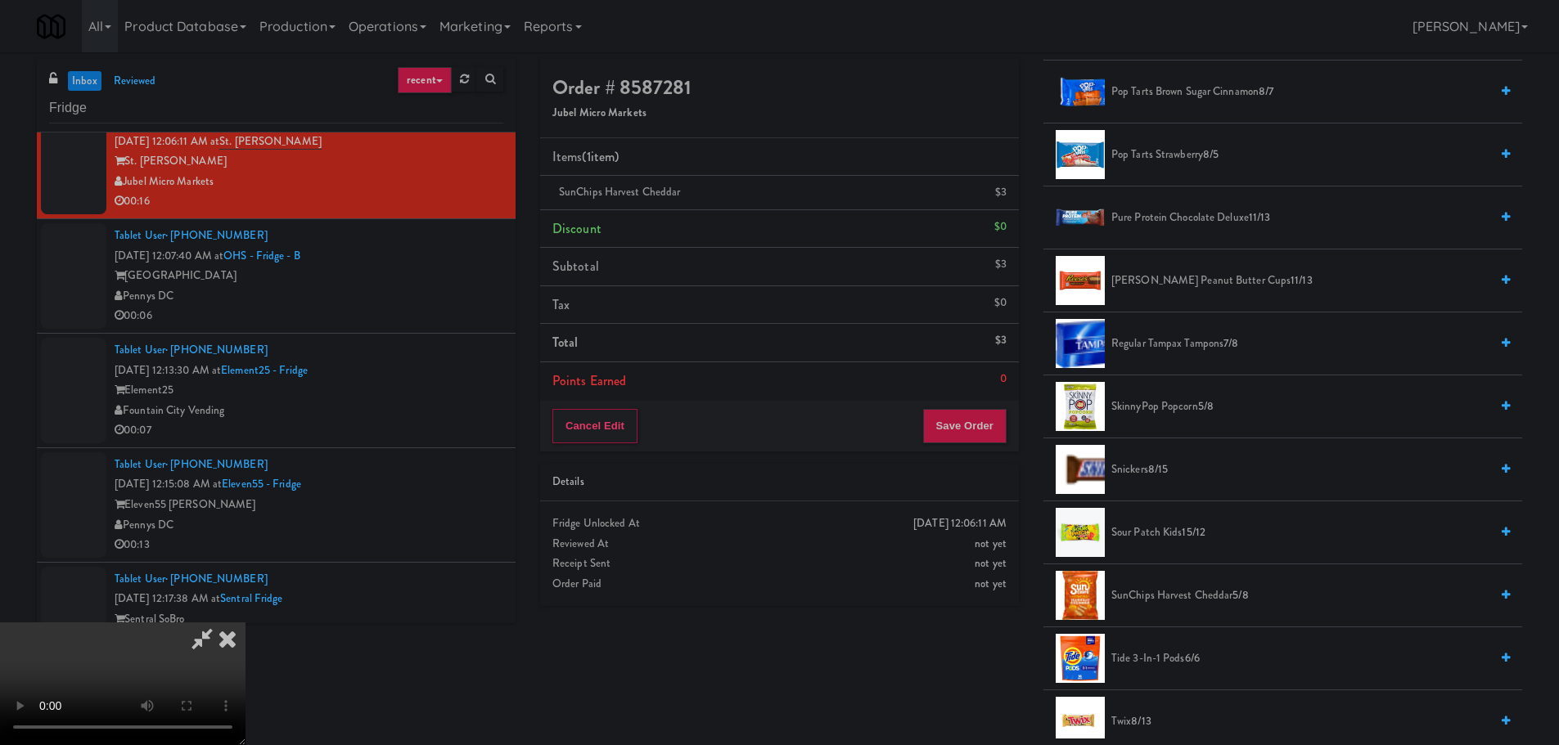
click at [1150, 274] on span "Reese's Peanut Butter Cups 11/13" at bounding box center [1300, 281] width 378 height 20
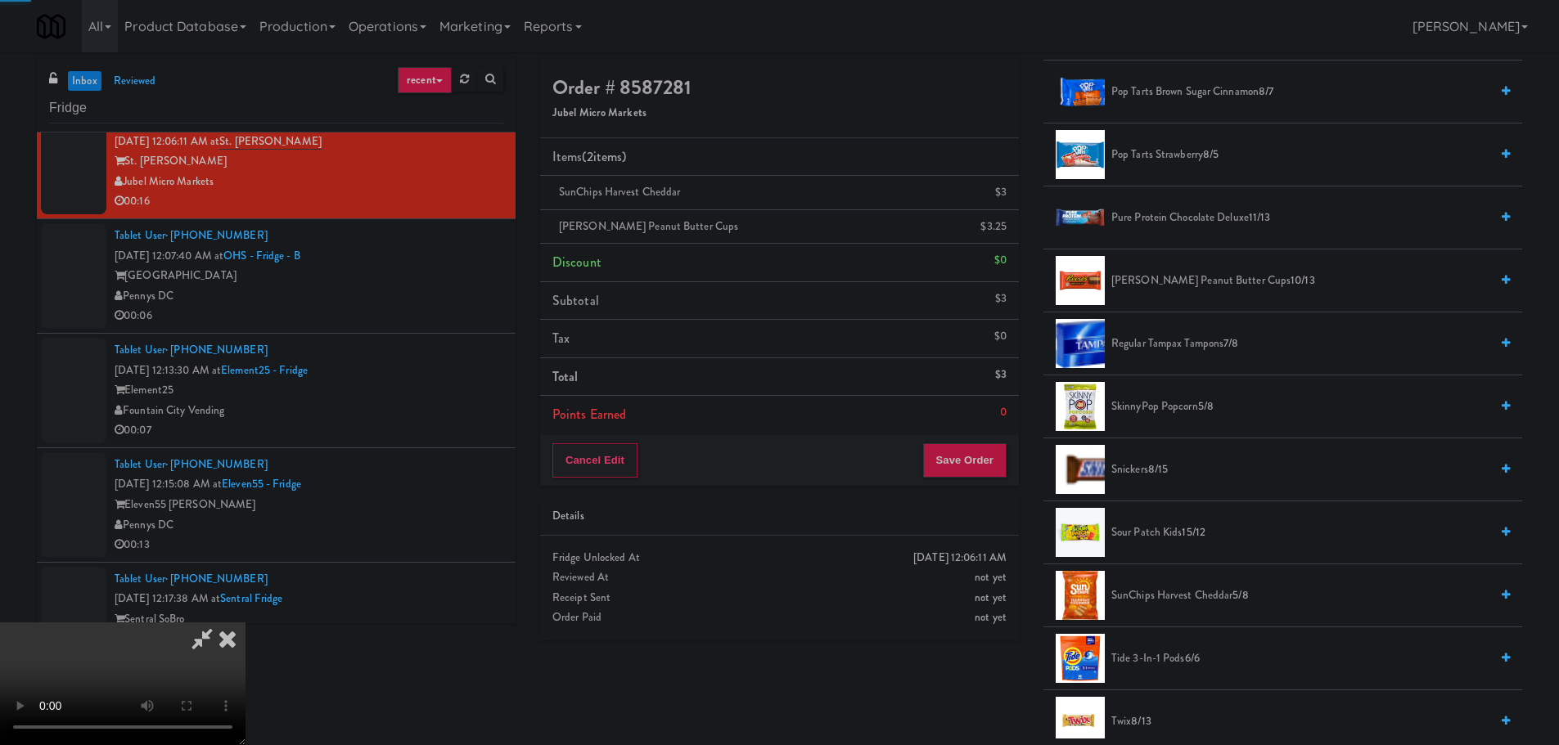
click at [245, 623] on video at bounding box center [122, 684] width 245 height 123
click at [973, 456] on button "Save Order" at bounding box center [964, 460] width 83 height 34
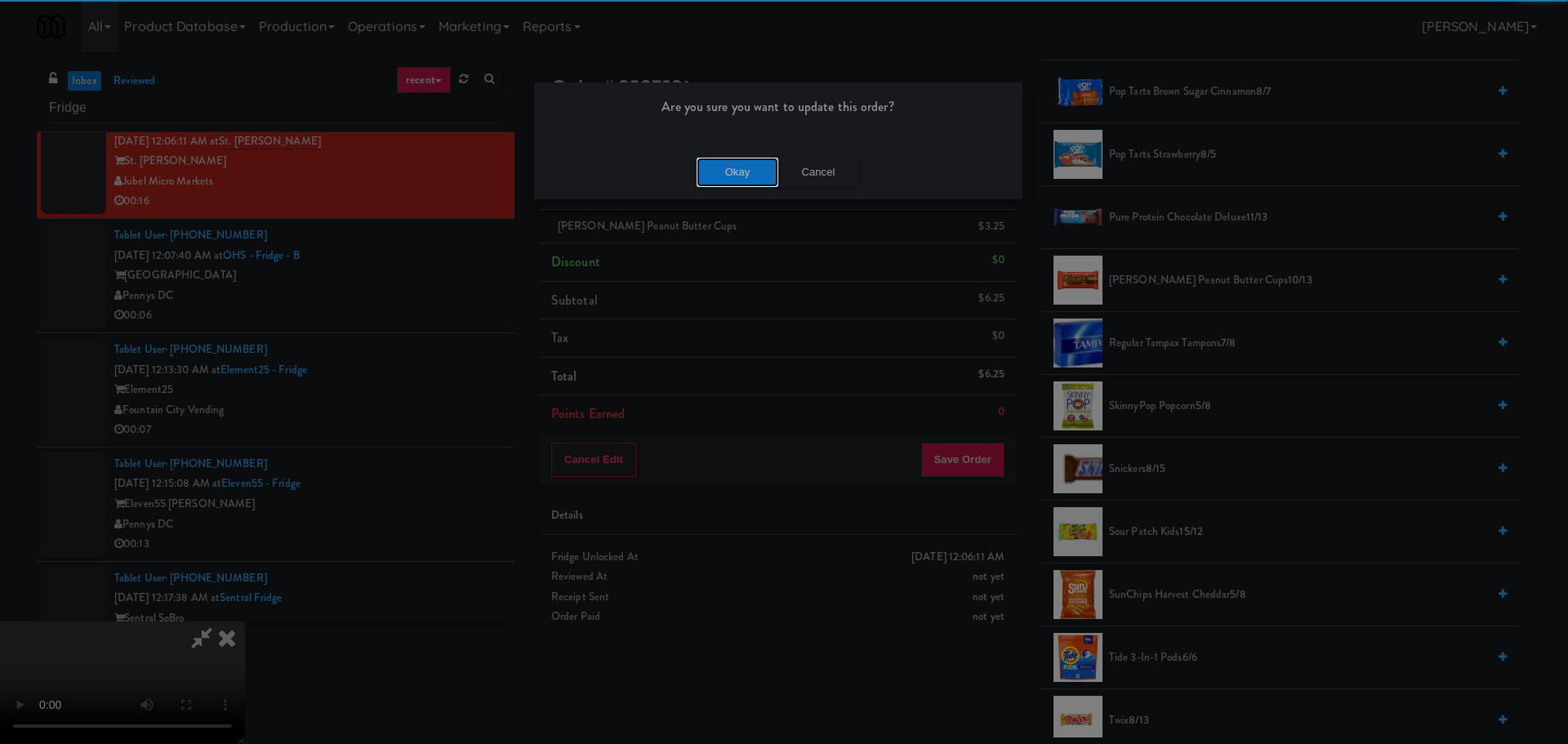
click at [715, 169] on button "Okay" at bounding box center [738, 172] width 82 height 29
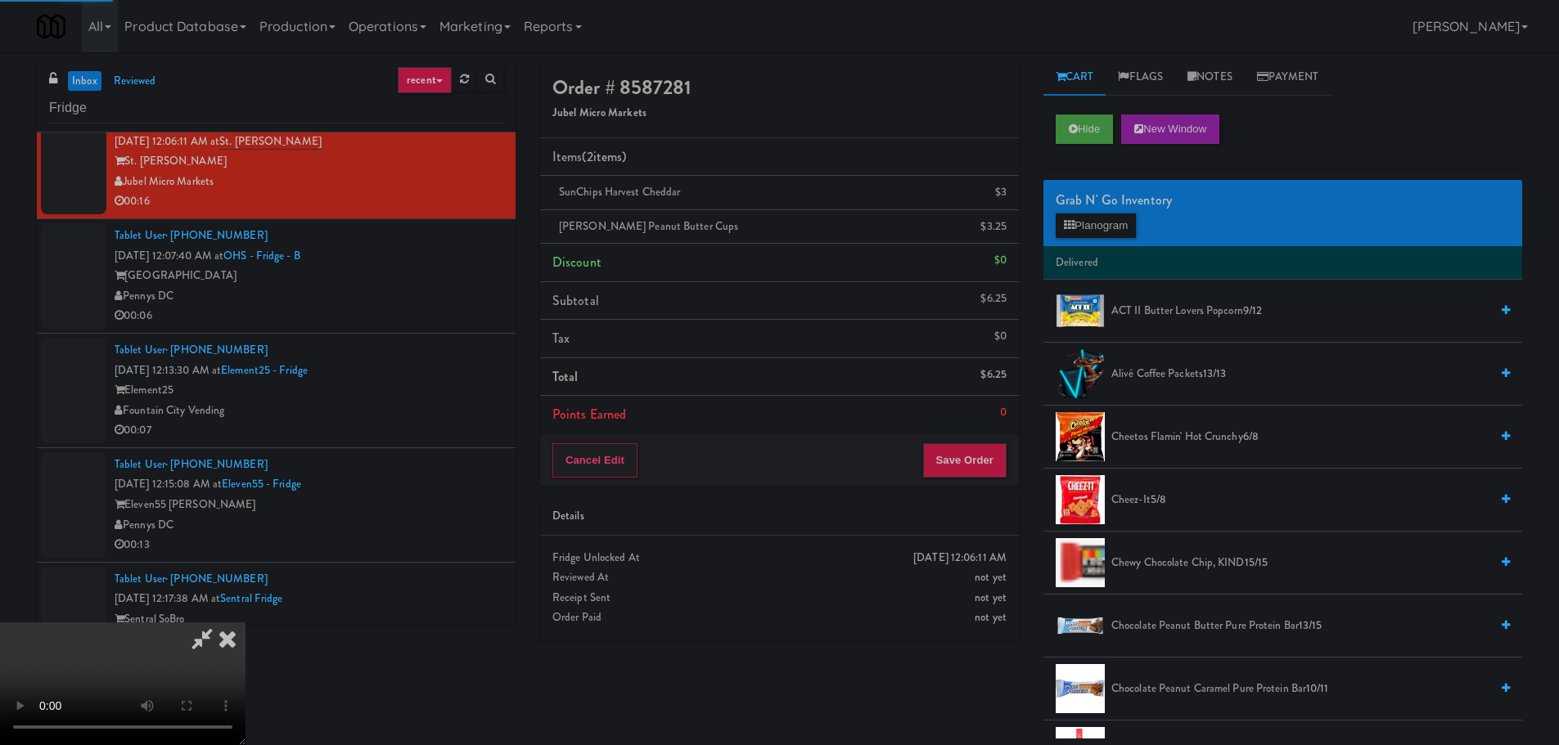
scroll to position [0, 0]
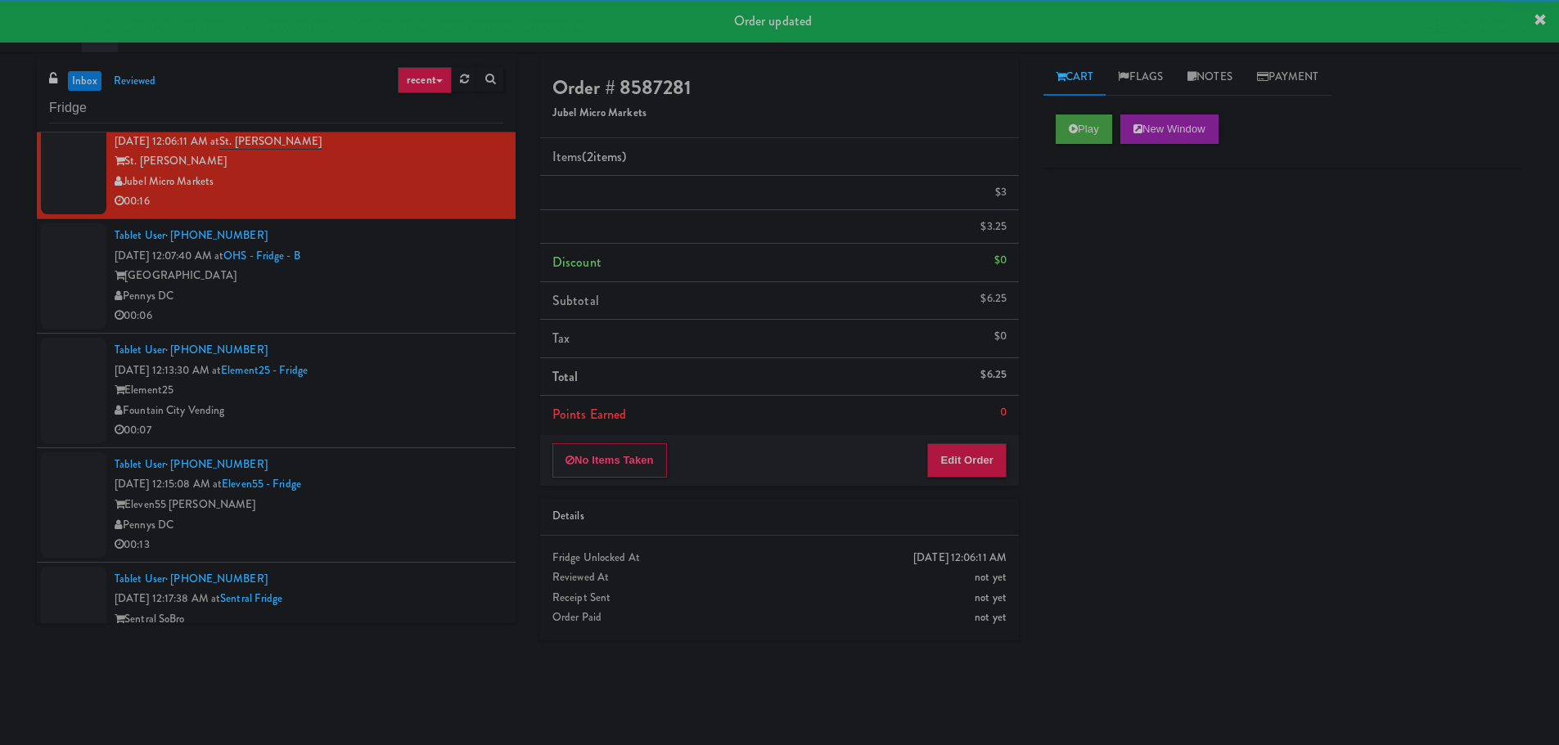
click at [438, 307] on div "Pennys DC" at bounding box center [309, 296] width 389 height 20
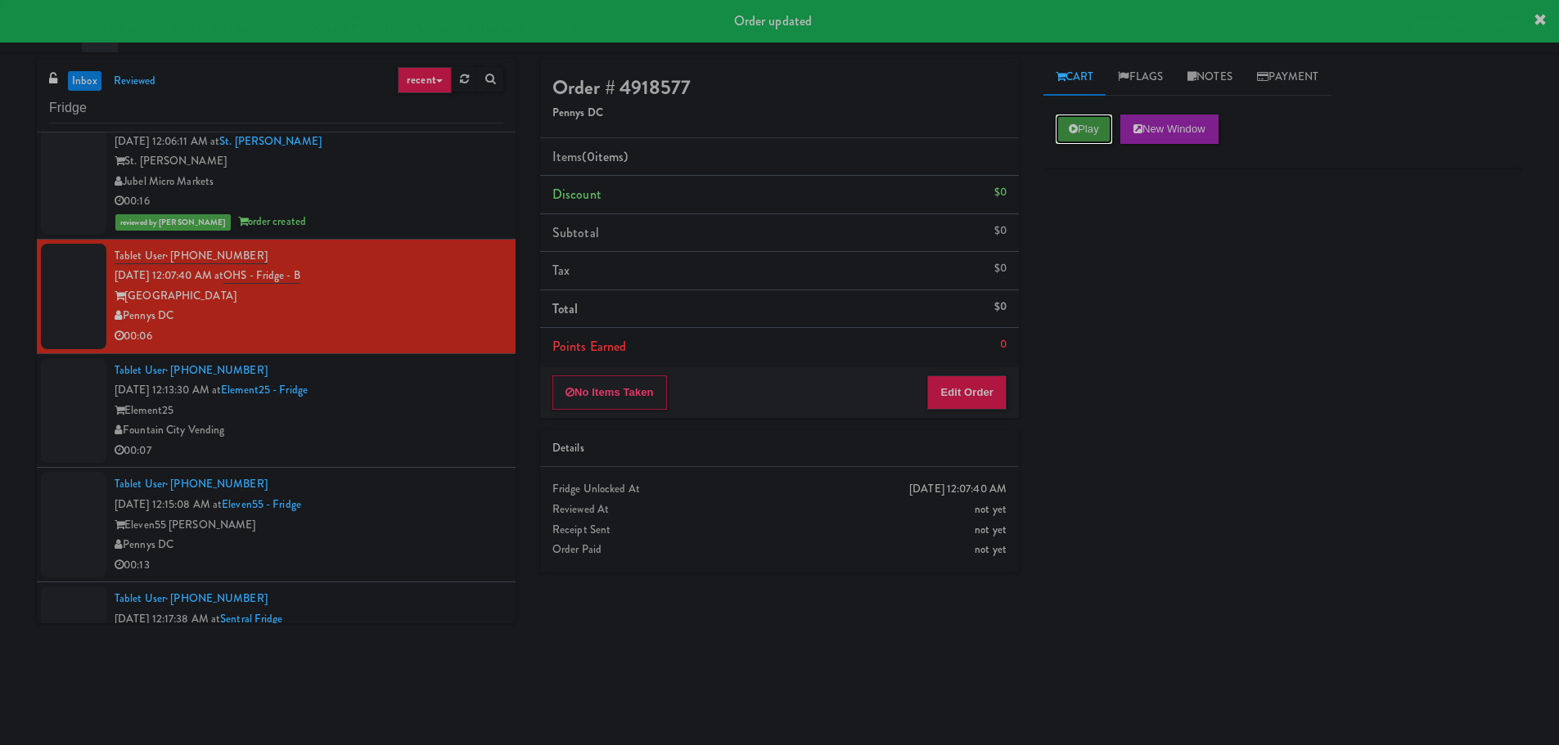
click at [1090, 133] on button "Play" at bounding box center [1083, 129] width 56 height 29
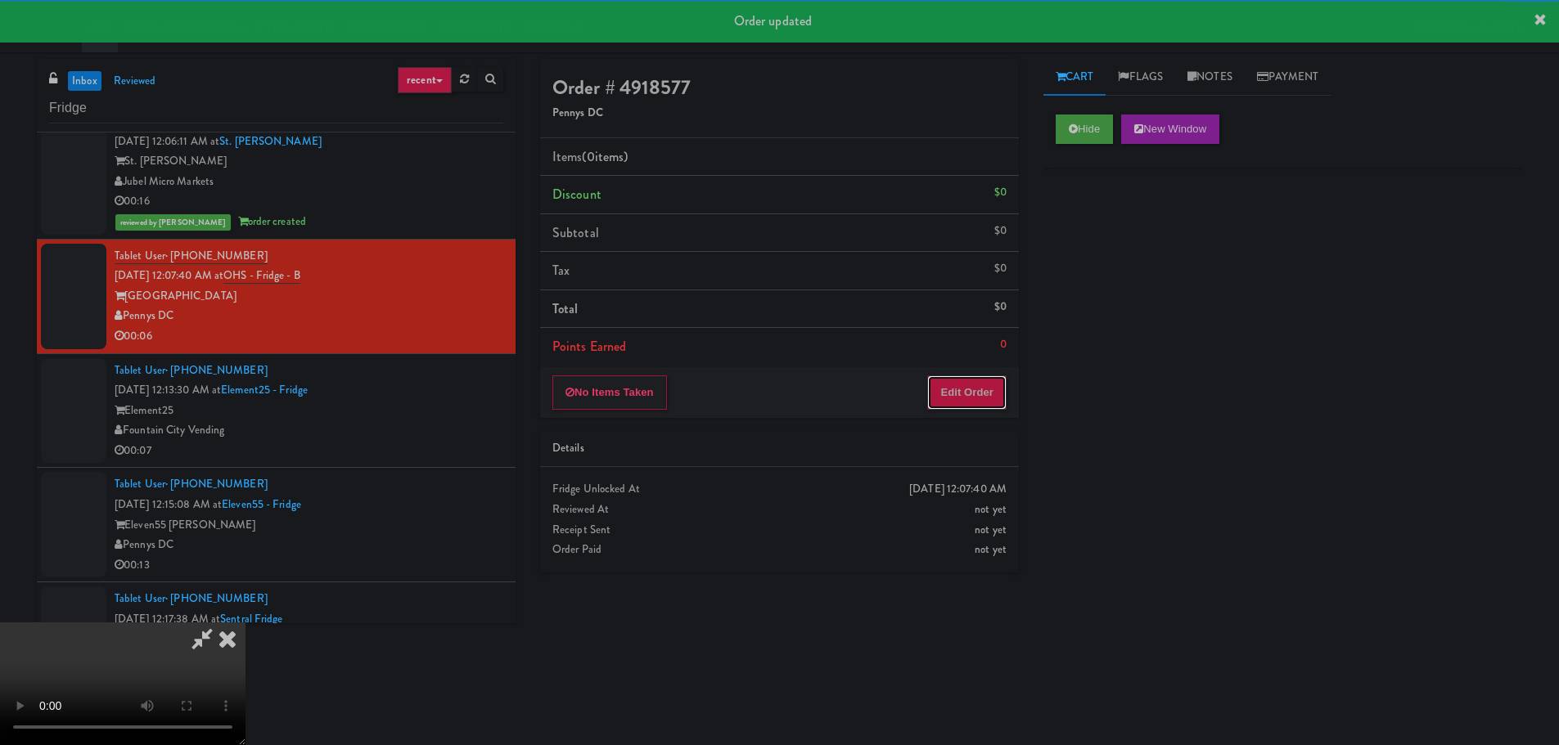
click at [965, 407] on button "Edit Order" at bounding box center [966, 393] width 79 height 34
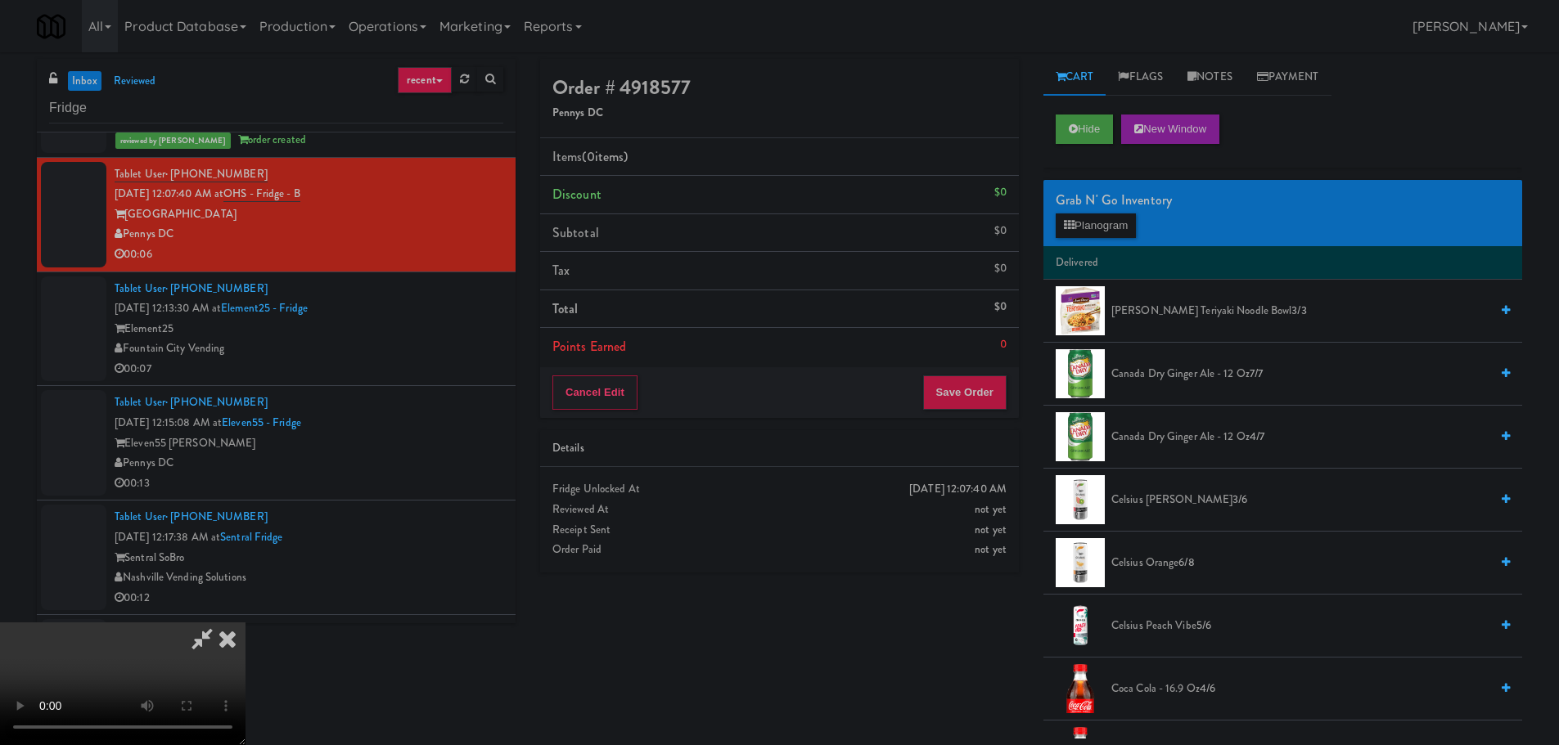
drag, startPoint x: 716, startPoint y: 438, endPoint x: 729, endPoint y: 434, distance: 13.5
click at [245, 623] on video at bounding box center [122, 684] width 245 height 123
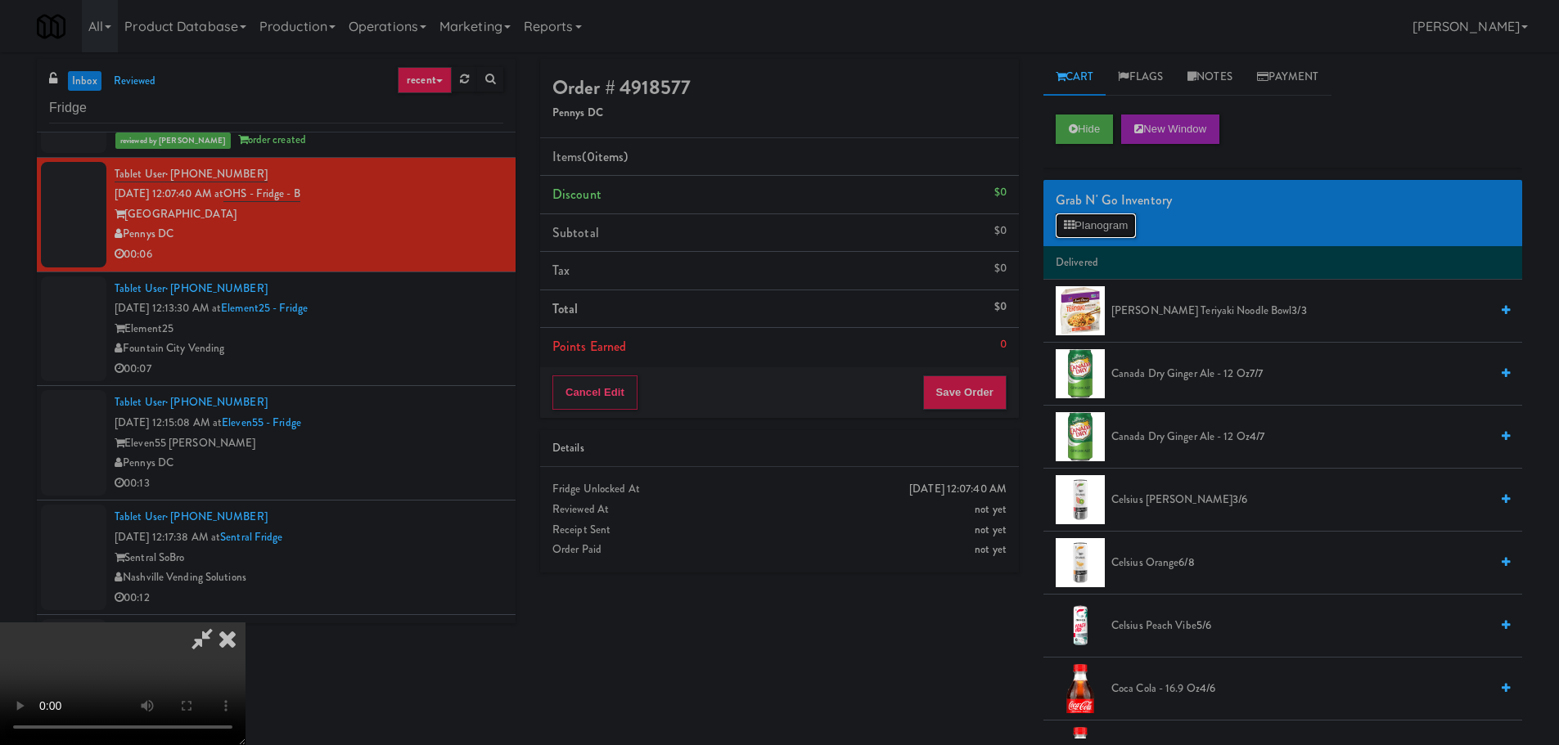
click at [1069, 218] on button "Planogram" at bounding box center [1095, 226] width 80 height 25
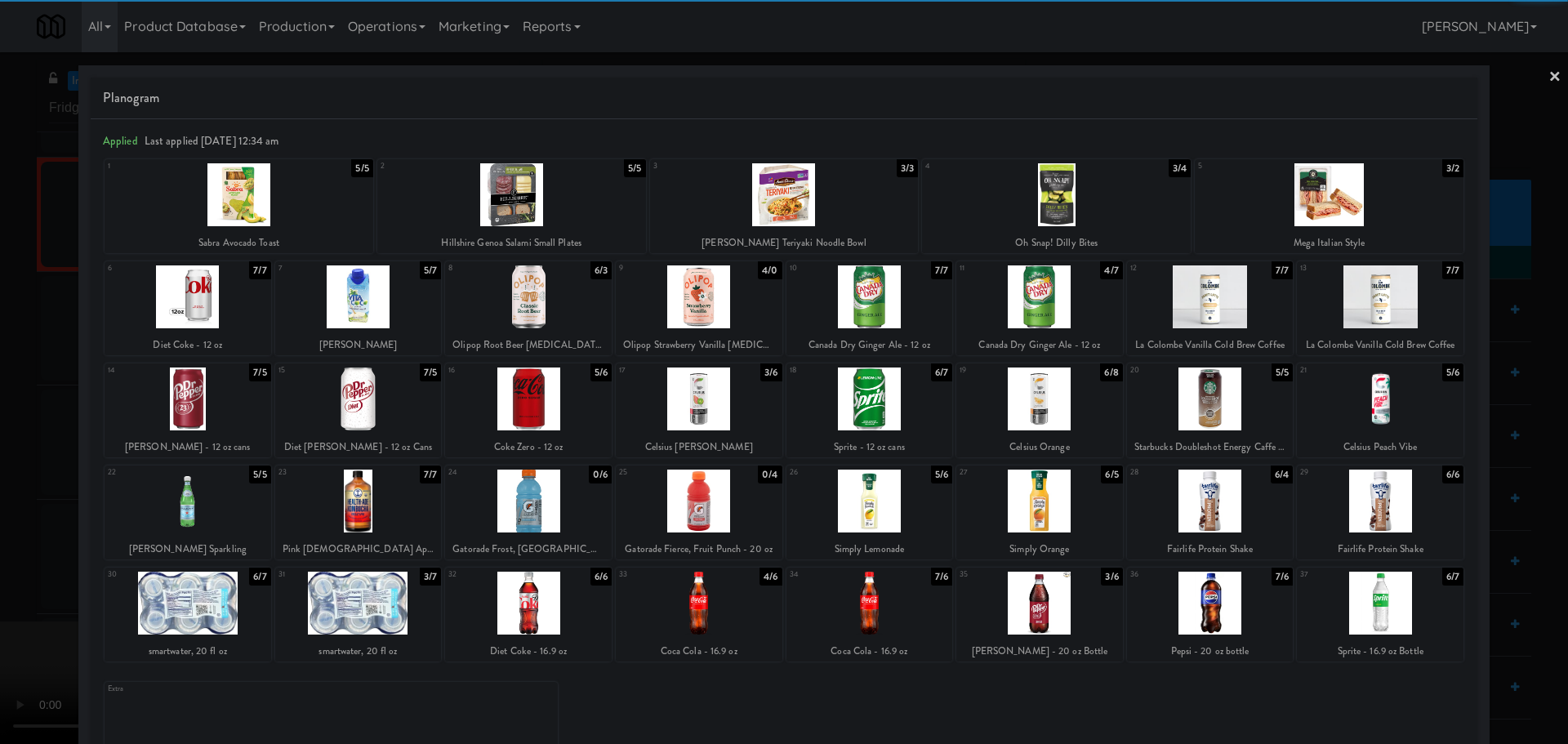
click at [887, 607] on div at bounding box center [869, 603] width 167 height 63
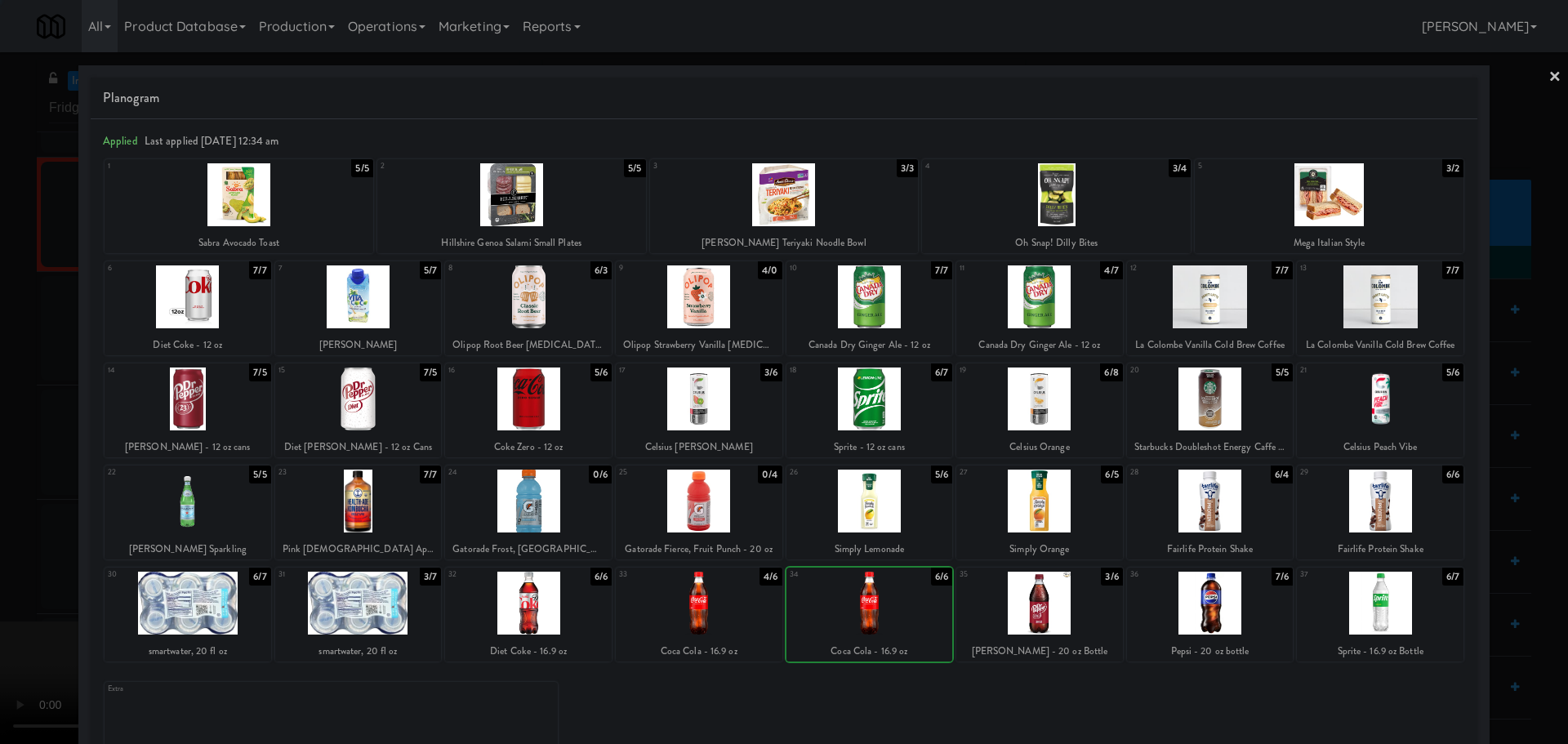
drag, startPoint x: 0, startPoint y: 559, endPoint x: 37, endPoint y: 557, distance: 37.1
click at [0, 569] on div at bounding box center [784, 372] width 1568 height 744
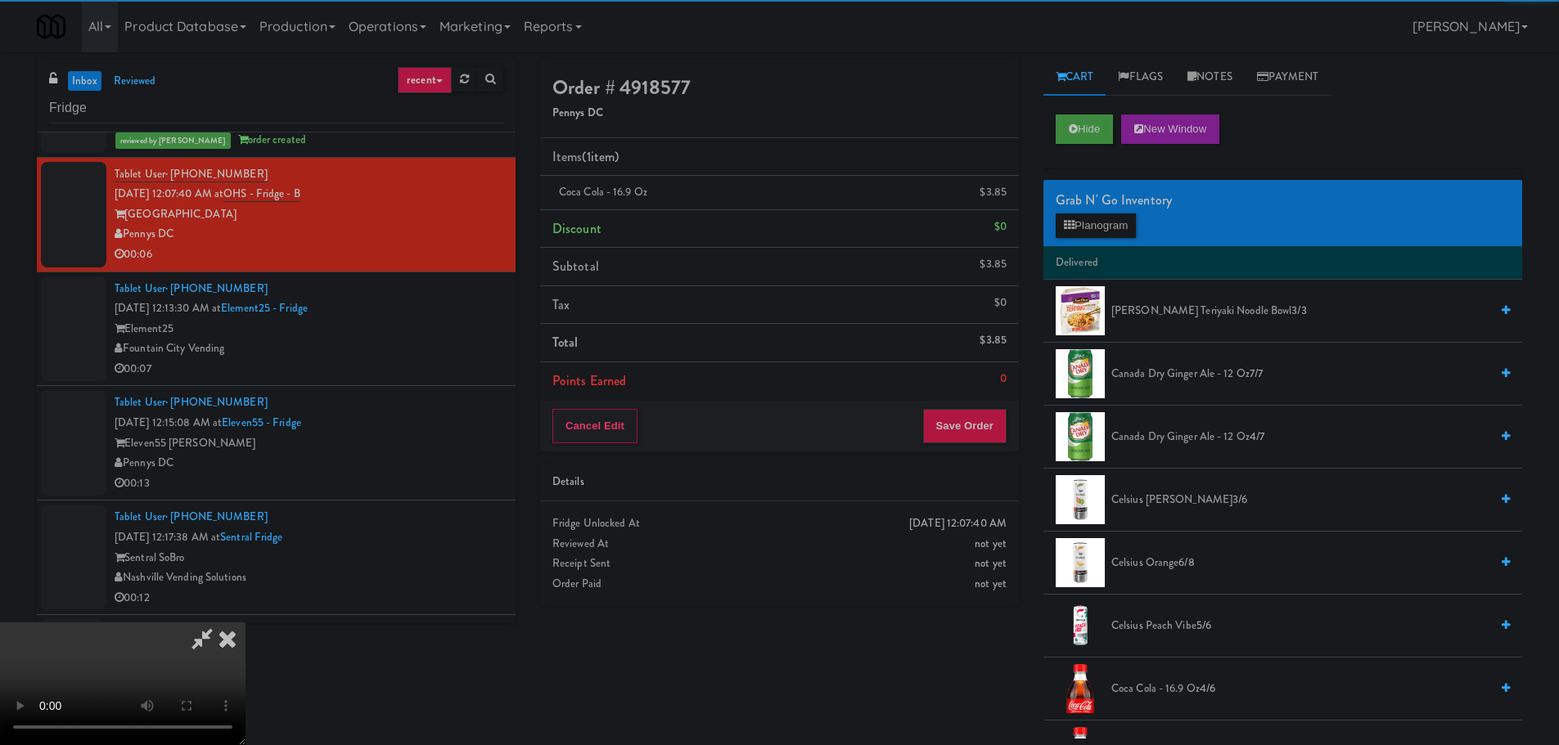
click at [245, 623] on video at bounding box center [122, 684] width 245 height 123
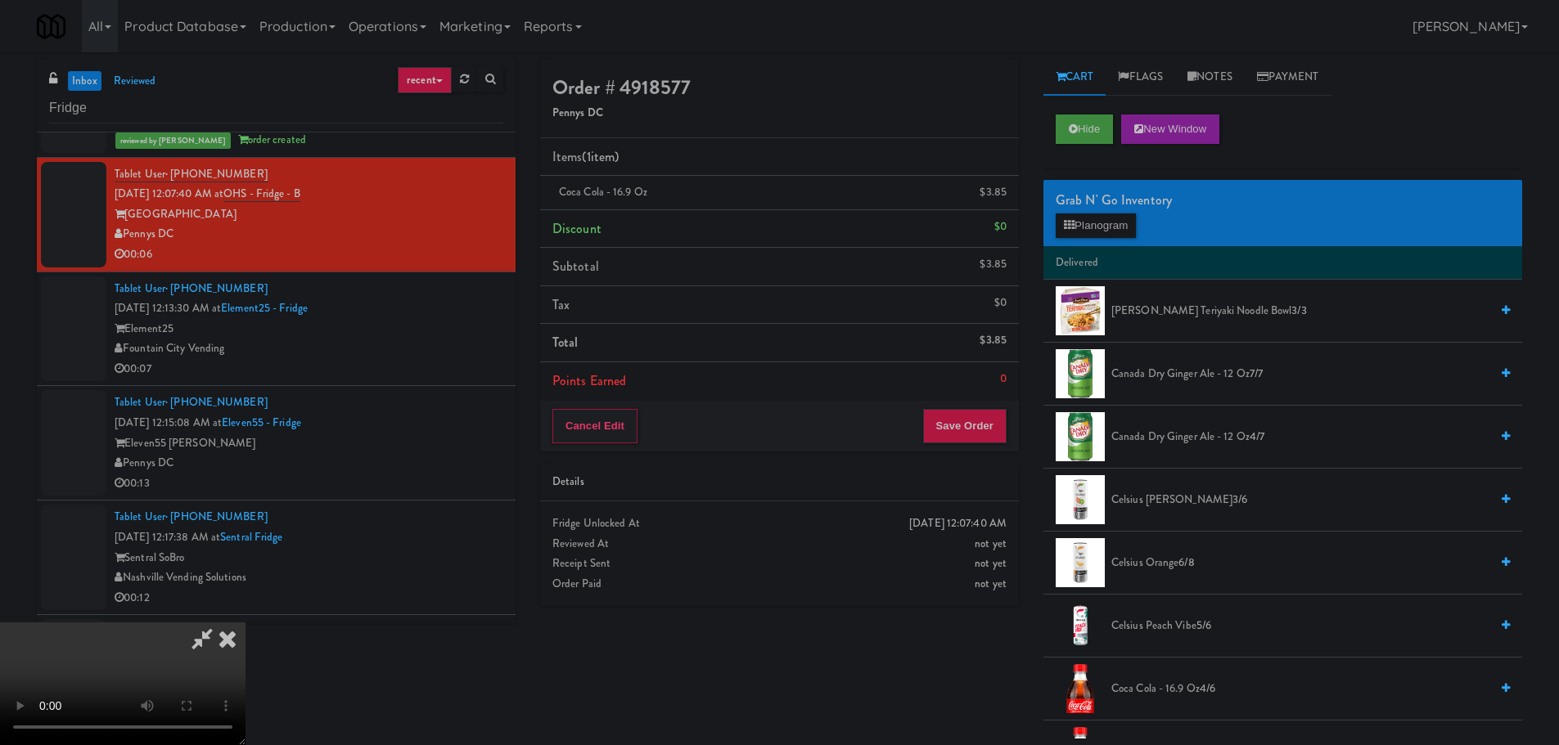
drag, startPoint x: 819, startPoint y: 448, endPoint x: 834, endPoint y: 440, distance: 16.5
click at [245, 623] on video at bounding box center [122, 684] width 245 height 123
click at [1009, 197] on icon at bounding box center [1008, 198] width 8 height 11
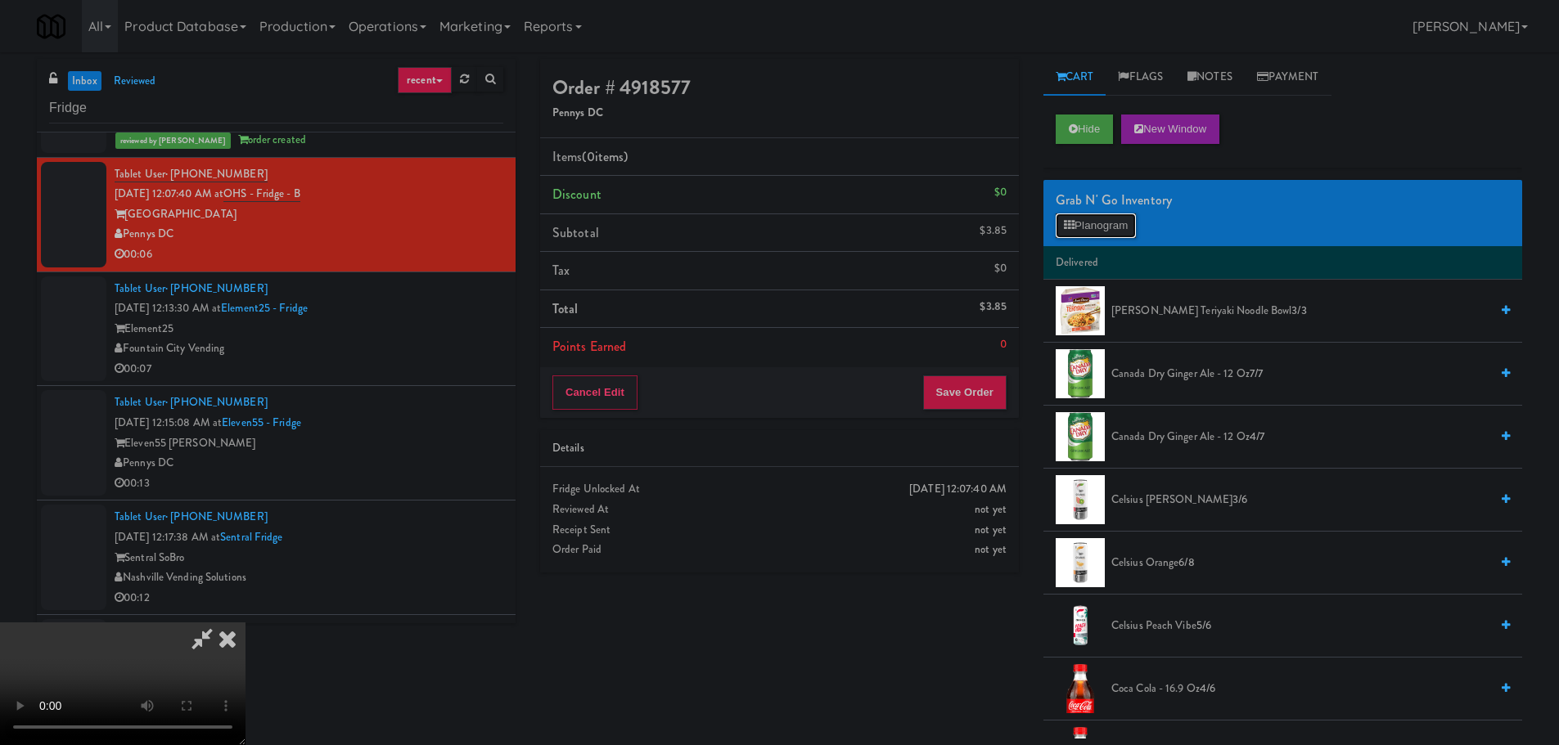
click at [1085, 223] on button "Planogram" at bounding box center [1095, 226] width 80 height 25
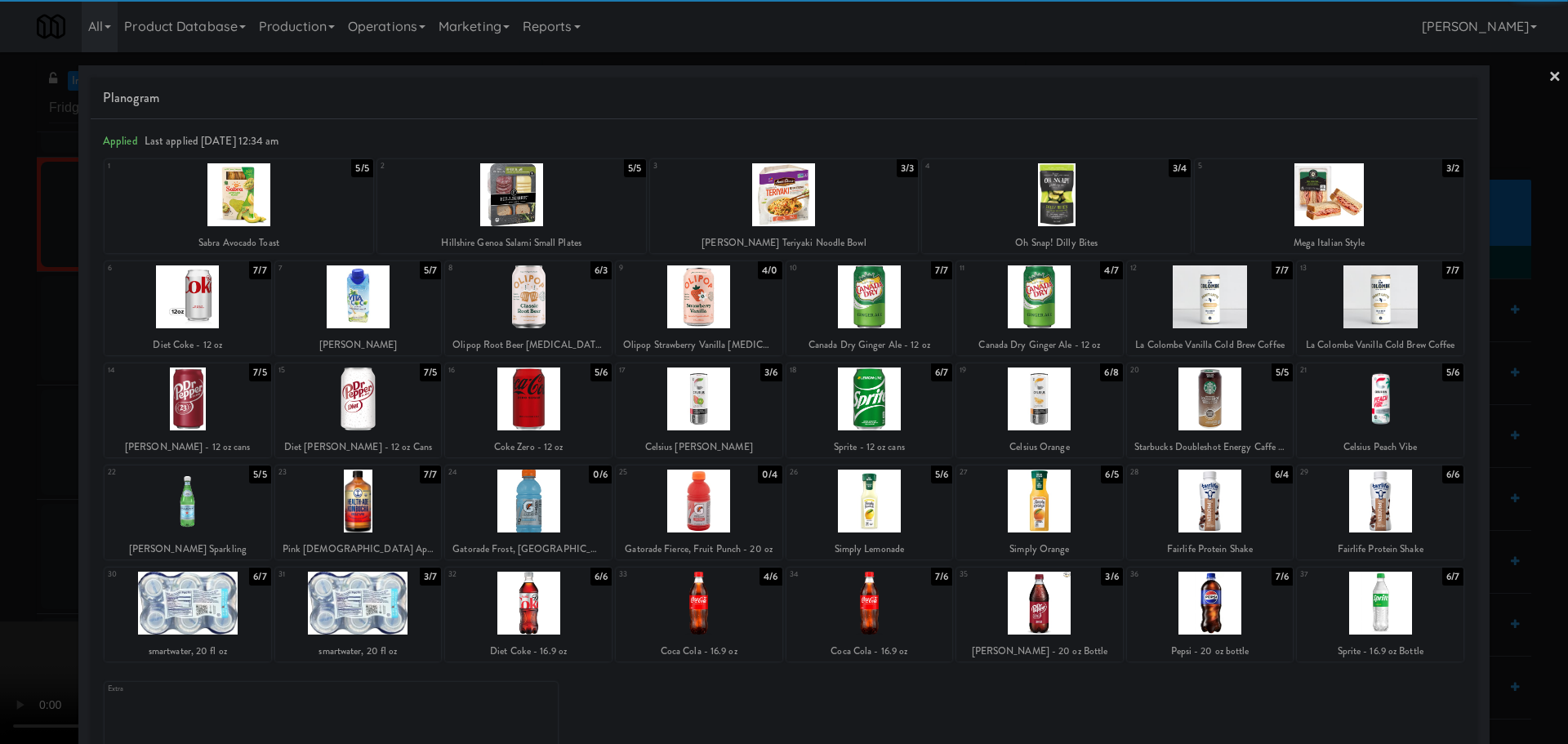
click at [714, 611] on div at bounding box center [699, 603] width 167 height 63
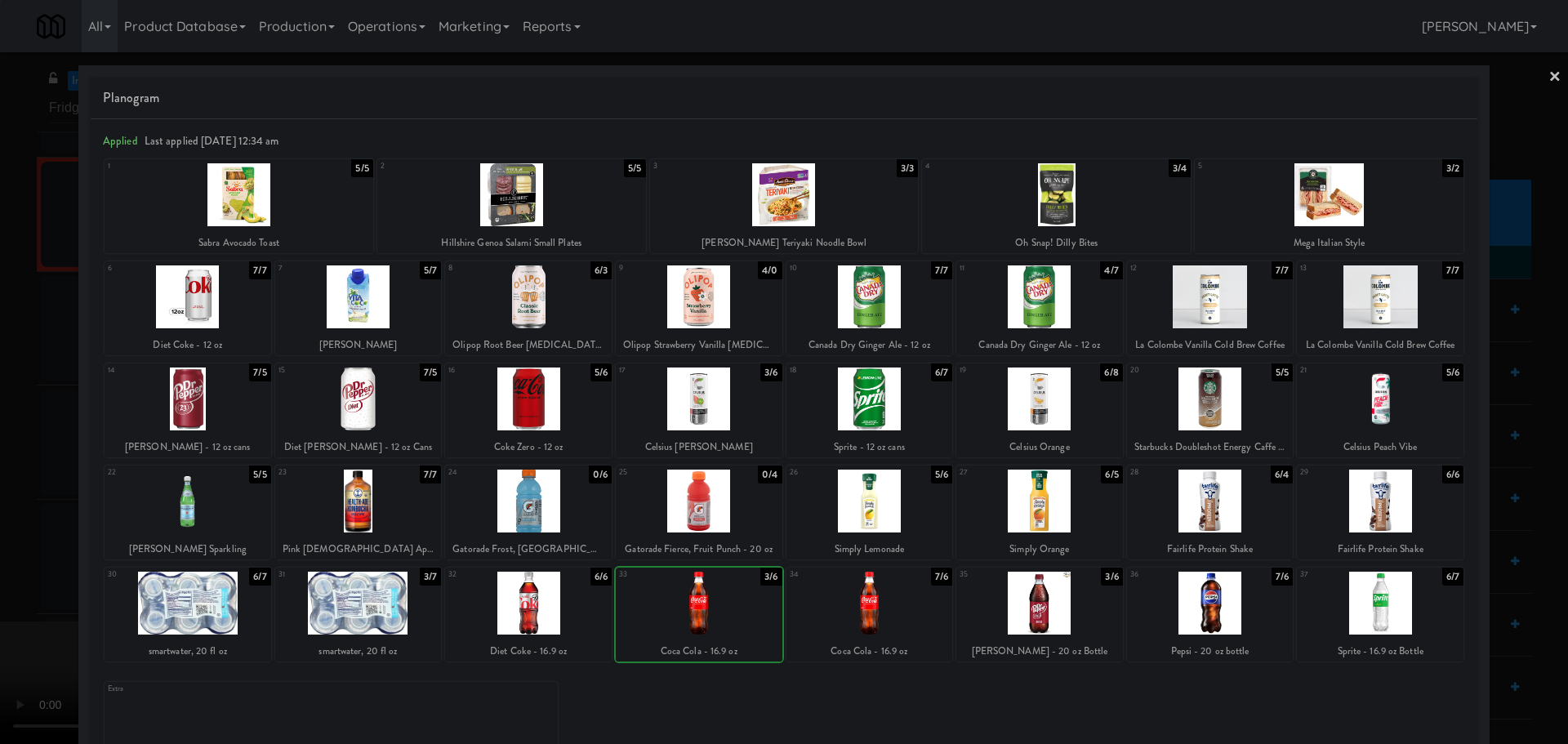
click at [0, 547] on div at bounding box center [784, 372] width 1568 height 744
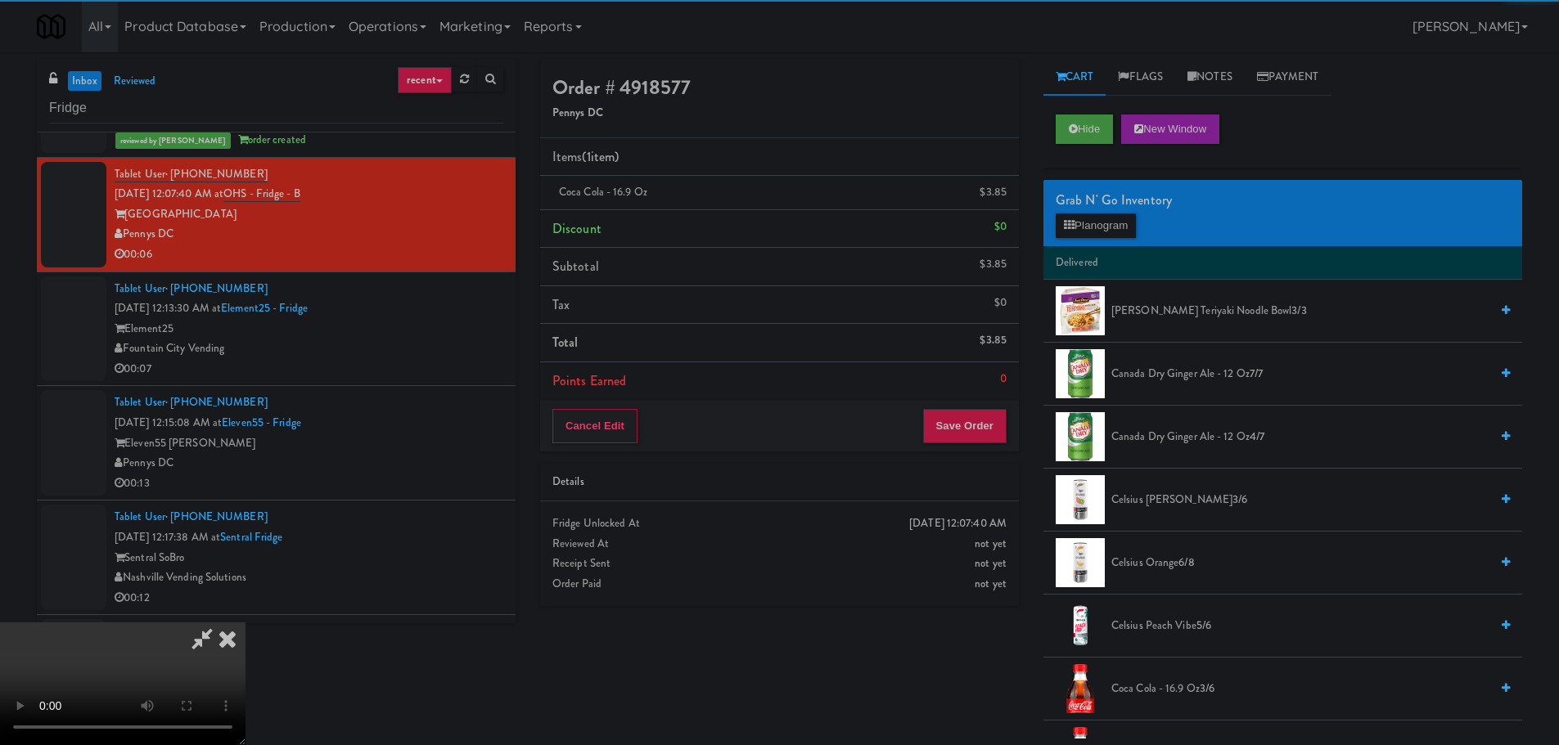
click at [245, 623] on video at bounding box center [122, 684] width 245 height 123
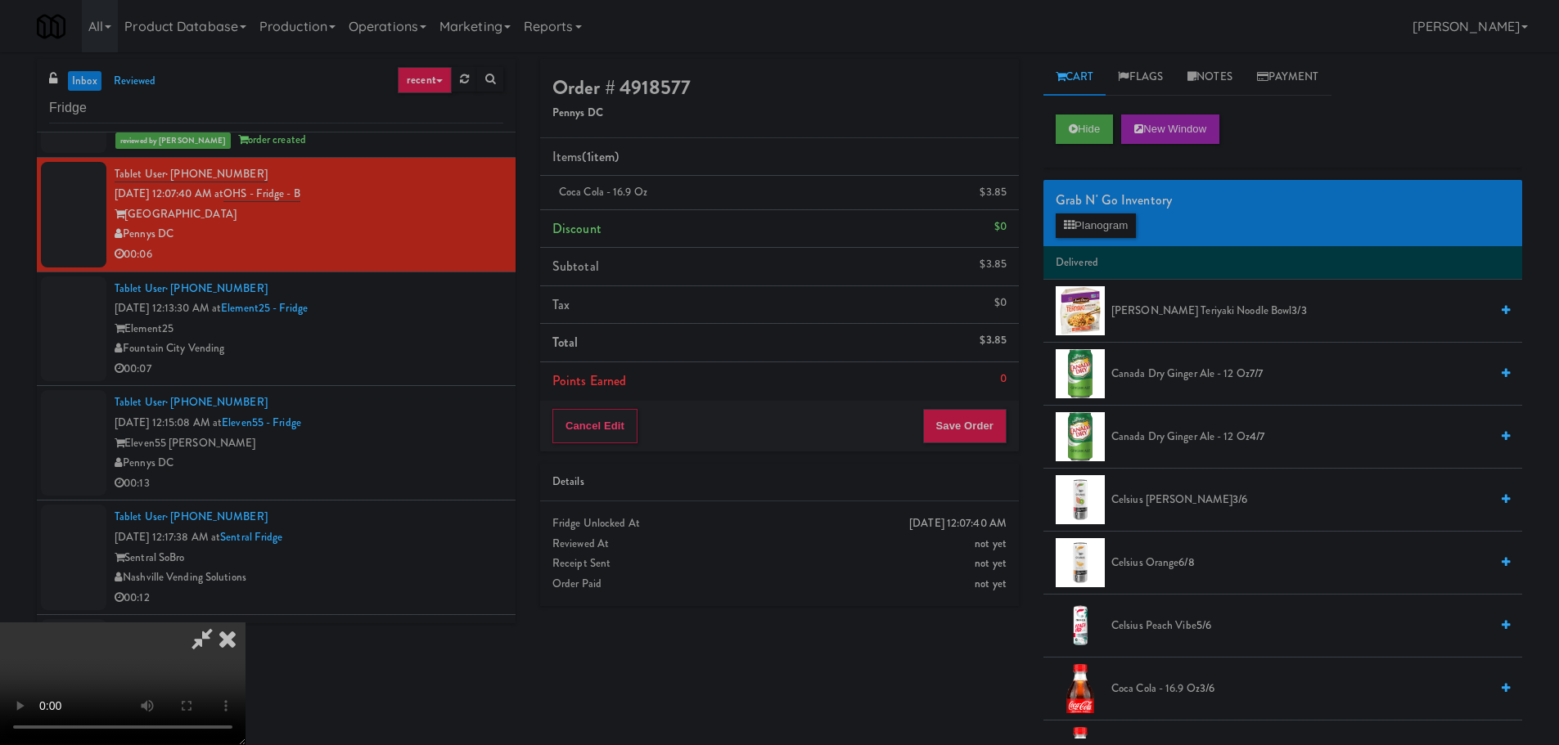
click at [1016, 440] on div "Cancel Edit Save Order" at bounding box center [779, 426] width 479 height 51
click at [973, 425] on button "Save Order" at bounding box center [964, 426] width 83 height 34
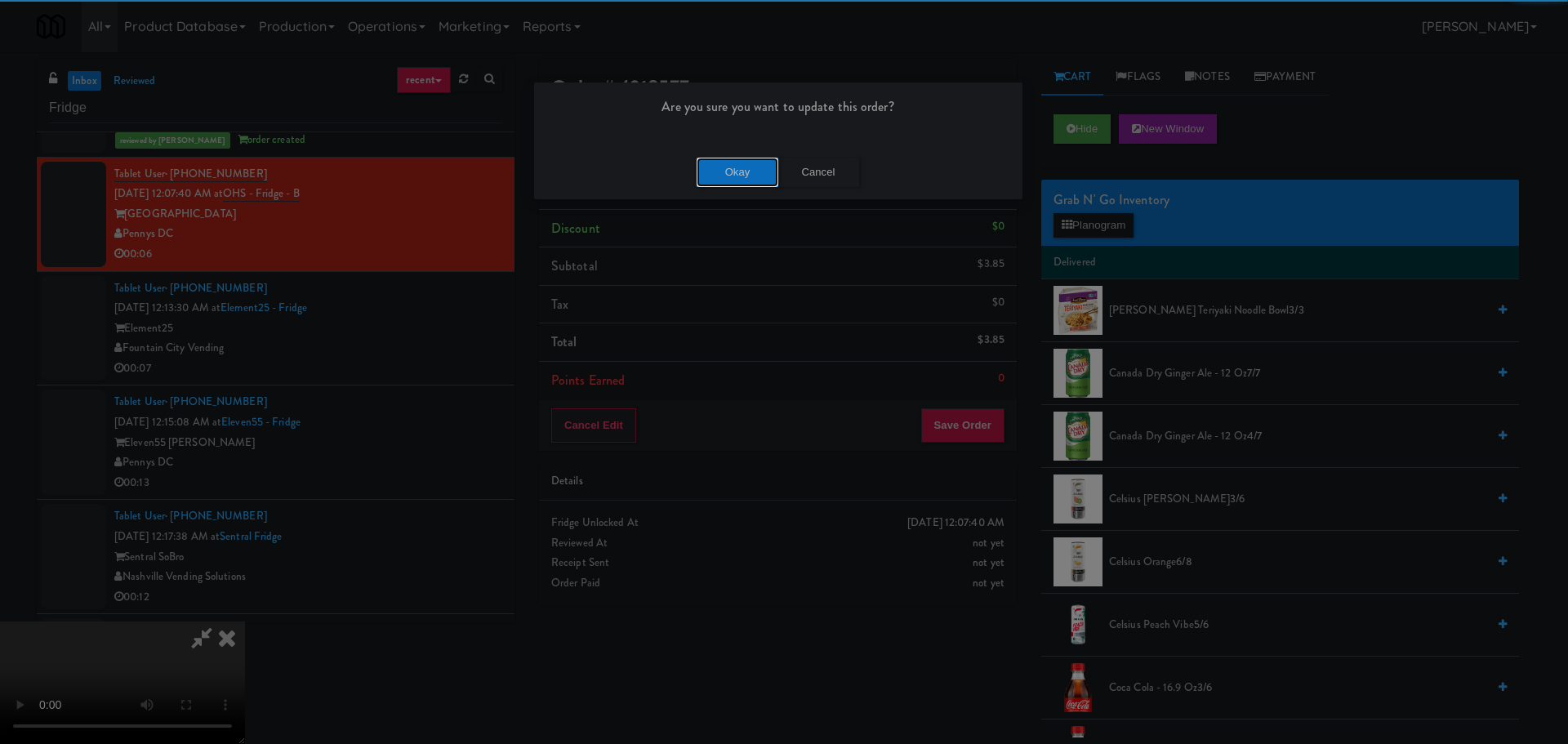
click at [725, 163] on button "Okay" at bounding box center [738, 172] width 82 height 29
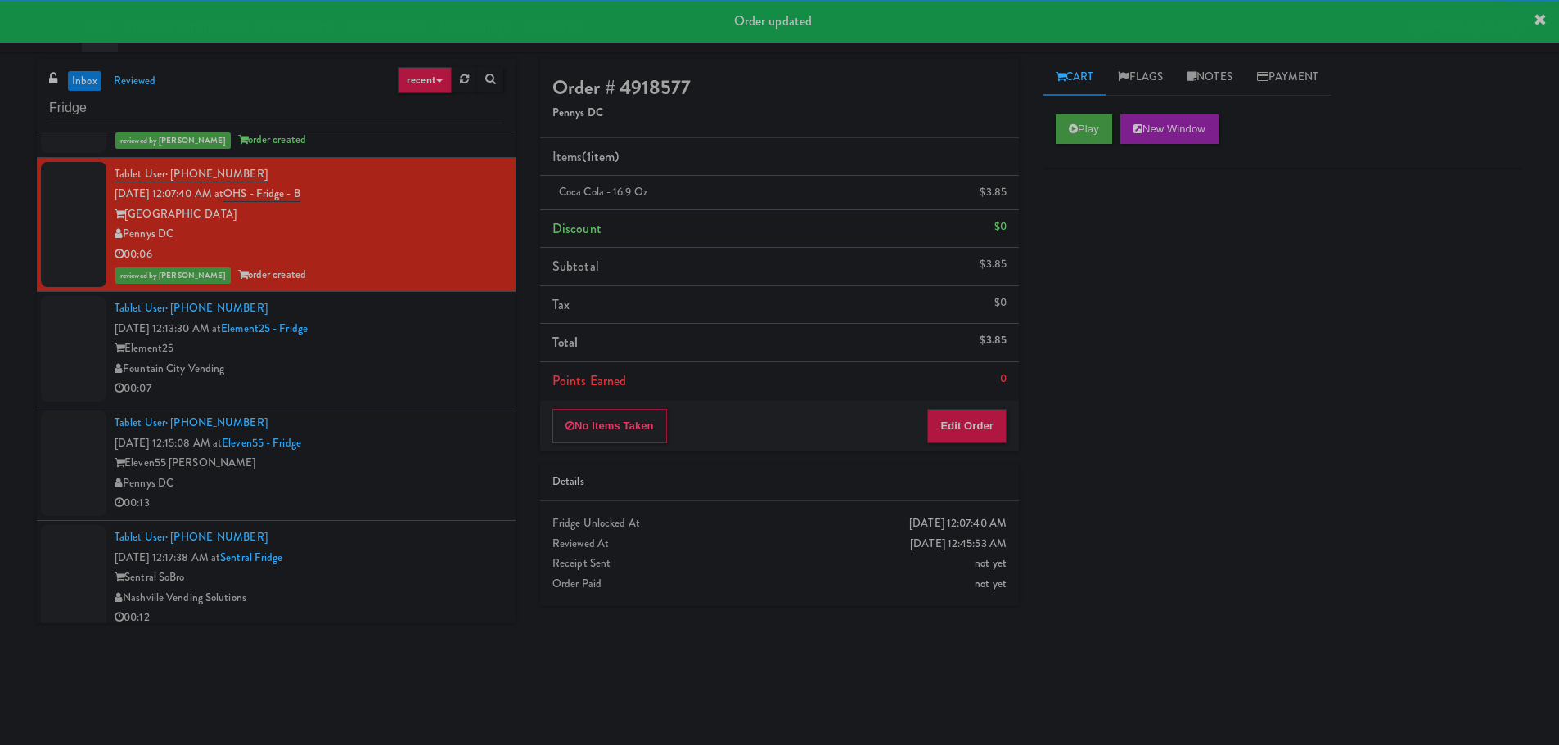
click at [465, 363] on div "Tablet User · (937) 371-9694 Oct 7, 2025 12:13:30 AM at Element25 - Fridge Elem…" at bounding box center [309, 349] width 389 height 101
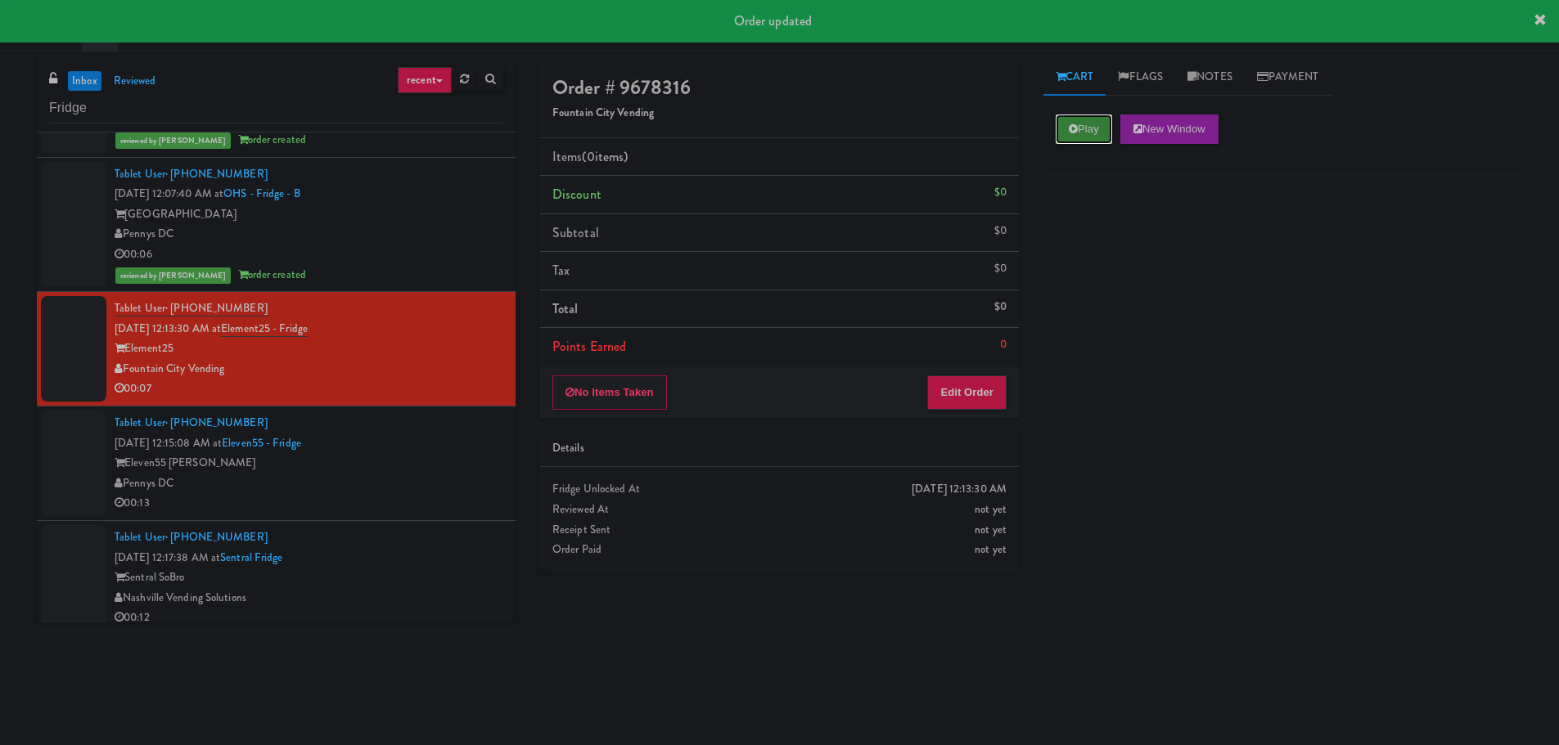
click at [1070, 142] on button "Play" at bounding box center [1083, 129] width 56 height 29
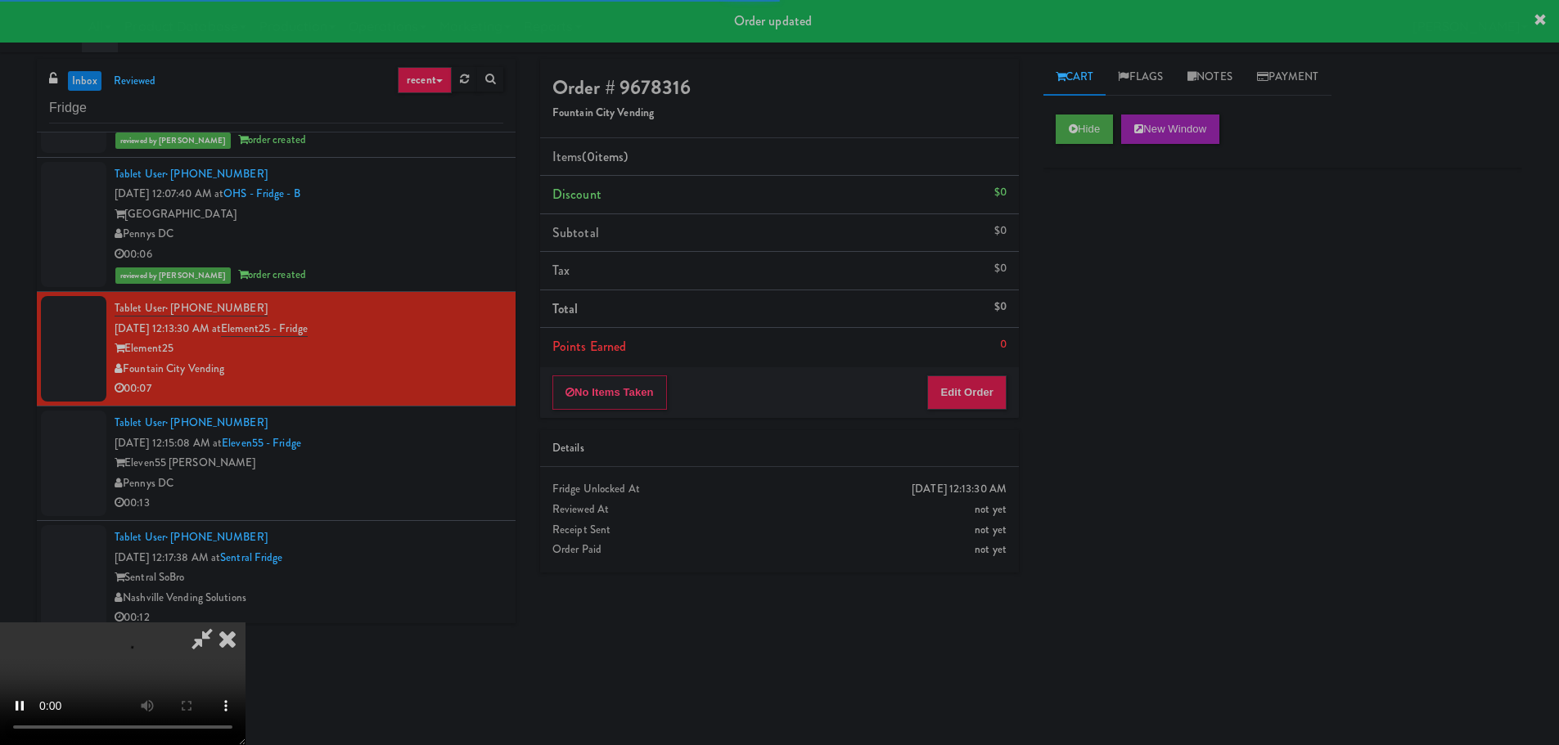
click at [983, 367] on div "Order # 9678316 Fountain City Vending Items (0 items ) Discount $0 Subtotal $0 …" at bounding box center [779, 238] width 479 height 359
click at [983, 376] on button "Edit Order" at bounding box center [966, 393] width 79 height 34
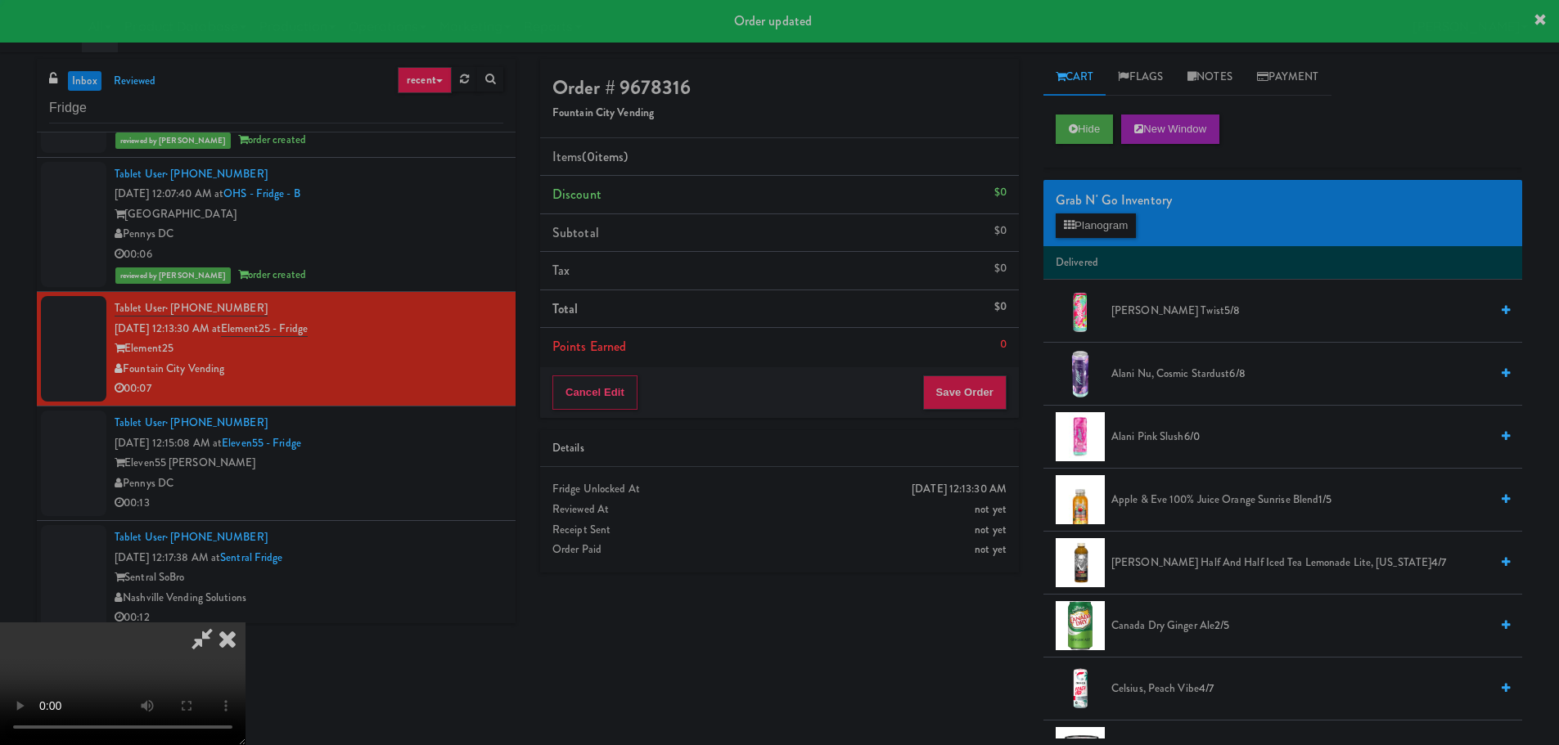
click at [832, 411] on div "Cancel Edit Save Order" at bounding box center [779, 392] width 479 height 51
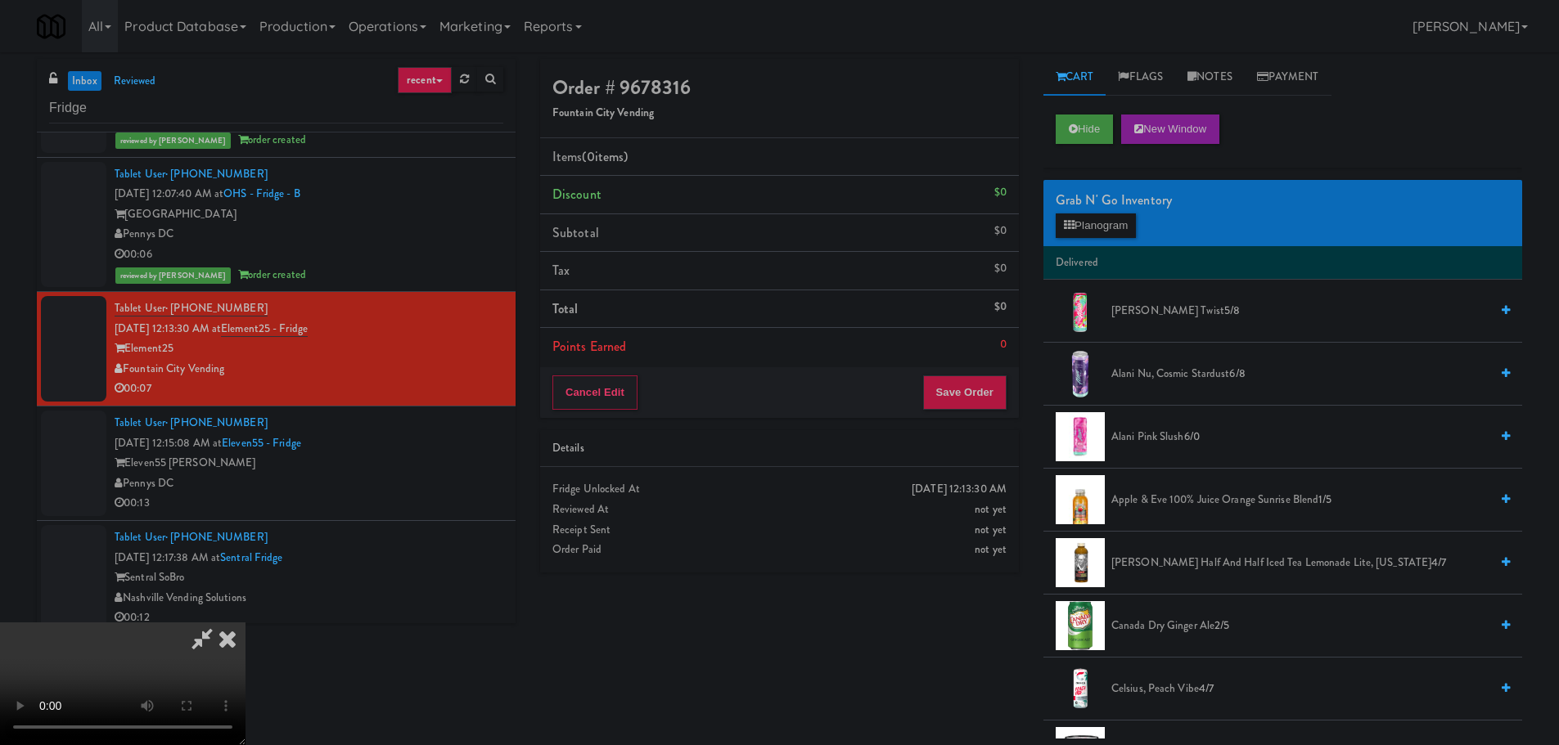
click at [977, 650] on div "Order # 9678316 Fountain City Vending Items (0 items ) Discount $0 Subtotal $0 …" at bounding box center [1031, 399] width 1006 height 680
click at [245, 623] on video at bounding box center [122, 684] width 245 height 123
drag, startPoint x: 610, startPoint y: 456, endPoint x: 619, endPoint y: 466, distance: 13.4
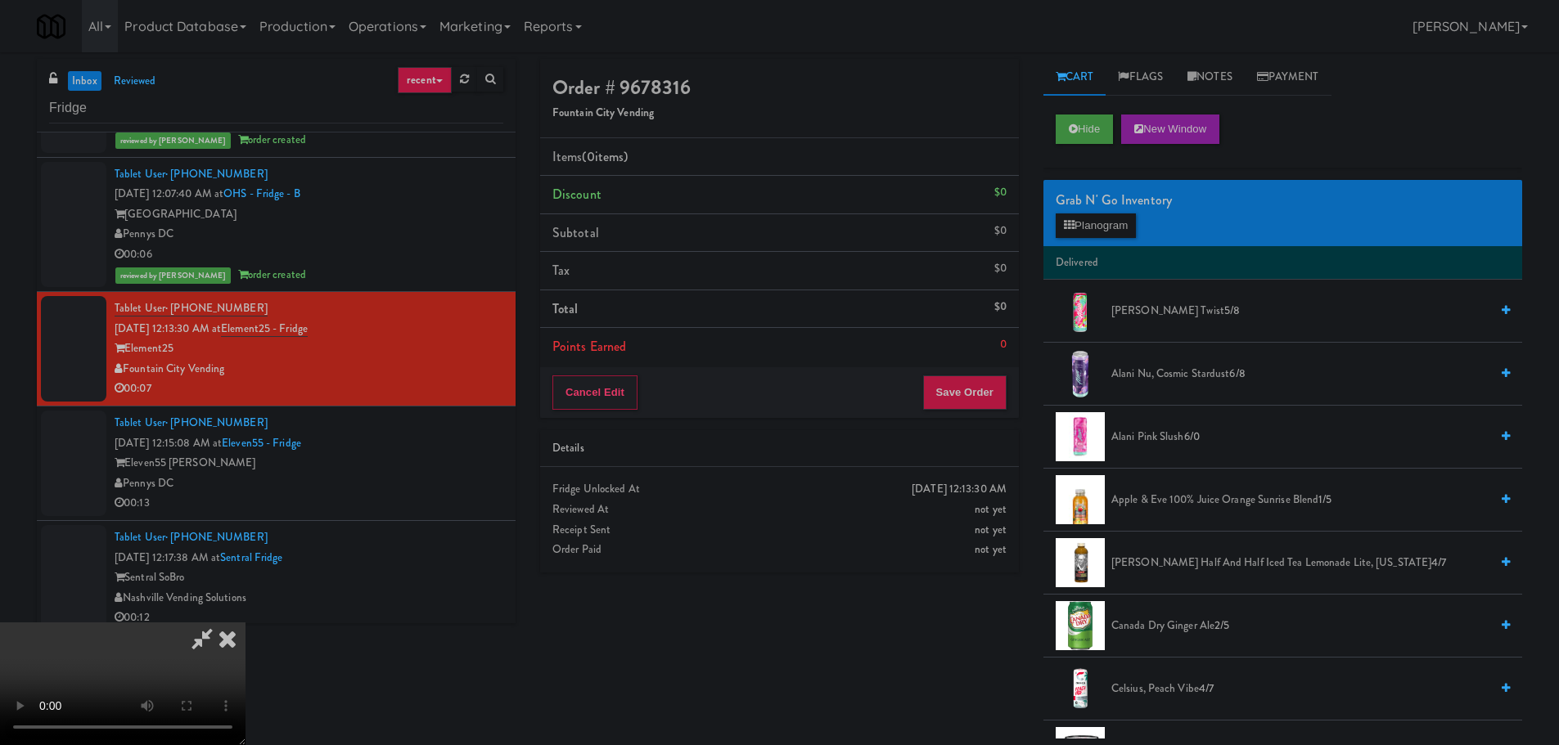
click at [245, 623] on video at bounding box center [122, 684] width 245 height 123
click at [1086, 230] on button "Planogram" at bounding box center [1095, 226] width 80 height 25
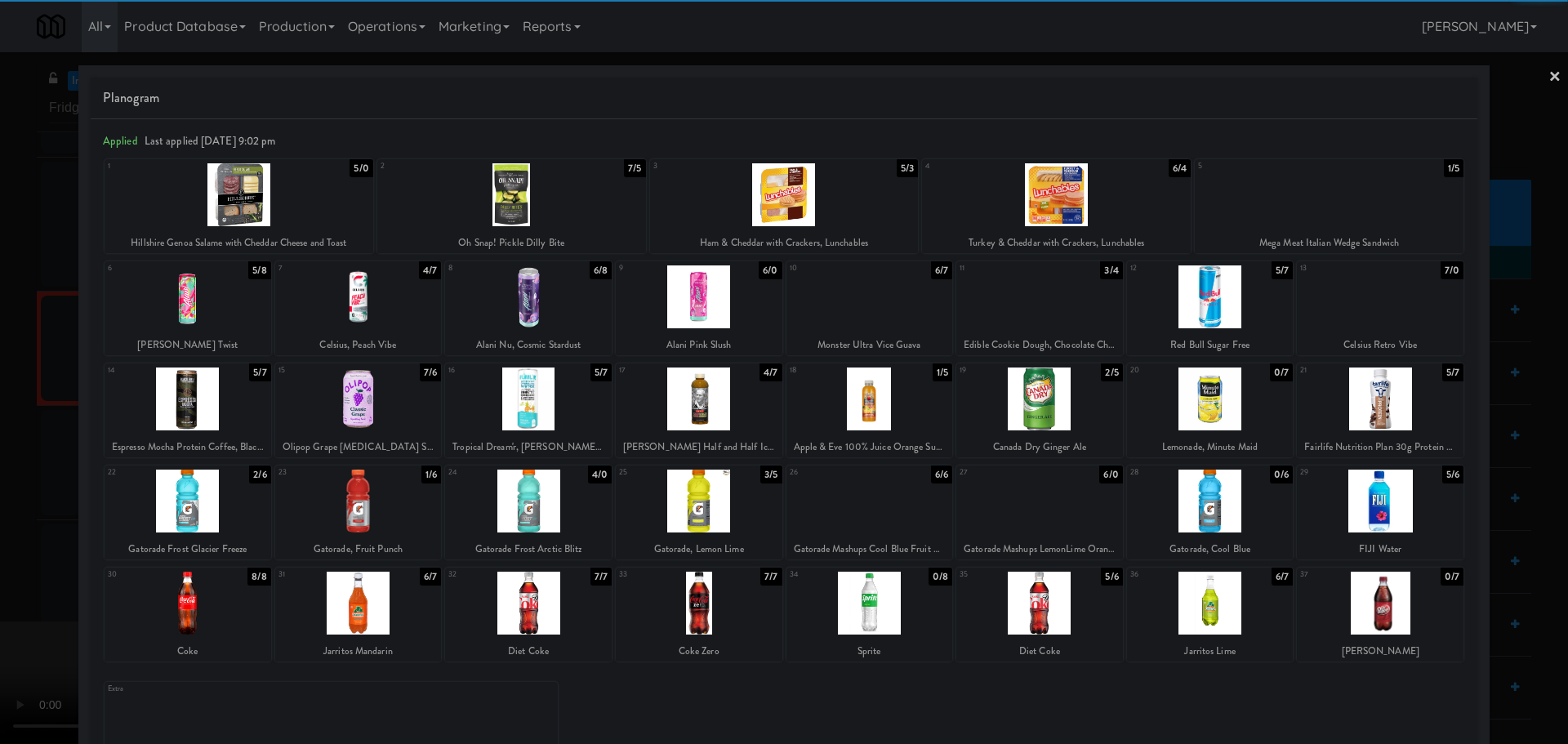
click at [1042, 400] on div at bounding box center [1039, 398] width 167 height 63
drag, startPoint x: 0, startPoint y: 515, endPoint x: 83, endPoint y: 495, distance: 85.4
click at [0, 515] on div at bounding box center [784, 372] width 1568 height 744
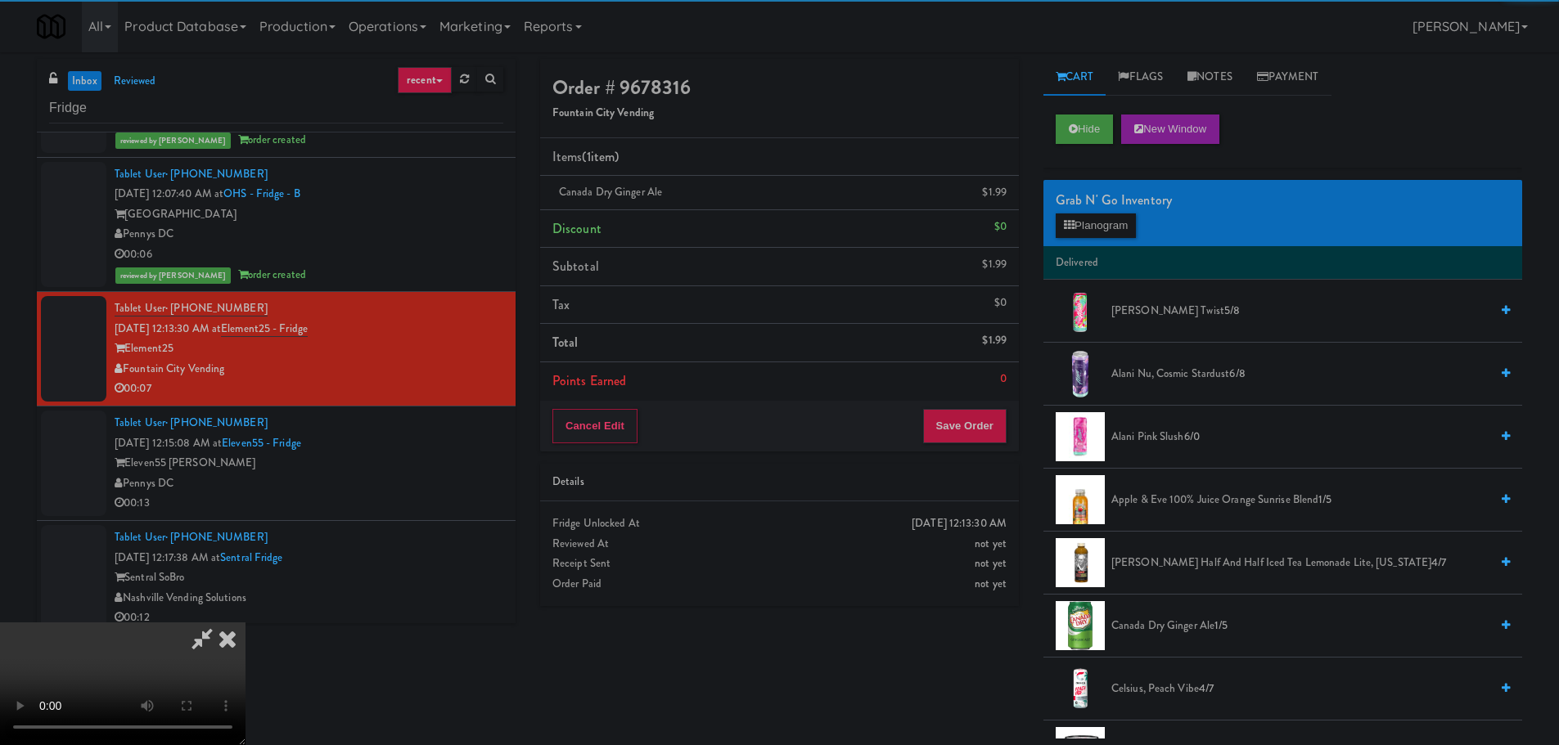
drag, startPoint x: 528, startPoint y: 418, endPoint x: 661, endPoint y: 424, distance: 133.5
click at [245, 623] on video at bounding box center [122, 684] width 245 height 123
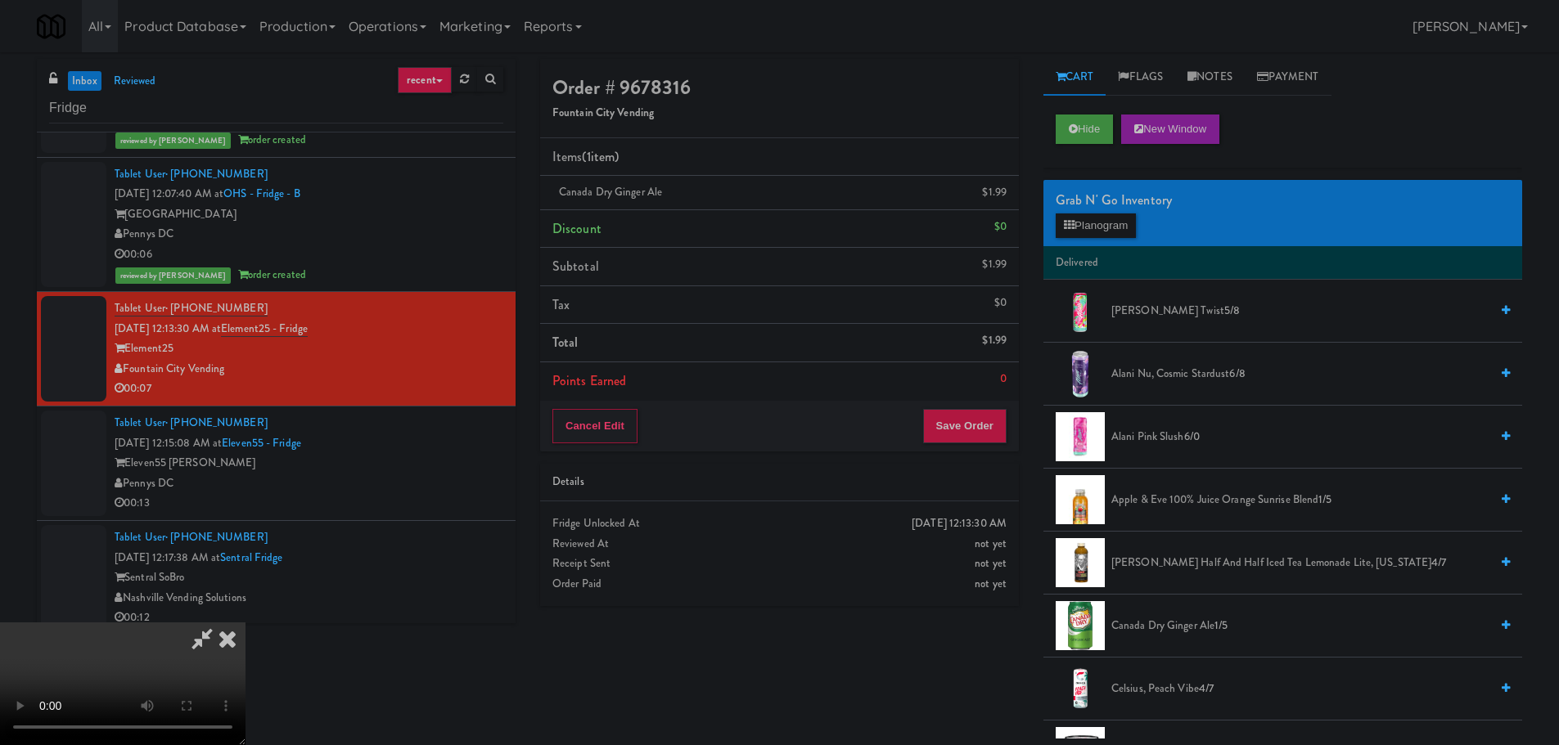
click at [245, 623] on video at bounding box center [122, 684] width 245 height 123
drag, startPoint x: 731, startPoint y: 477, endPoint x: 825, endPoint y: 457, distance: 95.5
click at [245, 623] on video at bounding box center [122, 684] width 245 height 123
click at [1109, 224] on button "Planogram" at bounding box center [1095, 226] width 80 height 25
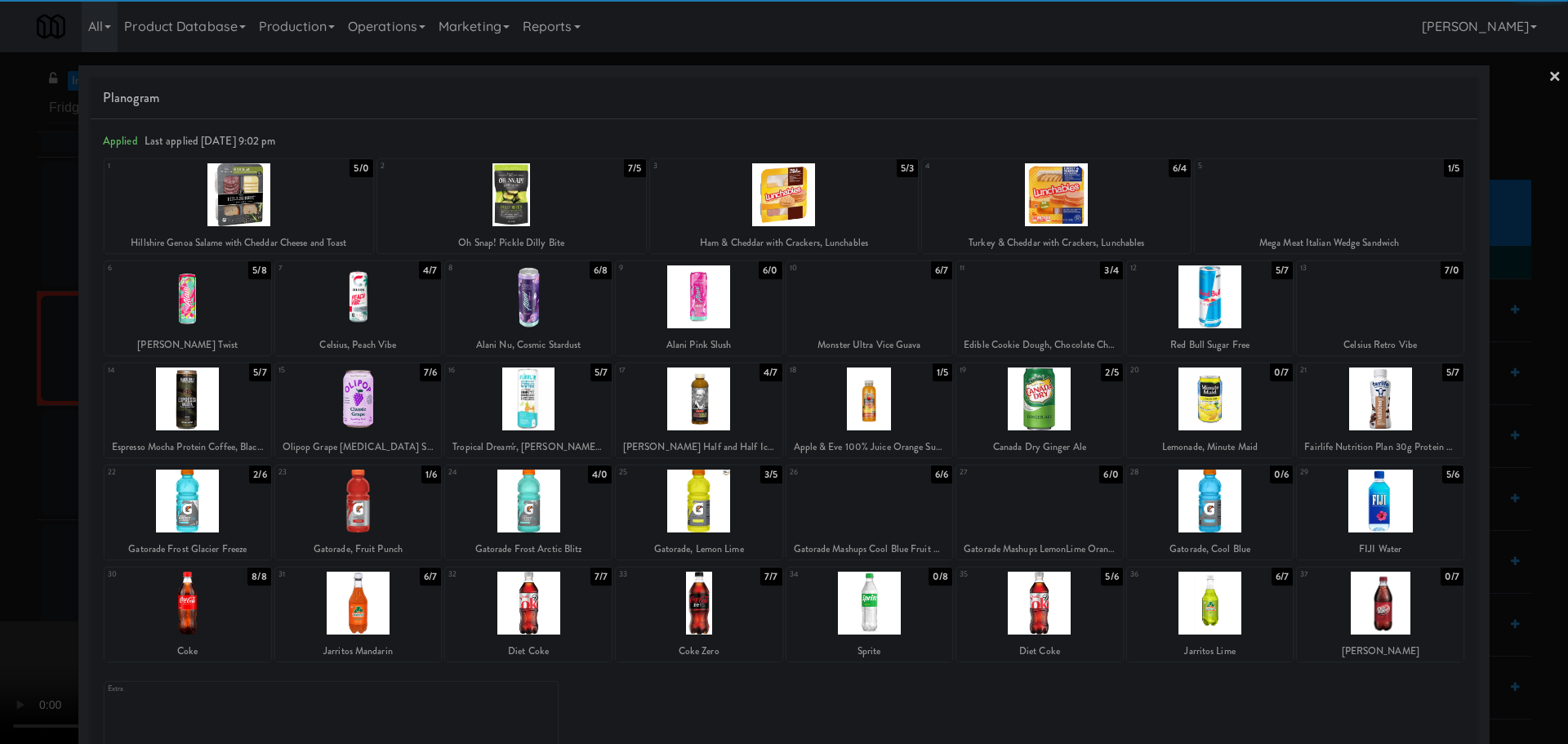
click at [195, 395] on div at bounding box center [188, 398] width 167 height 63
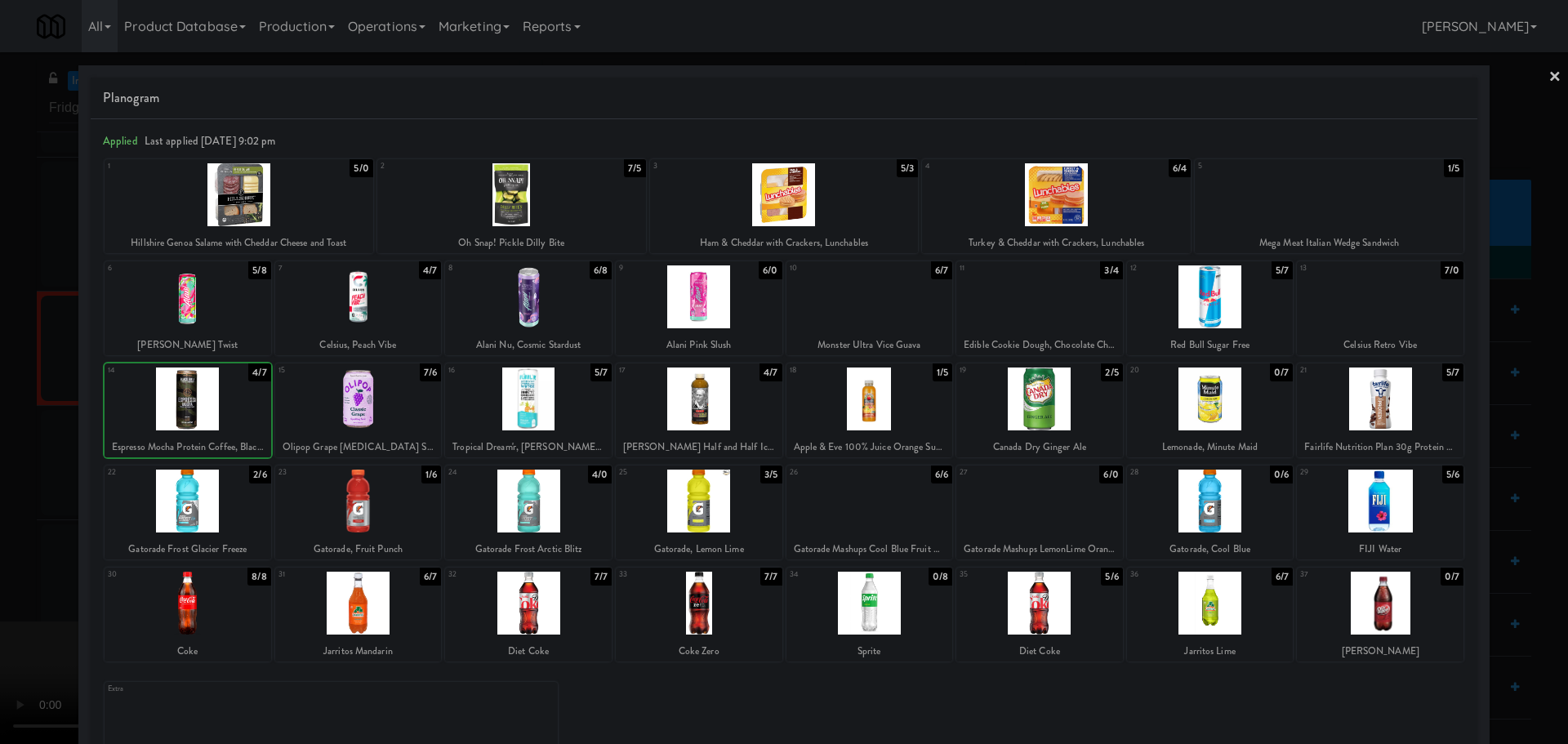
click at [5, 439] on div at bounding box center [784, 372] width 1568 height 744
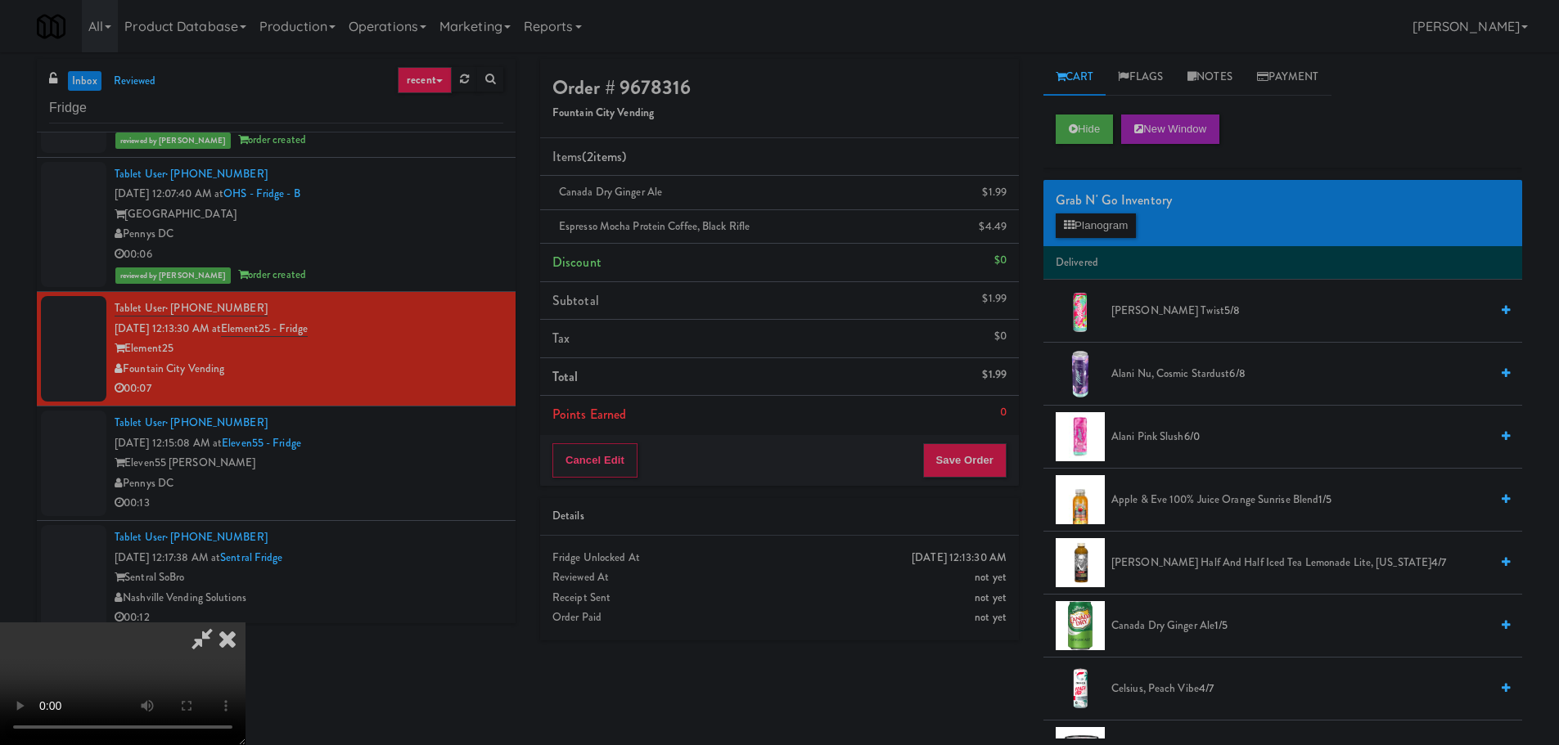
scroll to position [281, 0]
click at [245, 623] on video at bounding box center [122, 684] width 245 height 123
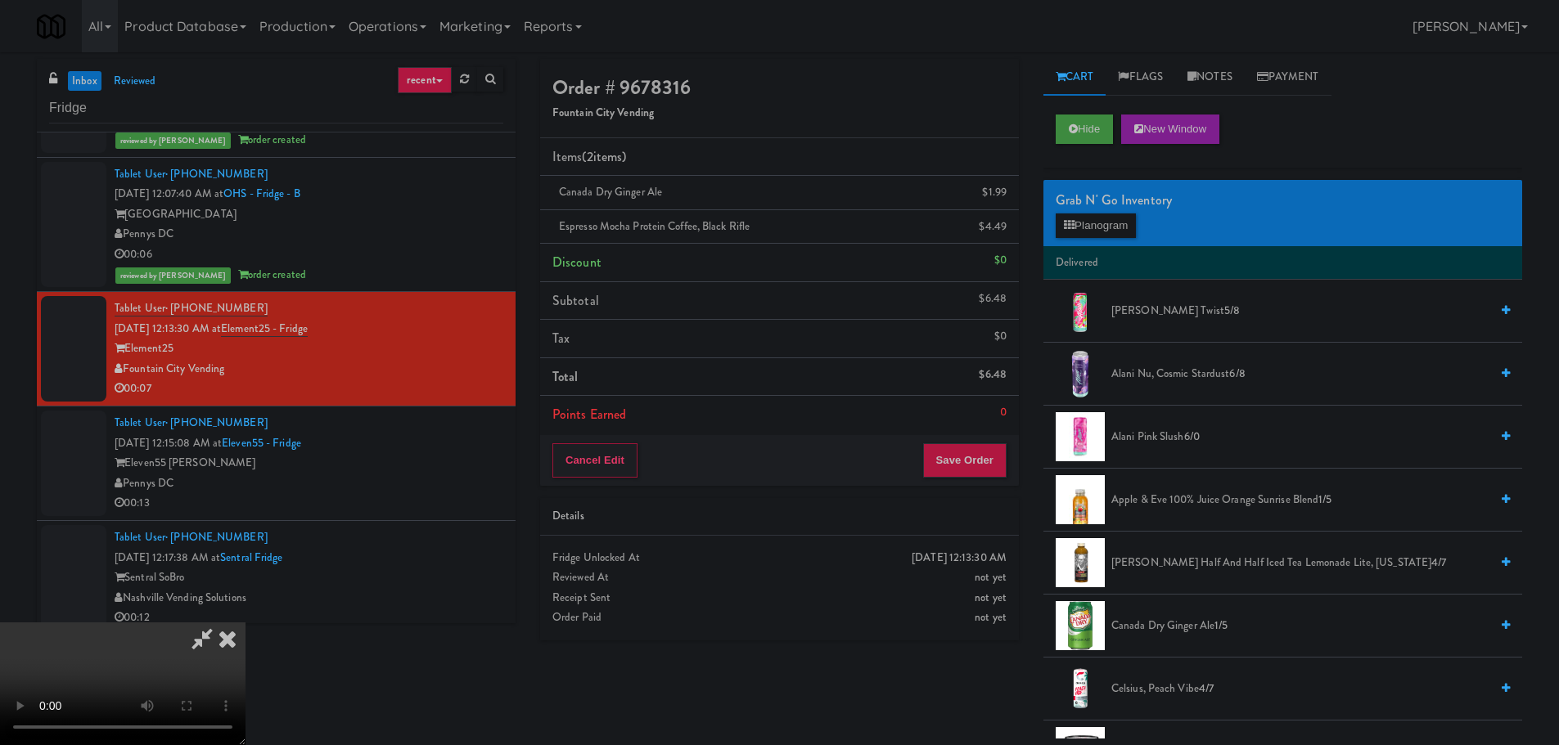
click at [245, 623] on video at bounding box center [122, 684] width 245 height 123
drag, startPoint x: 826, startPoint y: 323, endPoint x: 817, endPoint y: 329, distance: 10.7
click at [245, 623] on video at bounding box center [122, 684] width 245 height 123
click at [1123, 222] on button "Planogram" at bounding box center [1095, 226] width 80 height 25
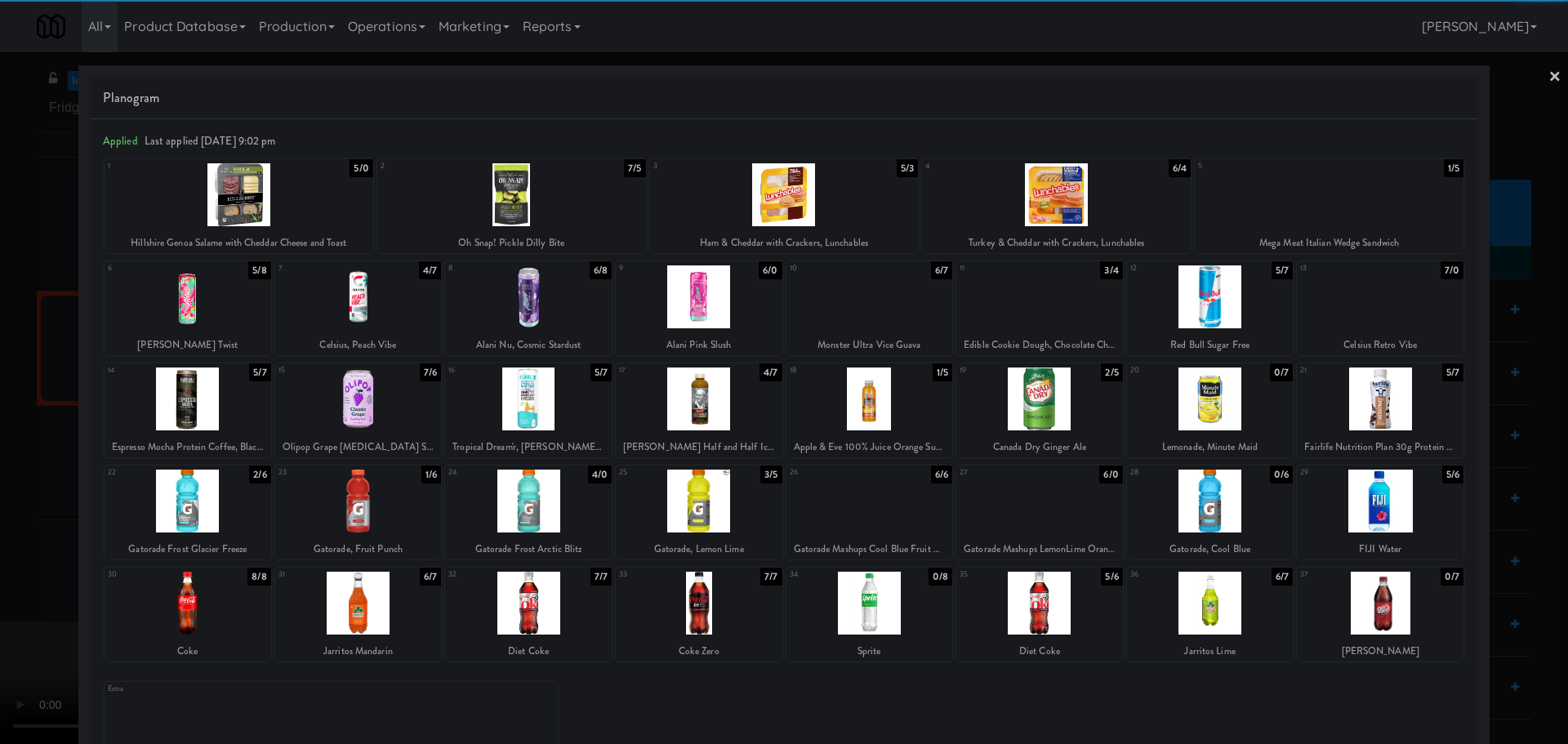
click at [0, 447] on div at bounding box center [784, 372] width 1568 height 744
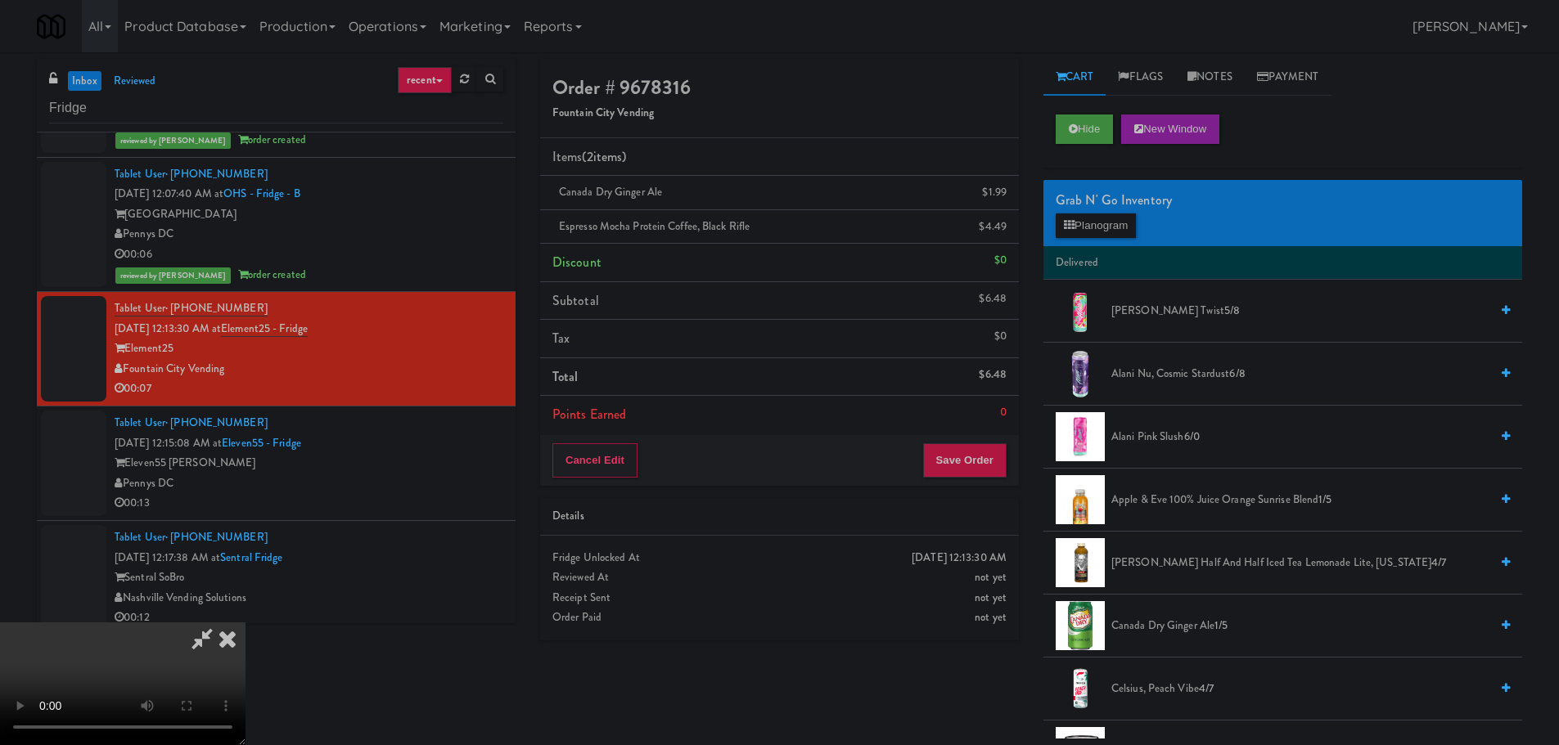
click at [245, 623] on video at bounding box center [122, 684] width 245 height 123
click at [974, 466] on button "Save Order" at bounding box center [964, 460] width 83 height 34
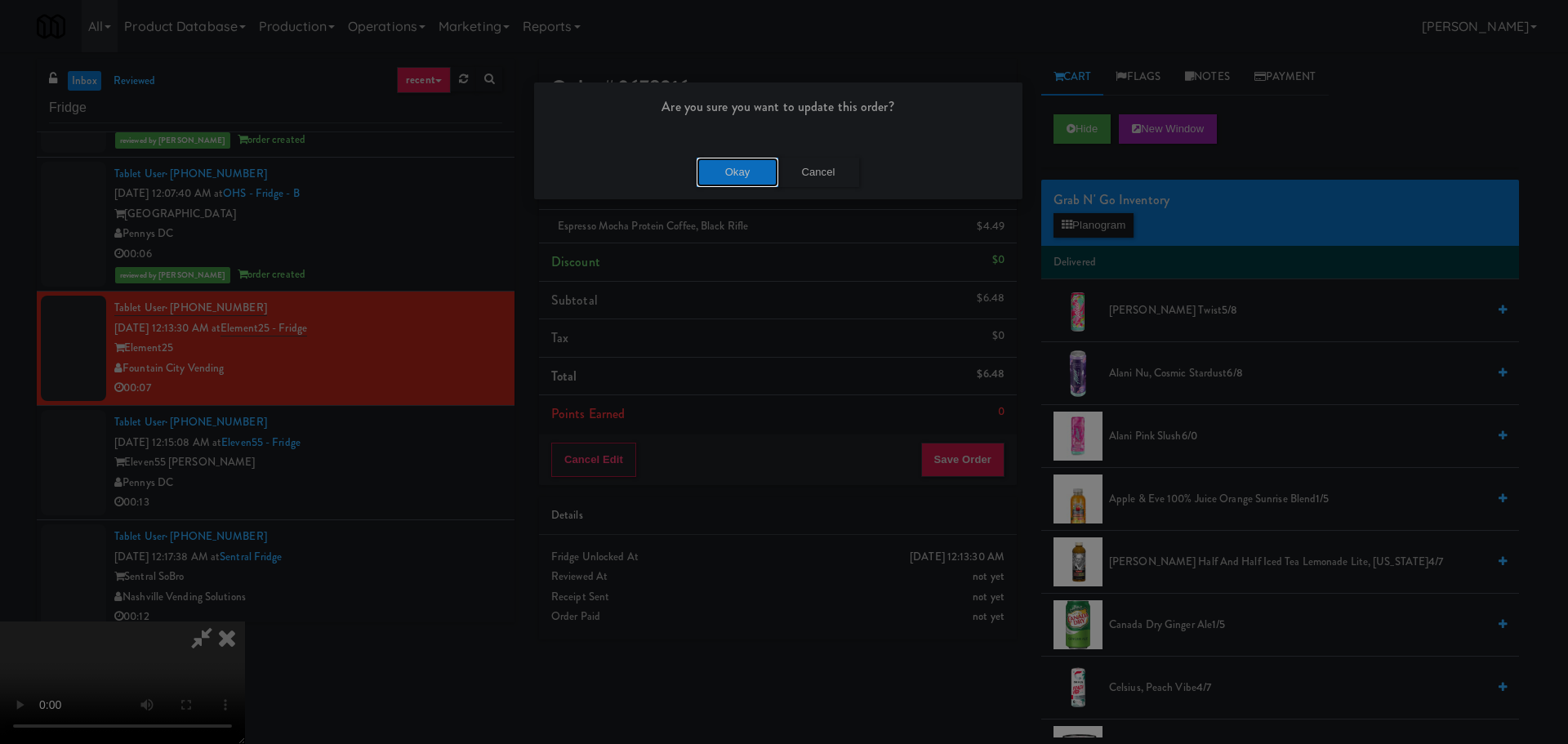
click at [735, 162] on button "Okay" at bounding box center [738, 172] width 82 height 29
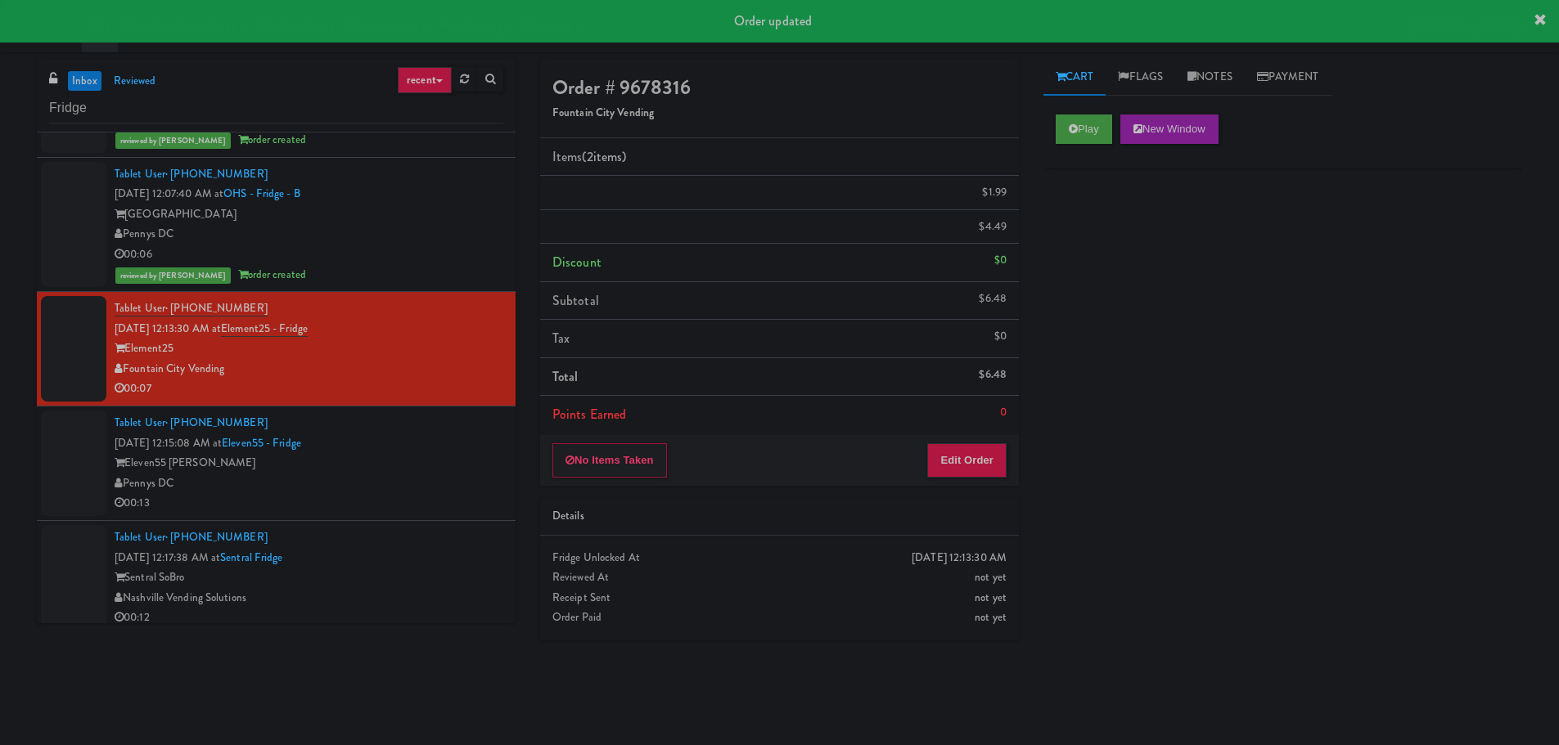
scroll to position [0, 0]
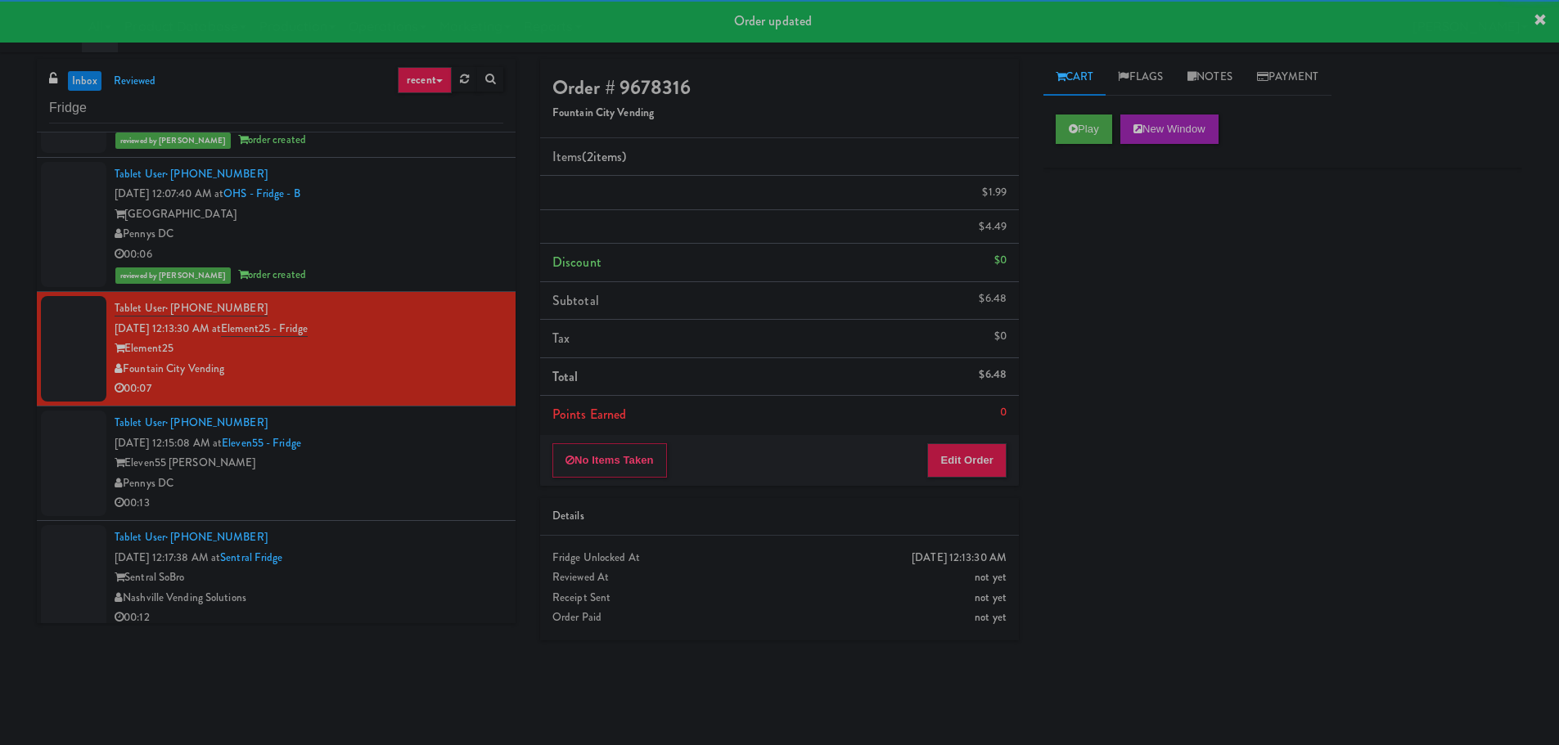
click at [414, 455] on div "Tablet User · (703) 919-5023 Oct 7, 2025 12:15:08 AM at Eleven55 - Fridge Eleve…" at bounding box center [309, 463] width 389 height 101
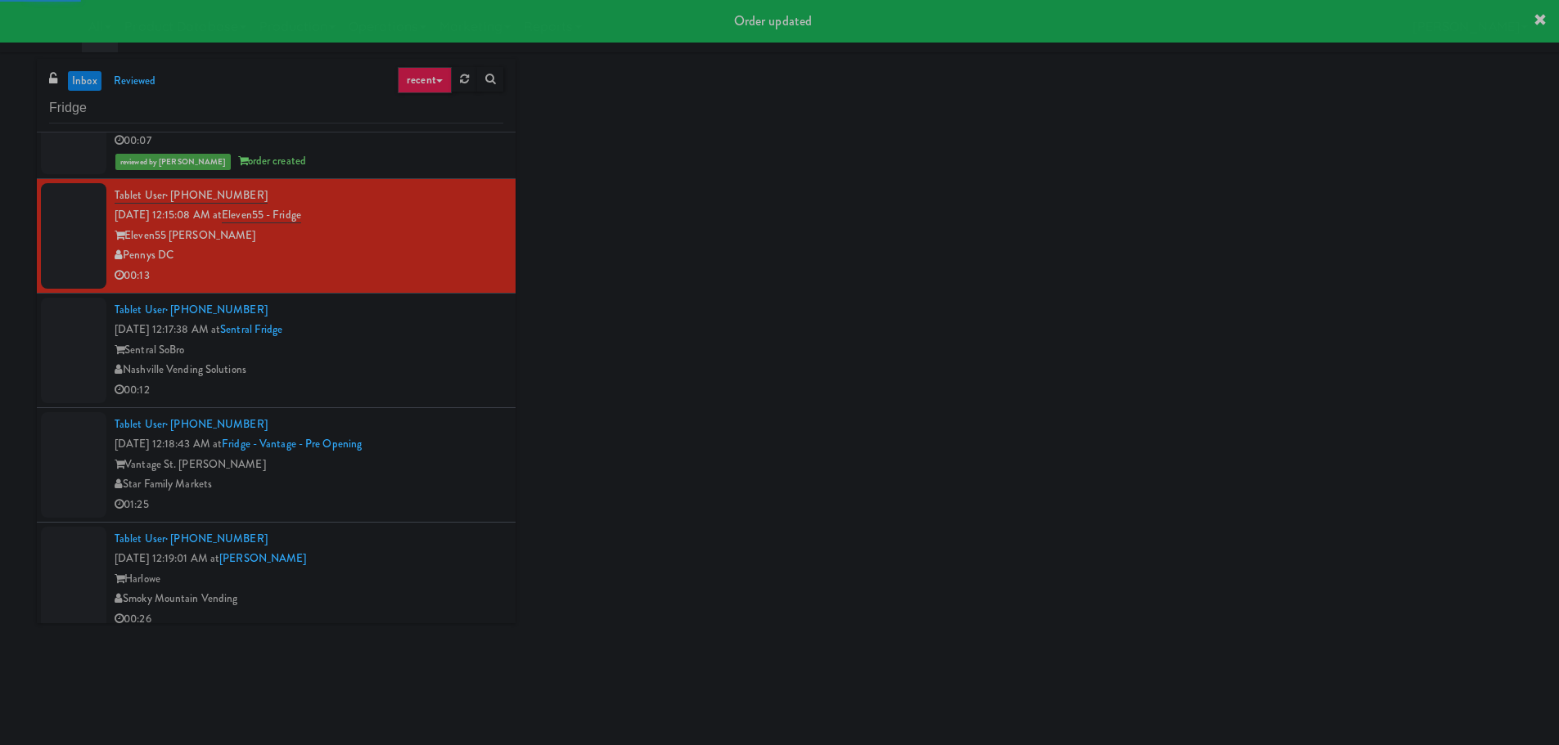
scroll to position [4745, 0]
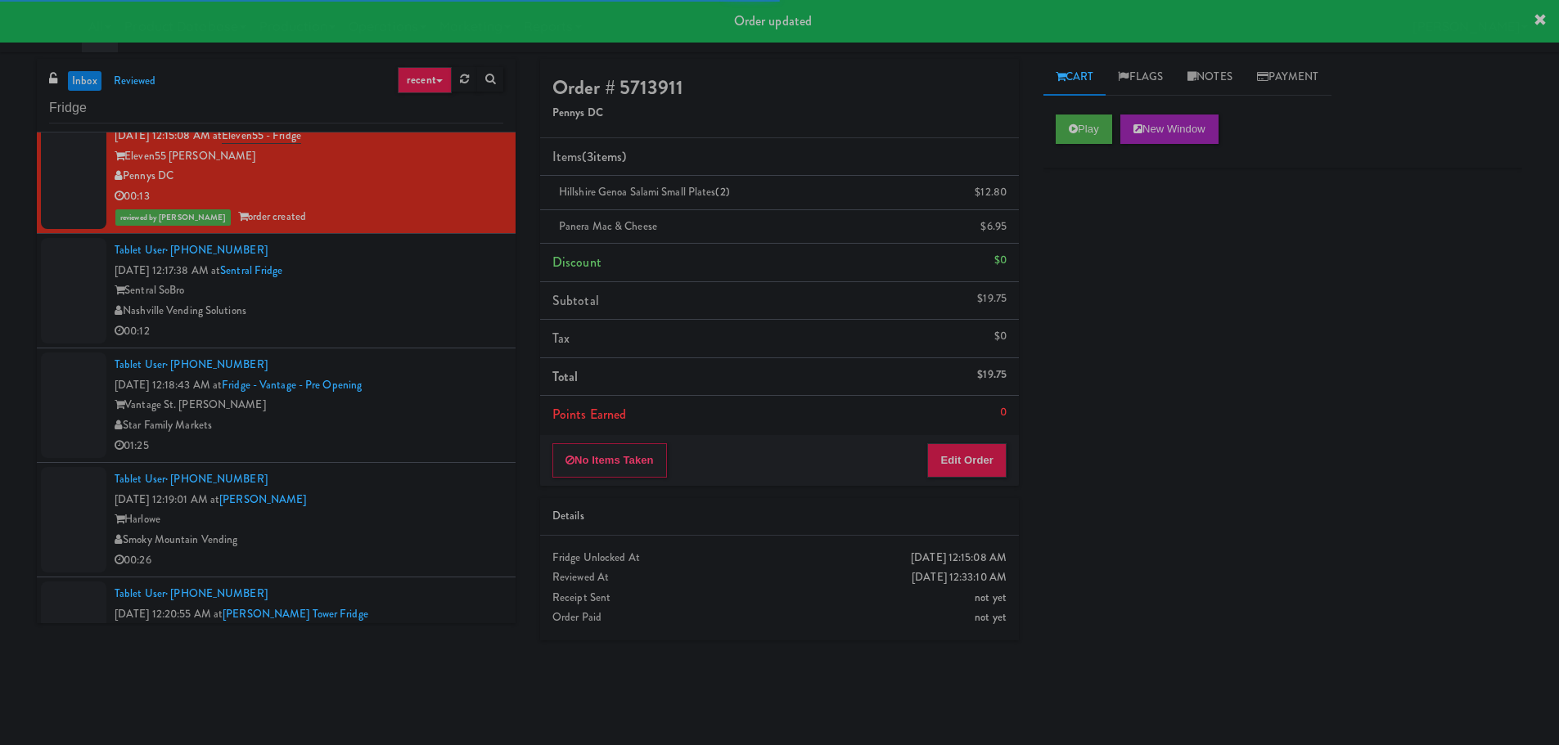
click at [443, 333] on div "00:12" at bounding box center [309, 332] width 389 height 20
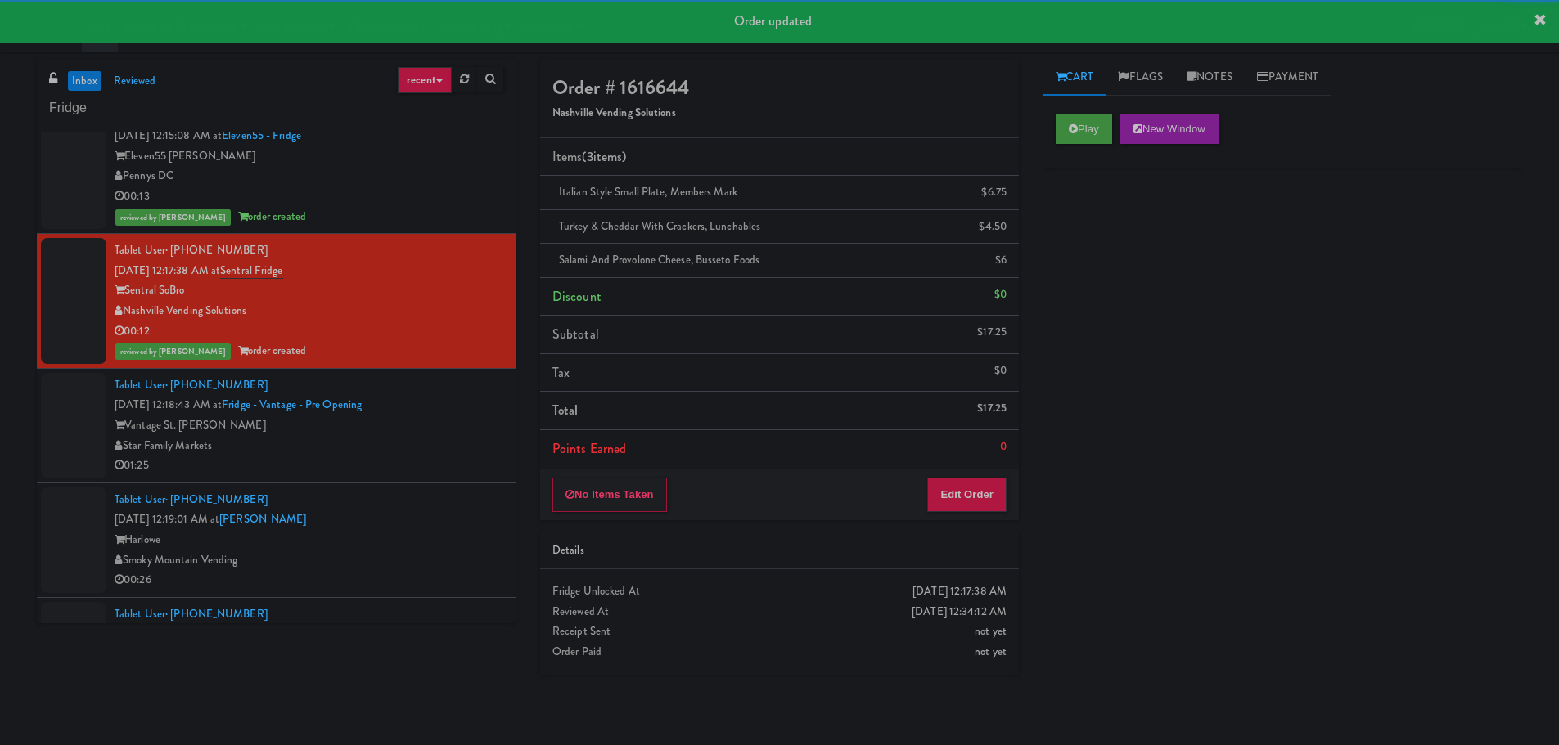
click at [383, 454] on div "Star Family Markets" at bounding box center [309, 446] width 389 height 20
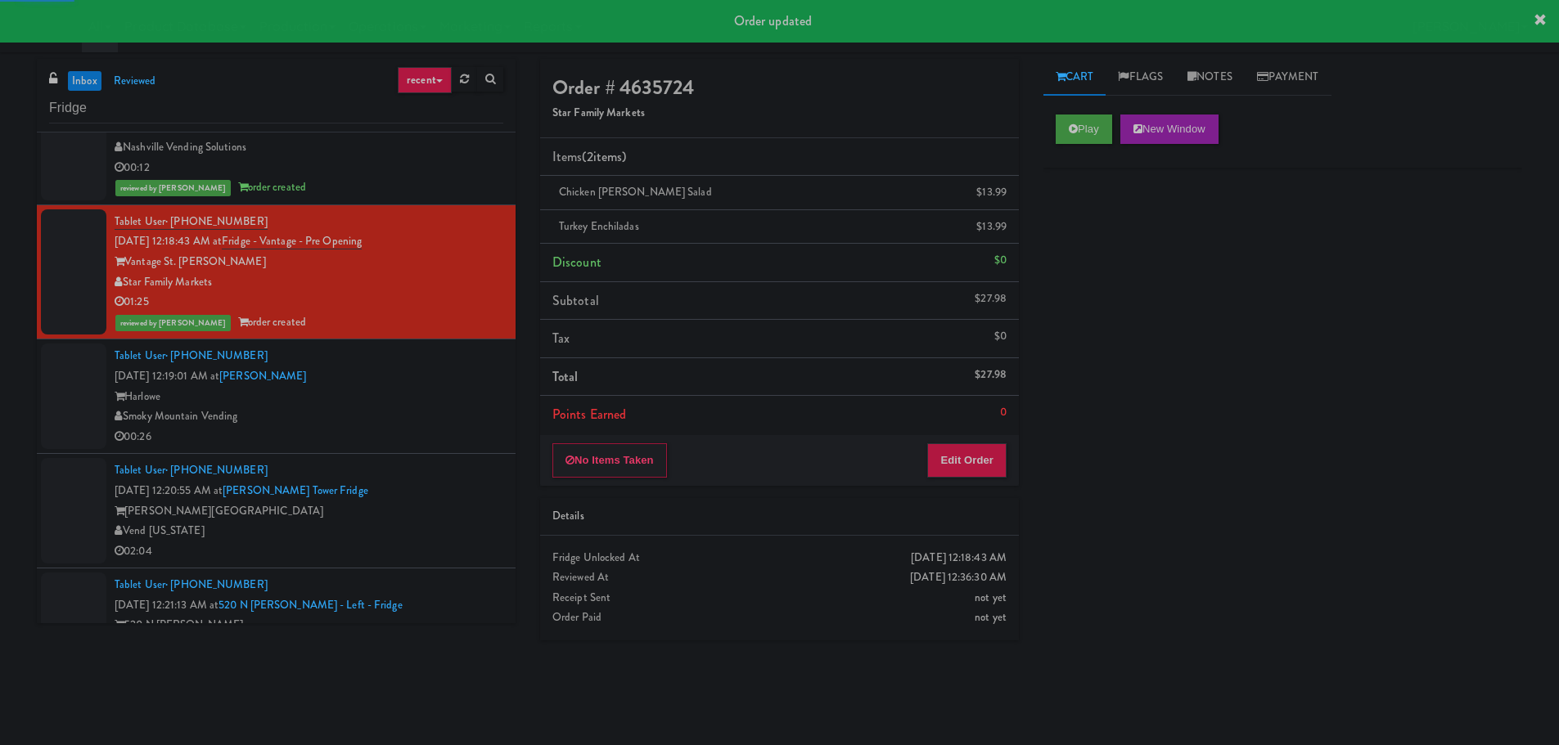
click at [394, 385] on div "Tablet User · (425) 876-2447 Oct 7, 2025 12:19:01 AM at Harlowe - Fridge Harlow…" at bounding box center [309, 396] width 389 height 101
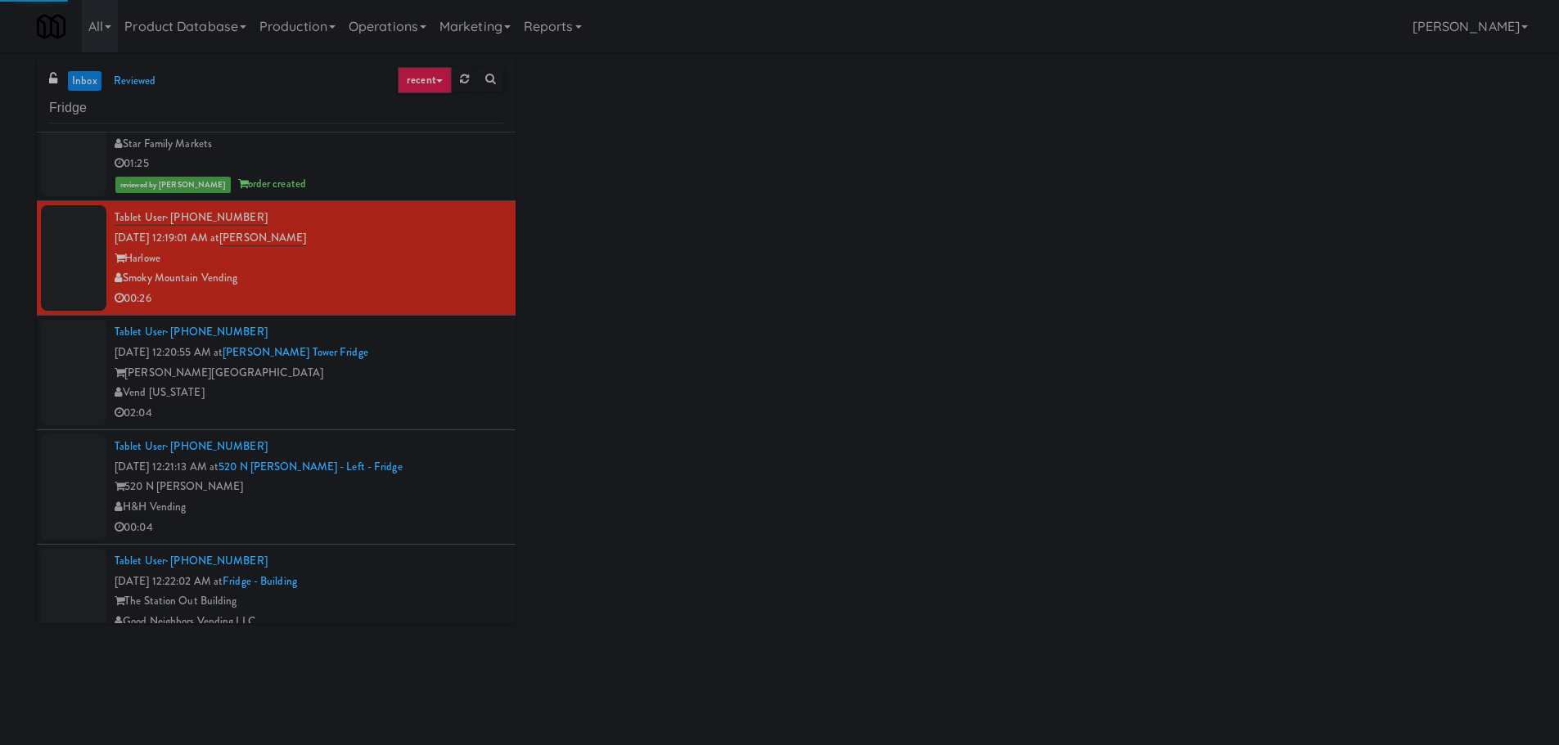
scroll to position [5073, 0]
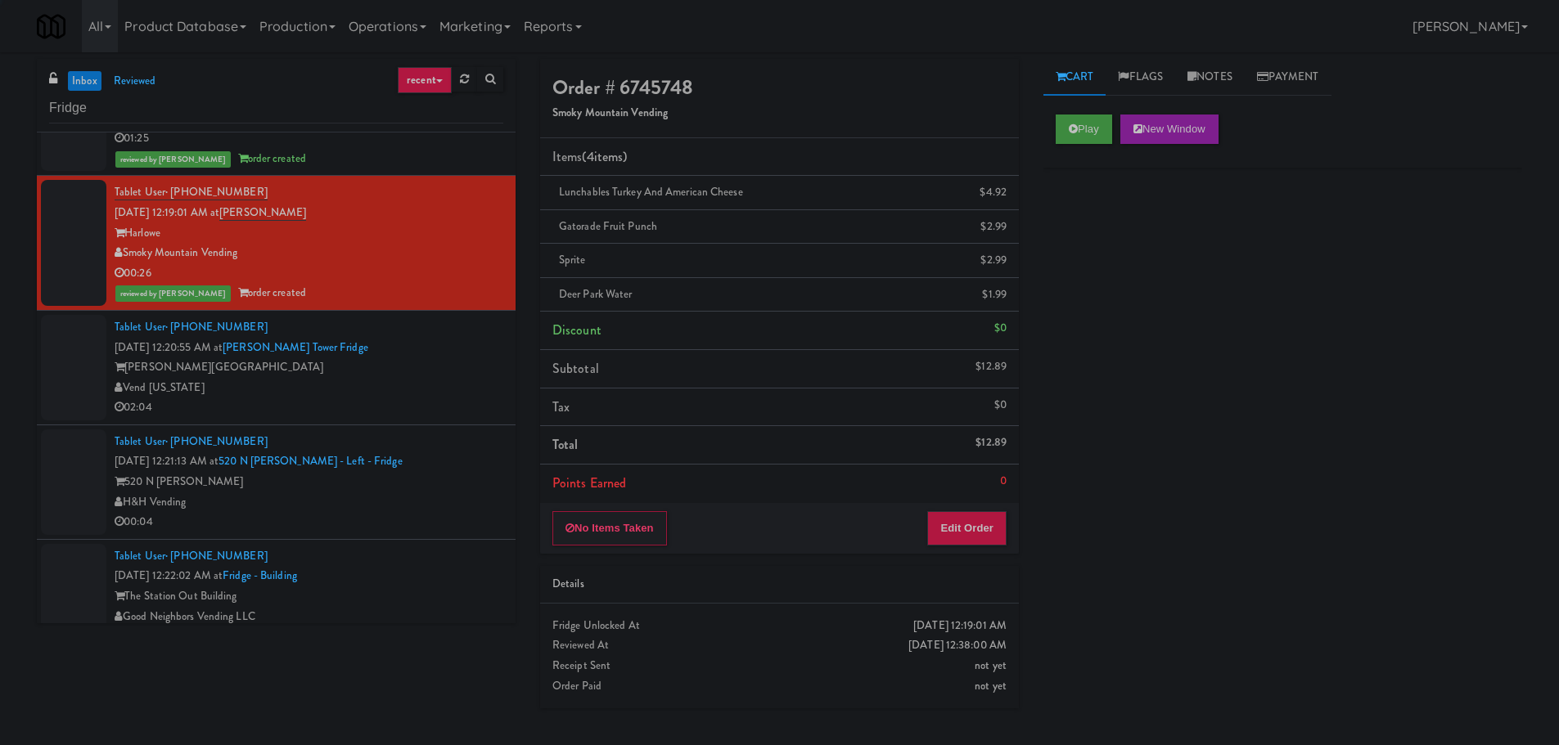
click at [418, 368] on div "Archer Tower" at bounding box center [309, 368] width 389 height 20
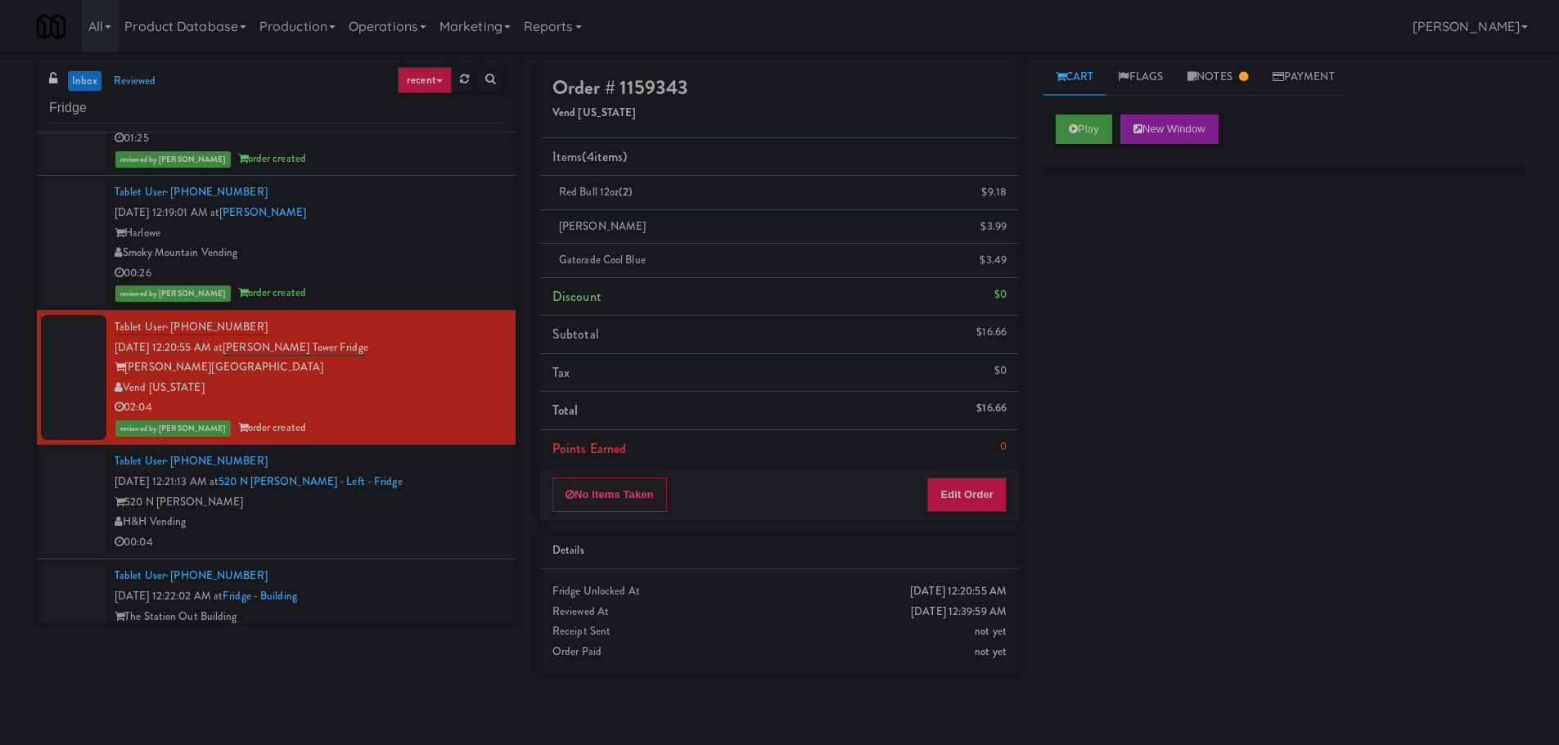
click at [444, 497] on div "520 N Kingsbury" at bounding box center [309, 503] width 389 height 20
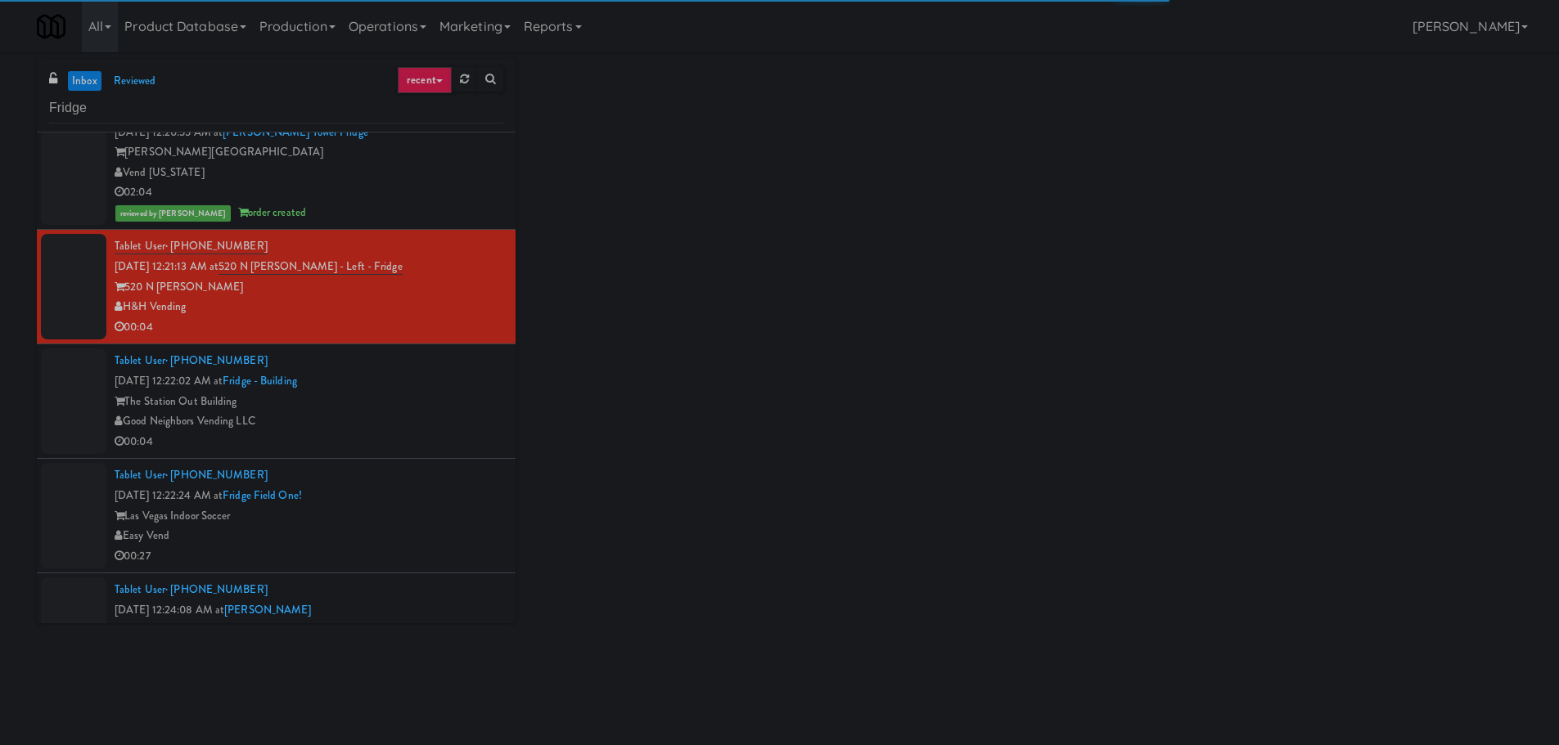
scroll to position [5318, 0]
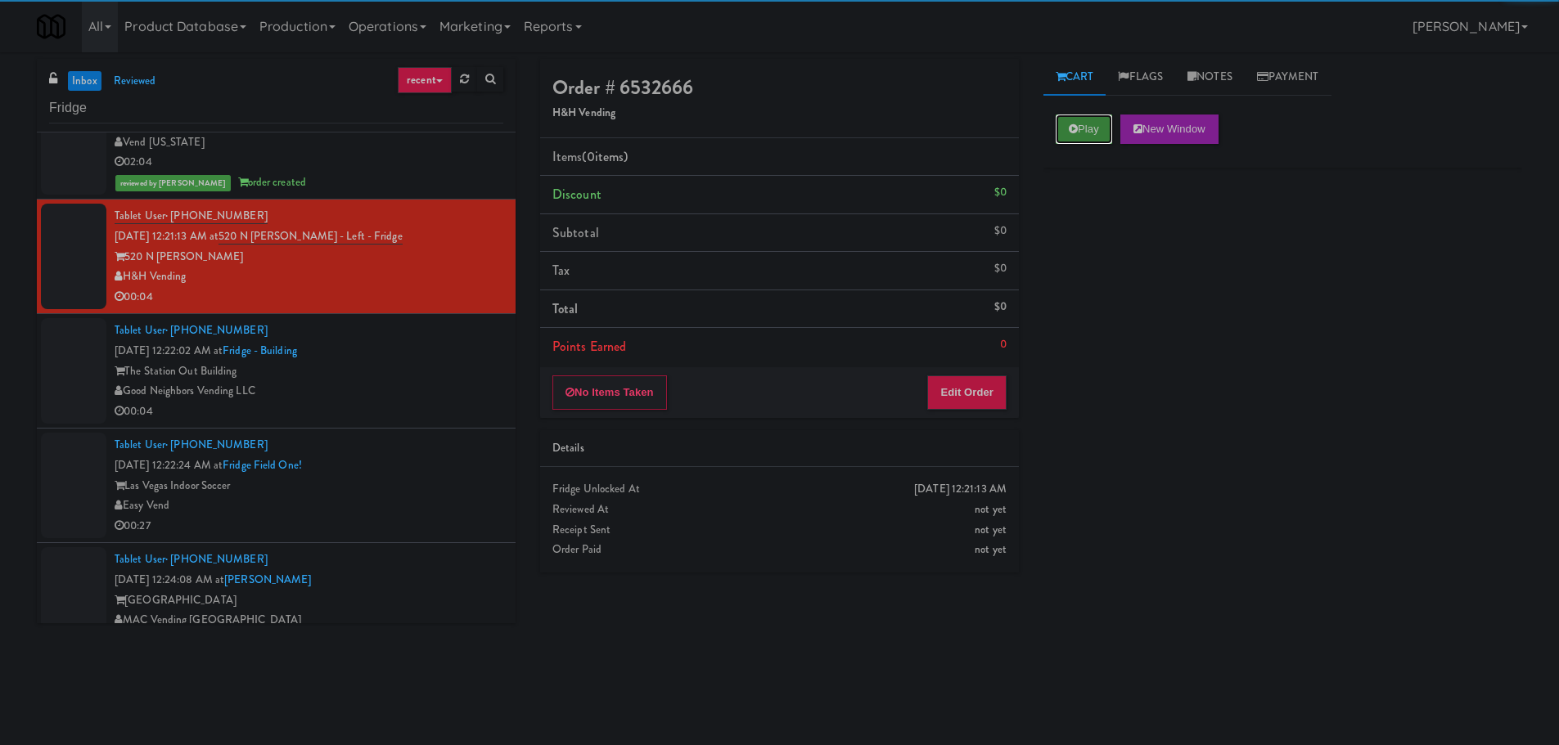
click at [1057, 129] on button "Play" at bounding box center [1083, 129] width 56 height 29
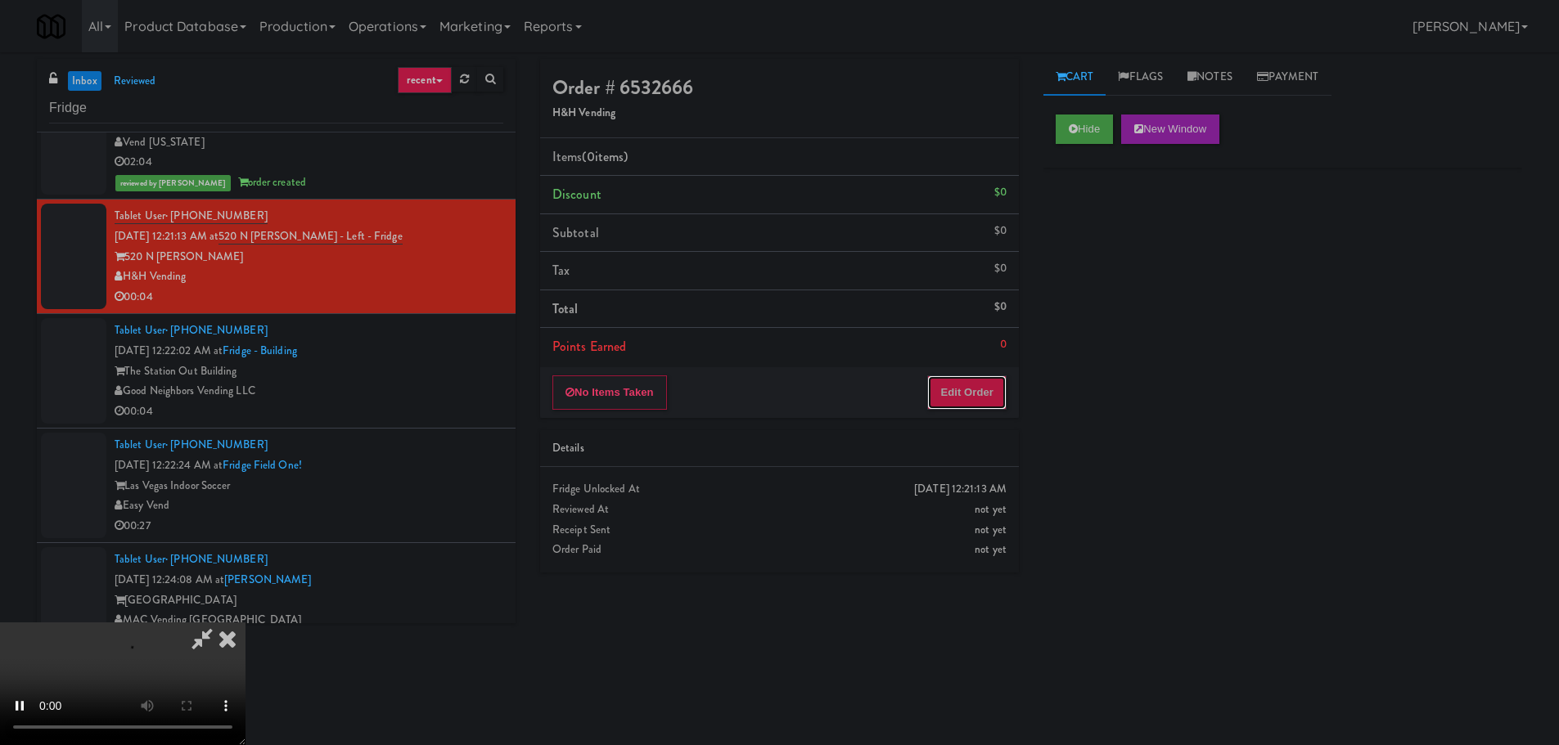
click at [949, 382] on button "Edit Order" at bounding box center [966, 393] width 79 height 34
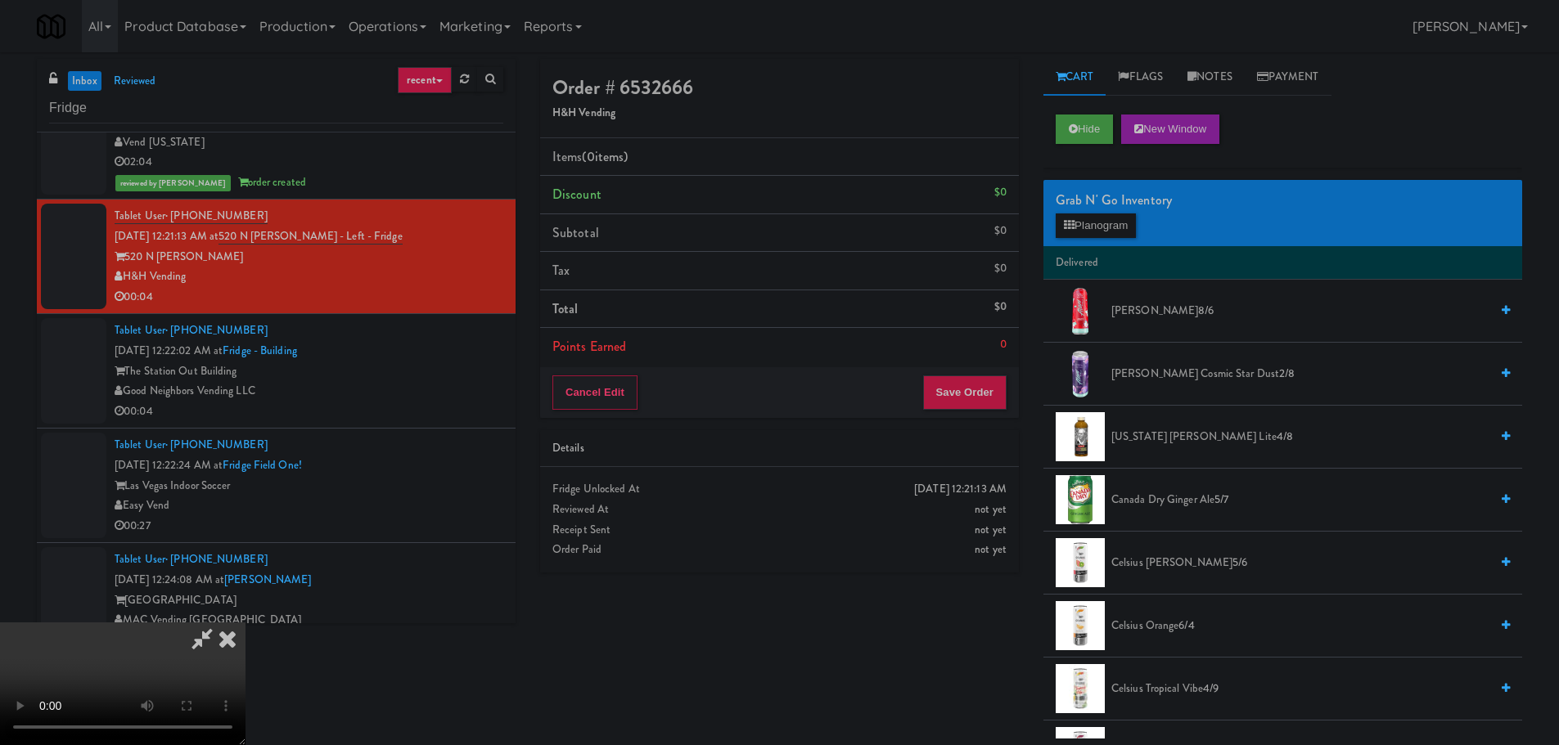
drag, startPoint x: 655, startPoint y: 424, endPoint x: 665, endPoint y: 396, distance: 29.5
click at [245, 623] on video at bounding box center [122, 684] width 245 height 123
click at [1272, 70] on link "Payment" at bounding box center [1287, 77] width 87 height 37
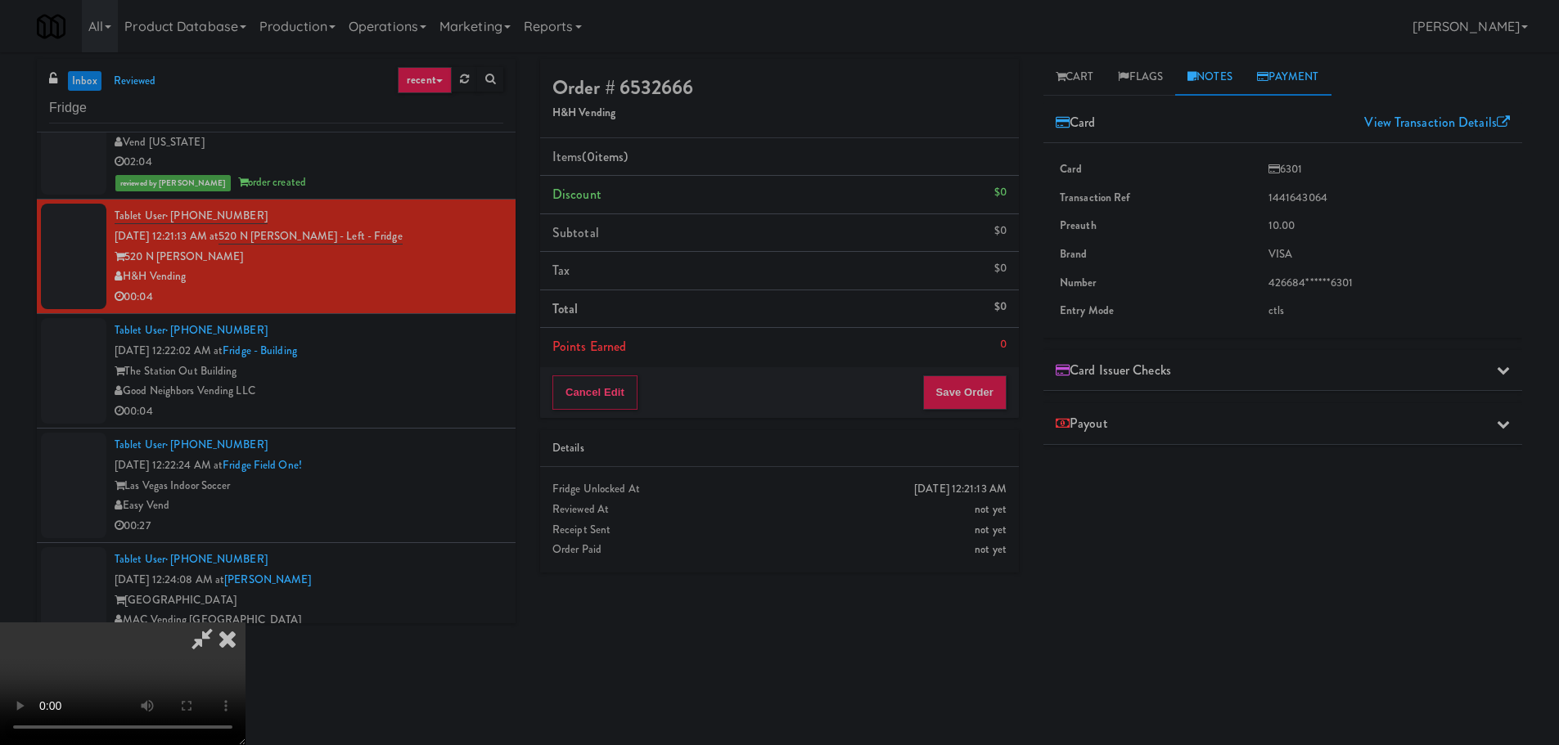
click at [1208, 79] on link "Notes" at bounding box center [1210, 77] width 70 height 37
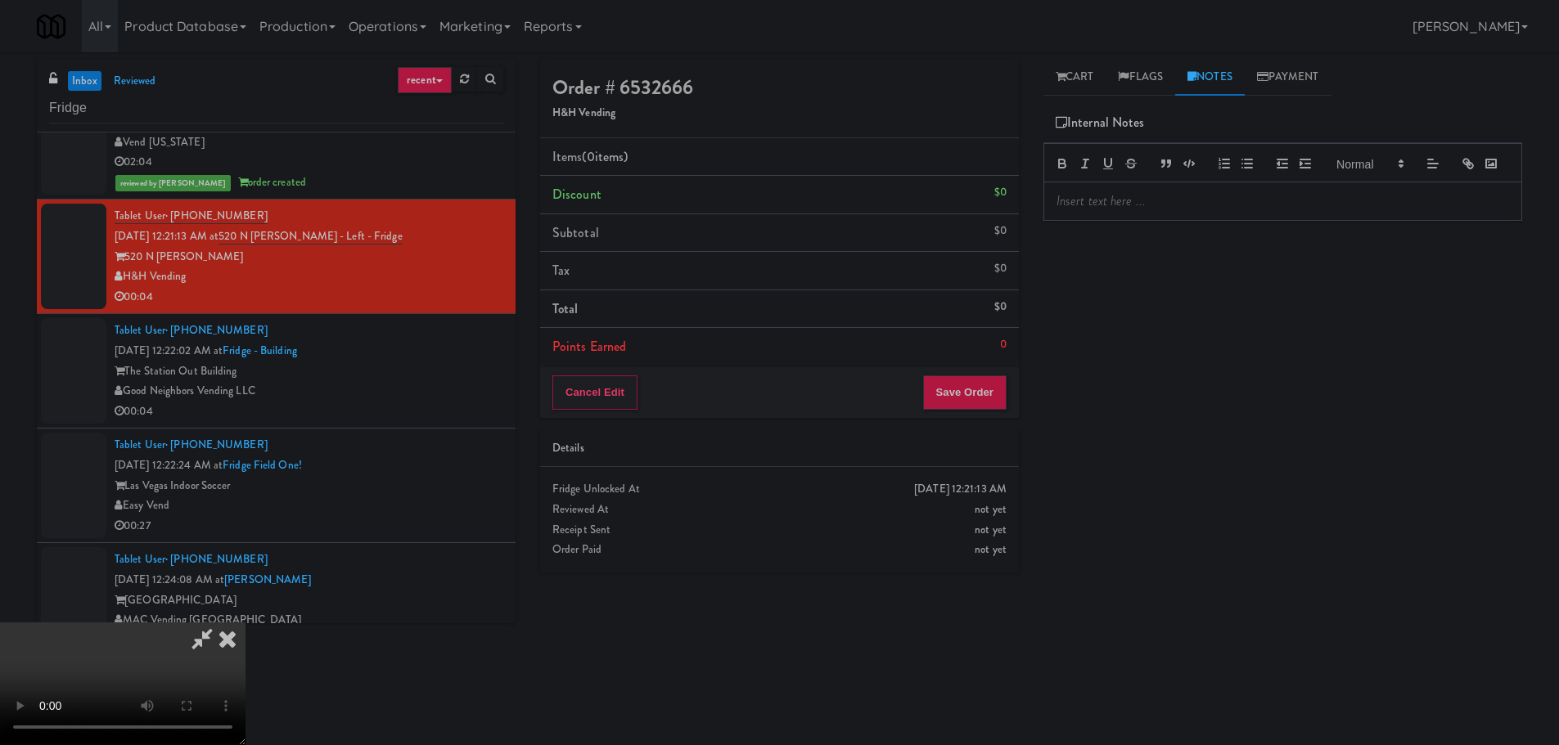
click at [1109, 210] on p at bounding box center [1282, 201] width 452 height 18
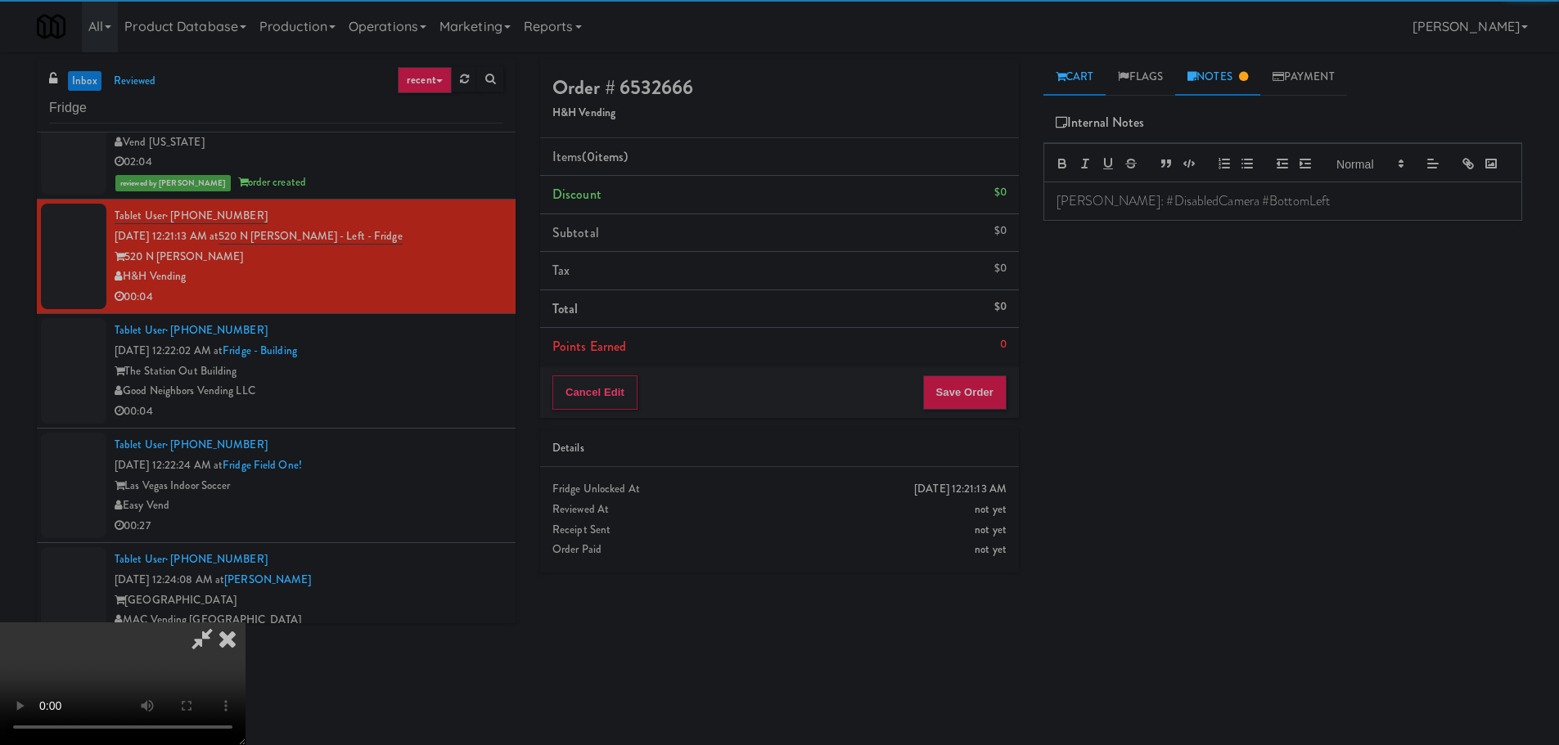
click at [1085, 89] on link "Cart" at bounding box center [1074, 77] width 63 height 37
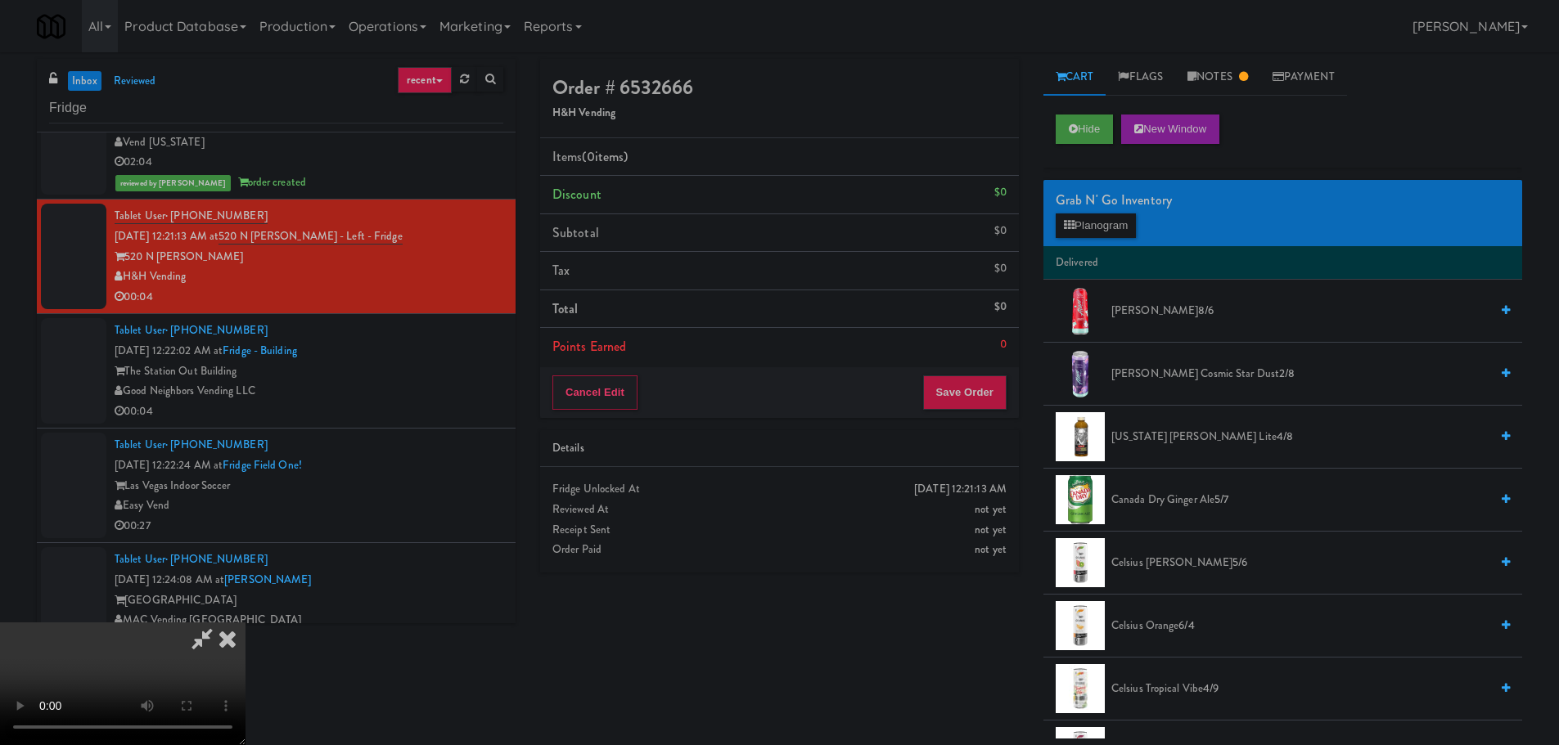
drag, startPoint x: 890, startPoint y: 614, endPoint x: 930, endPoint y: 687, distance: 83.8
click at [245, 623] on video at bounding box center [122, 684] width 245 height 123
drag, startPoint x: 481, startPoint y: 413, endPoint x: 473, endPoint y: 411, distance: 8.5
click at [245, 623] on video at bounding box center [122, 684] width 245 height 123
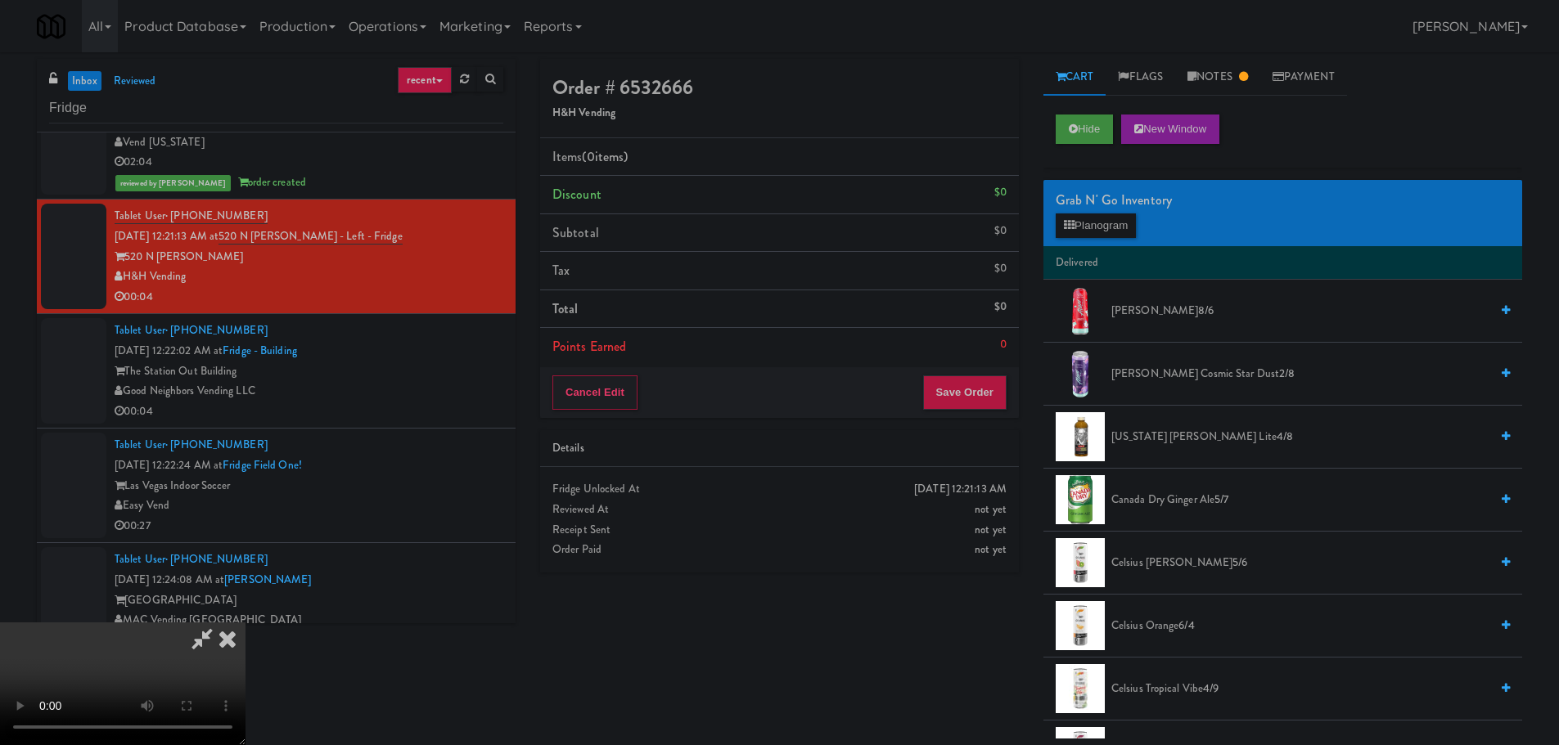
click at [245, 623] on video at bounding box center [122, 684] width 245 height 123
drag, startPoint x: 1100, startPoint y: 207, endPoint x: 1102, endPoint y: 220, distance: 13.3
click at [1100, 207] on div "Grab N' Go Inventory" at bounding box center [1282, 200] width 454 height 25
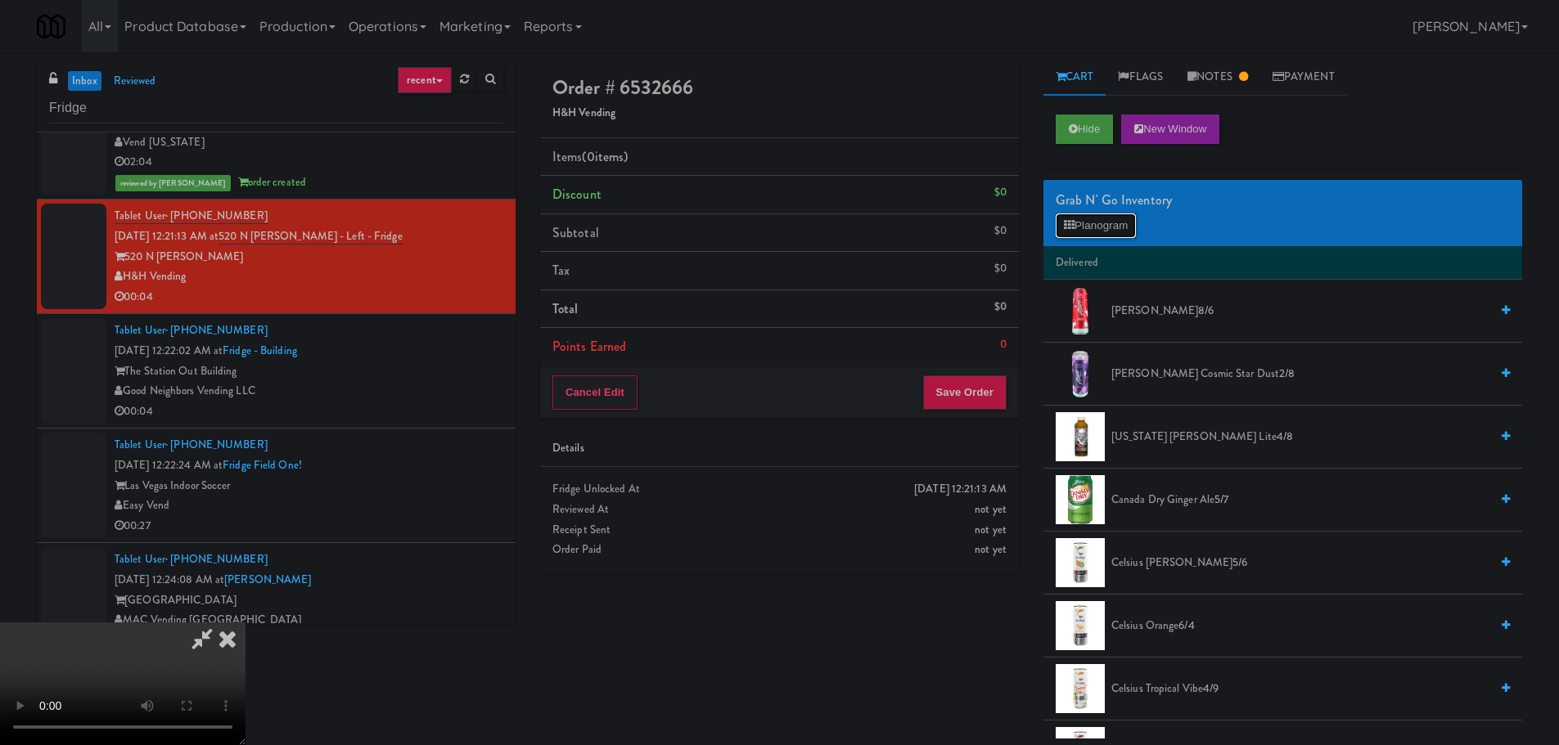
click at [1105, 223] on button "Planogram" at bounding box center [1095, 226] width 80 height 25
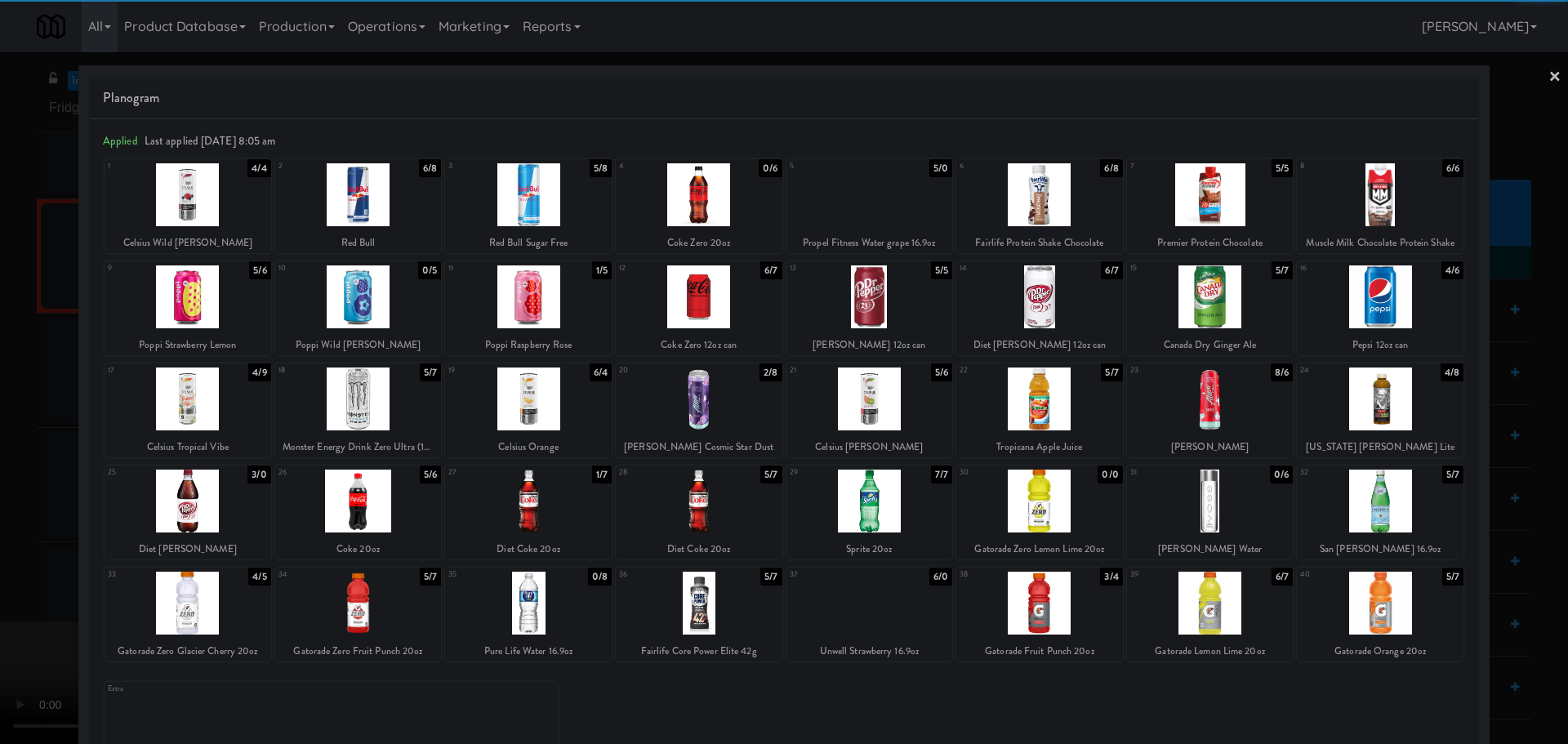
click at [372, 585] on div at bounding box center [358, 603] width 167 height 63
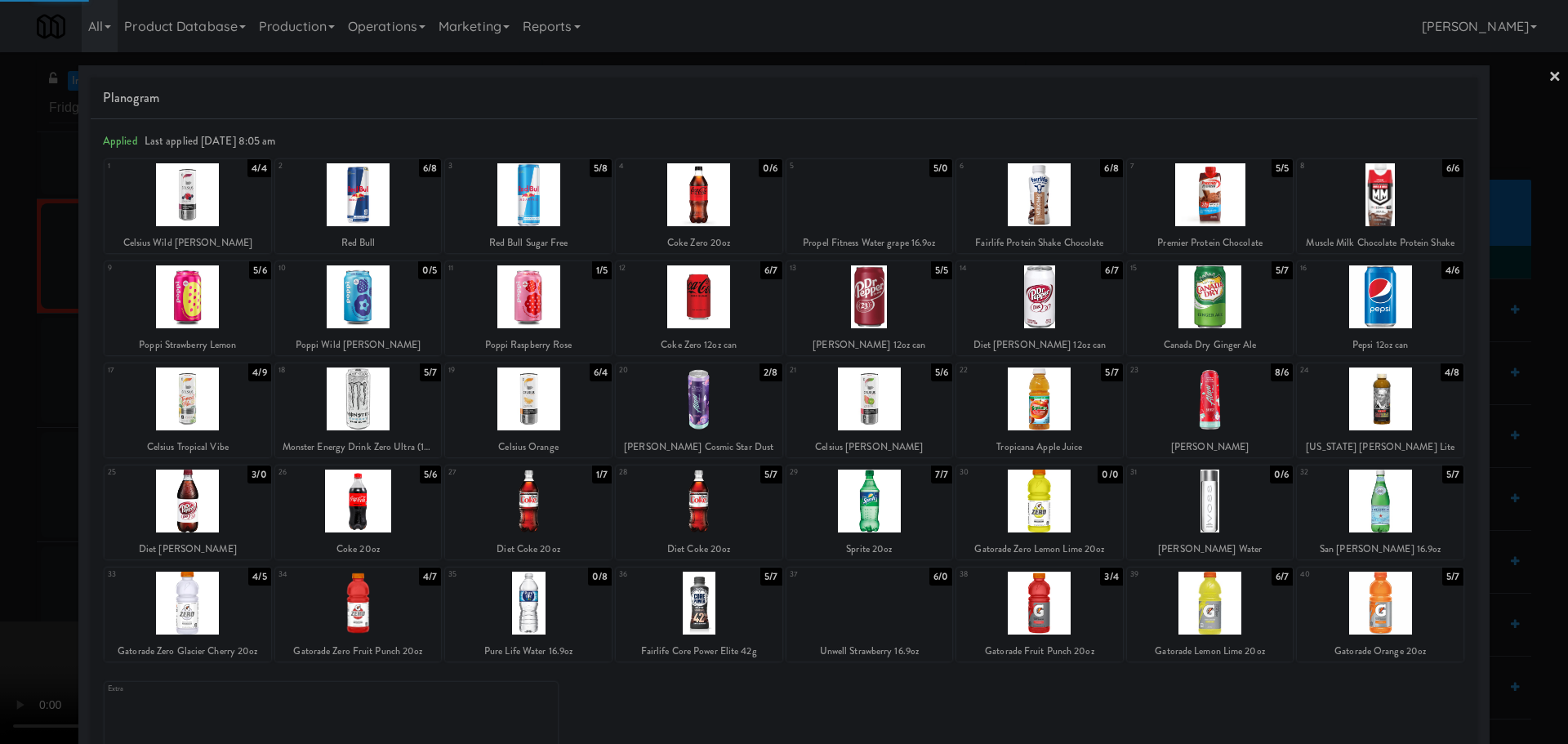
drag, startPoint x: 0, startPoint y: 591, endPoint x: 357, endPoint y: 434, distance: 390.0
click at [7, 588] on div at bounding box center [784, 372] width 1568 height 744
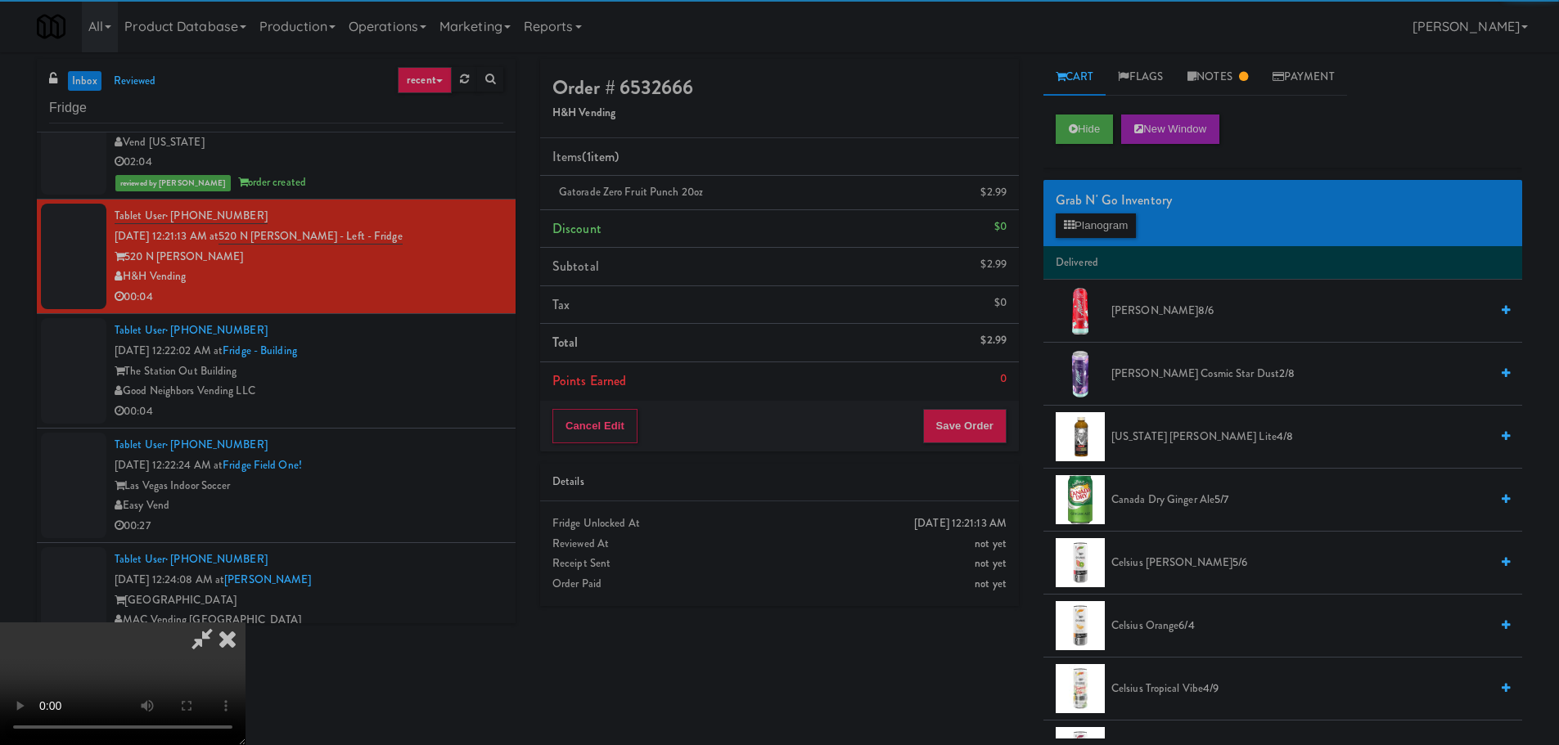
click at [245, 623] on video at bounding box center [122, 684] width 245 height 123
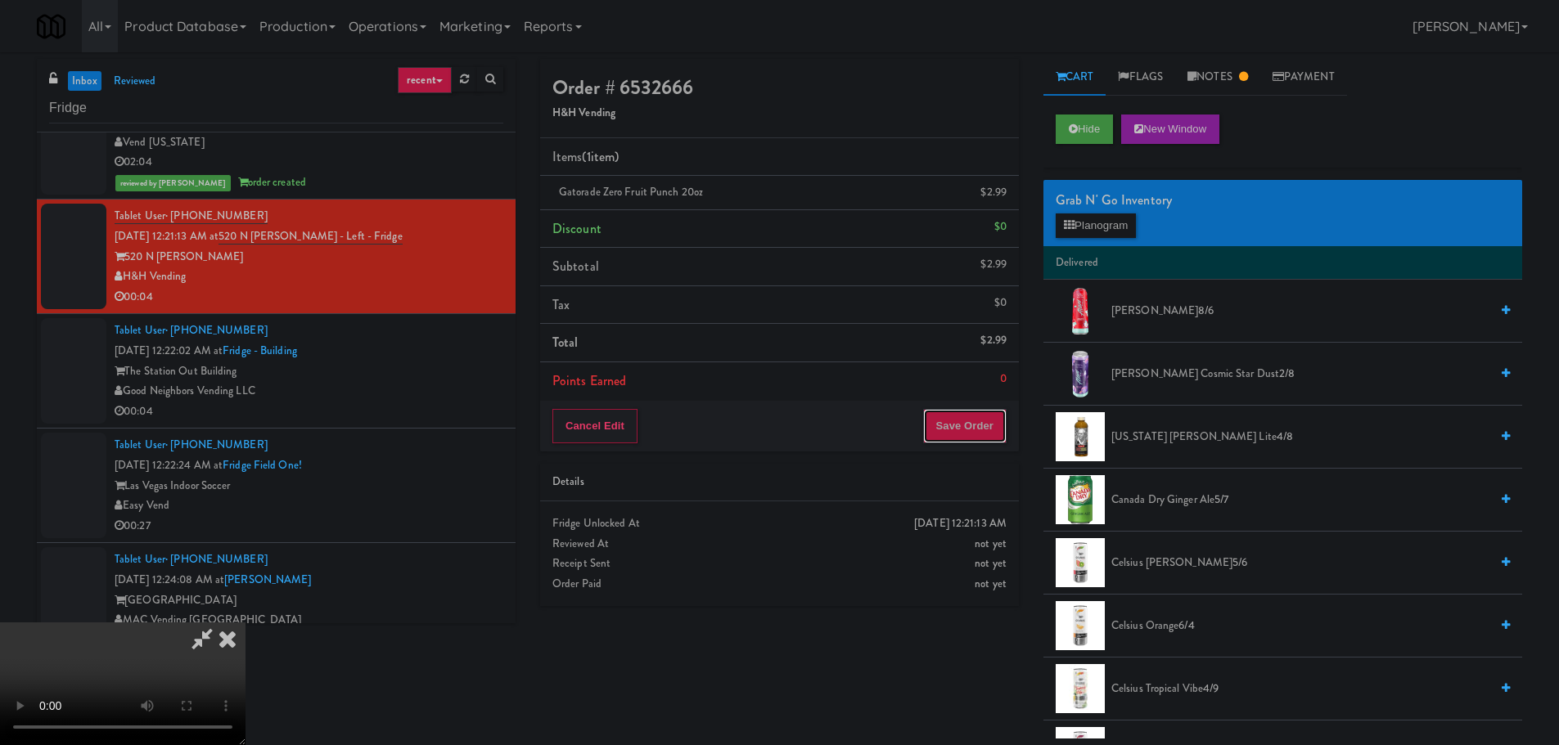
click at [974, 424] on button "Save Order" at bounding box center [964, 426] width 83 height 34
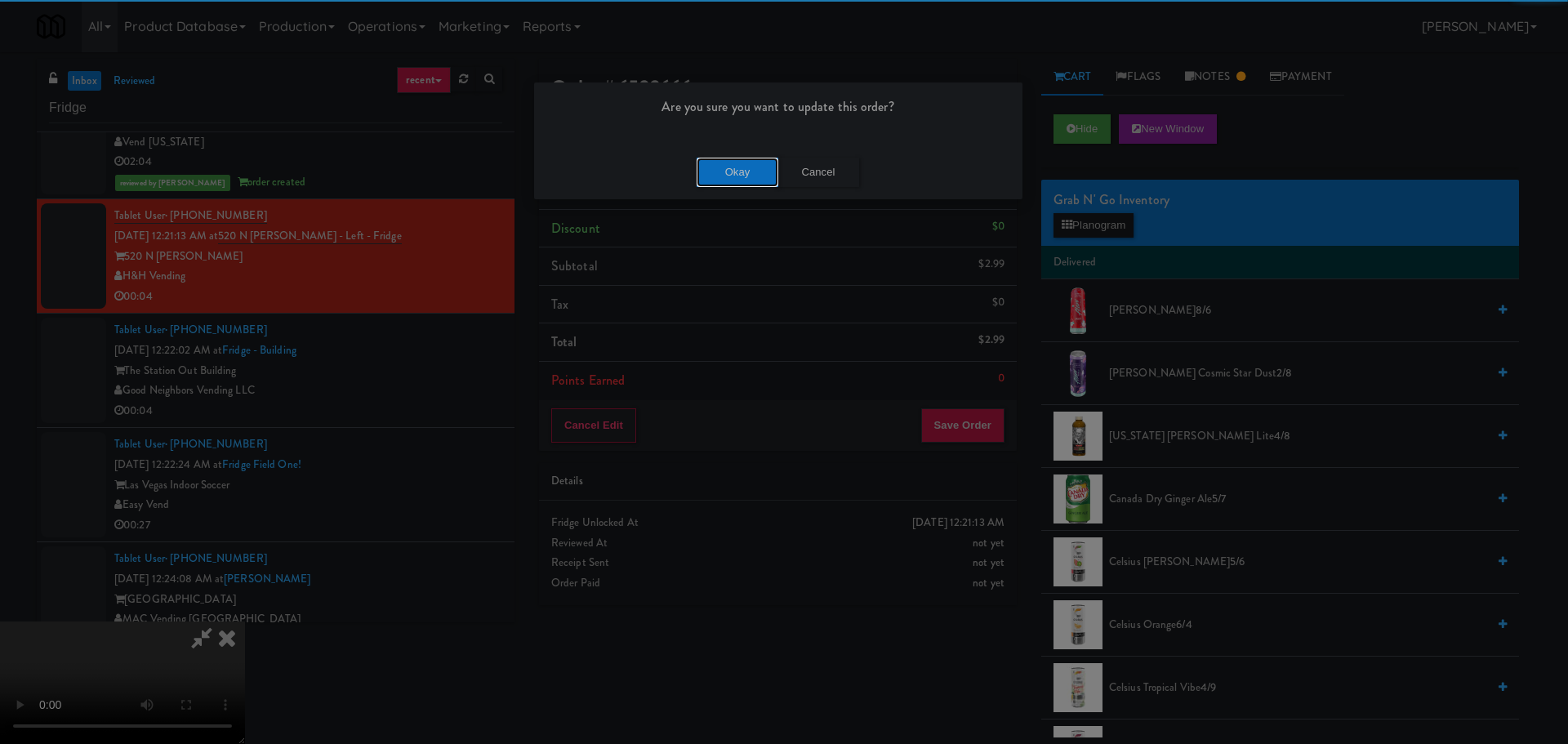
click at [750, 178] on button "Okay" at bounding box center [738, 172] width 82 height 29
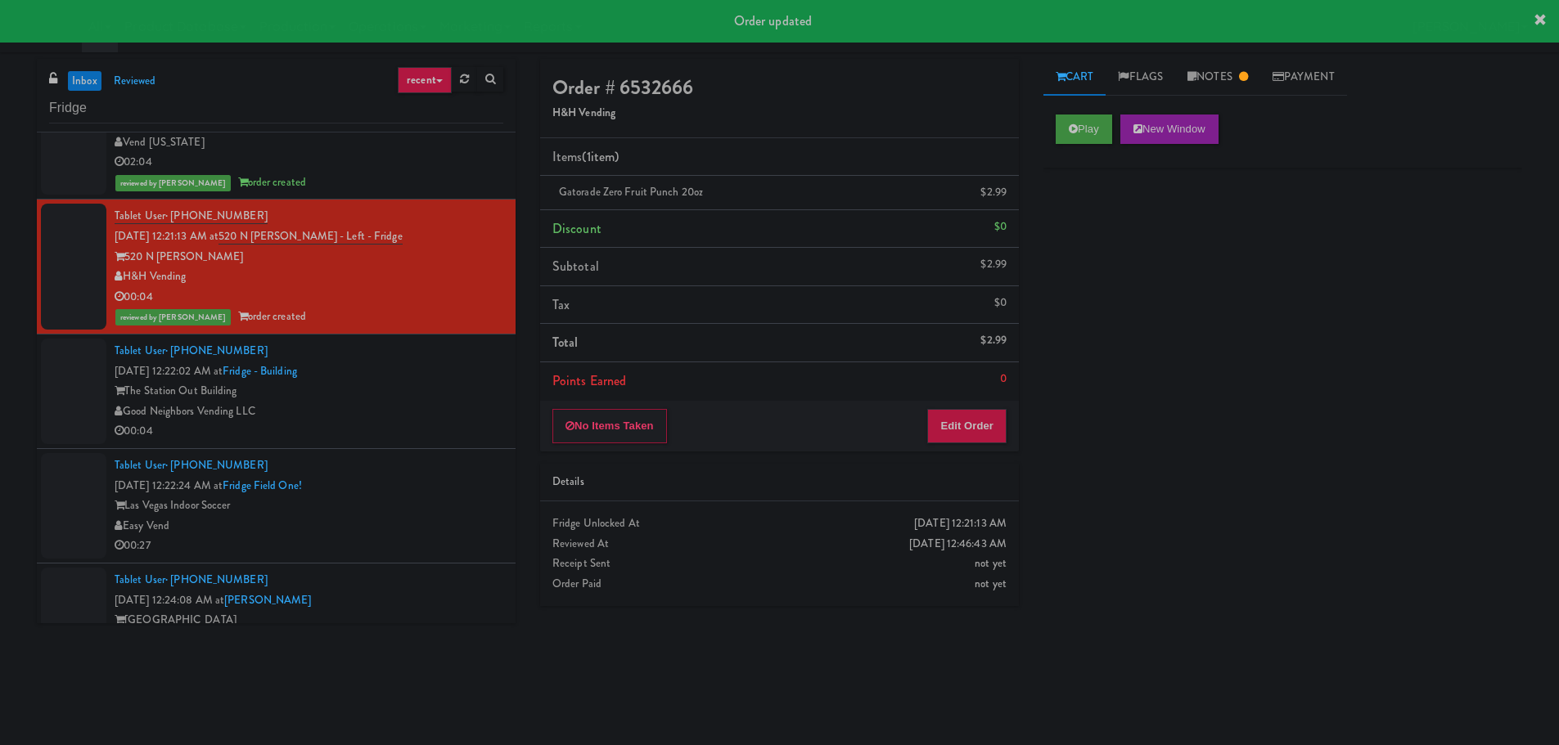
click at [430, 392] on div "The Station Out Building" at bounding box center [309, 391] width 389 height 20
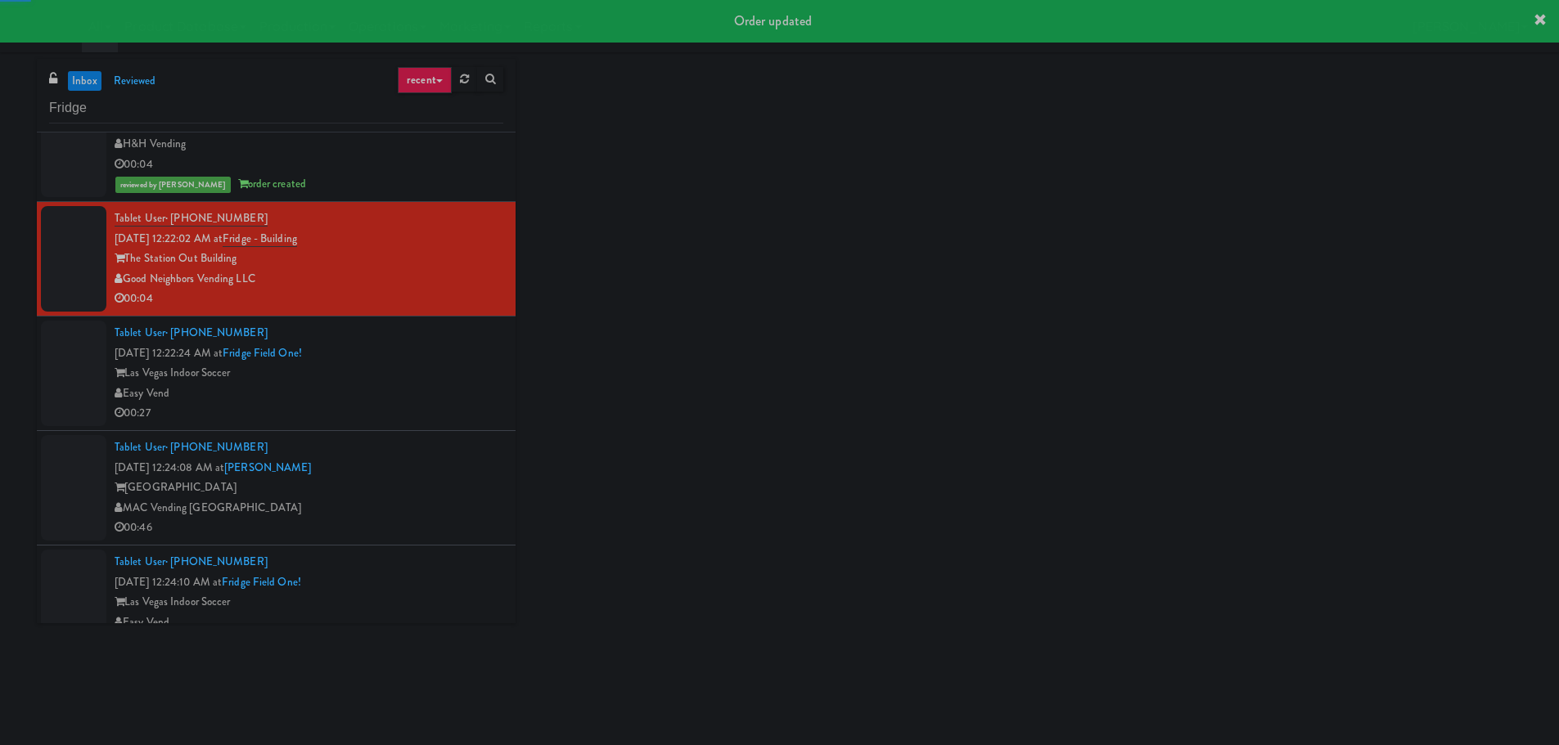
scroll to position [5482, 0]
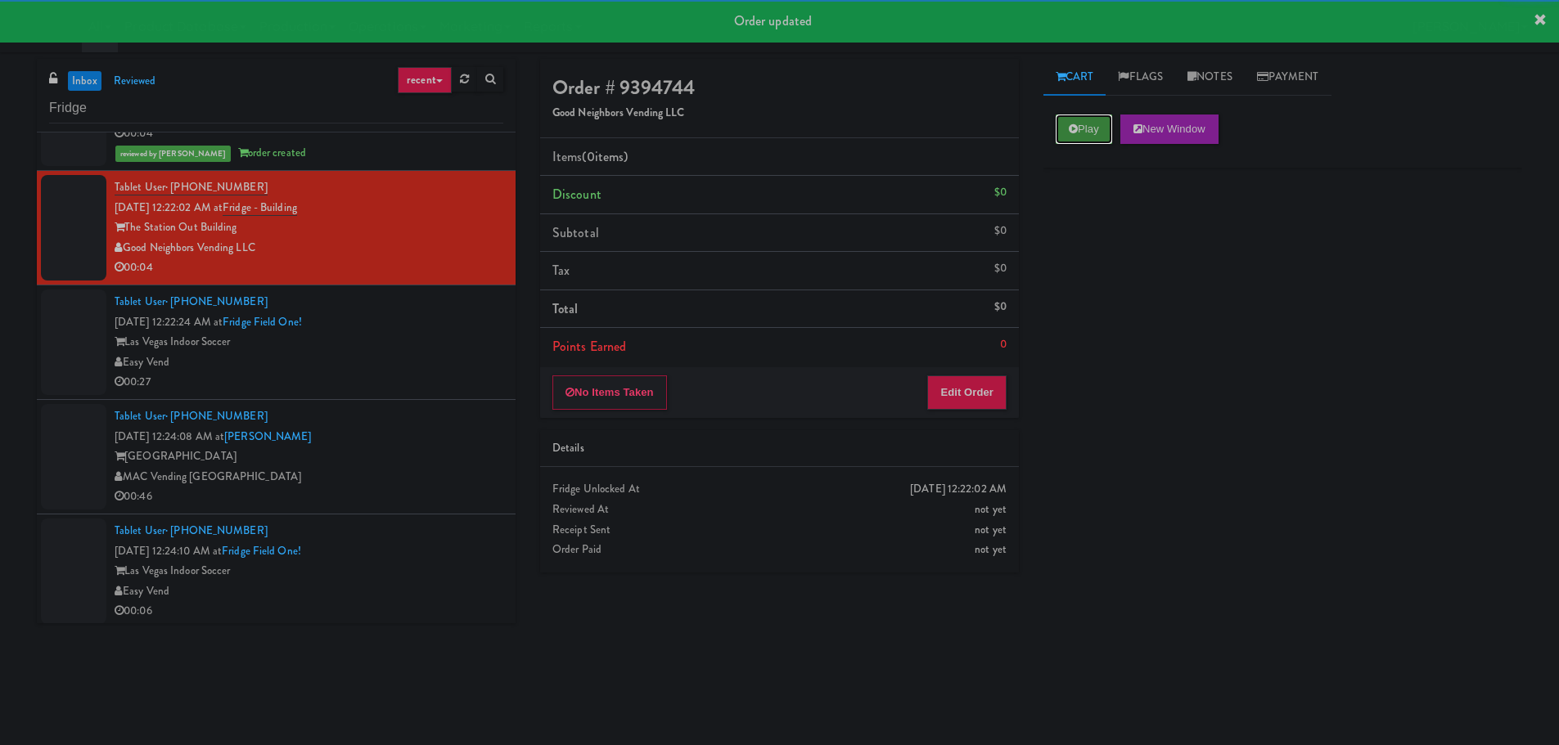
click at [1072, 117] on button "Play" at bounding box center [1083, 129] width 56 height 29
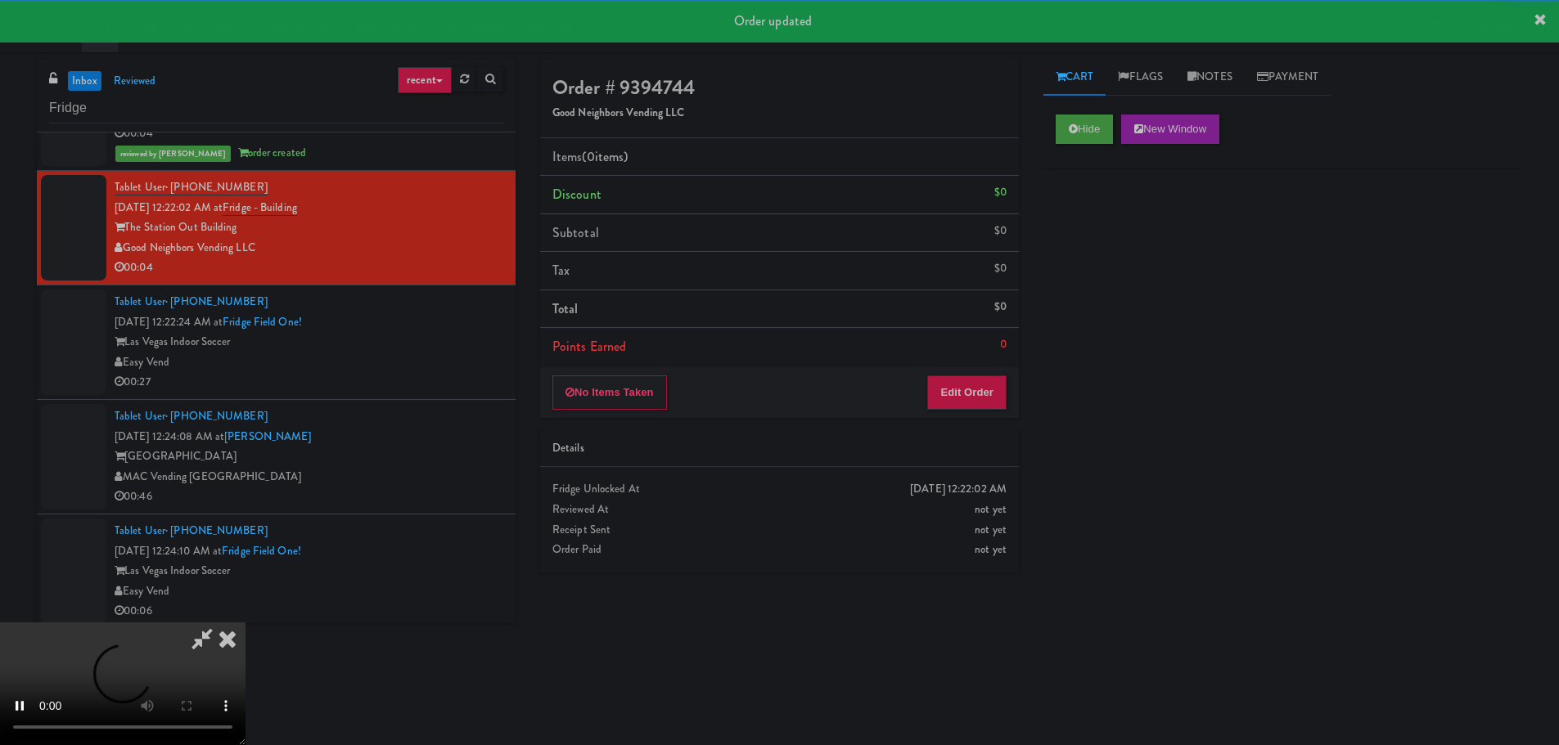
click at [923, 432] on div "Details" at bounding box center [779, 449] width 479 height 38
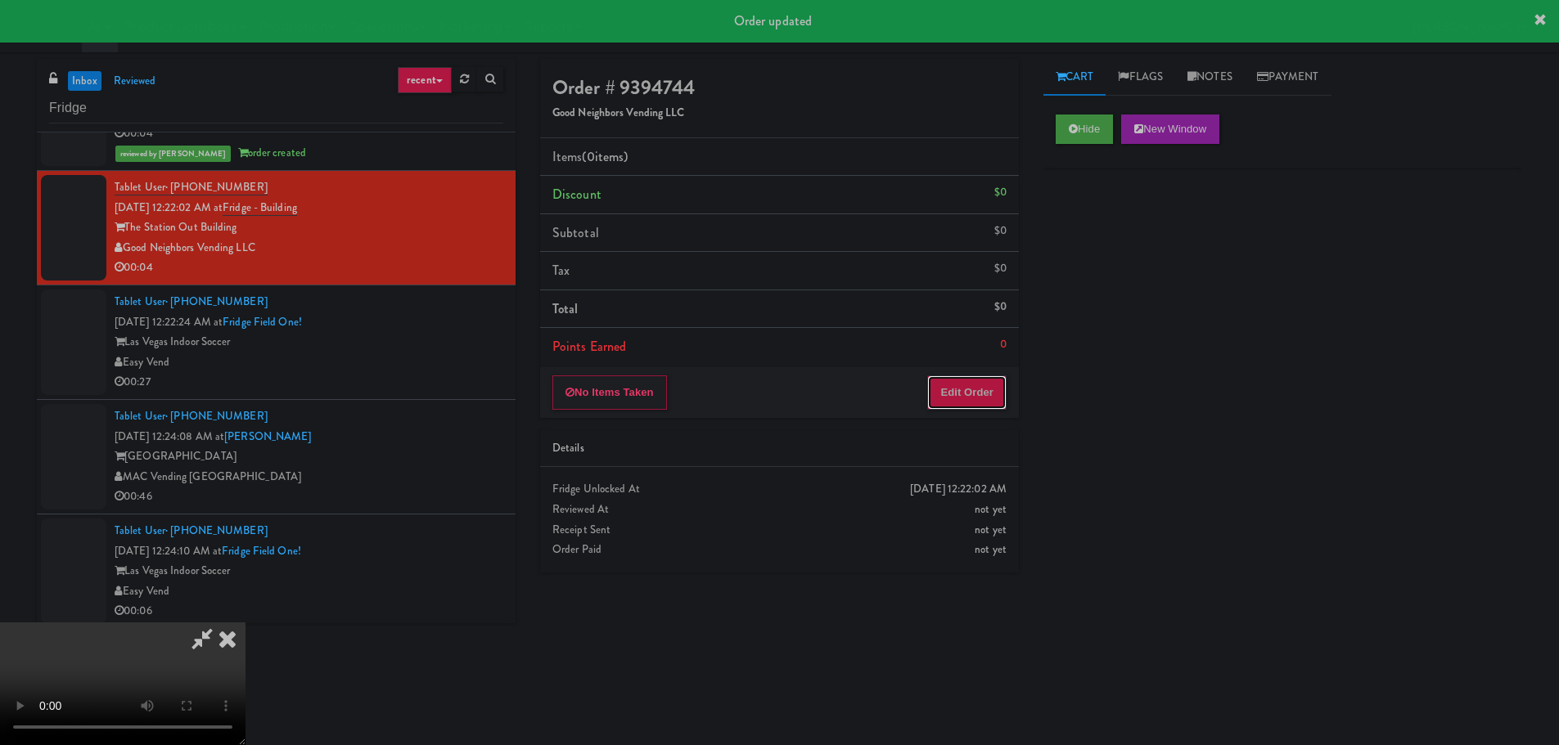
click at [943, 398] on button "Edit Order" at bounding box center [966, 393] width 79 height 34
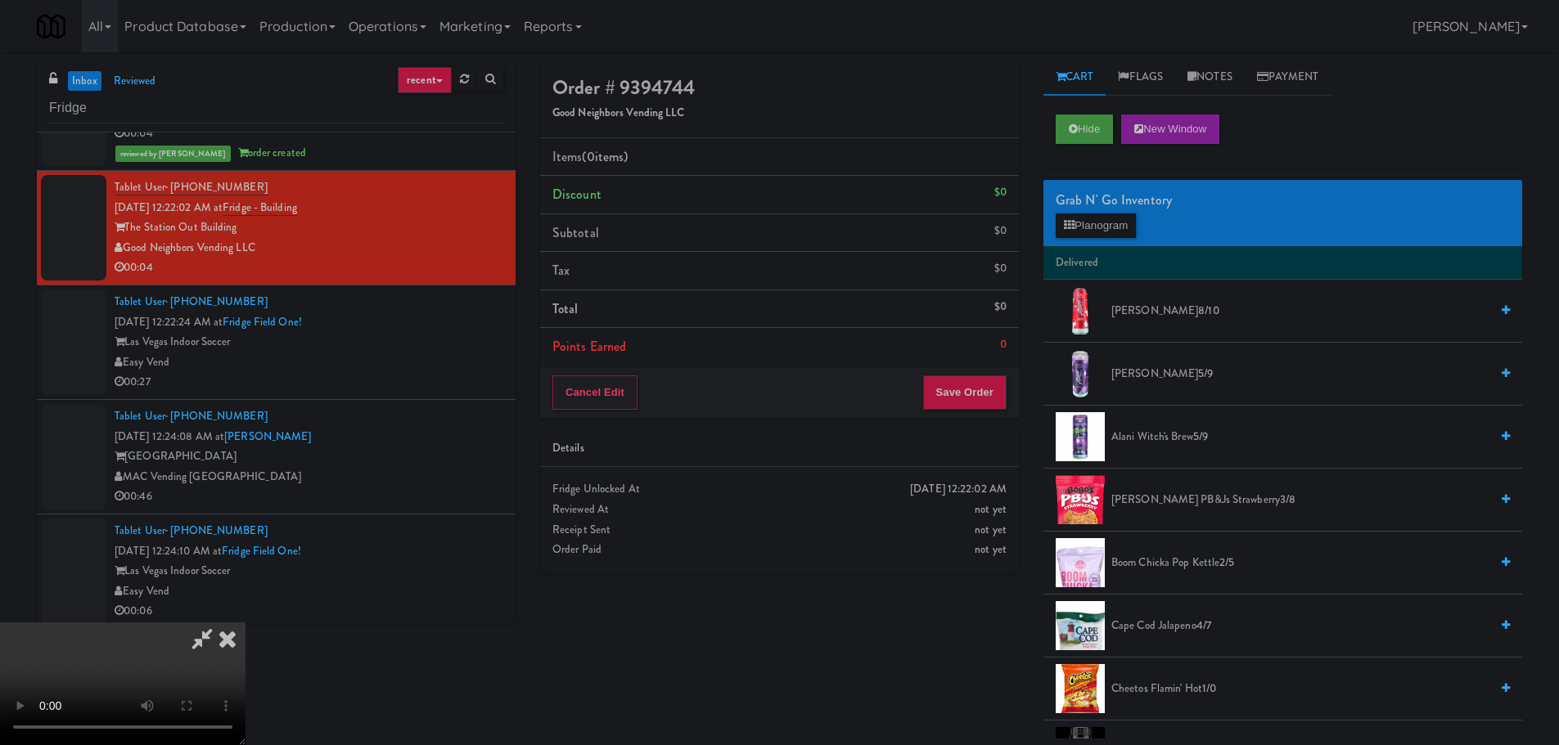
click at [245, 623] on video at bounding box center [122, 684] width 245 height 123
drag, startPoint x: 674, startPoint y: 432, endPoint x: 854, endPoint y: 293, distance: 227.5
click at [245, 623] on video at bounding box center [122, 684] width 245 height 123
click at [1120, 231] on button "Planogram" at bounding box center [1095, 226] width 80 height 25
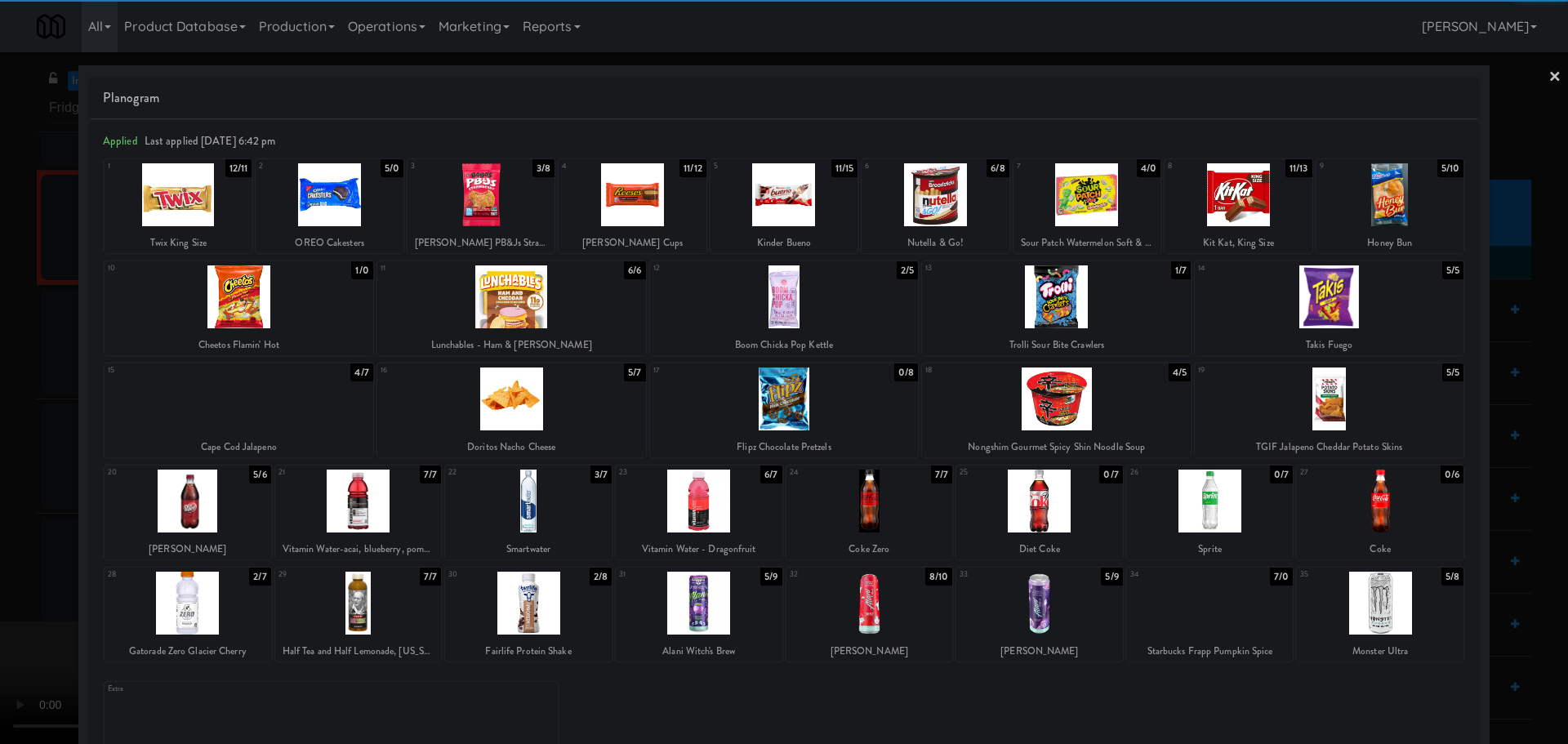
click at [864, 504] on div at bounding box center [869, 500] width 167 height 63
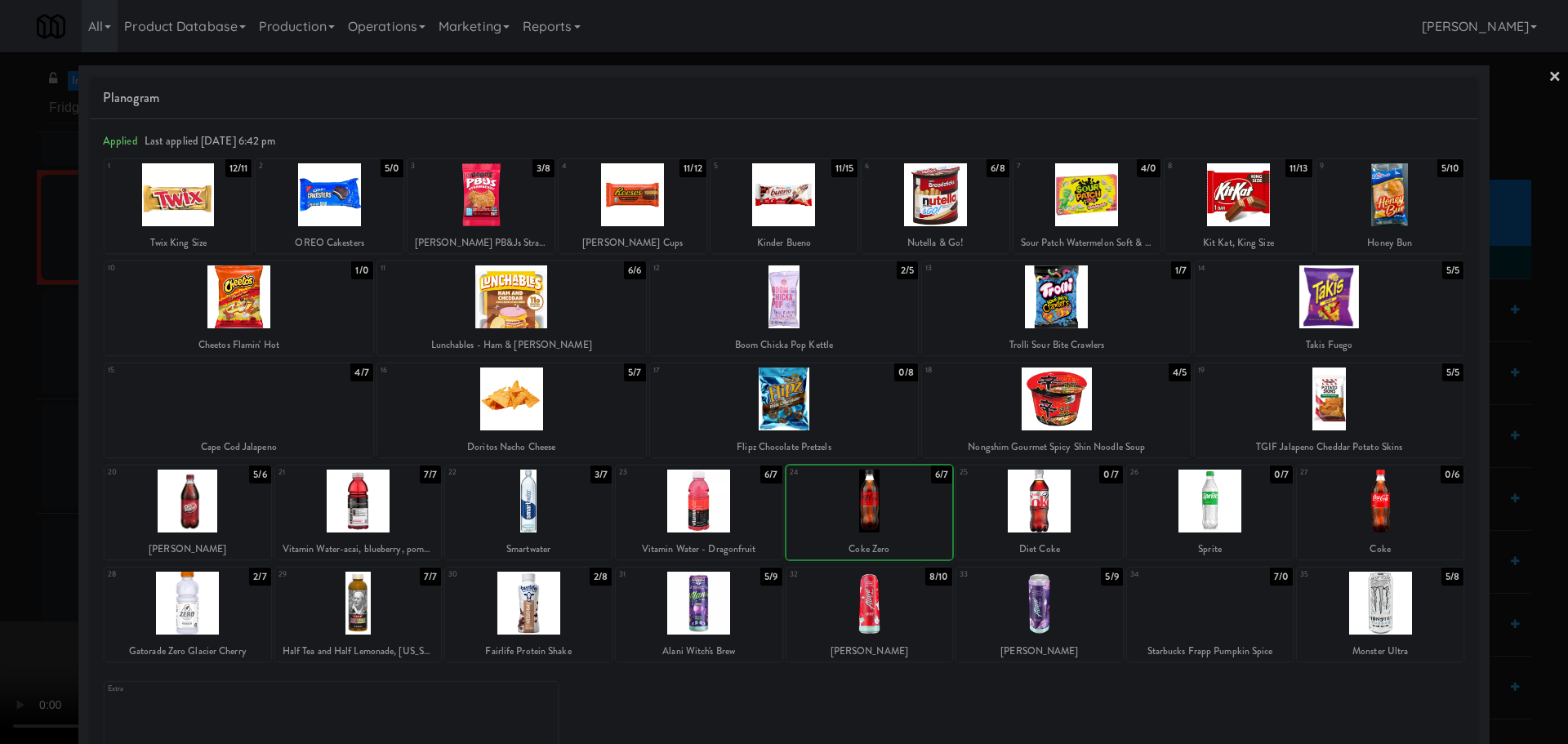
drag, startPoint x: 0, startPoint y: 592, endPoint x: 120, endPoint y: 537, distance: 132.0
click at [3, 592] on div at bounding box center [784, 372] width 1568 height 744
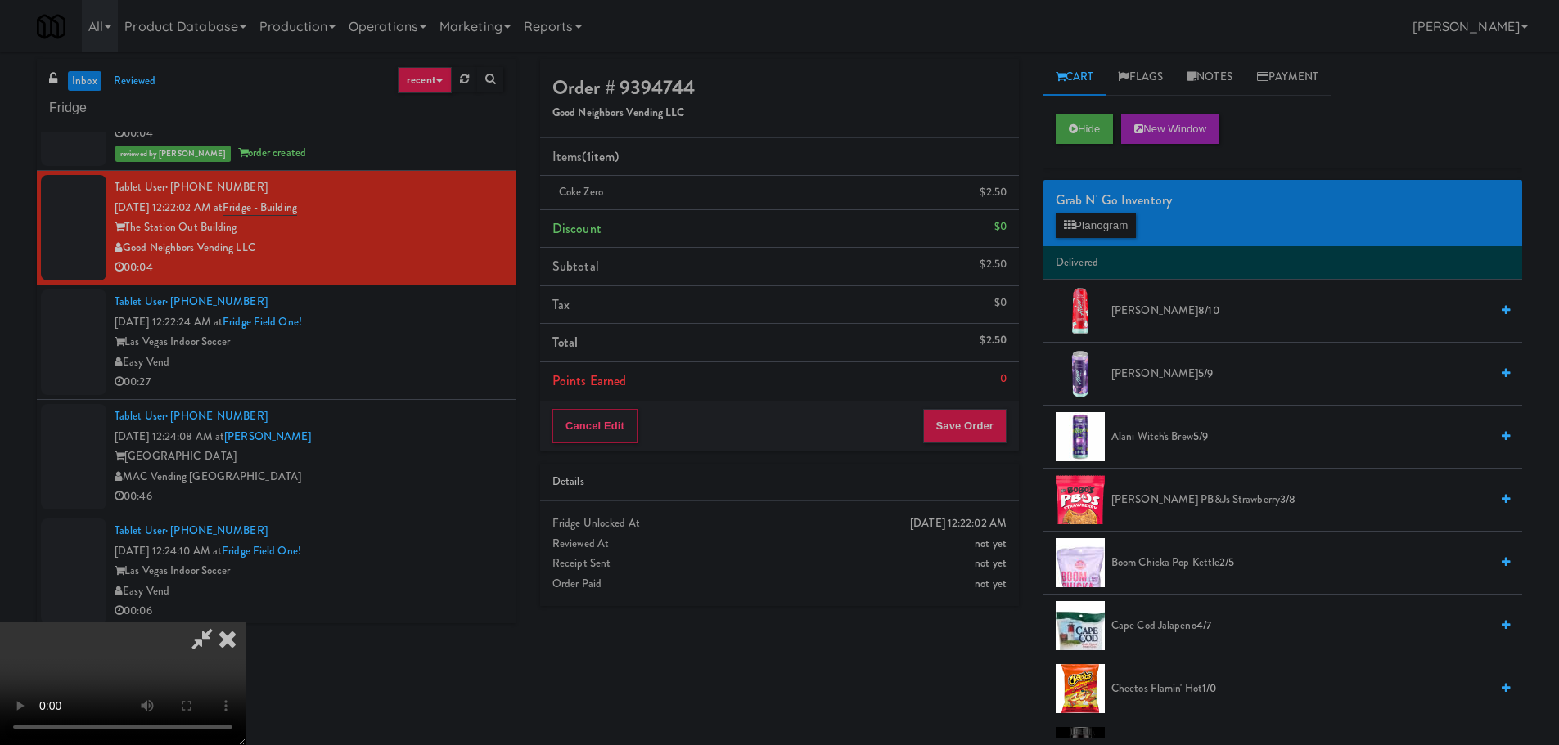
drag, startPoint x: 440, startPoint y: 418, endPoint x: 464, endPoint y: 418, distance: 23.7
click at [245, 623] on video at bounding box center [122, 684] width 245 height 123
click at [958, 452] on div "Cancel Edit Save Order" at bounding box center [779, 426] width 479 height 51
click at [961, 439] on button "Save Order" at bounding box center [964, 426] width 83 height 34
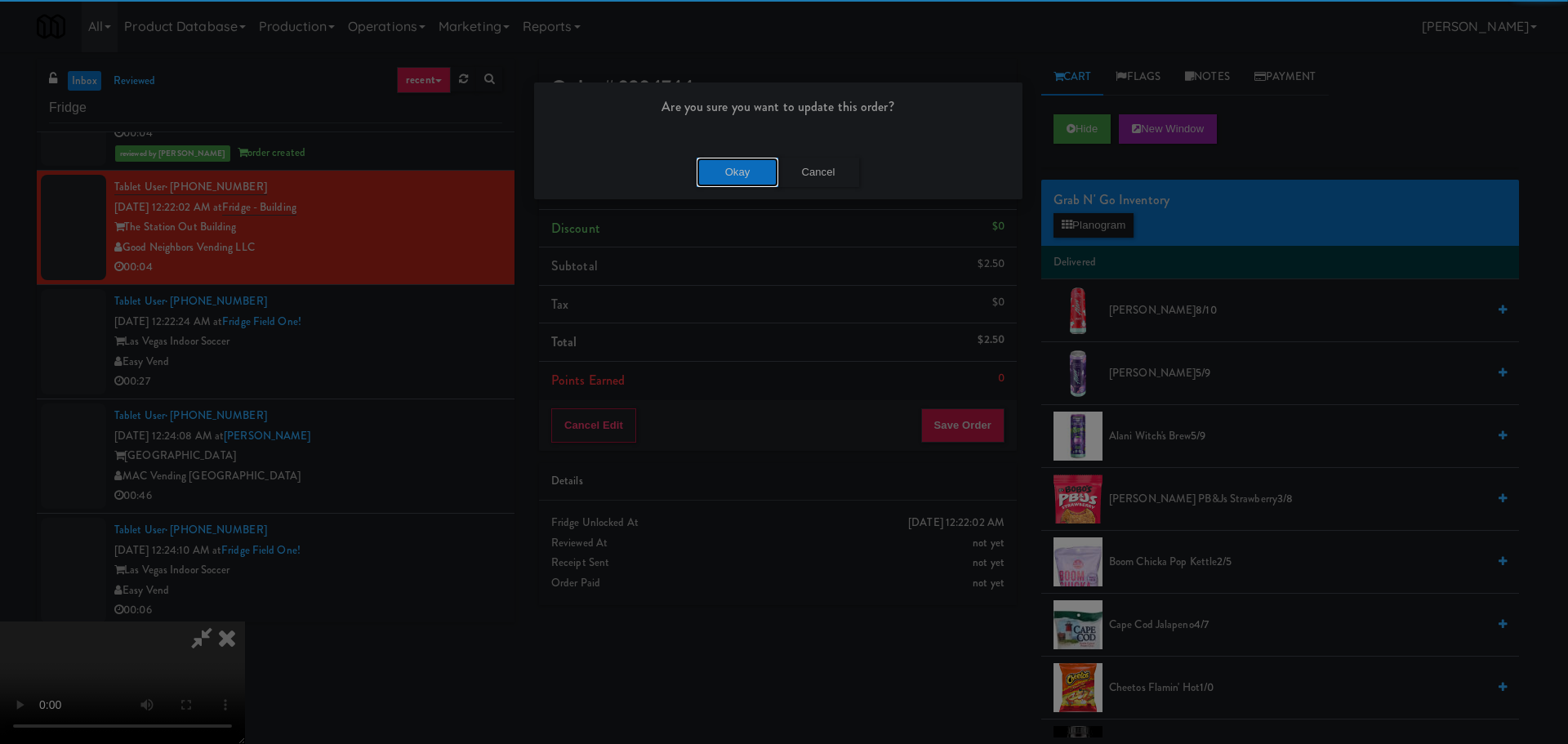
click at [732, 165] on button "Okay" at bounding box center [738, 172] width 82 height 29
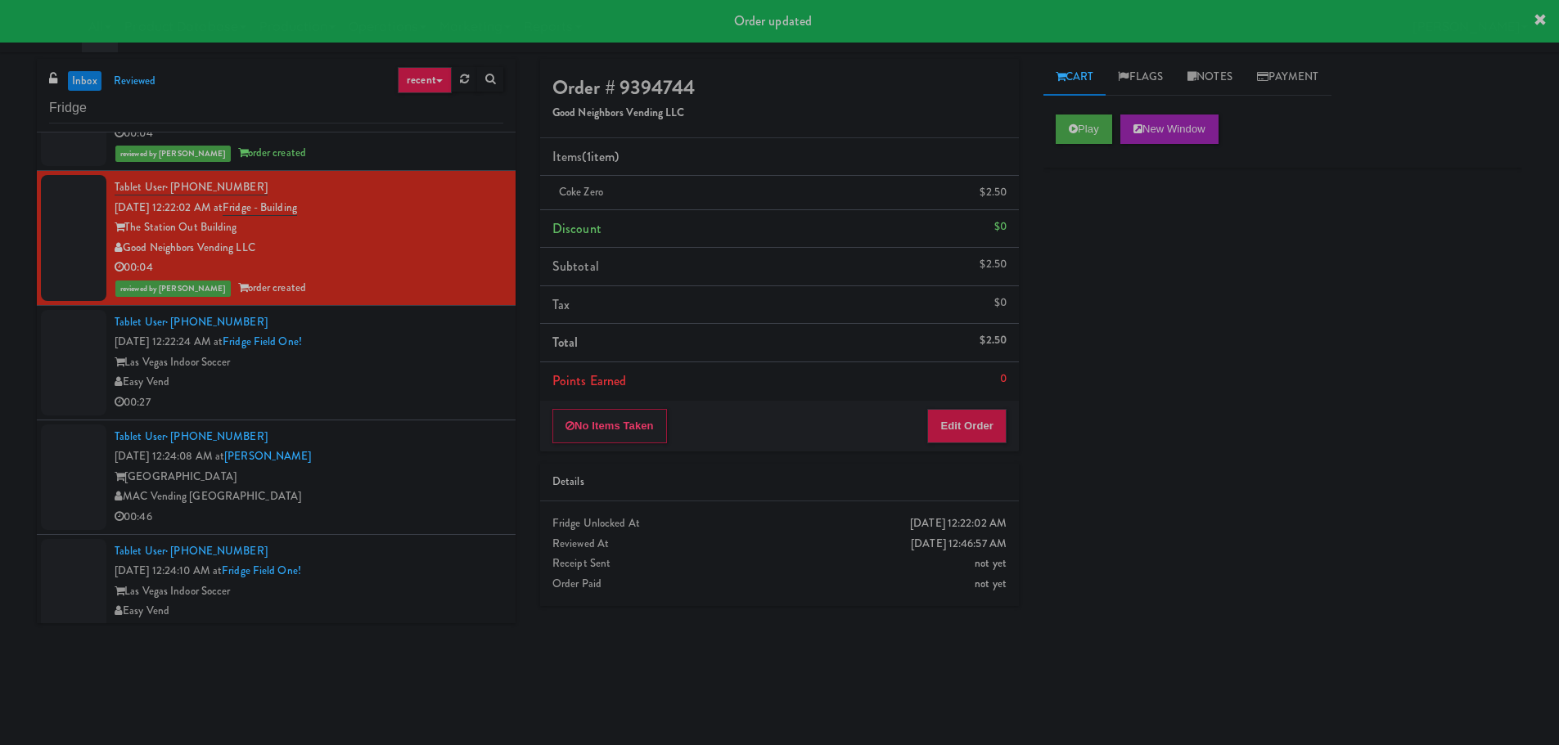
click at [425, 382] on div "Easy Vend" at bounding box center [309, 382] width 389 height 20
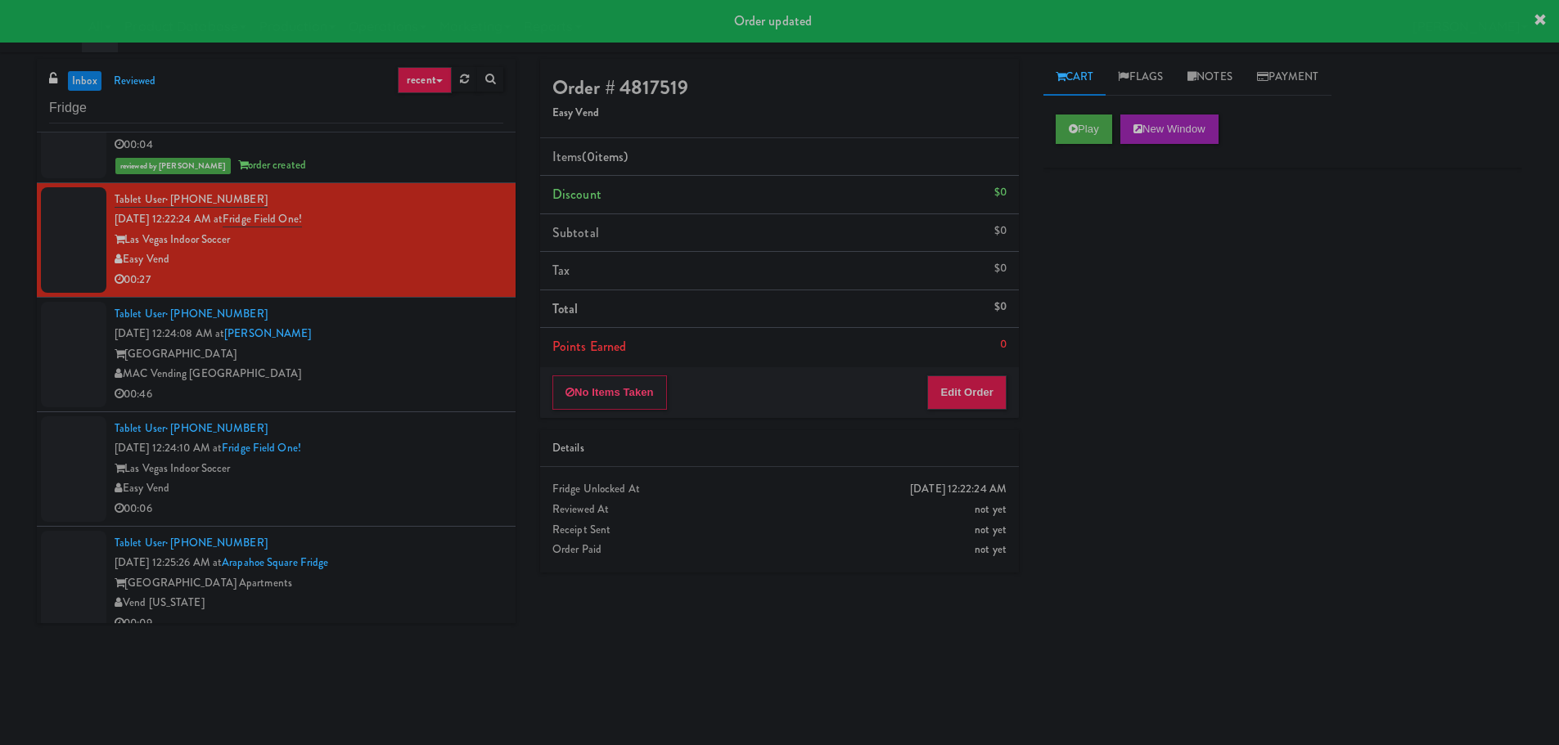
scroll to position [5621, 0]
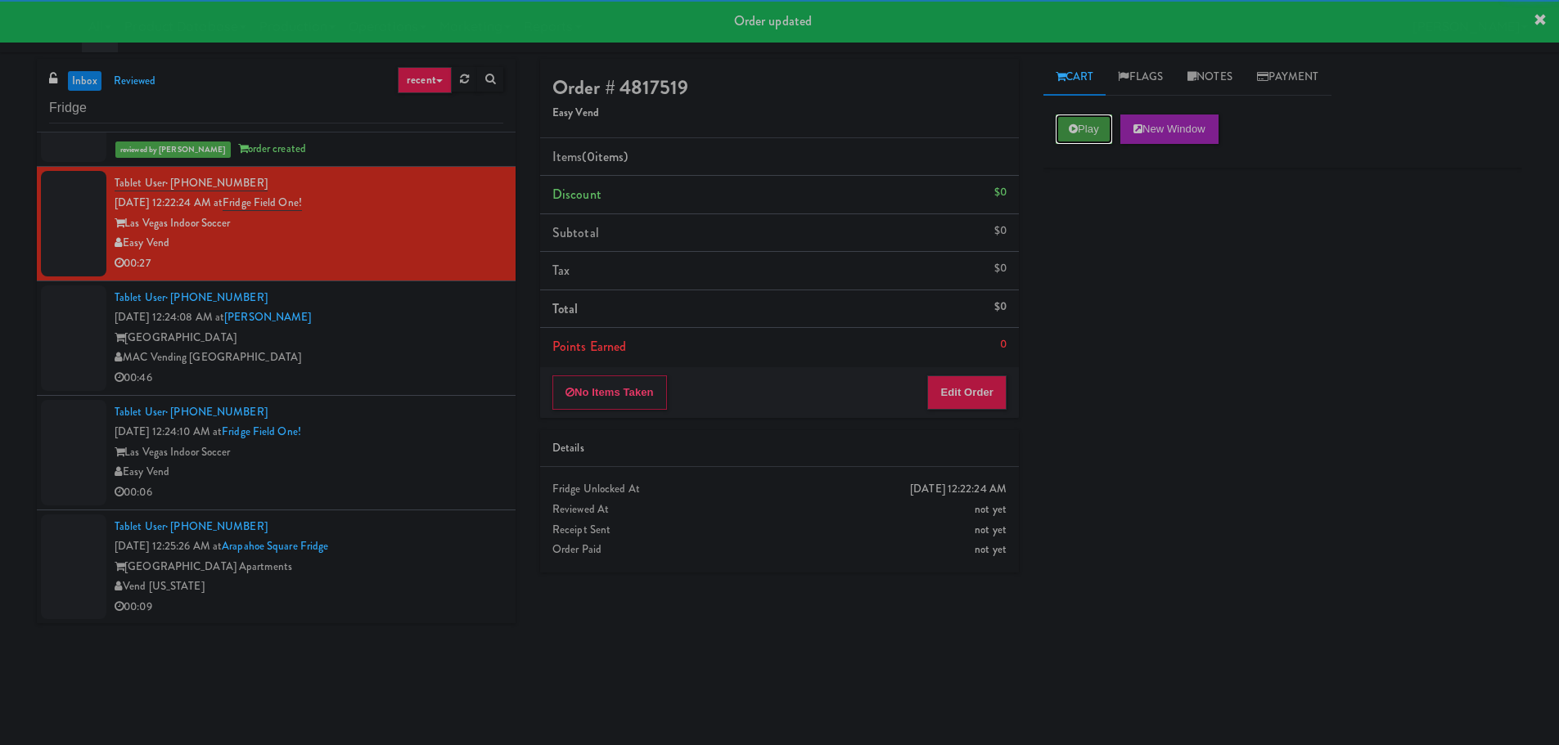
click at [1091, 133] on button "Play" at bounding box center [1083, 129] width 56 height 29
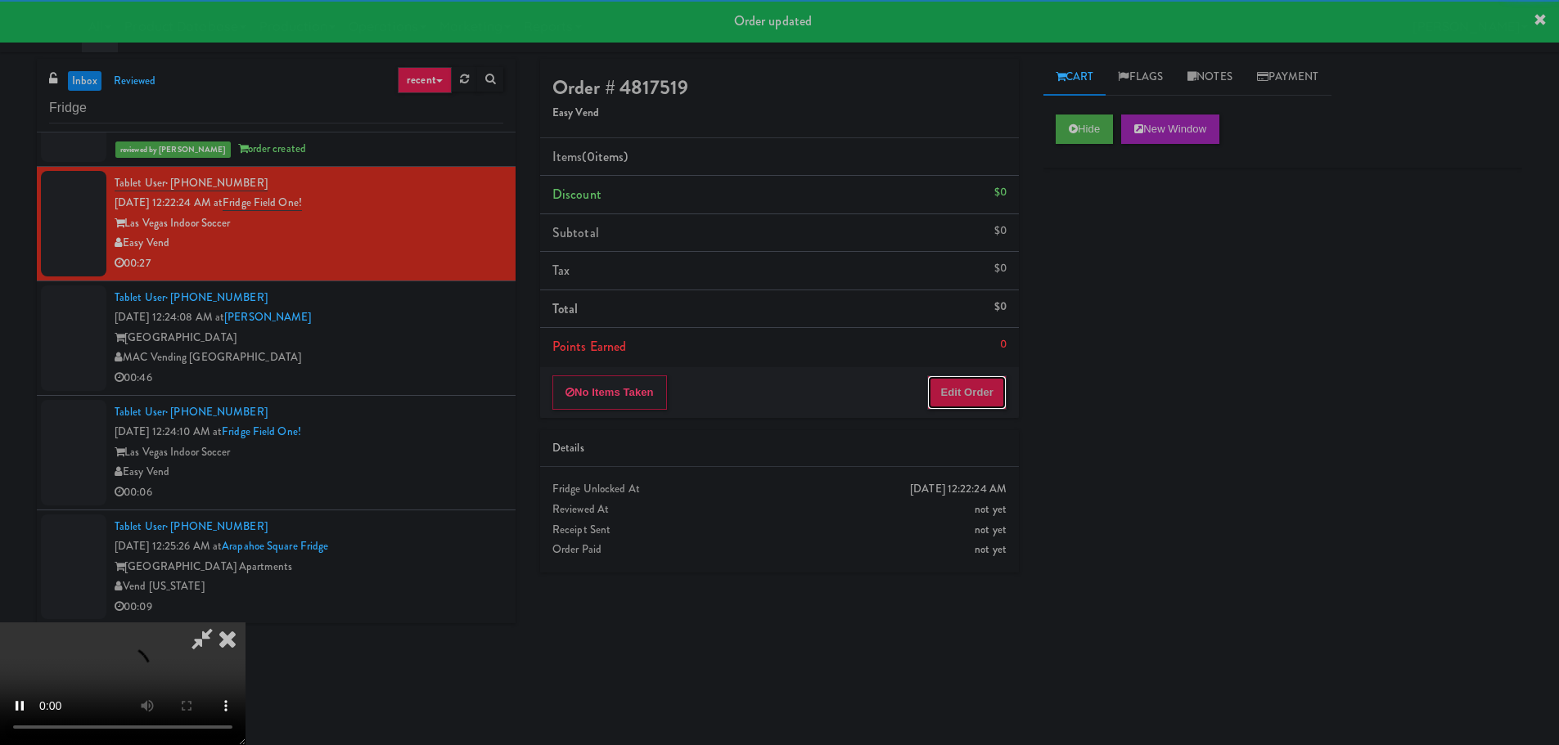
click at [949, 380] on button "Edit Order" at bounding box center [966, 393] width 79 height 34
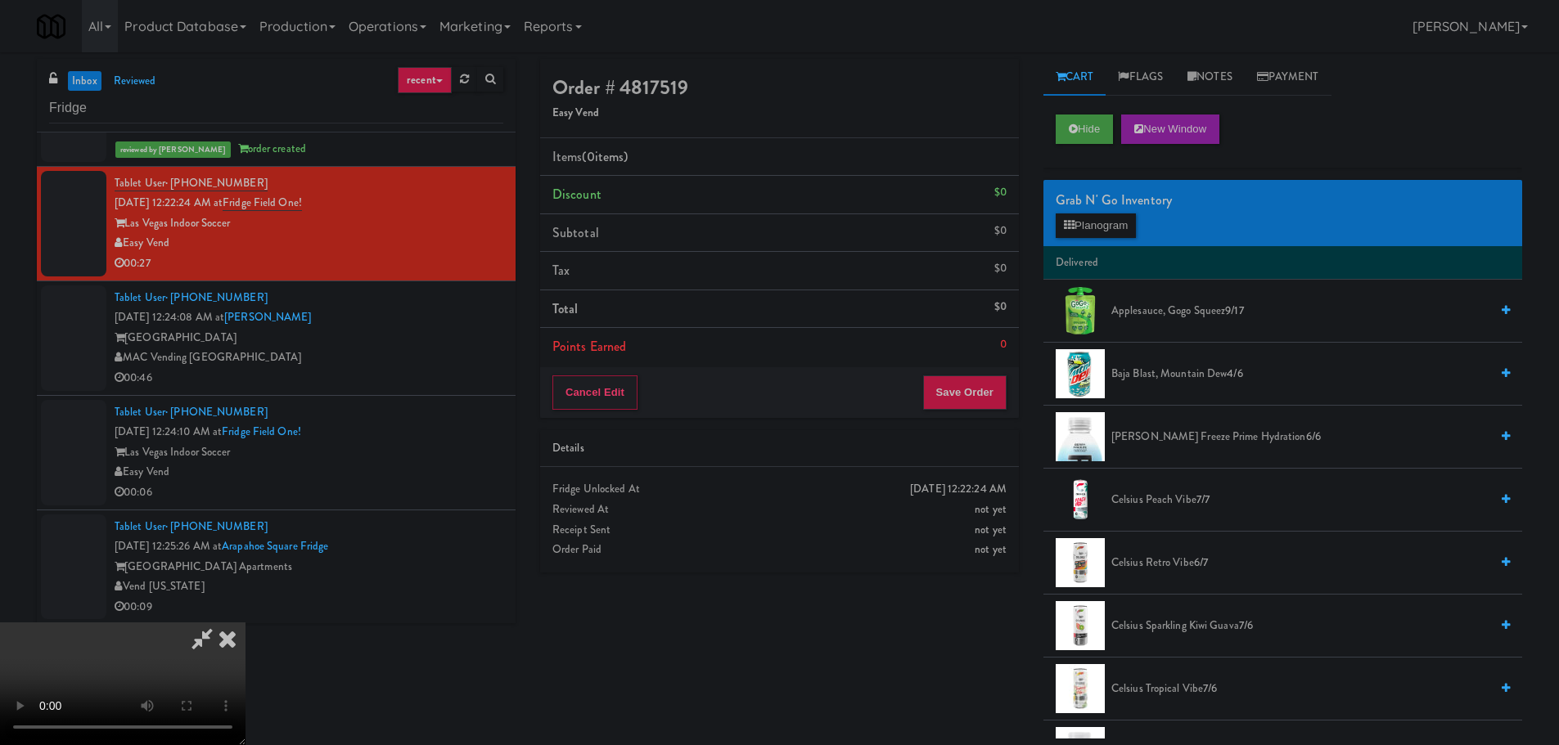
scroll to position [0, 0]
click at [245, 623] on video at bounding box center [122, 684] width 245 height 123
click at [1089, 217] on button "Planogram" at bounding box center [1095, 226] width 80 height 25
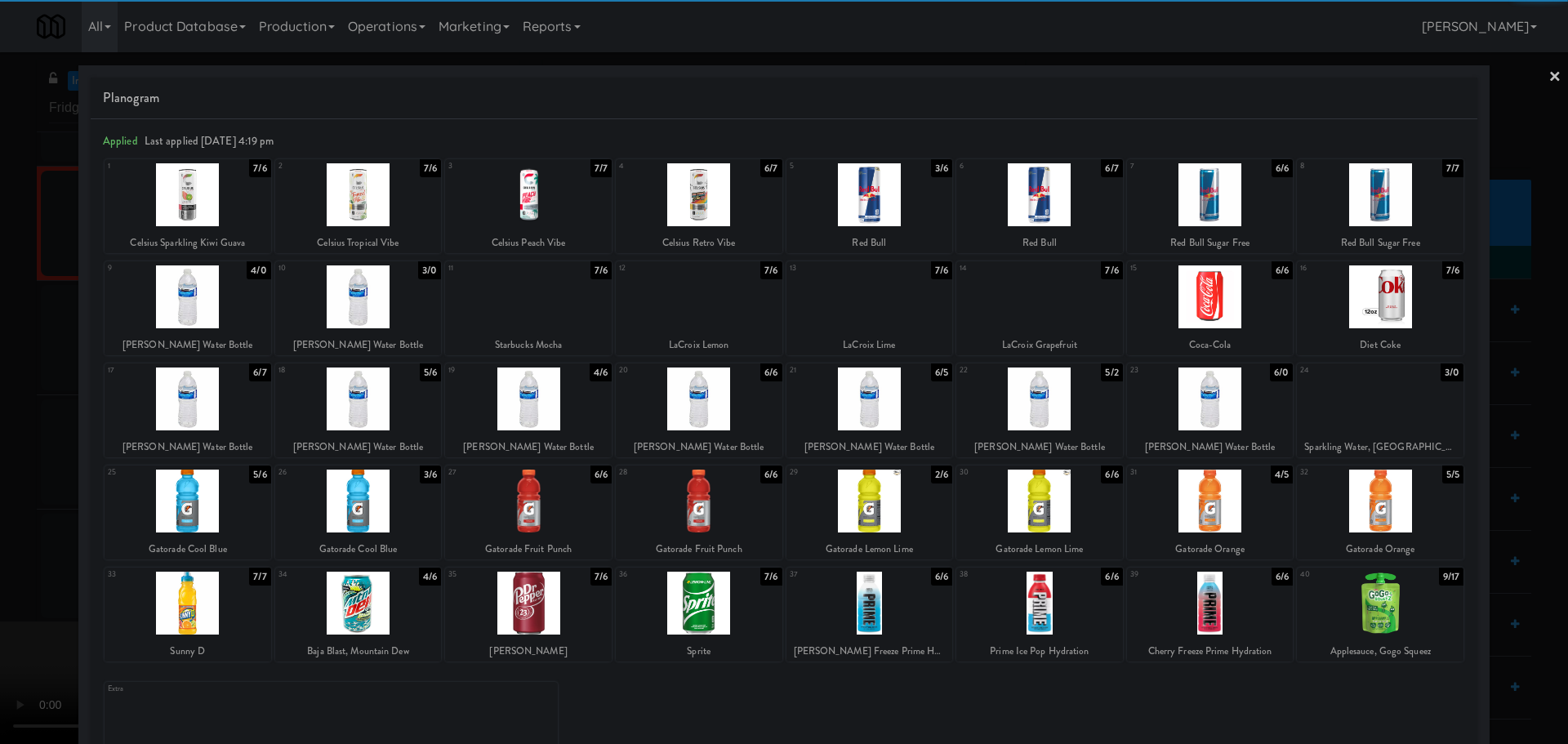
click at [713, 413] on div at bounding box center [699, 398] width 167 height 63
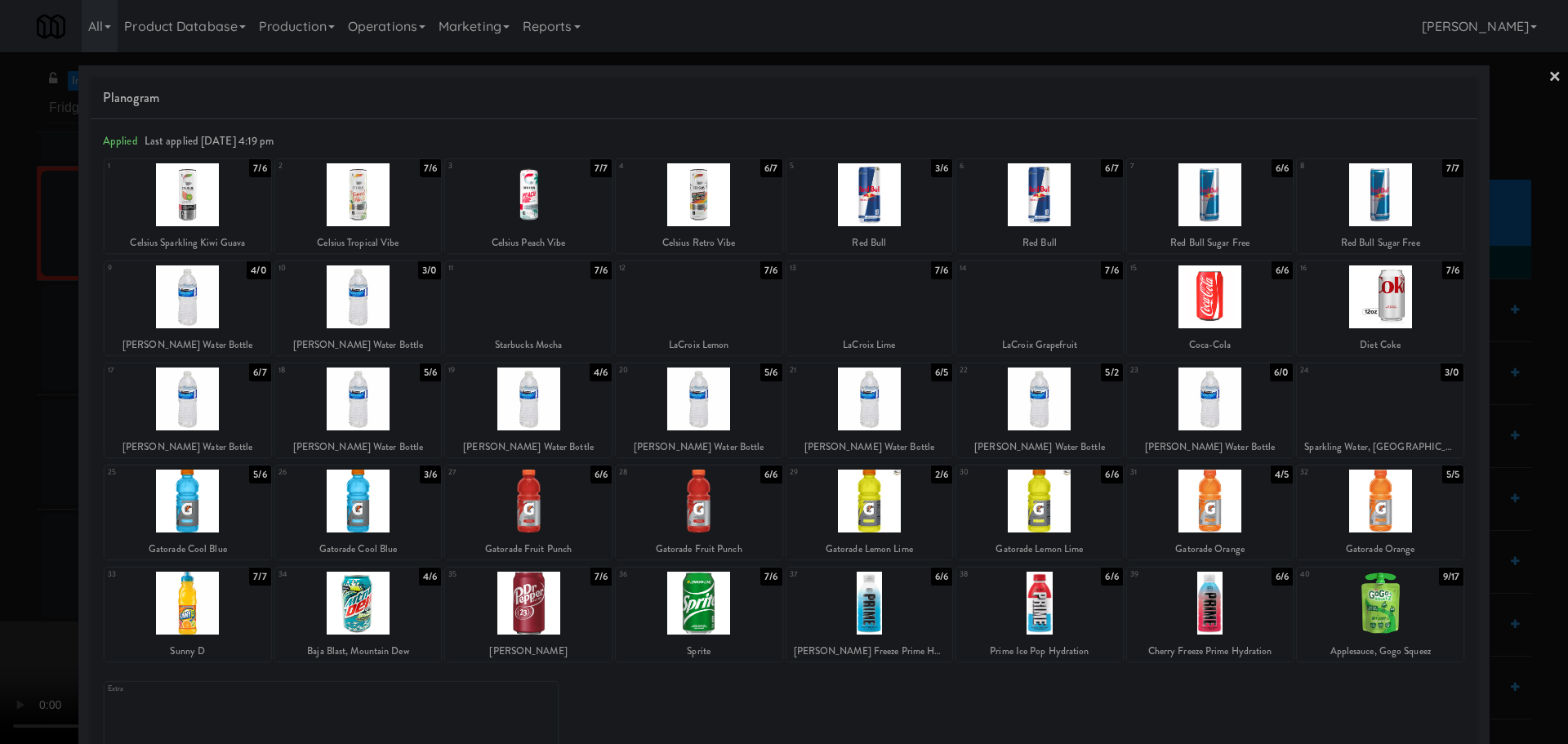
drag, startPoint x: 0, startPoint y: 511, endPoint x: 48, endPoint y: 521, distance: 49.0
click at [2, 512] on div at bounding box center [784, 372] width 1568 height 744
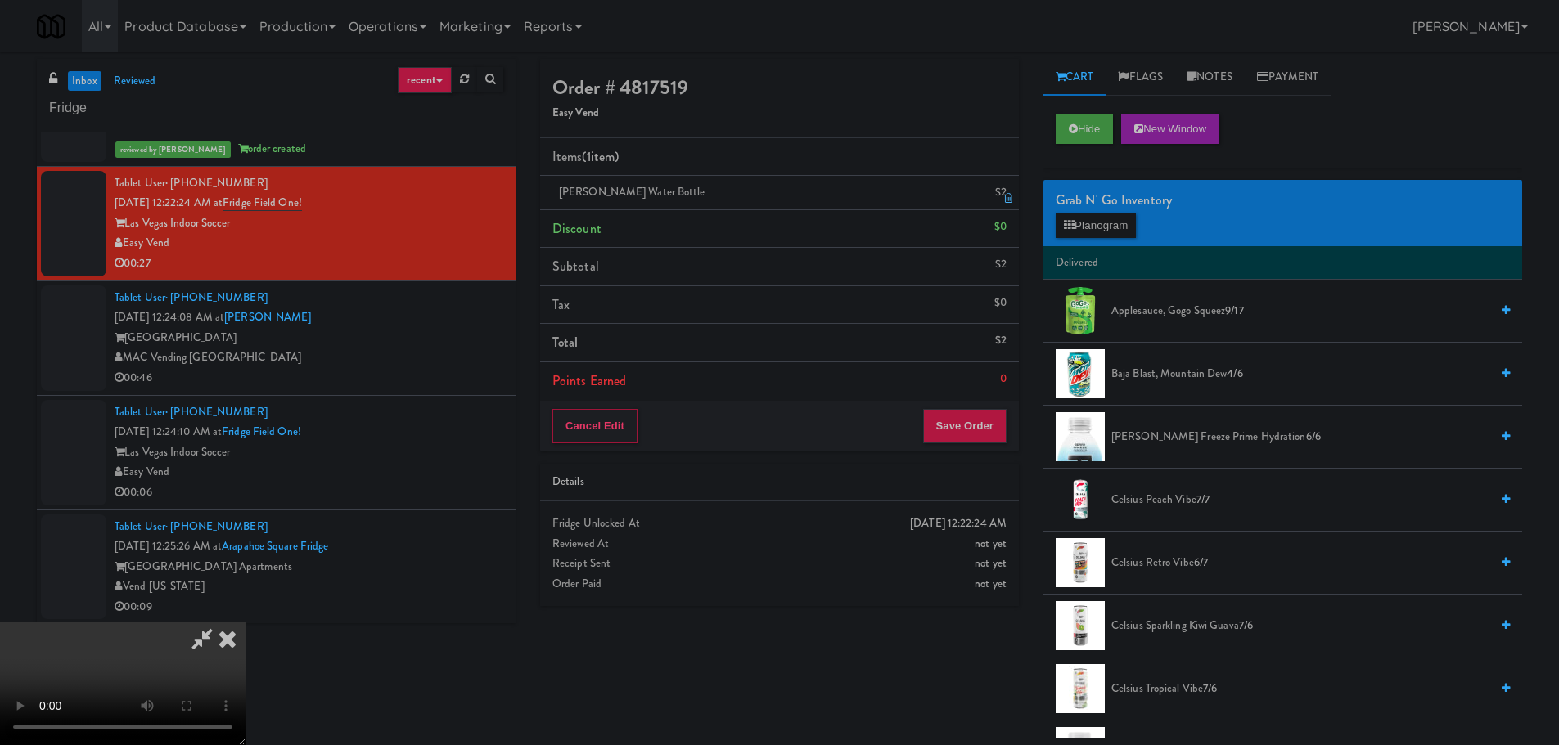
click at [1007, 201] on icon at bounding box center [1008, 198] width 8 height 11
click at [1071, 228] on icon at bounding box center [1069, 225] width 11 height 11
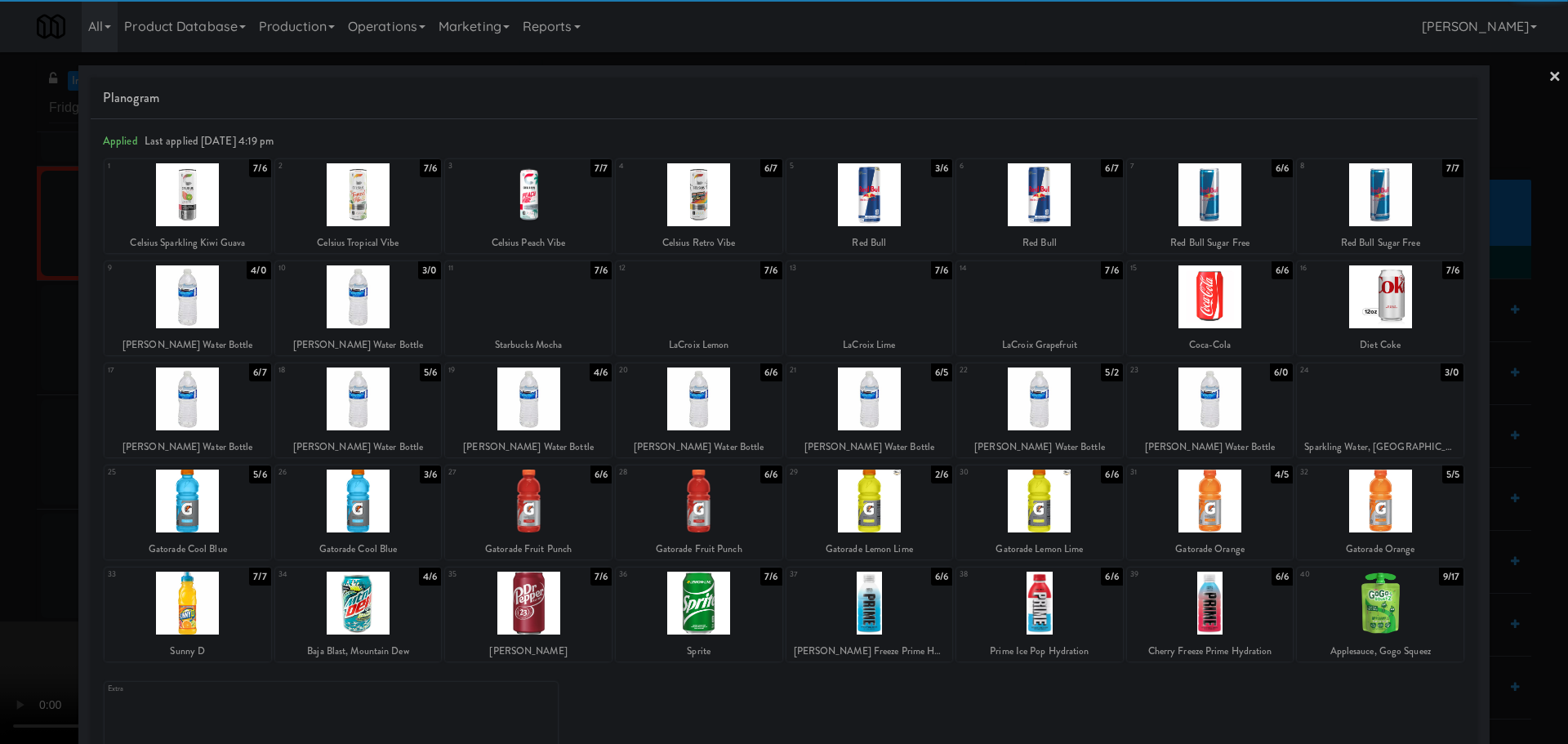
click at [700, 401] on div at bounding box center [699, 398] width 167 height 63
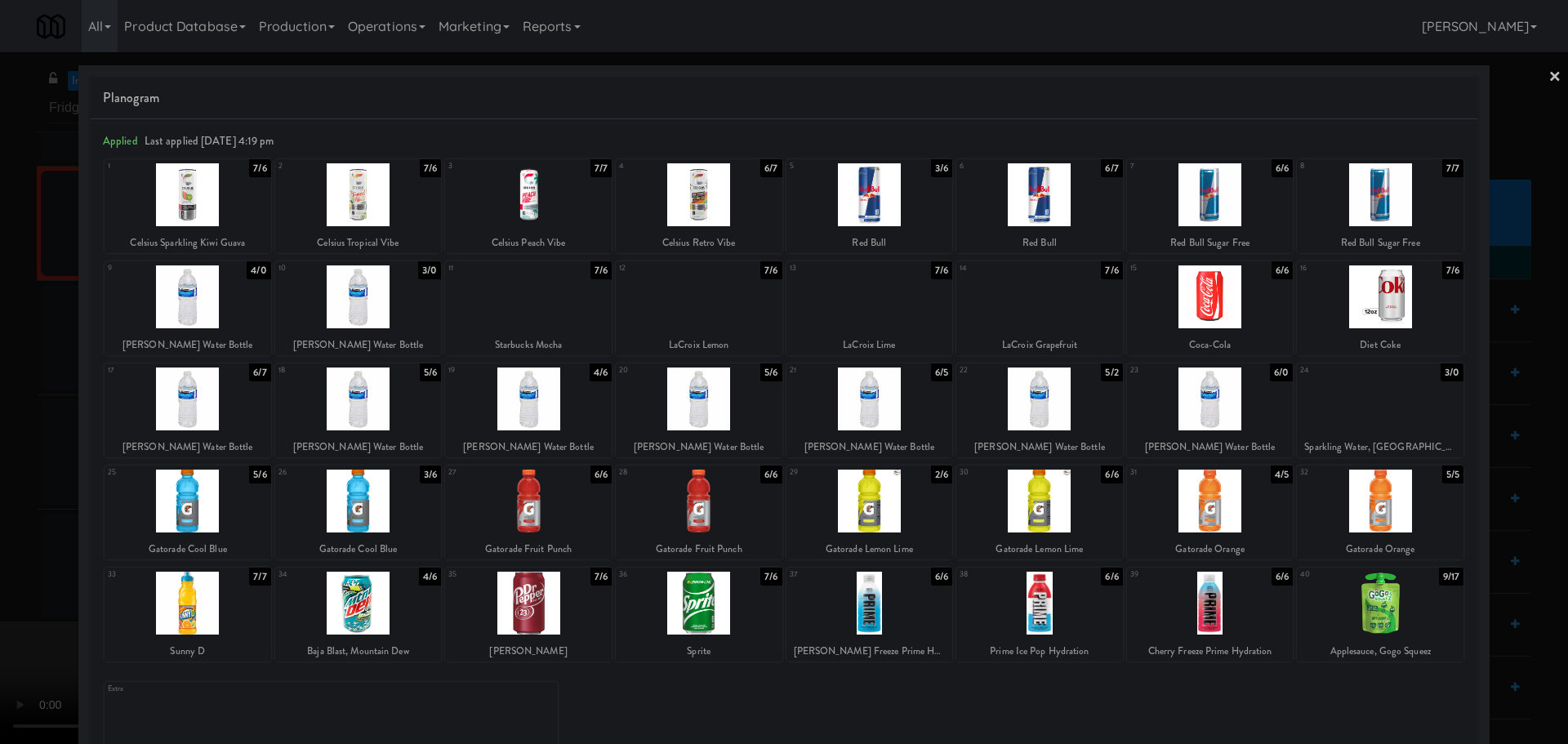
click at [0, 459] on div at bounding box center [784, 372] width 1568 height 744
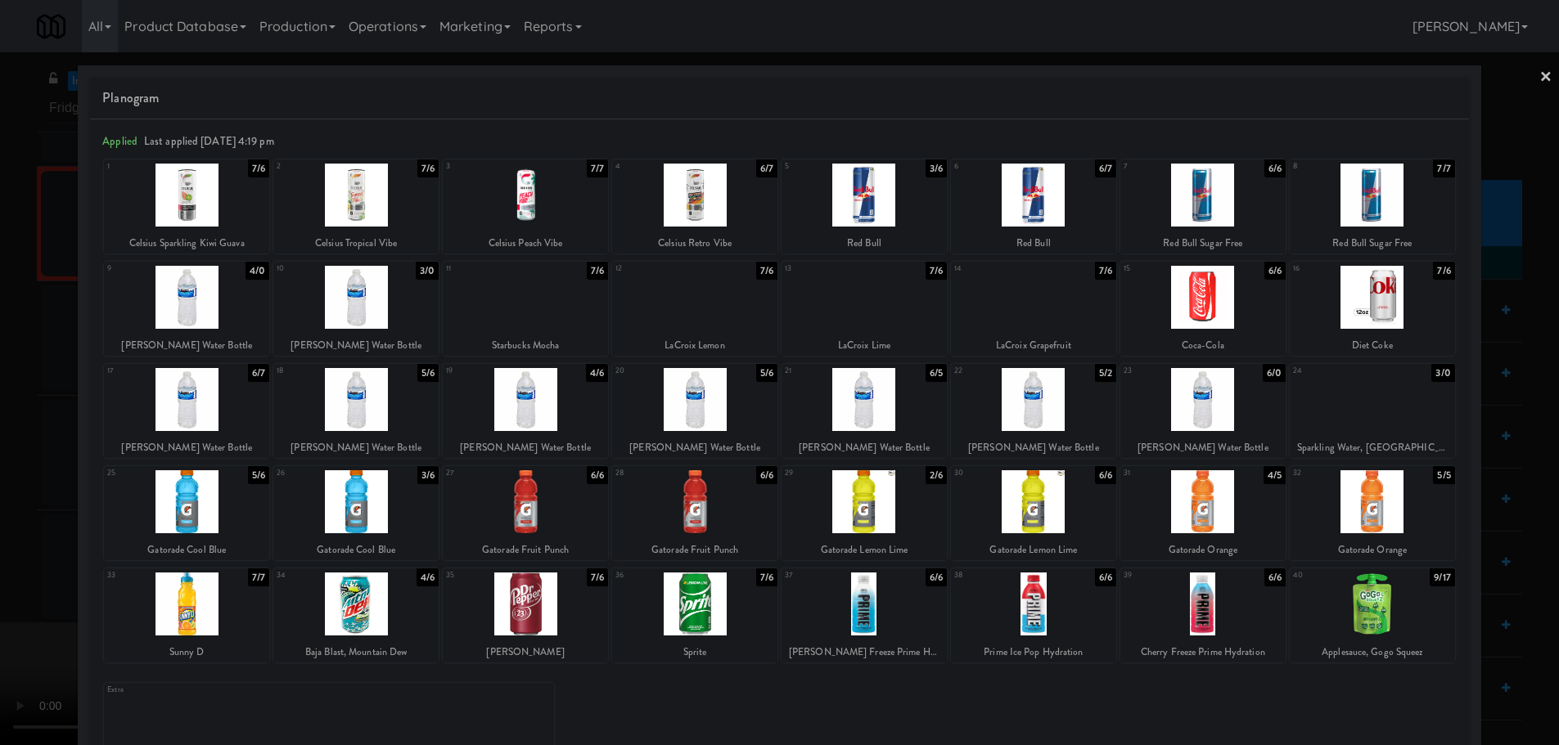
click at [245, 623] on video at bounding box center [122, 684] width 245 height 123
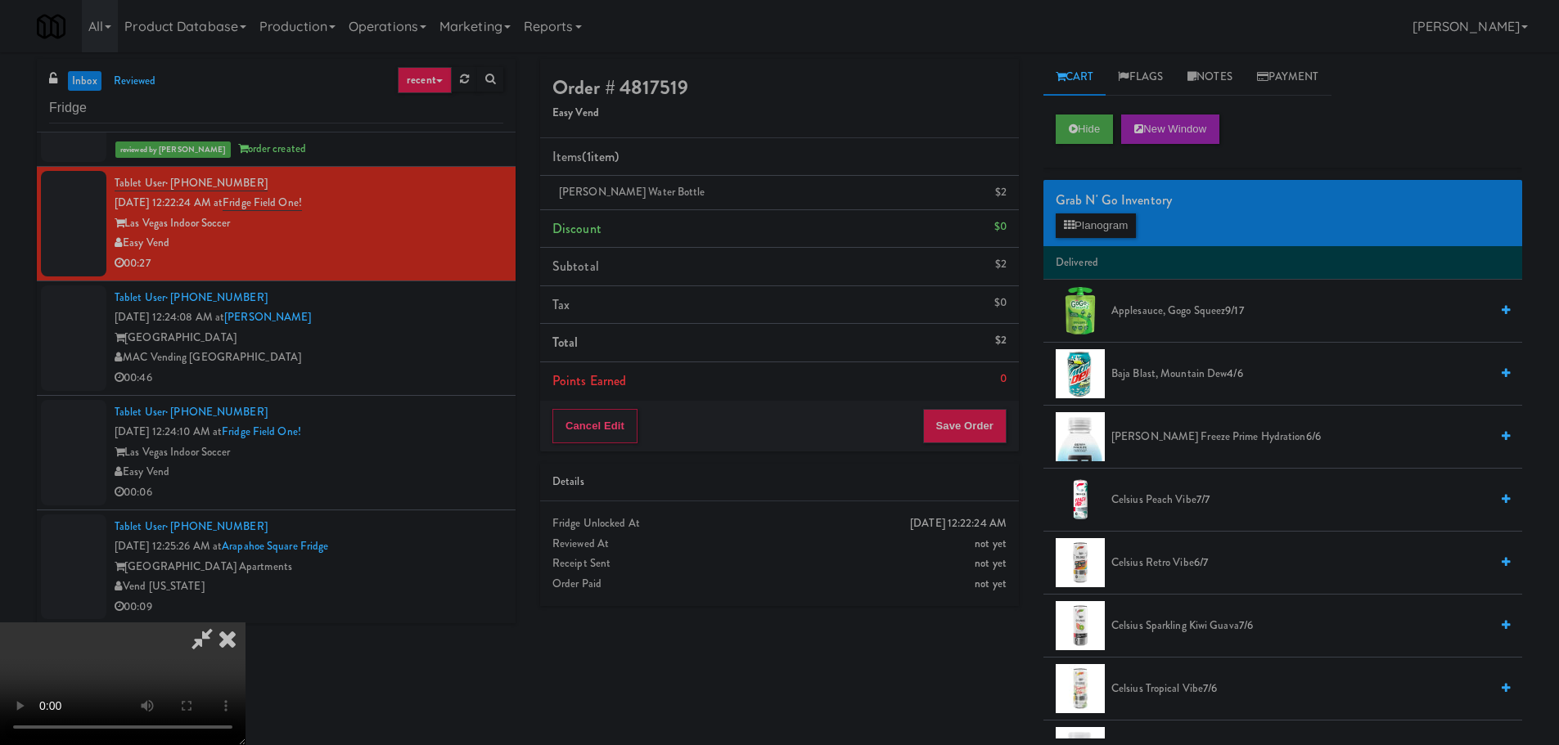
click at [245, 623] on video at bounding box center [122, 684] width 245 height 123
click at [1124, 283] on li "Applesauce, Gogo Squeez 9/17" at bounding box center [1282, 311] width 479 height 63
click at [1109, 237] on button "Planogram" at bounding box center [1095, 226] width 80 height 25
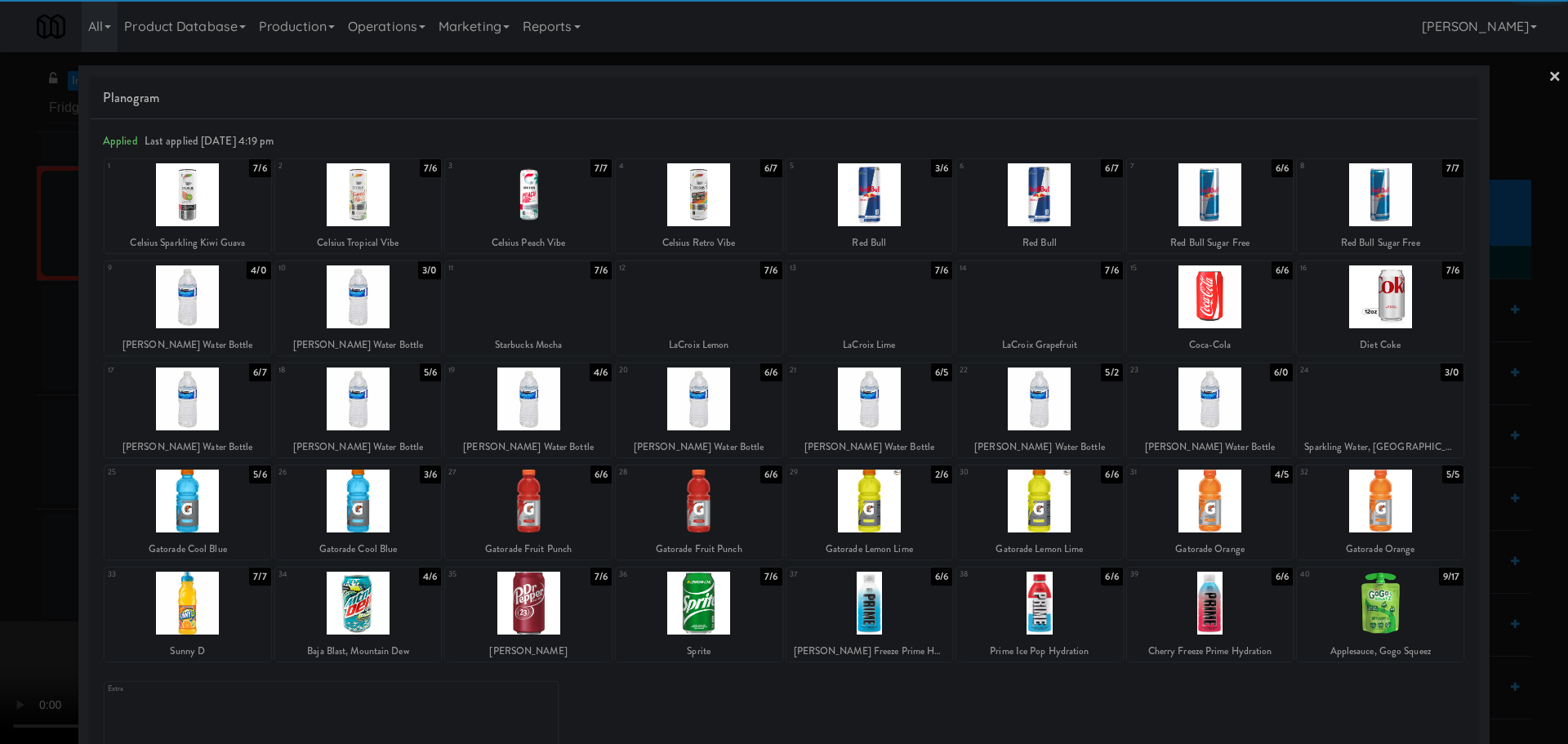
click at [730, 408] on div at bounding box center [699, 398] width 167 height 63
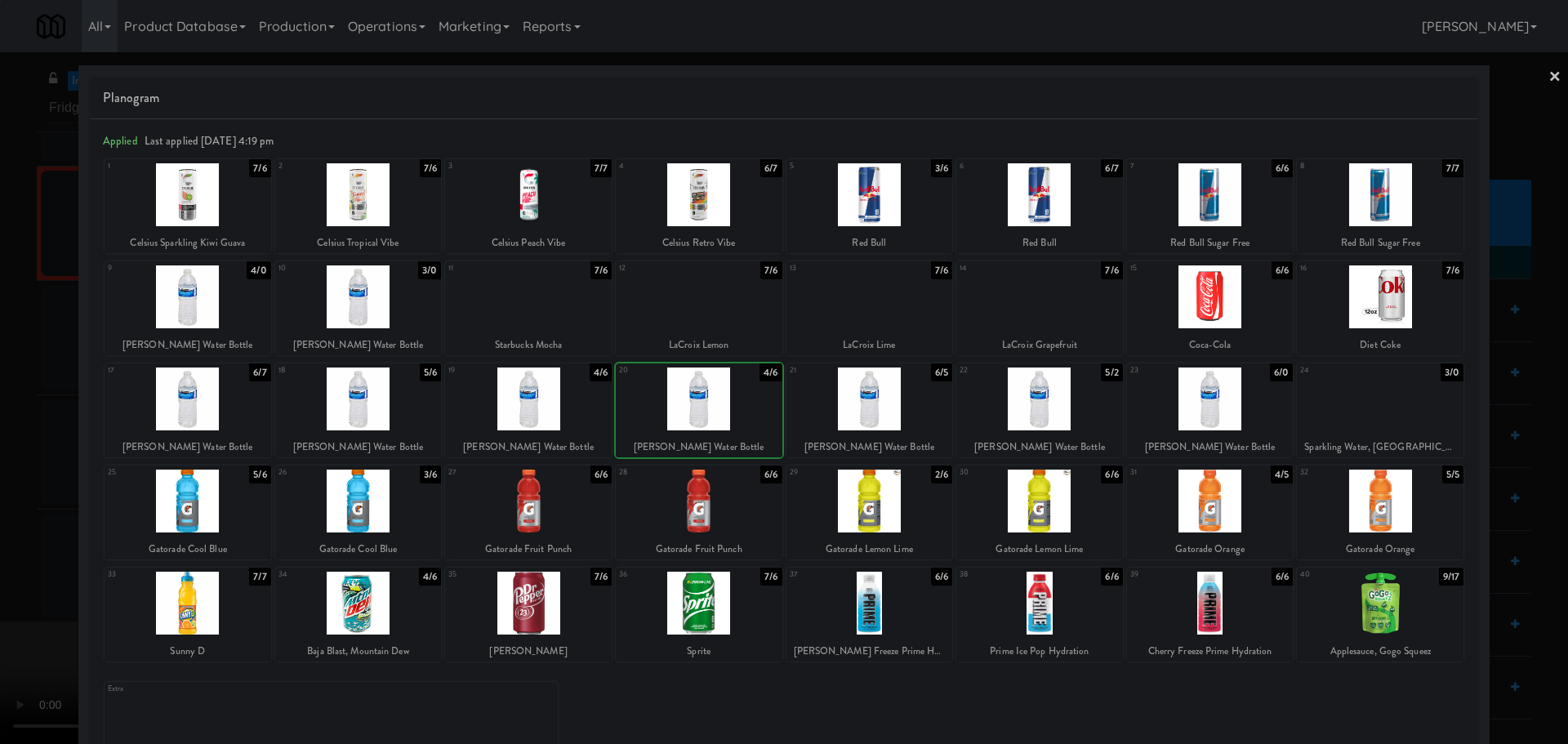
click at [0, 491] on div at bounding box center [784, 372] width 1568 height 744
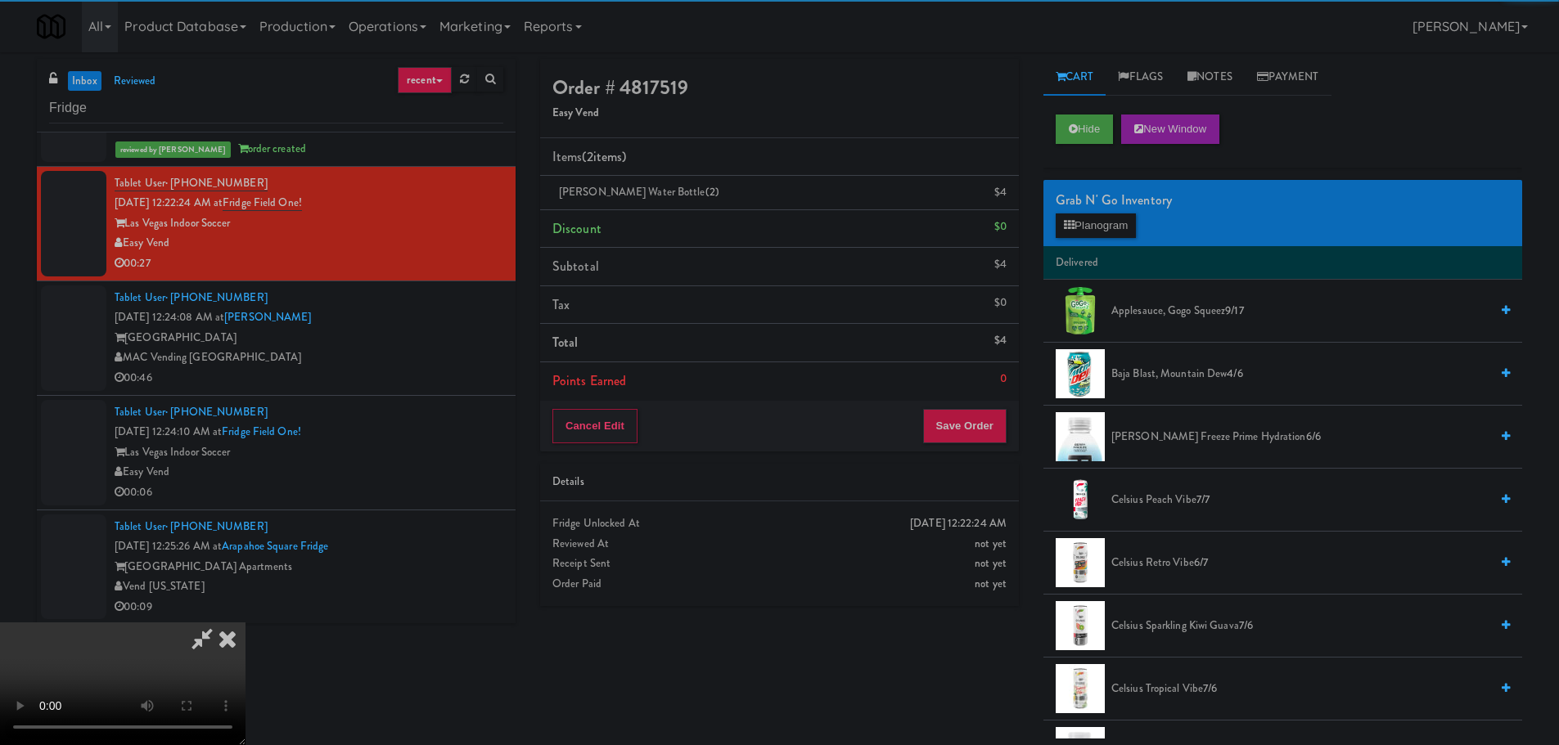
click at [245, 623] on video at bounding box center [122, 684] width 245 height 123
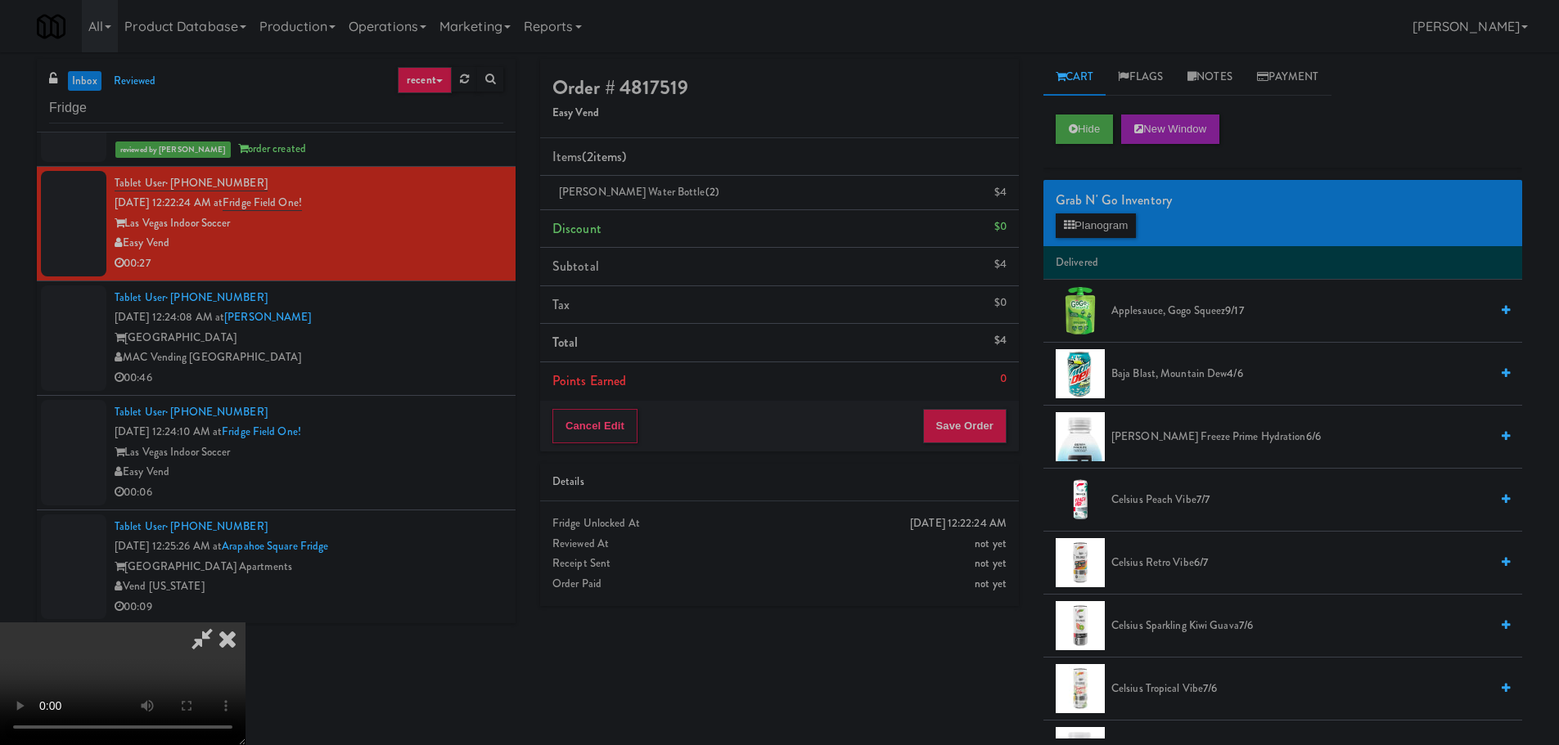
click at [245, 623] on video at bounding box center [122, 684] width 245 height 123
click at [1083, 231] on button "Planogram" at bounding box center [1095, 226] width 80 height 25
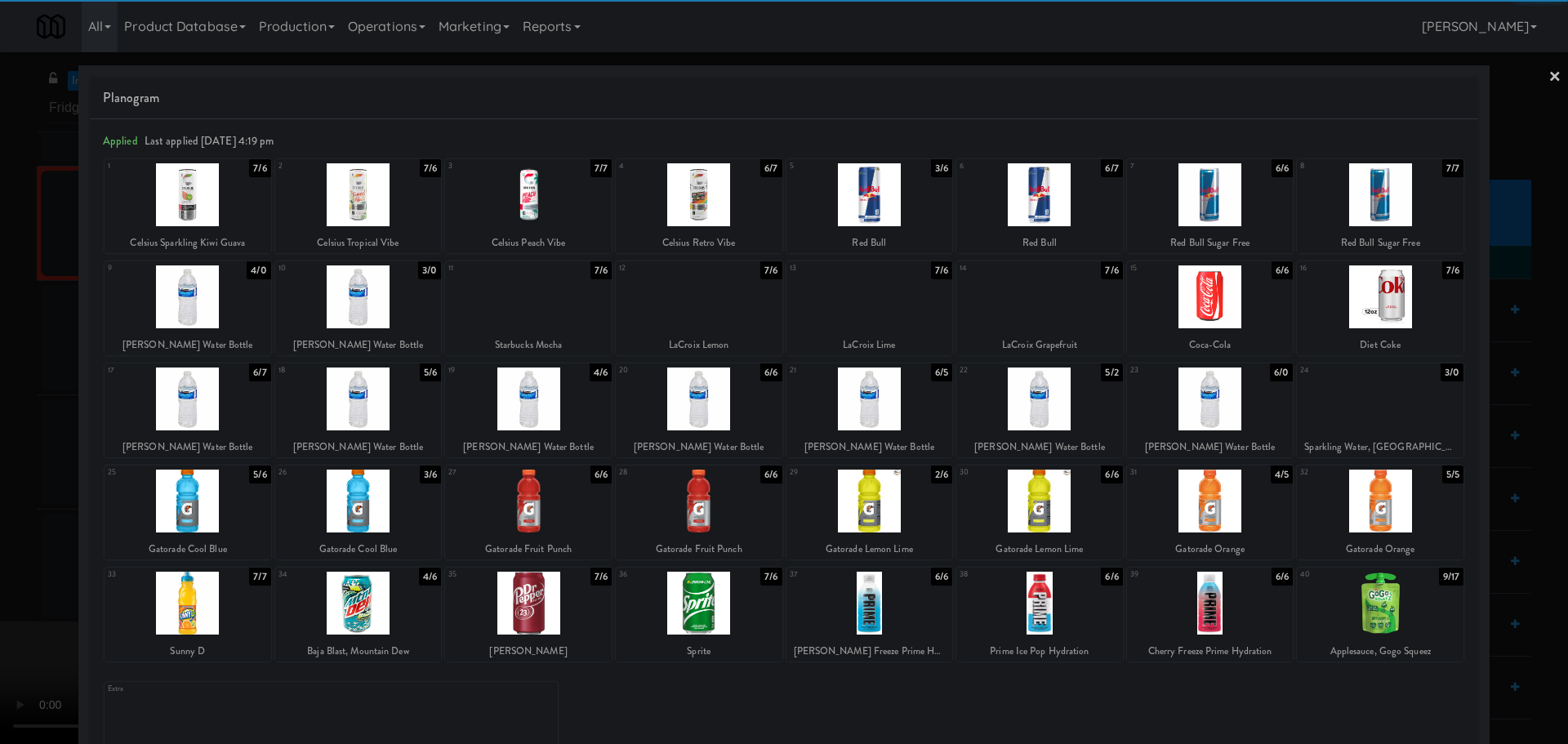
click at [731, 406] on div at bounding box center [699, 398] width 167 height 63
click at [0, 462] on div at bounding box center [784, 372] width 1568 height 744
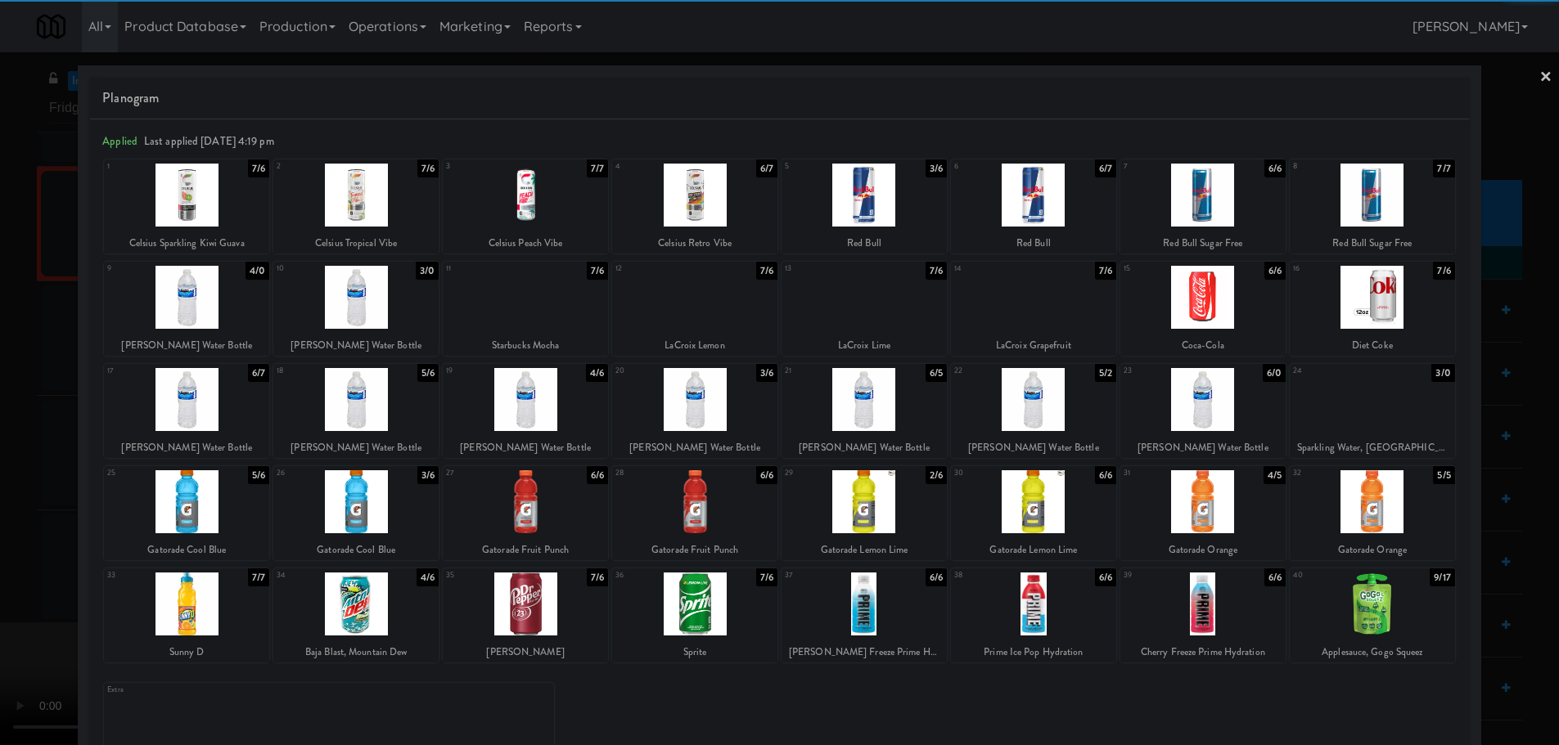
click at [245, 623] on video at bounding box center [122, 684] width 245 height 123
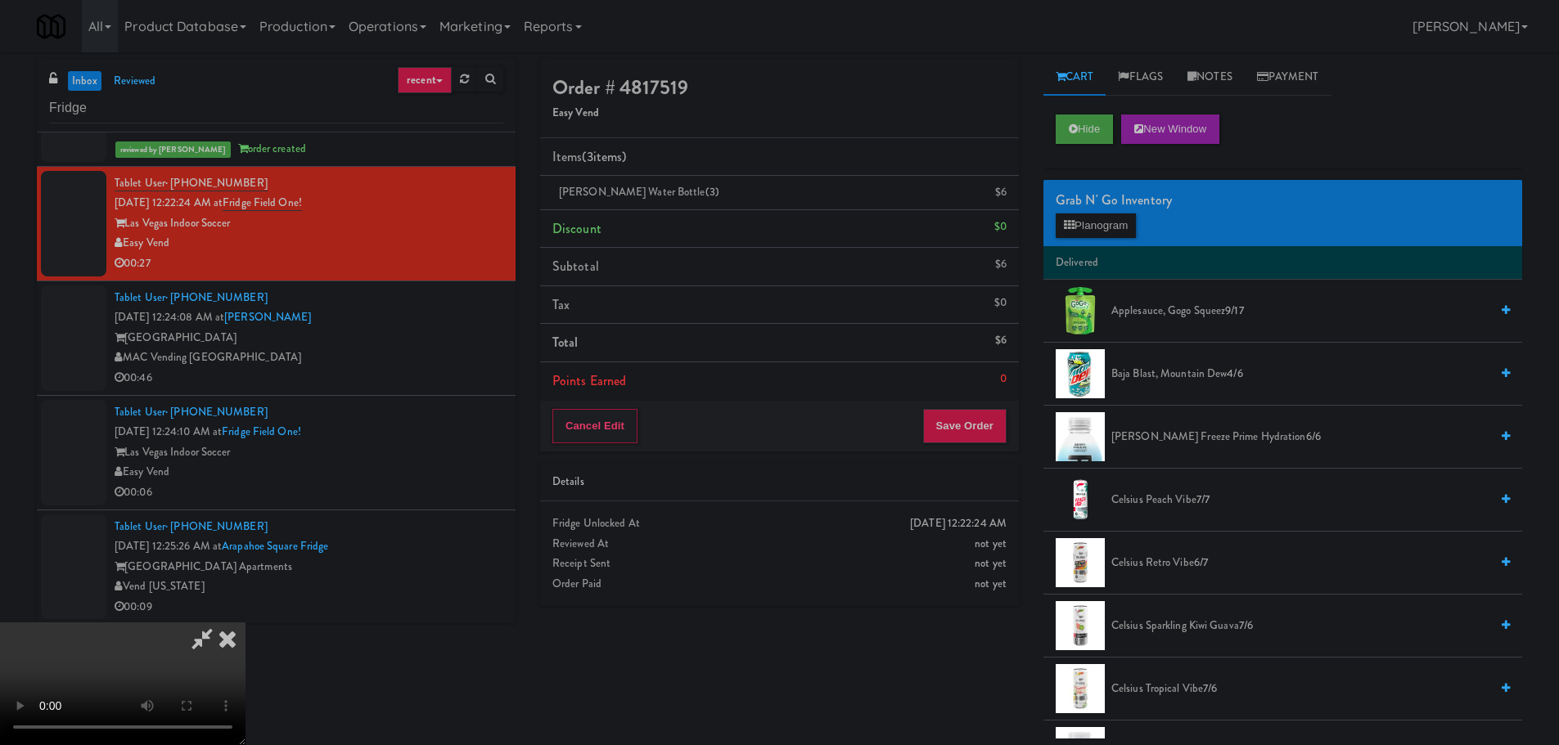
click at [245, 623] on video at bounding box center [122, 684] width 245 height 123
click at [1092, 232] on button "Planogram" at bounding box center [1095, 226] width 80 height 25
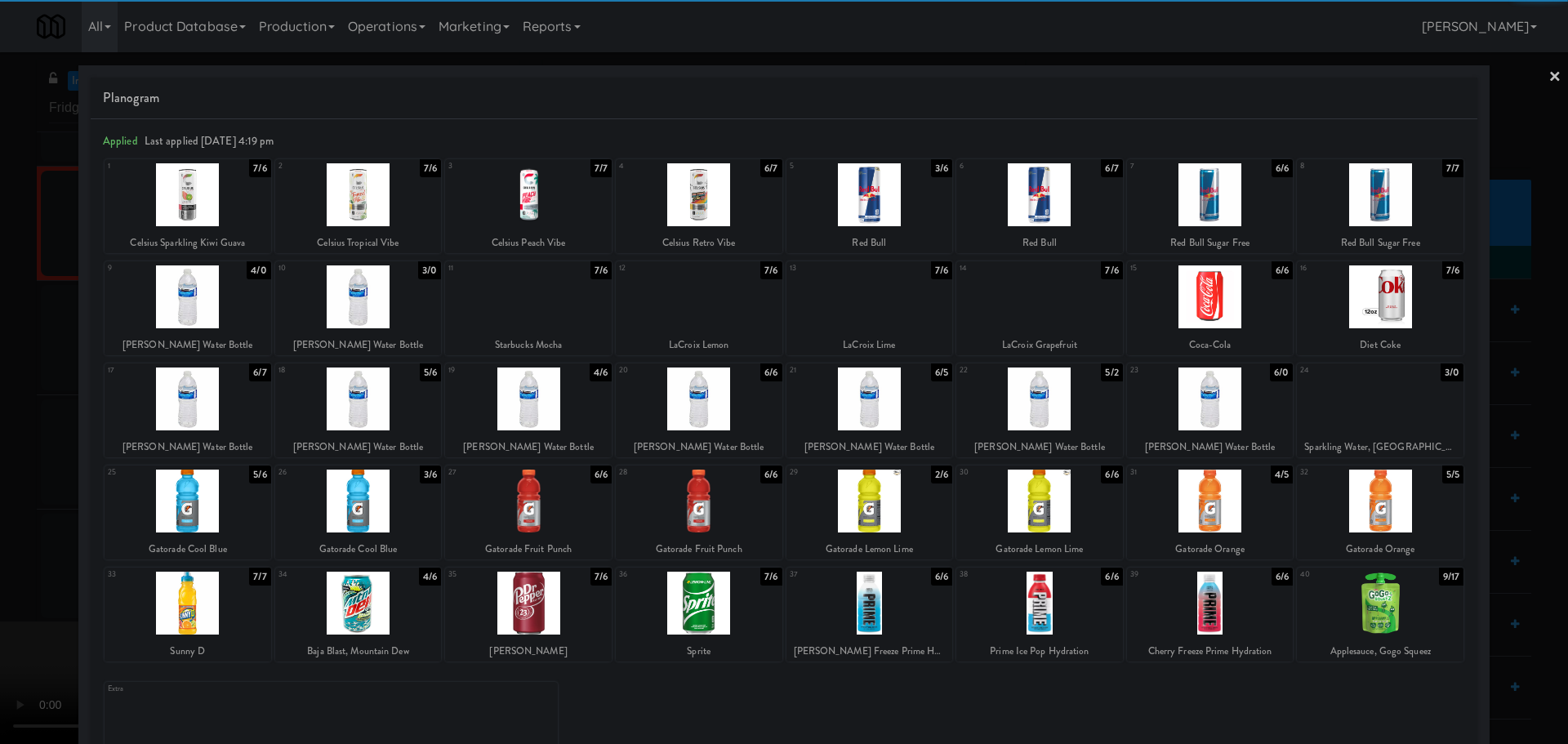
click at [734, 399] on div at bounding box center [699, 398] width 167 height 63
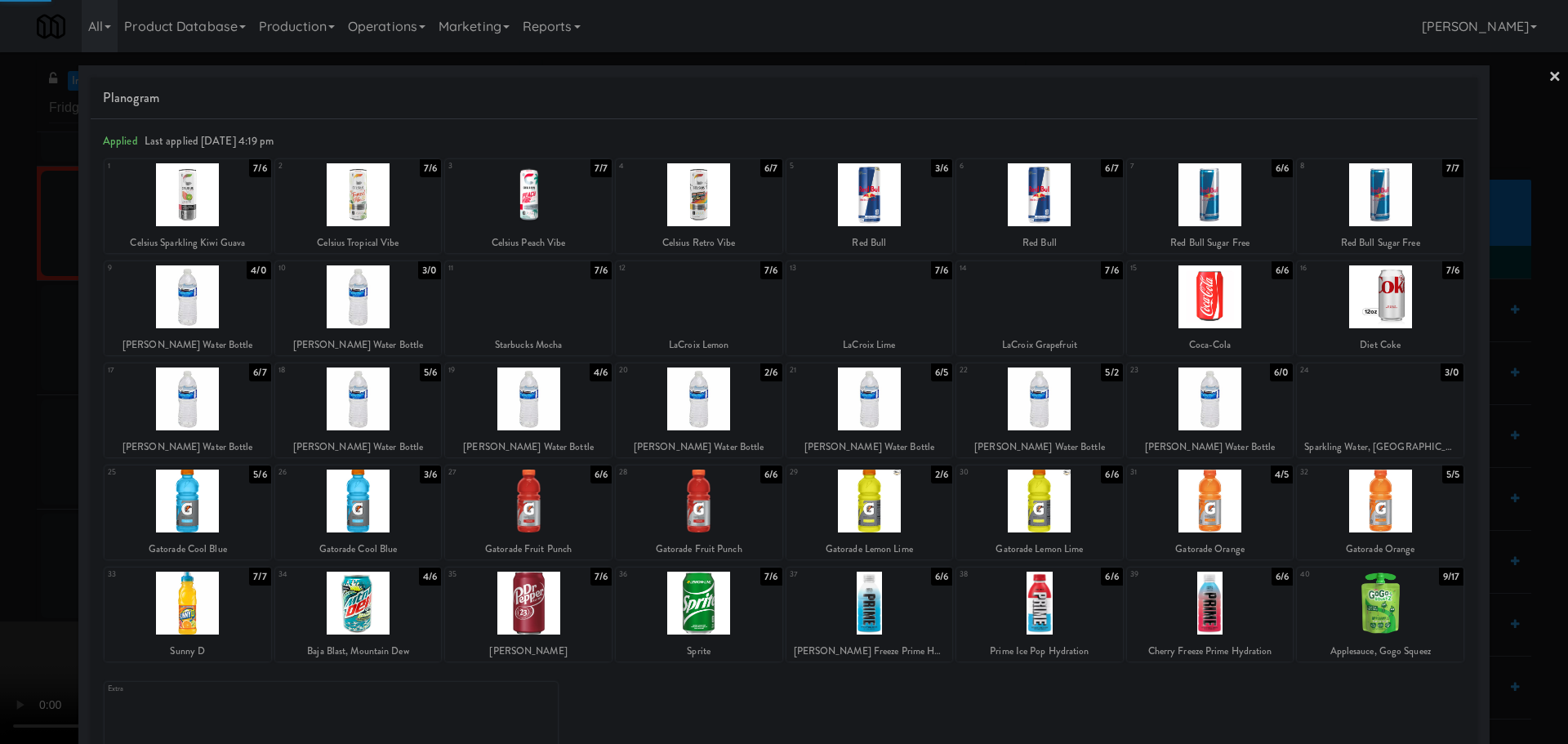
click at [0, 475] on div at bounding box center [784, 372] width 1568 height 744
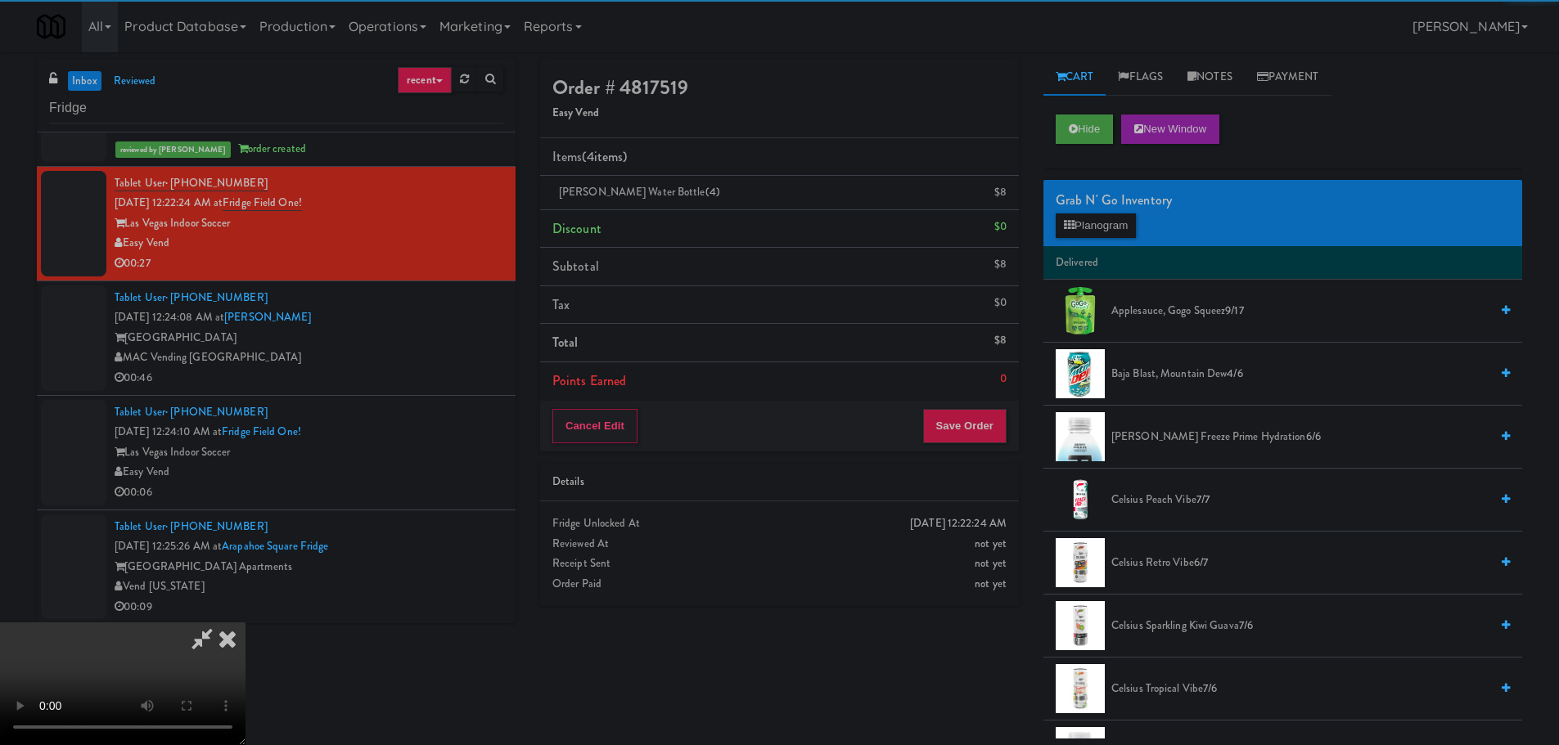
drag, startPoint x: 561, startPoint y: 371, endPoint x: 693, endPoint y: 370, distance: 131.7
click at [245, 623] on video at bounding box center [122, 684] width 245 height 123
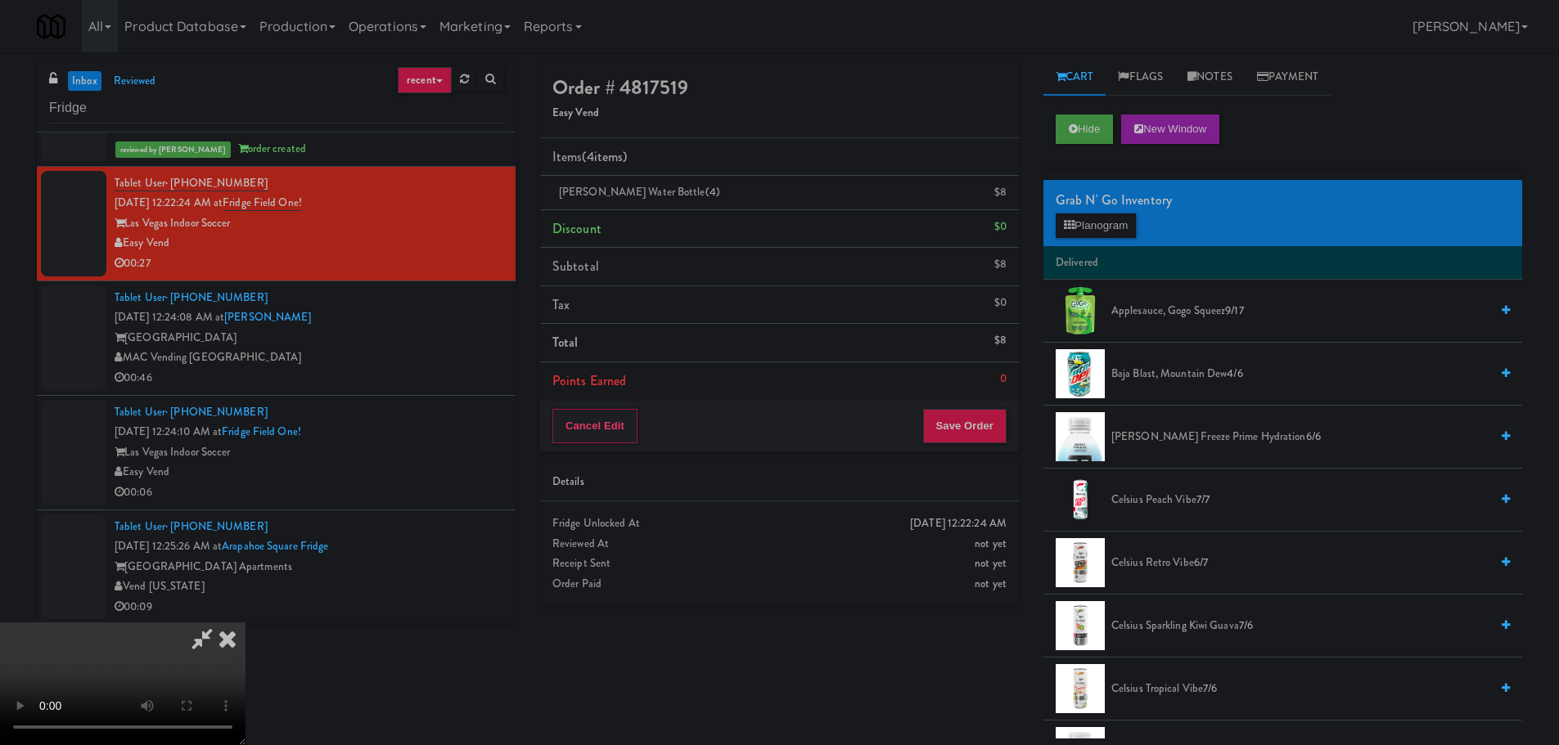
click at [245, 623] on video at bounding box center [122, 684] width 245 height 123
click at [1101, 221] on button "Planogram" at bounding box center [1095, 226] width 80 height 25
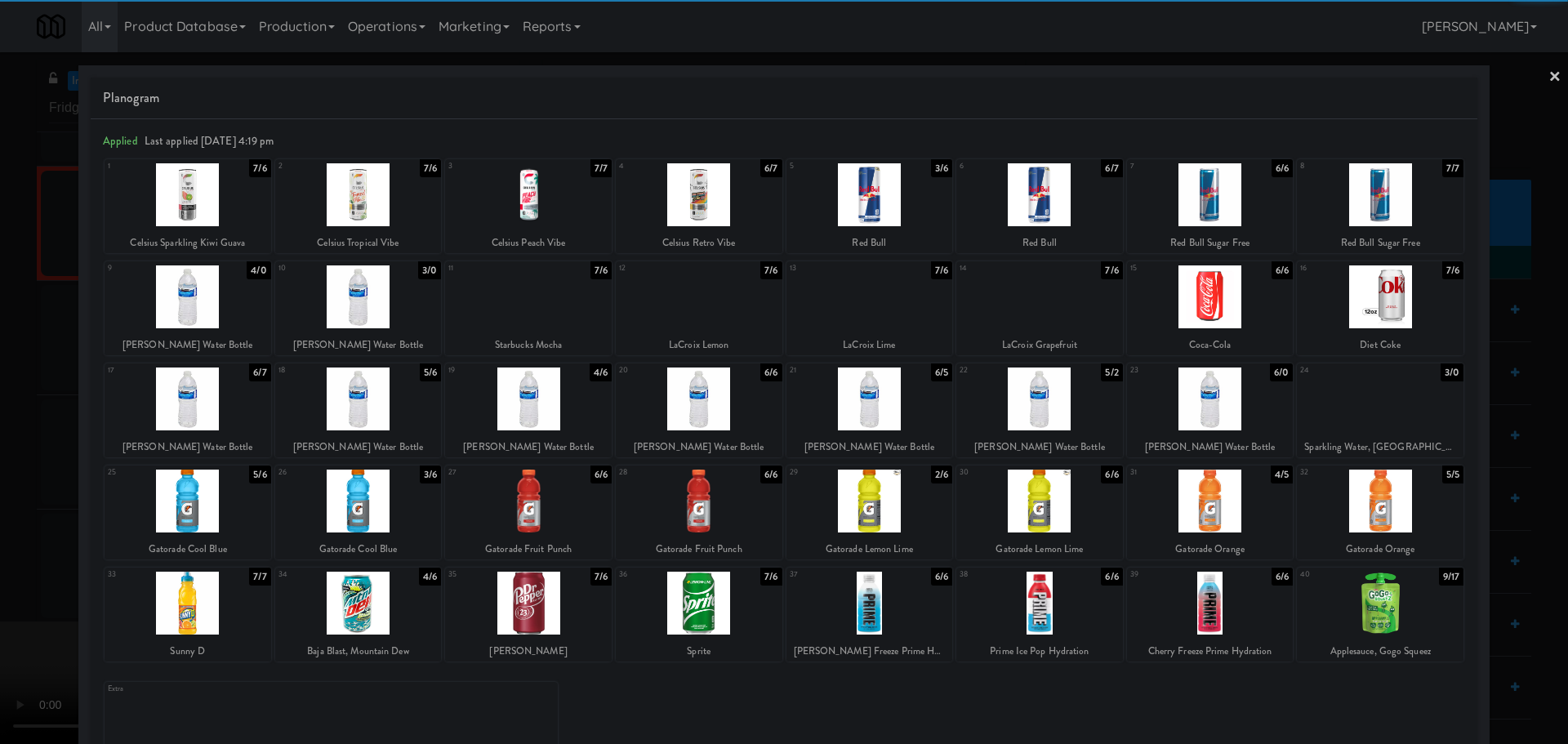
click at [736, 399] on div at bounding box center [699, 398] width 167 height 63
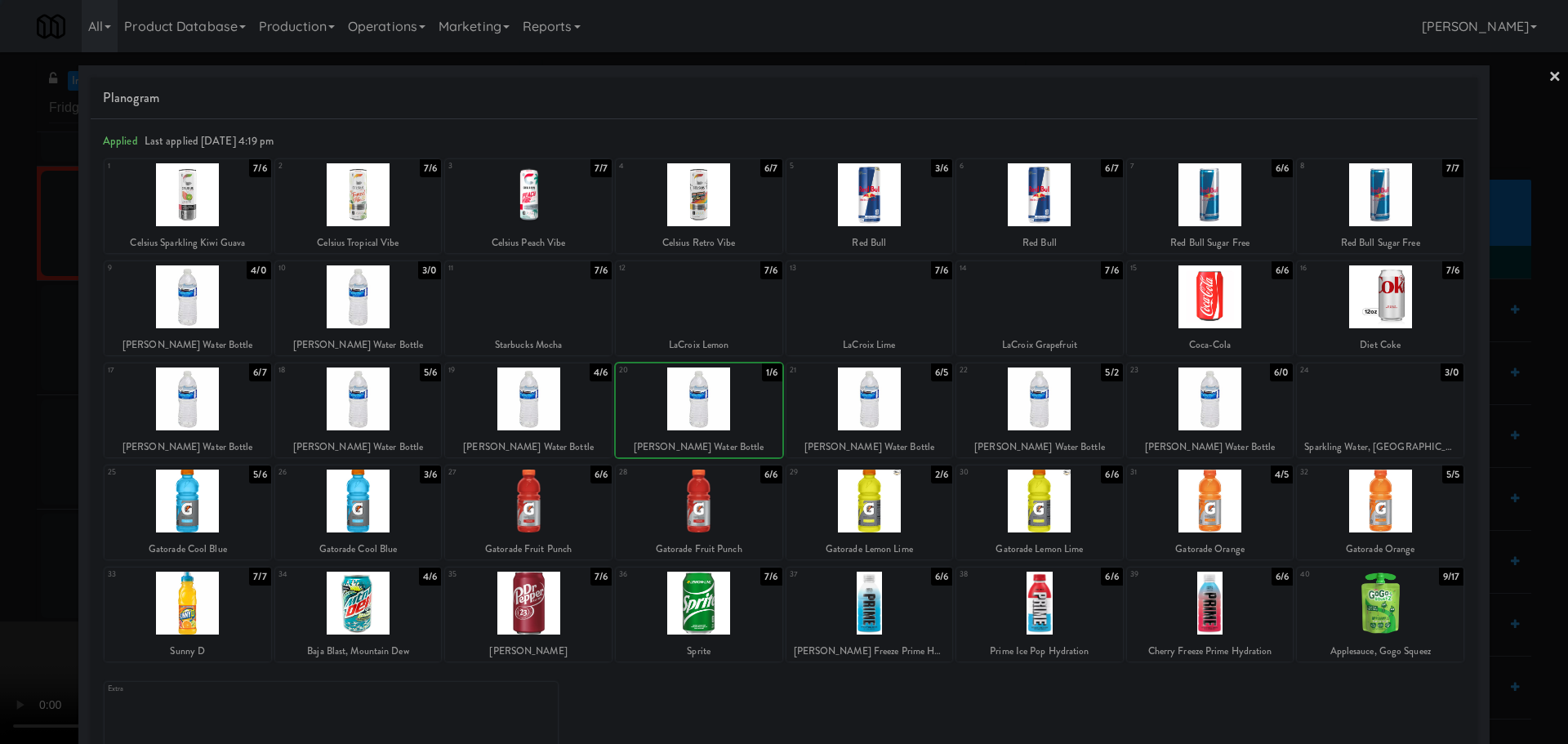
click at [0, 465] on div at bounding box center [784, 372] width 1568 height 744
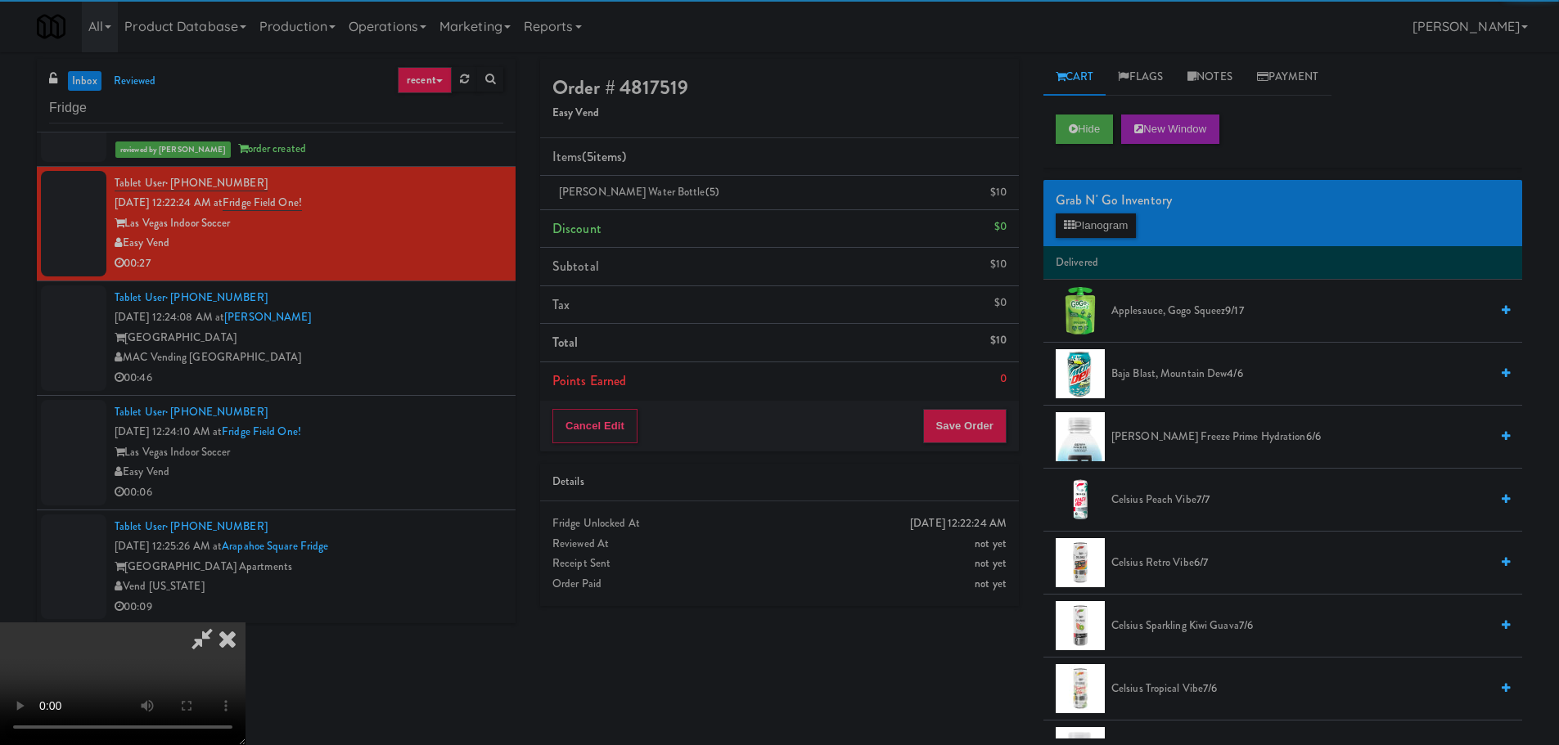
drag, startPoint x: 514, startPoint y: 350, endPoint x: 648, endPoint y: 353, distance: 134.2
click at [245, 623] on video at bounding box center [122, 684] width 245 height 123
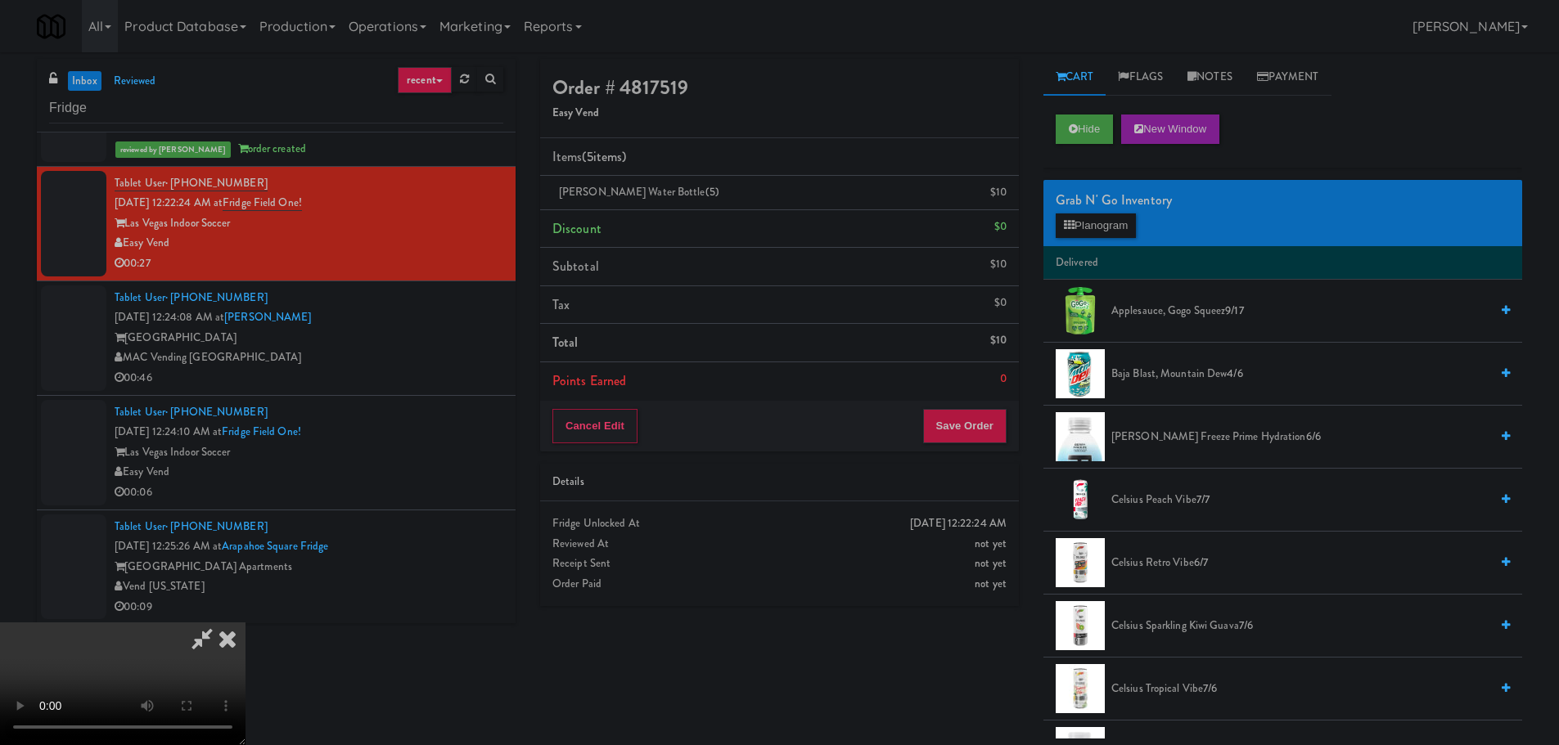
click at [245, 623] on video at bounding box center [122, 684] width 245 height 123
click at [1093, 209] on div "Grab N' Go Inventory" at bounding box center [1282, 200] width 454 height 25
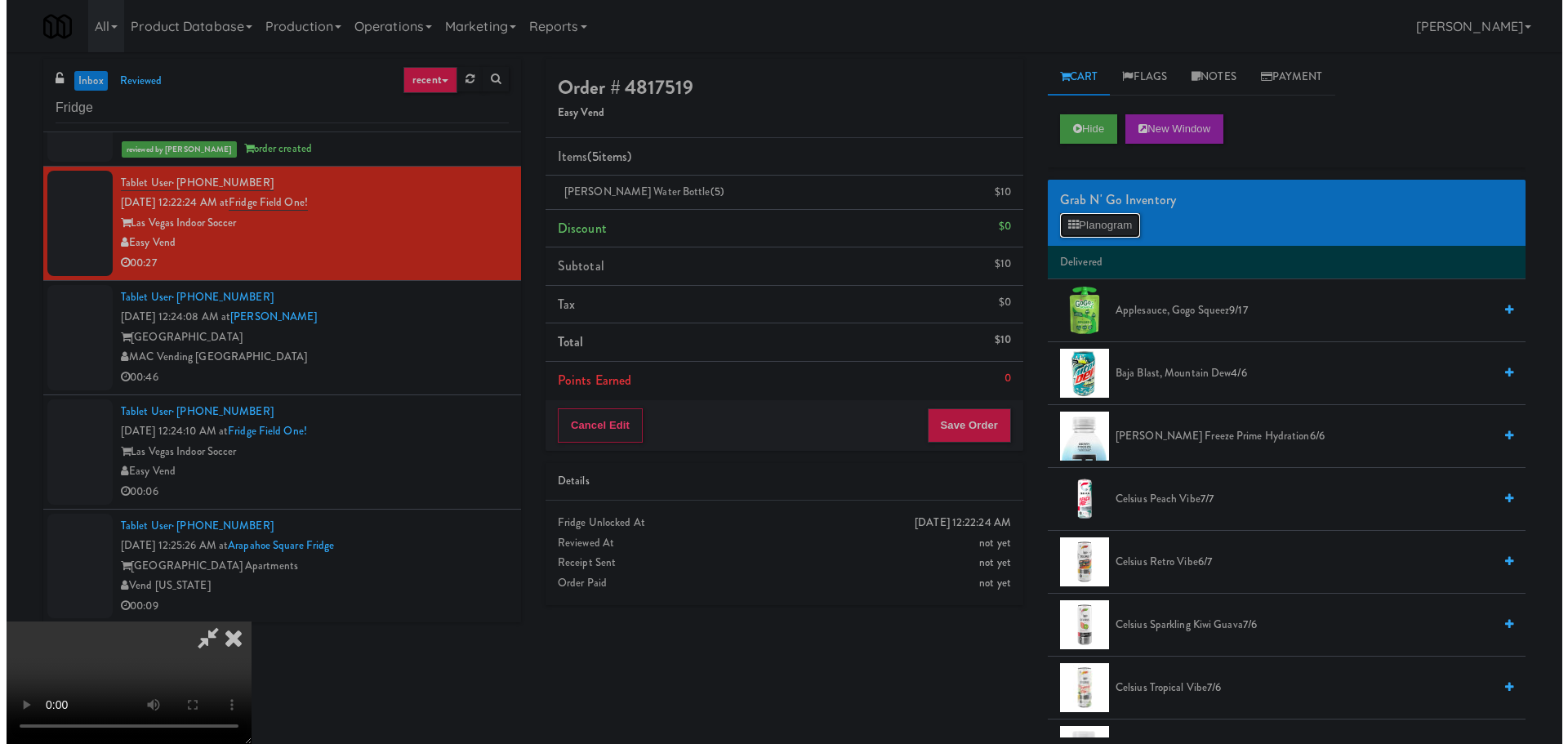
click
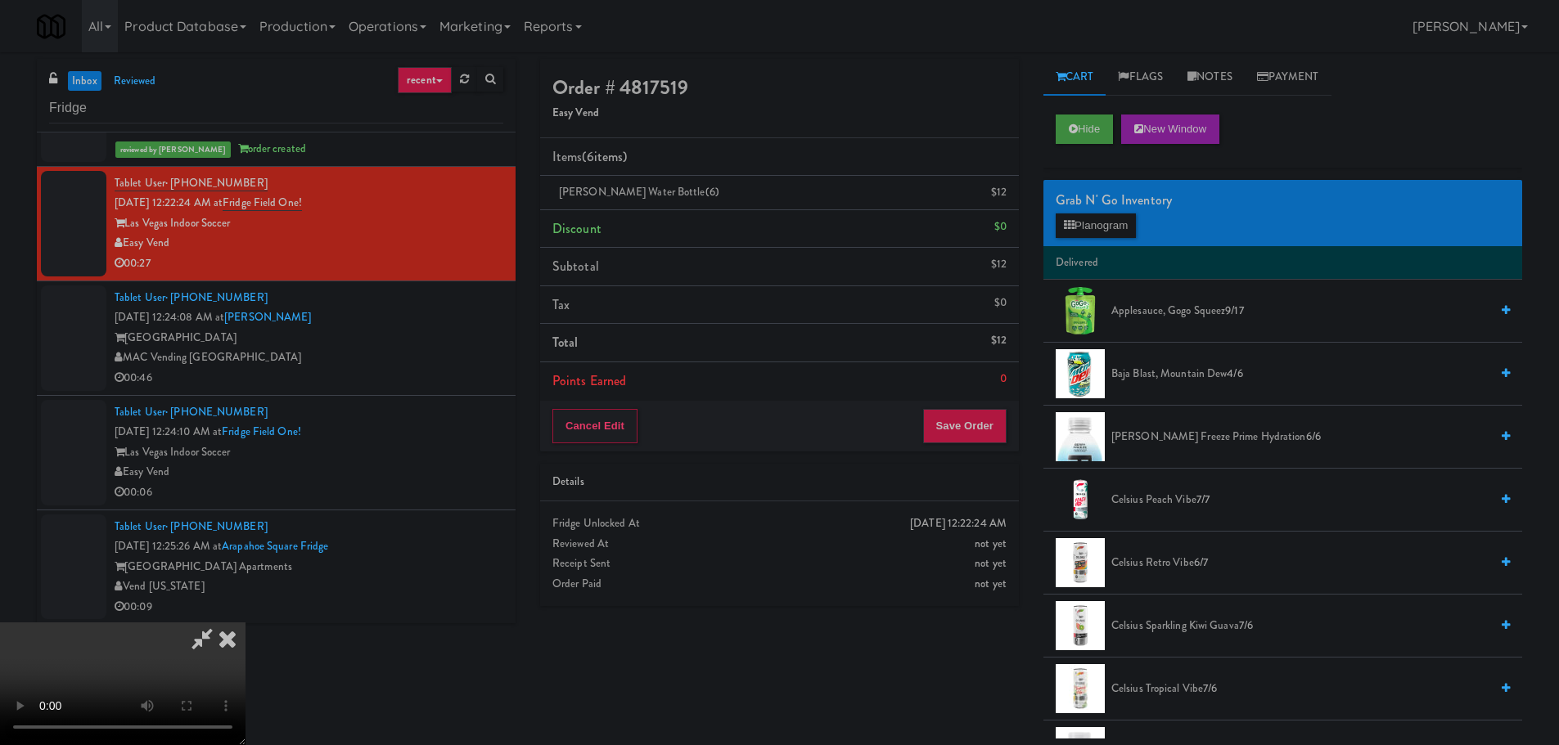
scroll to position [118, 0]
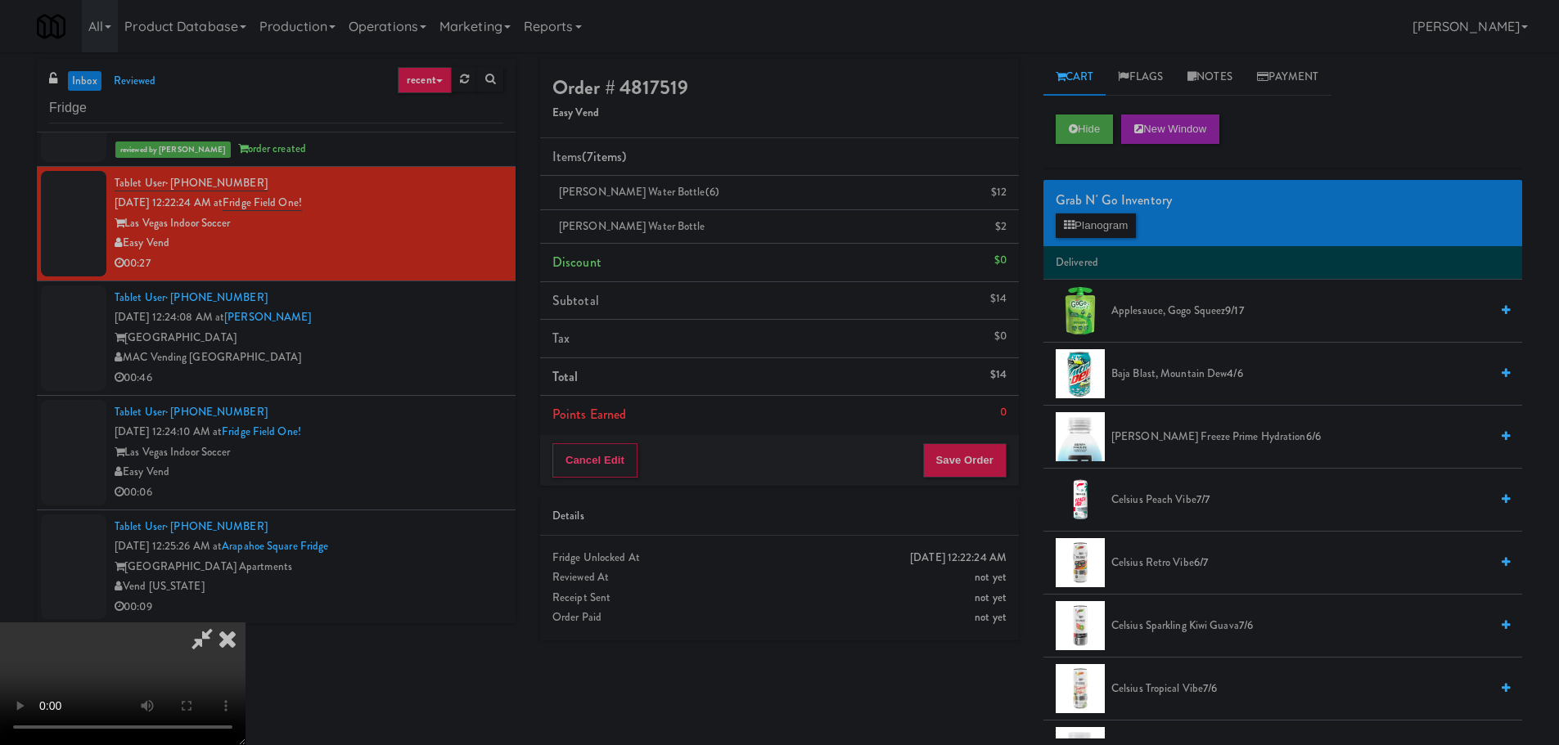
drag, startPoint x: 505, startPoint y: 352, endPoint x: 531, endPoint y: 353, distance: 26.2
drag, startPoint x: 1050, startPoint y: 224, endPoint x: 1067, endPoint y: 225, distance: 17.2
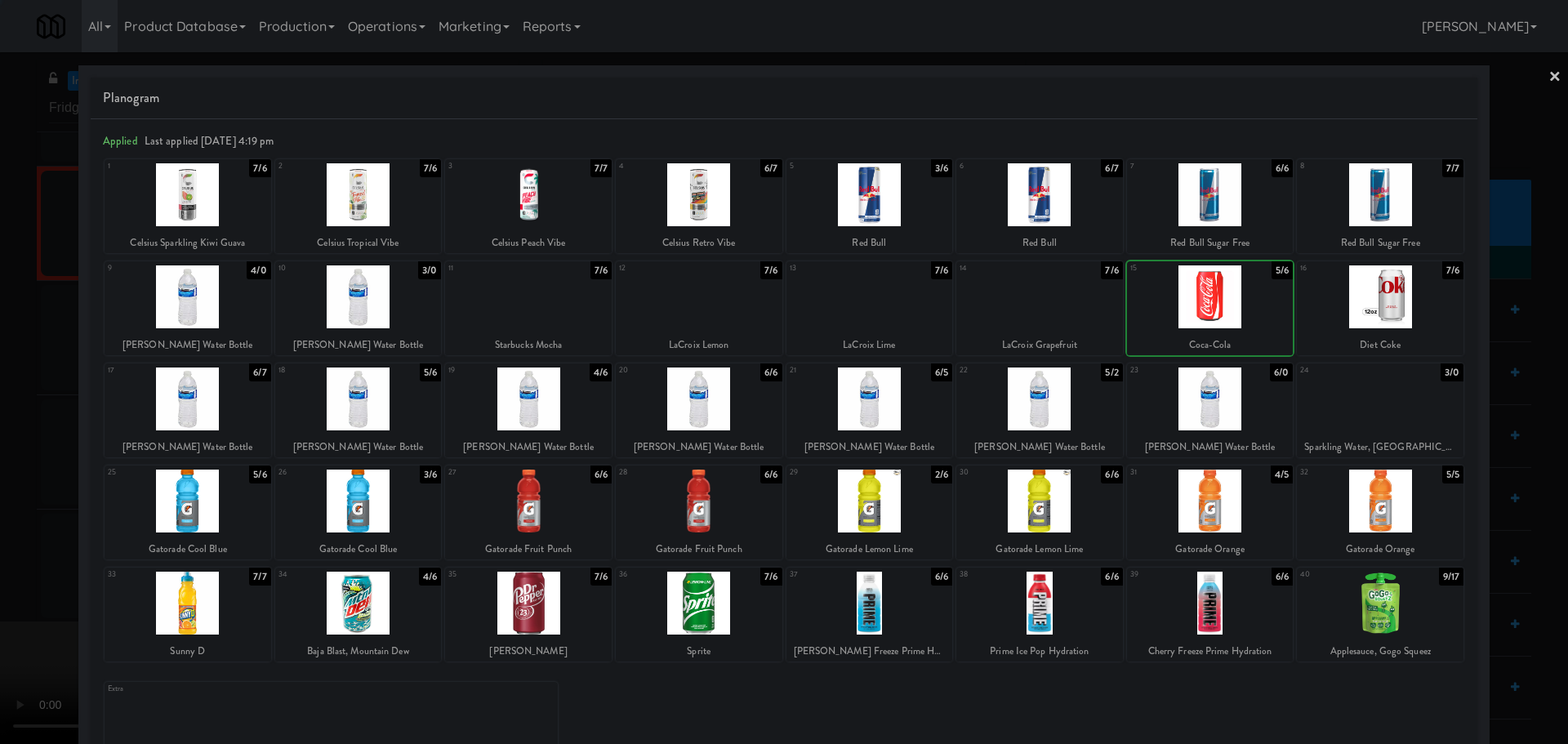
drag, startPoint x: 0, startPoint y: 385, endPoint x: 29, endPoint y: 379, distance: 29.6
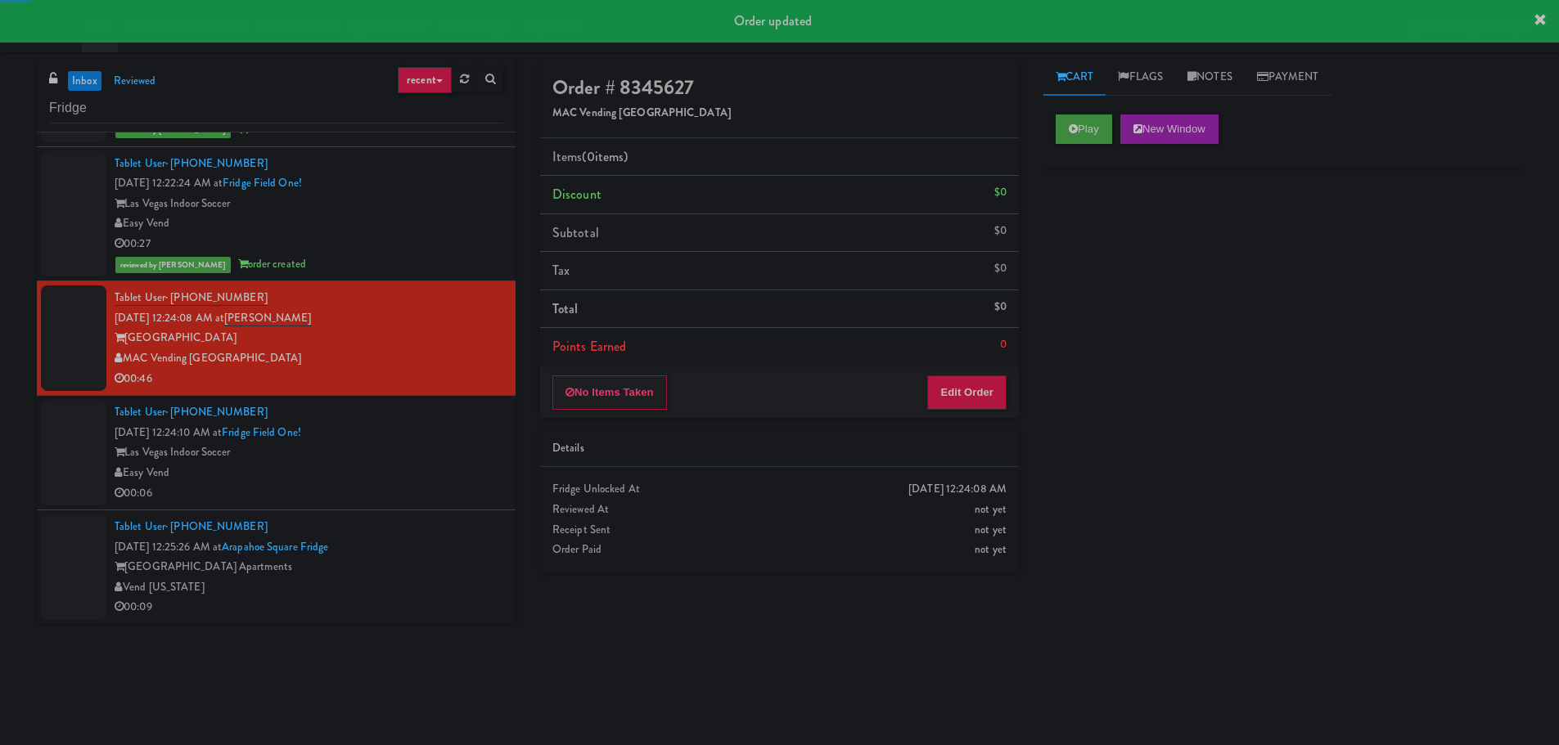
scroll to position [5641, 0]
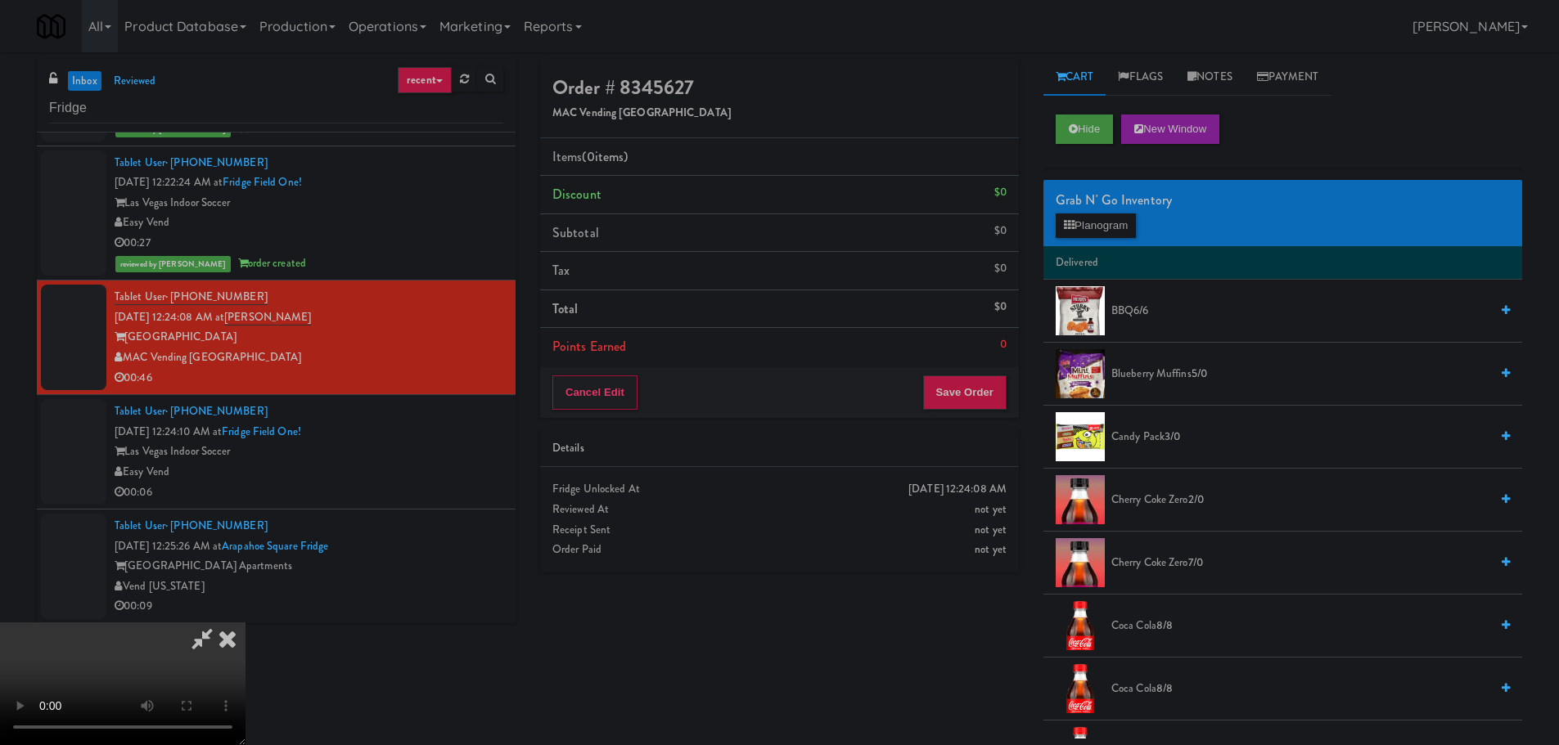
drag, startPoint x: 490, startPoint y: 537, endPoint x: 502, endPoint y: 525, distance: 16.2
drag, startPoint x: 574, startPoint y: 498, endPoint x: 613, endPoint y: 498, distance: 39.3
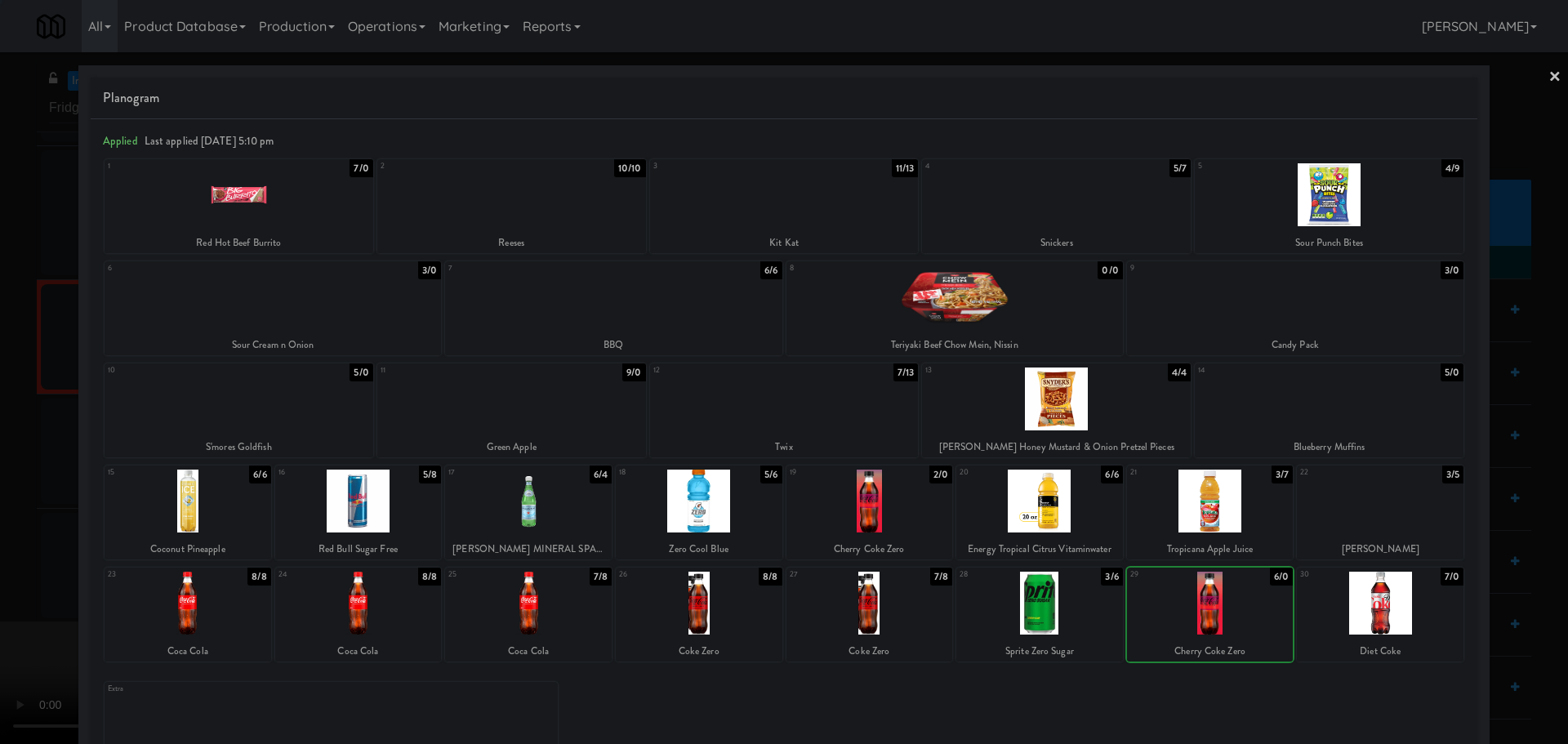
drag, startPoint x: 0, startPoint y: 511, endPoint x: 74, endPoint y: 488, distance: 77.5
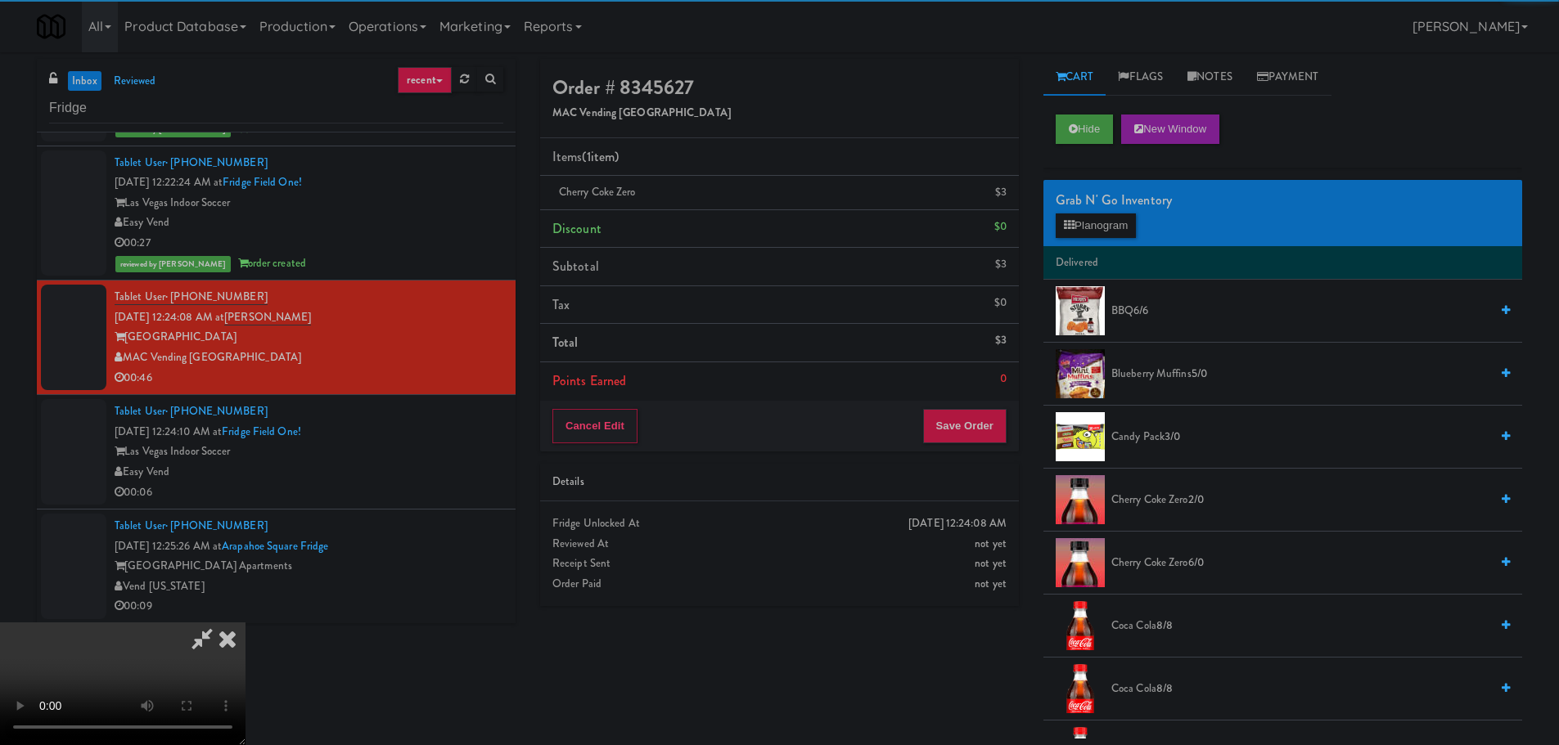
drag, startPoint x: 412, startPoint y: 403, endPoint x: 484, endPoint y: 398, distance: 72.2
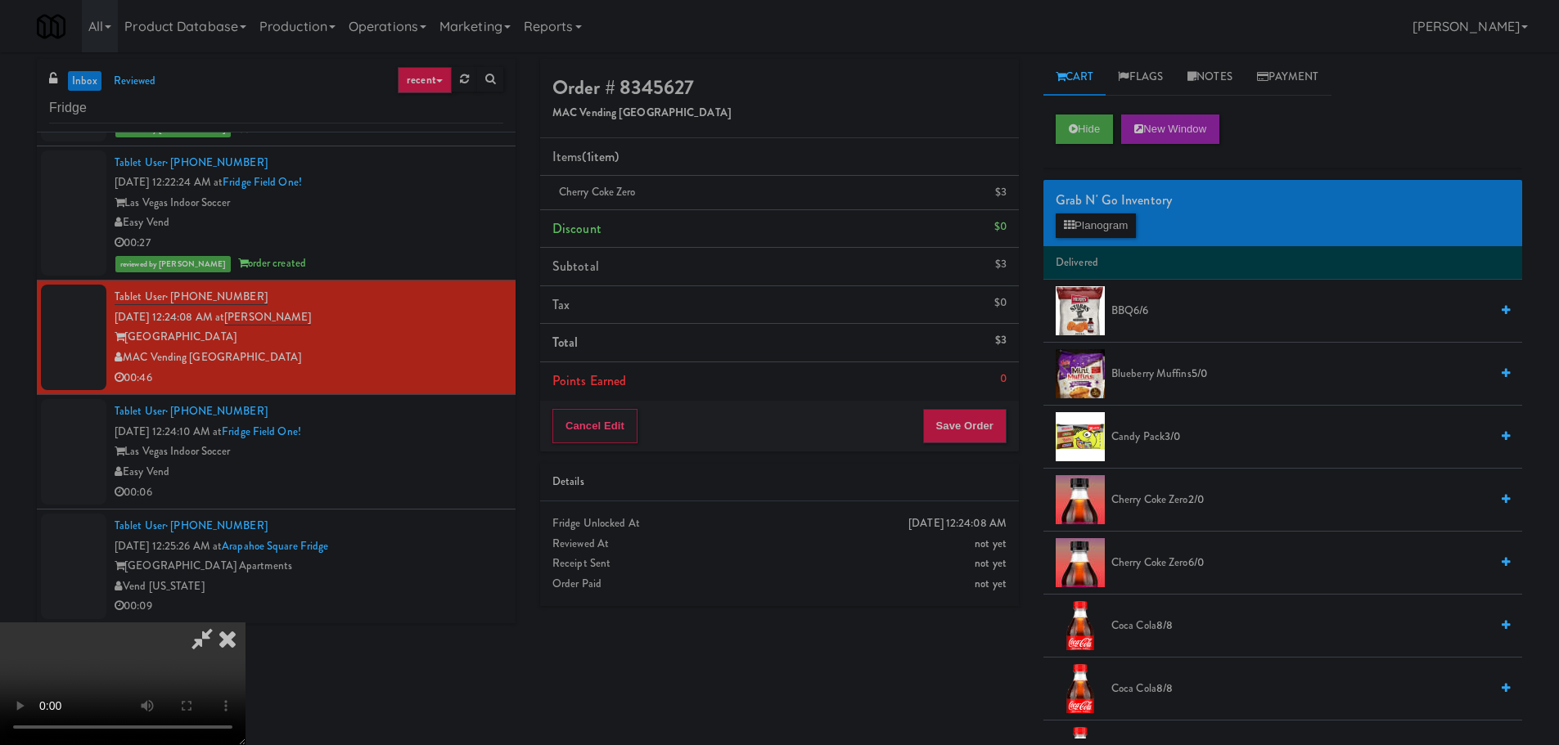
drag, startPoint x: 767, startPoint y: 432, endPoint x: 780, endPoint y: 433, distance: 13.1
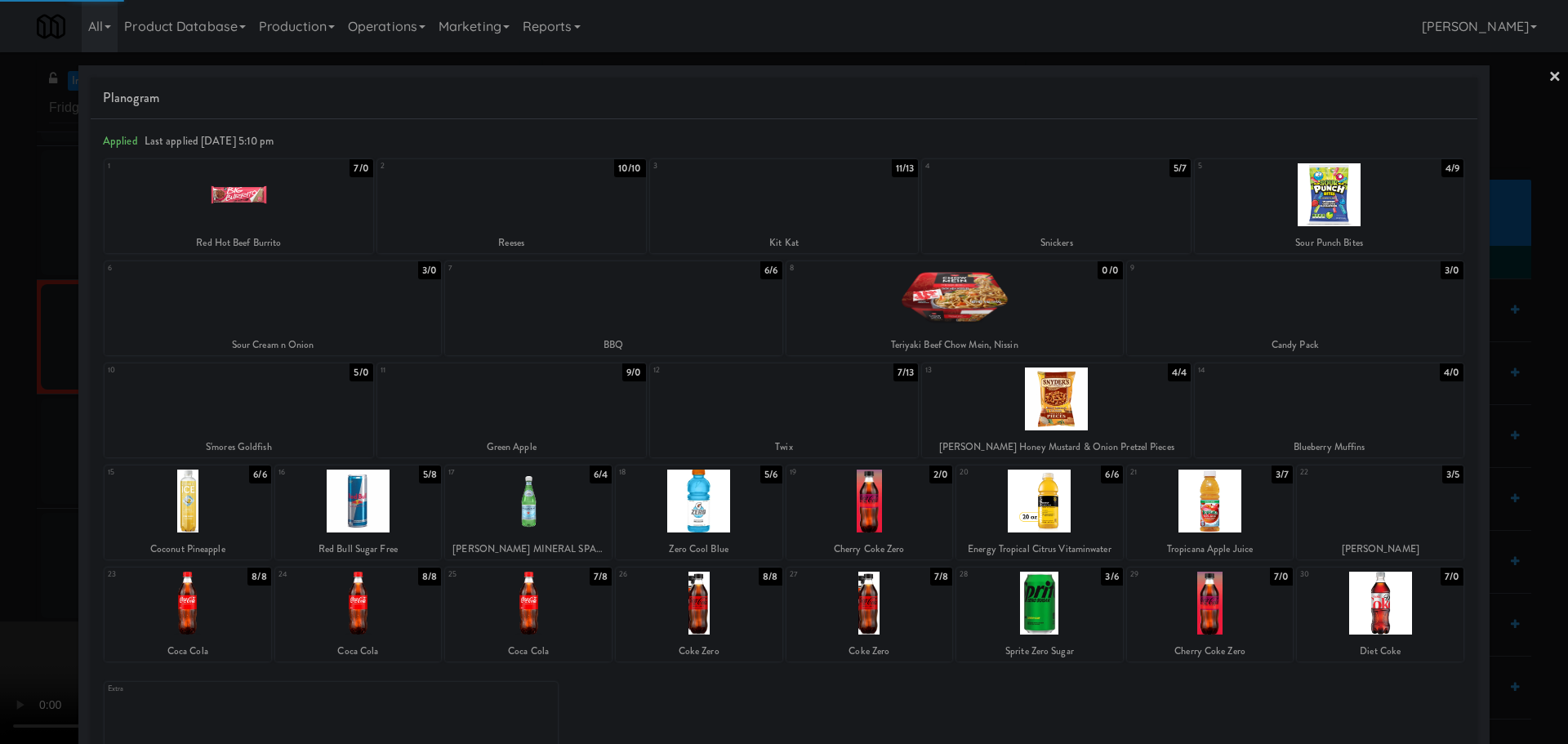
drag, startPoint x: 0, startPoint y: 431, endPoint x: 10, endPoint y: 440, distance: 13.5
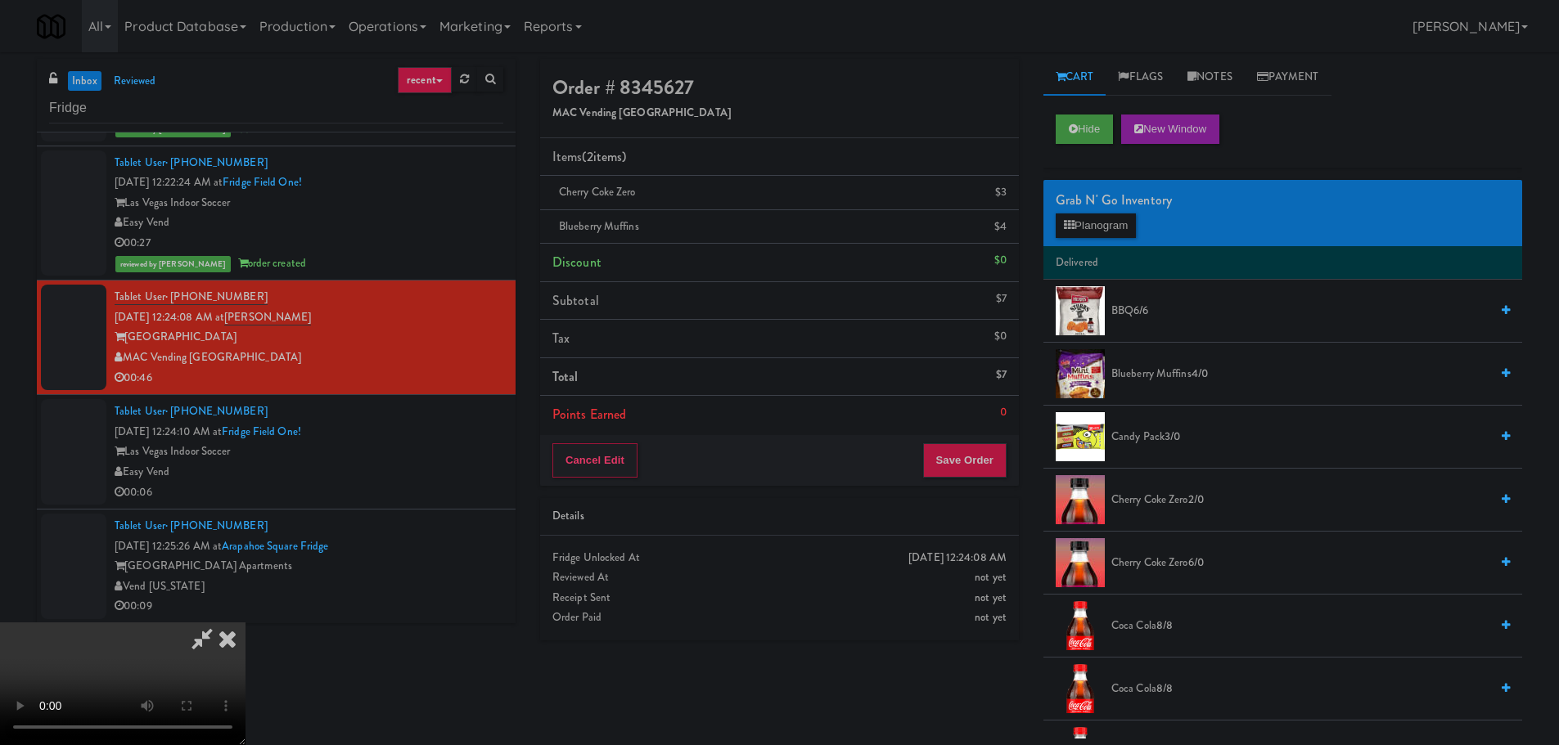
drag, startPoint x: 748, startPoint y: 450, endPoint x: 764, endPoint y: 449, distance: 16.4
drag, startPoint x: 900, startPoint y: 434, endPoint x: 851, endPoint y: 474, distance: 63.4
drag, startPoint x: 530, startPoint y: 515, endPoint x: 554, endPoint y: 500, distance: 28.4
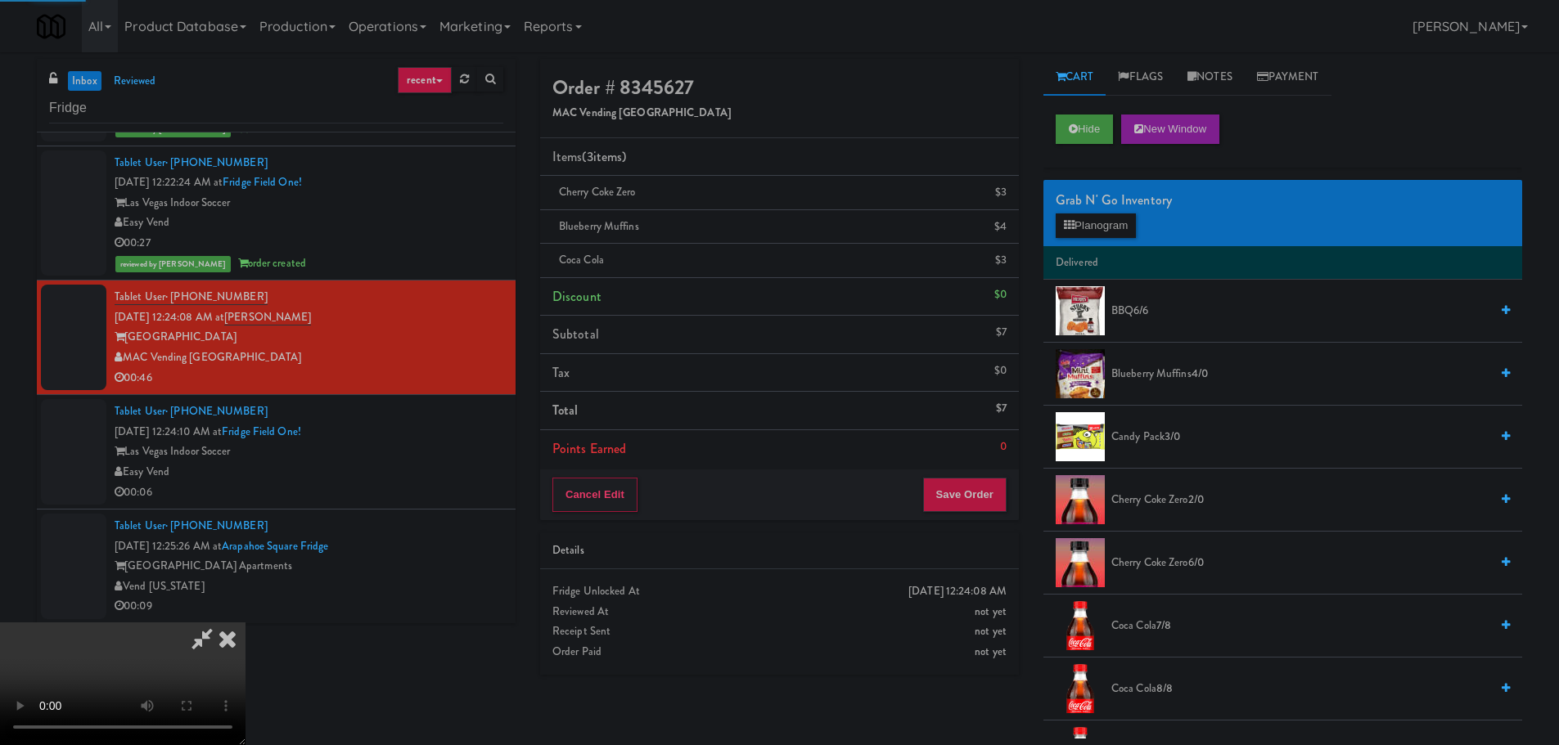
drag, startPoint x: 390, startPoint y: 390, endPoint x: 407, endPoint y: 384, distance: 18.4
drag, startPoint x: 551, startPoint y: 397, endPoint x: 623, endPoint y: 399, distance: 72.0
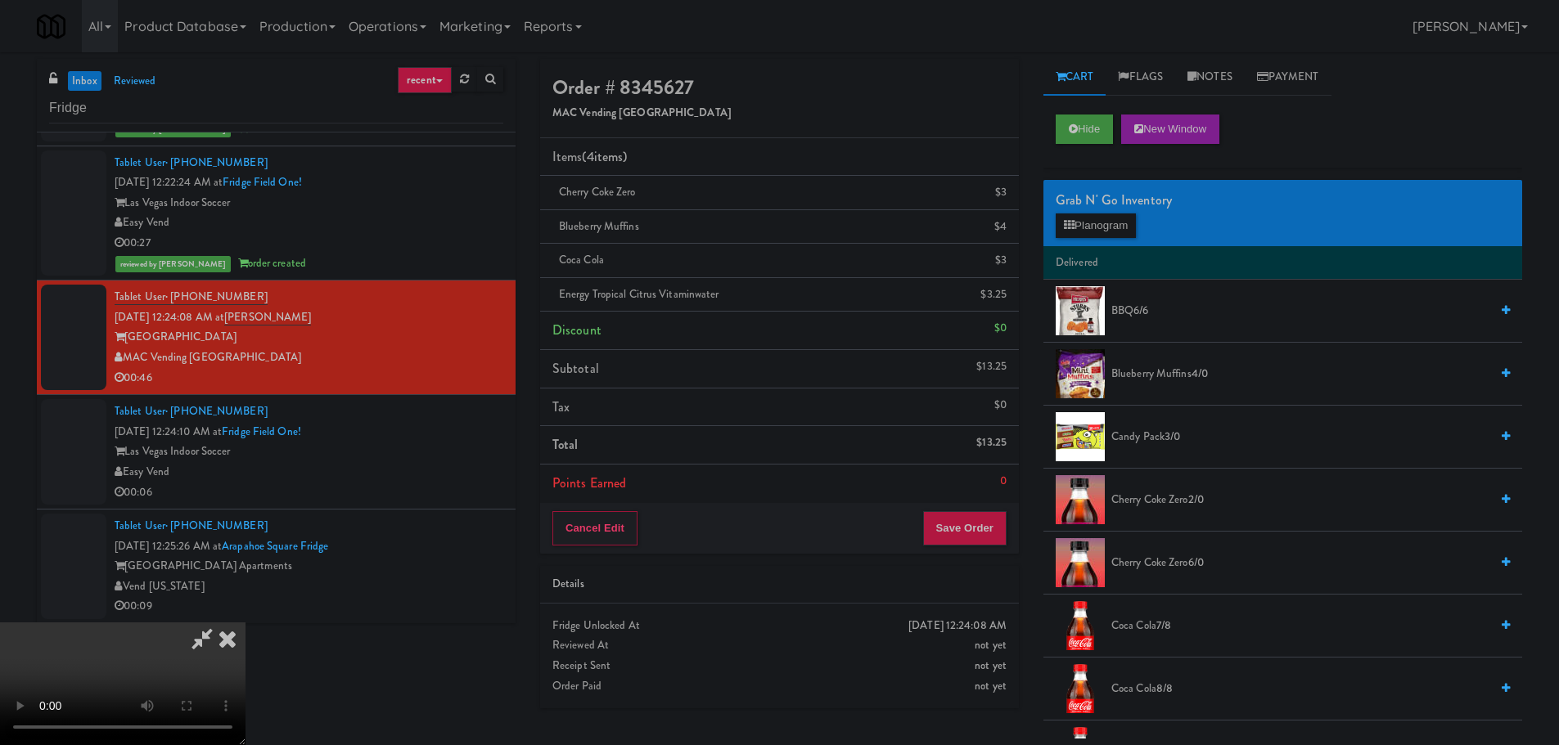
drag, startPoint x: 424, startPoint y: 394, endPoint x: 457, endPoint y: 389, distance: 33.1
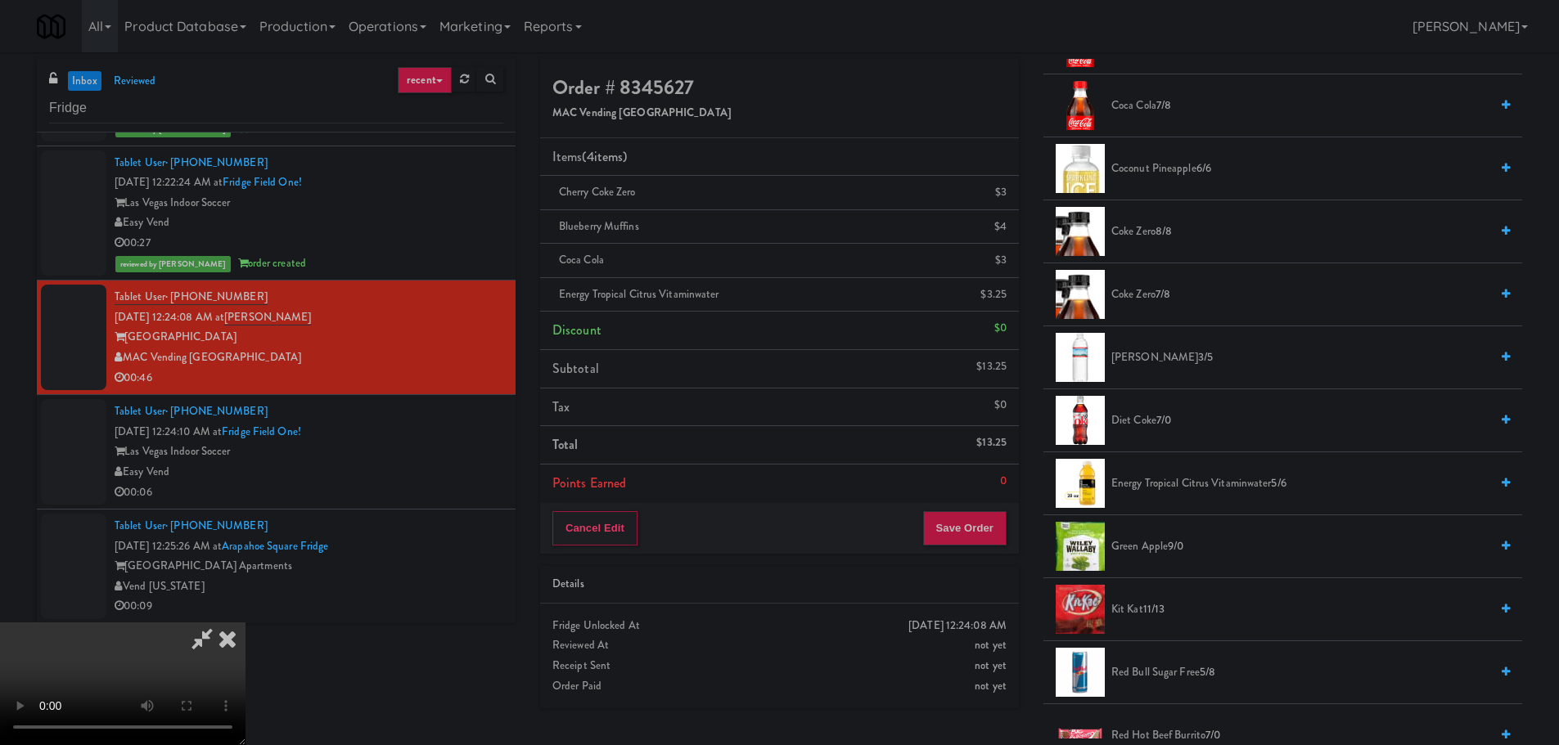
scroll to position [736, 0]
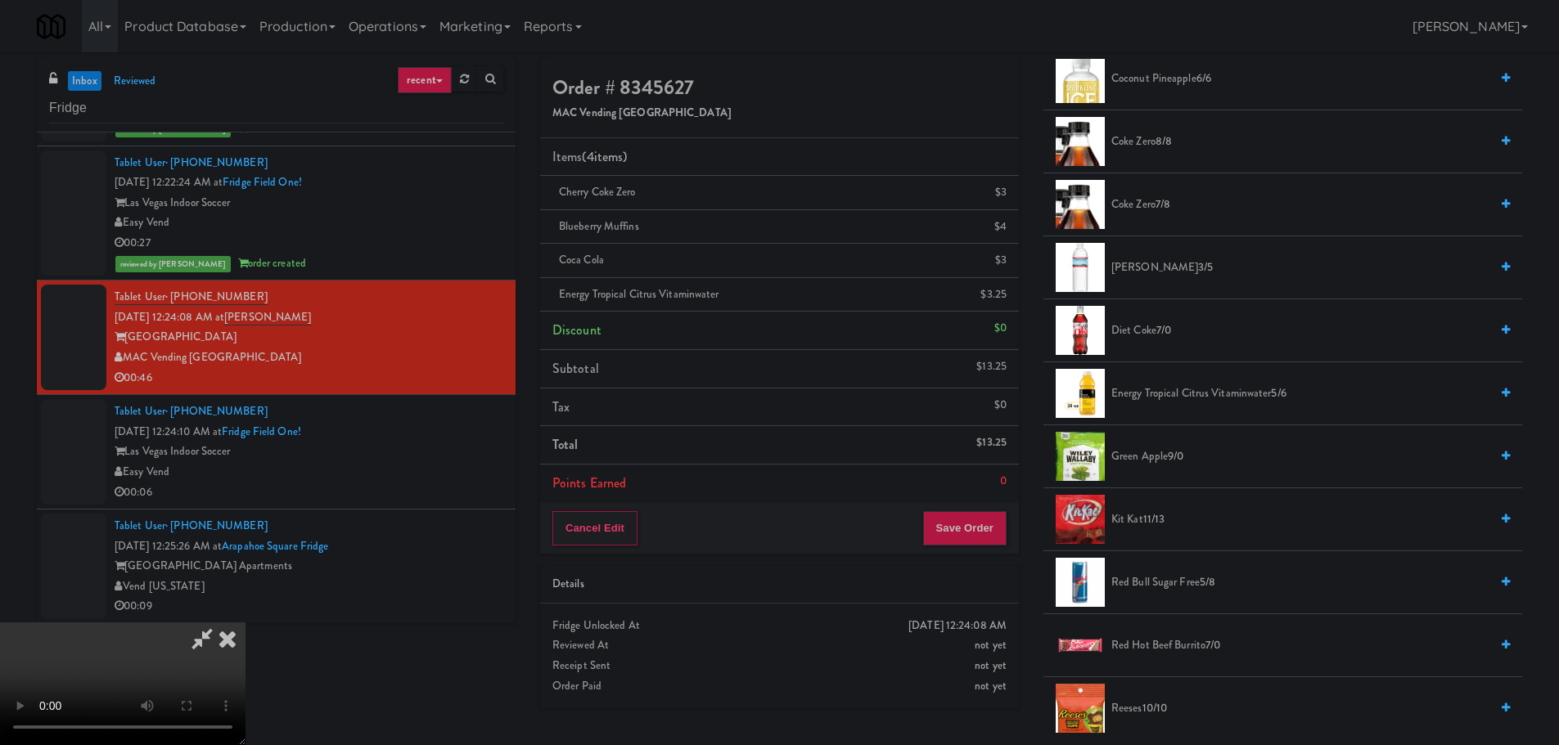
drag, startPoint x: 750, startPoint y: 397, endPoint x: 776, endPoint y: 398, distance: 25.4
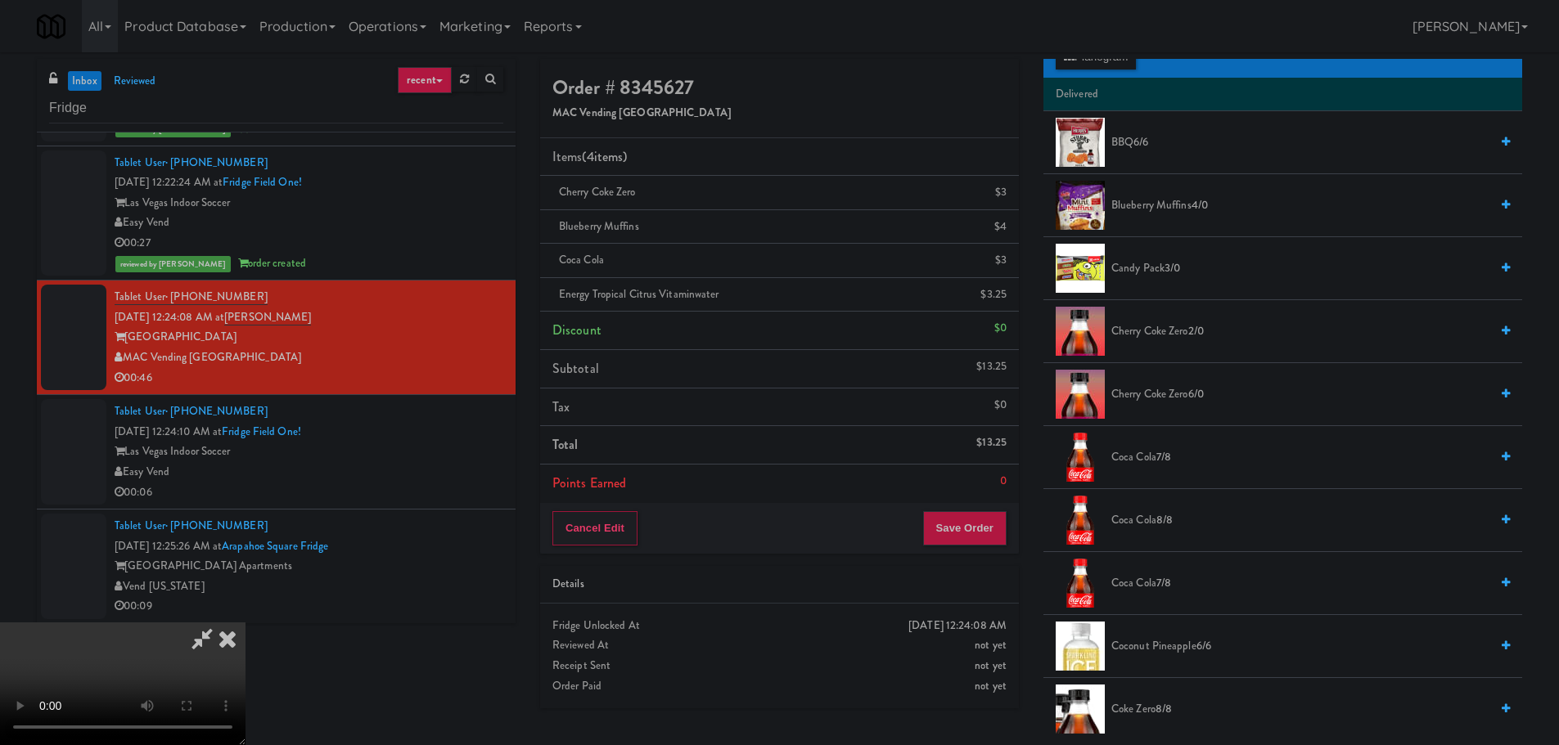
scroll to position [0, 0]
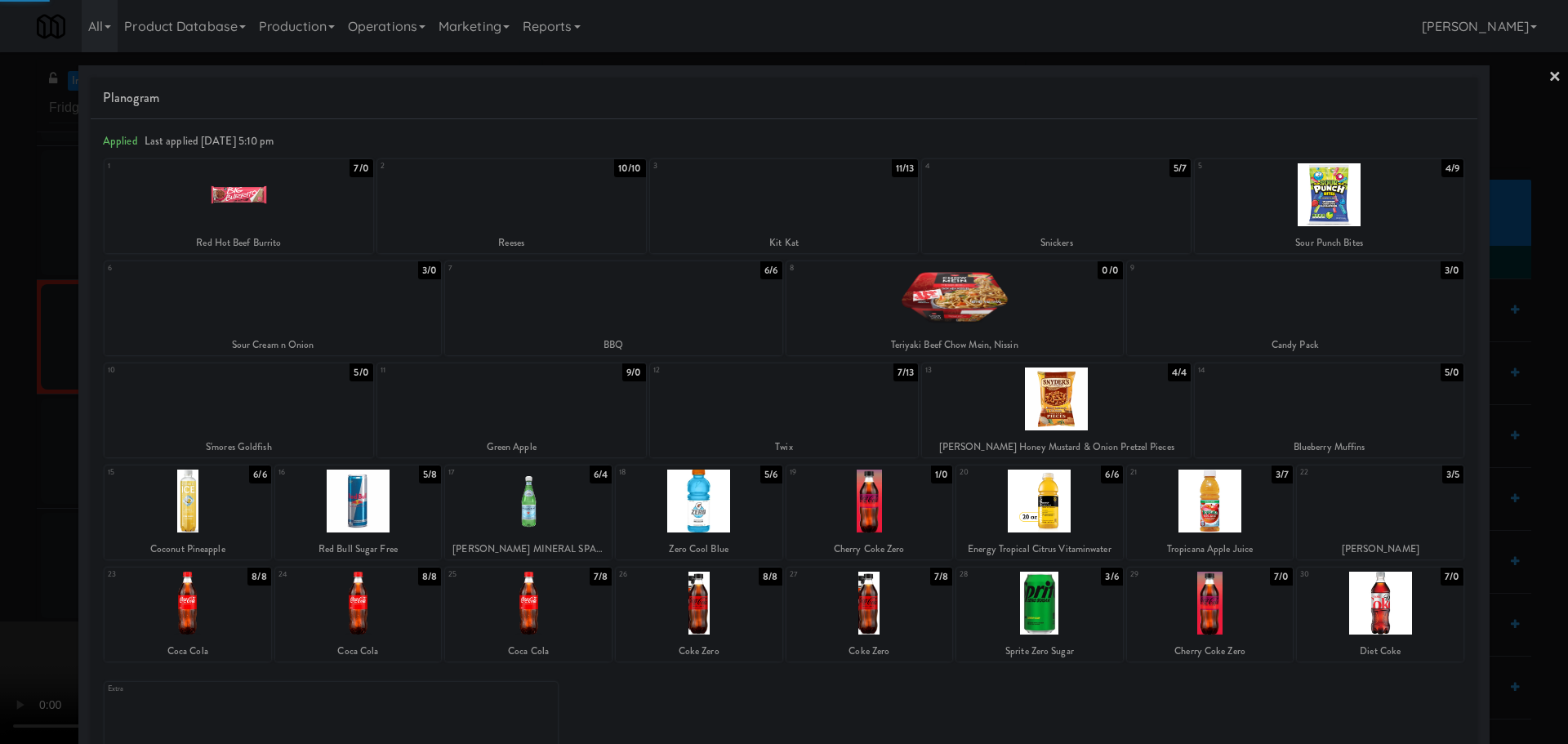
drag, startPoint x: 0, startPoint y: 505, endPoint x: 88, endPoint y: 505, distance: 88.0
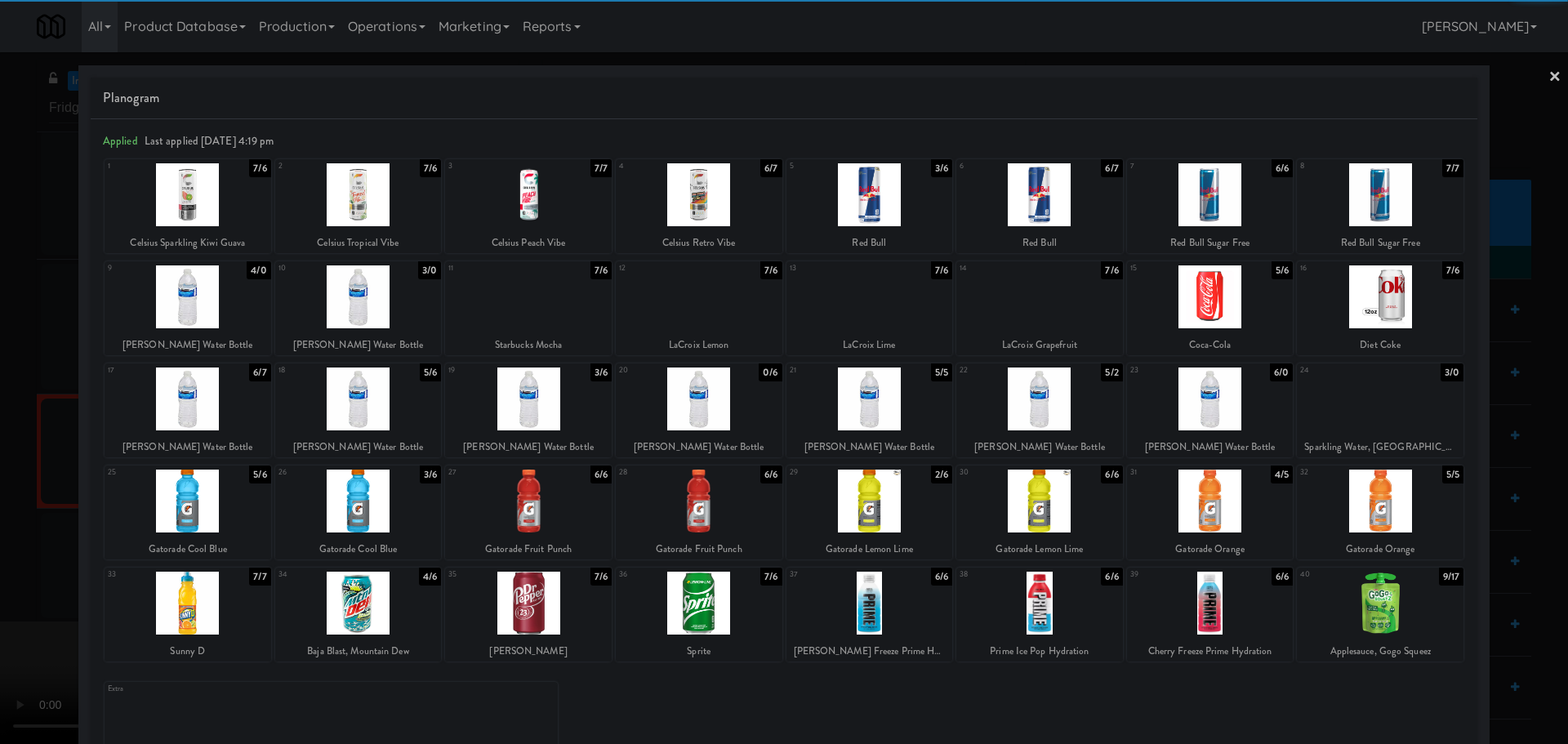
drag, startPoint x: 0, startPoint y: 478, endPoint x: 398, endPoint y: 424, distance: 401.6
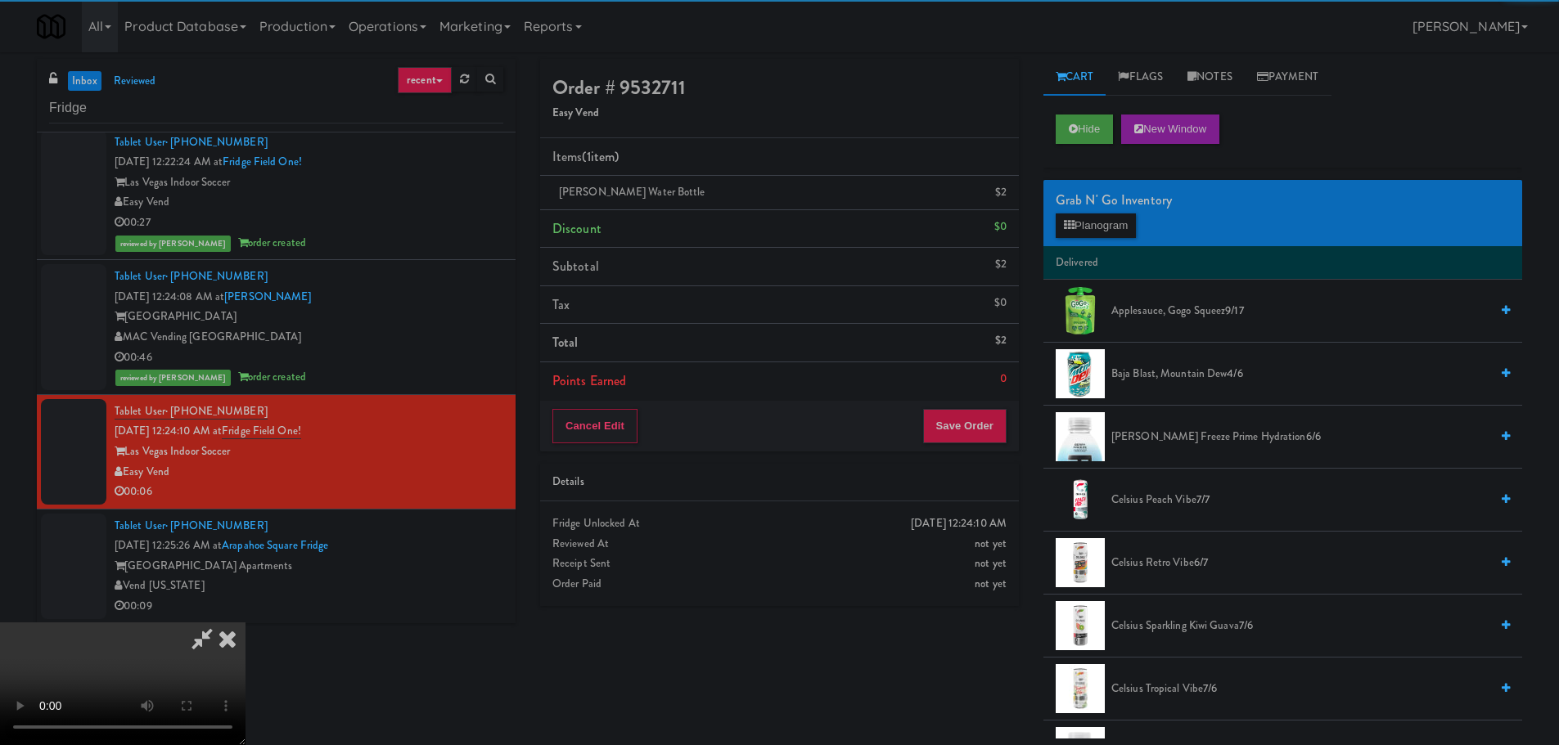
drag, startPoint x: 539, startPoint y: 422, endPoint x: 562, endPoint y: 420, distance: 23.0
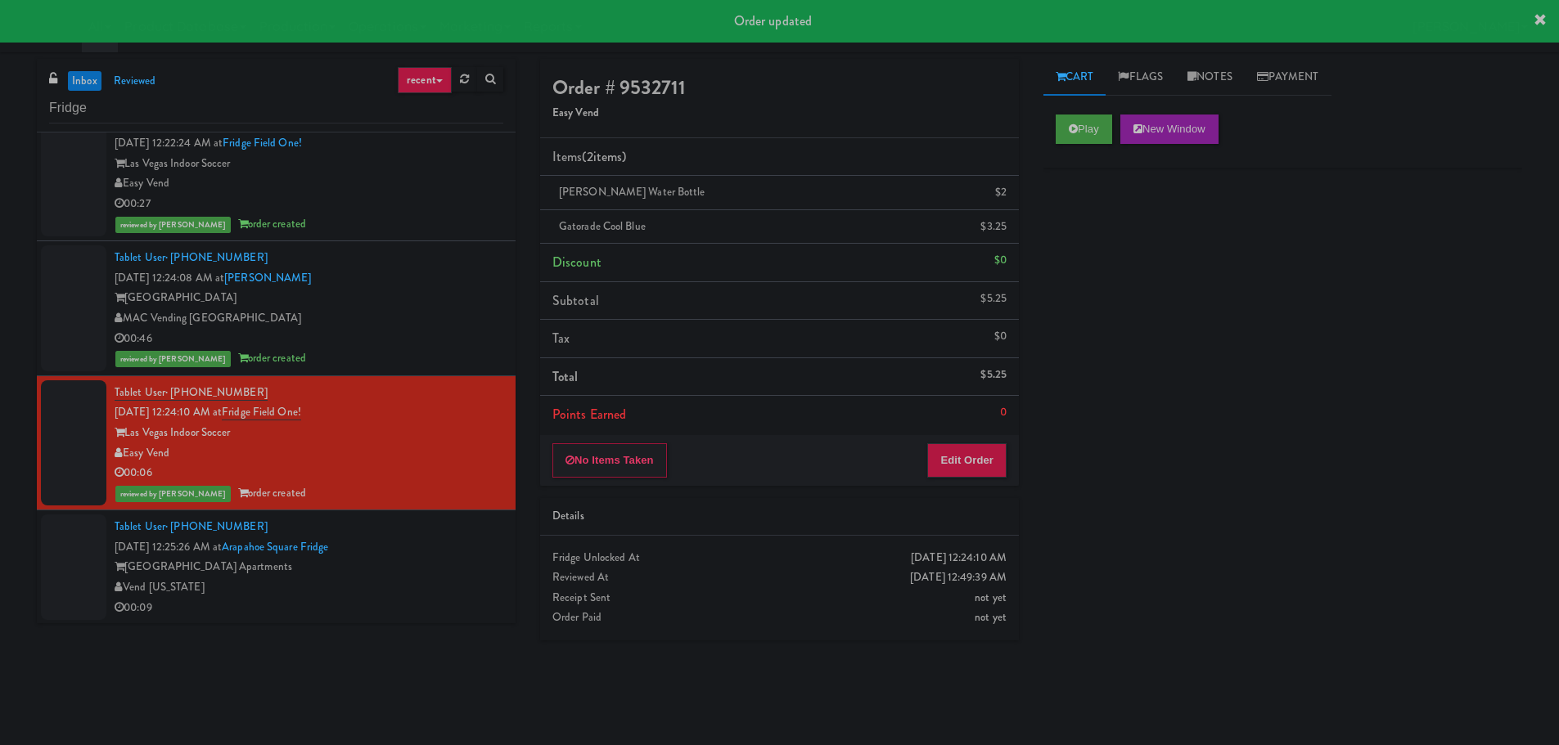
scroll to position [5681, 0]
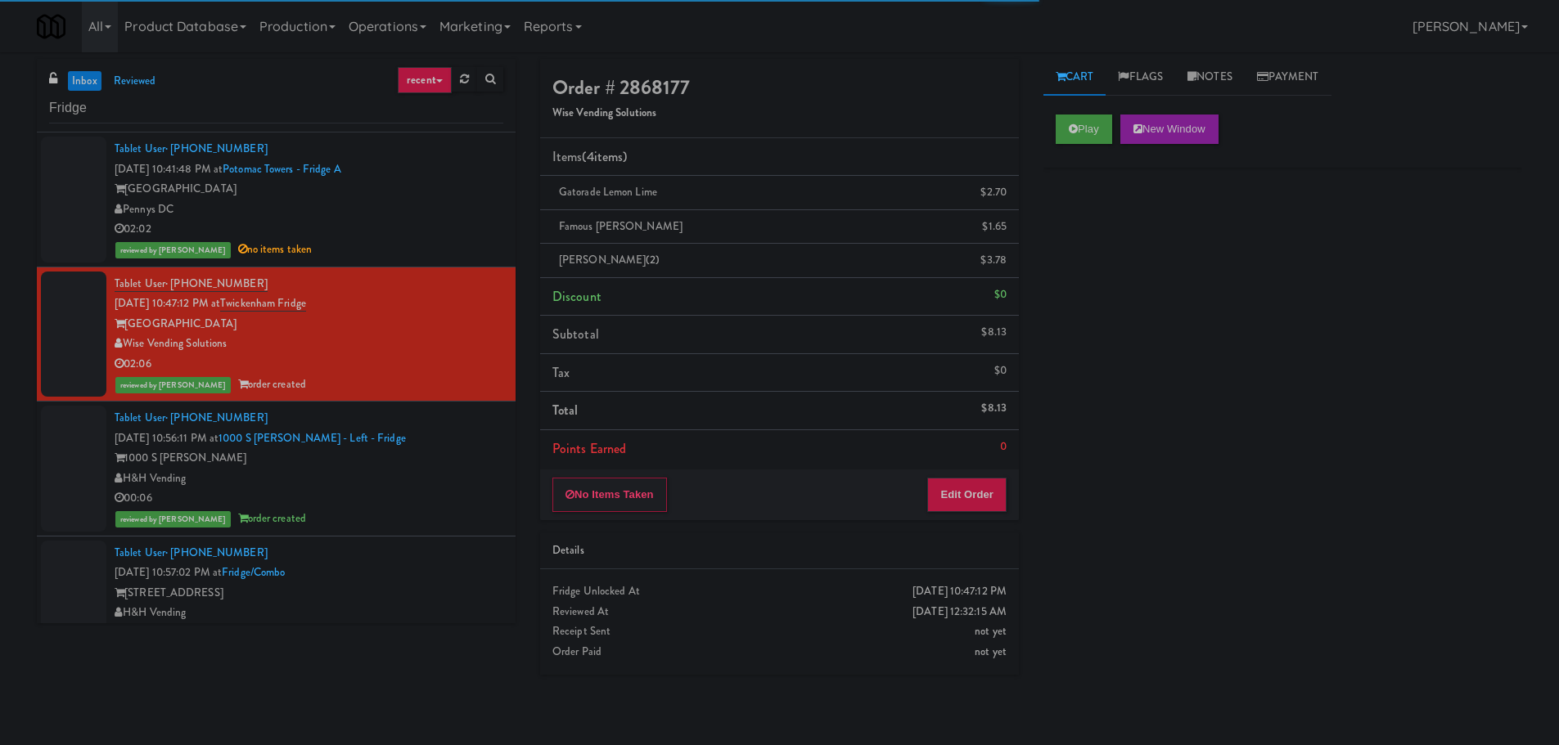
drag, startPoint x: 432, startPoint y: 497, endPoint x: 414, endPoint y: 423, distance: 75.8
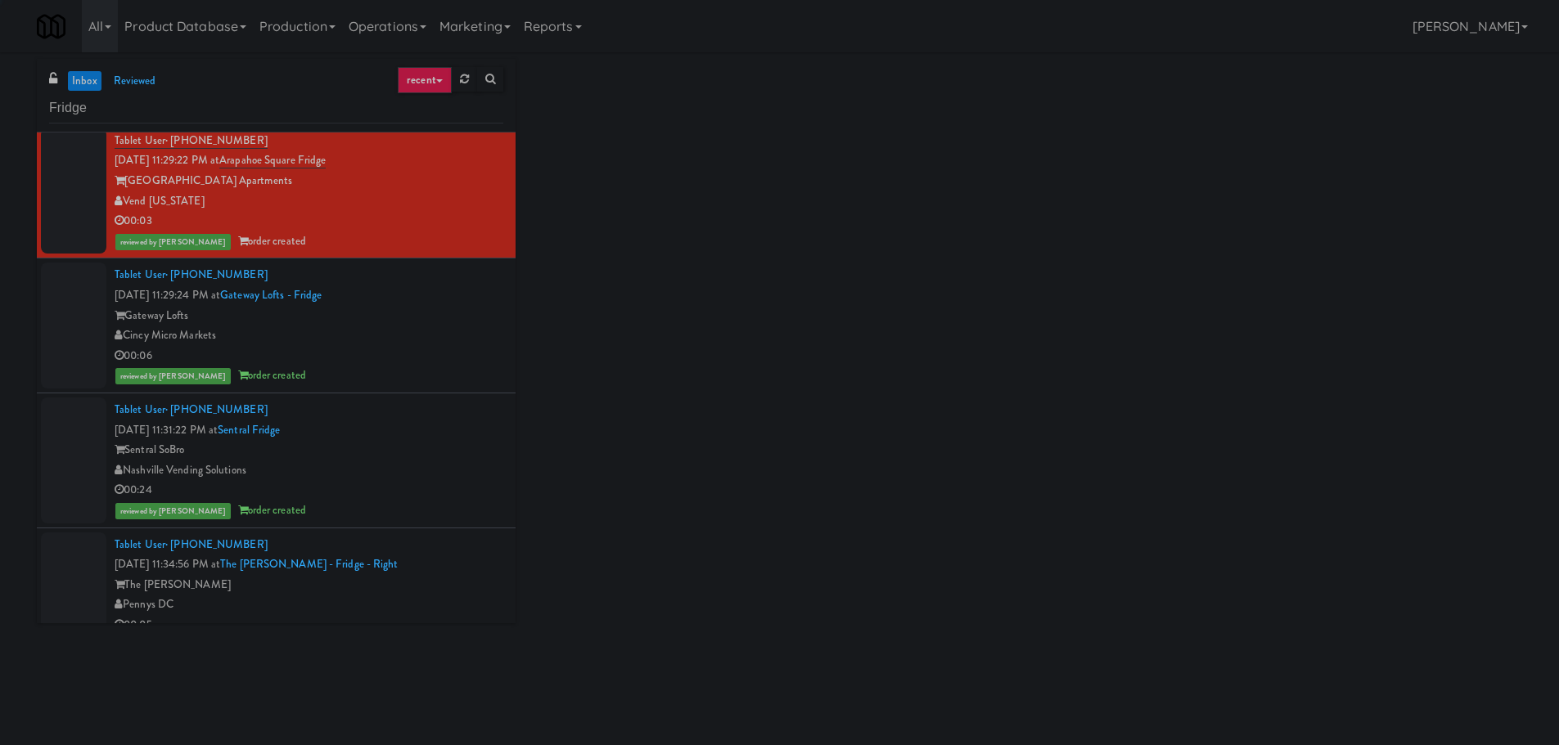
scroll to position [1964, 0]
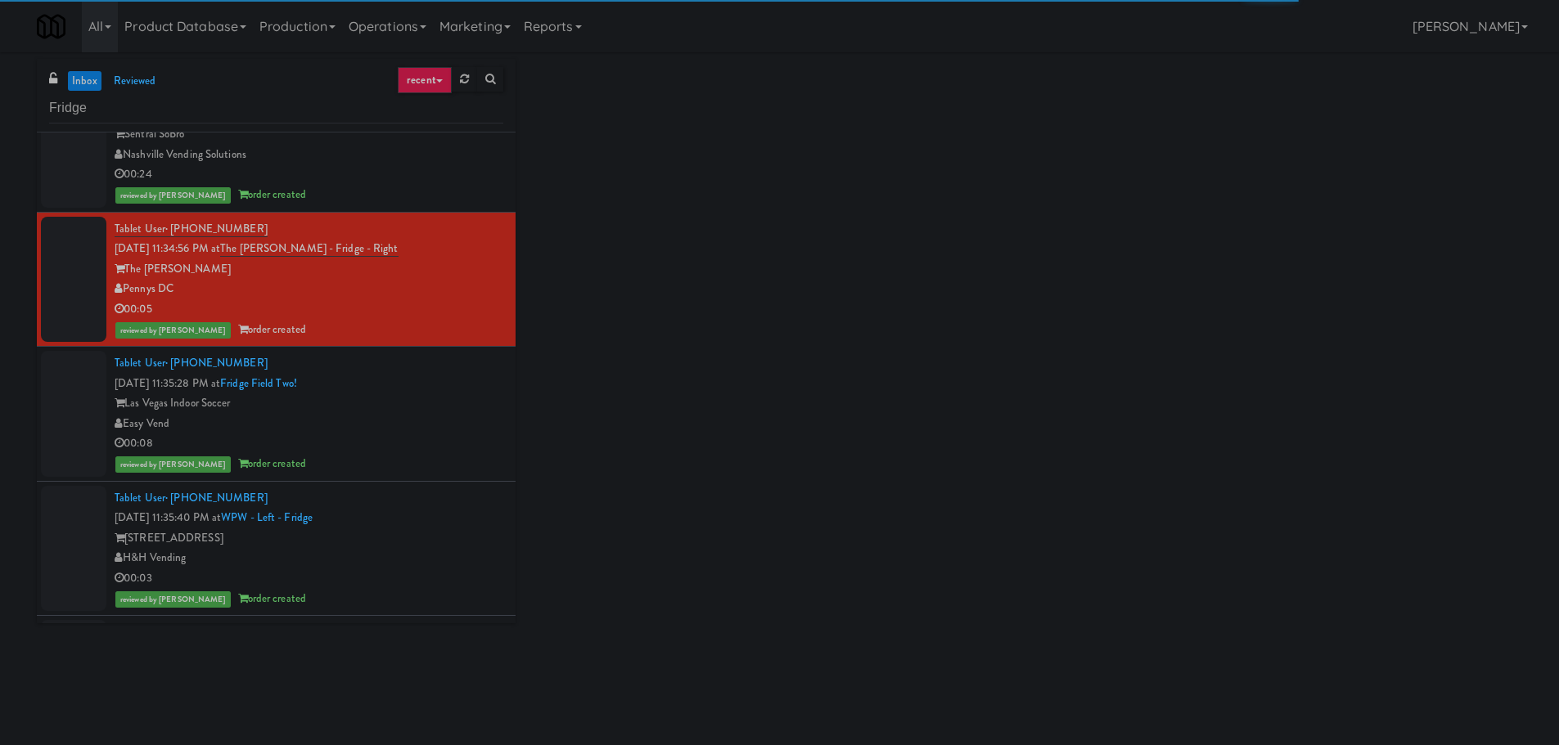
drag, startPoint x: 462, startPoint y: 389, endPoint x: 458, endPoint y: 362, distance: 27.3
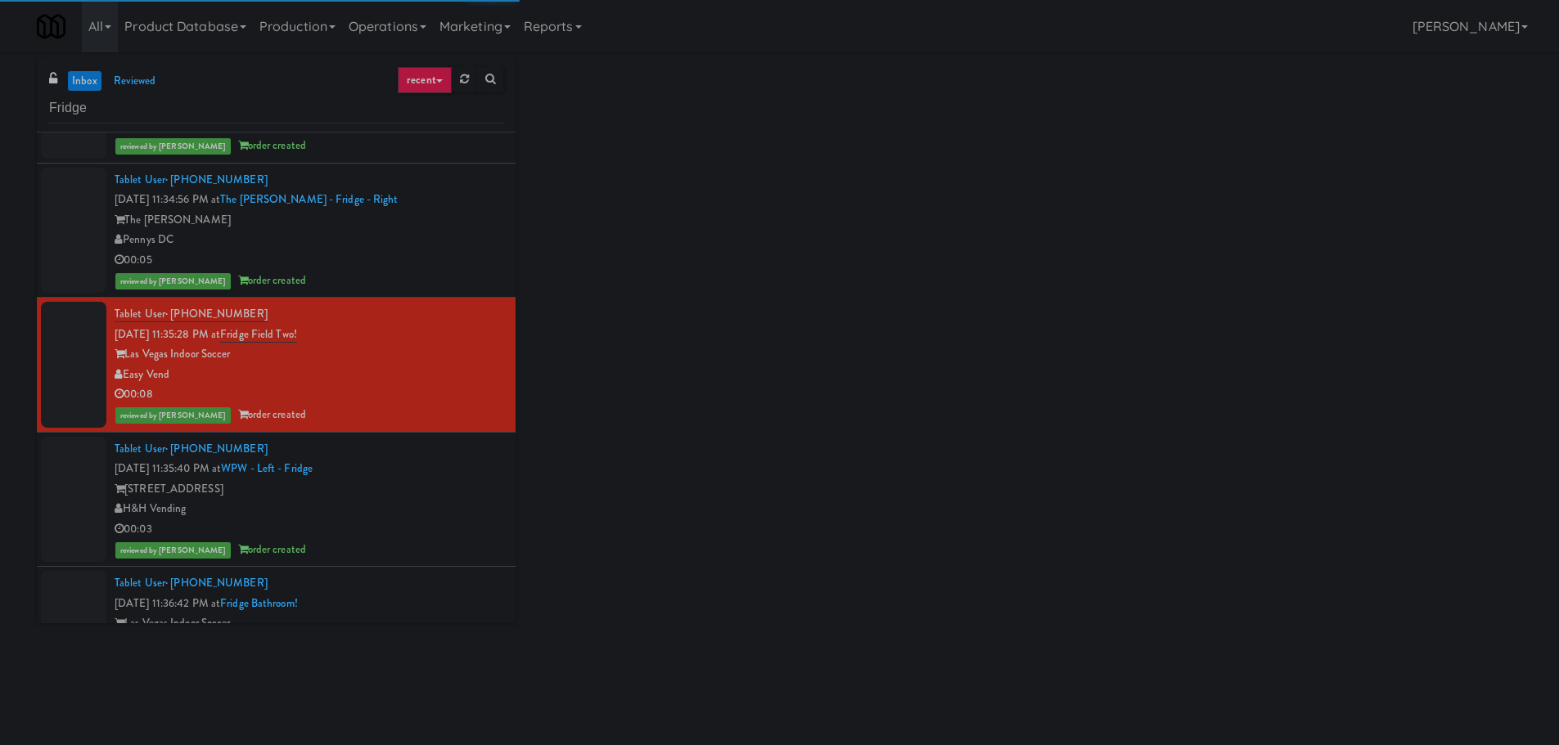
scroll to position [2454, 0]
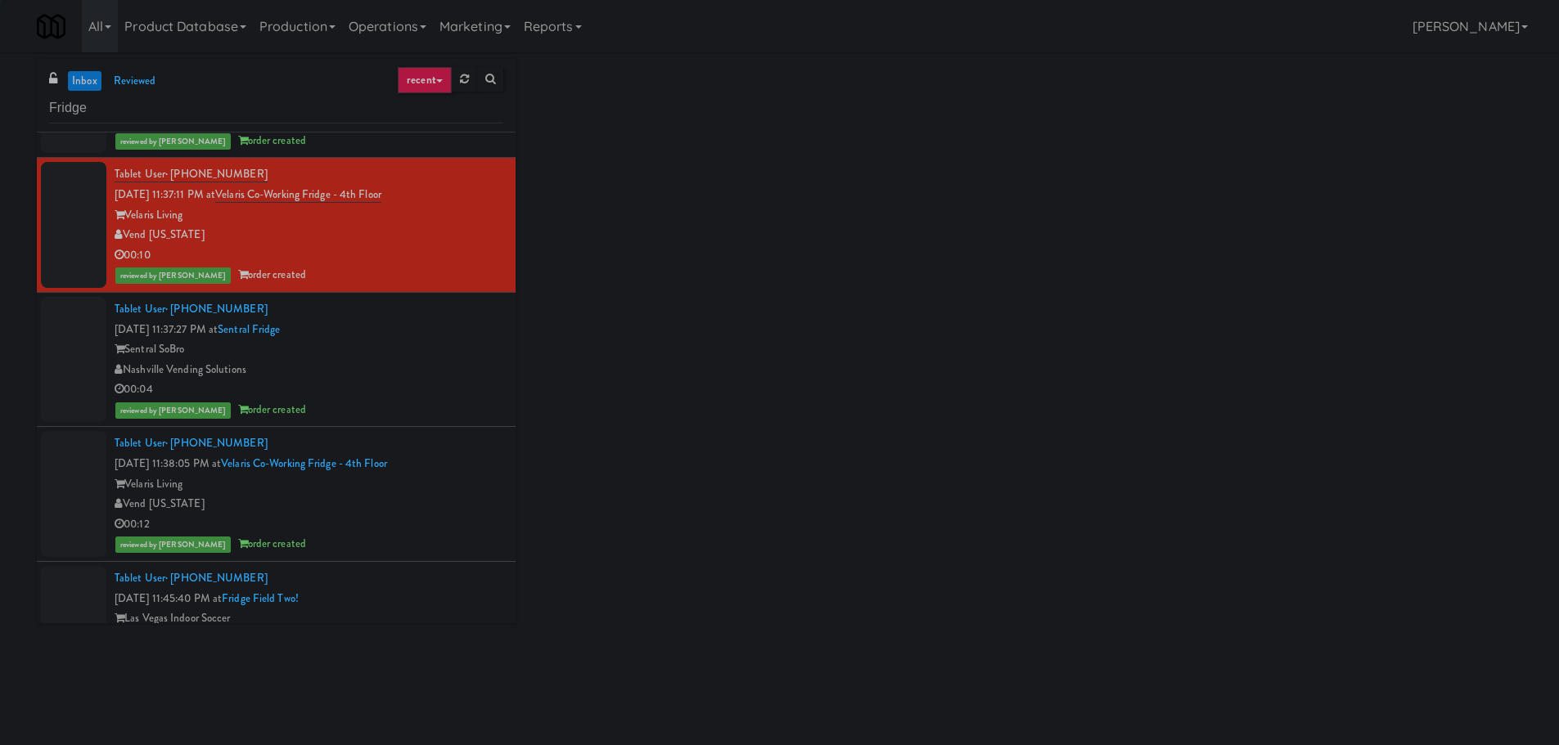
scroll to position [3027, 0]
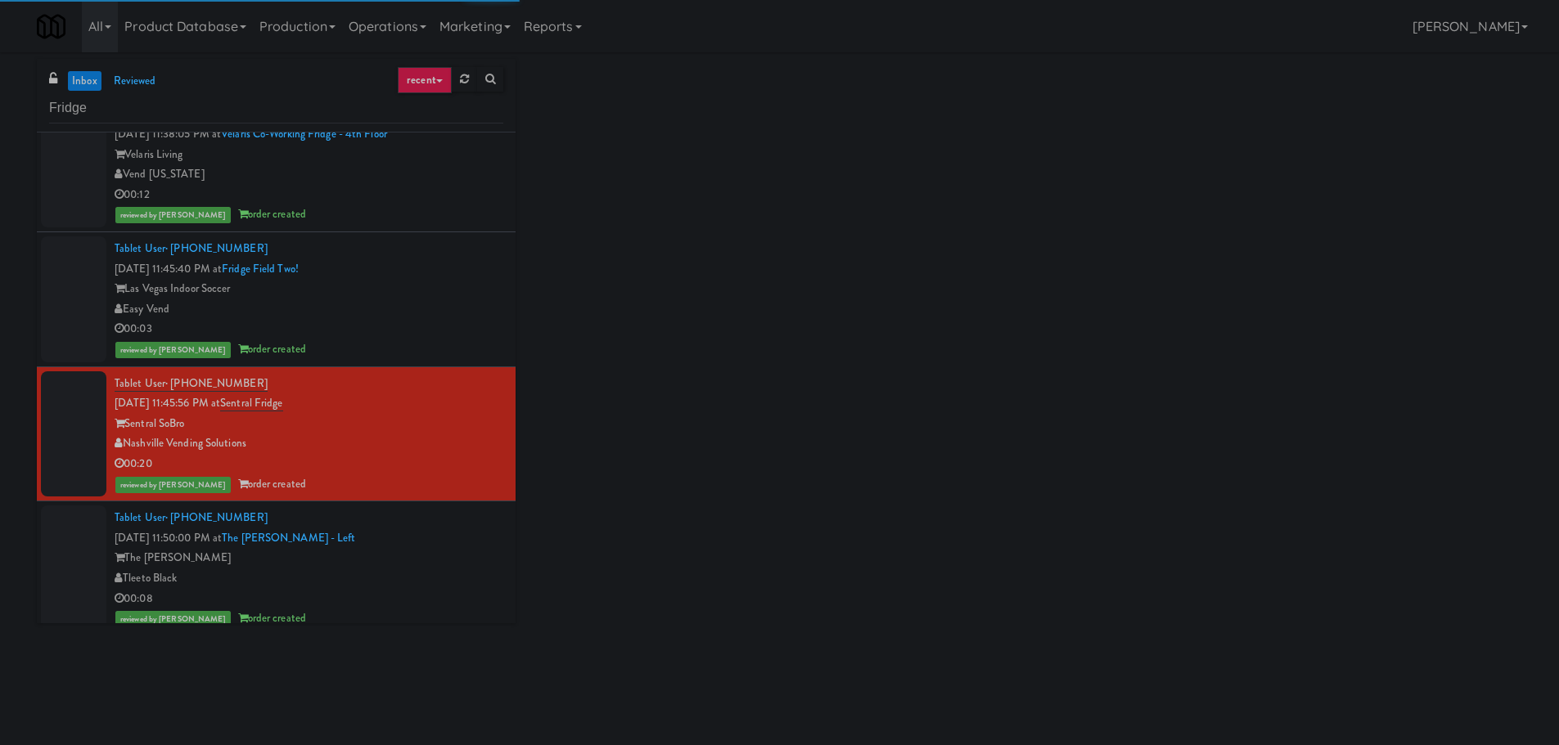
scroll to position [3518, 0]
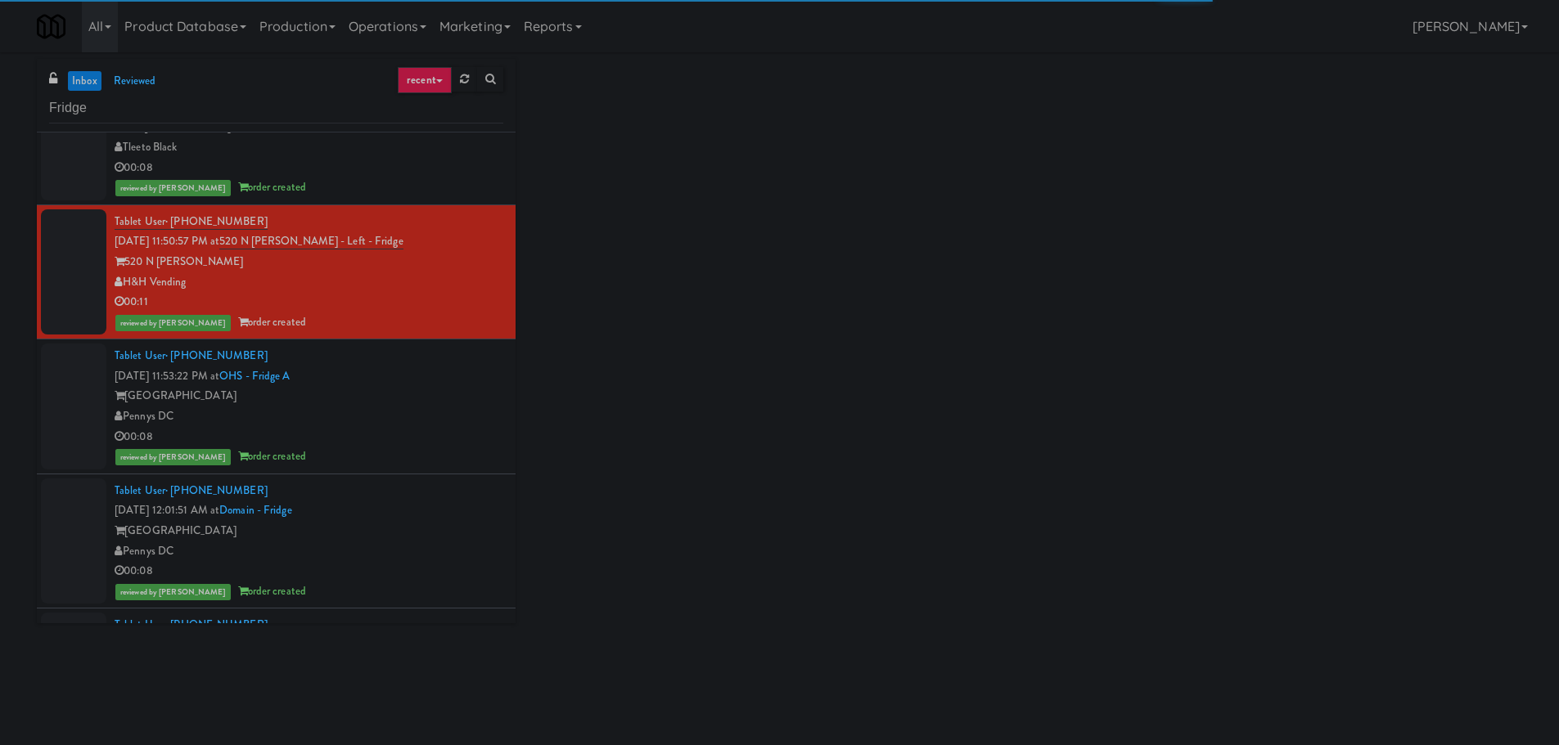
scroll to position [3764, 0]
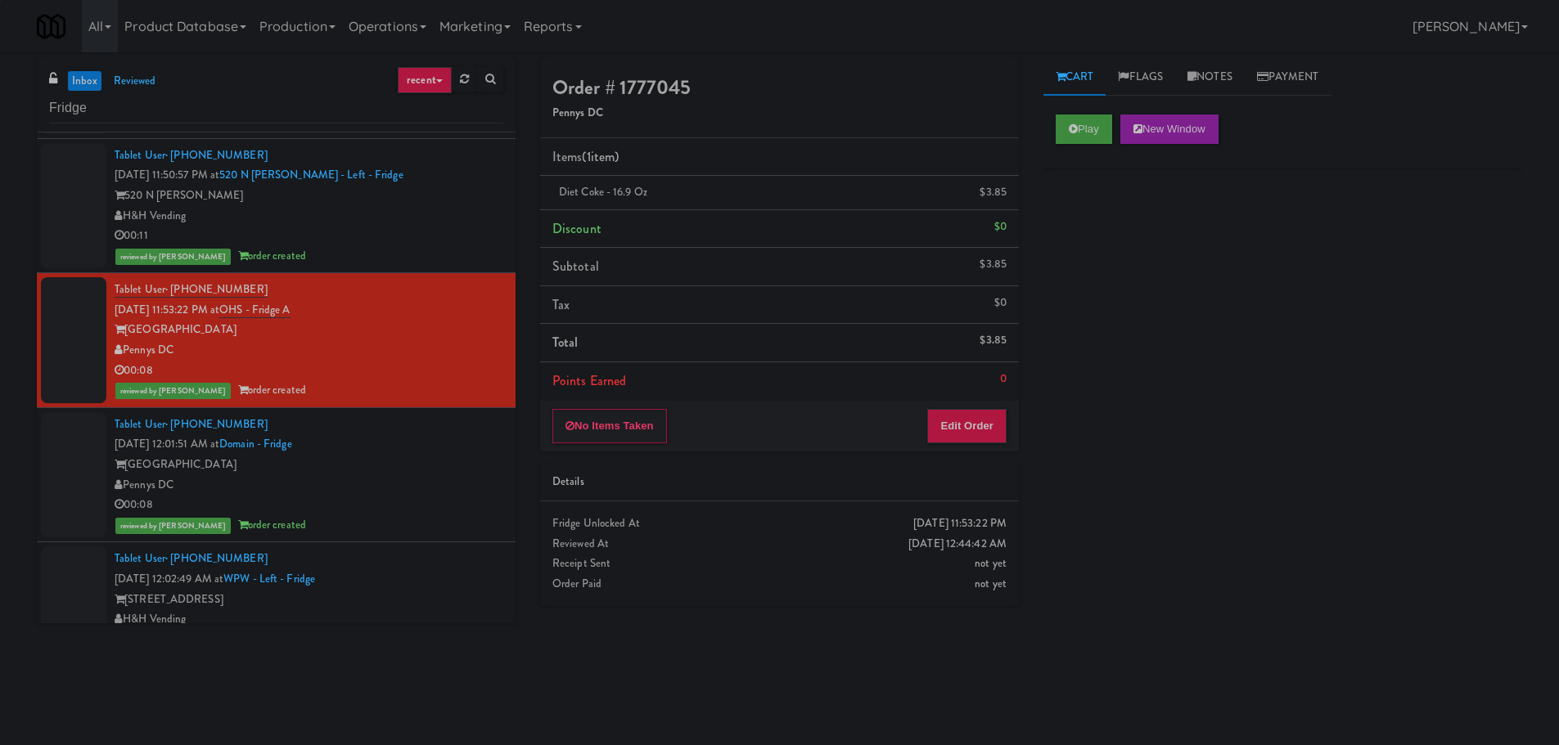
drag, startPoint x: 434, startPoint y: 448, endPoint x: 443, endPoint y: 407, distance: 42.1
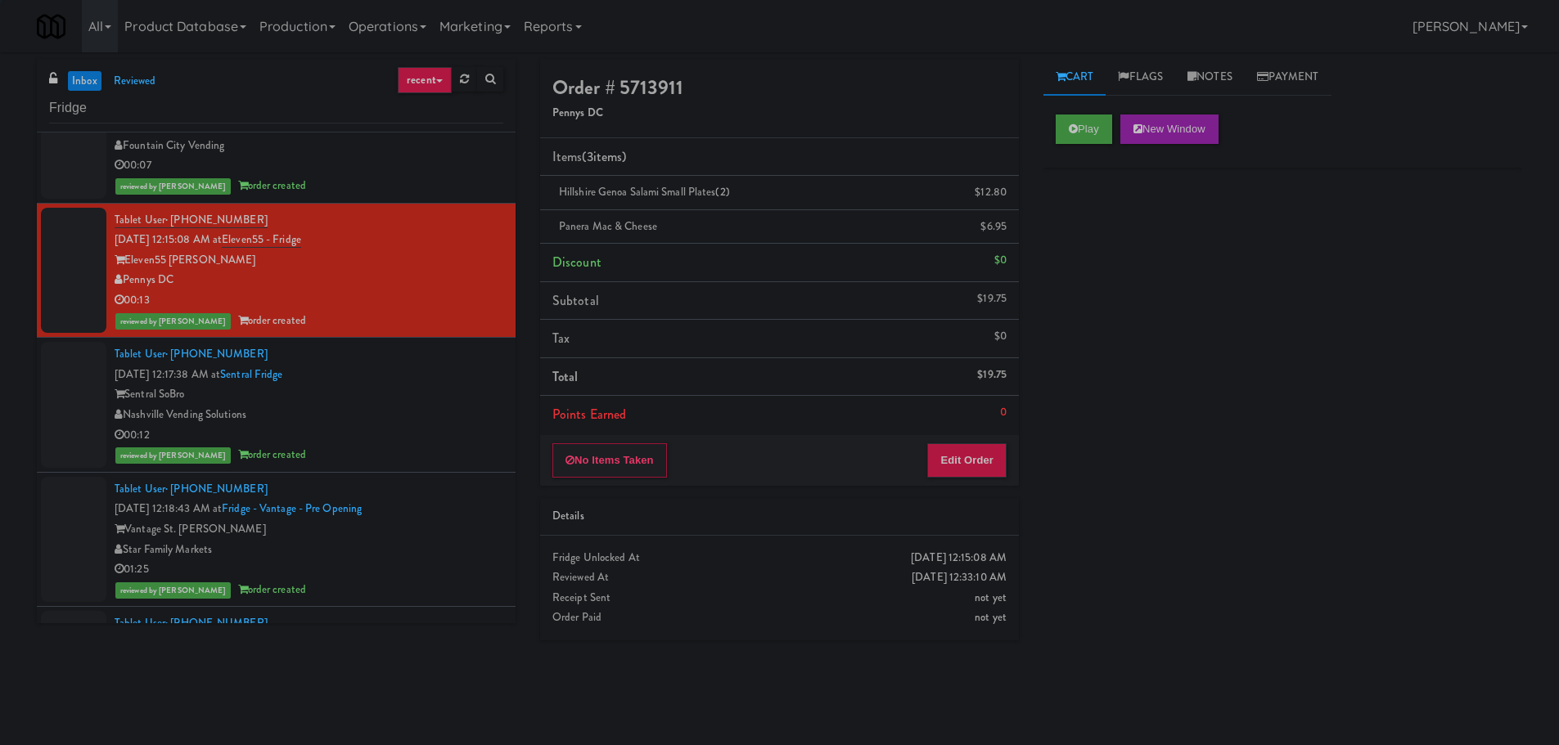
scroll to position [4663, 0]
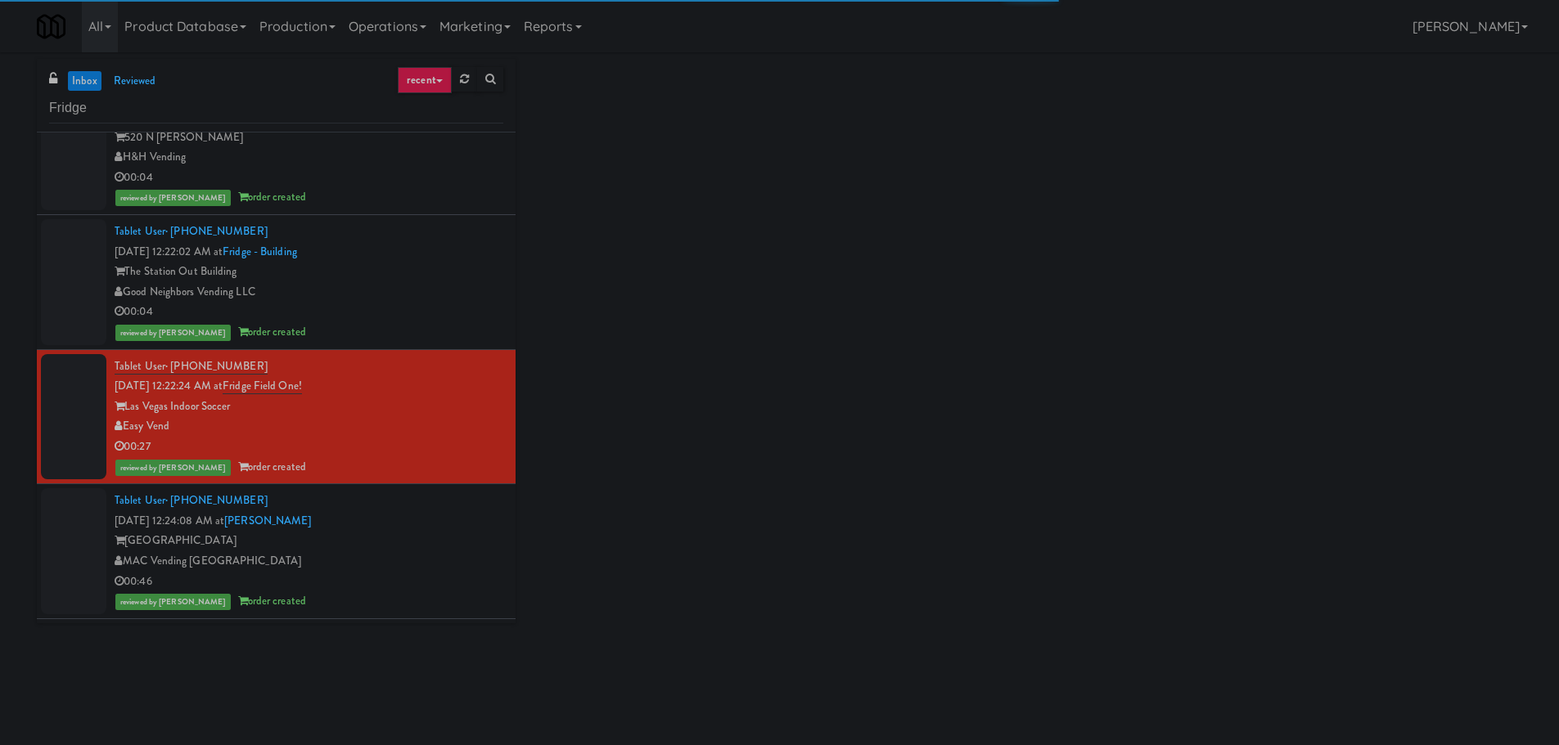
scroll to position [5563, 0]
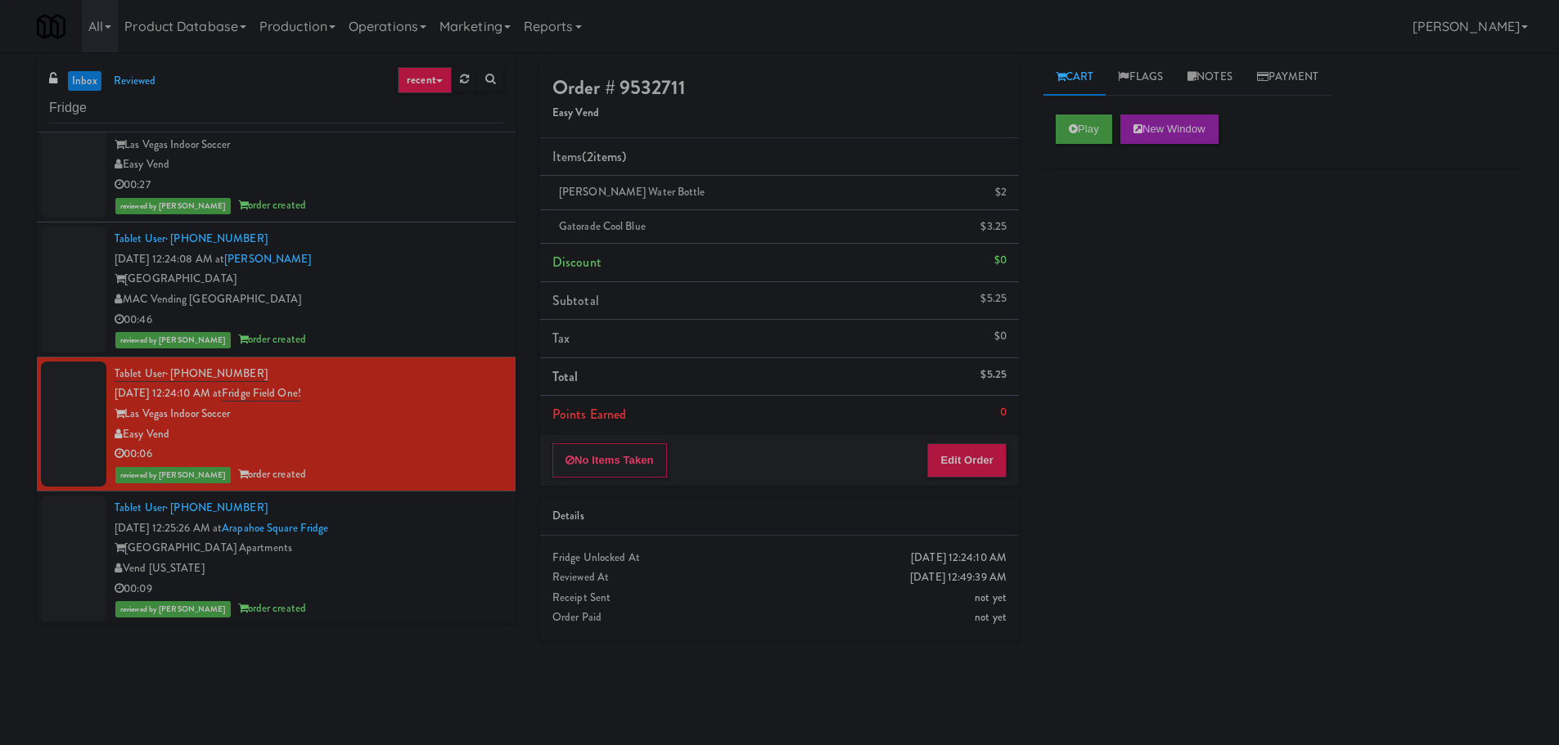
scroll to position [5702, 0]
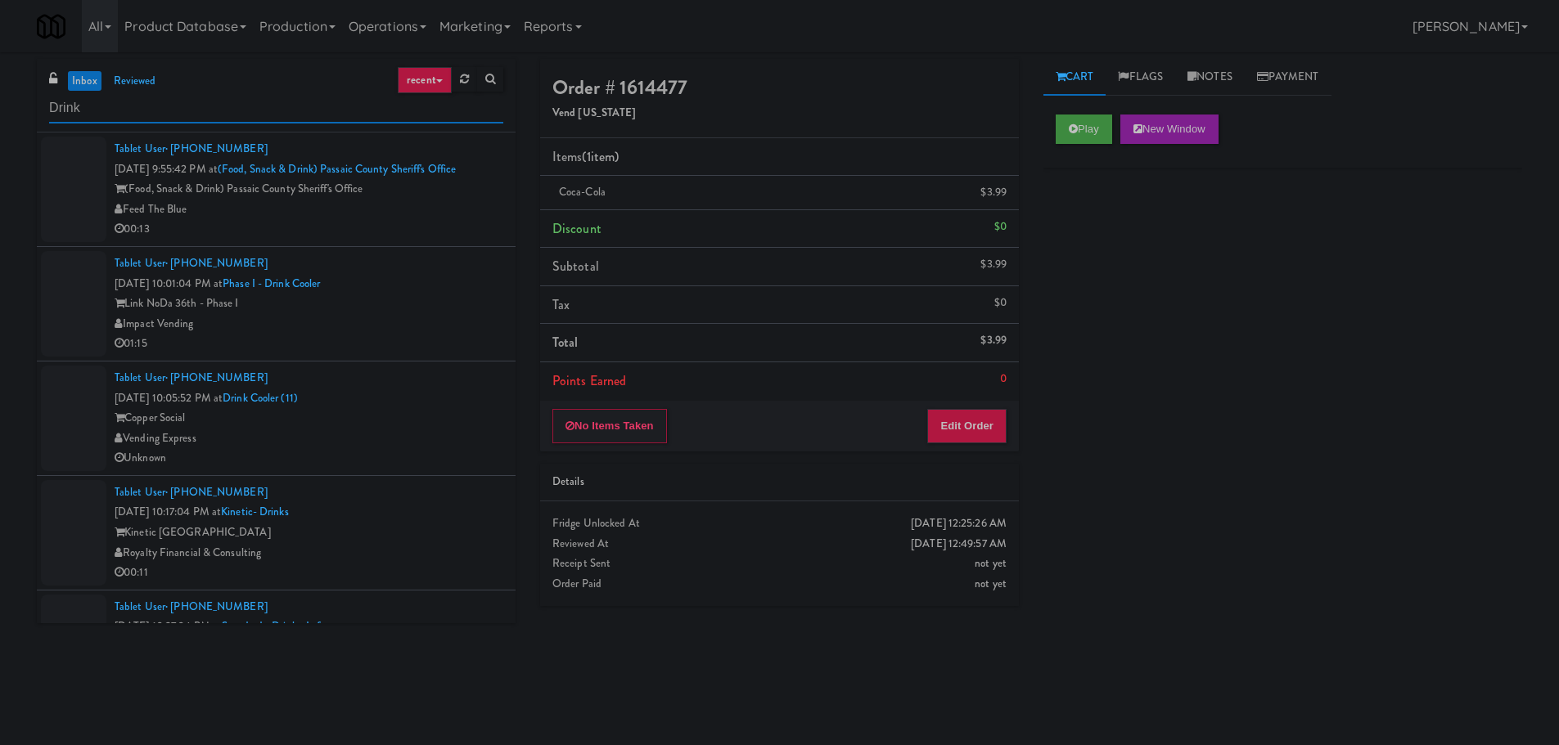
type input "Drink"
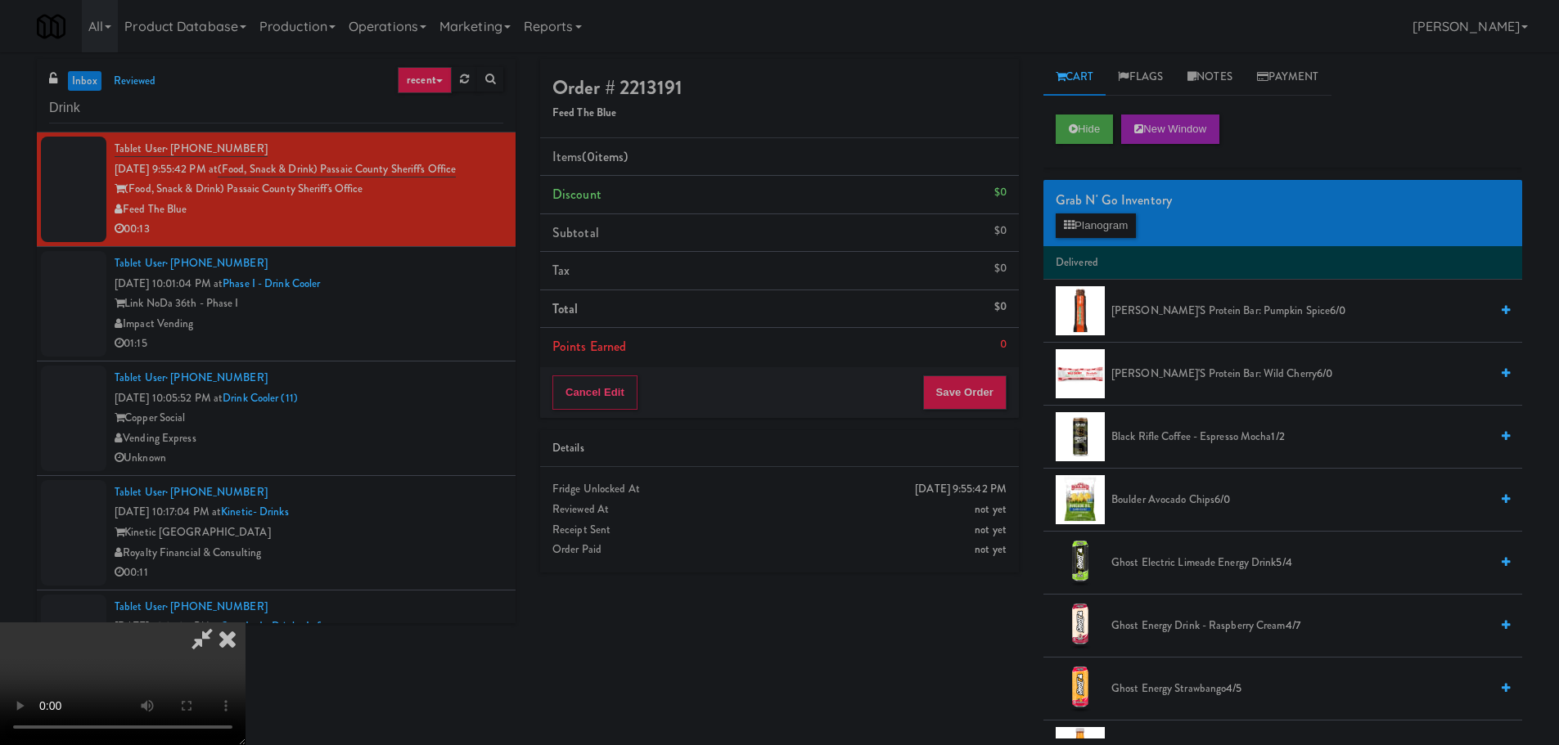
scroll to position [281, 0]
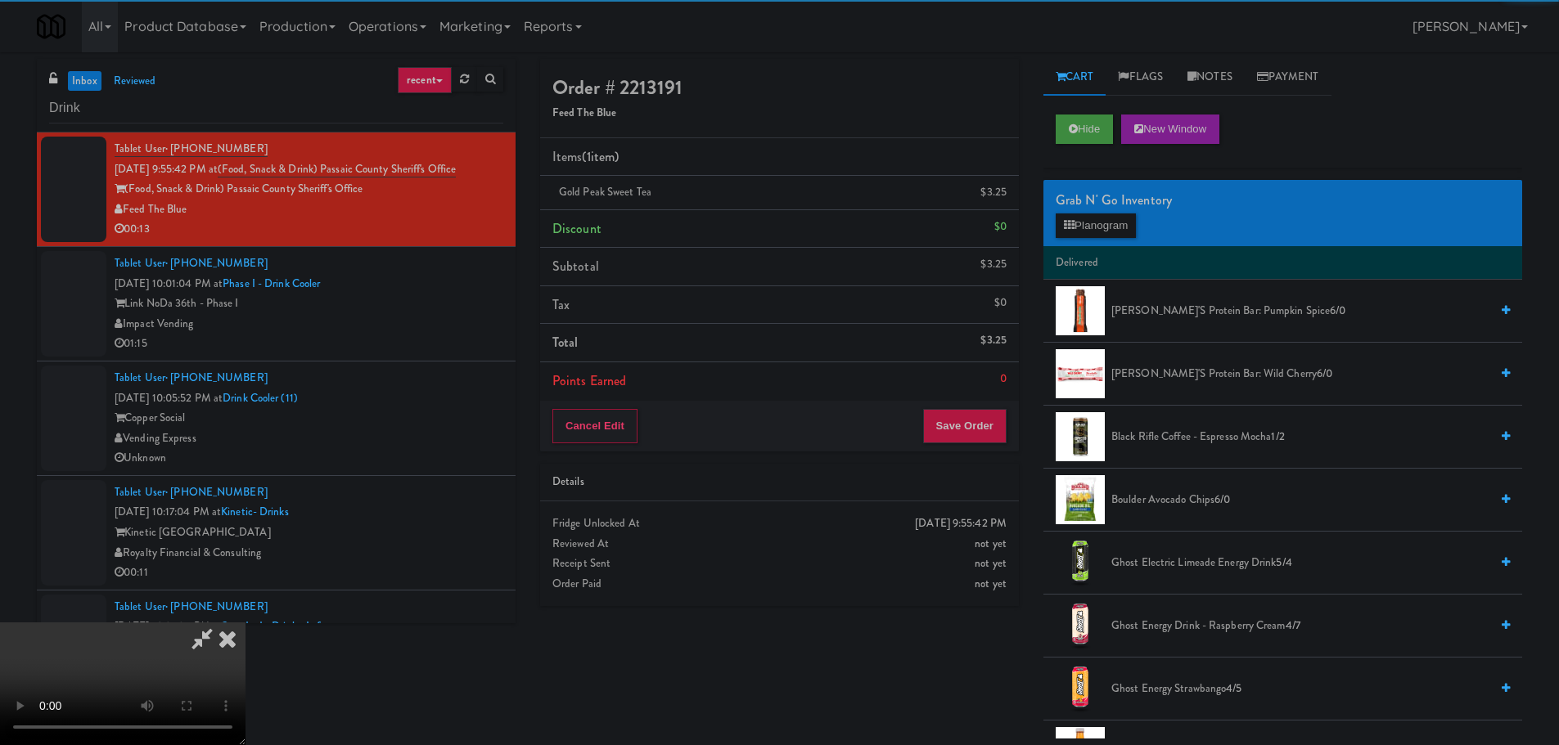
drag, startPoint x: 526, startPoint y: 416, endPoint x: 578, endPoint y: 412, distance: 52.6
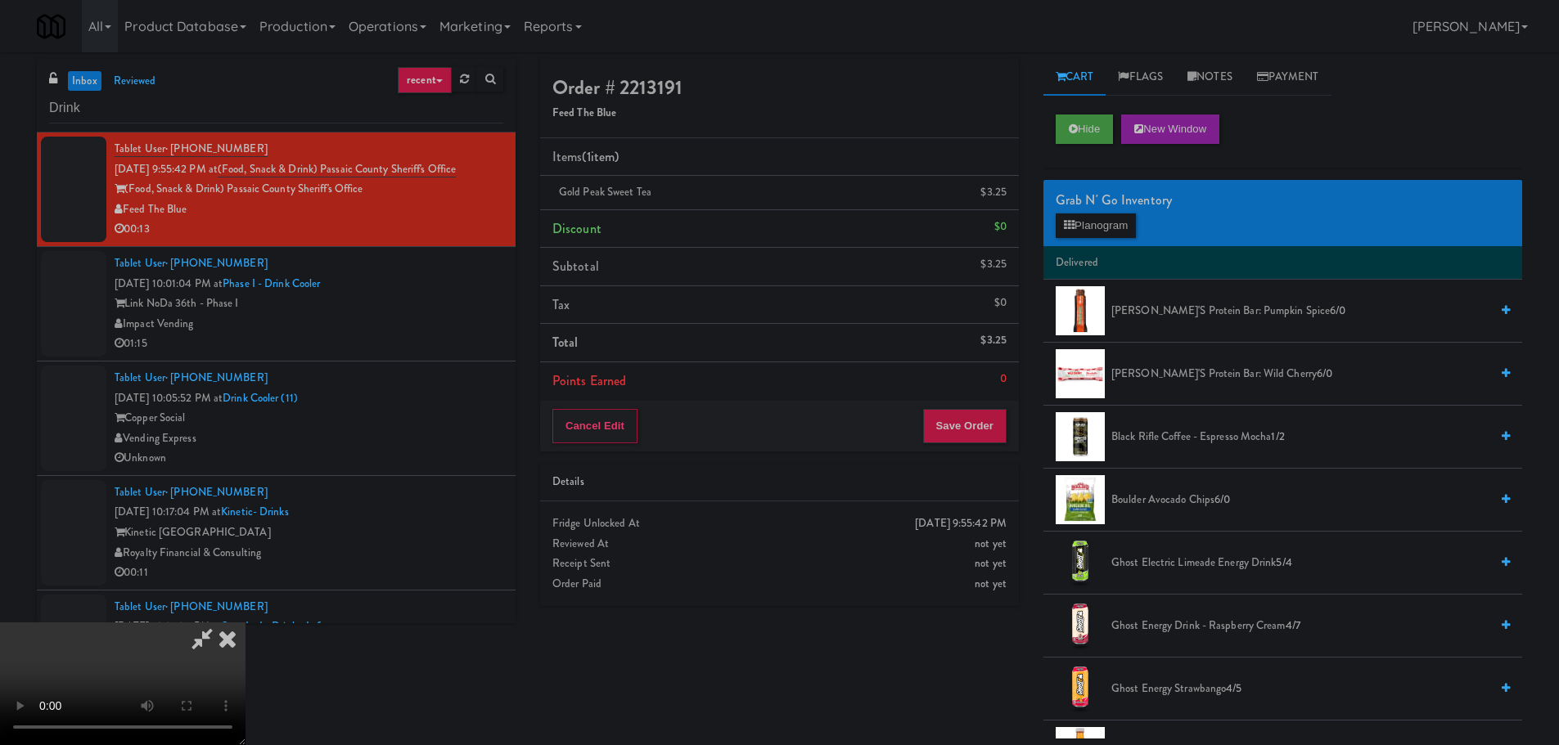
scroll to position [36, 0]
drag, startPoint x: 729, startPoint y: 395, endPoint x: 707, endPoint y: 402, distance: 23.0
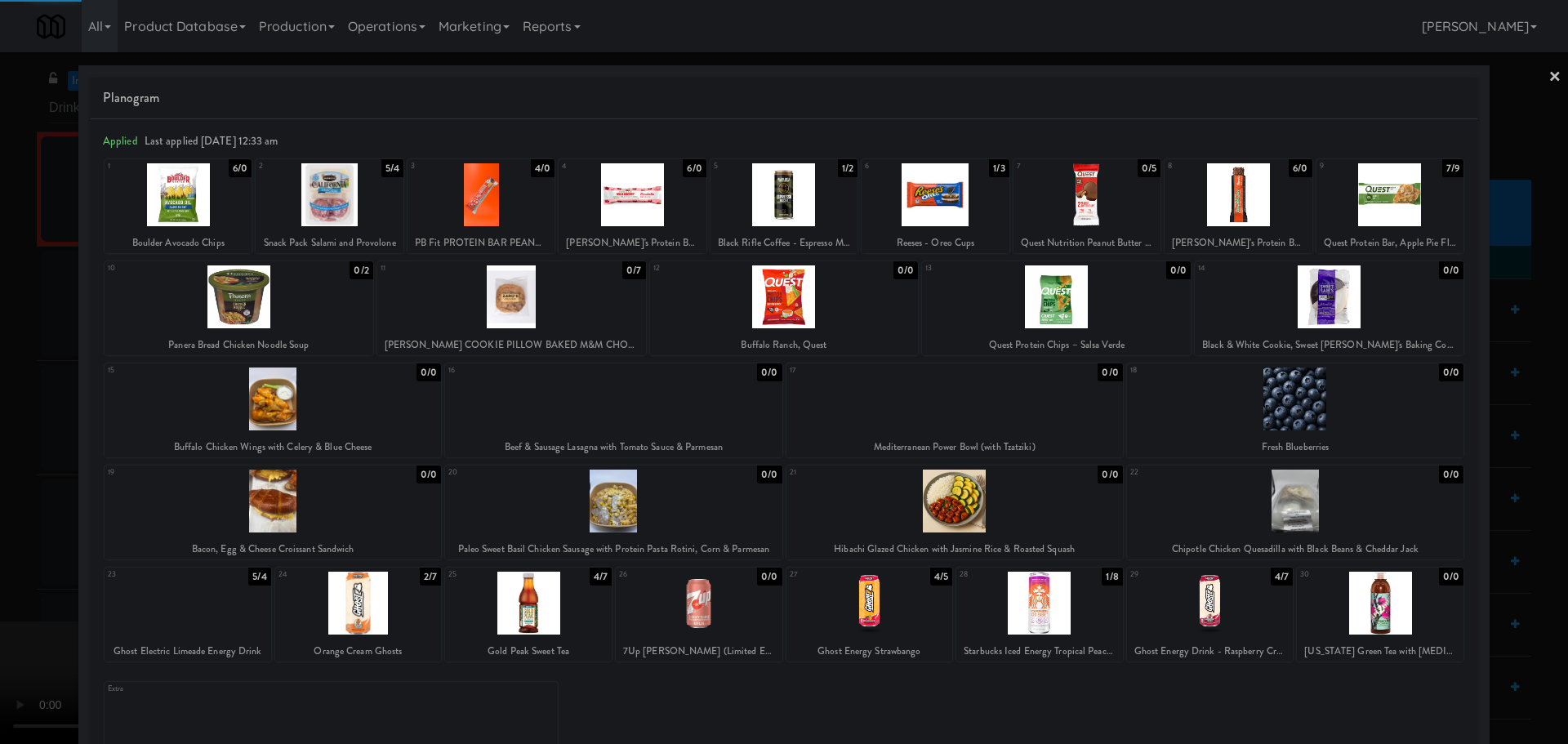
drag, startPoint x: 0, startPoint y: 478, endPoint x: 442, endPoint y: 384, distance: 451.9
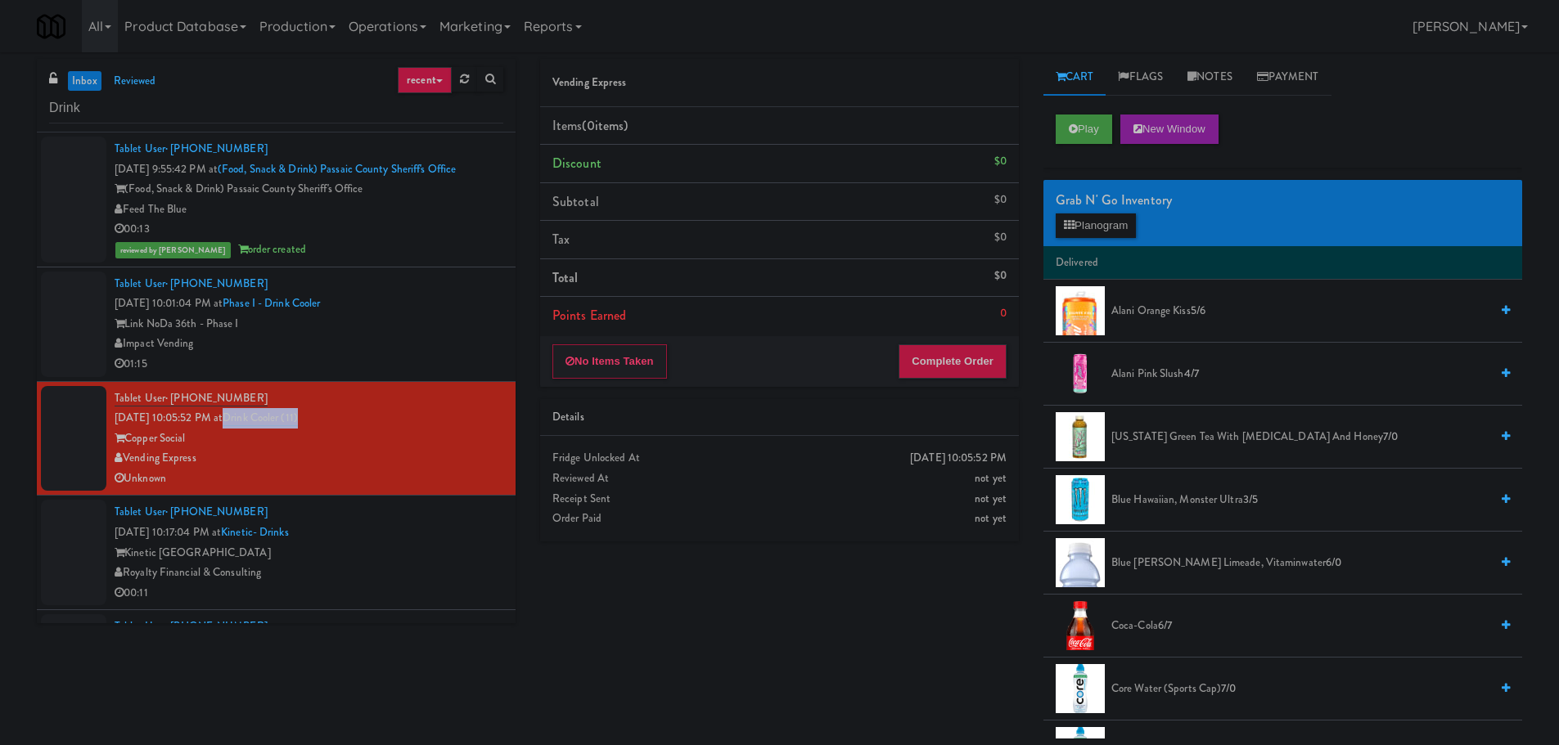
drag, startPoint x: 328, startPoint y: 418, endPoint x: 248, endPoint y: 423, distance: 80.3
copy link "Drink Cooler (11)"
drag, startPoint x: 198, startPoint y: 457, endPoint x: 127, endPoint y: 457, distance: 71.2
copy div "Vending Express"
drag, startPoint x: 245, startPoint y: 396, endPoint x: 173, endPoint y: 398, distance: 71.2
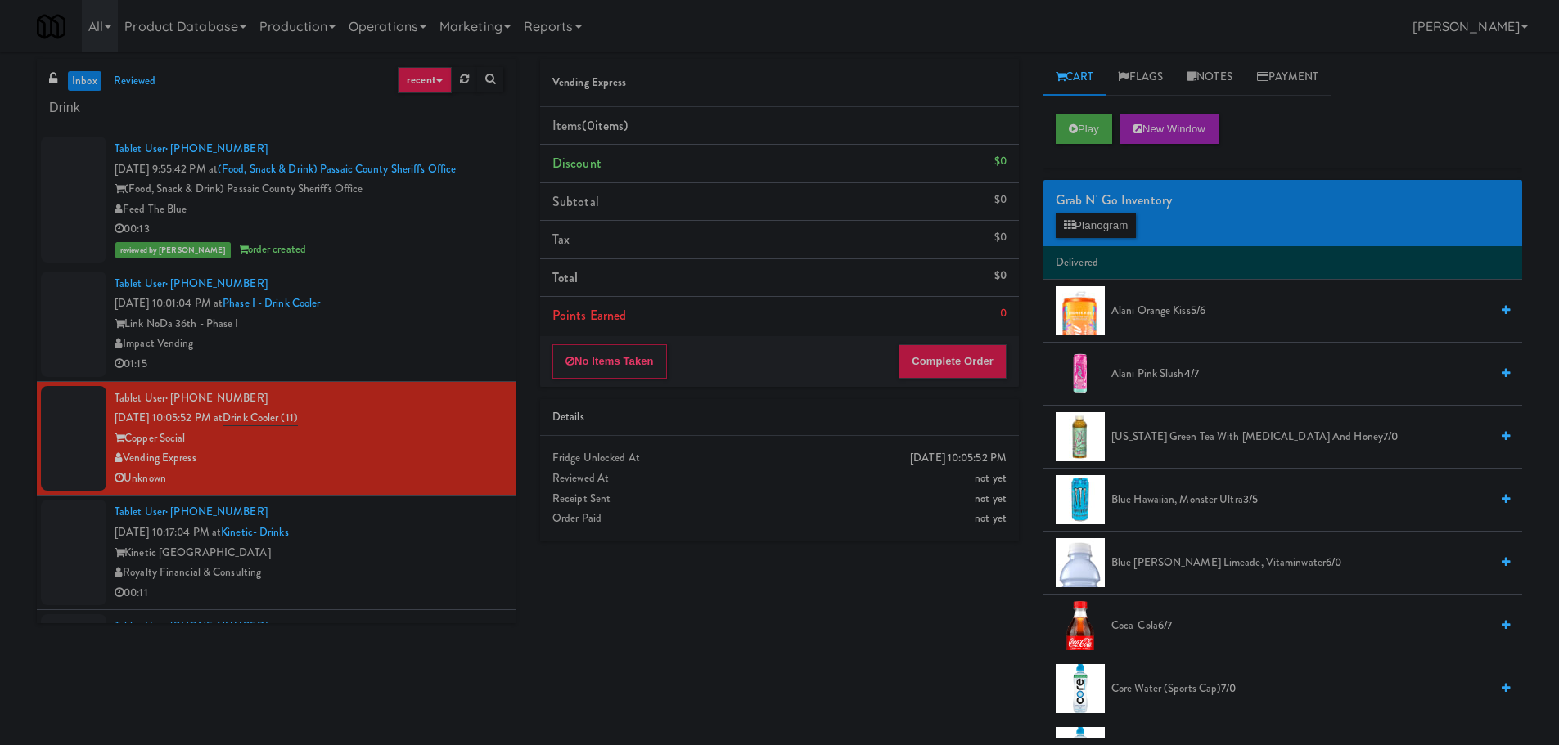
drag, startPoint x: 250, startPoint y: 394, endPoint x: 172, endPoint y: 400, distance: 77.9
copy span "(404) 483-3447"
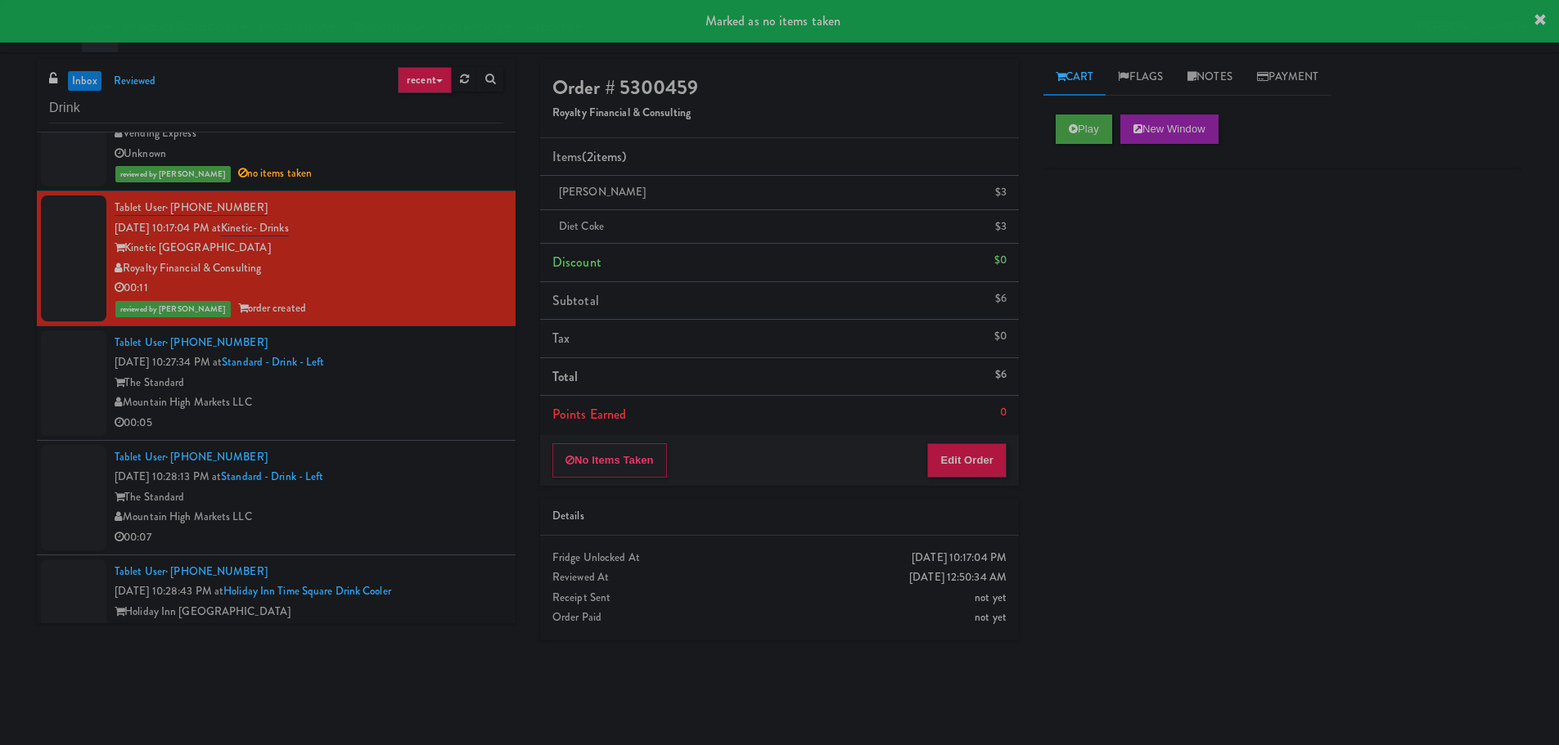
scroll to position [327, 0]
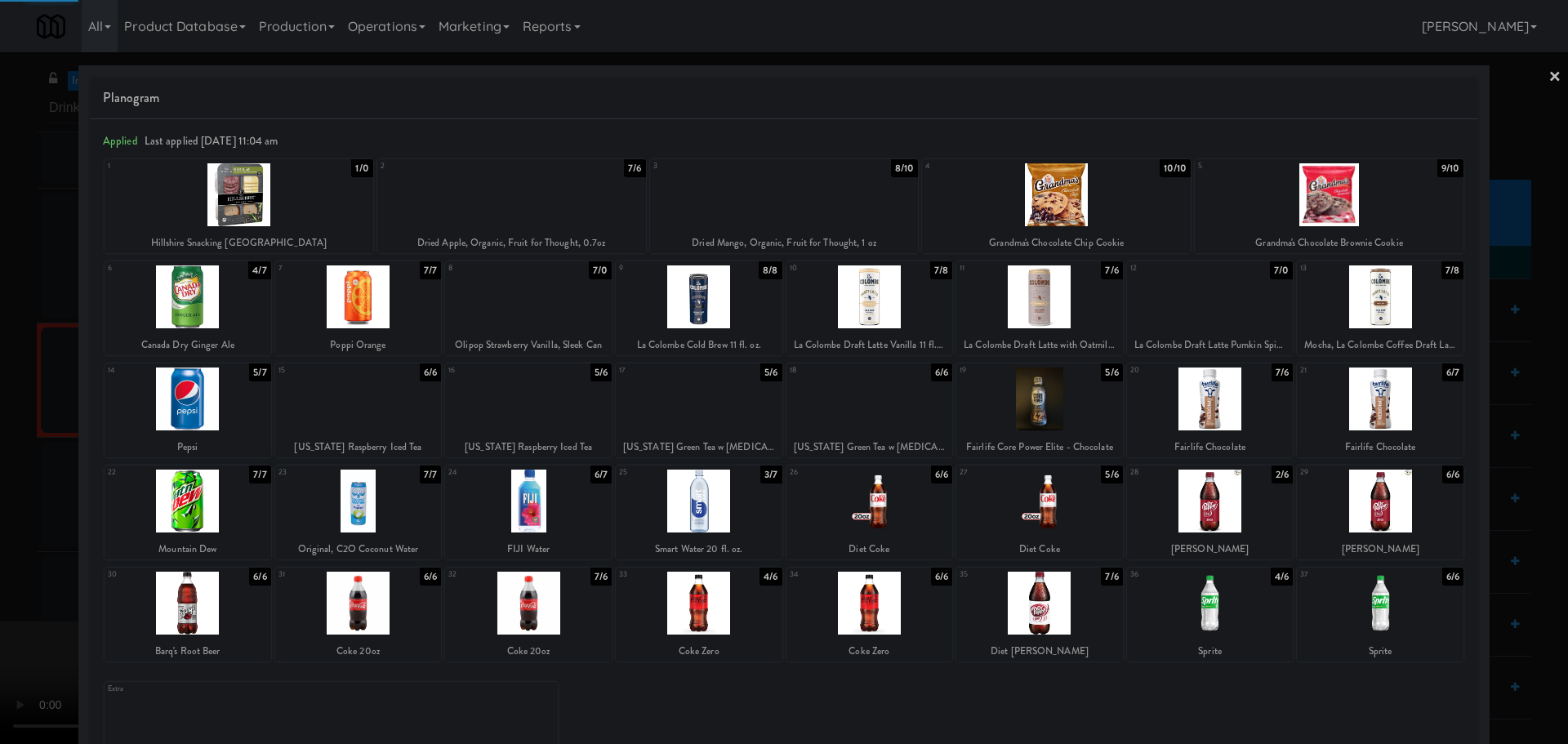
drag, startPoint x: 0, startPoint y: 492, endPoint x: 100, endPoint y: 438, distance: 113.6
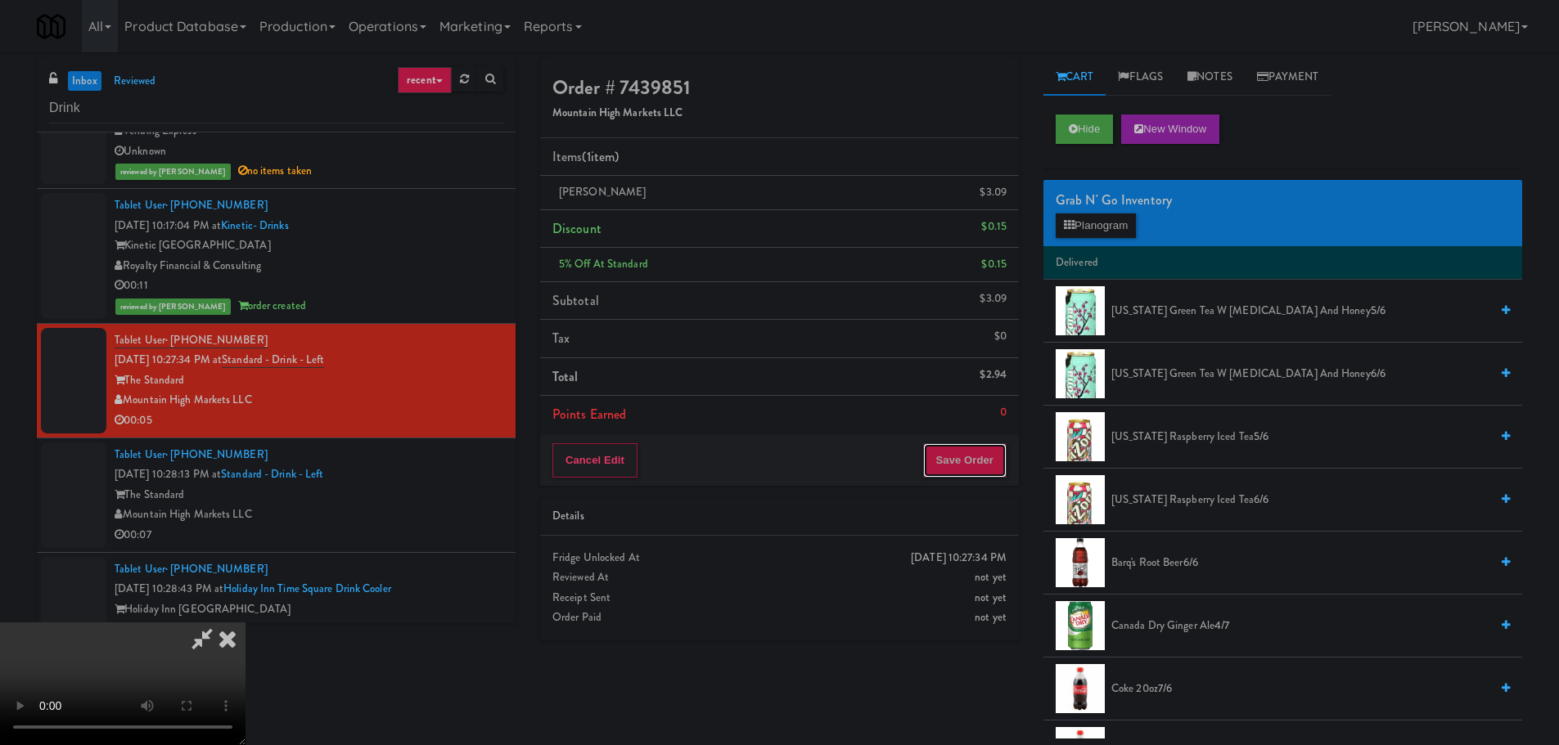
drag, startPoint x: 979, startPoint y: 466, endPoint x: 967, endPoint y: 466, distance: 11.5
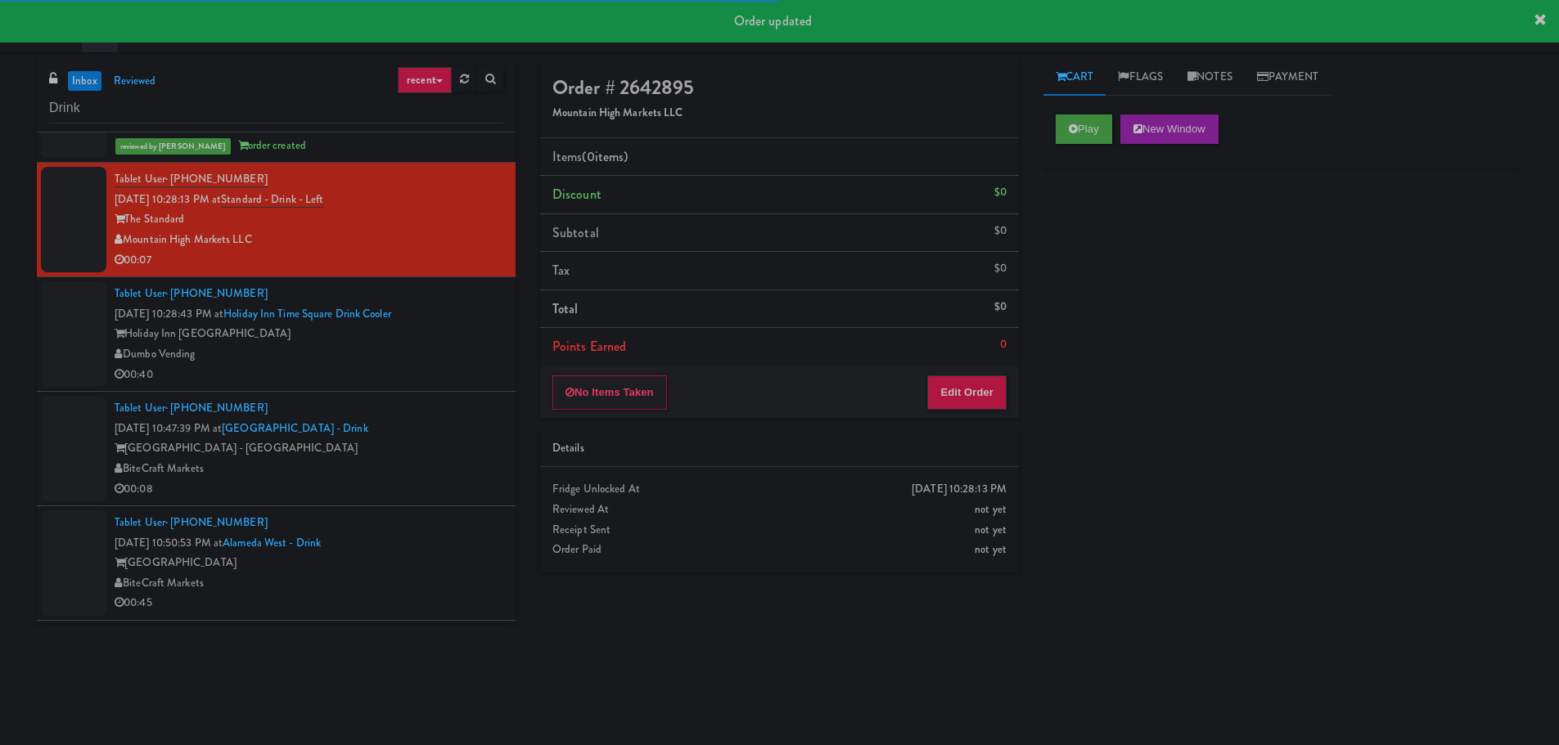
scroll to position [655, 0]
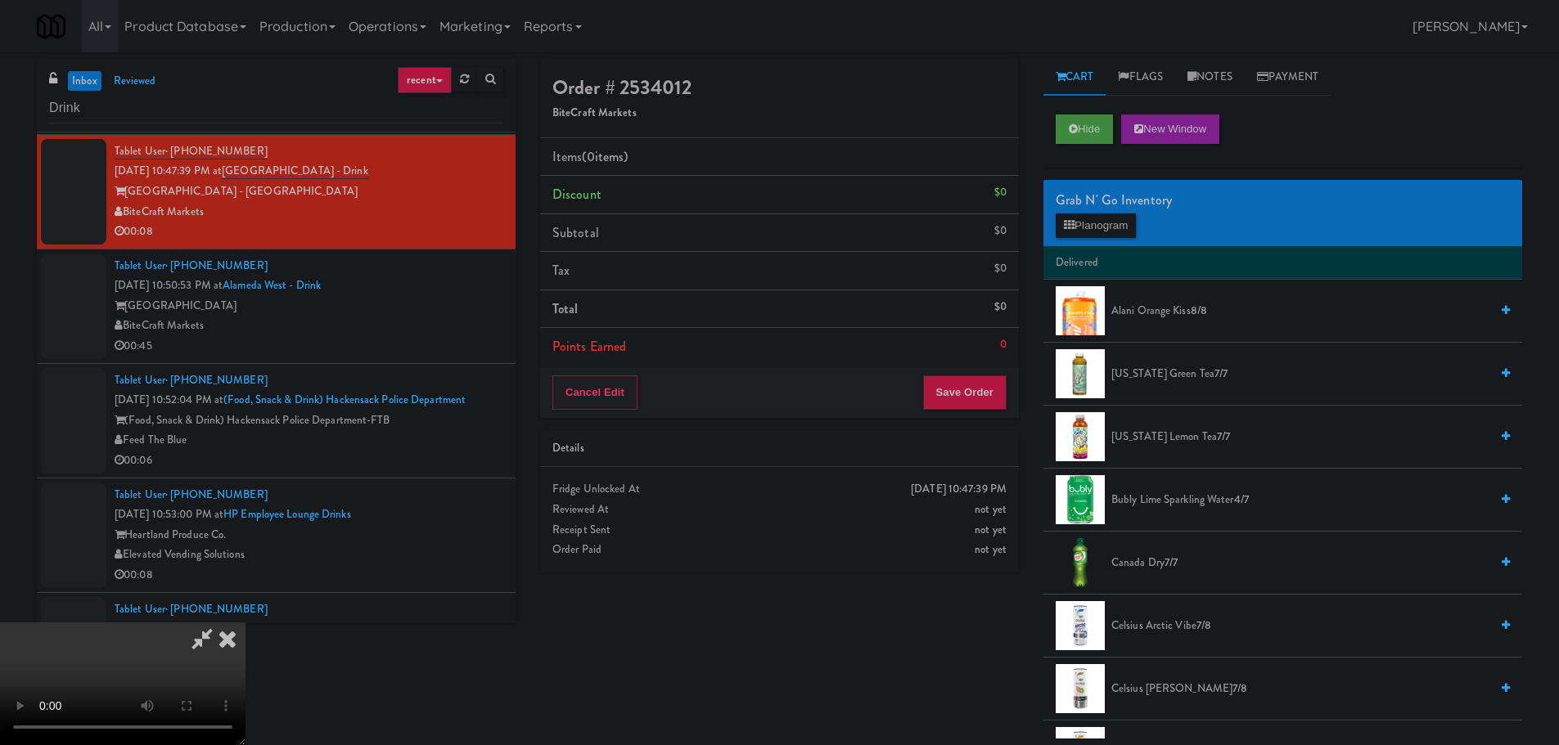
scroll to position [82, 0]
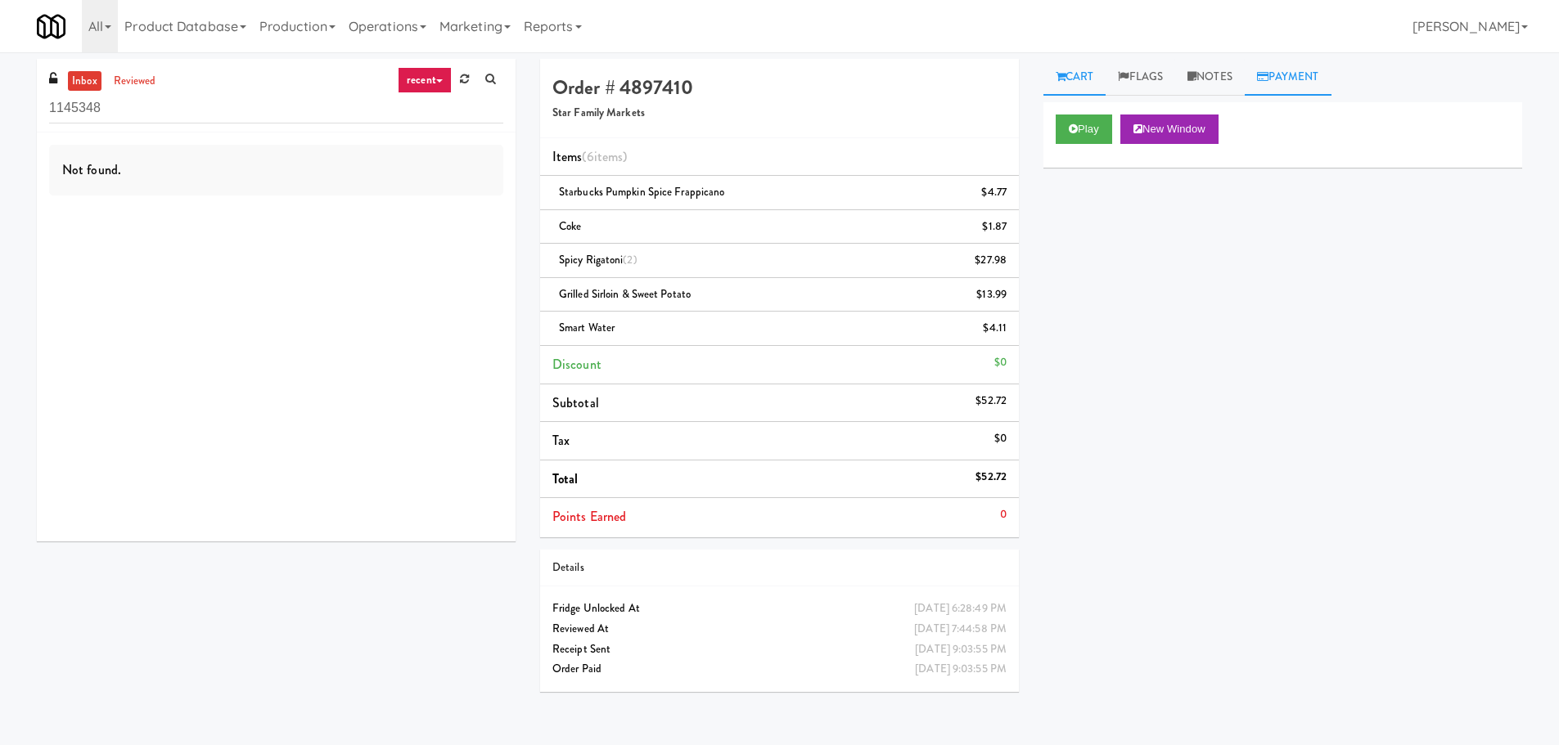
click at [1290, 71] on link "Payment" at bounding box center [1287, 77] width 87 height 37
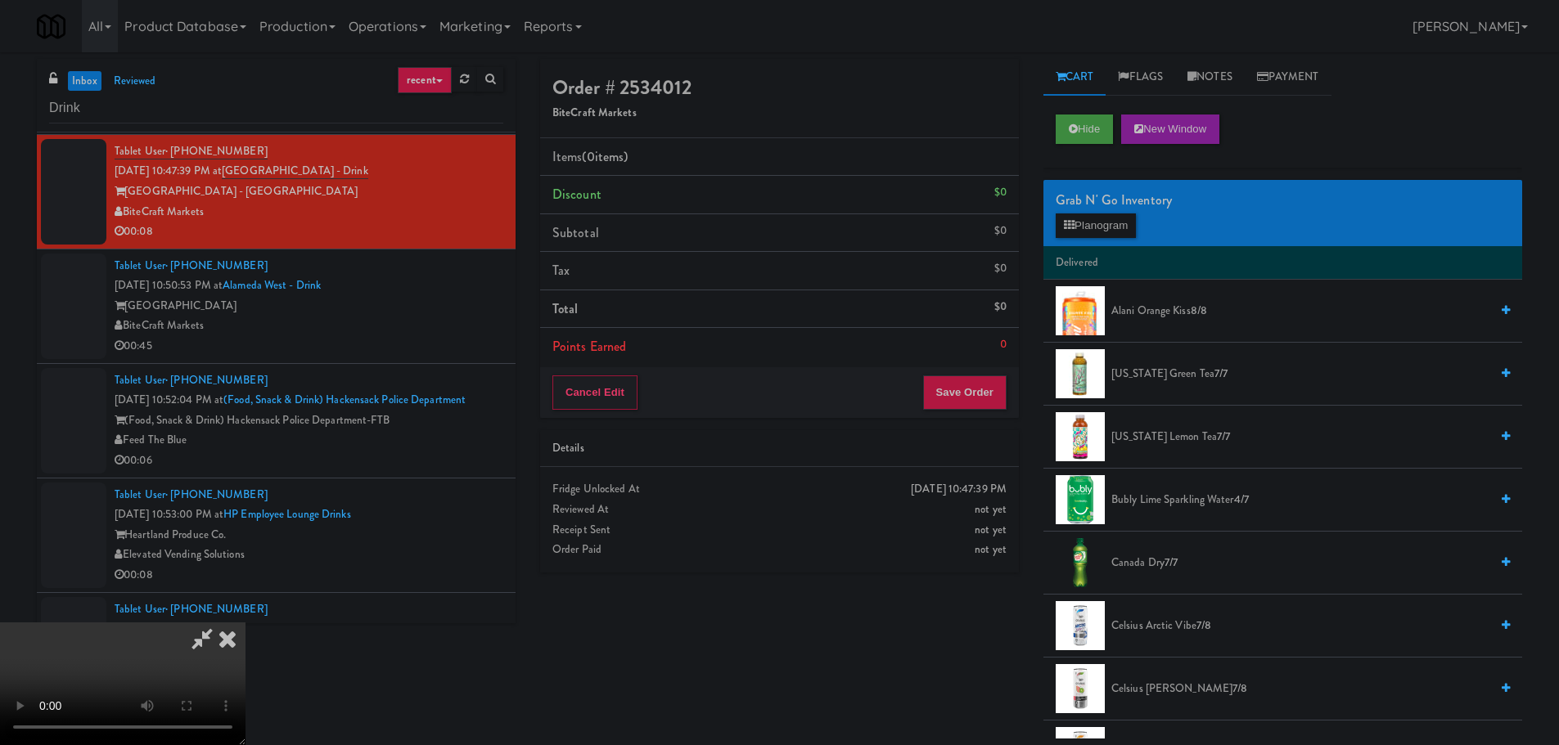
drag, startPoint x: 686, startPoint y: 427, endPoint x: 697, endPoint y: 424, distance: 11.1
click at [245, 623] on video at bounding box center [122, 684] width 245 height 123
click at [1128, 232] on button "Planogram" at bounding box center [1095, 226] width 80 height 25
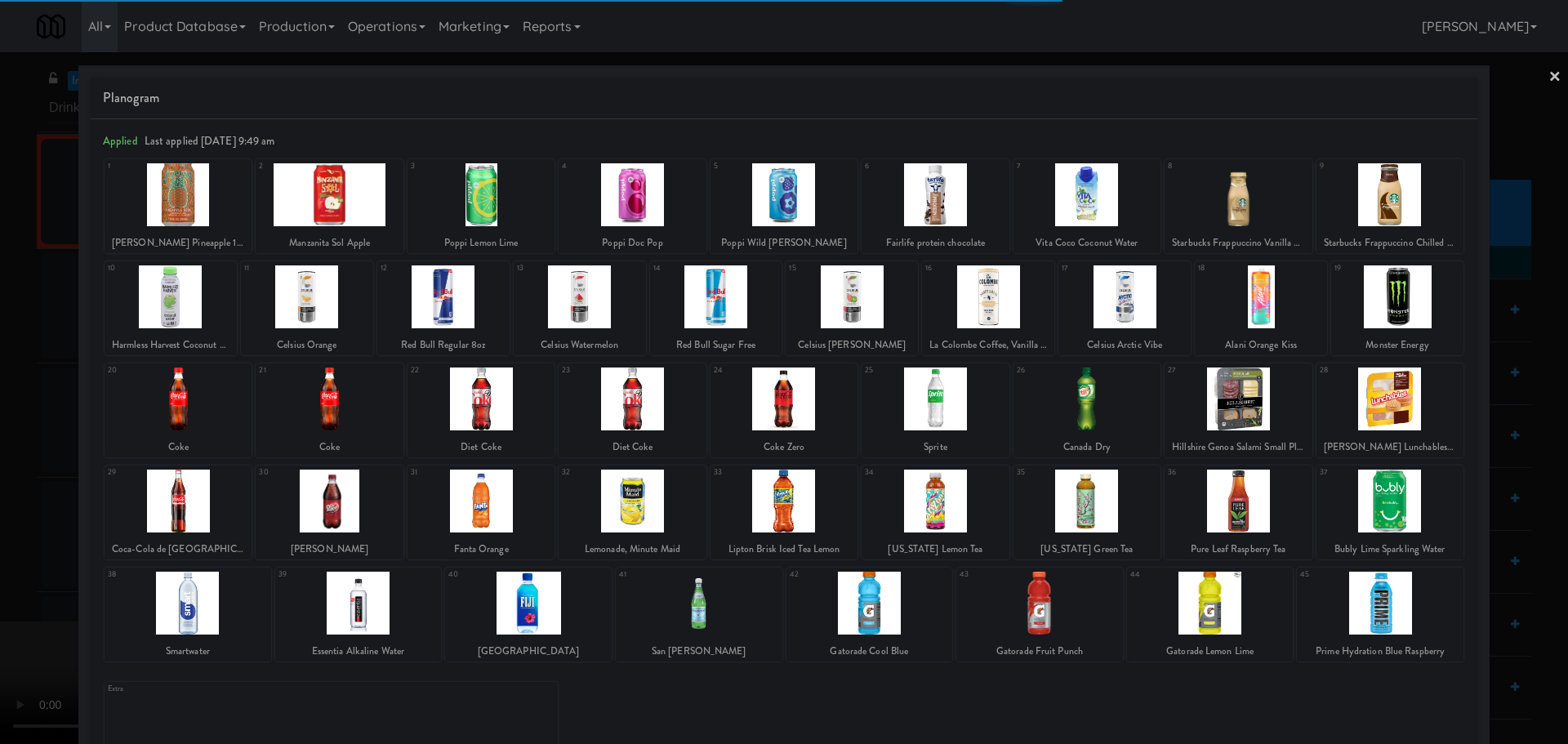
click at [480, 398] on div at bounding box center [480, 398] width 147 height 63
drag, startPoint x: 492, startPoint y: 399, endPoint x: 433, endPoint y: 417, distance: 61.7
click at [494, 399] on div at bounding box center [480, 398] width 147 height 63
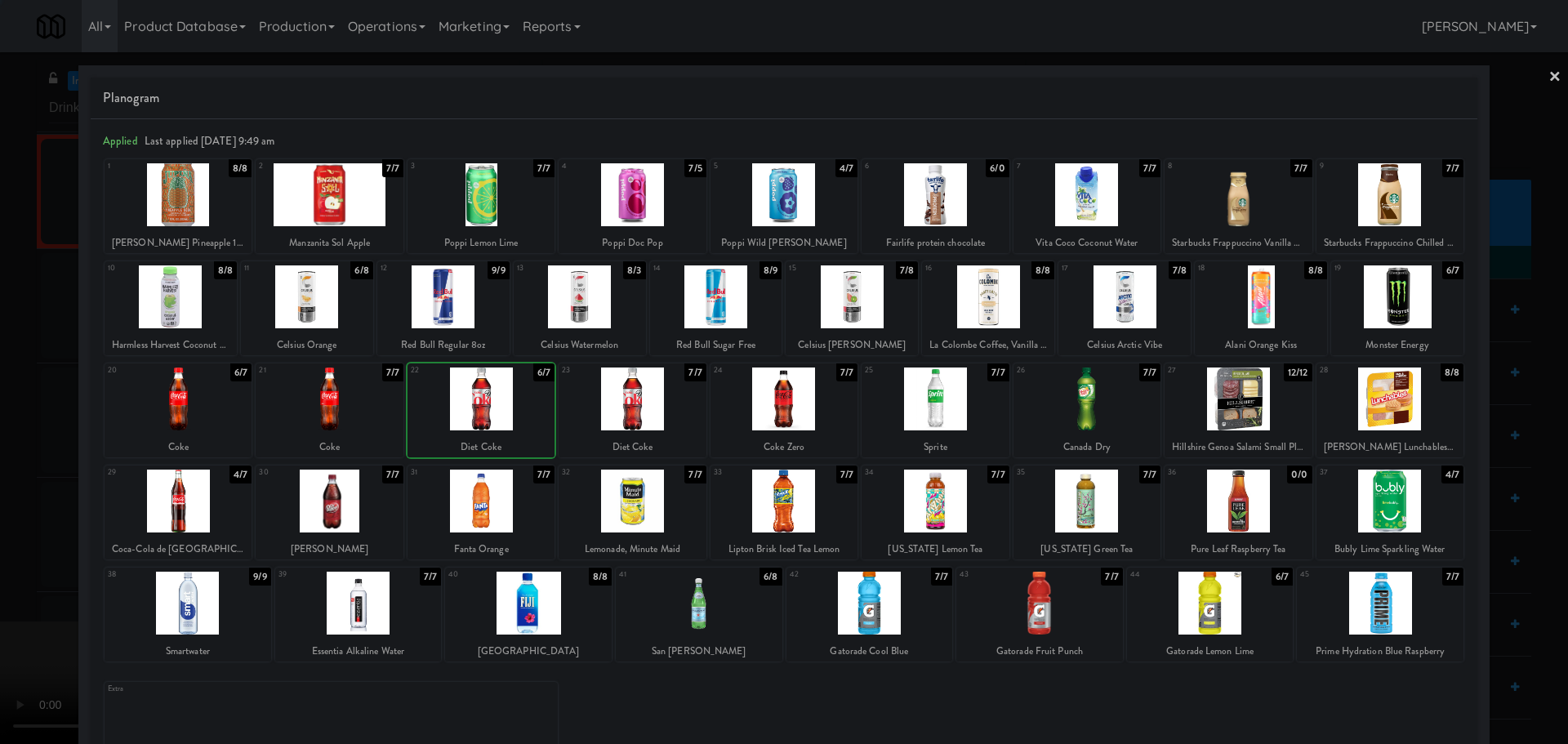
drag, startPoint x: 0, startPoint y: 524, endPoint x: 16, endPoint y: 524, distance: 16.0
click at [0, 526] on div at bounding box center [784, 372] width 1568 height 744
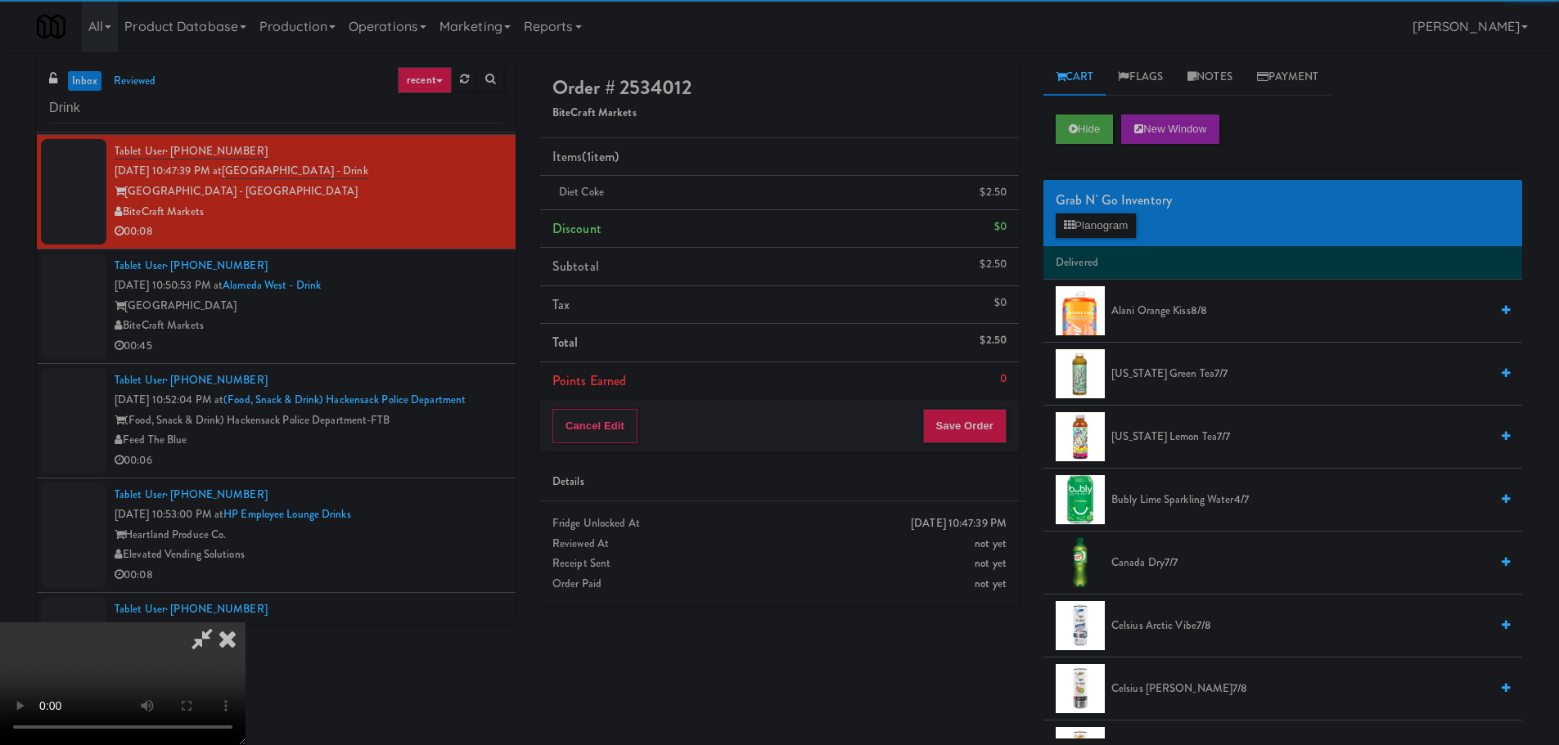
click at [245, 623] on video at bounding box center [122, 684] width 245 height 123
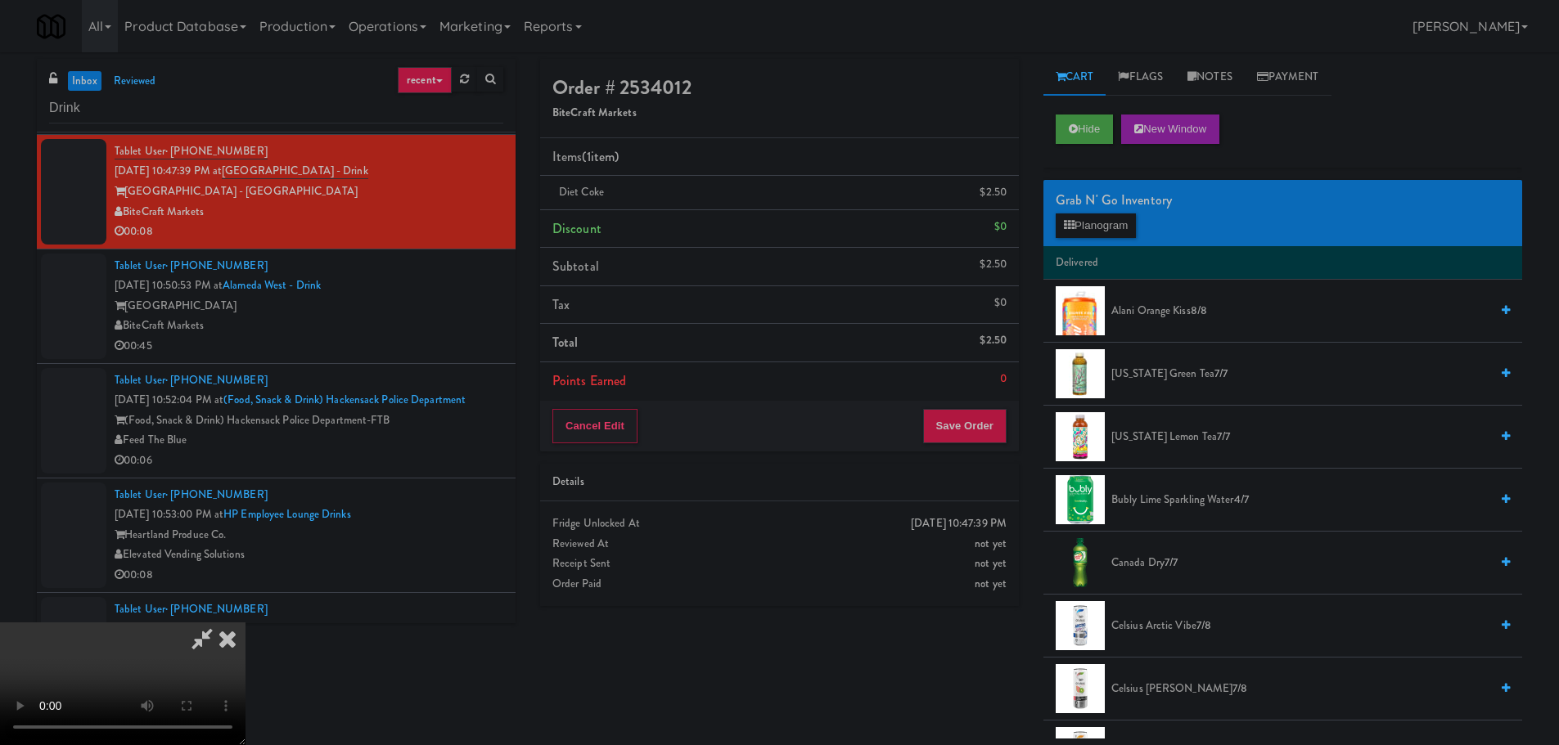
scroll to position [281, 0]
click at [983, 428] on button "Save Order" at bounding box center [964, 426] width 83 height 34
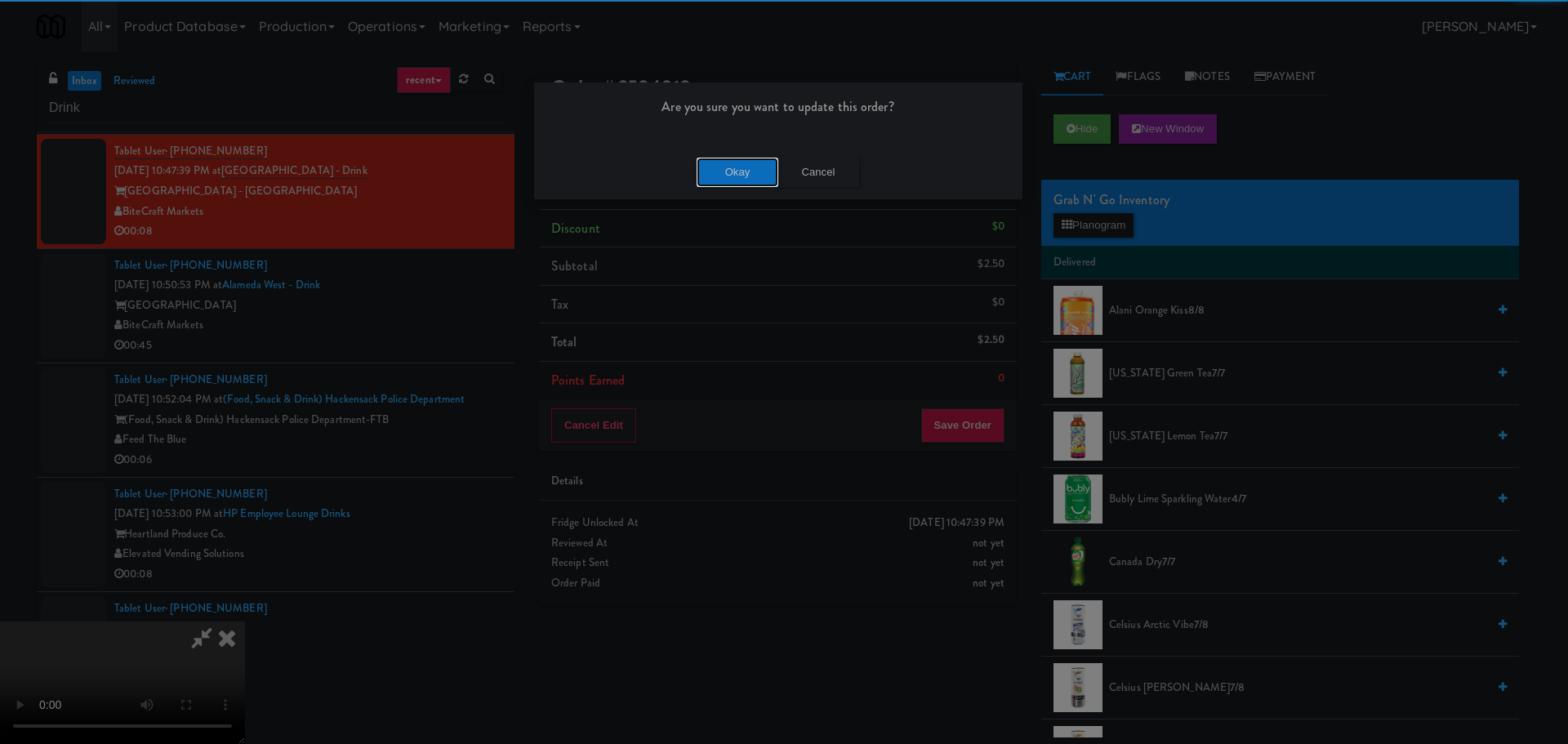
click at [709, 174] on button "Okay" at bounding box center [738, 172] width 82 height 29
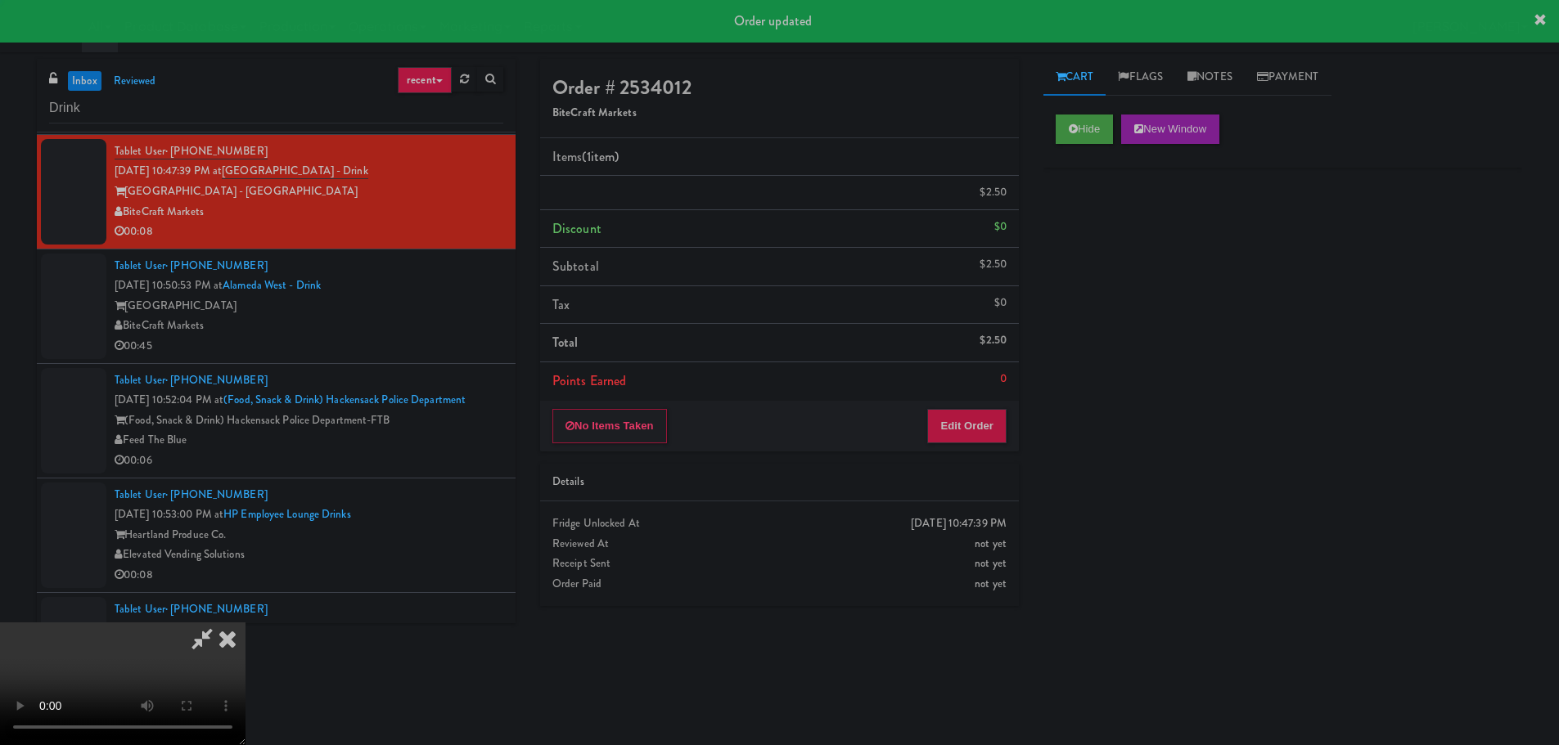
scroll to position [0, 0]
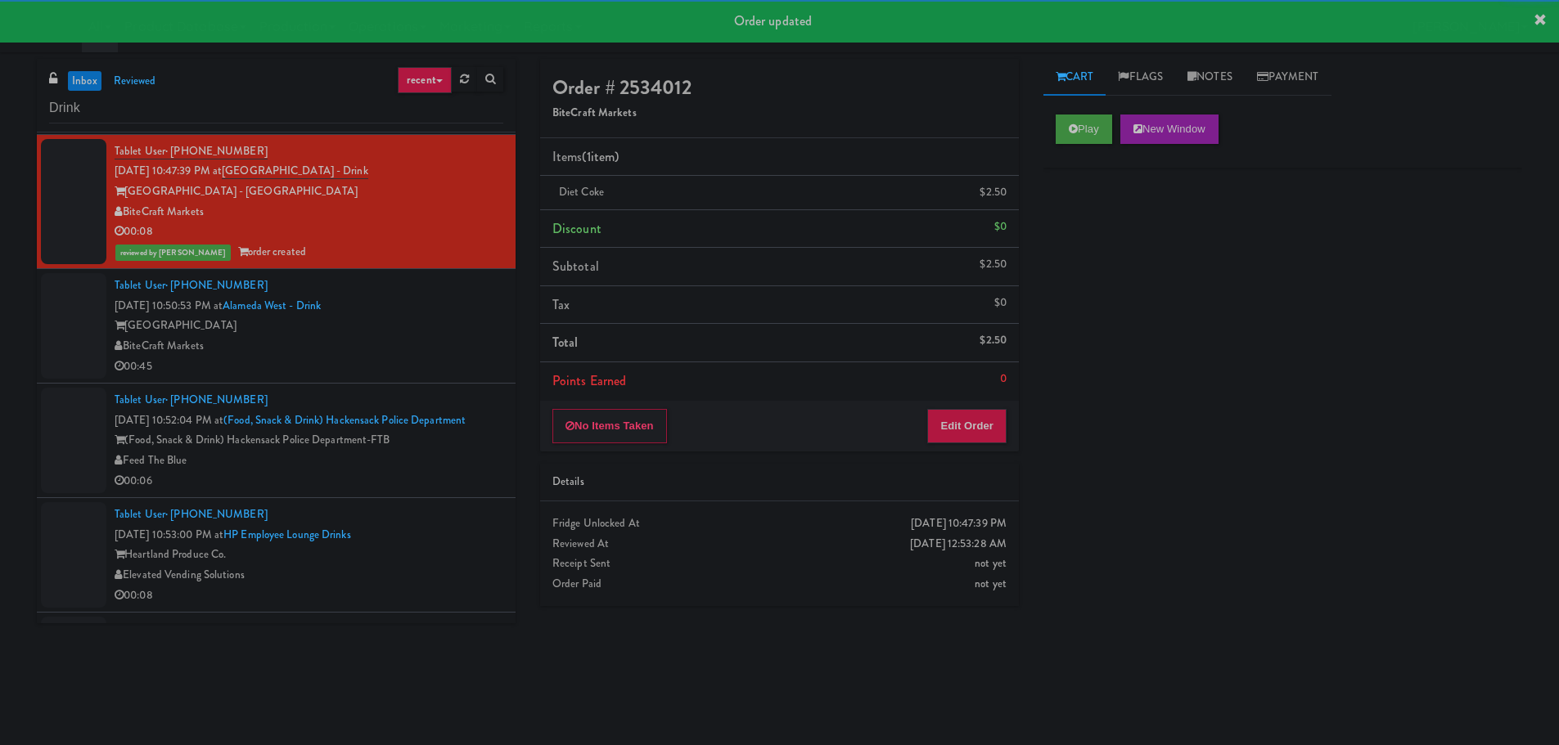
click at [419, 330] on div "Alameda West" at bounding box center [309, 326] width 389 height 20
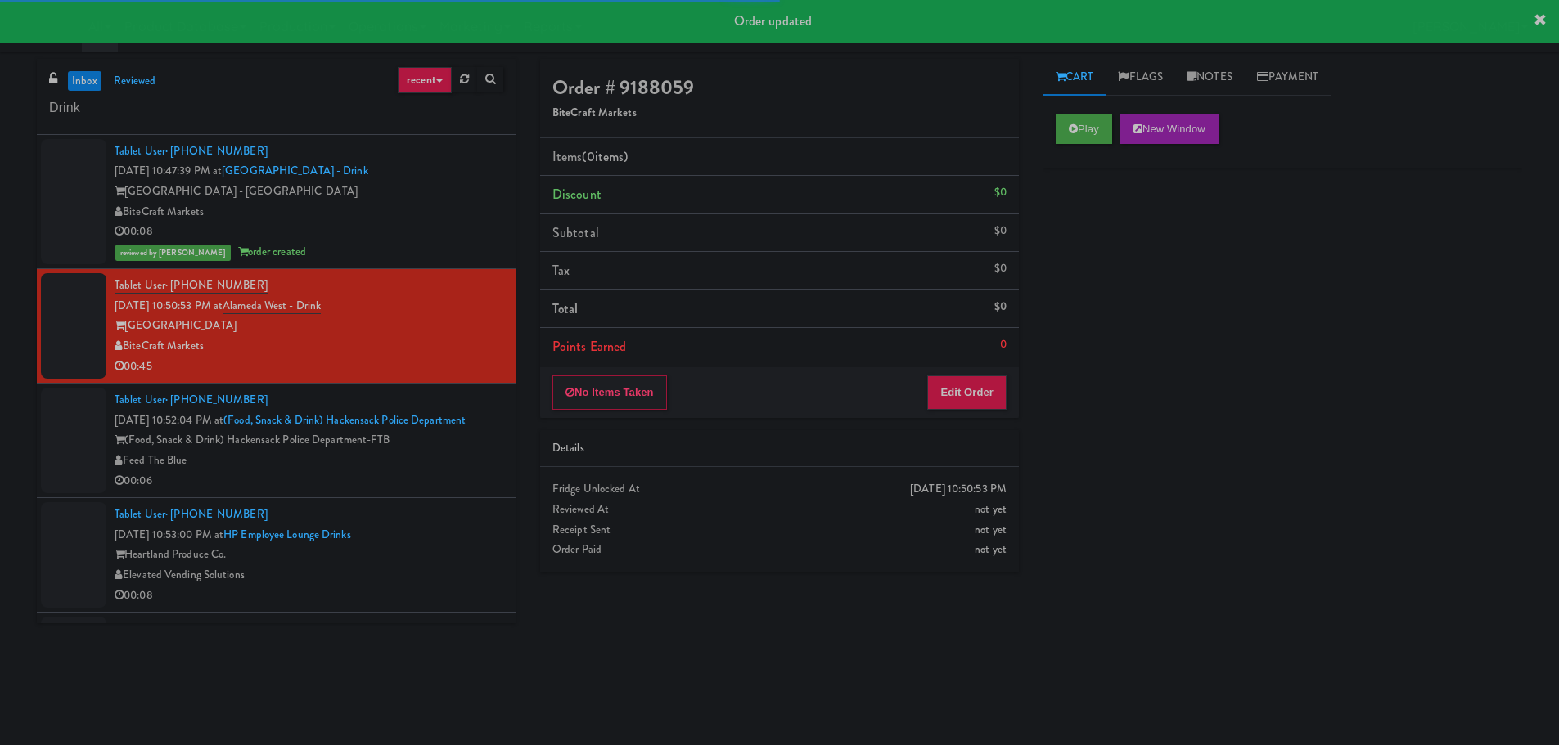
click at [390, 465] on div "Feed The Blue" at bounding box center [309, 461] width 389 height 20
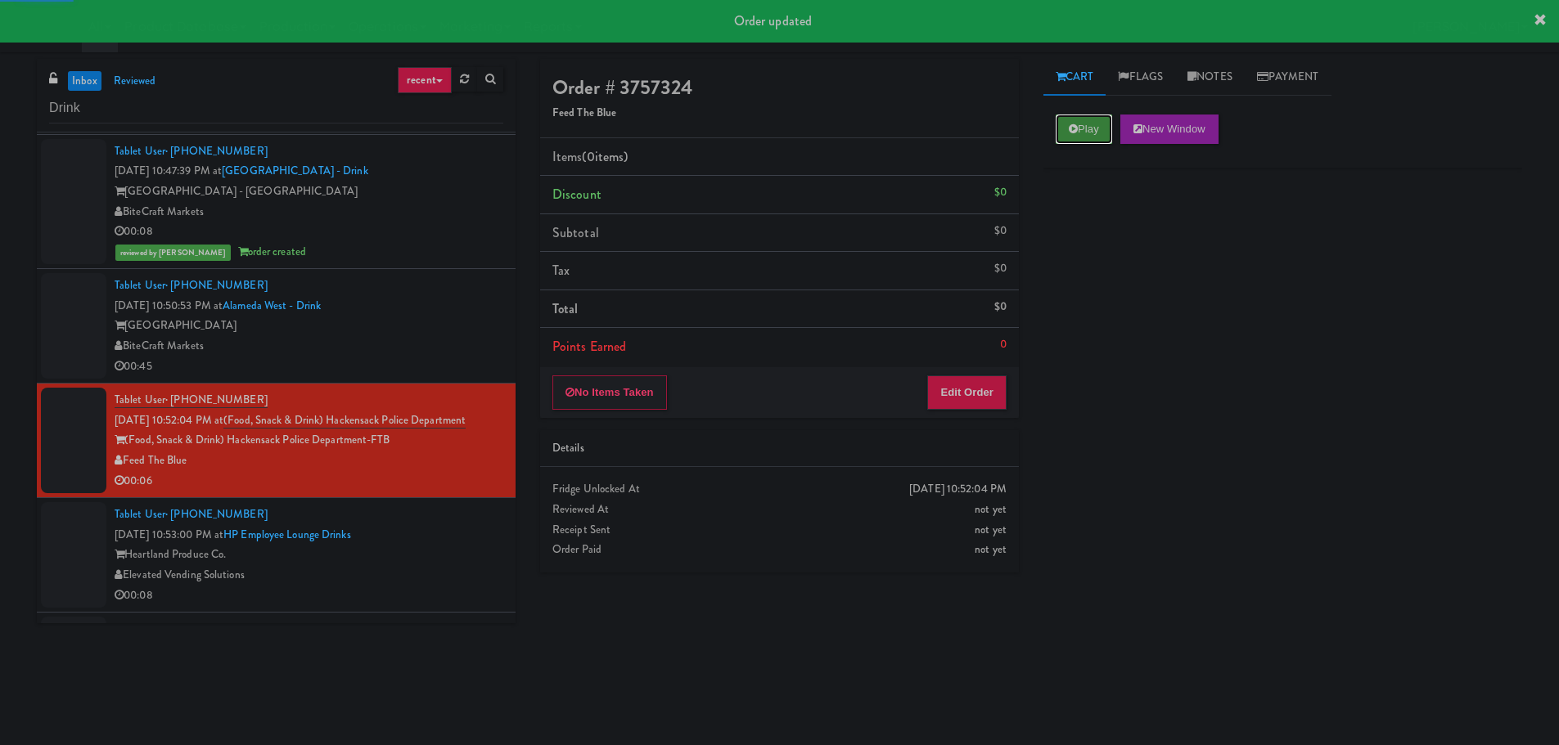
click at [1098, 124] on button "Play" at bounding box center [1083, 129] width 56 height 29
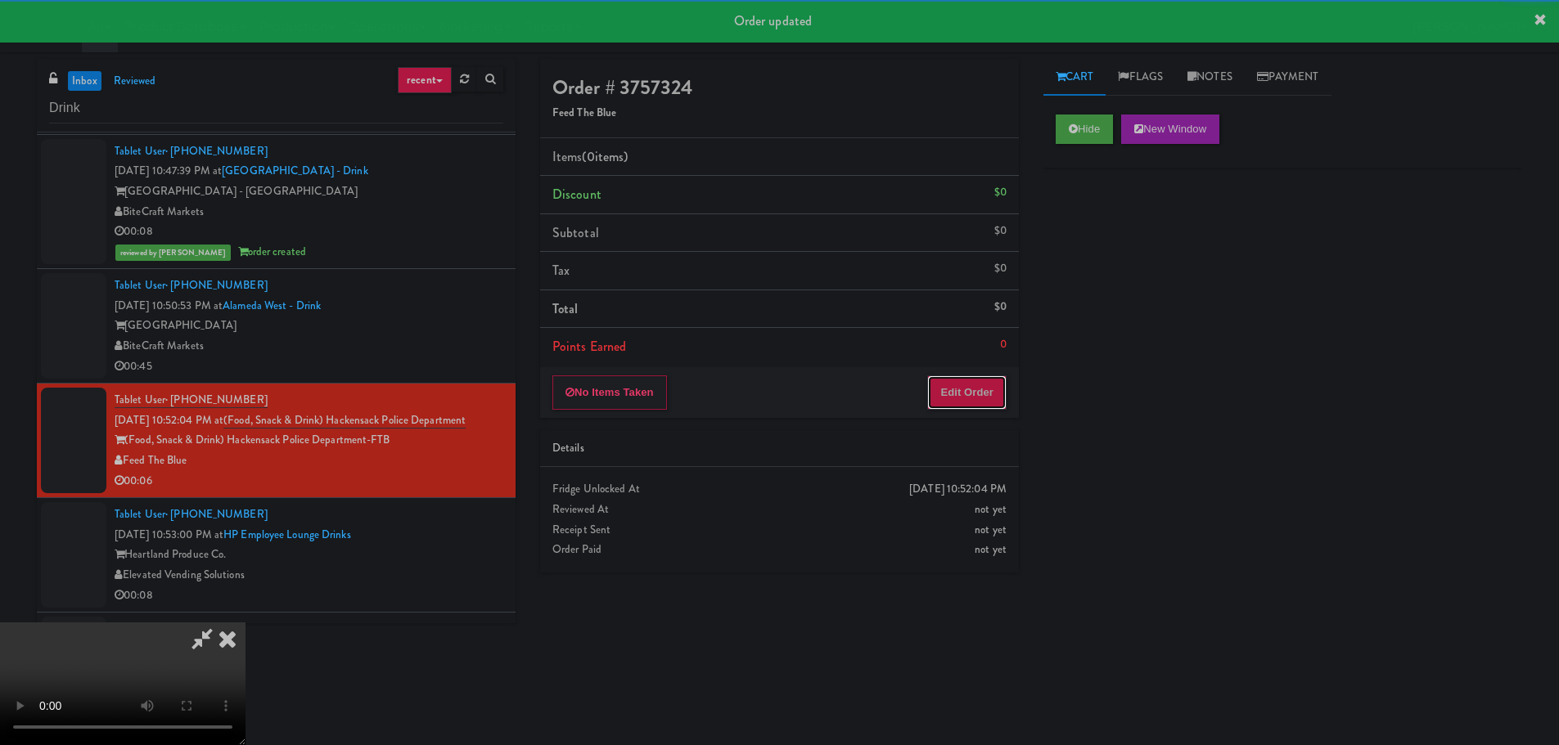
click at [966, 406] on button "Edit Order" at bounding box center [966, 393] width 79 height 34
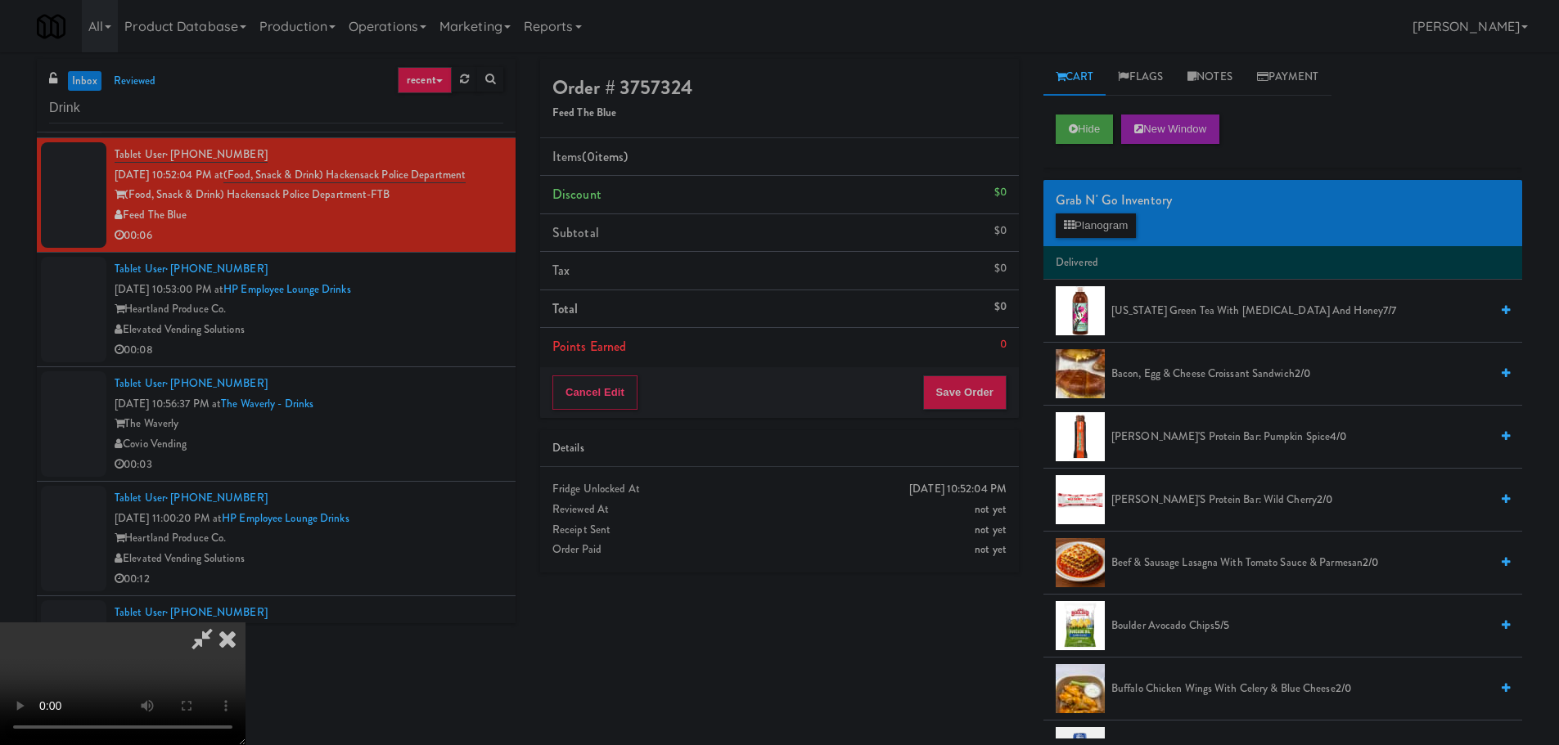
click at [245, 623] on video at bounding box center [122, 684] width 245 height 123
click at [1101, 219] on button "Planogram" at bounding box center [1095, 226] width 80 height 25
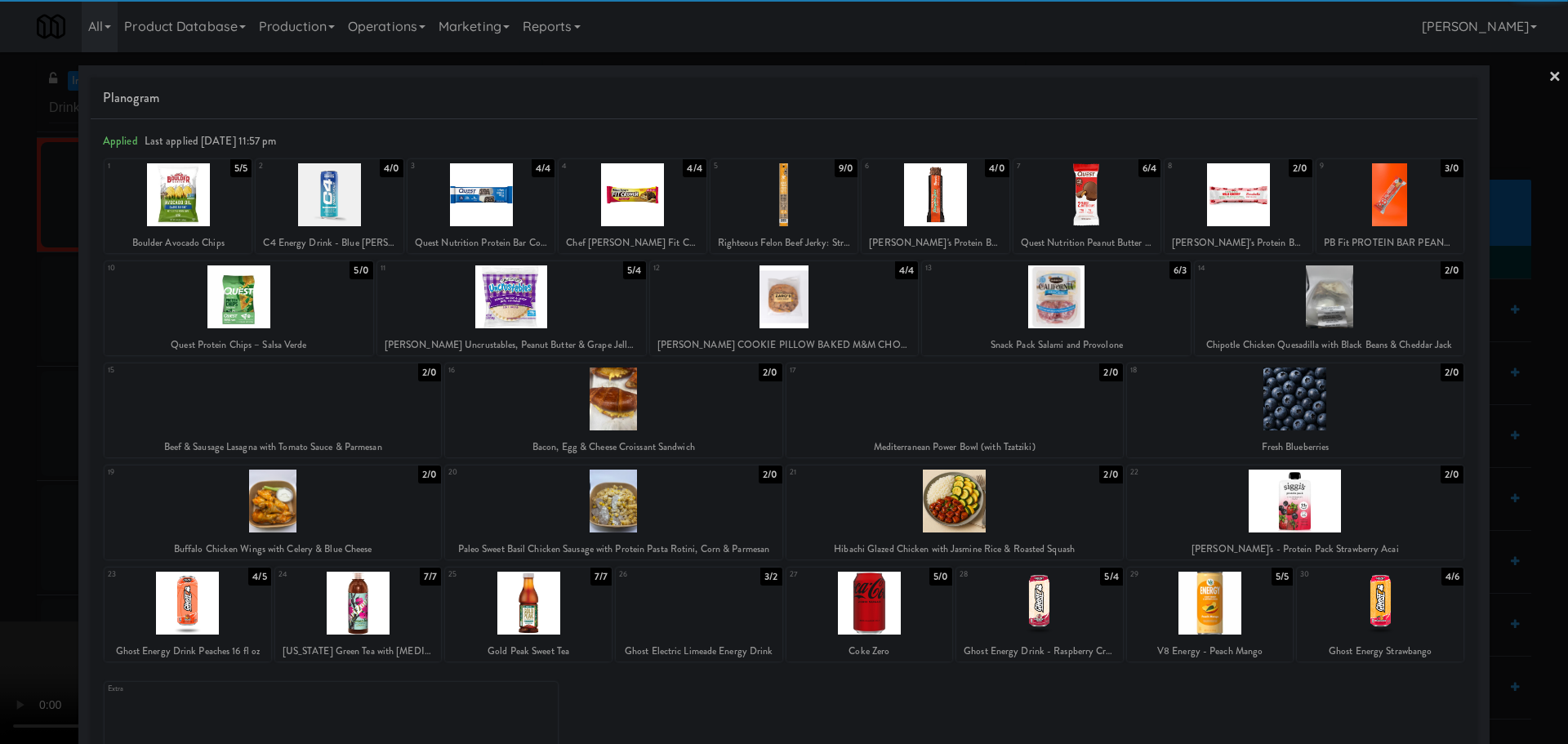
click at [308, 394] on div at bounding box center [272, 398] width 336 height 63
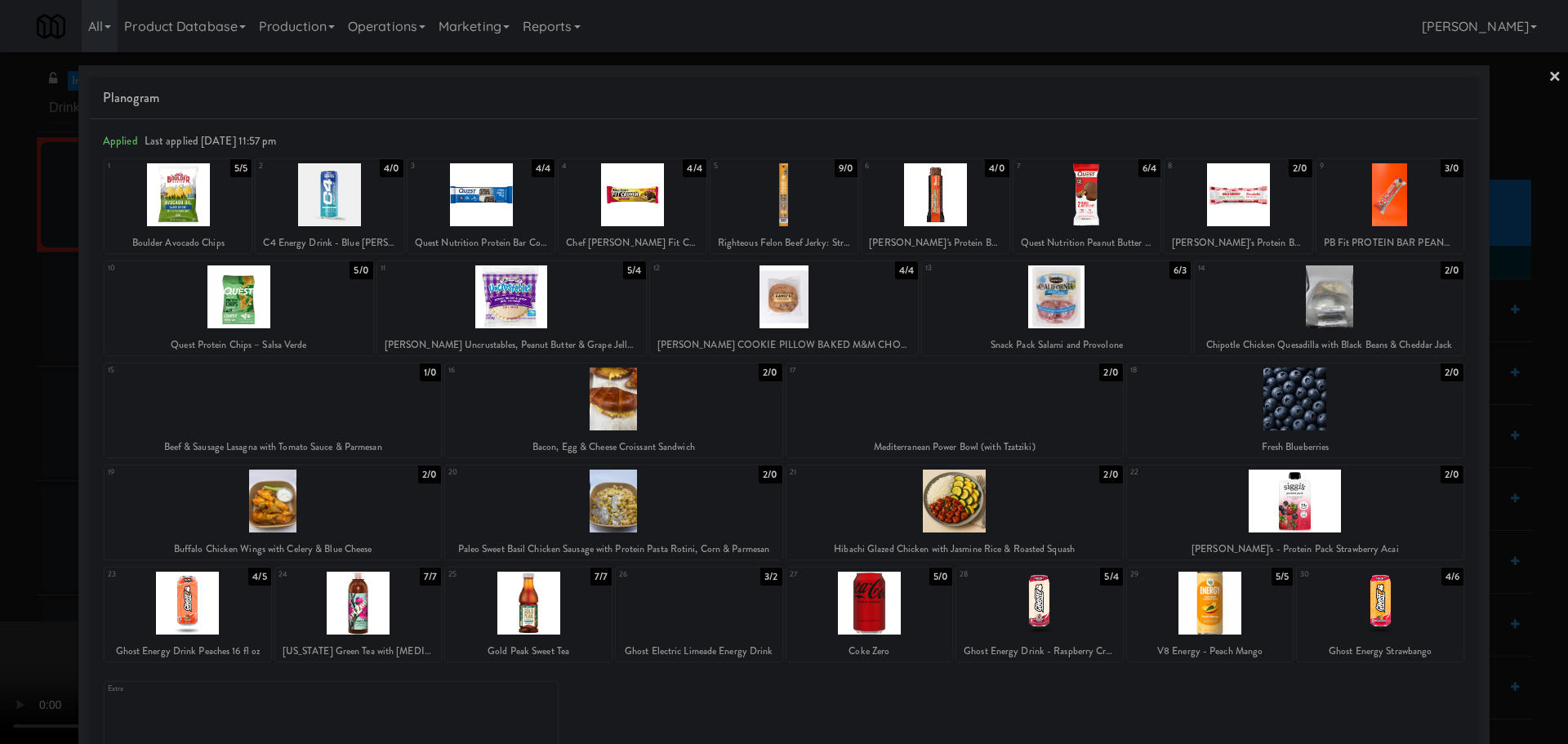
drag, startPoint x: 2, startPoint y: 473, endPoint x: 384, endPoint y: 676, distance: 432.6
click at [3, 474] on div at bounding box center [784, 372] width 1568 height 744
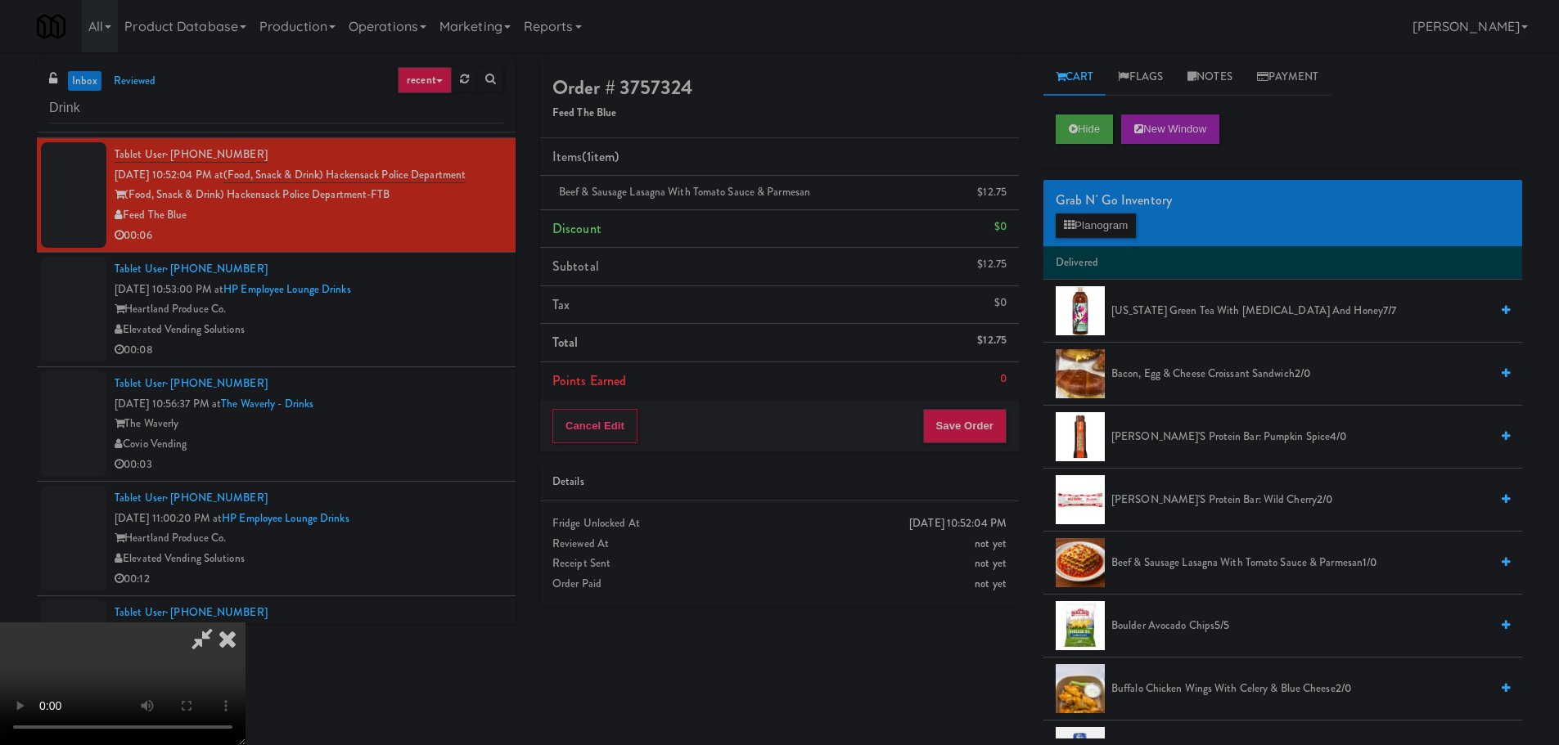
scroll to position [6, 0]
click at [245, 628] on video at bounding box center [122, 684] width 245 height 123
click at [245, 623] on video at bounding box center [122, 684] width 245 height 123
click at [1007, 196] on icon at bounding box center [1008, 198] width 8 height 11
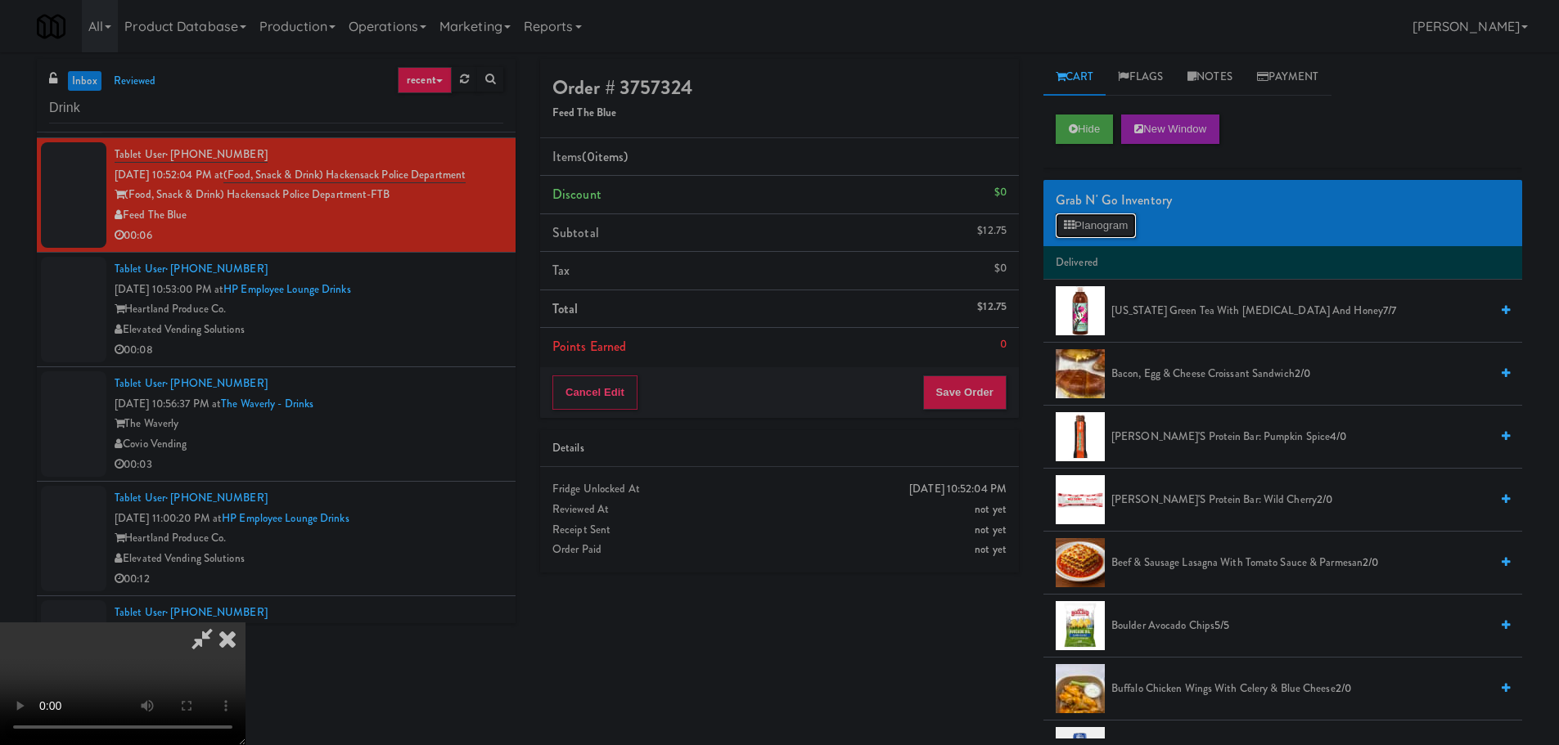
click at [1088, 218] on button "Planogram" at bounding box center [1095, 226] width 80 height 25
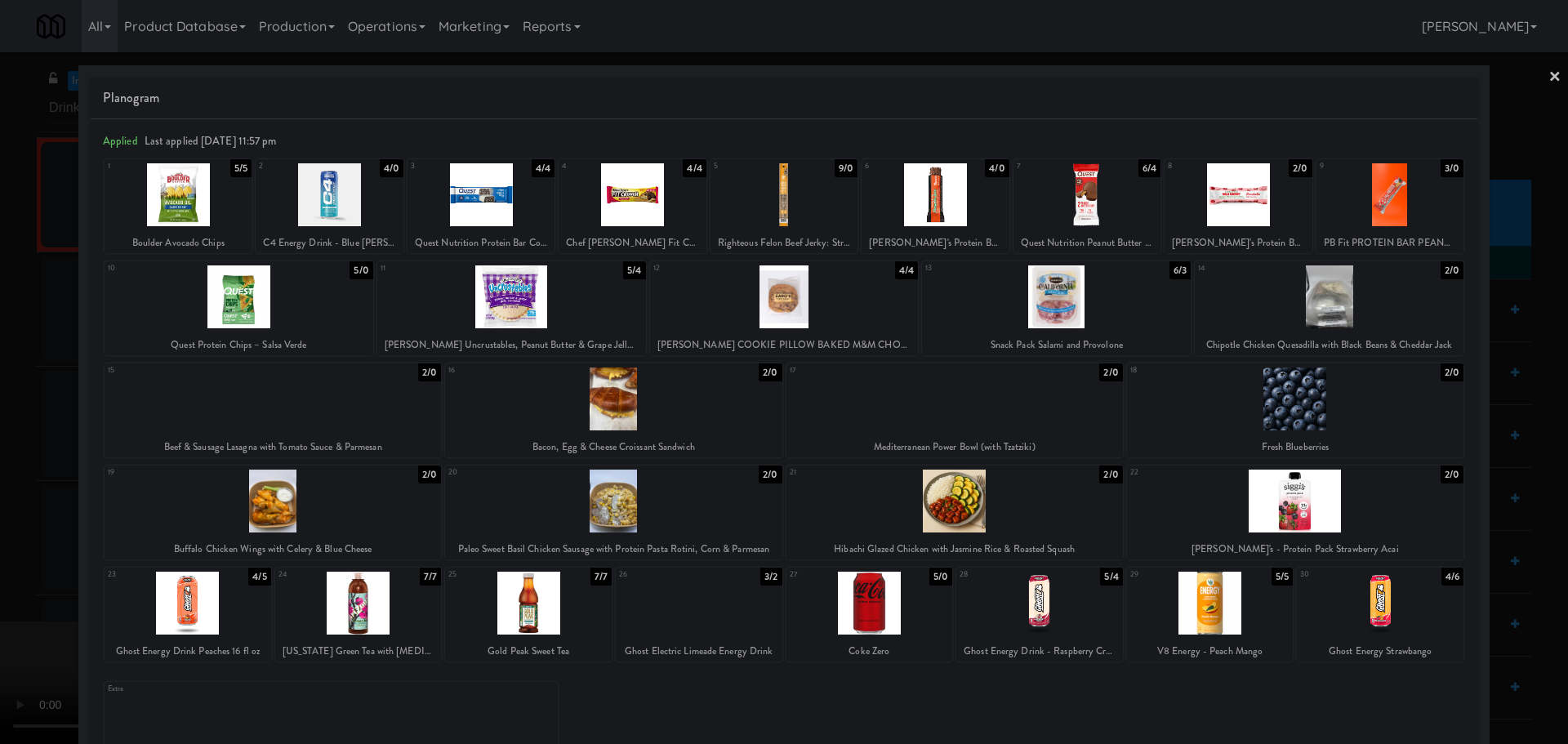
click at [169, 205] on div at bounding box center [178, 195] width 147 height 63
click at [0, 318] on div at bounding box center [784, 372] width 1568 height 744
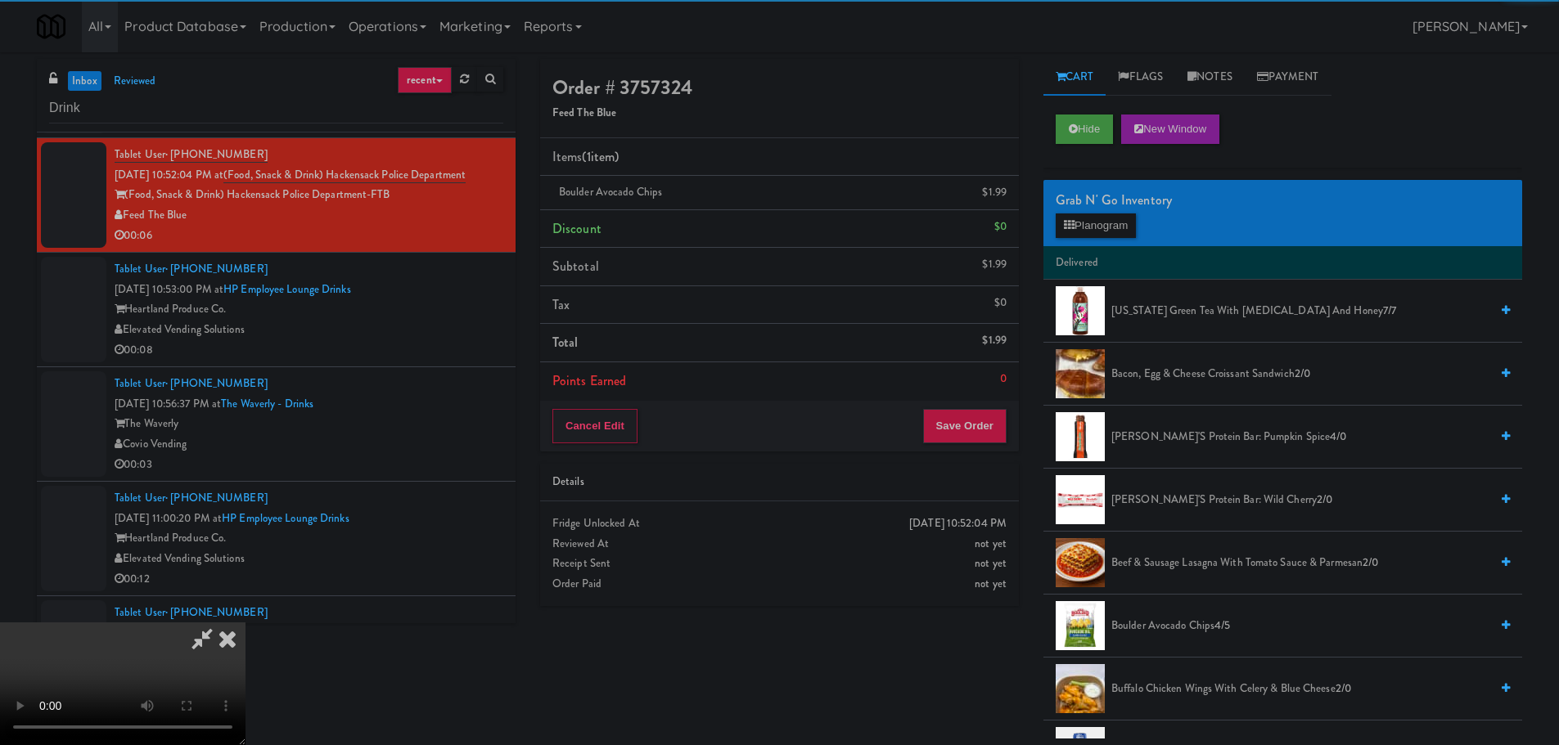
drag, startPoint x: 507, startPoint y: 382, endPoint x: 538, endPoint y: 384, distance: 30.3
click at [245, 623] on video at bounding box center [122, 684] width 245 height 123
drag, startPoint x: 561, startPoint y: 430, endPoint x: 572, endPoint y: 430, distance: 10.7
click at [245, 623] on video at bounding box center [122, 684] width 245 height 123
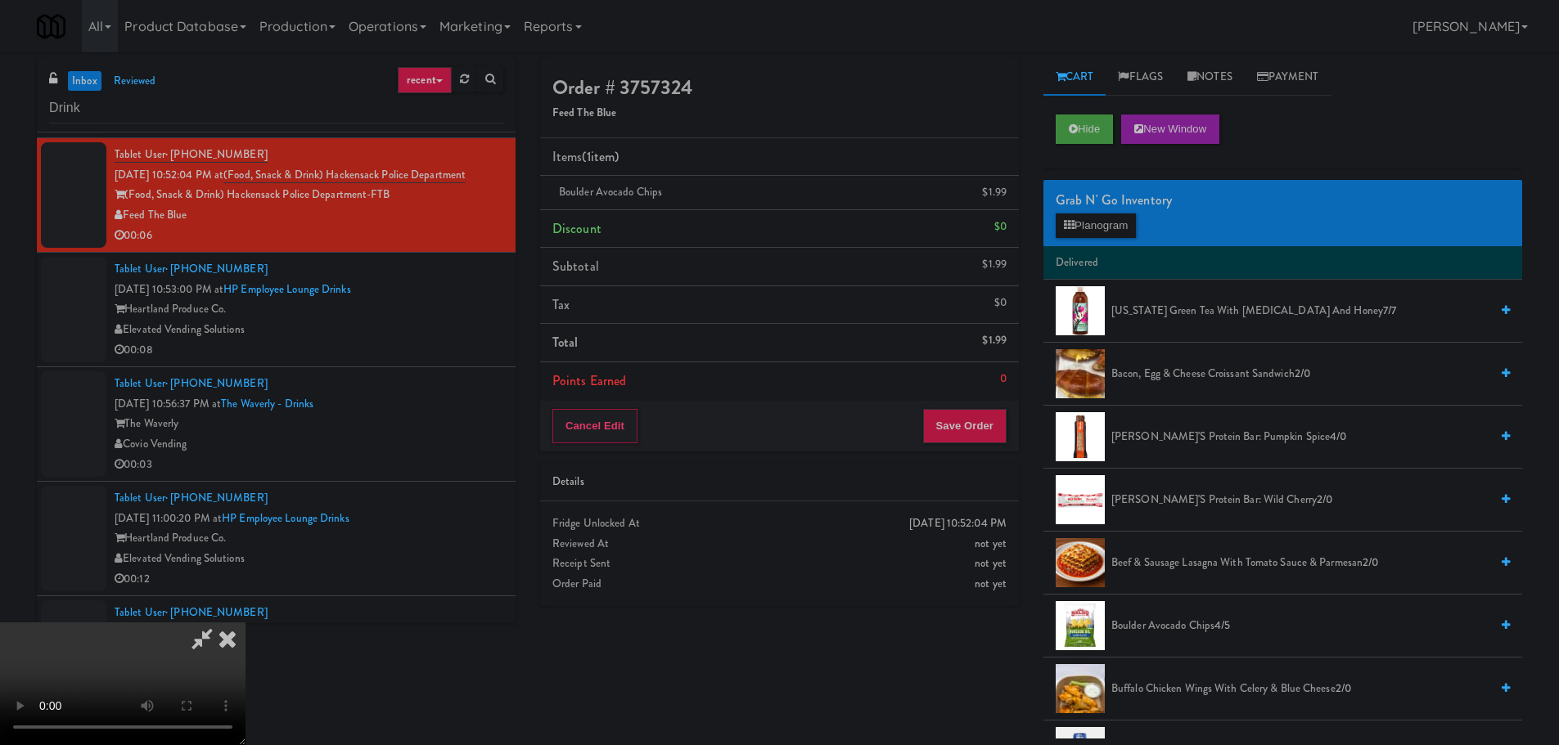
click at [245, 623] on video at bounding box center [122, 684] width 245 height 123
drag, startPoint x: 687, startPoint y: 452, endPoint x: 716, endPoint y: 437, distance: 32.2
click at [245, 623] on video at bounding box center [122, 684] width 245 height 123
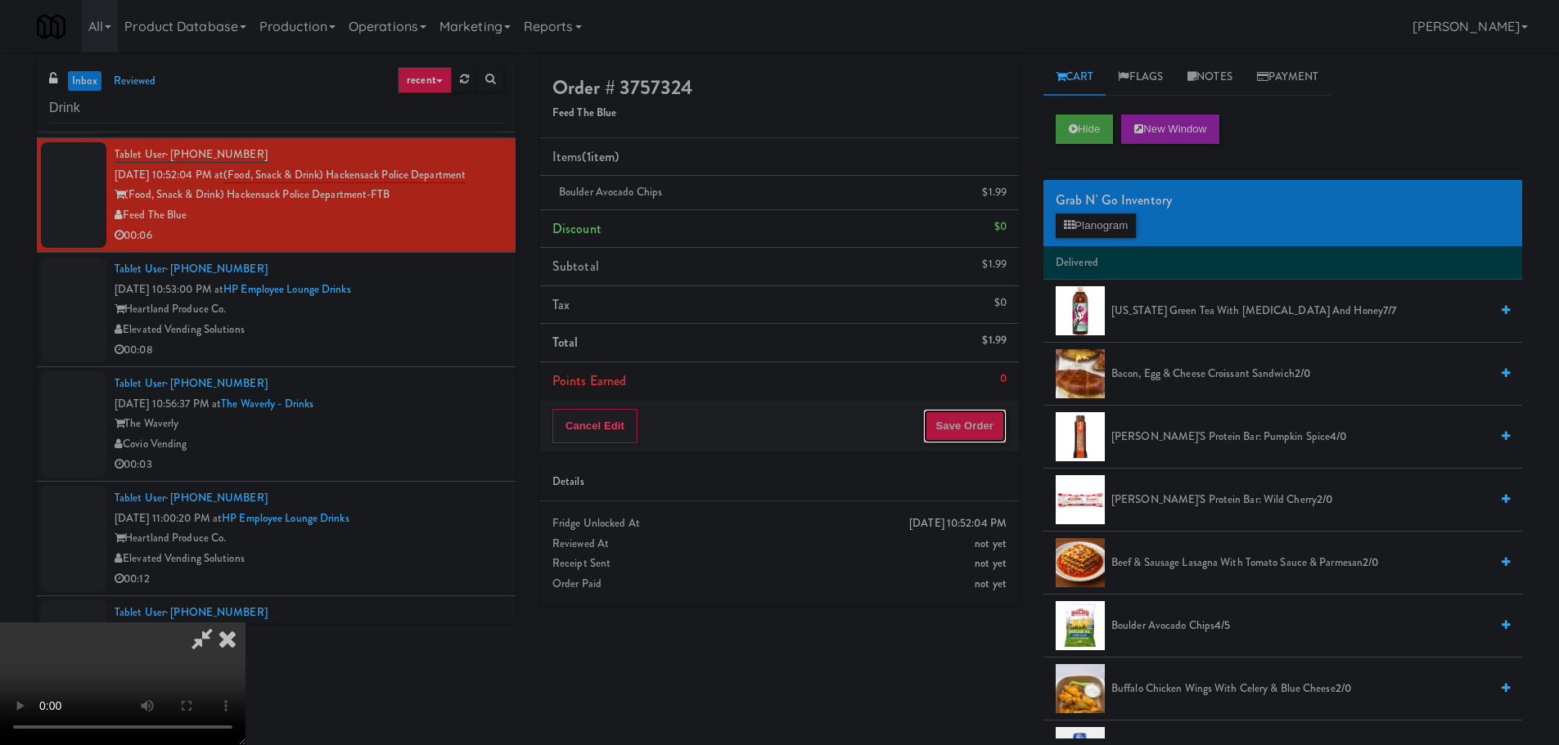
click at [970, 412] on button "Save Order" at bounding box center [964, 426] width 83 height 34
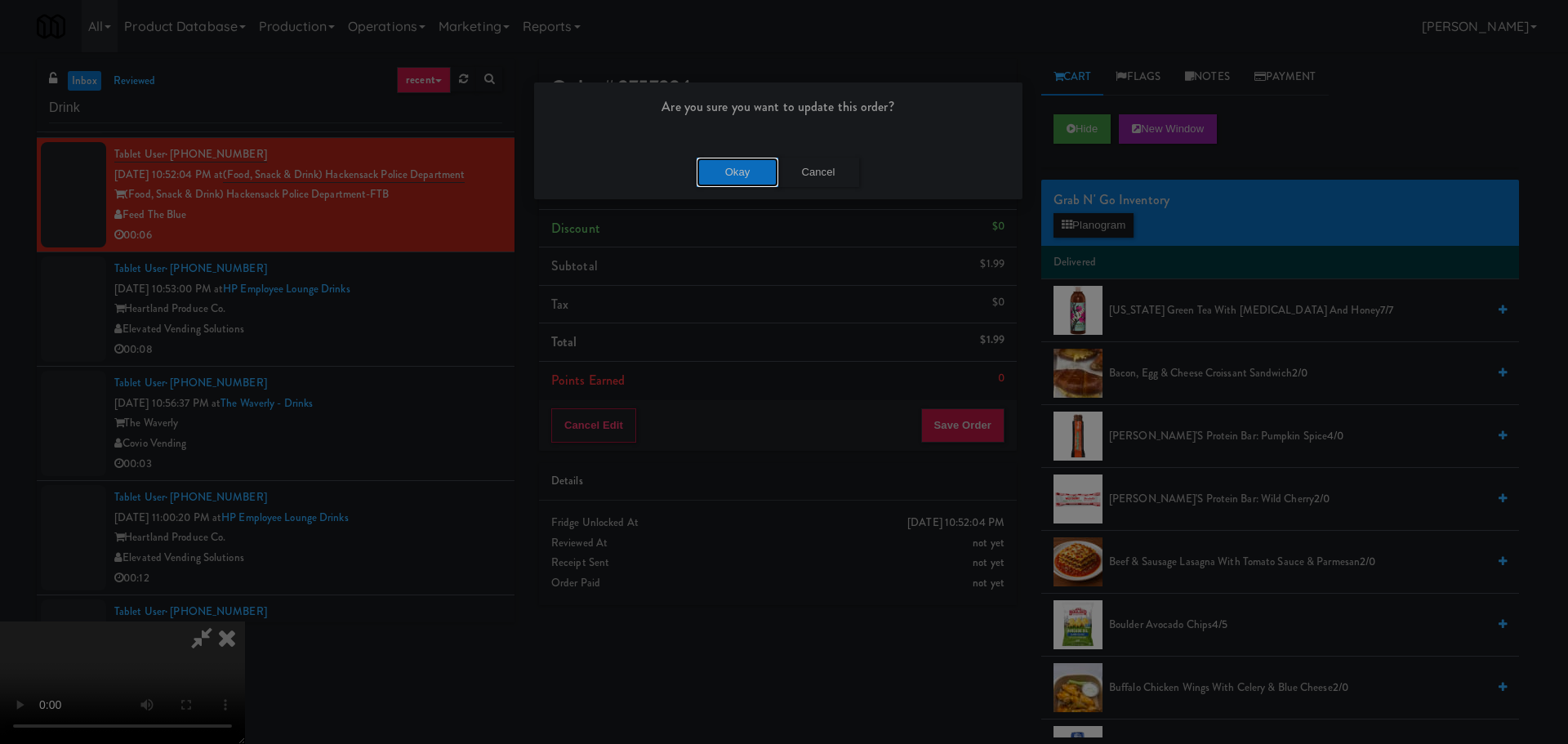
click at [759, 179] on button "Okay" at bounding box center [738, 172] width 82 height 29
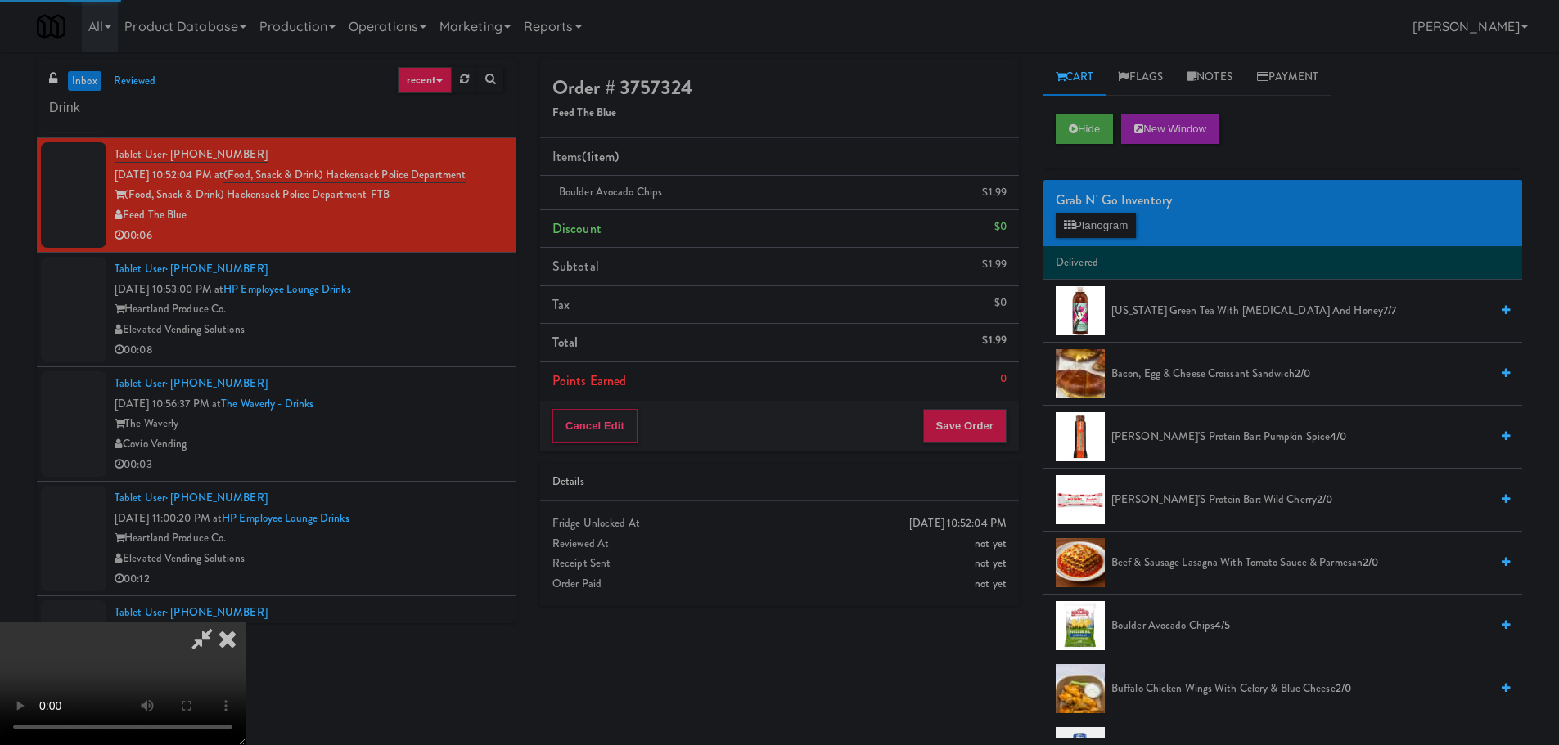
scroll to position [0, 0]
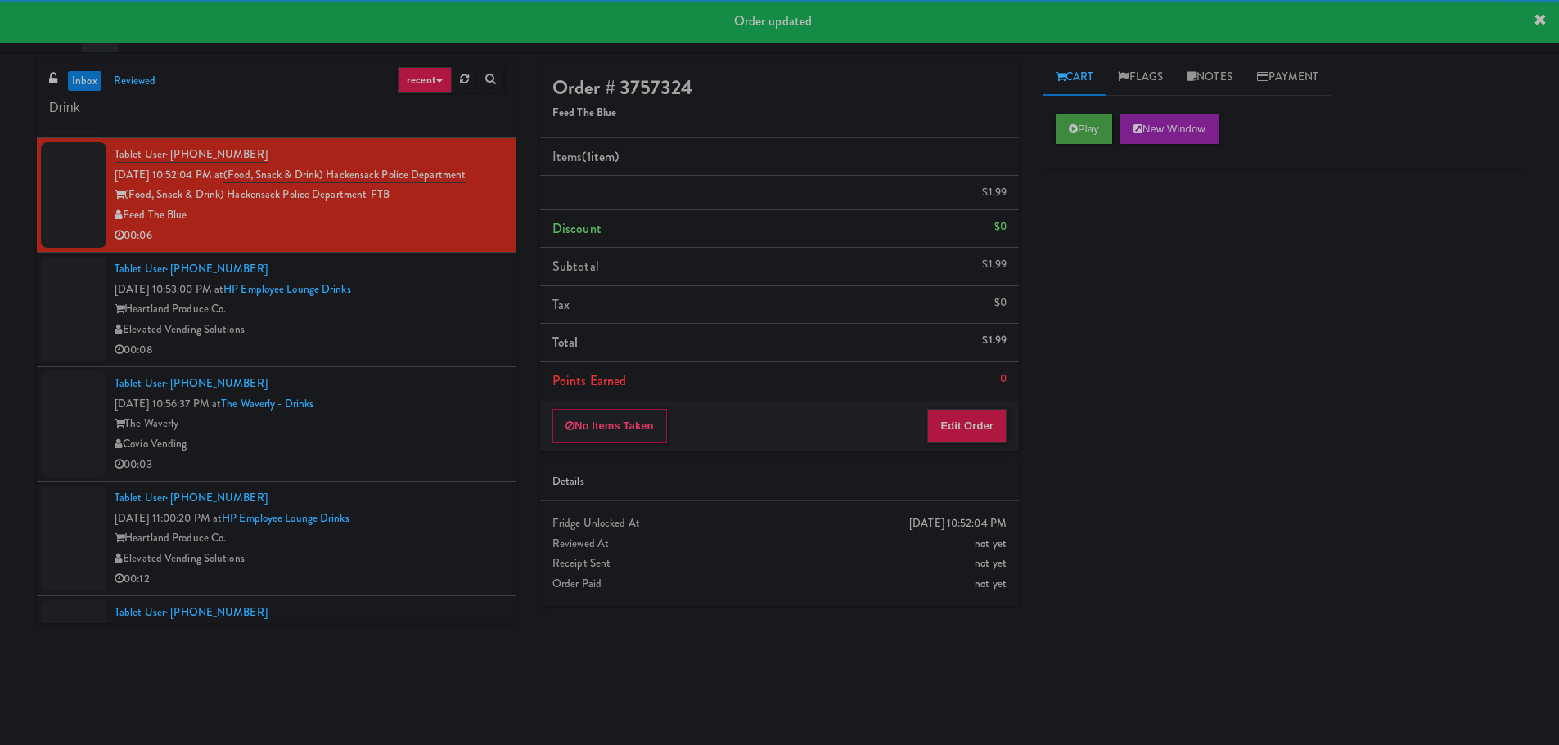
click at [430, 345] on div "00:08" at bounding box center [309, 350] width 389 height 20
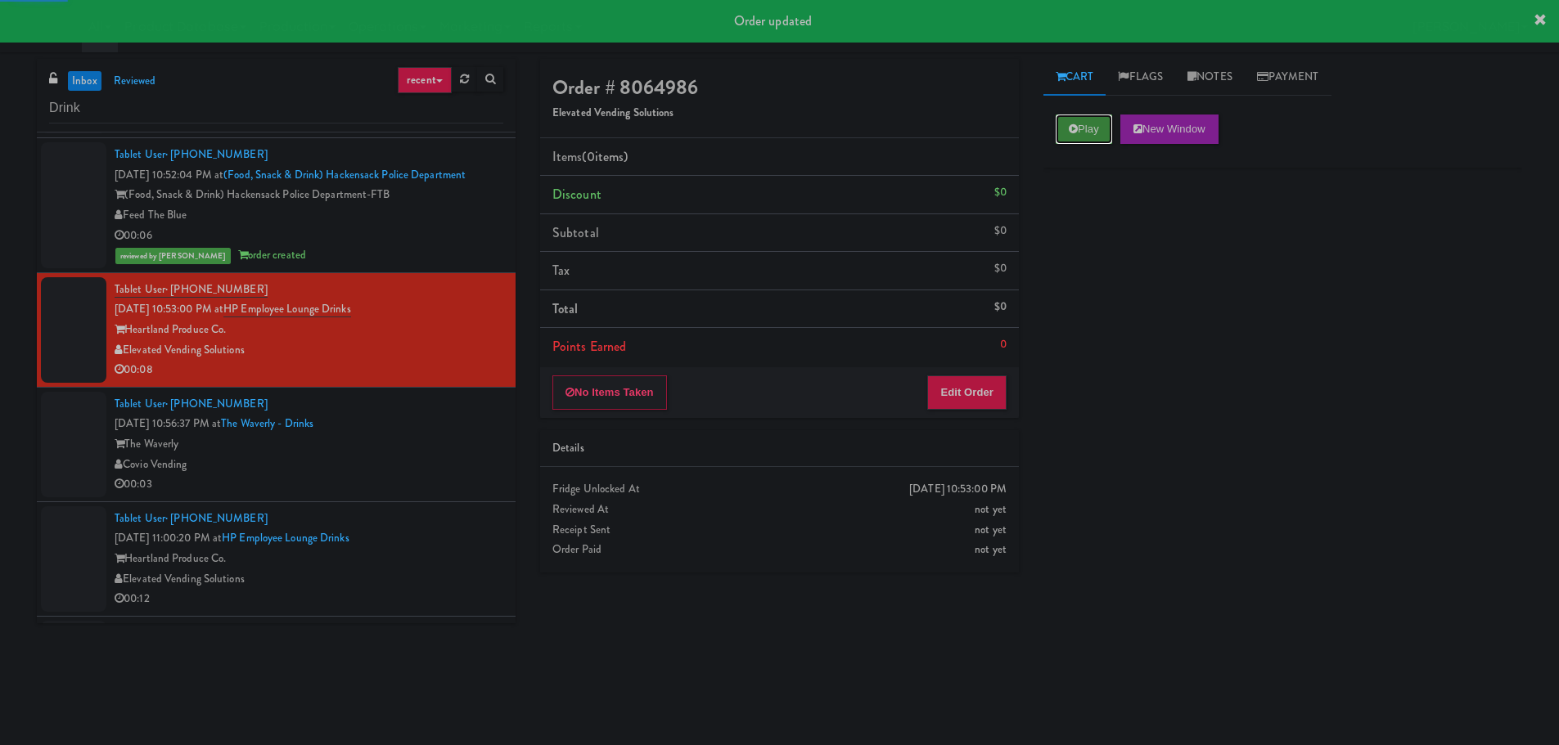
click at [1069, 132] on icon at bounding box center [1073, 129] width 9 height 11
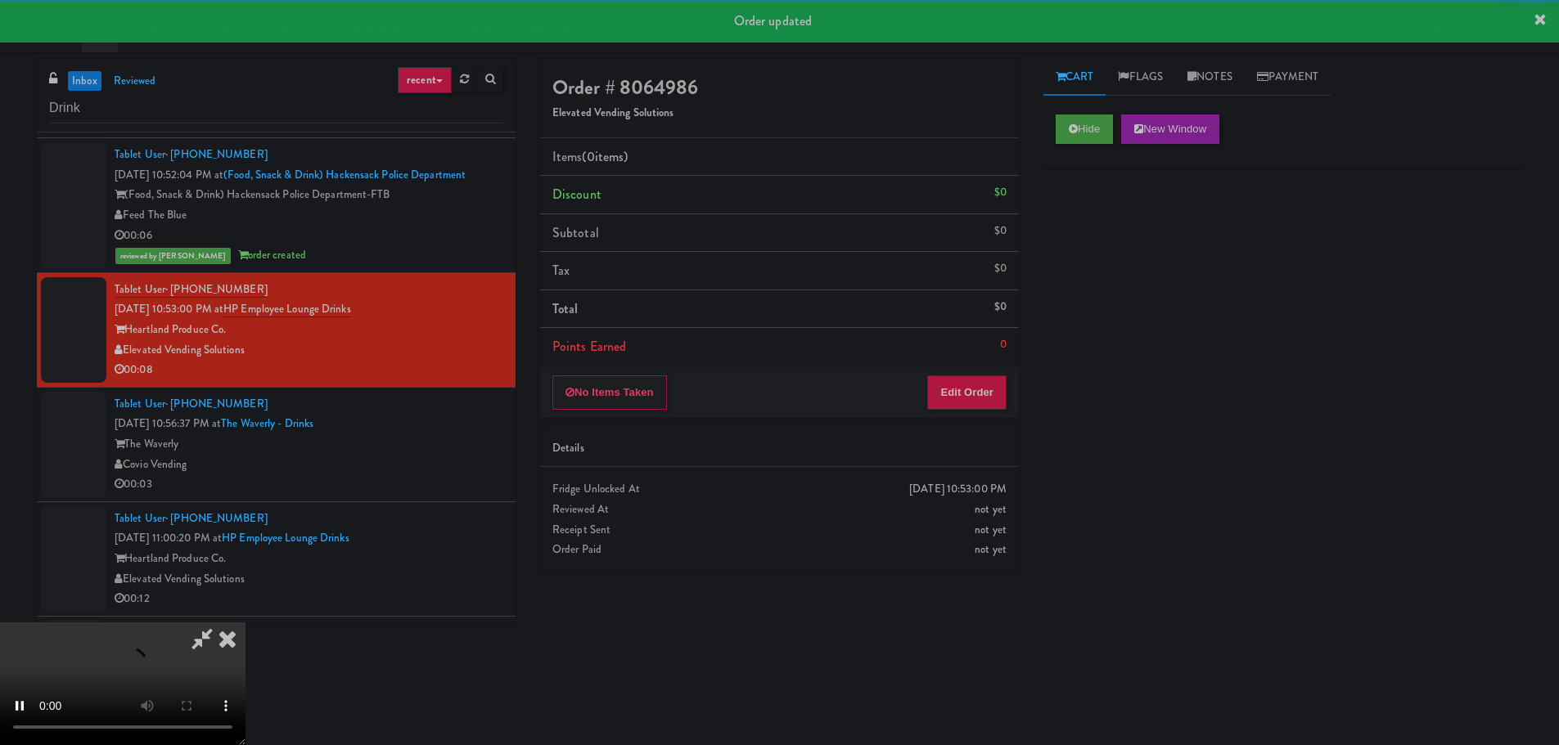
click at [962, 345] on li "Points Earned 0" at bounding box center [779, 347] width 479 height 38
click at [959, 376] on button "Edit Order" at bounding box center [966, 393] width 79 height 34
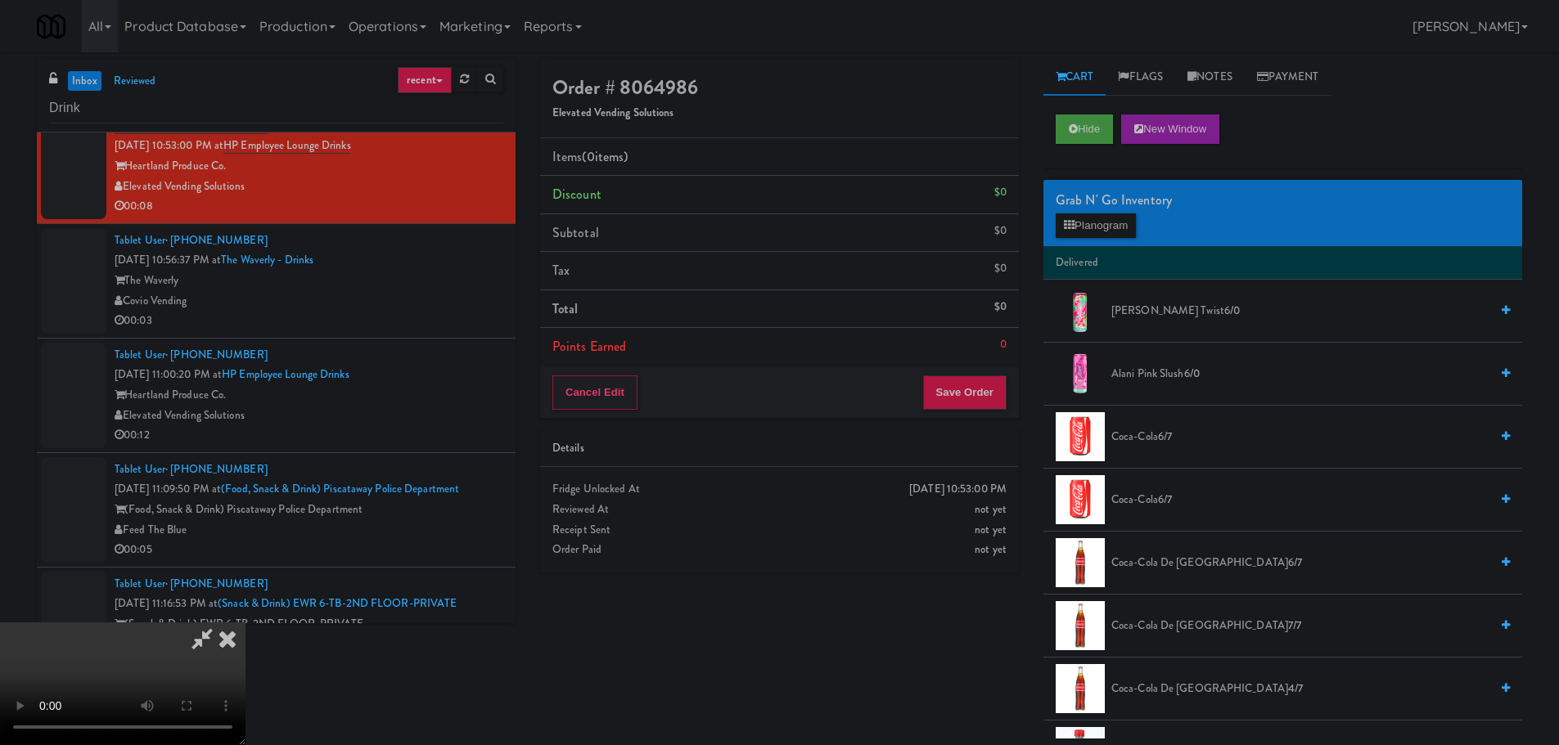
click at [245, 623] on video at bounding box center [122, 684] width 245 height 123
drag, startPoint x: 659, startPoint y: 502, endPoint x: 723, endPoint y: 500, distance: 63.9
click at [245, 623] on video at bounding box center [122, 684] width 245 height 123
click at [1082, 227] on button "Planogram" at bounding box center [1095, 226] width 80 height 25
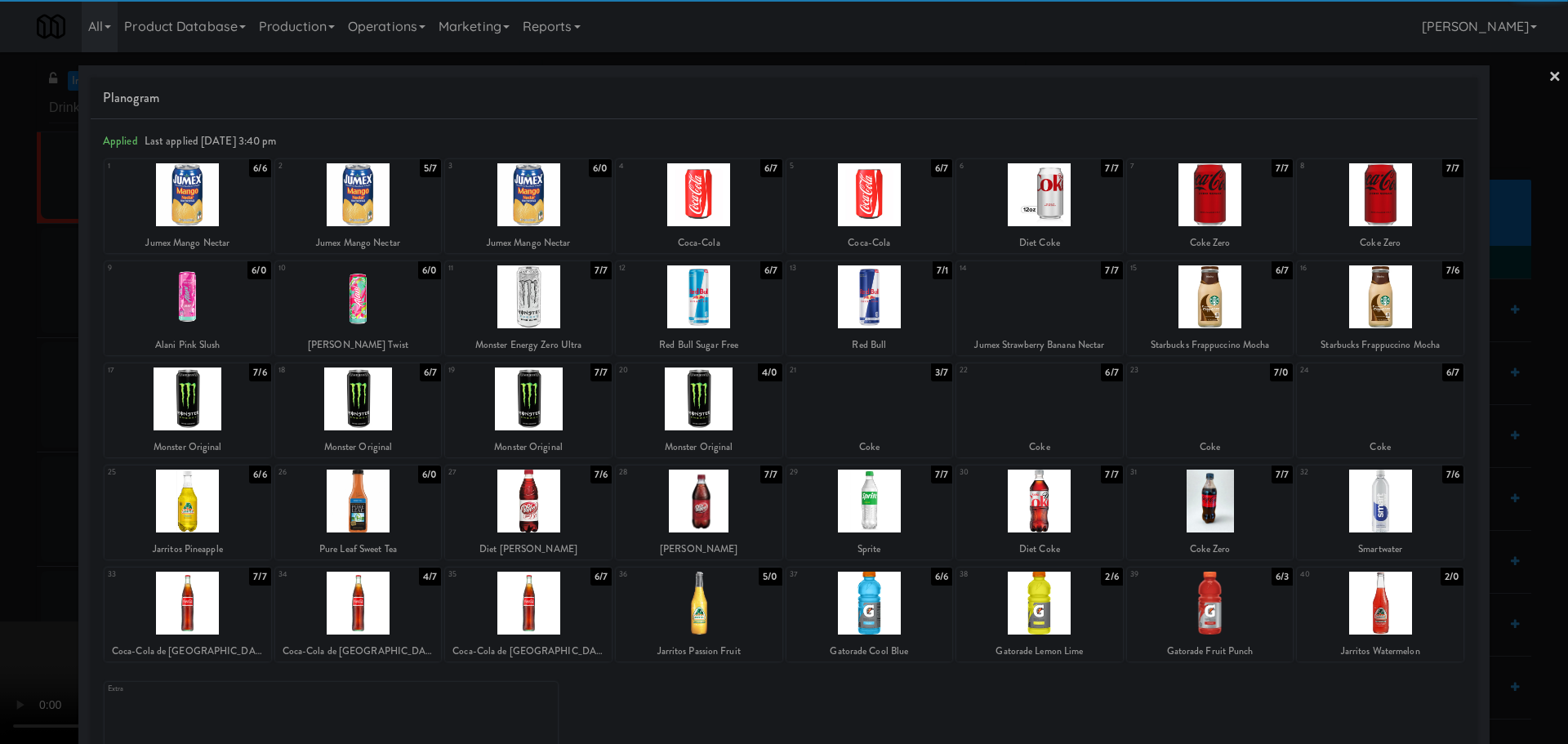
drag, startPoint x: 230, startPoint y: 508, endPoint x: 201, endPoint y: 515, distance: 29.8
click at [231, 508] on div at bounding box center [188, 500] width 167 height 63
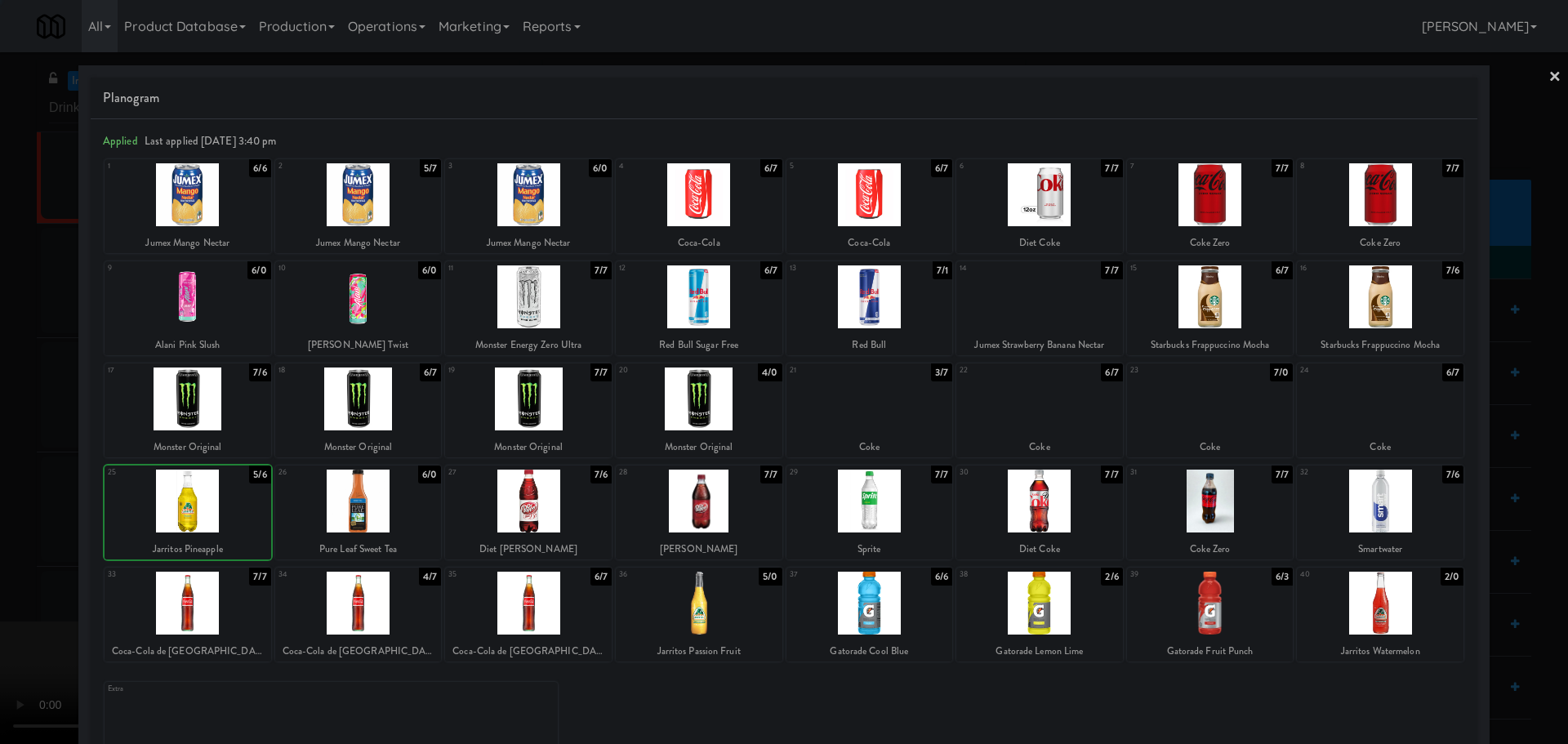
drag, startPoint x: 0, startPoint y: 550, endPoint x: 385, endPoint y: 422, distance: 405.7
click at [2, 550] on div at bounding box center [784, 372] width 1568 height 744
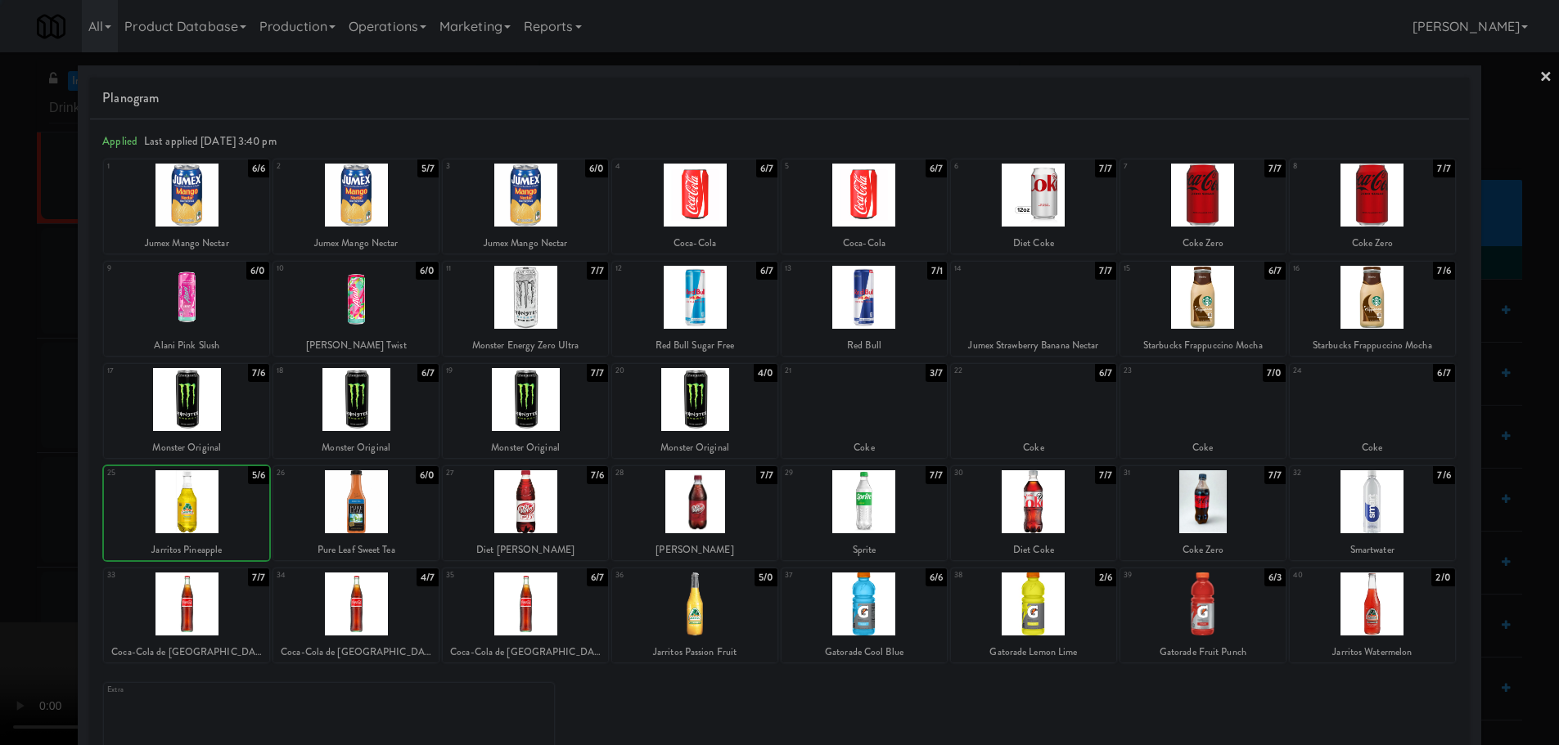
drag, startPoint x: 386, startPoint y: 423, endPoint x: 426, endPoint y: 415, distance: 40.9
click at [245, 623] on video at bounding box center [122, 684] width 245 height 123
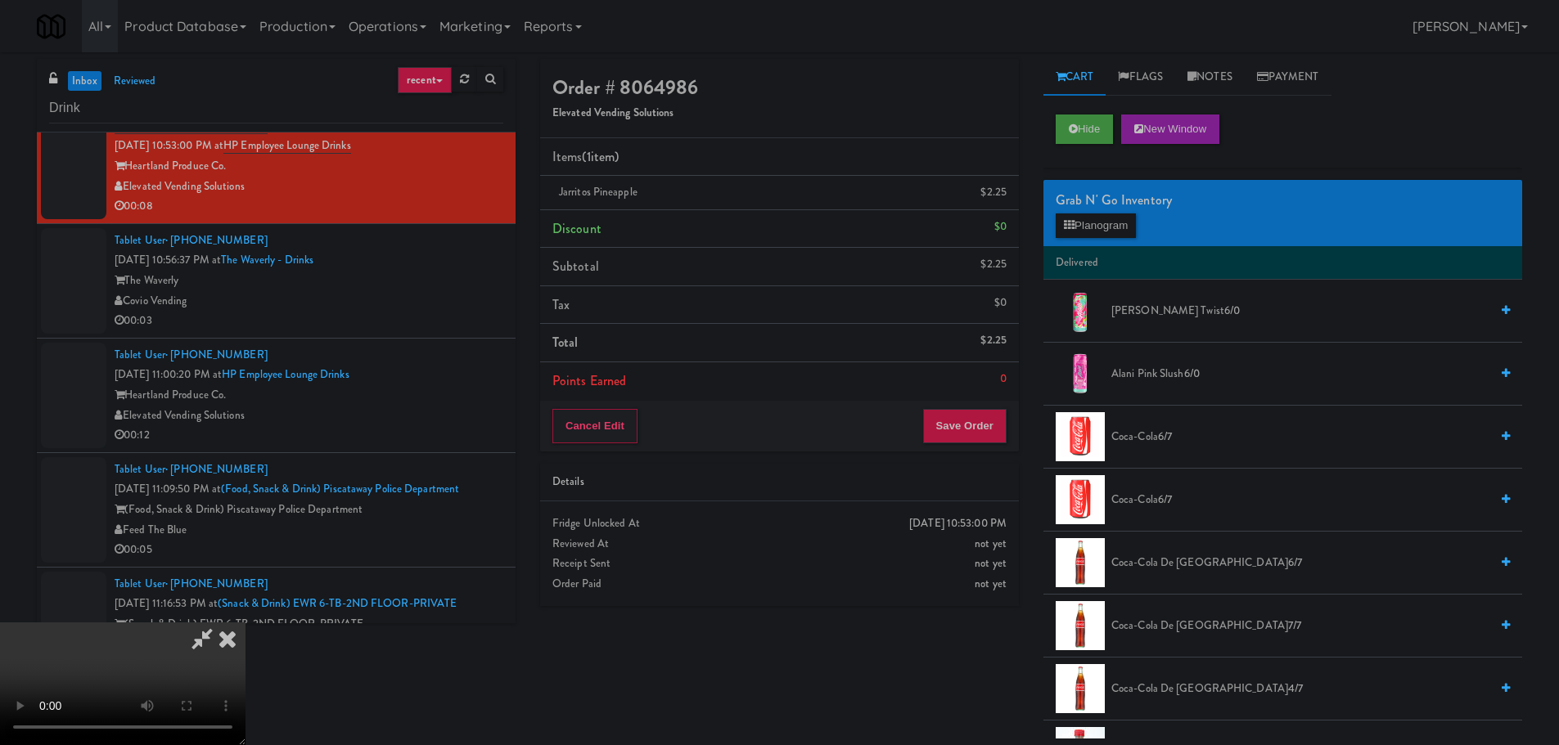
scroll to position [281, 0]
click at [954, 426] on button "Save Order" at bounding box center [964, 426] width 83 height 34
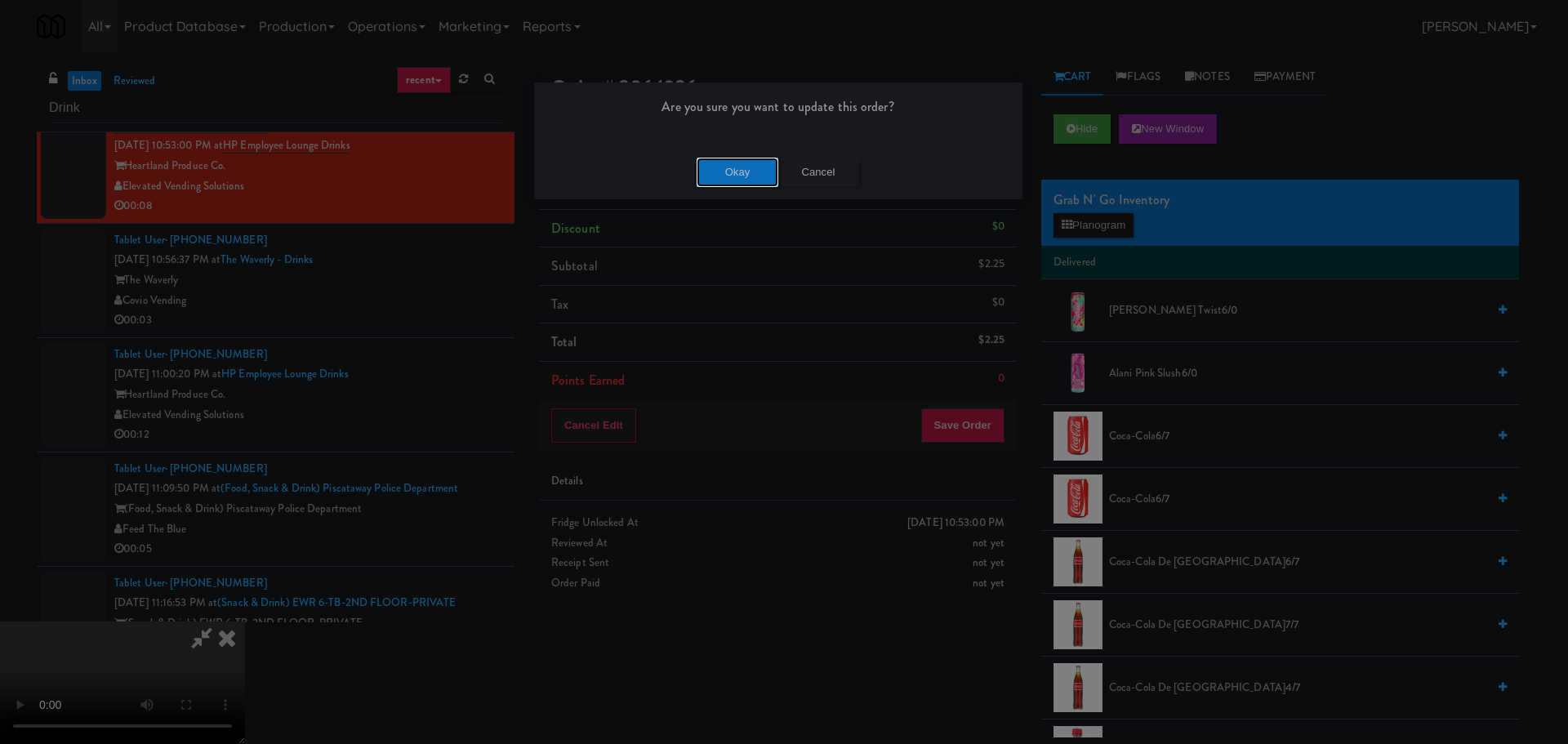
click at [744, 185] on button "Okay" at bounding box center [738, 172] width 82 height 29
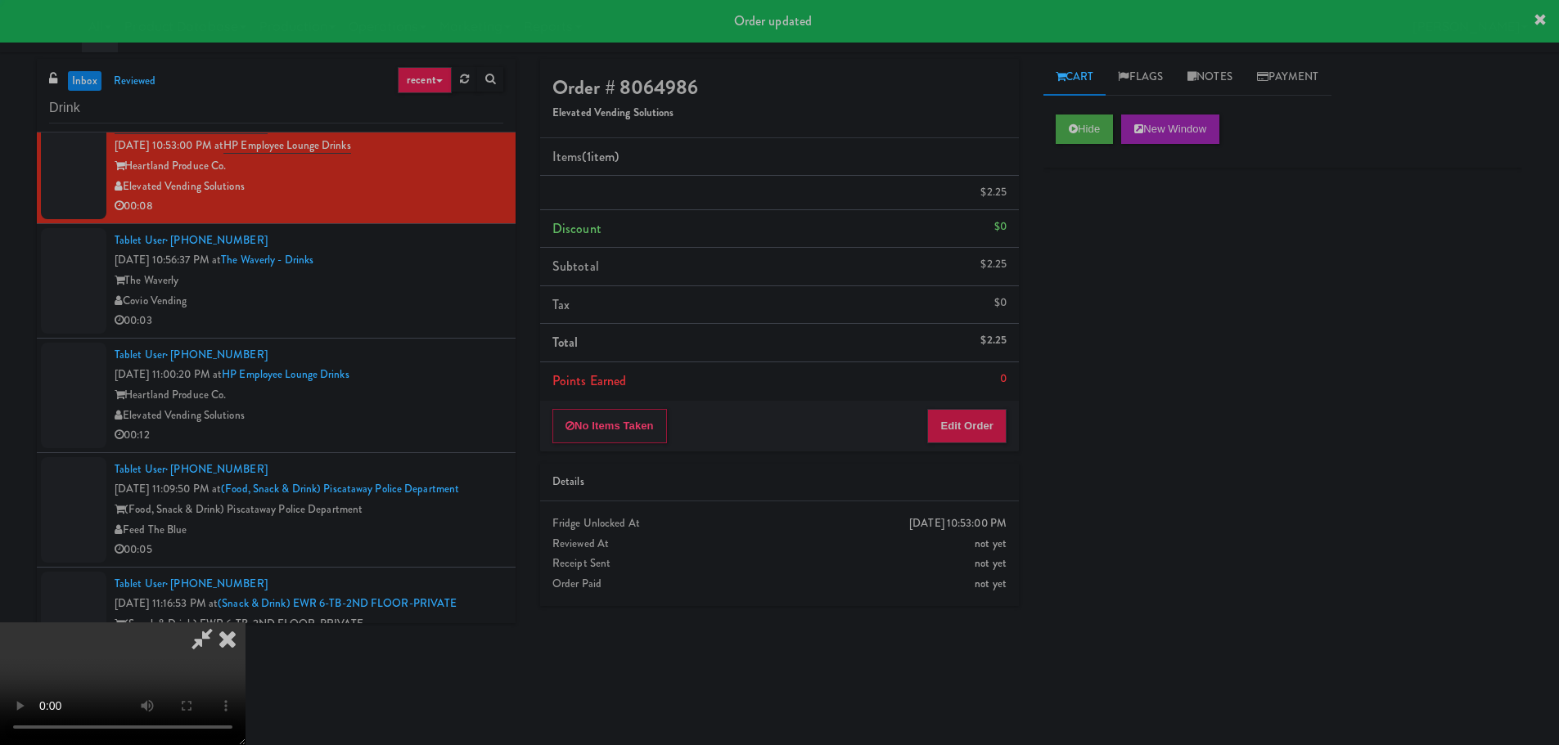
scroll to position [0, 0]
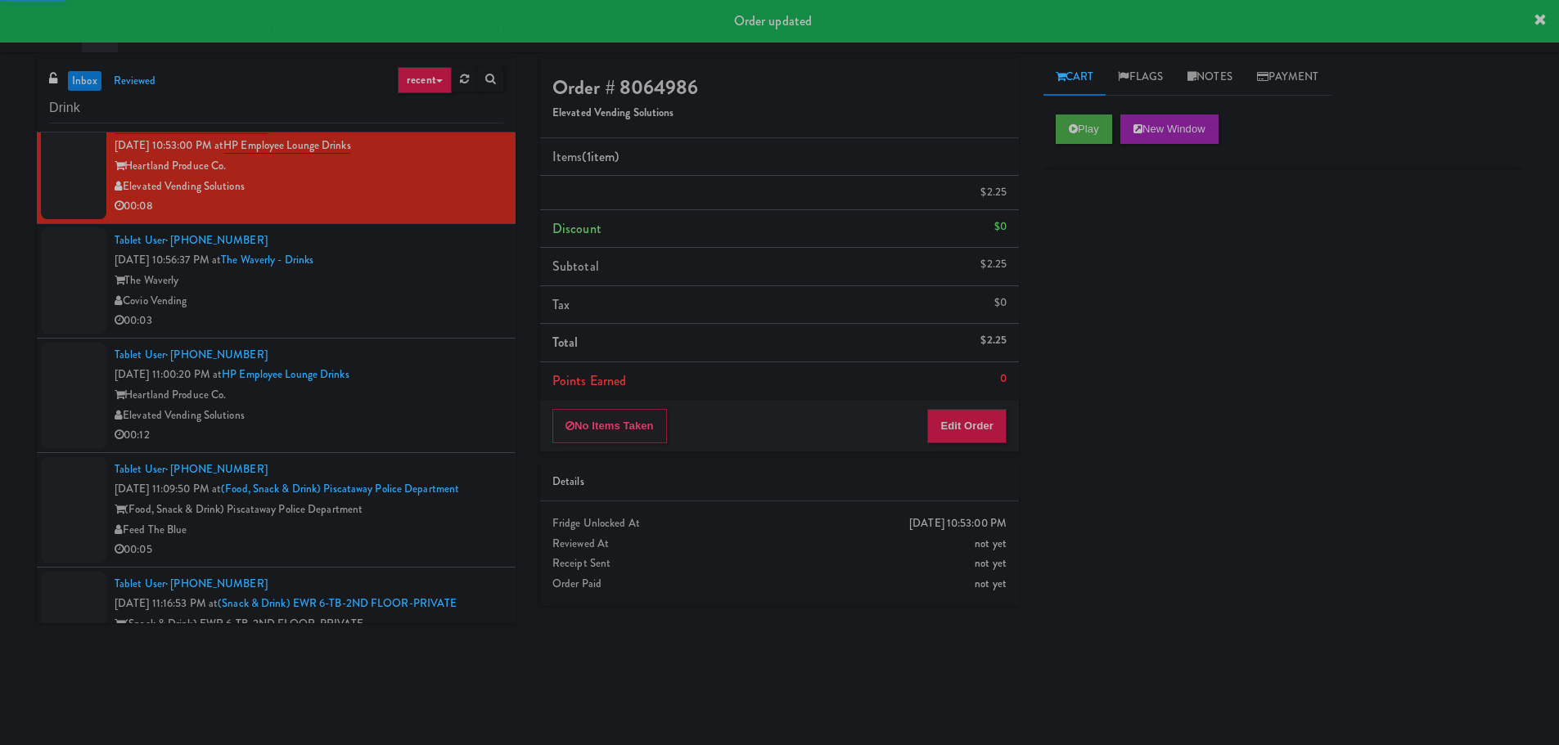
click at [398, 331] on div "00:03" at bounding box center [309, 321] width 389 height 20
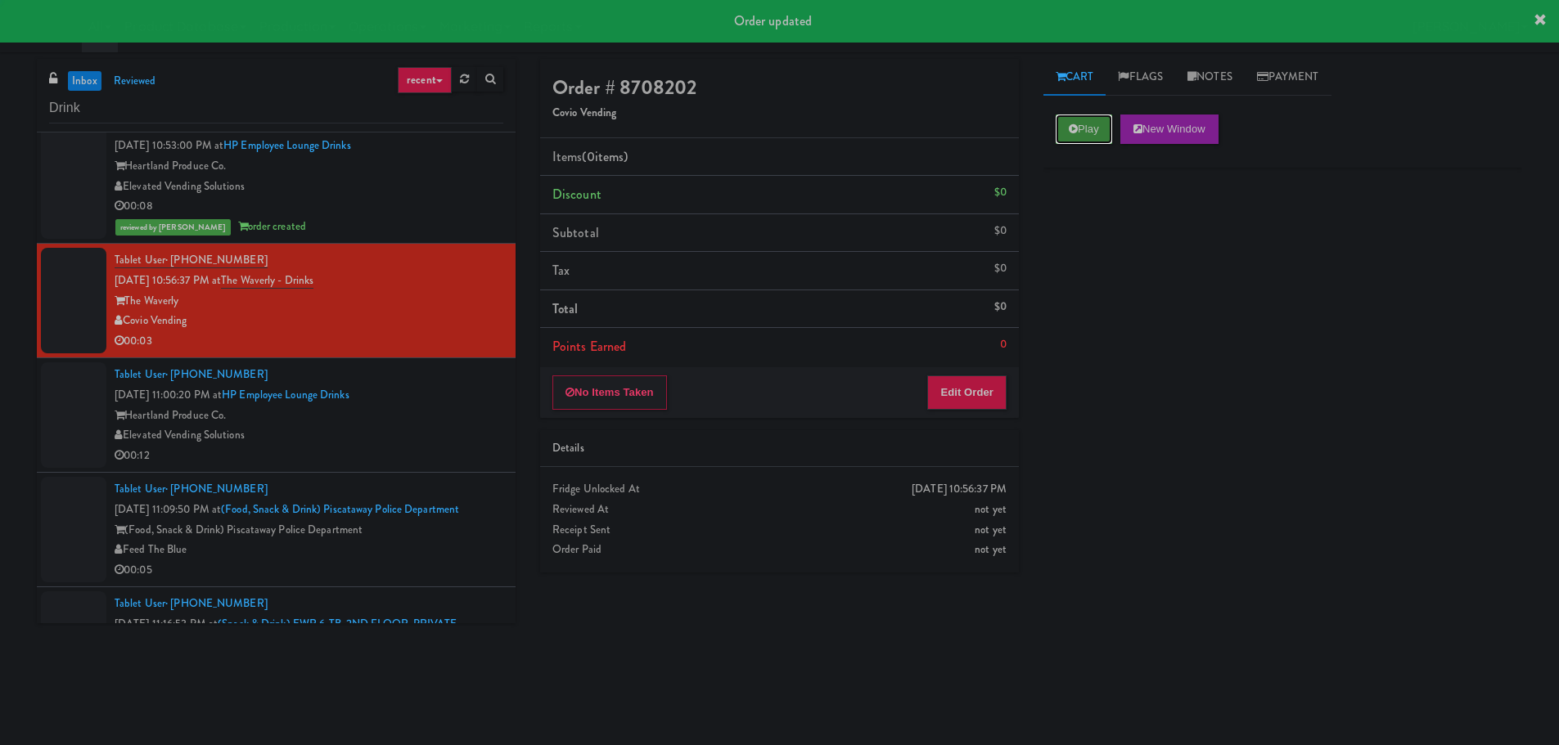
click at [1082, 123] on button "Play" at bounding box center [1083, 129] width 56 height 29
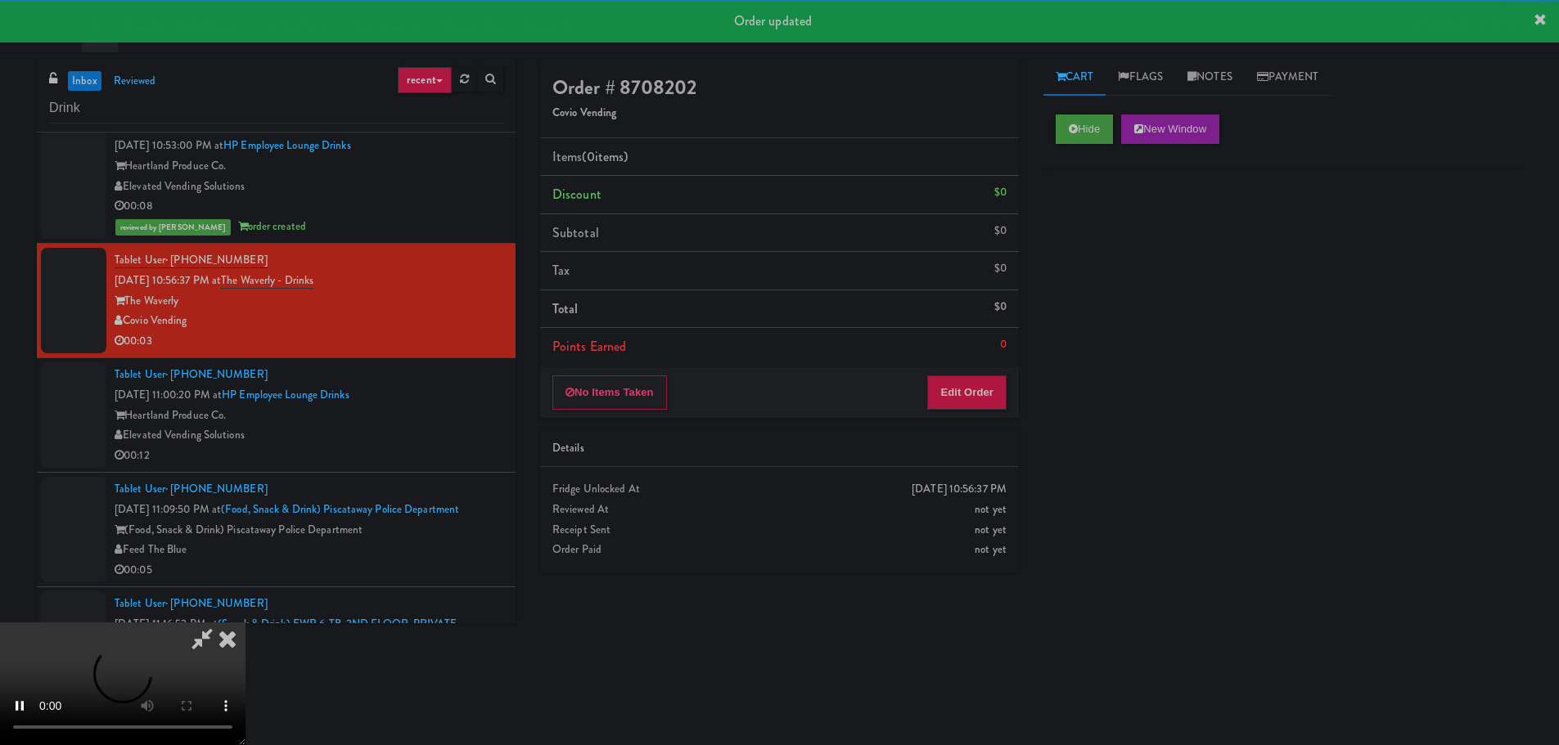
click at [961, 413] on div "No Items Taken Edit Order" at bounding box center [779, 392] width 479 height 51
click at [957, 402] on button "Edit Order" at bounding box center [966, 393] width 79 height 34
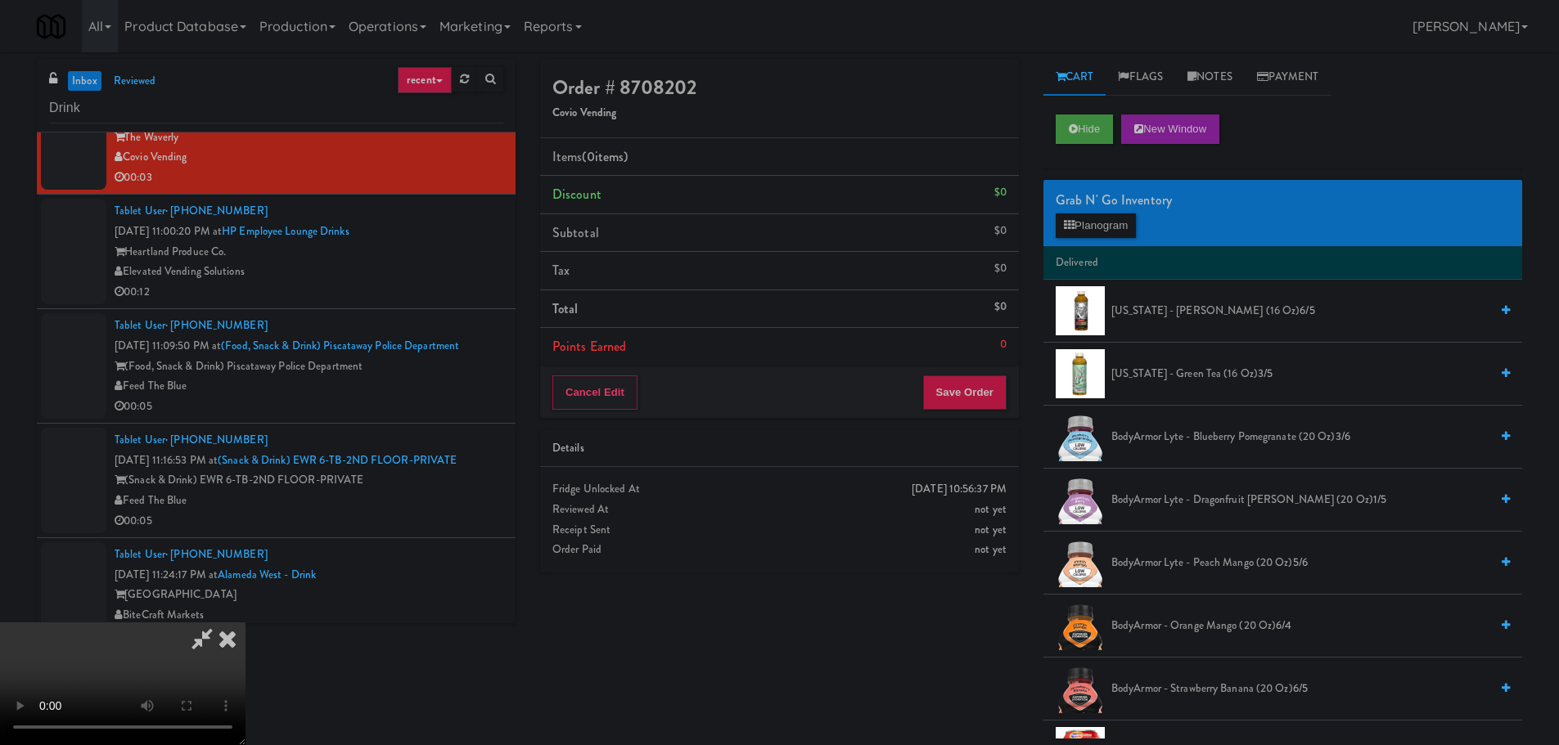
click at [245, 623] on video at bounding box center [122, 684] width 245 height 123
drag, startPoint x: 643, startPoint y: 501, endPoint x: 868, endPoint y: 351, distance: 270.3
click at [245, 623] on video at bounding box center [122, 684] width 245 height 123
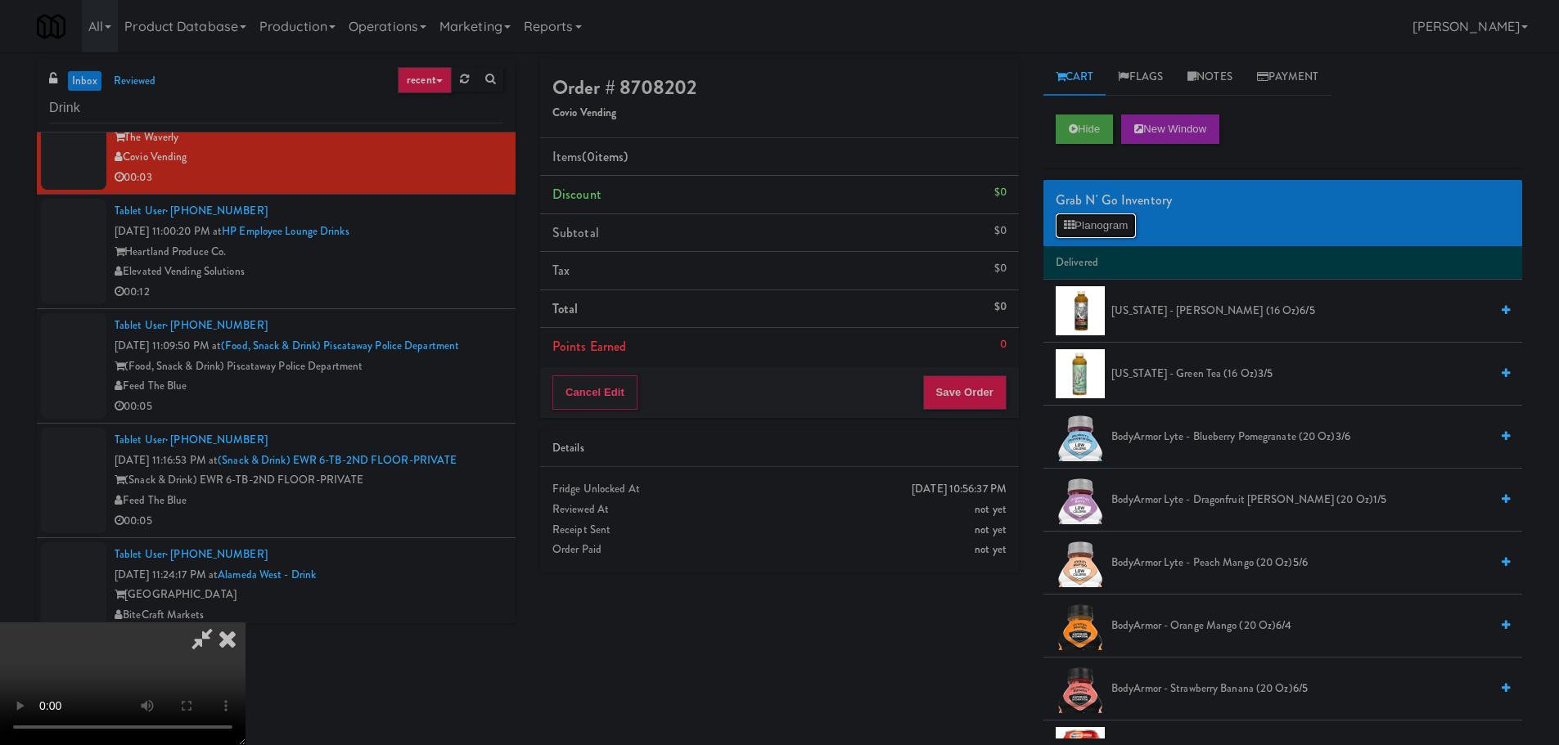
click at [1082, 218] on button "Planogram" at bounding box center [1095, 226] width 80 height 25
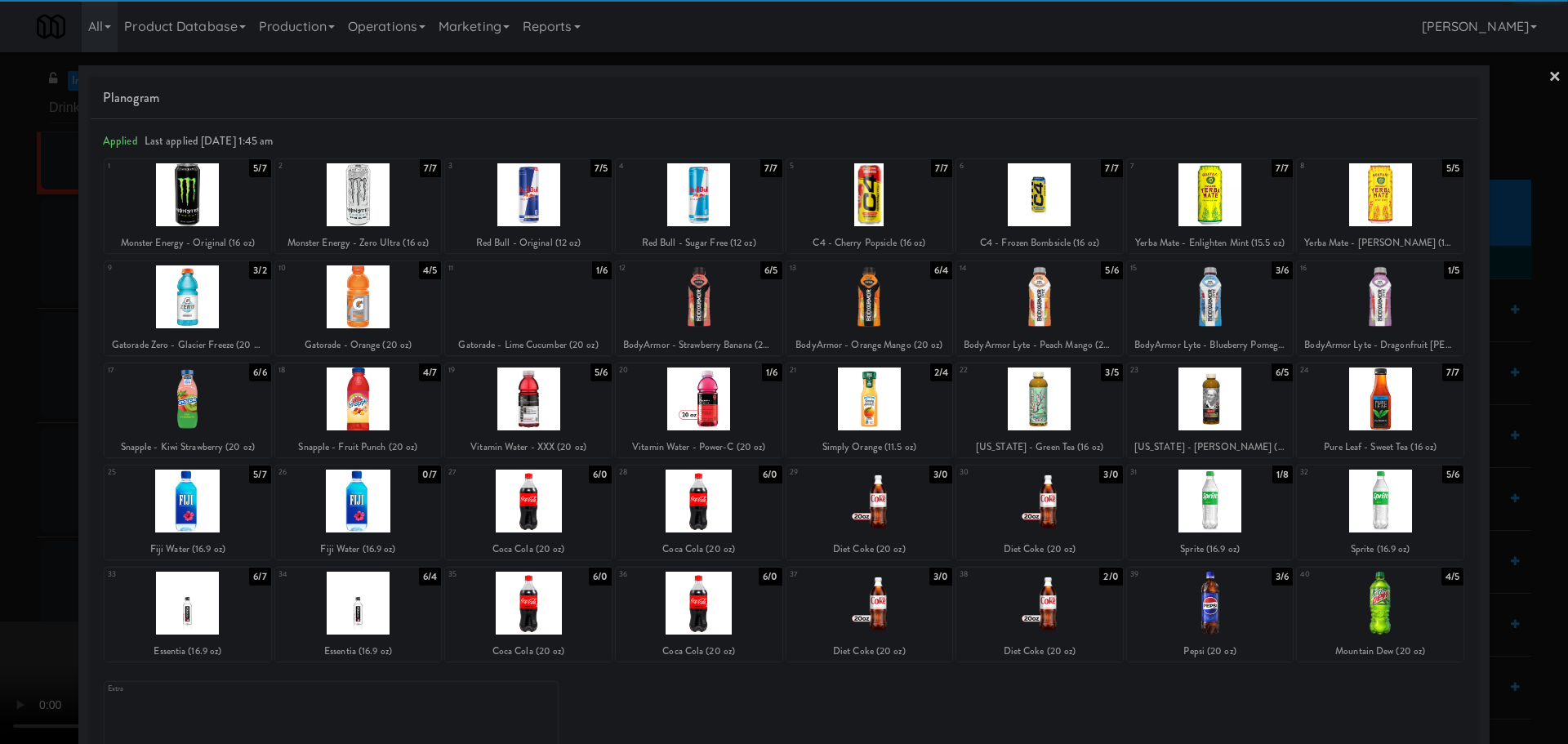
click at [864, 601] on div at bounding box center [869, 603] width 167 height 63
click at [5, 567] on div at bounding box center [784, 372] width 1568 height 744
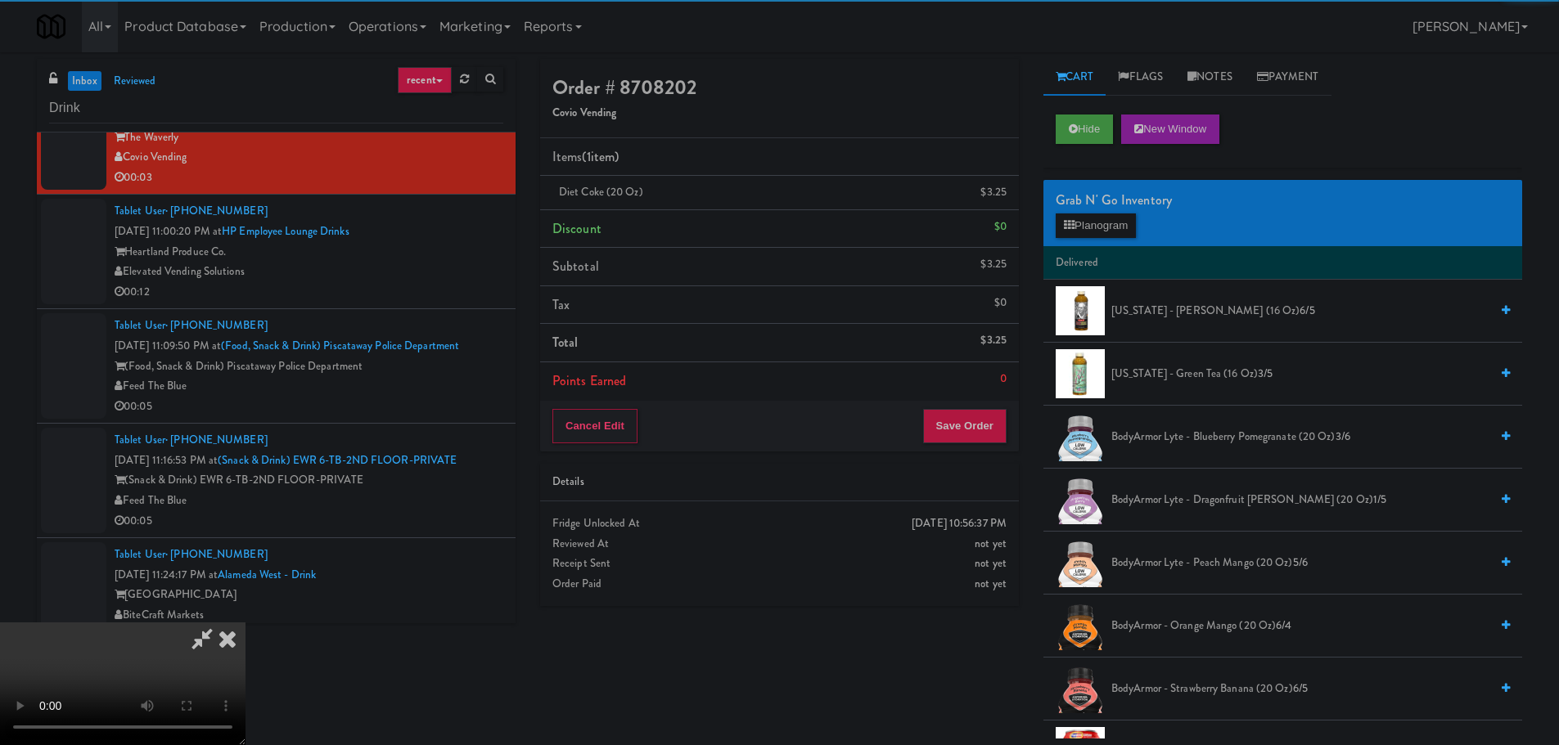
click at [245, 623] on video at bounding box center [122, 684] width 245 height 123
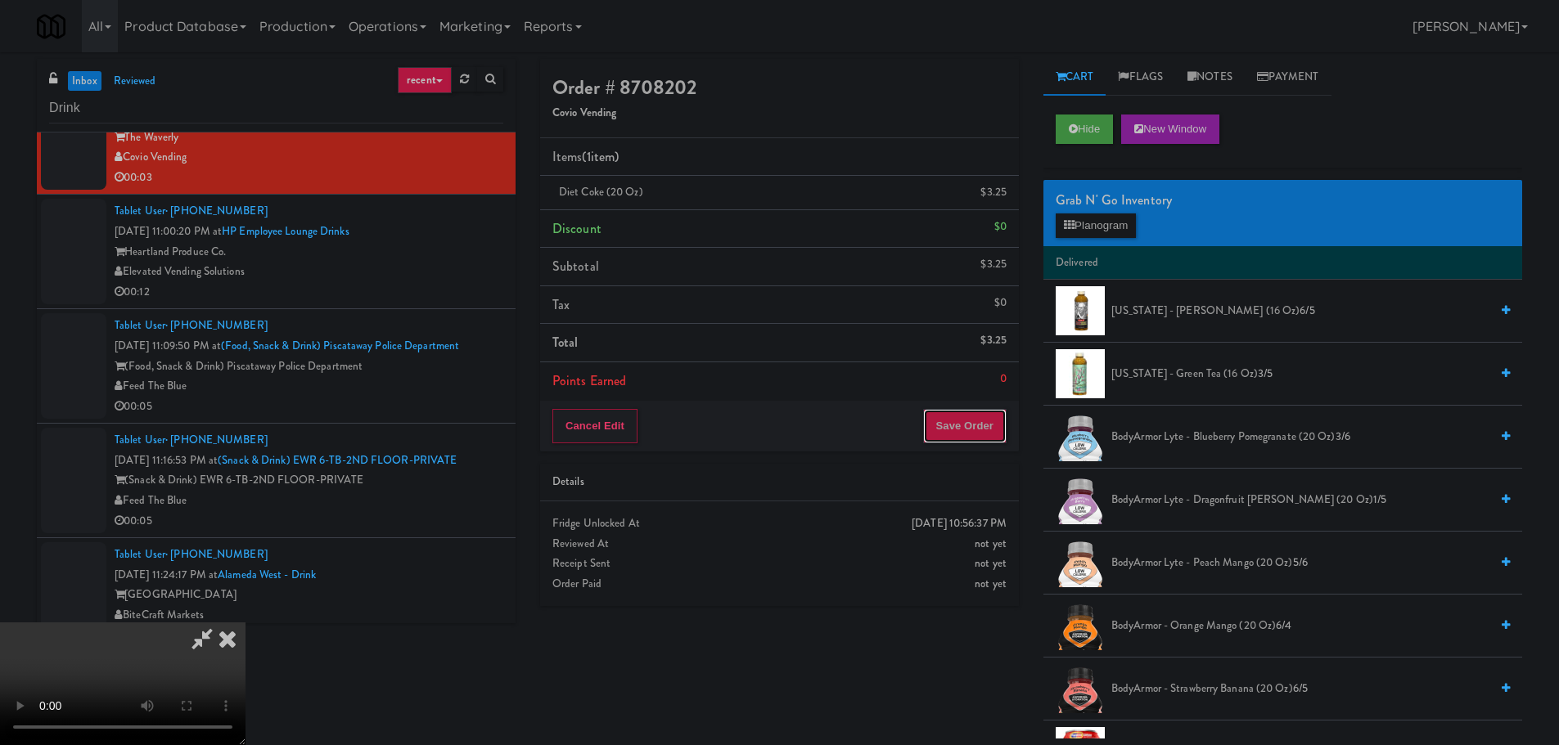
drag, startPoint x: 988, startPoint y: 427, endPoint x: 978, endPoint y: 425, distance: 10.8
click at [987, 426] on button "Save Order" at bounding box center [964, 426] width 83 height 34
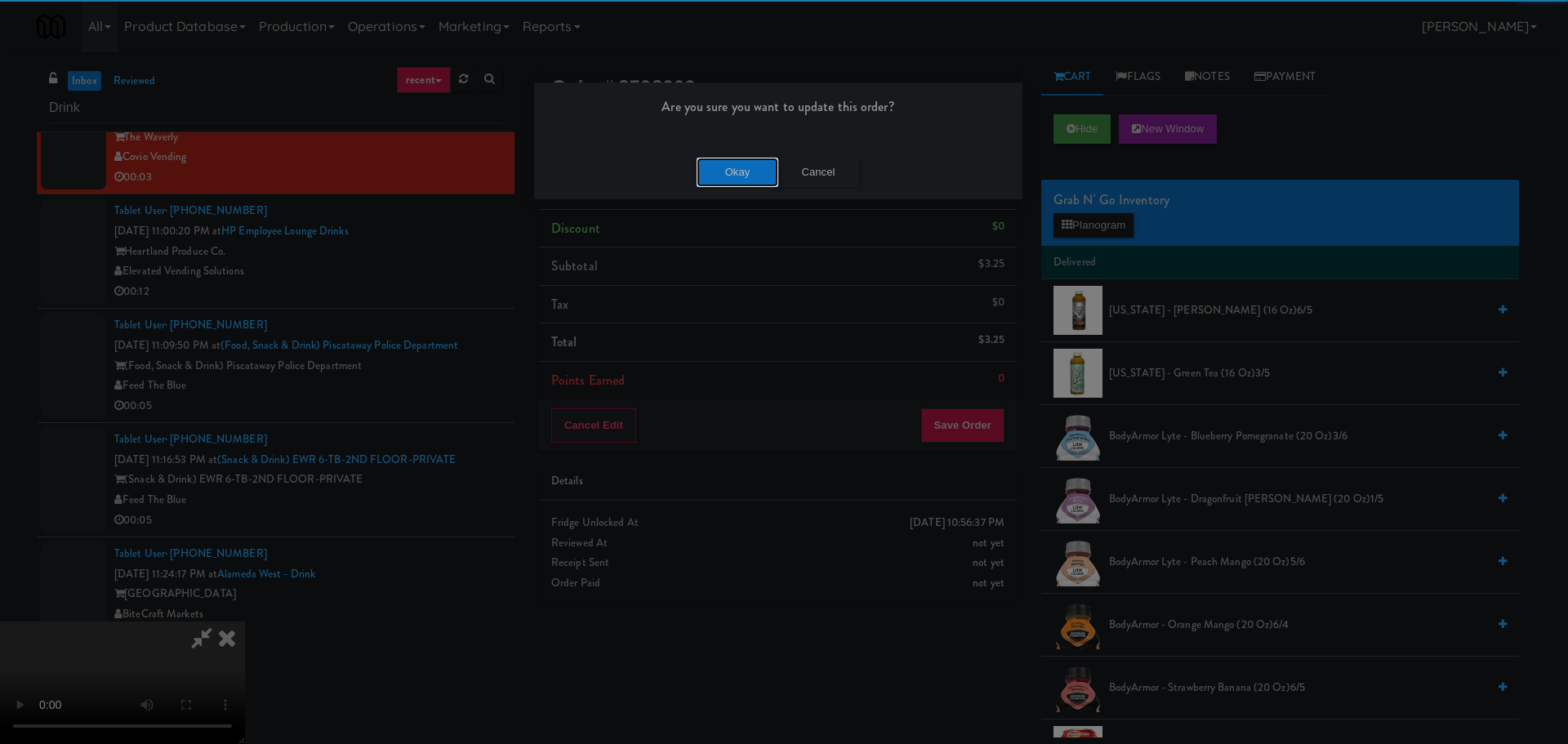
click at [733, 182] on button "Okay" at bounding box center [738, 172] width 82 height 29
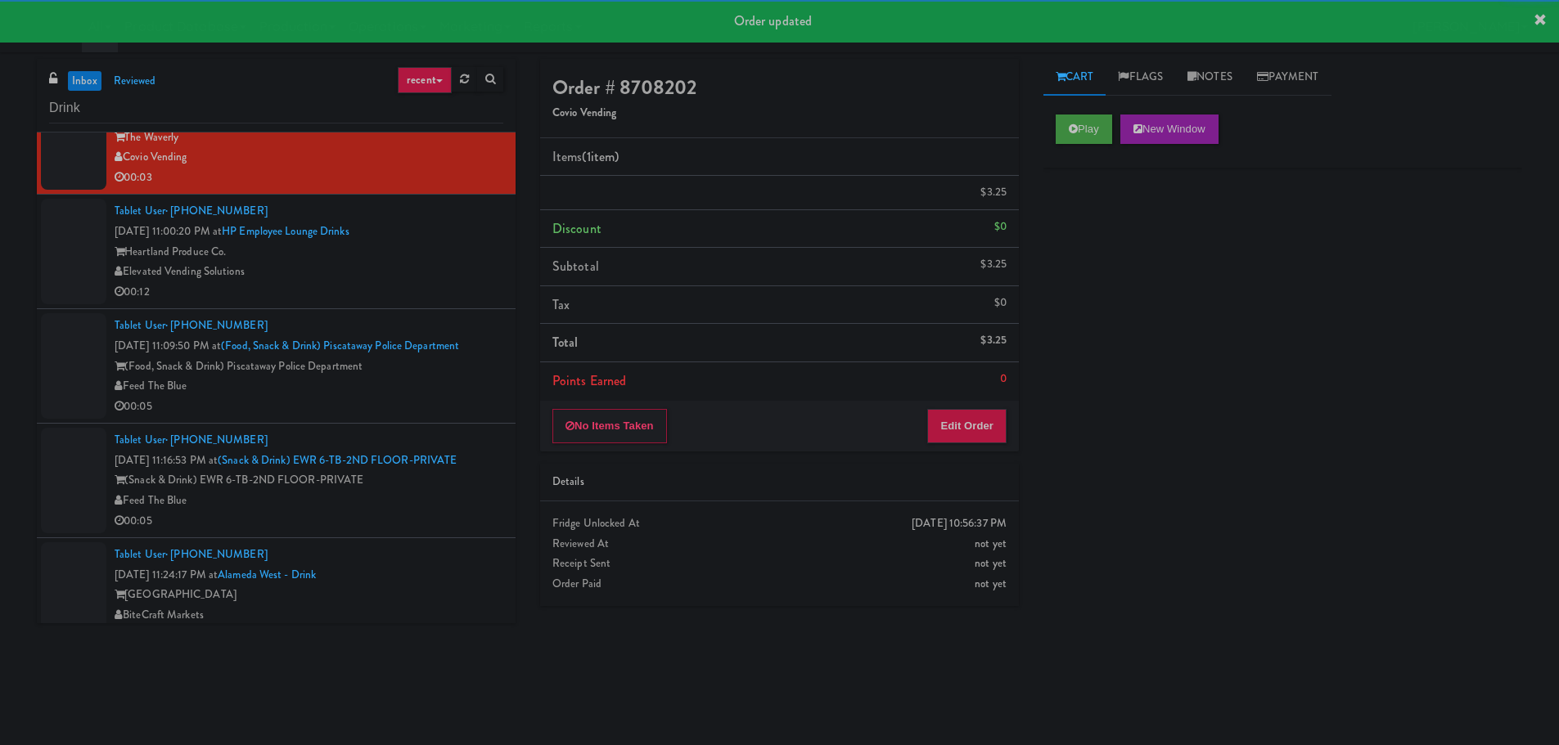
click at [436, 263] on div "Heartland Produce Co." at bounding box center [309, 252] width 389 height 20
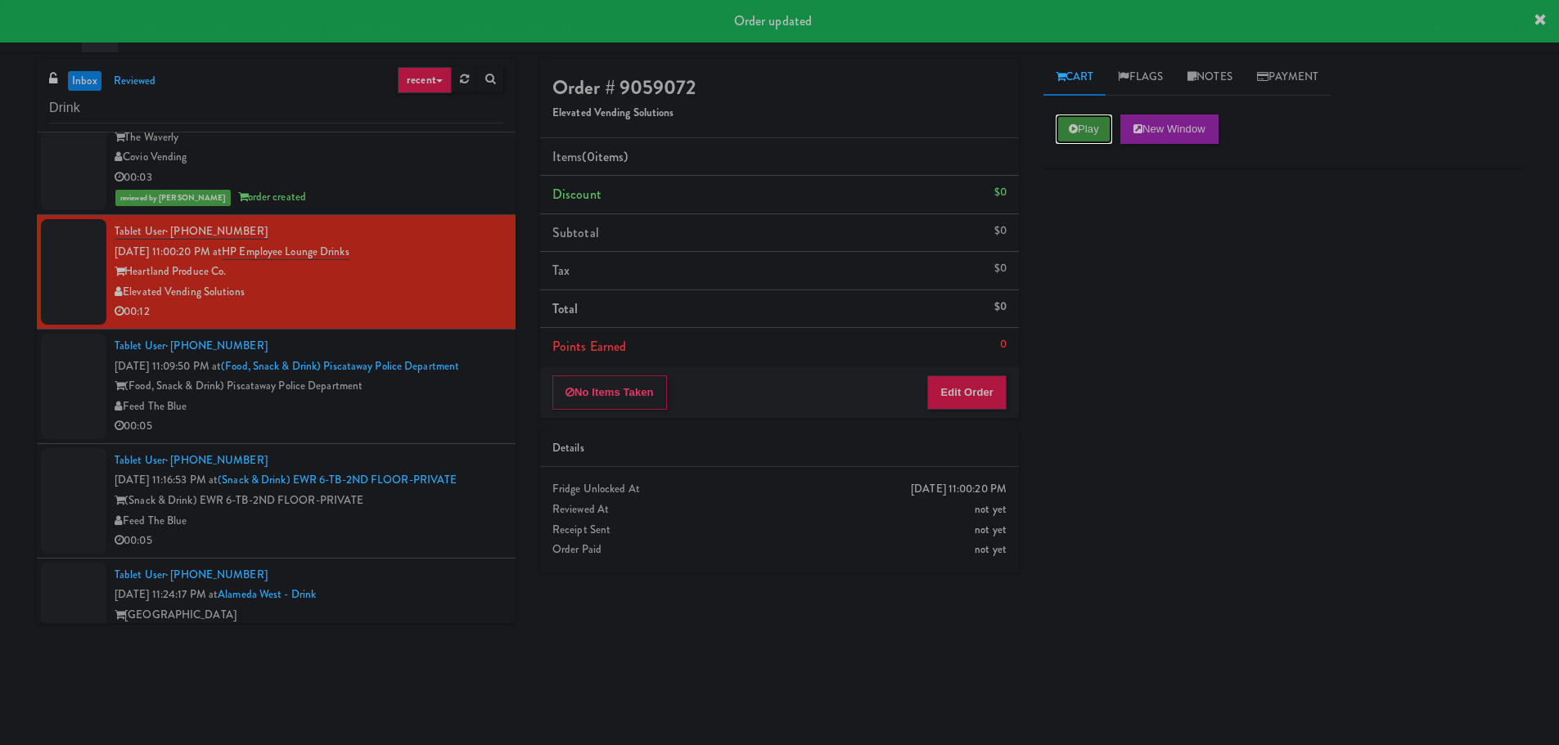
click at [1073, 124] on icon at bounding box center [1073, 129] width 9 height 11
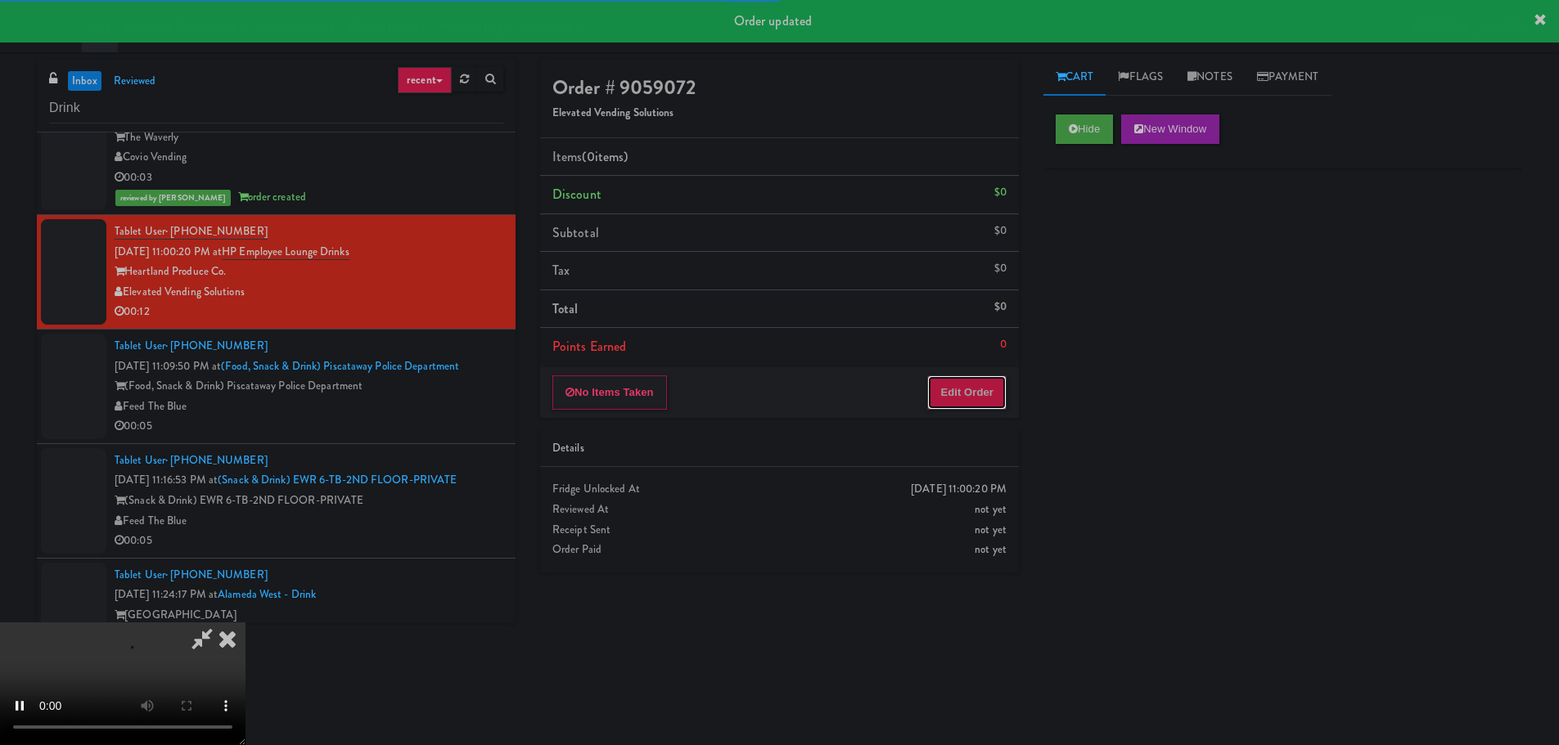
click at [978, 397] on button "Edit Order" at bounding box center [966, 393] width 79 height 34
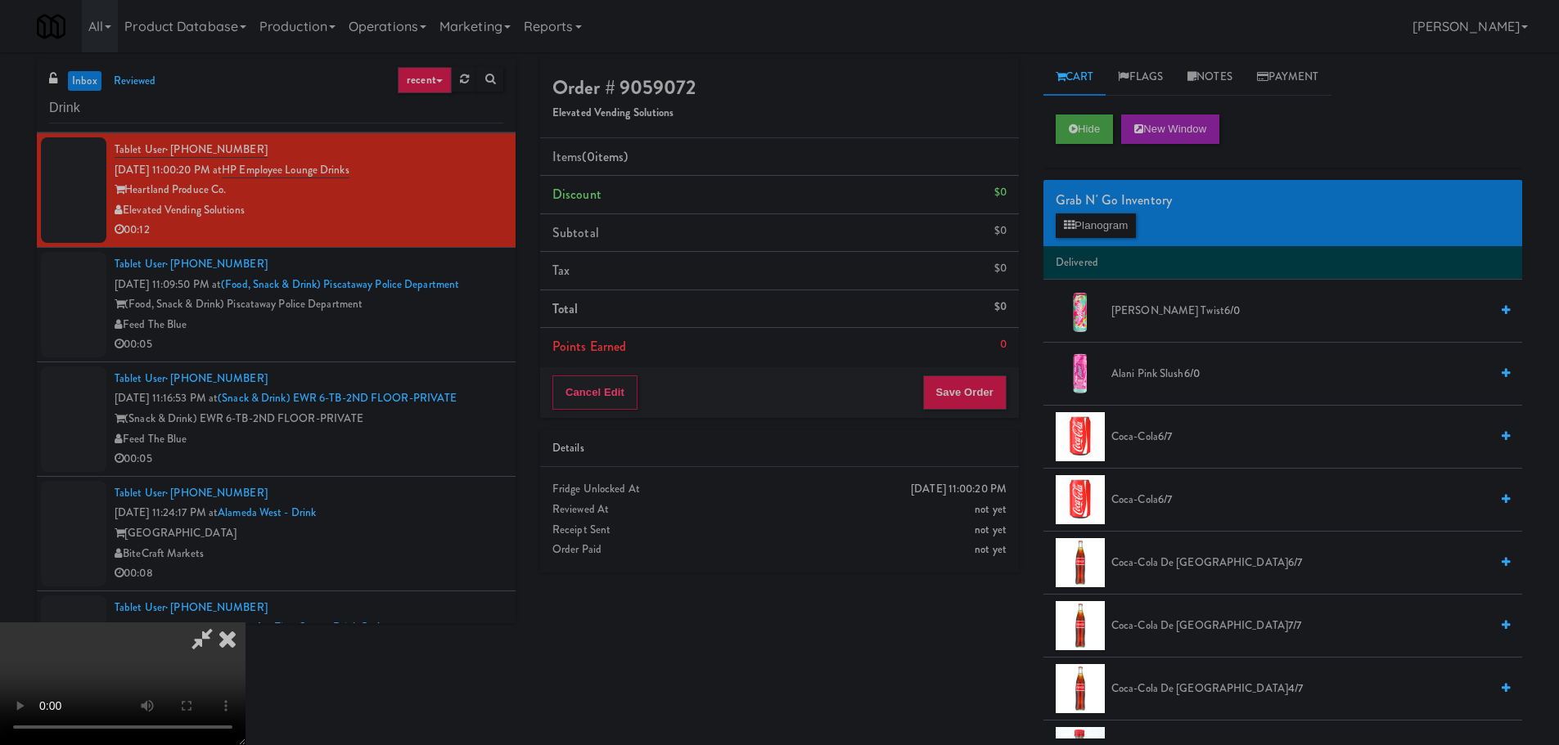
click at [245, 623] on video at bounding box center [122, 684] width 245 height 123
drag, startPoint x: 425, startPoint y: 637, endPoint x: 417, endPoint y: 644, distance: 11.0
click at [245, 641] on video at bounding box center [122, 684] width 245 height 123
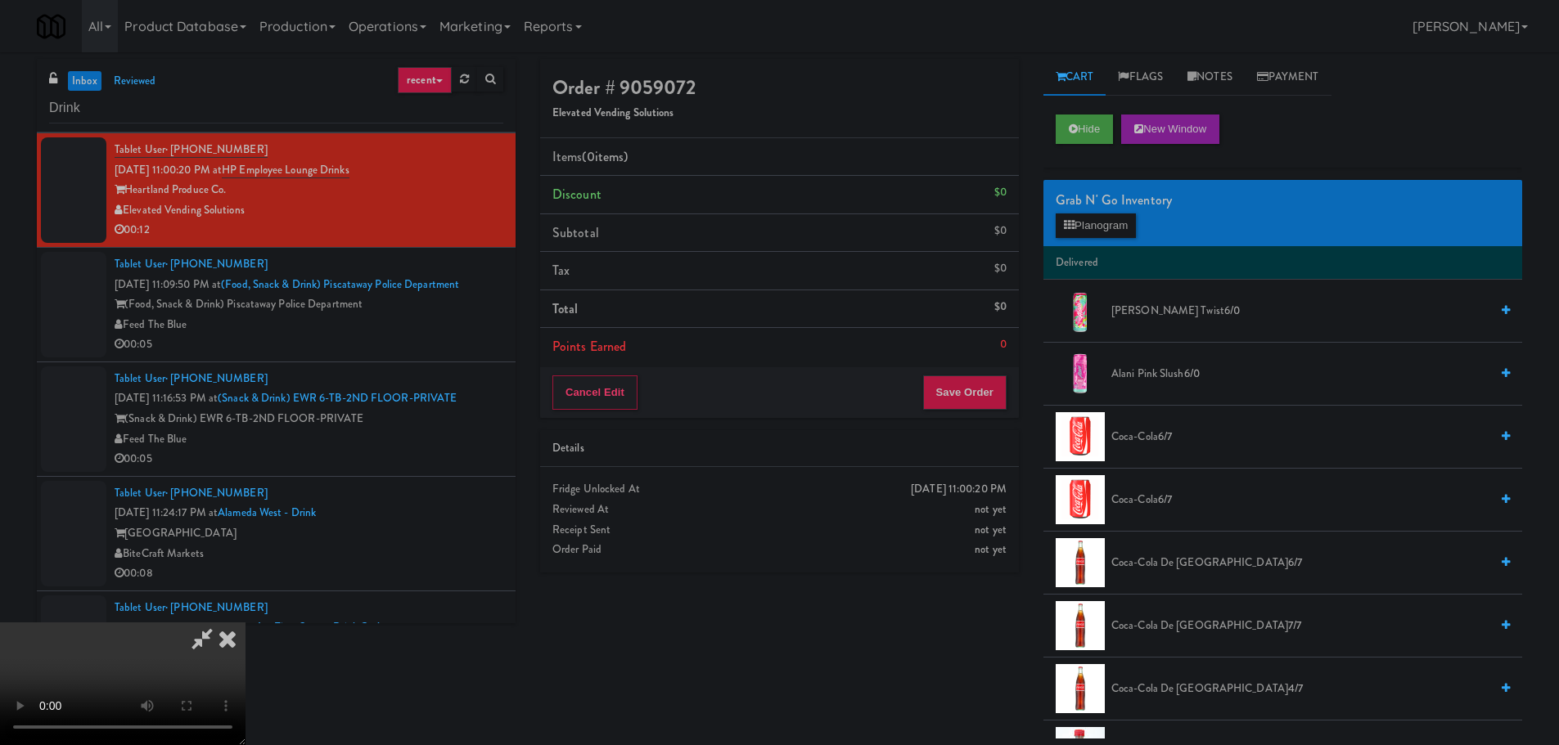
click at [245, 623] on video at bounding box center [122, 684] width 245 height 123
click at [1087, 220] on button "Planogram" at bounding box center [1095, 226] width 80 height 25
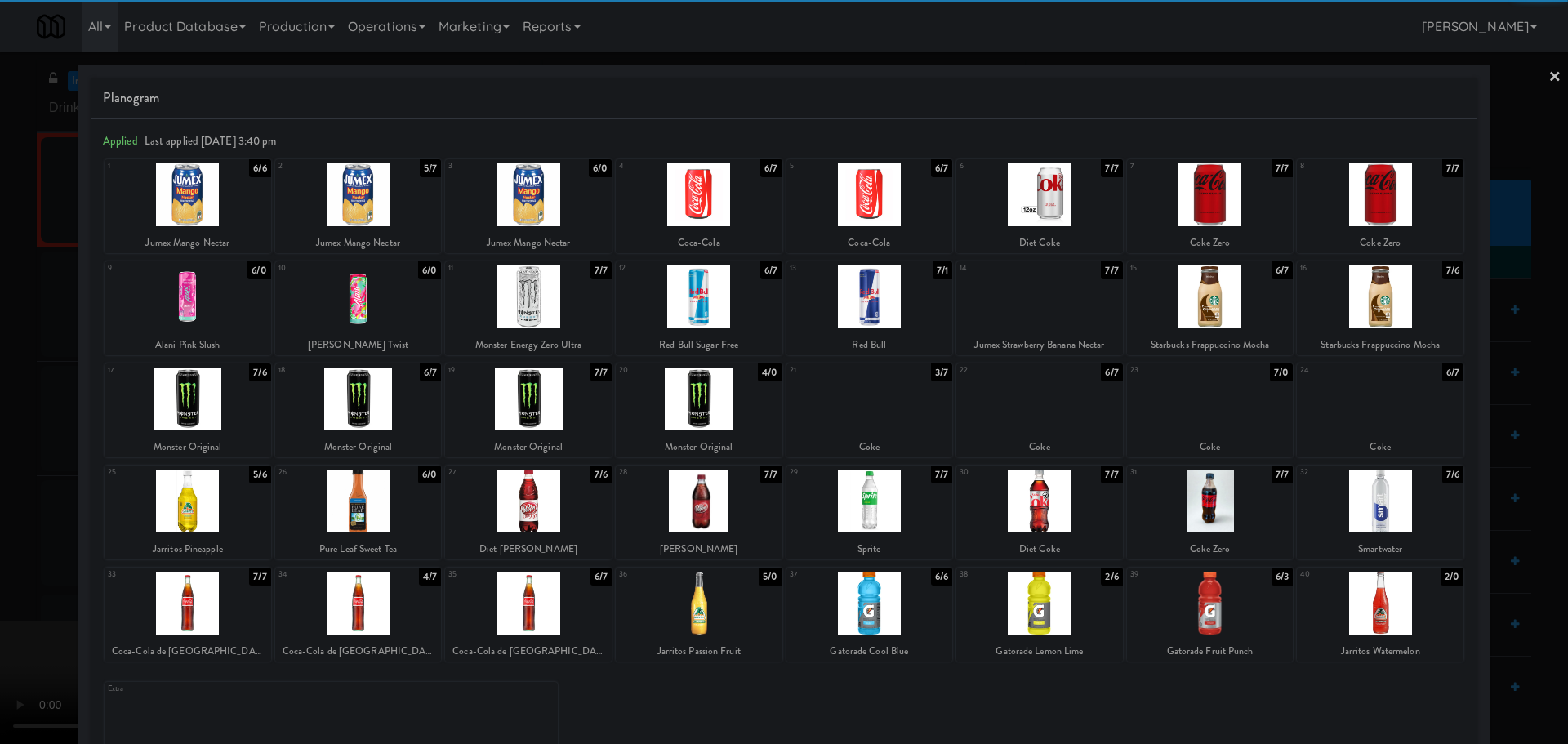
click at [741, 407] on div at bounding box center [699, 398] width 167 height 63
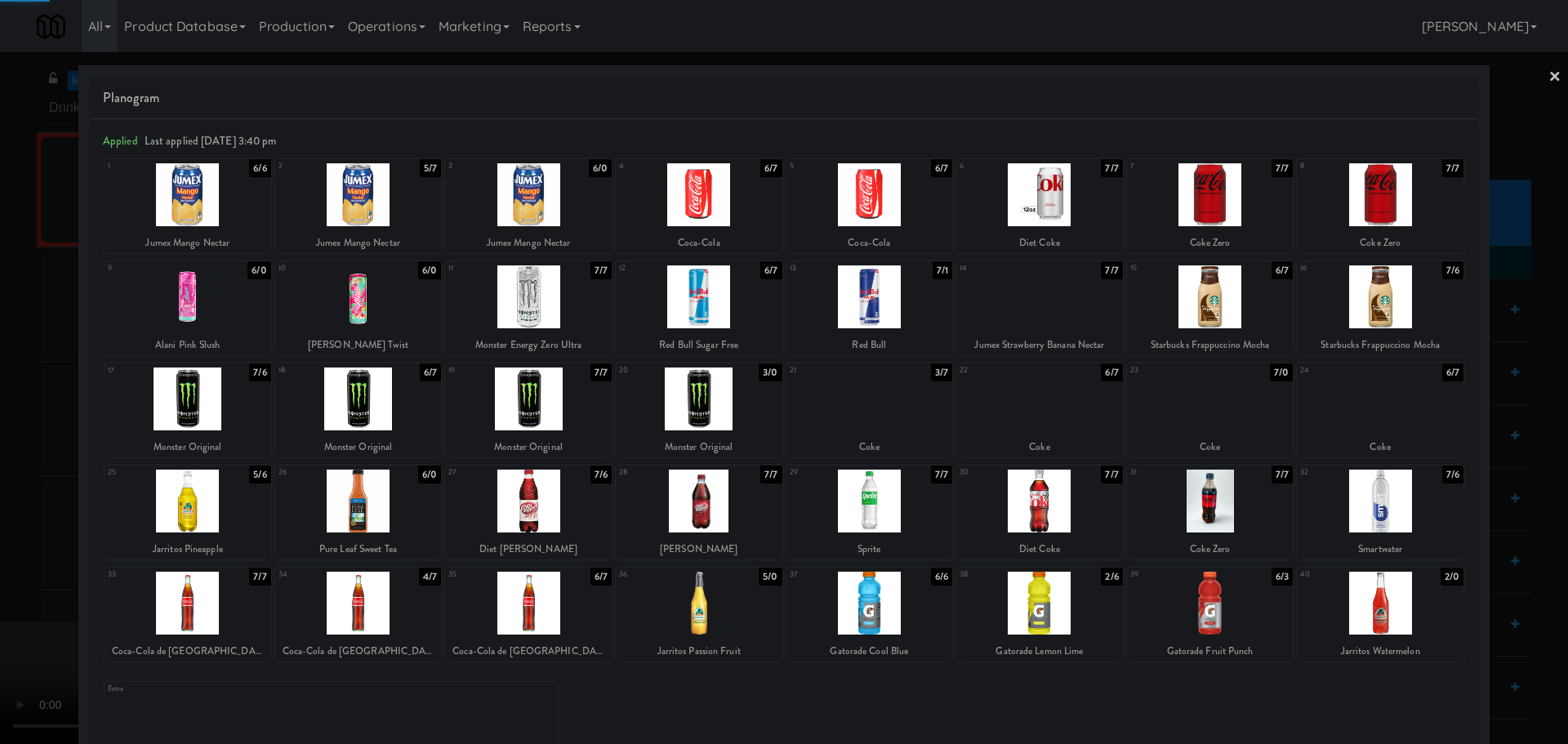
click at [6, 537] on div at bounding box center [784, 372] width 1568 height 744
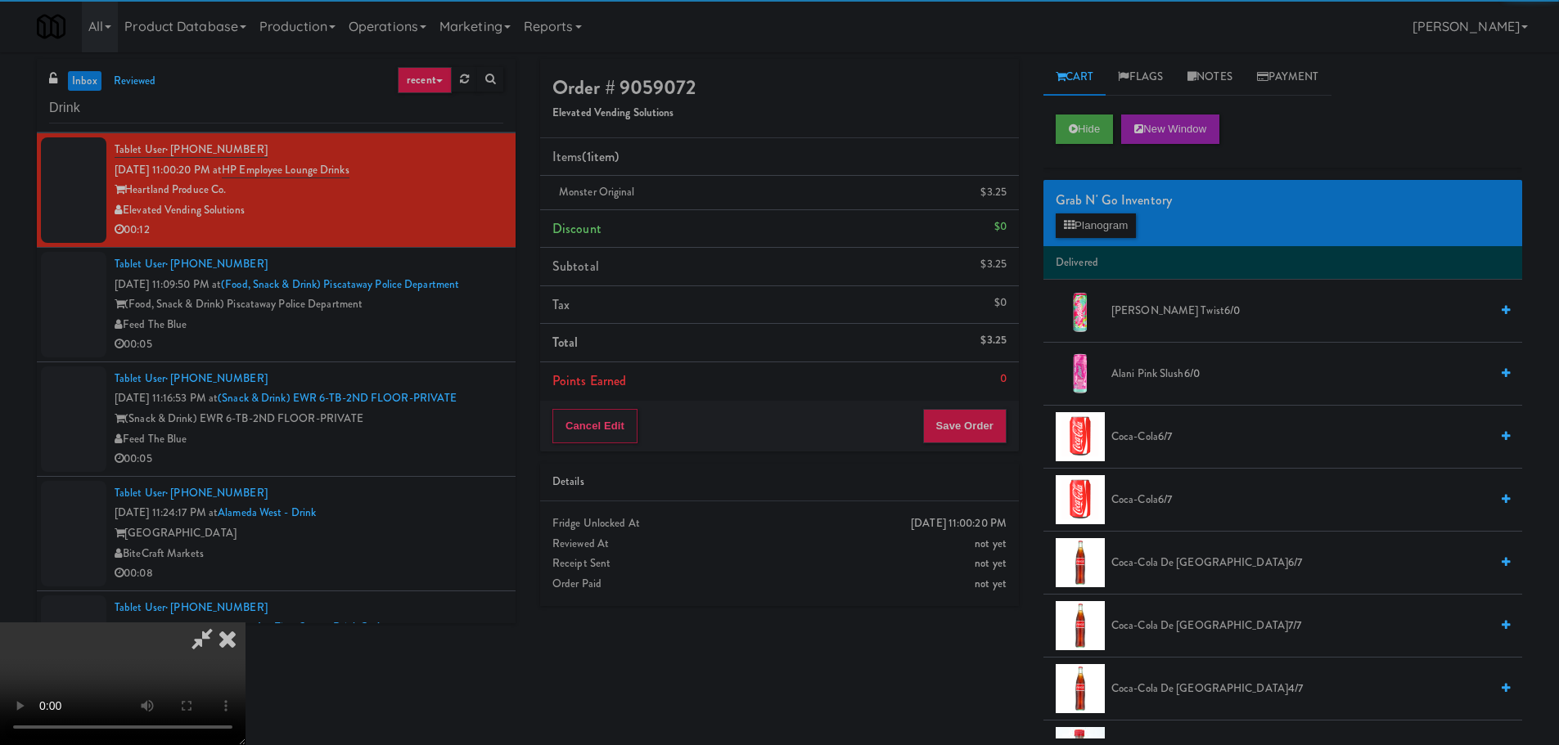
click at [245, 623] on video at bounding box center [122, 684] width 245 height 123
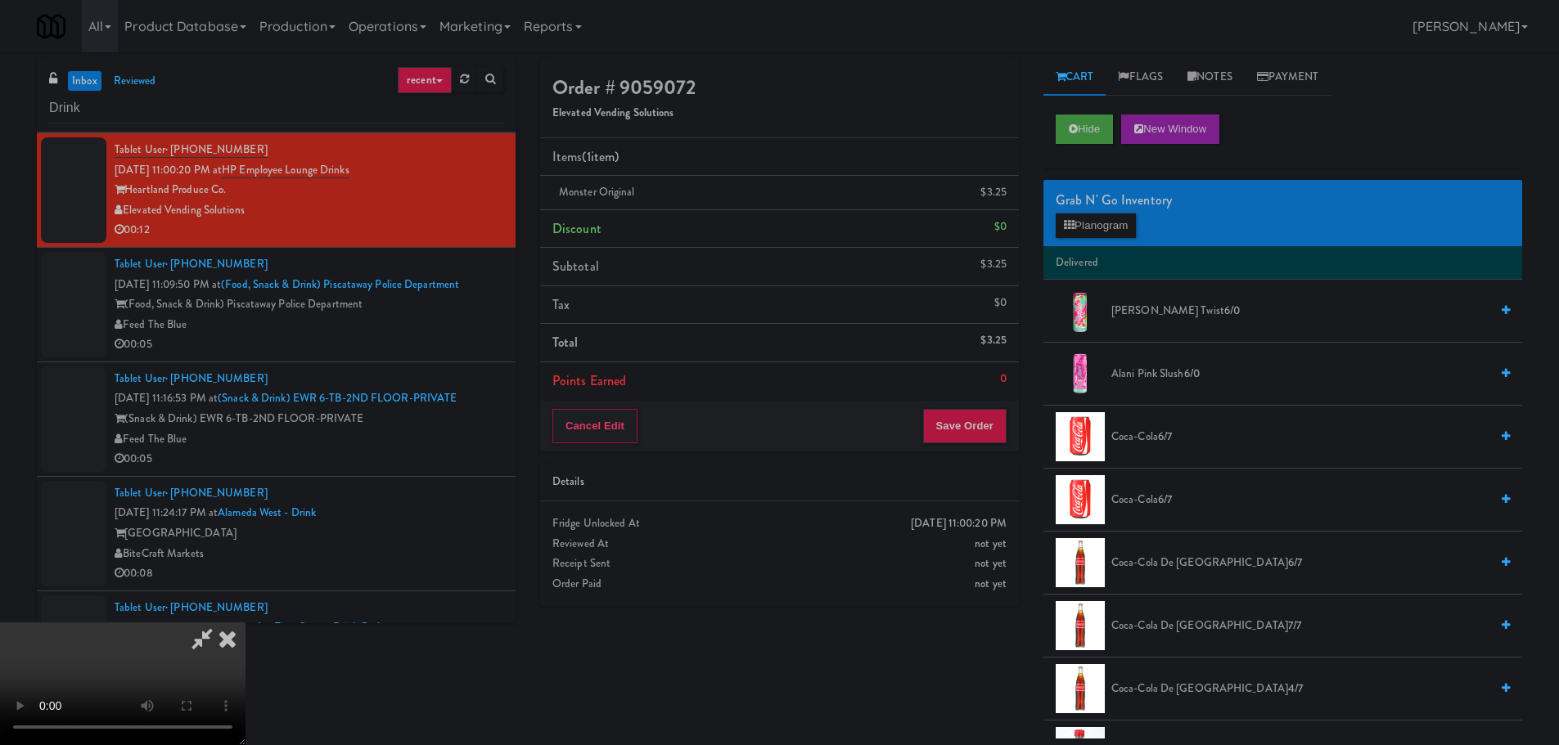
click at [245, 623] on video at bounding box center [122, 684] width 245 height 123
click at [966, 419] on button "Save Order" at bounding box center [964, 426] width 83 height 34
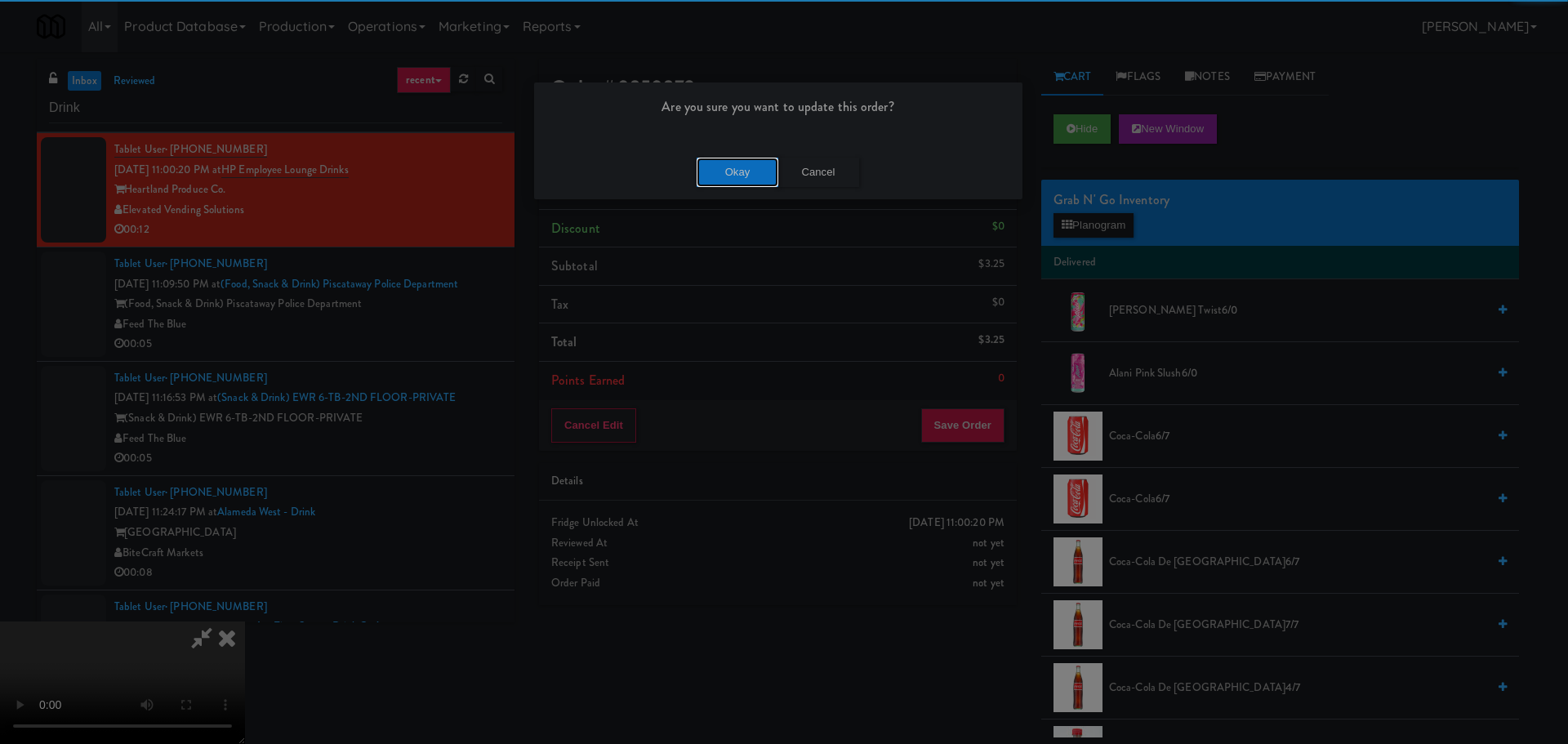
click at [742, 169] on button "Okay" at bounding box center [738, 172] width 82 height 29
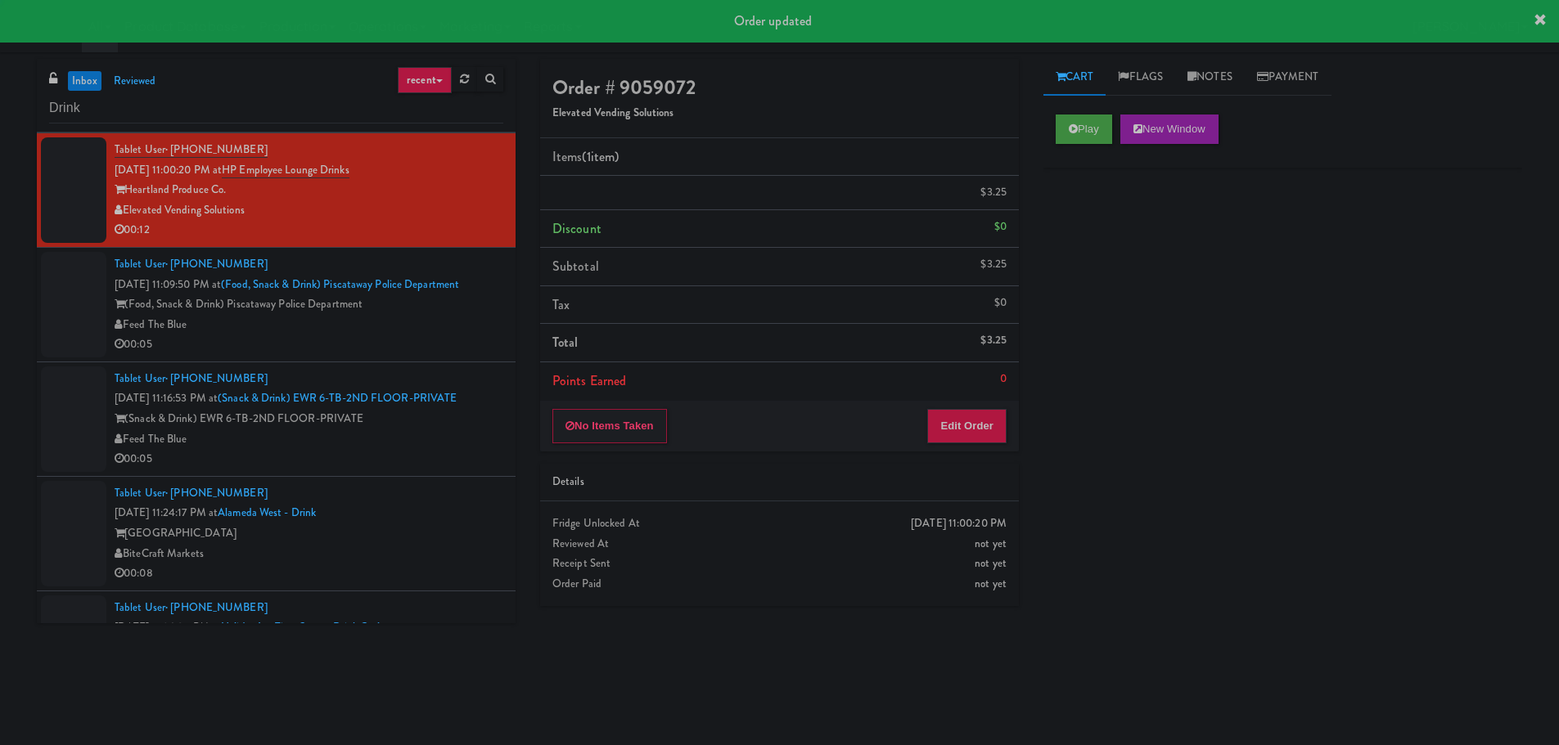
scroll to position [0, 0]
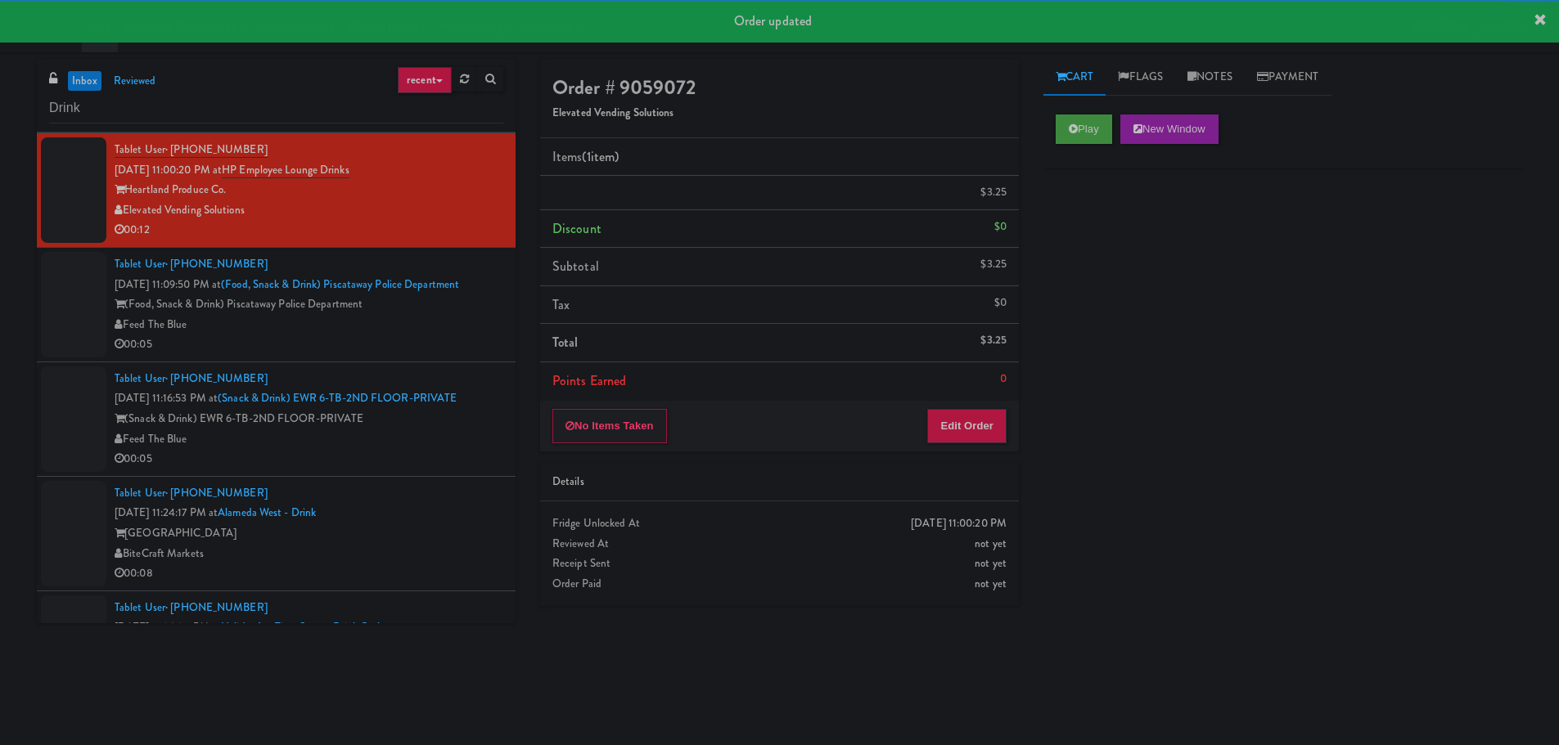
click at [442, 353] on div "00:05" at bounding box center [309, 345] width 389 height 20
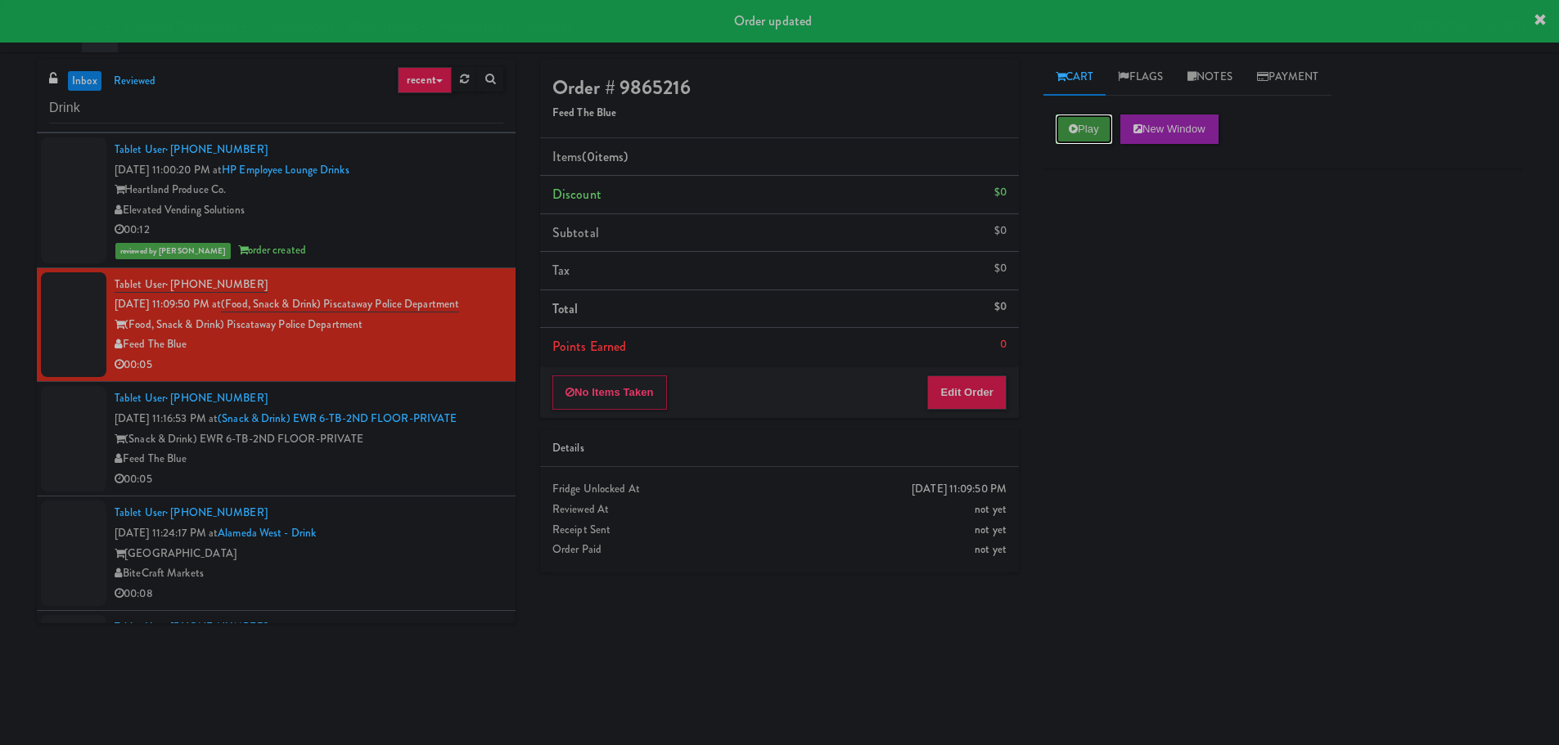
click at [1107, 134] on button "Play" at bounding box center [1083, 129] width 56 height 29
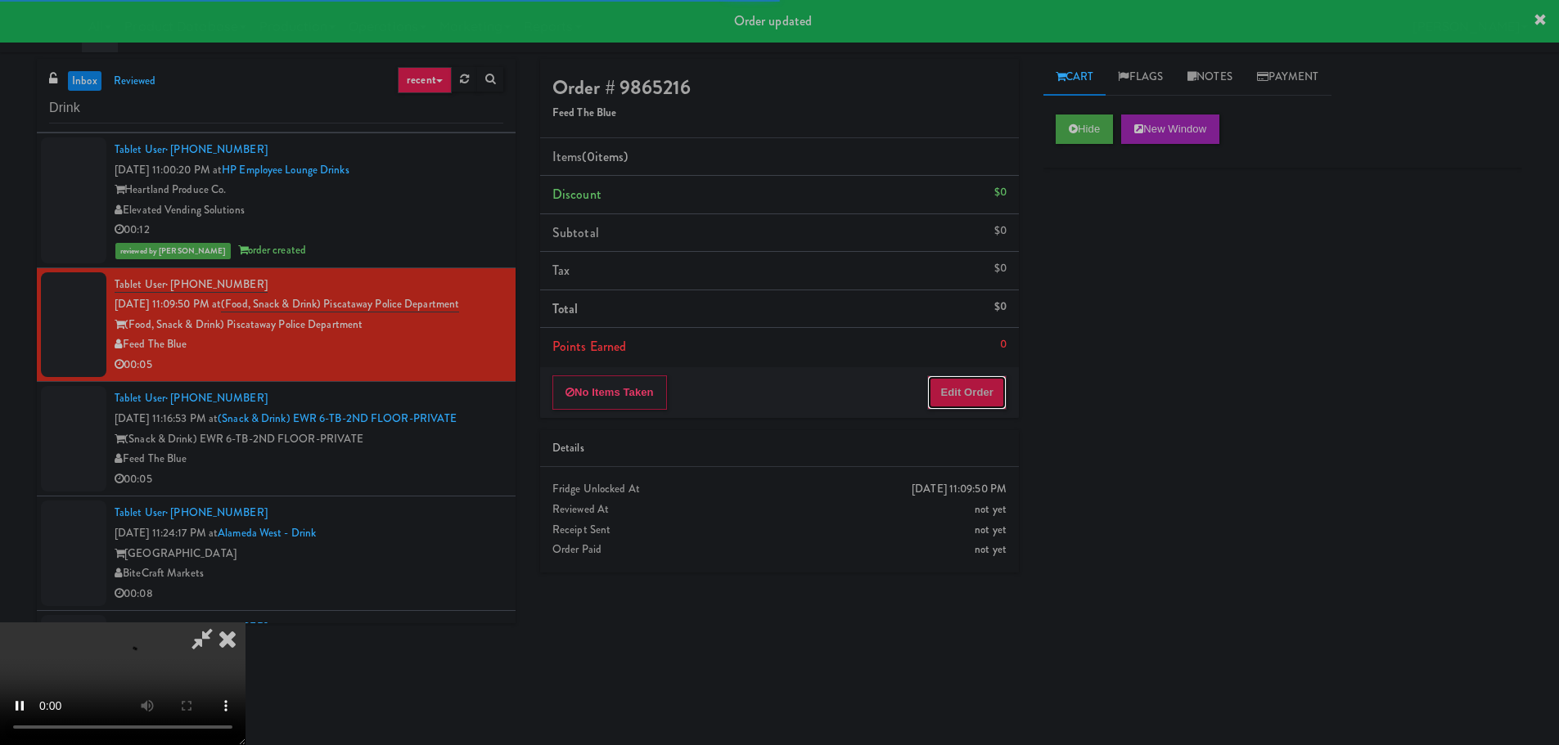
click at [950, 376] on button "Edit Order" at bounding box center [966, 393] width 79 height 34
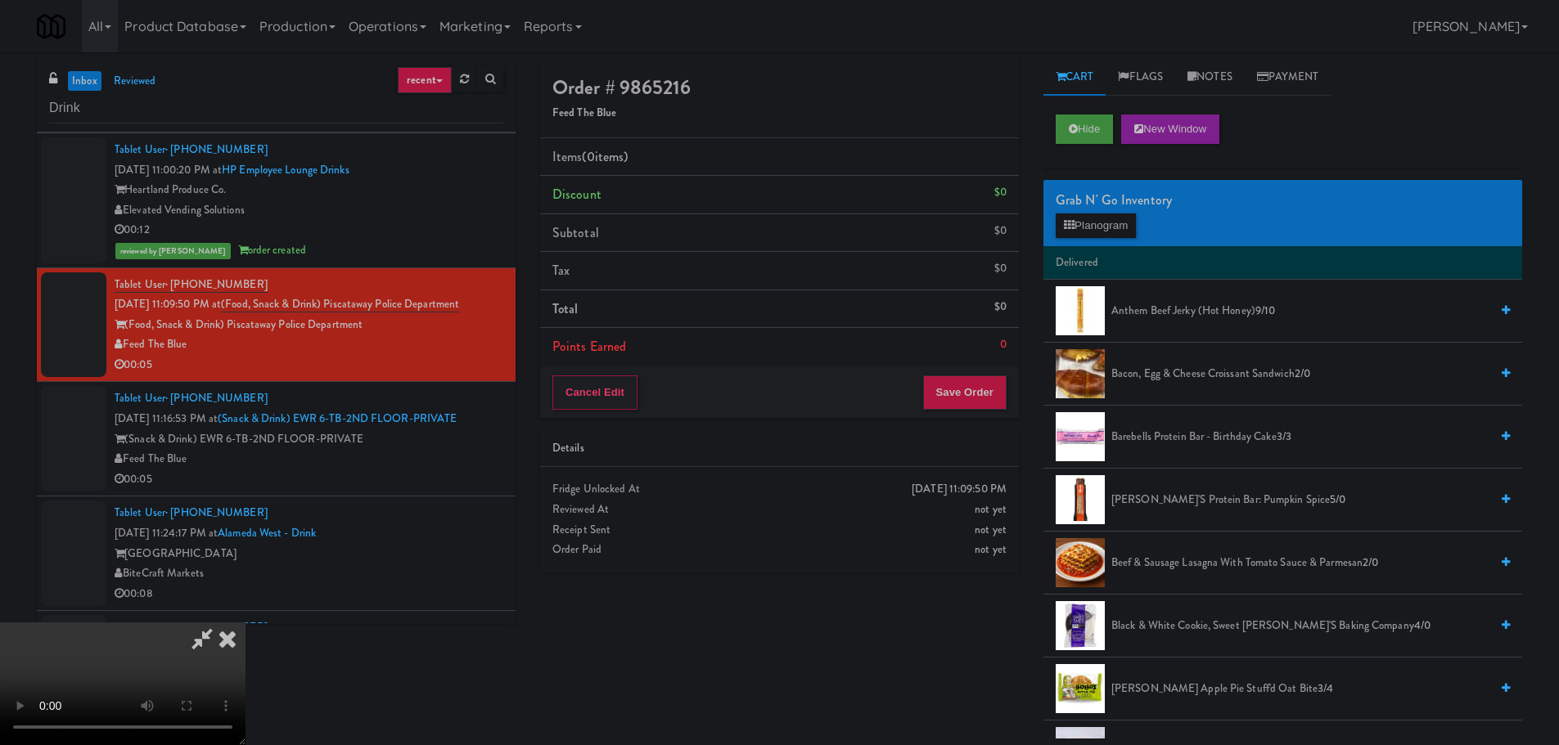
click at [245, 623] on video at bounding box center [122, 684] width 245 height 123
drag, startPoint x: 652, startPoint y: 434, endPoint x: 669, endPoint y: 430, distance: 17.7
click at [245, 623] on video at bounding box center [122, 684] width 245 height 123
click at [1131, 214] on button "Planogram" at bounding box center [1095, 226] width 80 height 25
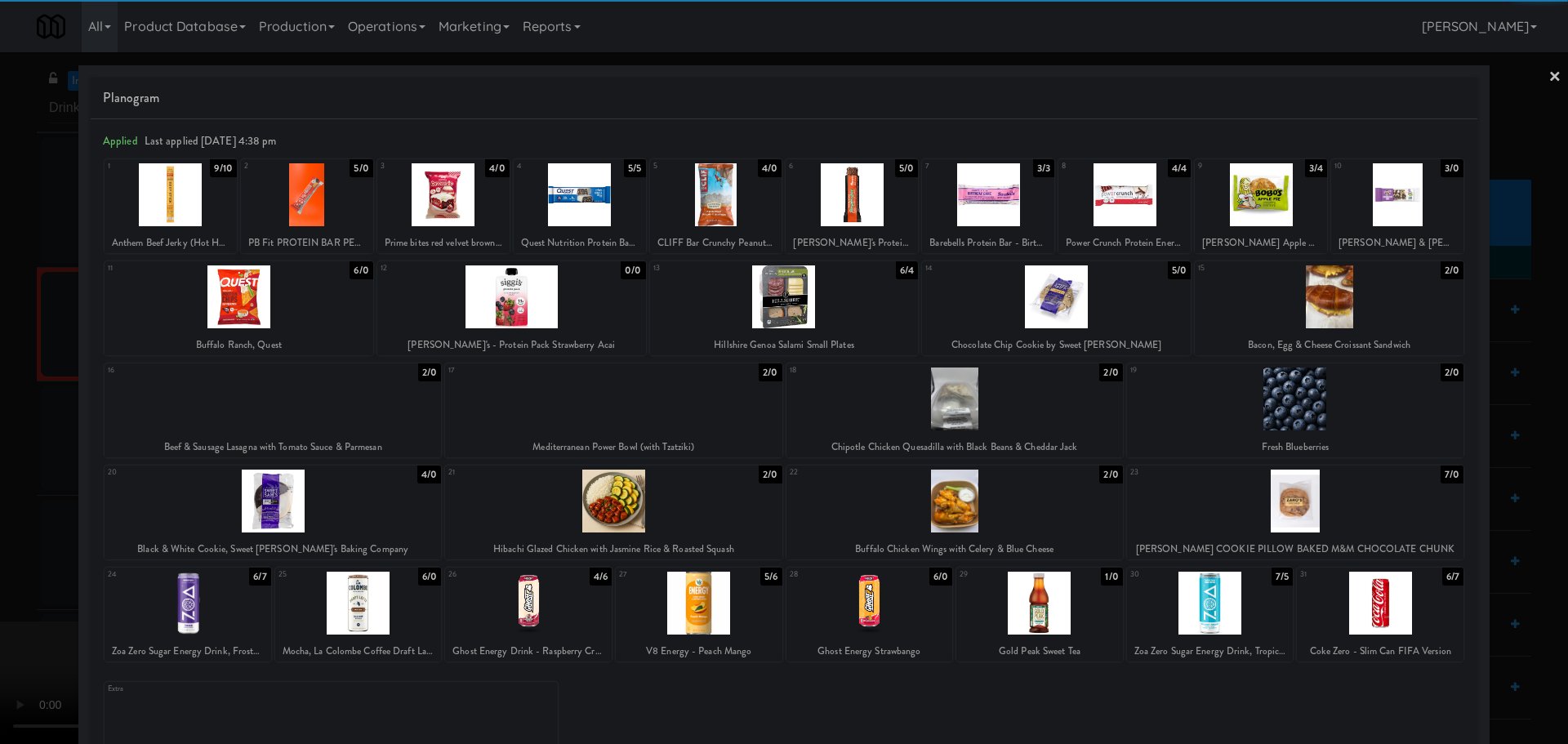
click at [790, 303] on div at bounding box center [784, 297] width 268 height 63
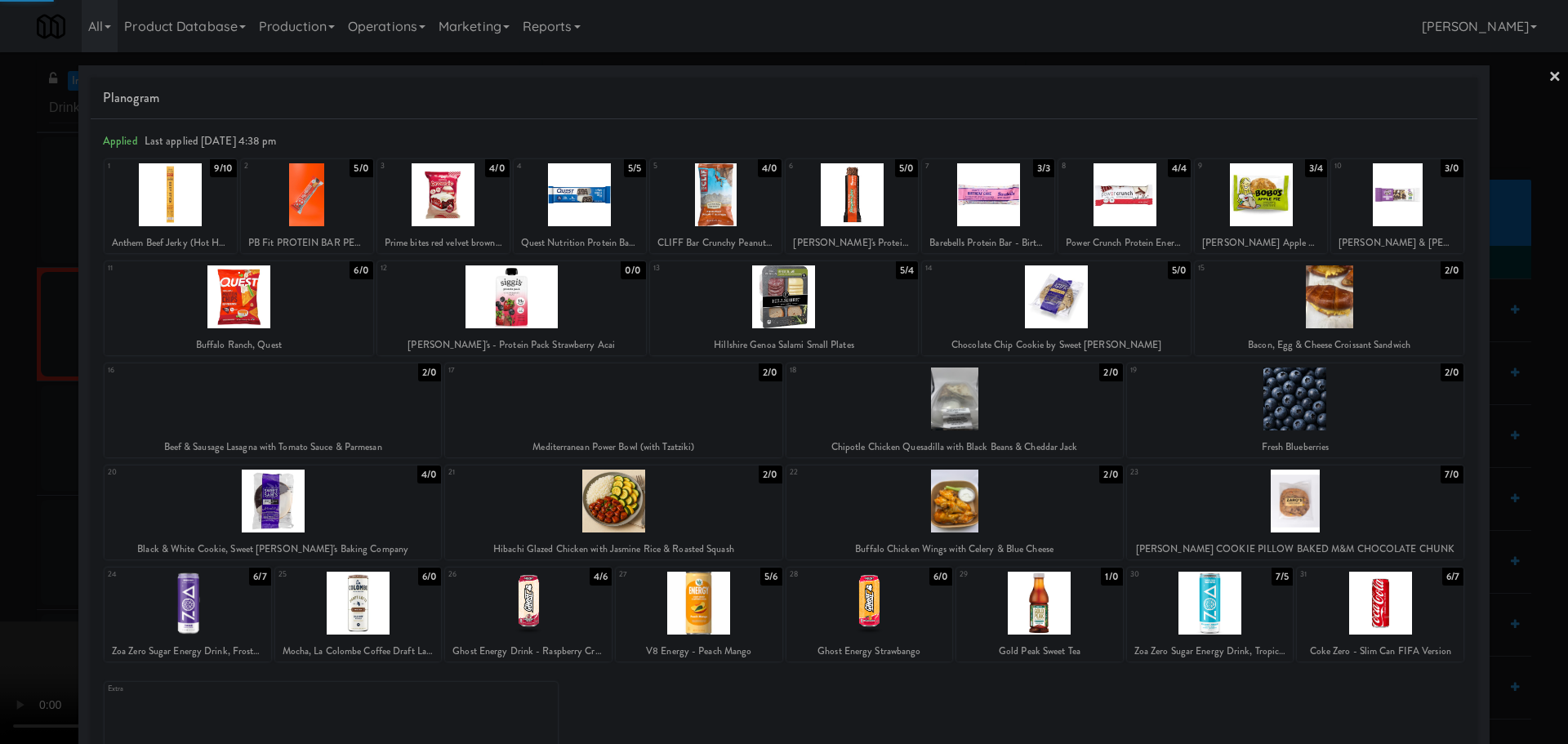
click at [0, 446] on div at bounding box center [784, 372] width 1568 height 744
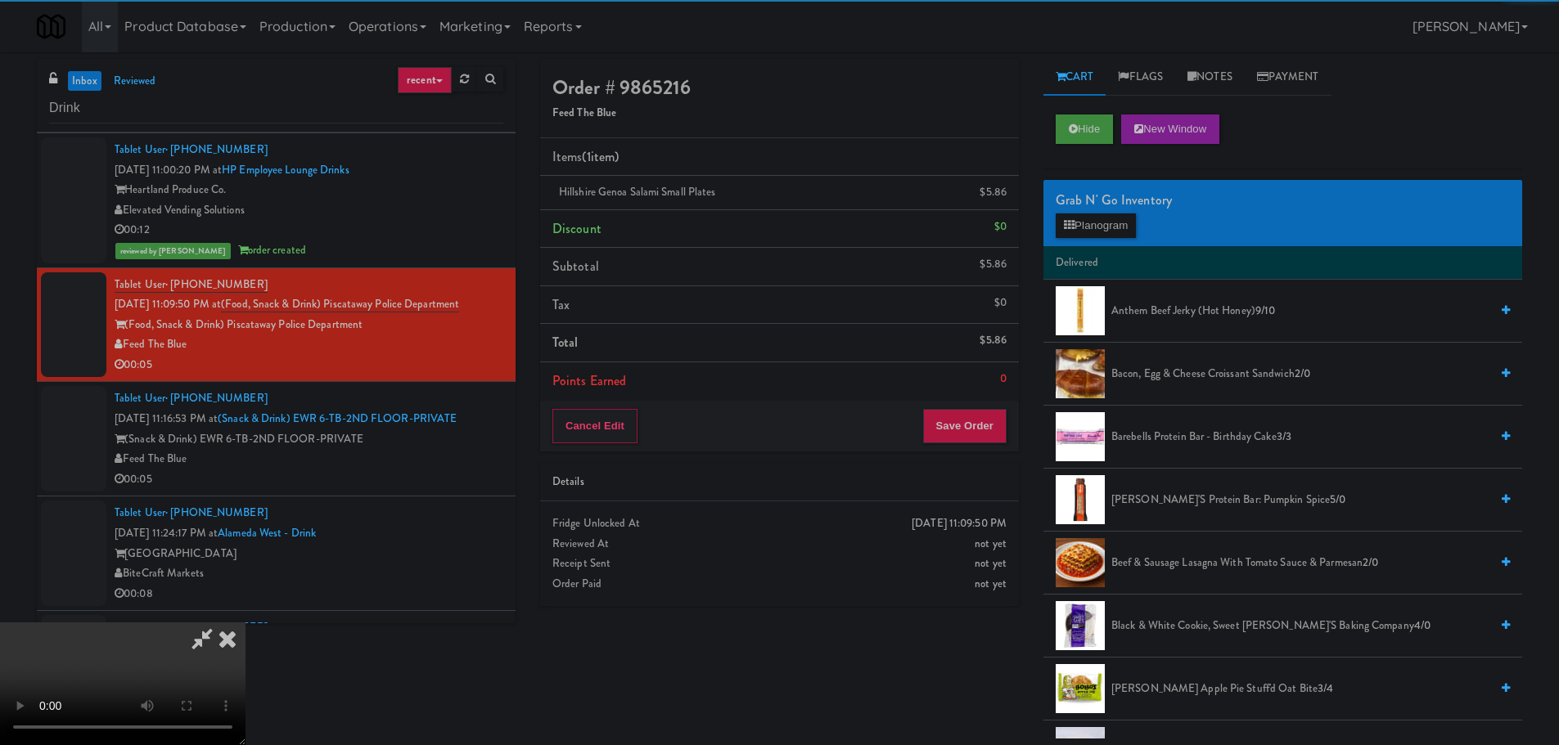
drag, startPoint x: 515, startPoint y: 394, endPoint x: 584, endPoint y: 372, distance: 72.7
click at [245, 623] on video at bounding box center [122, 684] width 245 height 123
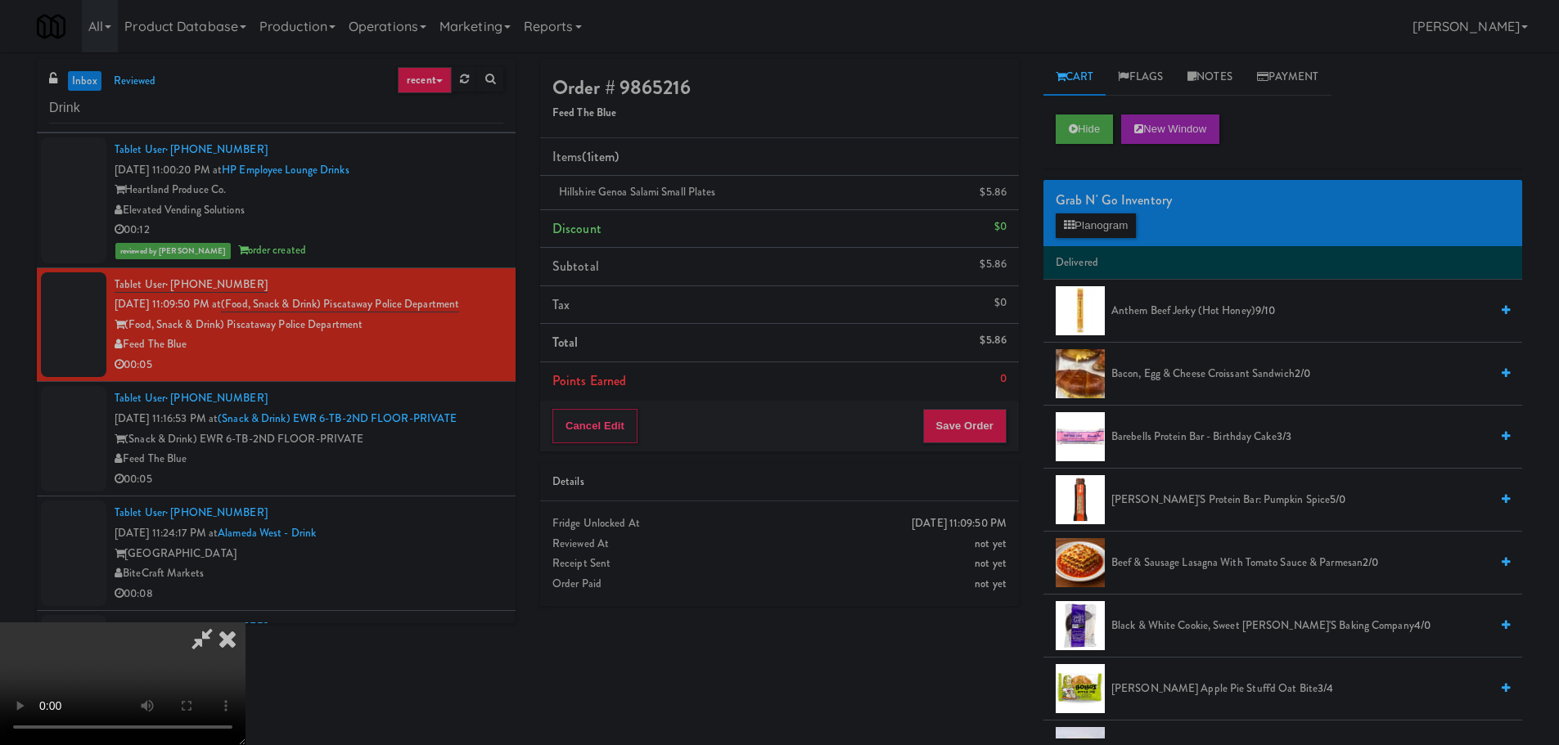
scroll to position [281, 0]
click at [975, 430] on button "Save Order" at bounding box center [964, 426] width 83 height 34
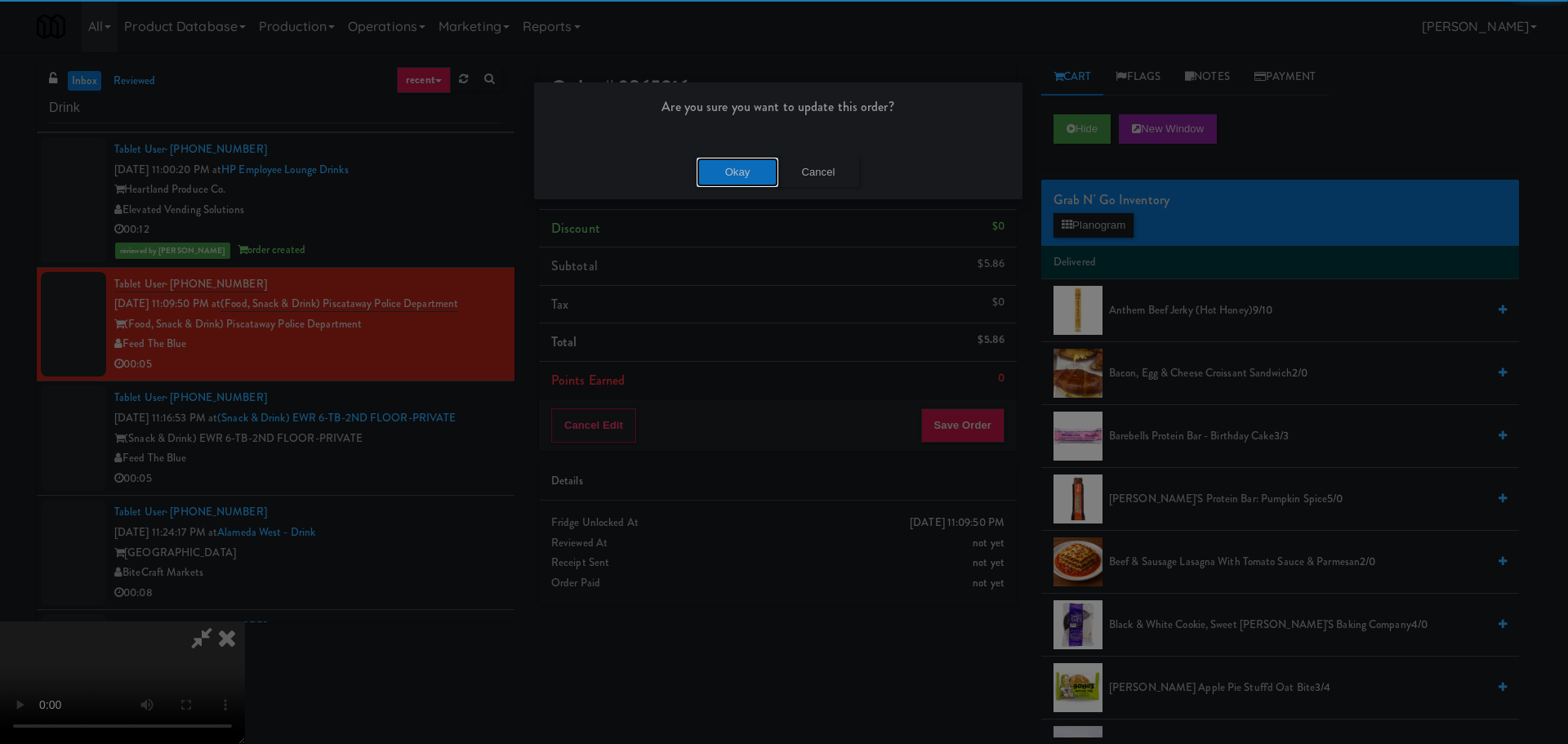
click at [766, 169] on button "Okay" at bounding box center [738, 172] width 82 height 29
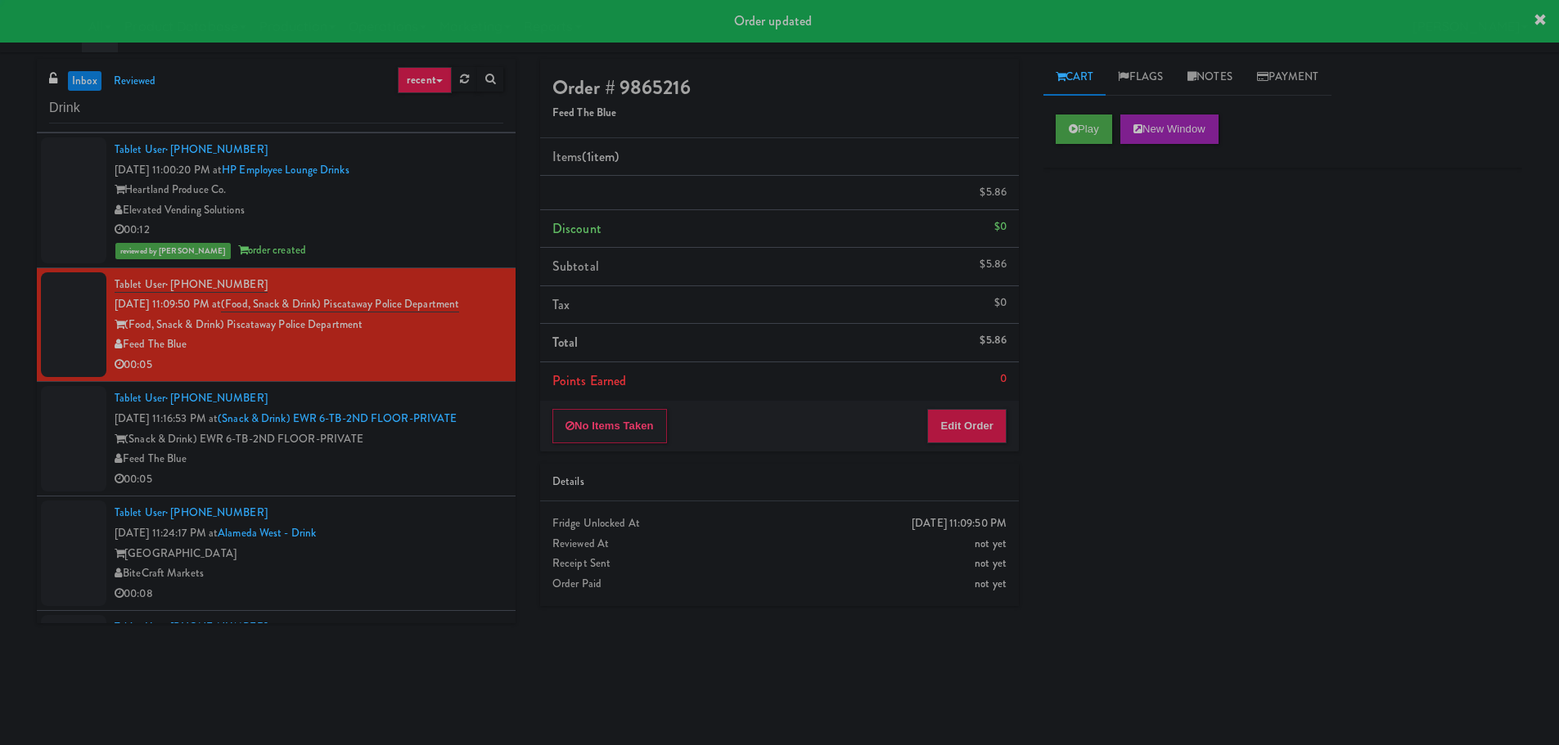
scroll to position [0, 0]
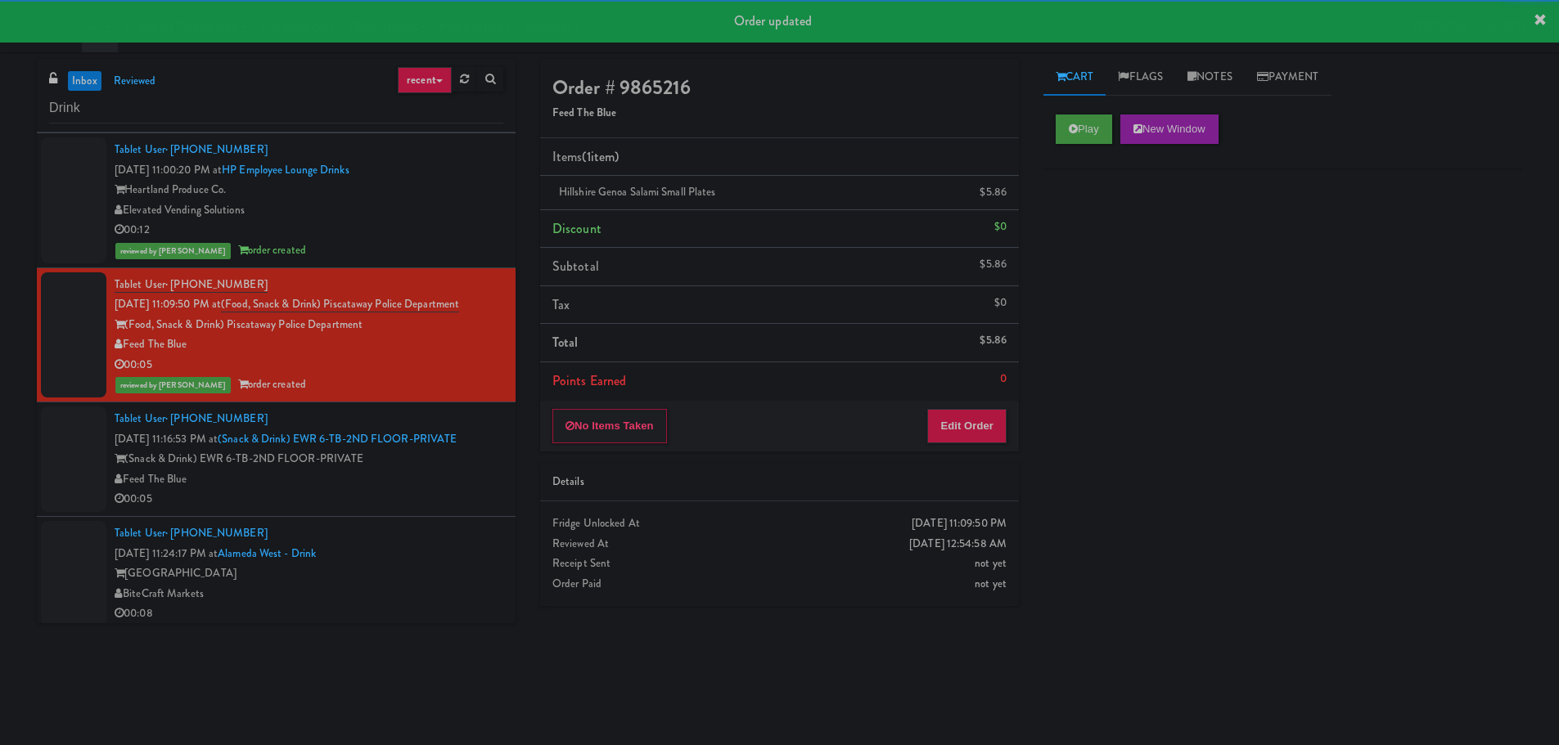
click at [425, 467] on div "Tablet User · (908) 578-5087 Oct 6, 2025 11:16:53 PM at (Snack & Drink) EWR 6-T…" at bounding box center [309, 459] width 389 height 101
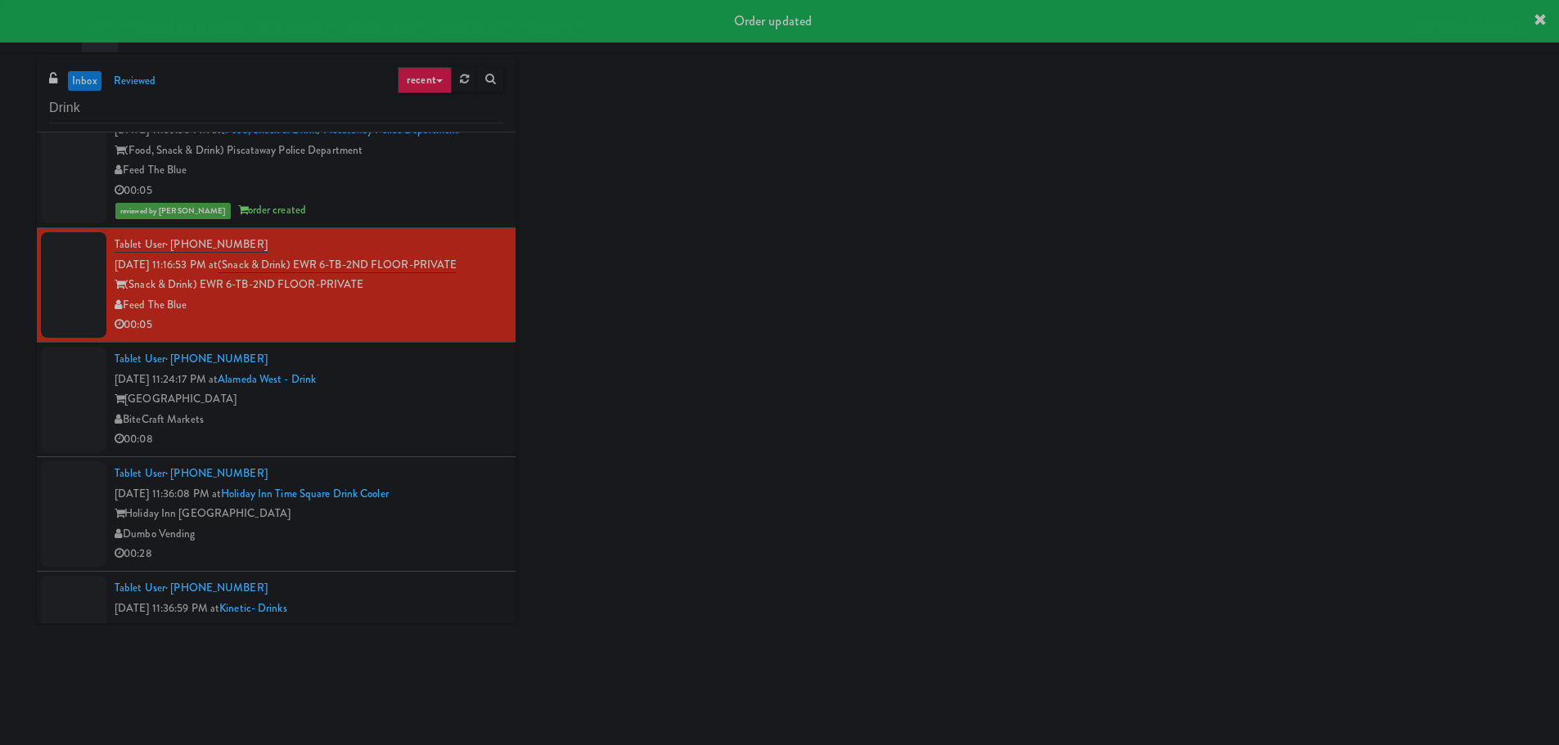
scroll to position [1800, 0]
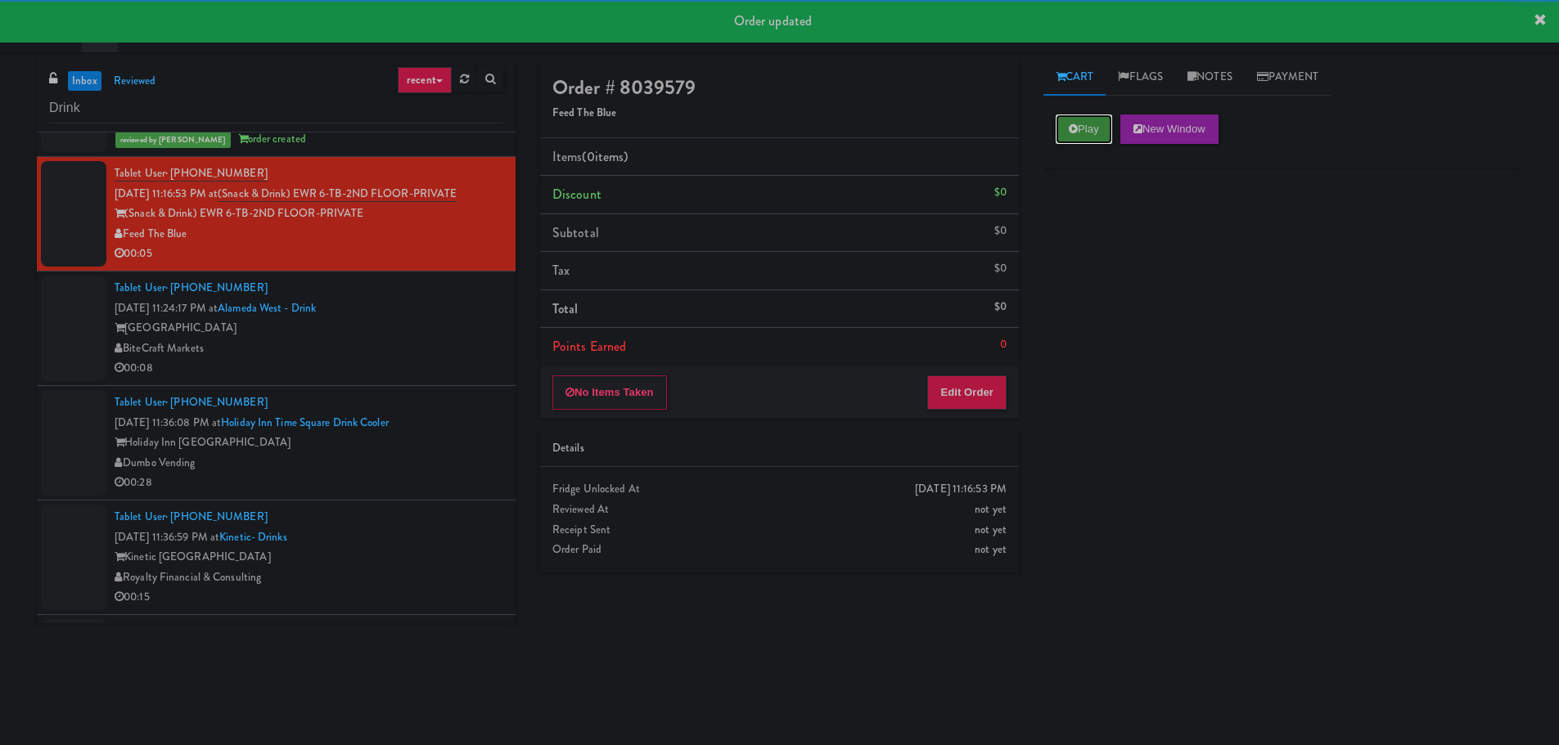
click at [1064, 137] on button "Play" at bounding box center [1083, 129] width 56 height 29
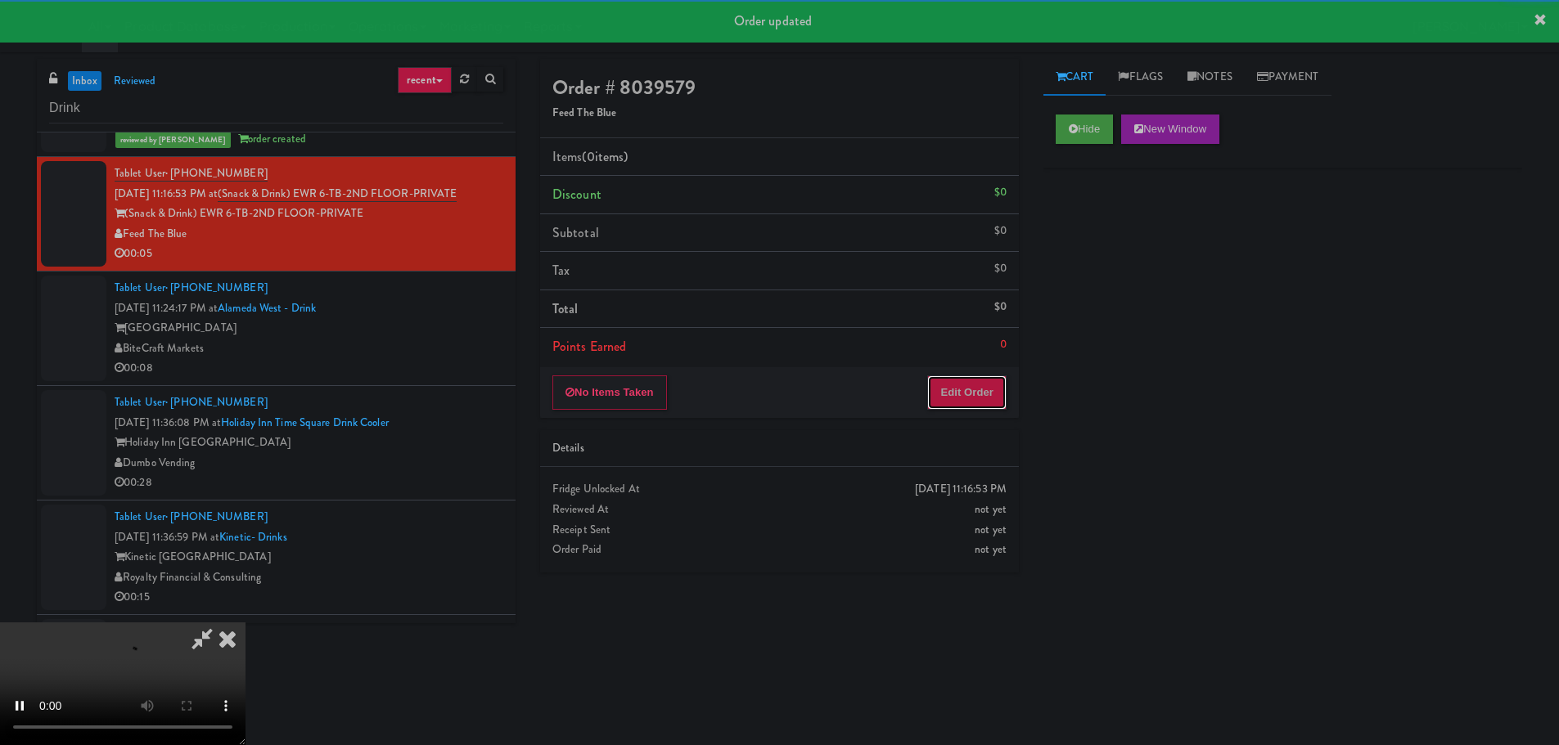
click at [981, 397] on button "Edit Order" at bounding box center [966, 393] width 79 height 34
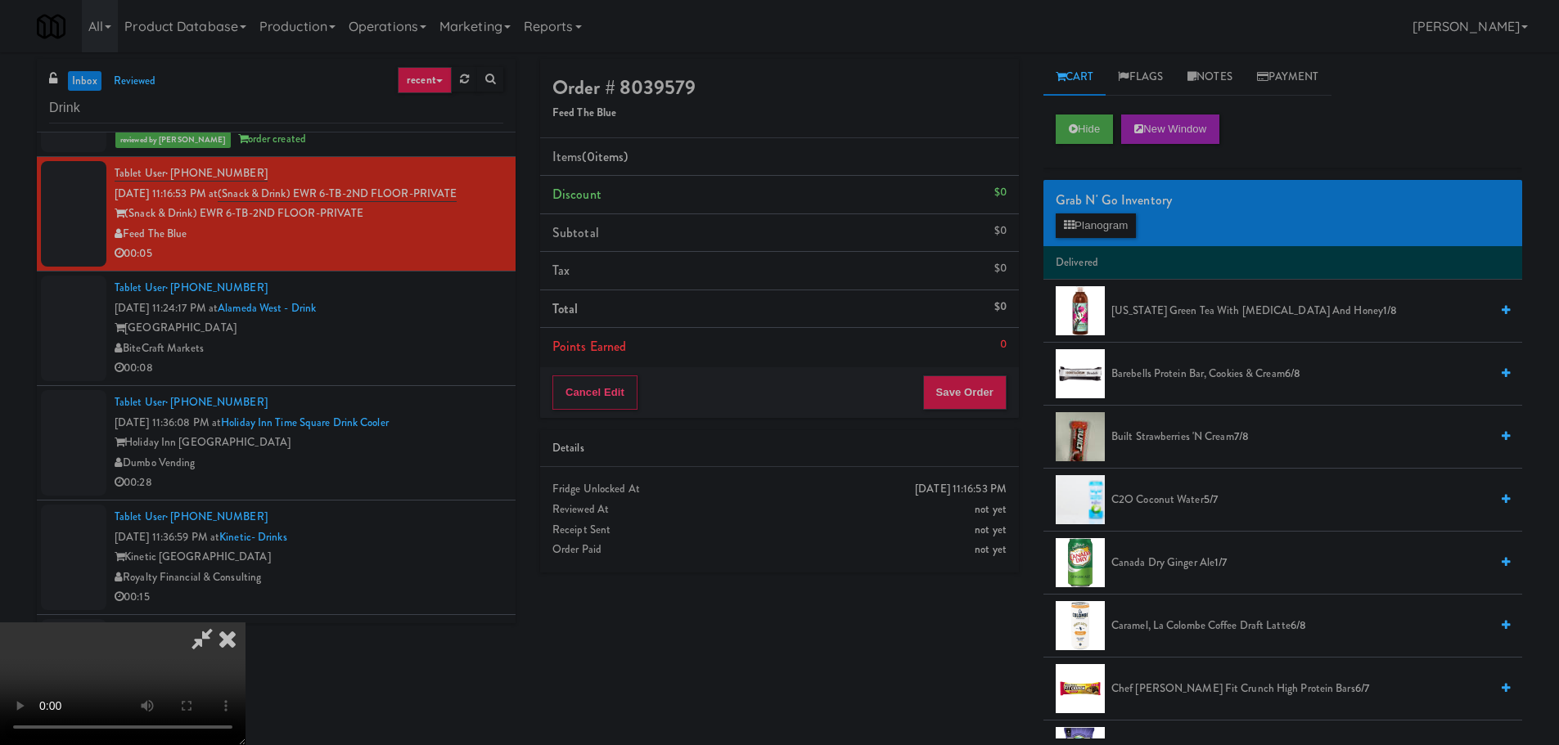
scroll to position [0, 0]
click at [245, 623] on video at bounding box center [122, 684] width 245 height 123
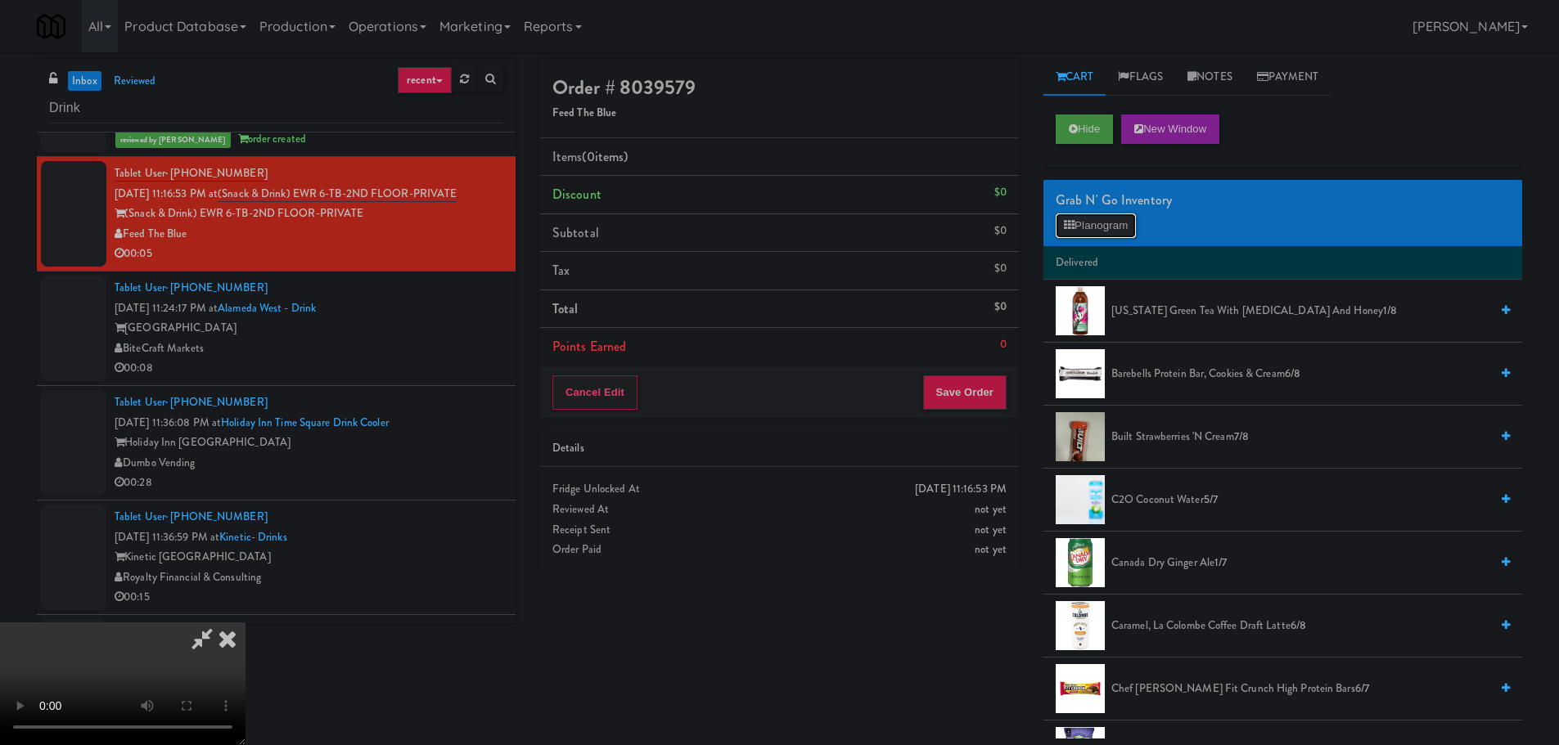
click at [1105, 224] on button "Planogram" at bounding box center [1095, 226] width 80 height 25
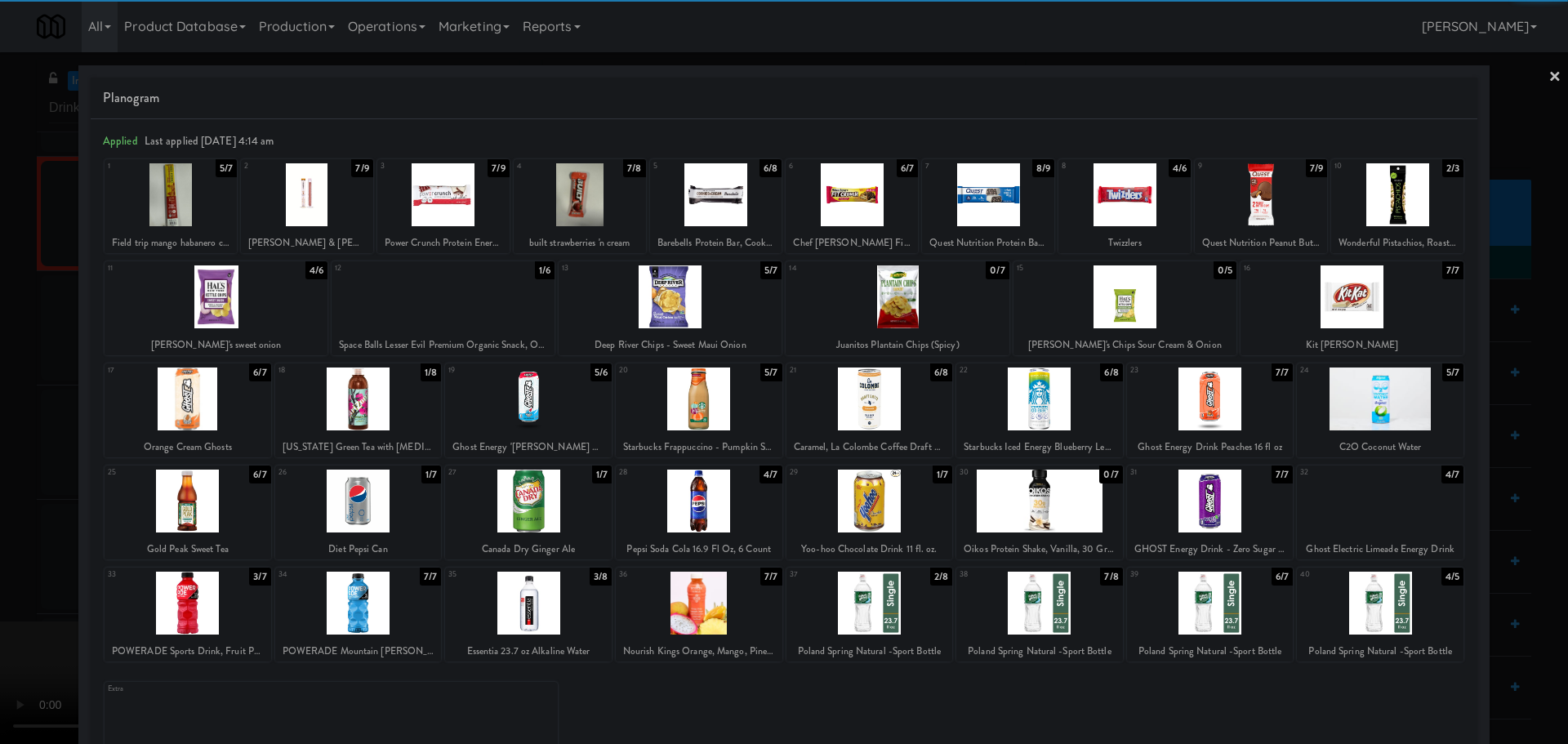
click at [719, 508] on div at bounding box center [699, 500] width 167 height 63
click at [5, 508] on div at bounding box center [784, 372] width 1568 height 744
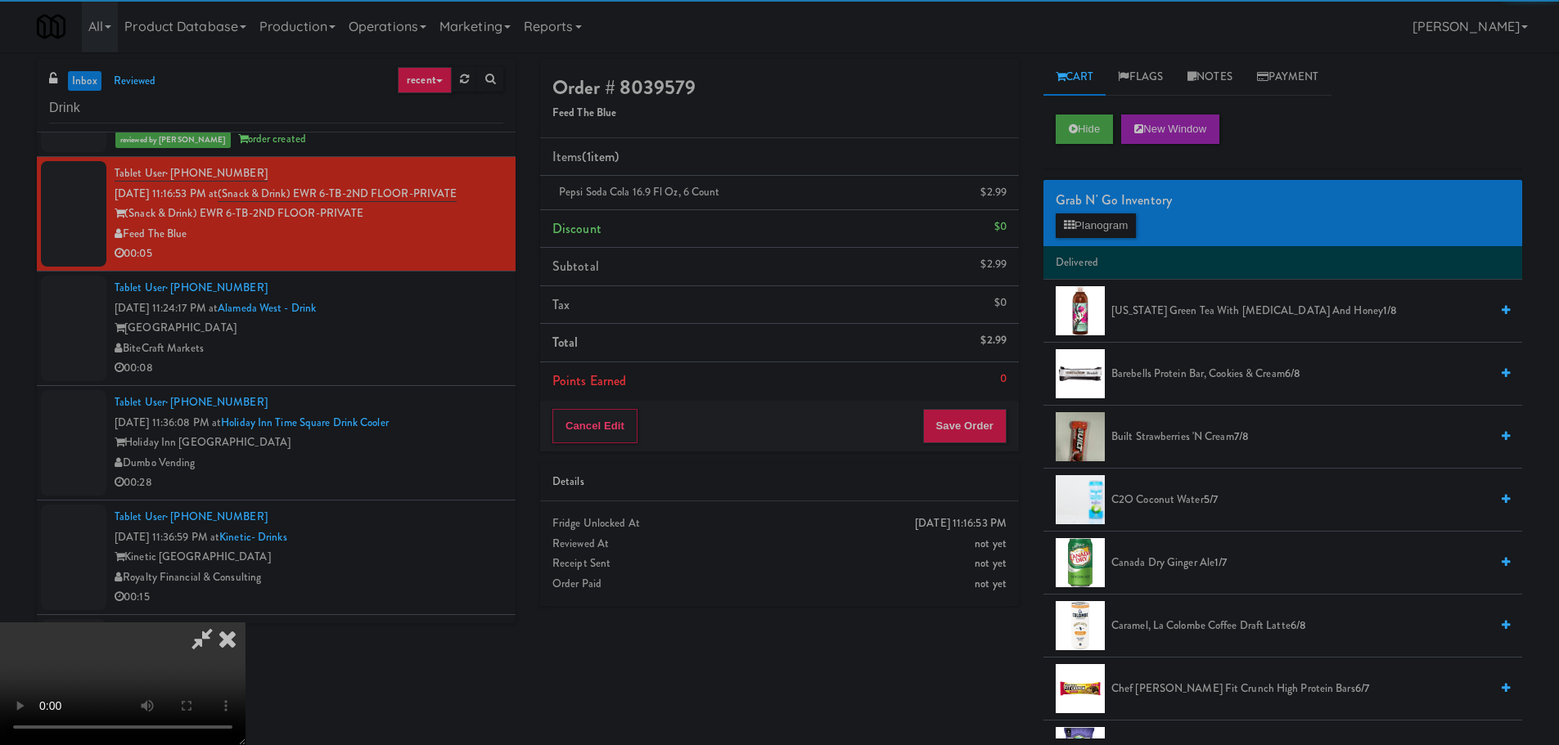
drag, startPoint x: 484, startPoint y: 362, endPoint x: 609, endPoint y: 350, distance: 124.9
click at [245, 623] on video at bounding box center [122, 684] width 245 height 123
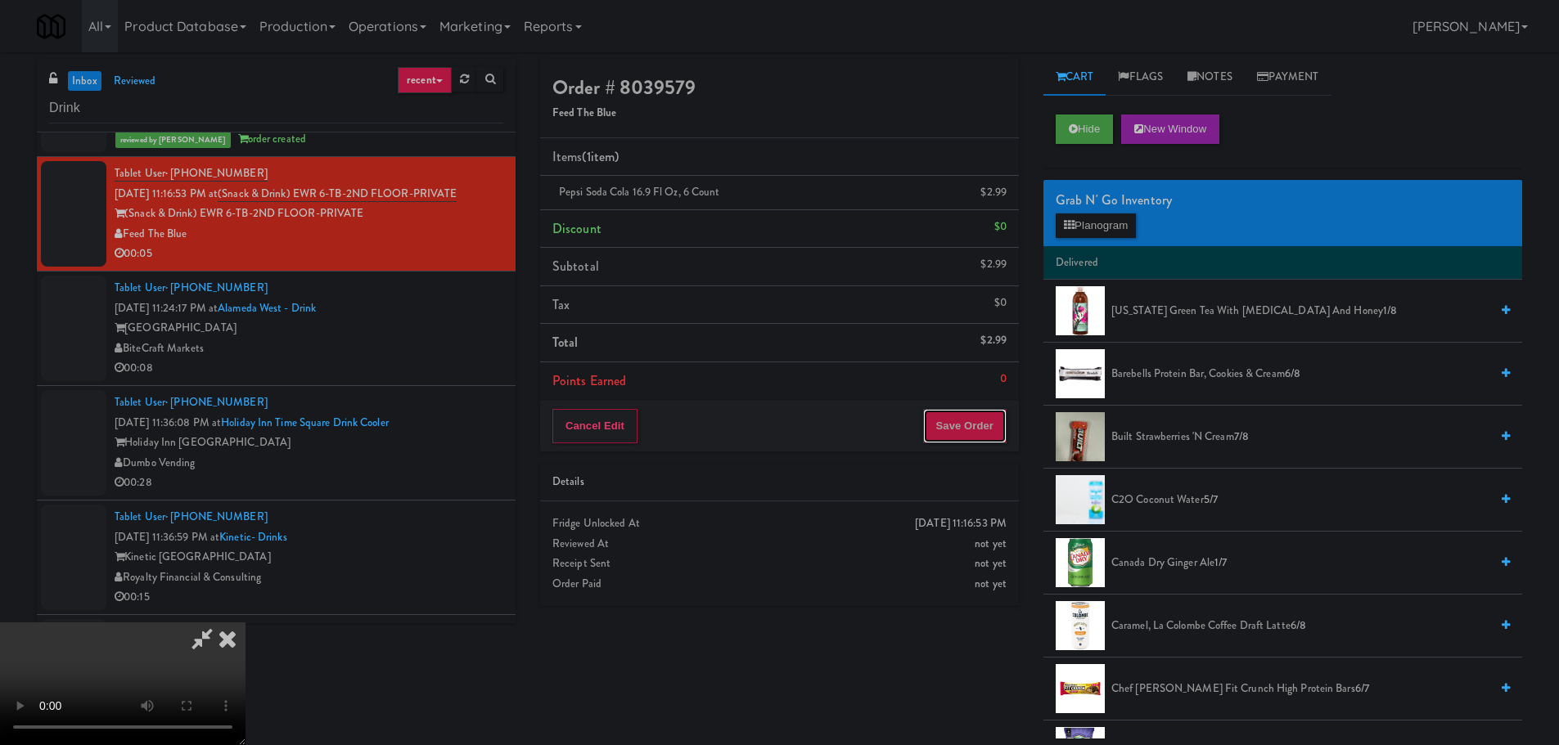
click at [973, 435] on button "Save Order" at bounding box center [964, 426] width 83 height 34
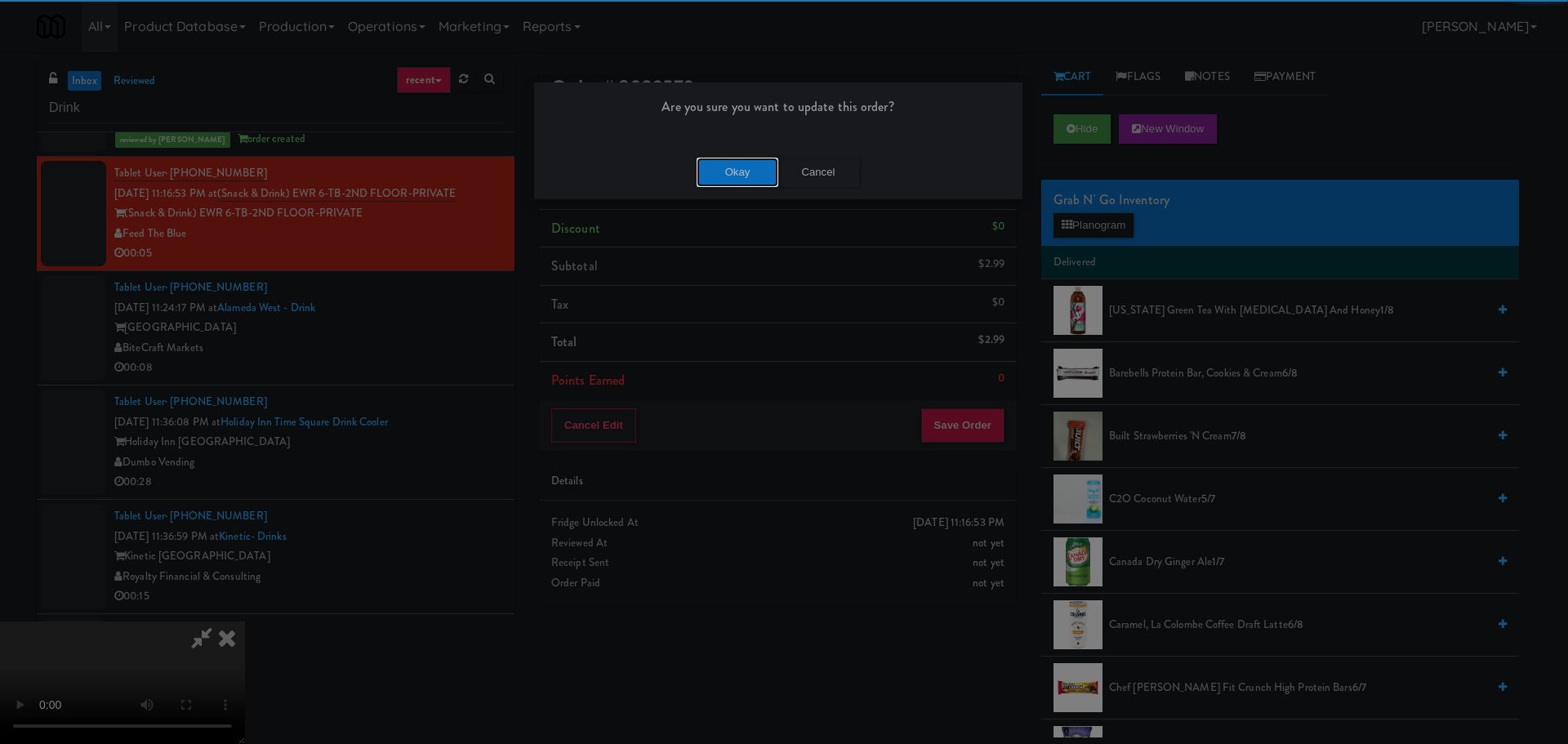
click at [738, 170] on button "Okay" at bounding box center [738, 172] width 82 height 29
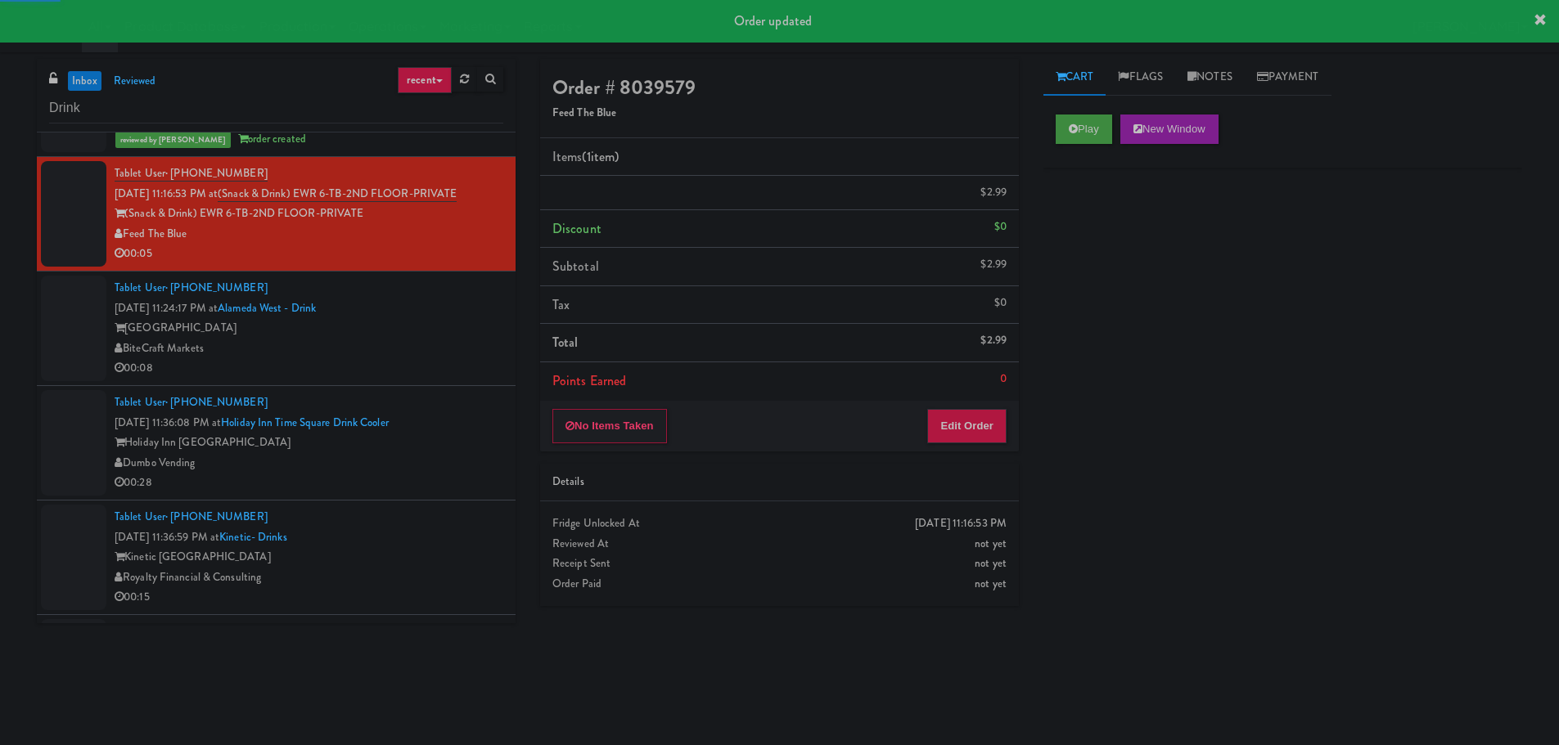
click at [444, 356] on div "BiteCraft Markets" at bounding box center [309, 349] width 389 height 20
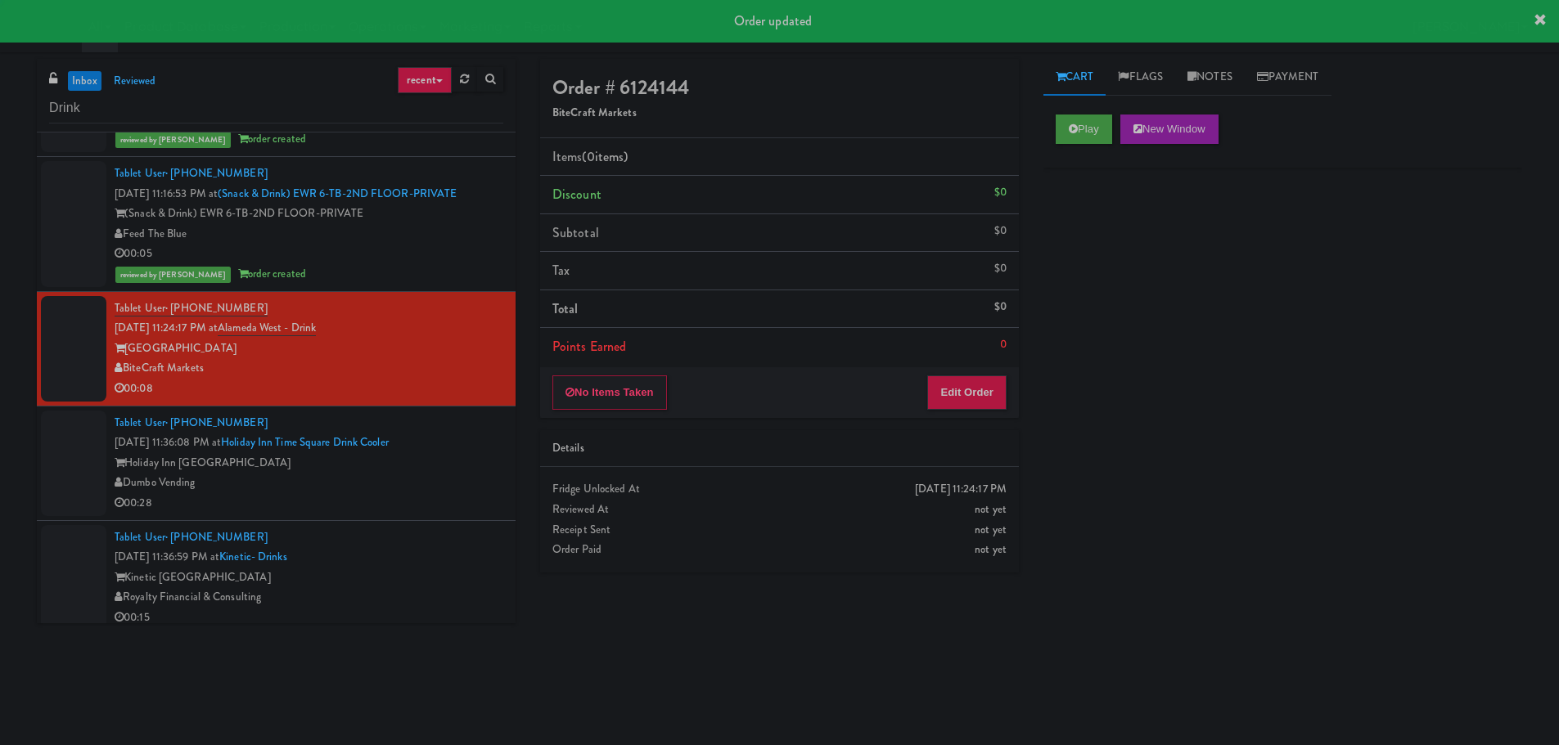
click at [1075, 144] on div "Play New Window" at bounding box center [1282, 134] width 479 height 65
click at [1084, 129] on button "Play" at bounding box center [1083, 129] width 56 height 29
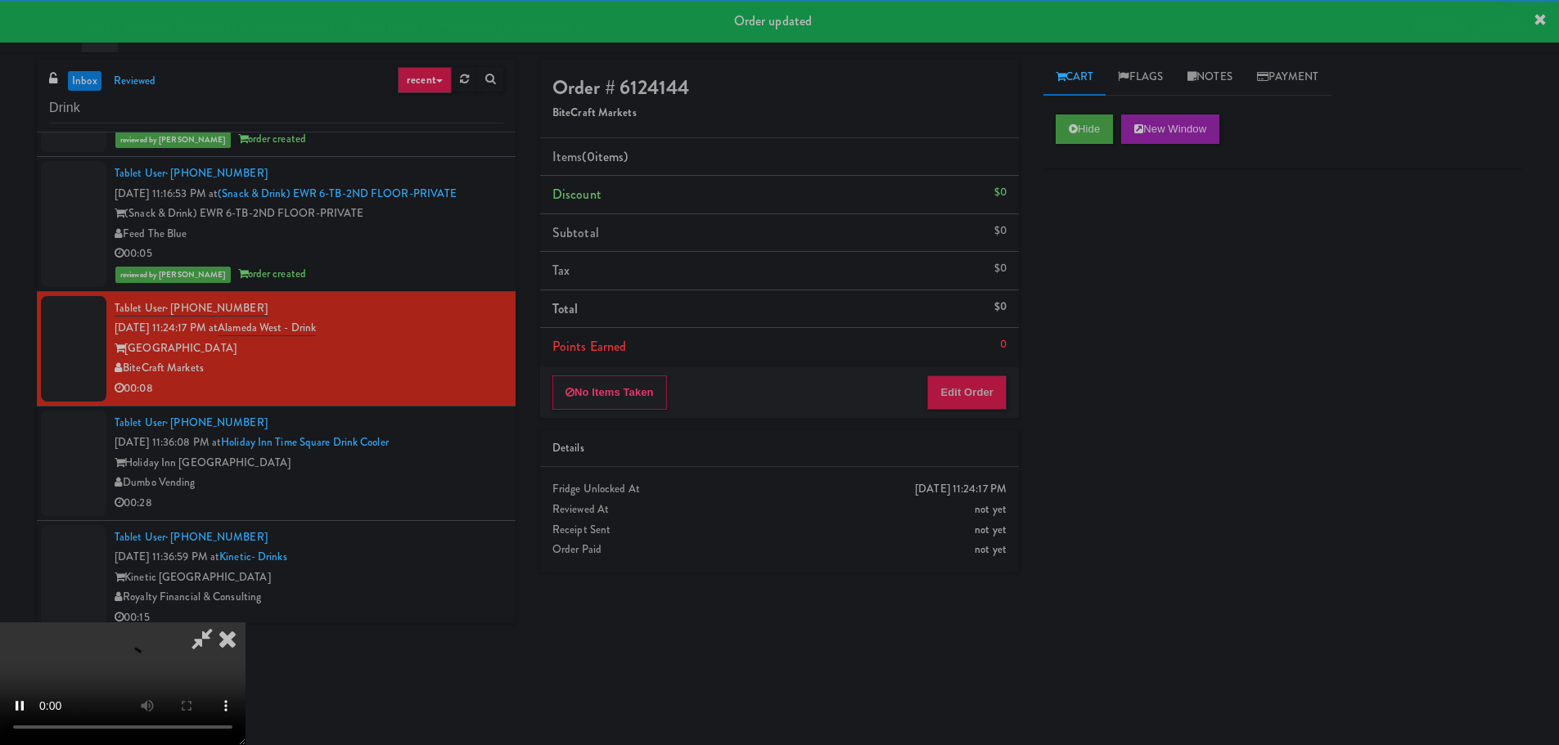
click at [964, 374] on div "No Items Taken Edit Order" at bounding box center [779, 392] width 479 height 51
click at [964, 394] on button "Edit Order" at bounding box center [966, 393] width 79 height 34
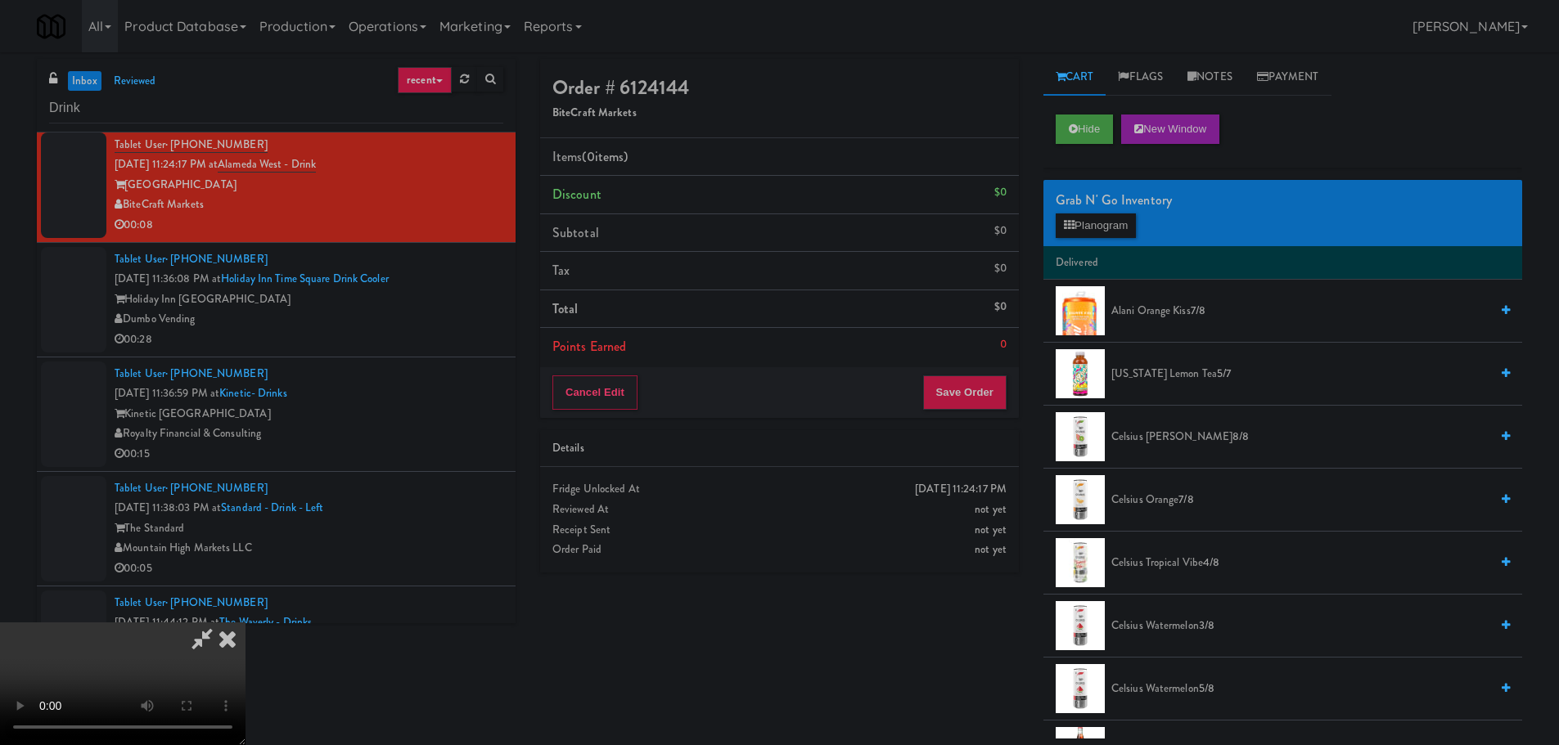
click at [245, 623] on video at bounding box center [122, 684] width 245 height 123
click at [1086, 223] on button "Planogram" at bounding box center [1095, 226] width 80 height 25
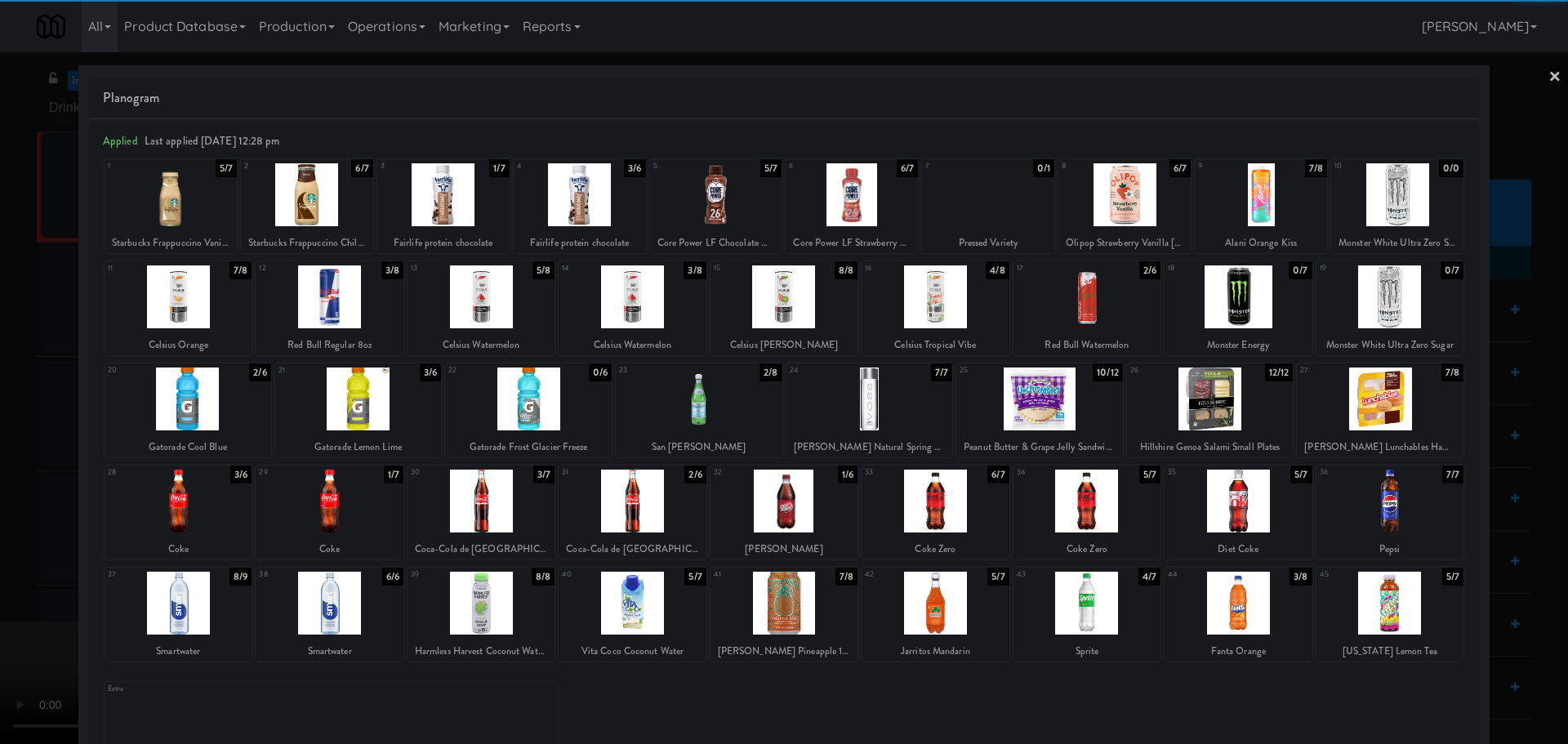
click at [191, 605] on div at bounding box center [178, 603] width 147 height 63
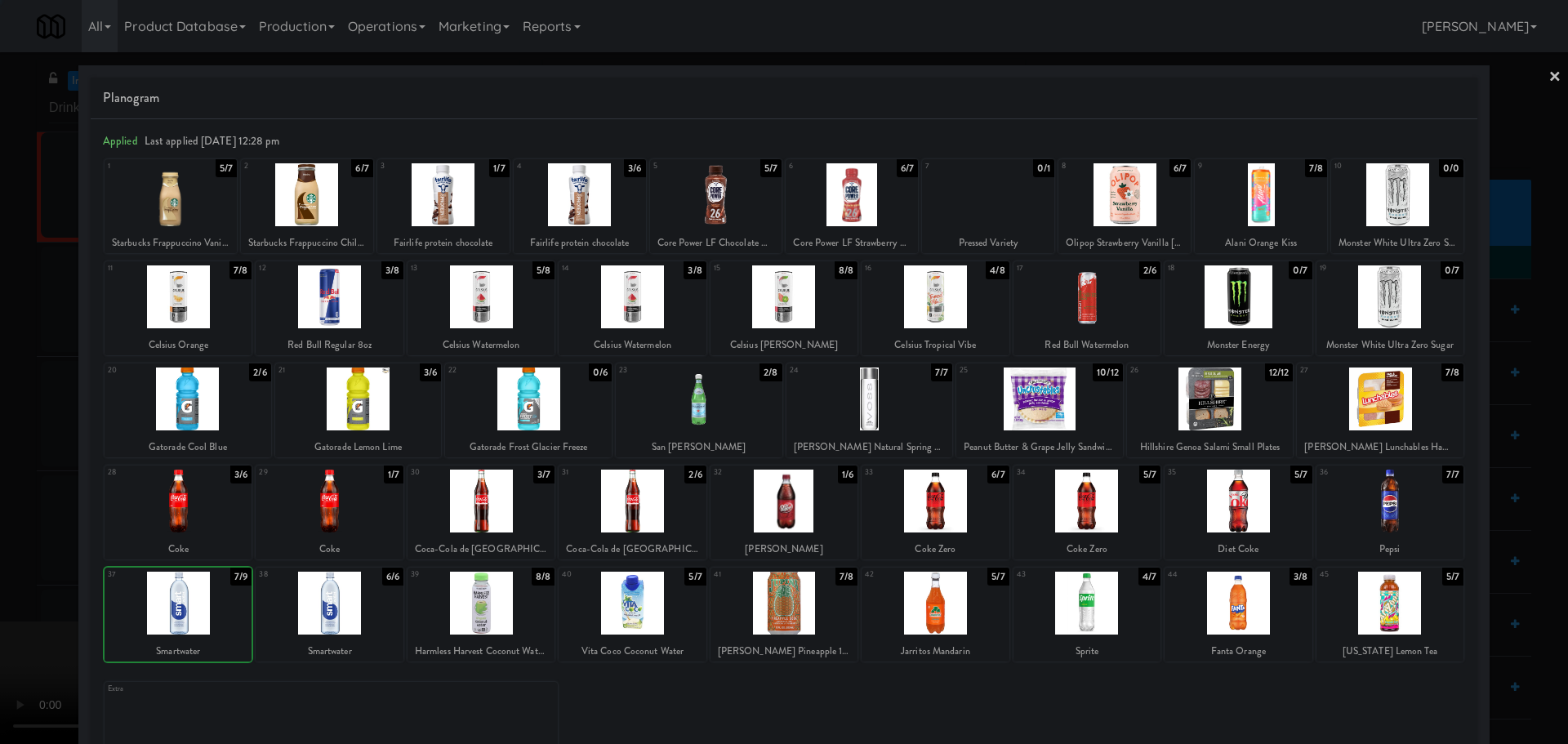
click at [12, 598] on div at bounding box center [784, 372] width 1568 height 744
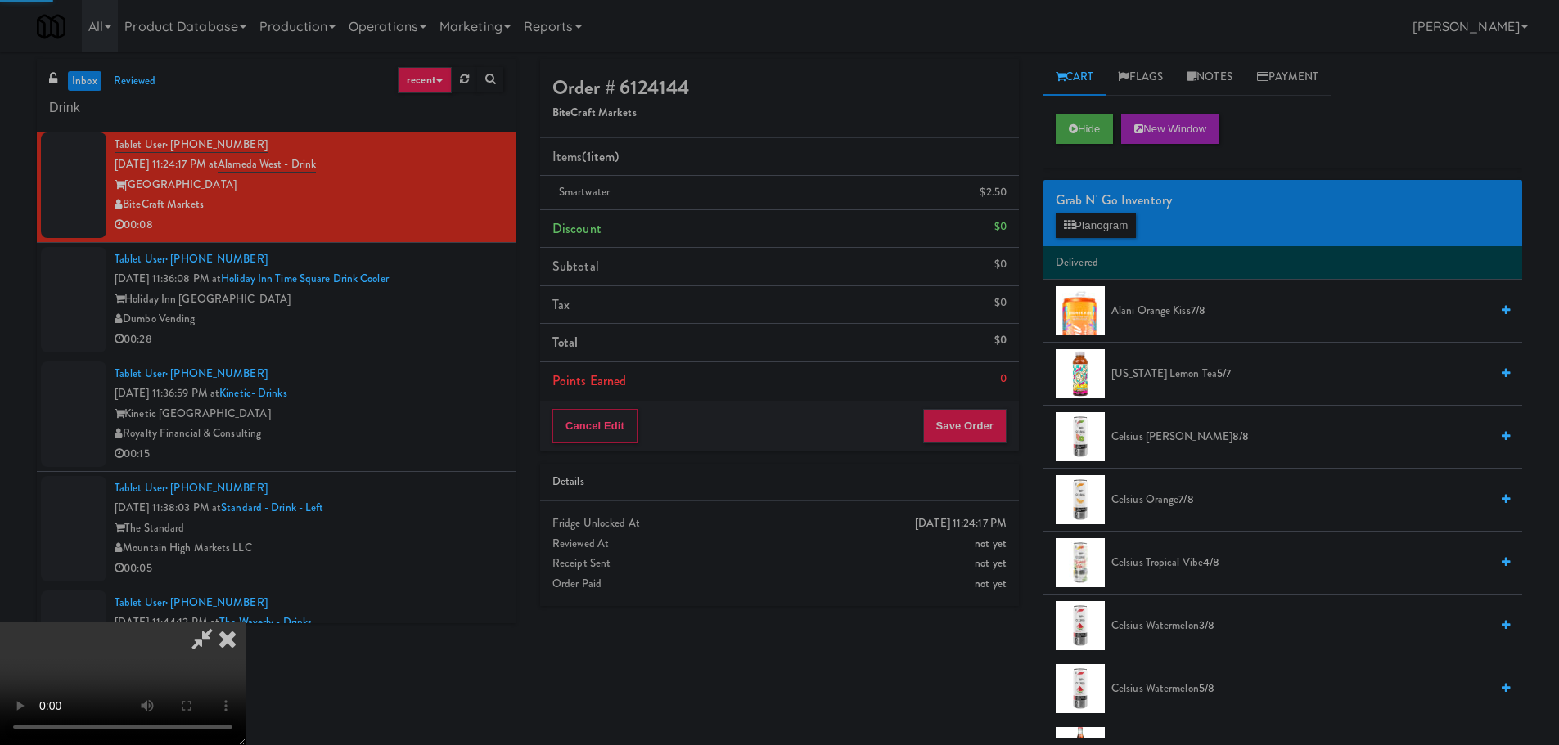
click at [245, 623] on video at bounding box center [122, 684] width 245 height 123
click at [1120, 224] on button "Planogram" at bounding box center [1095, 226] width 80 height 25
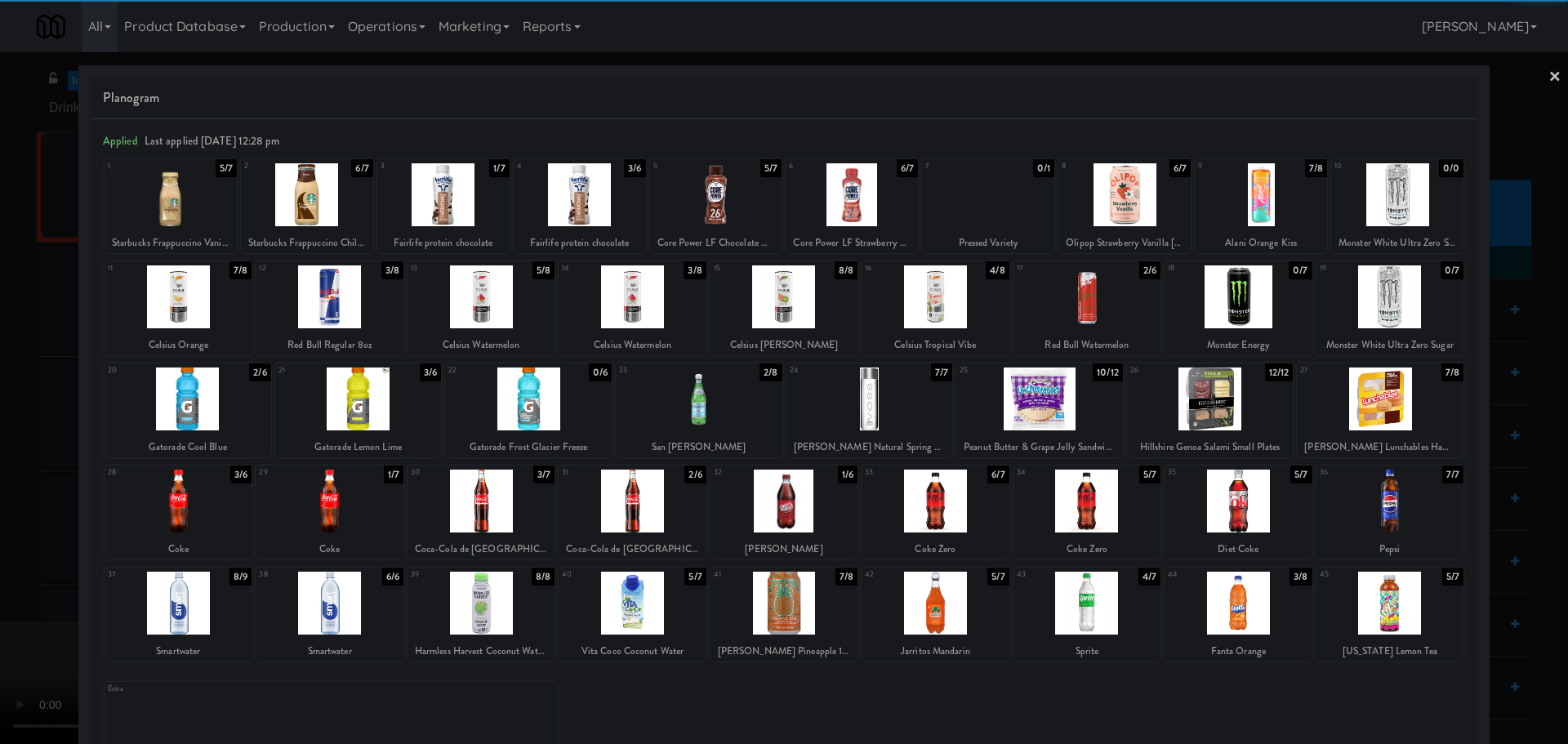
click at [207, 606] on div at bounding box center [178, 603] width 147 height 63
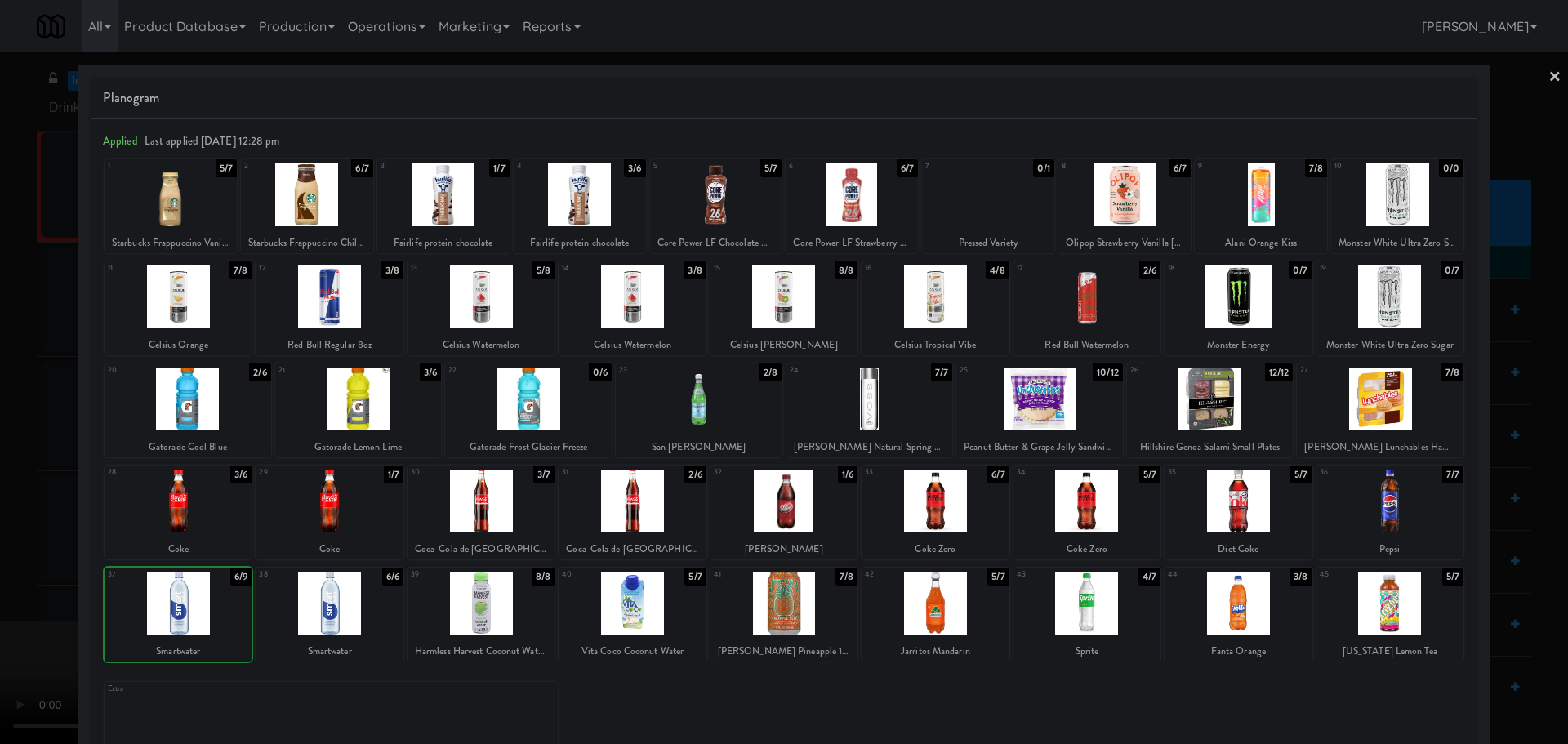
click at [1, 582] on div at bounding box center [784, 372] width 1568 height 744
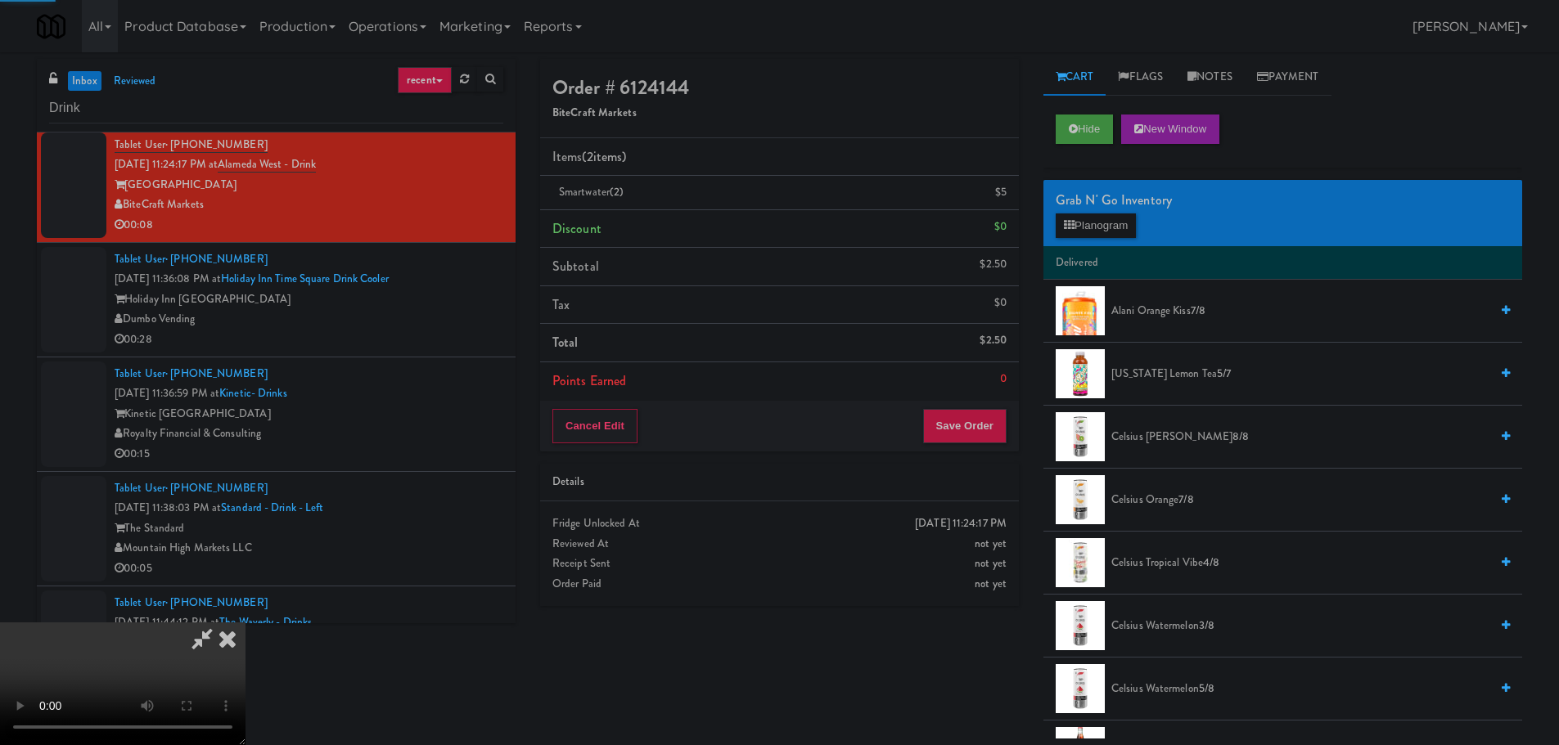
click at [245, 623] on video at bounding box center [122, 684] width 245 height 123
click at [965, 412] on button "Save Order" at bounding box center [964, 426] width 83 height 34
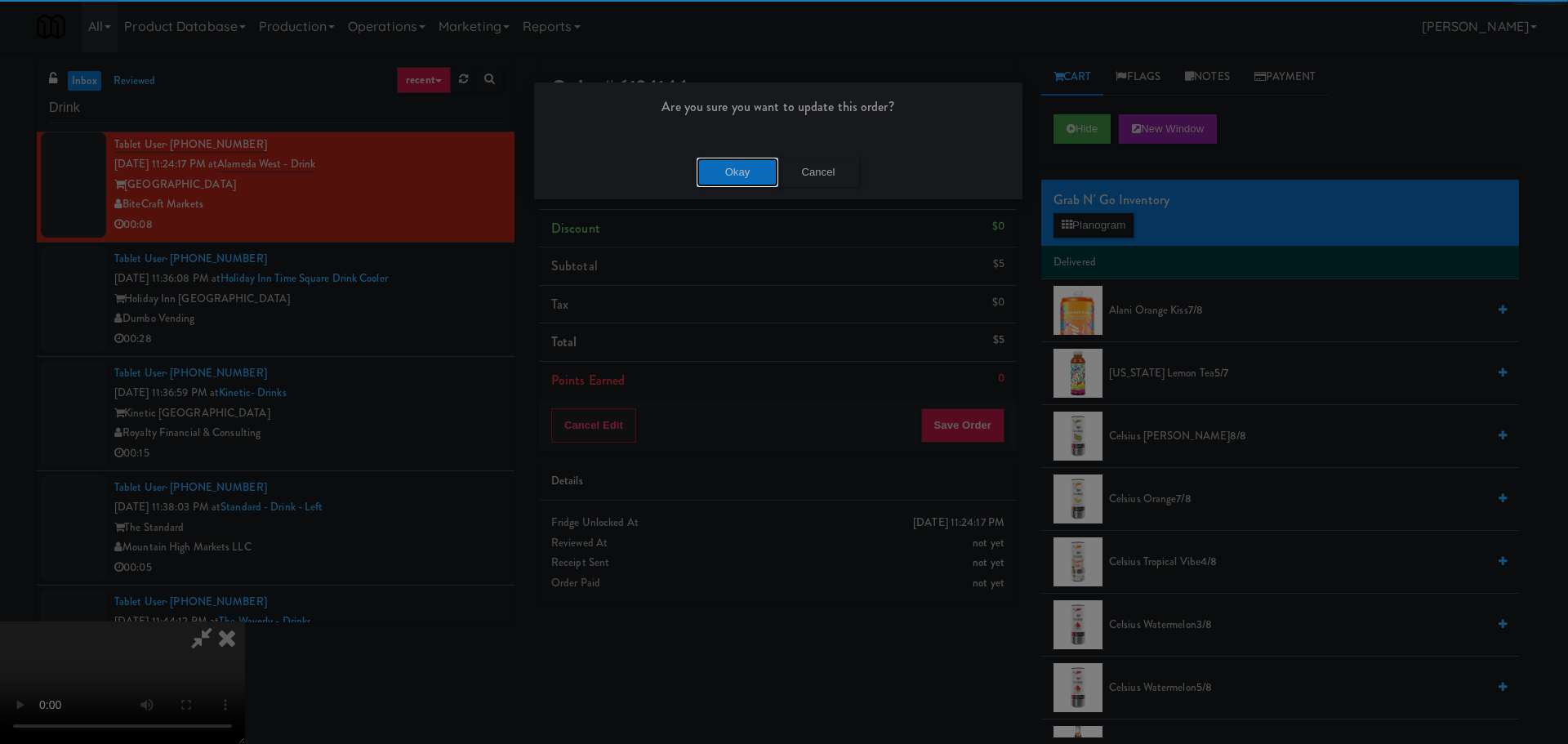
click at [723, 162] on button "Okay" at bounding box center [738, 172] width 82 height 29
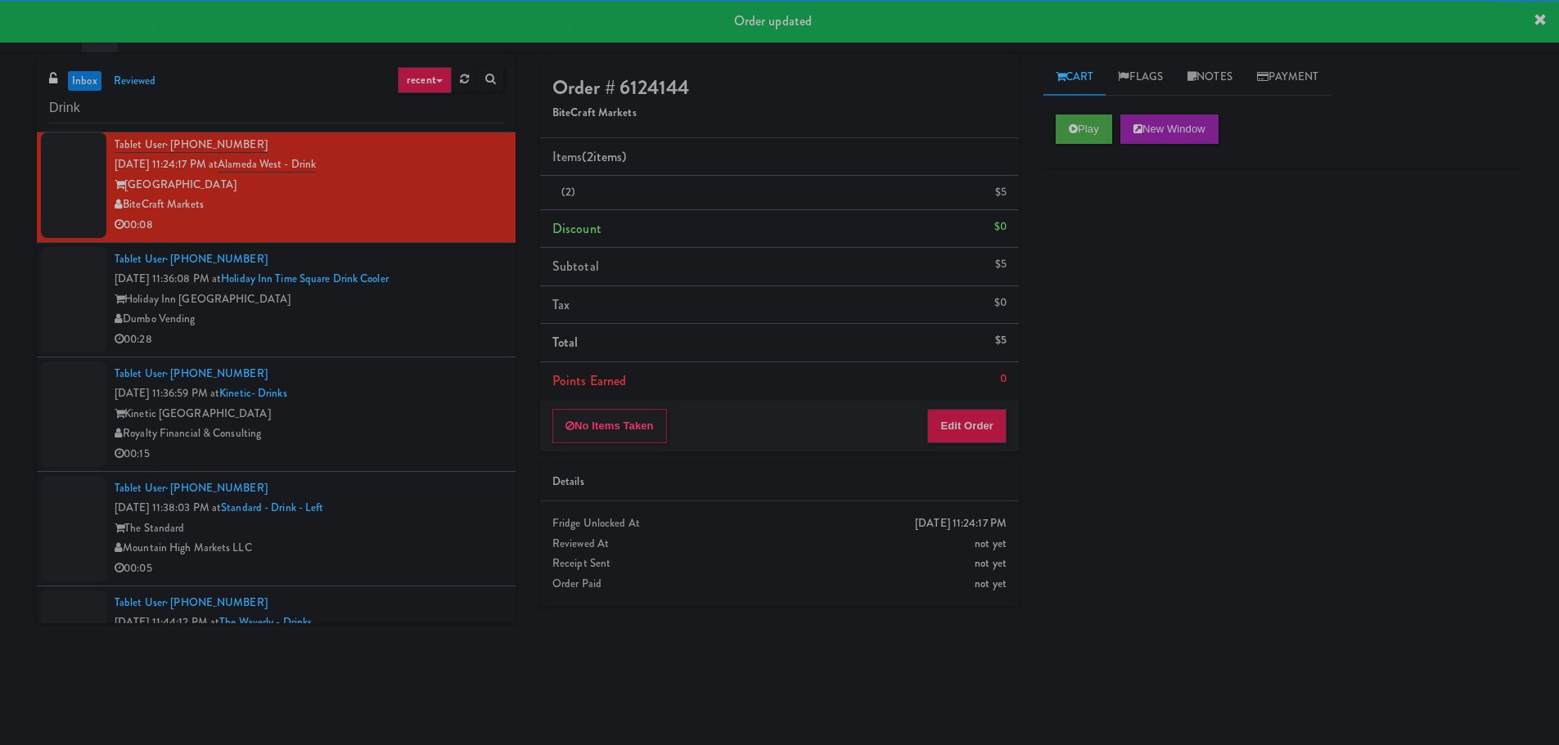
click at [403, 334] on div "00:28" at bounding box center [309, 340] width 389 height 20
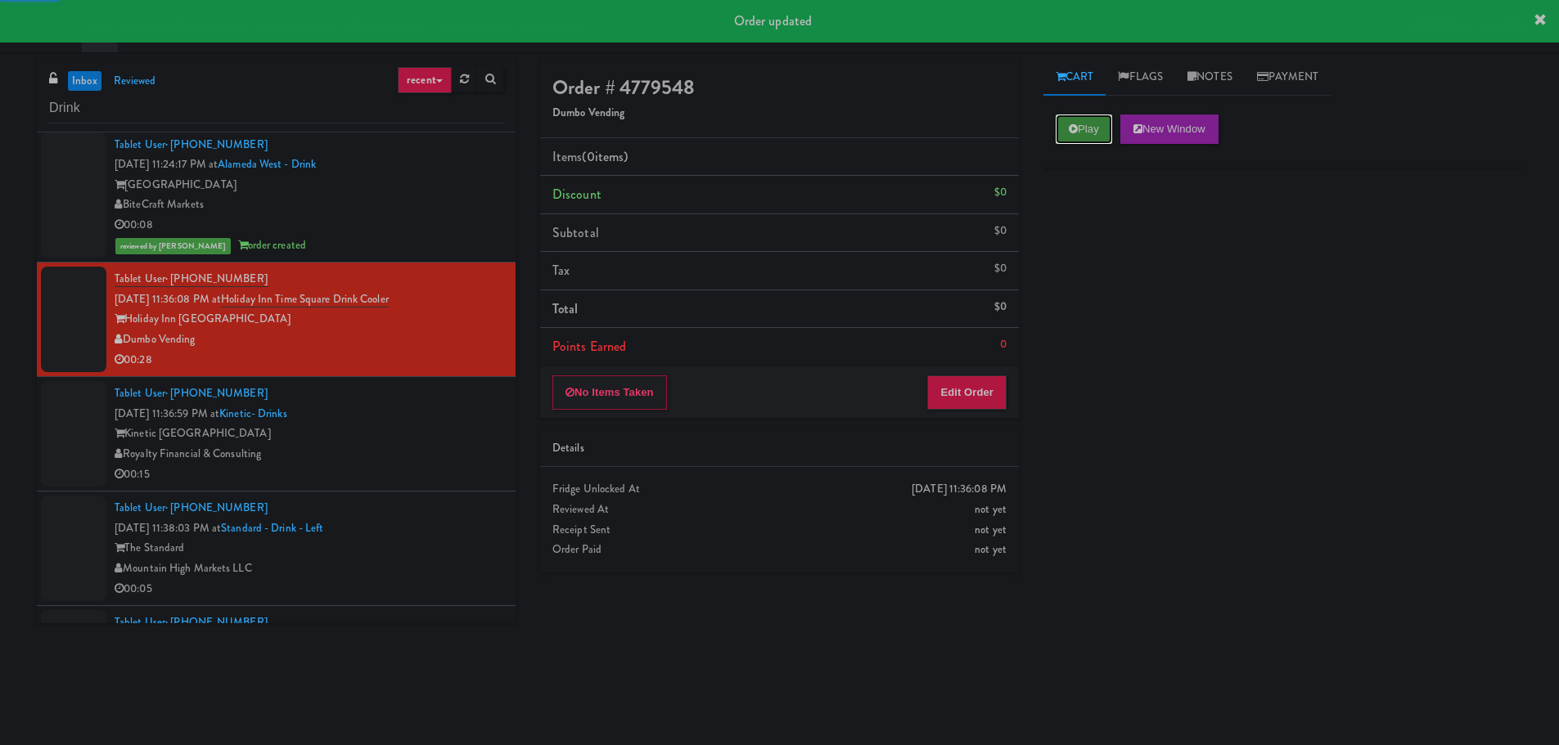
click at [1078, 121] on button "Play" at bounding box center [1083, 129] width 56 height 29
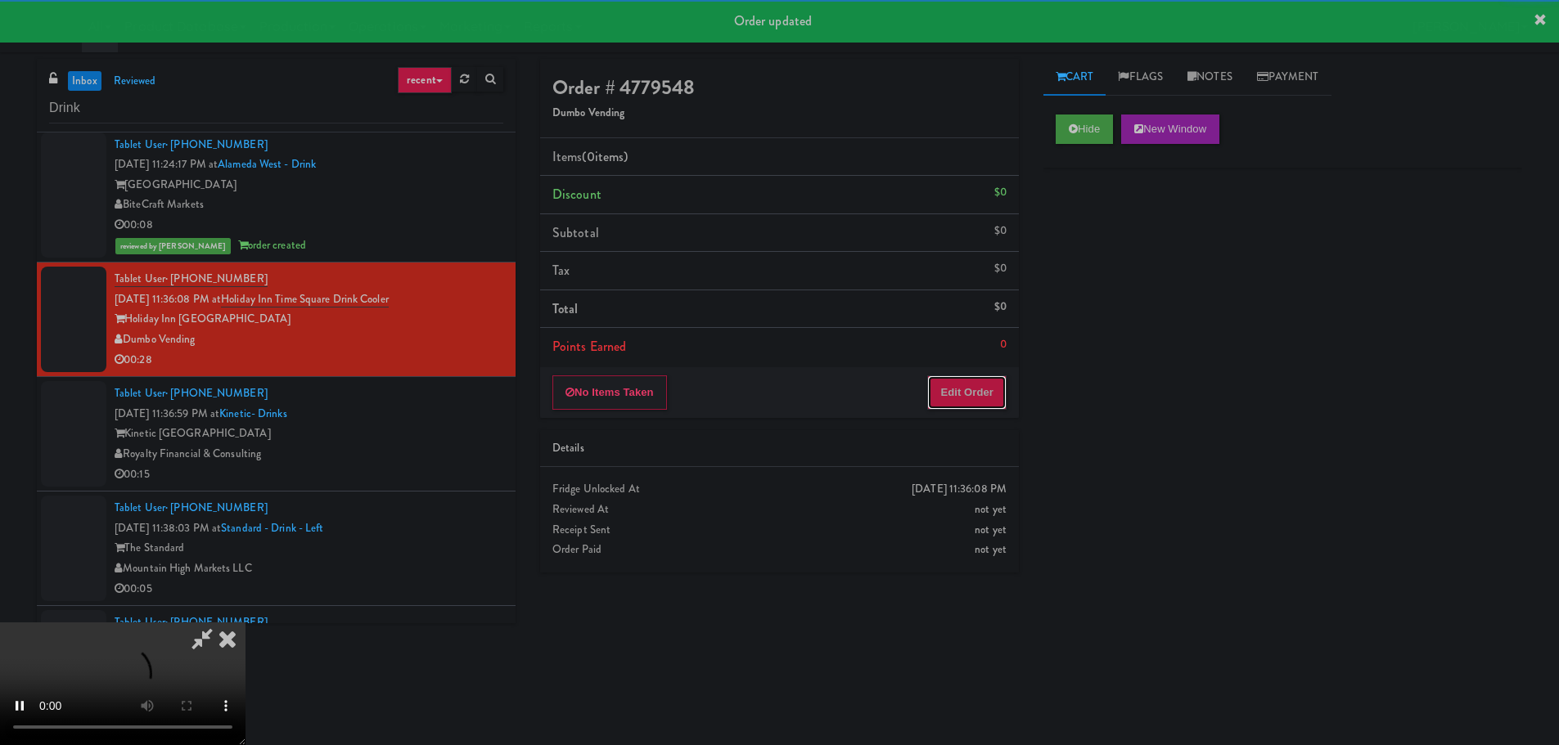
click at [929, 401] on button "Edit Order" at bounding box center [966, 393] width 79 height 34
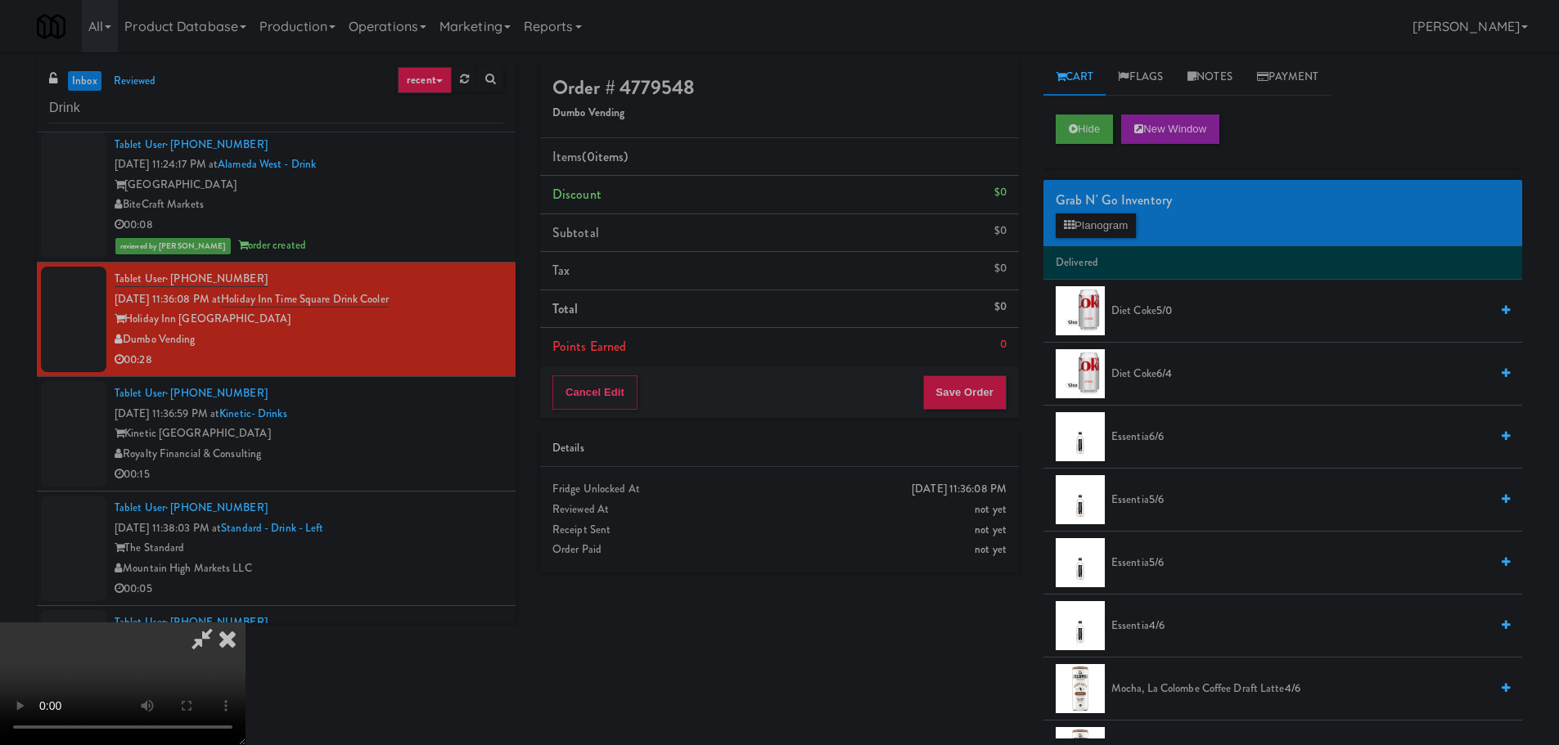
drag, startPoint x: 695, startPoint y: 476, endPoint x: 844, endPoint y: 421, distance: 159.7
click at [245, 623] on video at bounding box center [122, 684] width 245 height 123
click at [1101, 224] on button "Planogram" at bounding box center [1095, 226] width 80 height 25
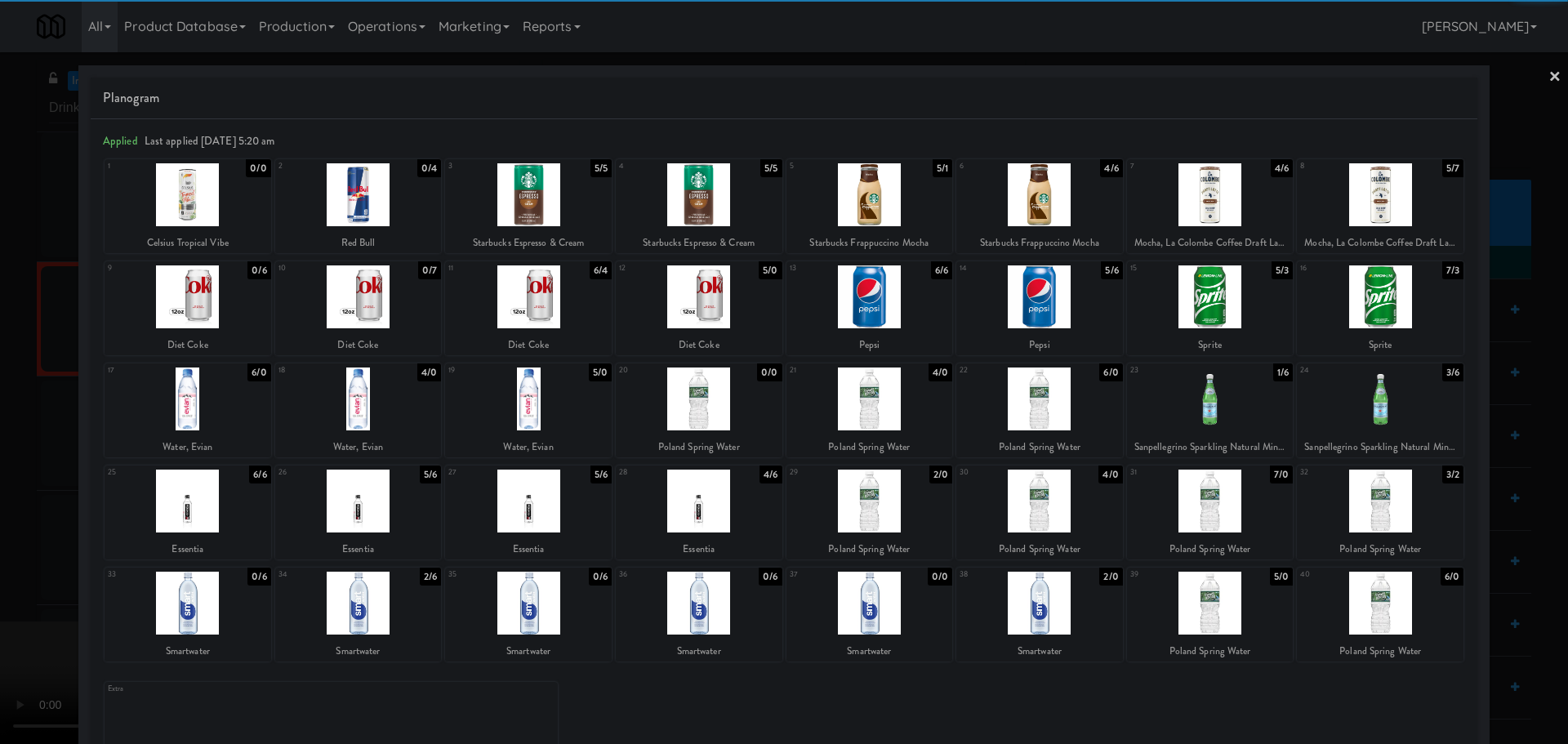
click at [1401, 393] on div at bounding box center [1379, 398] width 167 height 63
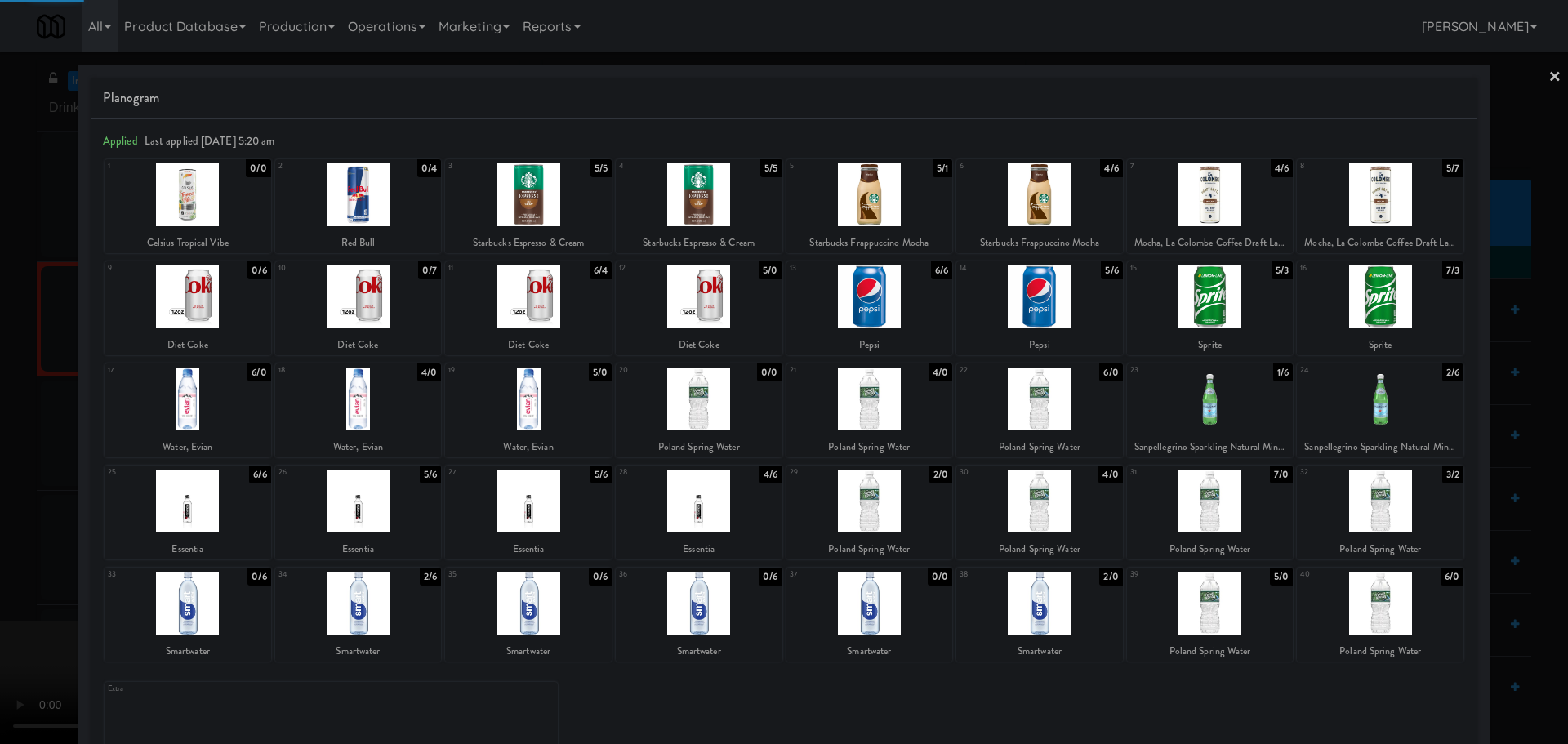
drag, startPoint x: 0, startPoint y: 466, endPoint x: 212, endPoint y: 398, distance: 222.6
click at [0, 469] on div at bounding box center [784, 372] width 1568 height 744
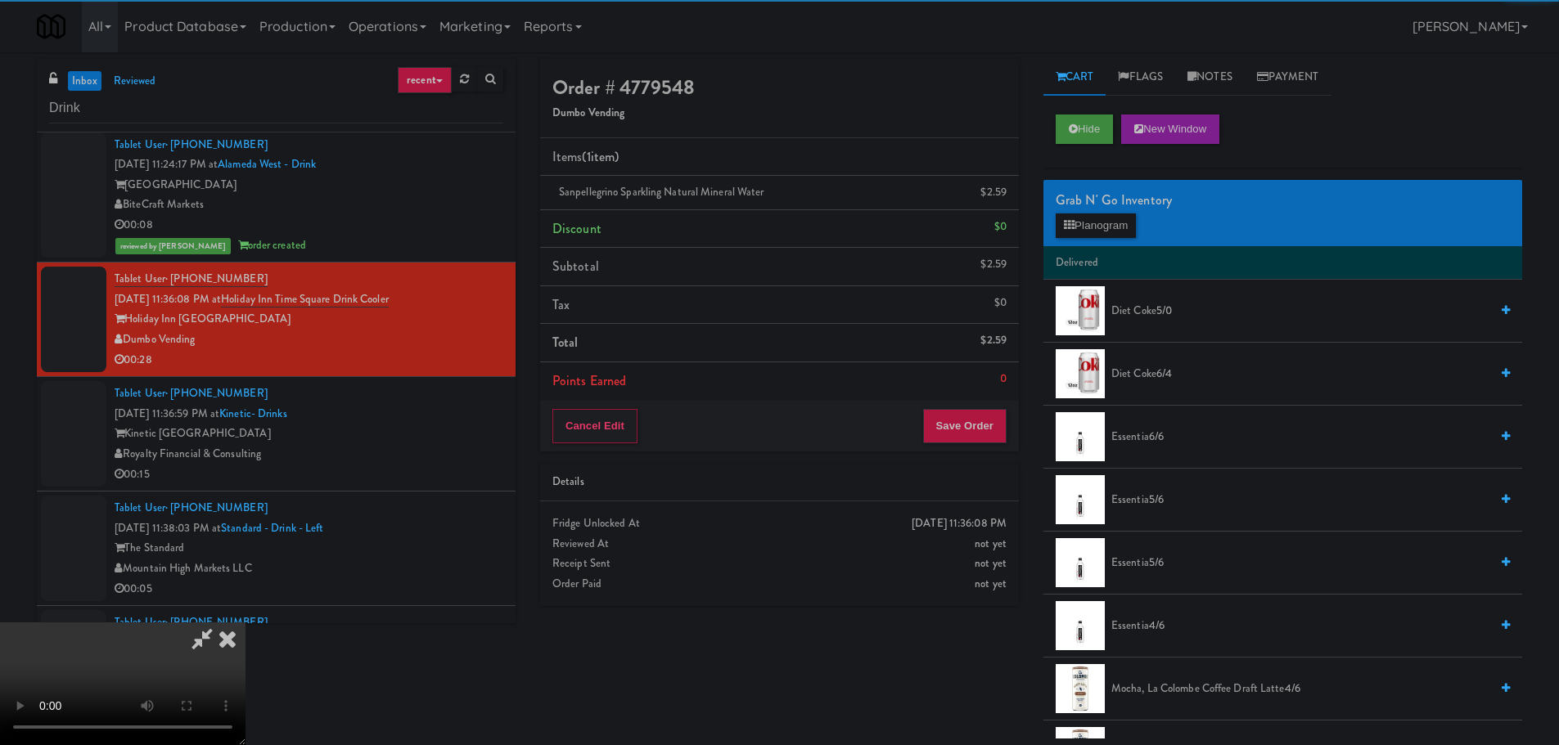
click at [245, 623] on video at bounding box center [122, 684] width 245 height 123
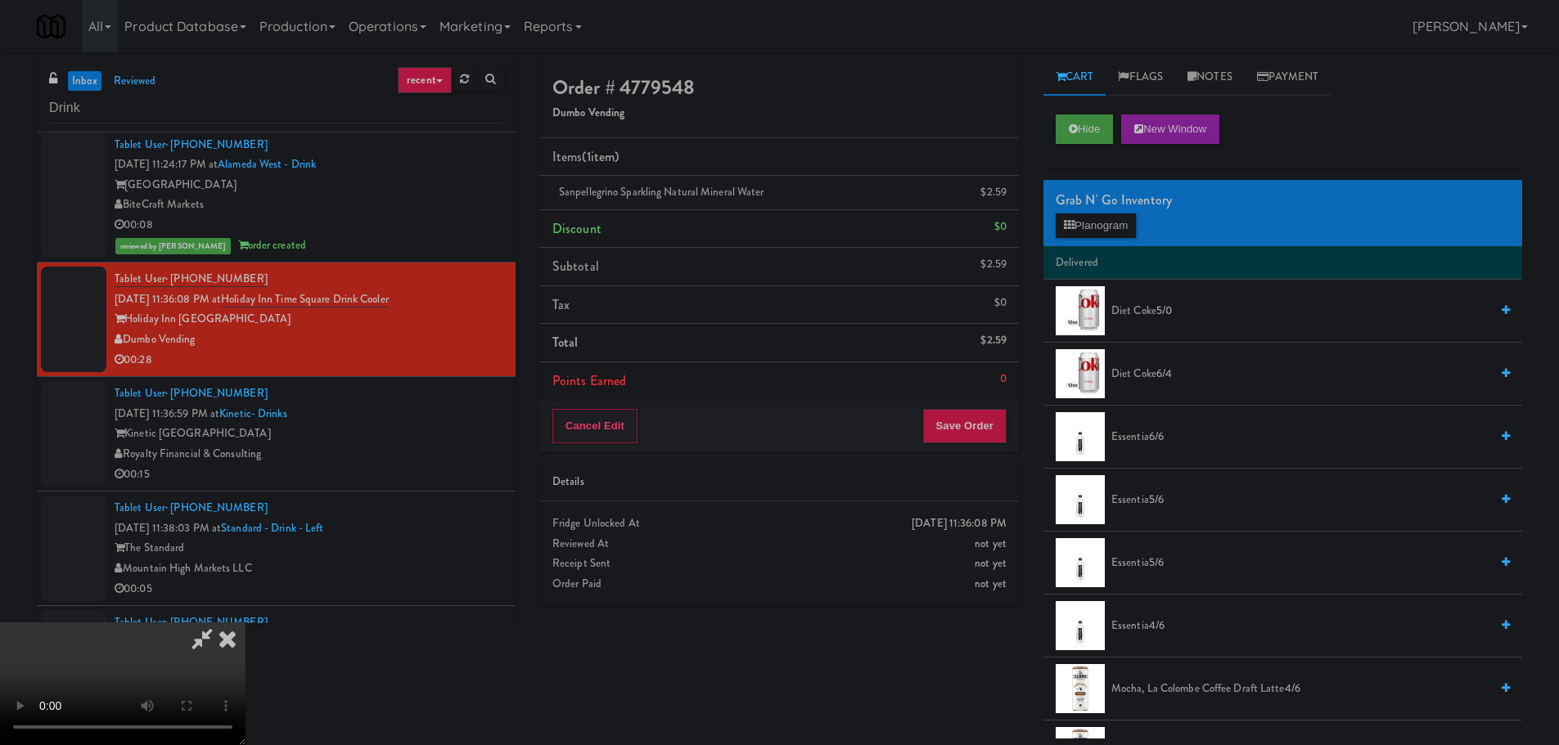
scroll to position [281, 0]
click at [964, 422] on button "Save Order" at bounding box center [964, 426] width 83 height 34
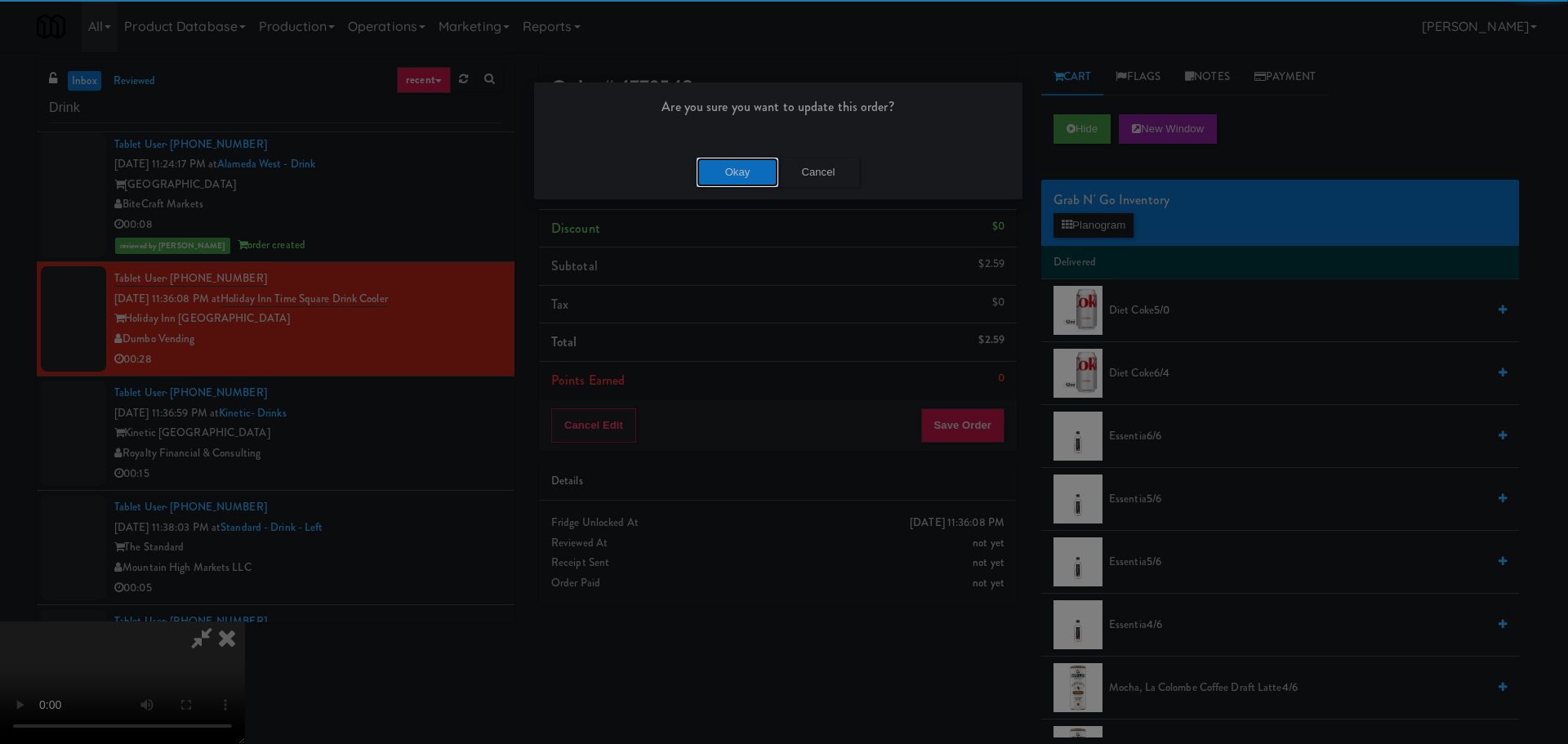
click at [712, 162] on button "Okay" at bounding box center [738, 172] width 82 height 29
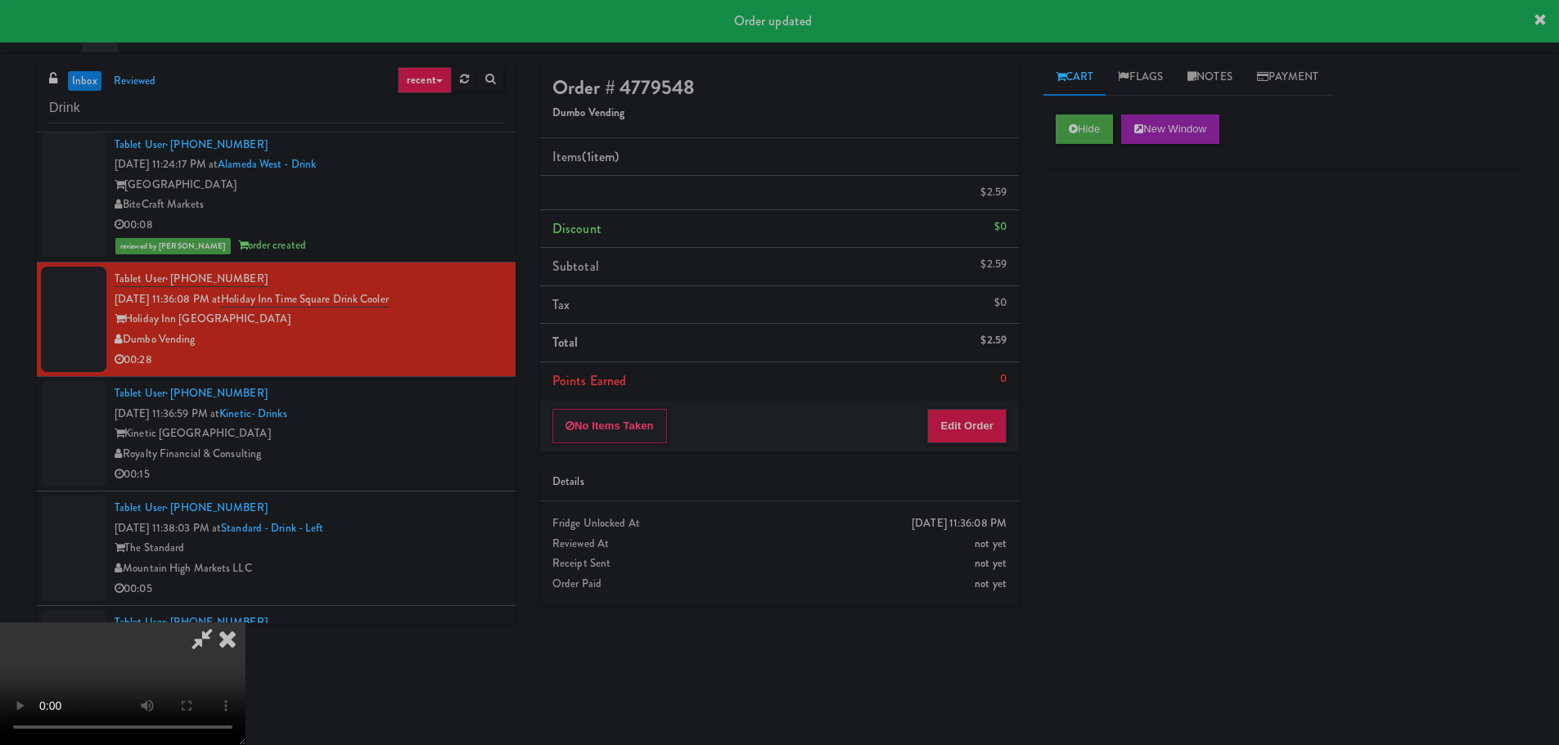
scroll to position [0, 0]
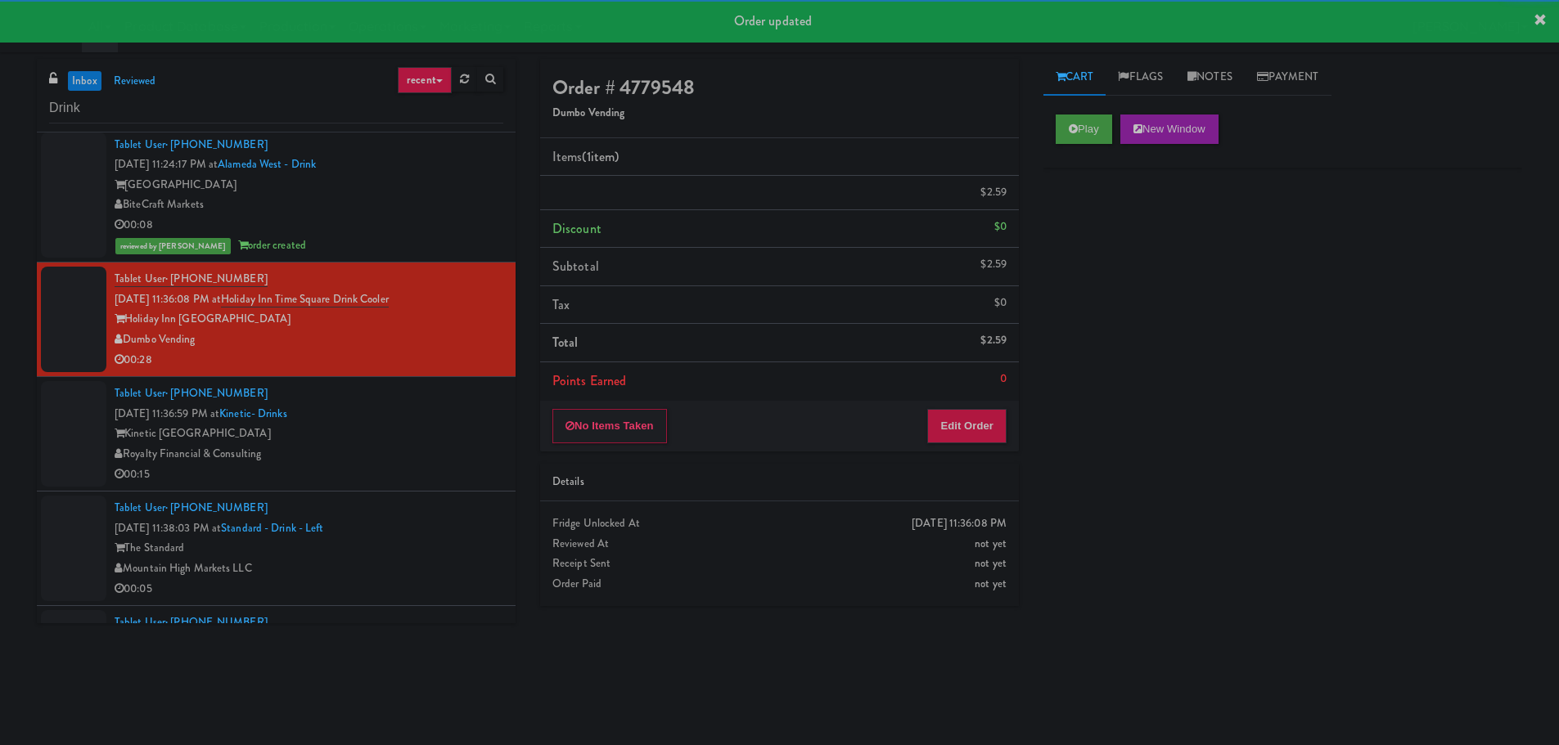
click at [454, 415] on div "Tablet User · (858) 877-8087 Oct 6, 2025 11:36:59 PM at Kinetic- Drinks Kinetic…" at bounding box center [309, 434] width 389 height 101
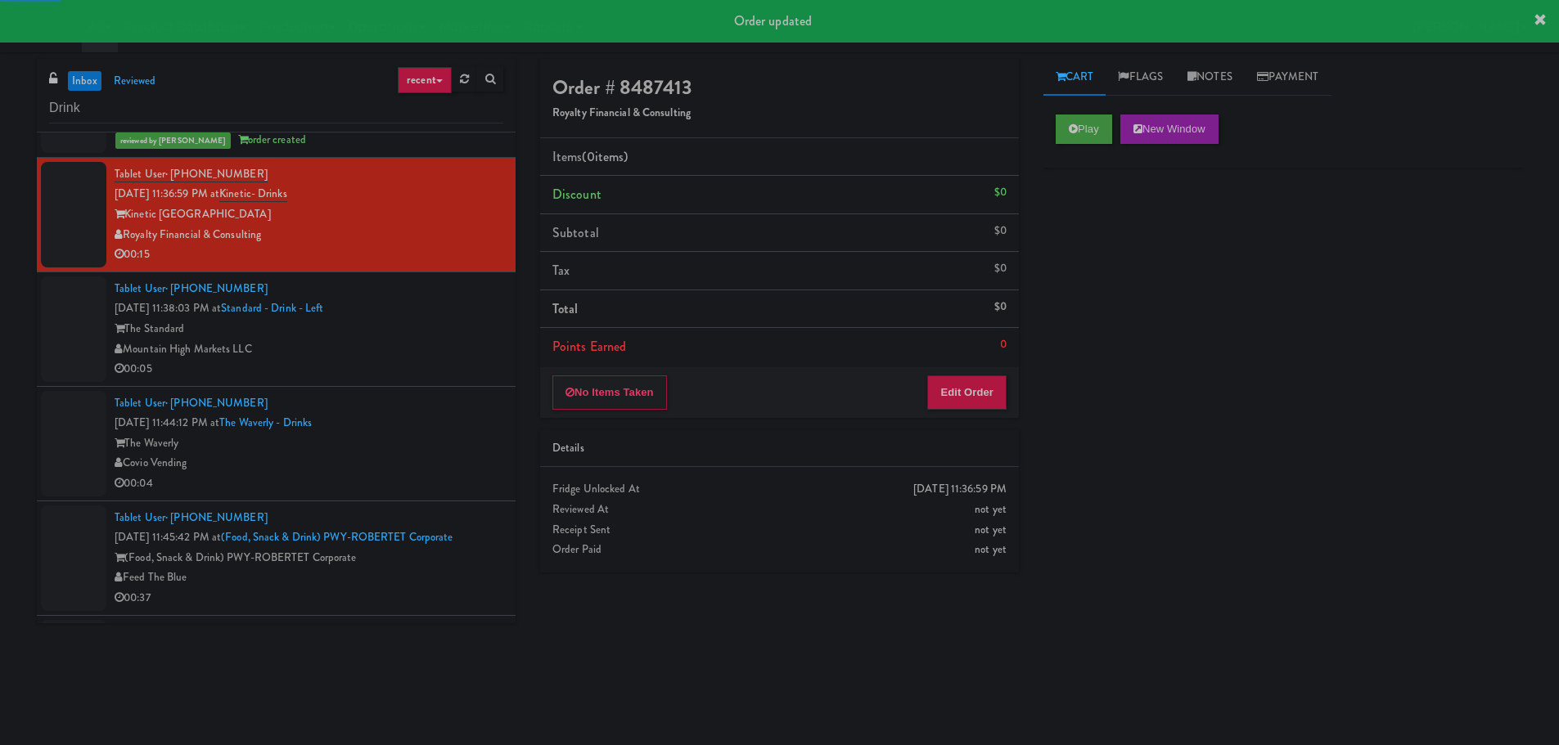
scroll to position [2209, 0]
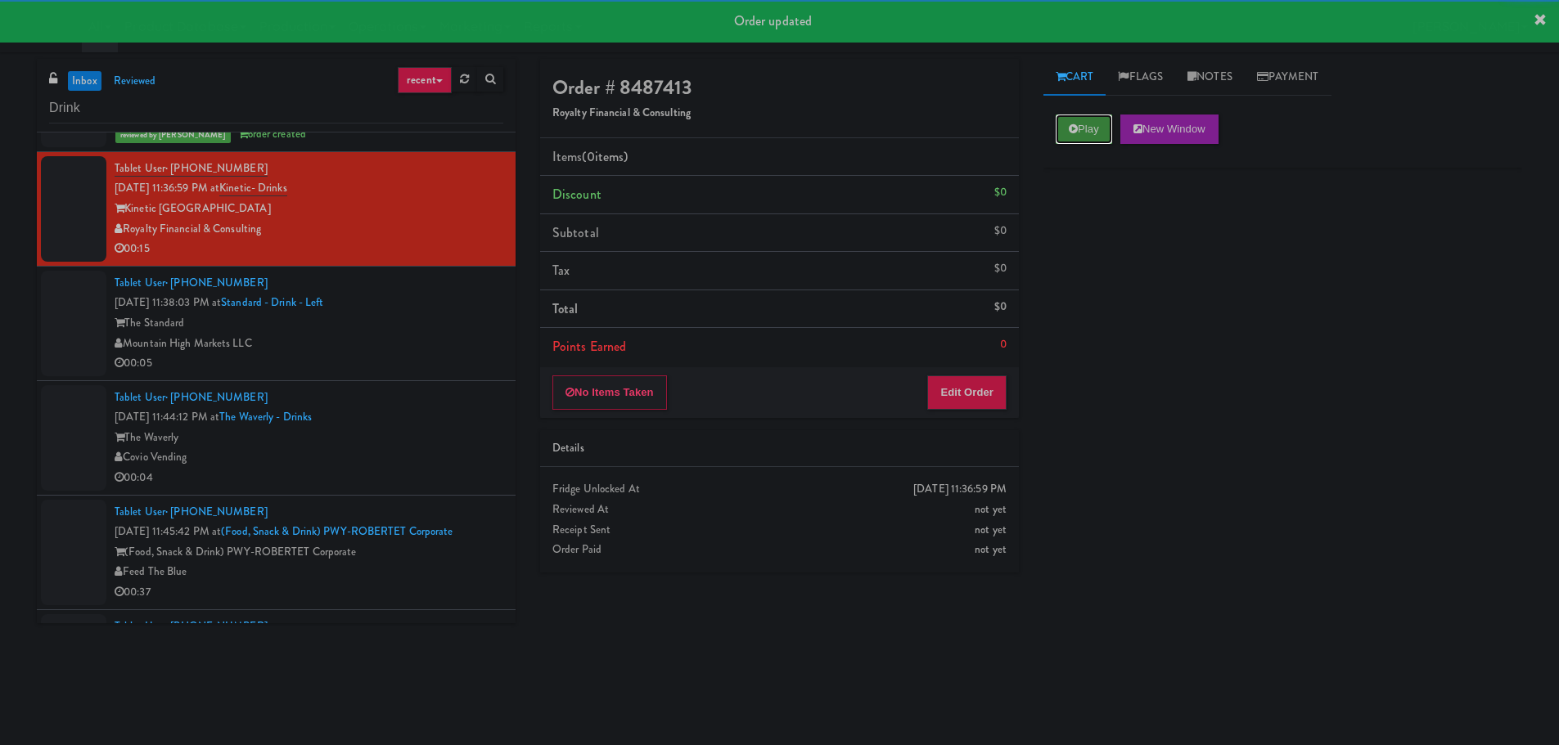
click at [1081, 117] on button "Play" at bounding box center [1083, 129] width 56 height 29
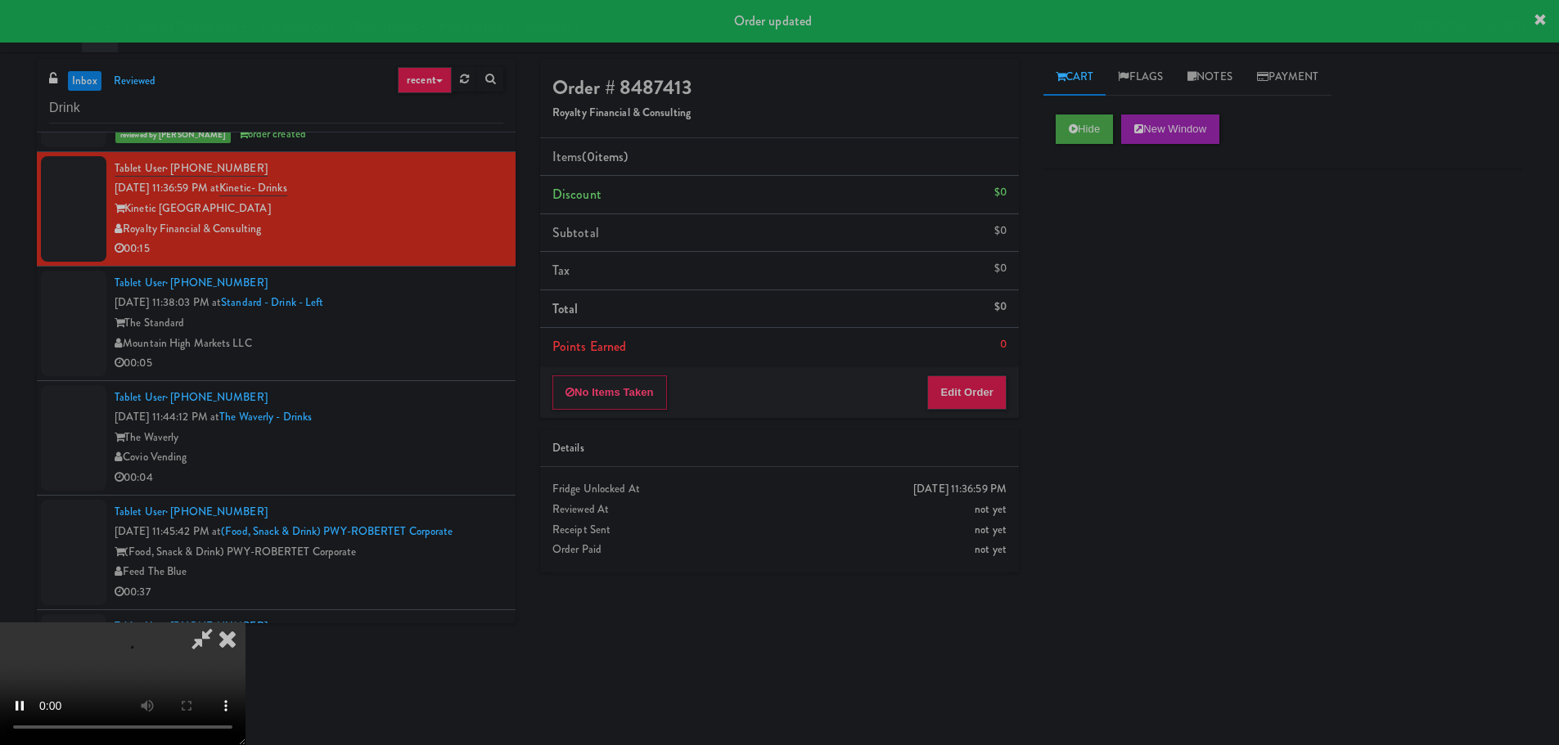
click at [961, 354] on li "Points Earned 0" at bounding box center [779, 347] width 479 height 38
click at [951, 387] on button "Edit Order" at bounding box center [966, 393] width 79 height 34
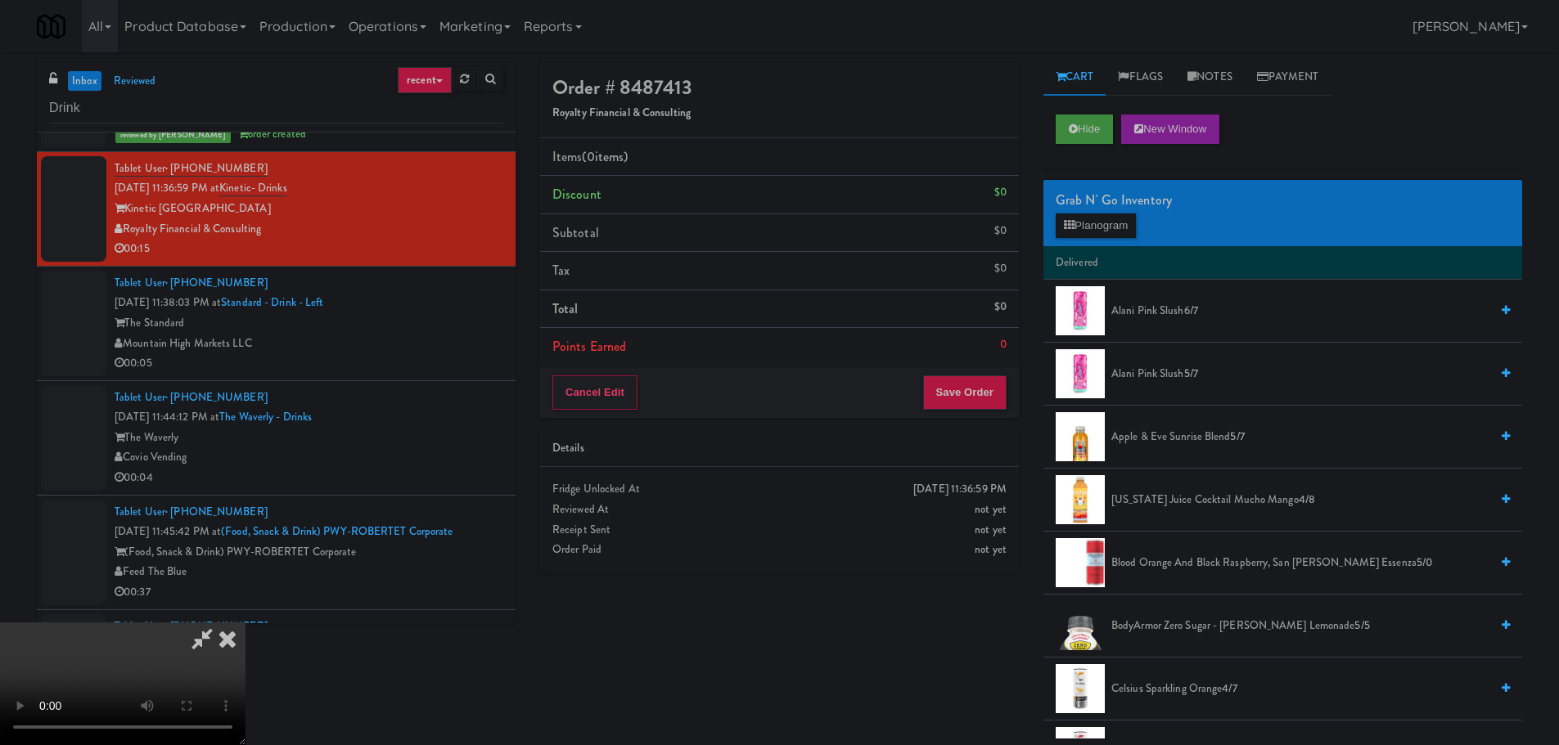
scroll to position [0, 0]
click at [245, 623] on video at bounding box center [122, 684] width 245 height 123
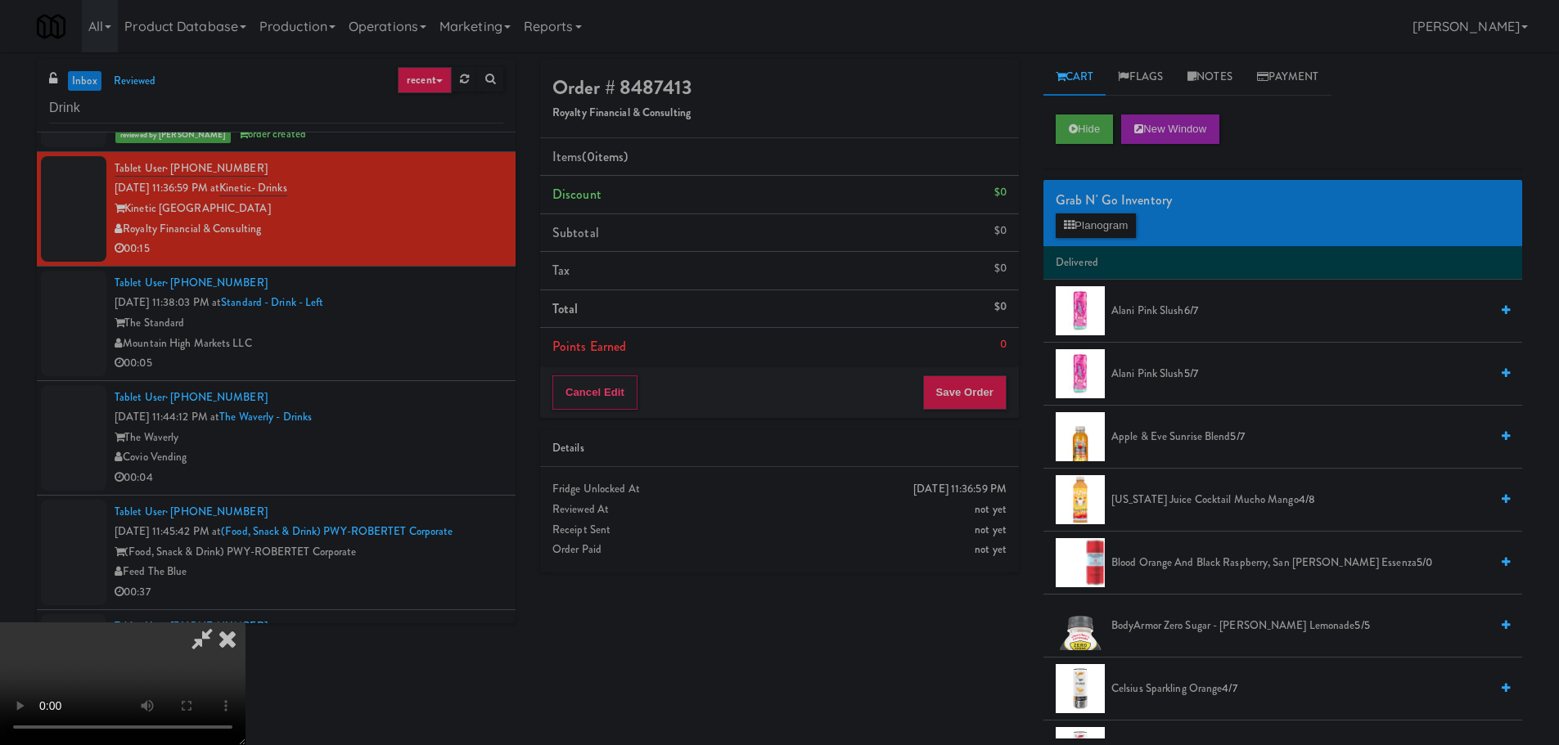
scroll to position [36, 0]
click at [1094, 221] on button "Planogram" at bounding box center [1095, 226] width 80 height 25
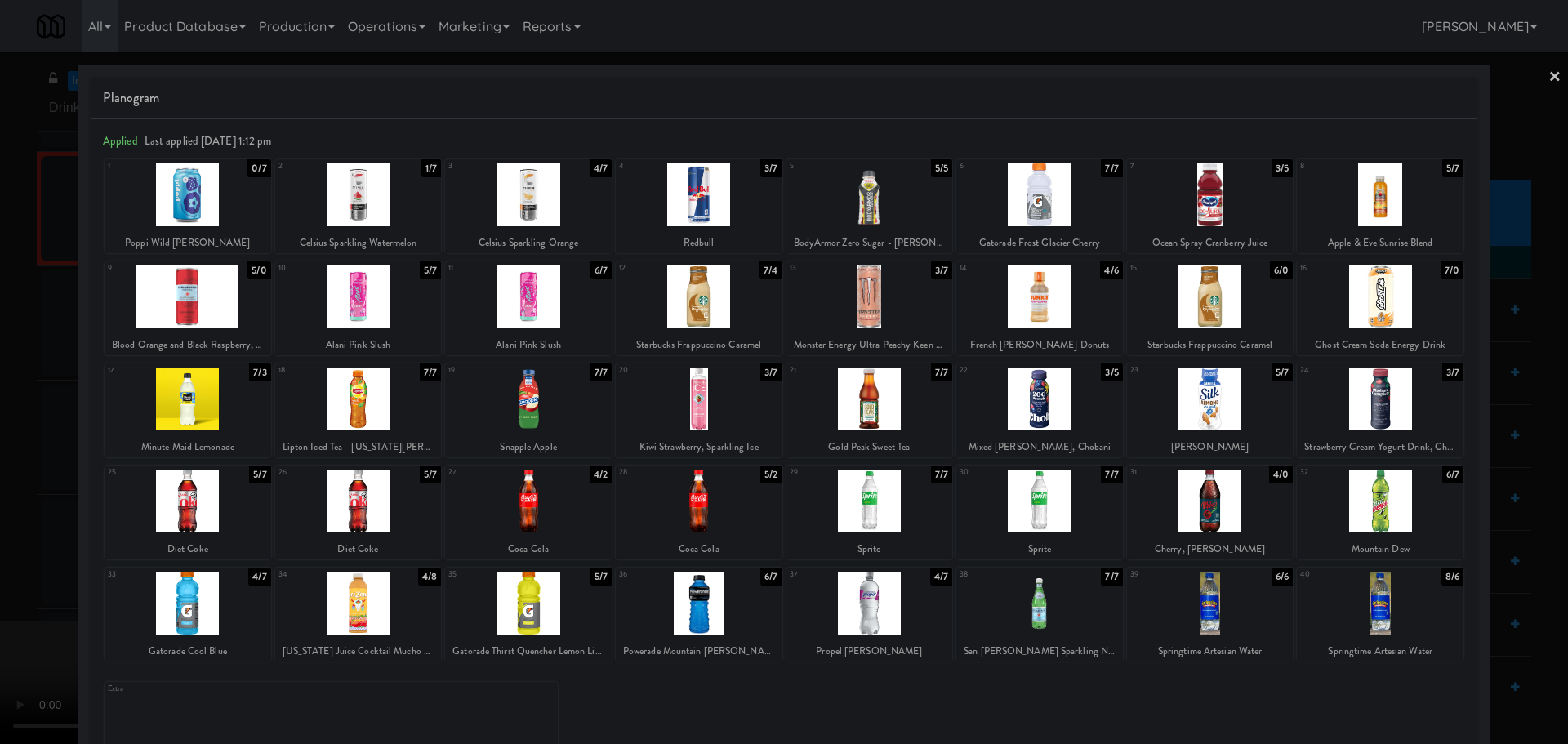
click at [722, 415] on div at bounding box center [699, 398] width 167 height 63
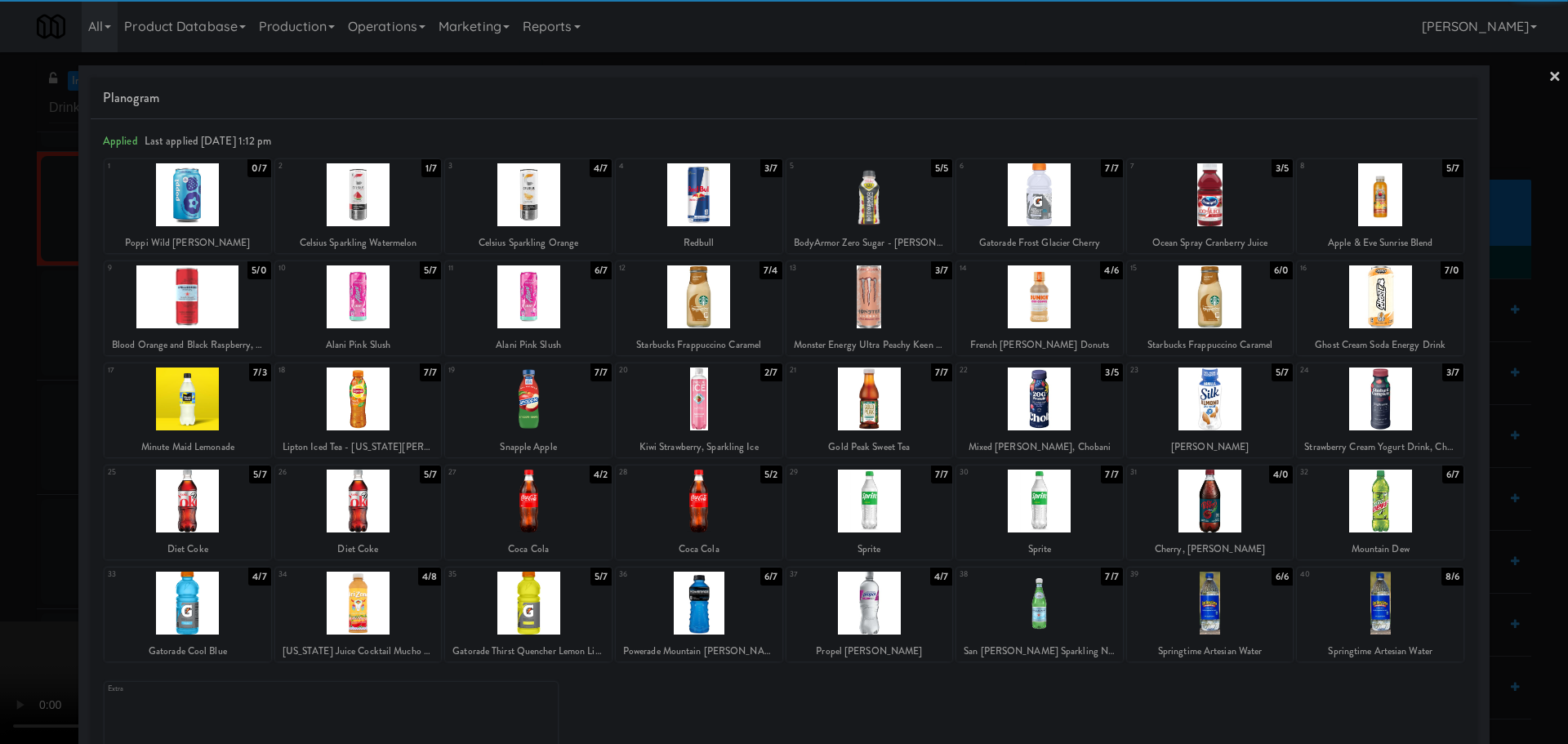
click at [0, 515] on div at bounding box center [784, 372] width 1568 height 744
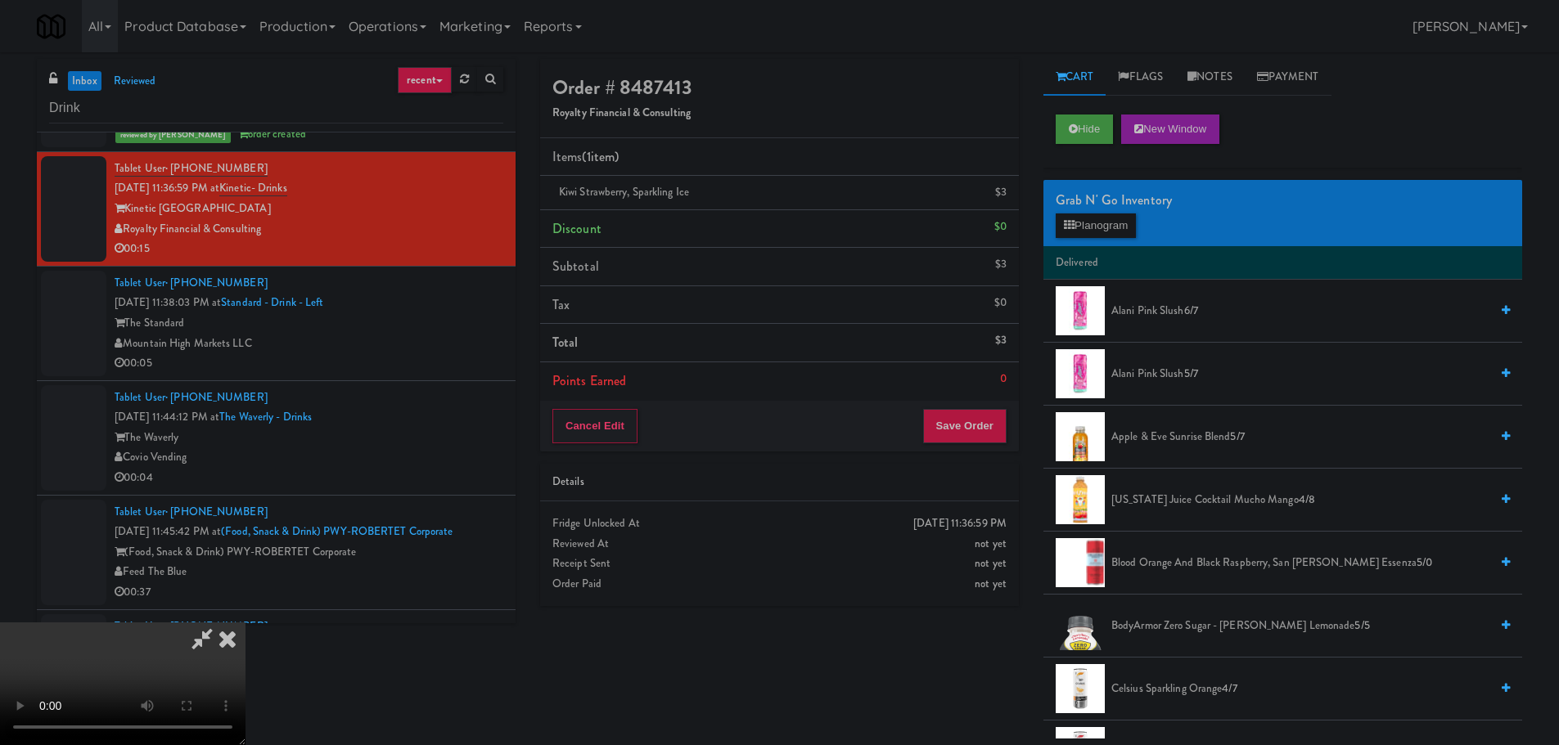
click at [245, 623] on video at bounding box center [122, 684] width 245 height 123
click at [1008, 199] on icon at bounding box center [1008, 198] width 8 height 11
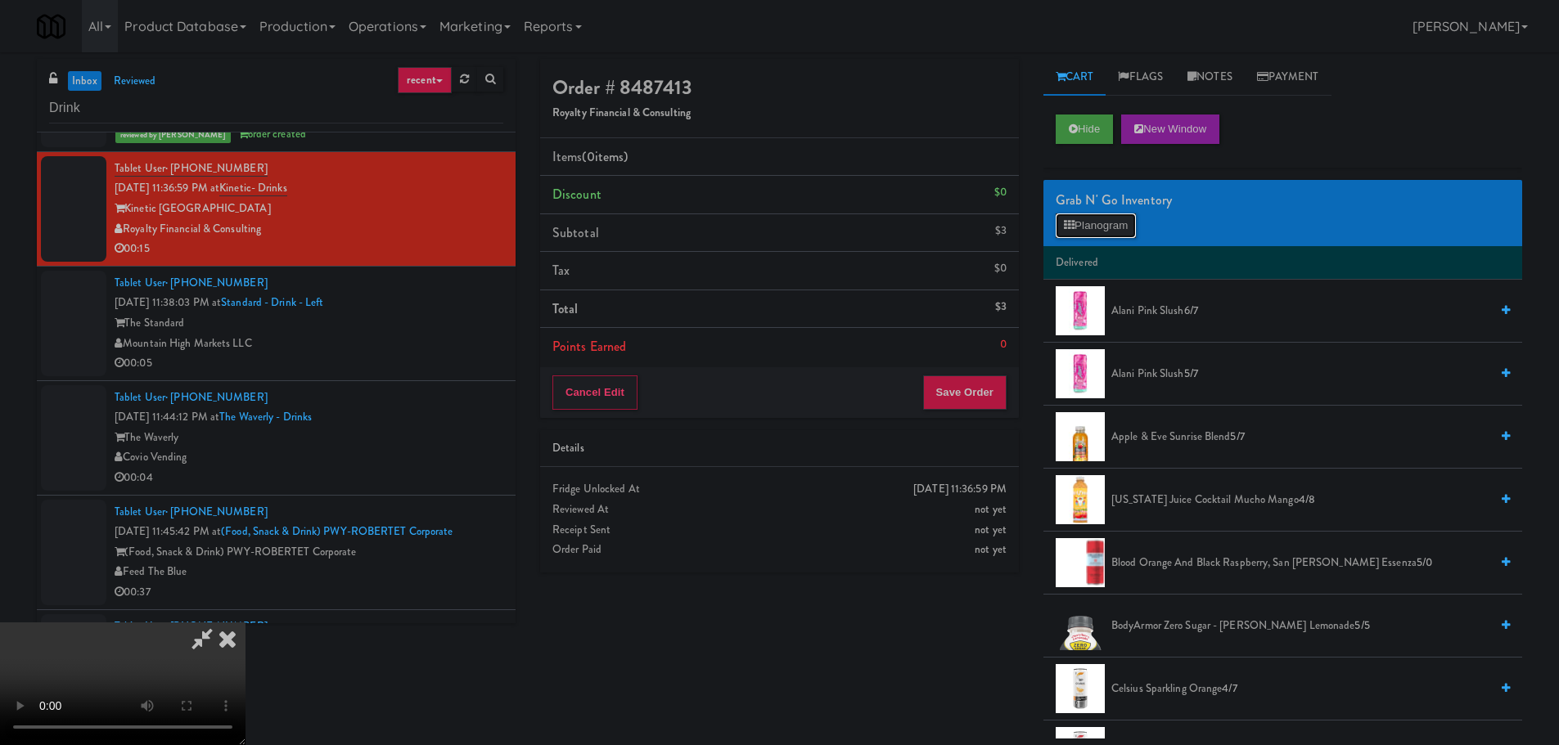
click at [1117, 225] on button "Planogram" at bounding box center [1095, 226] width 80 height 25
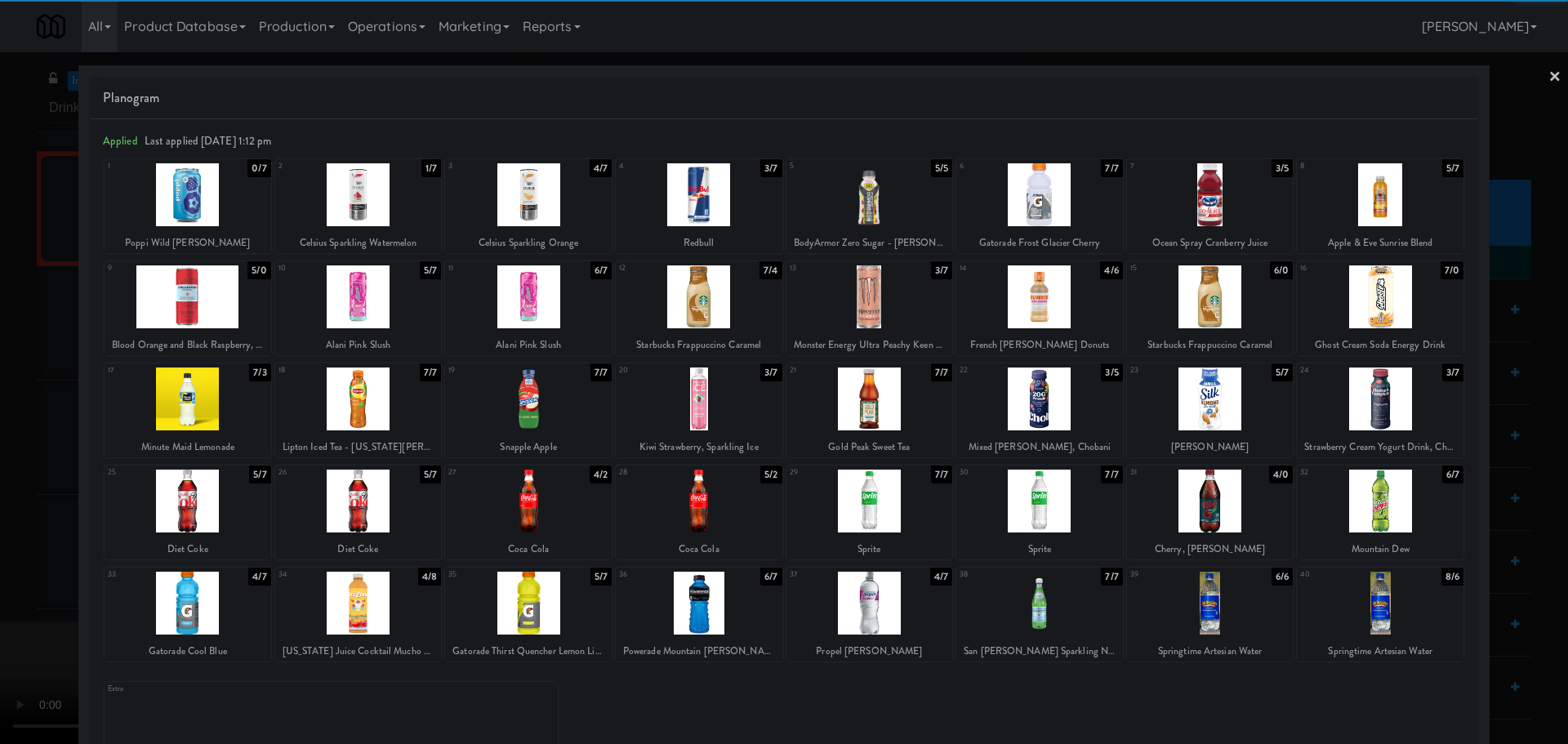
click at [728, 403] on div at bounding box center [699, 398] width 167 height 63
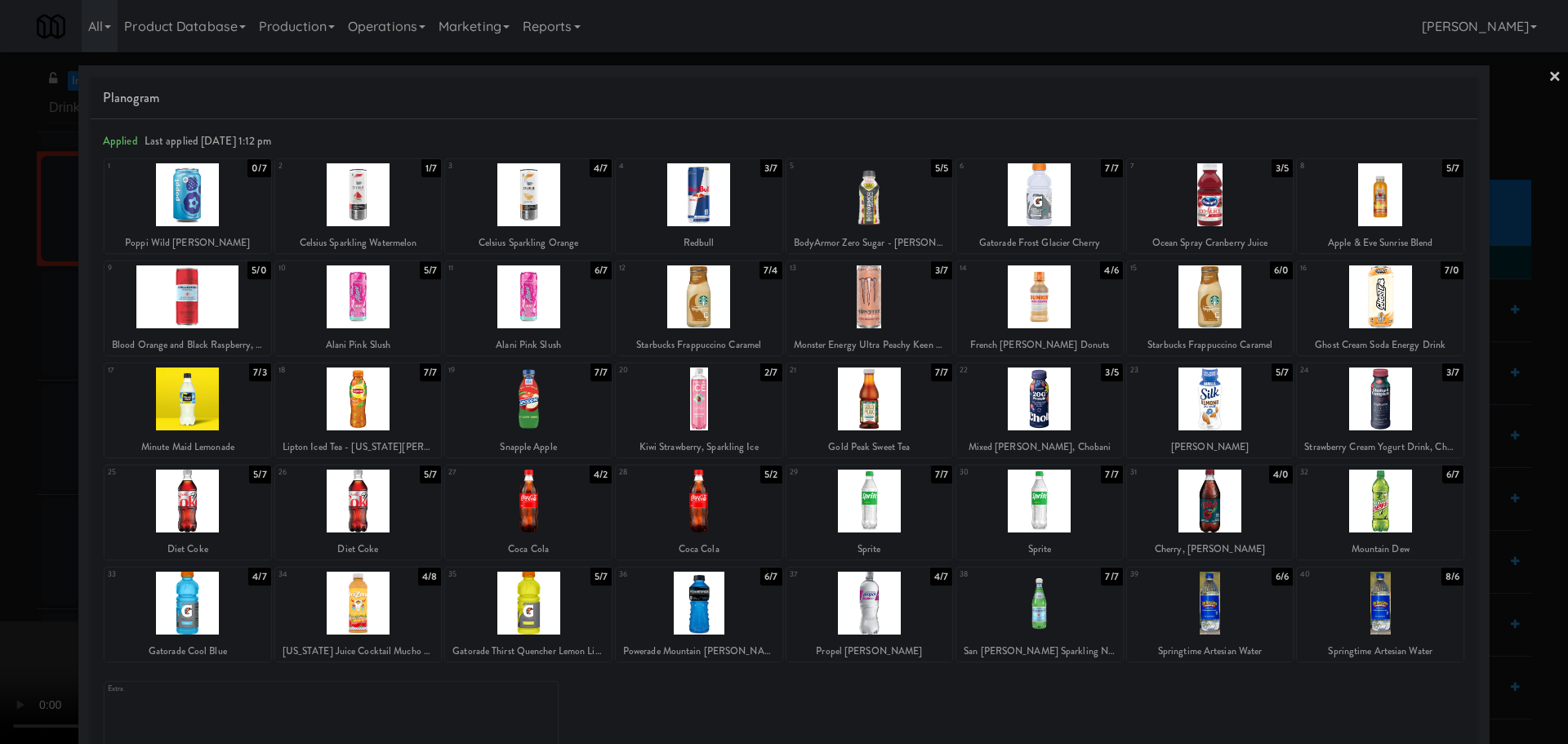
drag, startPoint x: 2, startPoint y: 503, endPoint x: 457, endPoint y: 389, distance: 469.1
click at [7, 503] on div at bounding box center [784, 372] width 1568 height 744
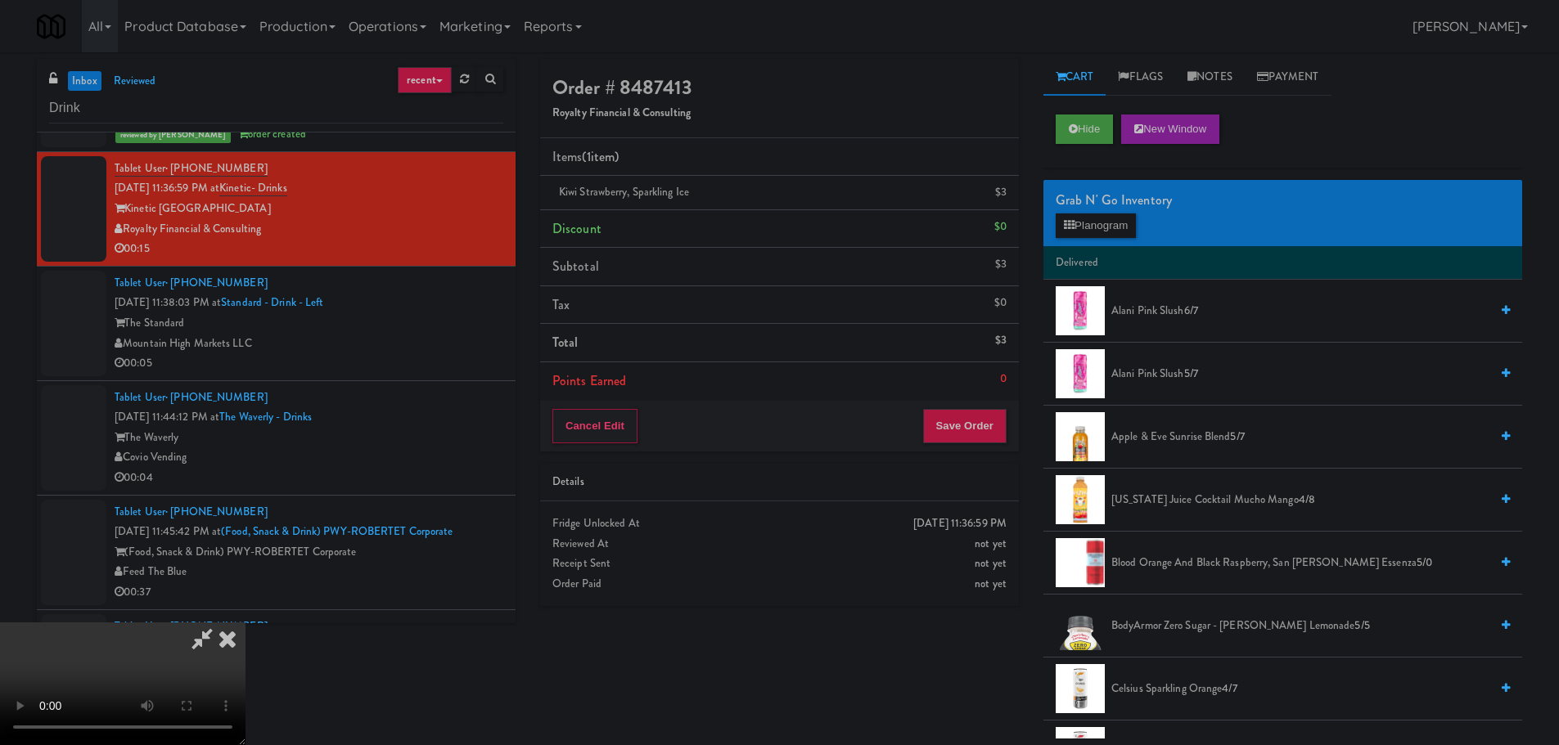
click at [245, 623] on video at bounding box center [122, 684] width 245 height 123
click at [1083, 215] on button "Planogram" at bounding box center [1095, 226] width 80 height 25
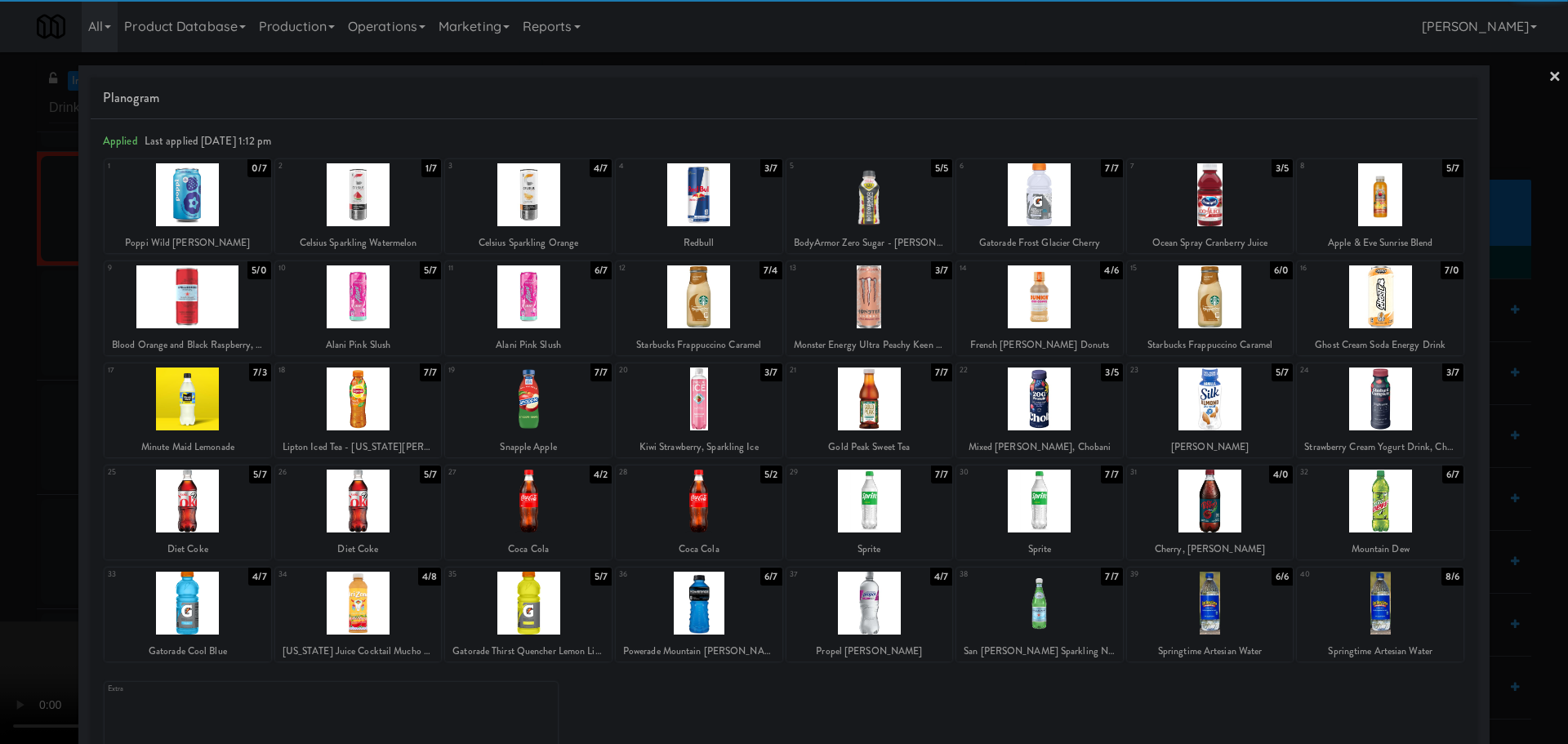
click at [712, 302] on div at bounding box center [699, 297] width 167 height 63
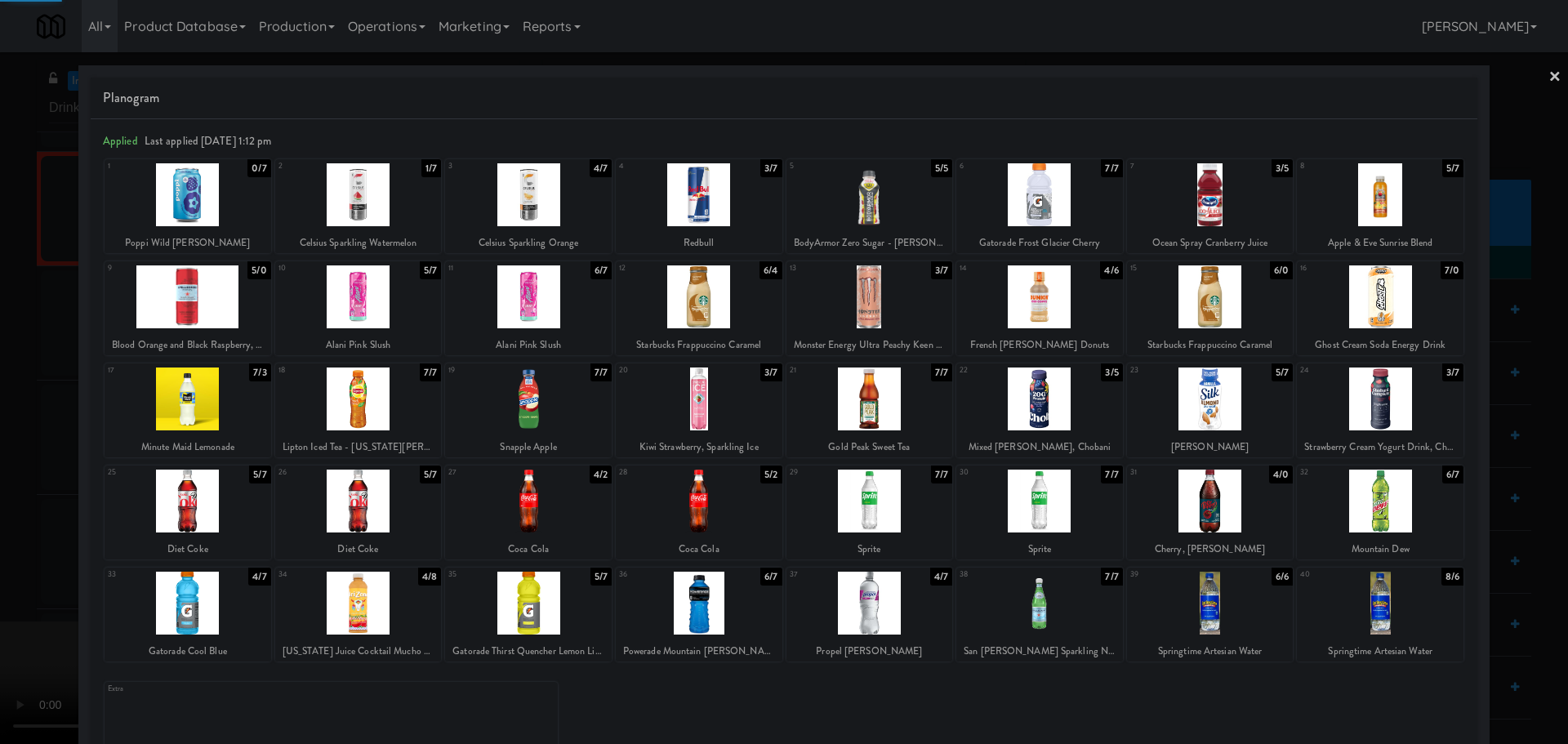
click at [0, 420] on div at bounding box center [784, 372] width 1568 height 744
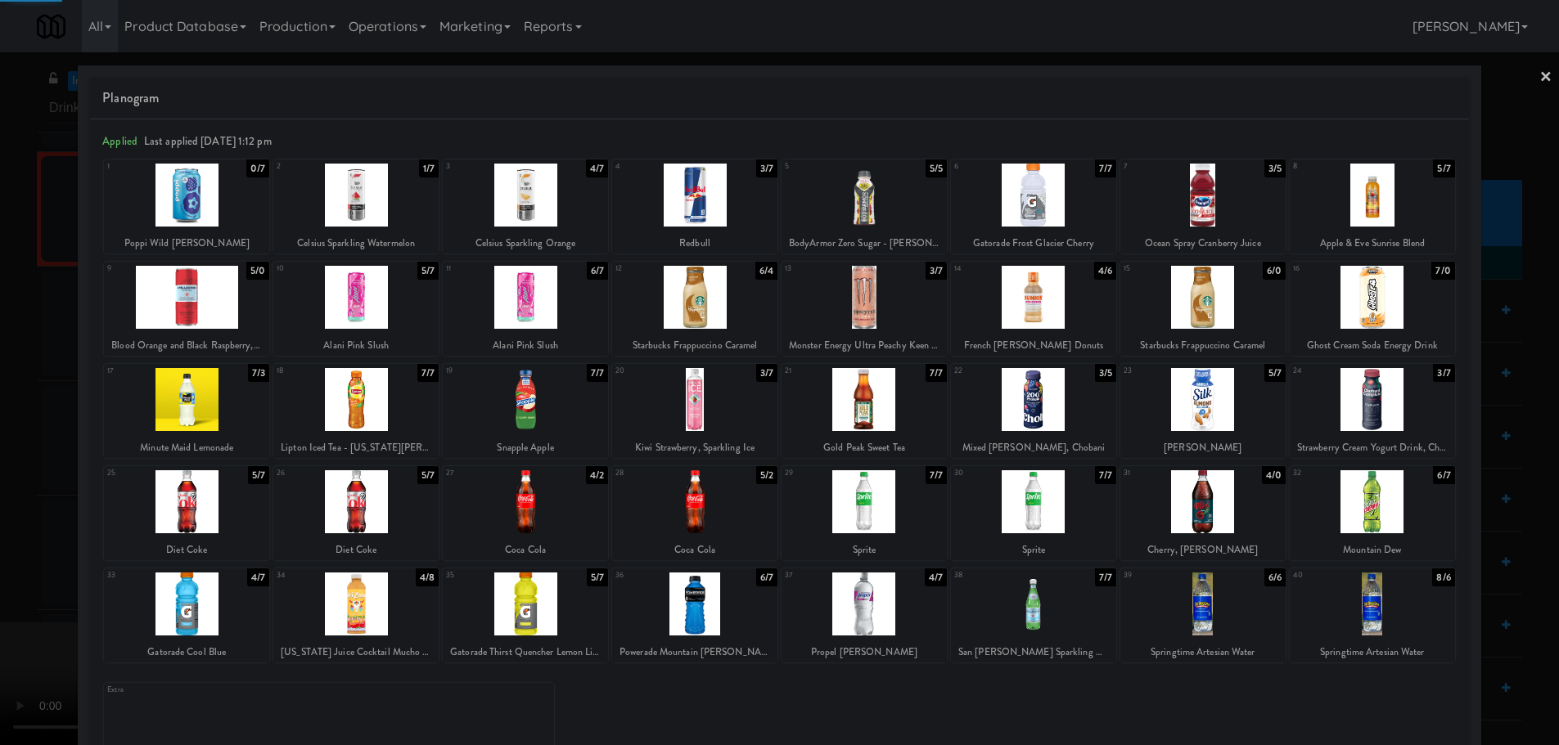
click at [245, 623] on video at bounding box center [122, 684] width 245 height 123
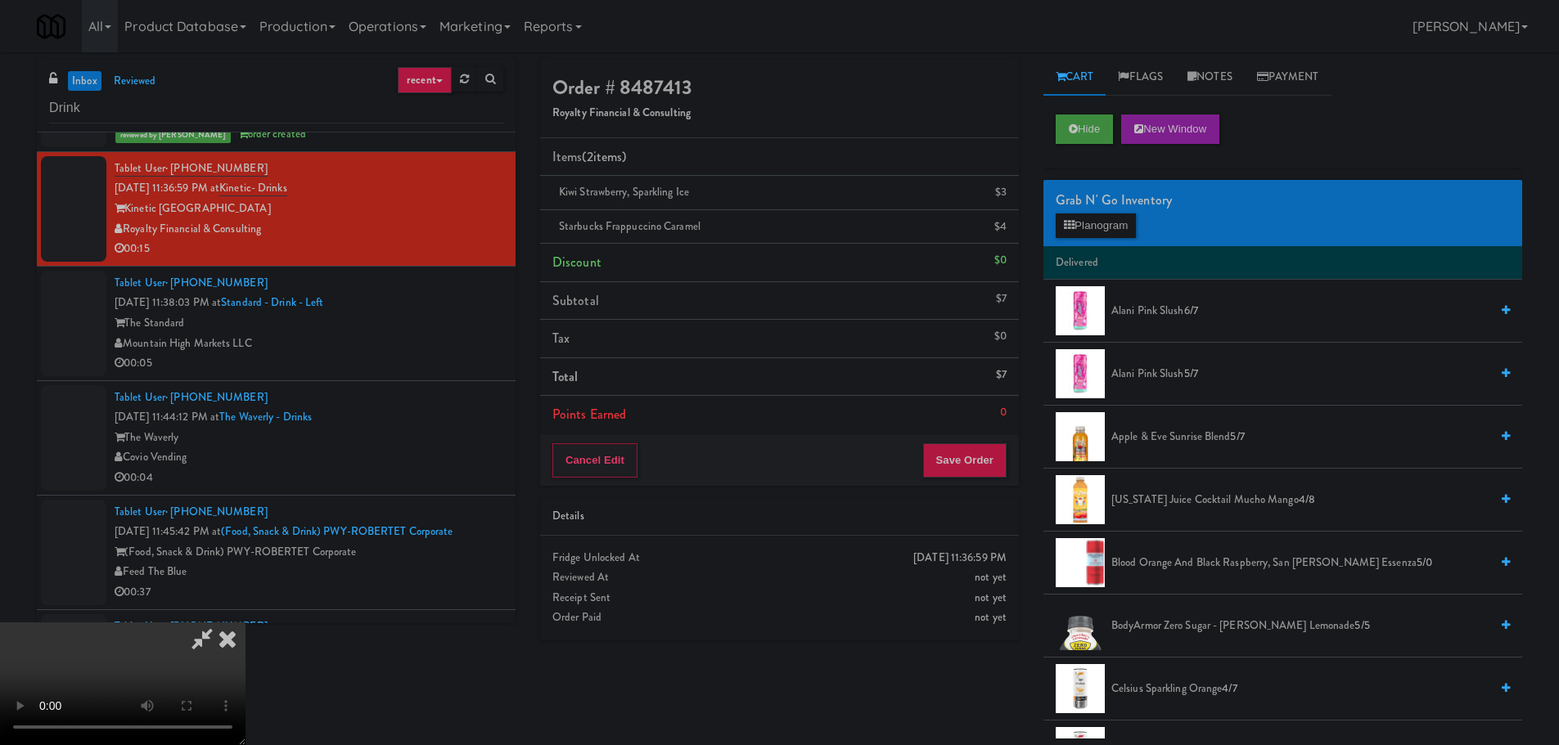
scroll to position [281, 0]
click at [978, 448] on button "Save Order" at bounding box center [964, 460] width 83 height 34
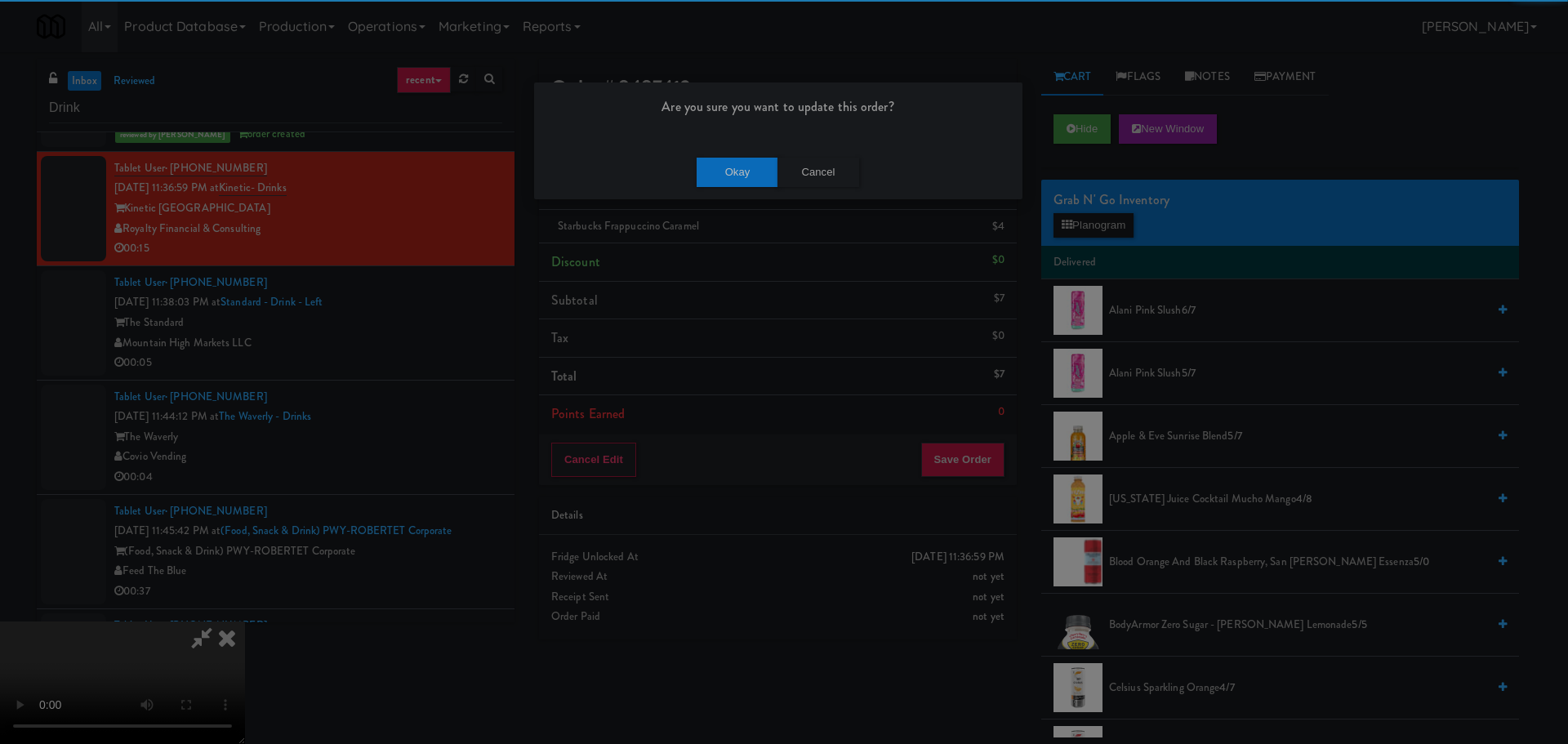
click at [736, 152] on div "Okay Cancel" at bounding box center [778, 172] width 488 height 55
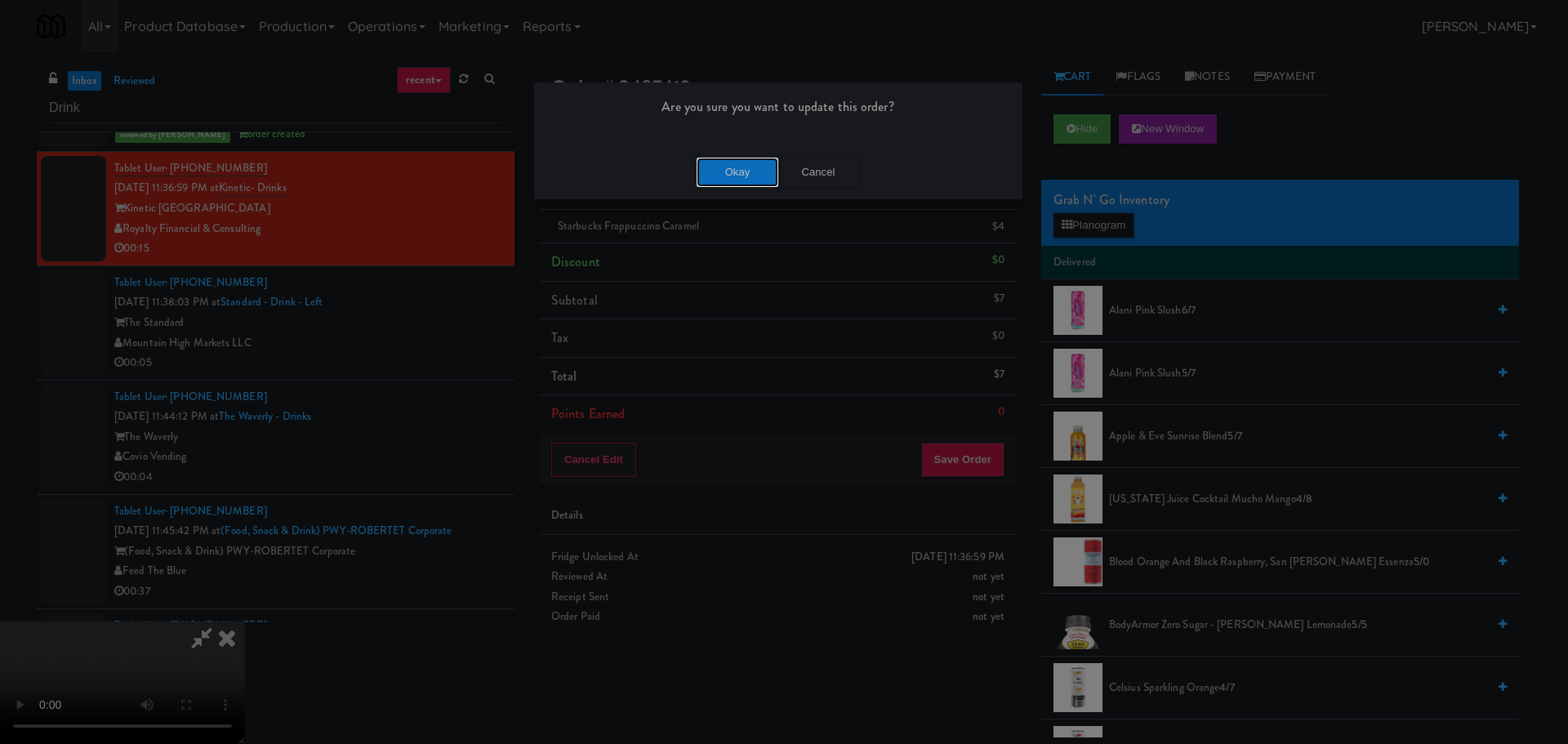
click at [736, 166] on button "Okay" at bounding box center [738, 172] width 82 height 29
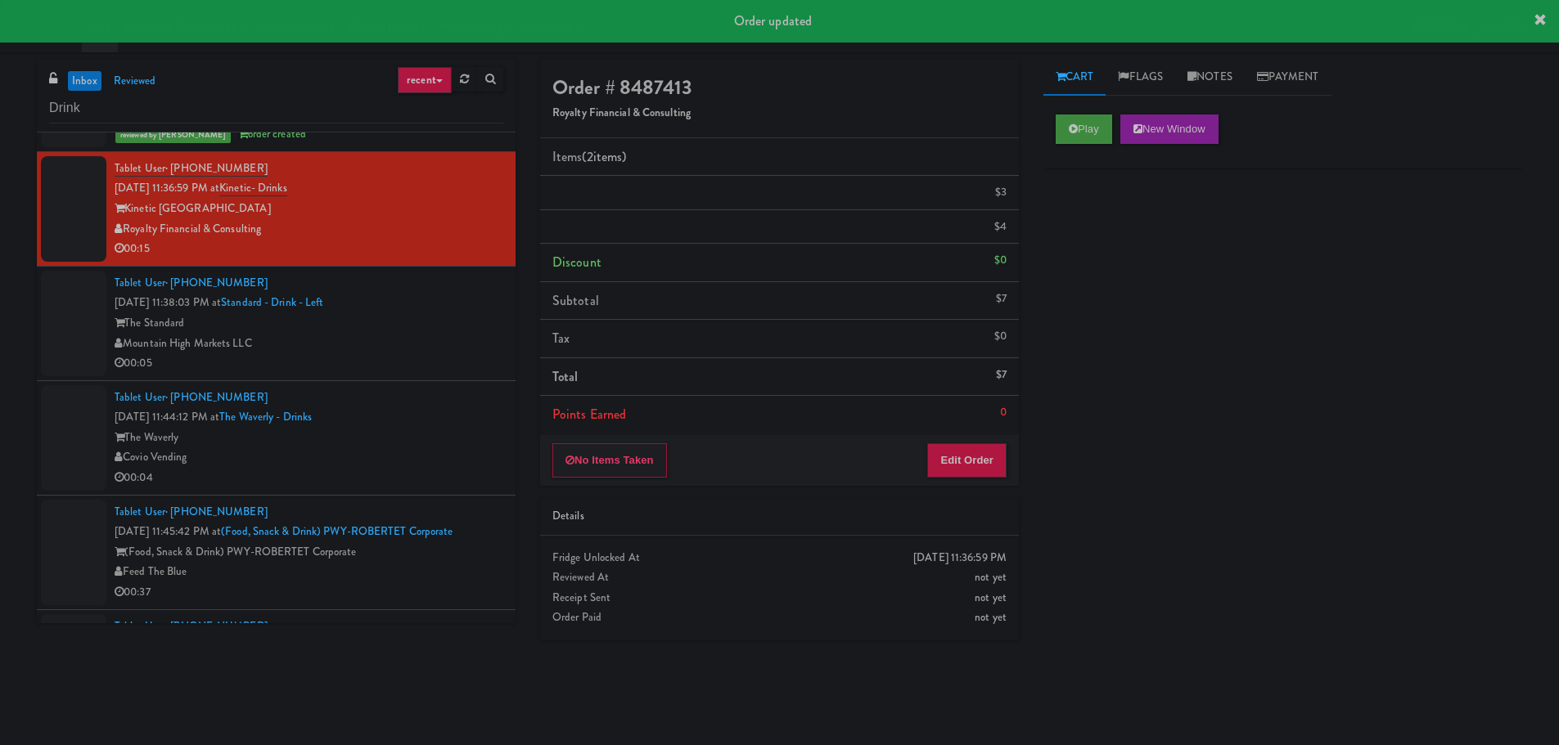
scroll to position [0, 0]
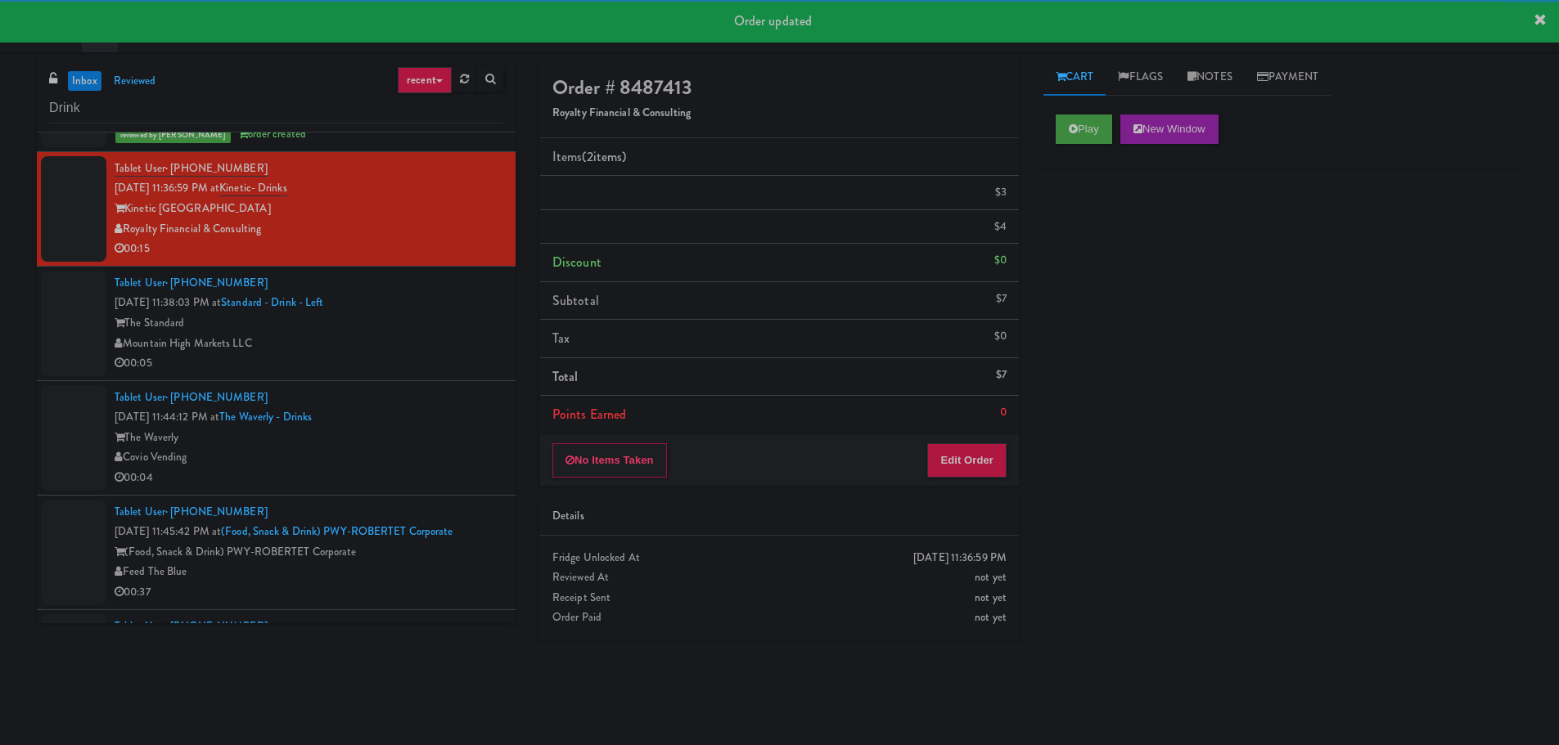
click at [430, 342] on div "Mountain High Markets LLC" at bounding box center [309, 344] width 389 height 20
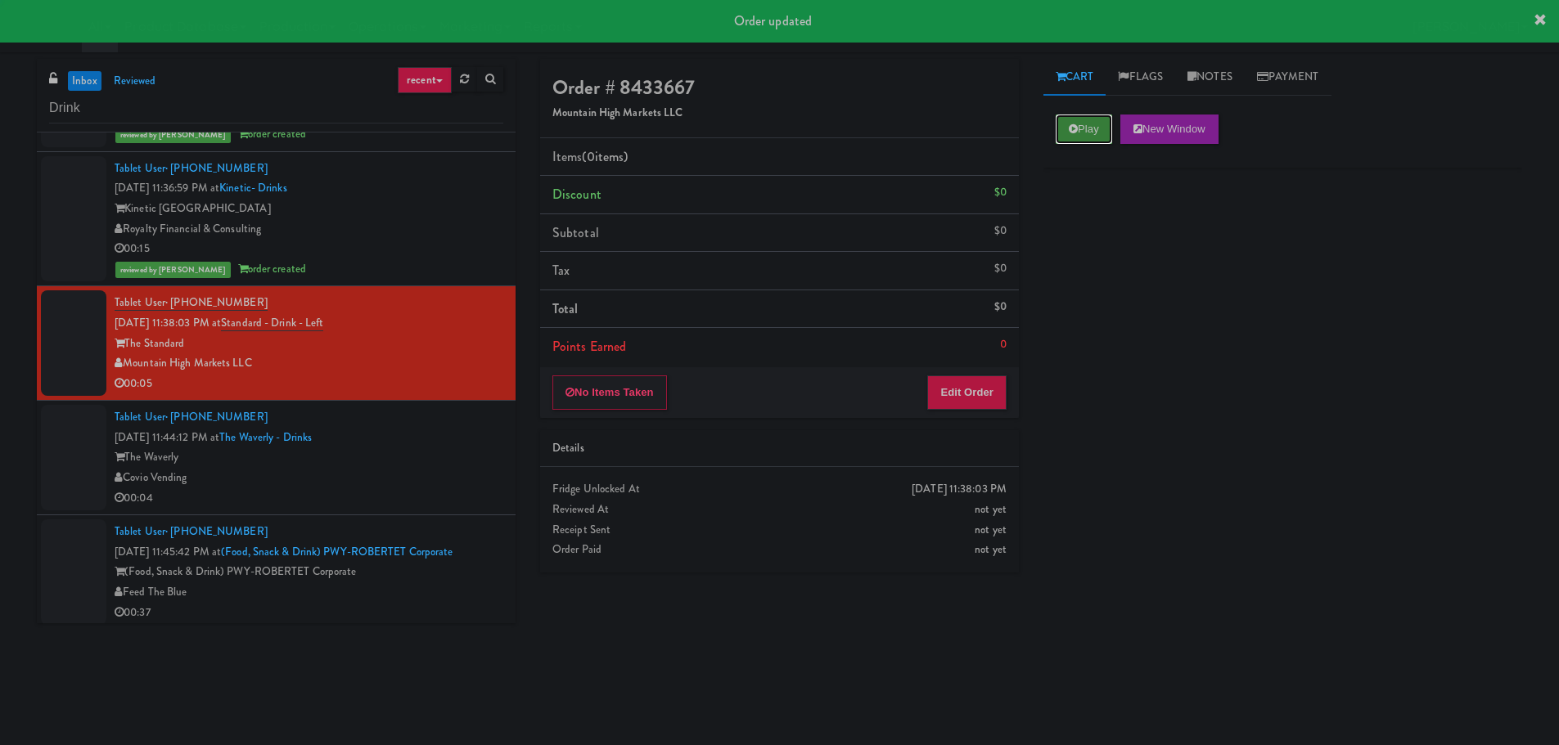
click at [1065, 122] on button "Play" at bounding box center [1083, 129] width 56 height 29
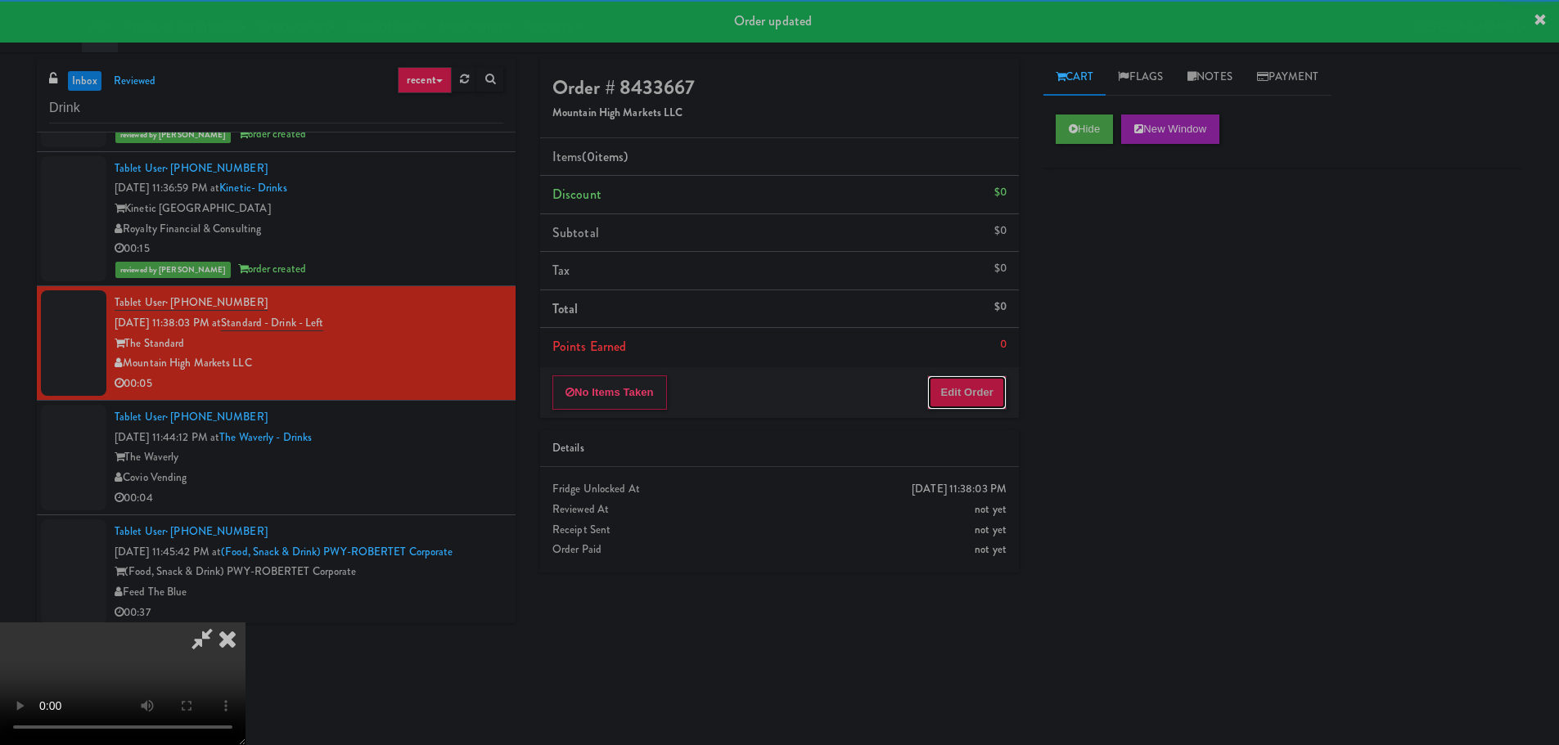
click at [979, 382] on button "Edit Order" at bounding box center [966, 393] width 79 height 34
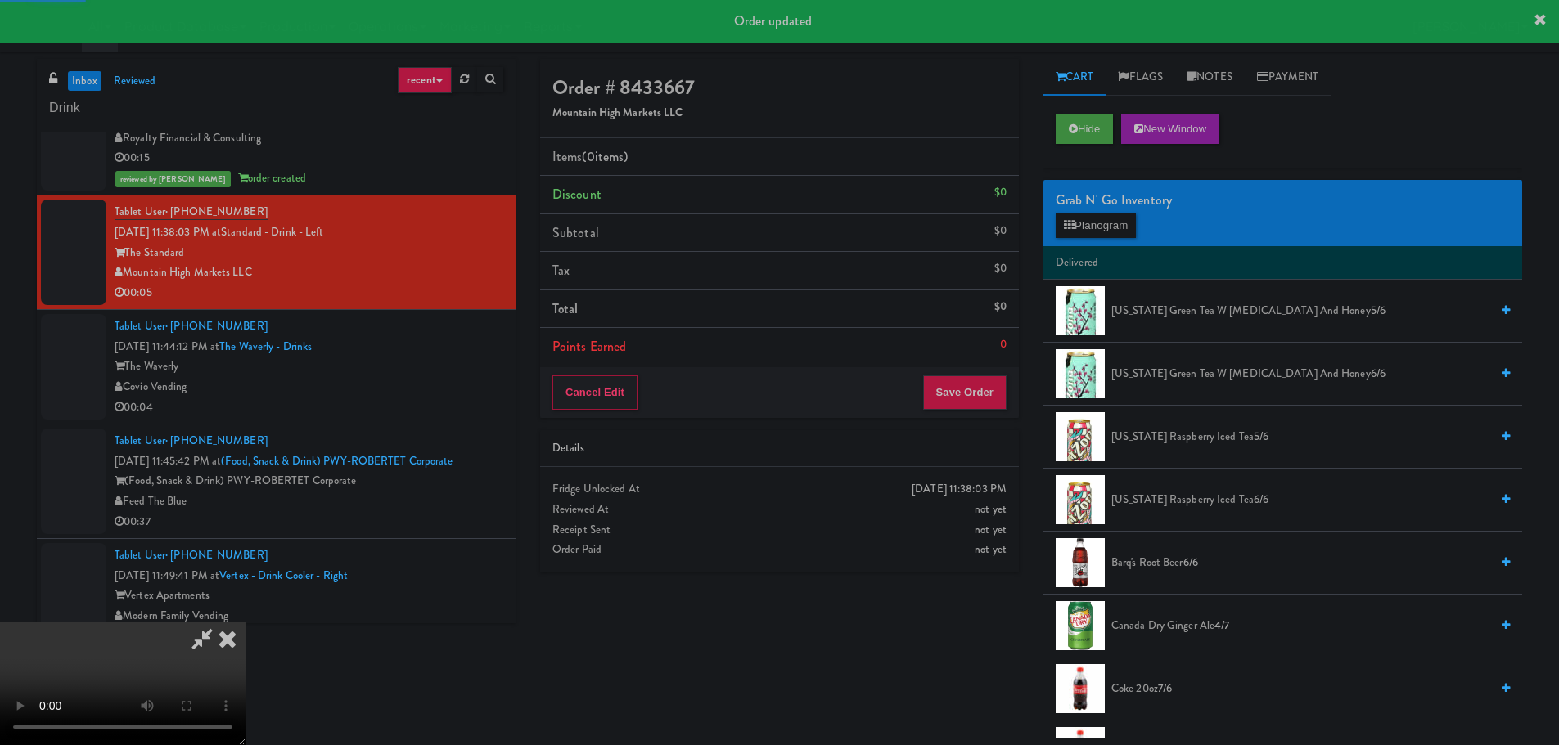
scroll to position [2373, 0]
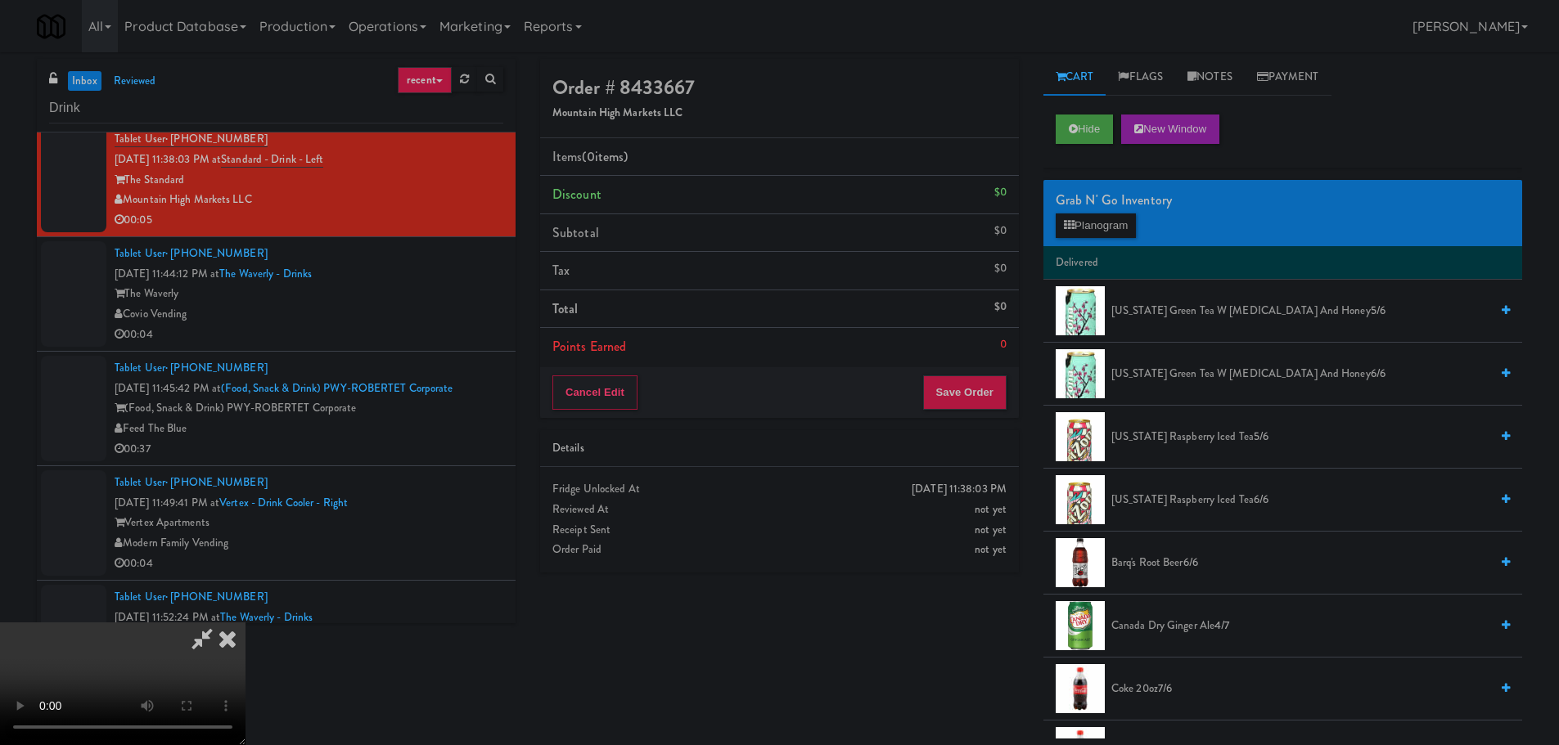
click at [245, 683] on video at bounding box center [122, 684] width 245 height 123
click at [245, 623] on video at bounding box center [122, 684] width 245 height 123
click at [1124, 227] on button "Planogram" at bounding box center [1095, 226] width 80 height 25
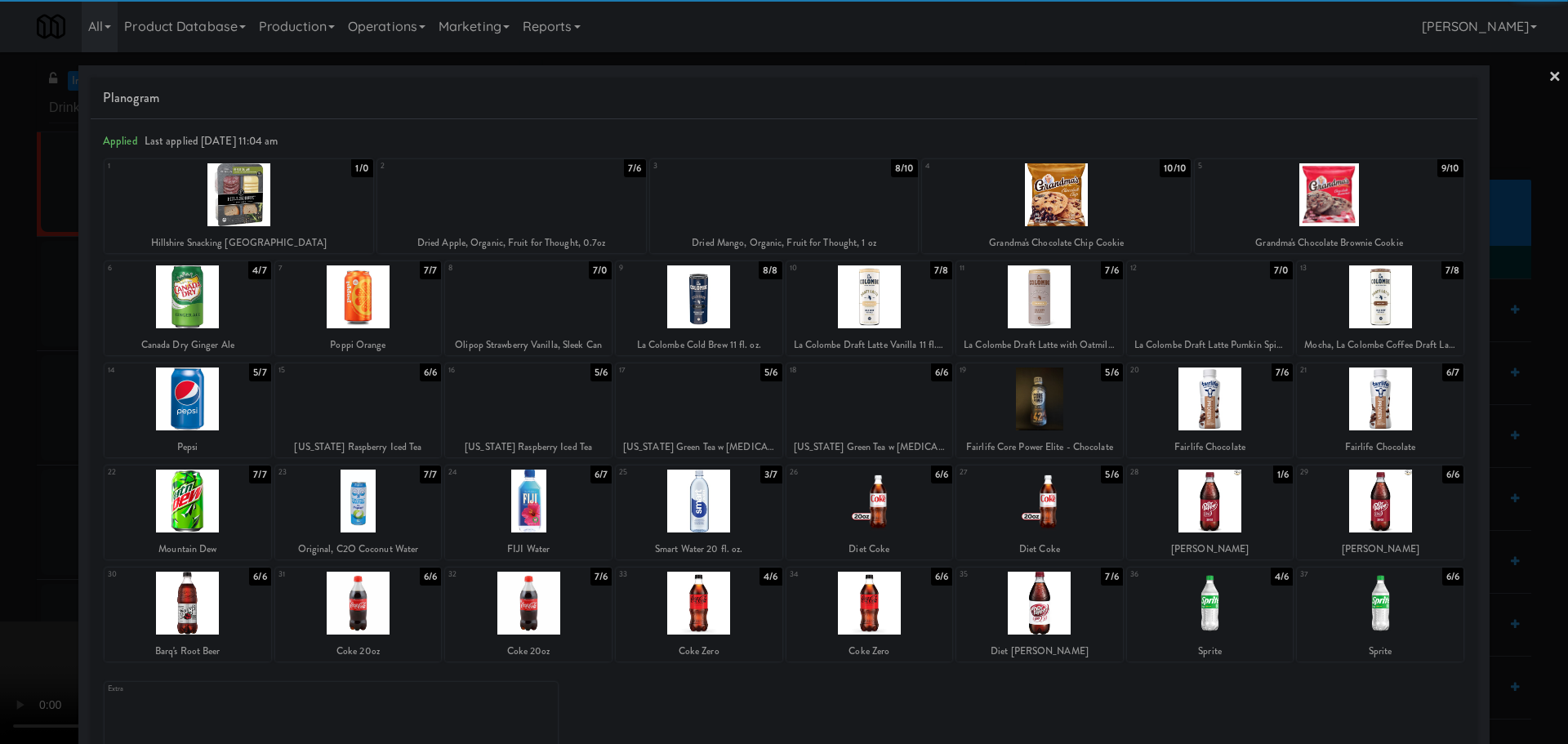
click at [1049, 620] on div at bounding box center [1039, 603] width 167 height 63
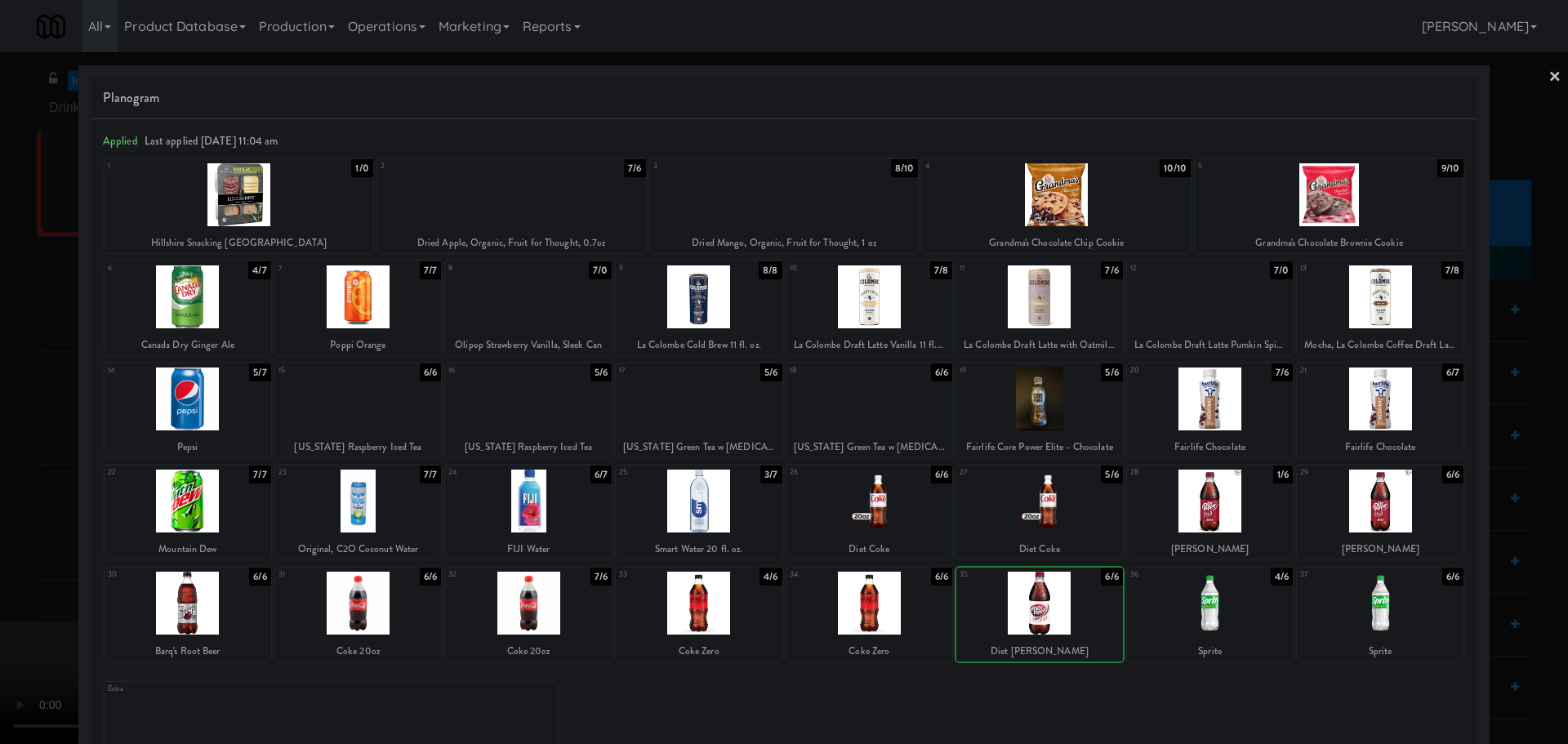
click at [0, 505] on div at bounding box center [784, 372] width 1568 height 744
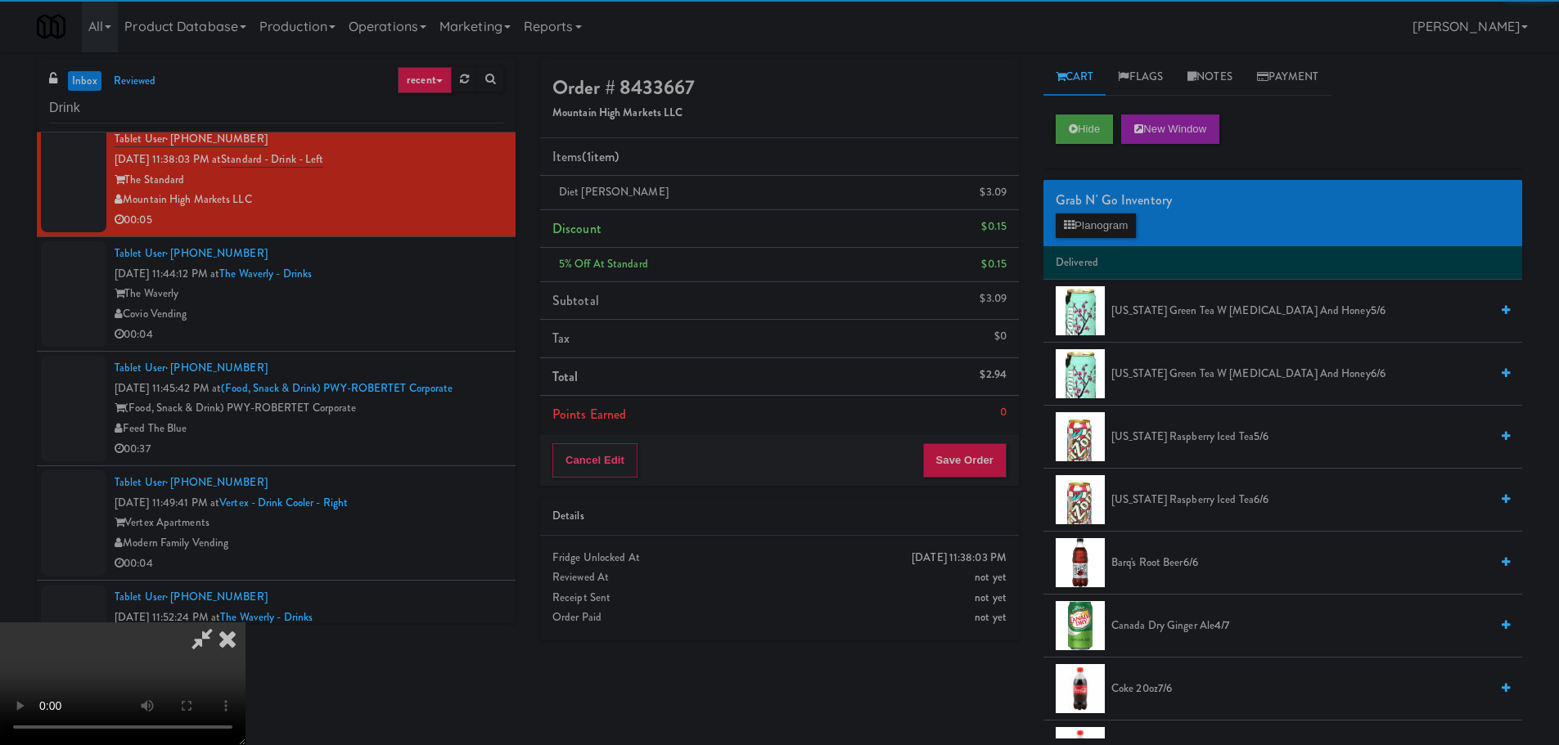
drag, startPoint x: 513, startPoint y: 324, endPoint x: 533, endPoint y: 319, distance: 20.2
click at [245, 623] on video at bounding box center [122, 684] width 245 height 123
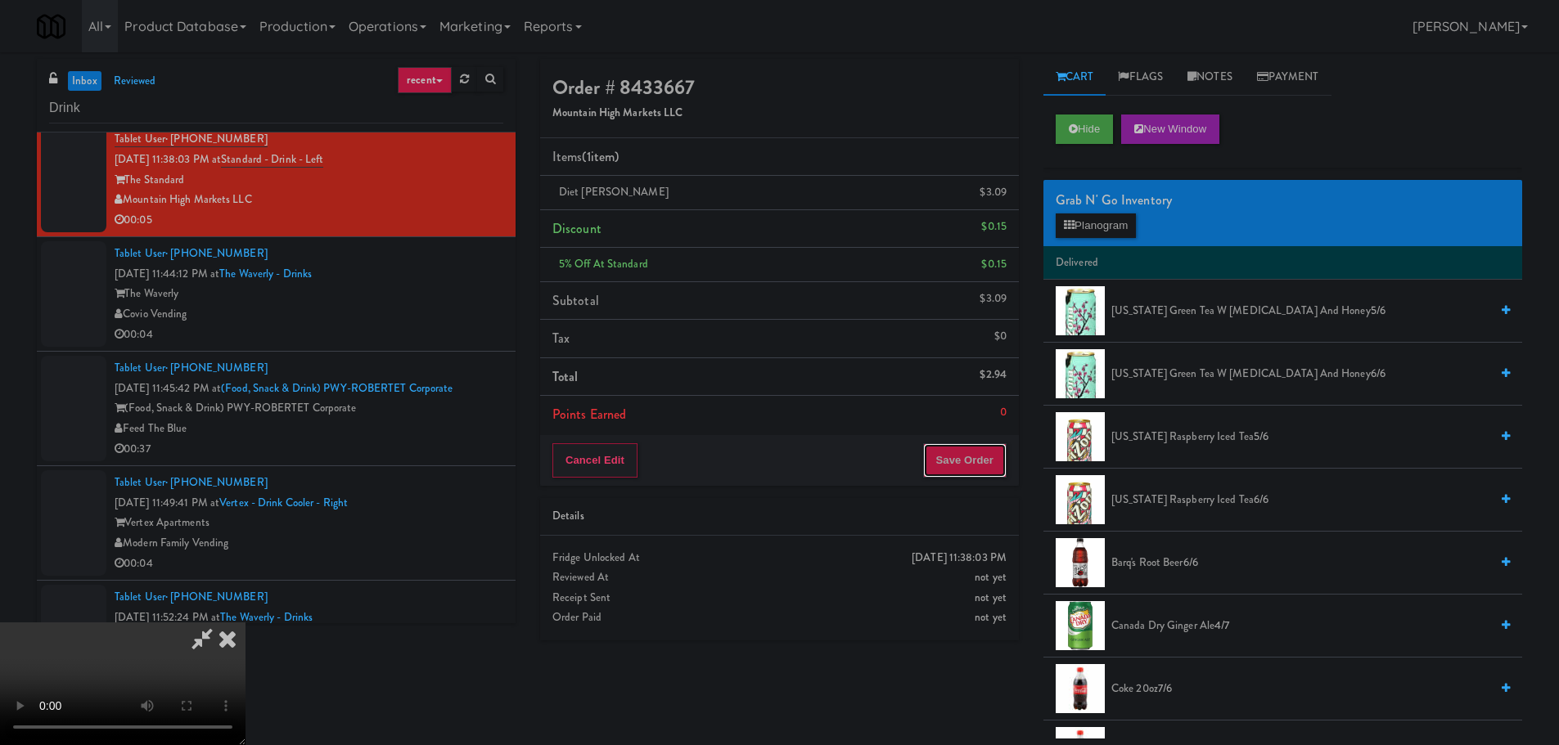
click at [971, 452] on button "Save Order" at bounding box center [964, 460] width 83 height 34
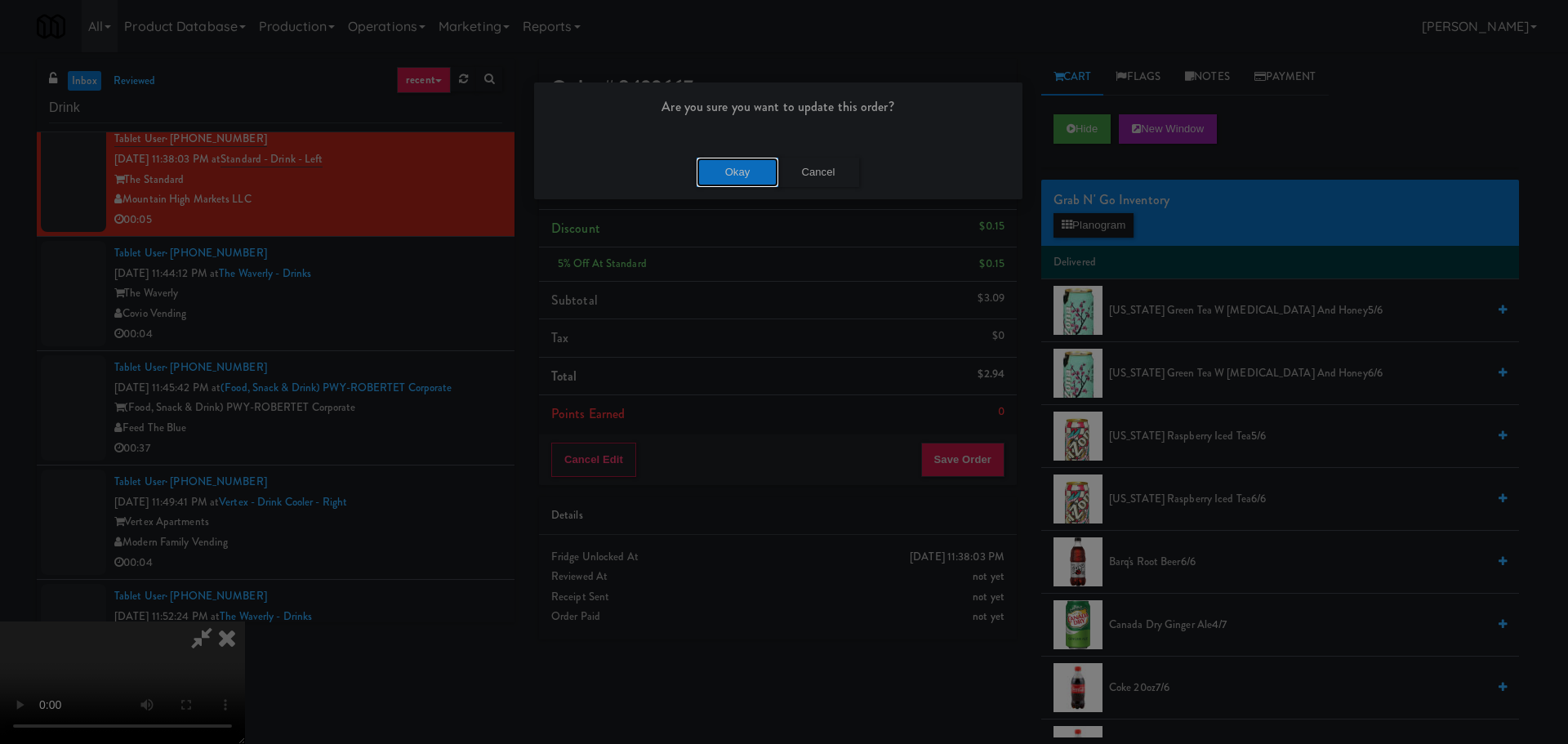
click at [750, 168] on button "Okay" at bounding box center [738, 172] width 82 height 29
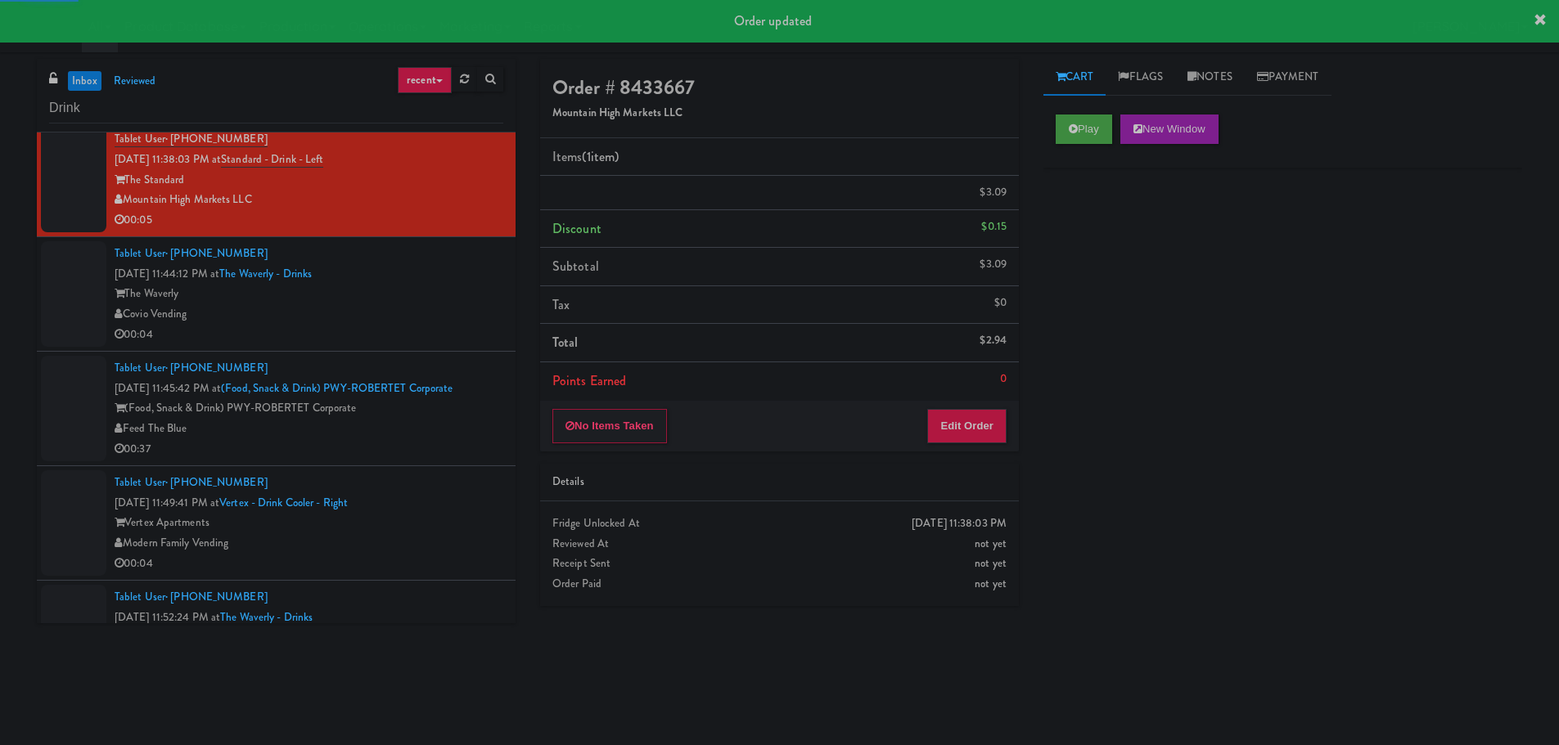
click at [461, 326] on div "00:04" at bounding box center [309, 335] width 389 height 20
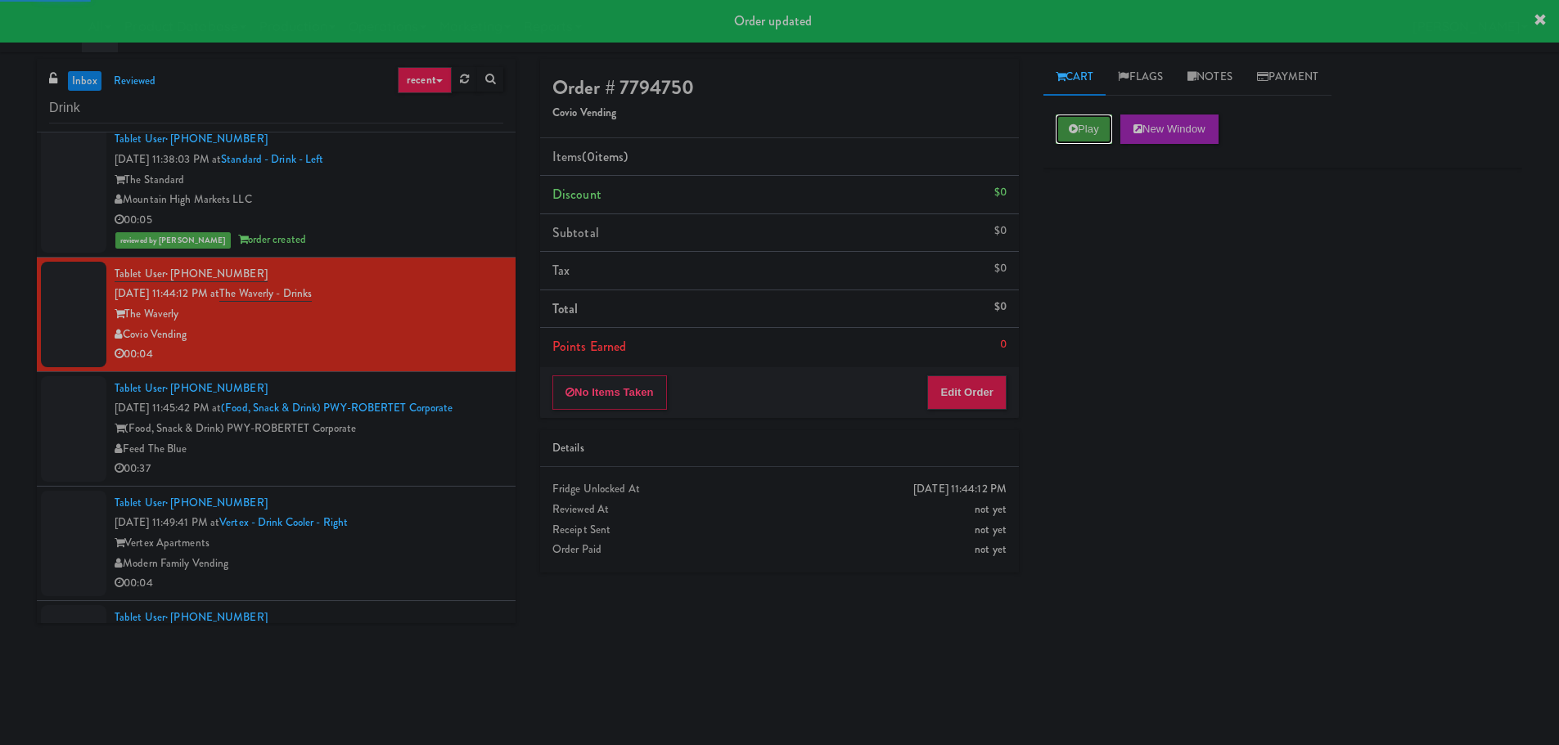
click at [1078, 126] on button "Play" at bounding box center [1083, 129] width 56 height 29
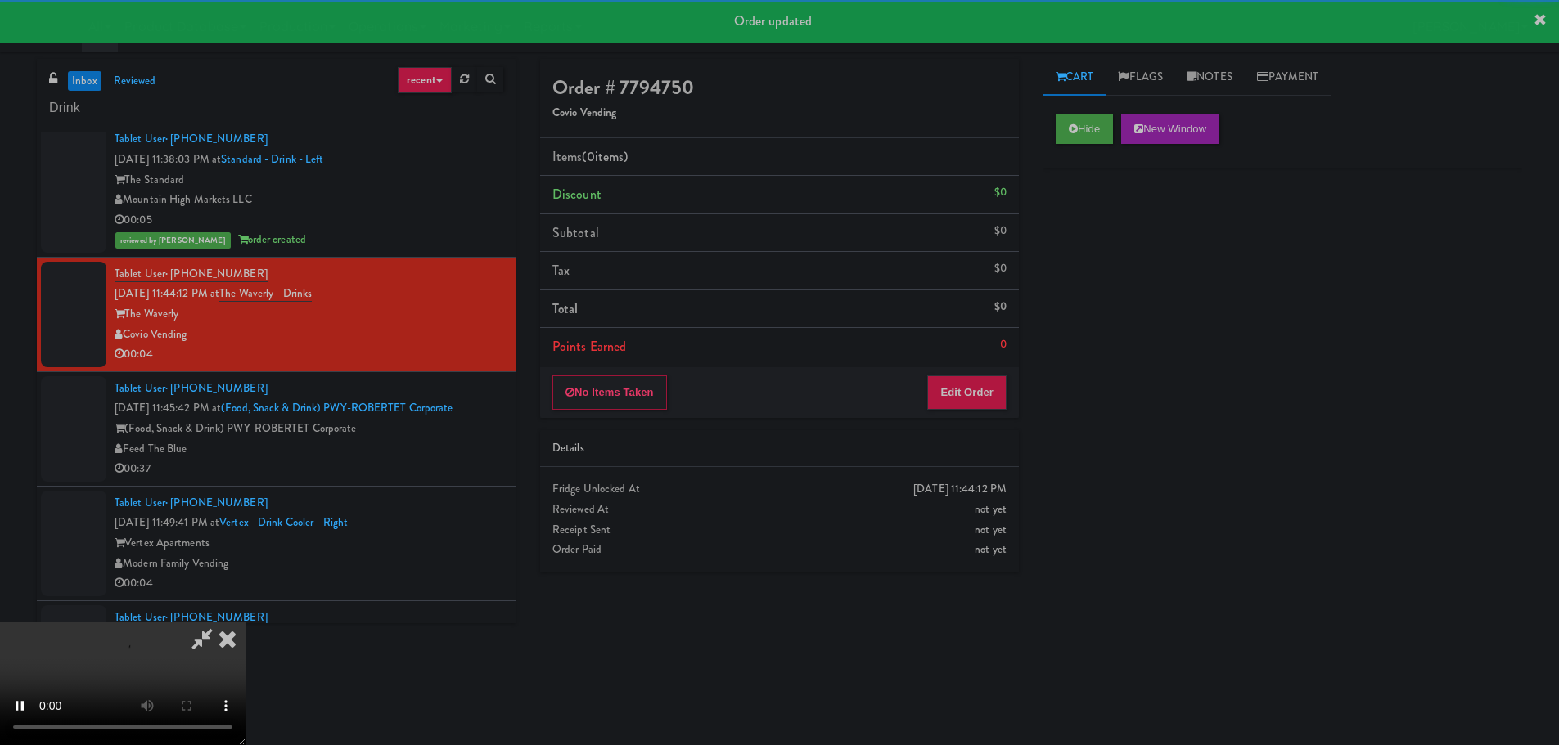
click at [1006, 356] on li "Points Earned 0" at bounding box center [779, 347] width 479 height 38
click at [982, 376] on button "Edit Order" at bounding box center [966, 393] width 79 height 34
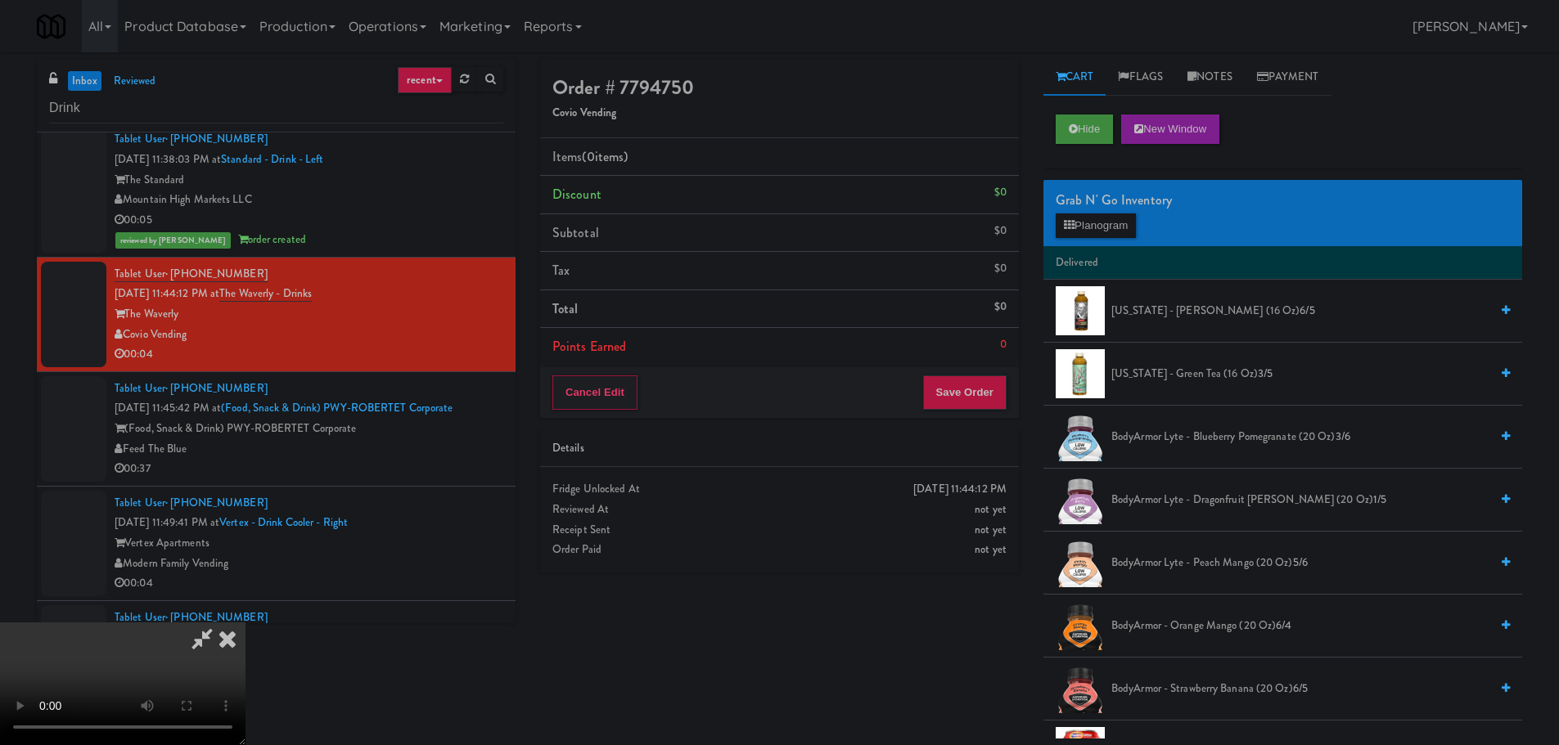
click at [245, 623] on video at bounding box center [122, 684] width 245 height 123
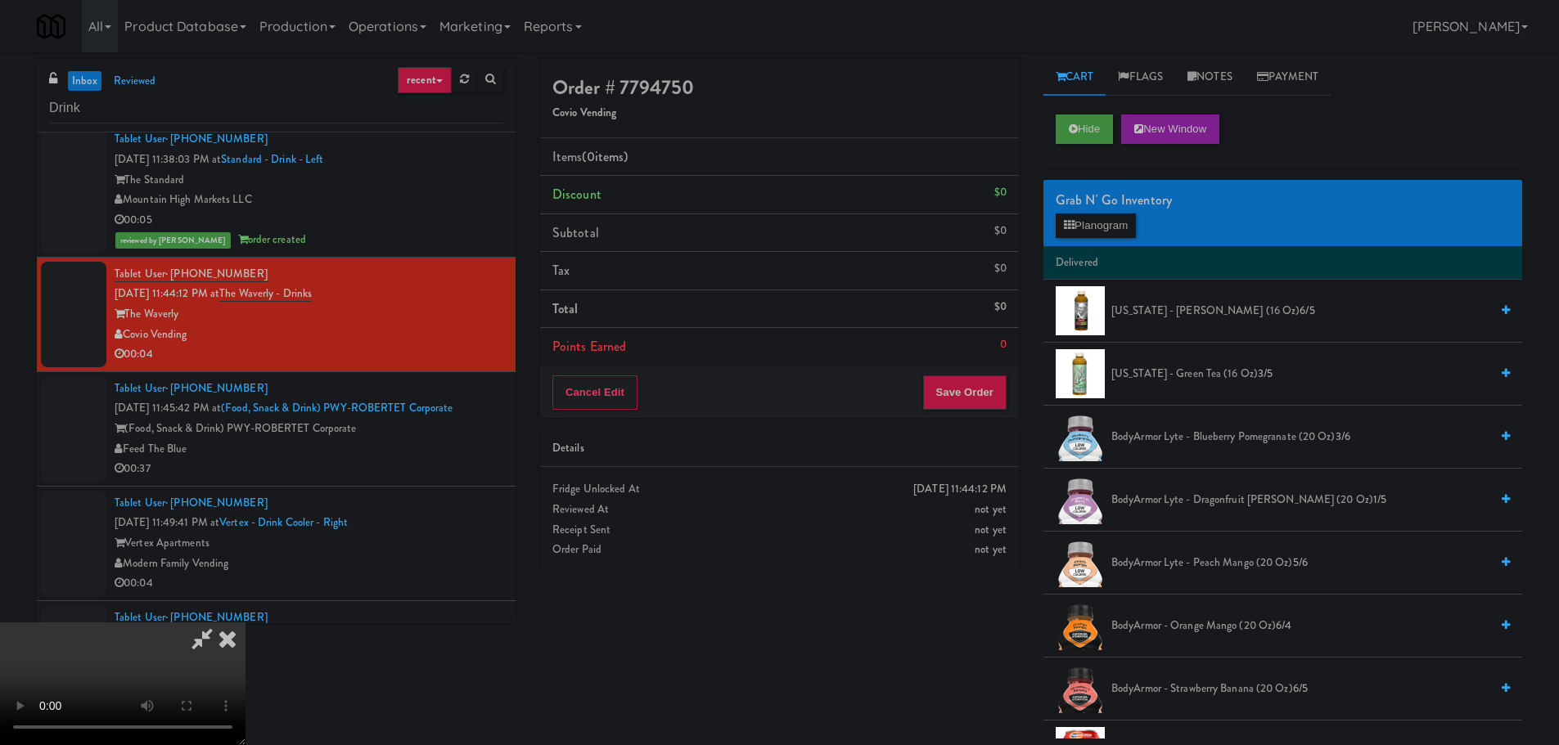
click at [245, 623] on video at bounding box center [122, 684] width 245 height 123
click at [1077, 233] on button "Planogram" at bounding box center [1095, 226] width 80 height 25
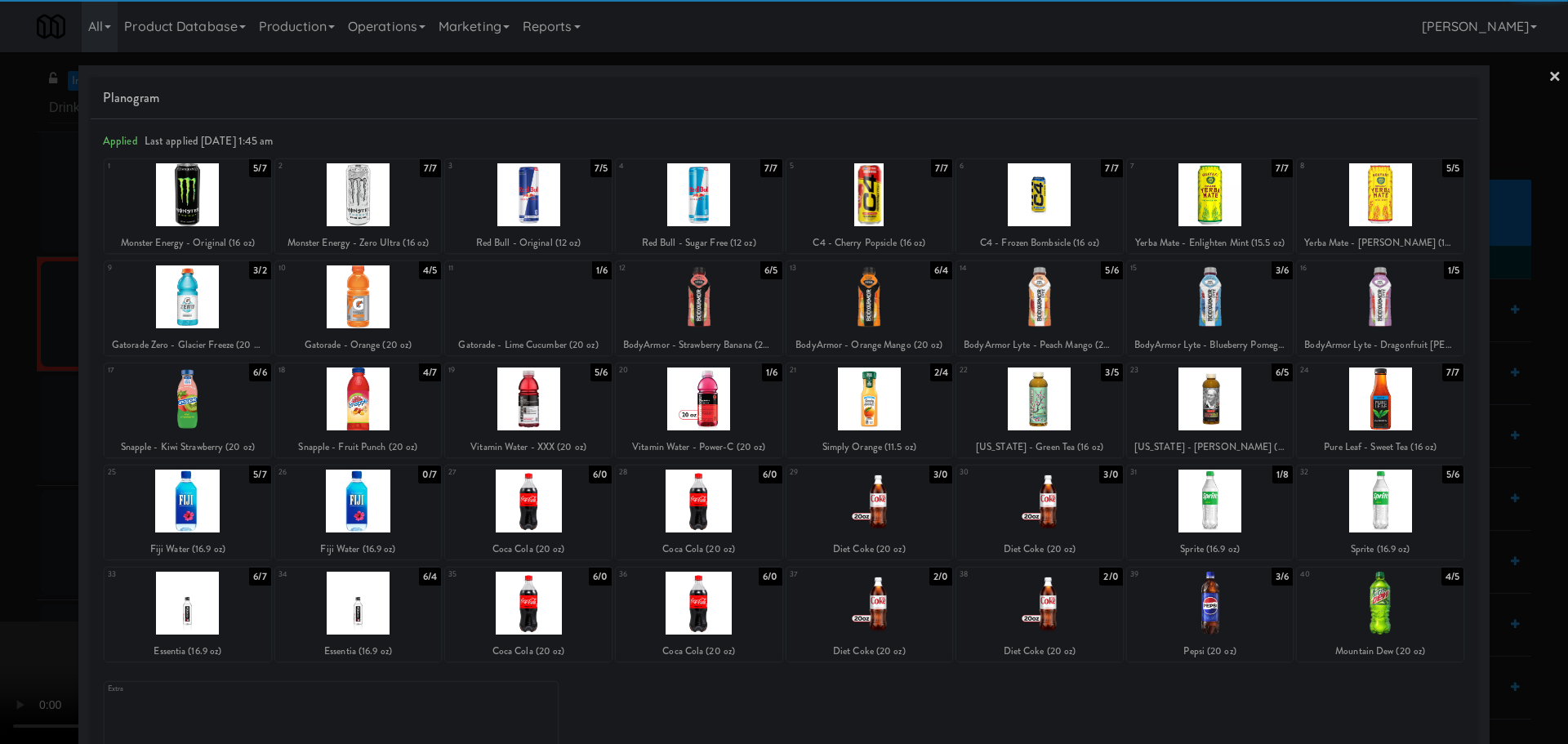
click at [1055, 496] on div at bounding box center [1039, 500] width 167 height 63
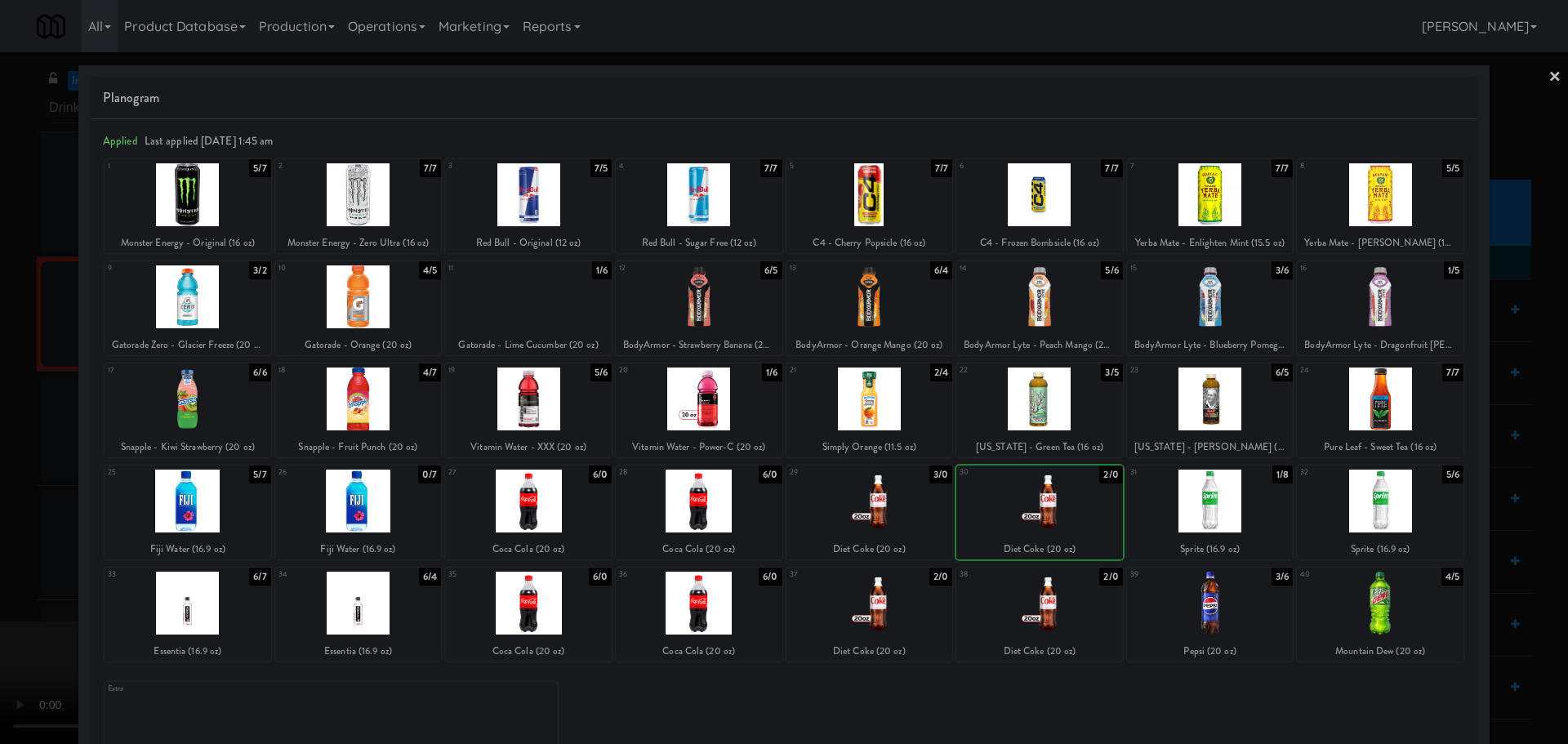
click at [827, 516] on div at bounding box center [869, 500] width 167 height 63
click at [0, 534] on div at bounding box center [784, 372] width 1568 height 744
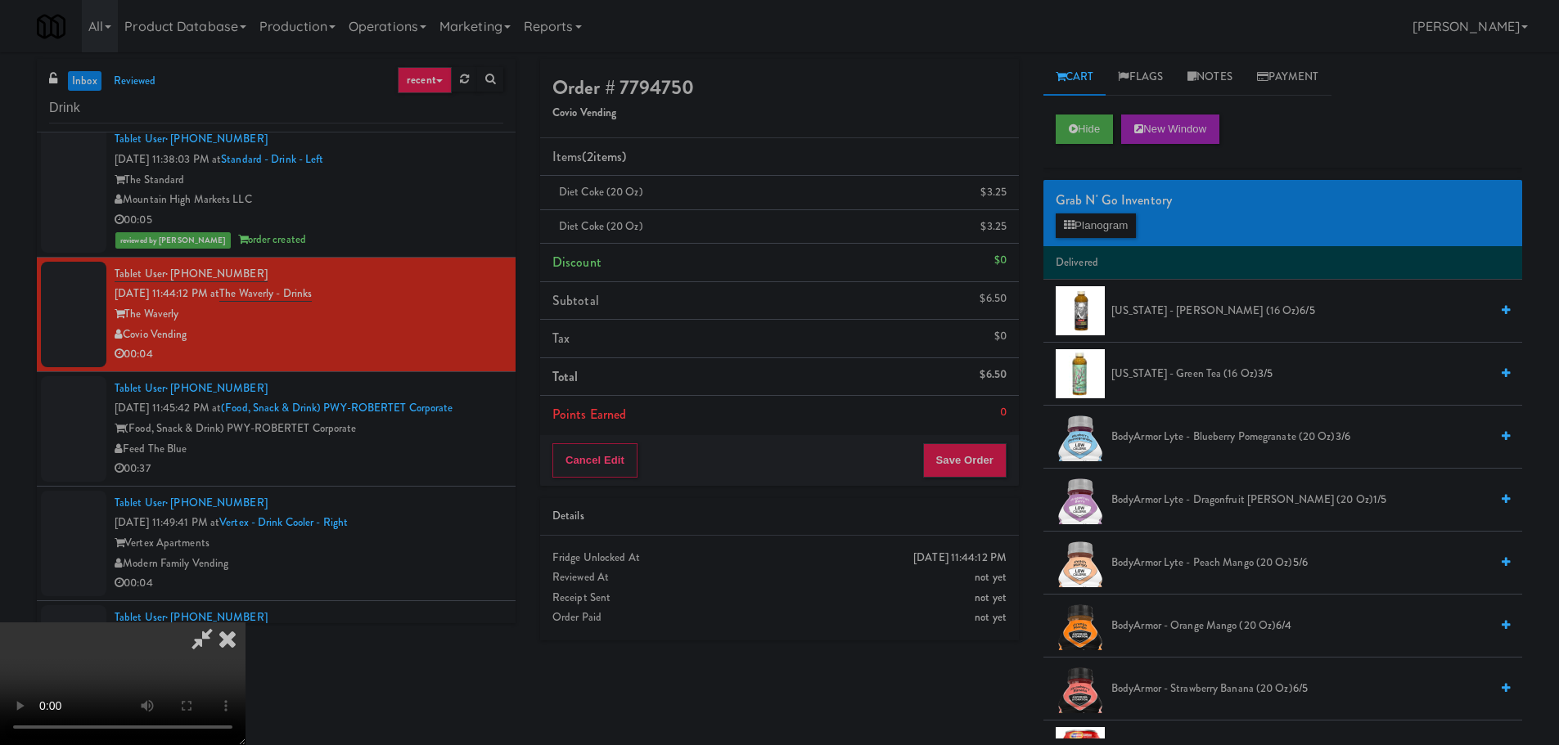
click at [245, 623] on video at bounding box center [122, 684] width 245 height 123
click at [980, 447] on button "Save Order" at bounding box center [964, 460] width 83 height 34
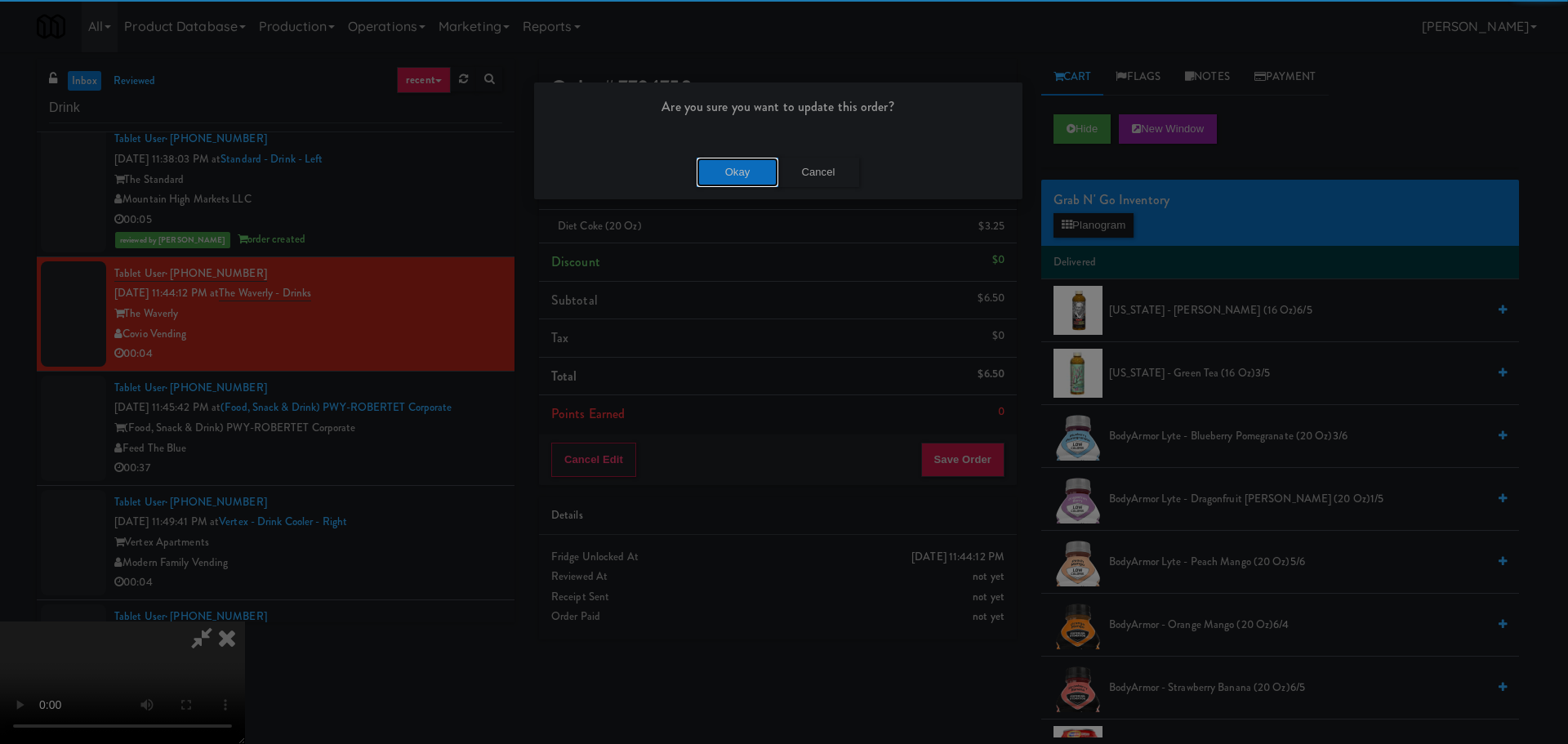
click at [750, 176] on button "Okay" at bounding box center [738, 172] width 82 height 29
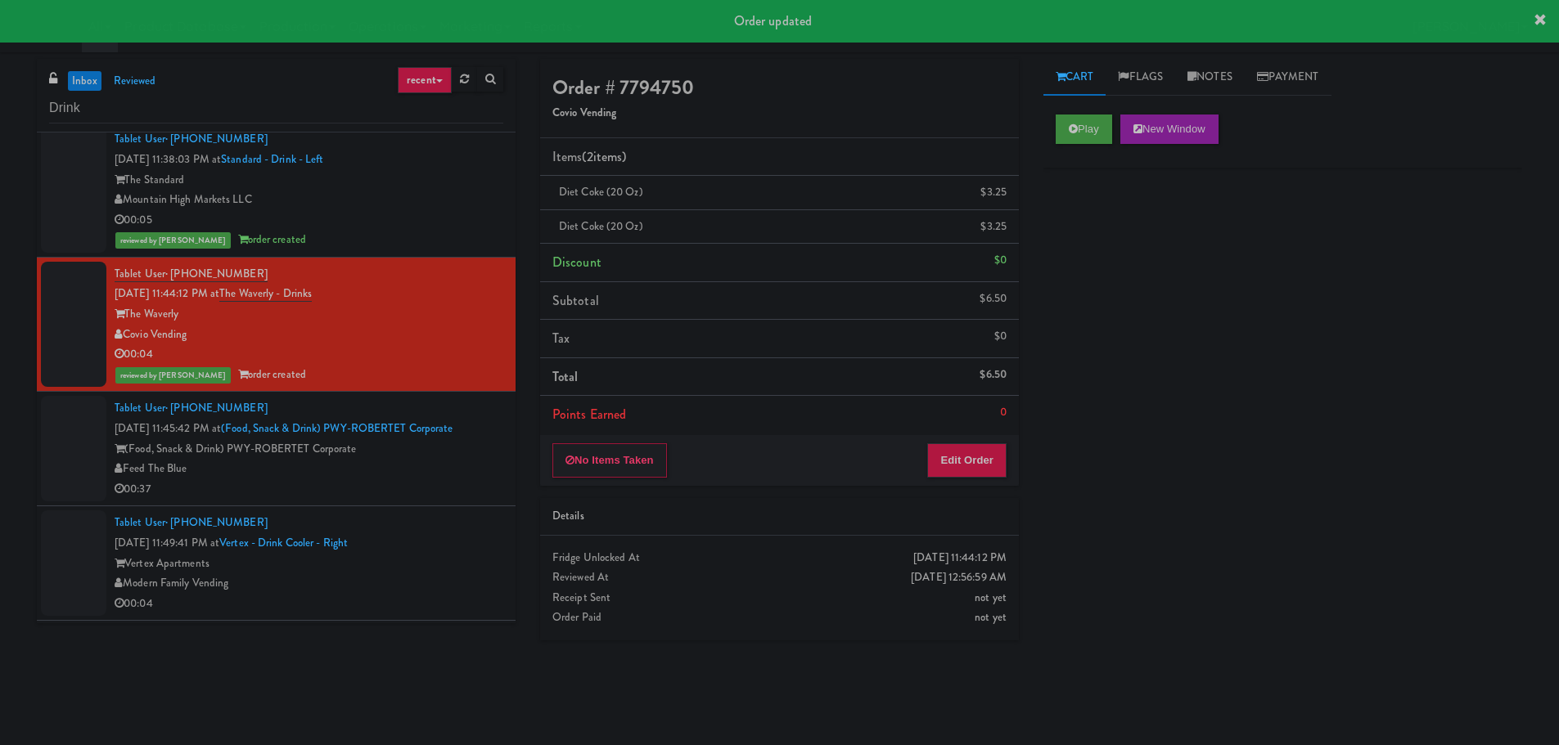
click at [438, 552] on div "Tablet User · (603) 479-6787 Oct 6, 2025 11:49:41 PM at Vertex - Drink Cooler -…" at bounding box center [309, 563] width 389 height 101
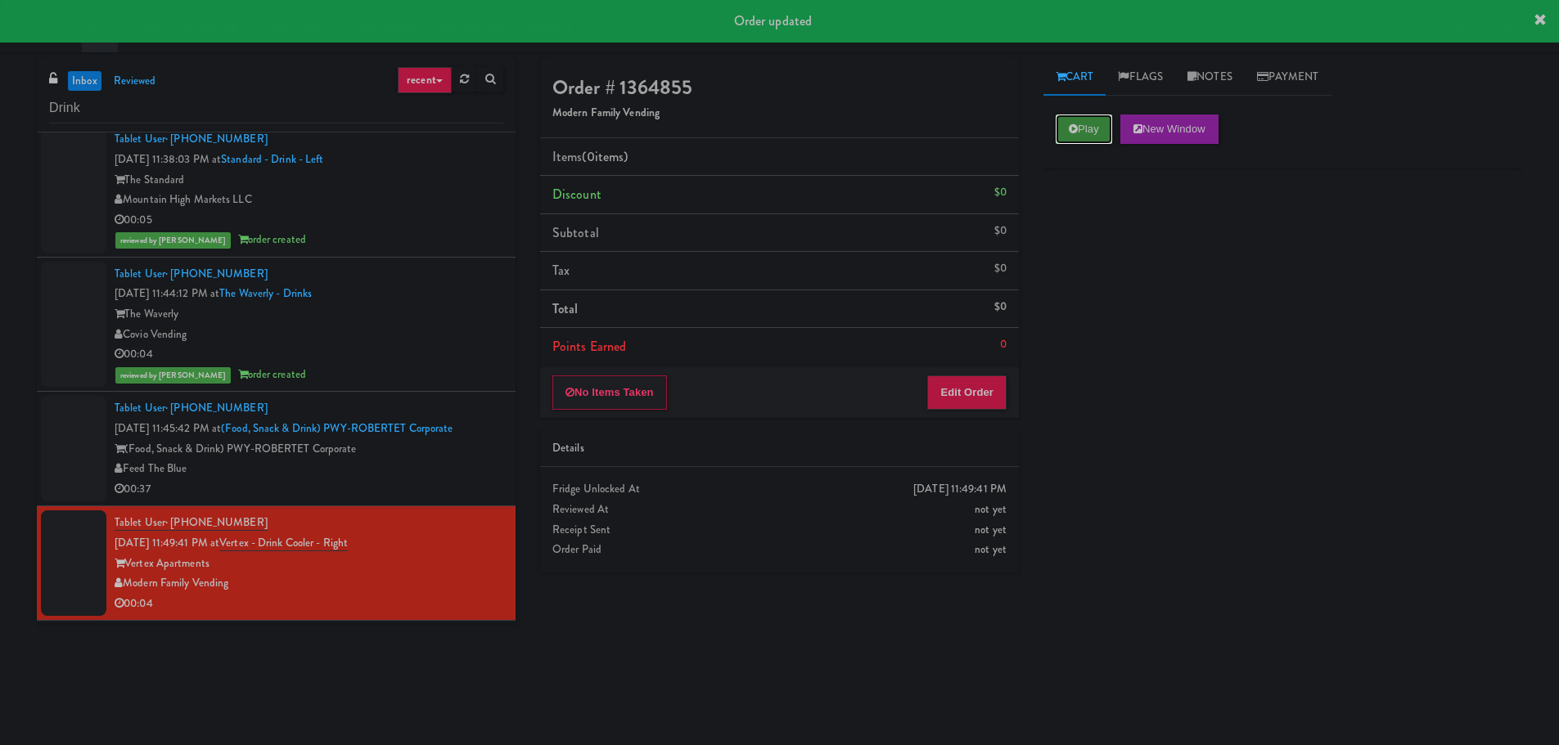
click at [1101, 129] on button "Play" at bounding box center [1083, 129] width 56 height 29
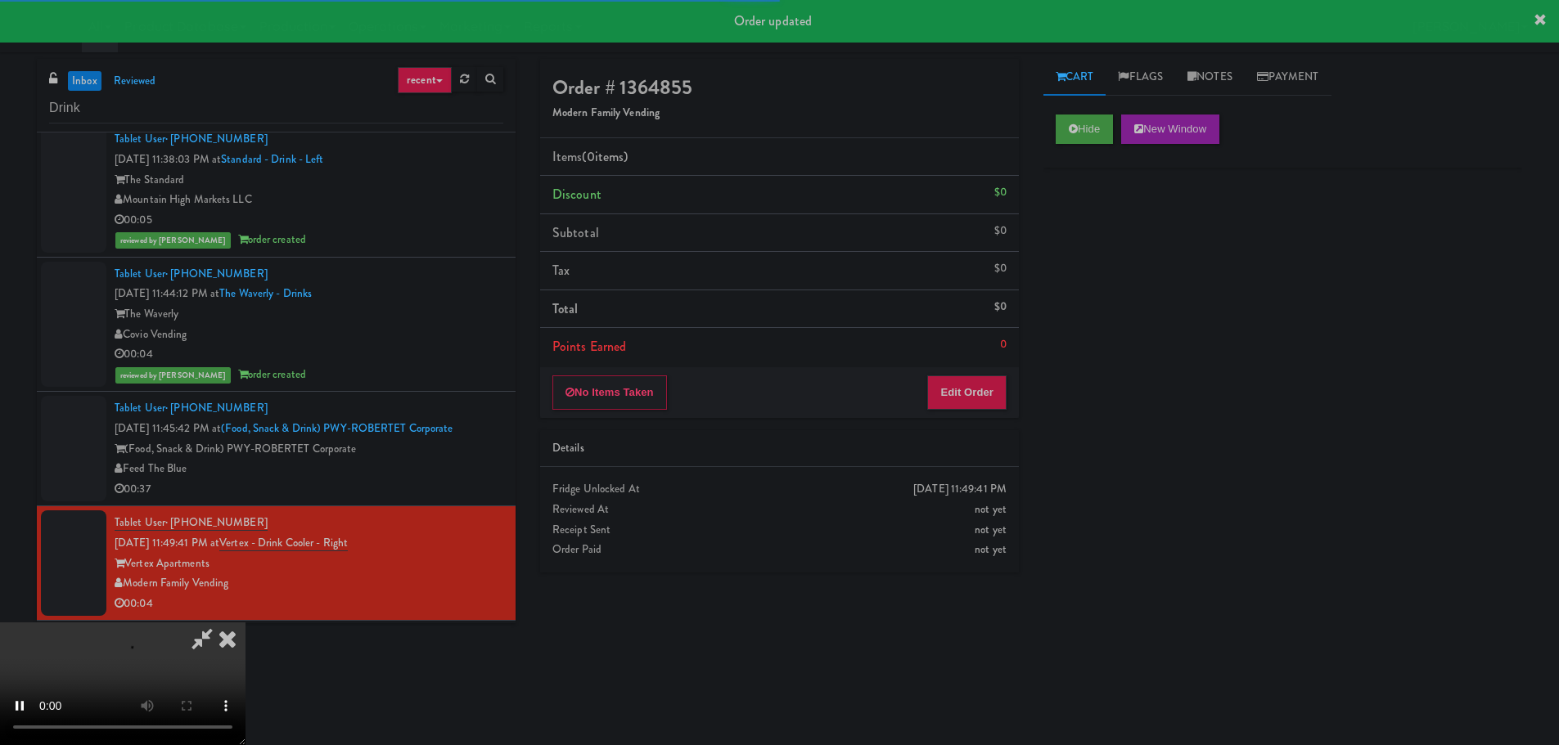
click at [950, 434] on div "Details" at bounding box center [779, 449] width 479 height 38
click at [957, 399] on button "Edit Order" at bounding box center [966, 393] width 79 height 34
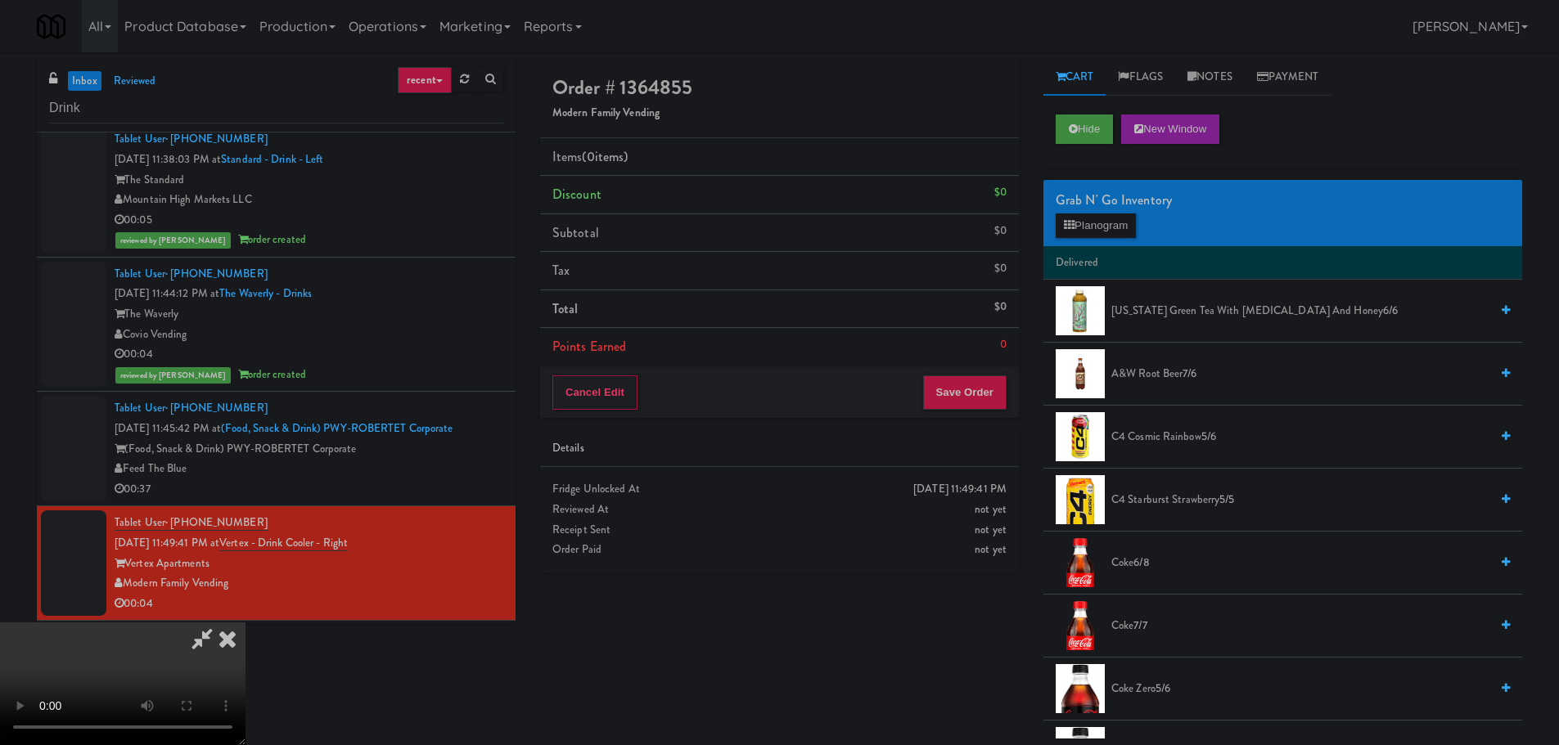
click at [245, 623] on video at bounding box center [122, 684] width 245 height 123
click at [1087, 234] on button "Planogram" at bounding box center [1095, 226] width 80 height 25
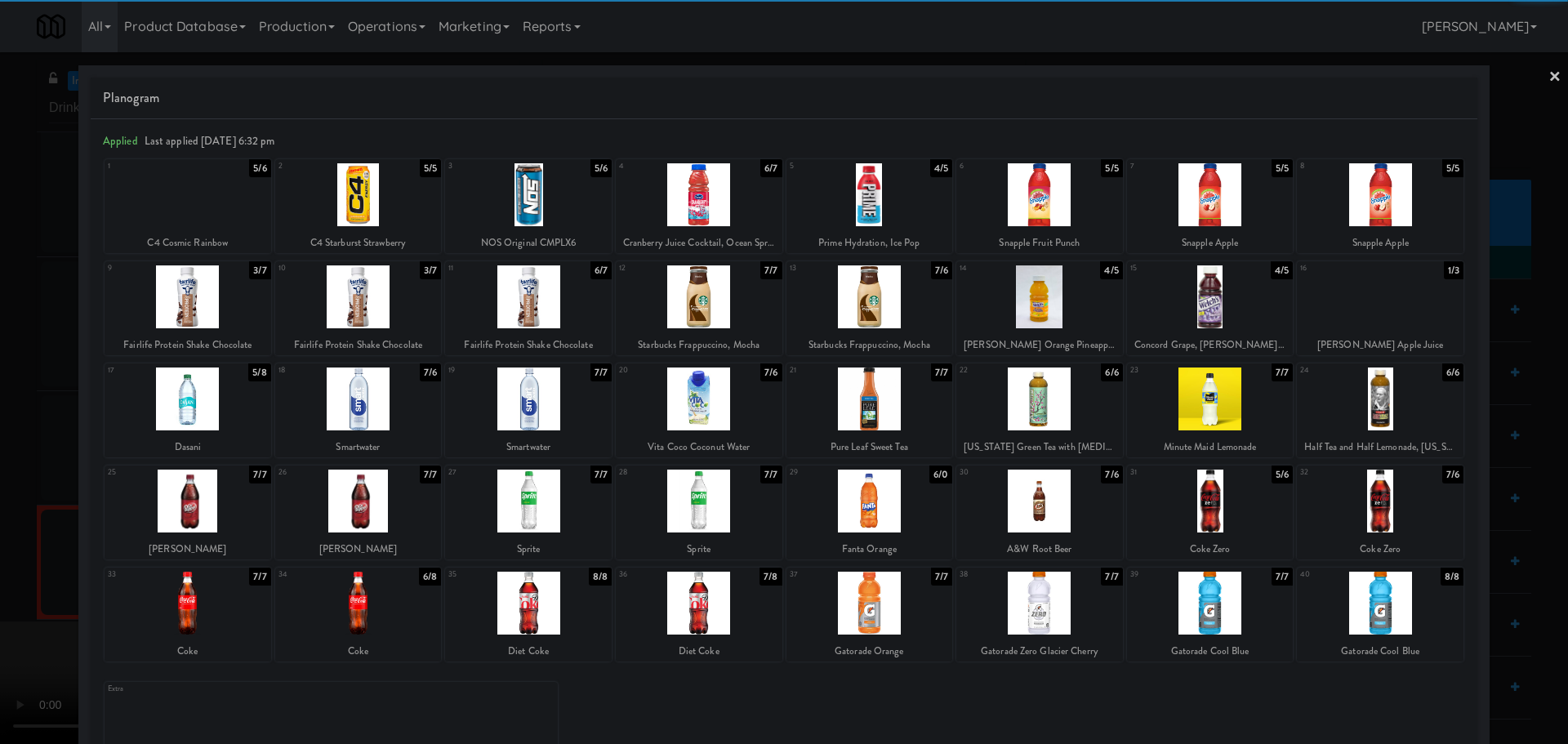
click at [204, 605] on div at bounding box center [188, 603] width 167 height 63
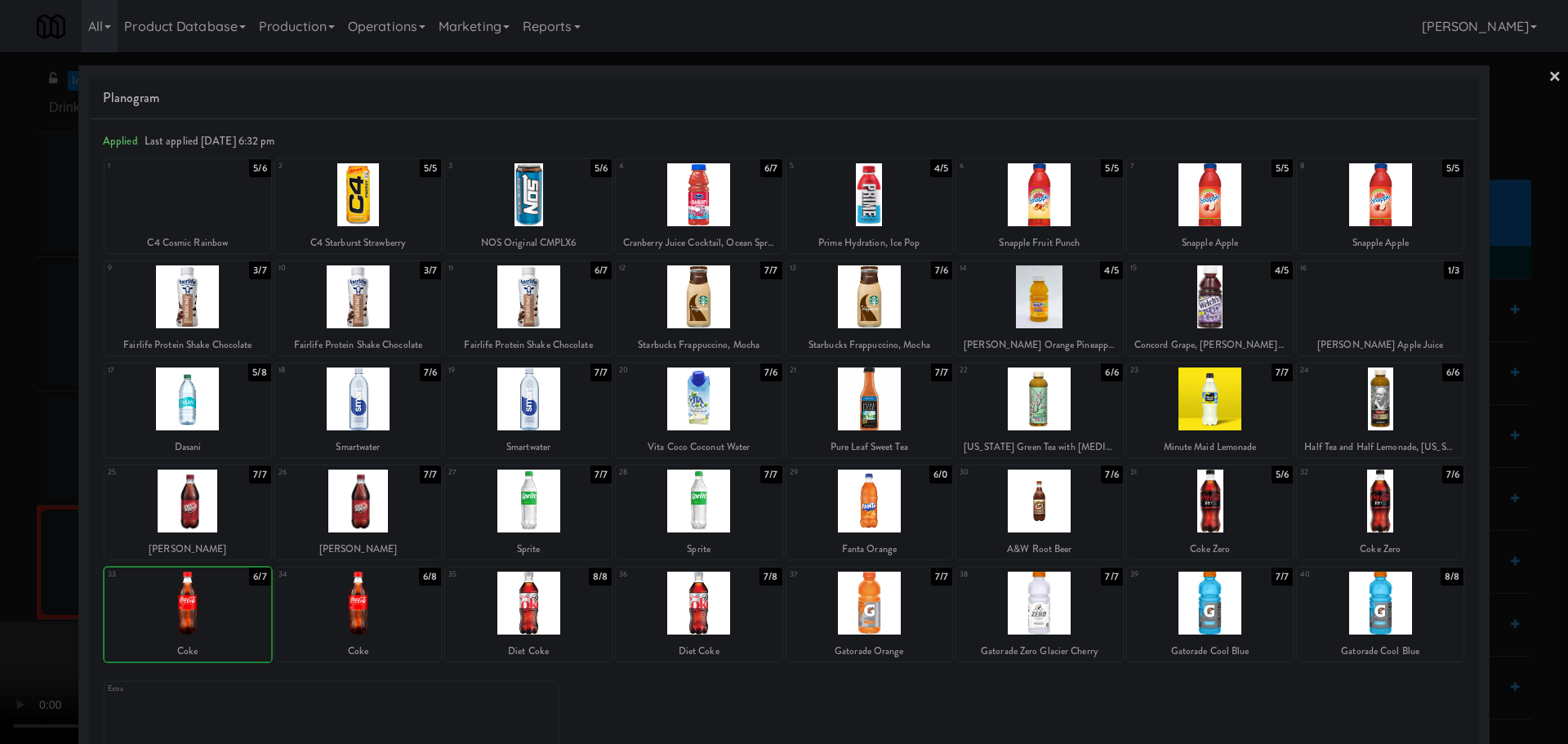
click at [341, 611] on div at bounding box center [358, 603] width 167 height 63
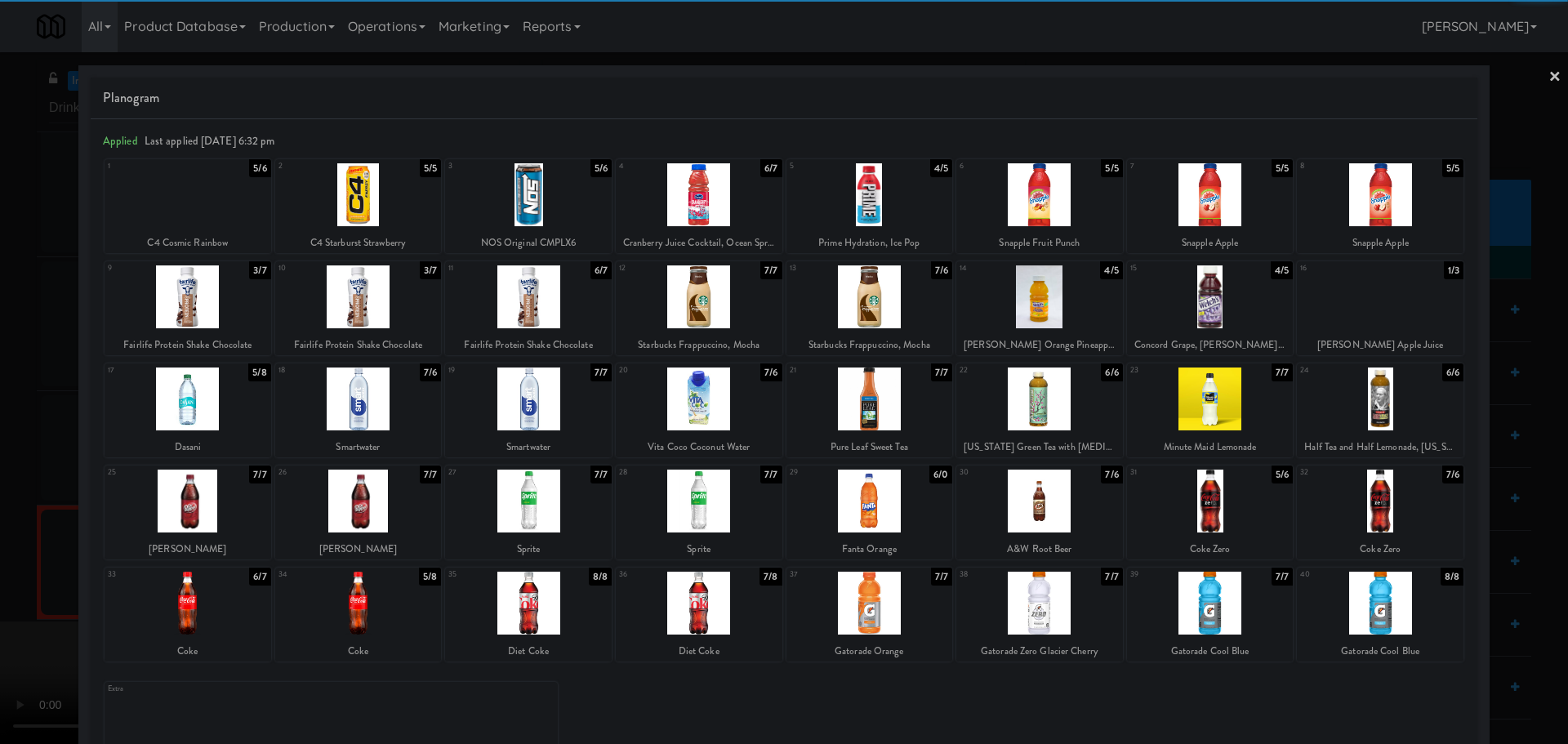
drag, startPoint x: 0, startPoint y: 583, endPoint x: 285, endPoint y: 464, distance: 308.8
click at [2, 582] on div at bounding box center [784, 372] width 1568 height 744
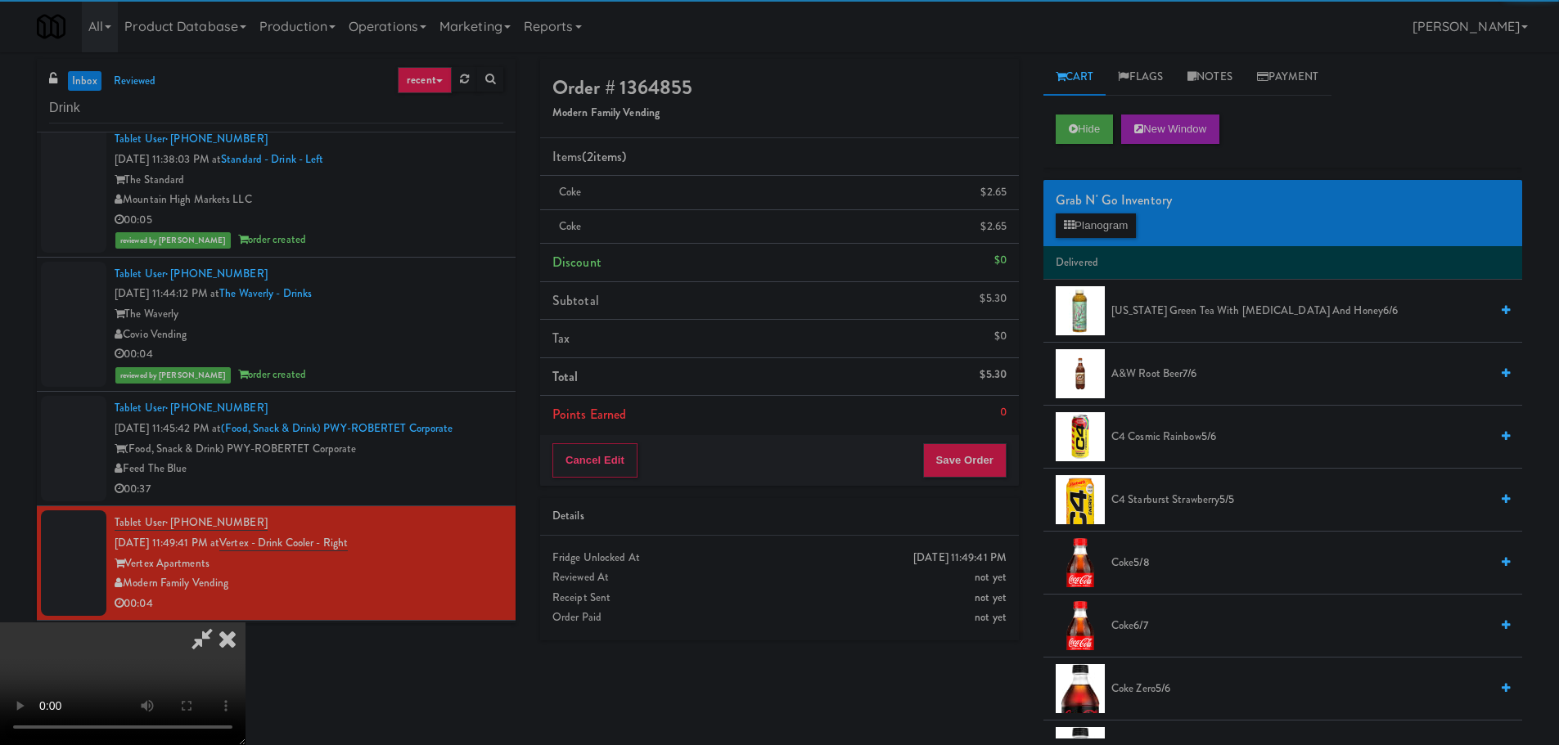
click at [245, 623] on video at bounding box center [122, 684] width 245 height 123
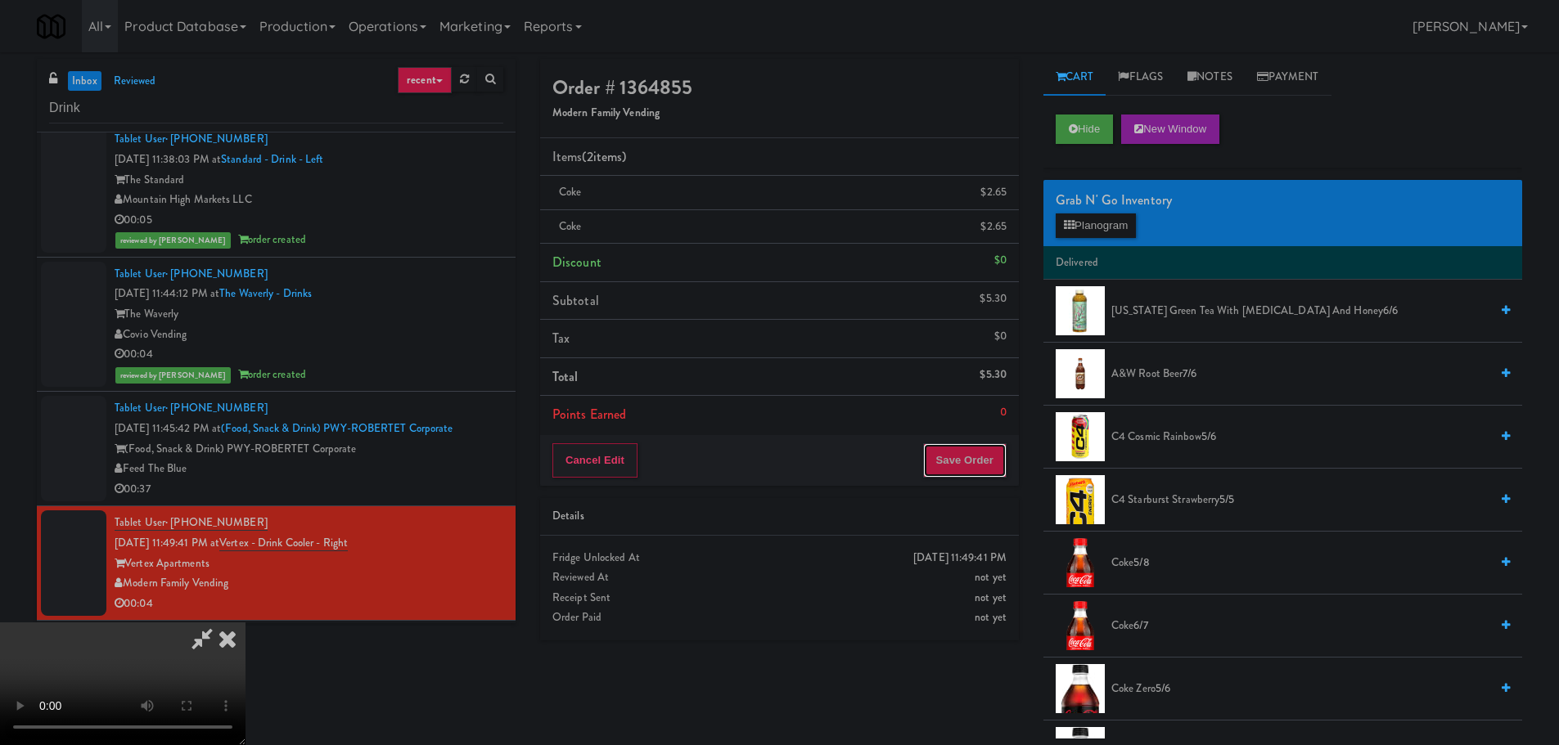
click at [981, 466] on button "Save Order" at bounding box center [964, 460] width 83 height 34
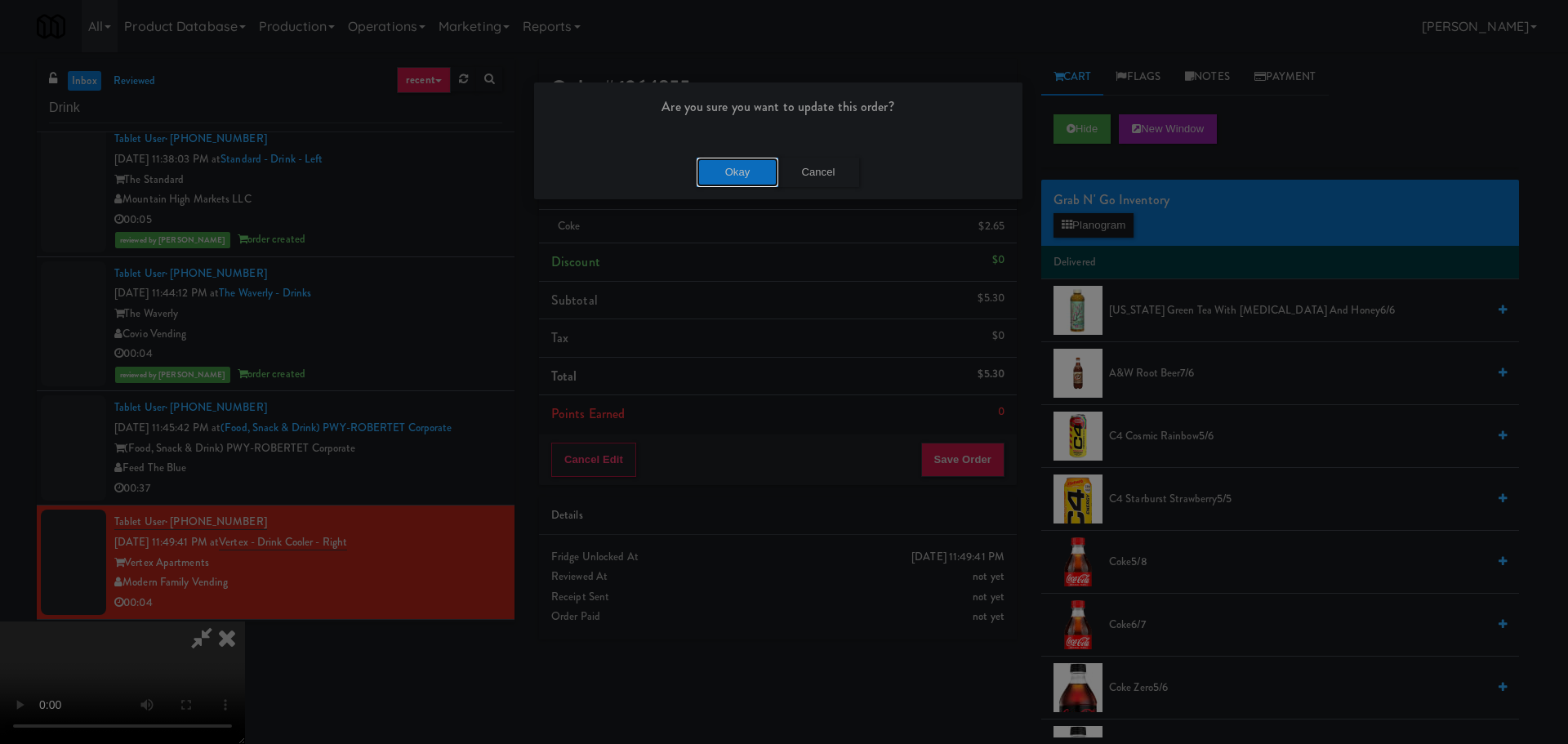
click at [736, 173] on button "Okay" at bounding box center [738, 172] width 82 height 29
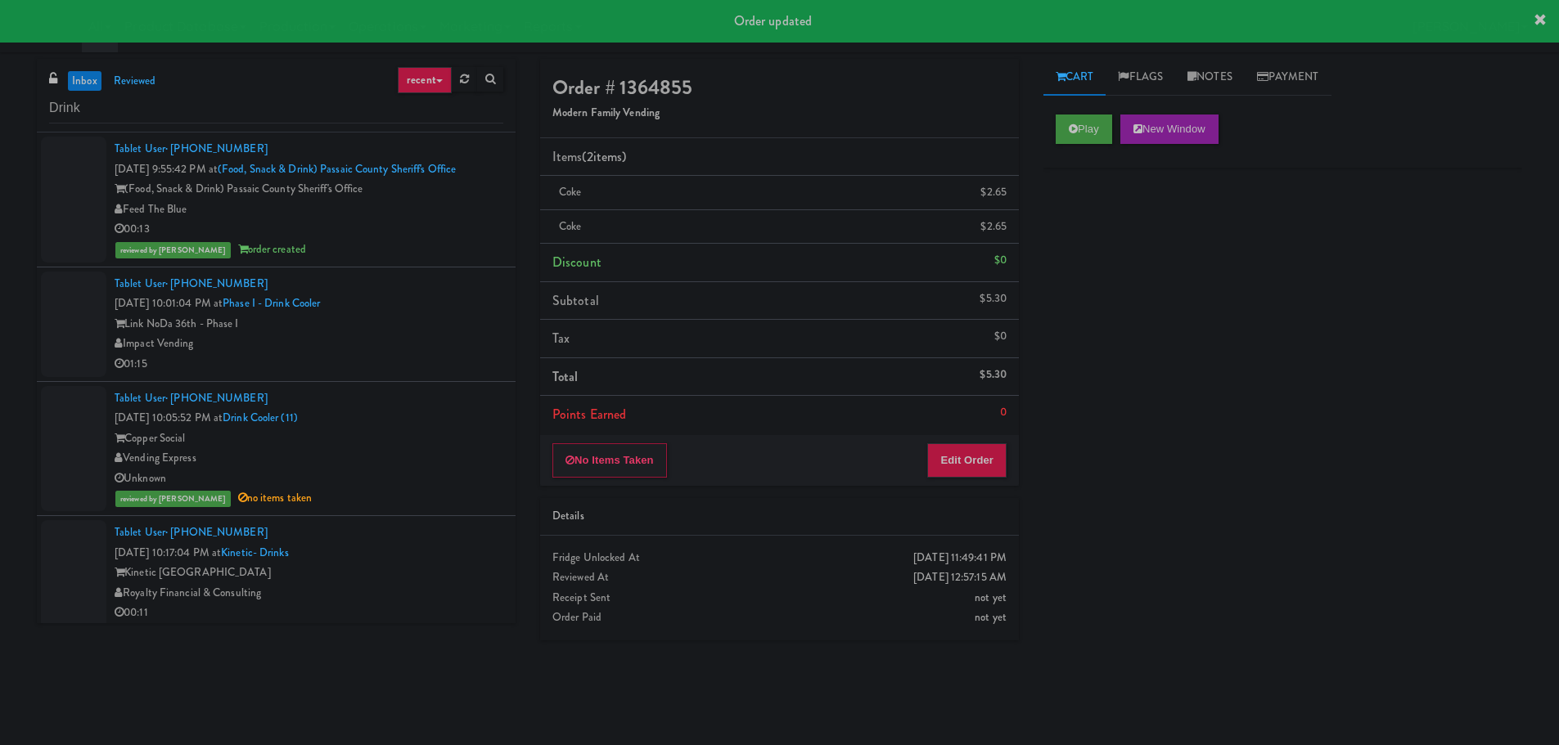
click at [429, 227] on div "00:13" at bounding box center [309, 229] width 389 height 20
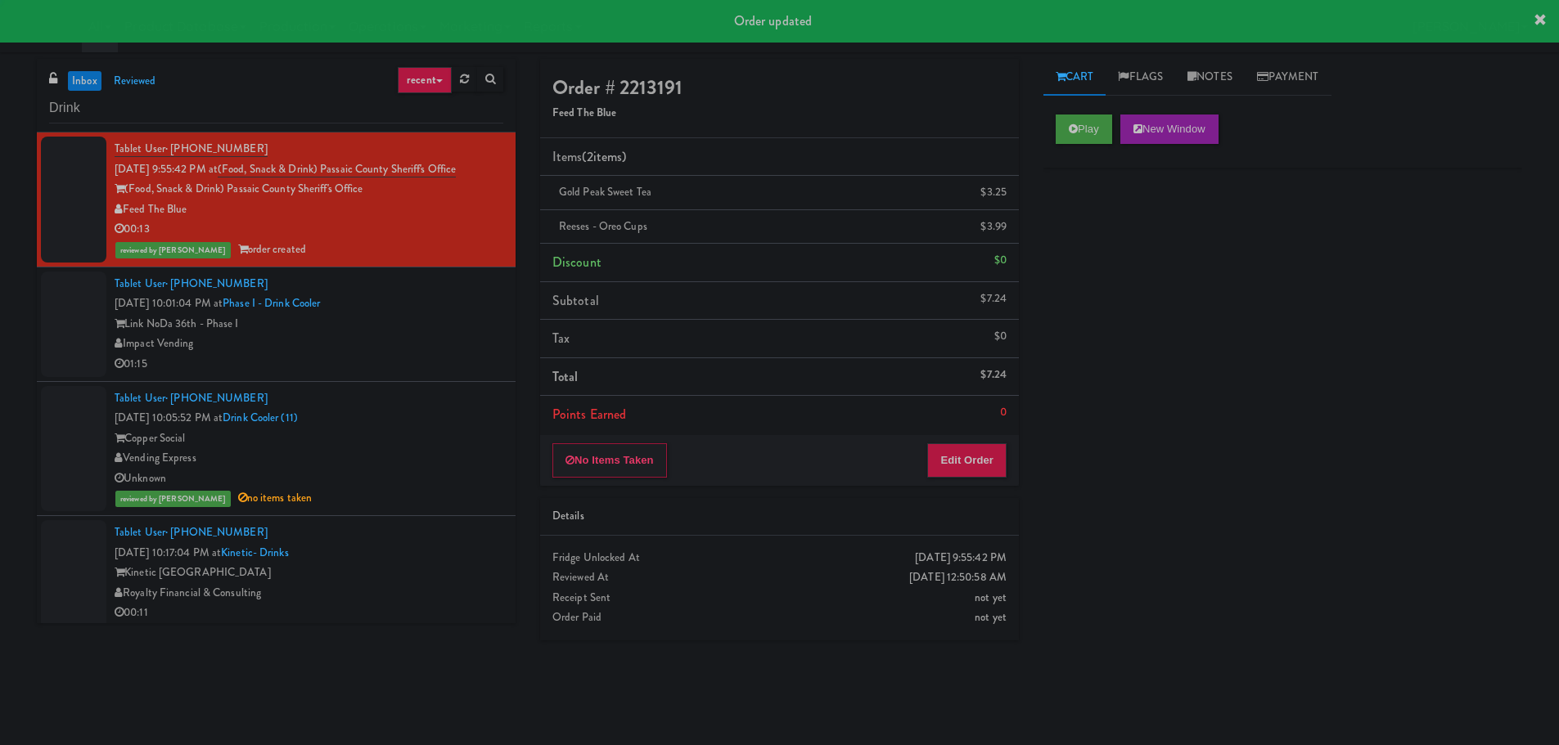
click at [430, 436] on div "Copper Social" at bounding box center [309, 439] width 389 height 20
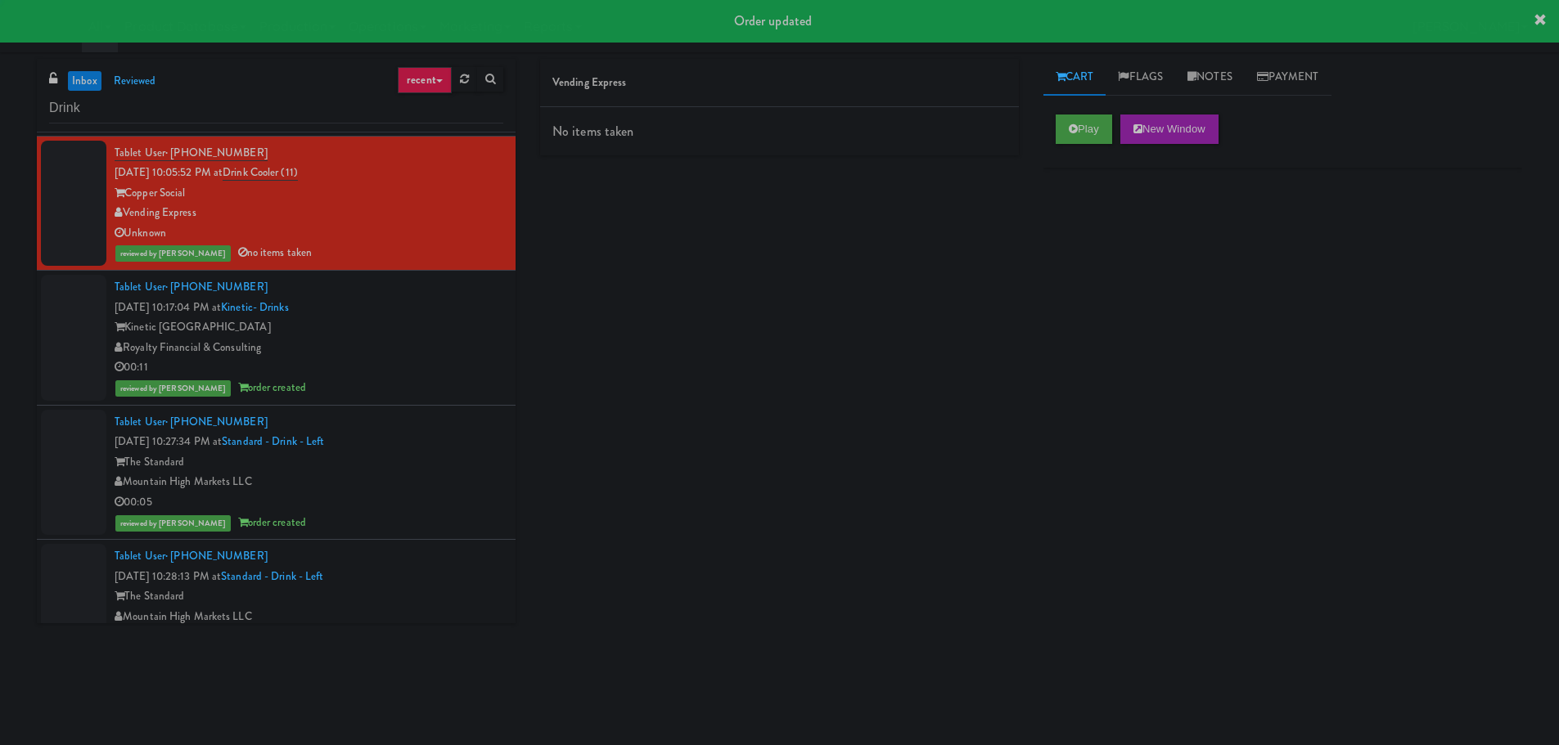
click at [444, 344] on div "Royalty Financial & Consulting" at bounding box center [309, 348] width 389 height 20
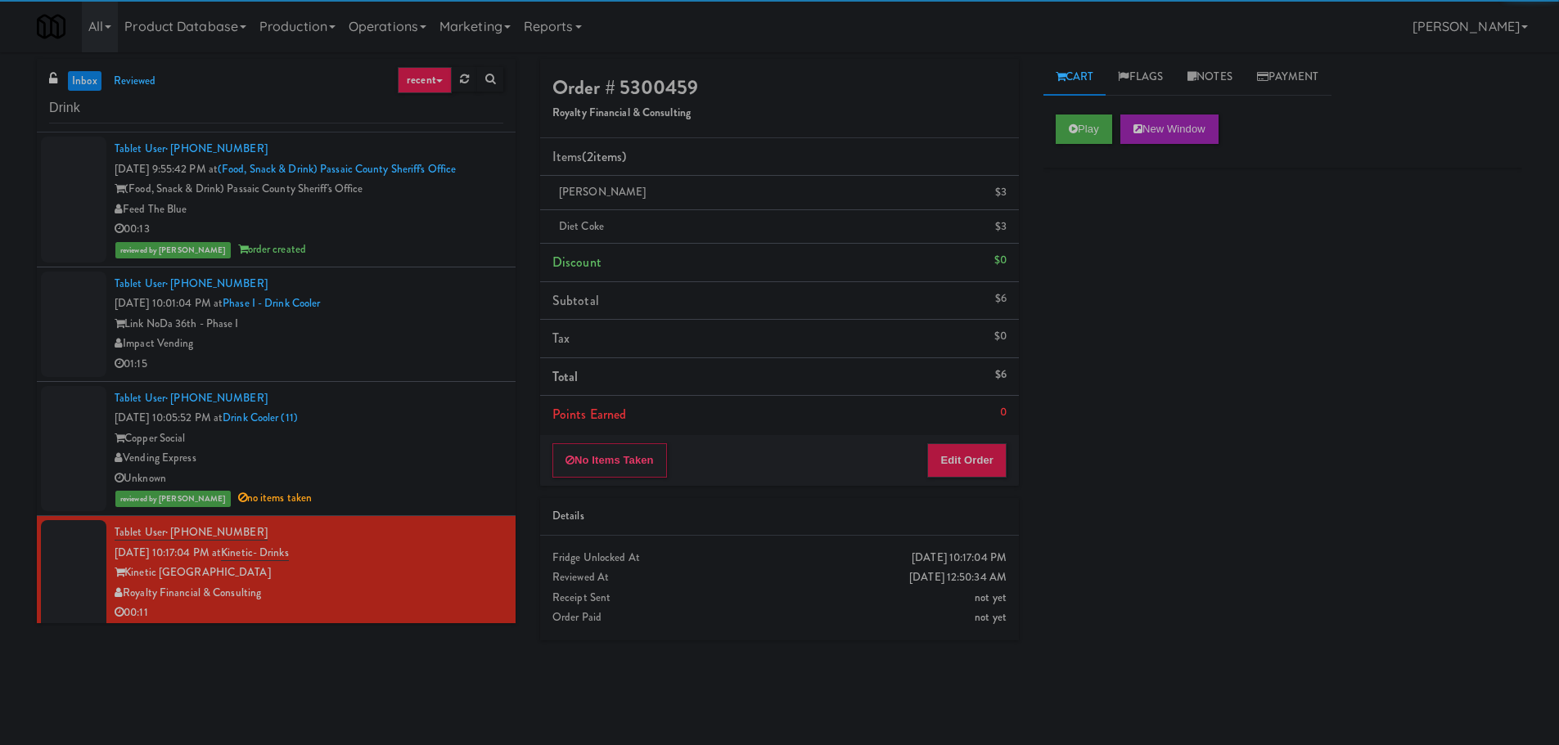
drag, startPoint x: 422, startPoint y: 242, endPoint x: 399, endPoint y: 387, distance: 146.6
click at [419, 241] on div "reviewed by John C order created" at bounding box center [309, 250] width 389 height 20
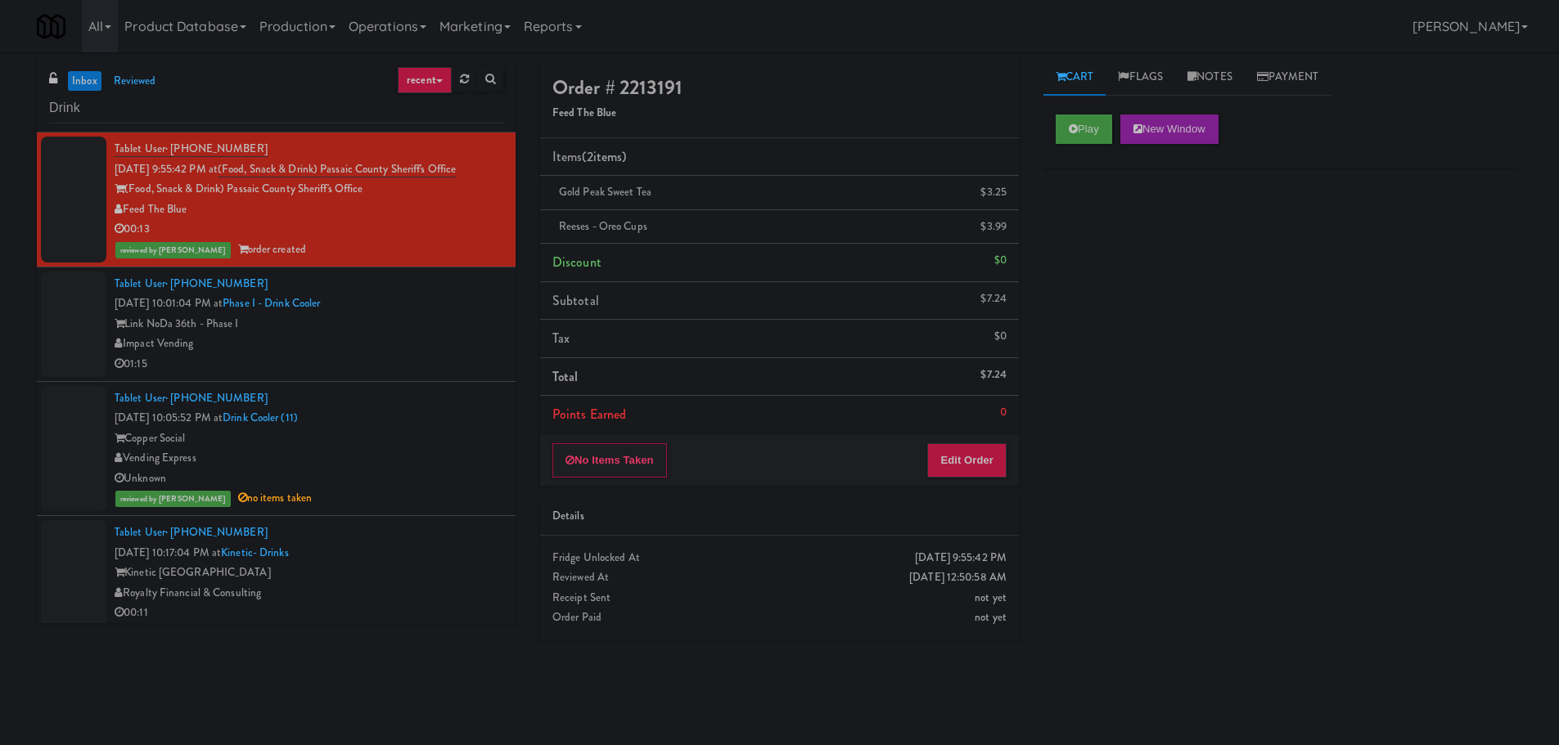
drag, startPoint x: 405, startPoint y: 411, endPoint x: 420, endPoint y: 393, distance: 23.3
click at [406, 411] on div "Tablet User · (404) 483-3447 Oct 6, 2025 10:05:52 PM at Drink Cooler (11) Coppe…" at bounding box center [309, 449] width 389 height 121
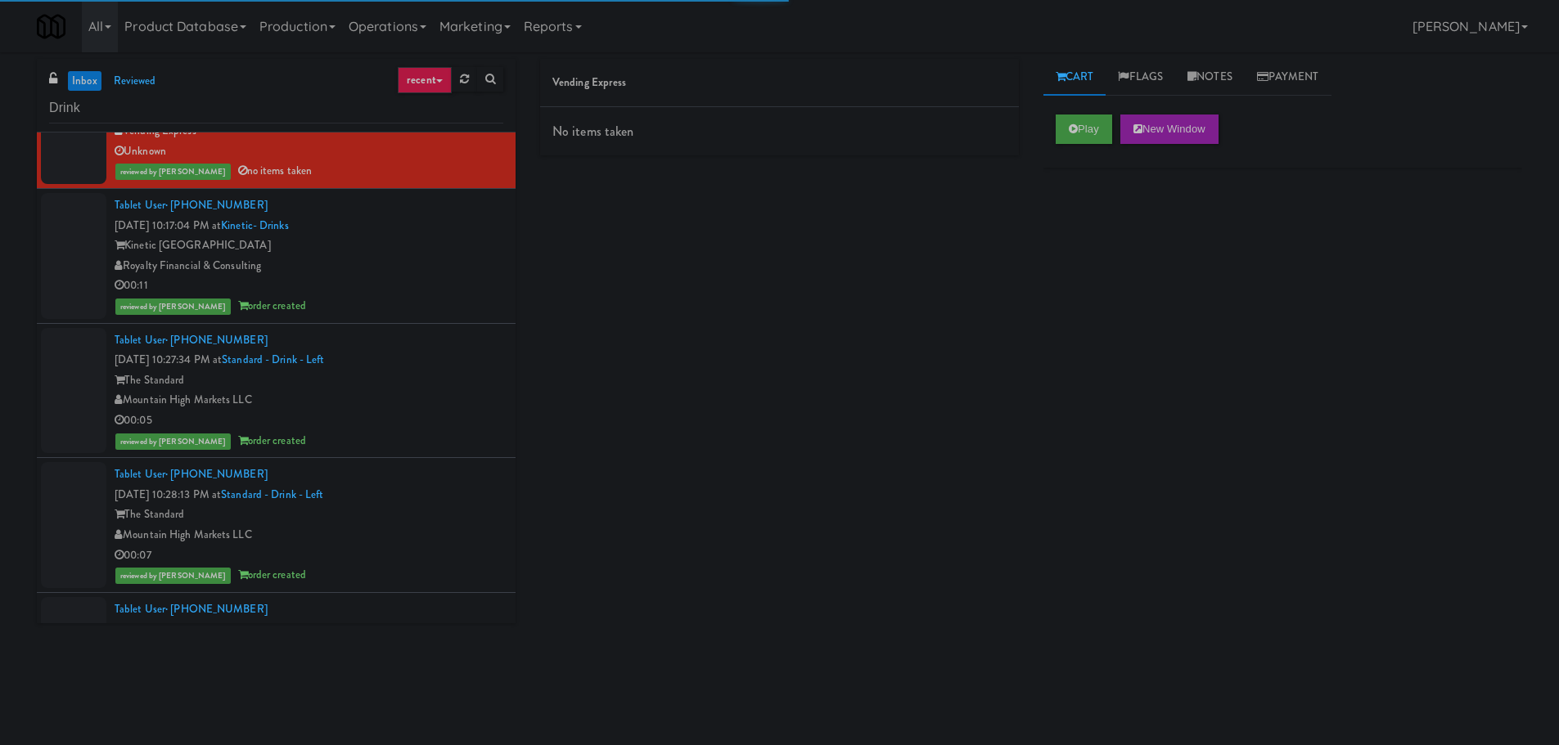
click at [436, 385] on div "The Standard" at bounding box center [309, 381] width 389 height 20
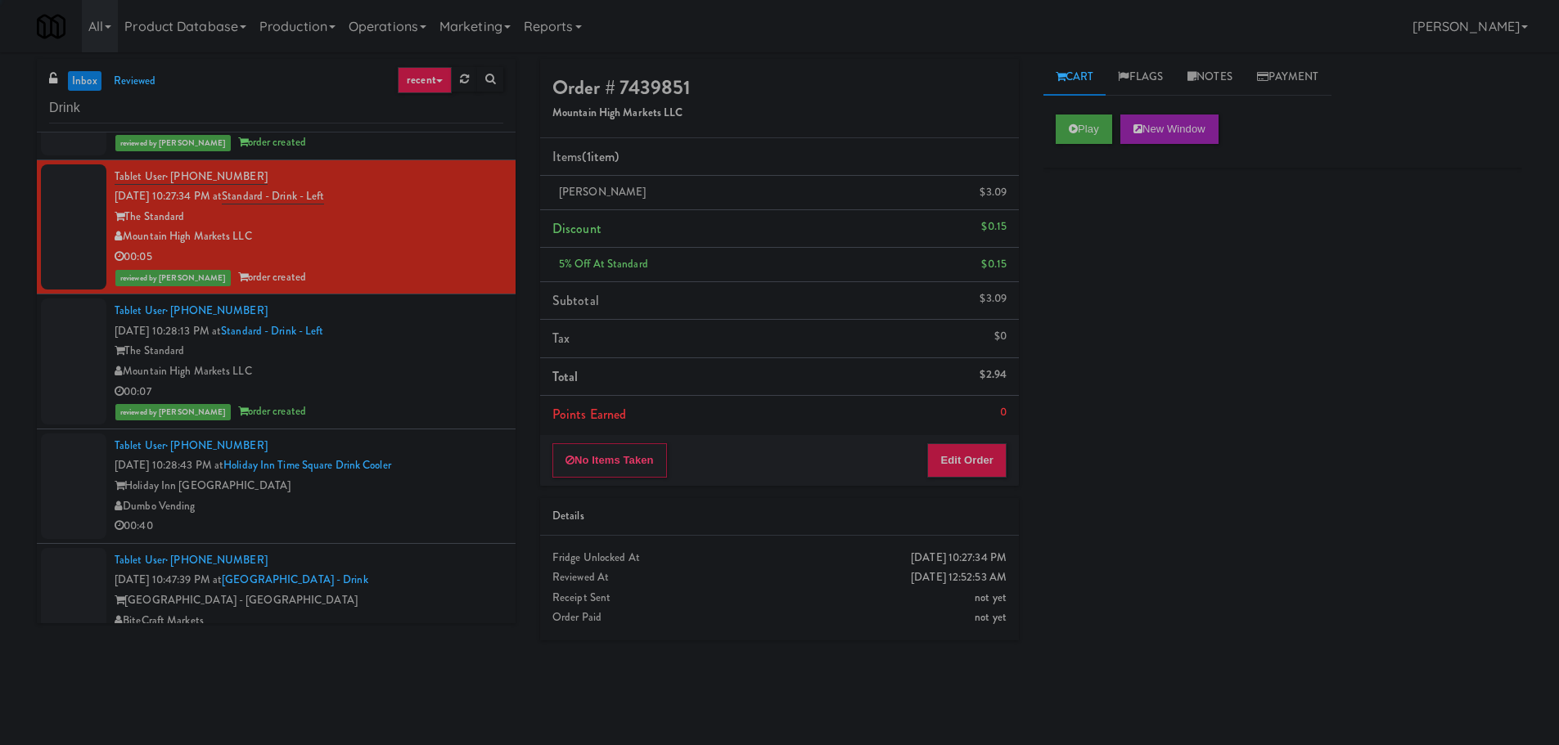
click at [440, 388] on div "00:07" at bounding box center [309, 392] width 389 height 20
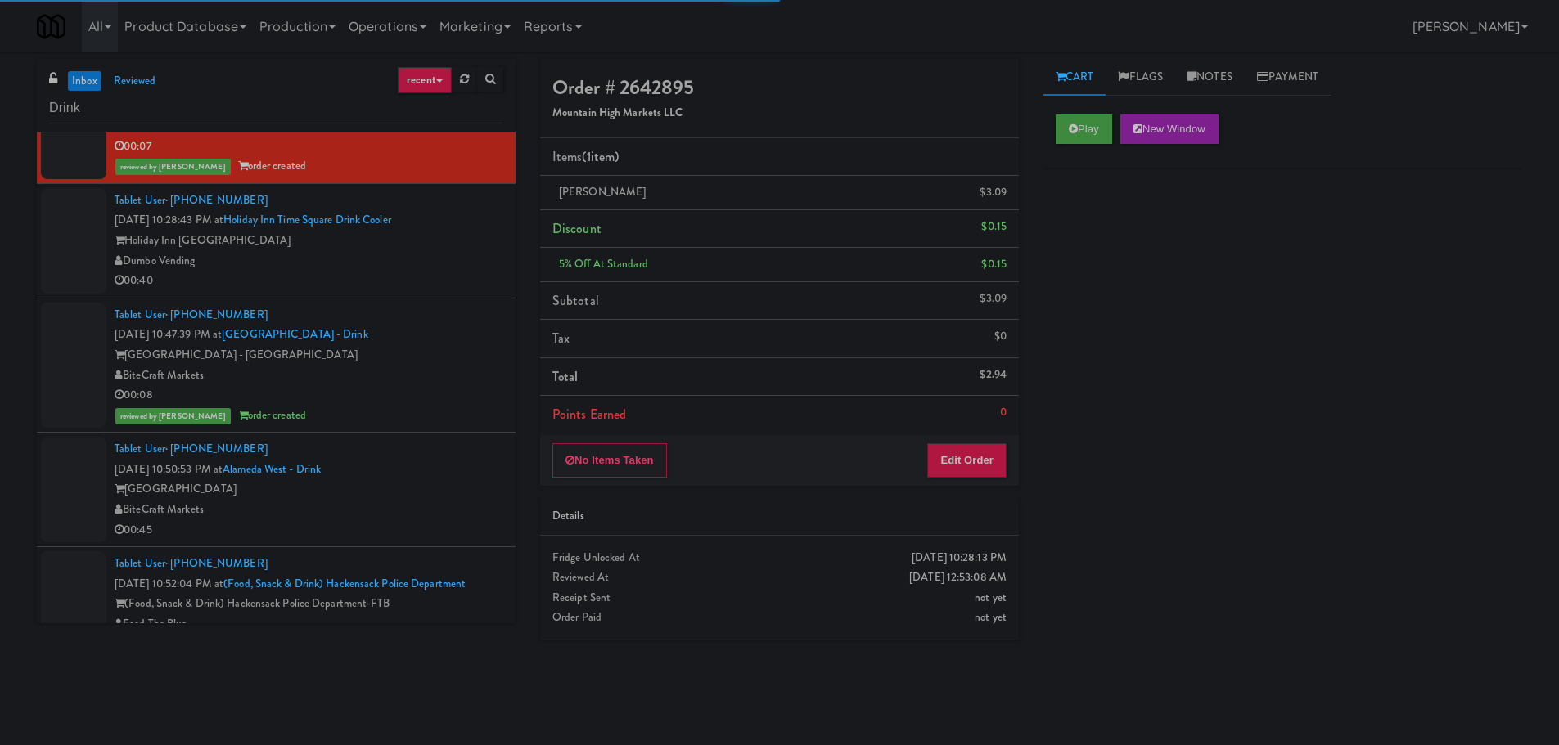
click at [441, 380] on div "BiteCraft Markets" at bounding box center [309, 376] width 389 height 20
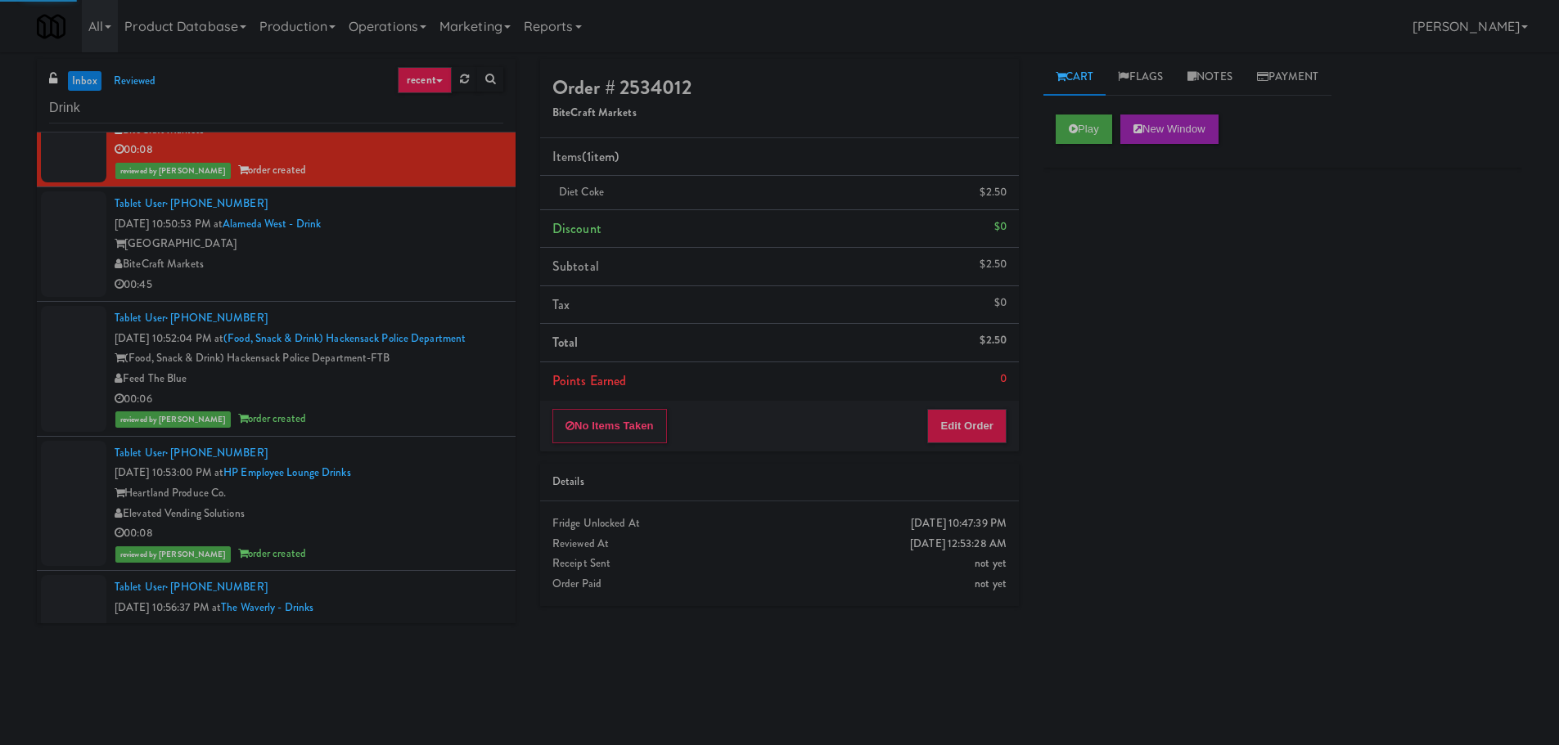
click at [442, 394] on div "00:06" at bounding box center [309, 399] width 389 height 20
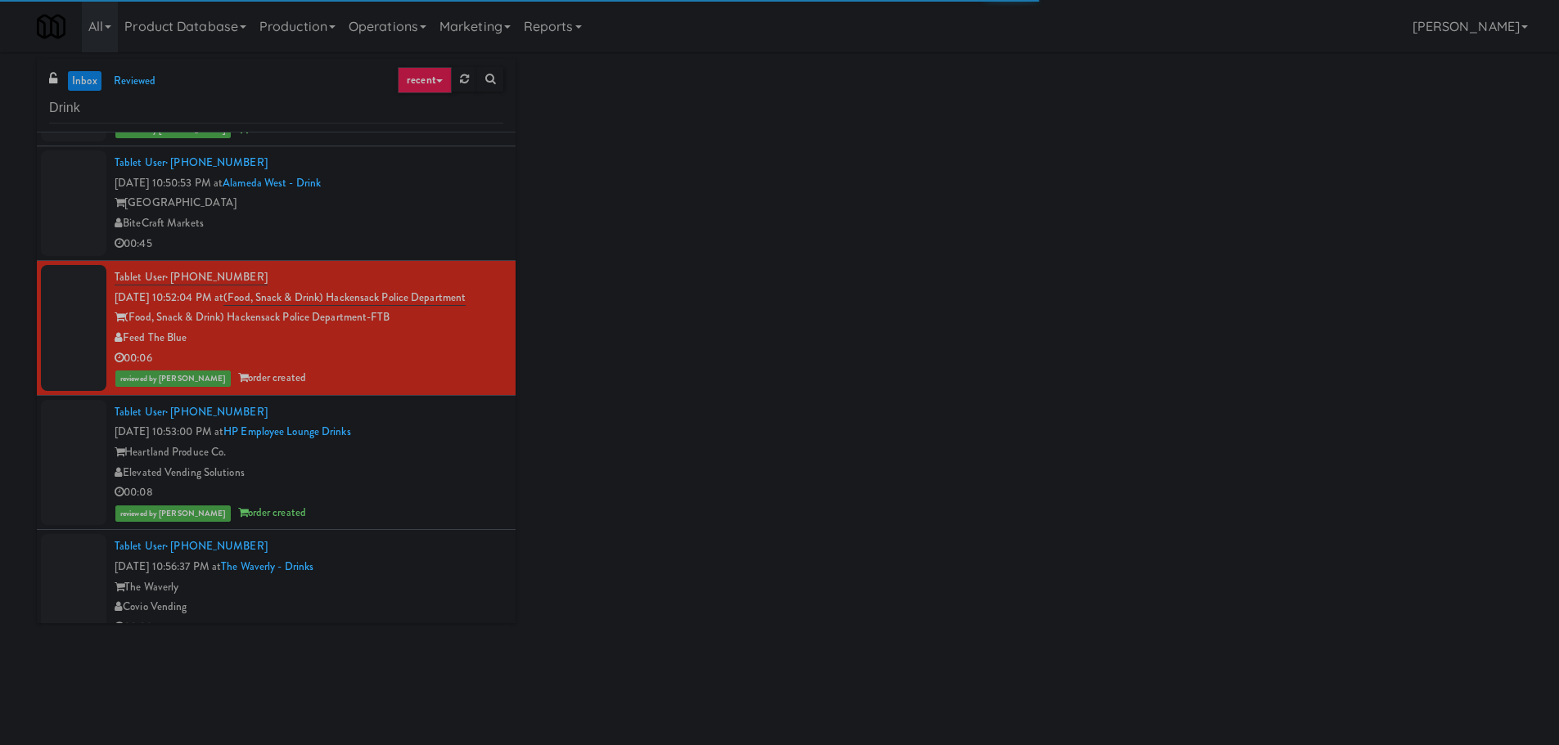
scroll to position [1227, 0]
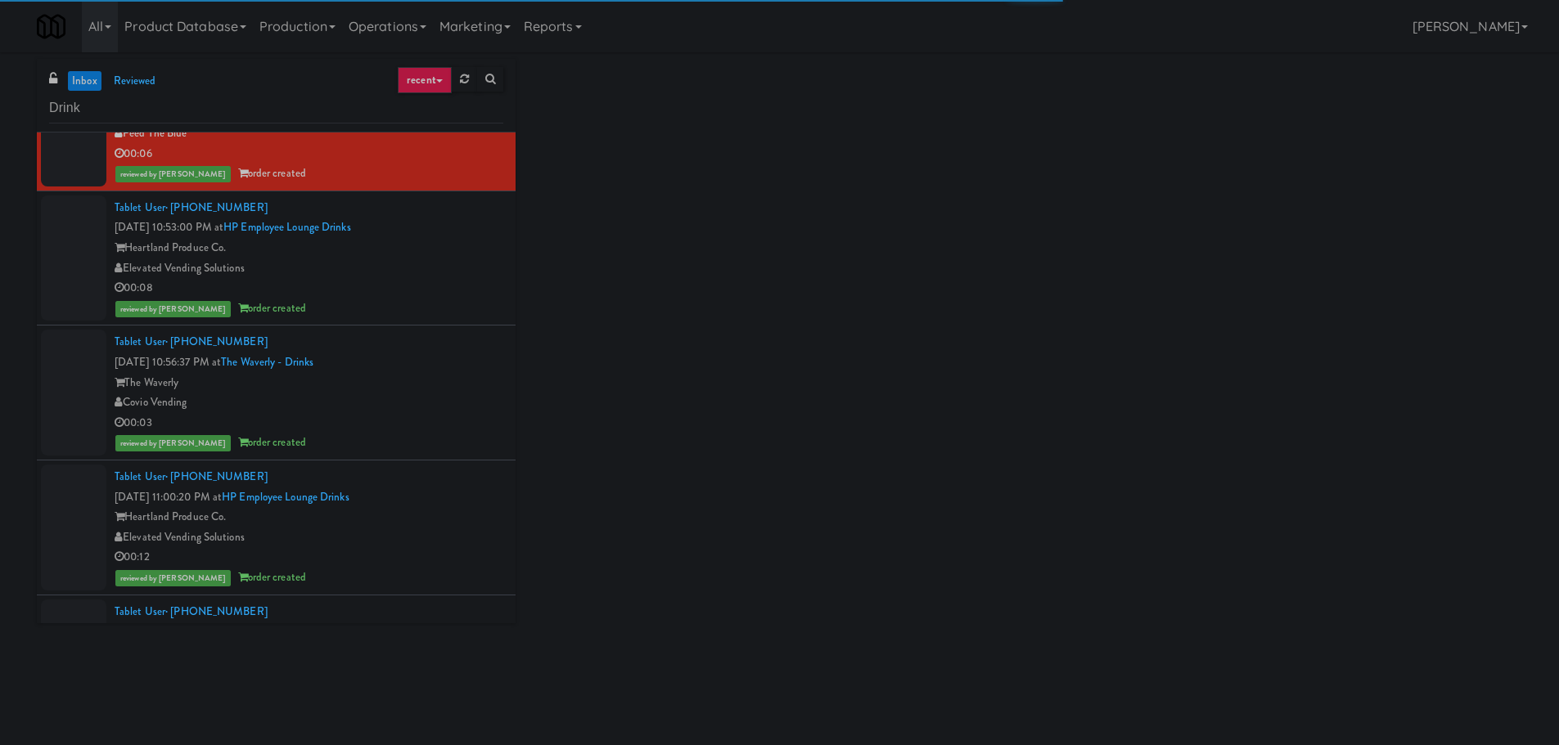
click at [440, 290] on div "00:08" at bounding box center [309, 288] width 389 height 20
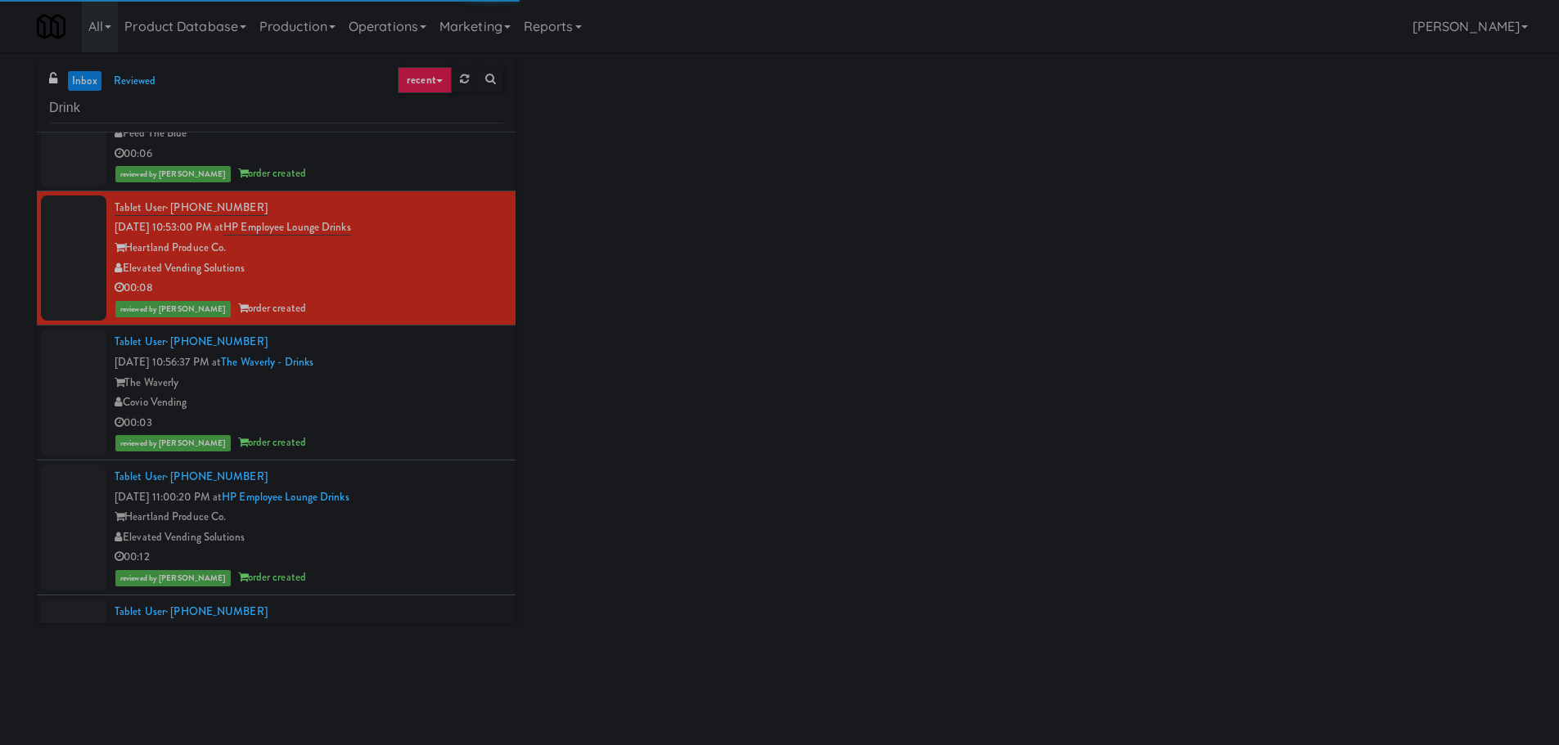
click at [432, 378] on div "The Waverly" at bounding box center [309, 383] width 389 height 20
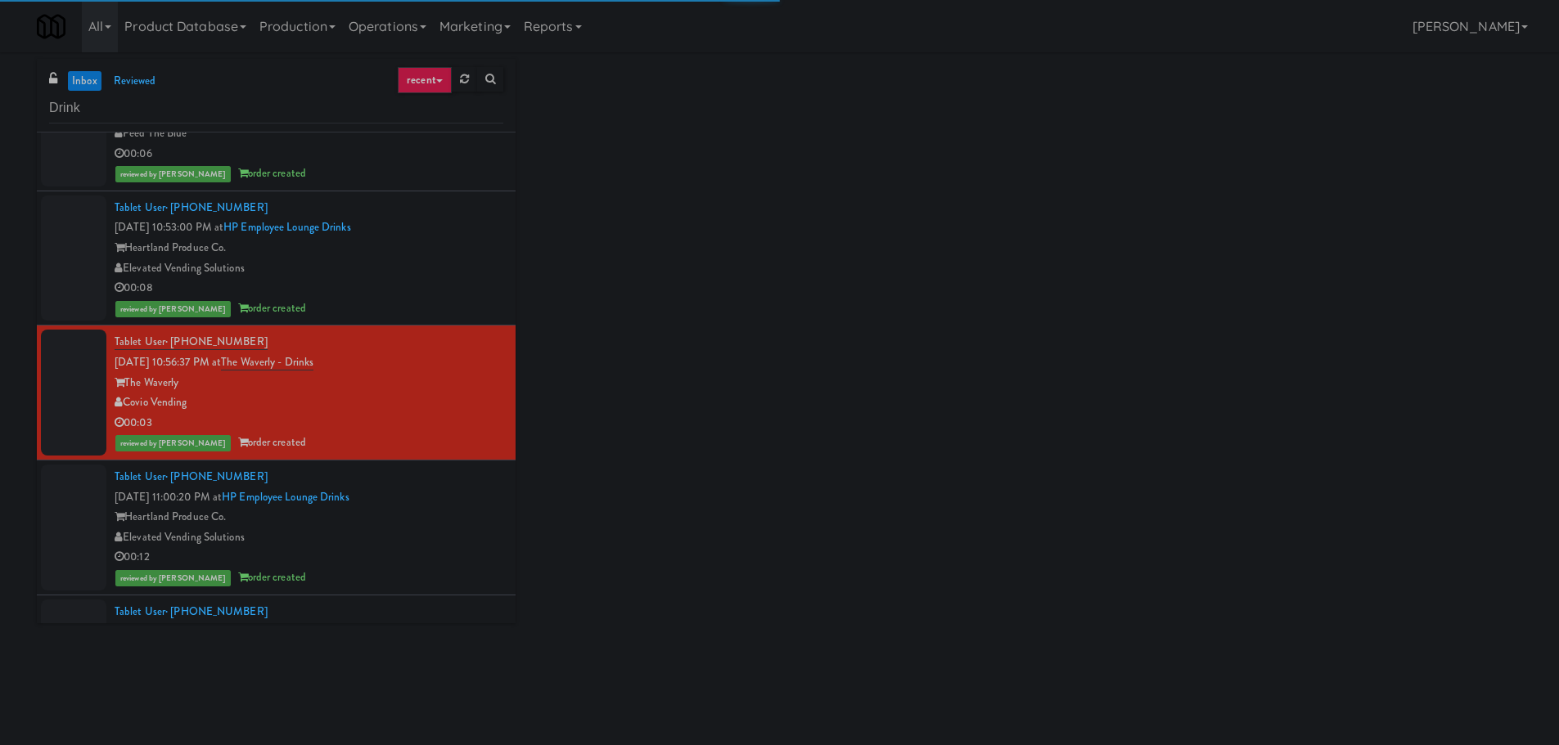
click at [441, 465] on li "Tablet User · (262) 771-6020 Oct 6, 2025 11:00:20 PM at HP Employee Lounge Drin…" at bounding box center [276, 528] width 479 height 135
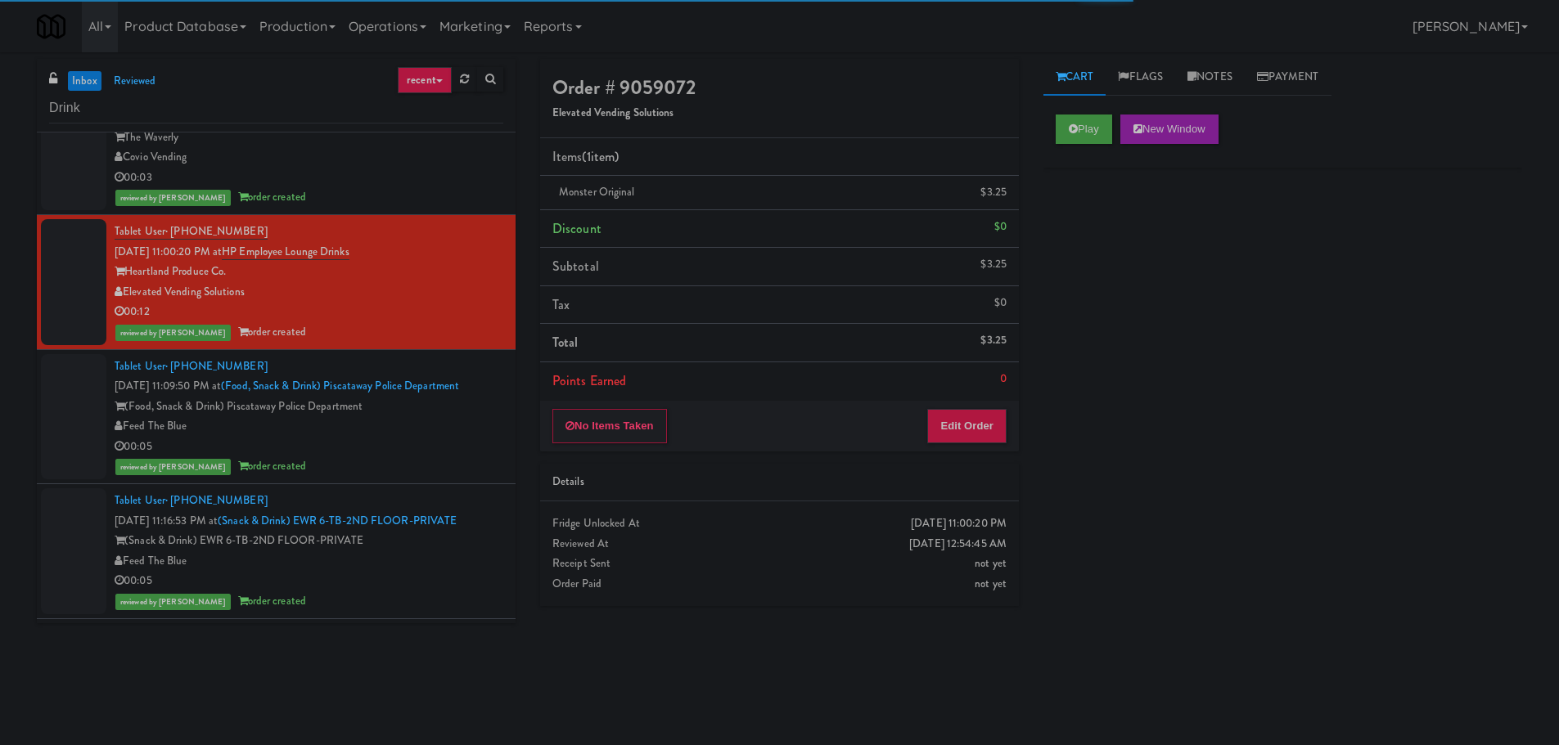
click at [440, 443] on div "00:05" at bounding box center [309, 447] width 389 height 20
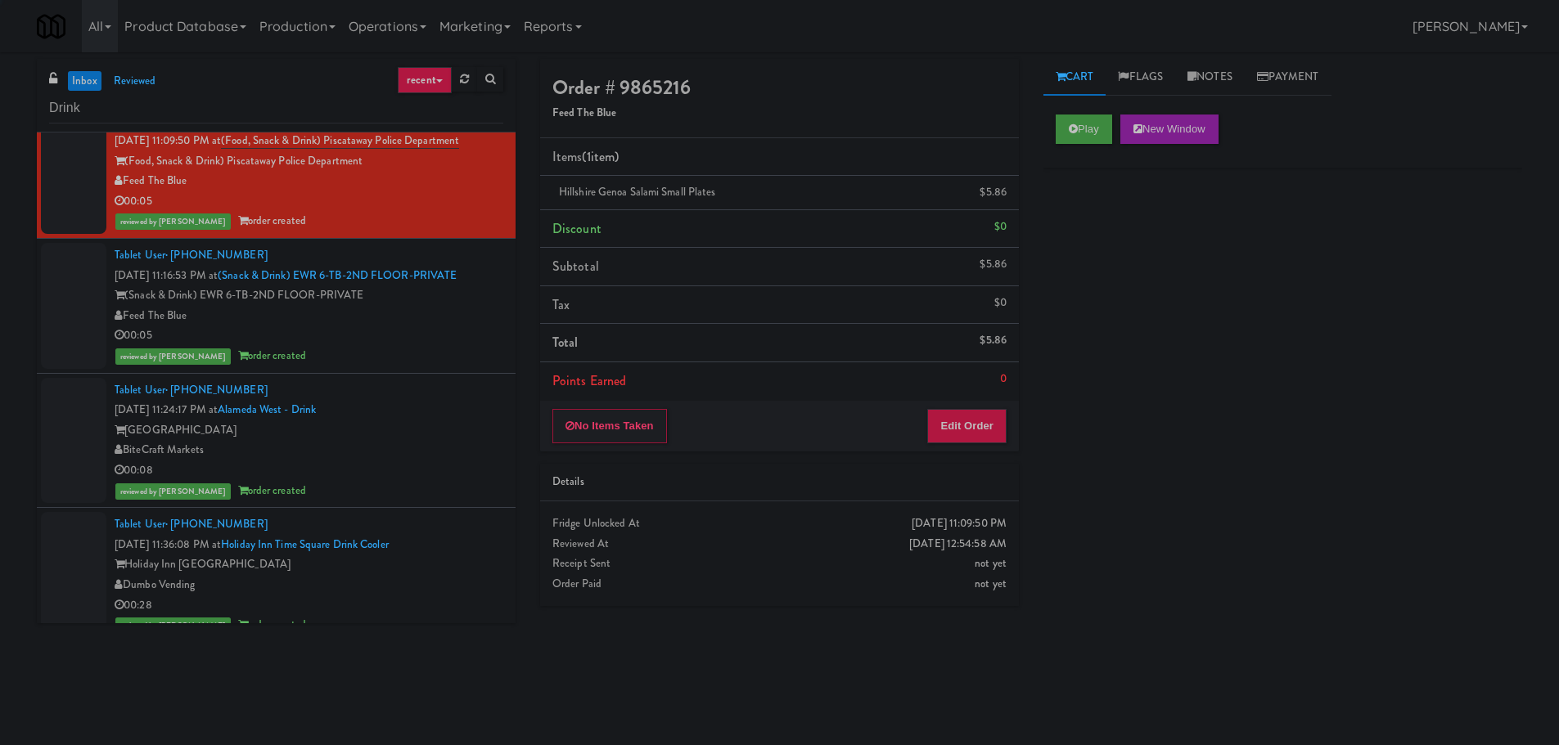
click at [444, 350] on div "reviewed by John C order created" at bounding box center [309, 356] width 389 height 20
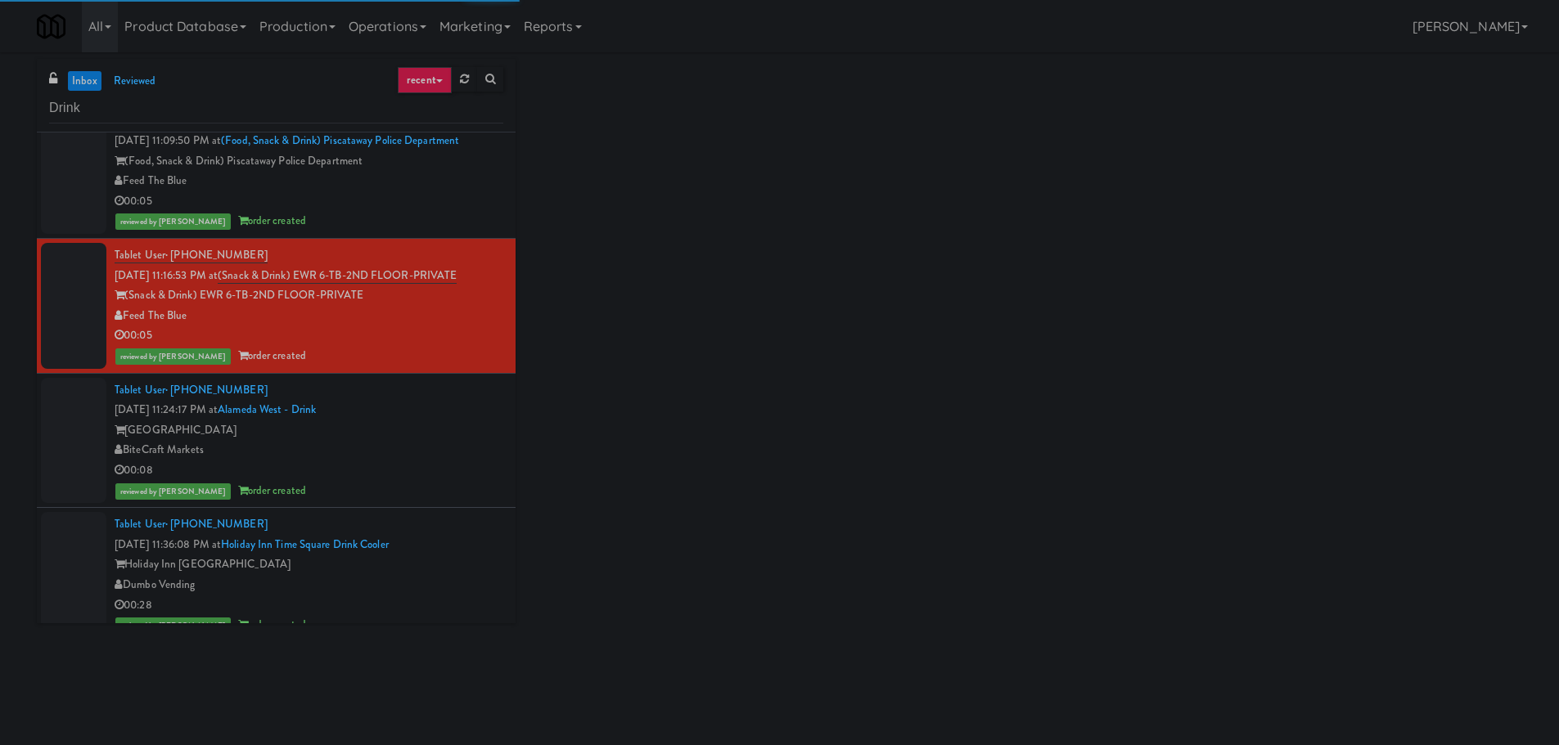
click at [409, 429] on div "Alameda West" at bounding box center [309, 431] width 389 height 20
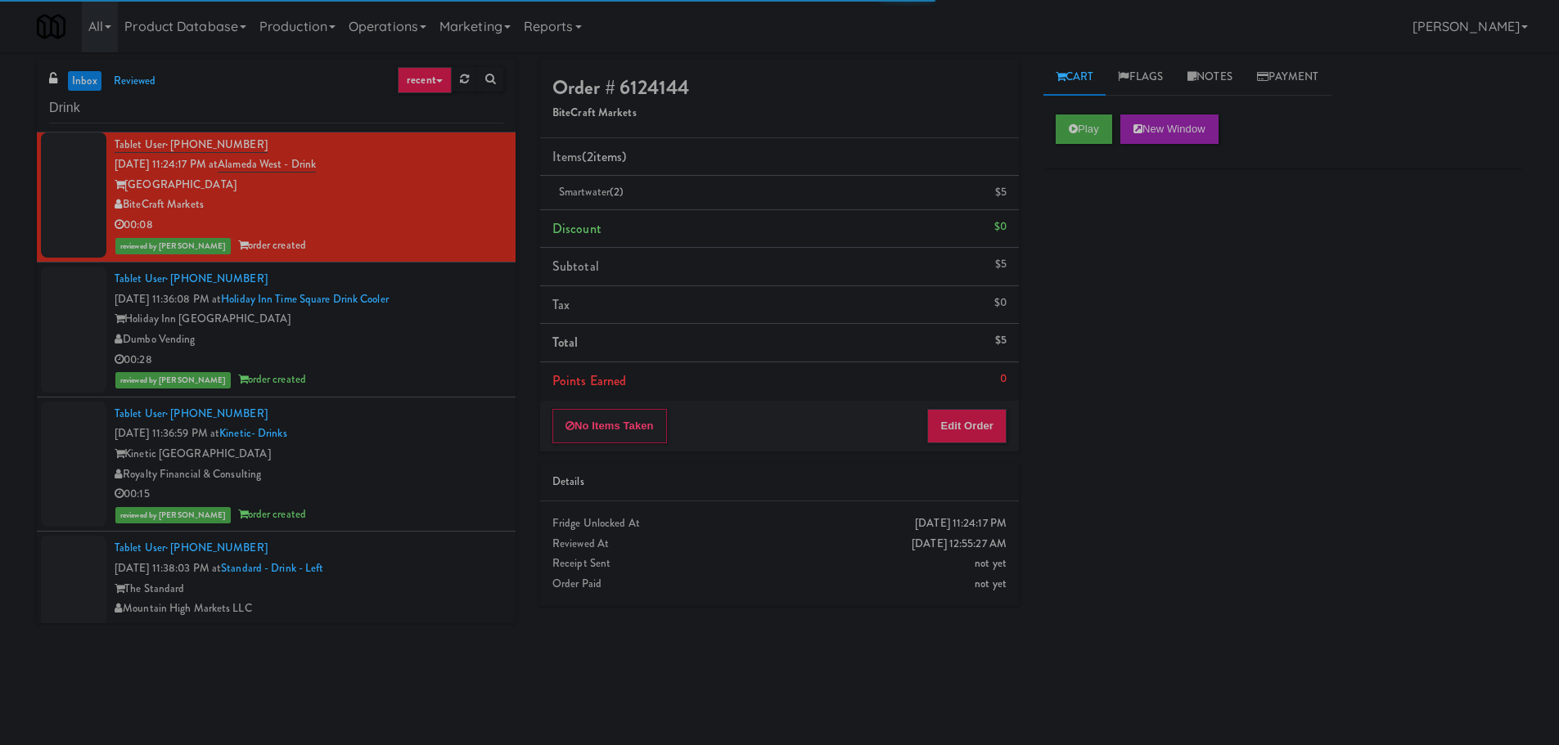
click at [439, 342] on div "Dumbo Vending" at bounding box center [309, 340] width 389 height 20
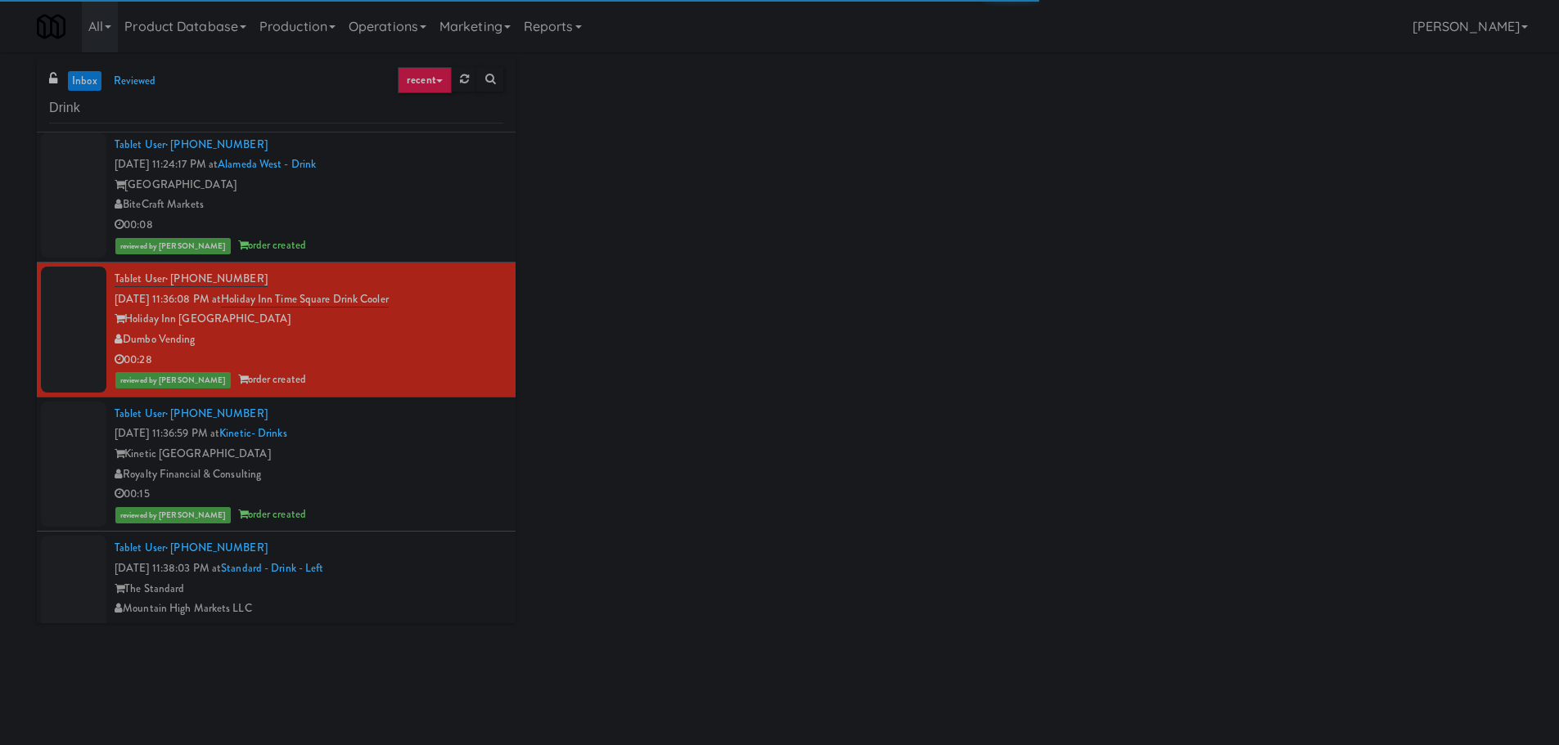
click at [430, 467] on div "Royalty Financial & Consulting" at bounding box center [309, 475] width 389 height 20
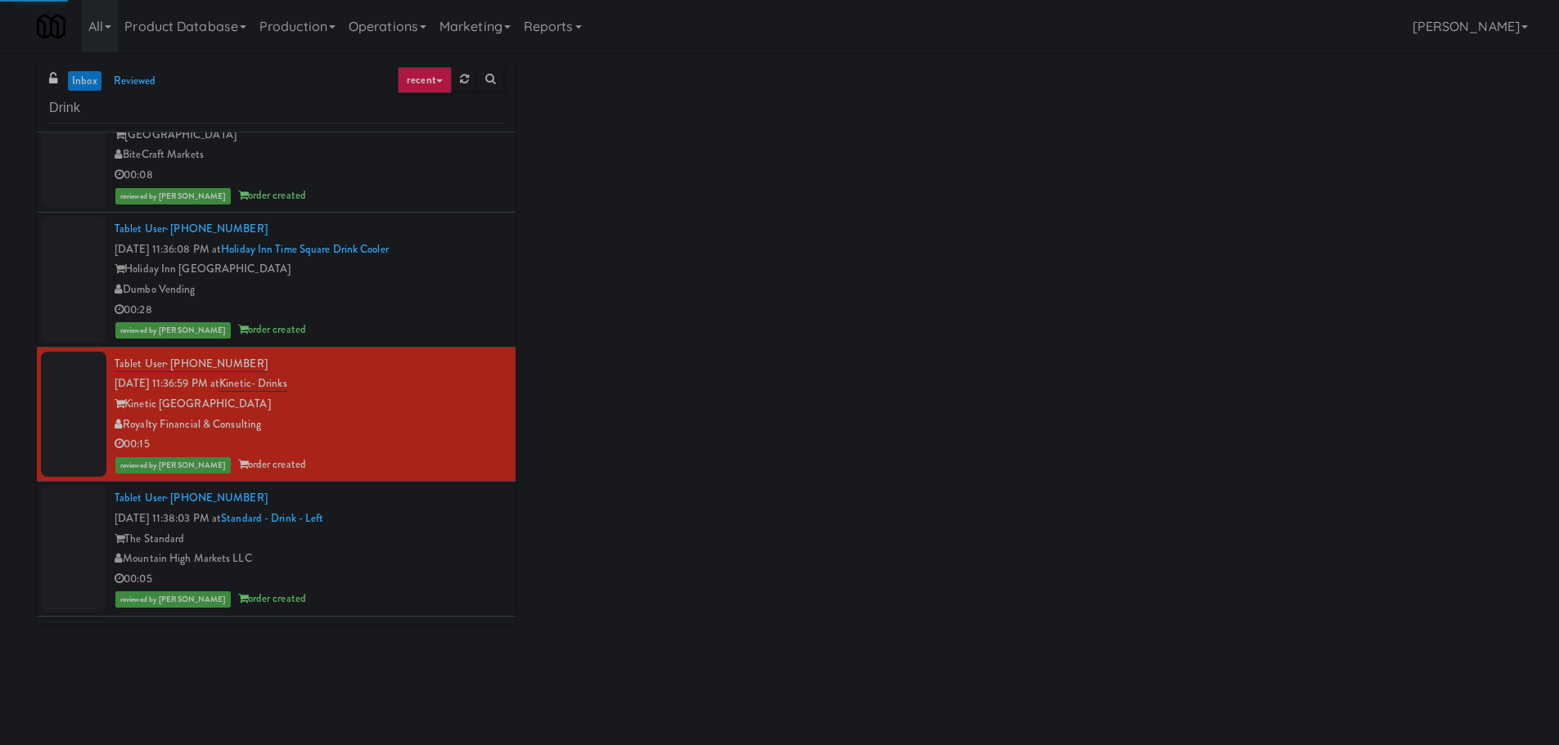
scroll to position [2291, 0]
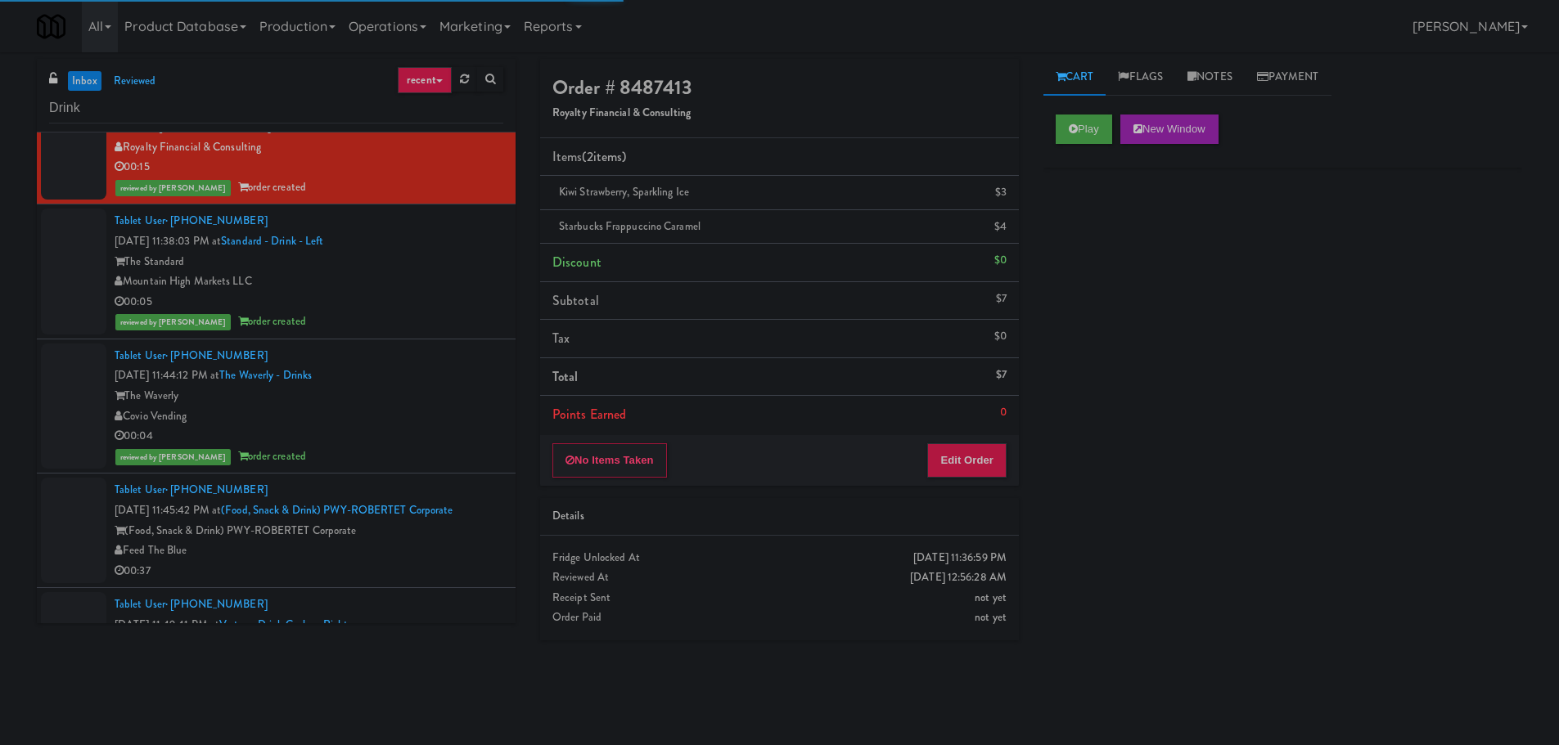
click at [448, 317] on div "reviewed by John C order created" at bounding box center [309, 322] width 389 height 20
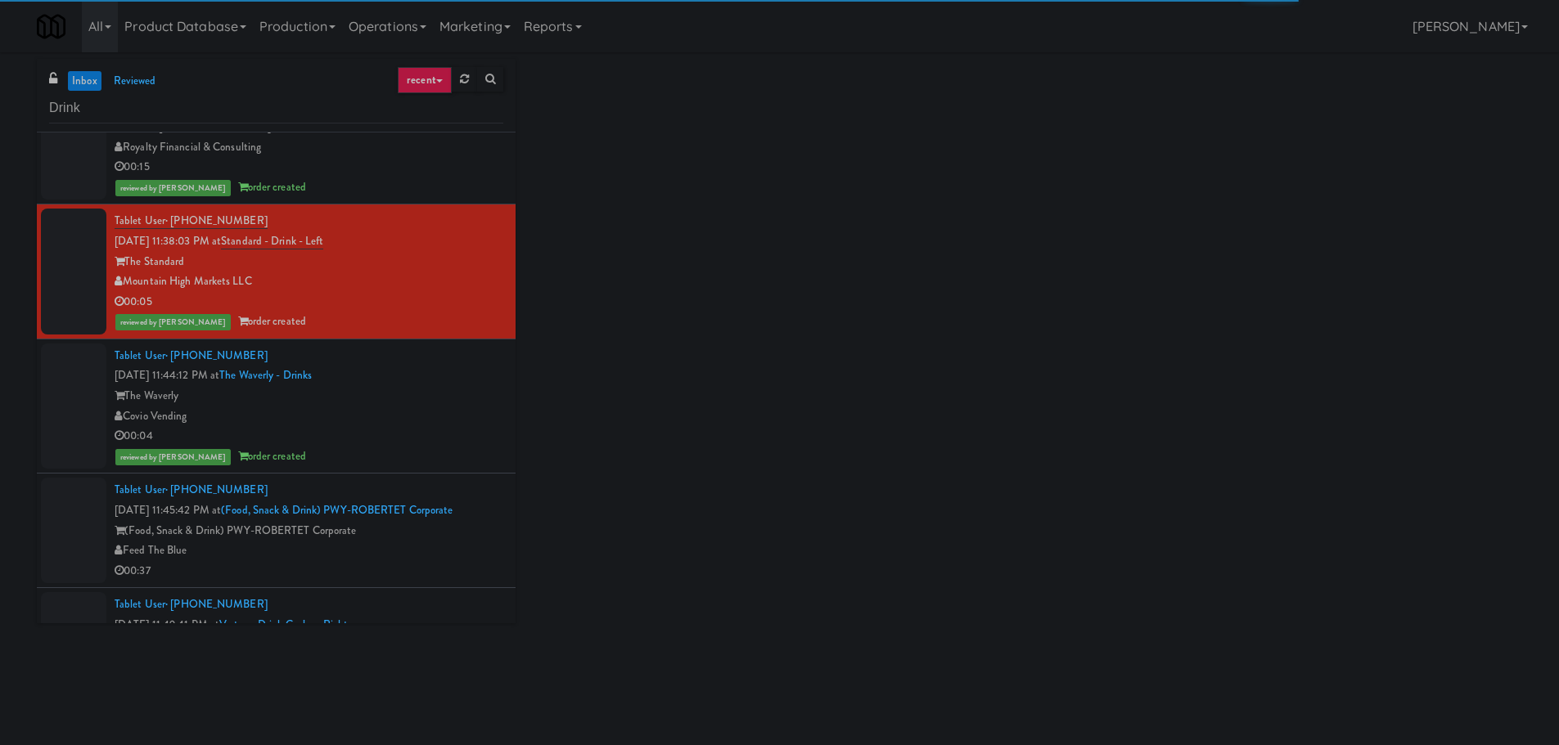
drag, startPoint x: 433, startPoint y: 425, endPoint x: 438, endPoint y: 378, distance: 46.9
click at [433, 425] on div "Covio Vending" at bounding box center [309, 417] width 389 height 20
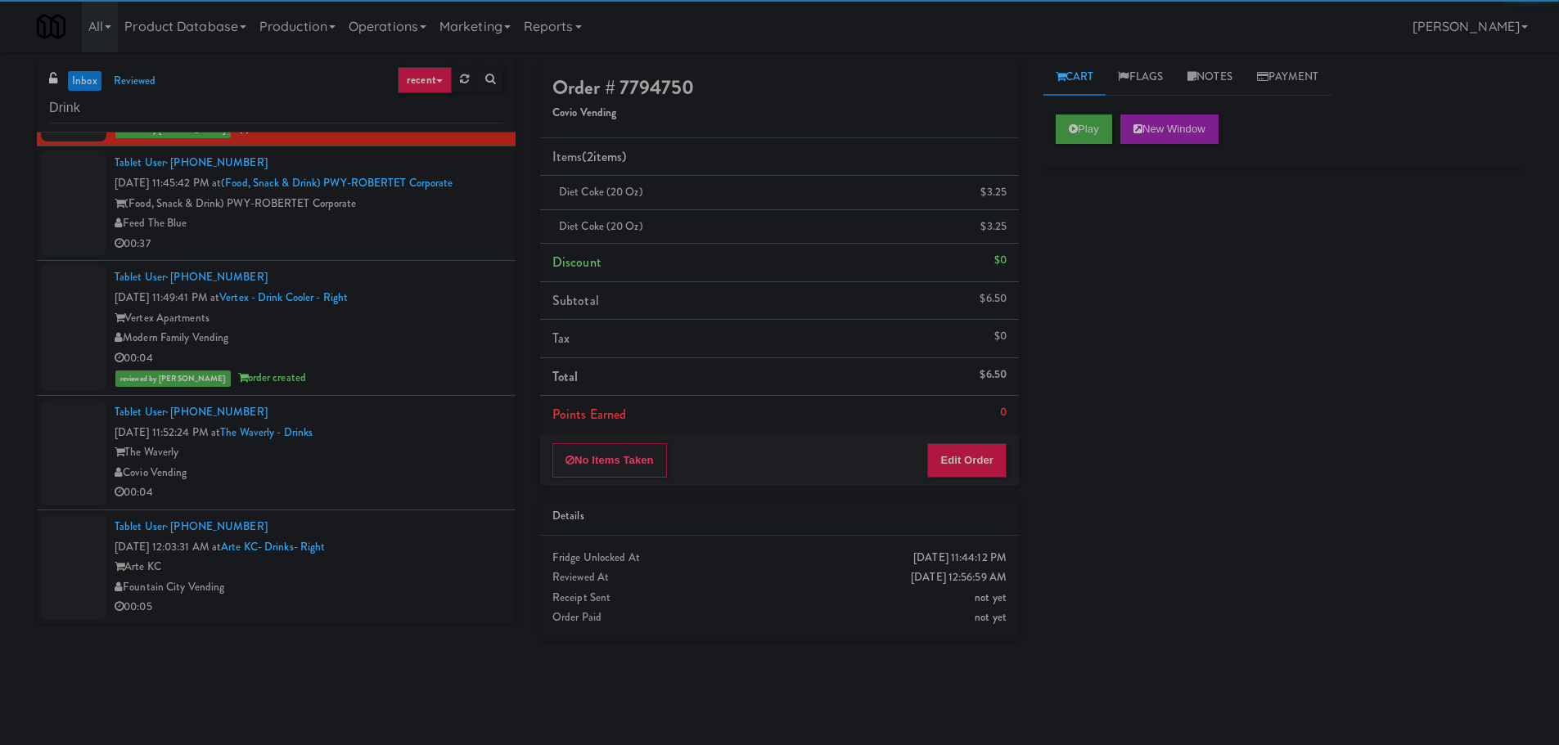
click at [443, 354] on div "00:04" at bounding box center [309, 359] width 389 height 20
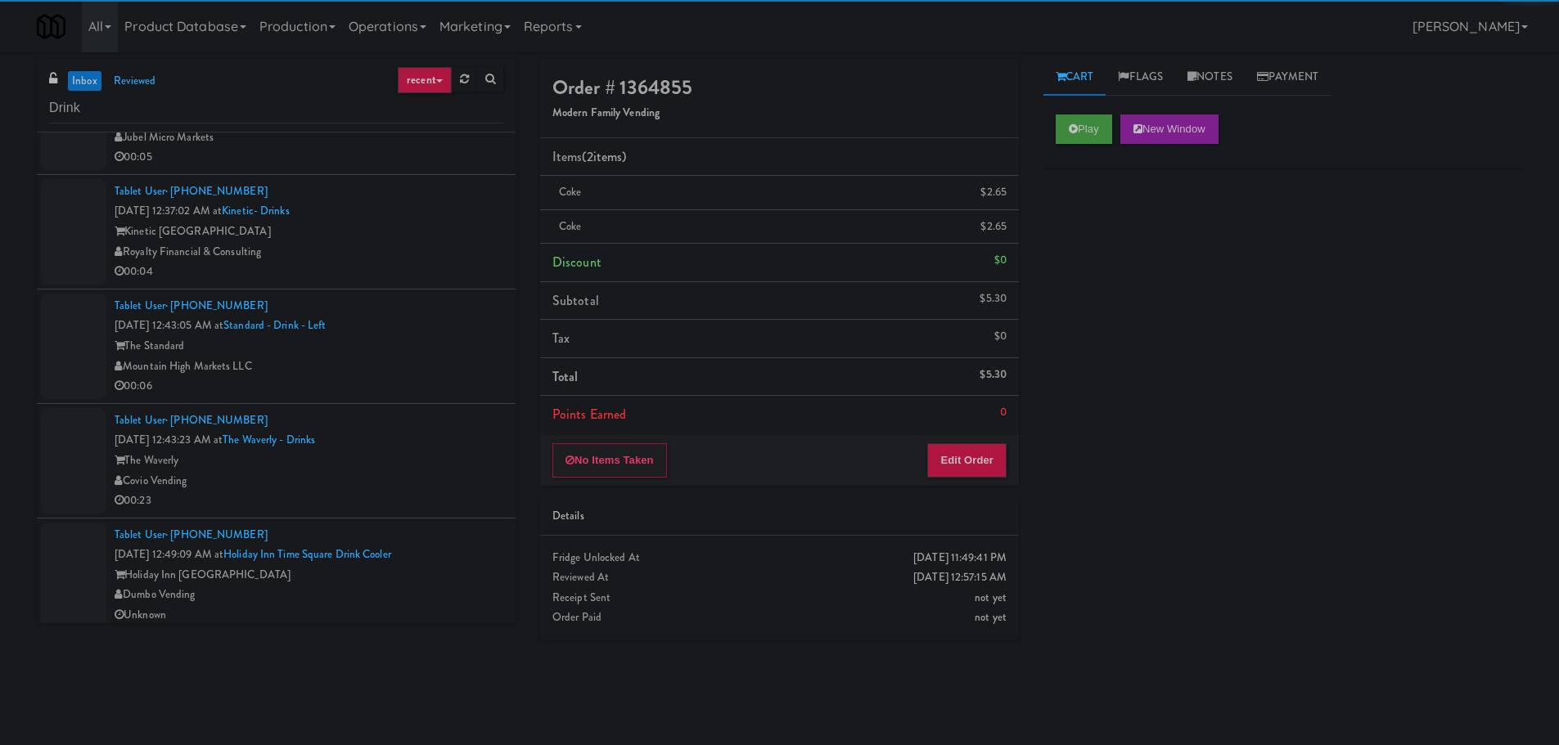
scroll to position [3535, 0]
